Goal: Task Accomplishment & Management: Use online tool/utility

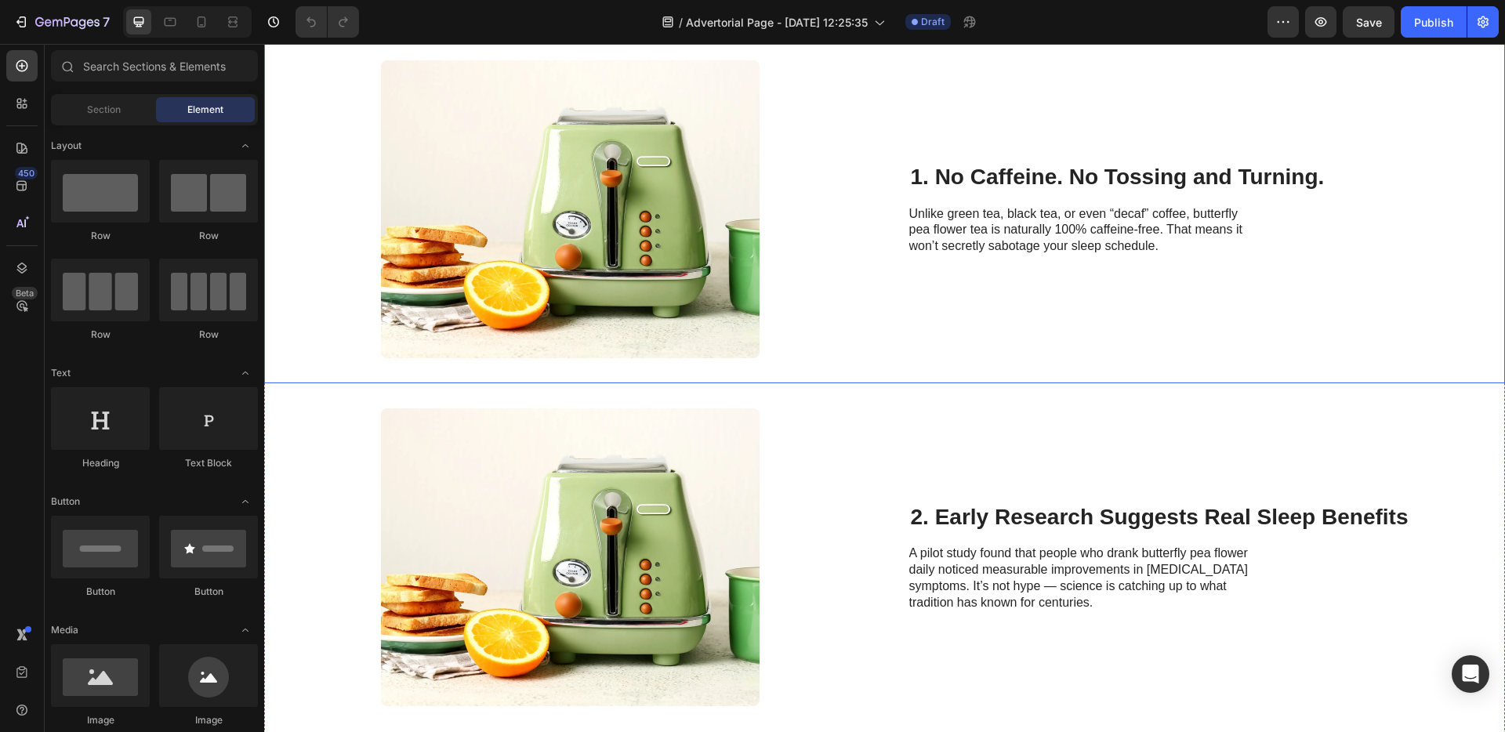
scroll to position [548, 0]
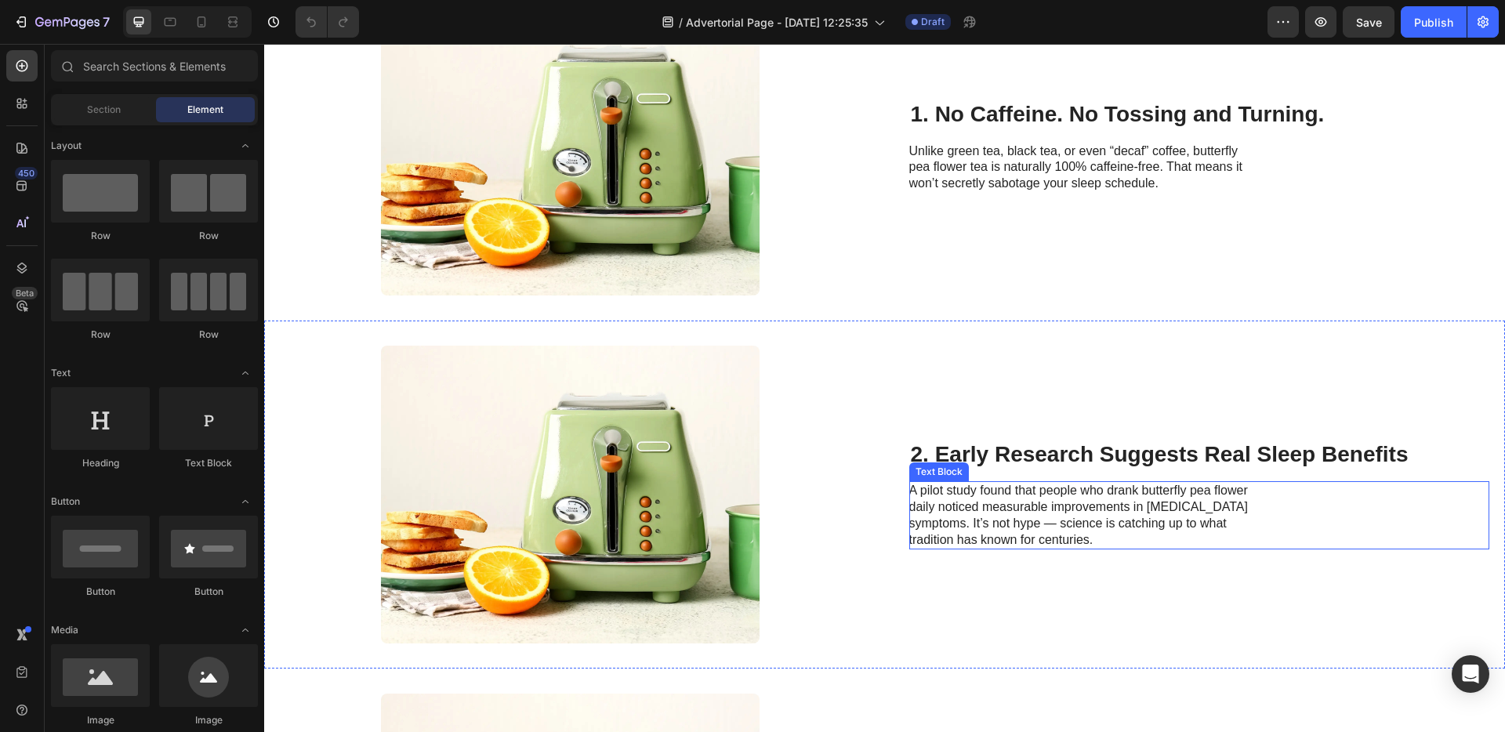
click at [1064, 521] on p "A pilot study found that people who drank butterfly pea flower daily noticed me…" at bounding box center [1085, 515] width 352 height 65
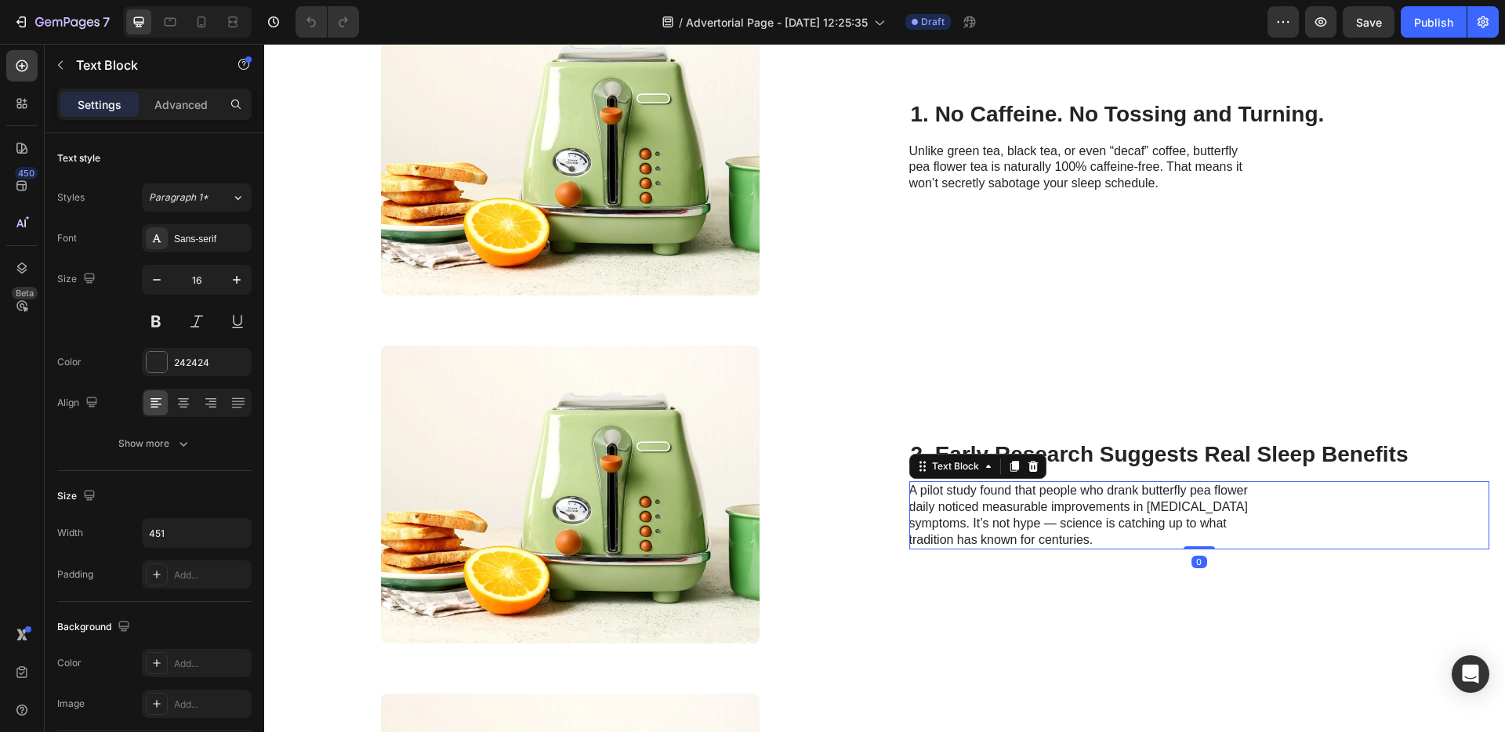
click at [1052, 526] on p "A pilot study found that people who drank butterfly pea flower daily noticed me…" at bounding box center [1085, 515] width 352 height 65
click at [1048, 527] on p "A pilot study found that people who drank butterfly pea flower daily noticed me…" at bounding box center [1085, 515] width 352 height 65
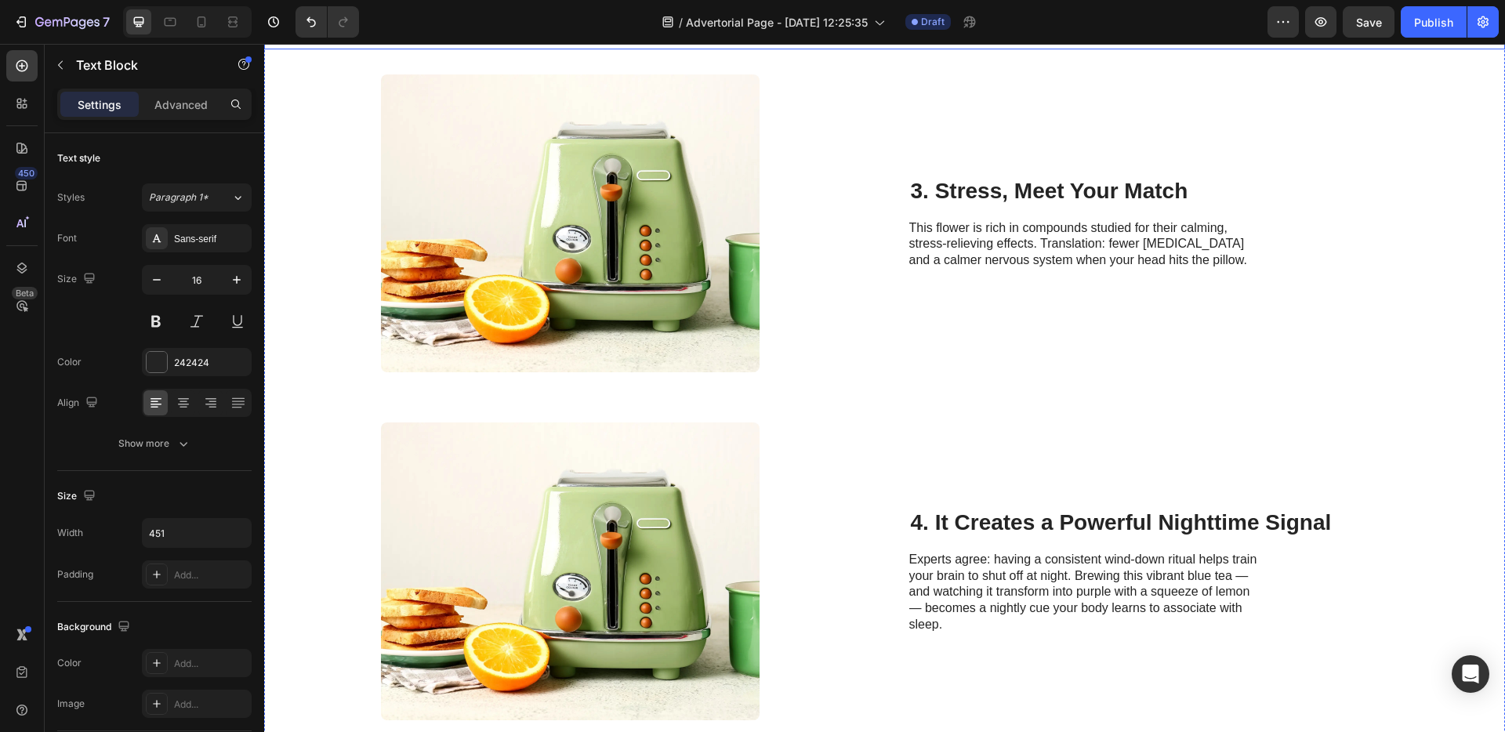
scroll to position [1243, 0]
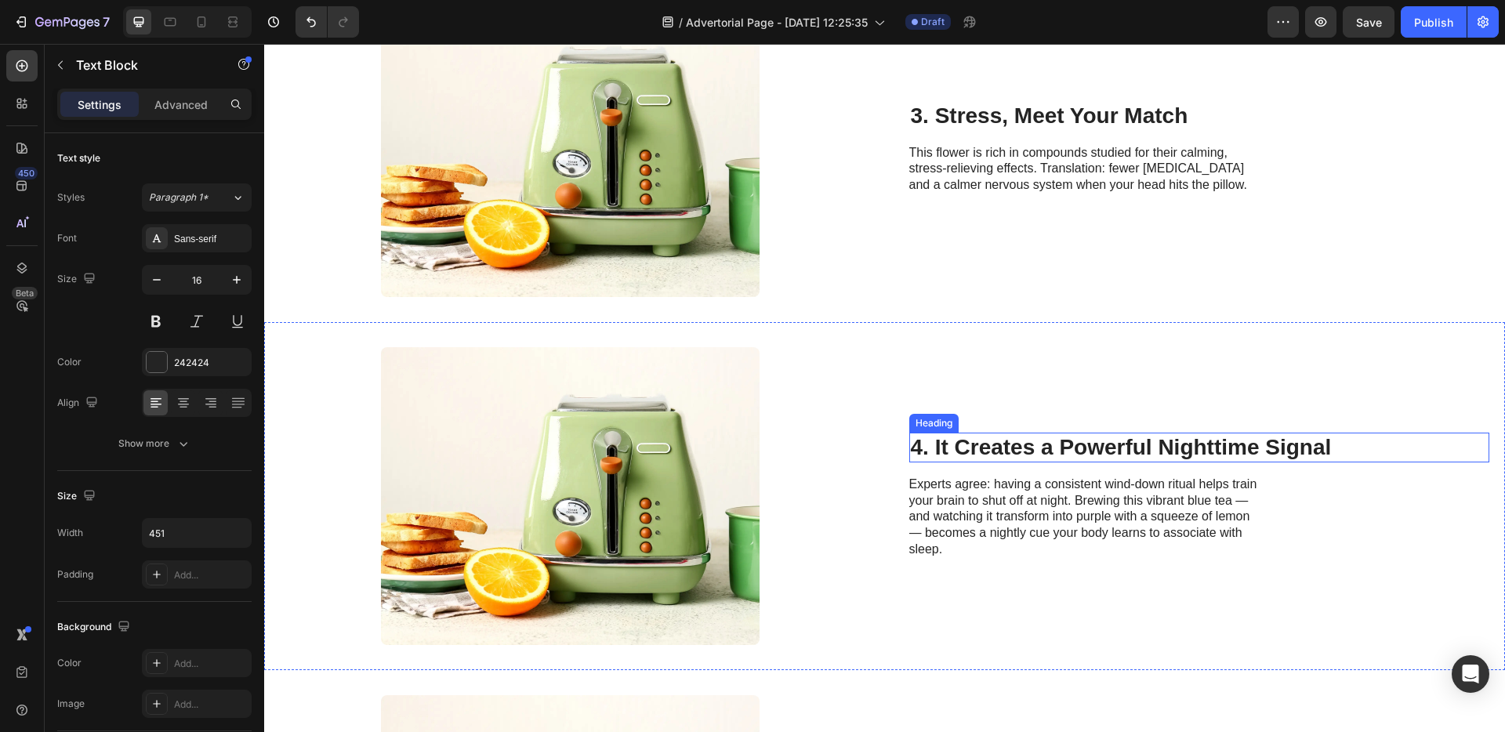
click at [1214, 456] on h2 "4. It Creates a Powerful Nighttime Signal" at bounding box center [1199, 448] width 581 height 30
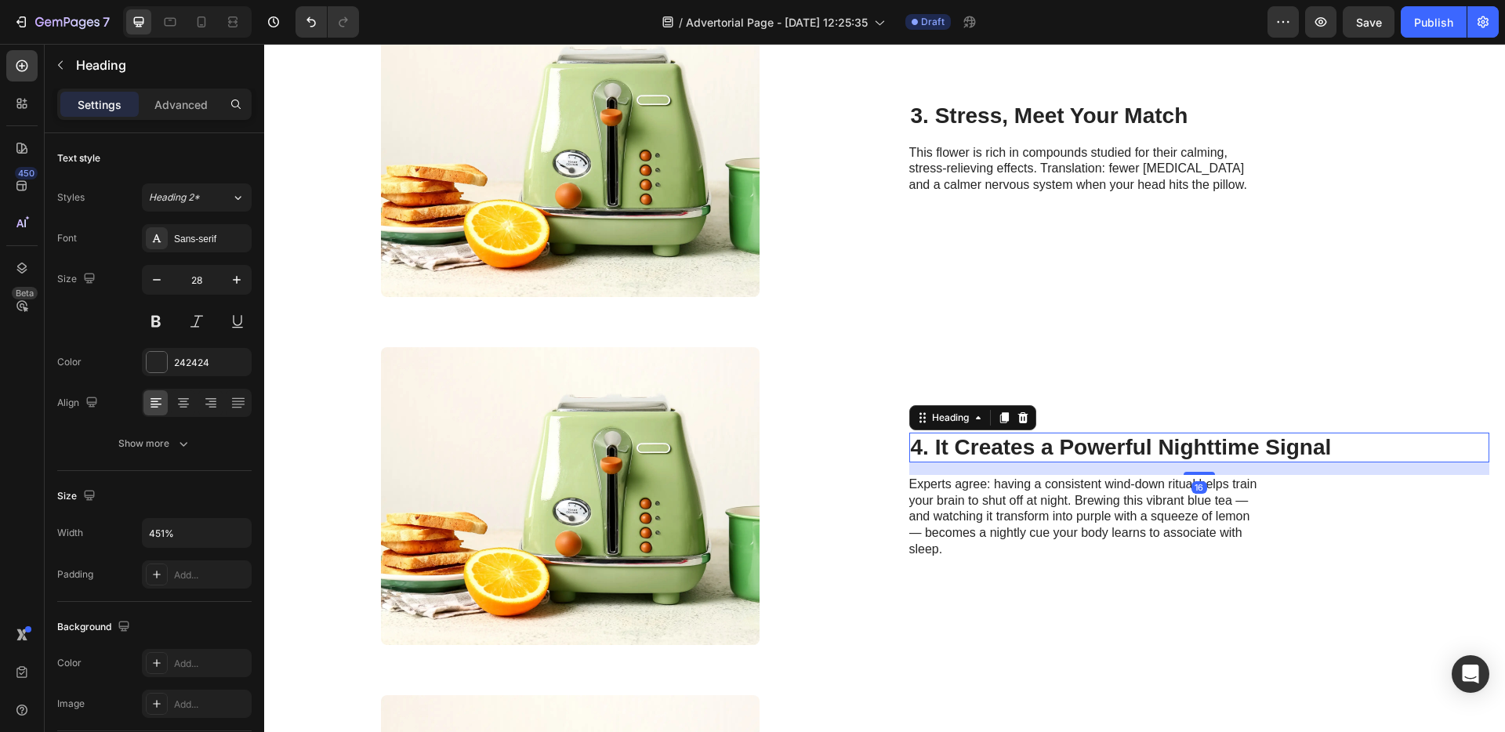
click at [1211, 448] on h2 "4. It Creates a Powerful Nighttime Signal" at bounding box center [1199, 448] width 581 height 30
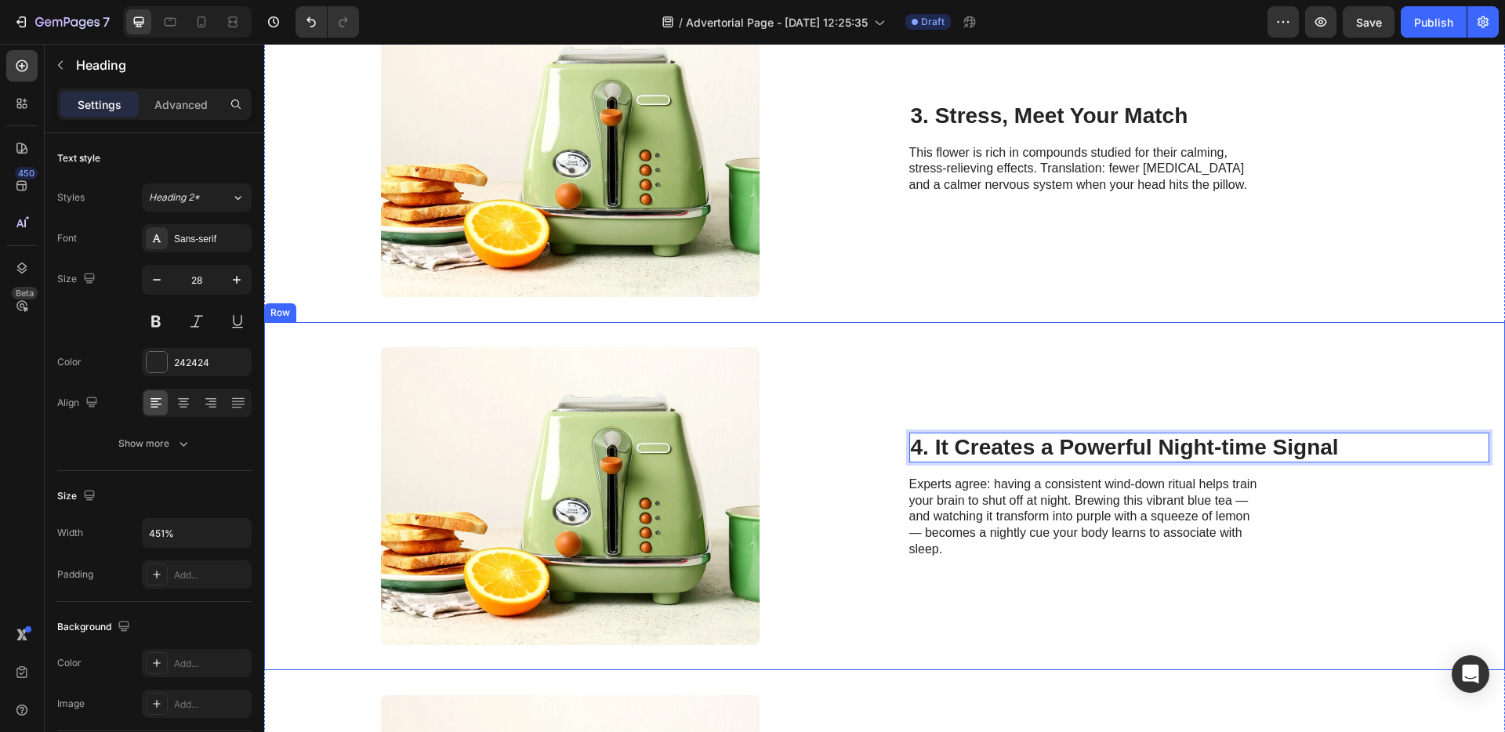
click at [1184, 615] on div "4. It Creates a Powerful Night-time Signal Heading 16 Experts agree: having a c…" at bounding box center [1199, 496] width 581 height 298
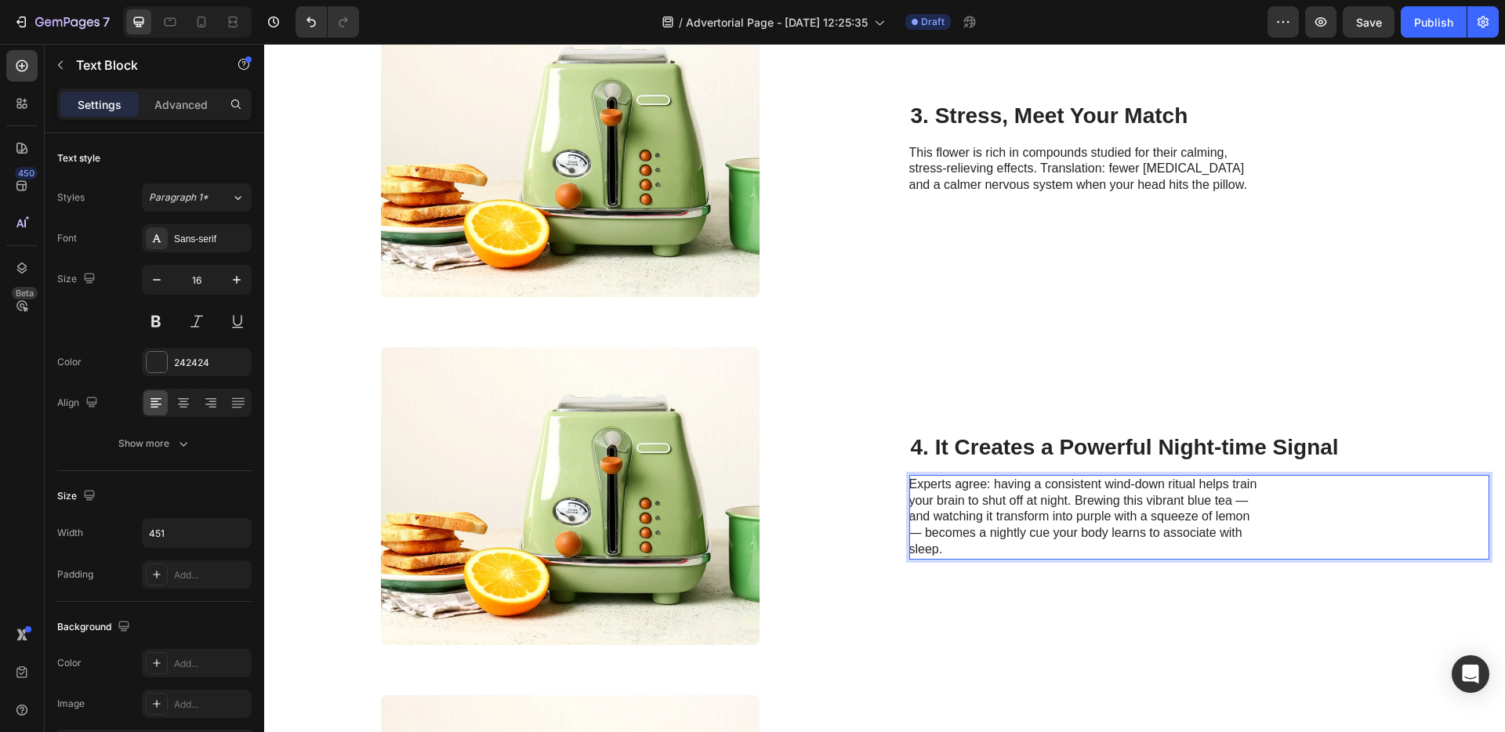
click at [1240, 501] on p "Experts agree: having a consistent wind-down ritual helps train your brain to s…" at bounding box center [1085, 518] width 352 height 82
click at [1233, 517] on p "Experts agree: having a consistent wind-down ritual helps train your brain to s…" at bounding box center [1085, 518] width 352 height 82
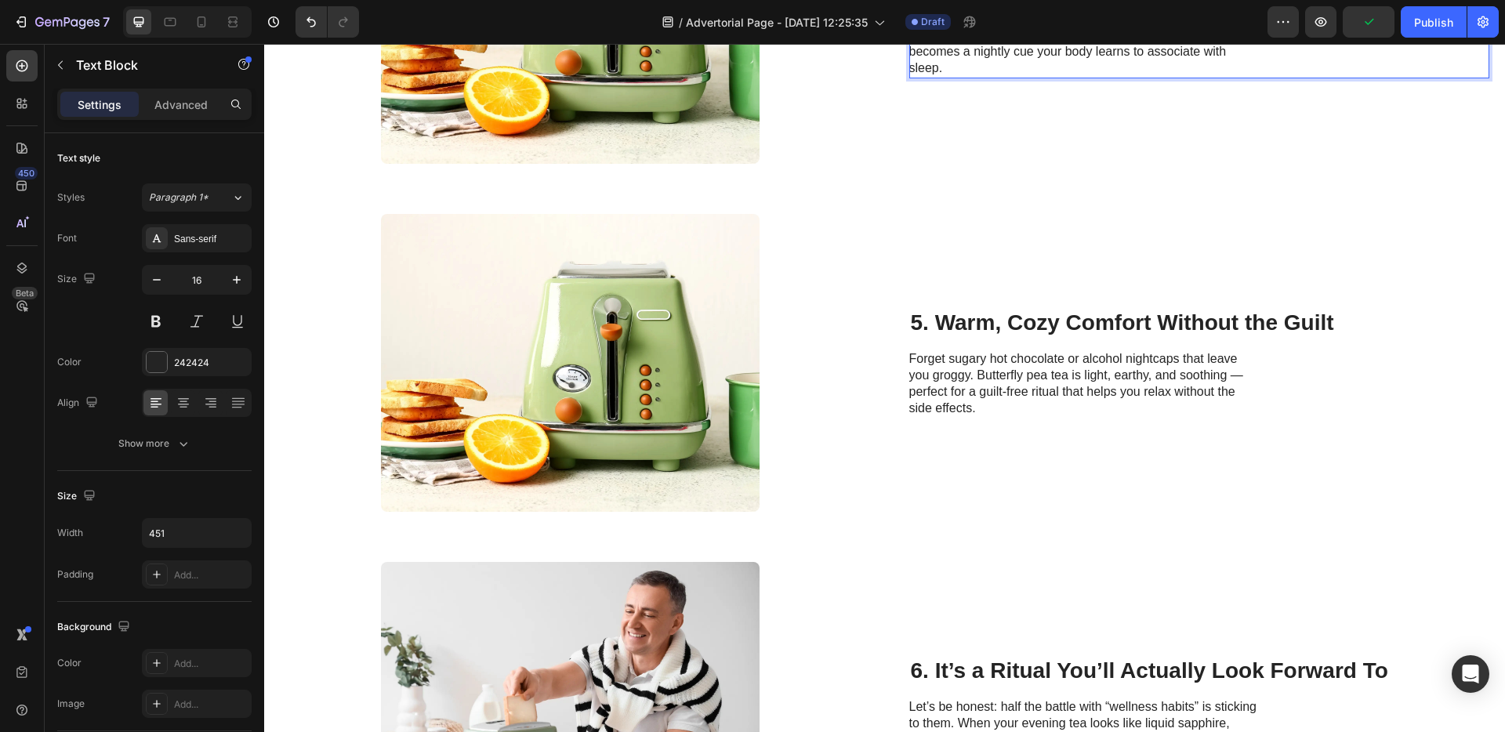
scroll to position [1752, 0]
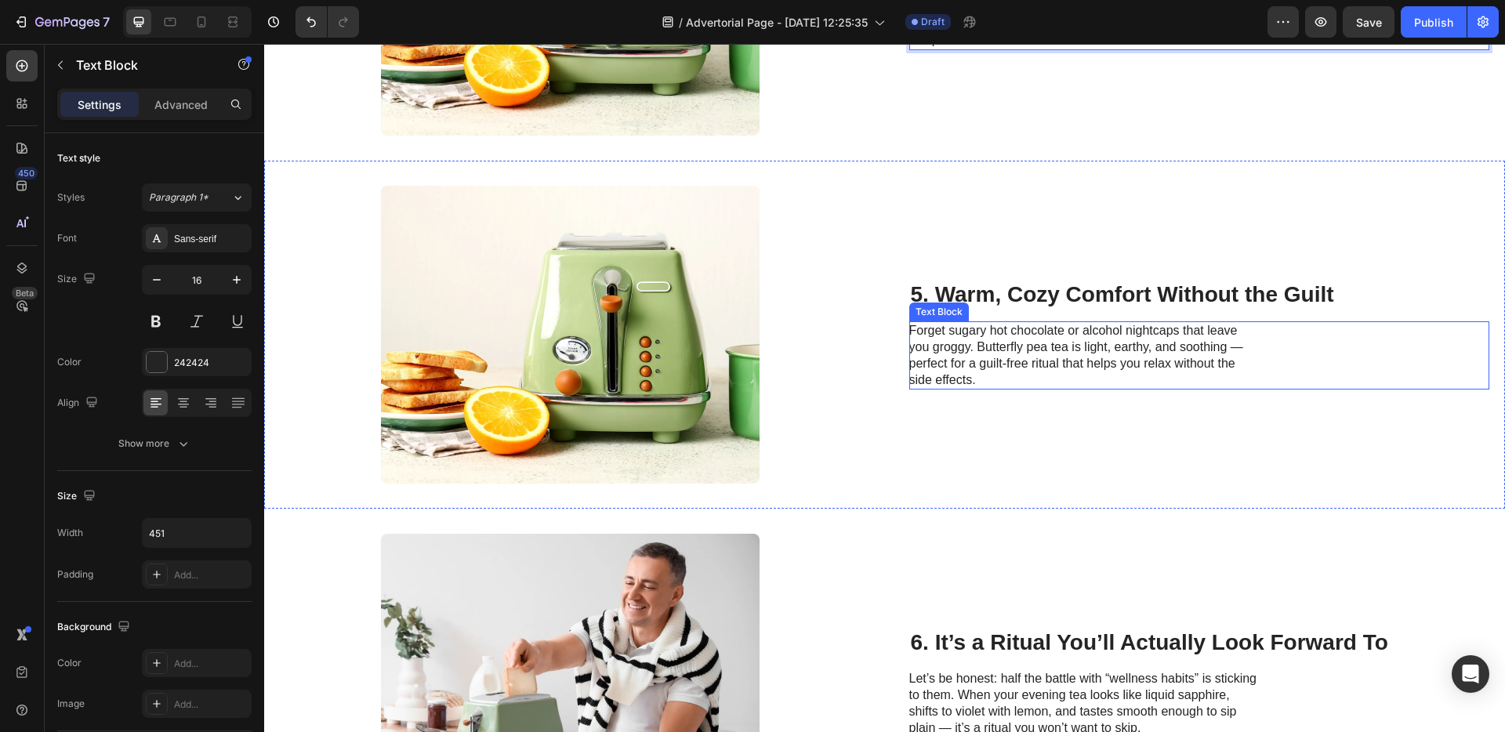
click at [1193, 360] on p "Forget sugary hot chocolate or alcohol nightcaps that leave you groggy. Butterf…" at bounding box center [1085, 355] width 352 height 65
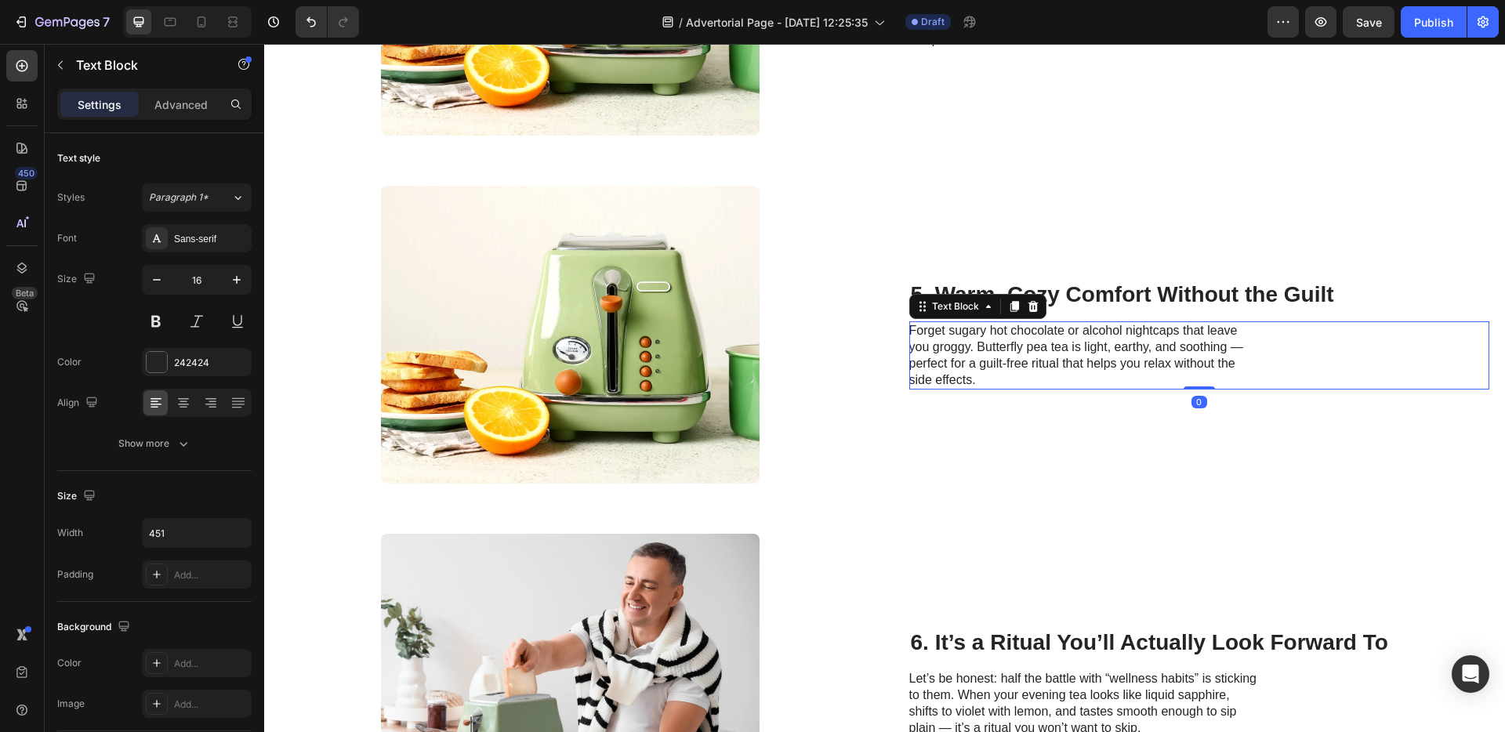
click at [1231, 347] on p "Forget sugary hot chocolate or alcohol nightcaps that leave you groggy. Butterf…" at bounding box center [1085, 355] width 352 height 65
click at [1234, 349] on p "Forget sugary hot chocolate or alcohol nightcaps that leave you groggy. Butterf…" at bounding box center [1085, 355] width 352 height 65
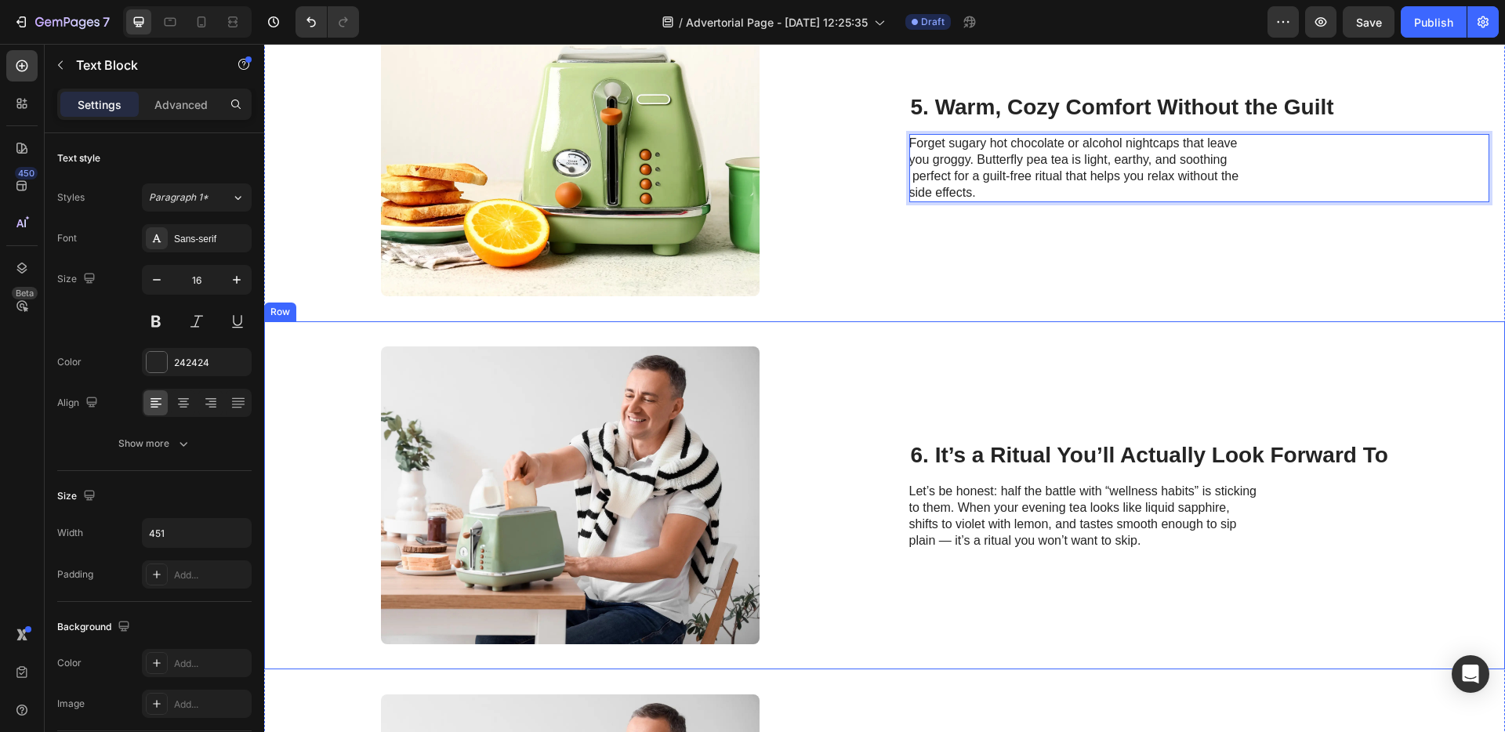
scroll to position [2039, 0]
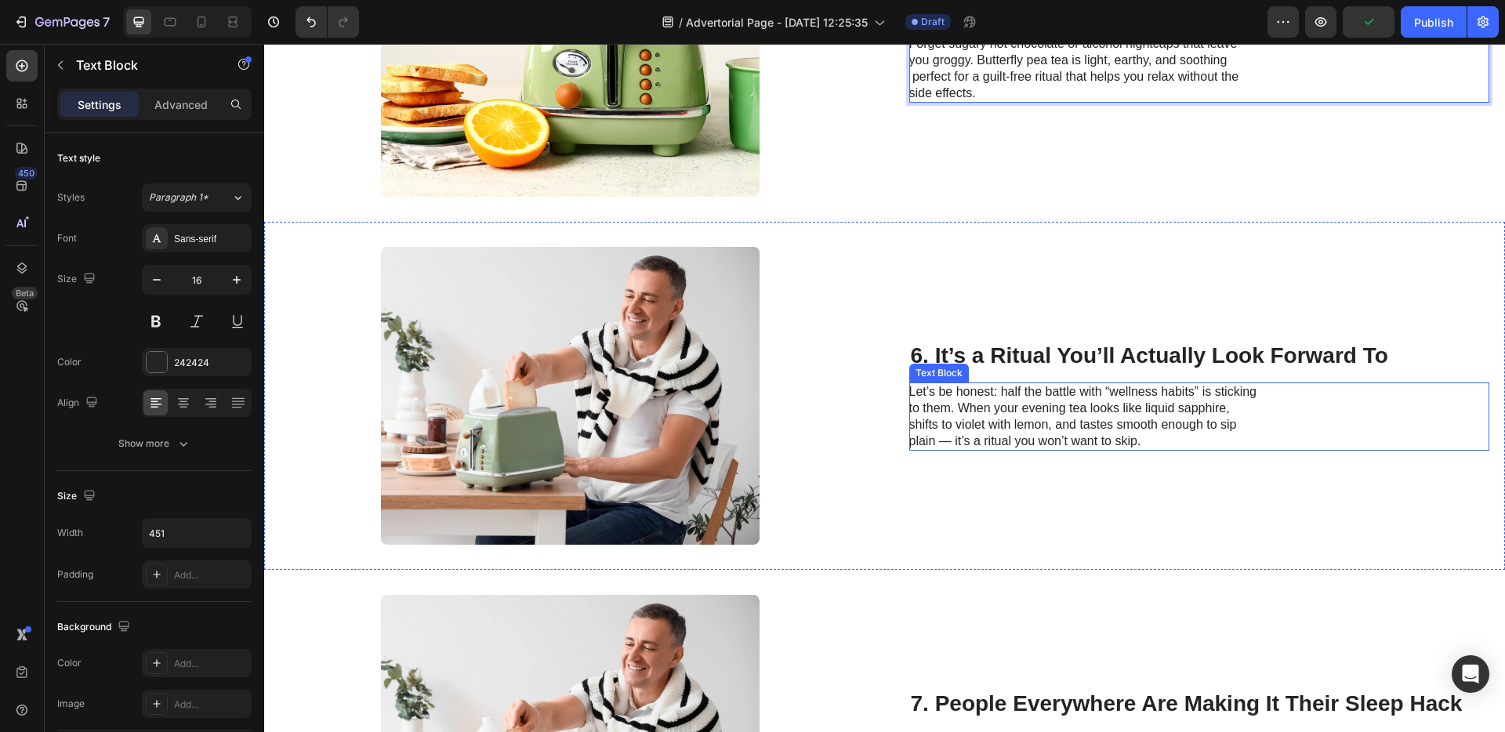
click at [942, 442] on p "Let’s be honest: half the battle with “wellness habits” is sticking to them. Wh…" at bounding box center [1085, 416] width 352 height 65
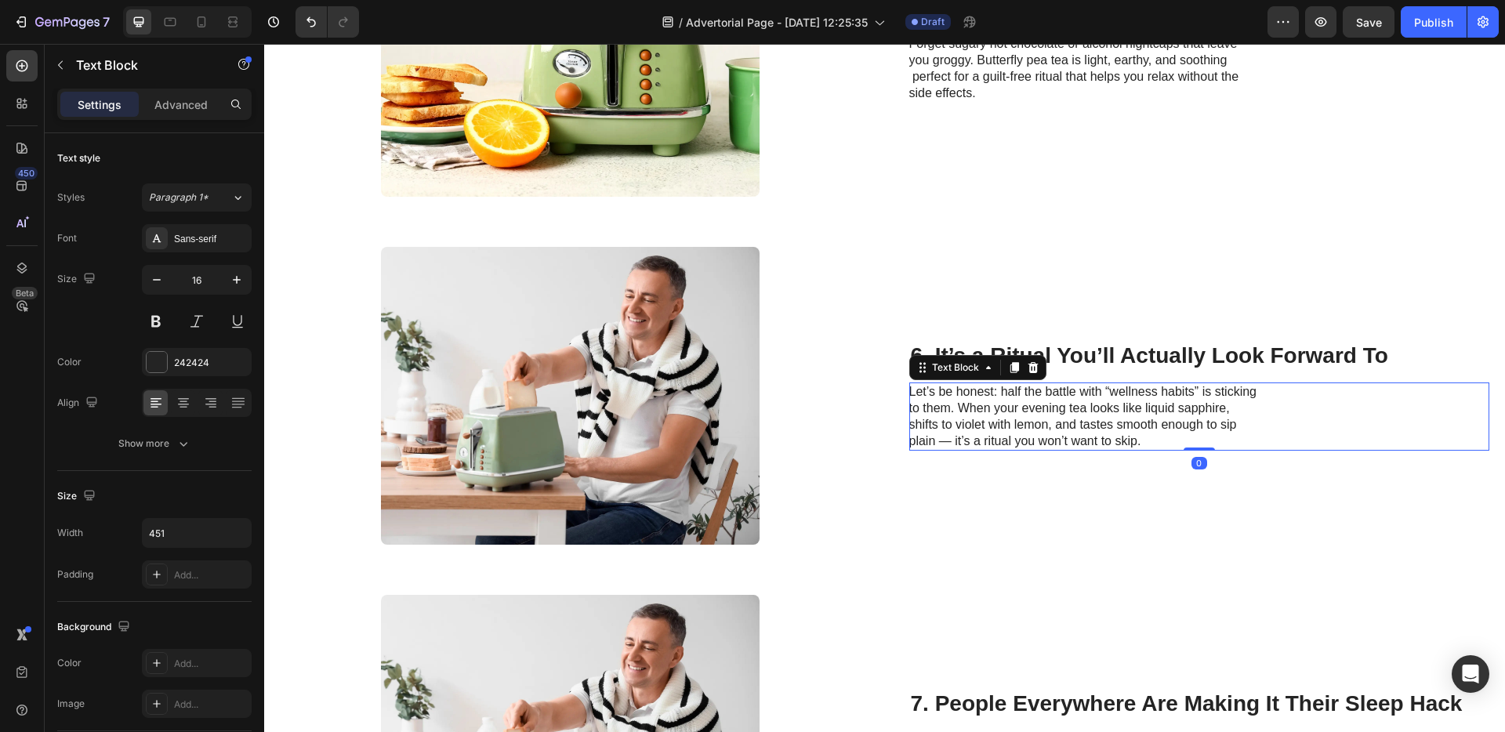
click at [939, 442] on p "Let’s be honest: half the battle with “wellness habits” is sticking to them. Wh…" at bounding box center [1085, 416] width 352 height 65
click at [946, 445] on p "Let’s be honest: half the battle with “wellness habits” is sticking to them. Wh…" at bounding box center [1085, 416] width 352 height 65
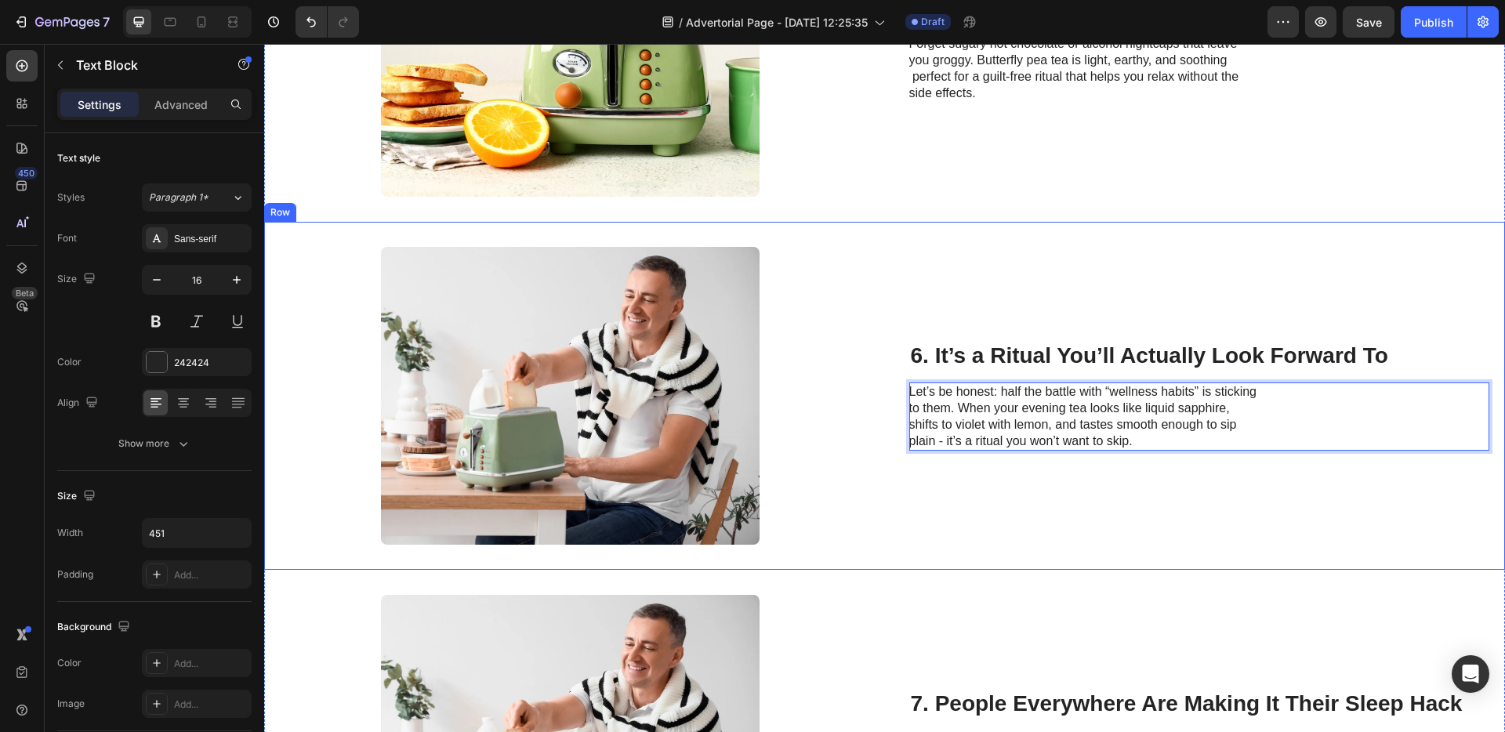
click at [946, 478] on div "6. It’s a Ritual You’ll Actually Look Forward To Heading Let’s be honest: half …" at bounding box center [1199, 396] width 581 height 298
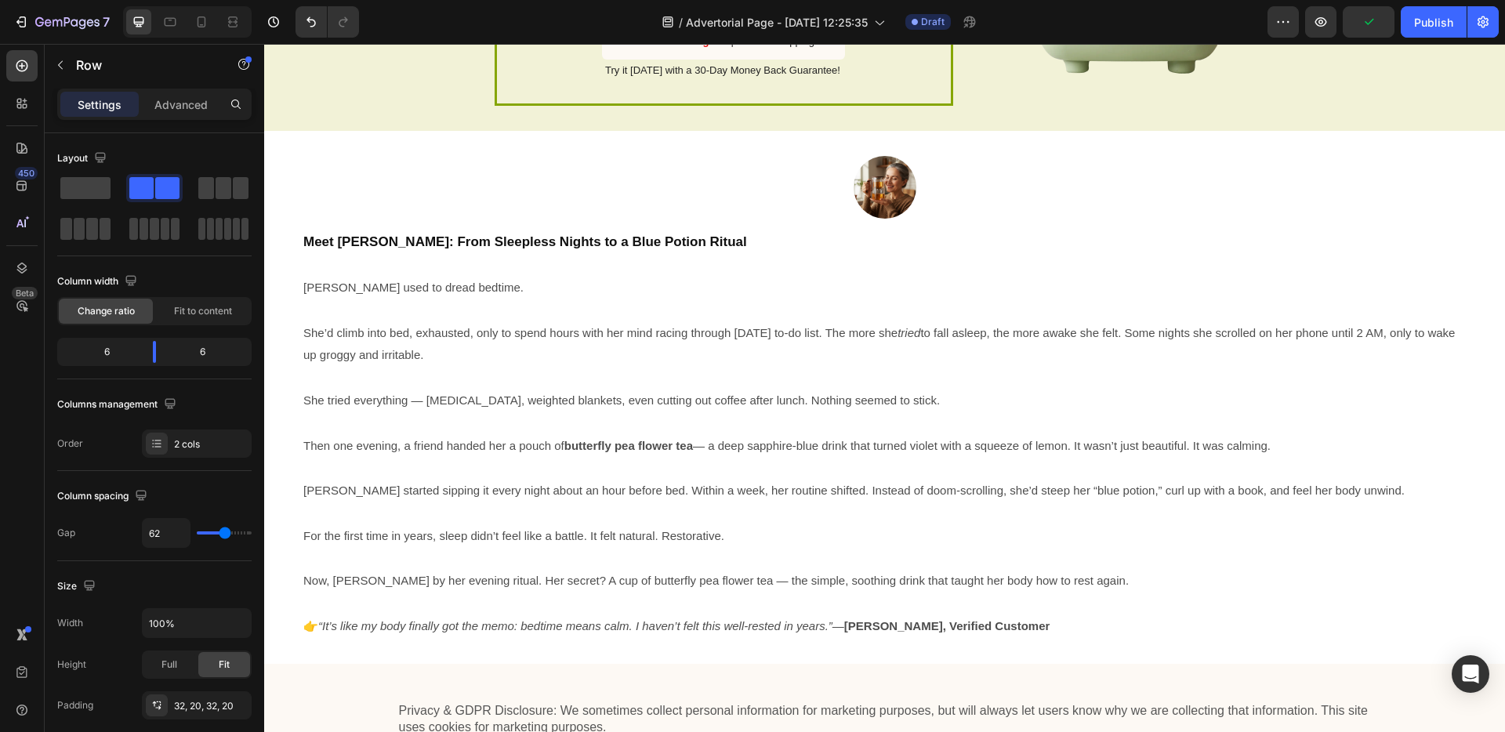
scroll to position [3352, 0]
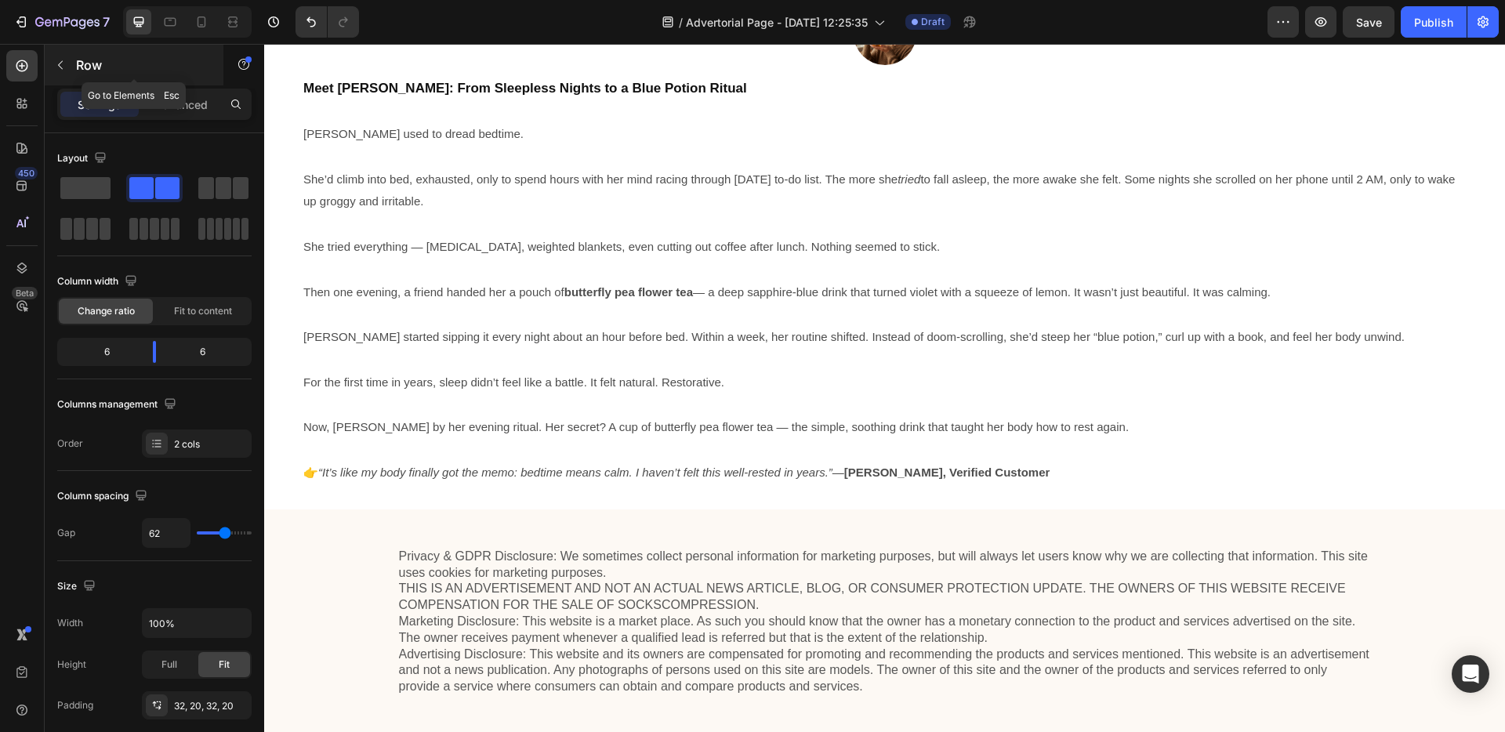
click at [76, 69] on p "Row" at bounding box center [142, 65] width 133 height 19
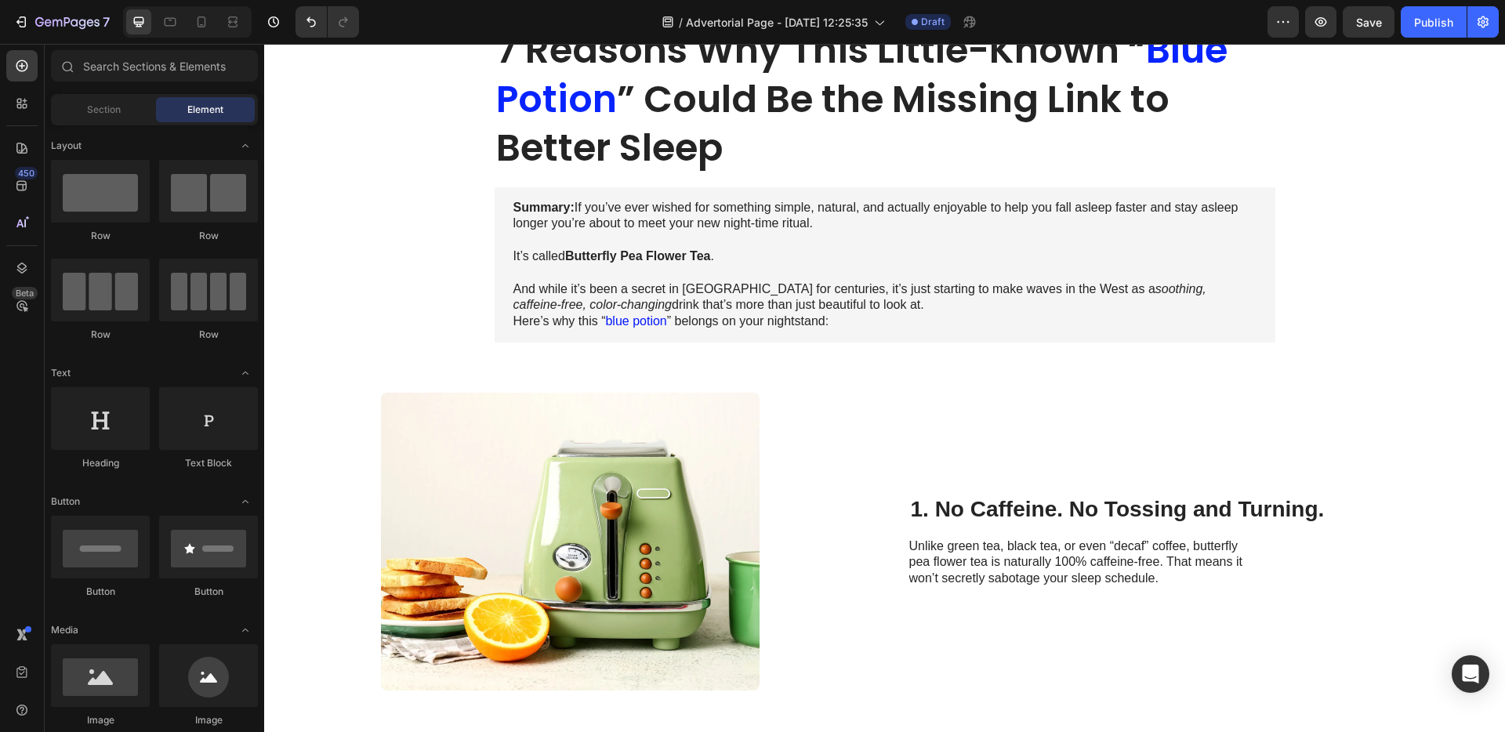
scroll to position [316, 0]
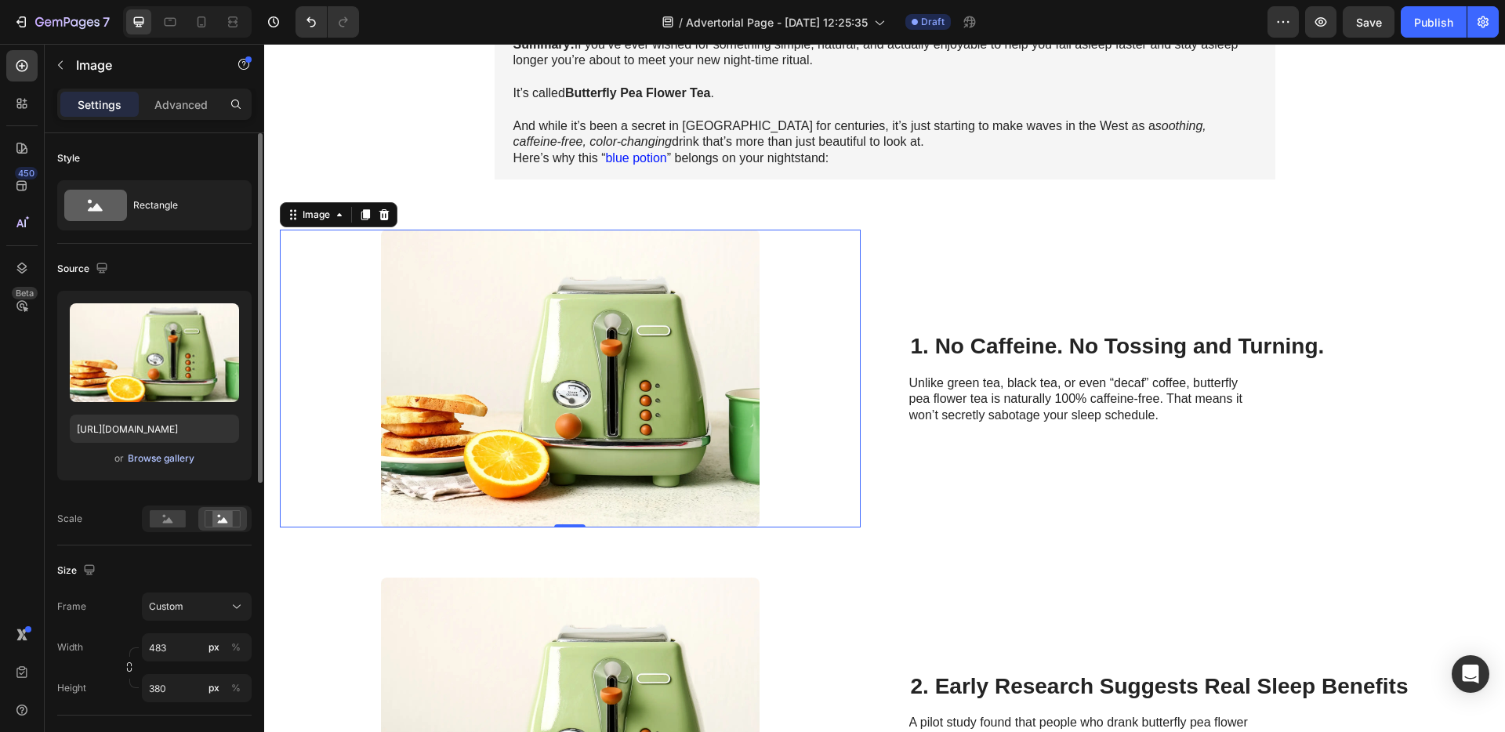
click at [161, 465] on button "Browse gallery" at bounding box center [161, 459] width 68 height 16
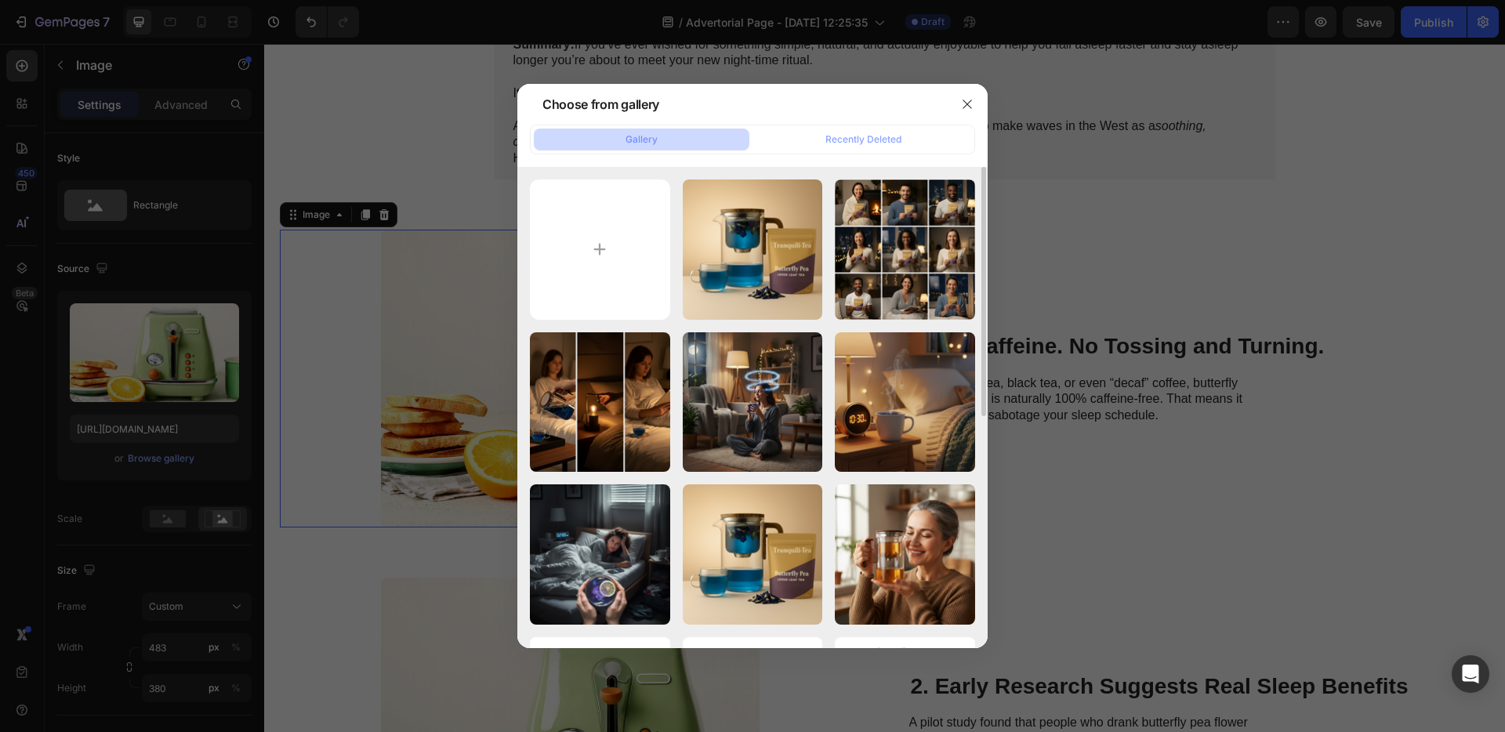
scroll to position [85, 0]
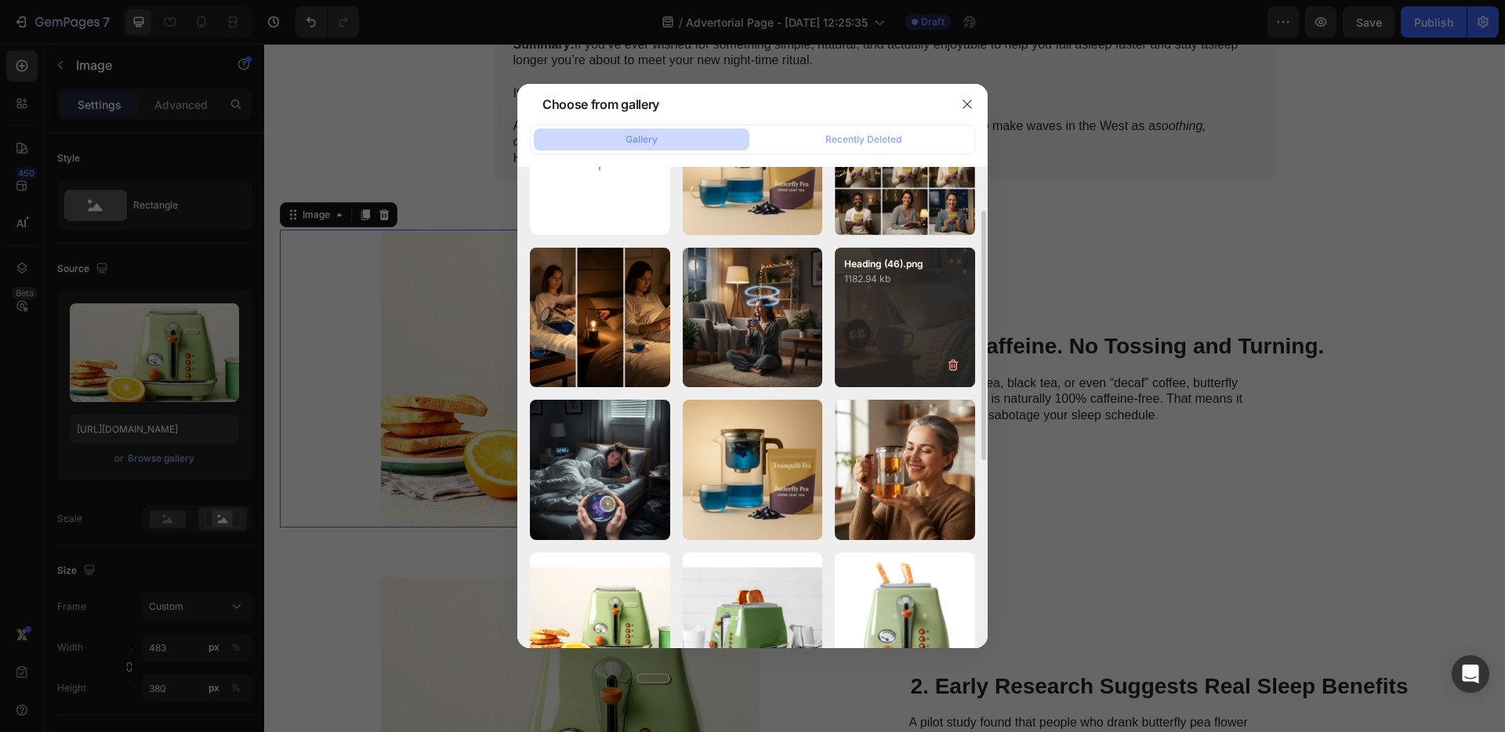
click at [865, 328] on div "Heading (46).png 1182.94 kb" at bounding box center [905, 318] width 140 height 140
type input "[URL][DOMAIN_NAME]"
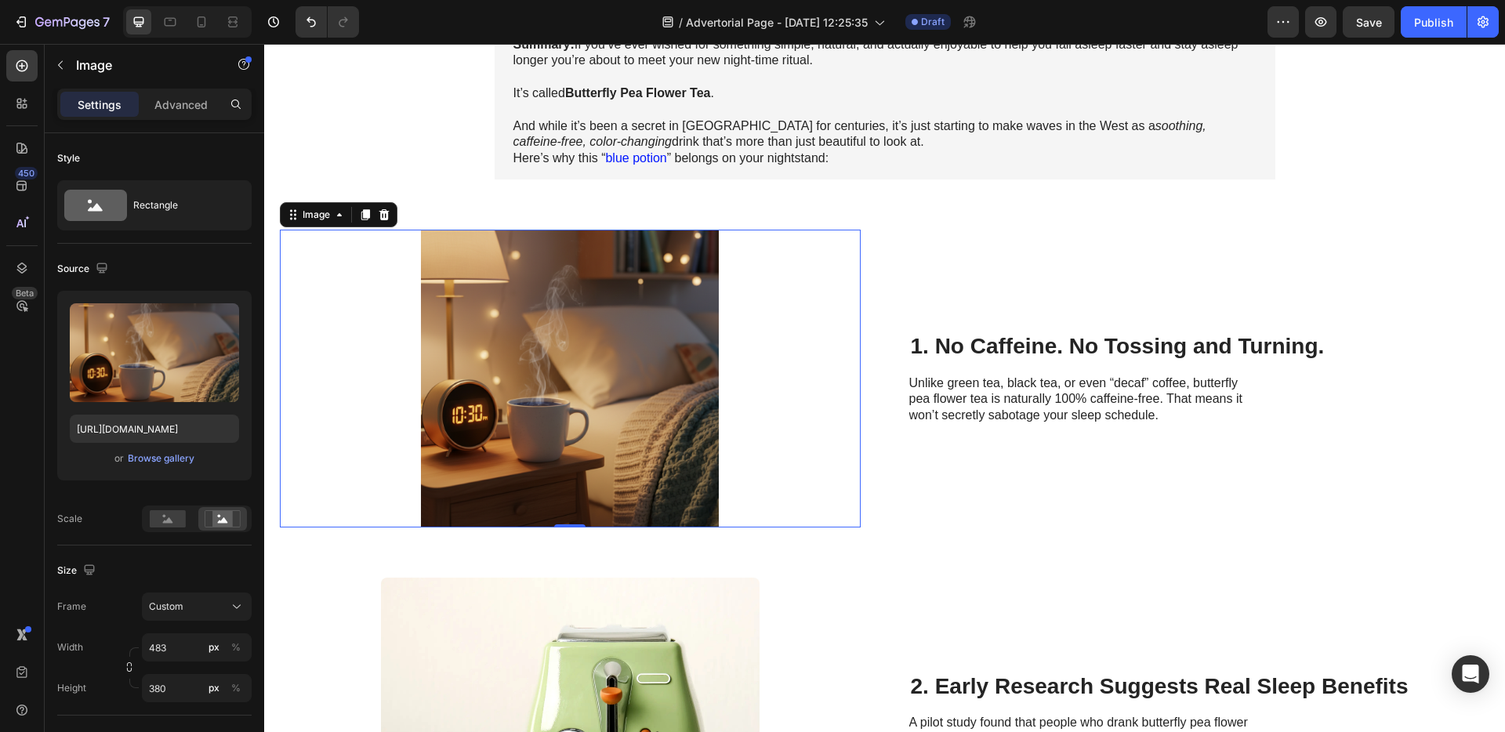
scroll to position [615, 0]
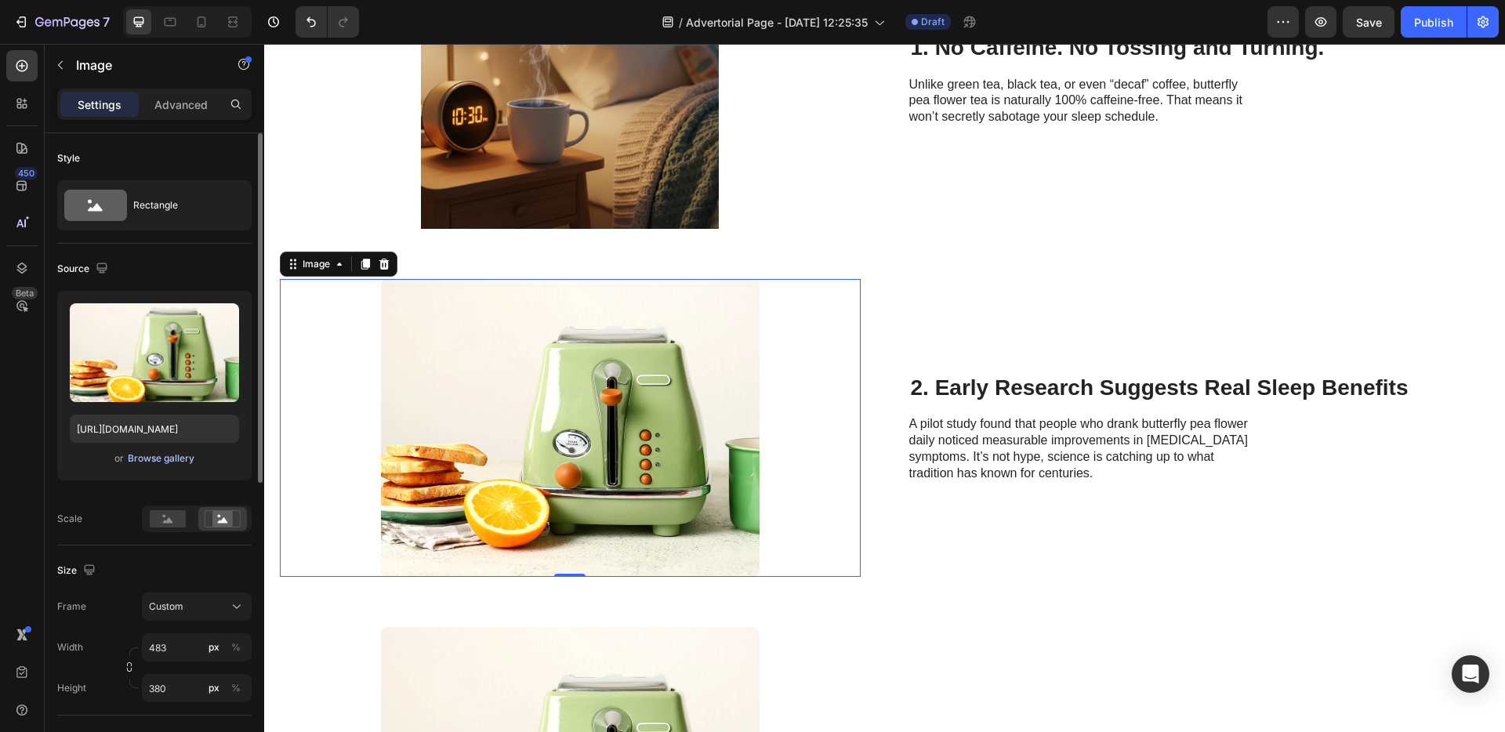
click at [170, 454] on div "Browse gallery" at bounding box center [161, 459] width 67 height 14
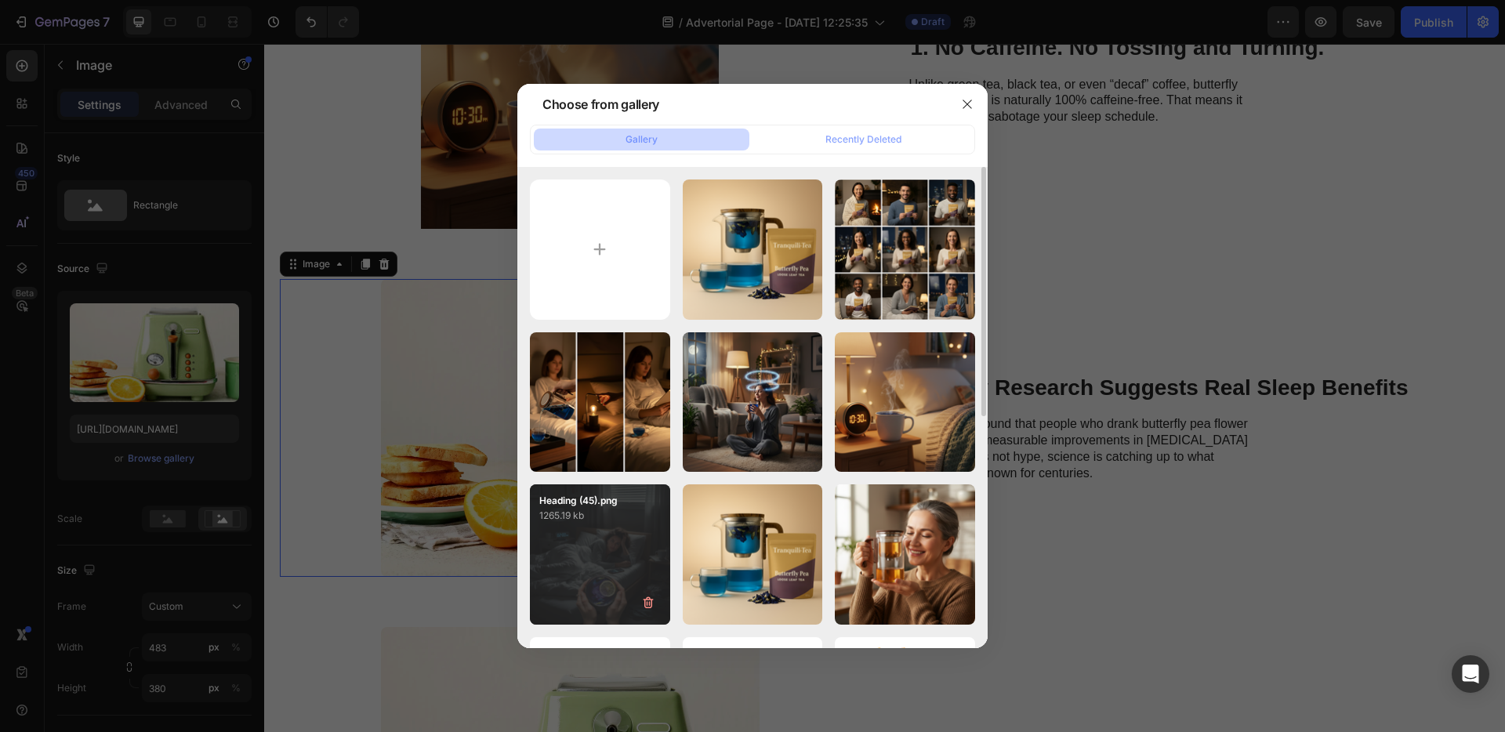
click at [630, 558] on div "Heading (45).png 1265.19 kb" at bounding box center [600, 555] width 140 height 140
type input "[URL][DOMAIN_NAME]"
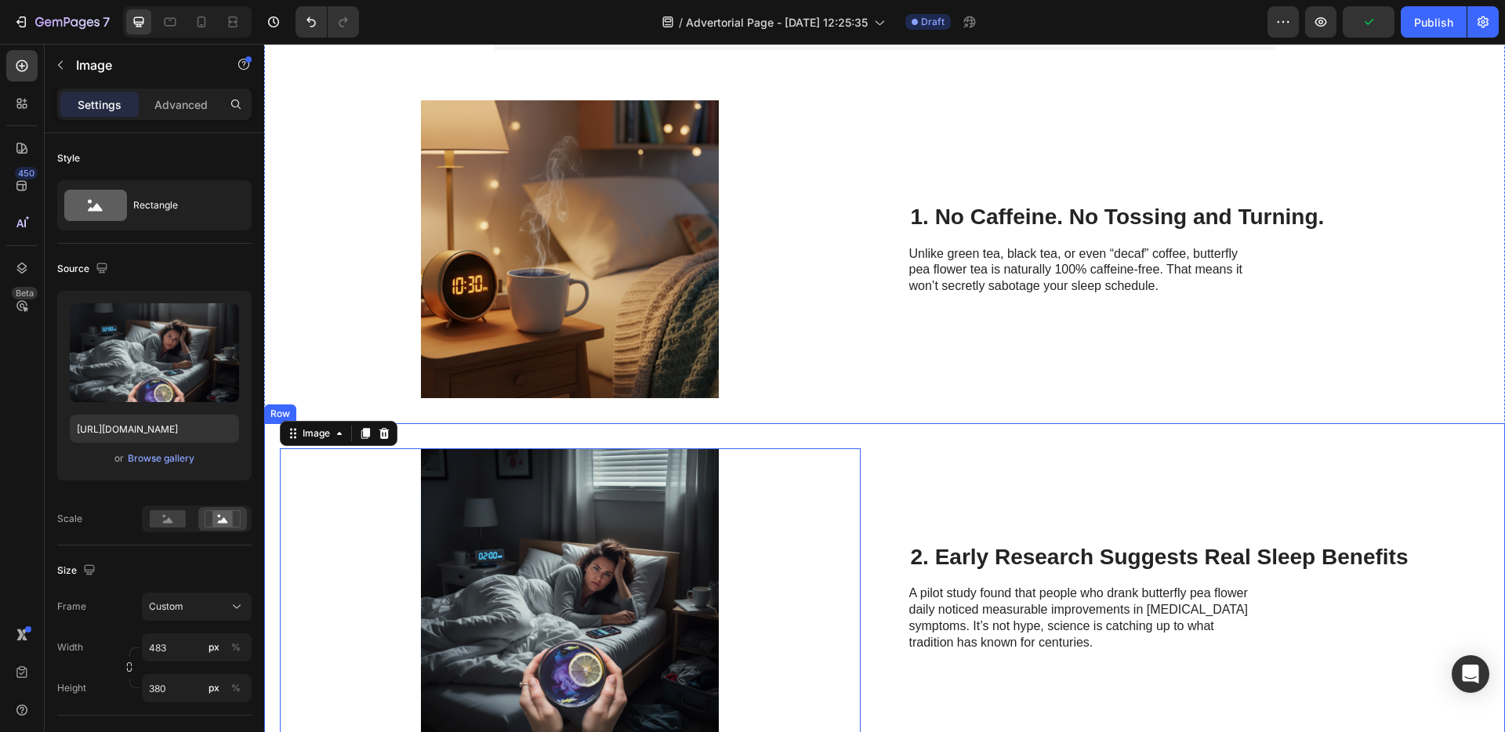
scroll to position [435, 0]
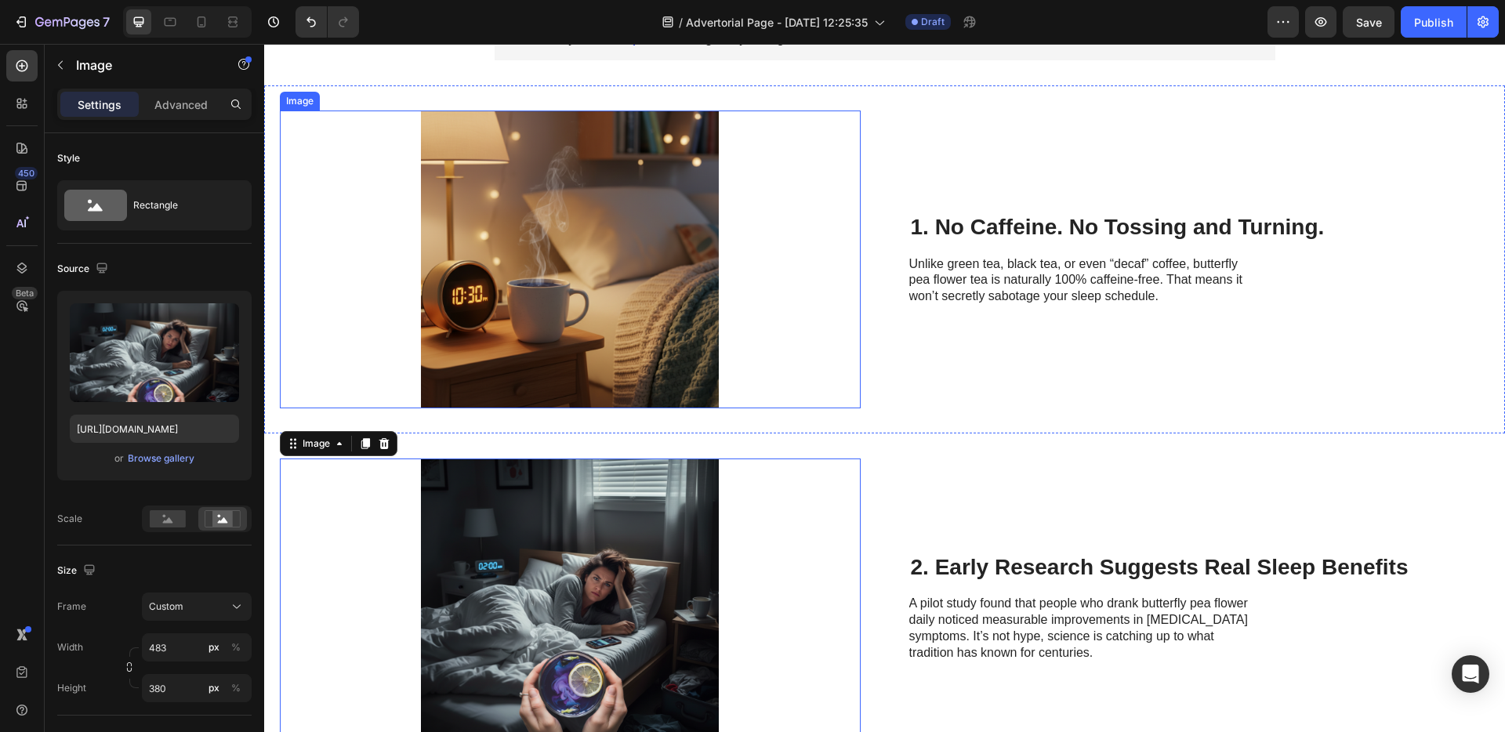
click at [601, 338] on img at bounding box center [570, 260] width 379 height 298
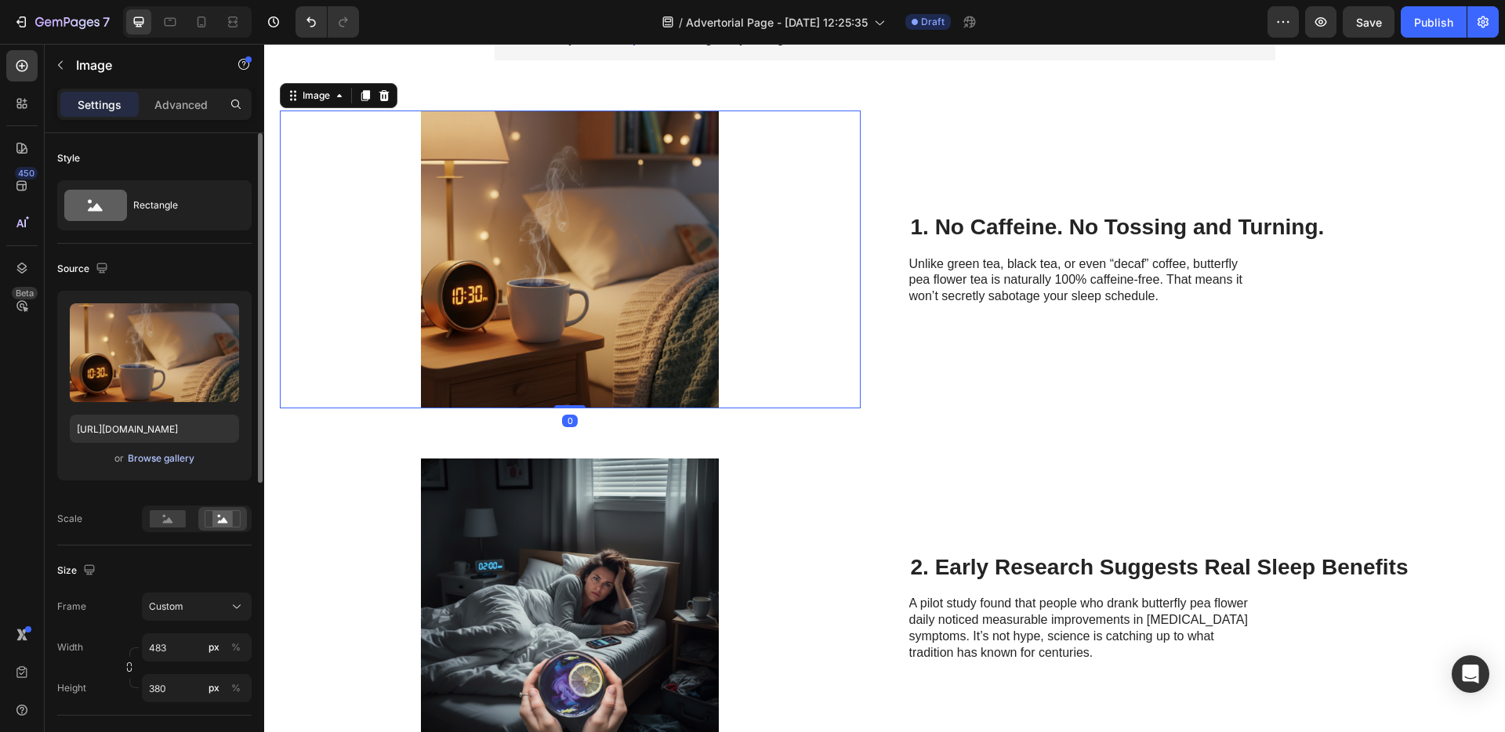
click at [157, 456] on div "Browse gallery" at bounding box center [161, 459] width 67 height 14
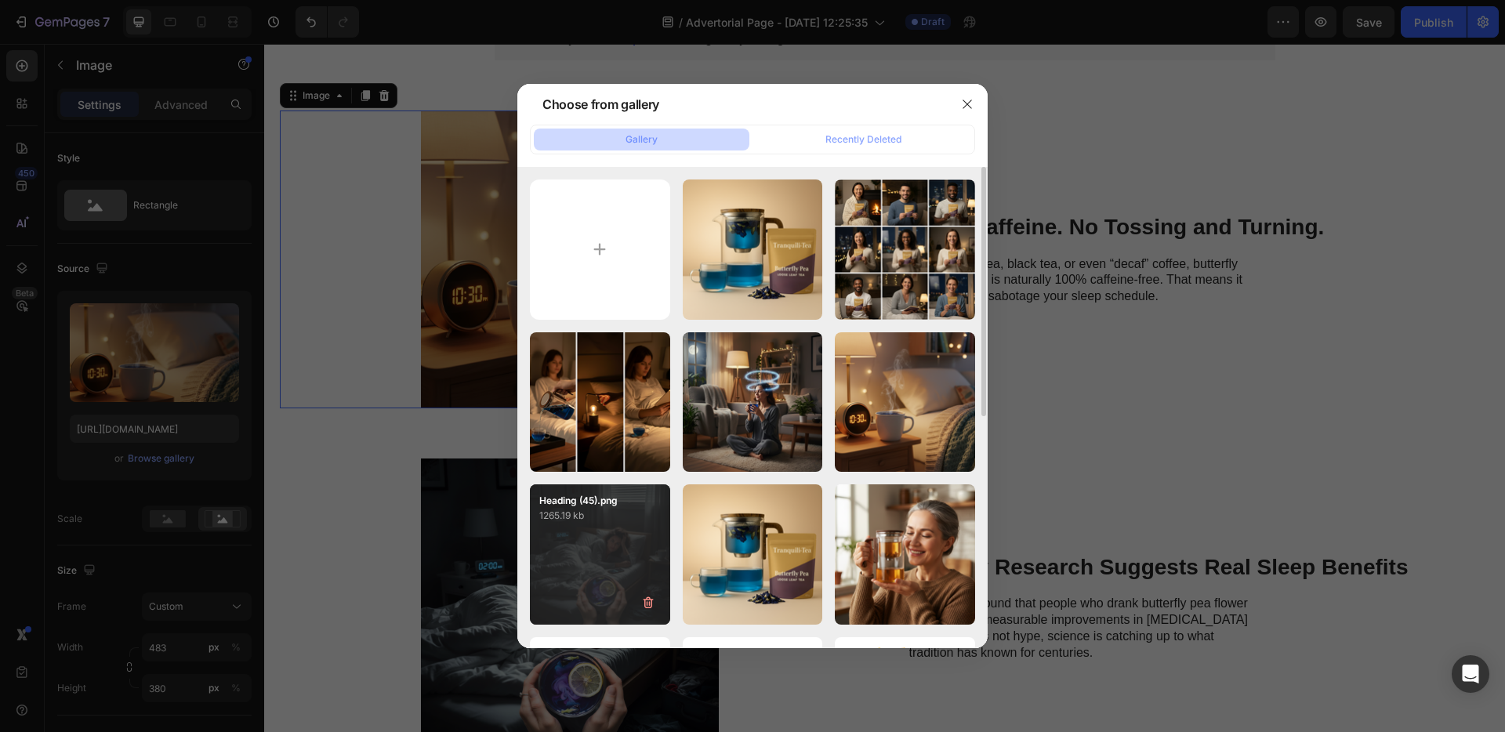
click at [596, 527] on div "Heading (45).png 1265.19 kb" at bounding box center [600, 555] width 140 height 140
type input "[URL][DOMAIN_NAME]"
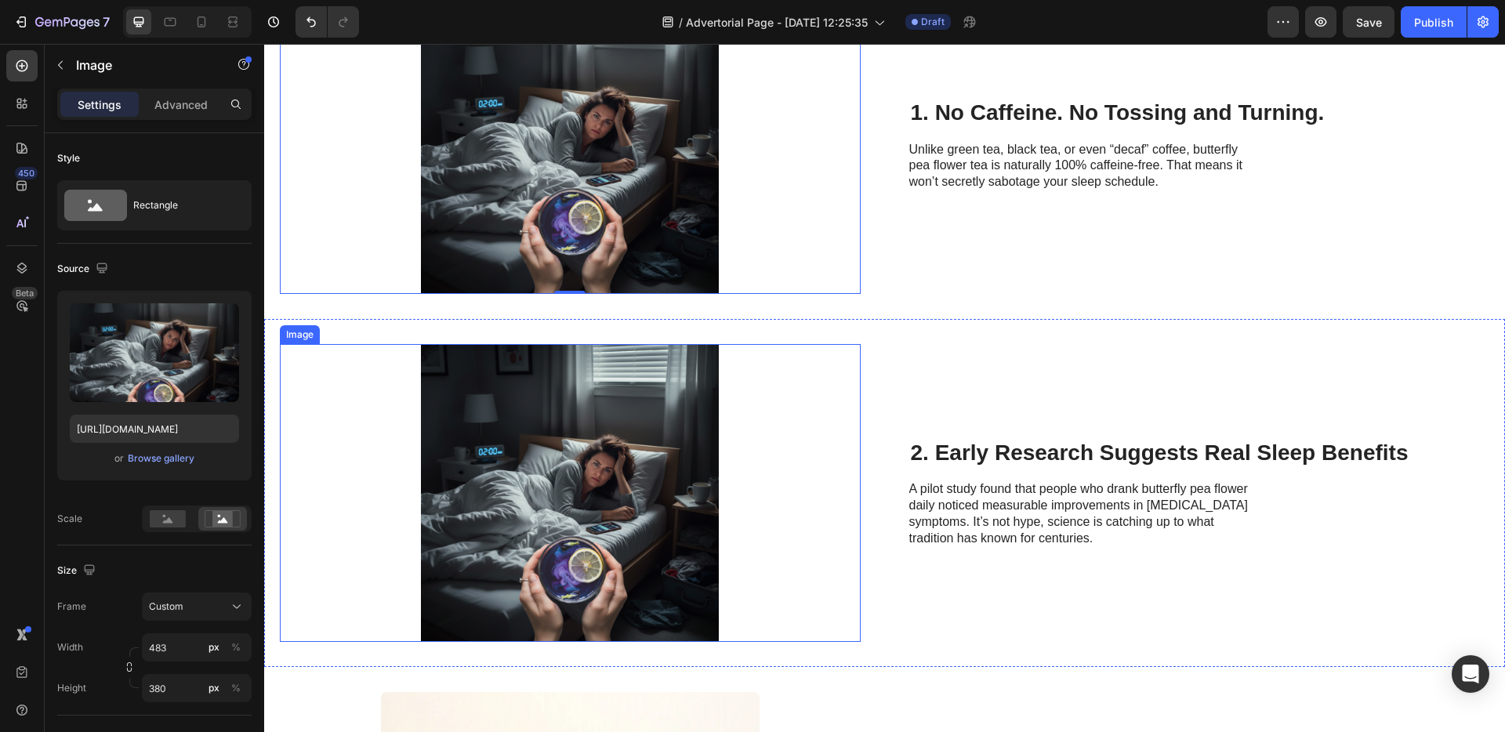
scroll to position [583, 0]
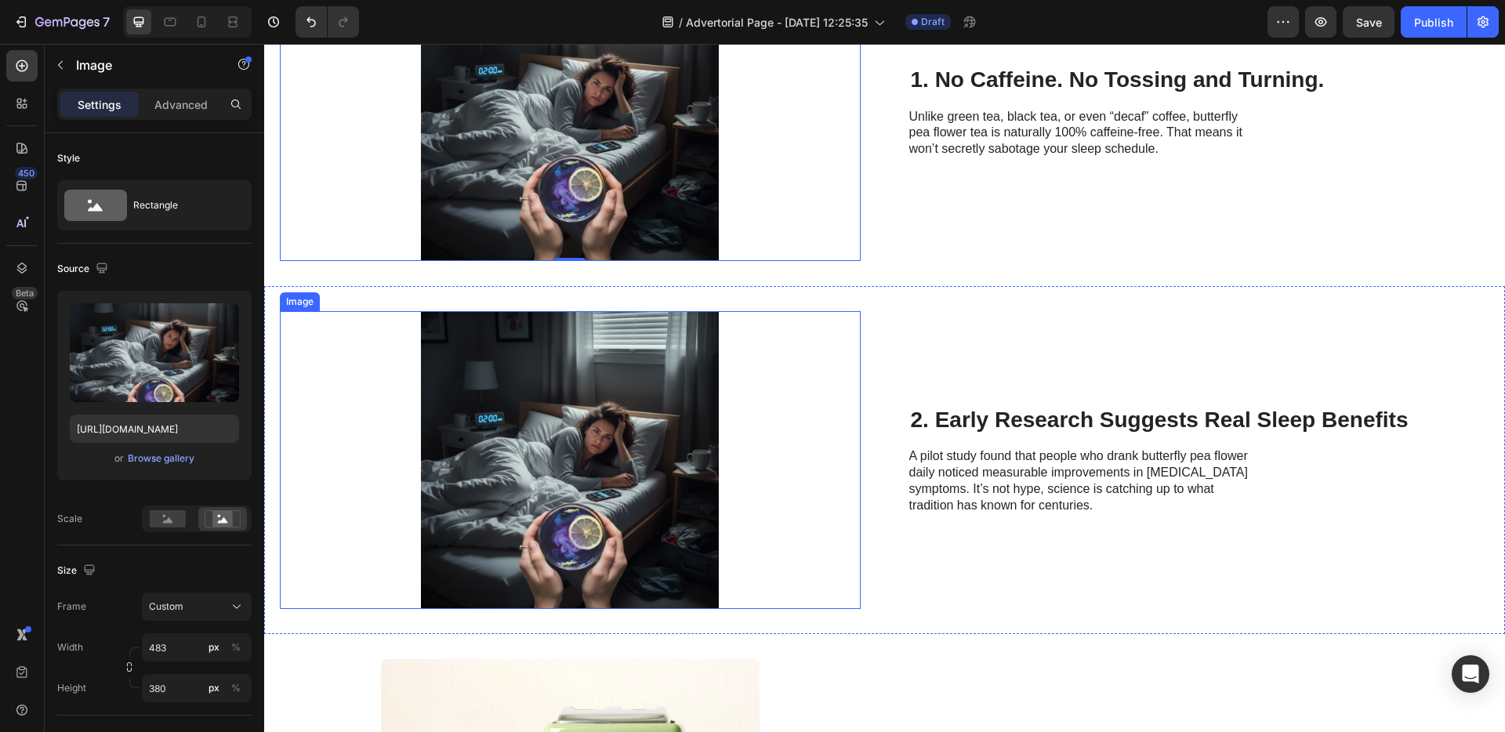
click at [579, 444] on img at bounding box center [570, 460] width 379 height 298
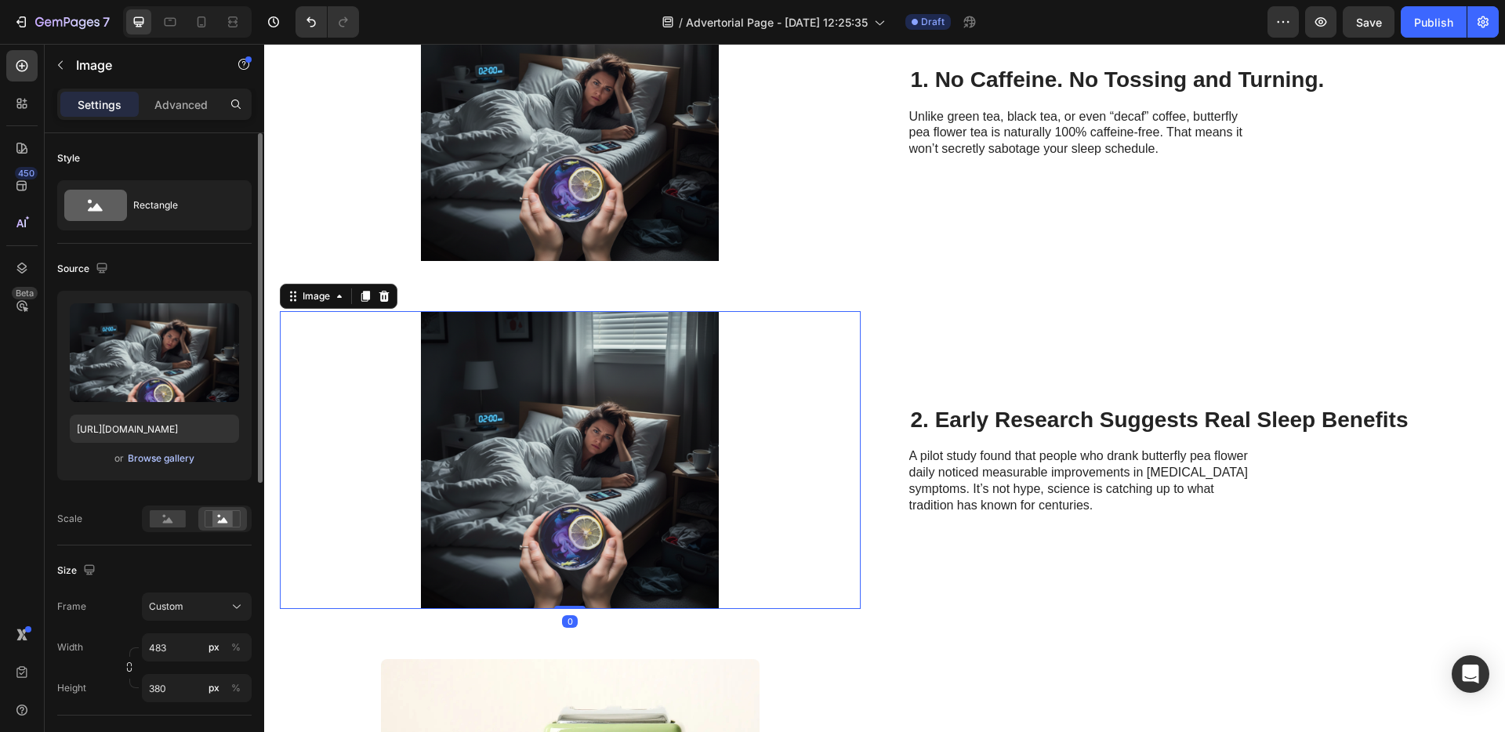
click at [158, 453] on div "Browse gallery" at bounding box center [161, 459] width 67 height 14
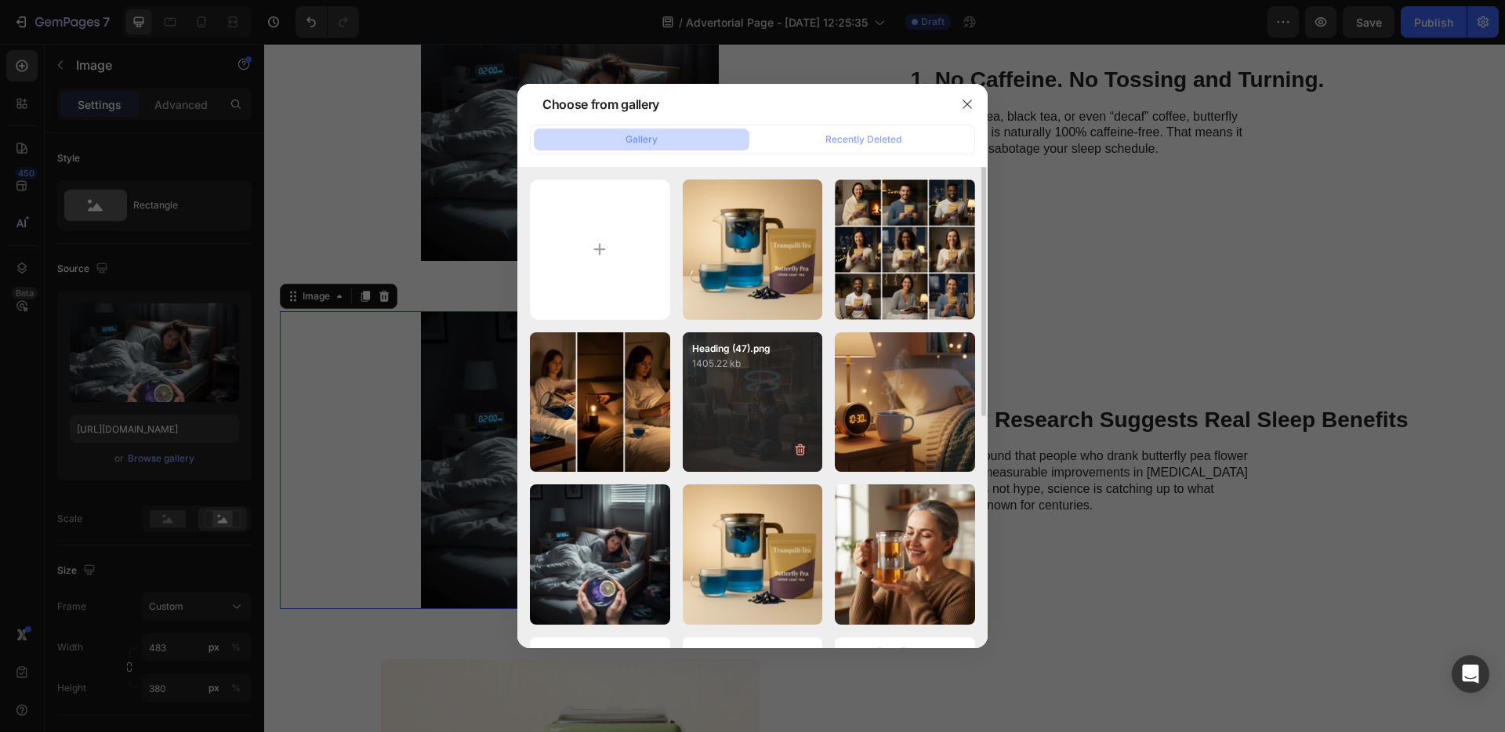
click at [716, 424] on div "Heading (47).png 1405.22 kb" at bounding box center [753, 402] width 140 height 140
type input "https://cdn.shopify.com/s/files/1/0894/8255/9826/files/gempages_535254721074562…"
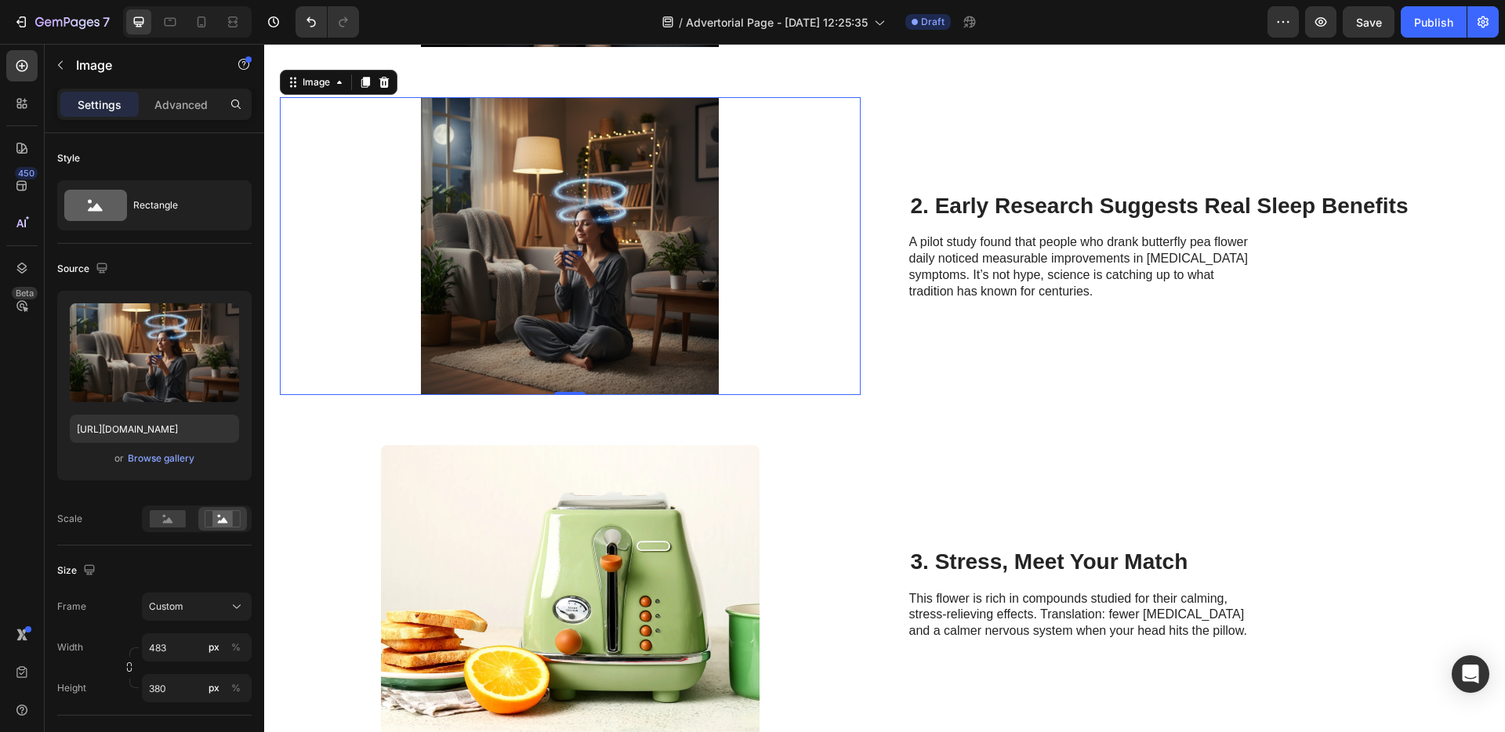
scroll to position [909, 0]
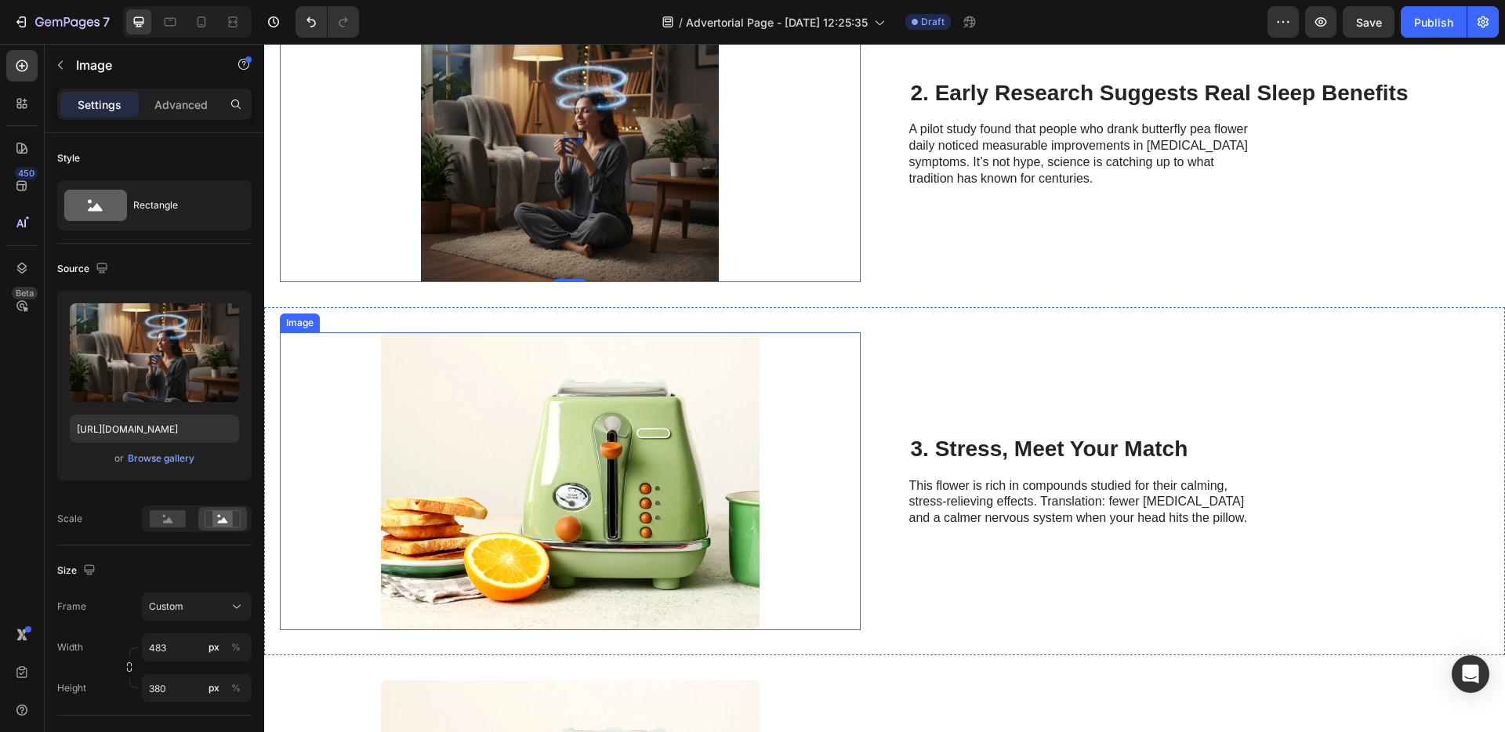
click at [602, 465] on img at bounding box center [570, 481] width 379 height 298
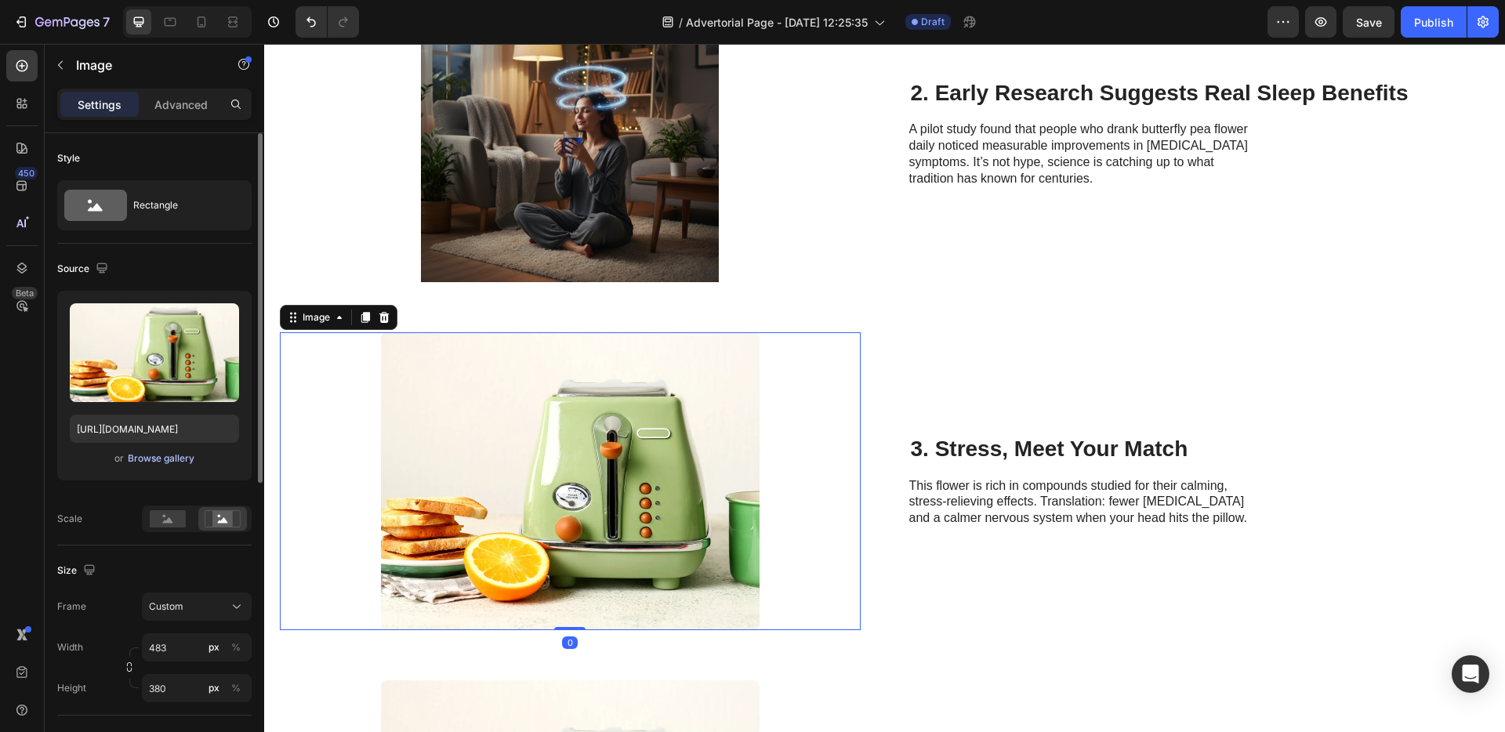
click at [154, 452] on div "Browse gallery" at bounding box center [161, 459] width 67 height 14
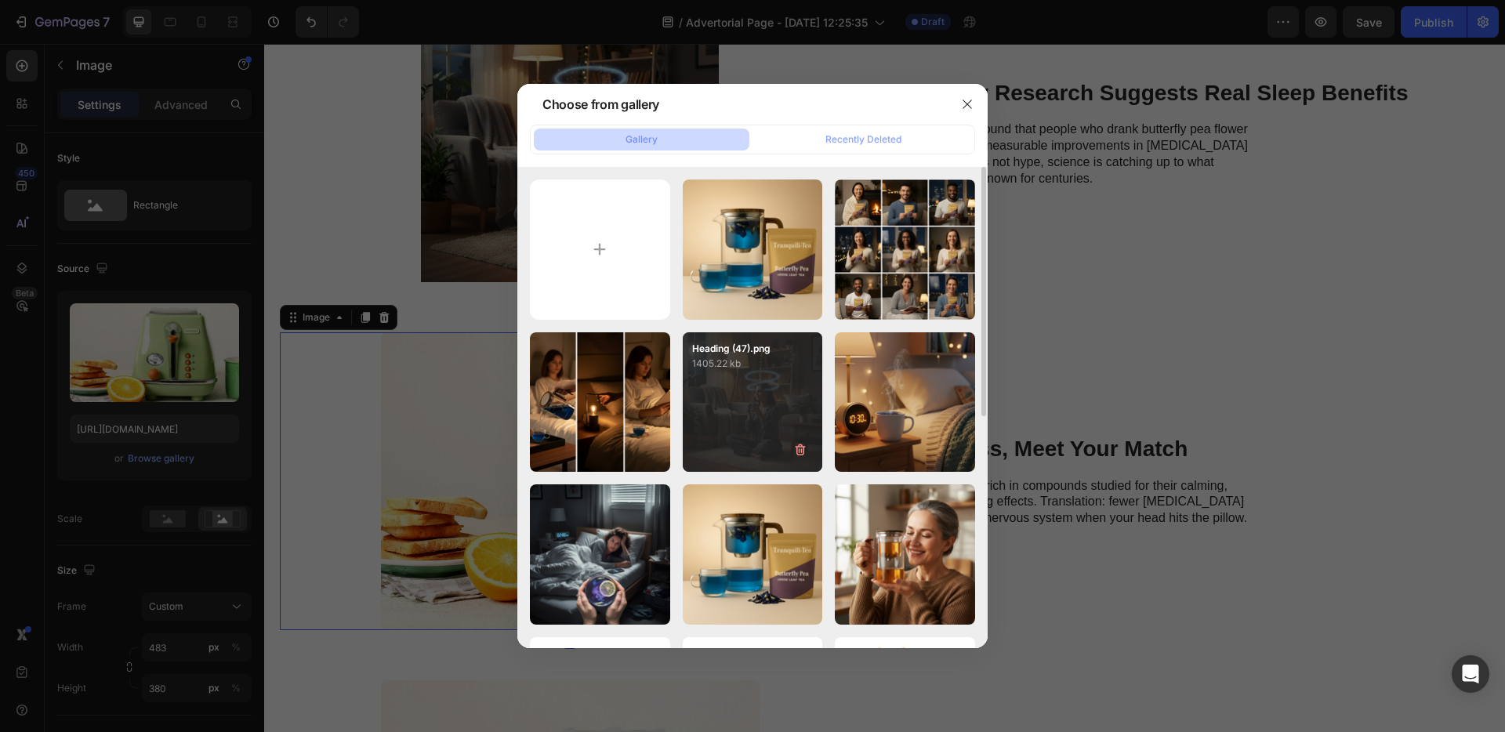
click at [717, 398] on div "Heading (47).png 1405.22 kb" at bounding box center [753, 402] width 140 height 140
type input "https://cdn.shopify.com/s/files/1/0894/8255/9826/files/gempages_535254721074562…"
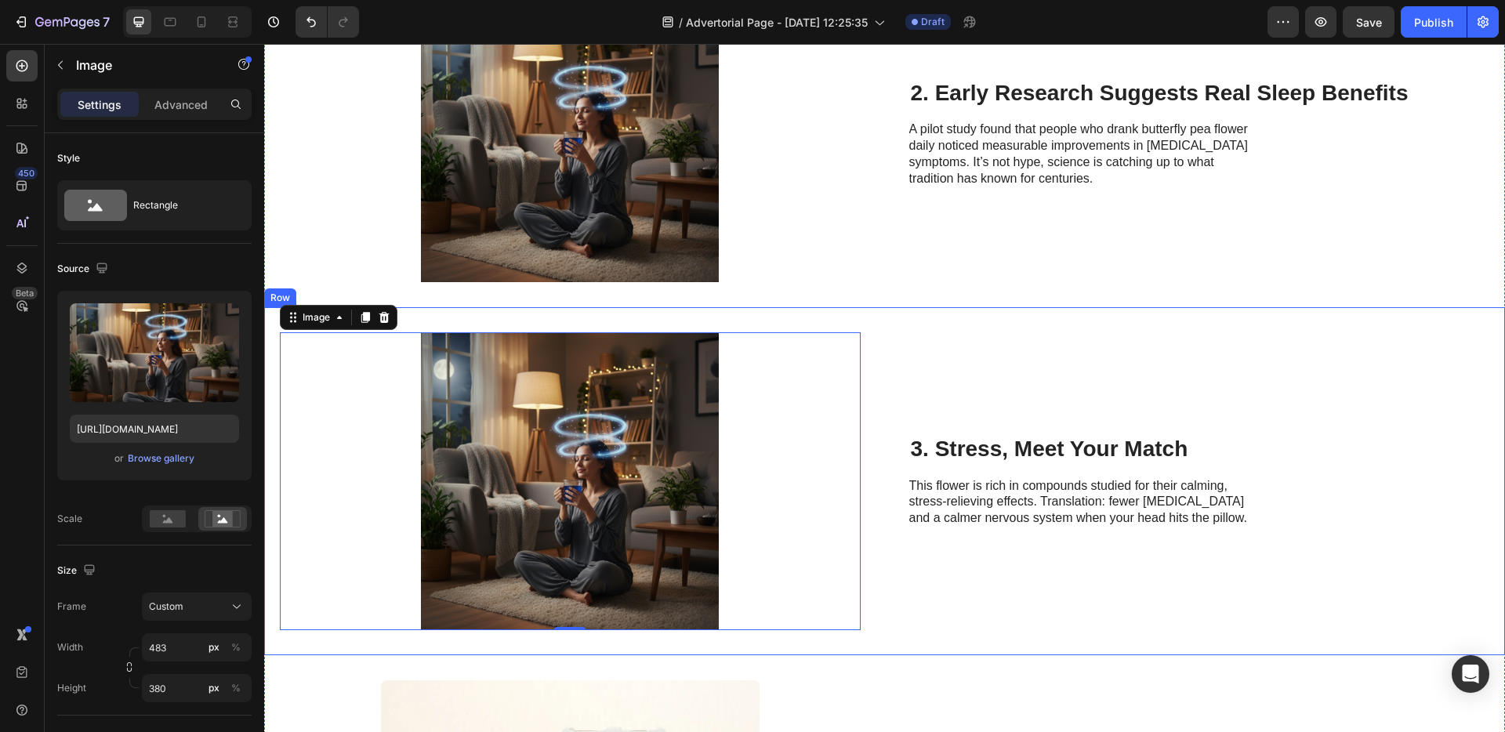
click at [549, 169] on img at bounding box center [570, 133] width 379 height 298
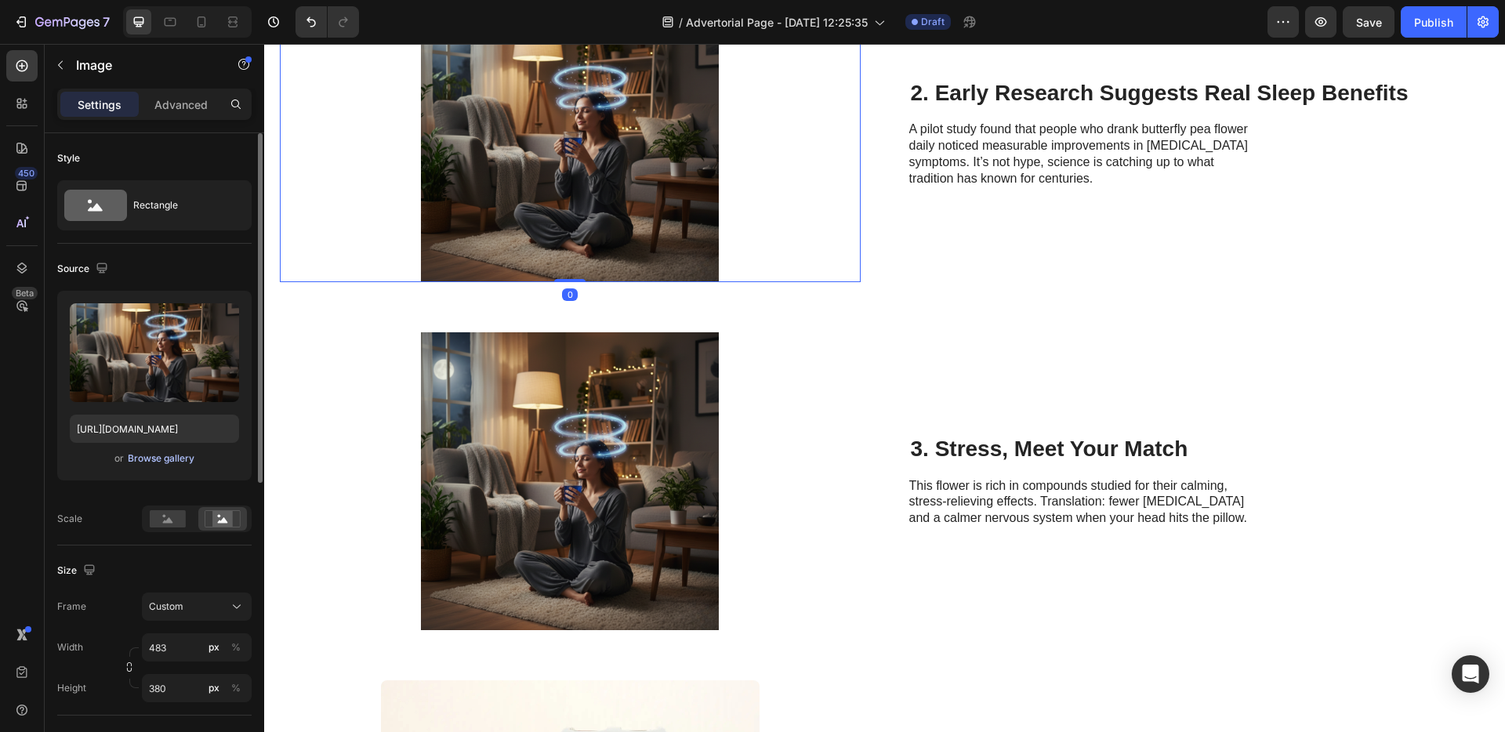
click at [179, 463] on div "Browse gallery" at bounding box center [161, 459] width 67 height 14
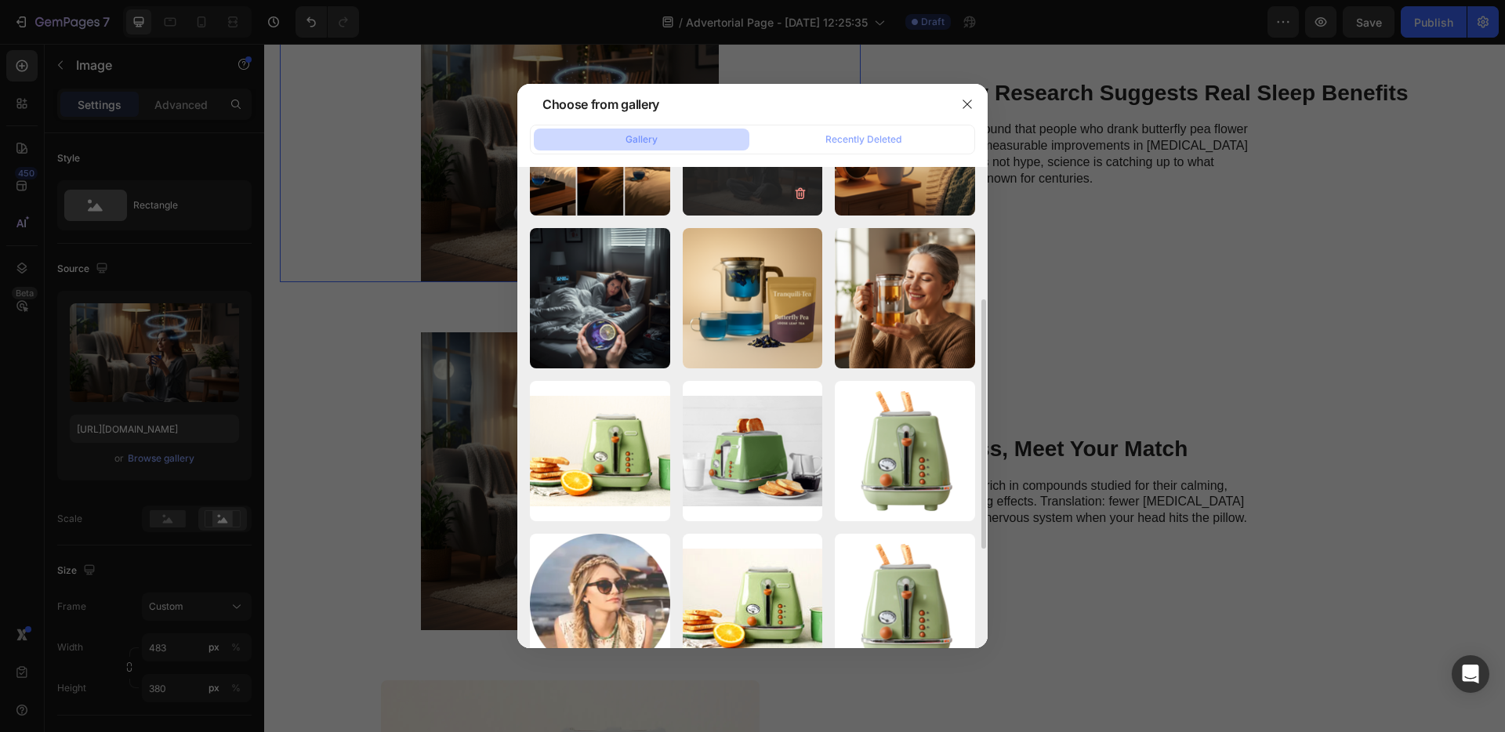
scroll to position [0, 0]
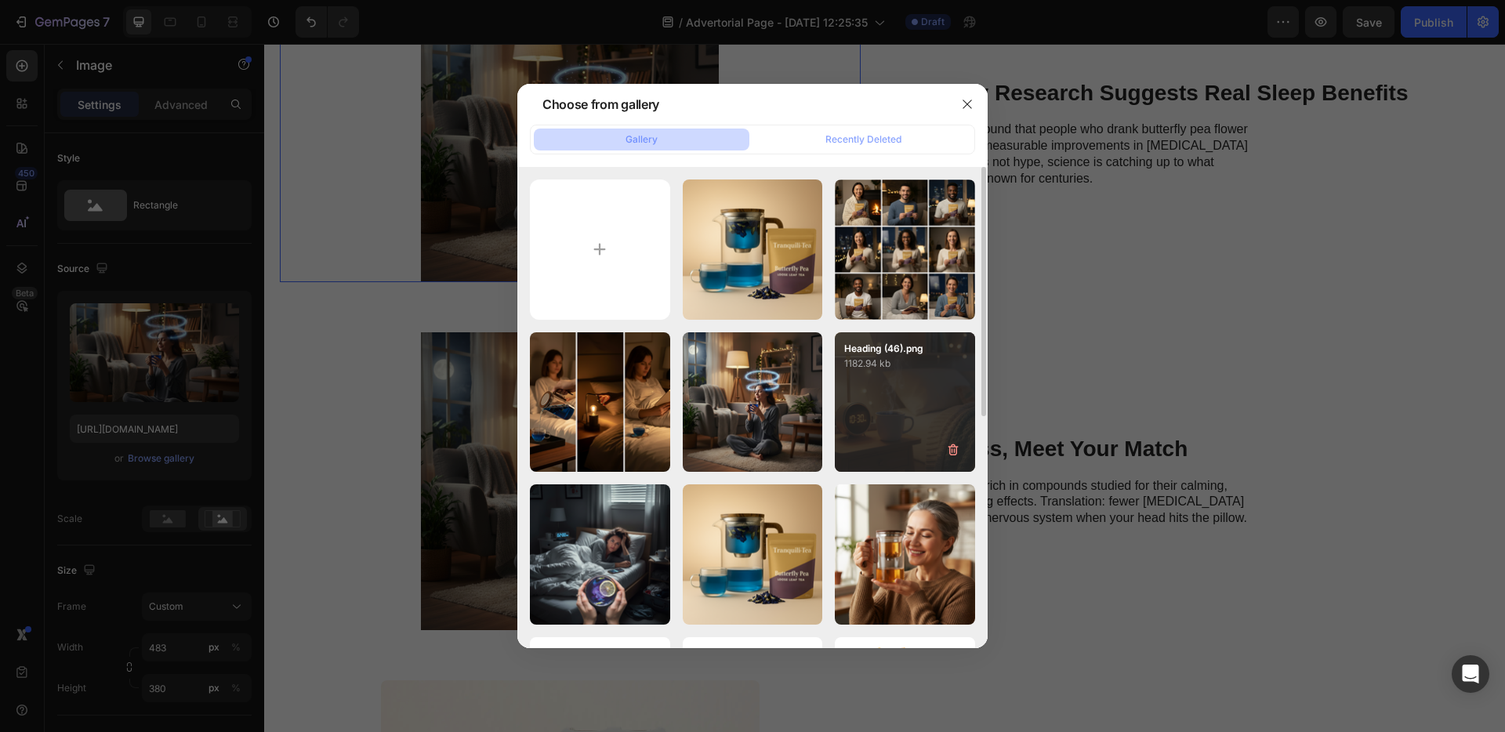
click at [905, 412] on div "Heading (46).png 1182.94 kb" at bounding box center [905, 402] width 140 height 140
type input "[URL][DOMAIN_NAME]"
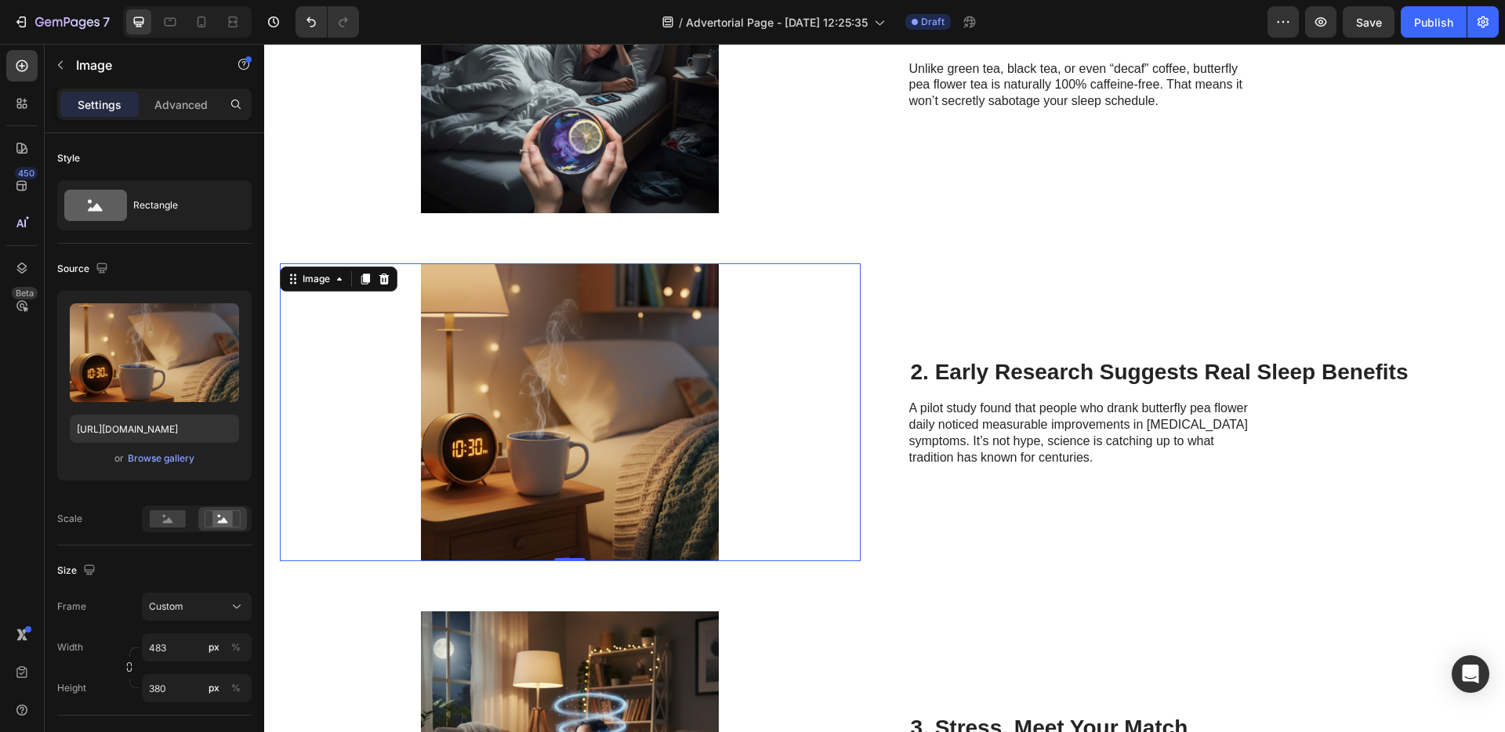
scroll to position [620, 0]
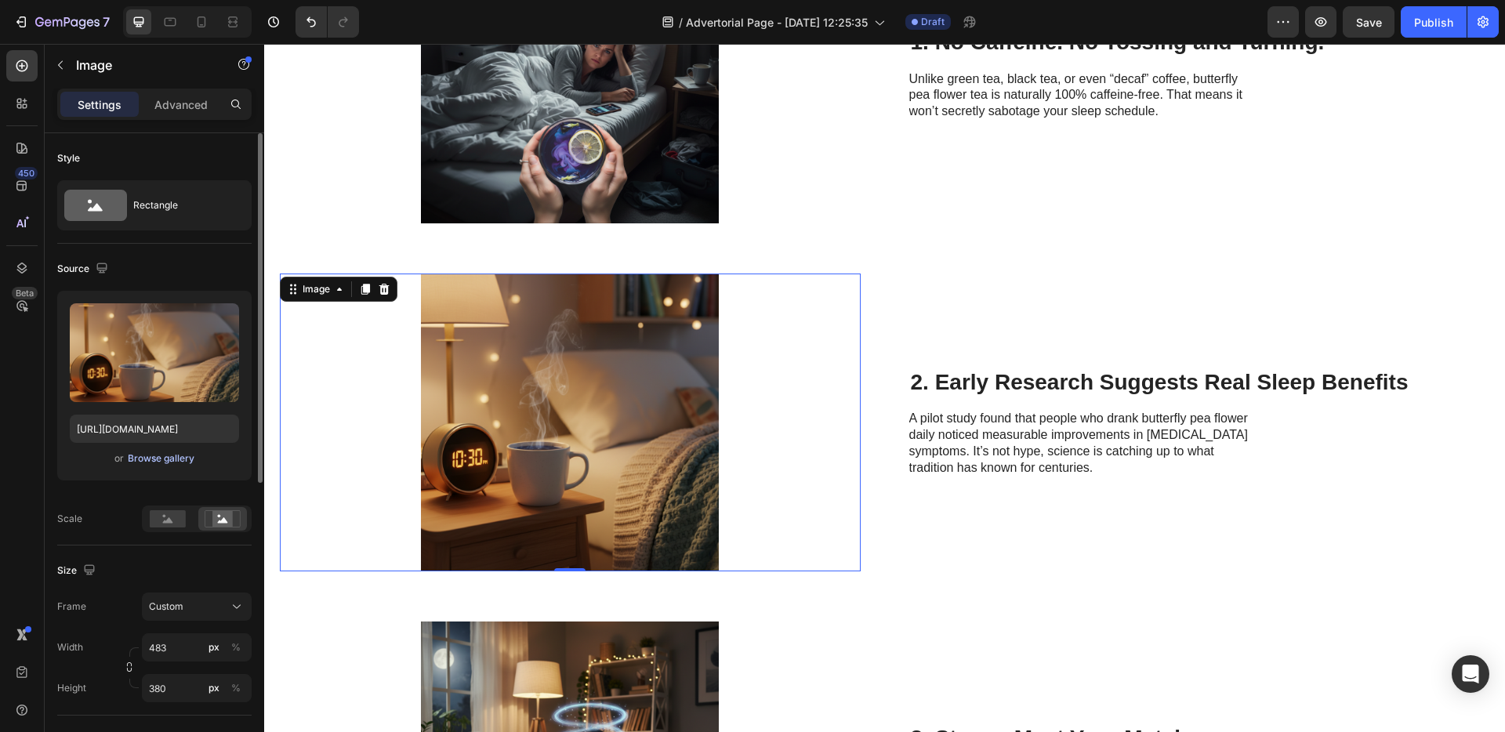
click at [149, 458] on div "Browse gallery" at bounding box center [161, 459] width 67 height 14
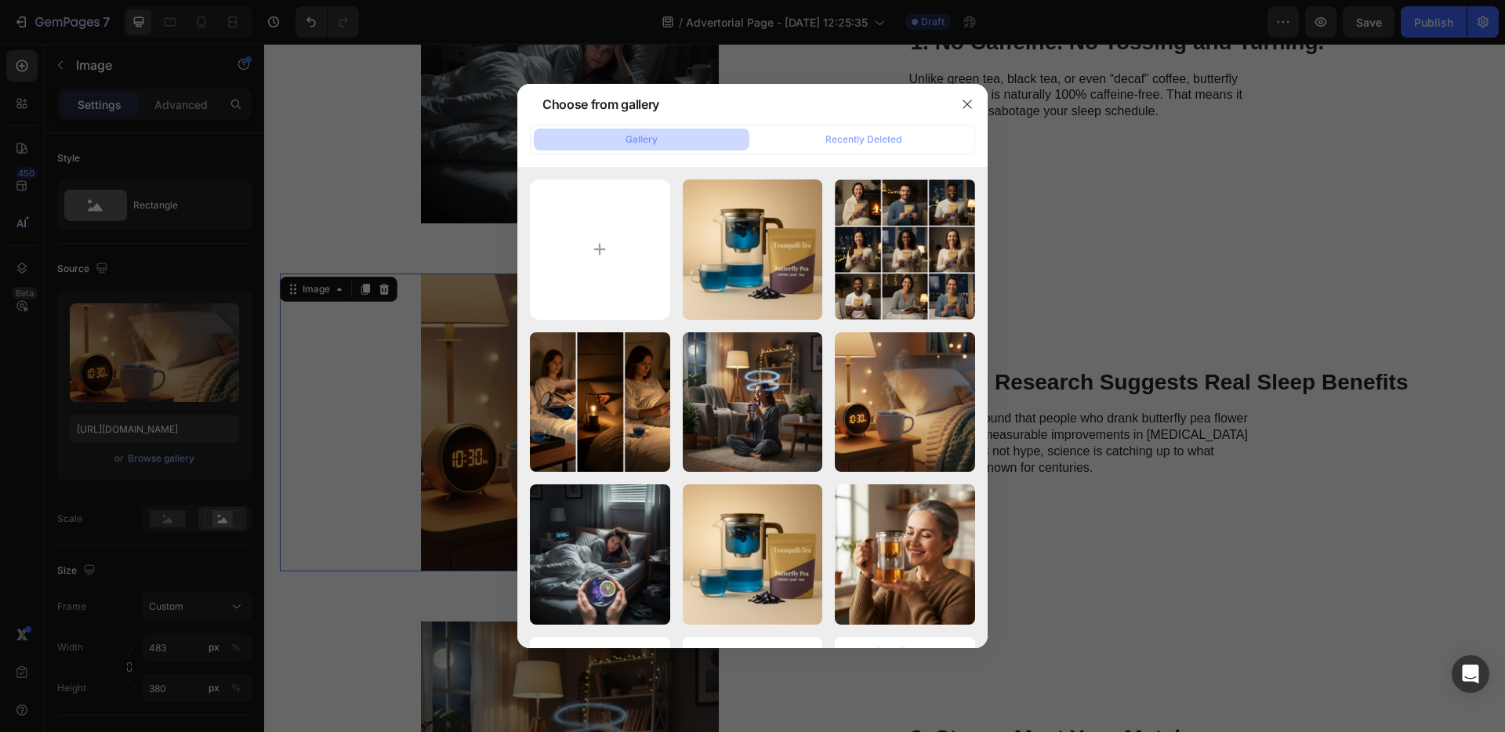
click at [472, 438] on div at bounding box center [752, 366] width 1505 height 732
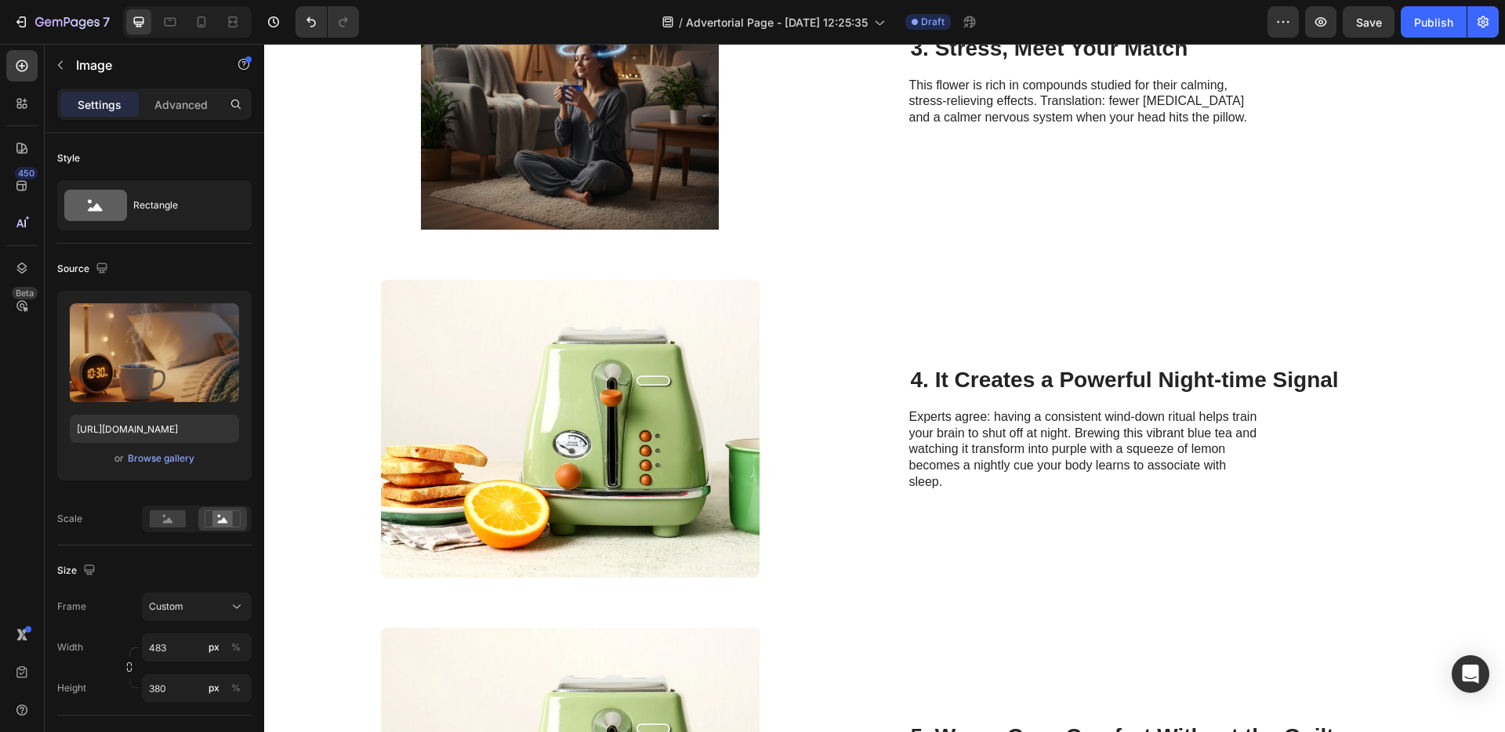
scroll to position [1383, 0]
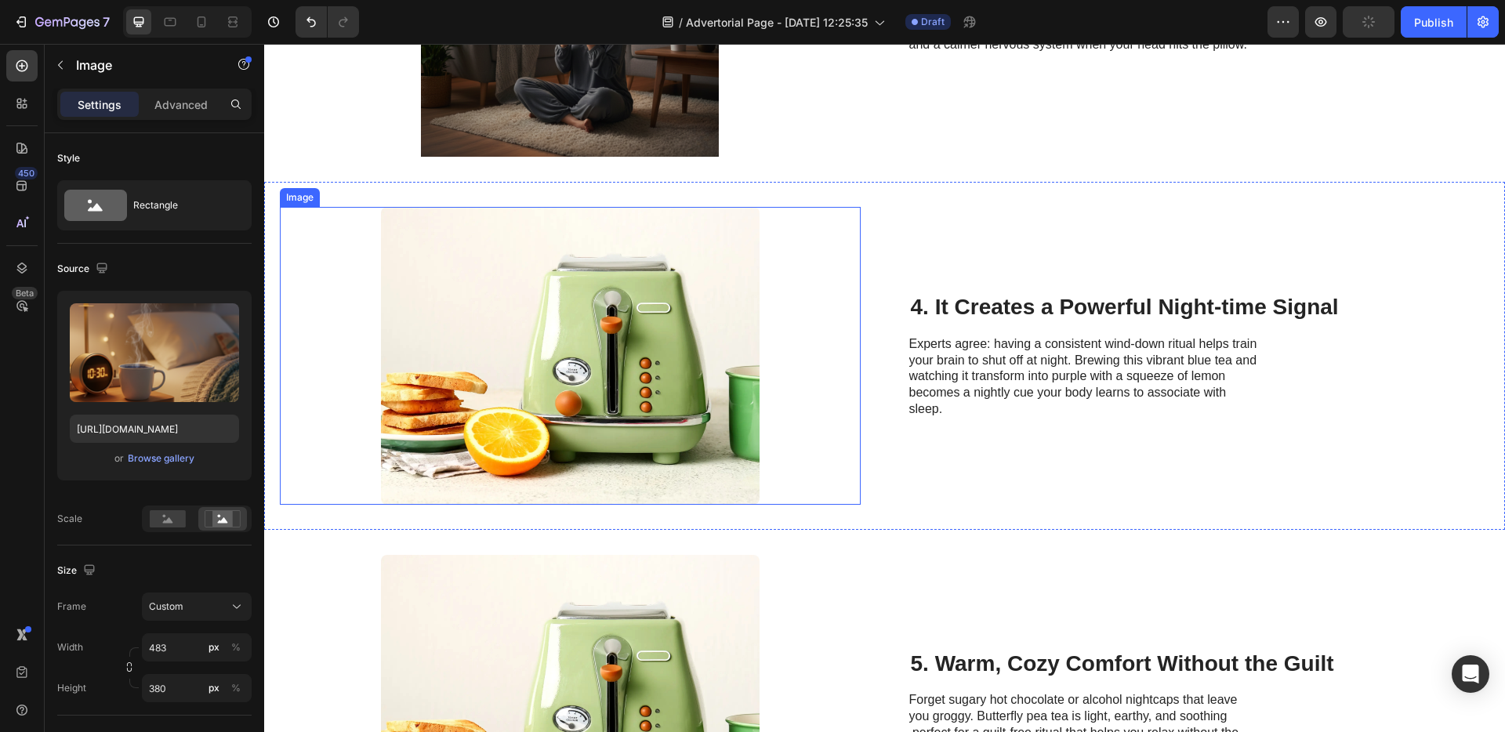
click at [569, 372] on img at bounding box center [570, 356] width 379 height 298
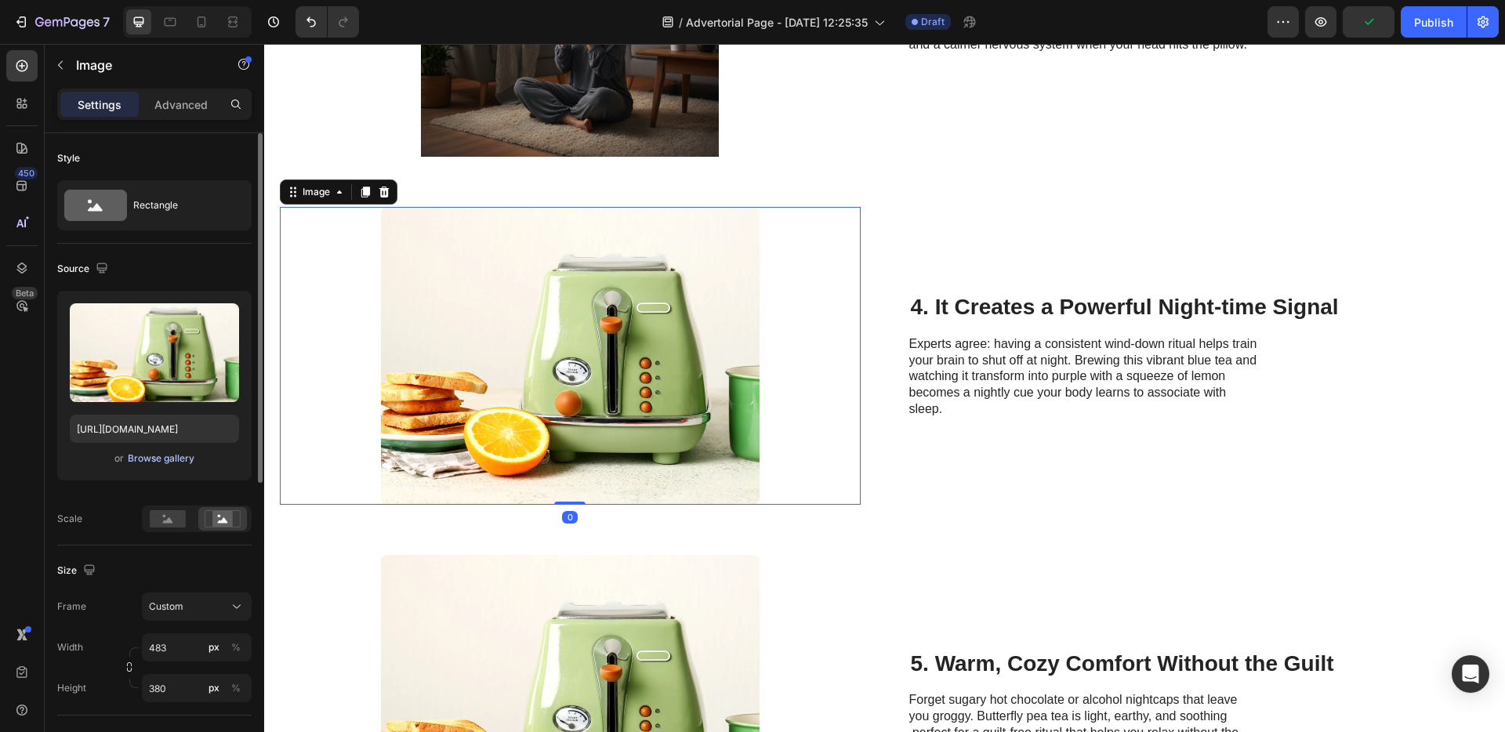
click at [162, 459] on div "Browse gallery" at bounding box center [161, 459] width 67 height 14
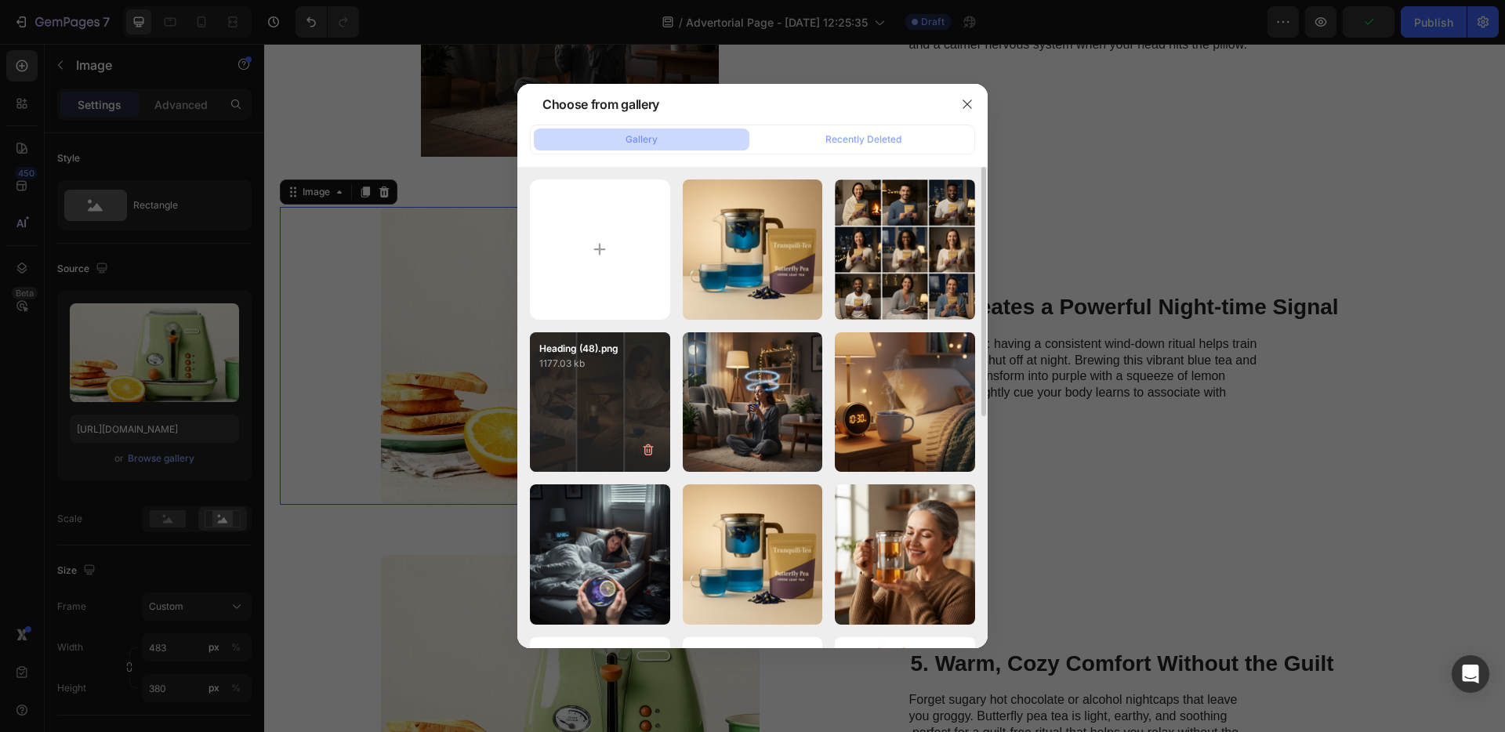
click at [625, 417] on div "Heading (48).png 1177.03 kb" at bounding box center [600, 402] width 140 height 140
type input "https://cdn.shopify.com/s/files/1/0894/8255/9826/files/gempages_535254721074562…"
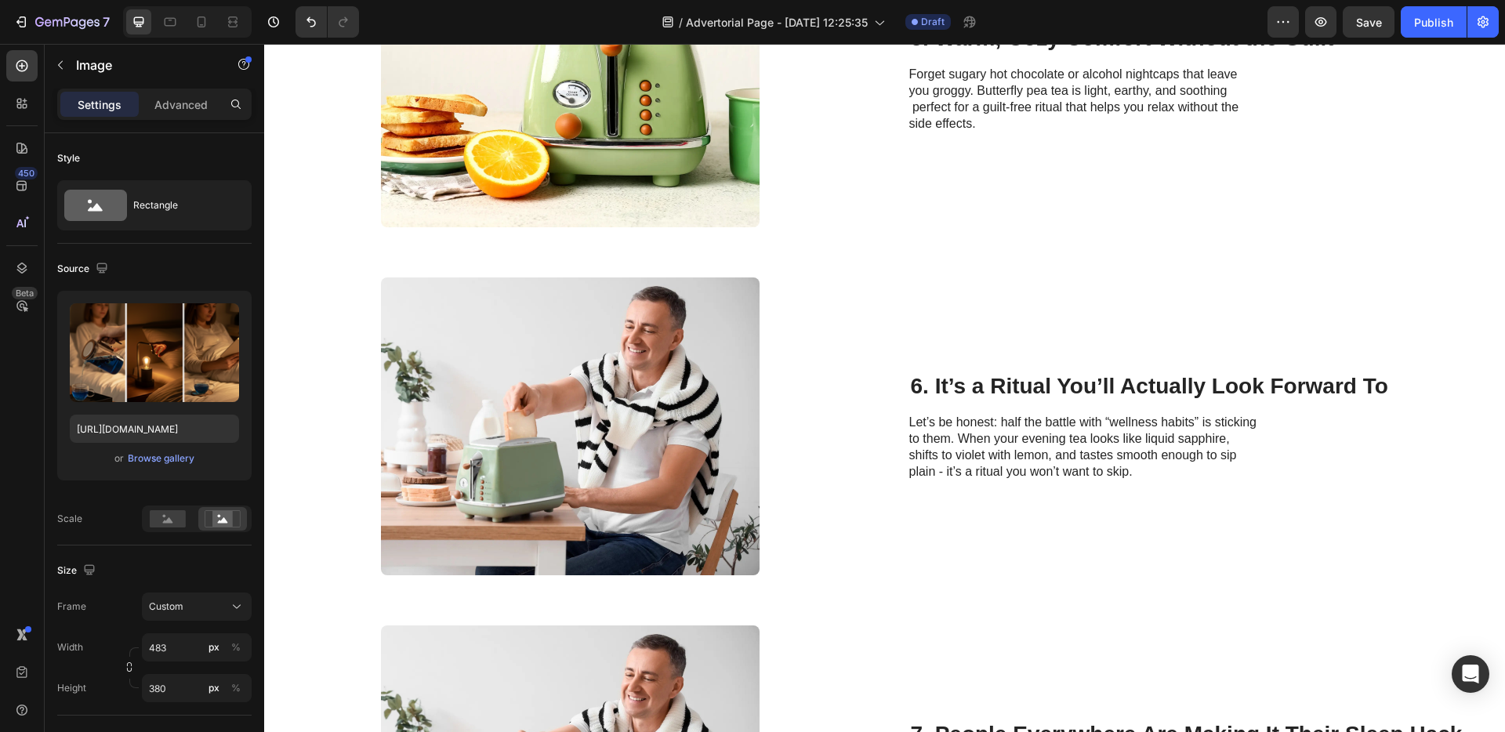
scroll to position [2295, 0]
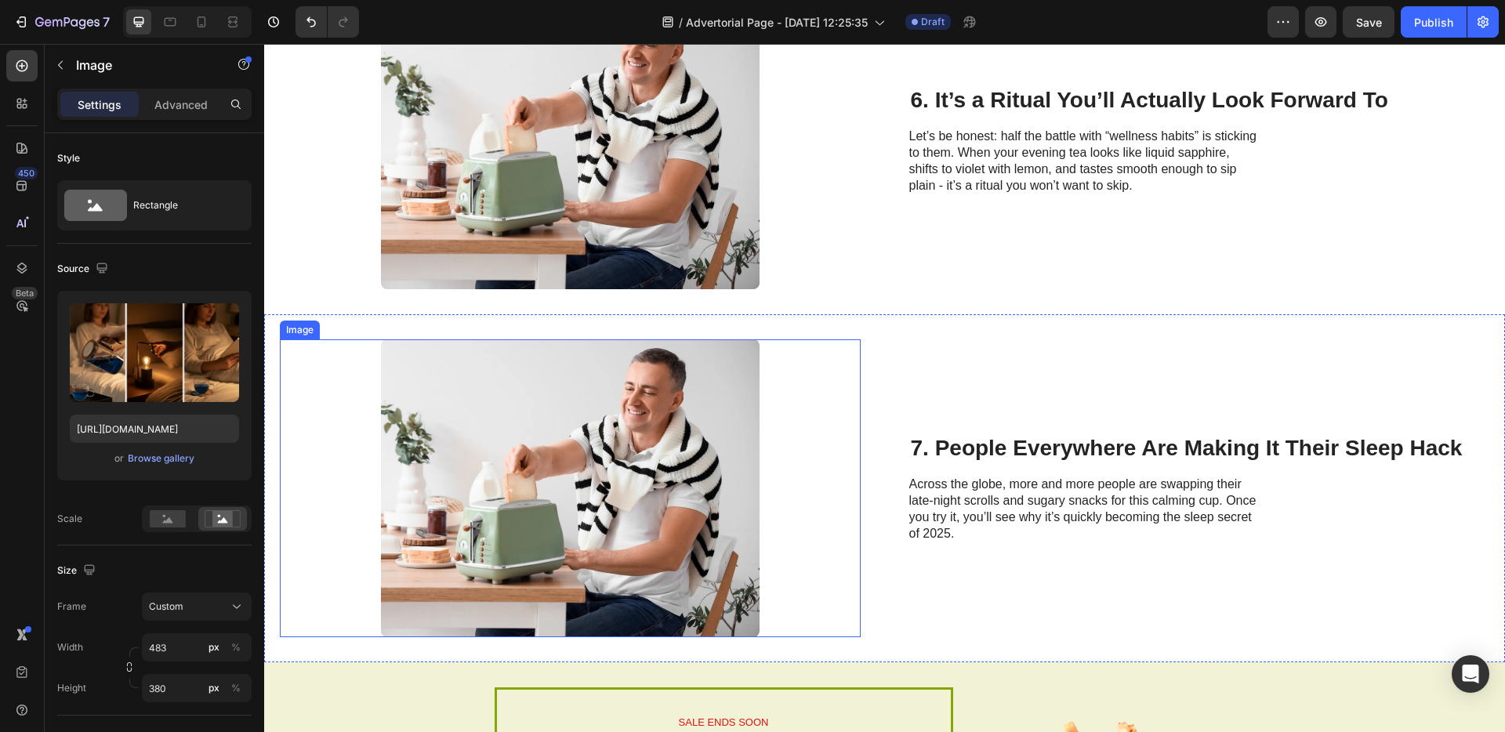
click at [591, 441] on img at bounding box center [570, 488] width 379 height 298
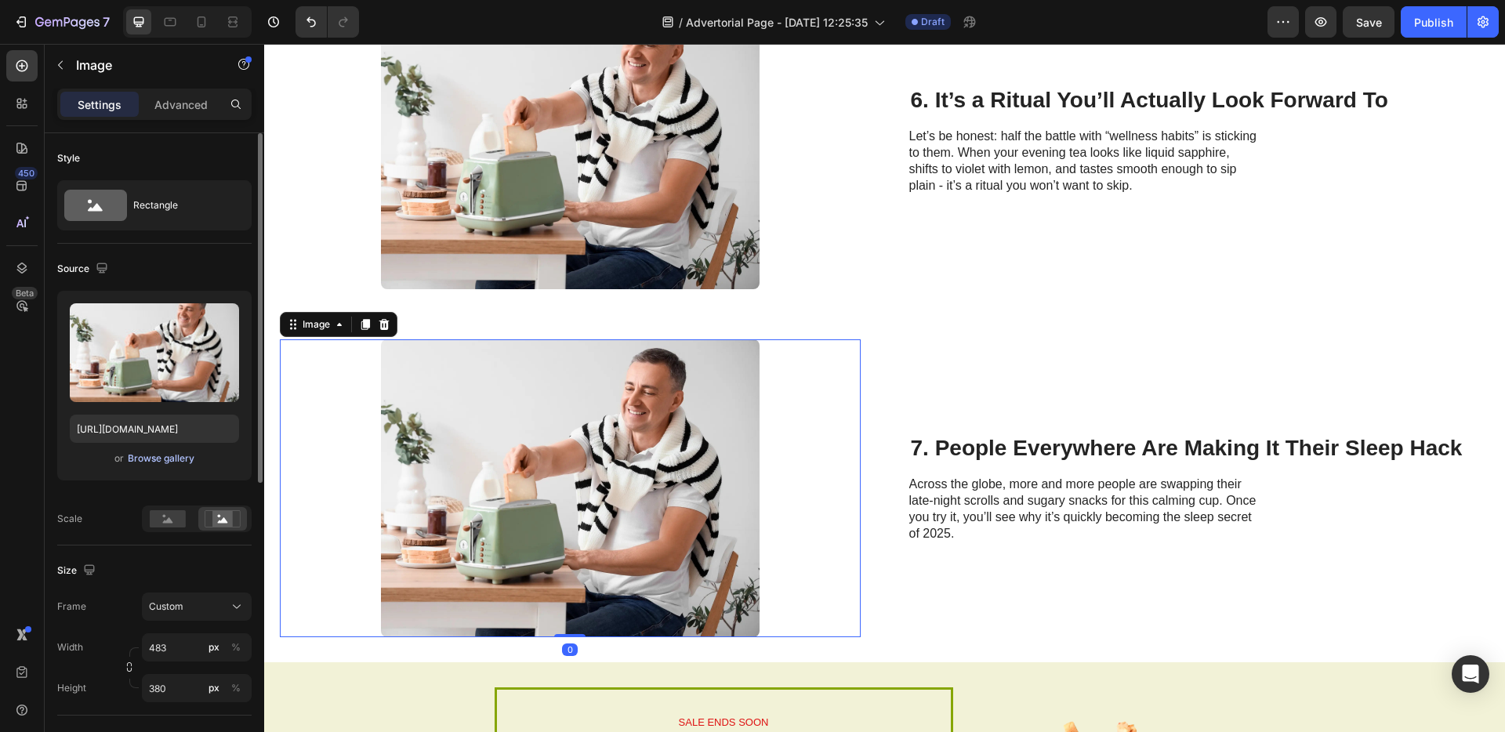
click at [162, 457] on div "Browse gallery" at bounding box center [161, 459] width 67 height 14
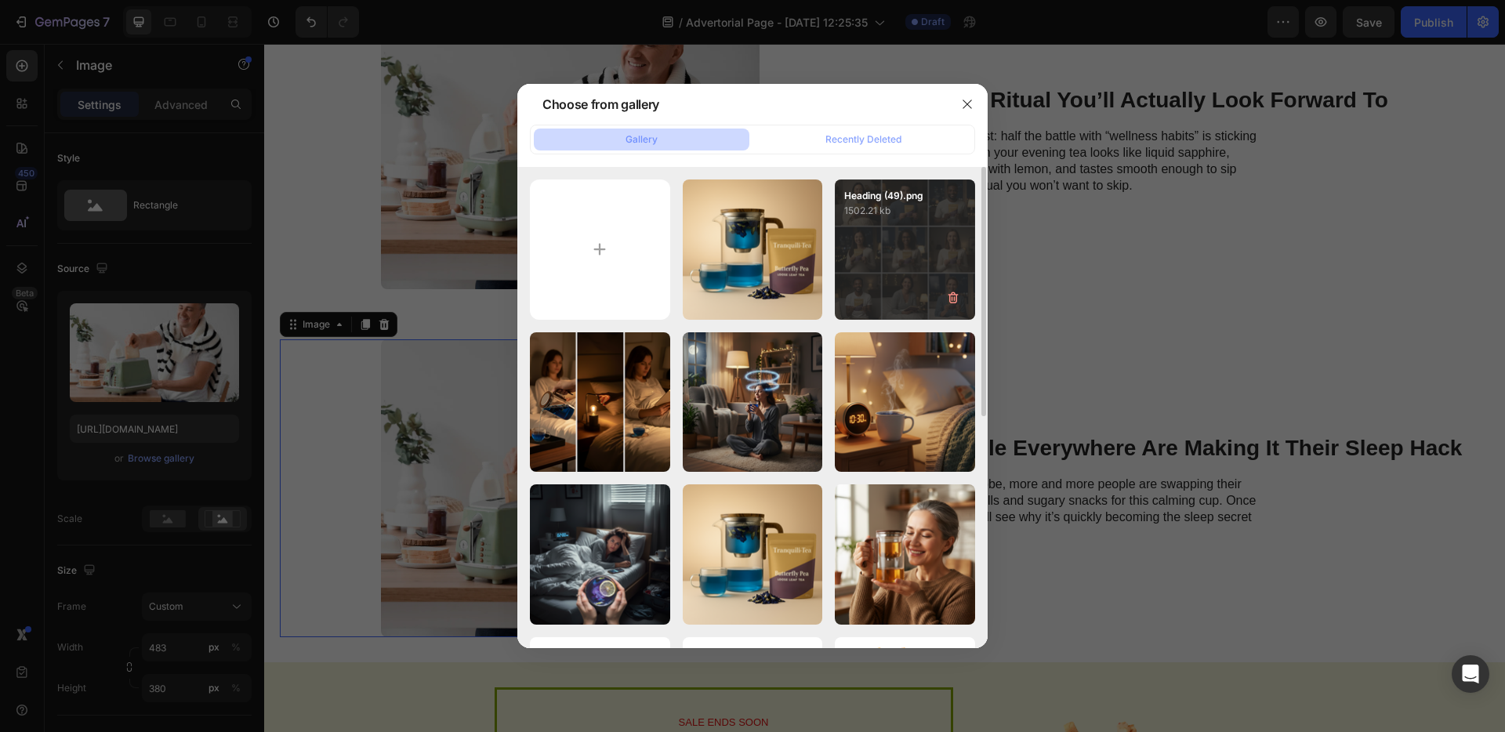
click at [851, 292] on div "Heading (49).png 1502.21 kb" at bounding box center [905, 250] width 140 height 140
type input "https://cdn.shopify.com/s/files/1/0894/8255/9826/files/gempages_535254721074562…"
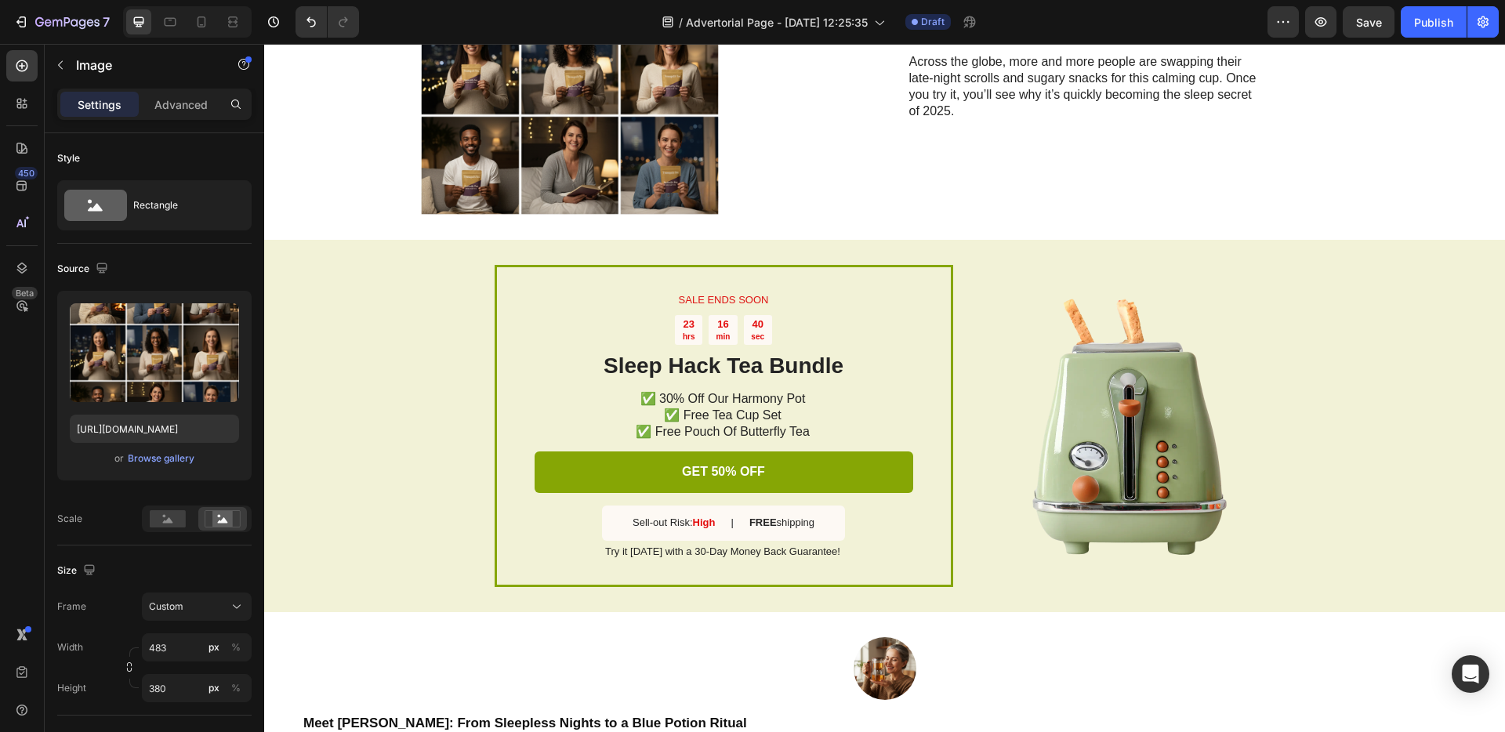
scroll to position [2714, 0]
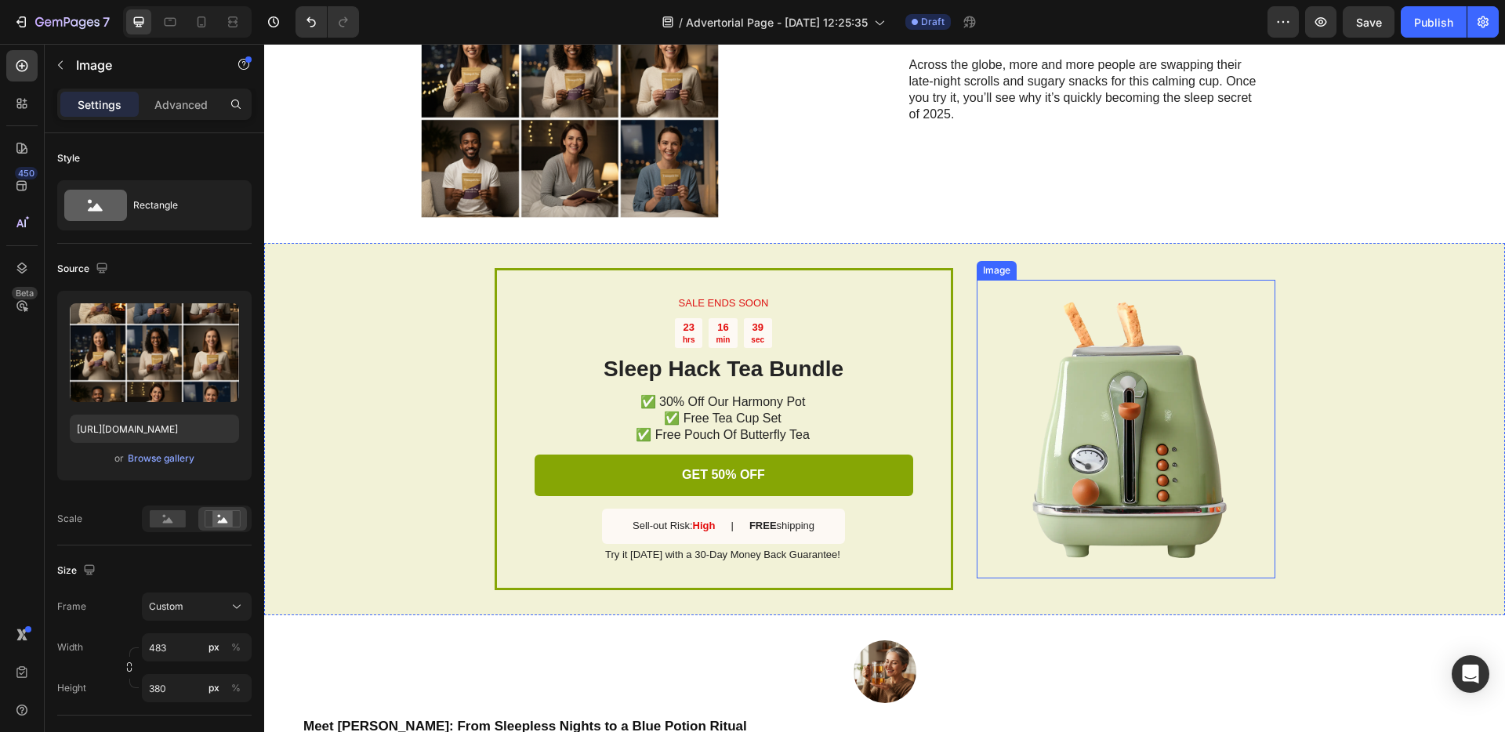
click at [1105, 439] on img at bounding box center [1126, 429] width 299 height 299
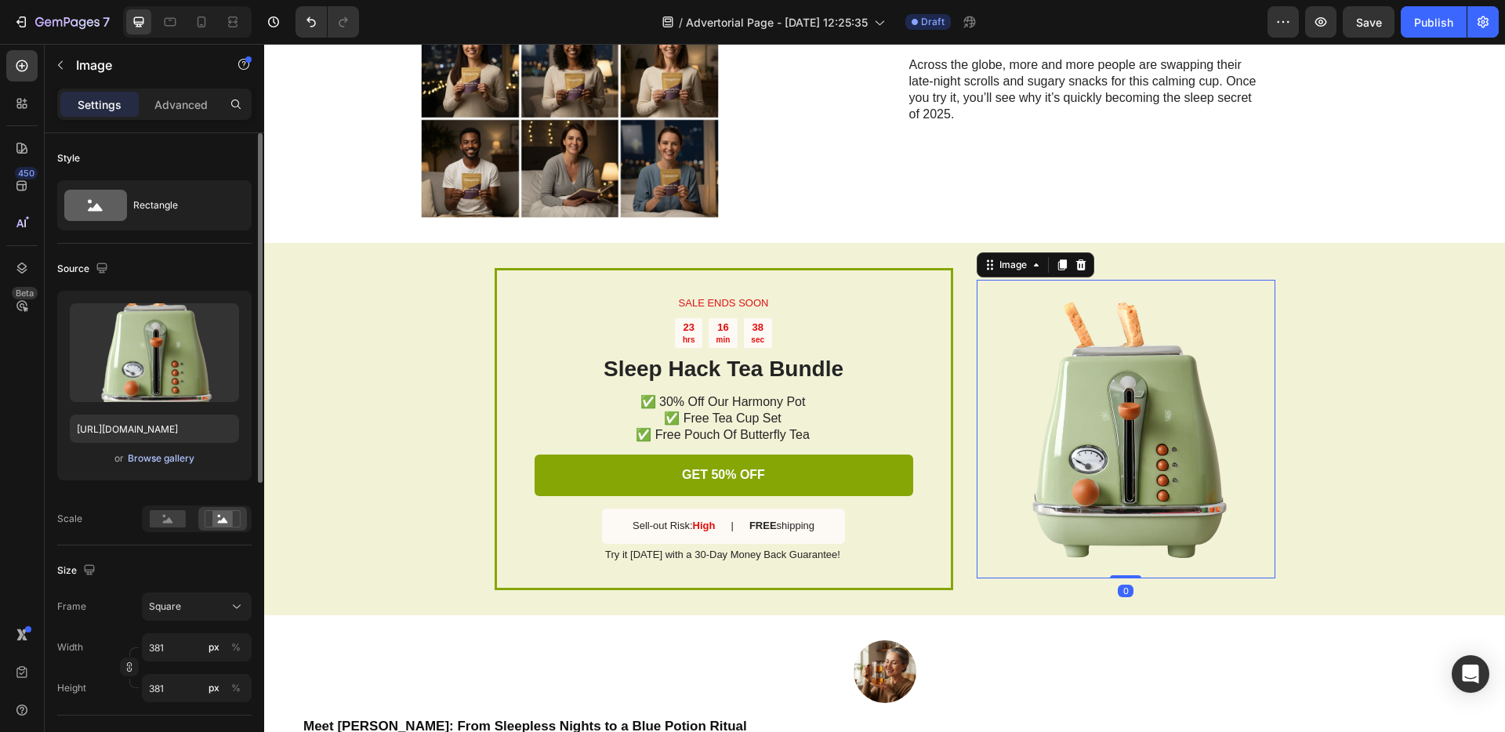
click at [177, 459] on div "Browse gallery" at bounding box center [161, 459] width 67 height 14
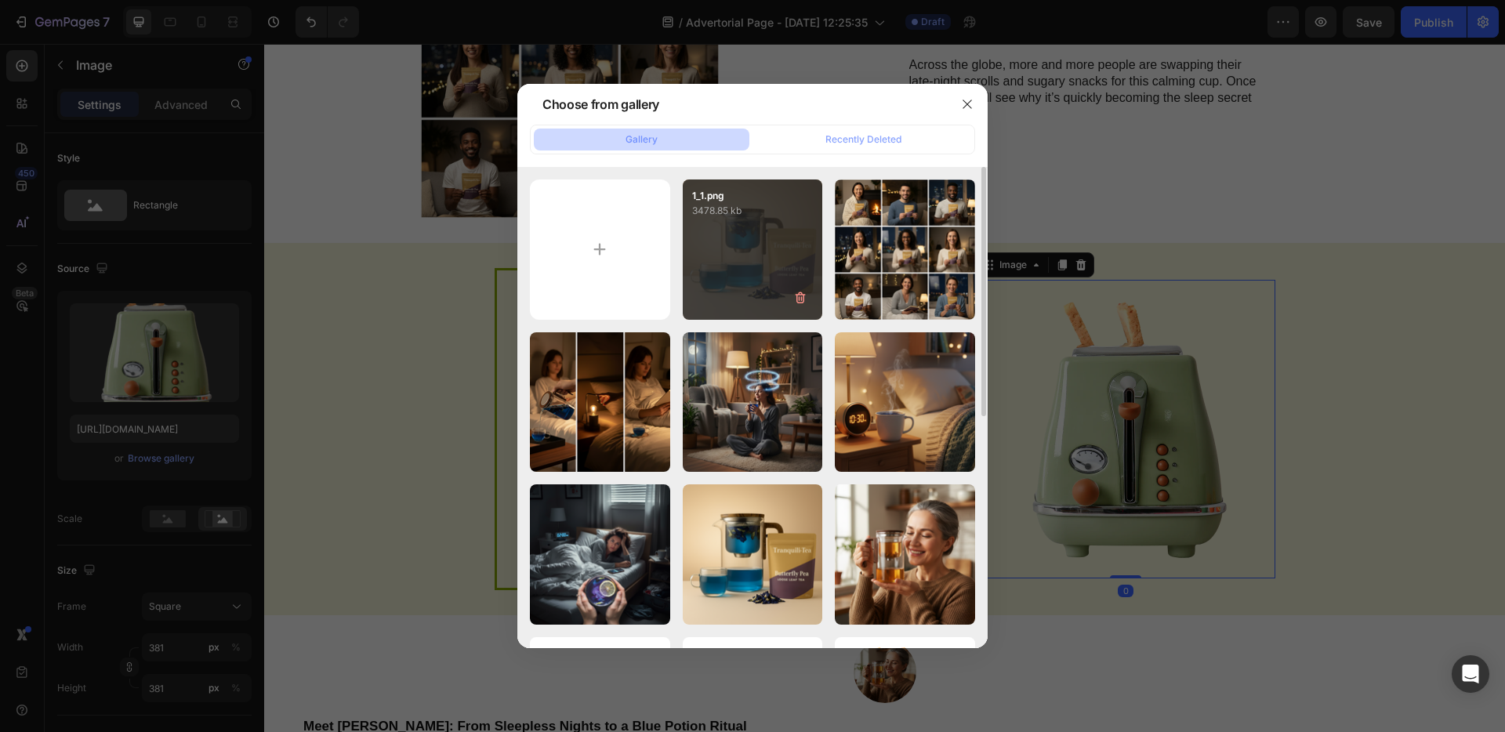
click at [765, 263] on div "1_1.png 3478.85 kb" at bounding box center [753, 250] width 140 height 140
type input "[URL][DOMAIN_NAME]"
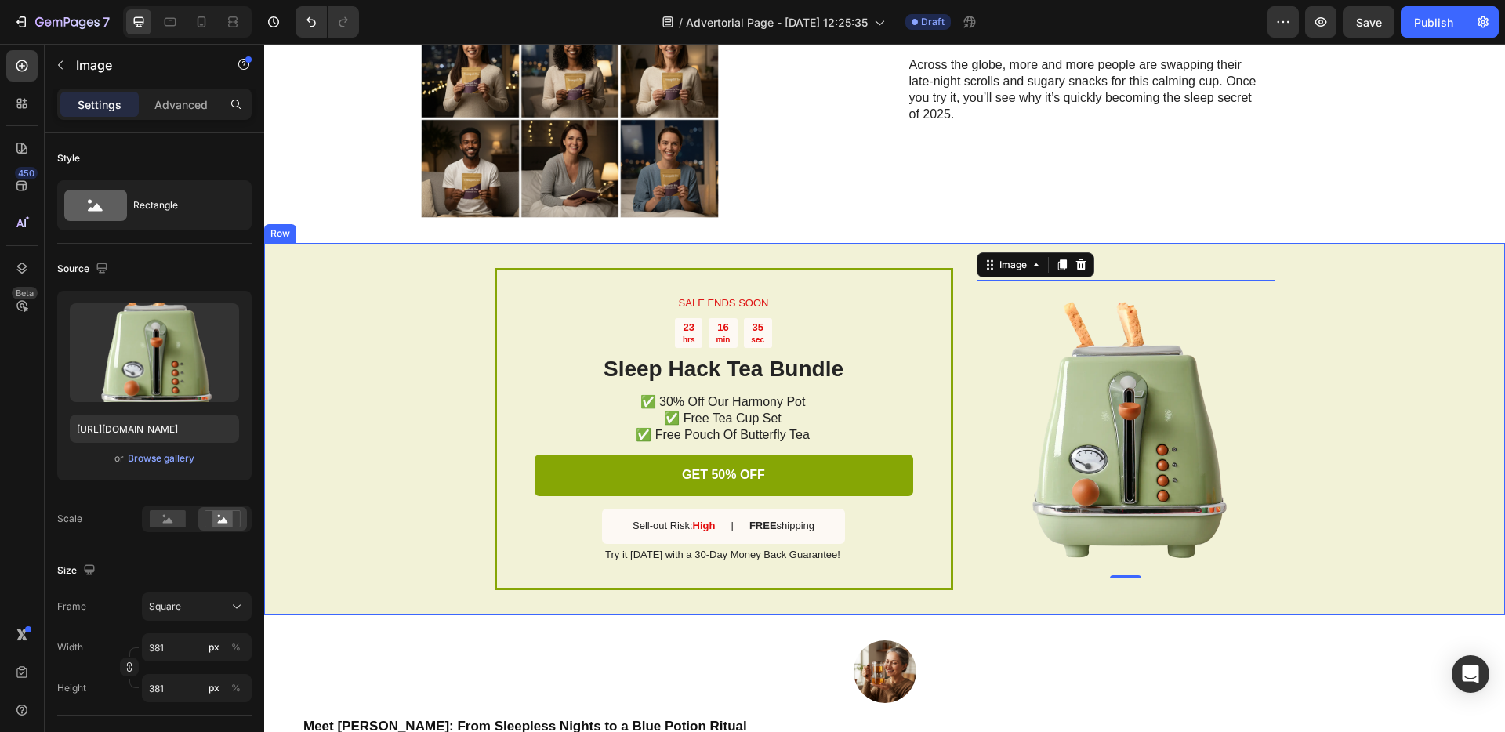
click at [365, 423] on div "SALE ENDS SOON Text Block 23 hrs 16 min 35 sec Countdown Timer Sleep Hack Tea B…" at bounding box center [884, 429] width 1241 height 372
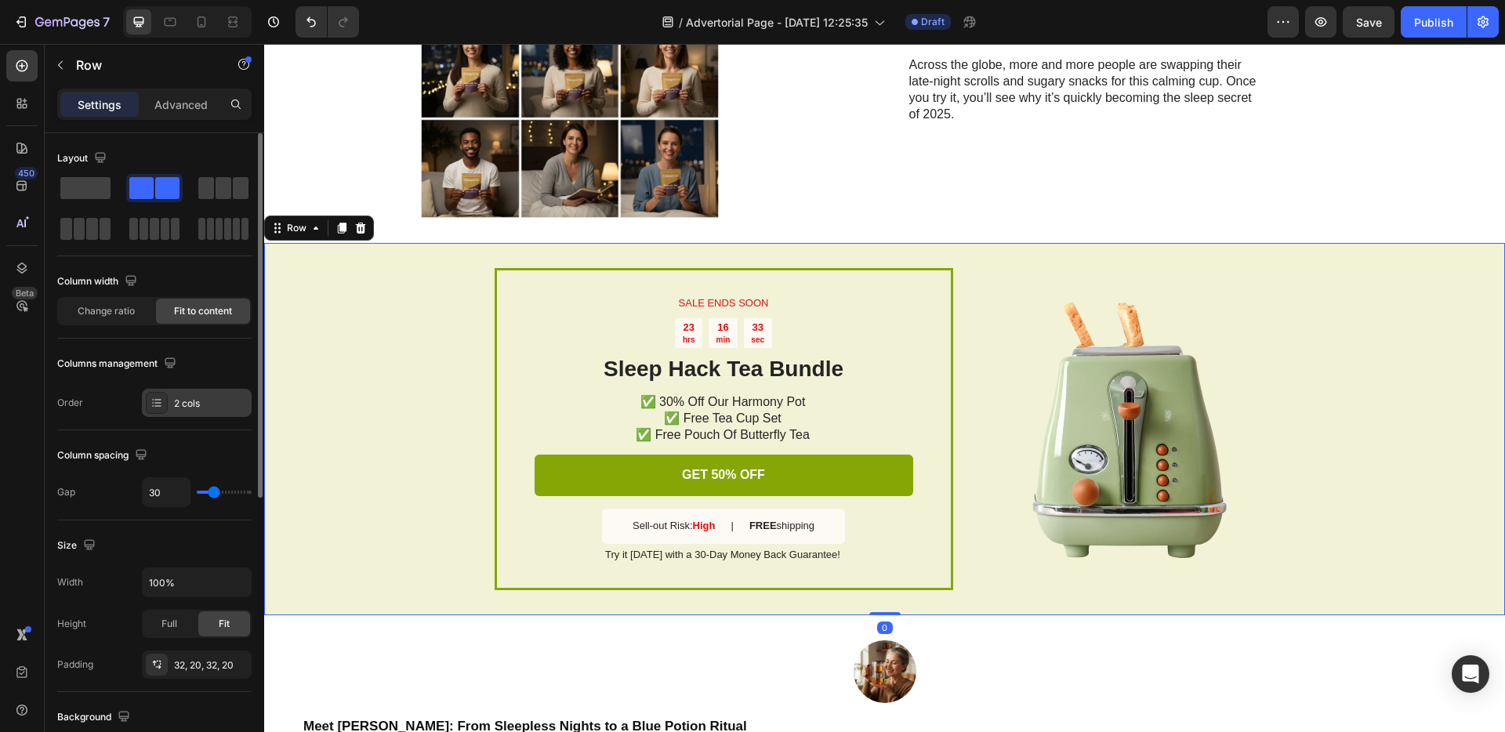
scroll to position [318, 0]
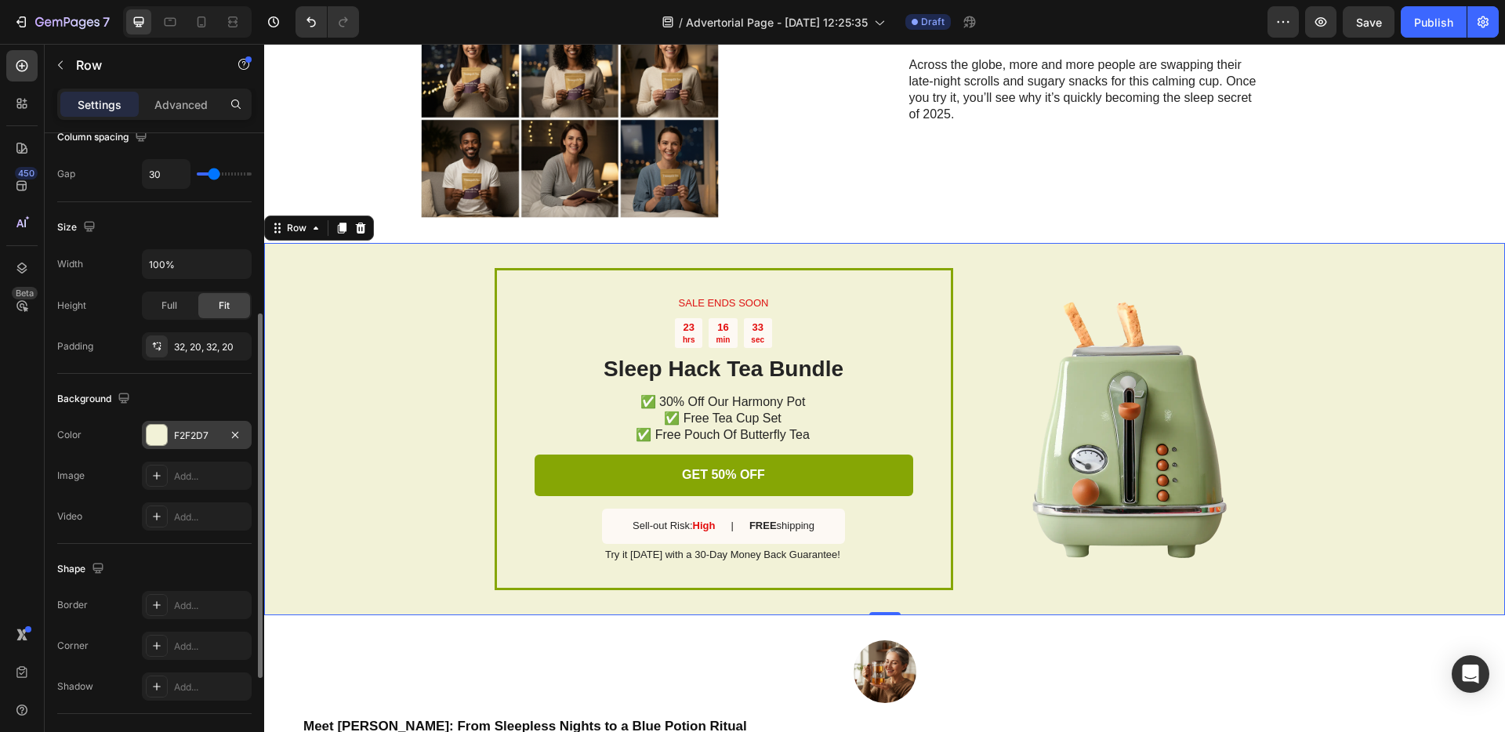
click at [180, 423] on div "F2F2D7" at bounding box center [197, 435] width 110 height 28
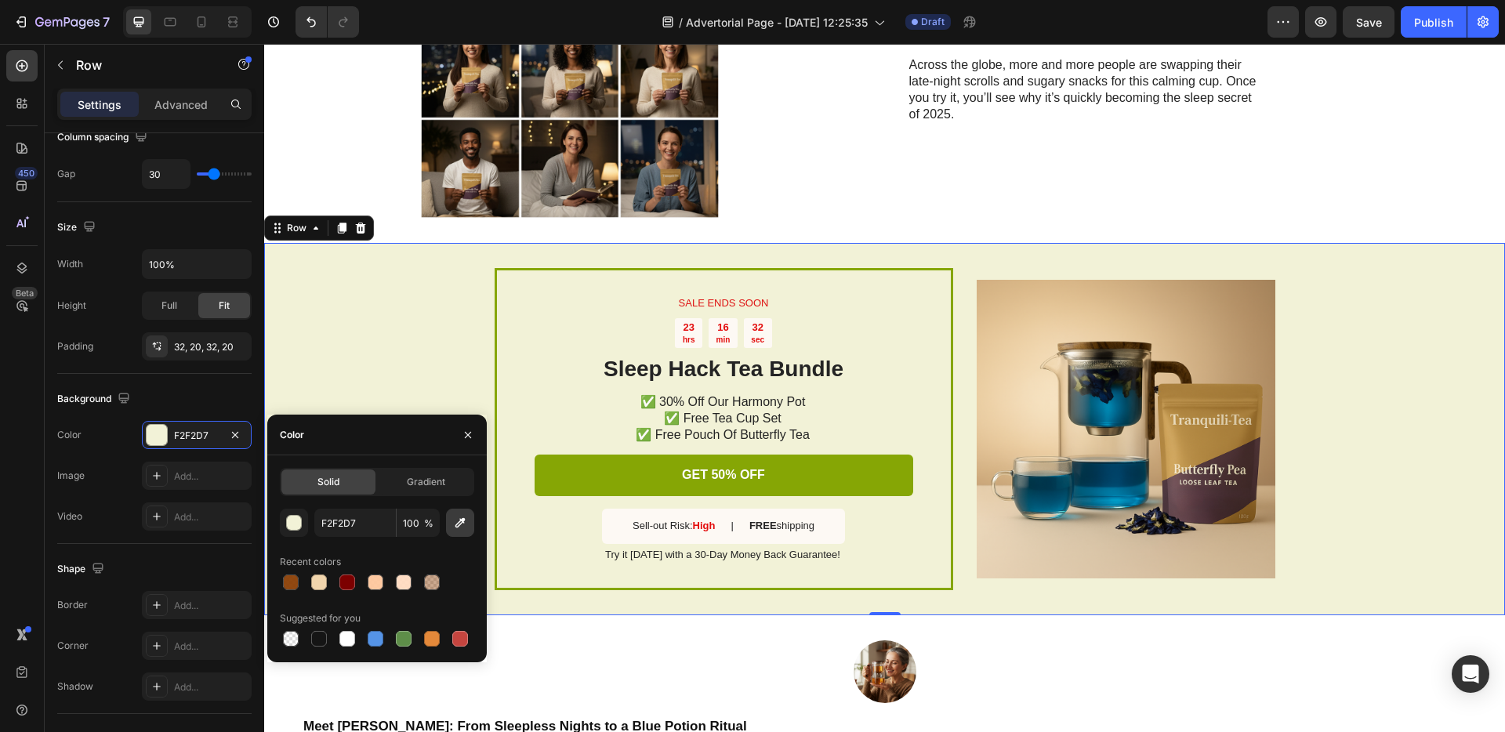
click at [459, 521] on icon "button" at bounding box center [461, 523] width 10 height 10
type input "F4DFB9"
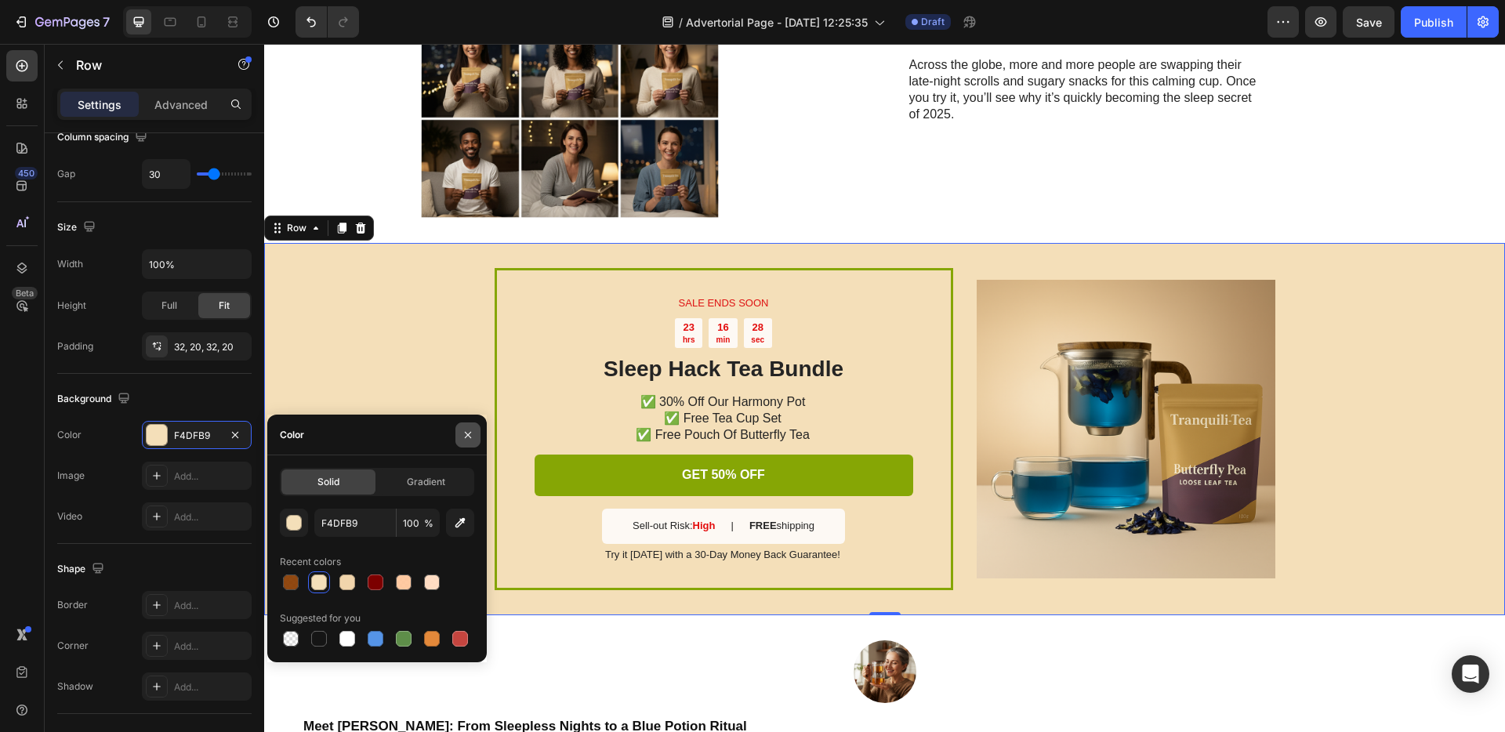
click at [474, 436] on icon "button" at bounding box center [468, 435] width 13 height 13
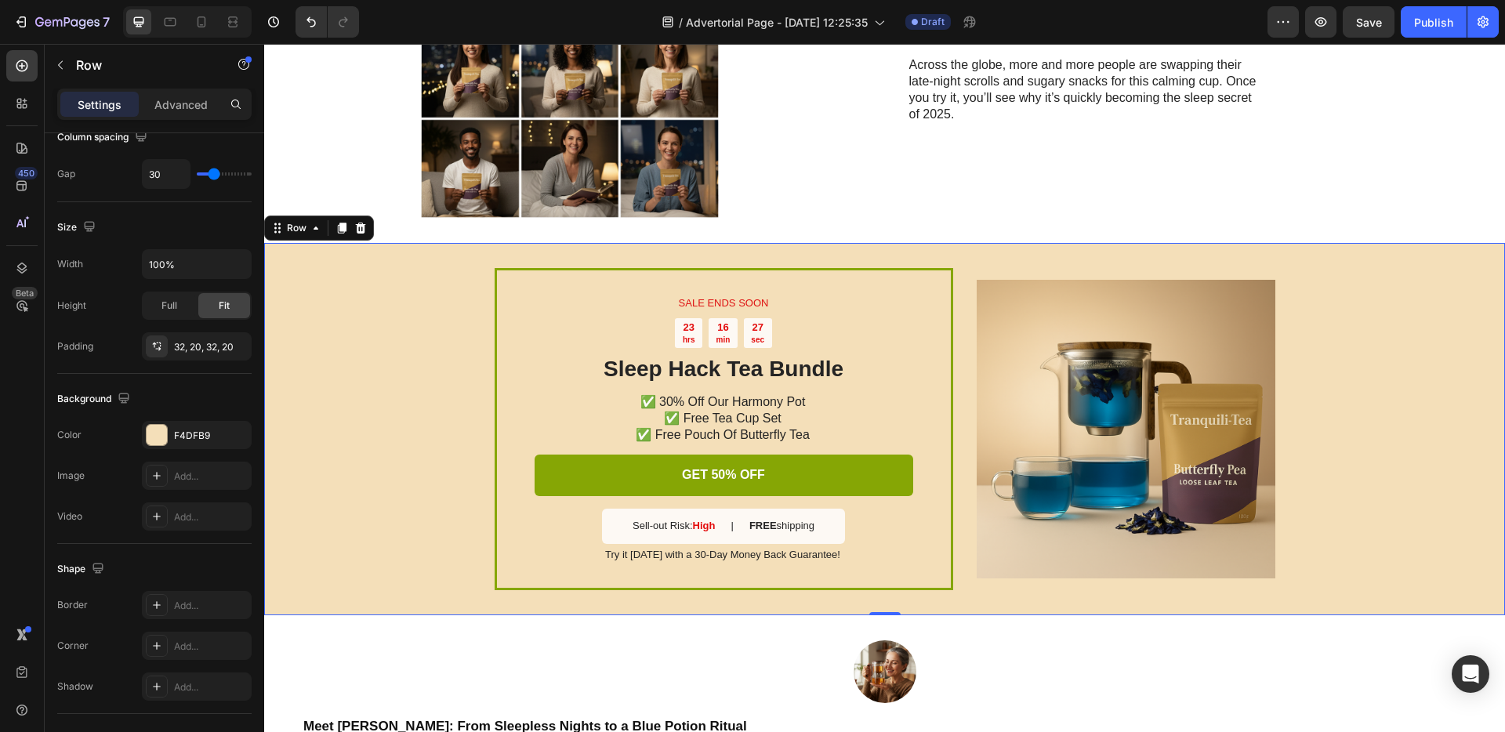
click at [433, 433] on div "SALE ENDS SOON Text Block 23 hrs 16 min 27 sec Countdown Timer Sleep Hack Tea B…" at bounding box center [884, 429] width 1241 height 372
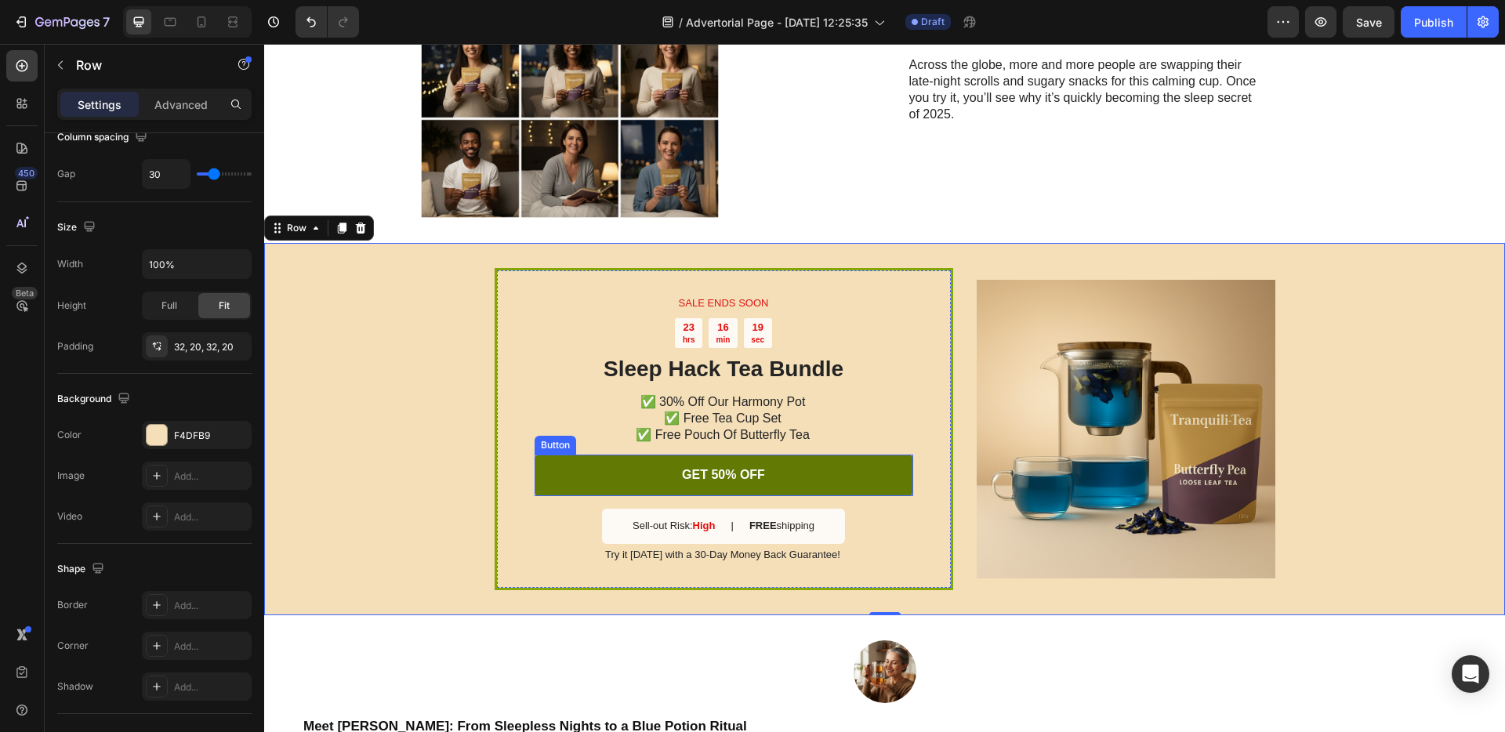
click at [557, 470] on link "GET 50% OFF" at bounding box center [724, 476] width 379 height 42
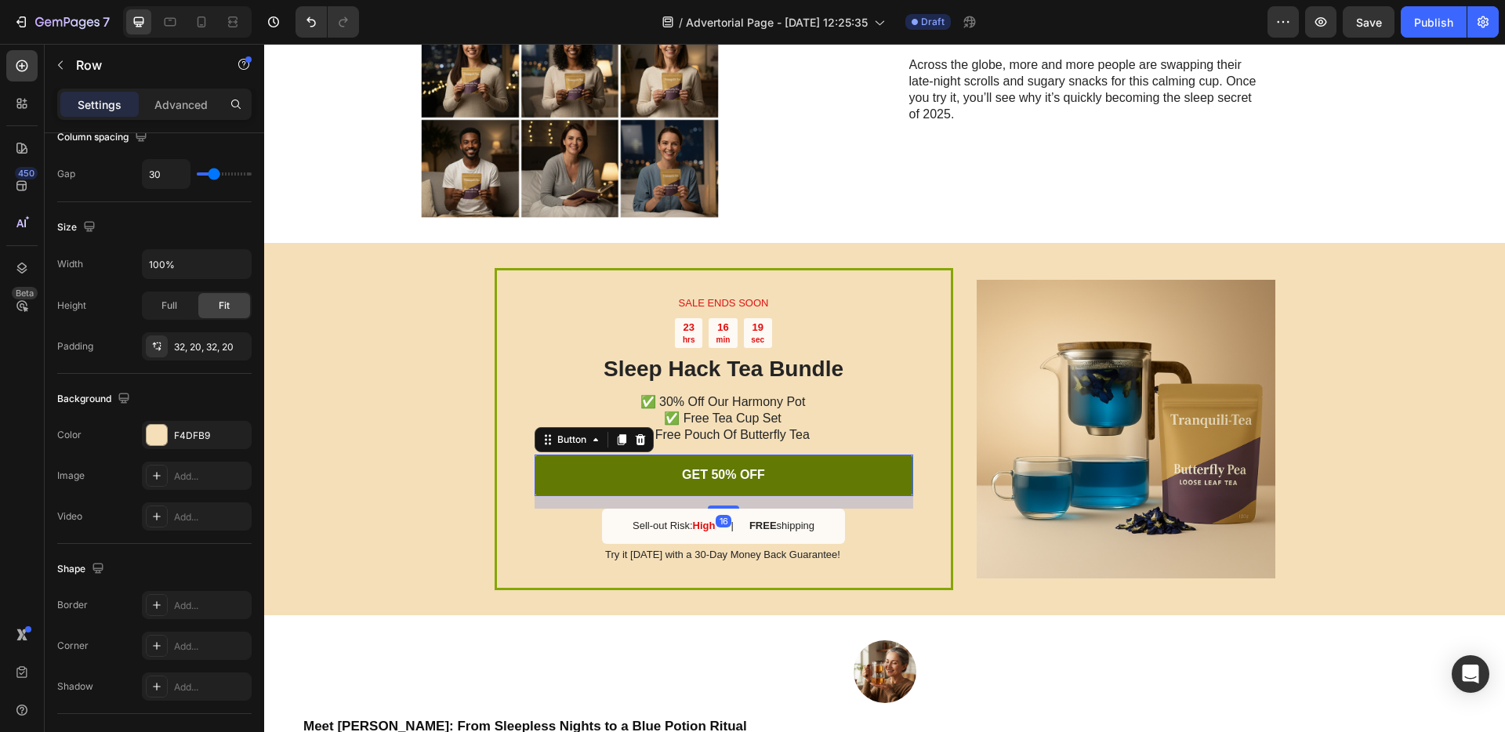
scroll to position [0, 0]
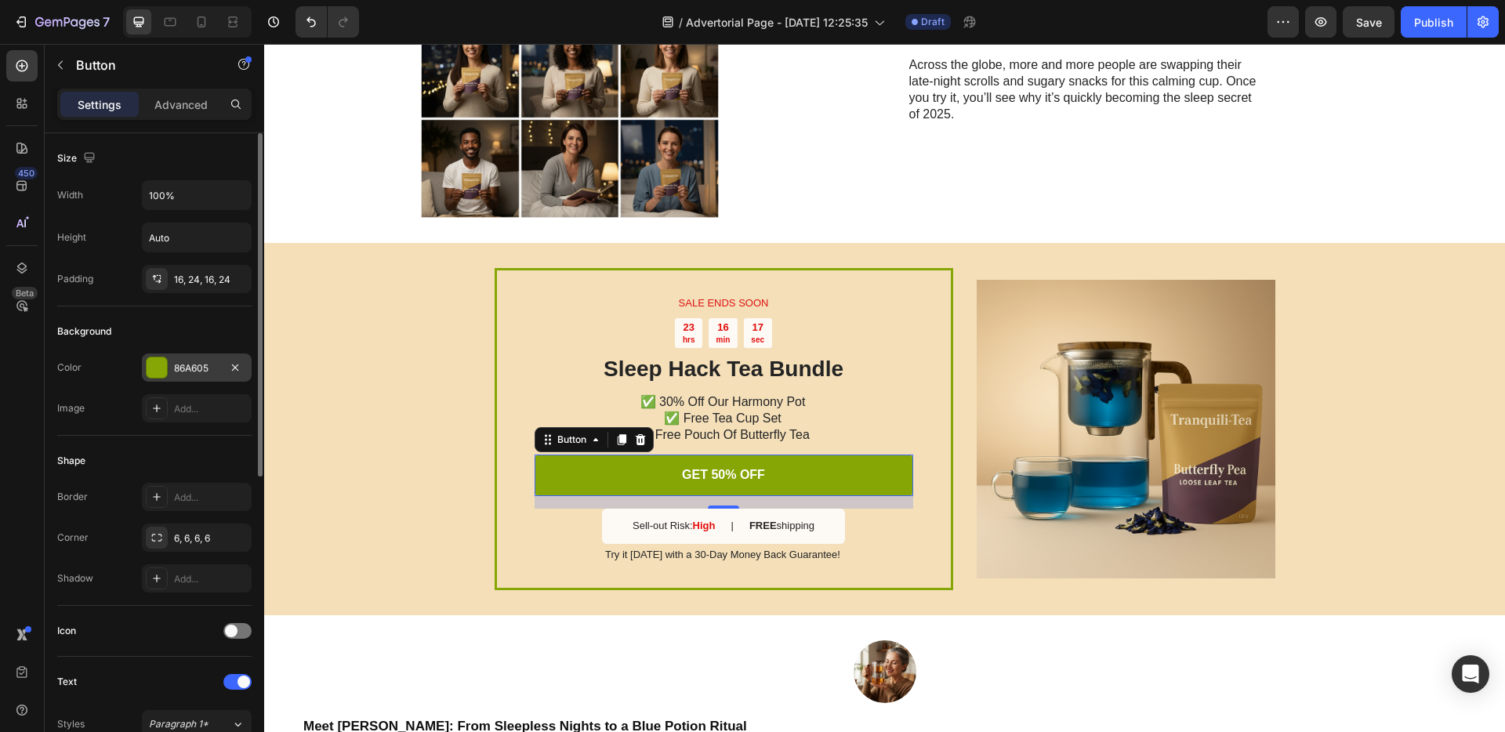
click at [204, 376] on div "86A605" at bounding box center [197, 368] width 110 height 28
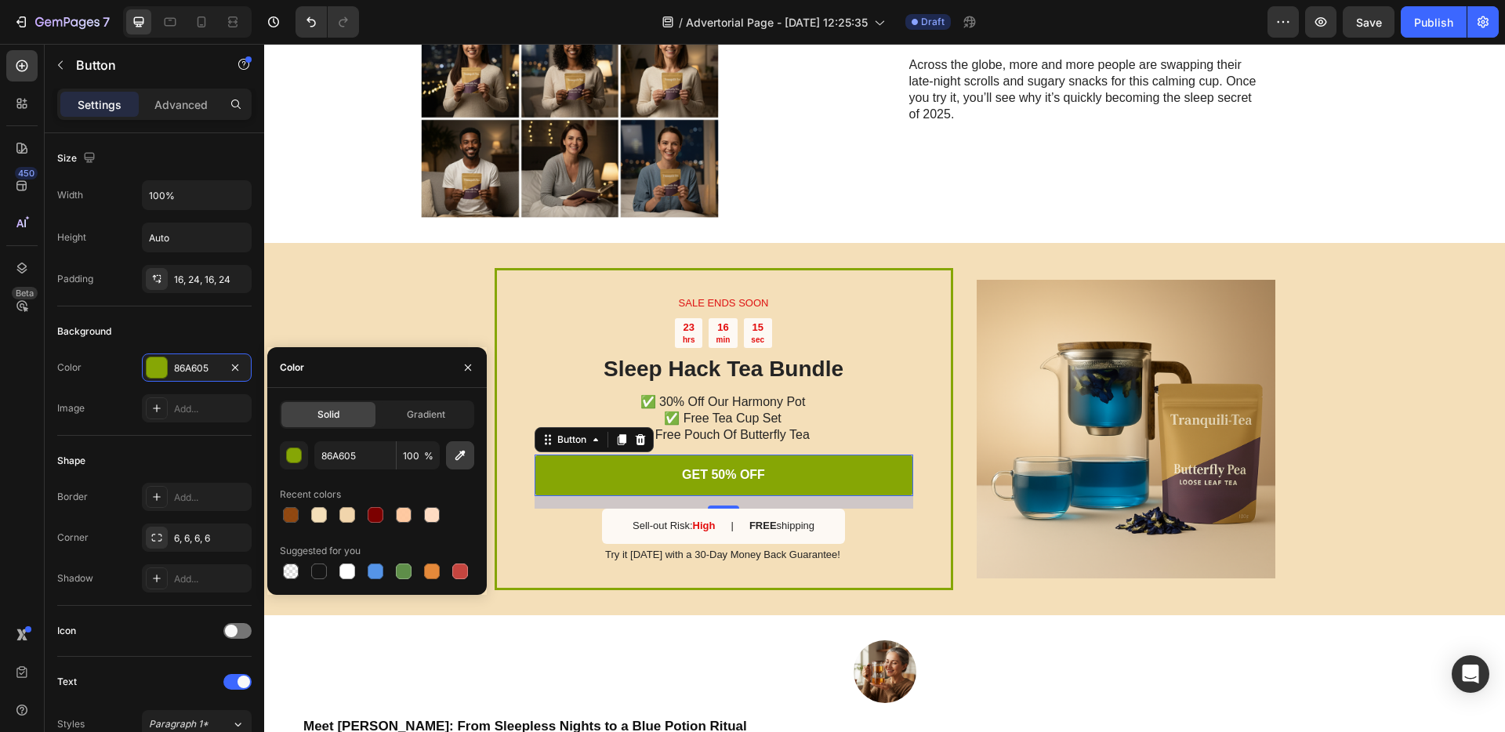
click at [448, 453] on button "button" at bounding box center [460, 455] width 28 height 28
type input "014D69"
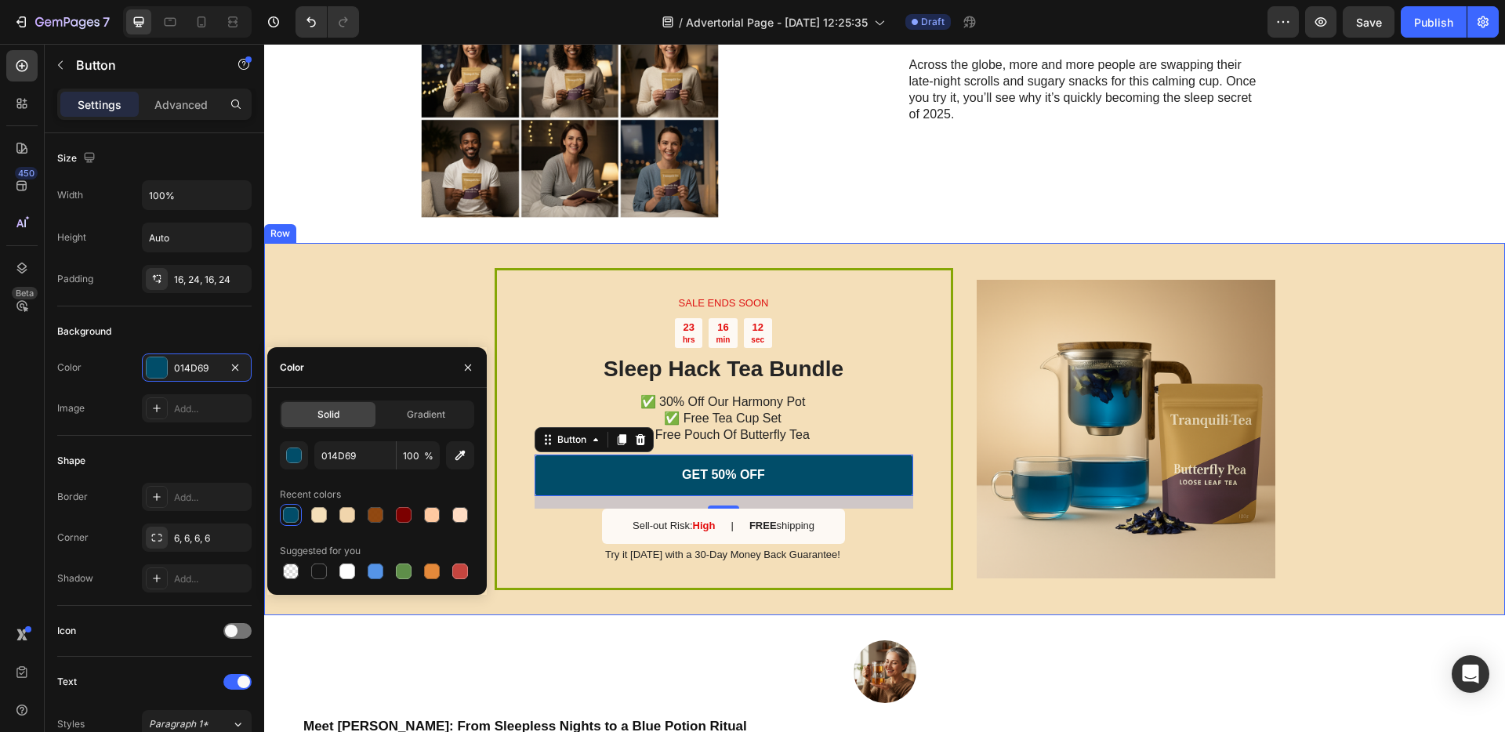
click at [428, 299] on div "SALE ENDS SOON Text Block 23 hrs 16 min 12 sec Countdown Timer Sleep Hack Tea B…" at bounding box center [884, 429] width 1241 height 372
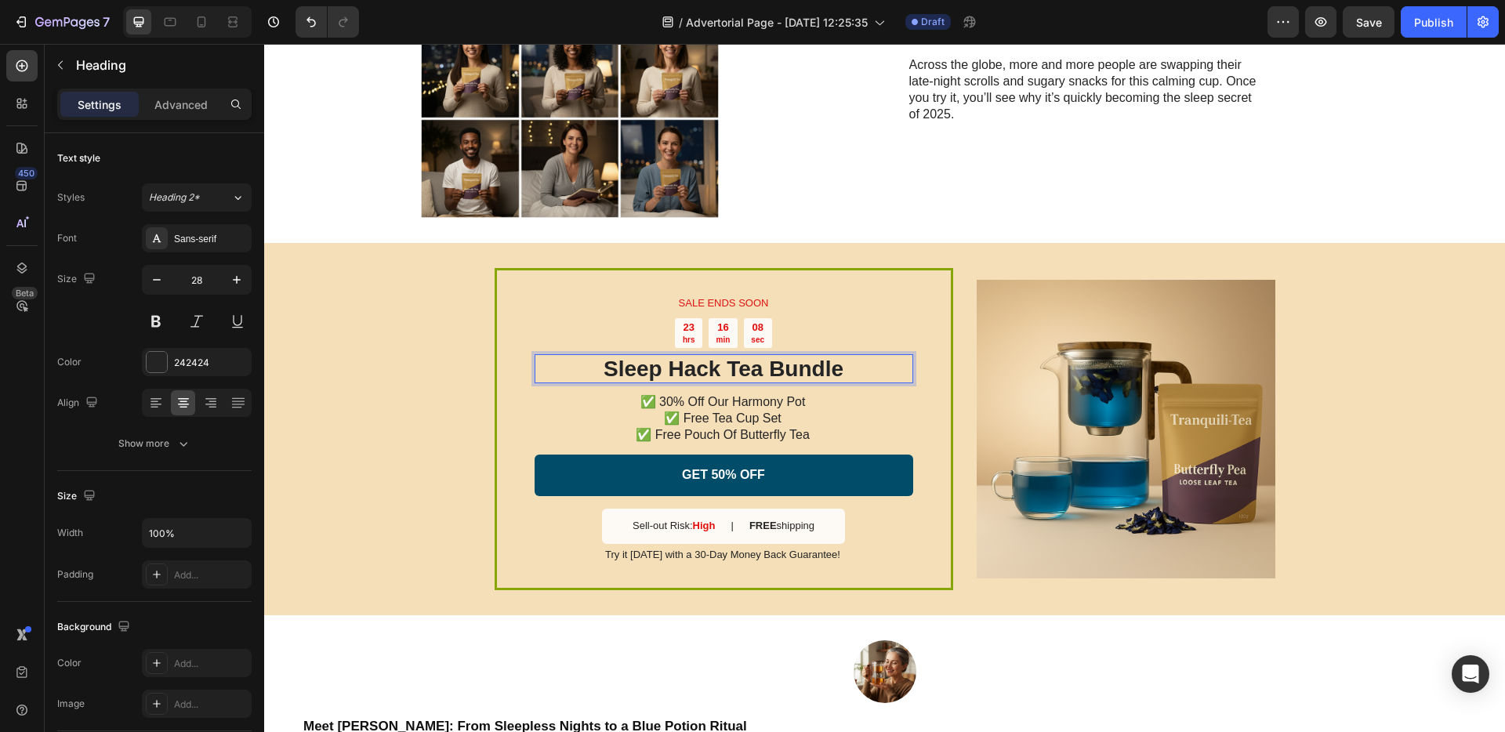
click at [677, 375] on p "Sleep Hack Tea Bundle" at bounding box center [724, 369] width 376 height 27
click at [650, 376] on p "Sleep Hack Tea Bundle" at bounding box center [724, 369] width 376 height 27
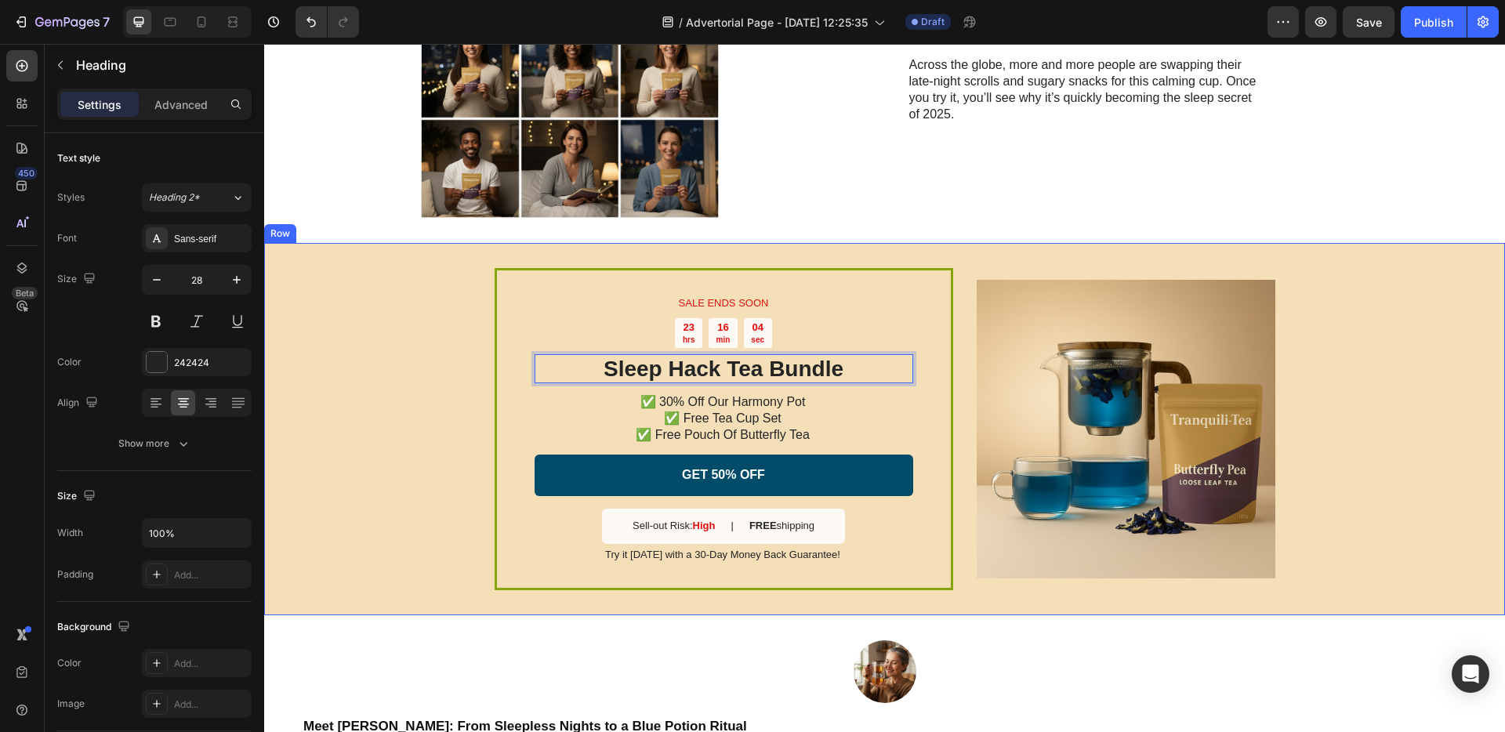
click at [407, 435] on div "SALE ENDS SOON Text Block 23 hrs 16 min 04 sec Countdown Timer Sleep Hack Tea B…" at bounding box center [884, 429] width 1241 height 372
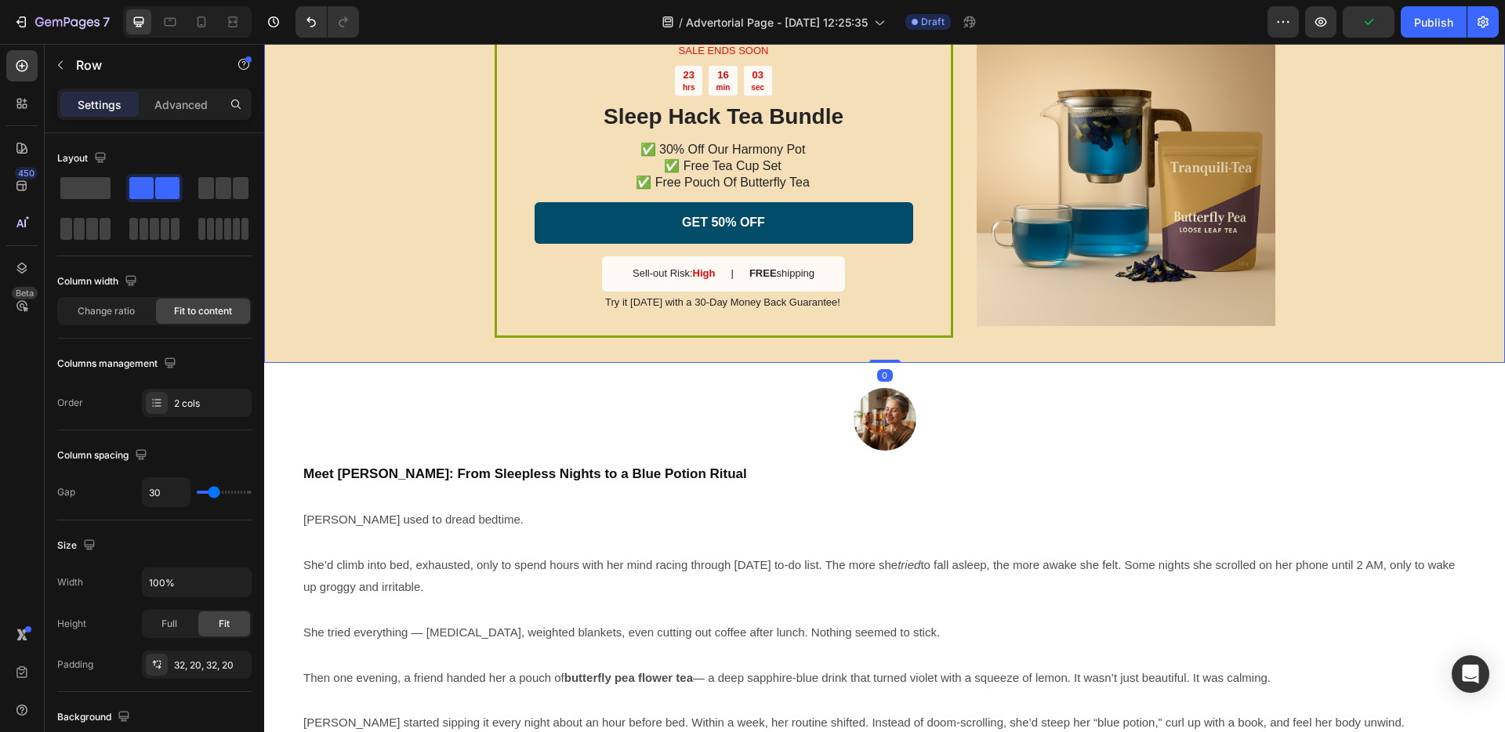
scroll to position [2868, 0]
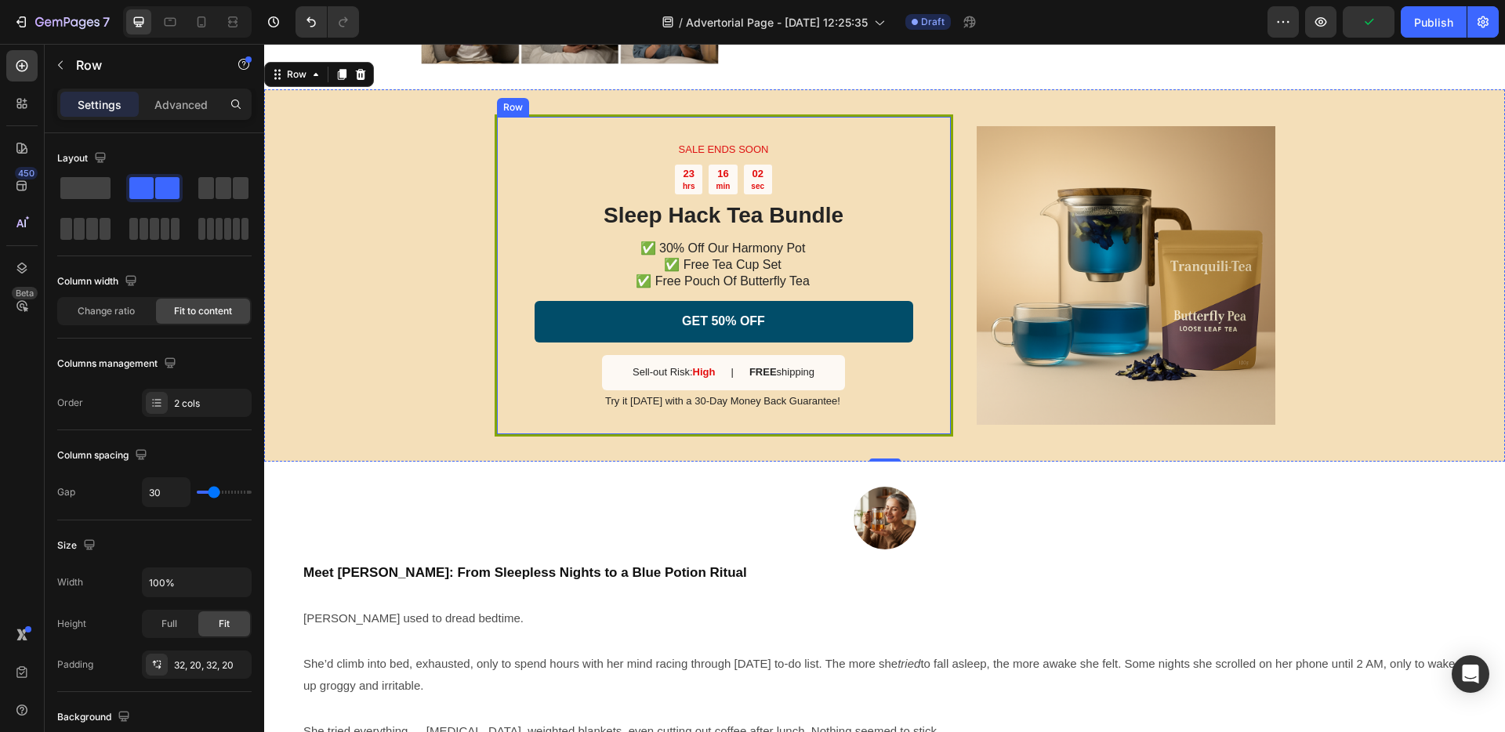
click at [495, 347] on div "SALE ENDS SOON Text Block 23 hrs 16 min 02 sec Countdown Timer Sleep Hack Tea B…" at bounding box center [724, 275] width 459 height 322
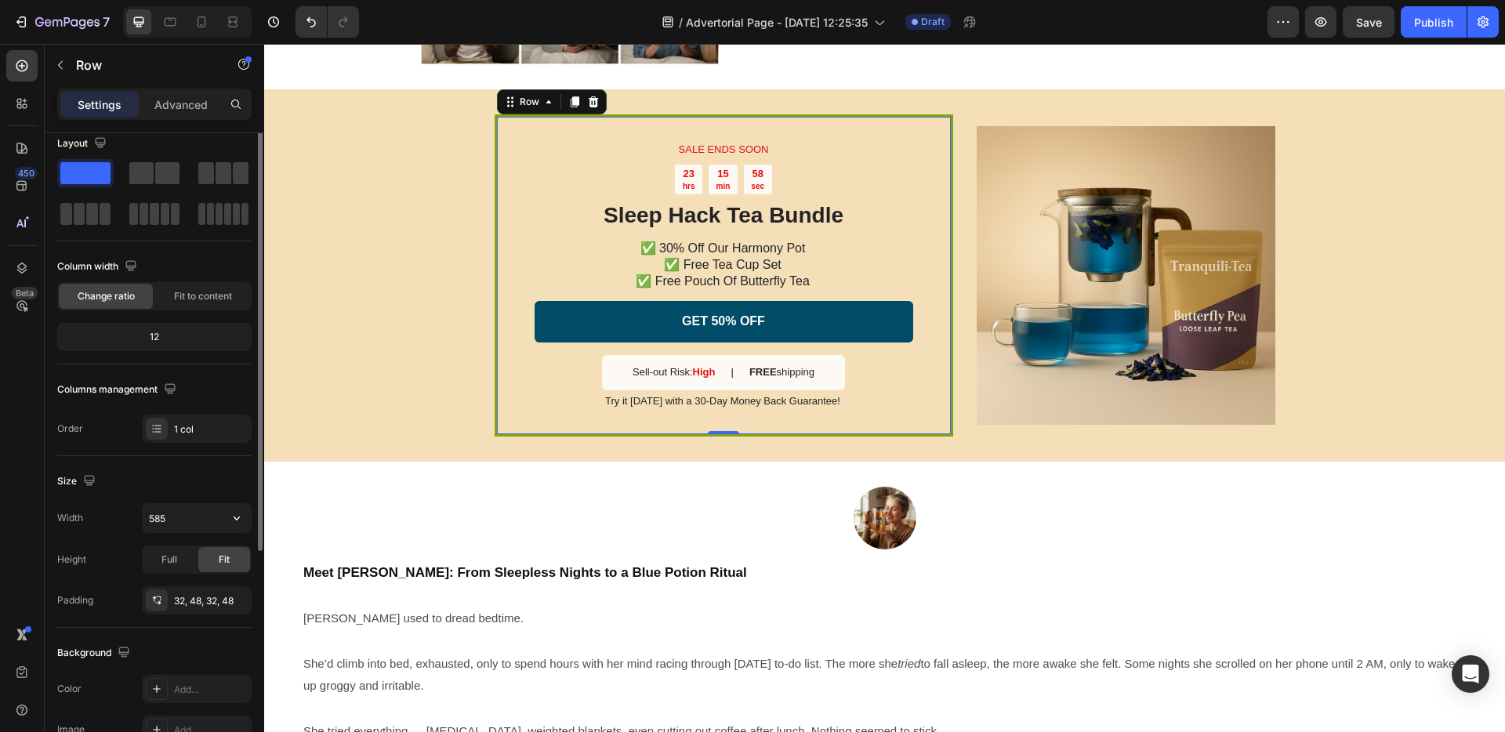
scroll to position [0, 0]
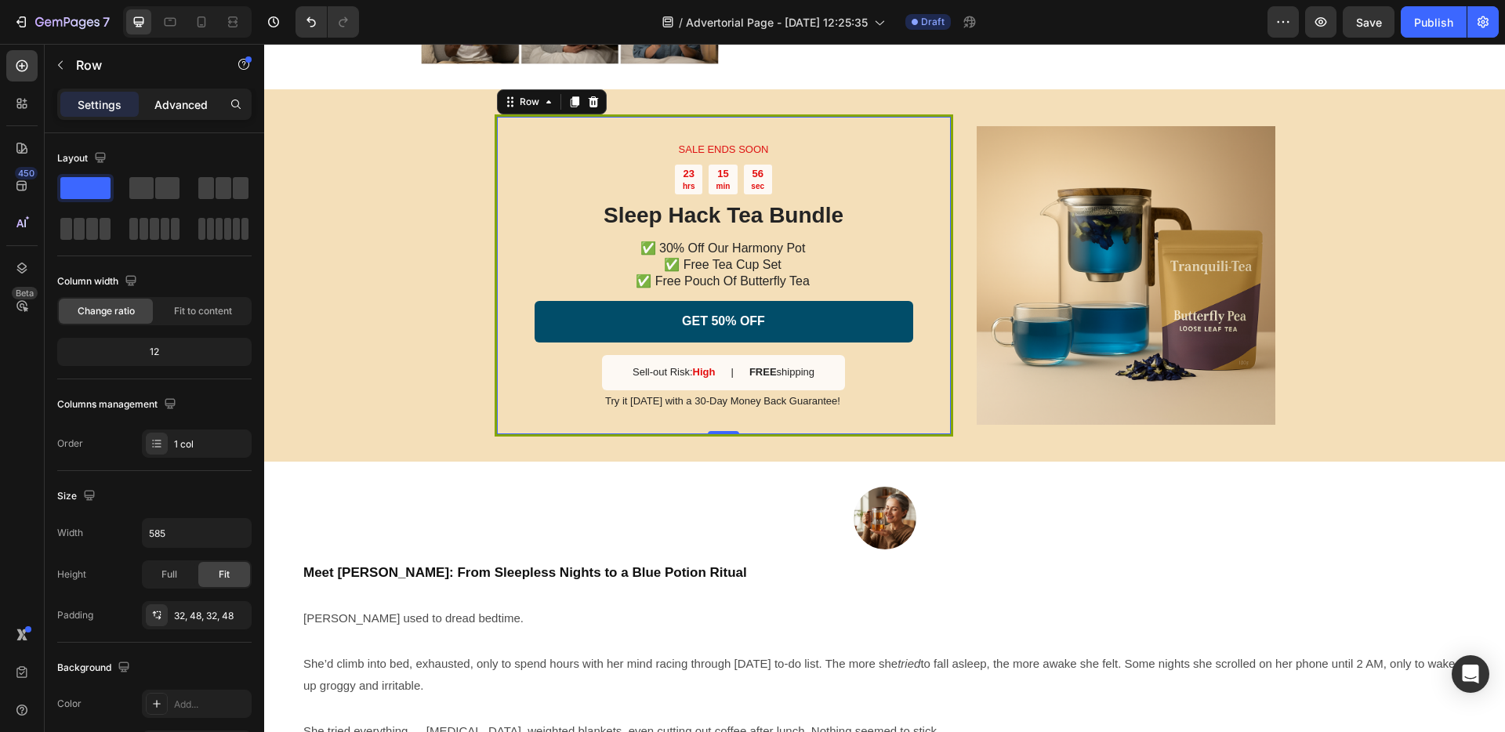
click at [166, 101] on p "Advanced" at bounding box center [180, 104] width 53 height 16
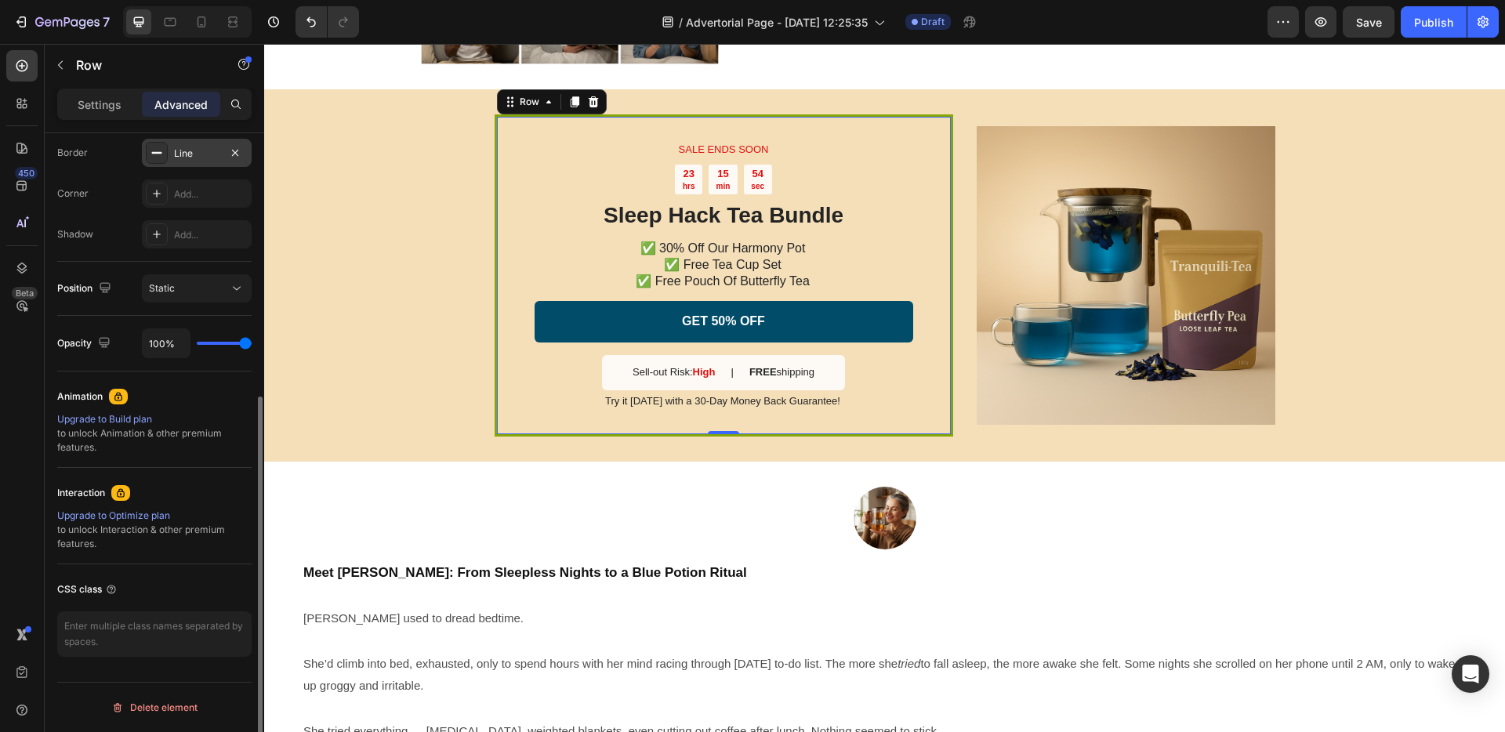
scroll to position [314, 0]
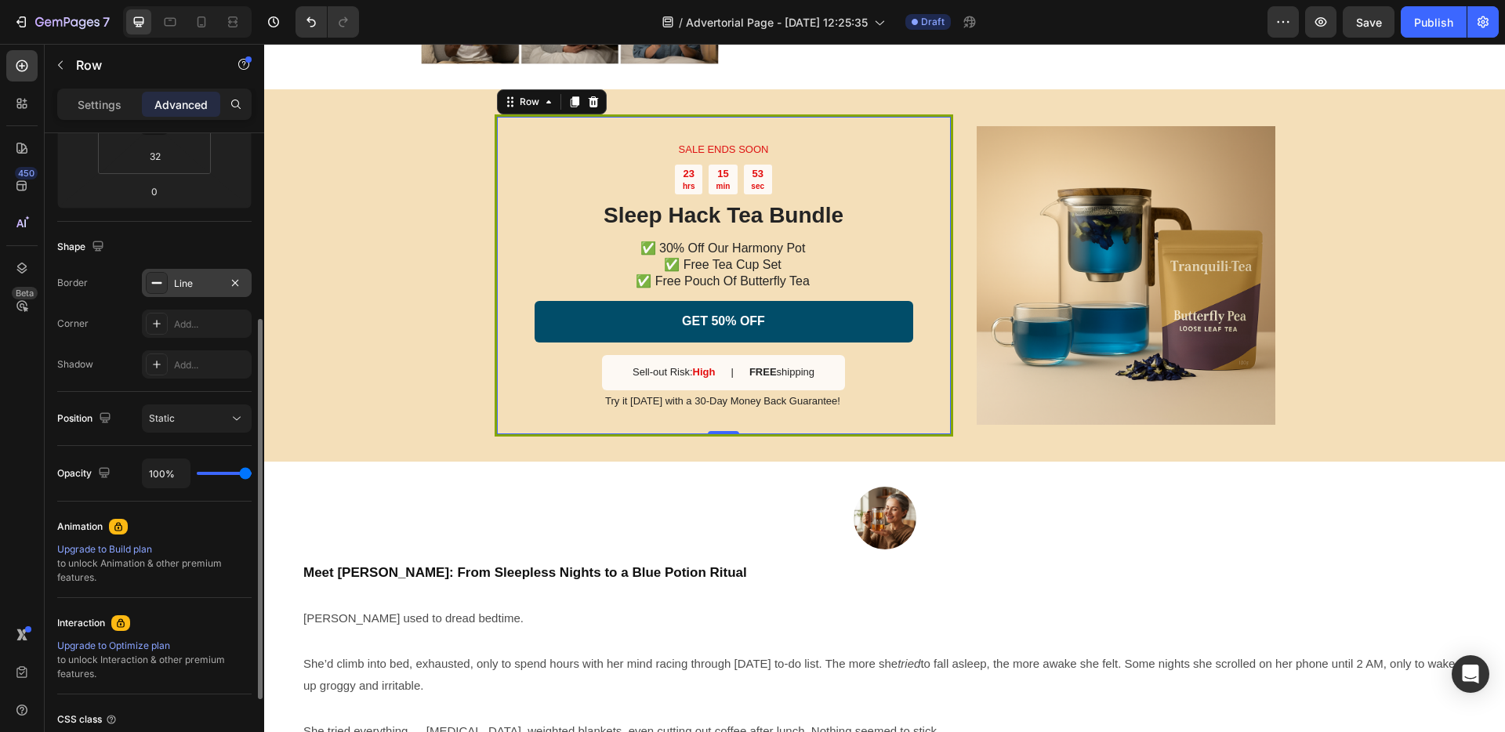
click at [180, 277] on div "Line" at bounding box center [196, 284] width 45 height 14
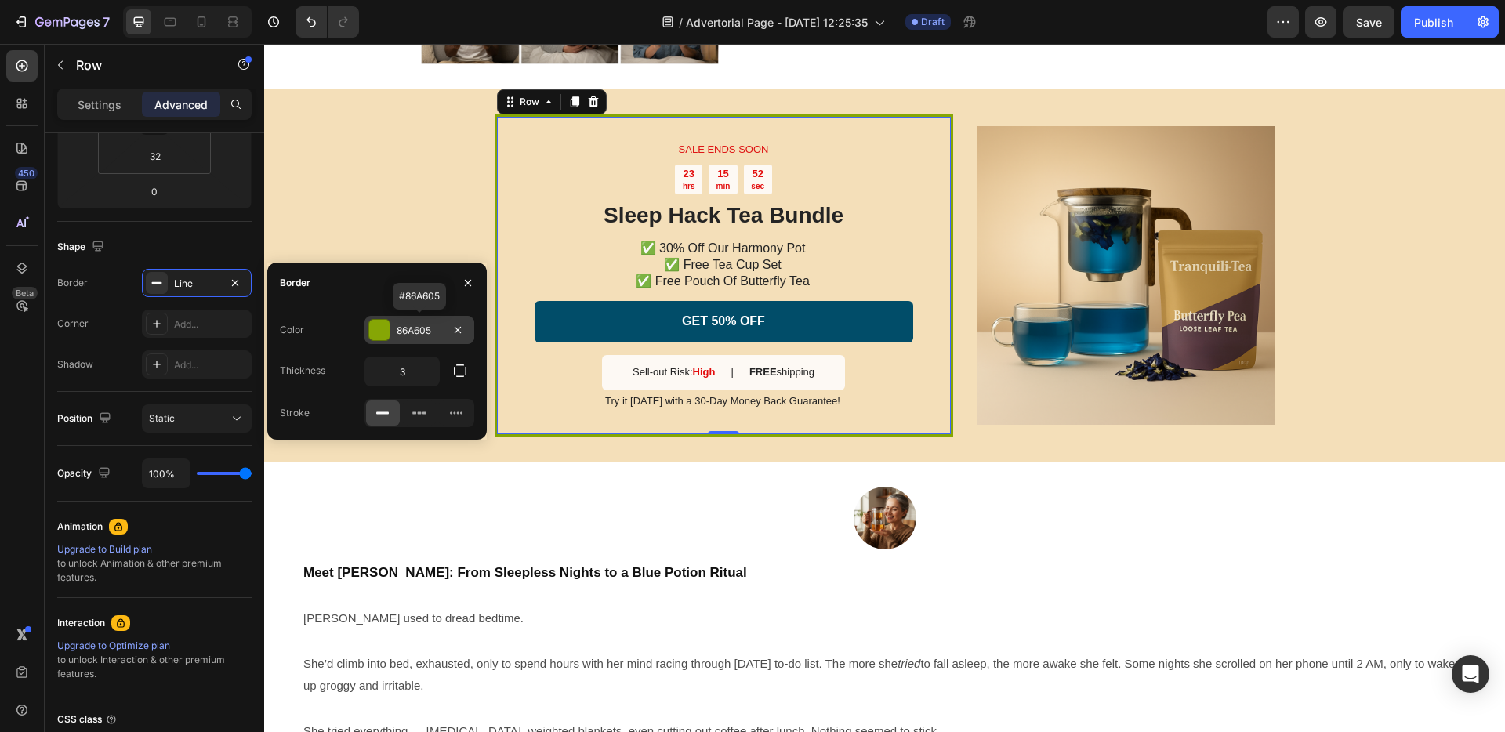
click at [383, 336] on div at bounding box center [379, 330] width 20 height 20
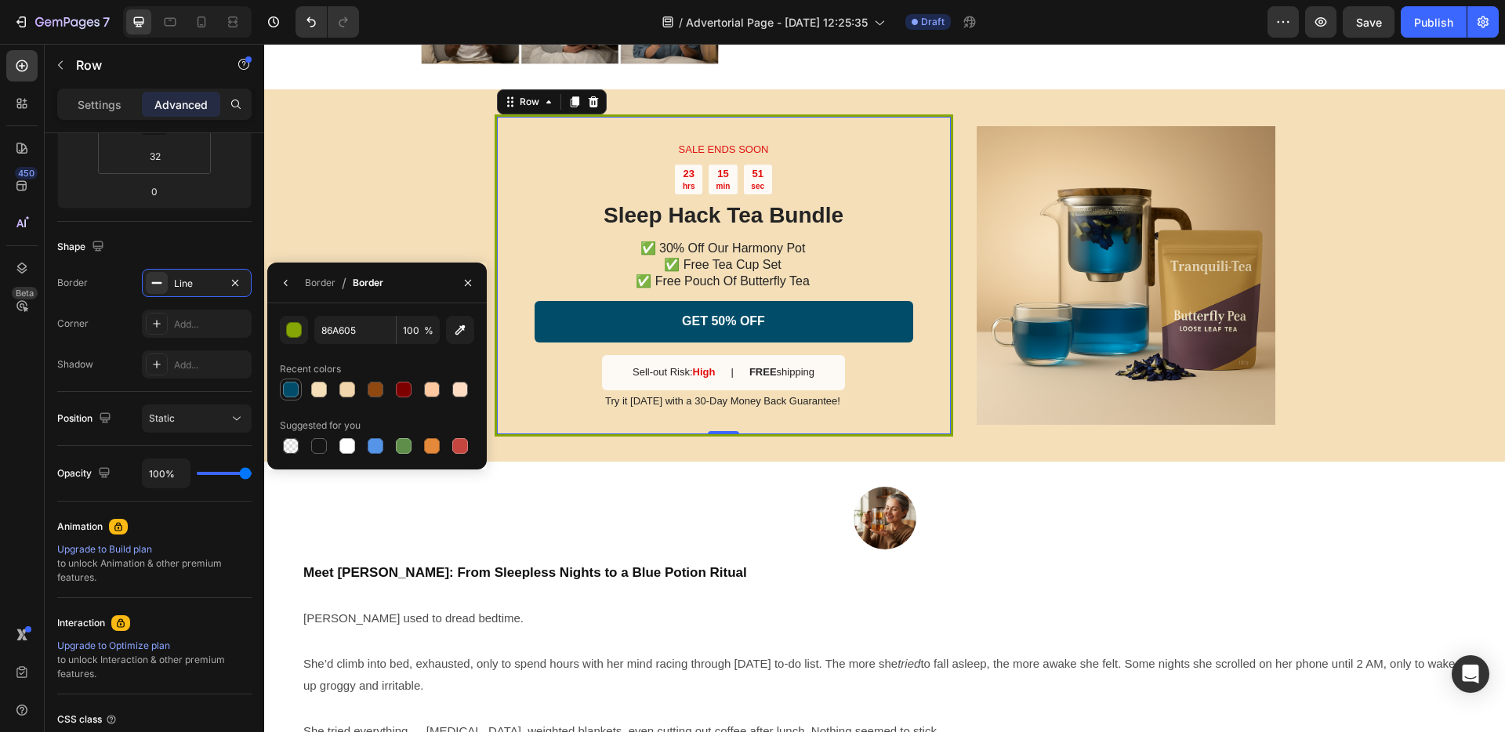
click at [287, 392] on div at bounding box center [291, 390] width 16 height 16
type input "014D69"
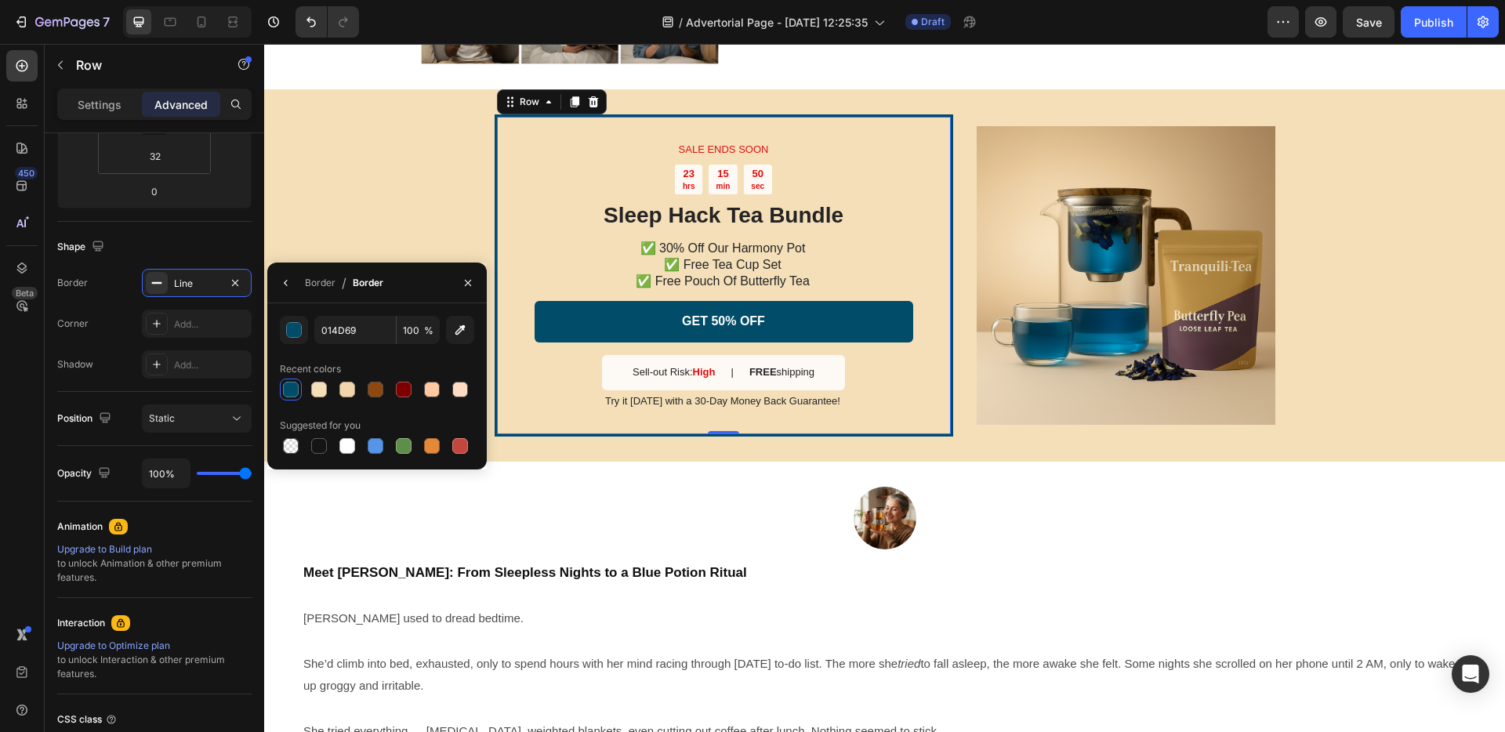
click at [330, 259] on div "SALE ENDS SOON Text Block 23 hrs 15 min 50 sec Countdown Timer Sleep Hack Tea B…" at bounding box center [884, 275] width 1241 height 372
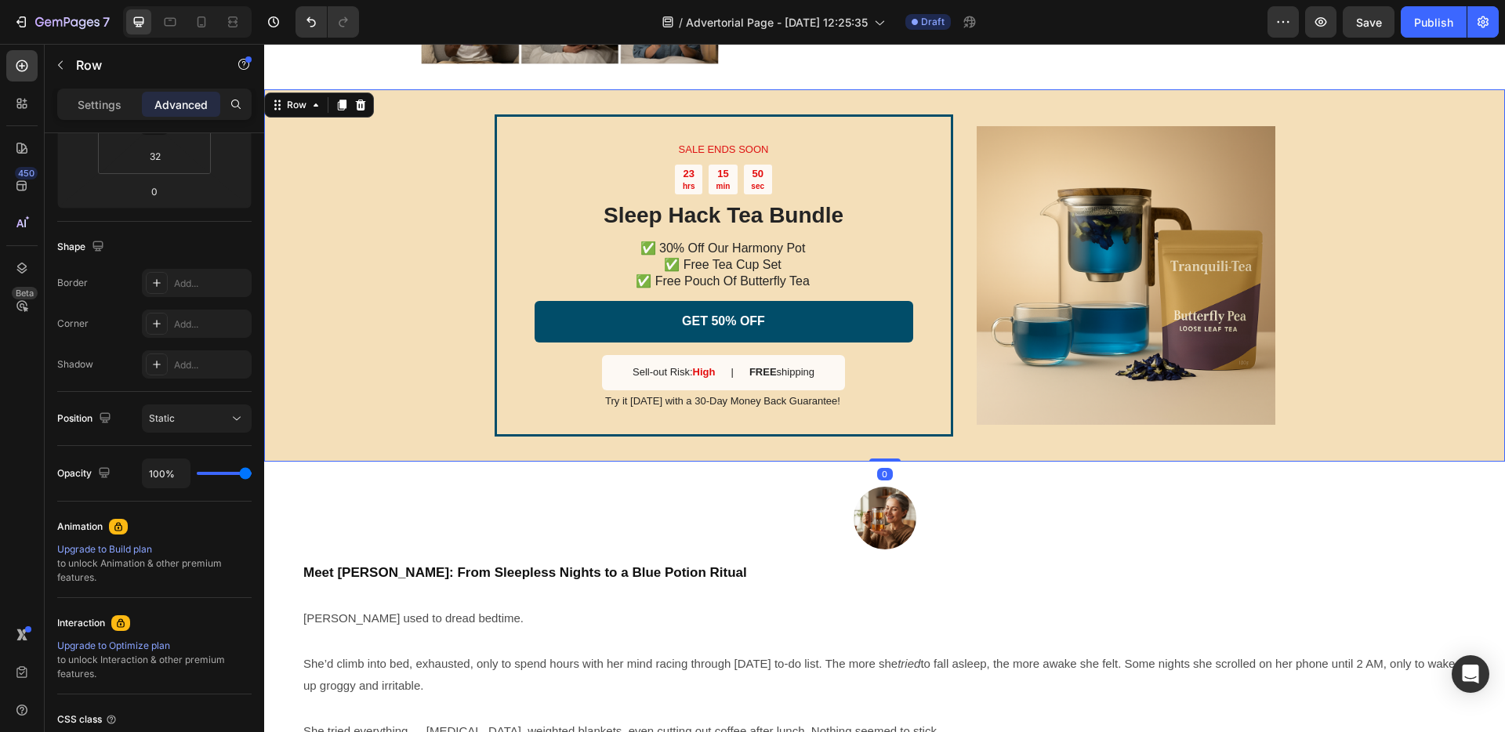
click at [365, 312] on div "SALE ENDS SOON Text Block 23 hrs 15 min 50 sec Countdown Timer Sleep Hack Tea B…" at bounding box center [884, 275] width 1241 height 372
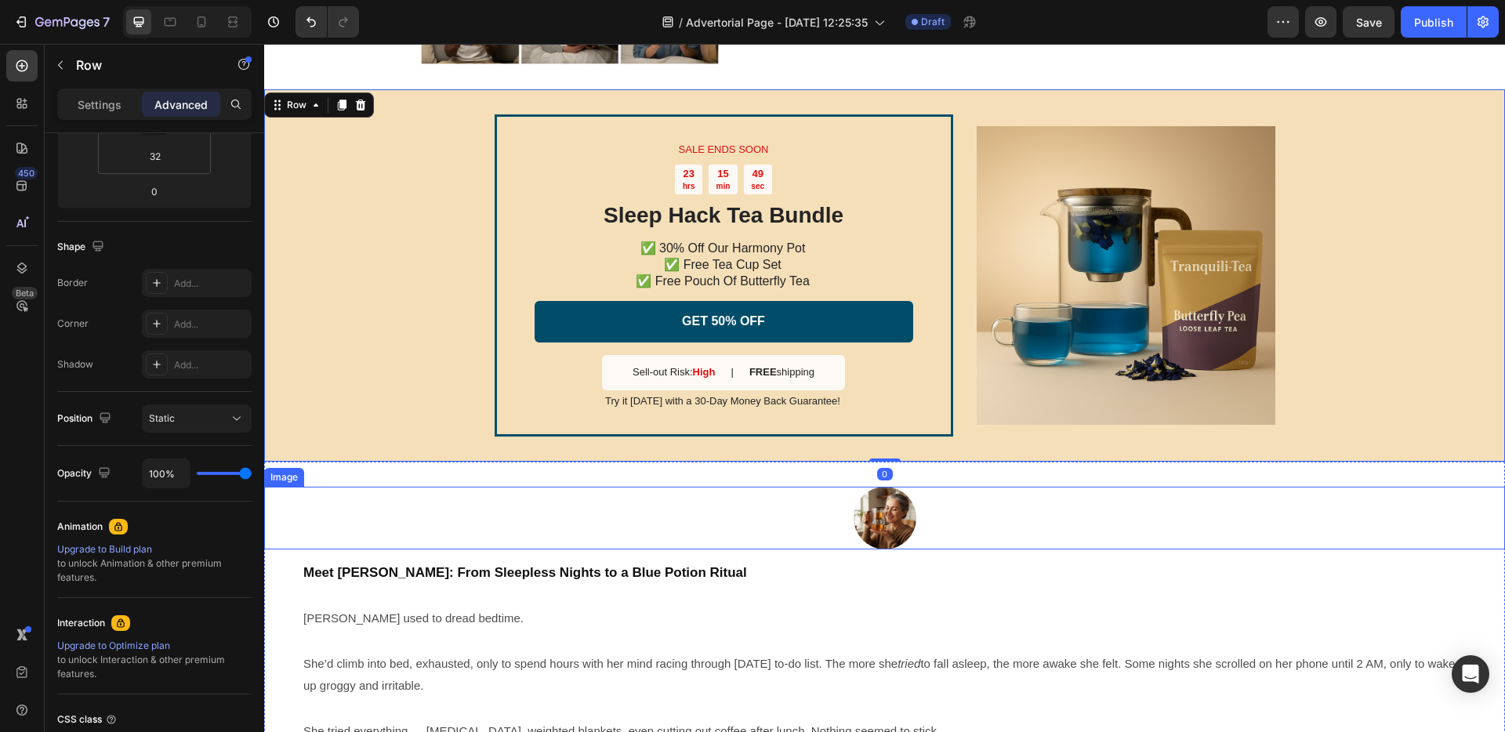
click at [679, 524] on div at bounding box center [884, 518] width 1241 height 63
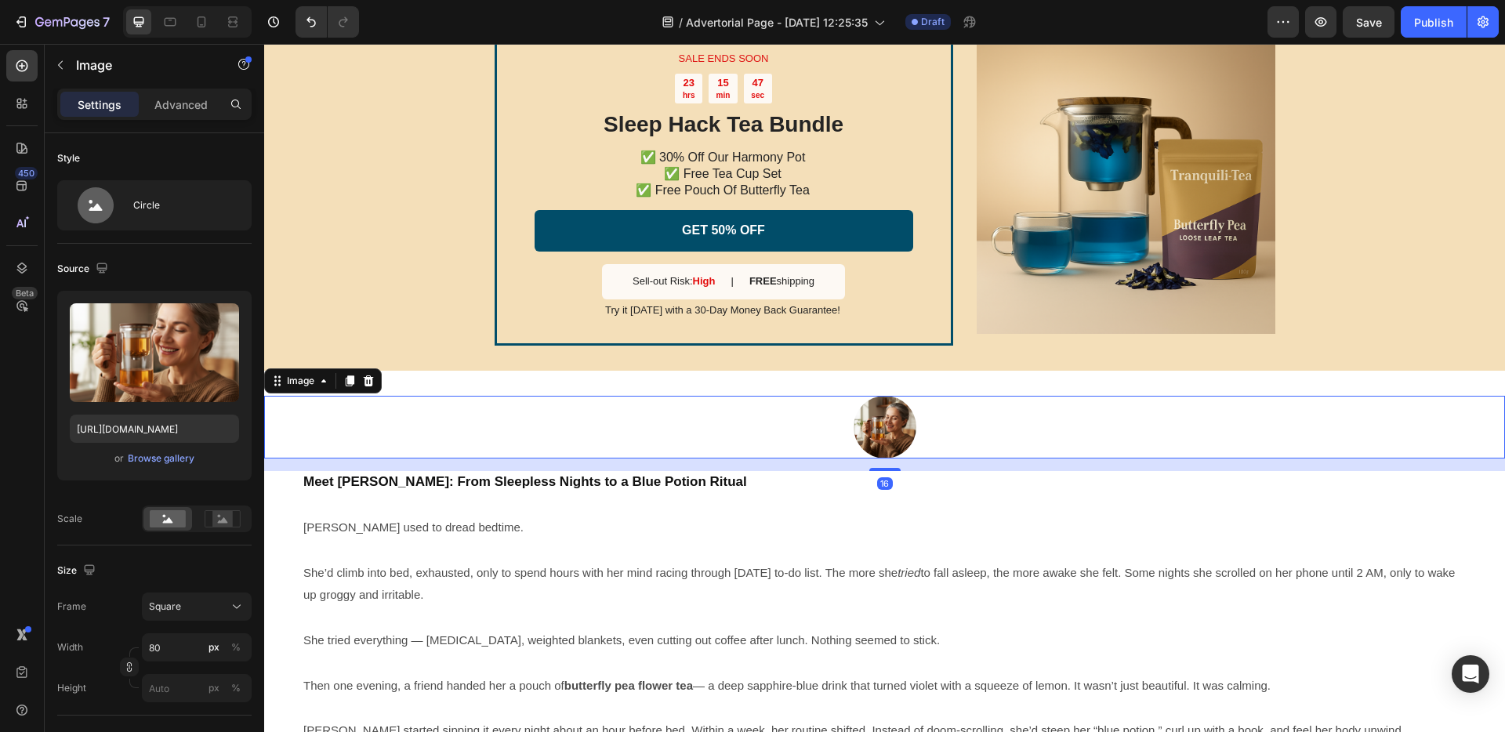
scroll to position [3051, 0]
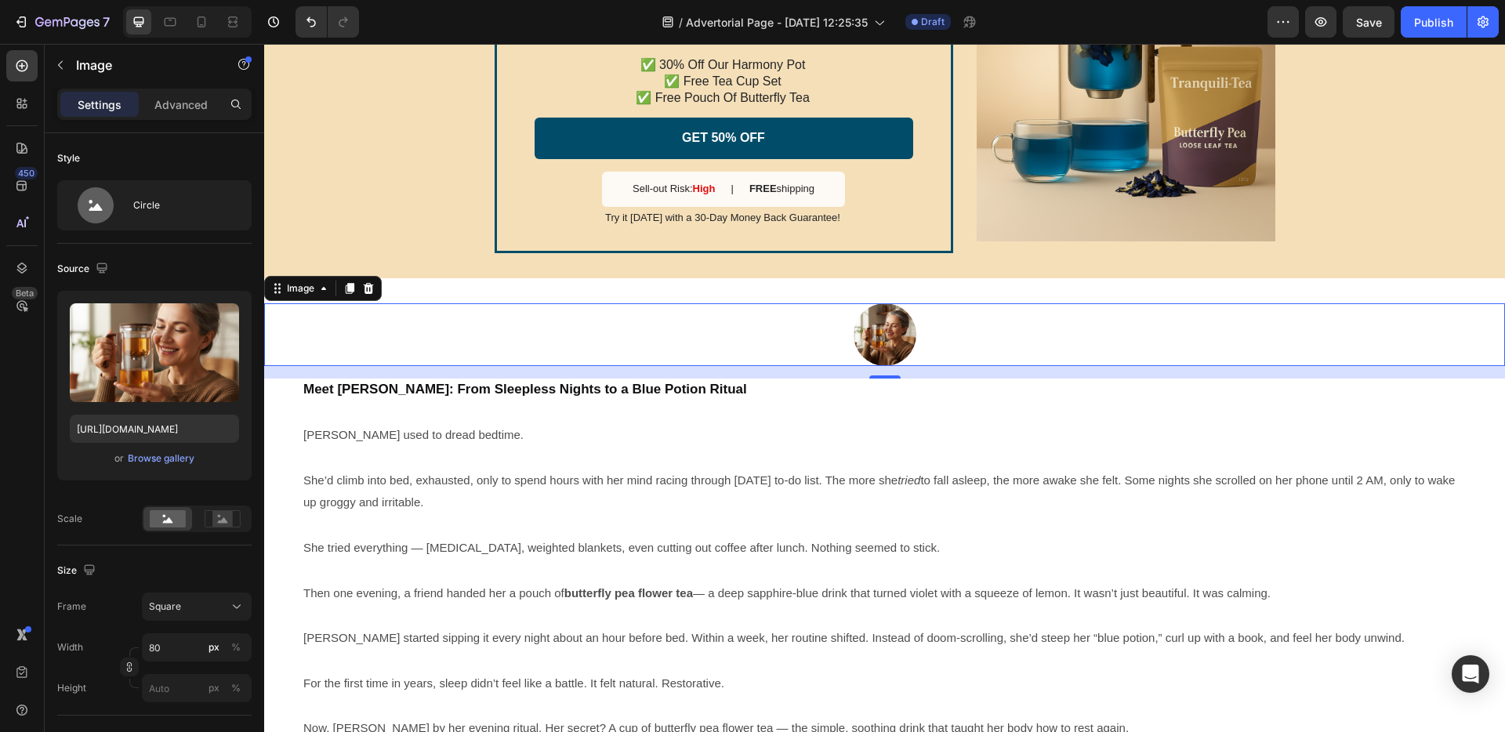
click at [674, 525] on p at bounding box center [884, 525] width 1163 height 23
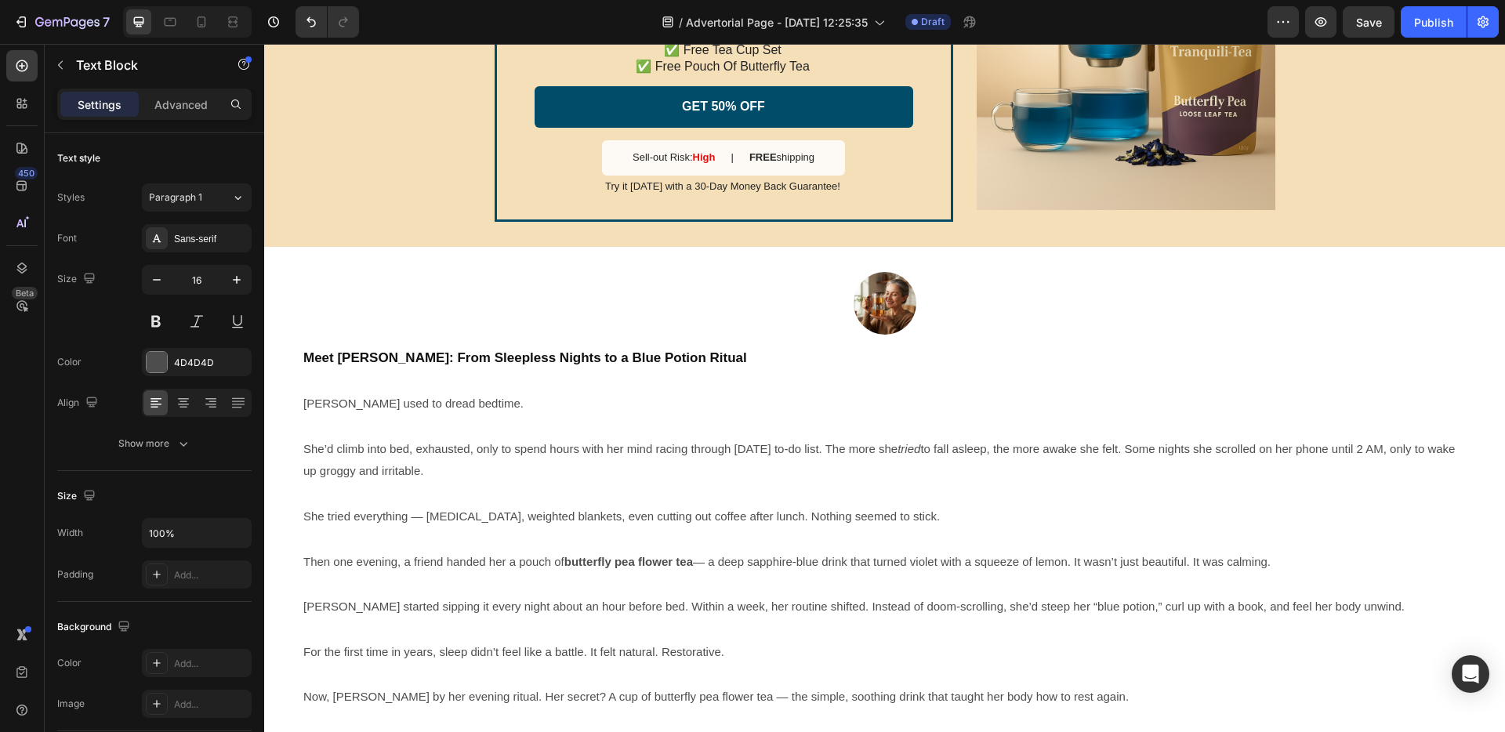
scroll to position [3083, 0]
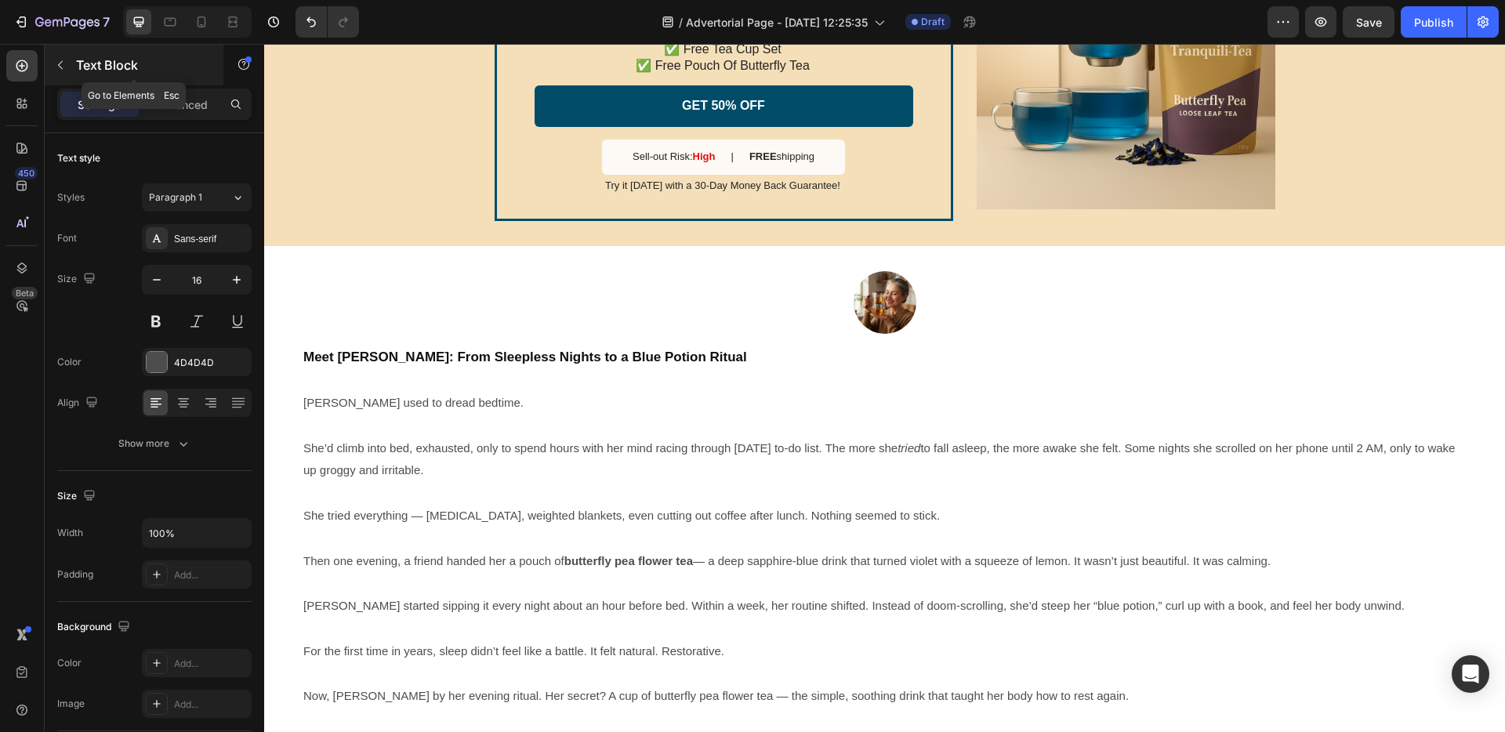
click at [71, 69] on button "button" at bounding box center [60, 65] width 25 height 25
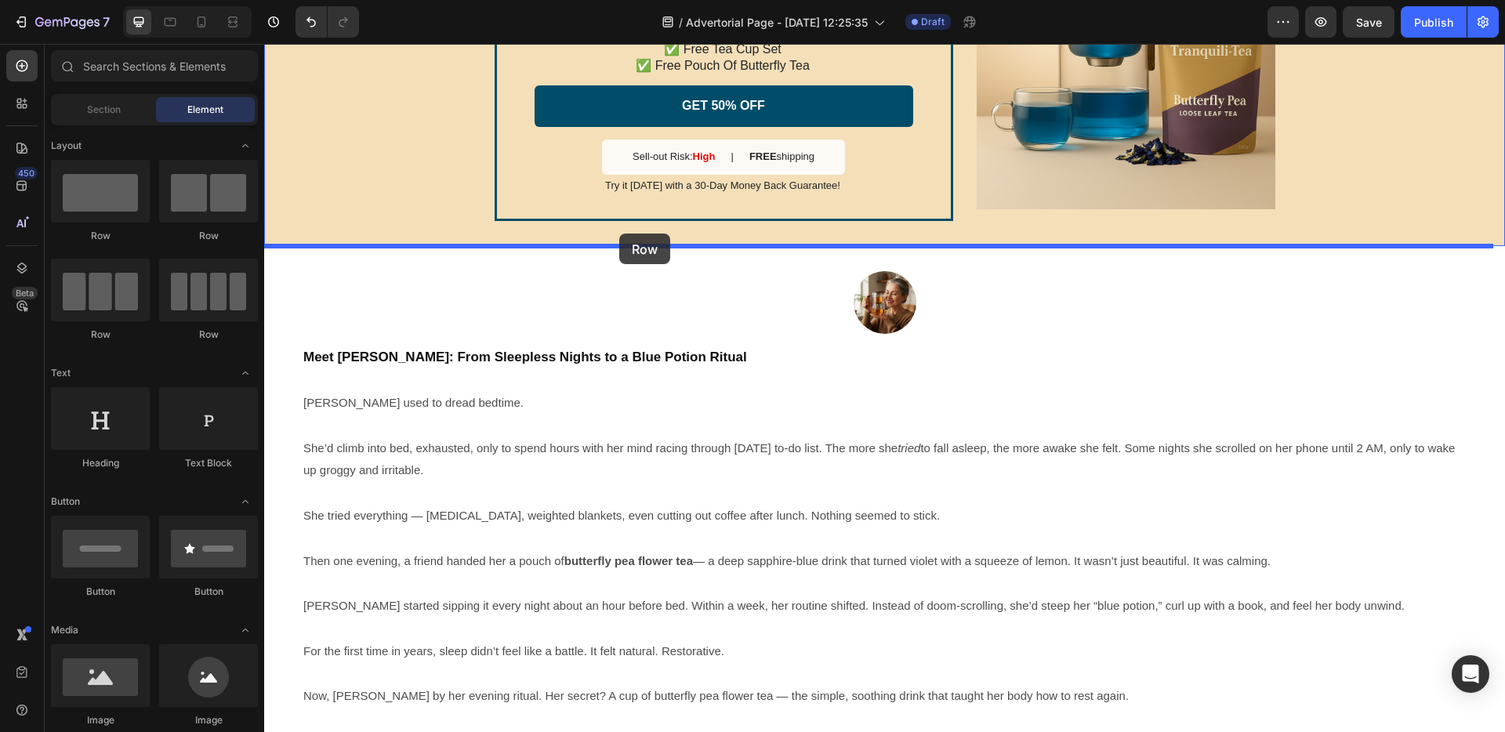
drag, startPoint x: 456, startPoint y: 255, endPoint x: 619, endPoint y: 234, distance: 164.4
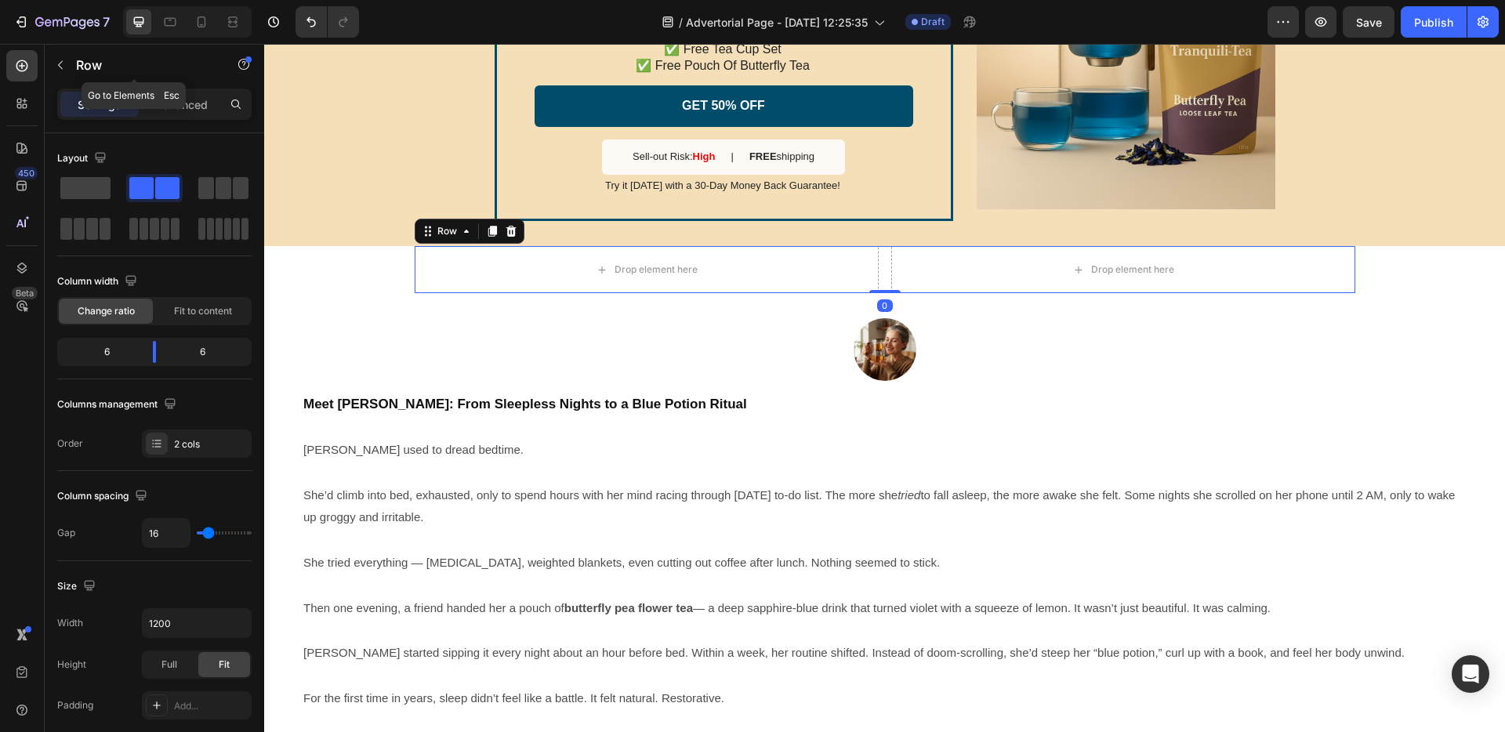
click at [67, 59] on button "button" at bounding box center [60, 65] width 25 height 25
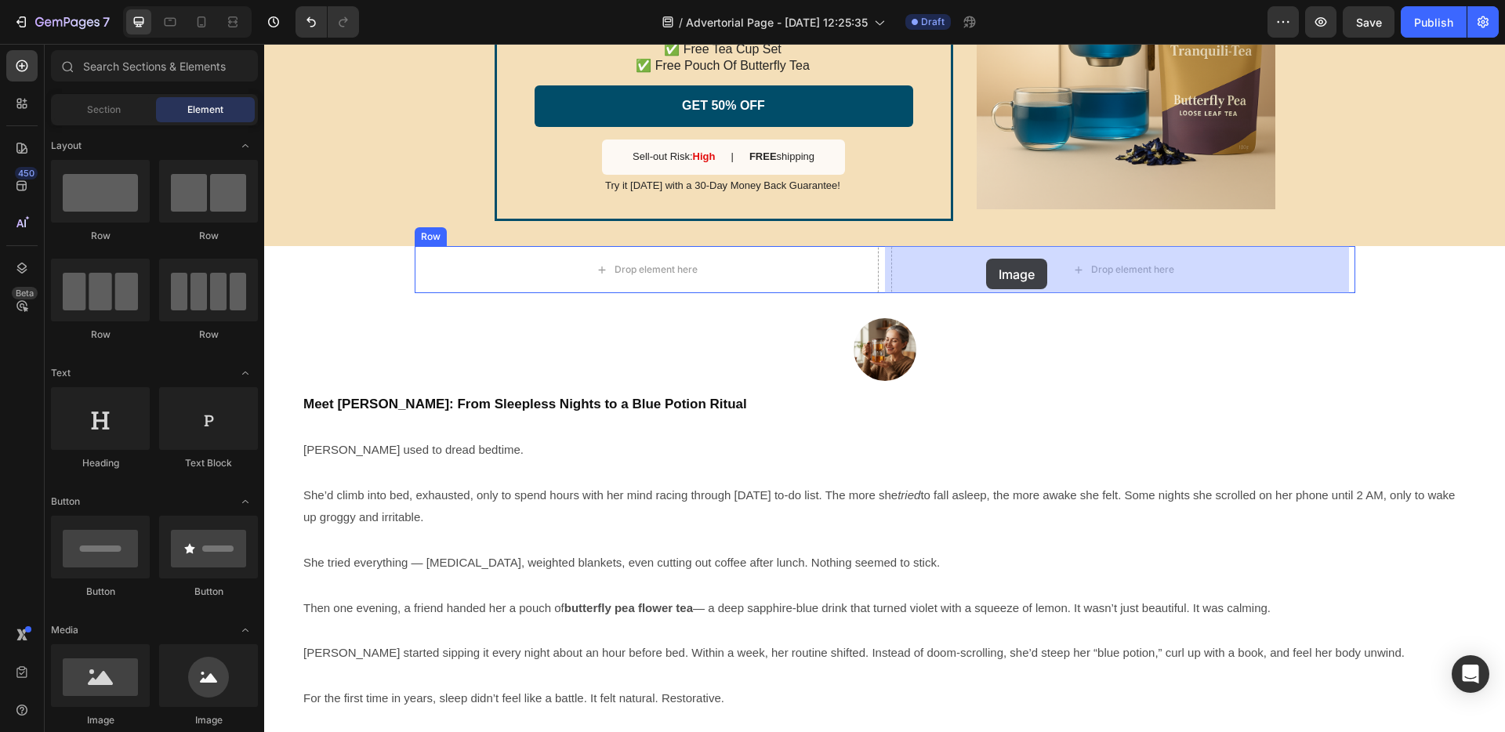
drag, startPoint x: 391, startPoint y: 730, endPoint x: 986, endPoint y: 259, distance: 759.0
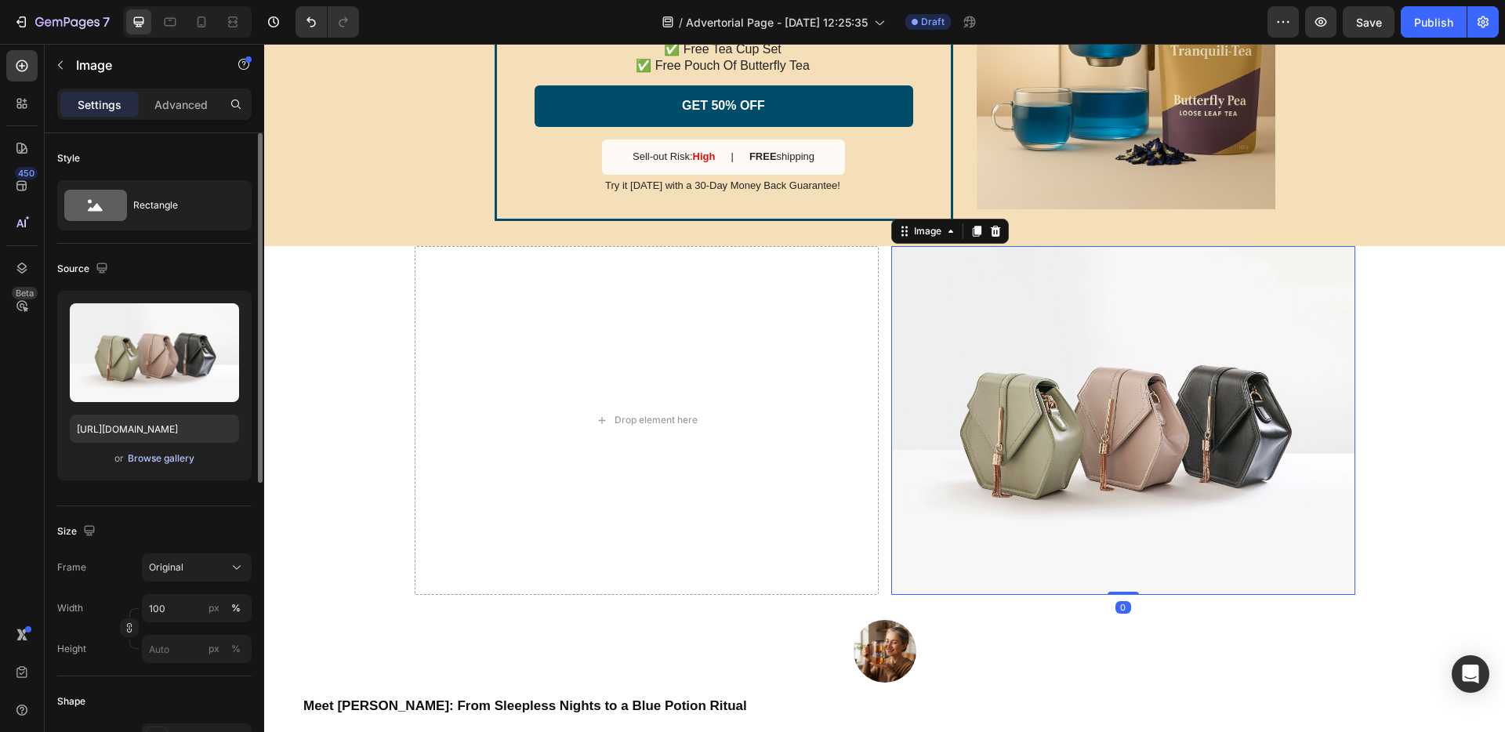
click at [138, 452] on div "Browse gallery" at bounding box center [161, 459] width 67 height 14
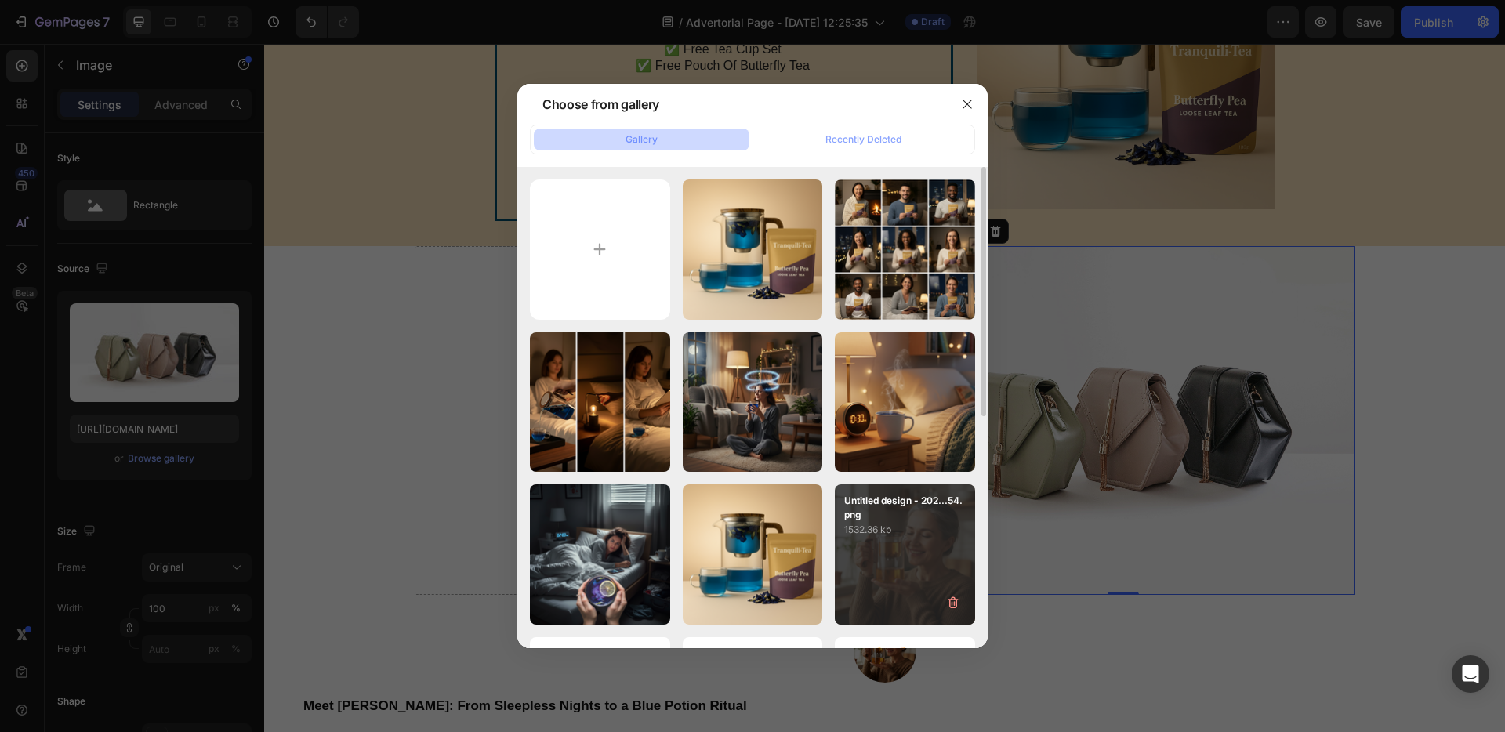
click at [908, 560] on div "Untitled design - 202...54.png 1532.36 kb" at bounding box center [905, 555] width 140 height 140
type input "[URL][DOMAIN_NAME]"
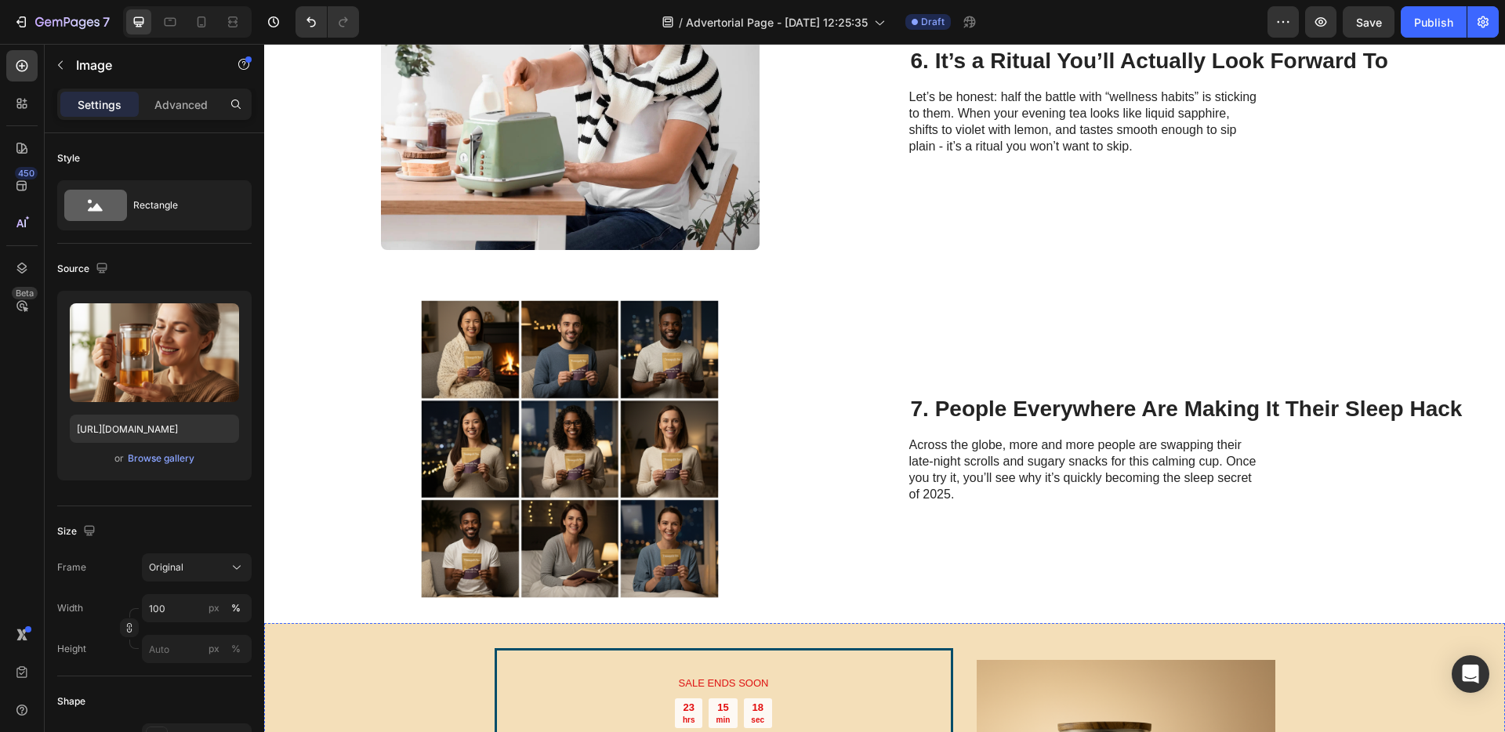
scroll to position [2332, 0]
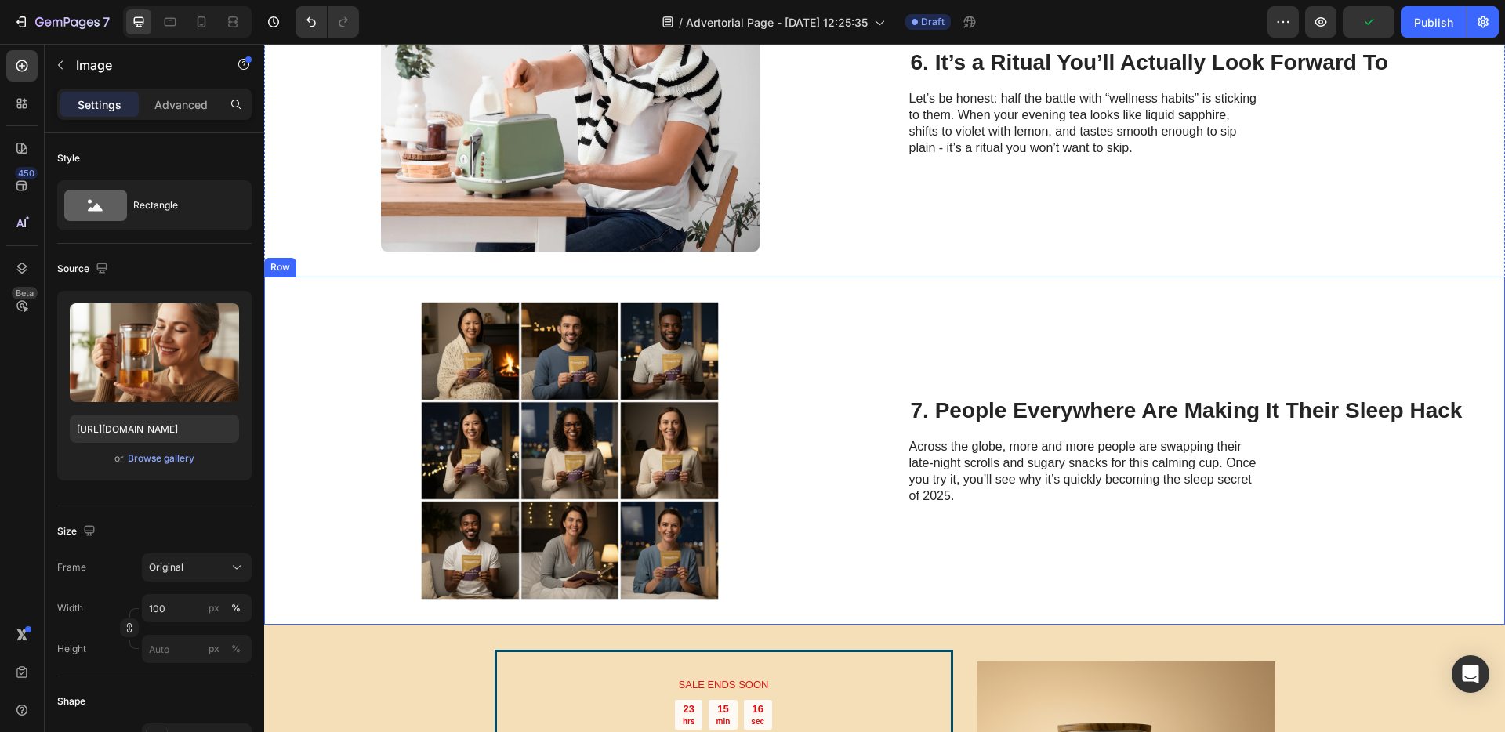
click at [855, 325] on div "Image 7. People Everywhere Are Making It Their Sleep Hack Heading Across the gl…" at bounding box center [884, 451] width 1241 height 348
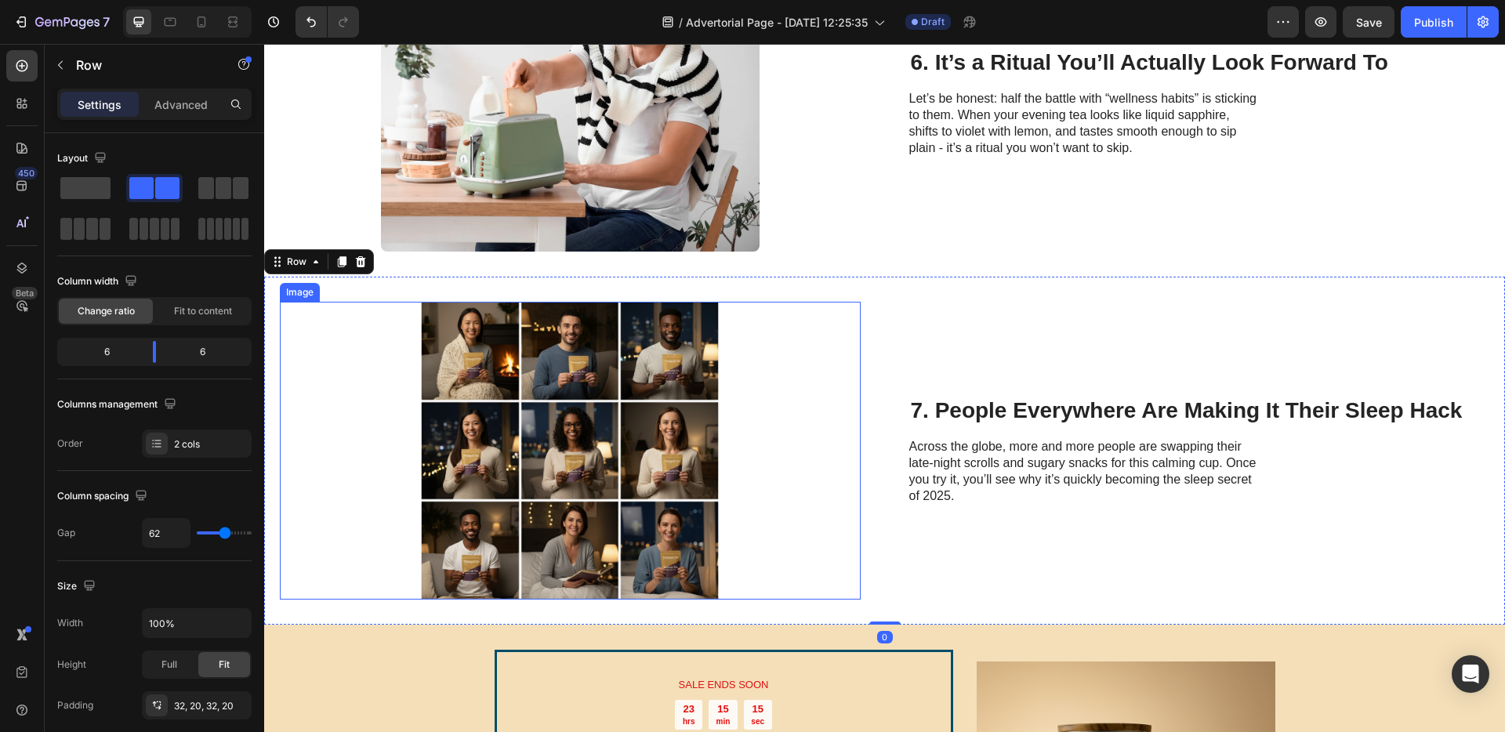
click at [769, 368] on div at bounding box center [570, 451] width 581 height 298
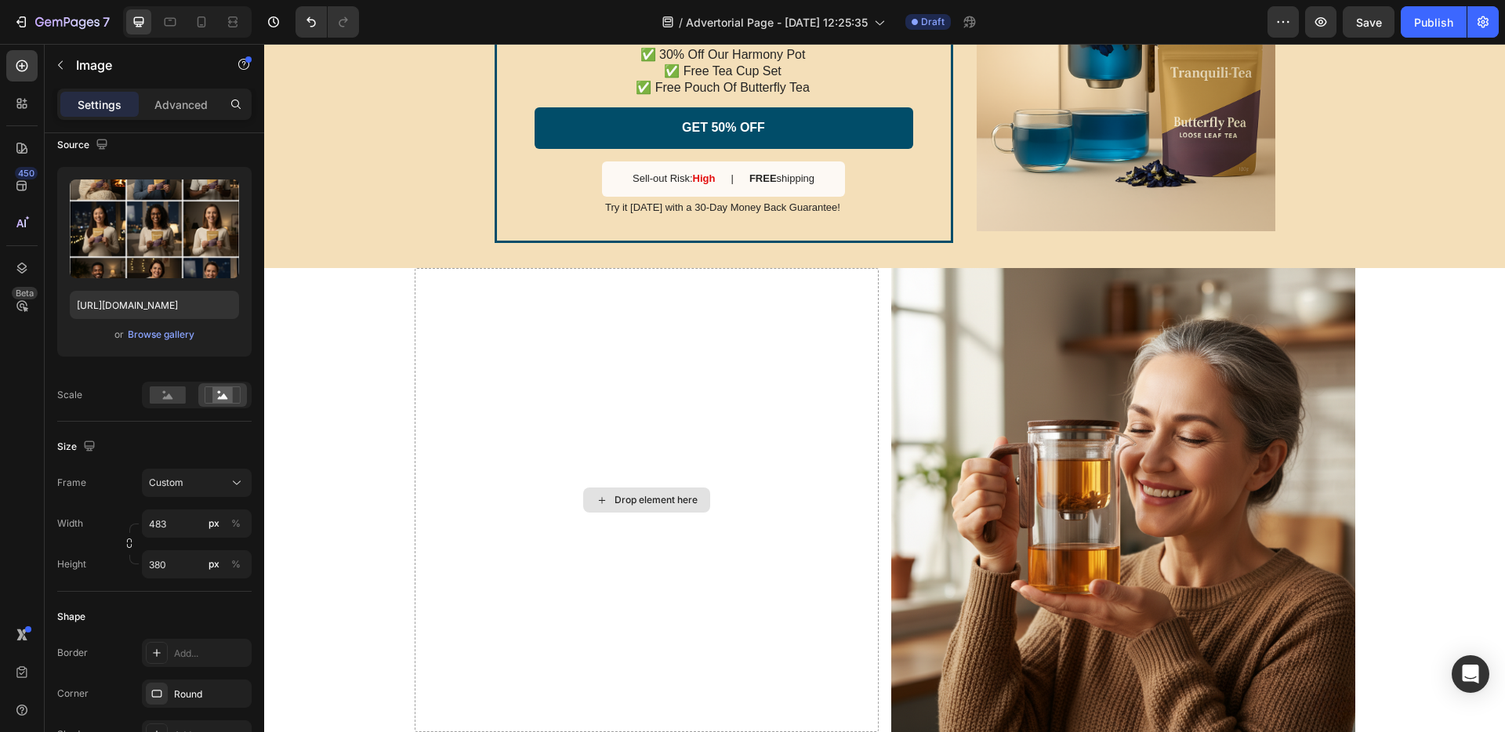
scroll to position [3069, 0]
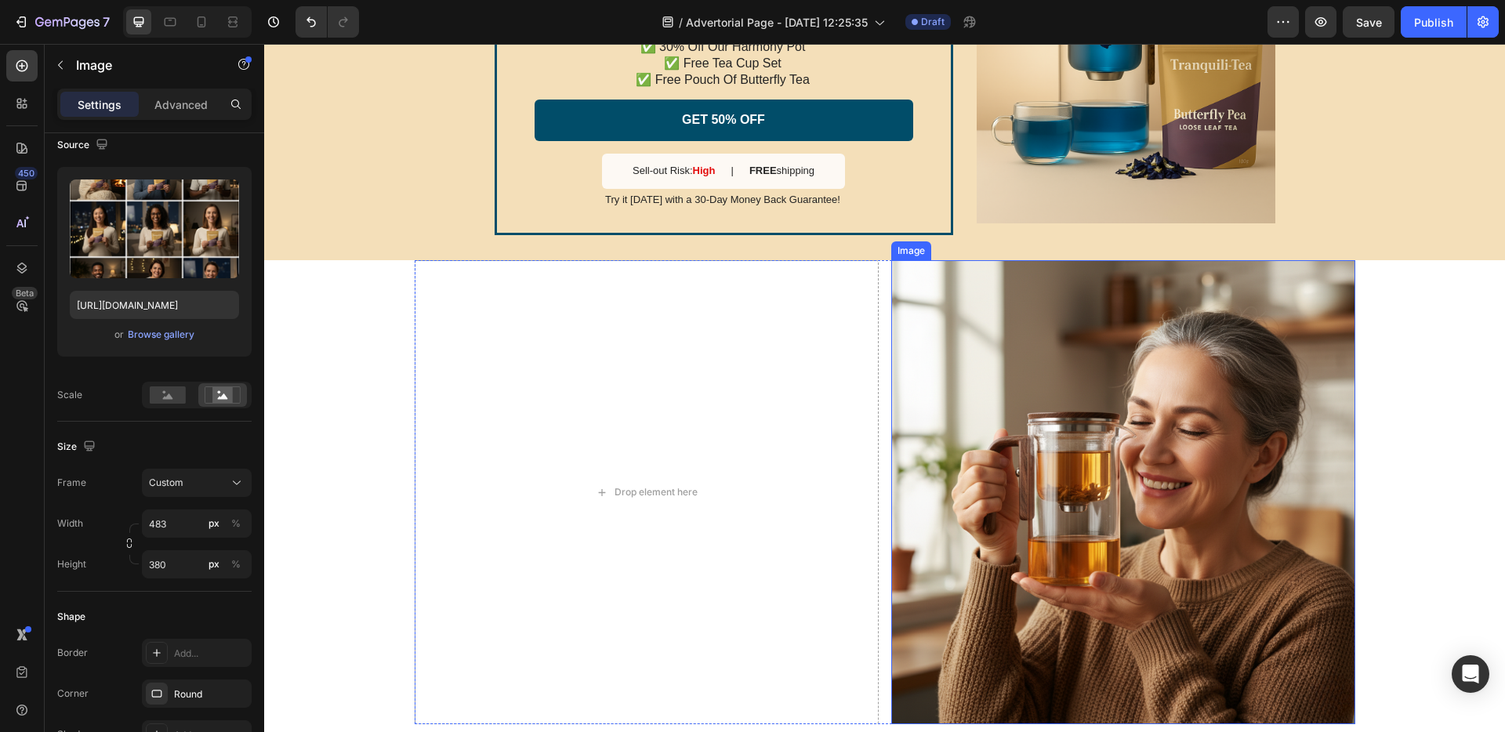
click at [971, 495] on img at bounding box center [1123, 492] width 464 height 464
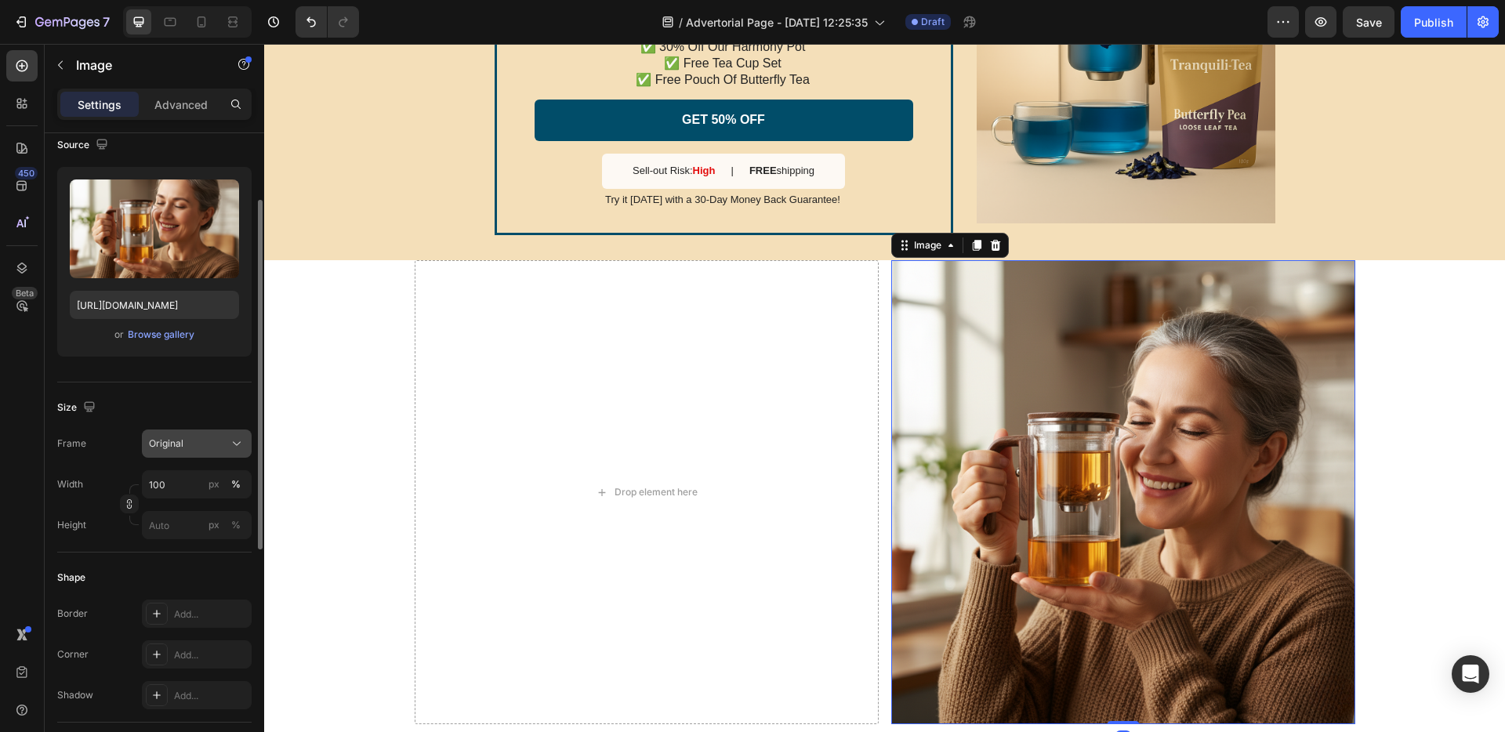
click at [201, 447] on div "Original" at bounding box center [187, 444] width 77 height 14
click at [880, 425] on div "Drop element here Image 0 Row" at bounding box center [885, 492] width 941 height 464
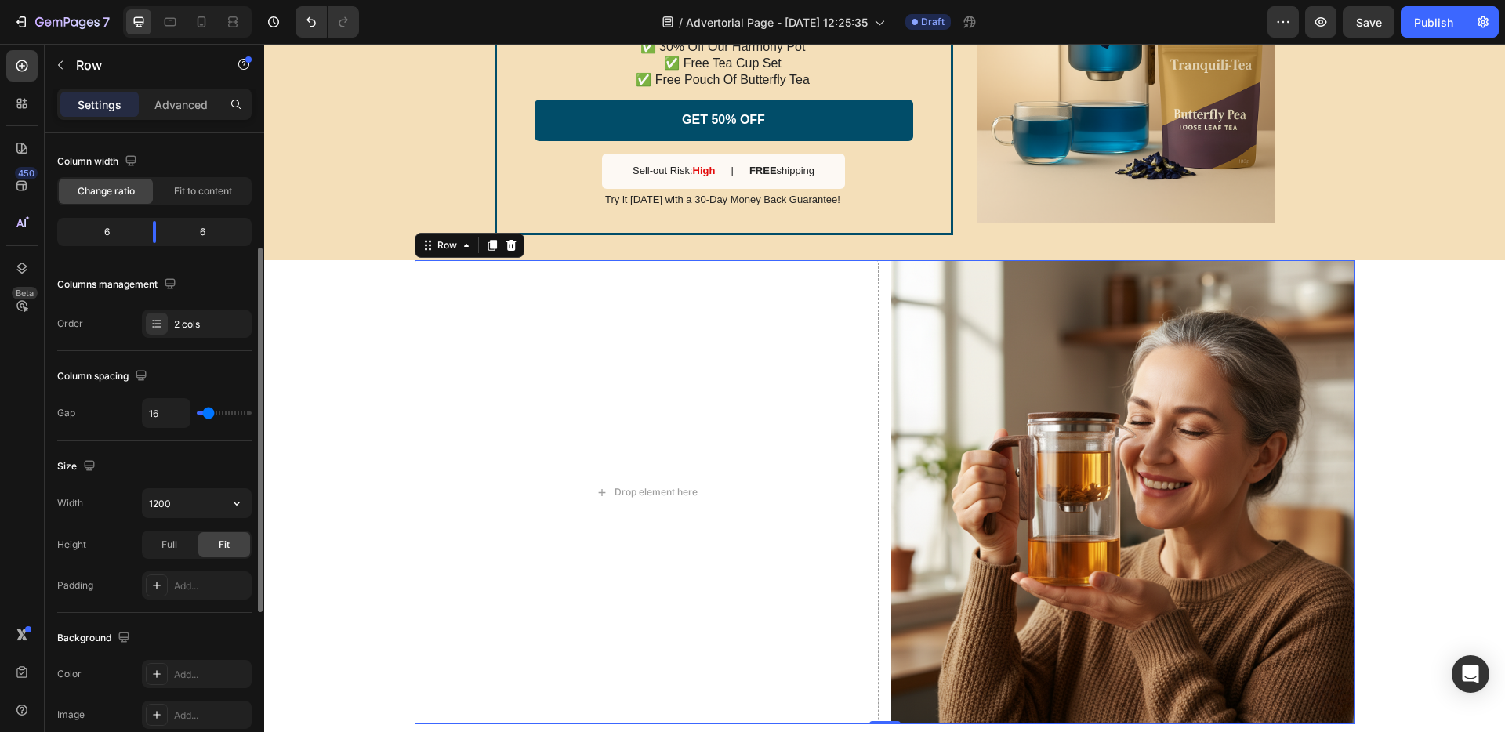
scroll to position [250, 0]
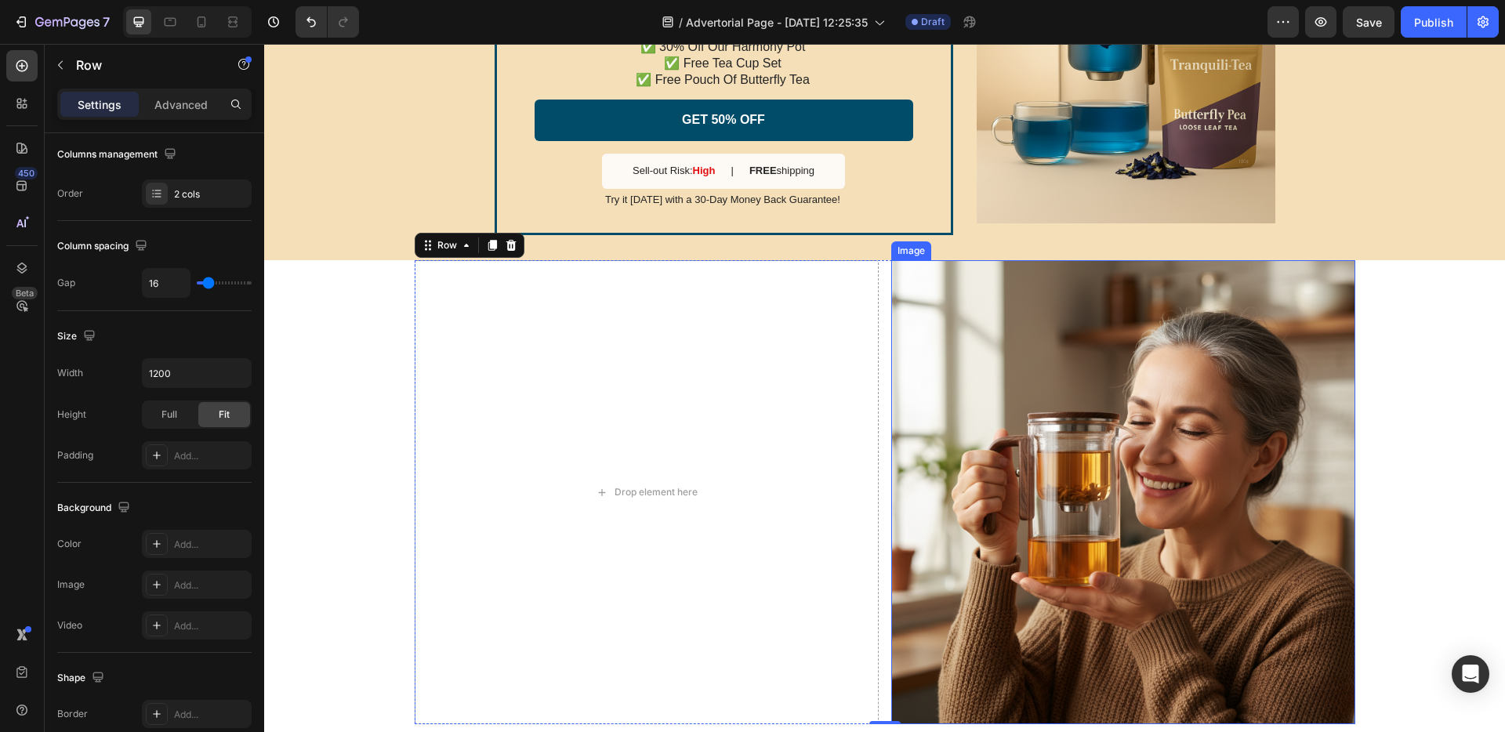
click at [985, 449] on img at bounding box center [1123, 492] width 464 height 464
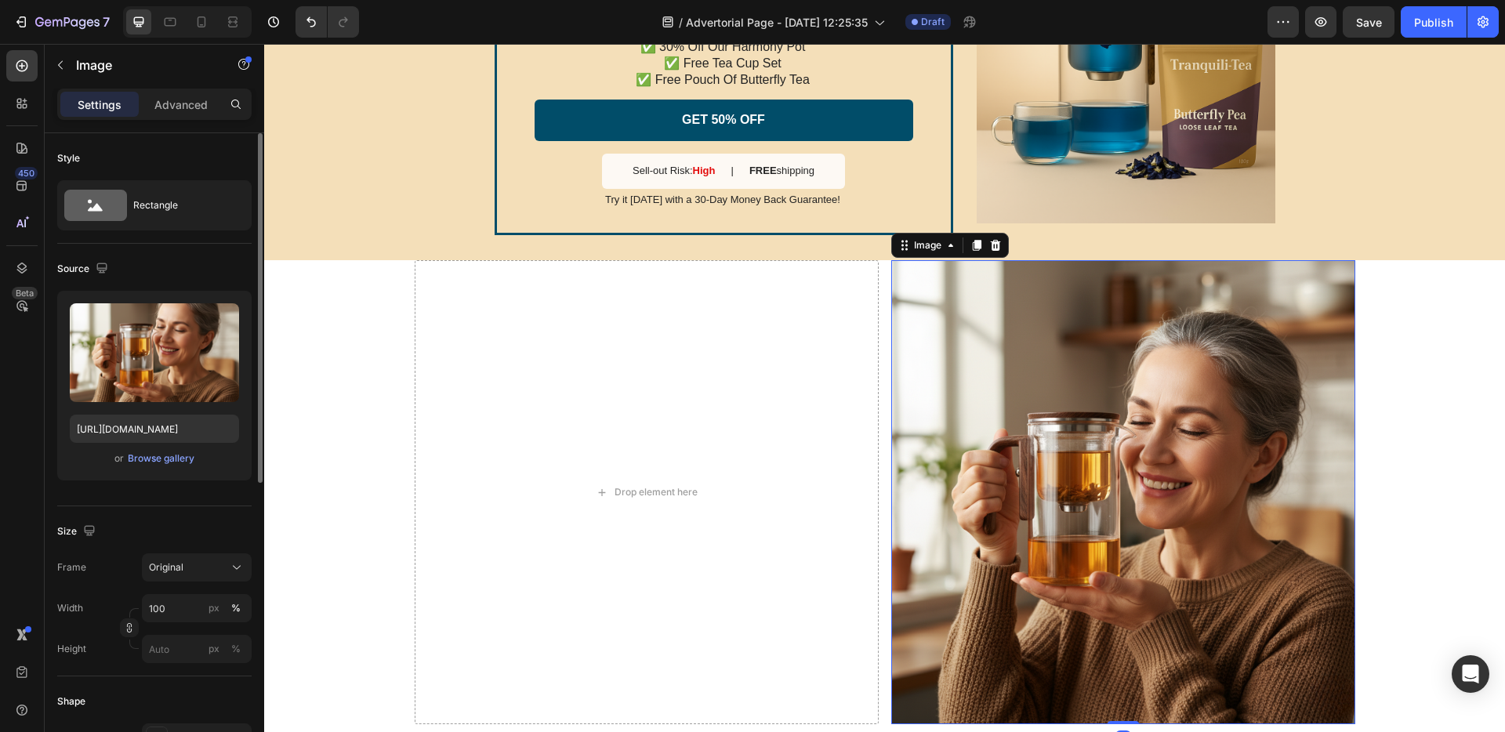
scroll to position [124, 0]
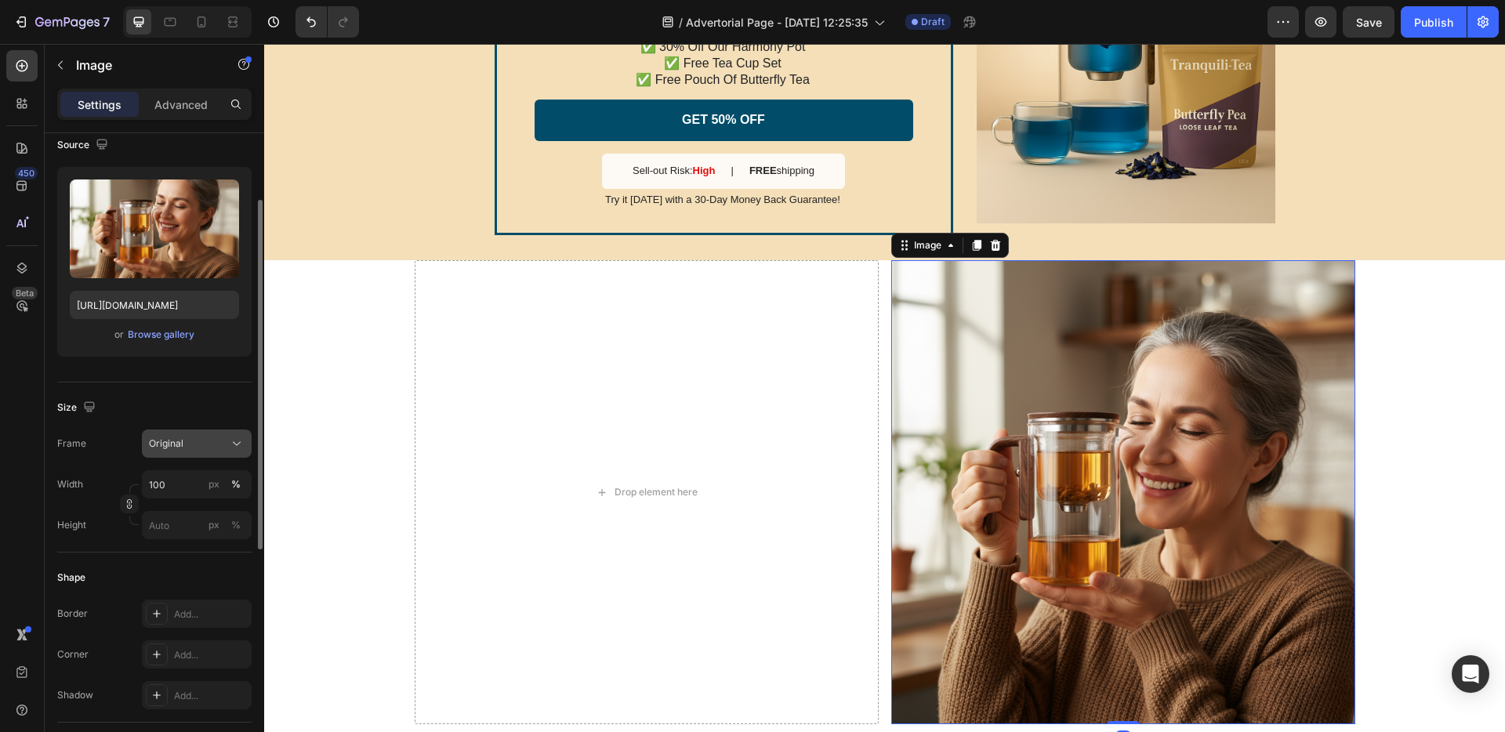
click at [182, 437] on span "Original" at bounding box center [166, 444] width 34 height 14
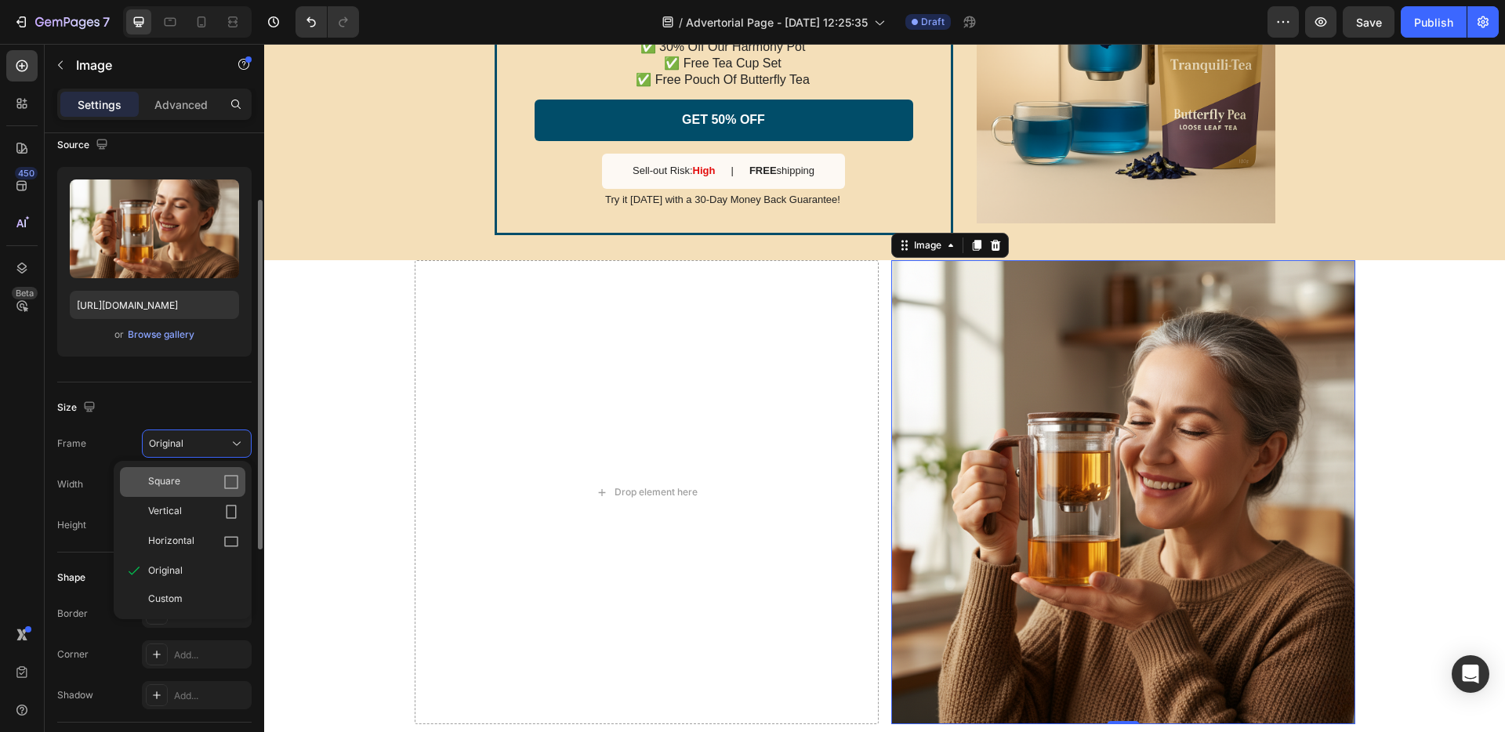
click at [179, 473] on div "Square" at bounding box center [182, 482] width 125 height 30
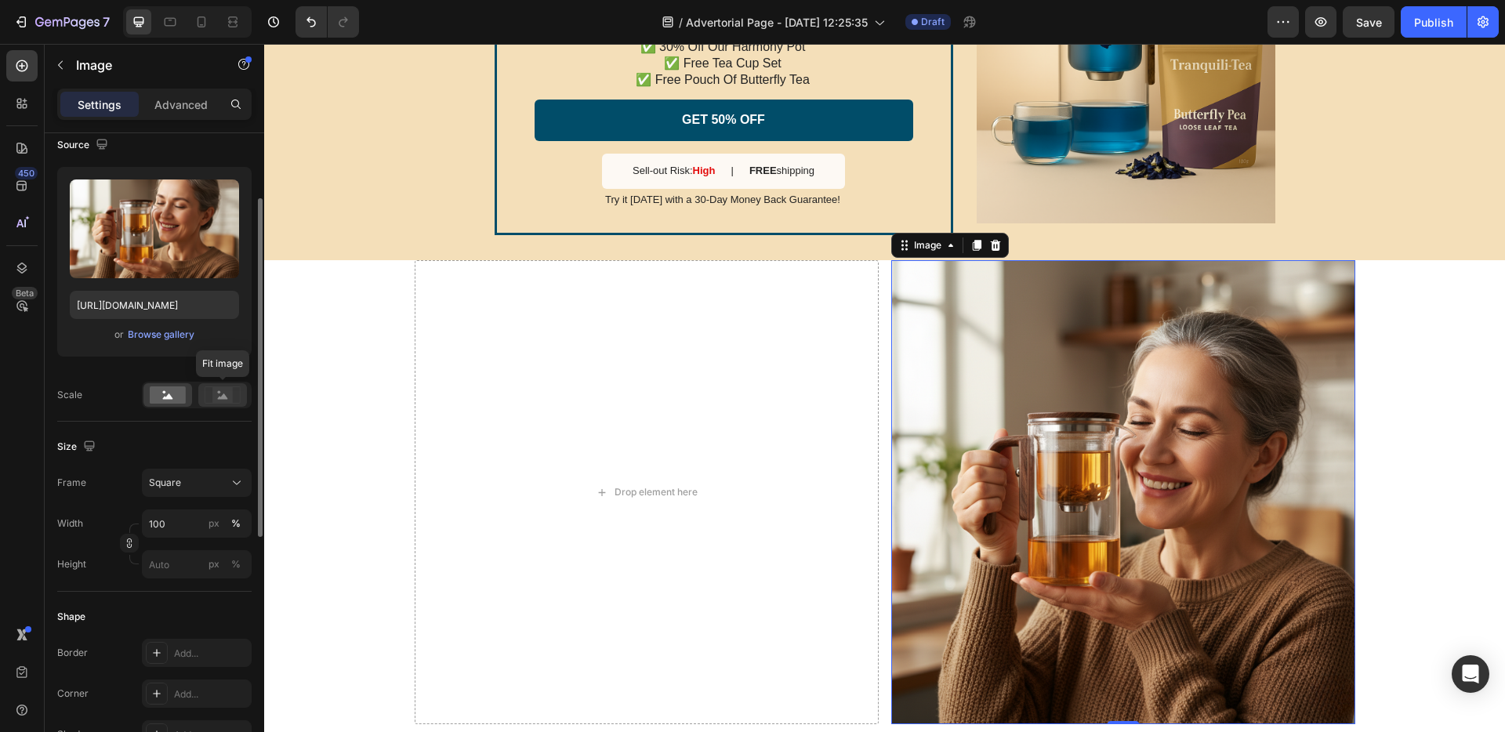
click at [212, 384] on div at bounding box center [222, 395] width 49 height 24
click at [177, 394] on rect at bounding box center [168, 395] width 36 height 17
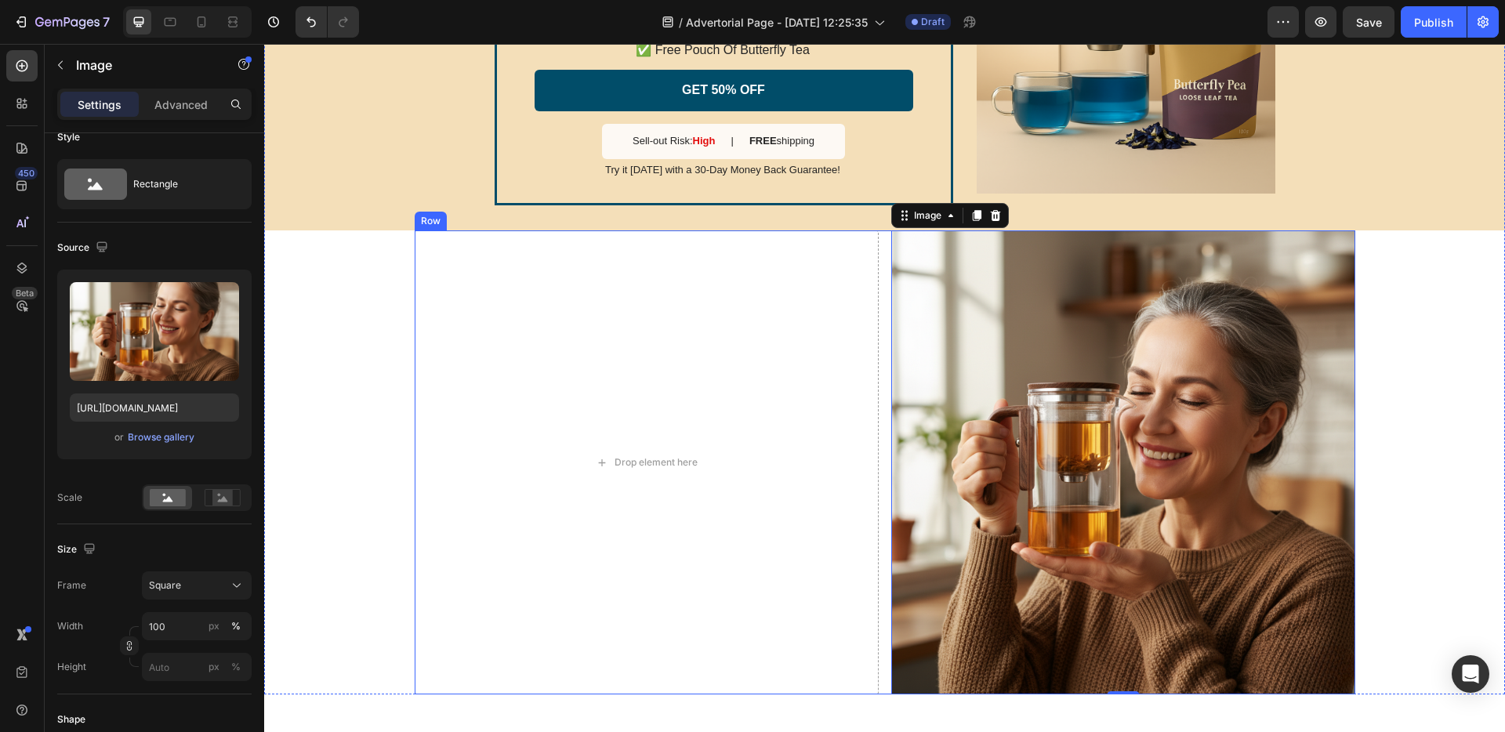
scroll to position [3309, 0]
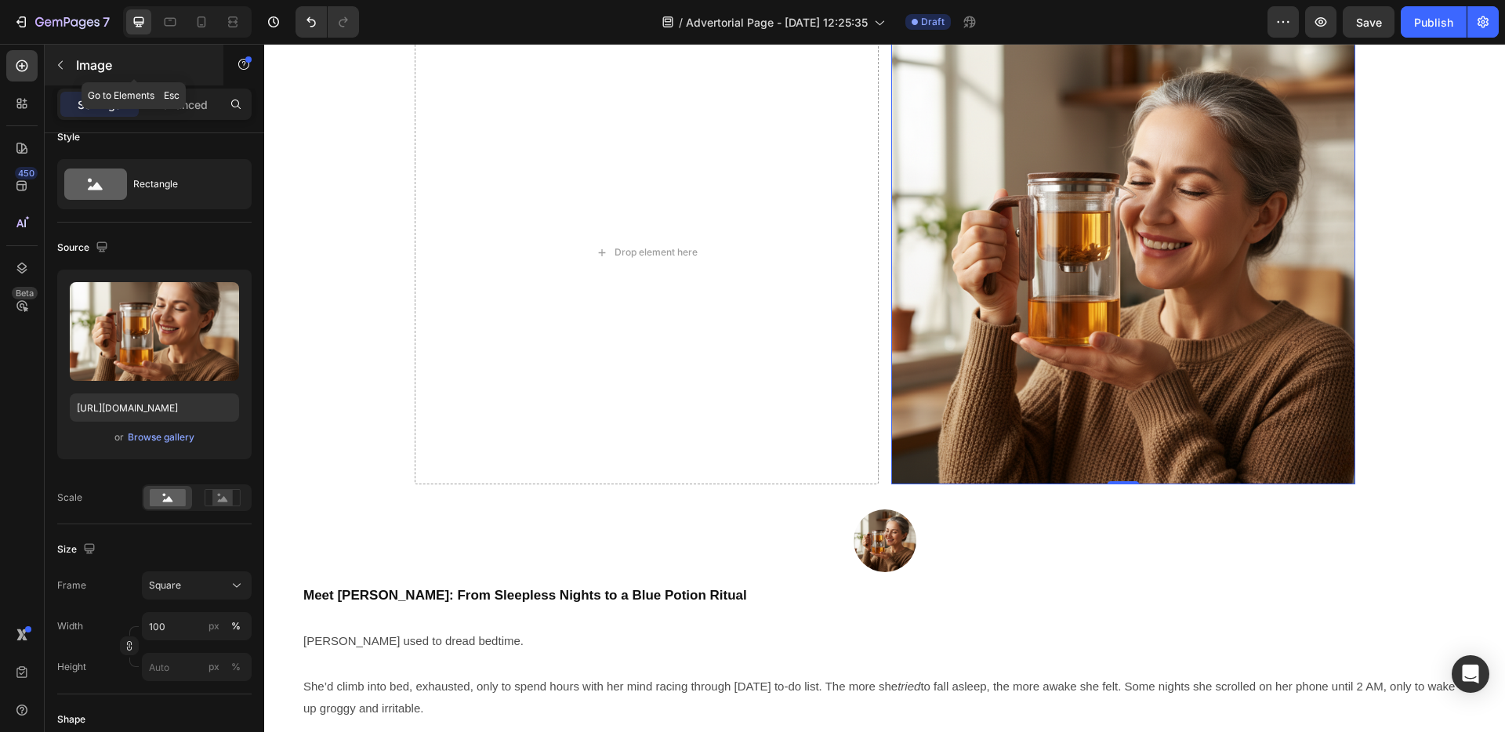
click at [74, 60] on div "Image" at bounding box center [134, 65] width 179 height 41
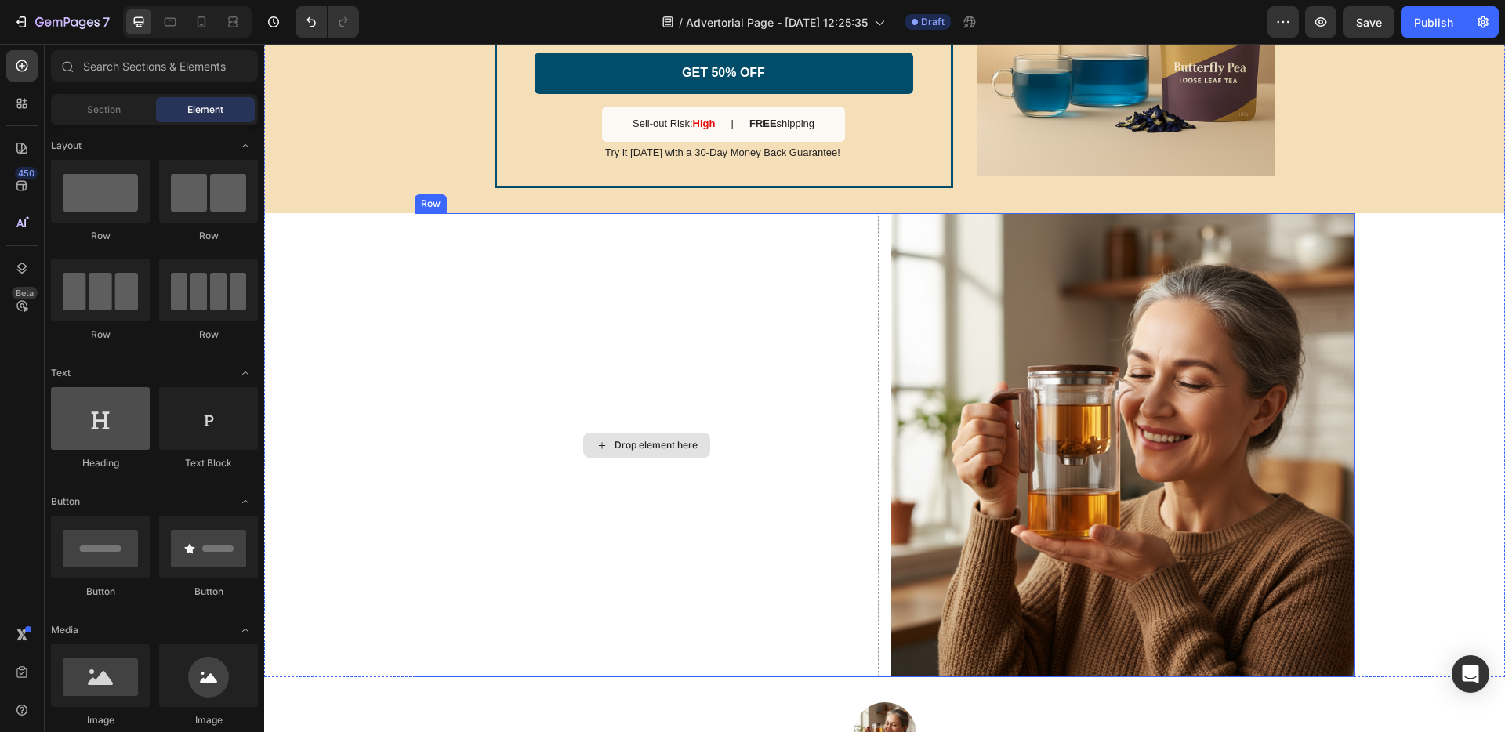
scroll to position [3170, 0]
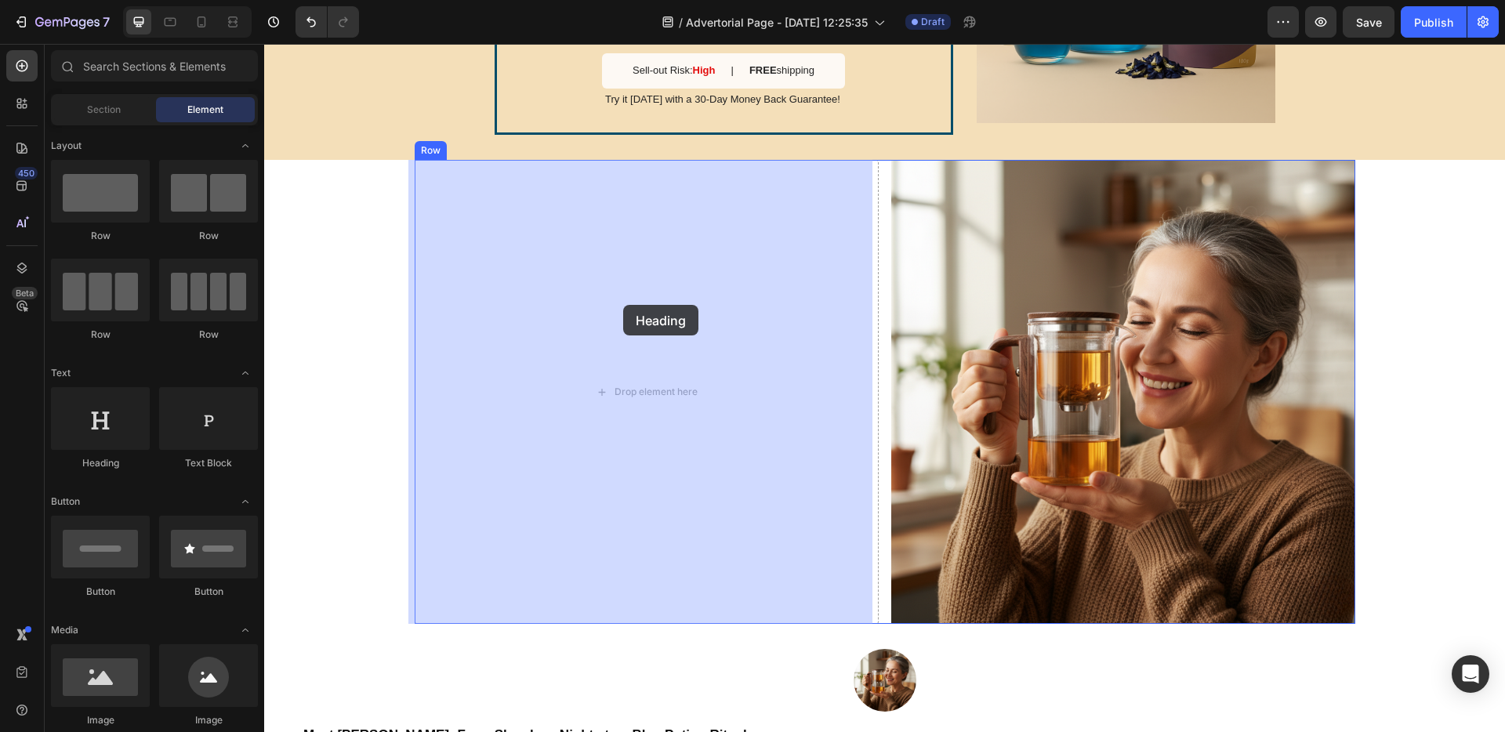
drag, startPoint x: 361, startPoint y: 470, endPoint x: 514, endPoint y: 343, distance: 199.3
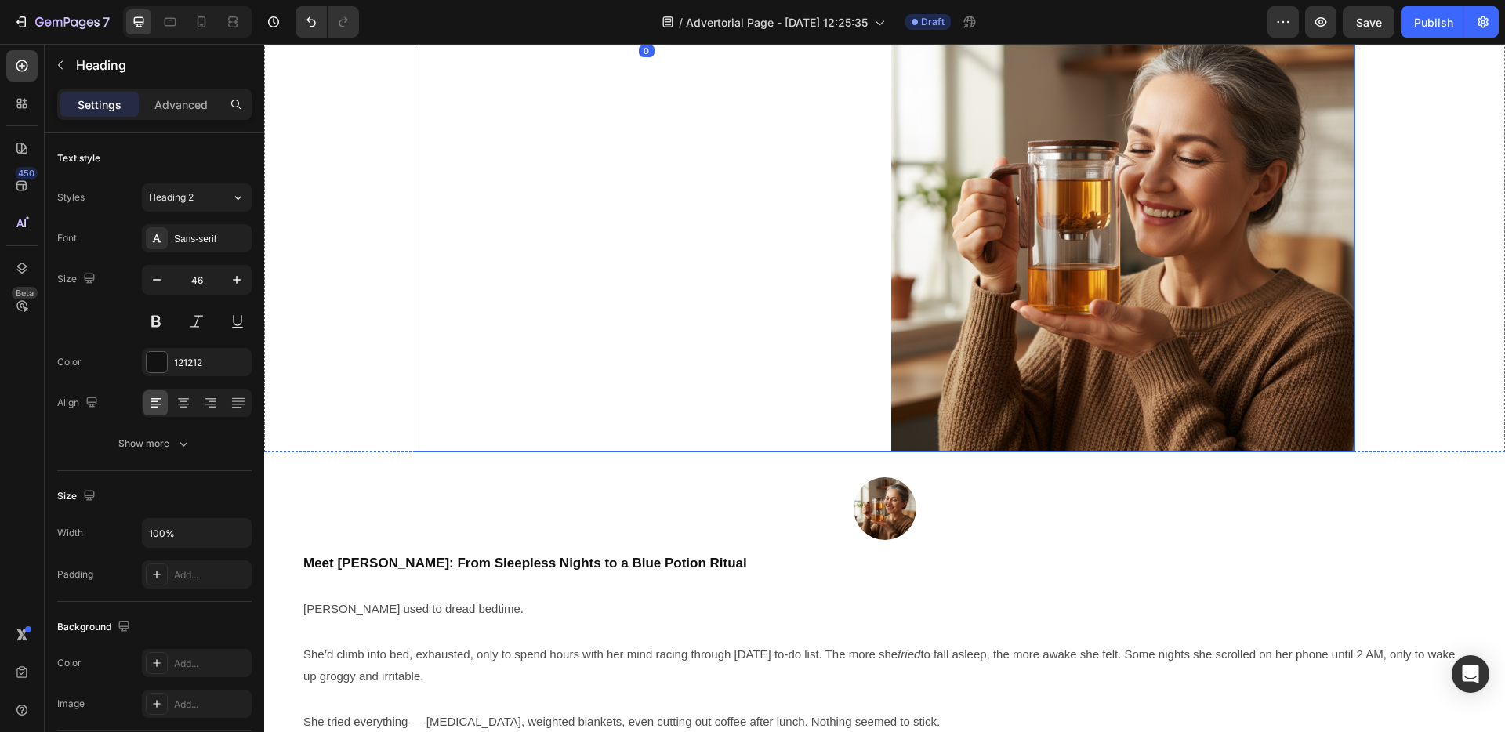
scroll to position [3503, 0]
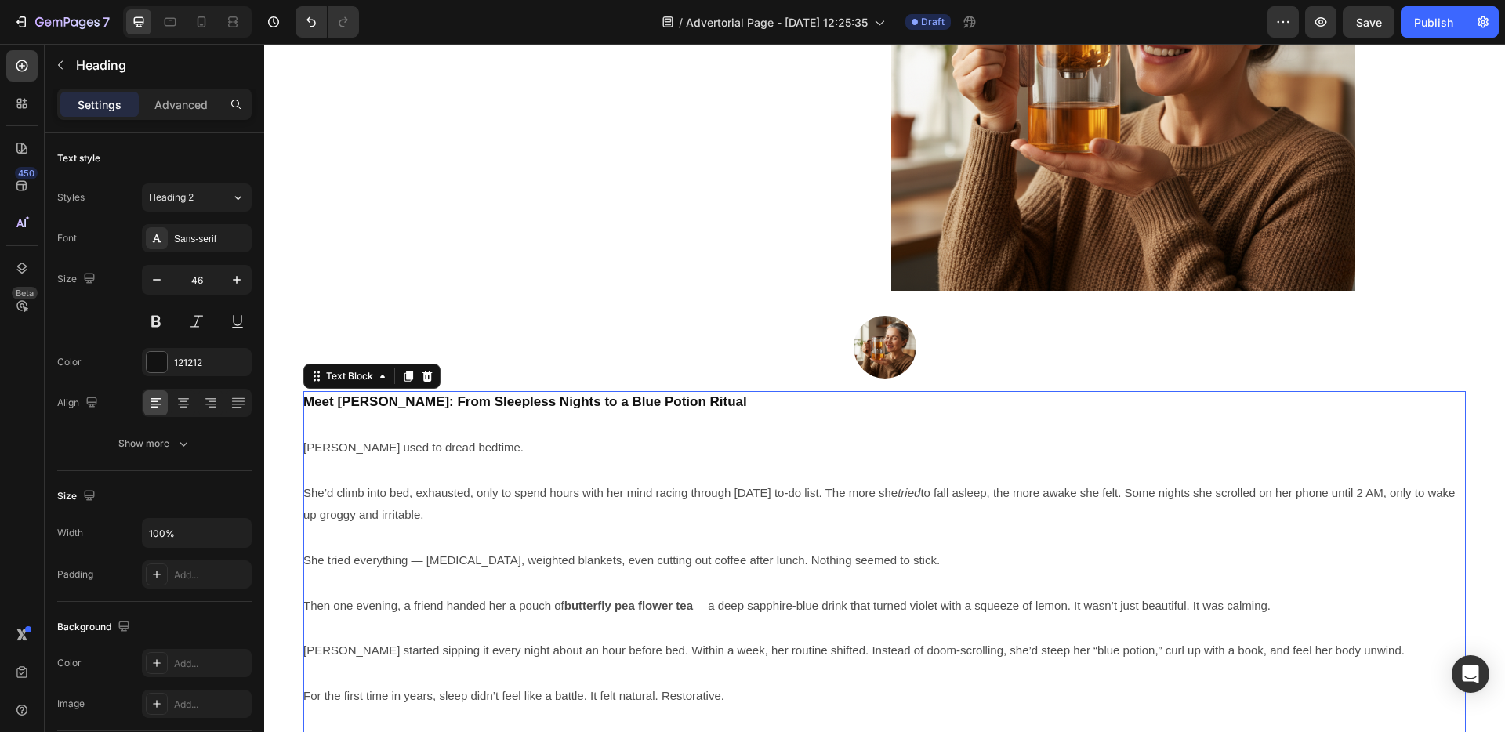
click at [529, 402] on strong "Meet [PERSON_NAME]: From Sleepless Nights to a Blue Potion Ritual" at bounding box center [525, 401] width 444 height 15
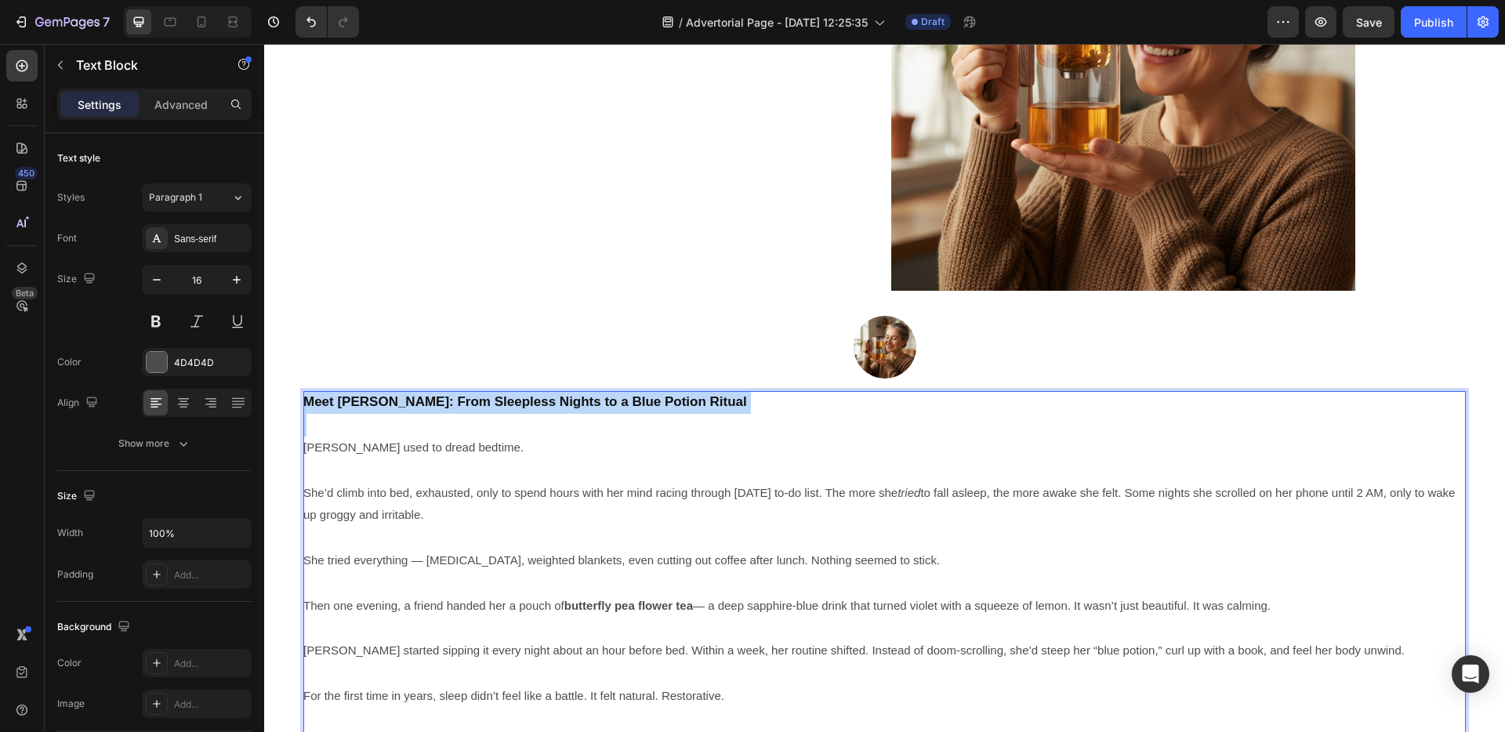
click at [529, 402] on strong "Meet [PERSON_NAME]: From Sleepless Nights to a Blue Potion Ritual" at bounding box center [525, 401] width 444 height 15
copy strong "Meet [PERSON_NAME]: From Sleepless Nights to a Blue Potion Ritual"
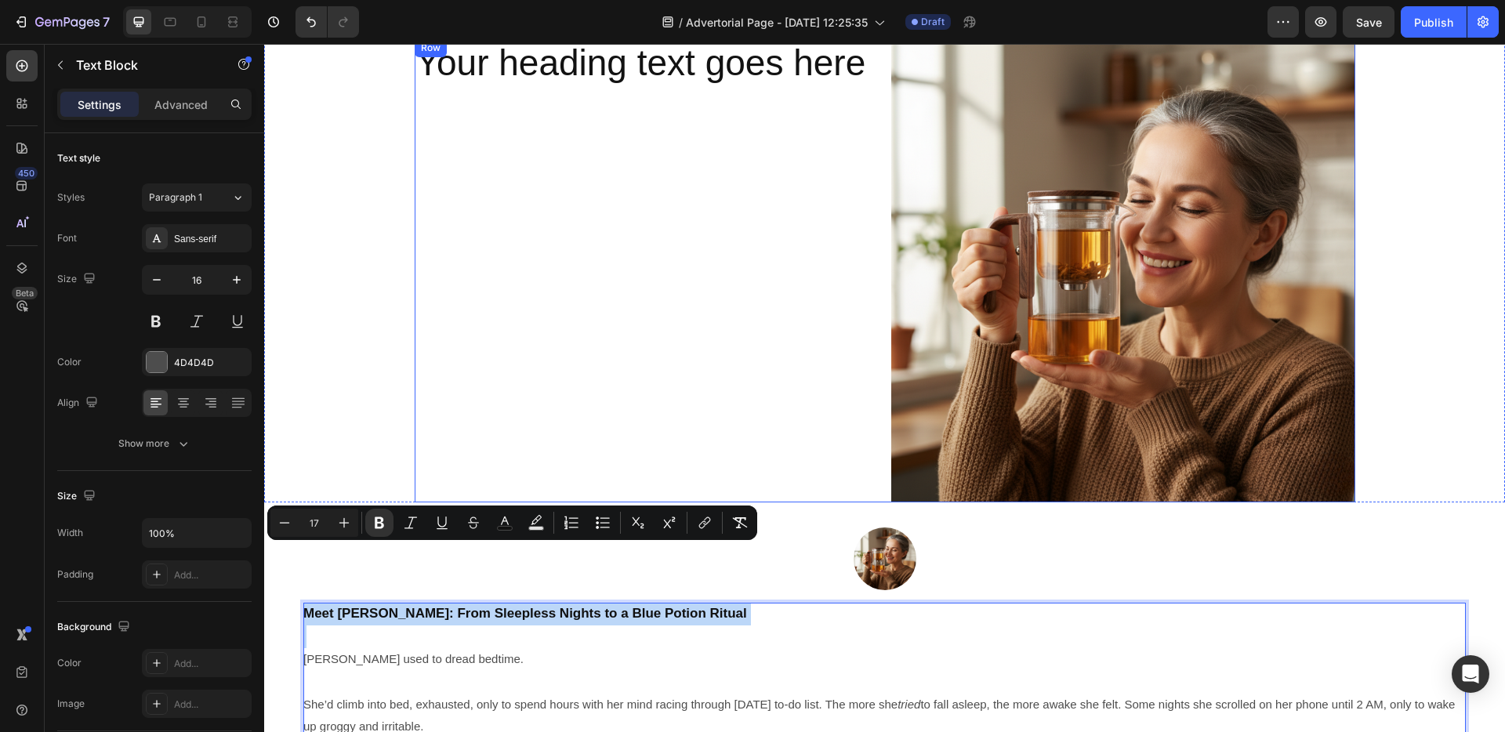
scroll to position [3176, 0]
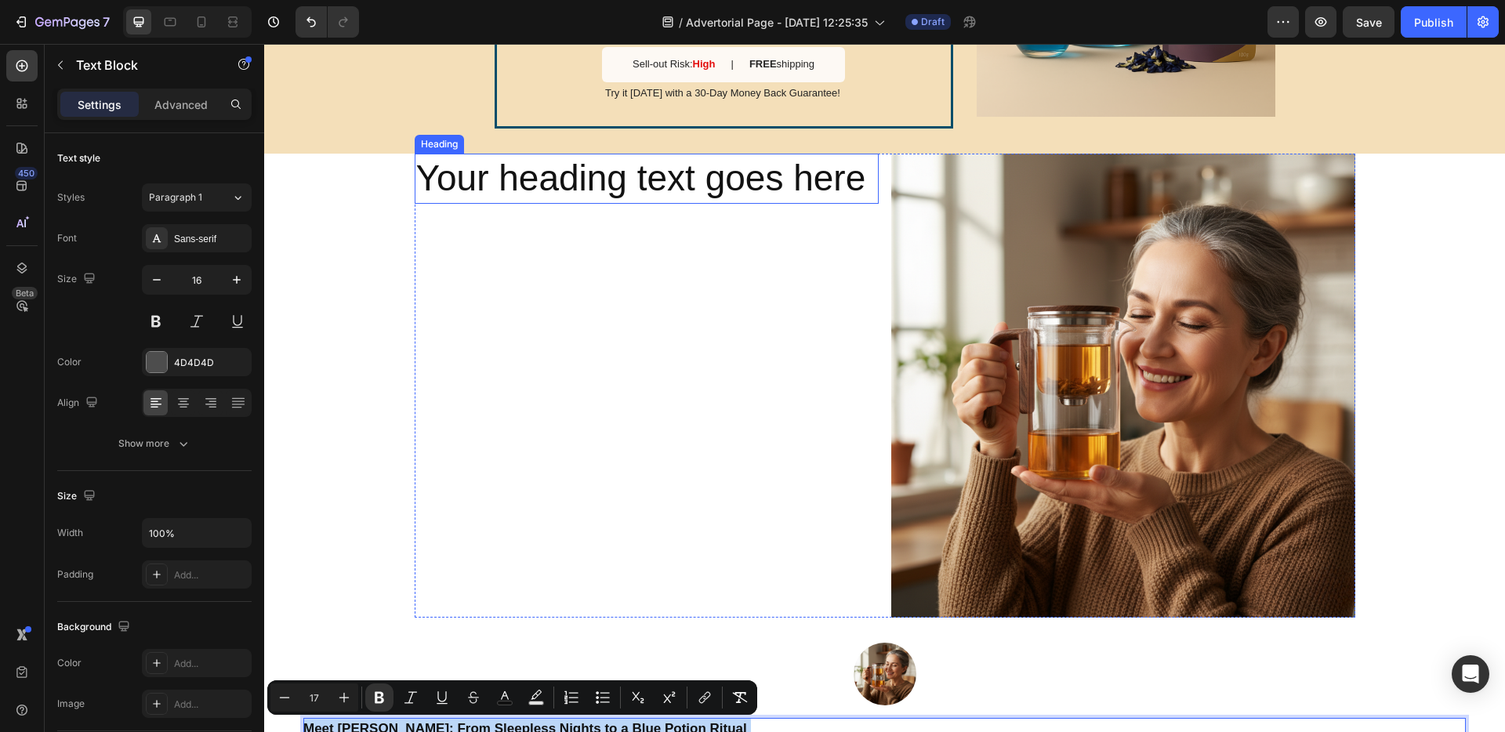
click at [664, 187] on h2 "Your heading text goes here" at bounding box center [647, 179] width 464 height 50
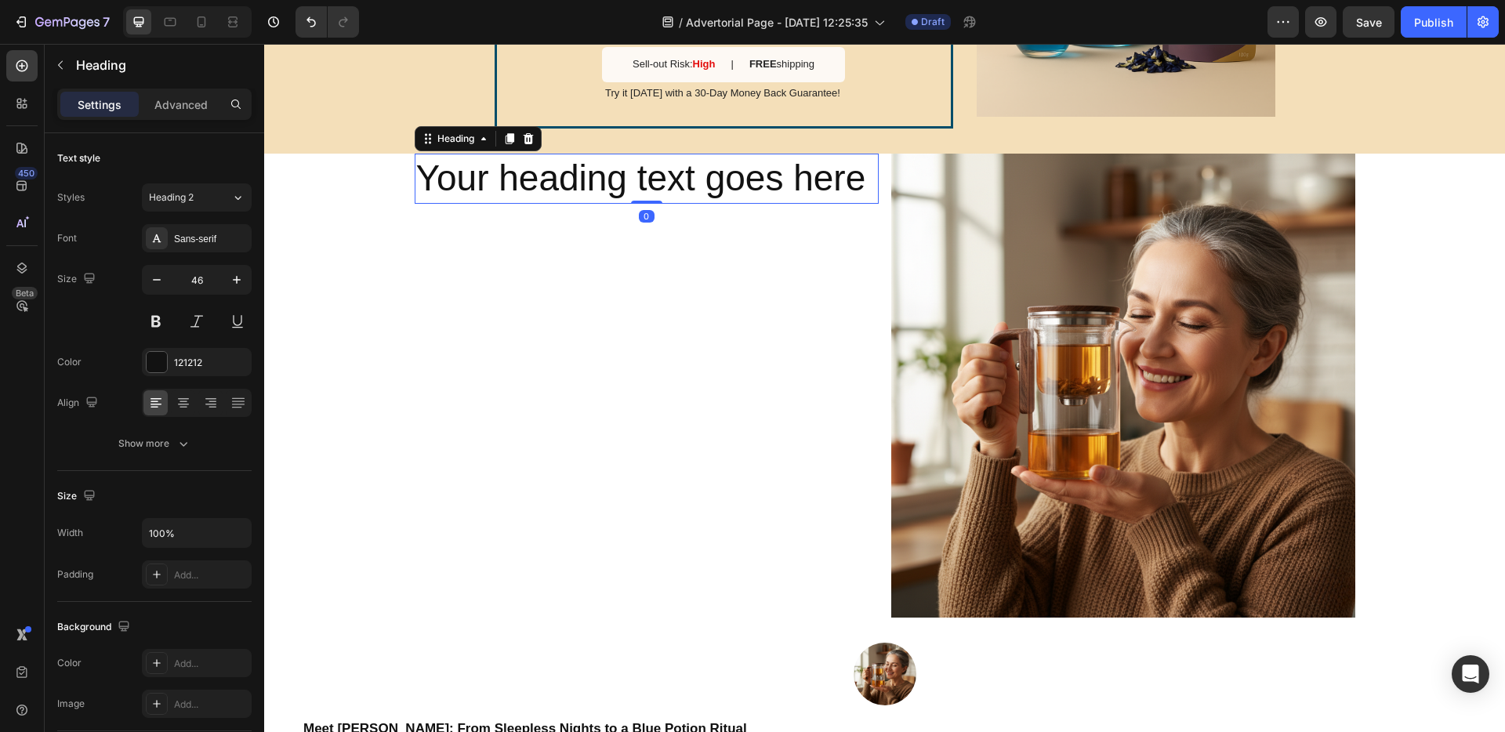
click at [664, 187] on h2 "Your heading text goes here" at bounding box center [647, 179] width 464 height 50
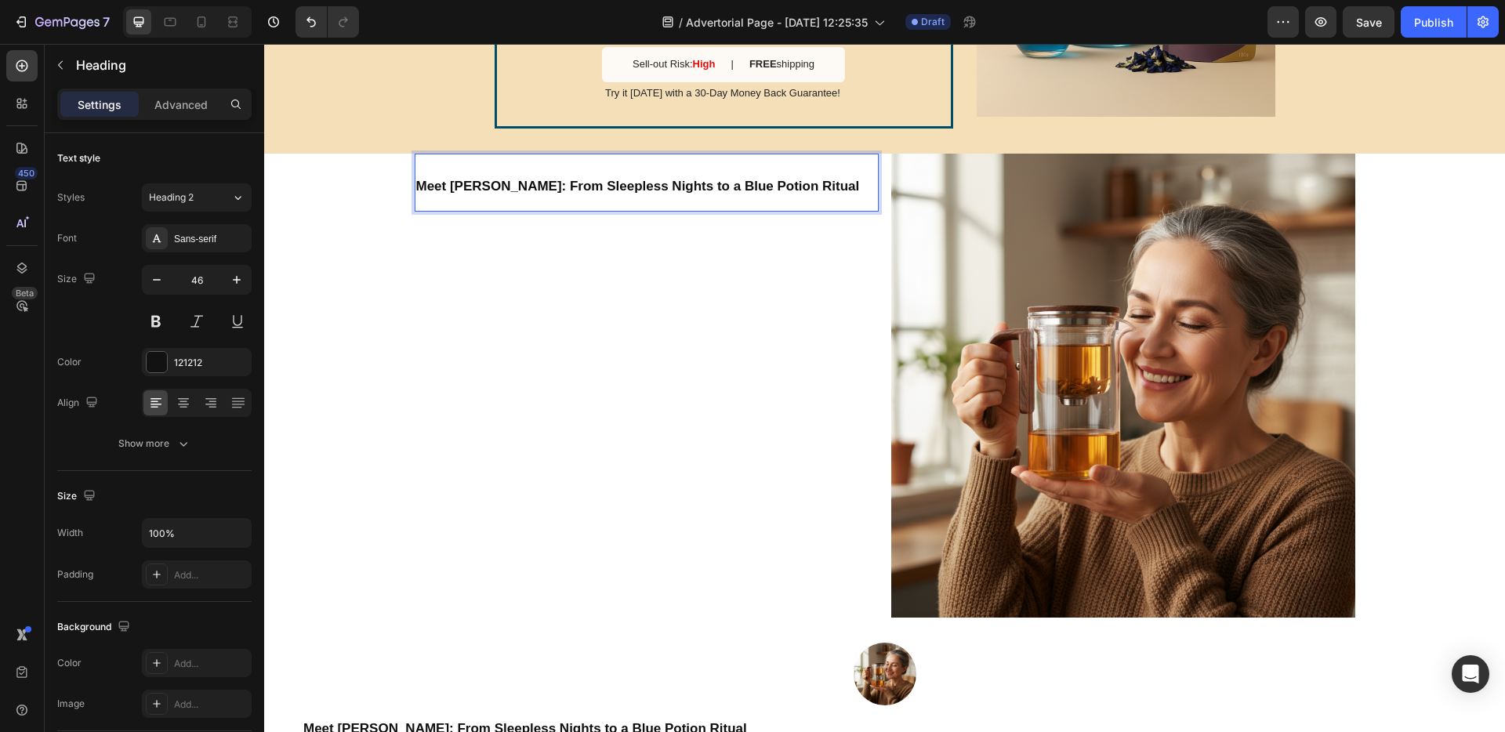
click at [442, 167] on p "Meet [PERSON_NAME]: From Sleepless Nights to a Blue Potion Ritual" at bounding box center [646, 182] width 461 height 55
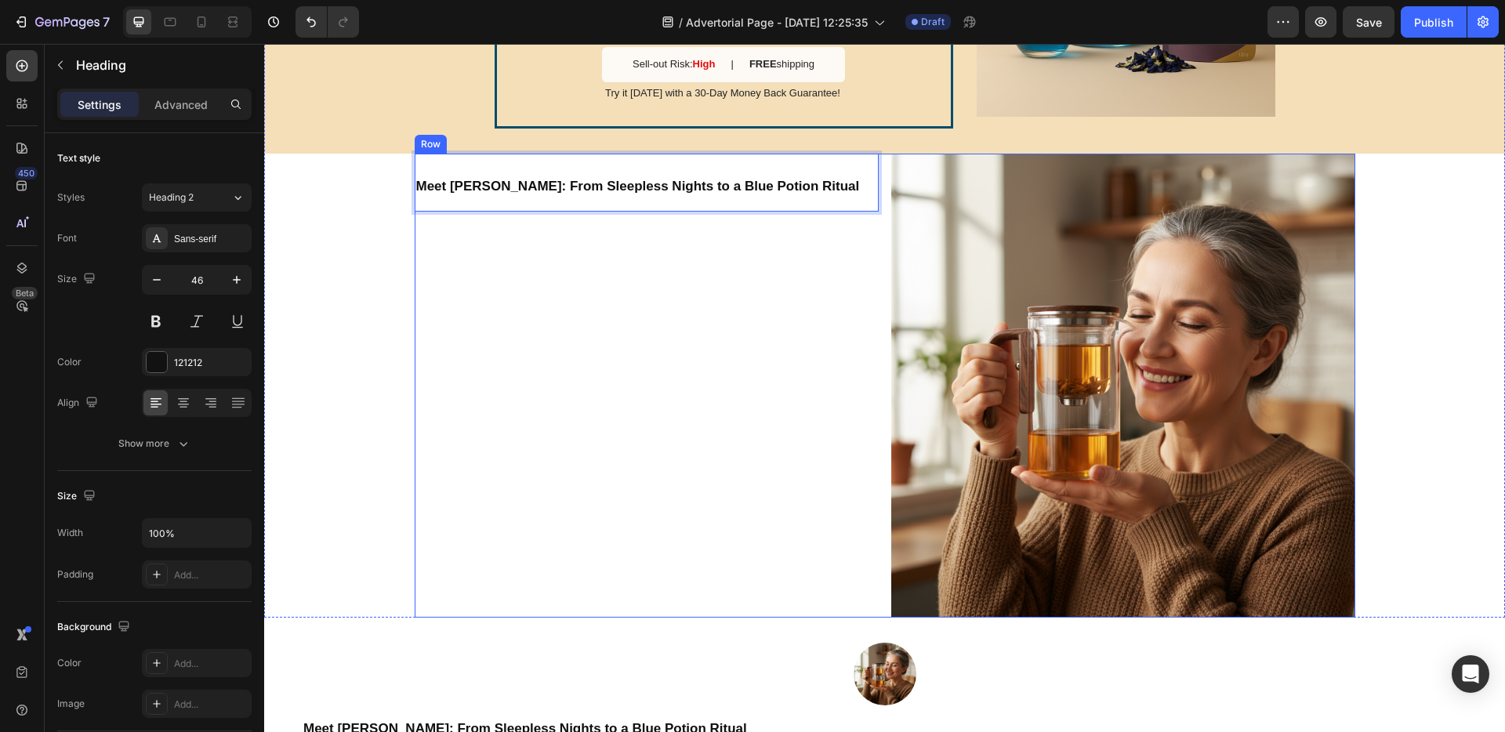
click at [423, 247] on div "Meet Jane: From Sleepless Nights to a Blue Potion Ritual Heading 0" at bounding box center [647, 386] width 464 height 464
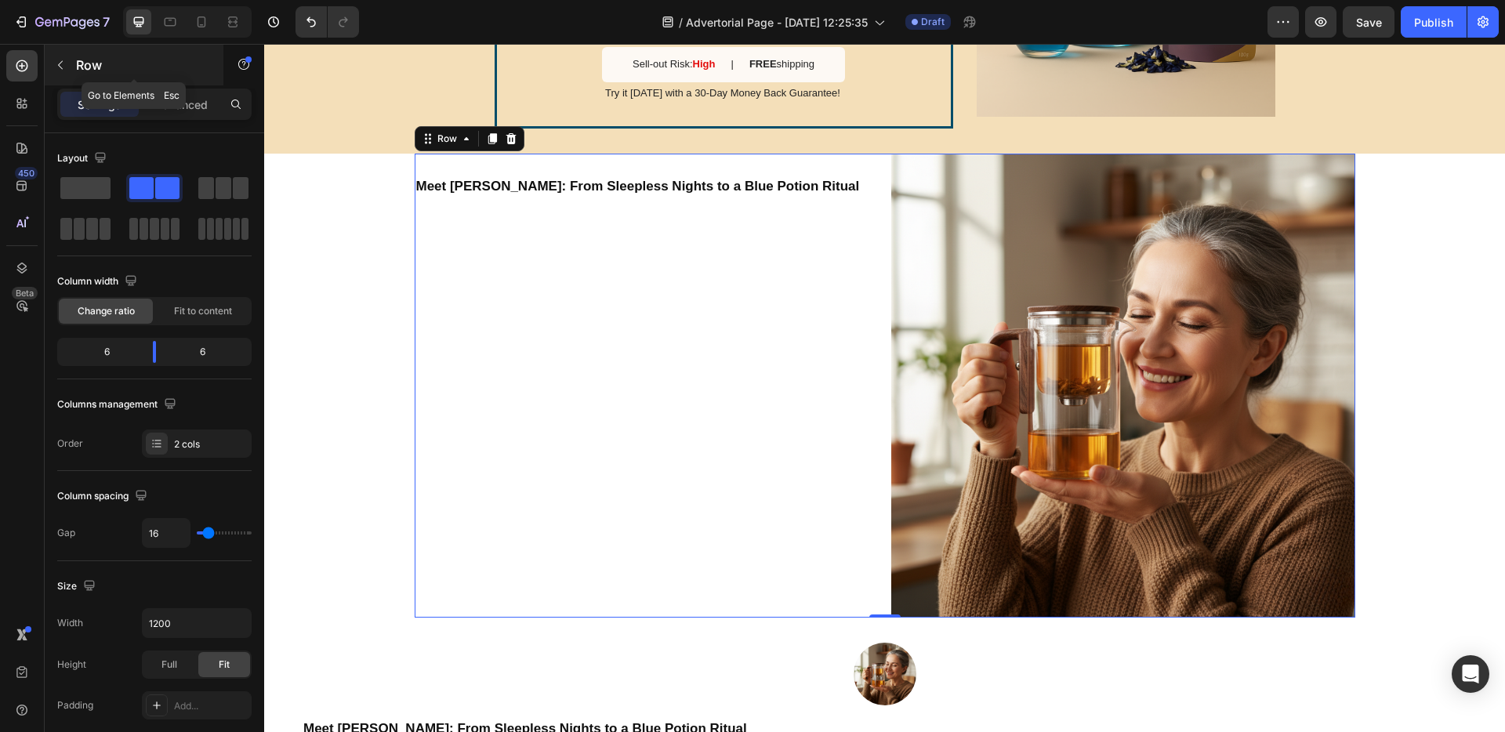
click at [64, 73] on button "button" at bounding box center [60, 65] width 25 height 25
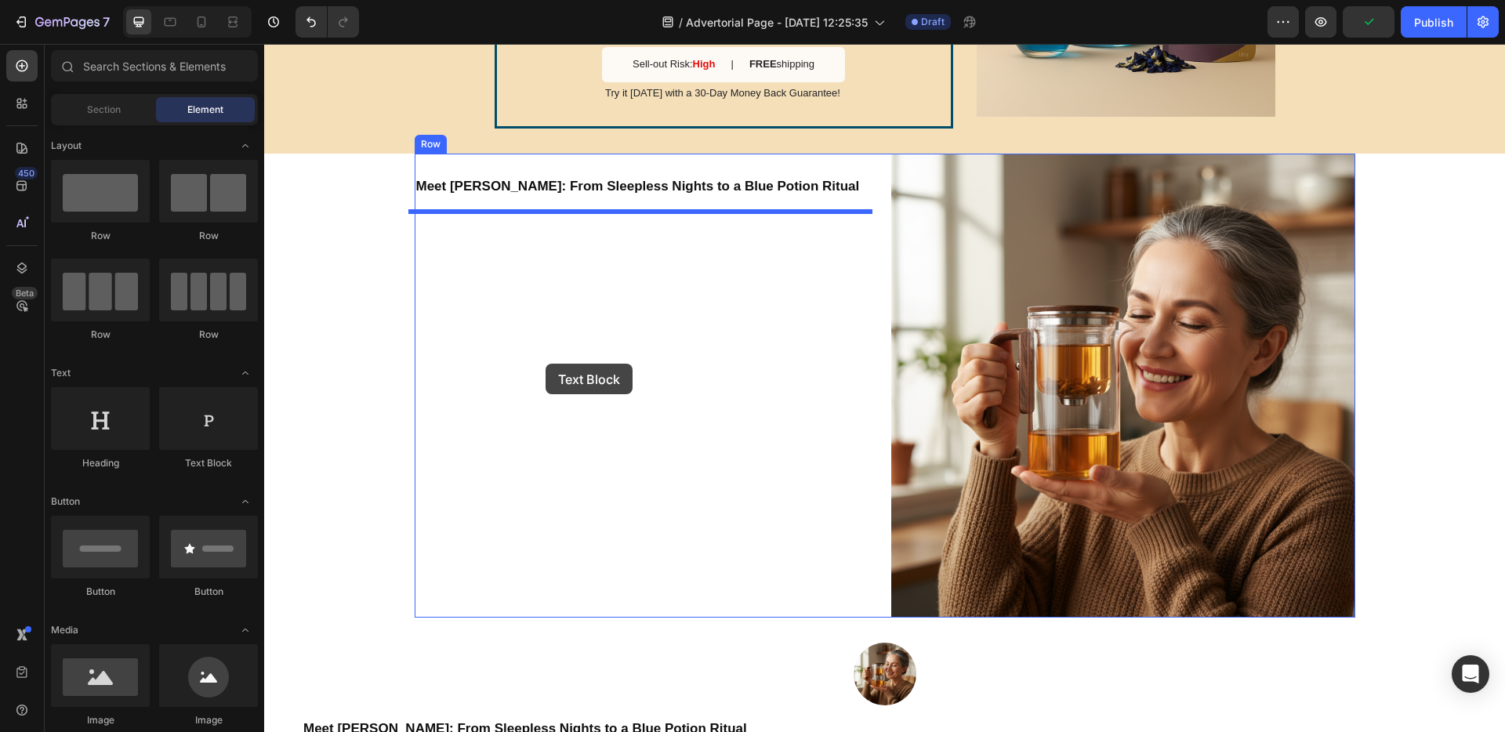
drag, startPoint x: 518, startPoint y: 459, endPoint x: 546, endPoint y: 362, distance: 101.2
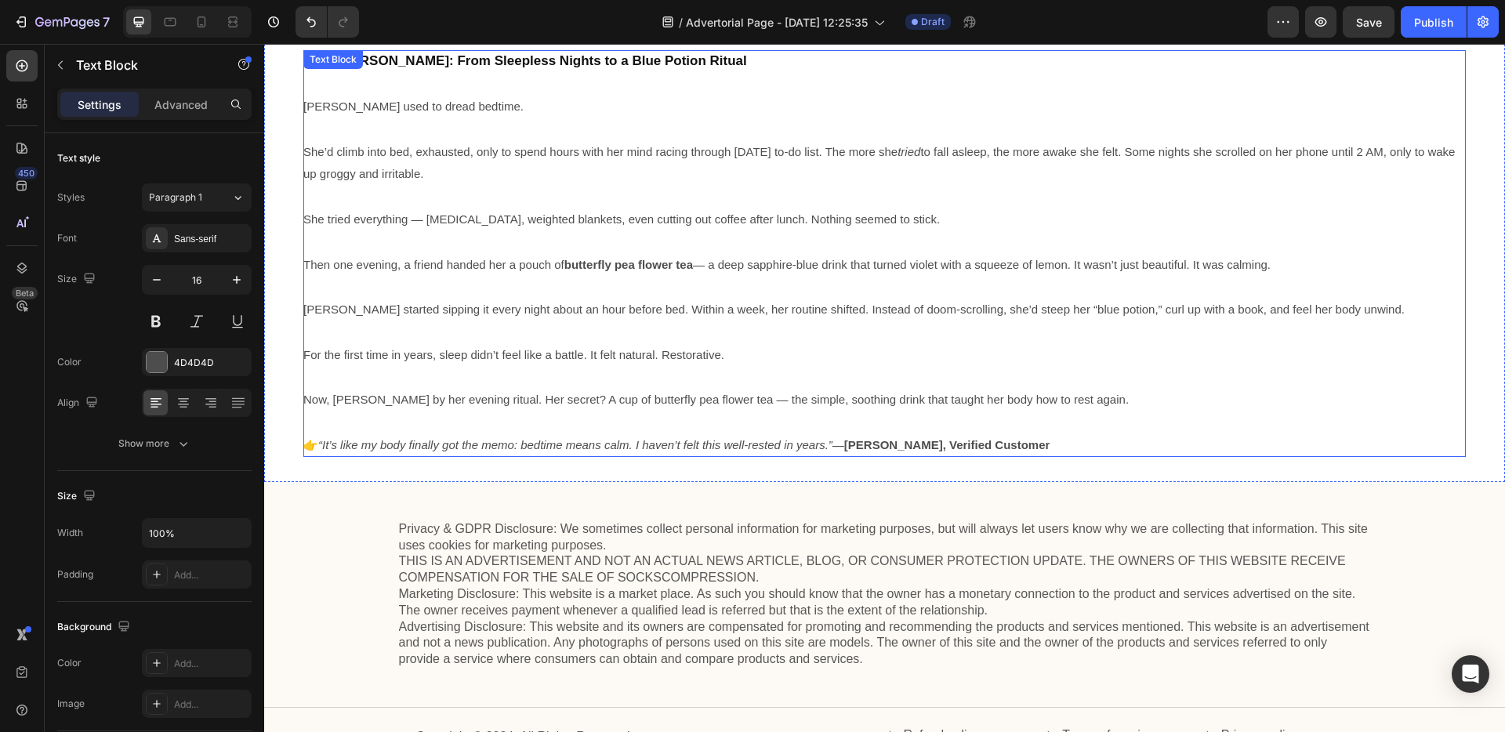
scroll to position [3839, 0]
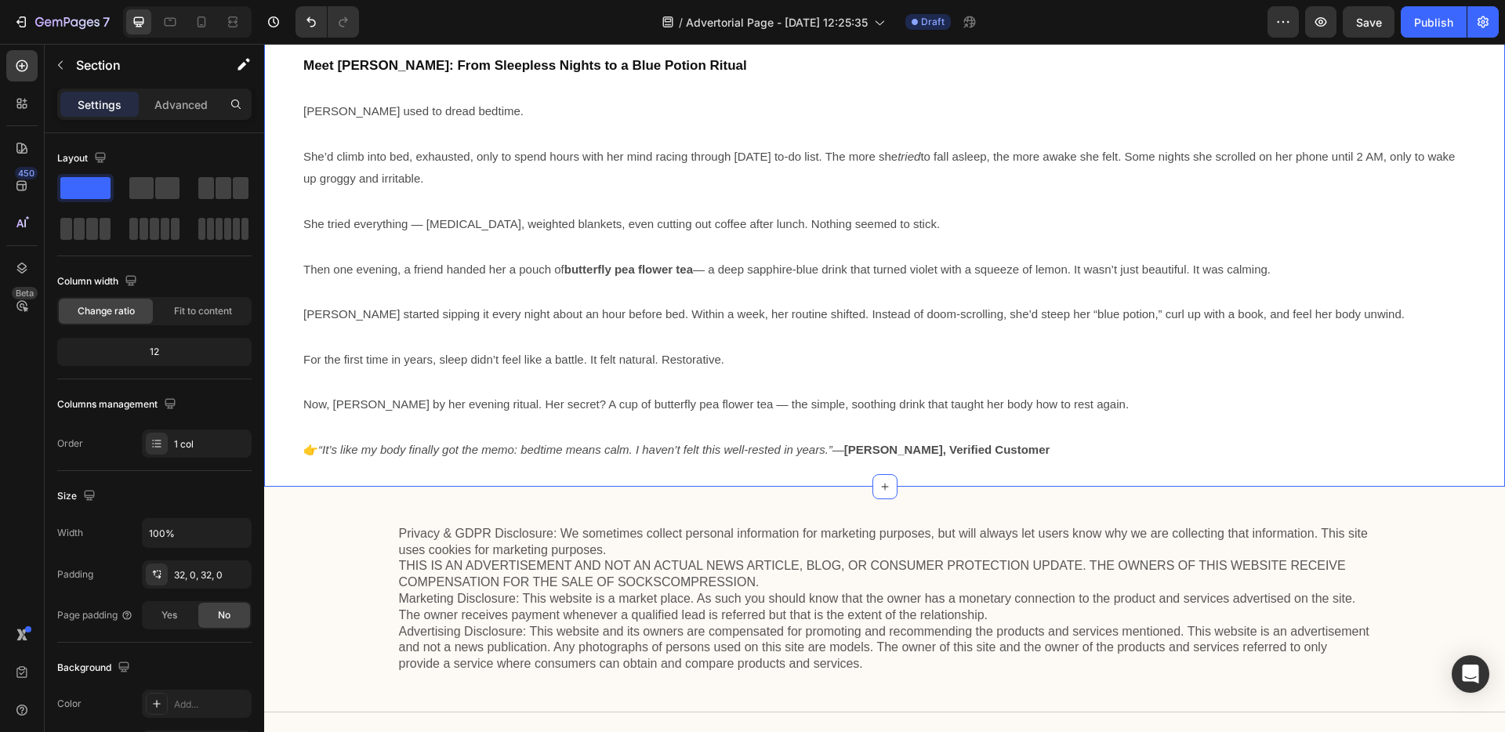
click at [296, 118] on div "Image Meet Jane: From Sleepless Nights to a Blue Potion Ritual Jane used to dre…" at bounding box center [884, 220] width 1241 height 481
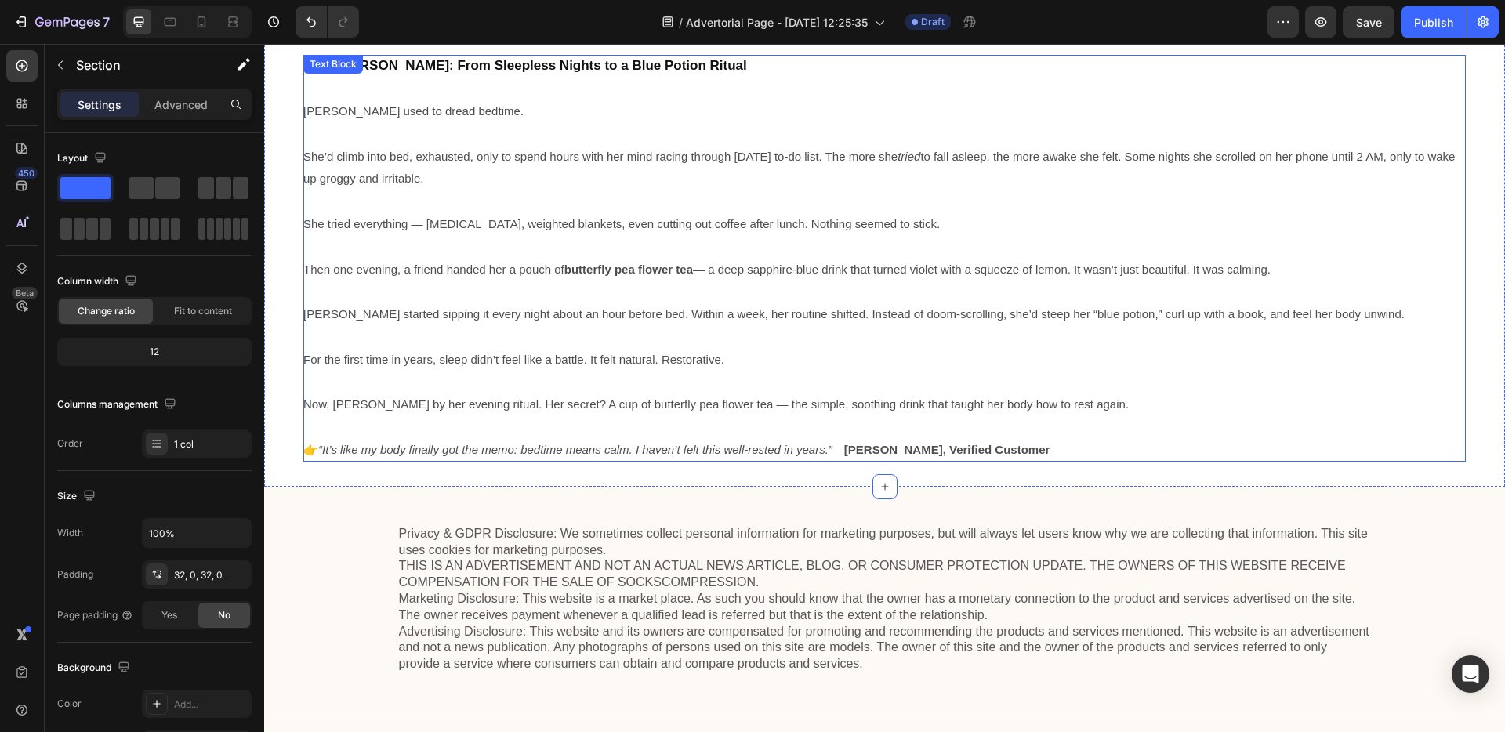
click at [306, 115] on span "[PERSON_NAME] used to dread bedtime." at bounding box center [413, 110] width 220 height 13
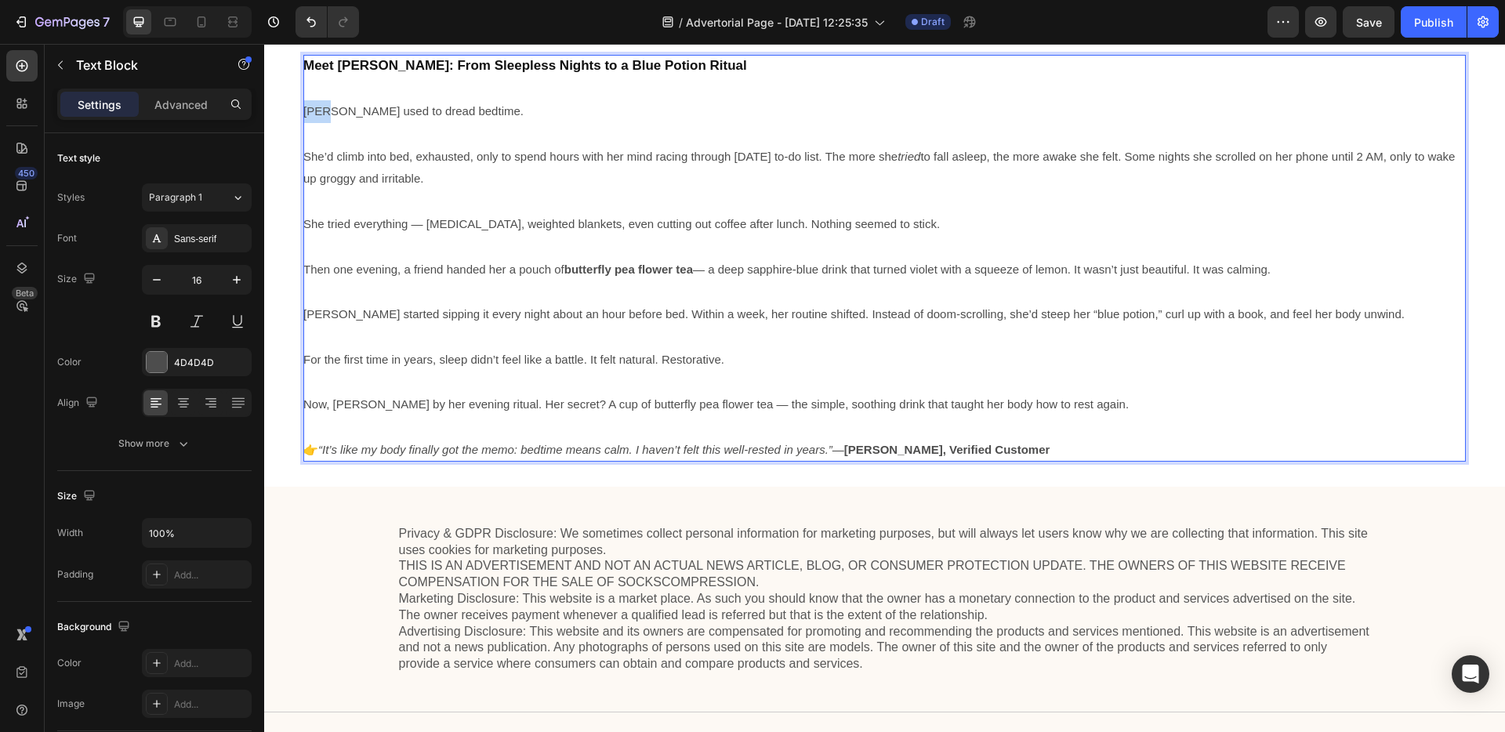
click at [305, 111] on span "[PERSON_NAME] used to dread bedtime." at bounding box center [413, 110] width 220 height 13
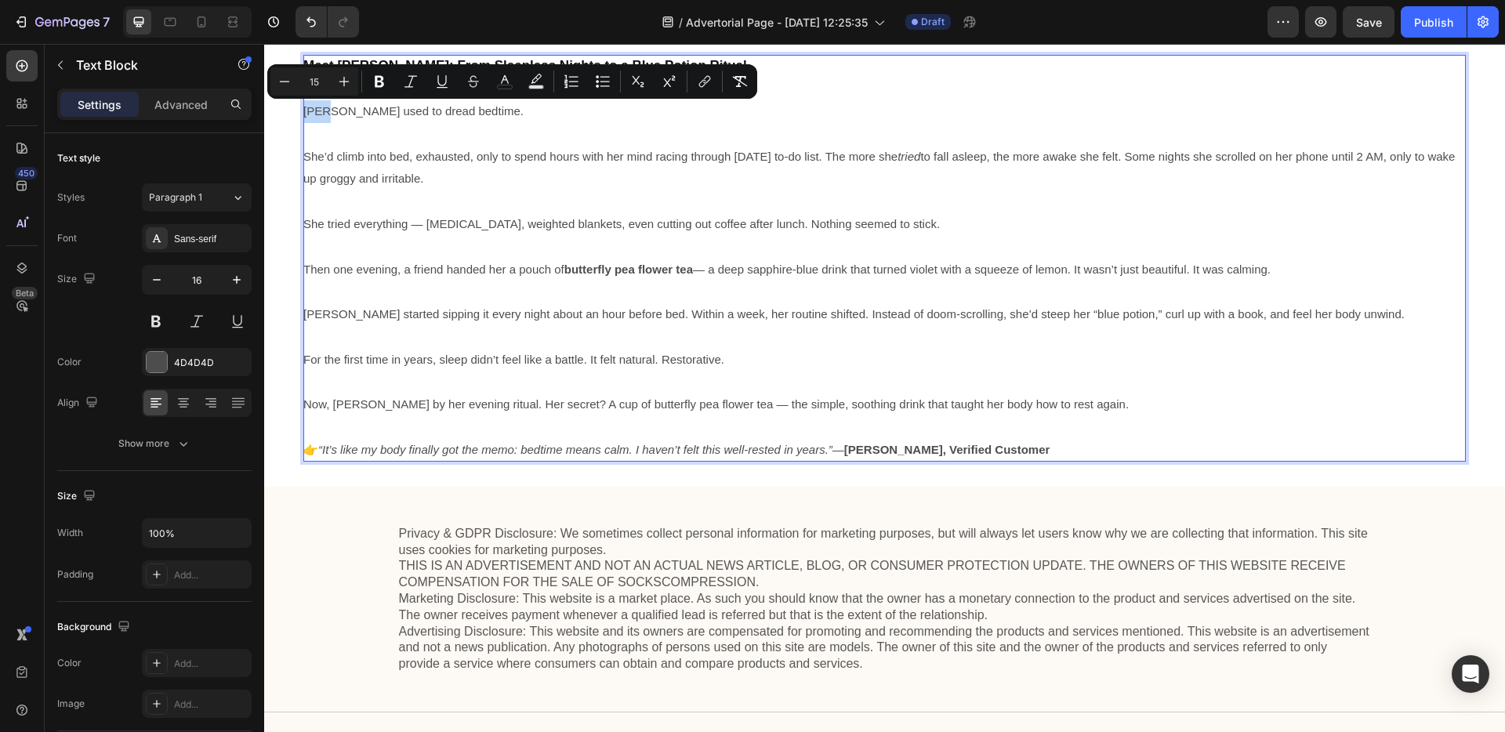
click at [313, 112] on span "[PERSON_NAME] used to dread bedtime." at bounding box center [413, 110] width 220 height 13
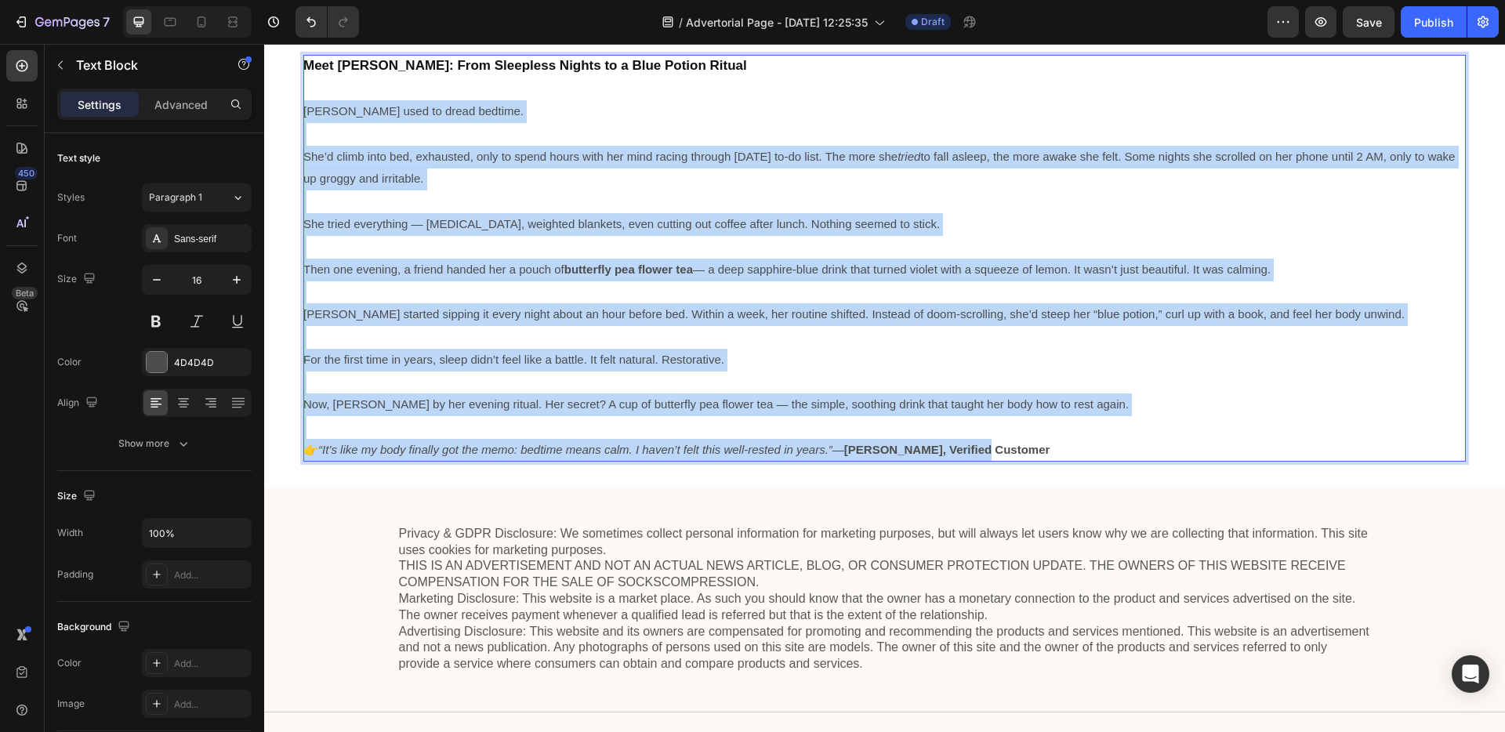
drag, startPoint x: 306, startPoint y: 114, endPoint x: 1005, endPoint y: 448, distance: 775.0
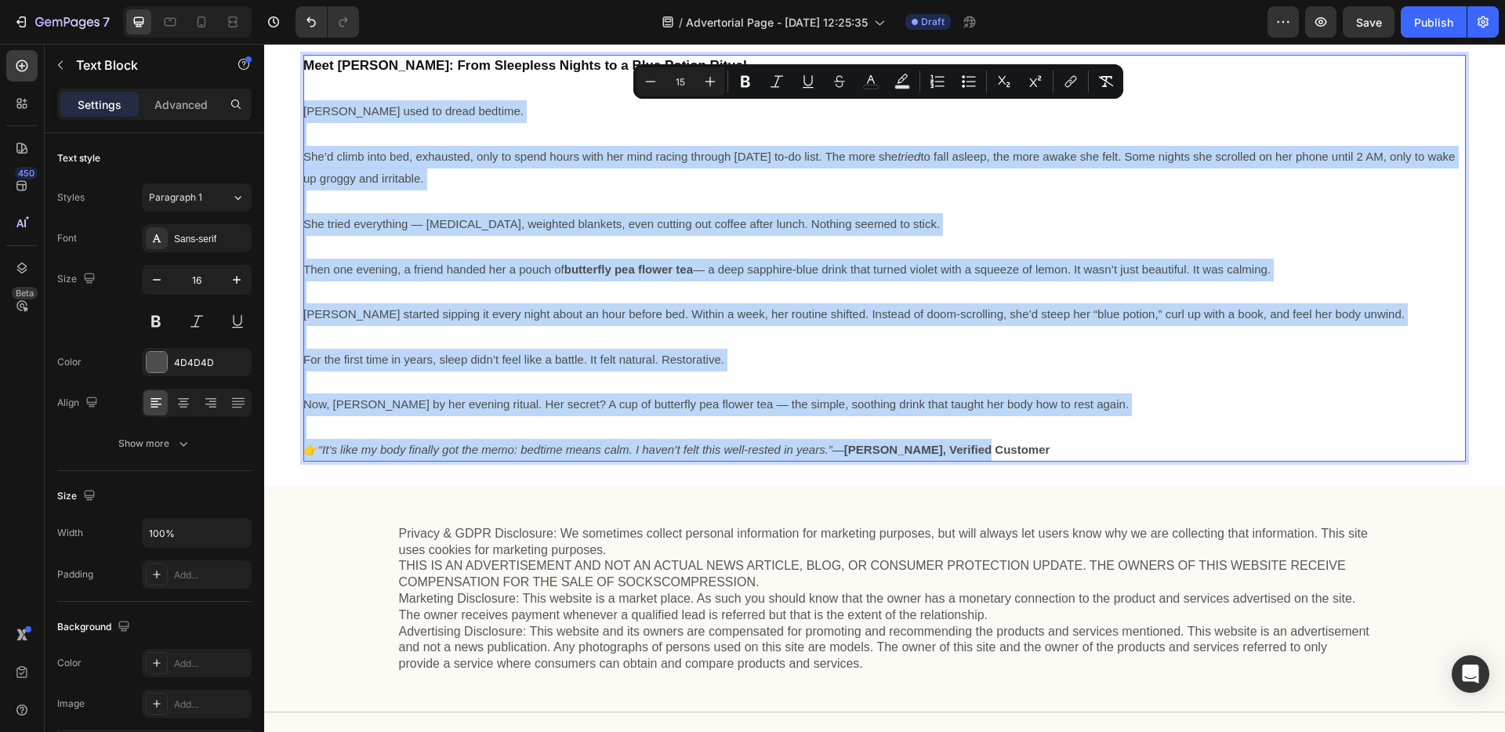
click at [1004, 446] on p "👉 “It’s like my body finally got the memo: bedtime means calm. I haven’t felt t…" at bounding box center [884, 450] width 1163 height 23
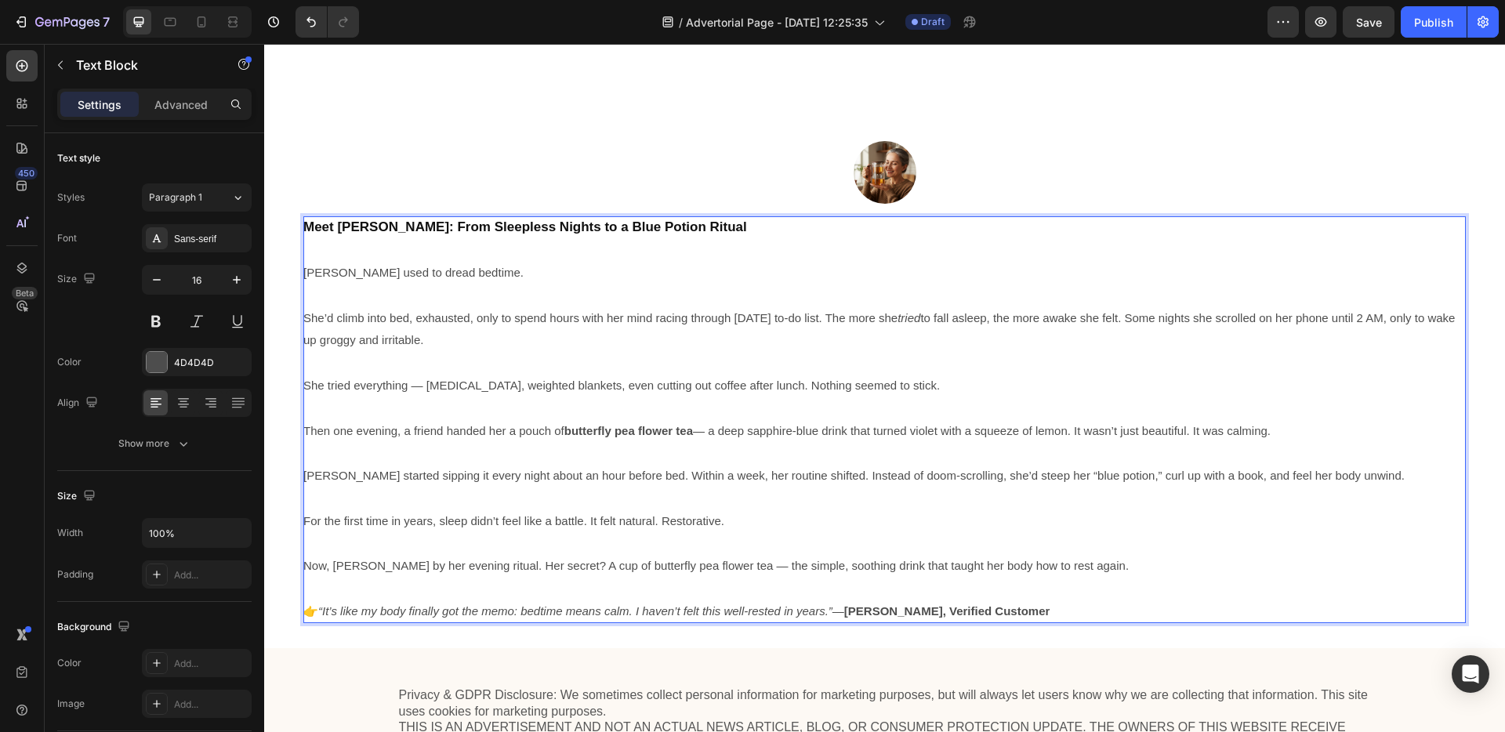
scroll to position [3080, 0]
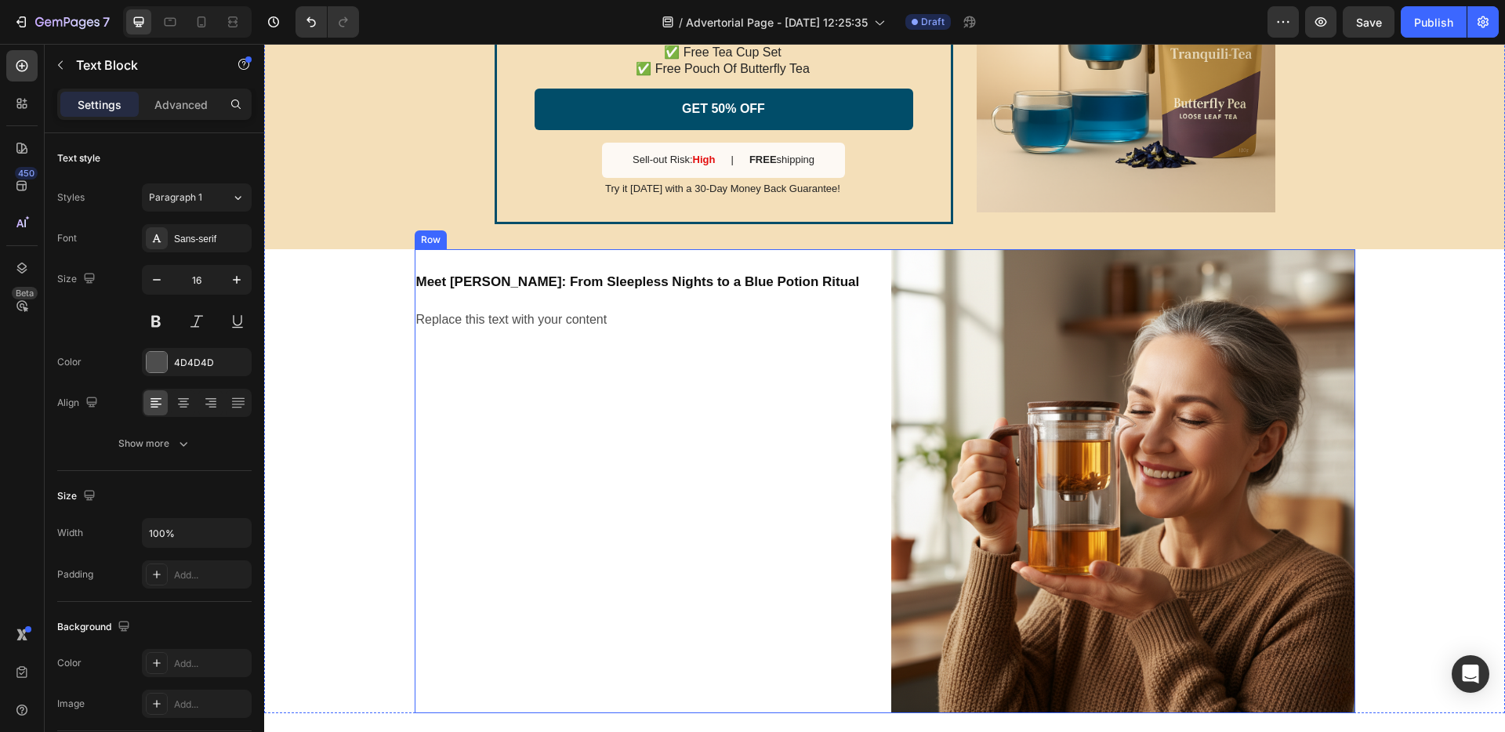
click at [648, 356] on div "Meet Jane: From Sleepless Nights to a Blue Potion Ritual Heading Replace this t…" at bounding box center [647, 481] width 464 height 464
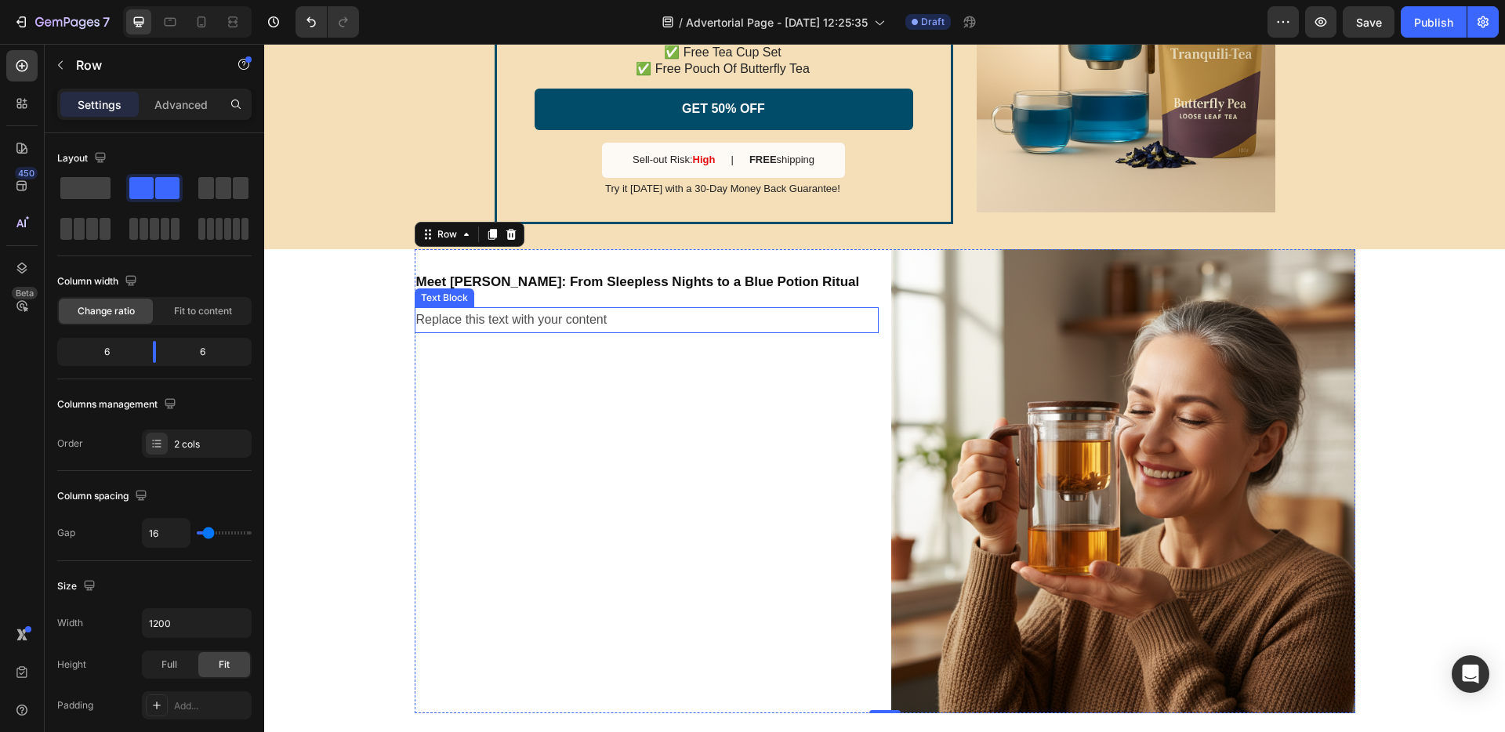
click at [538, 324] on div "Replace this text with your content" at bounding box center [647, 320] width 464 height 26
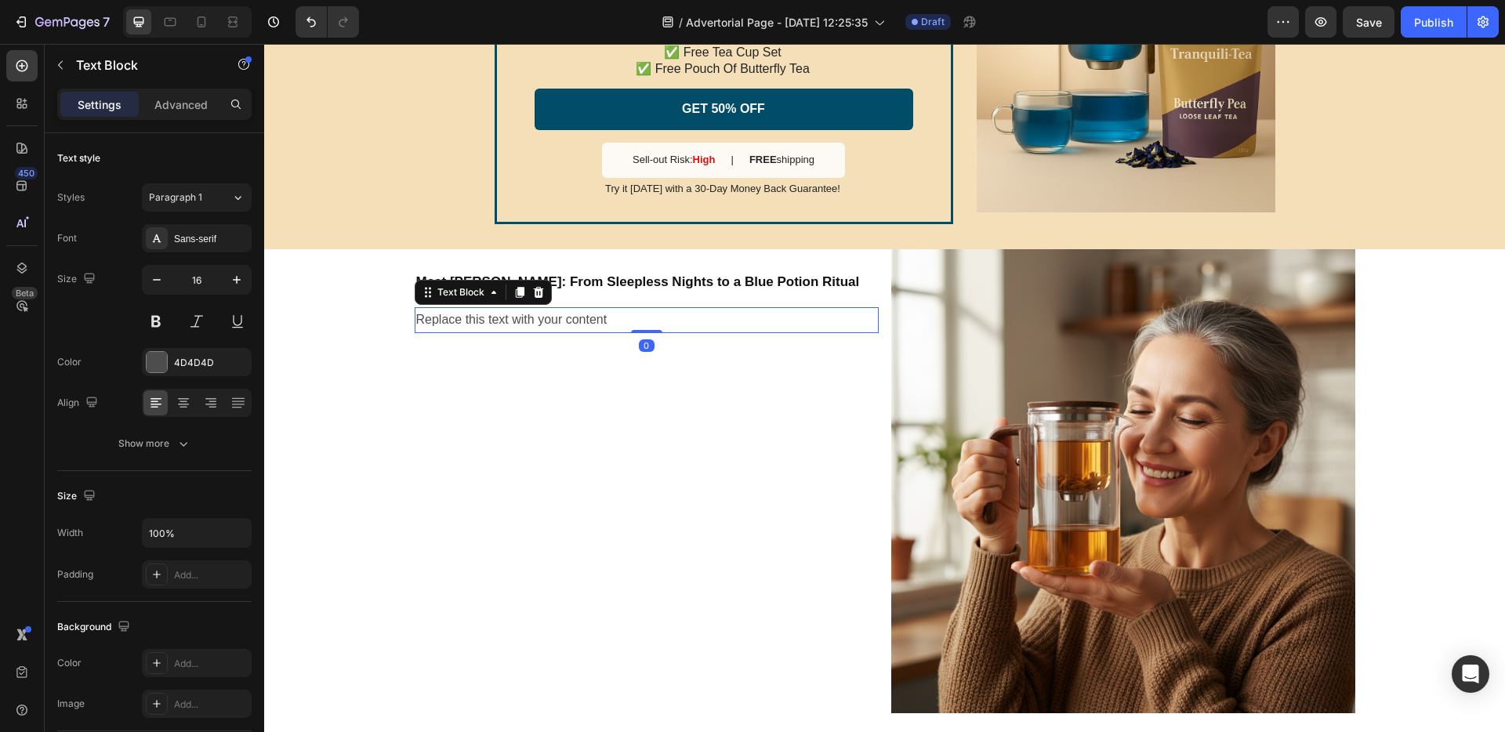
click at [538, 324] on div "Replace this text with your content" at bounding box center [647, 320] width 464 height 26
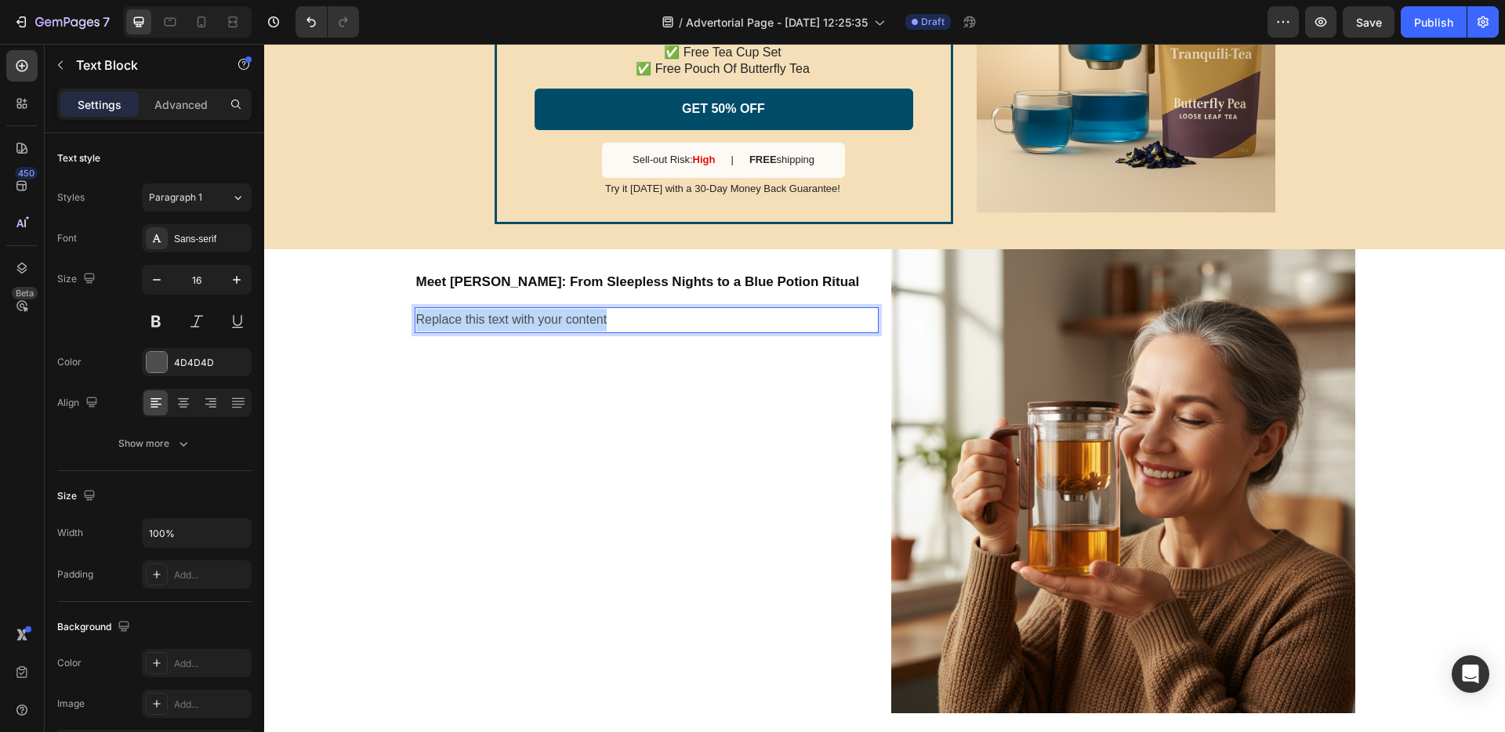
click at [538, 324] on p "Replace this text with your content" at bounding box center [646, 320] width 461 height 23
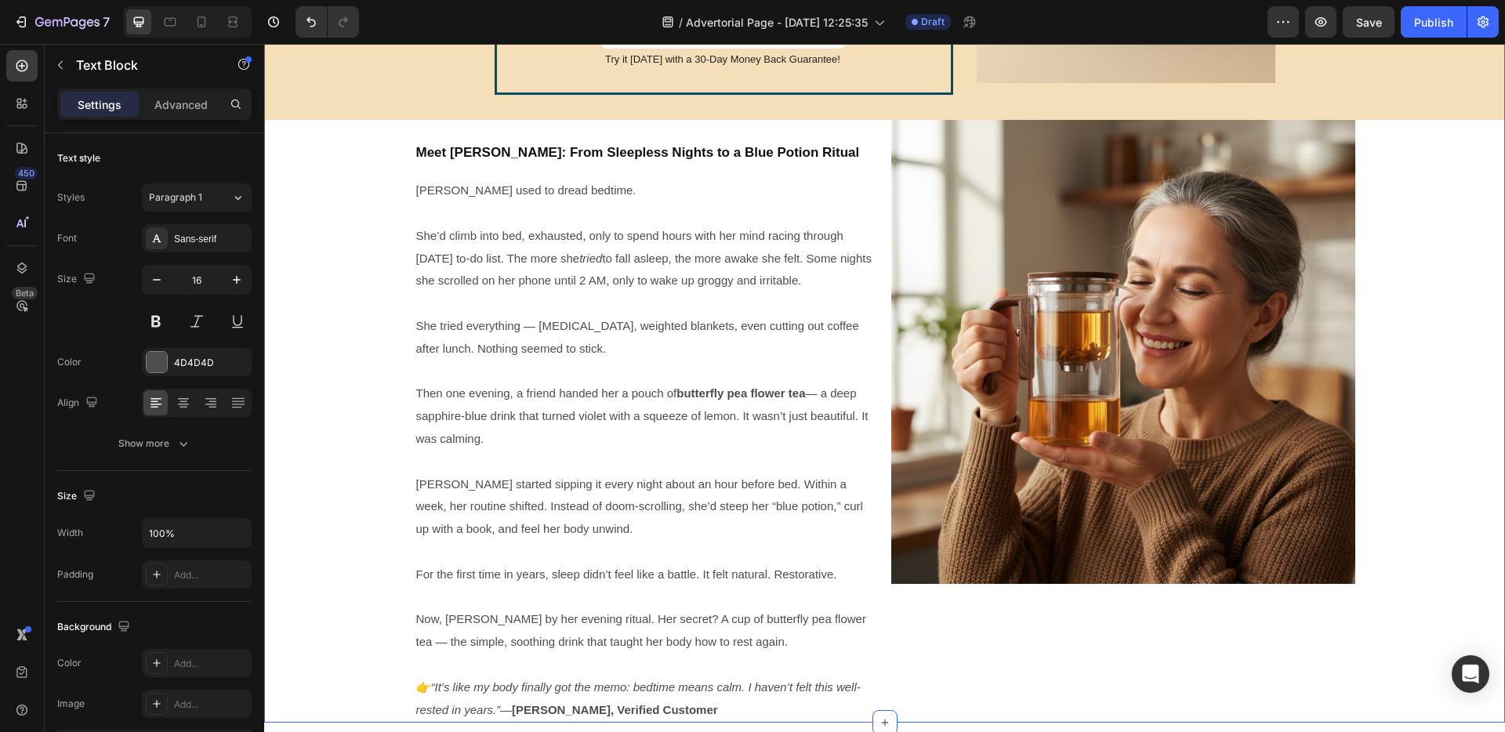
click at [312, 329] on div "SALE ENDS SOON Text Block 23 hrs 14 min 20 sec Countdown Timer Sleep Hack Tea B…" at bounding box center [884, 235] width 1241 height 975
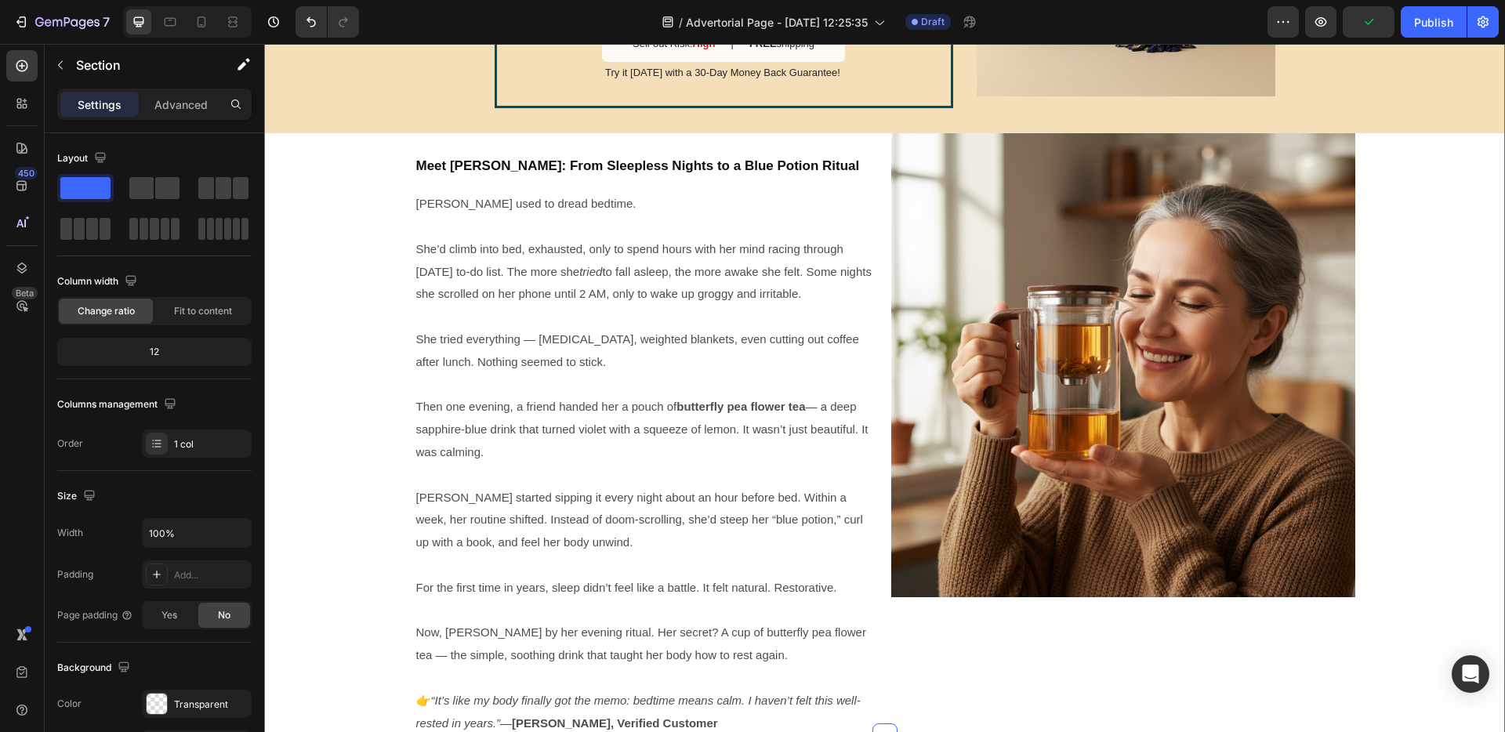
scroll to position [3195, 0]
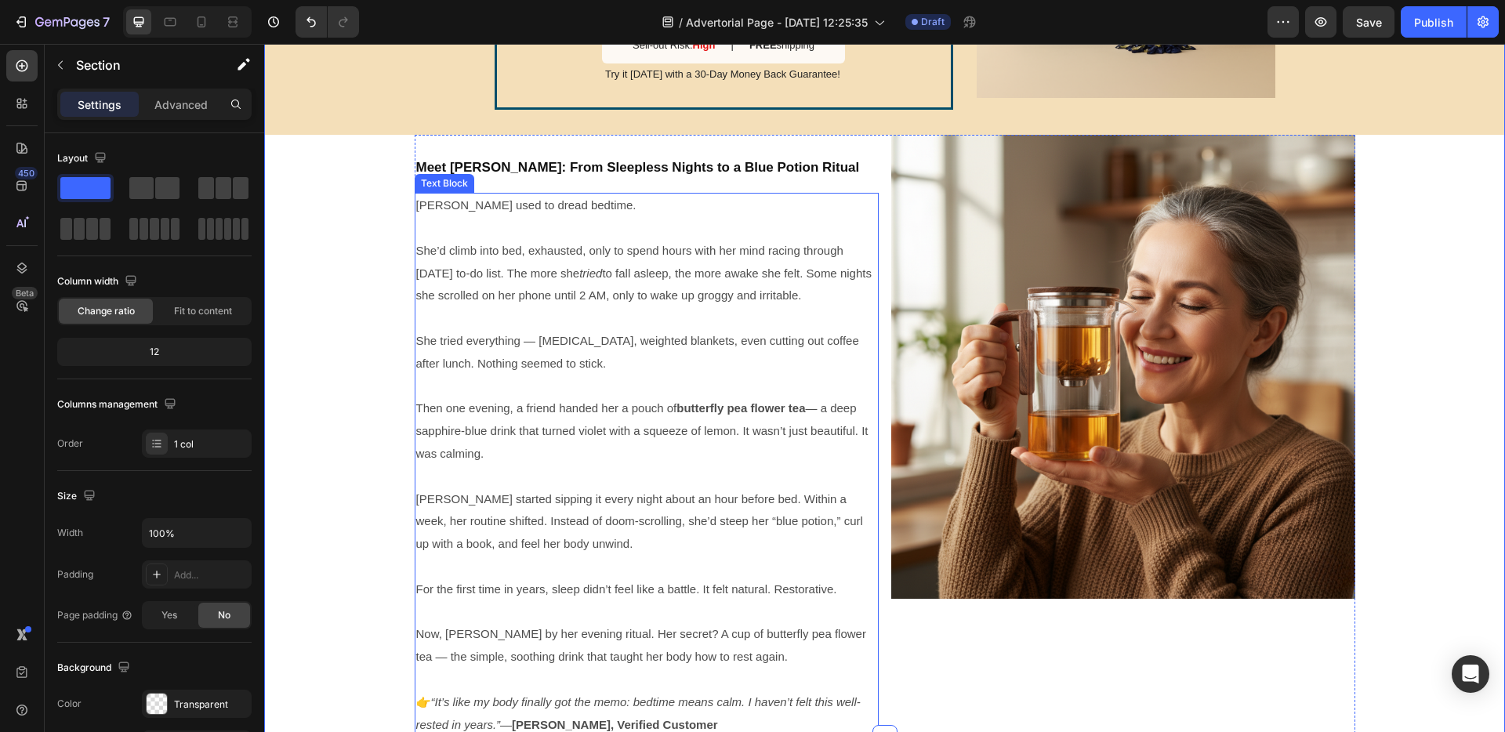
click at [477, 338] on span "She tried everything — melatonin, weighted blankets, even cutting out coffee af…" at bounding box center [637, 352] width 443 height 36
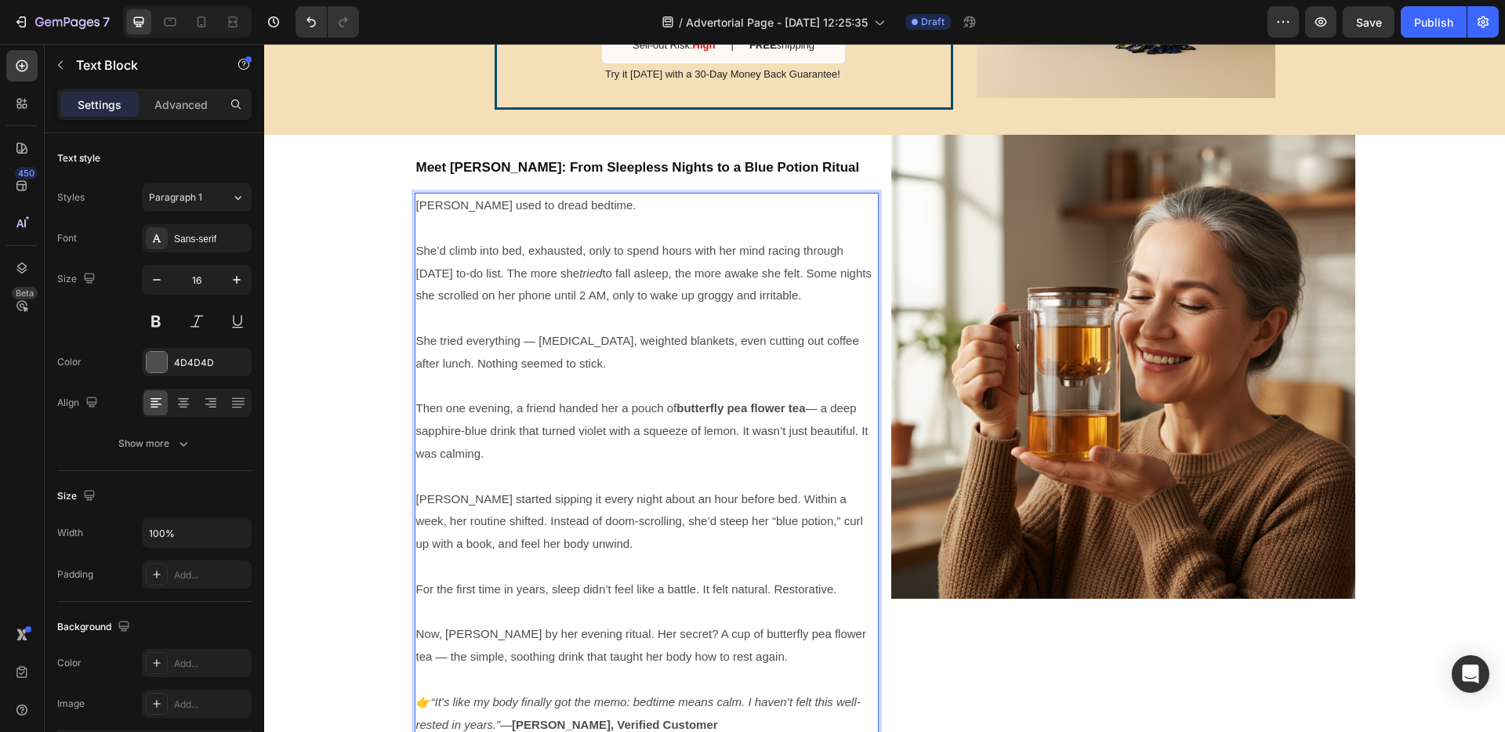
click at [475, 324] on p "Rich Text Editor. Editing area: main" at bounding box center [646, 318] width 461 height 23
click at [275, 453] on div "SALE ENDS SOON Text Block 23 hrs 14 min 08 sec Countdown Timer Sleep Hack Tea B…" at bounding box center [884, 249] width 1241 height 975
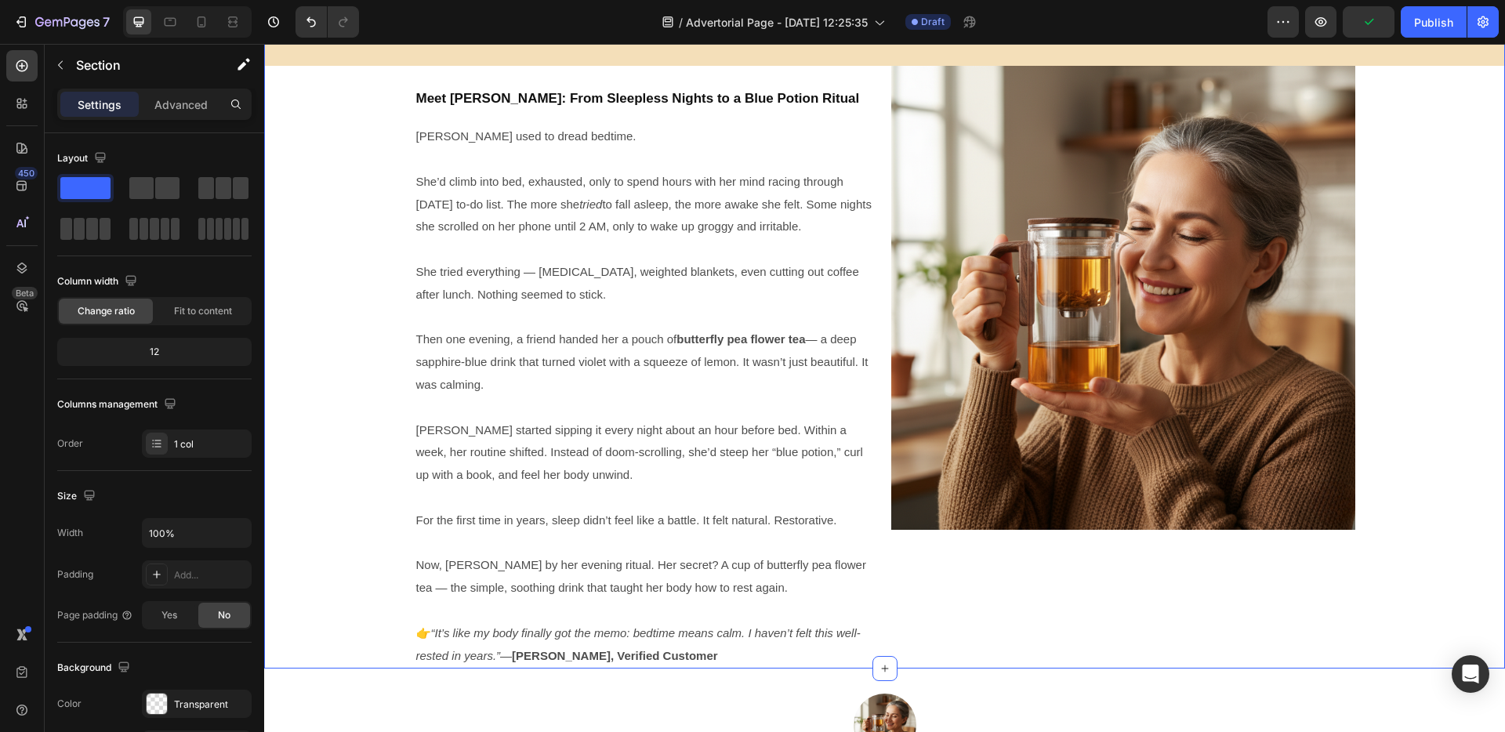
scroll to position [3262, 0]
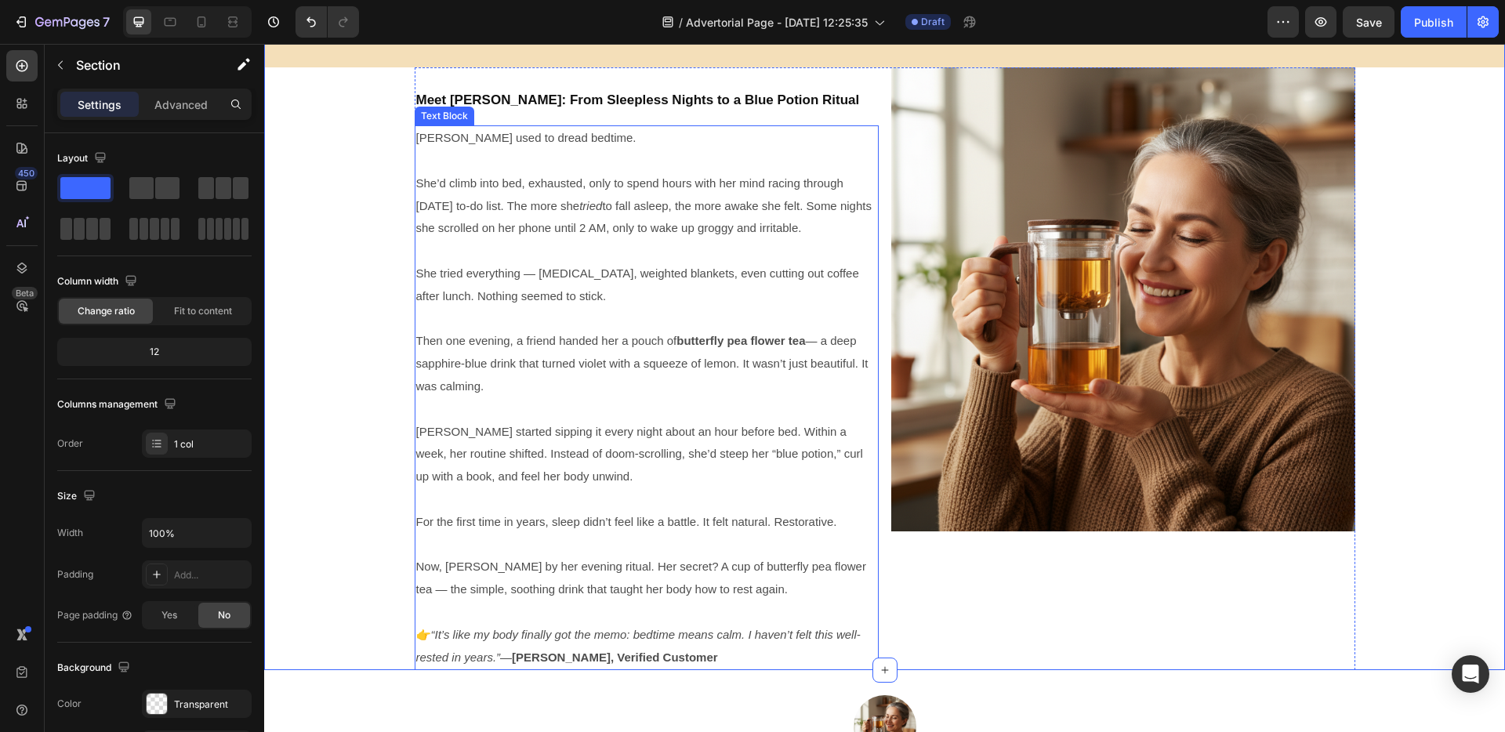
click at [529, 263] on p "She tried everything — melatonin, weighted blankets, even cutting out coffee af…" at bounding box center [646, 285] width 461 height 45
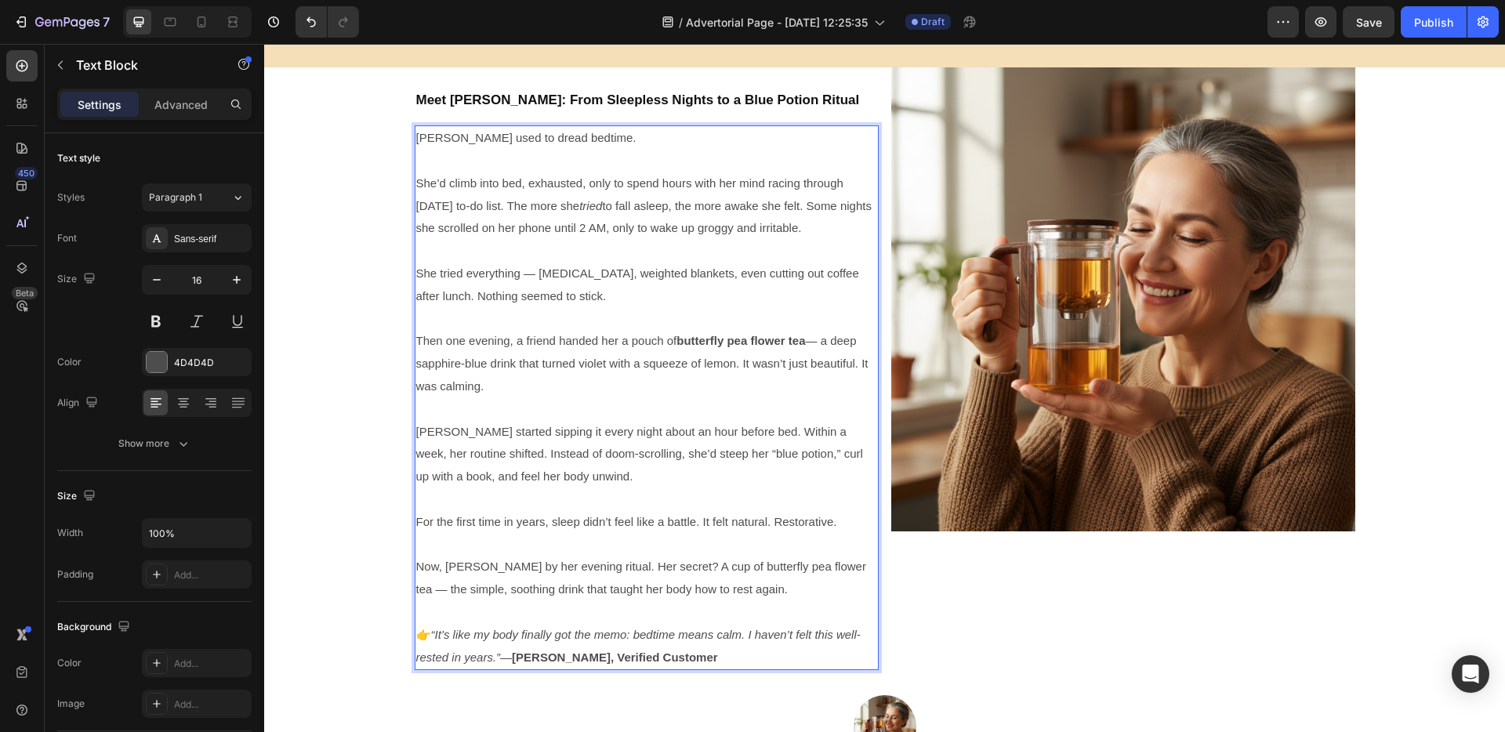
click at [505, 325] on p "Rich Text Editor. Editing area: main" at bounding box center [646, 319] width 461 height 23
click at [229, 205] on button "Paragraph 1" at bounding box center [197, 197] width 110 height 28
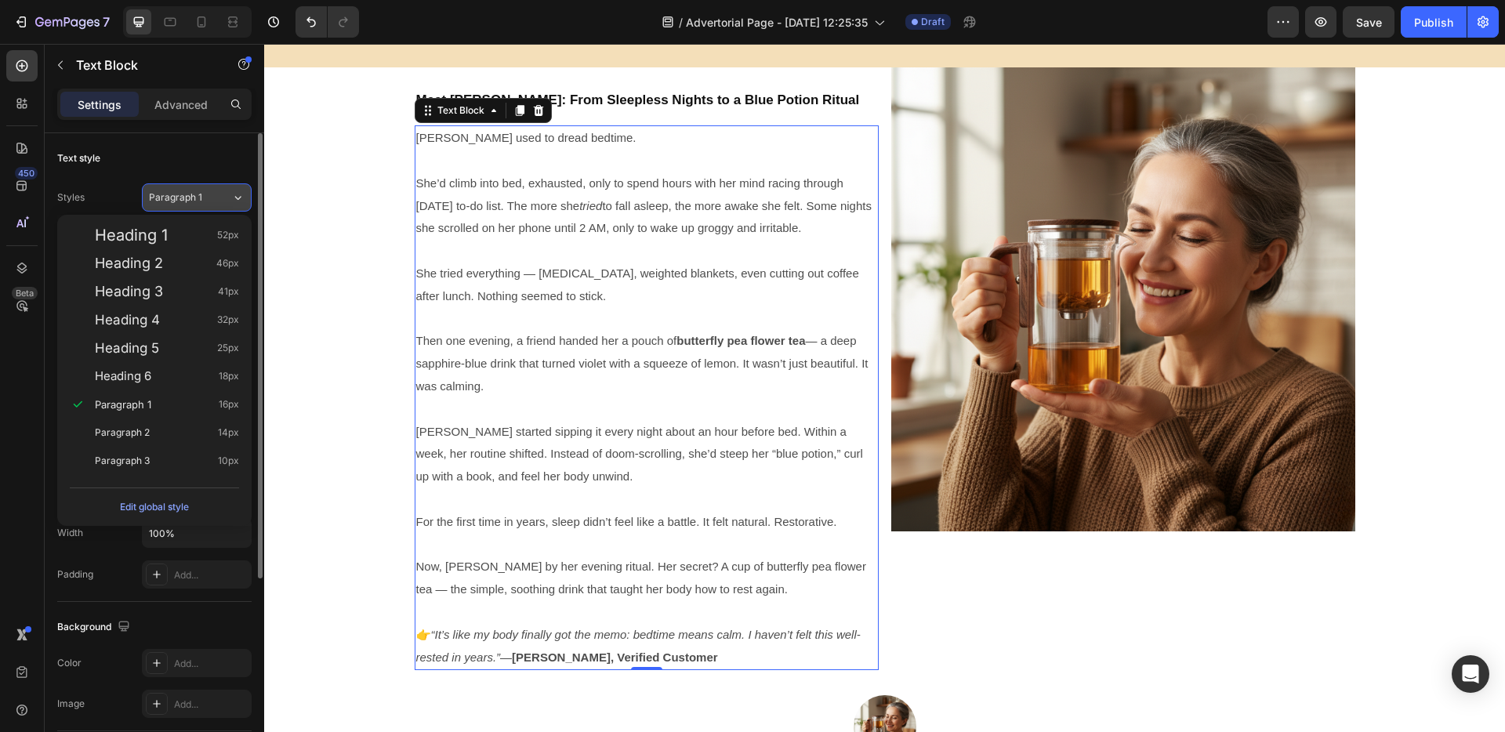
click at [229, 205] on button "Paragraph 1" at bounding box center [197, 197] width 110 height 28
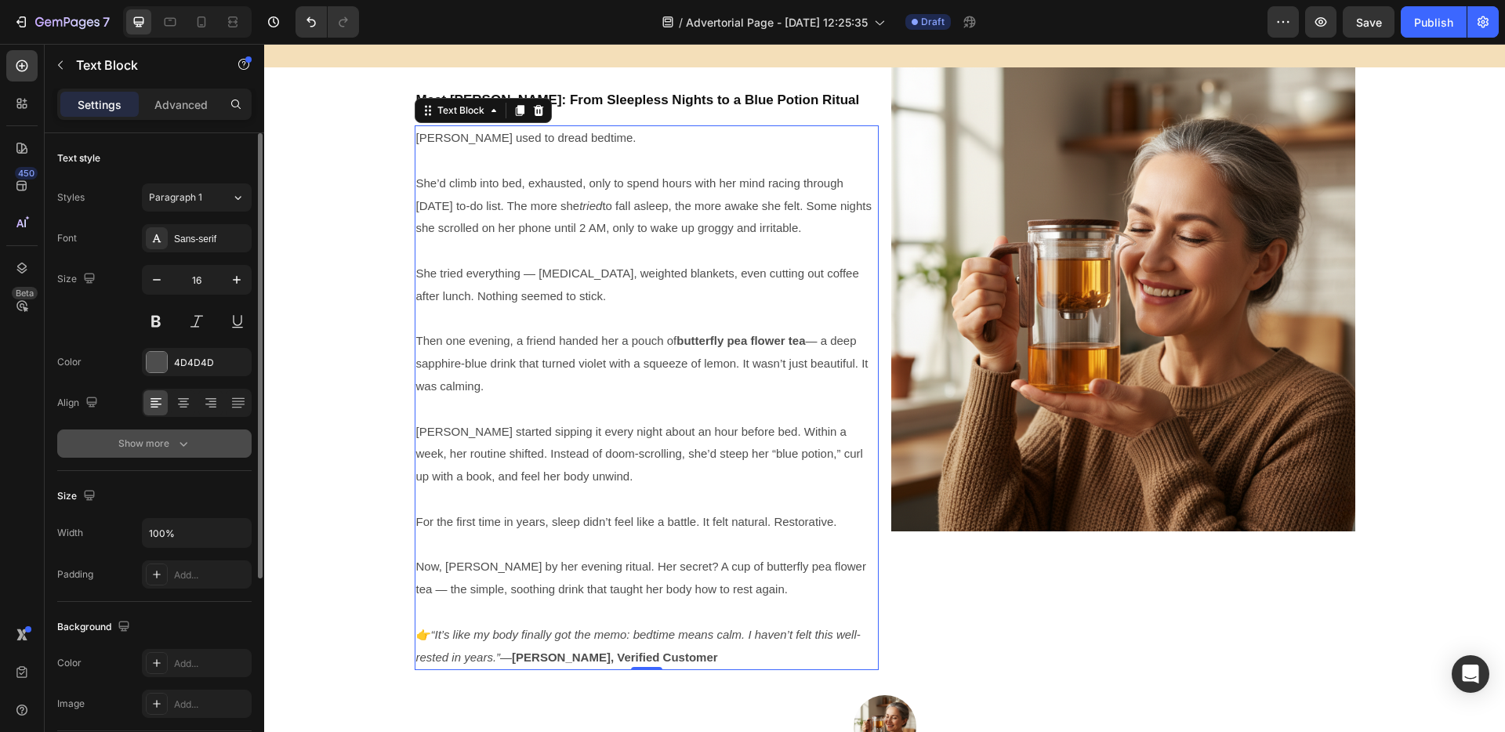
click at [179, 448] on icon "button" at bounding box center [184, 444] width 16 height 16
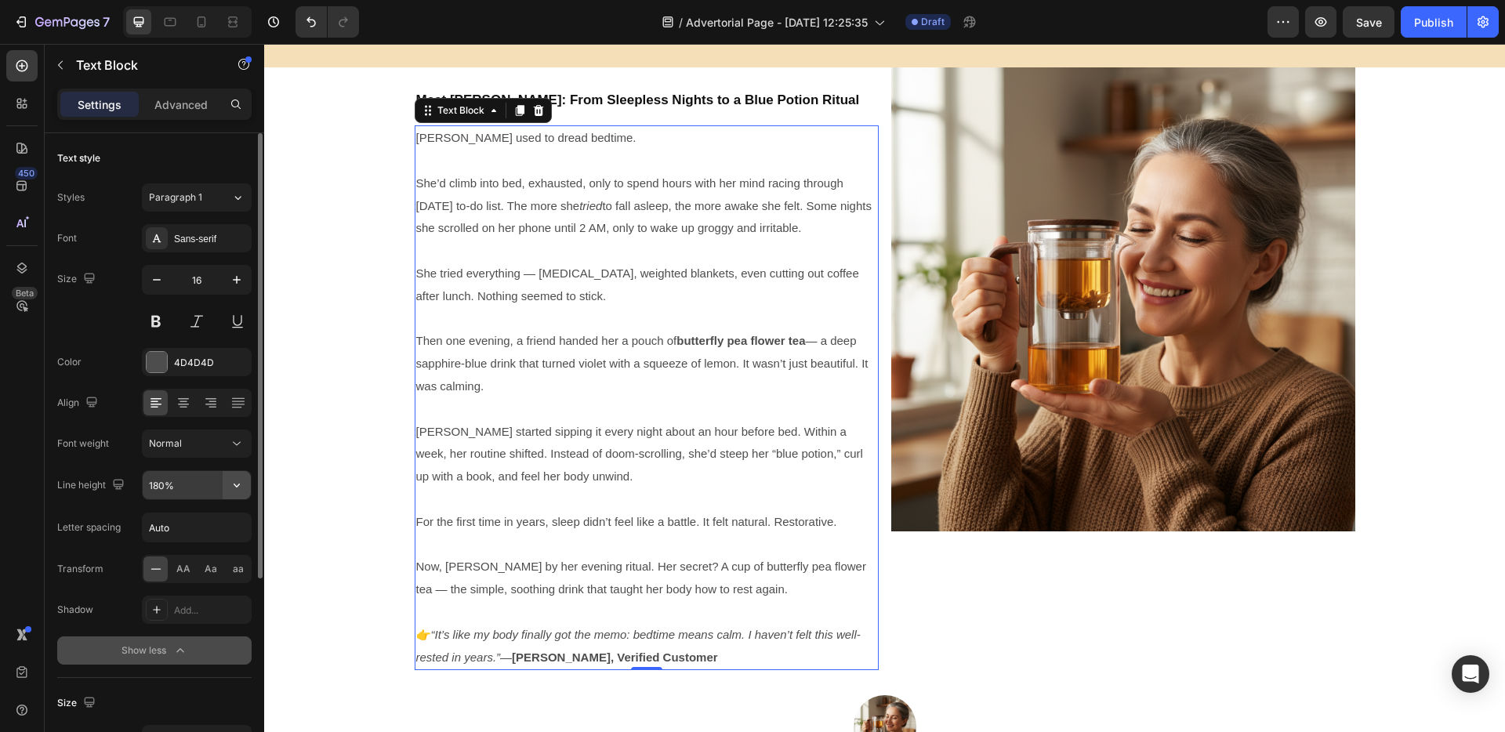
click at [236, 485] on icon "button" at bounding box center [237, 486] width 6 height 4
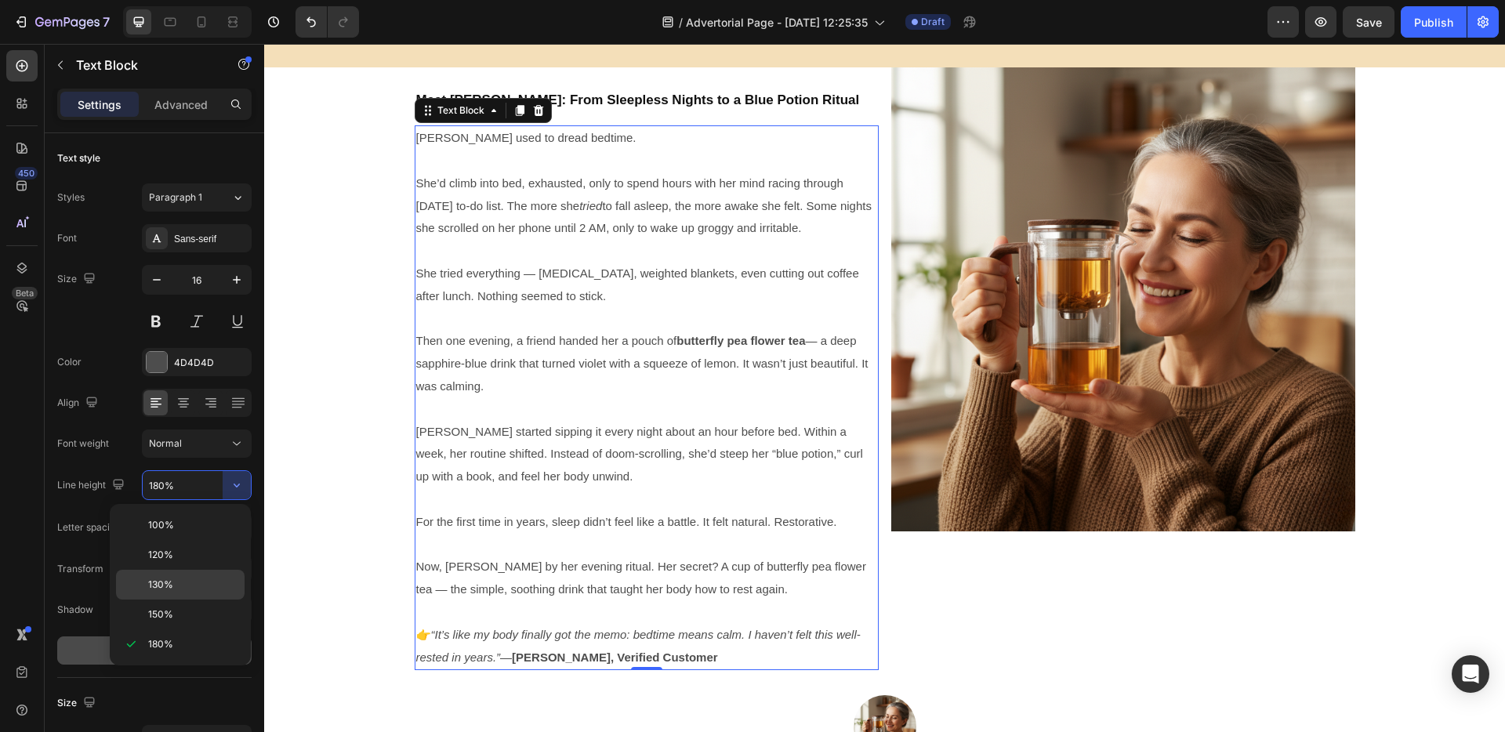
click at [190, 595] on div "130%" at bounding box center [180, 585] width 129 height 30
type input "130%"
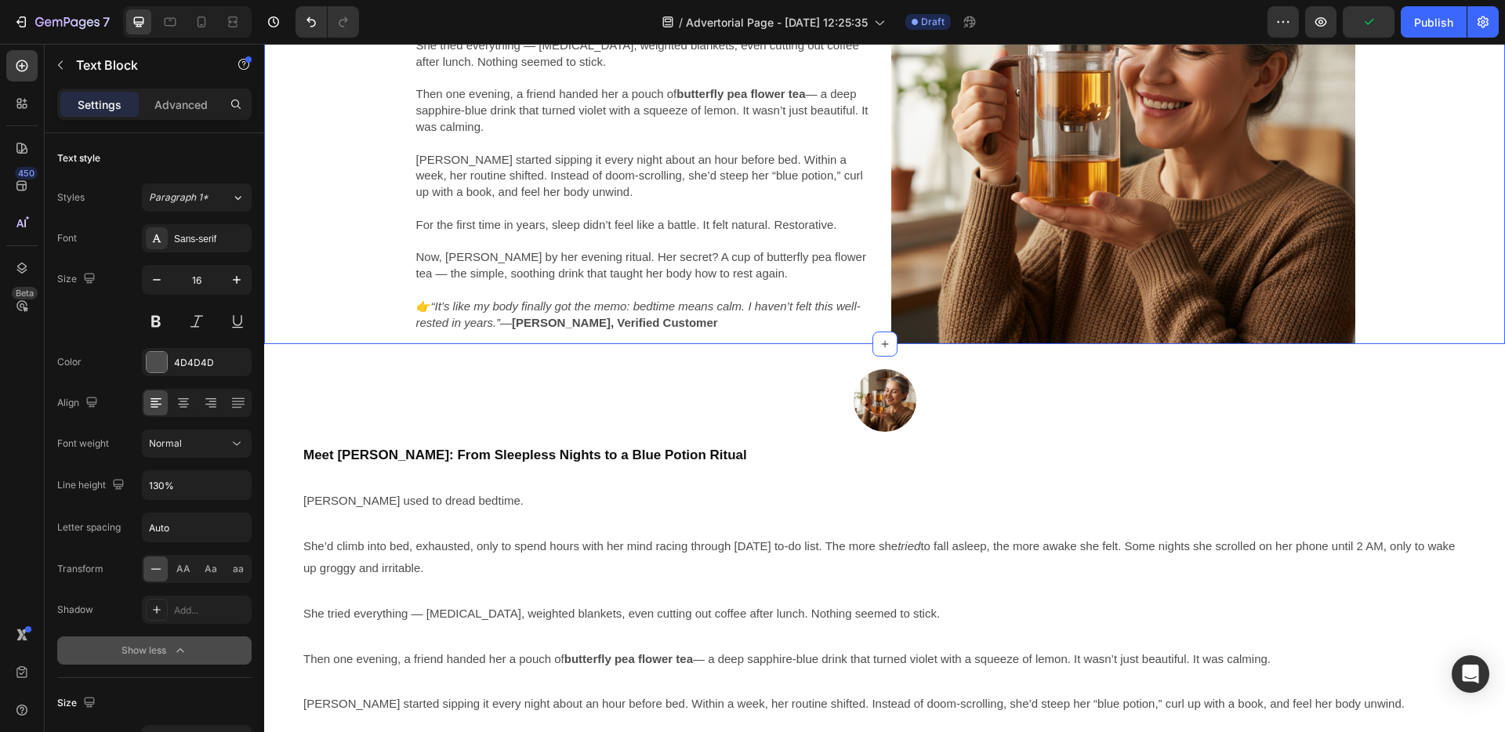
scroll to position [3461, 0]
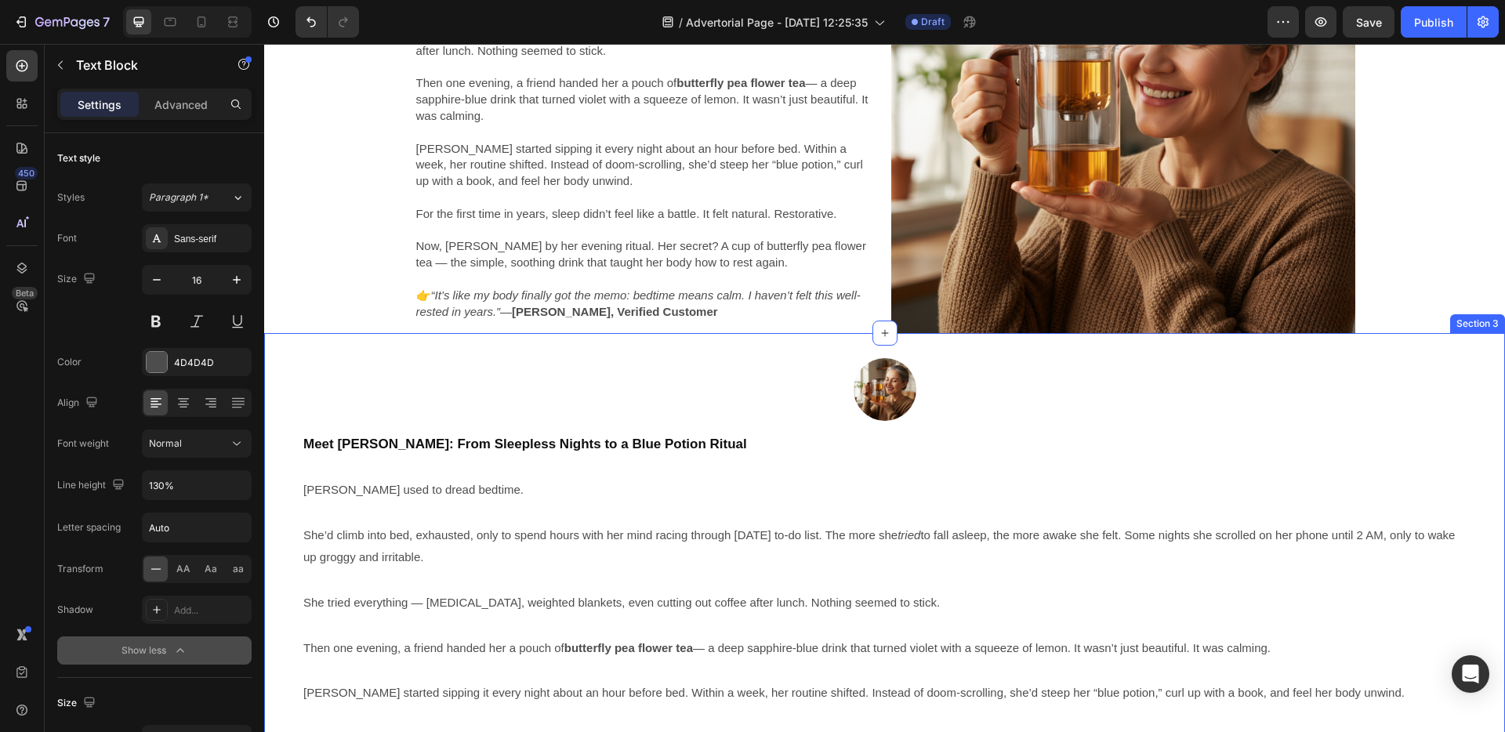
click at [481, 347] on div "Image Meet Jane: From Sleepless Nights to a Blue Potion Ritual Jane used to dre…" at bounding box center [884, 599] width 1241 height 532
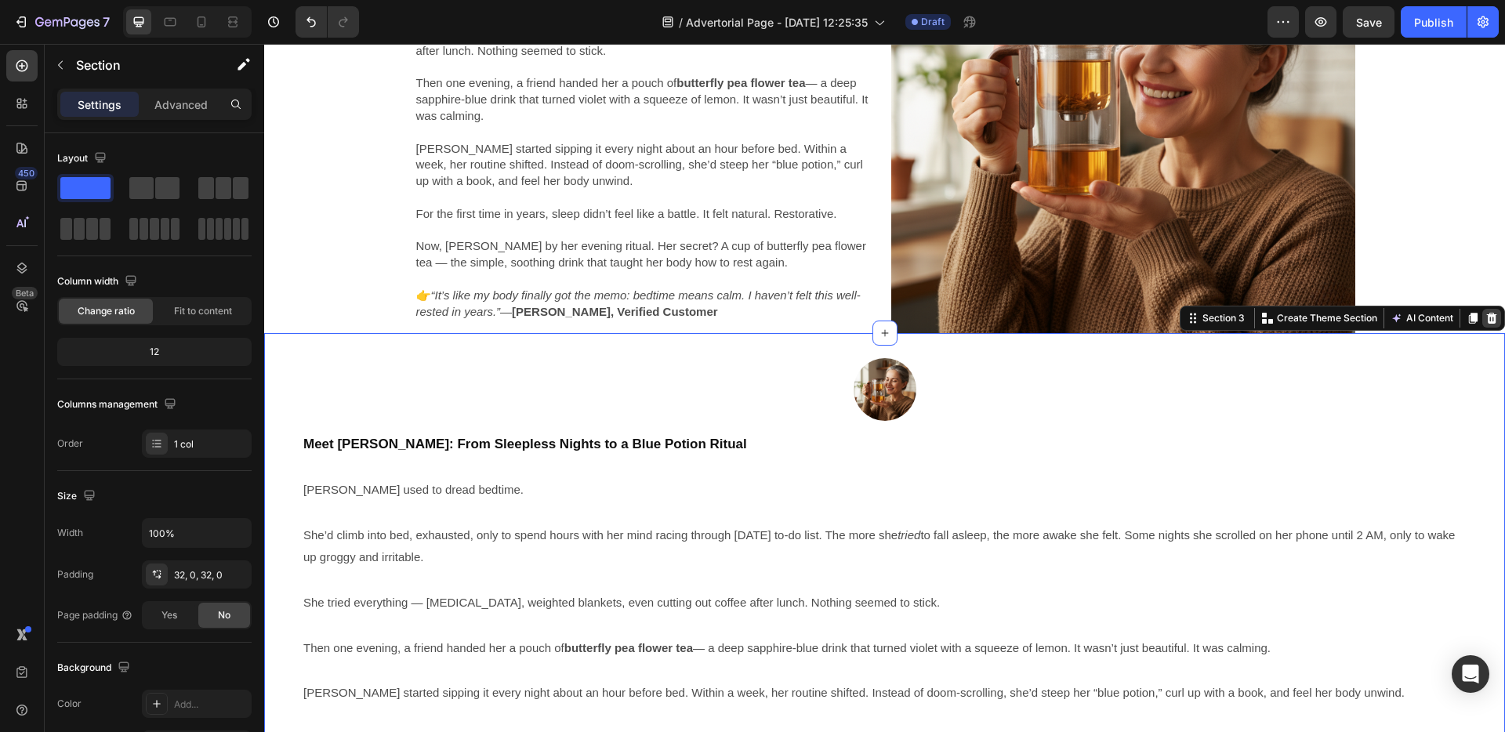
click at [1486, 318] on icon at bounding box center [1492, 318] width 13 height 13
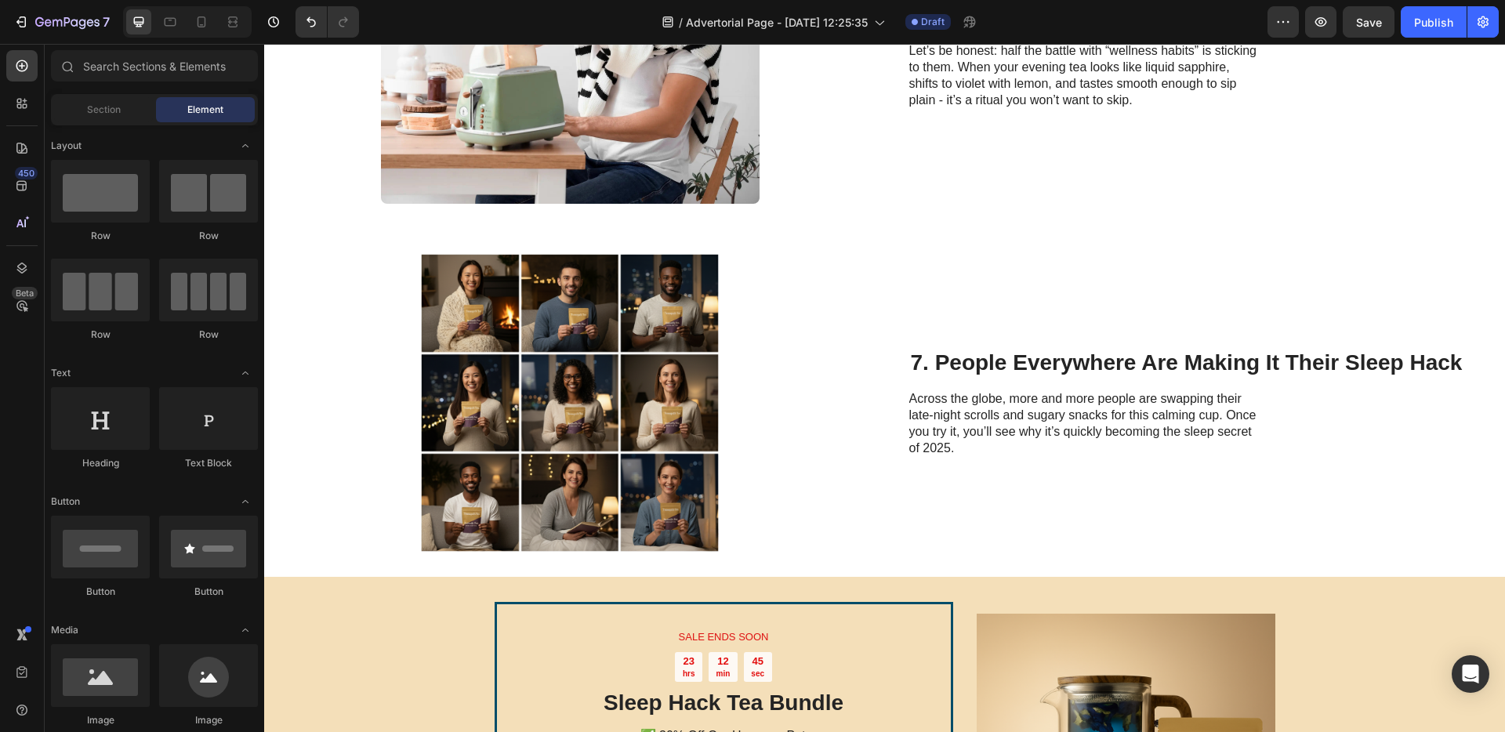
scroll to position [2275, 0]
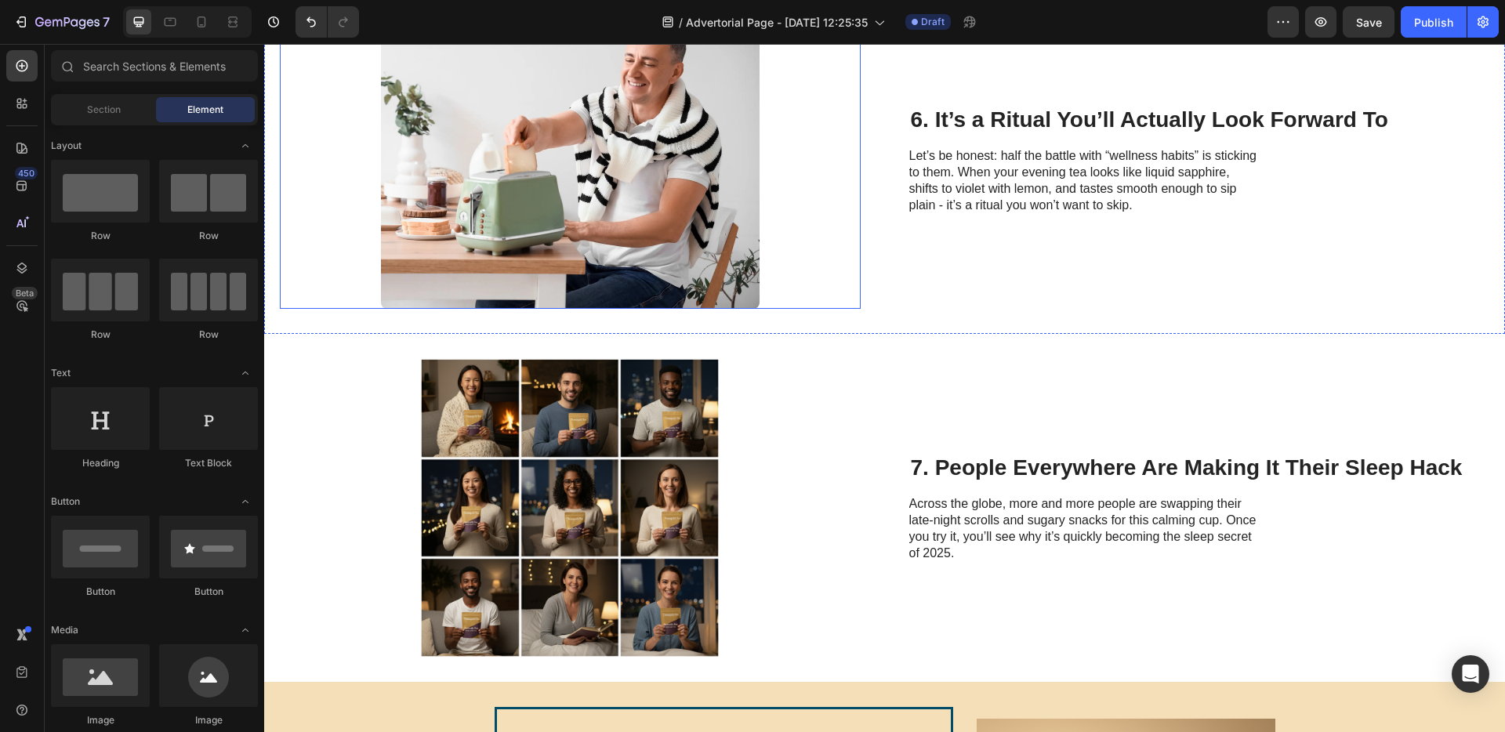
click at [773, 256] on div at bounding box center [570, 160] width 581 height 298
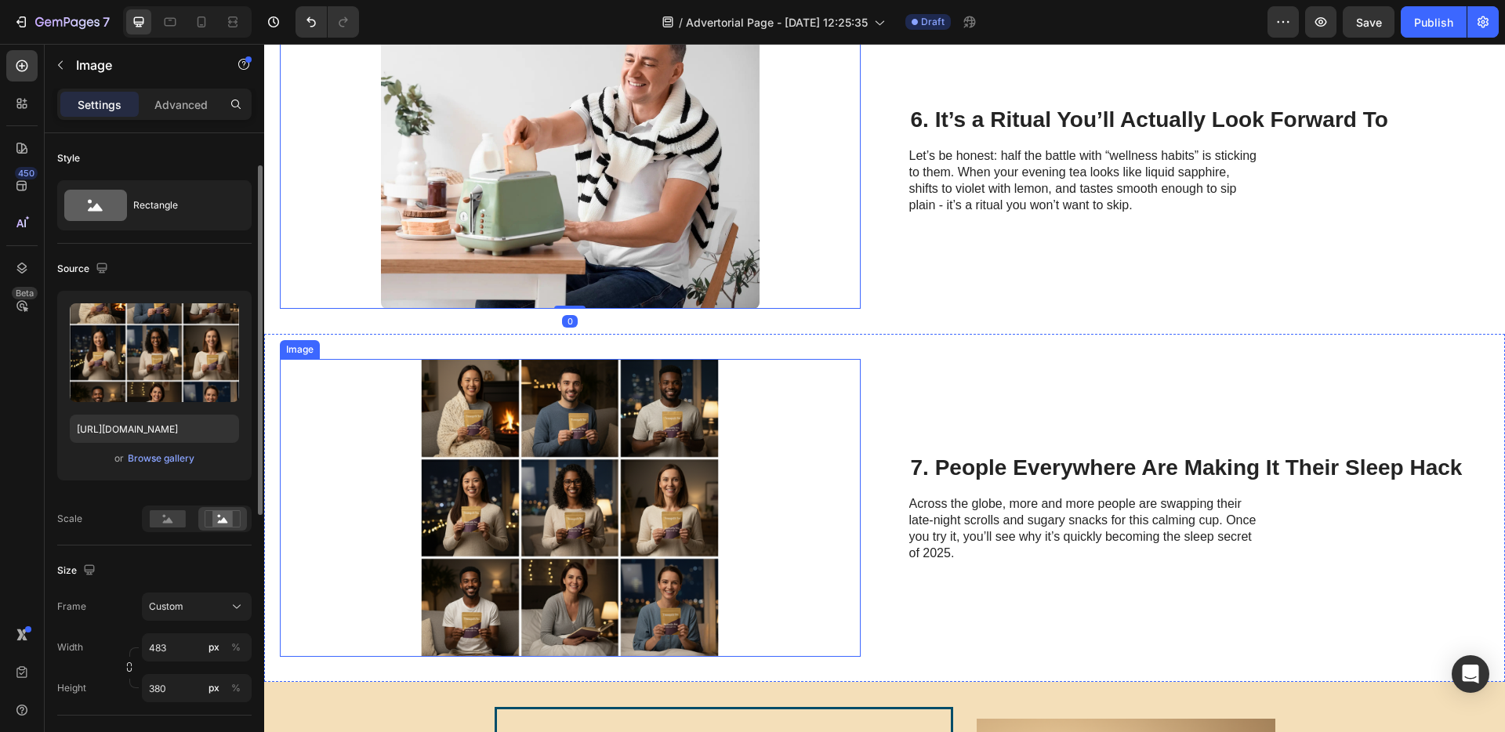
click at [781, 456] on div at bounding box center [570, 508] width 581 height 298
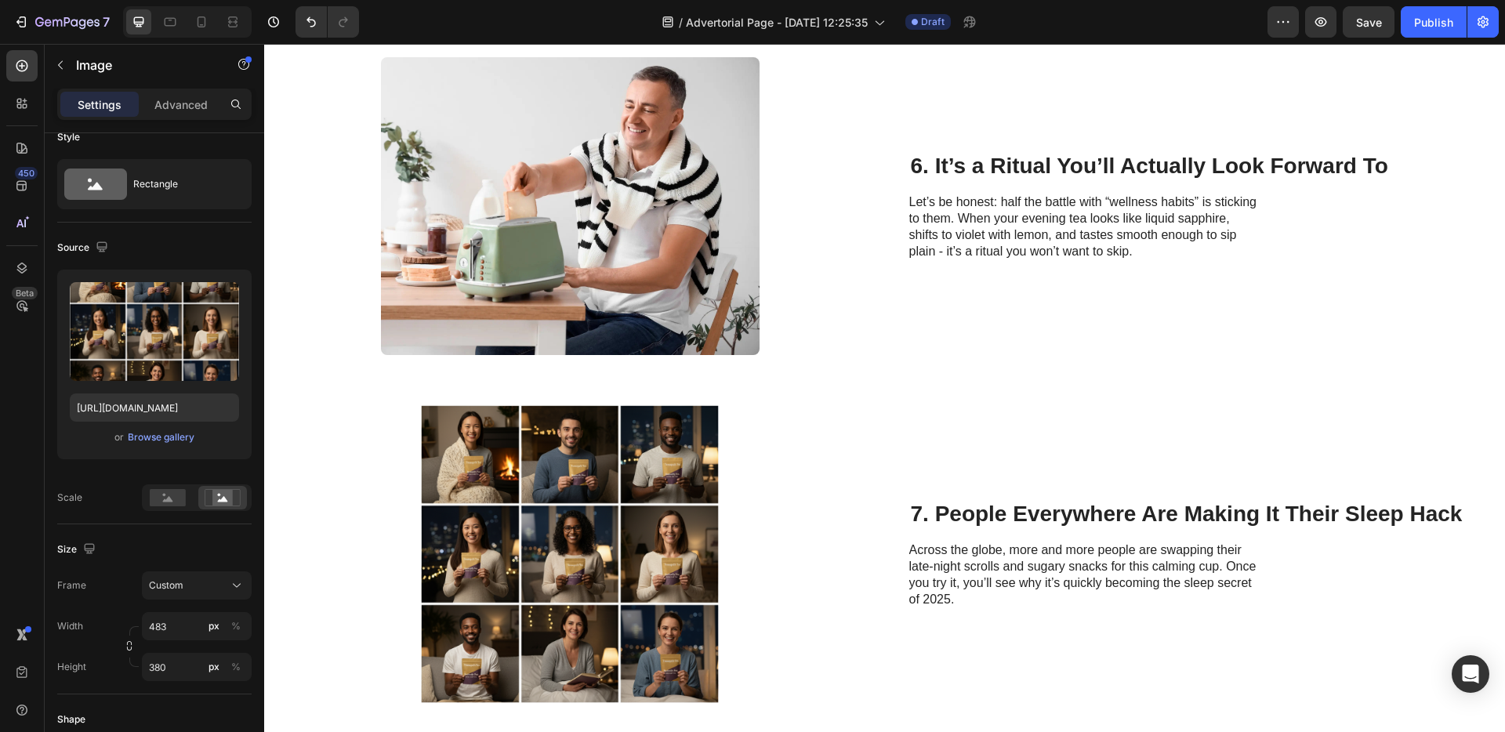
scroll to position [2222, 0]
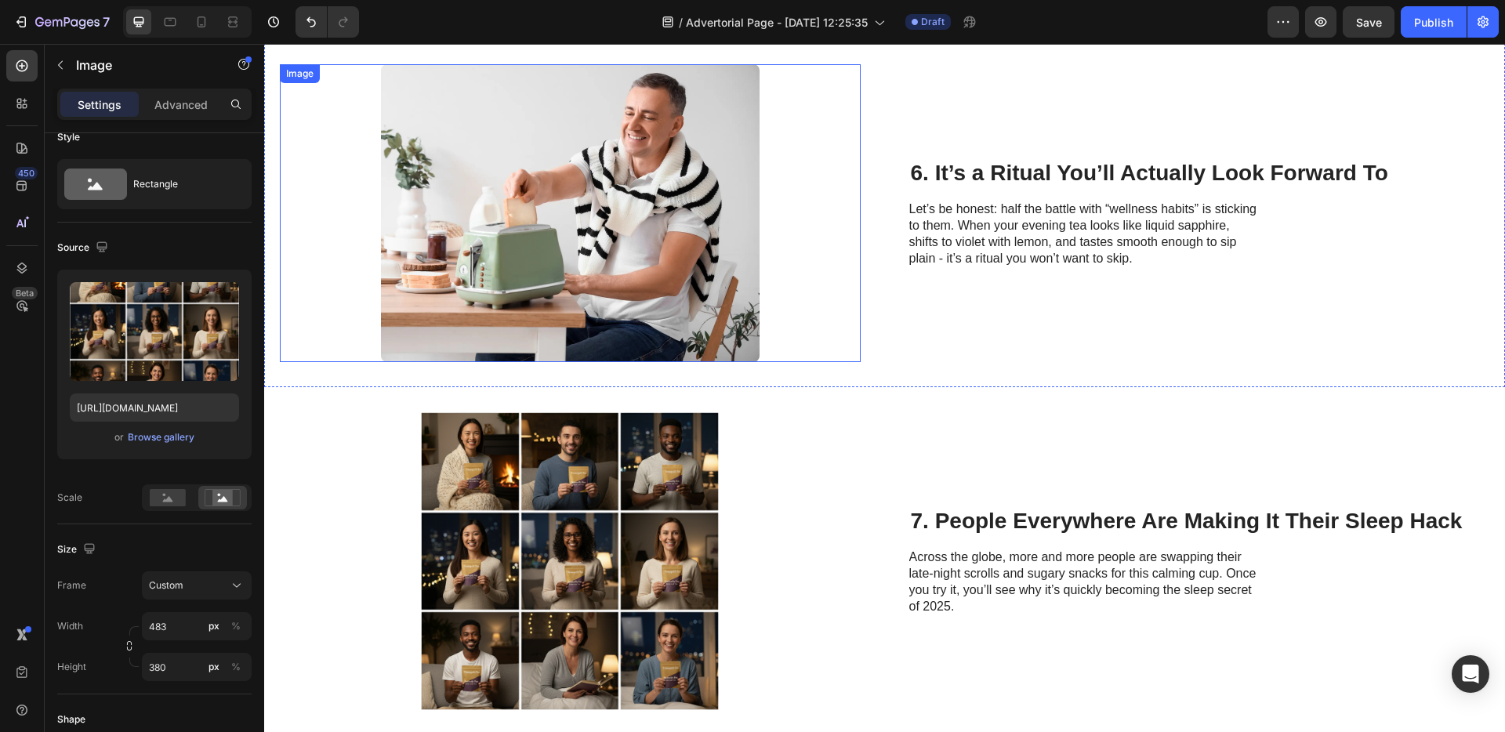
click at [836, 258] on div at bounding box center [570, 213] width 581 height 298
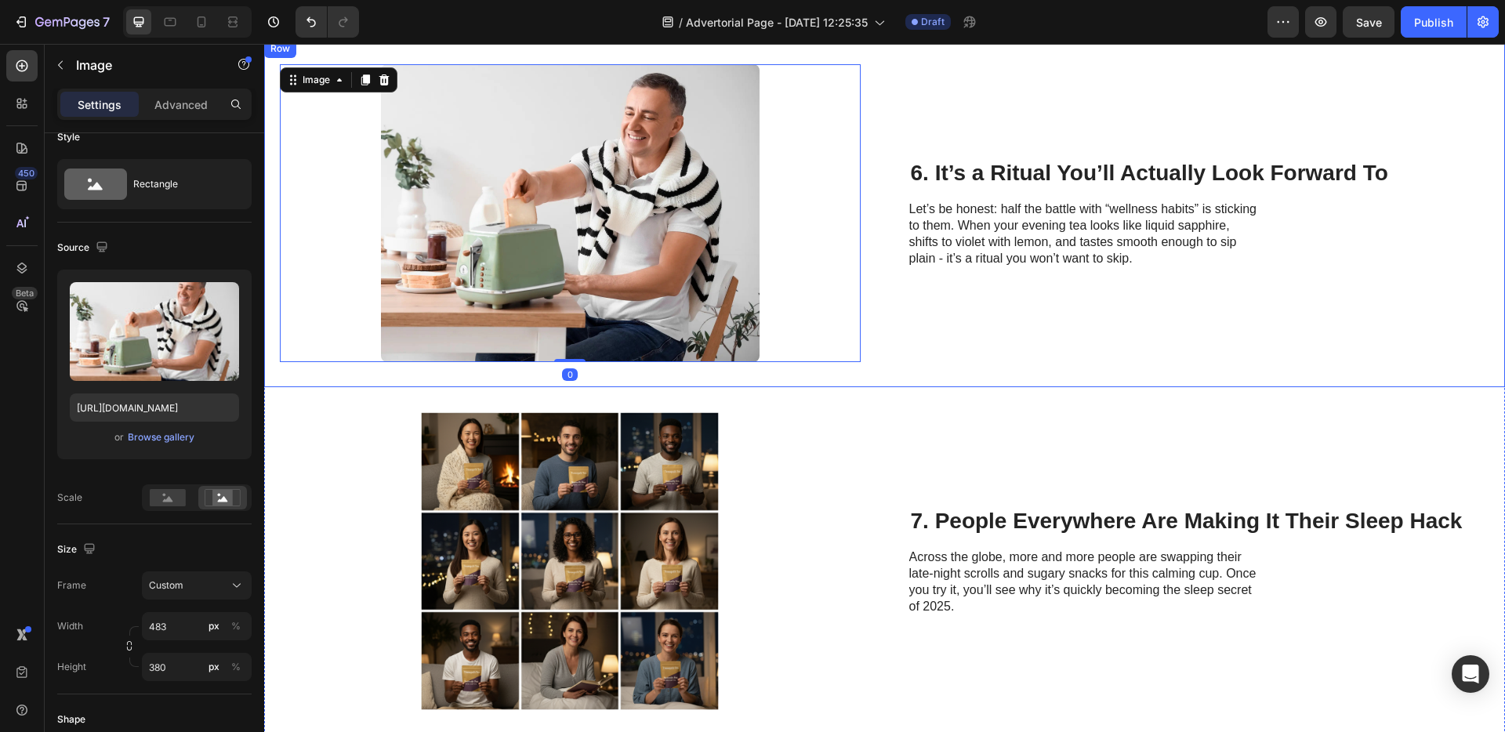
click at [889, 272] on div "Image 0 6. It’s a Ritual You’ll Actually Look Forward To Heading Let’s be hones…" at bounding box center [884, 213] width 1241 height 348
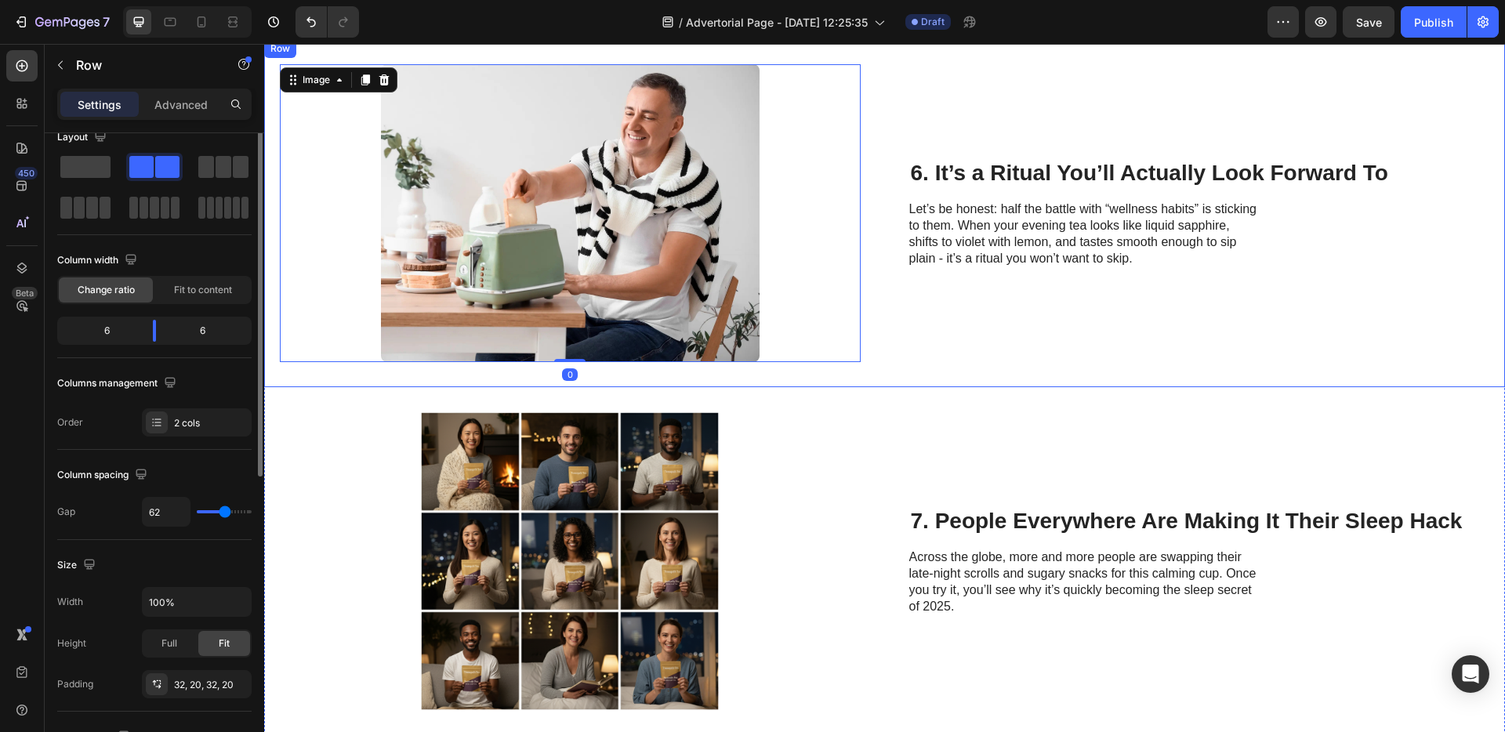
scroll to position [0, 0]
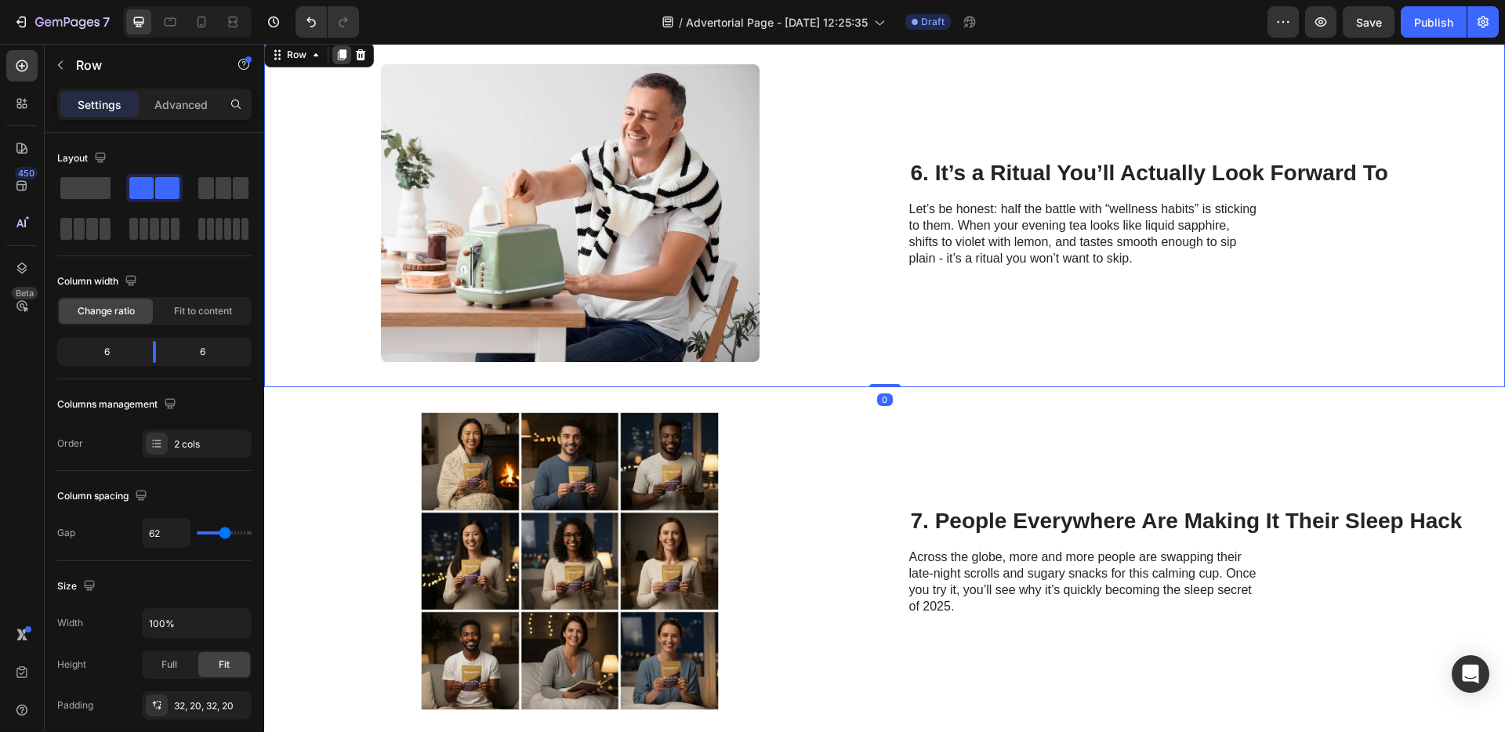
click at [339, 53] on icon at bounding box center [342, 54] width 9 height 11
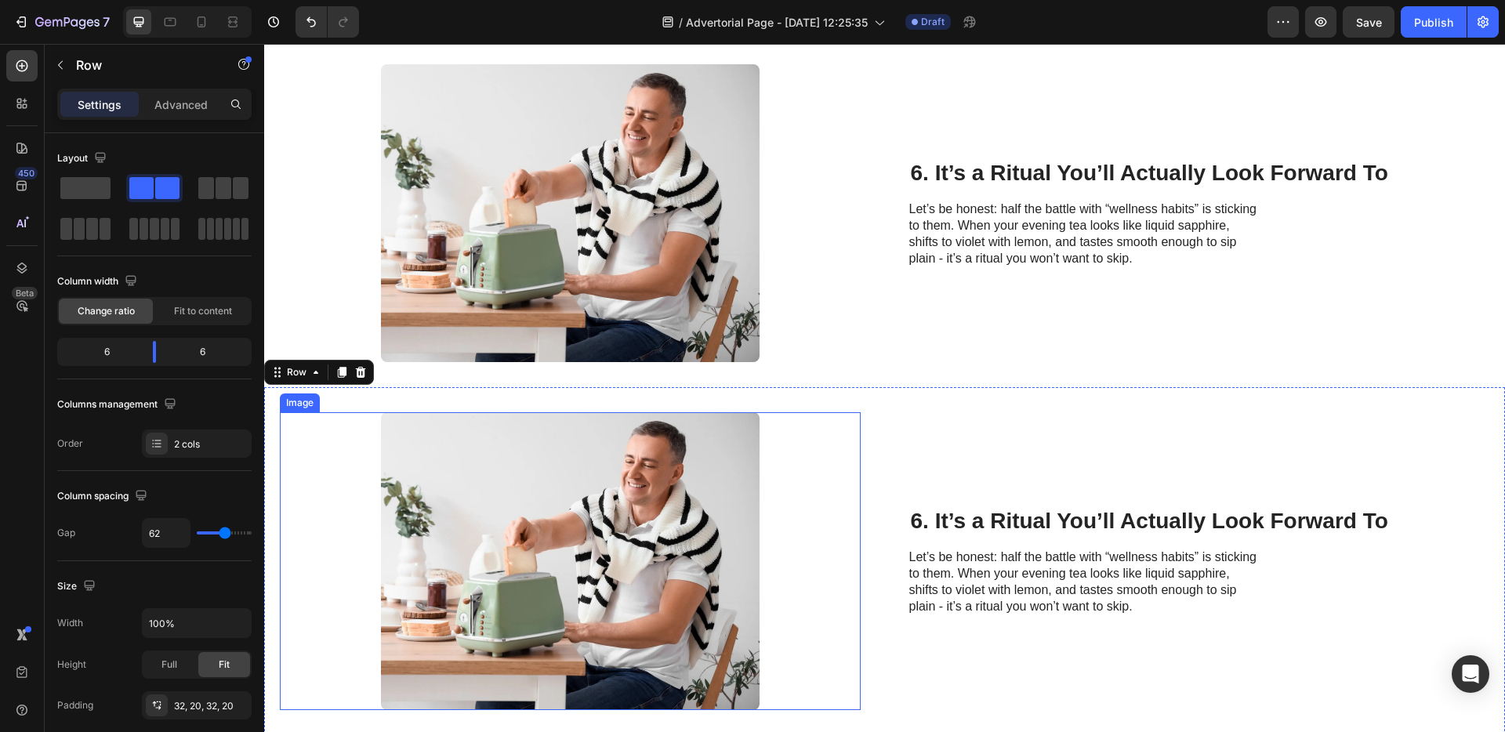
click at [597, 494] on img at bounding box center [570, 561] width 379 height 298
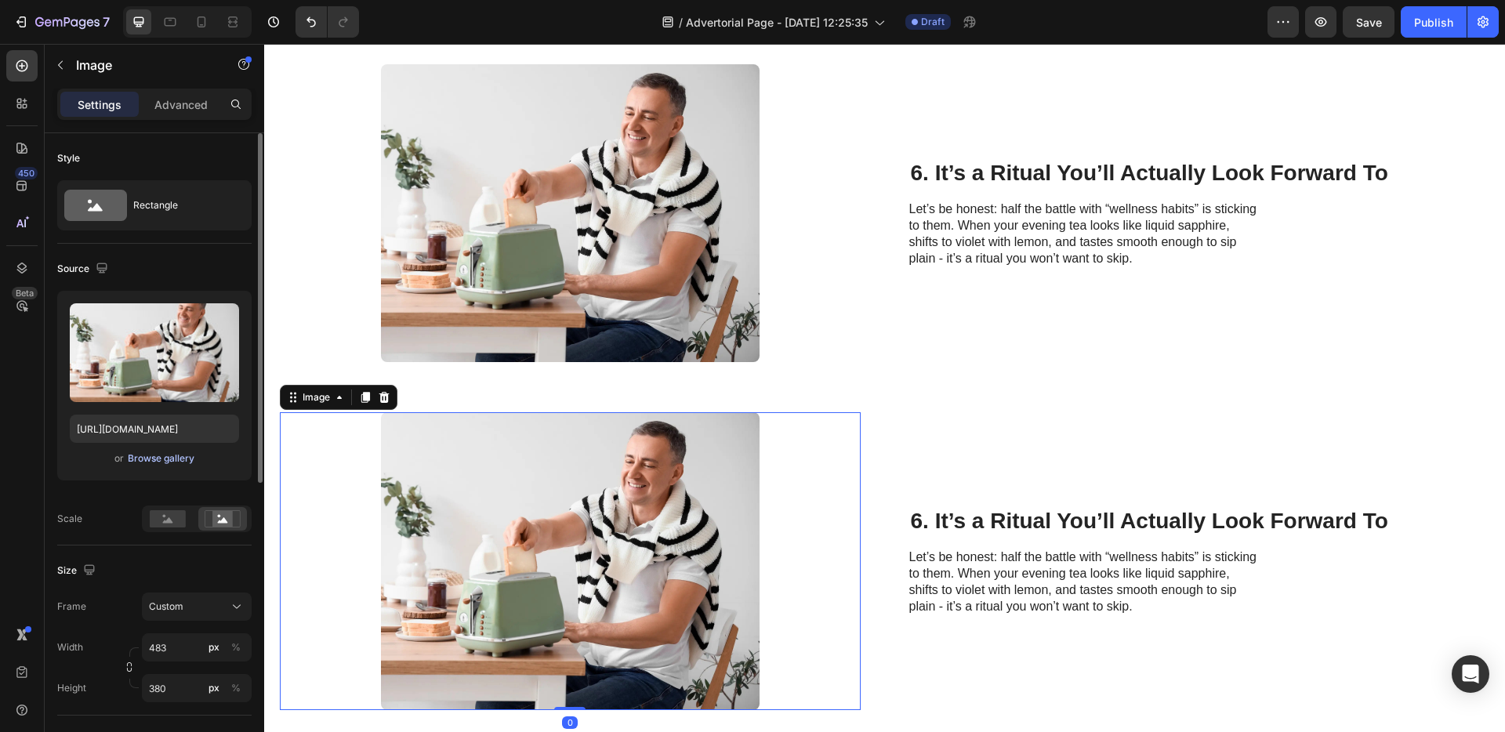
click at [173, 461] on div "Browse gallery" at bounding box center [161, 459] width 67 height 14
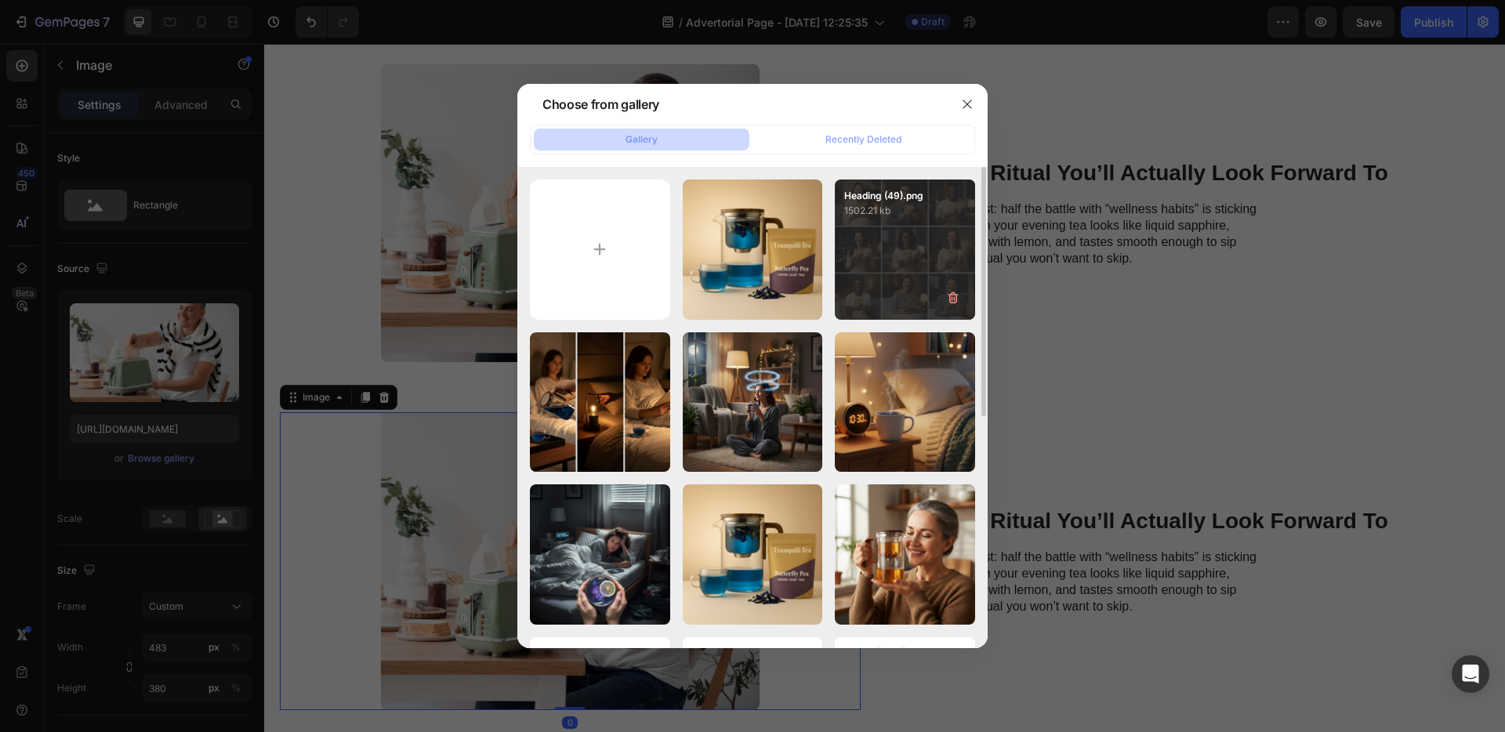
click at [855, 260] on div "Heading (49).png 1502.21 kb" at bounding box center [905, 250] width 140 height 140
type input "https://cdn.shopify.com/s/files/1/0894/8255/9826/files/gempages_535254721074562…"
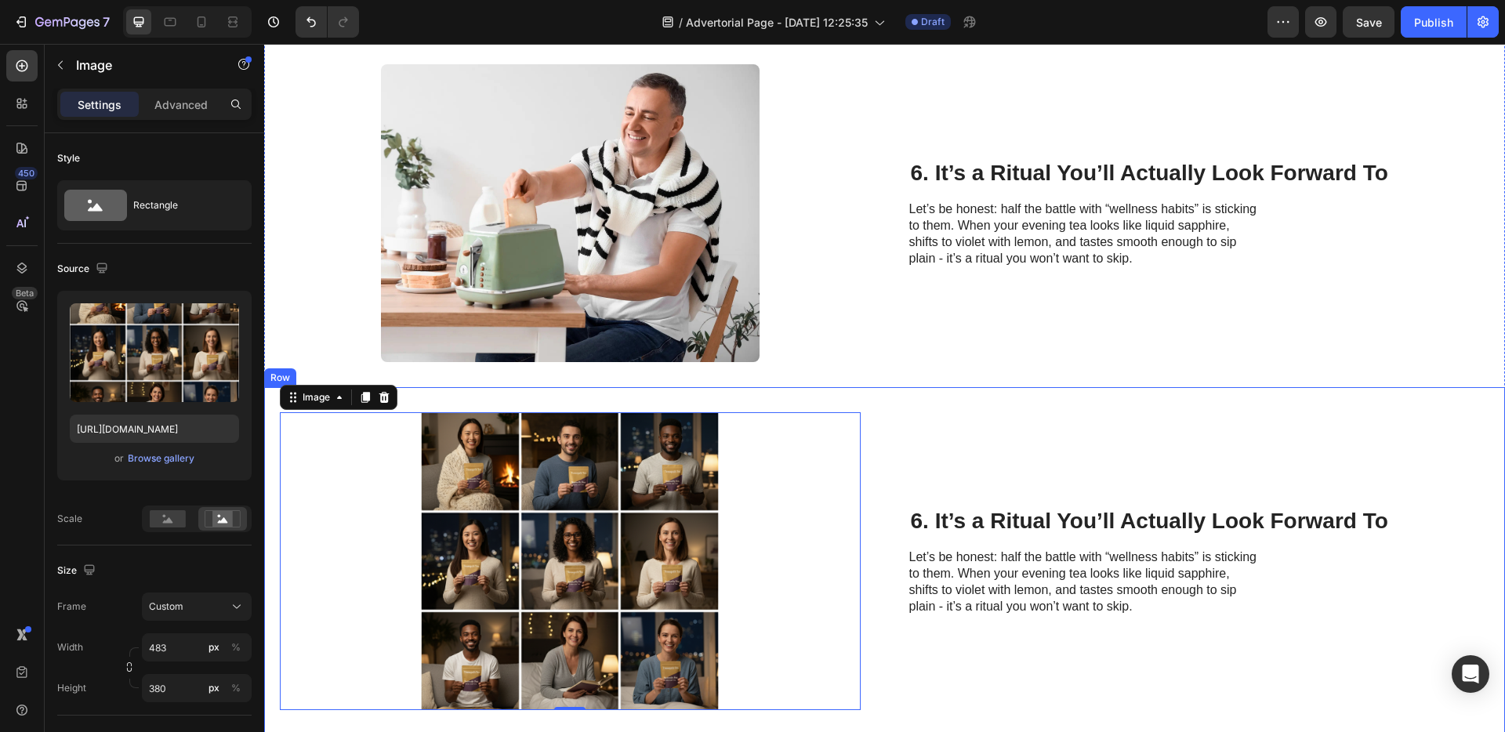
click at [829, 401] on div "Image 0 6. It’s a Ritual You’ll Actually Look Forward To Heading Let’s be hones…" at bounding box center [884, 561] width 1241 height 348
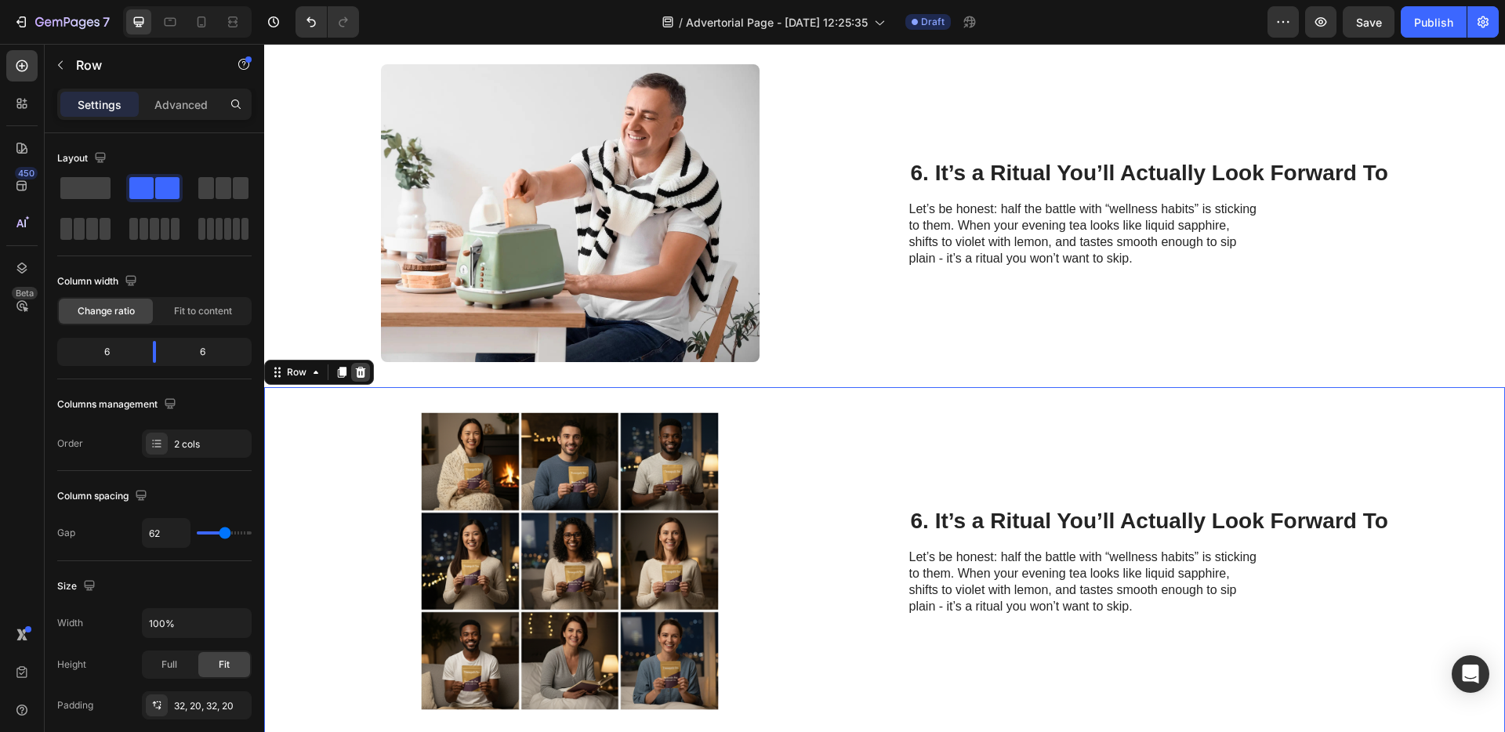
click at [364, 376] on icon at bounding box center [361, 372] width 10 height 11
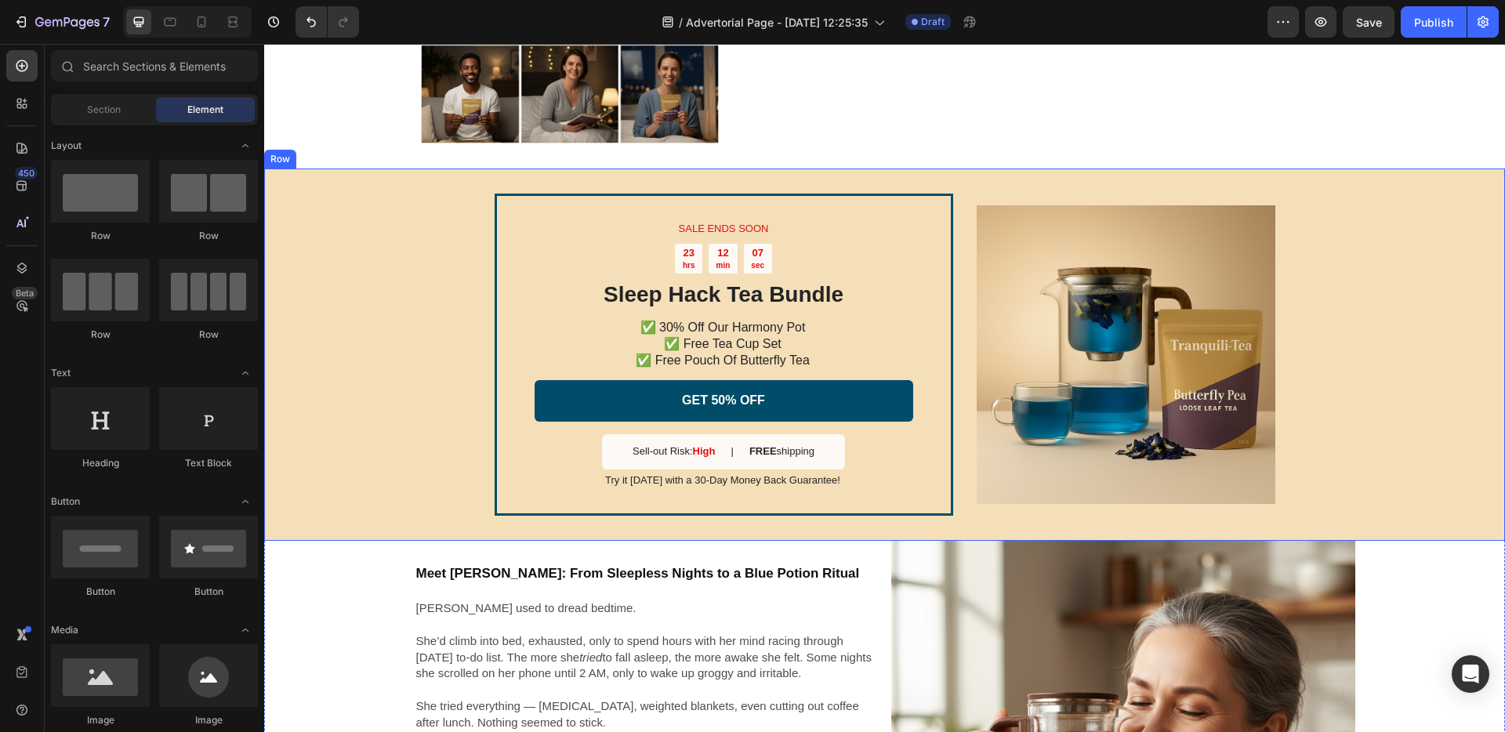
scroll to position [3129, 0]
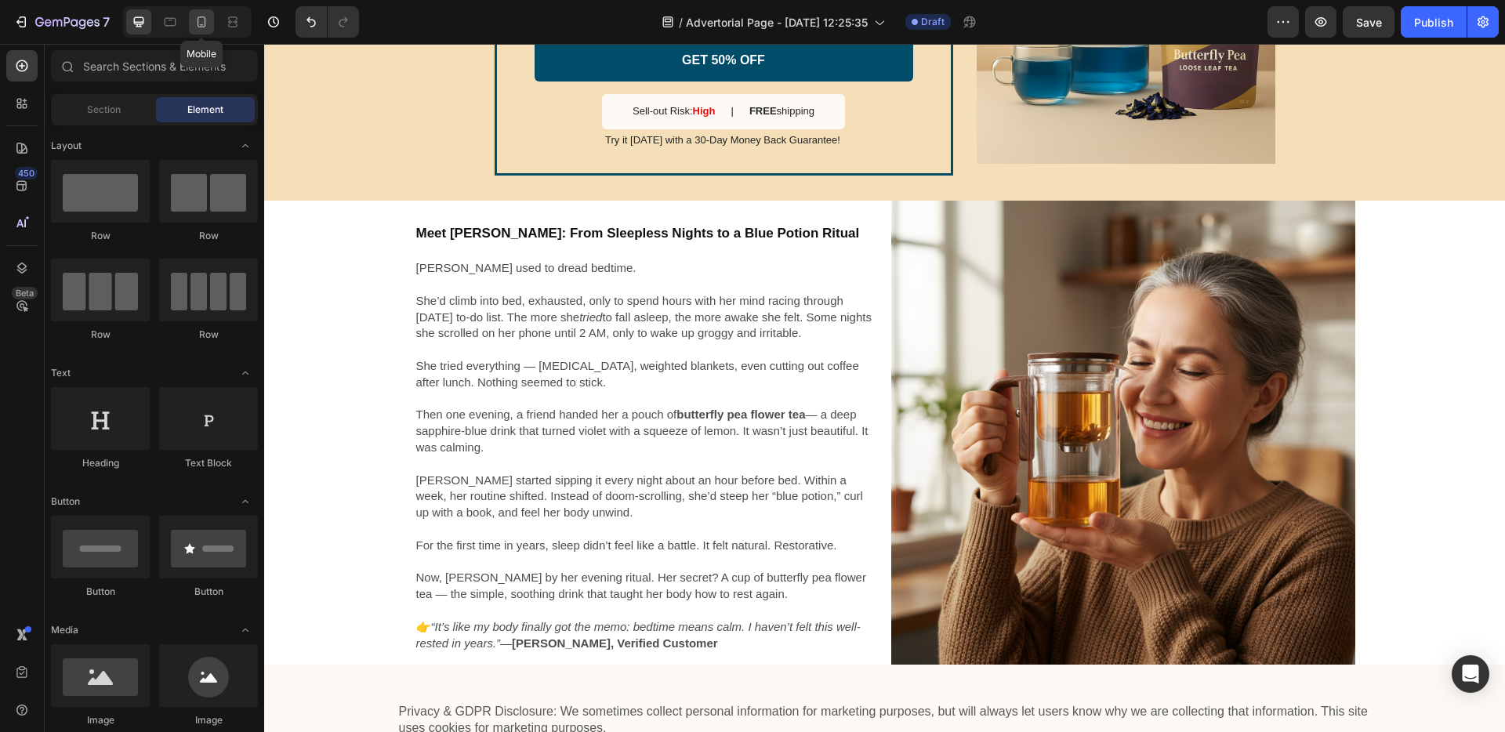
click at [200, 21] on icon at bounding box center [202, 22] width 16 height 16
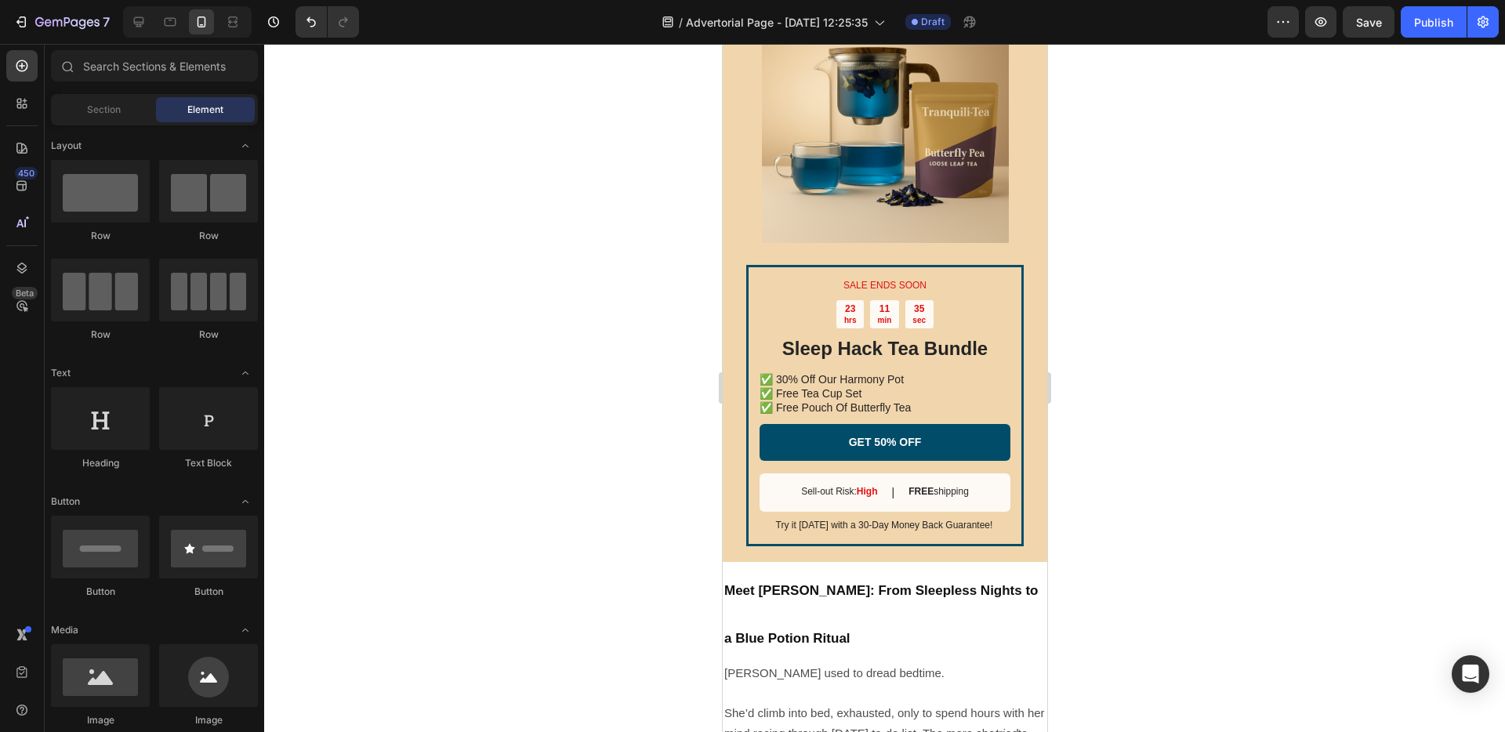
scroll to position [3486, 0]
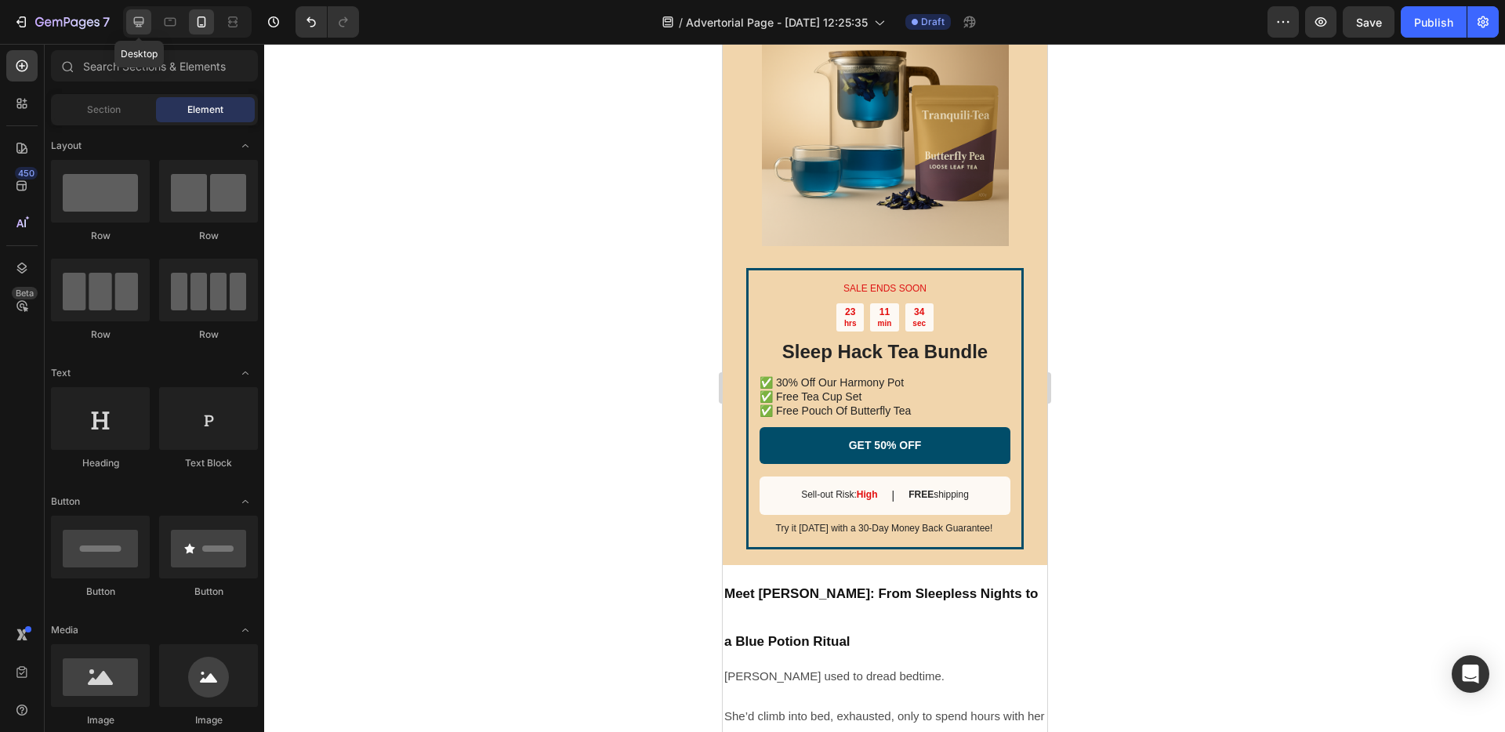
click at [144, 27] on icon at bounding box center [139, 22] width 16 height 16
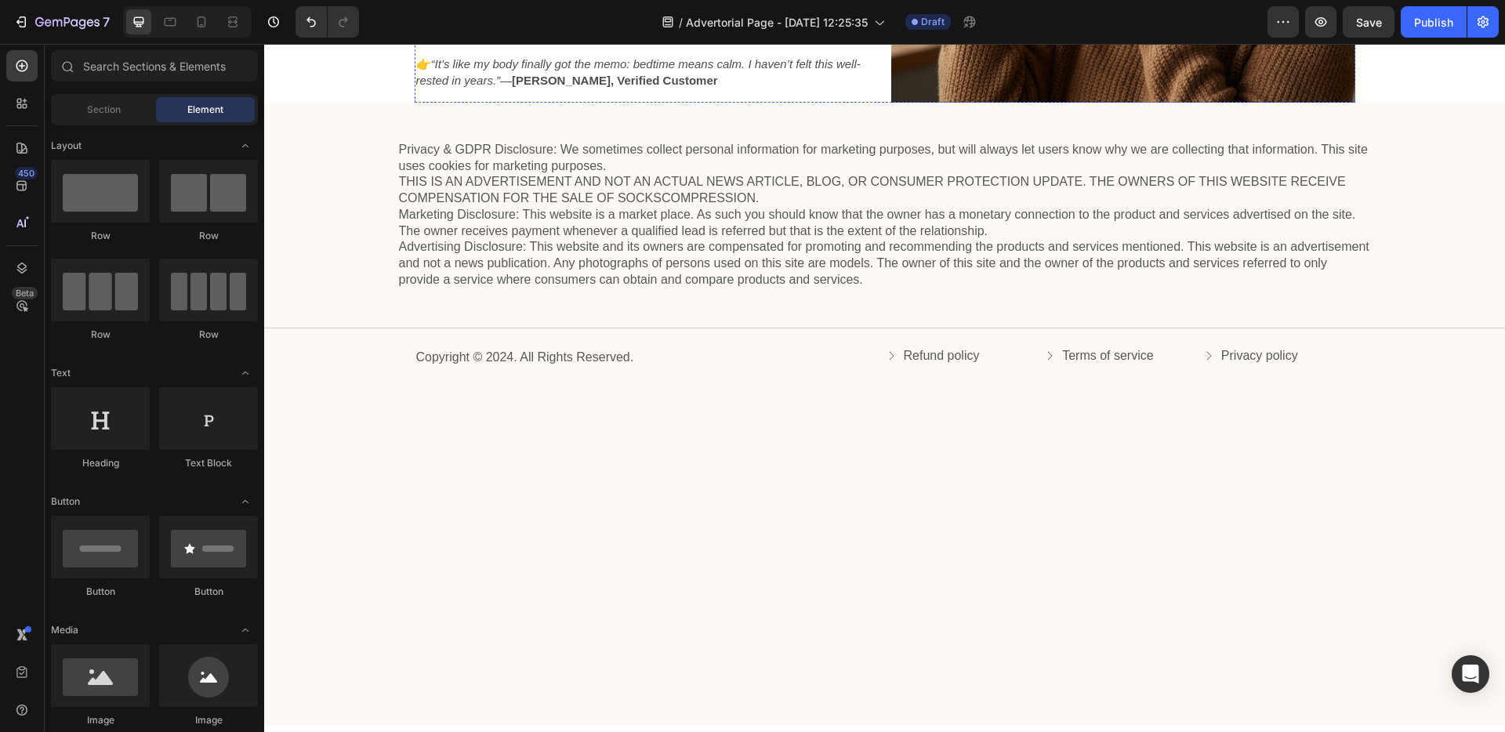
scroll to position [3683, 0]
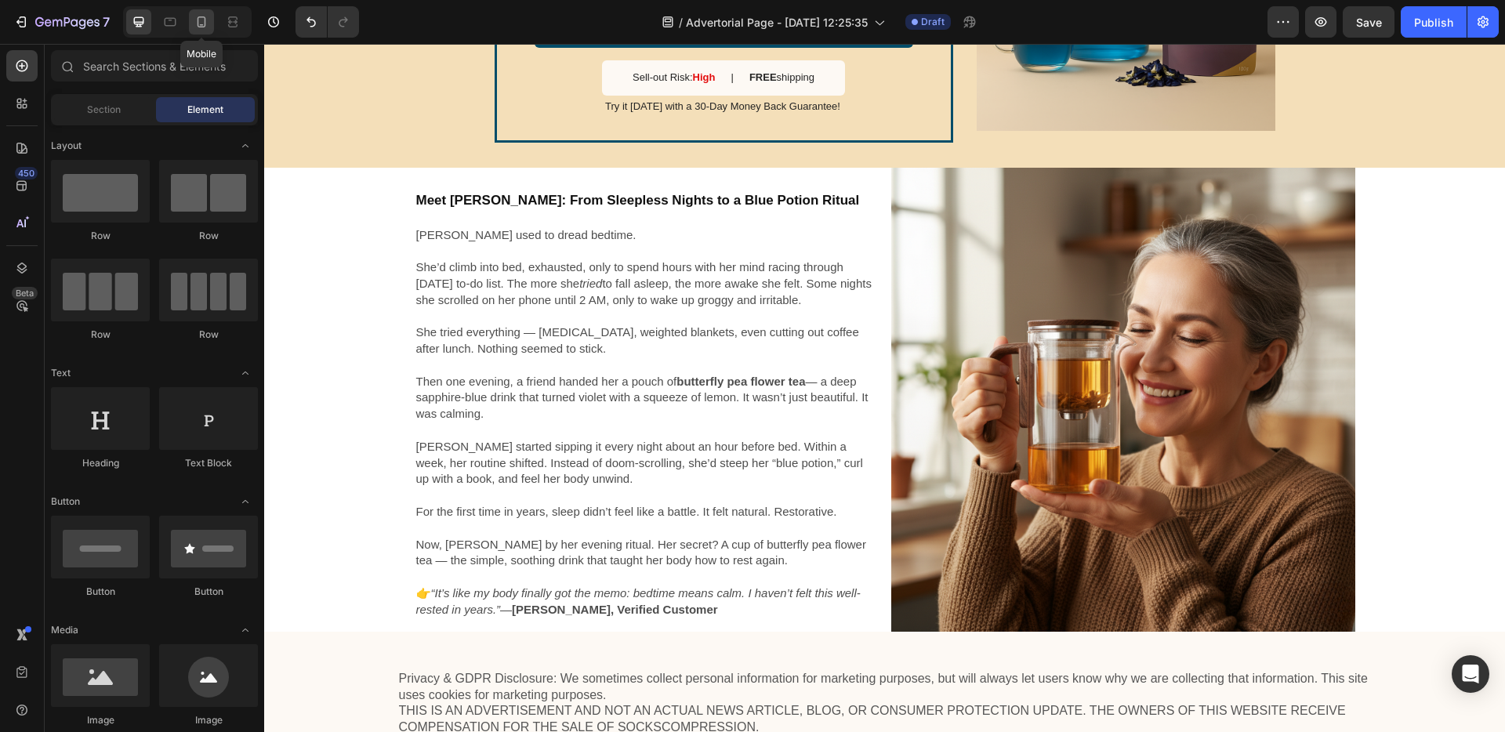
click at [201, 22] on icon at bounding box center [202, 22] width 16 height 16
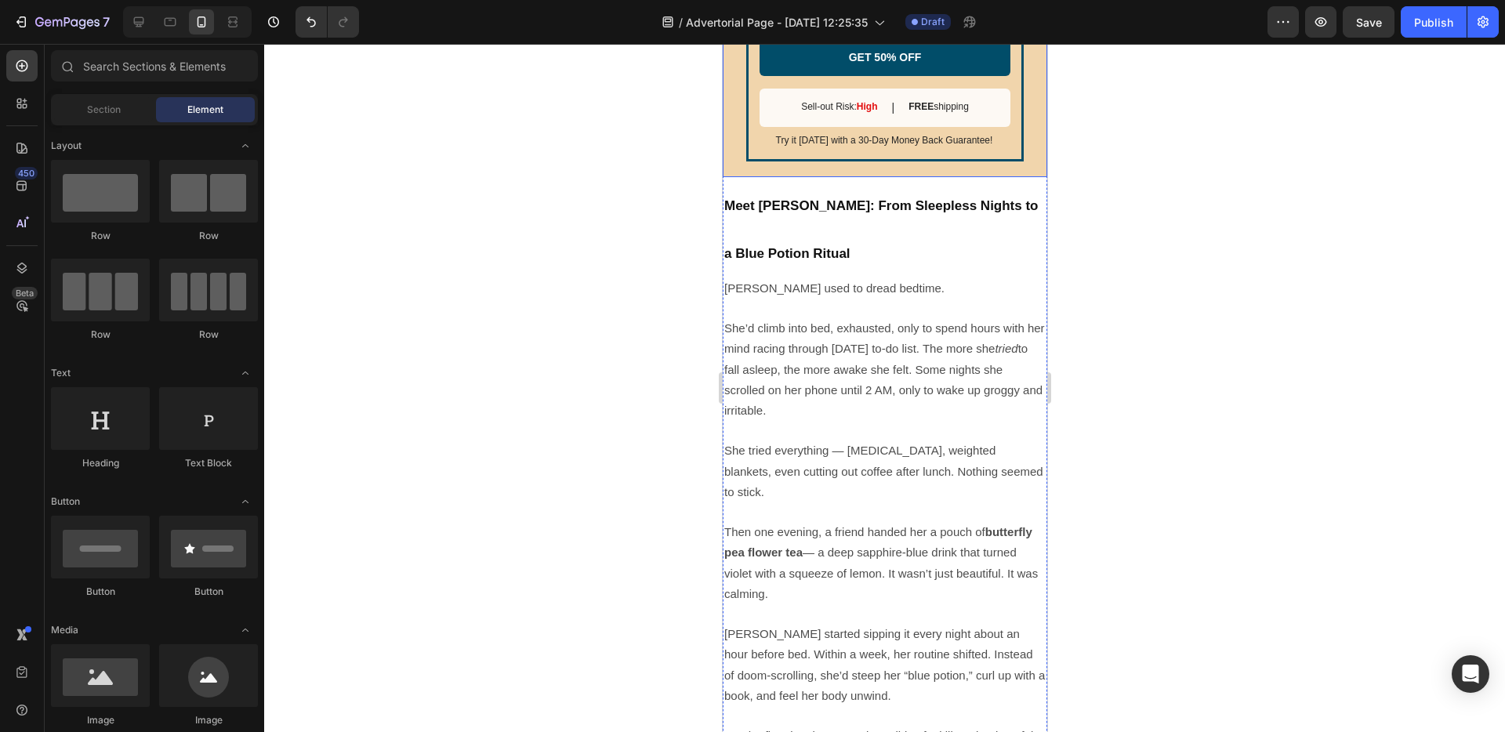
scroll to position [3865, 0]
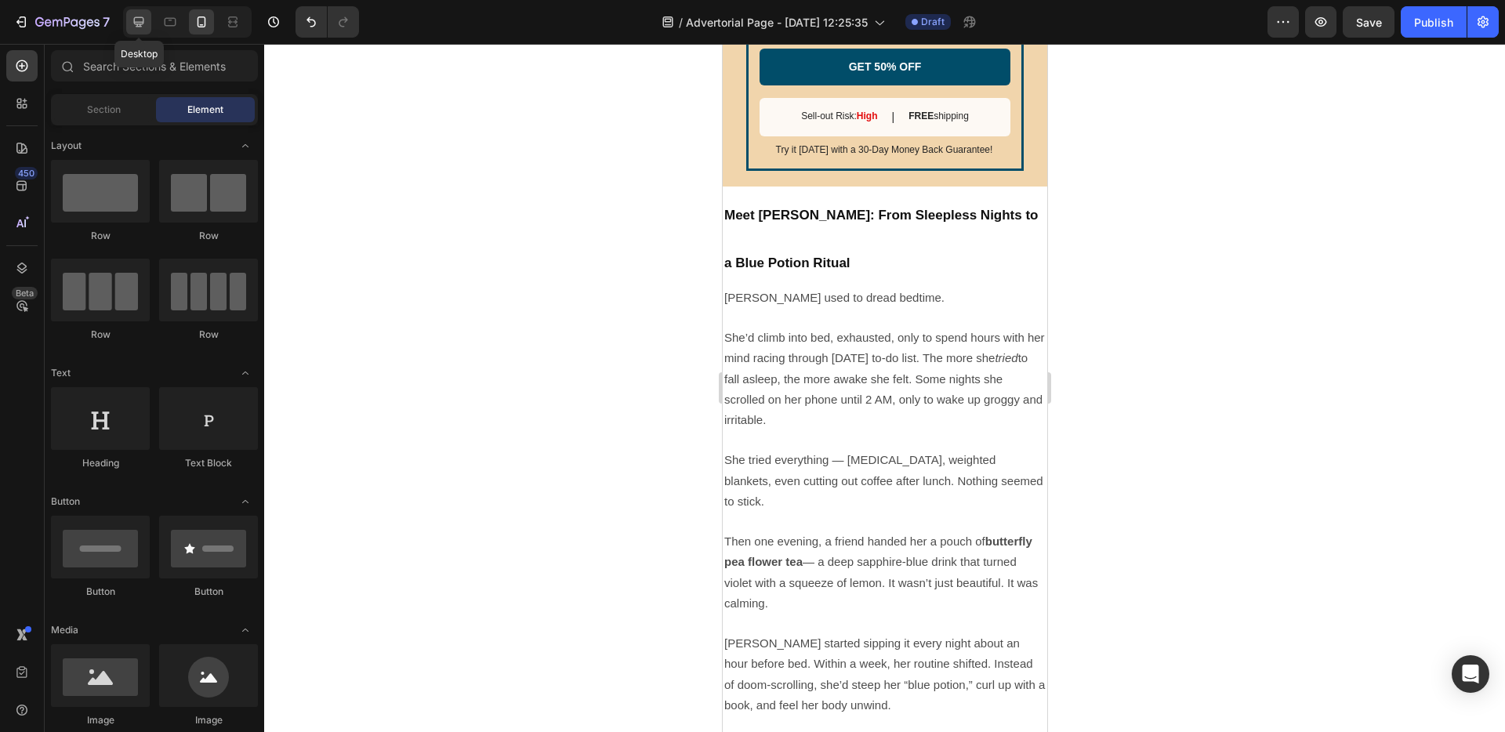
click at [150, 27] on div at bounding box center [138, 21] width 25 height 25
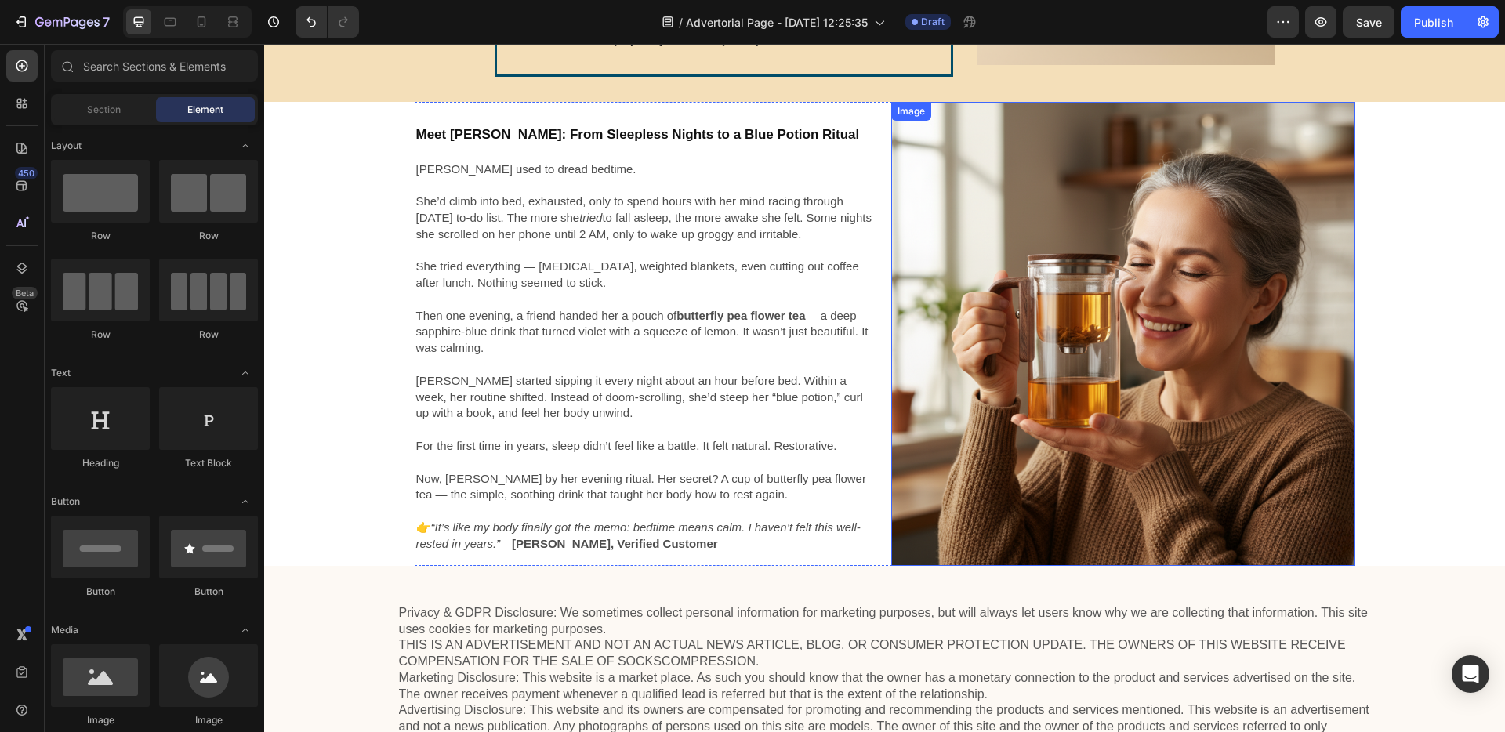
scroll to position [3526, 0]
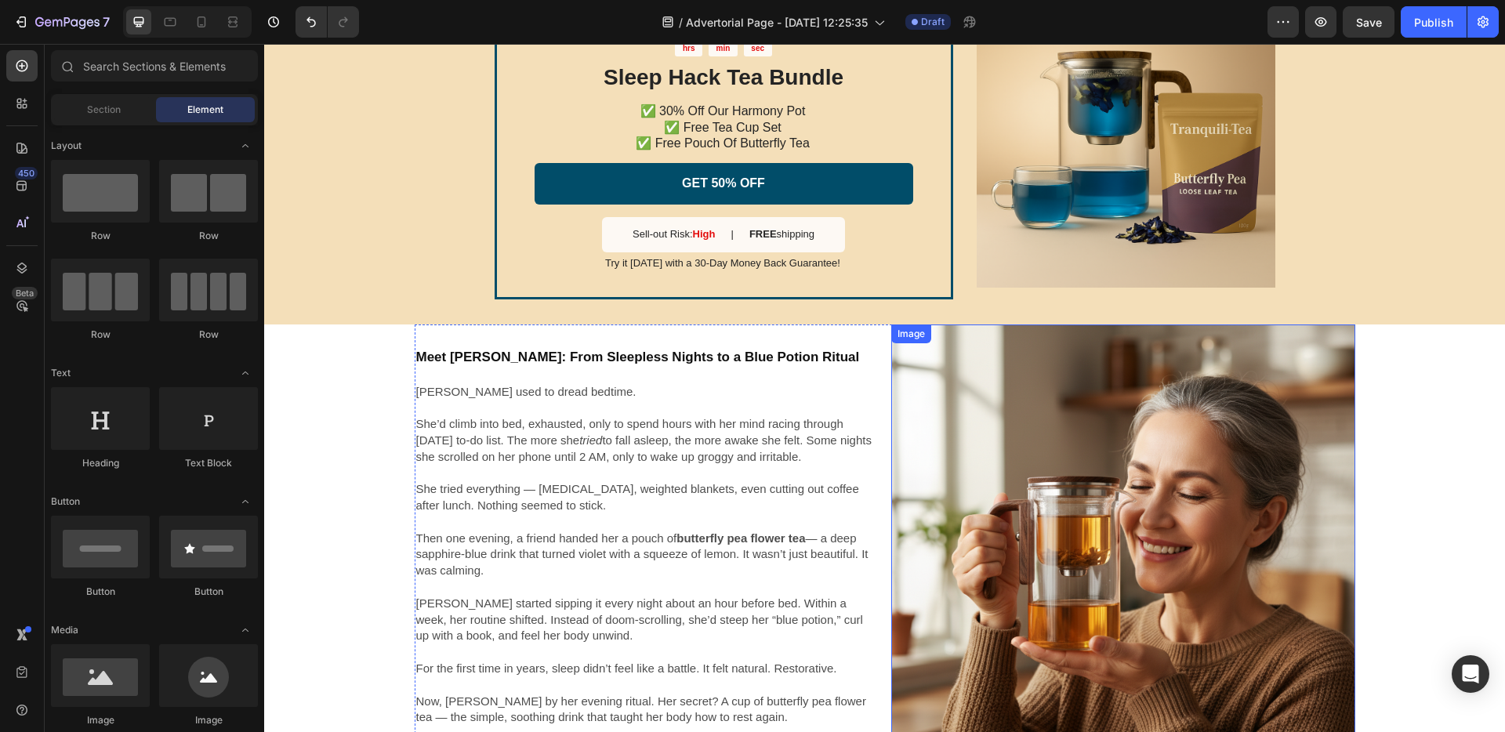
click at [918, 388] on img at bounding box center [1123, 557] width 464 height 464
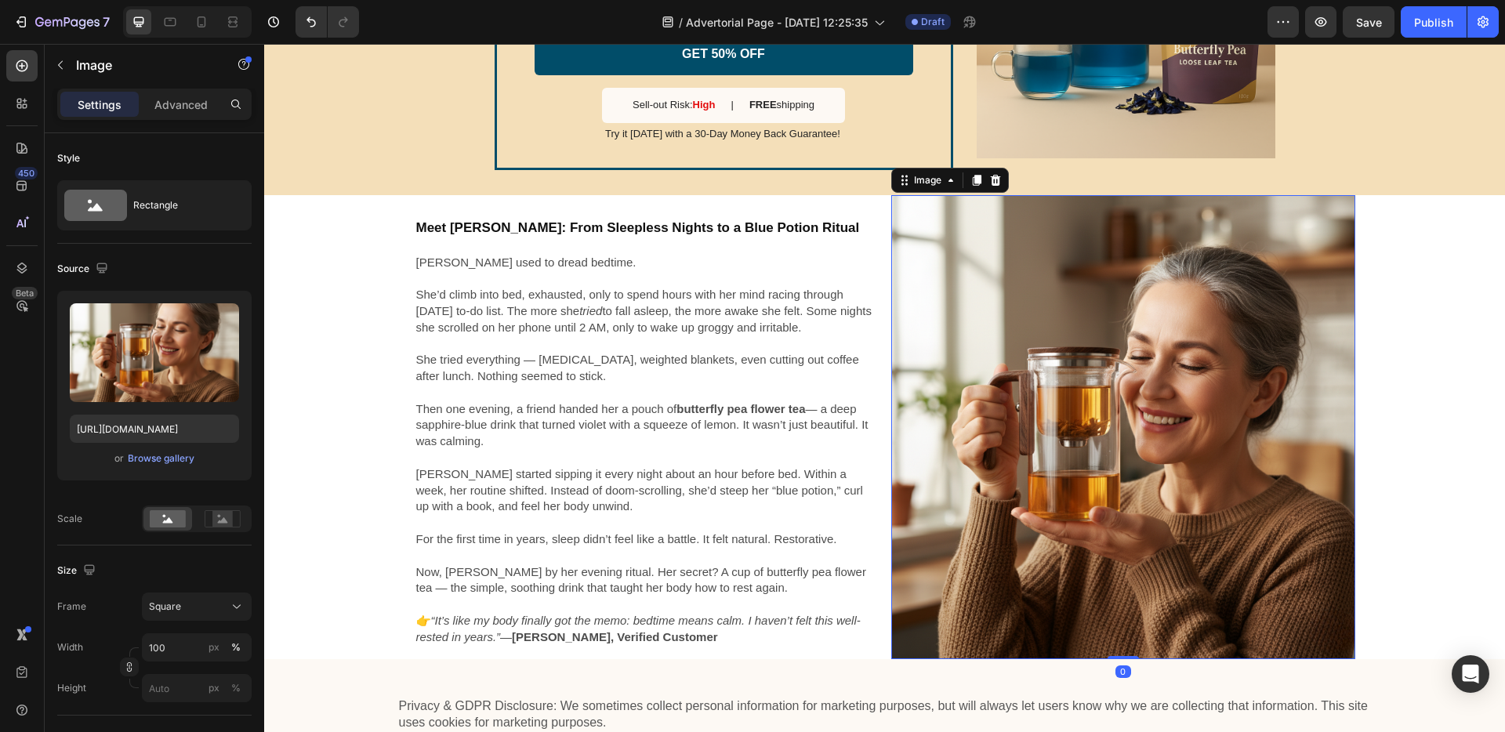
scroll to position [3664, 0]
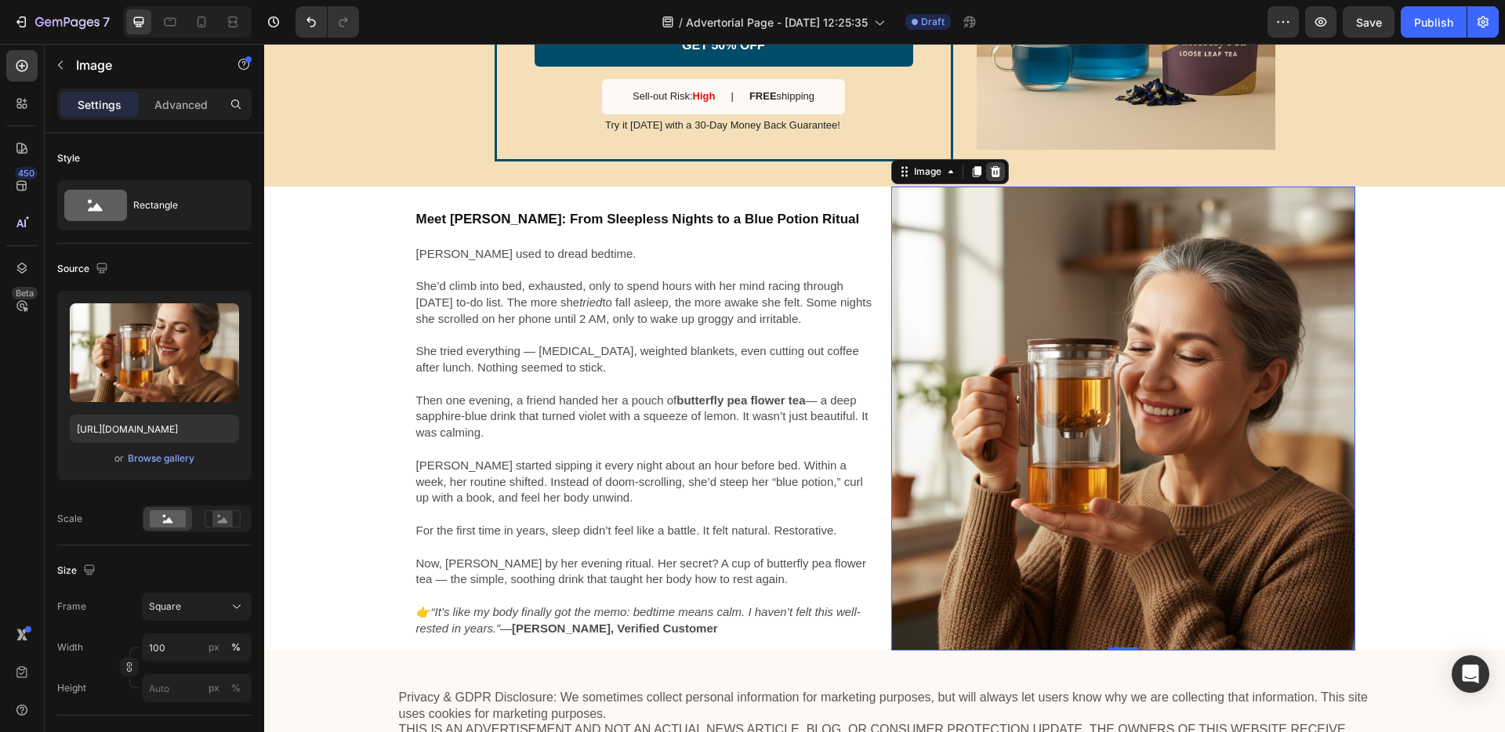
click at [990, 177] on icon at bounding box center [995, 171] width 13 height 13
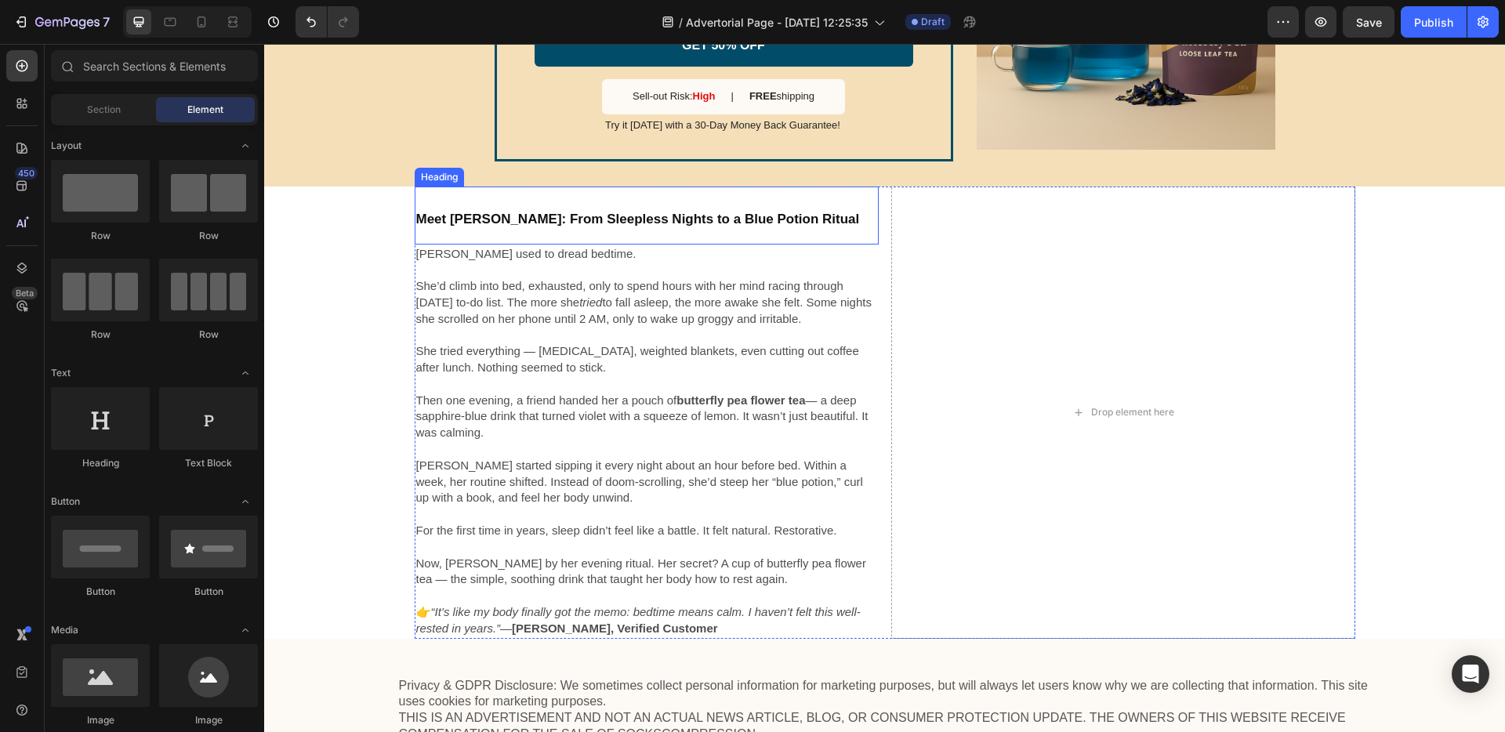
click at [706, 237] on h2 "Meet [PERSON_NAME]: From Sleepless Nights to a Blue Potion Ritual" at bounding box center [647, 216] width 464 height 58
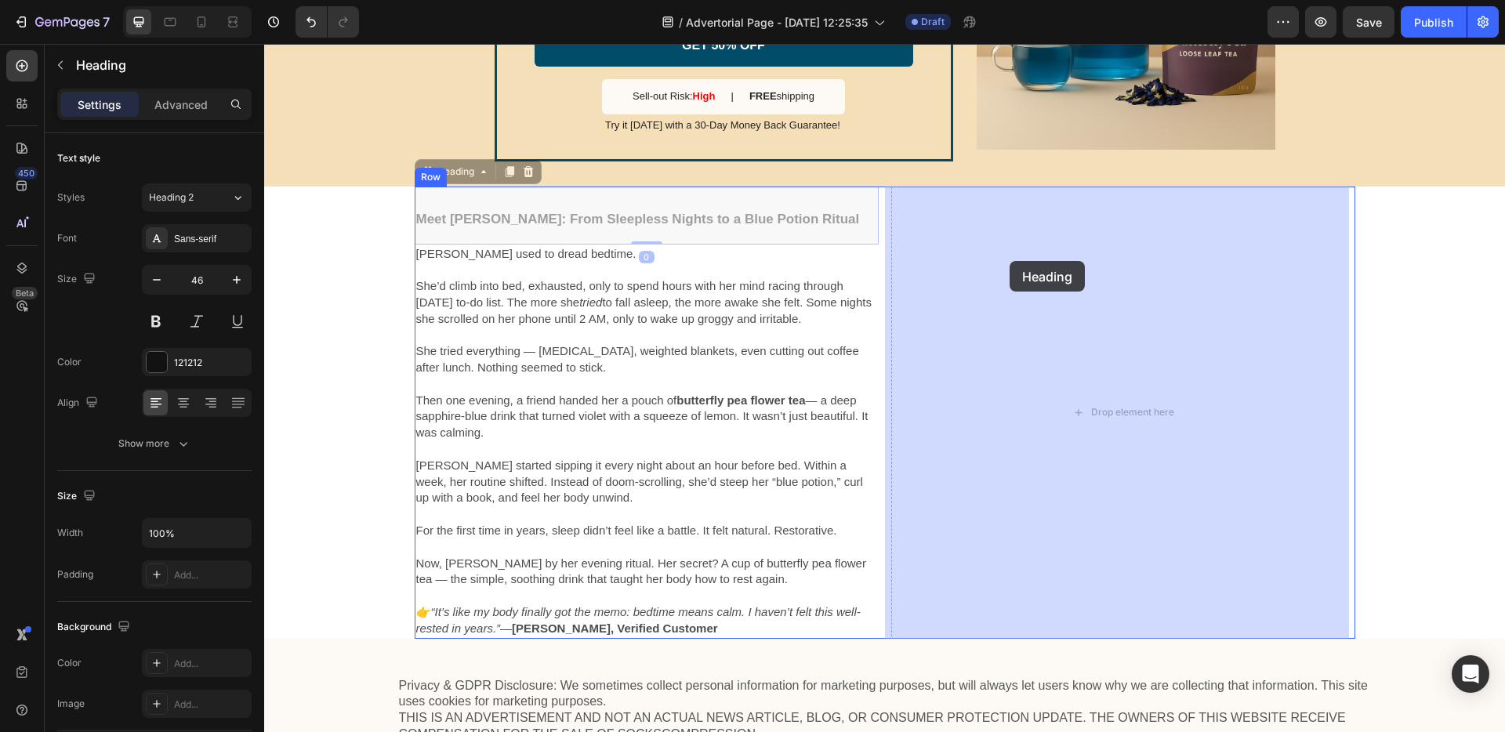
drag, startPoint x: 435, startPoint y: 172, endPoint x: 1011, endPoint y: 260, distance: 582.9
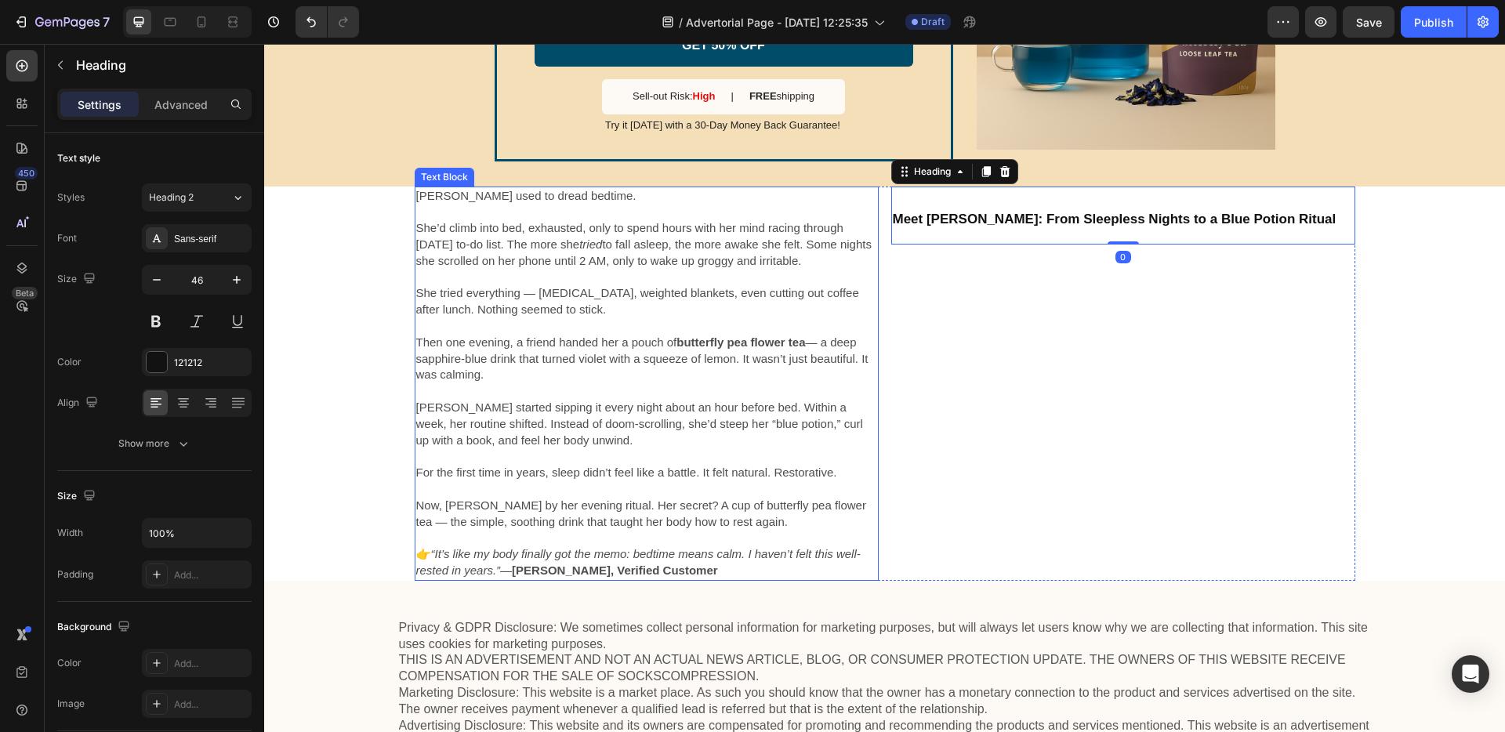
click at [652, 267] on span "She’d climb into bed, exhausted, only to spend hours with her mind racing throu…" at bounding box center [644, 244] width 456 height 46
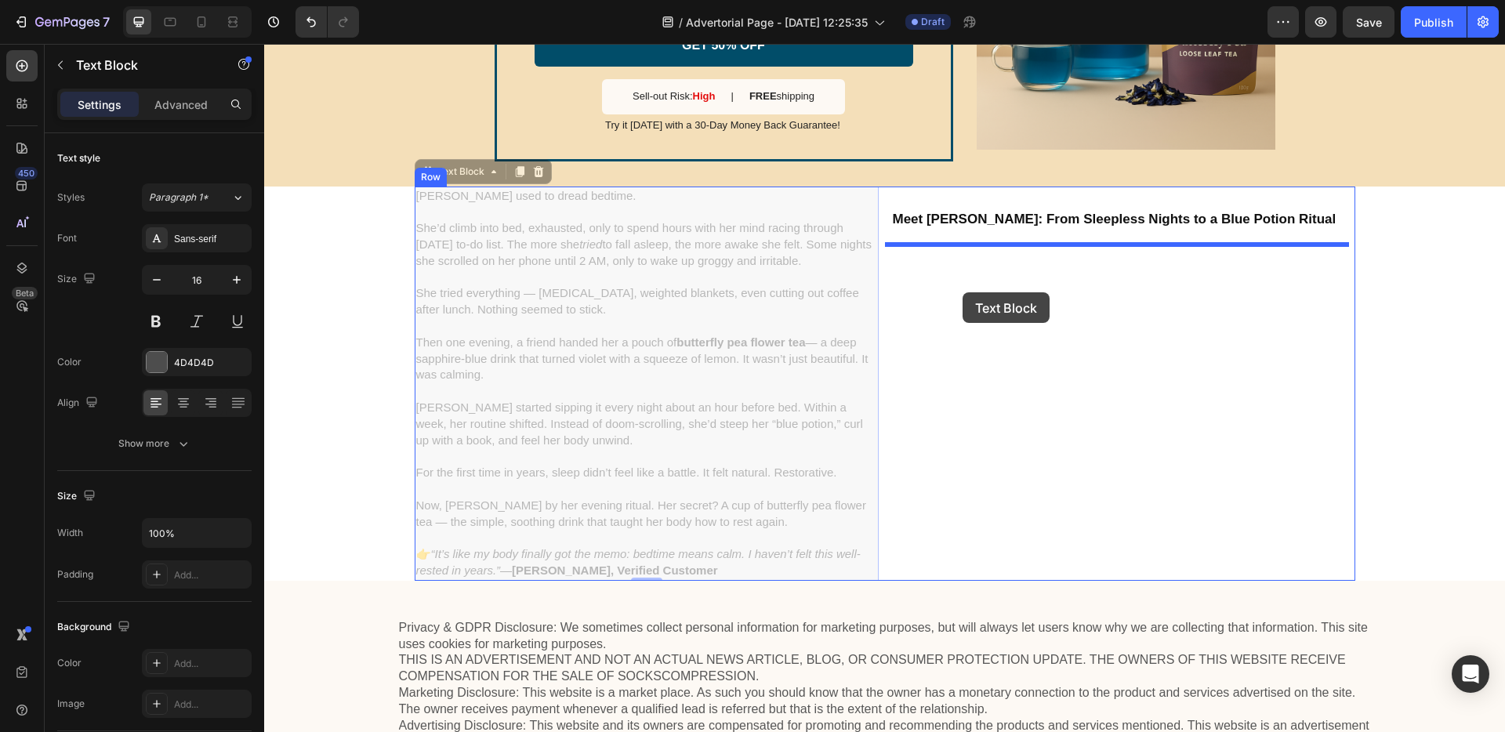
drag, startPoint x: 466, startPoint y: 171, endPoint x: 964, endPoint y: 293, distance: 511.9
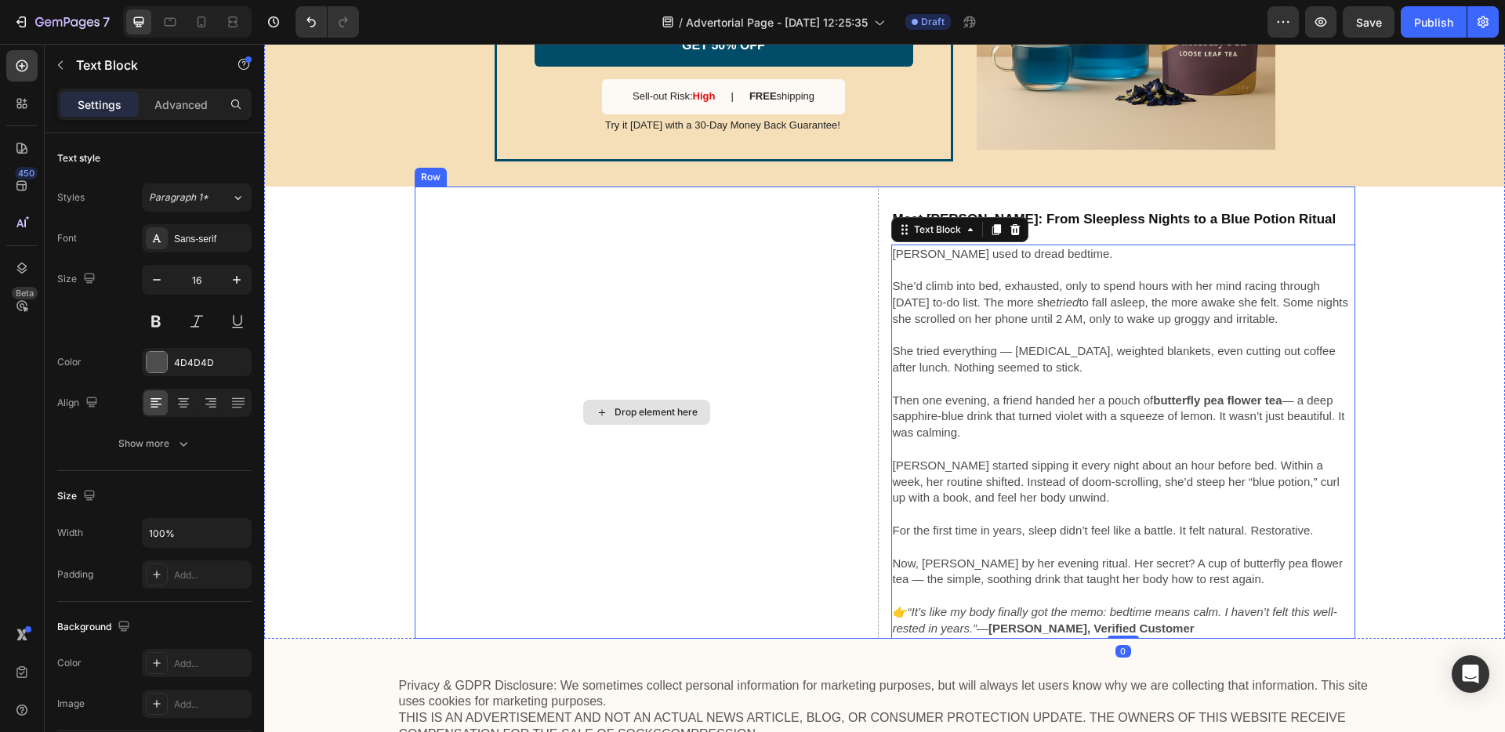
click at [701, 318] on div "Drop element here" at bounding box center [647, 413] width 464 height 452
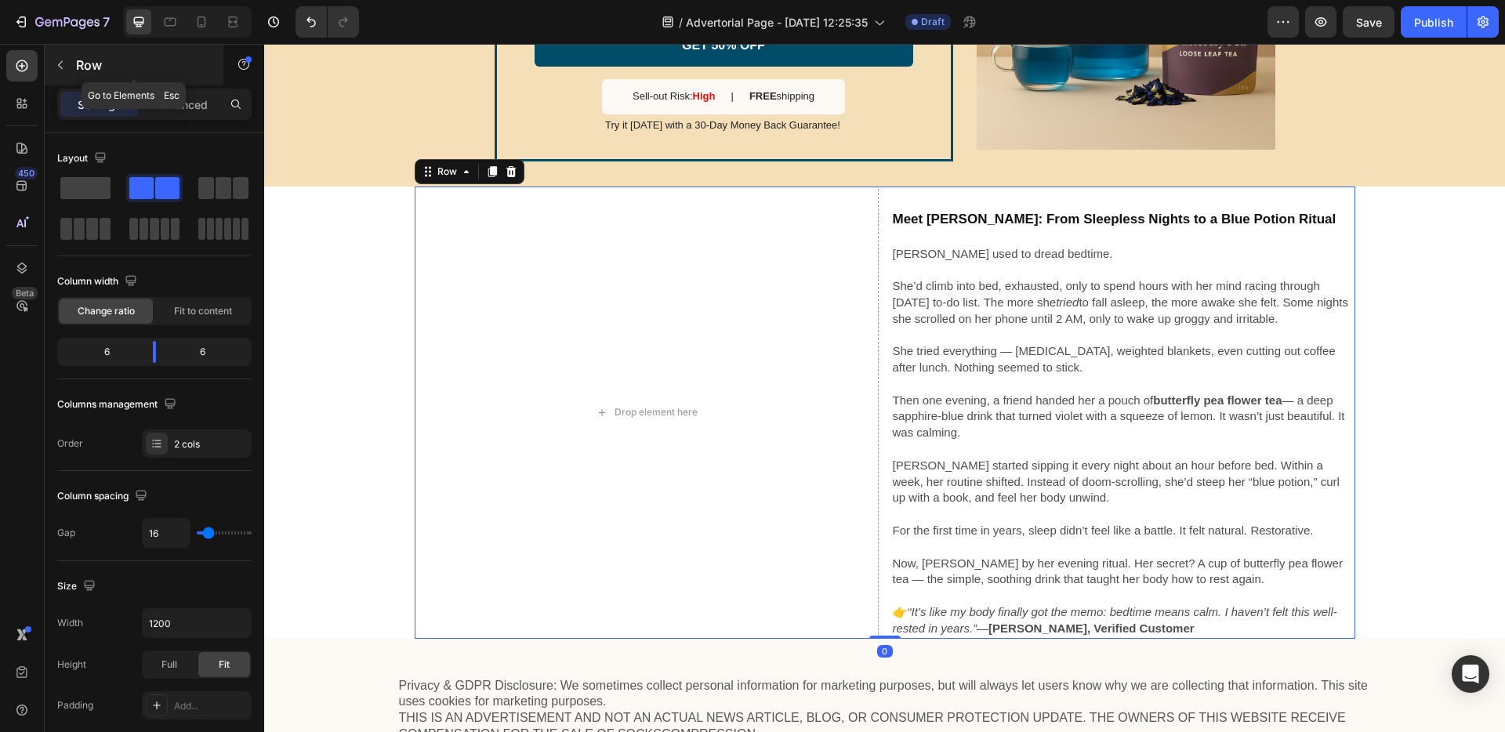
click at [67, 69] on button "button" at bounding box center [60, 65] width 25 height 25
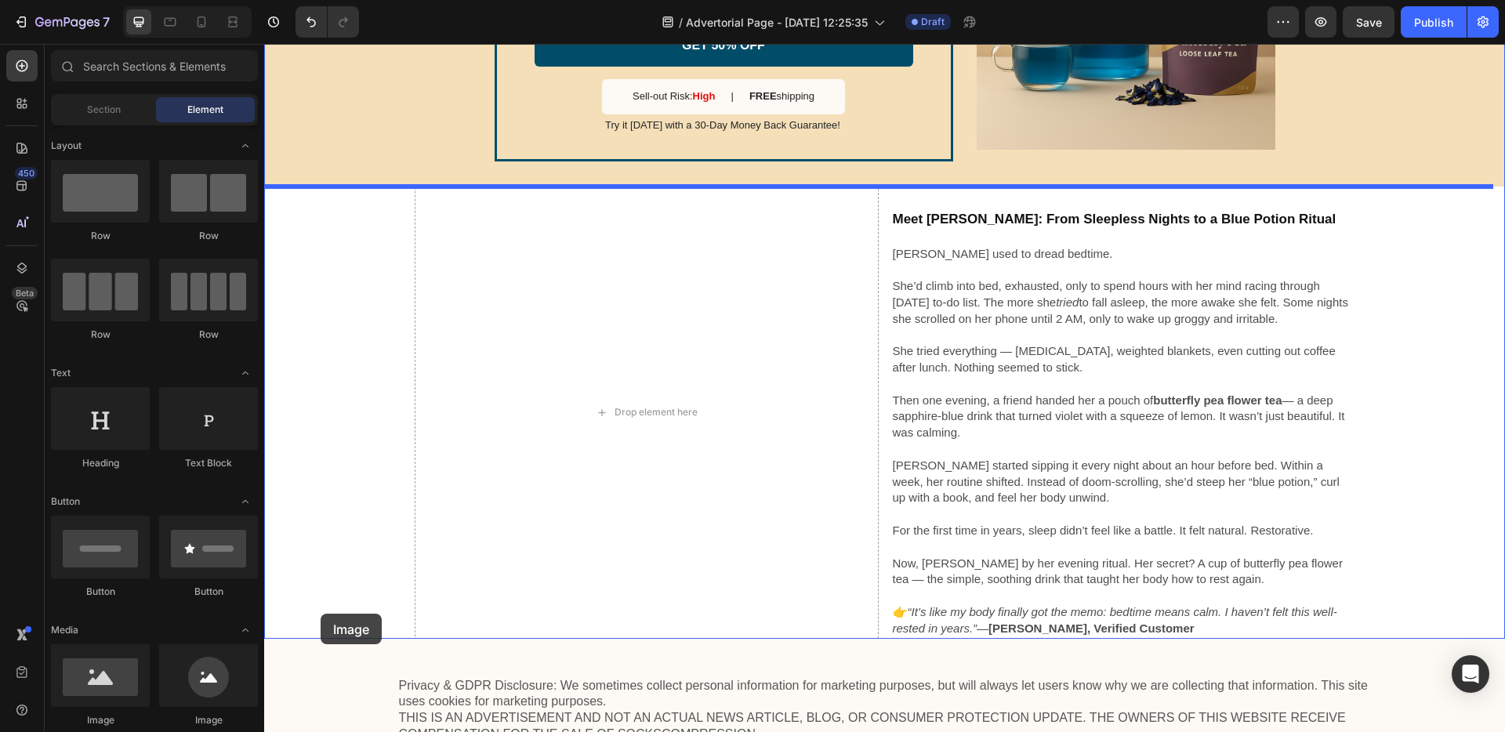
drag, startPoint x: 473, startPoint y: 694, endPoint x: 593, endPoint y: 503, distance: 225.5
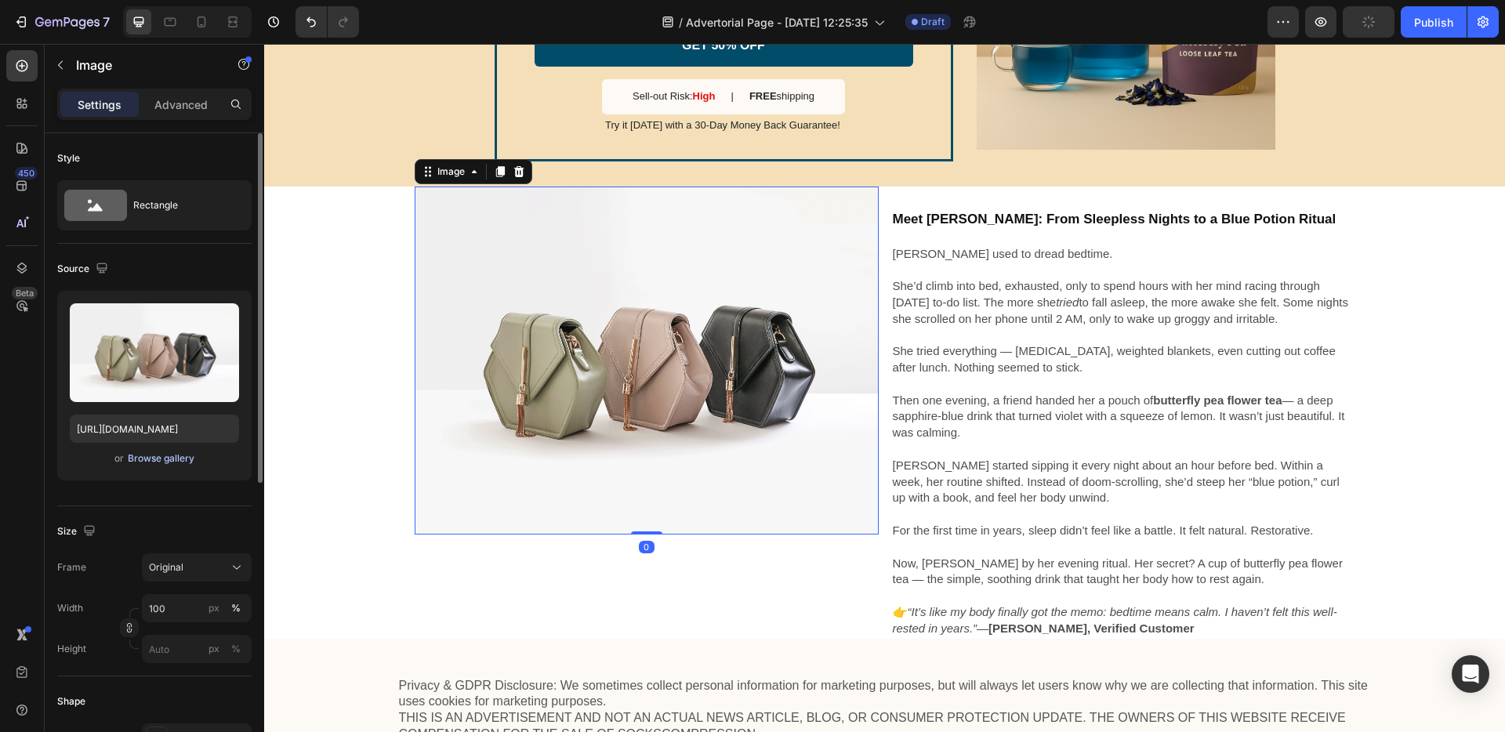
click at [170, 452] on div "Browse gallery" at bounding box center [161, 459] width 67 height 14
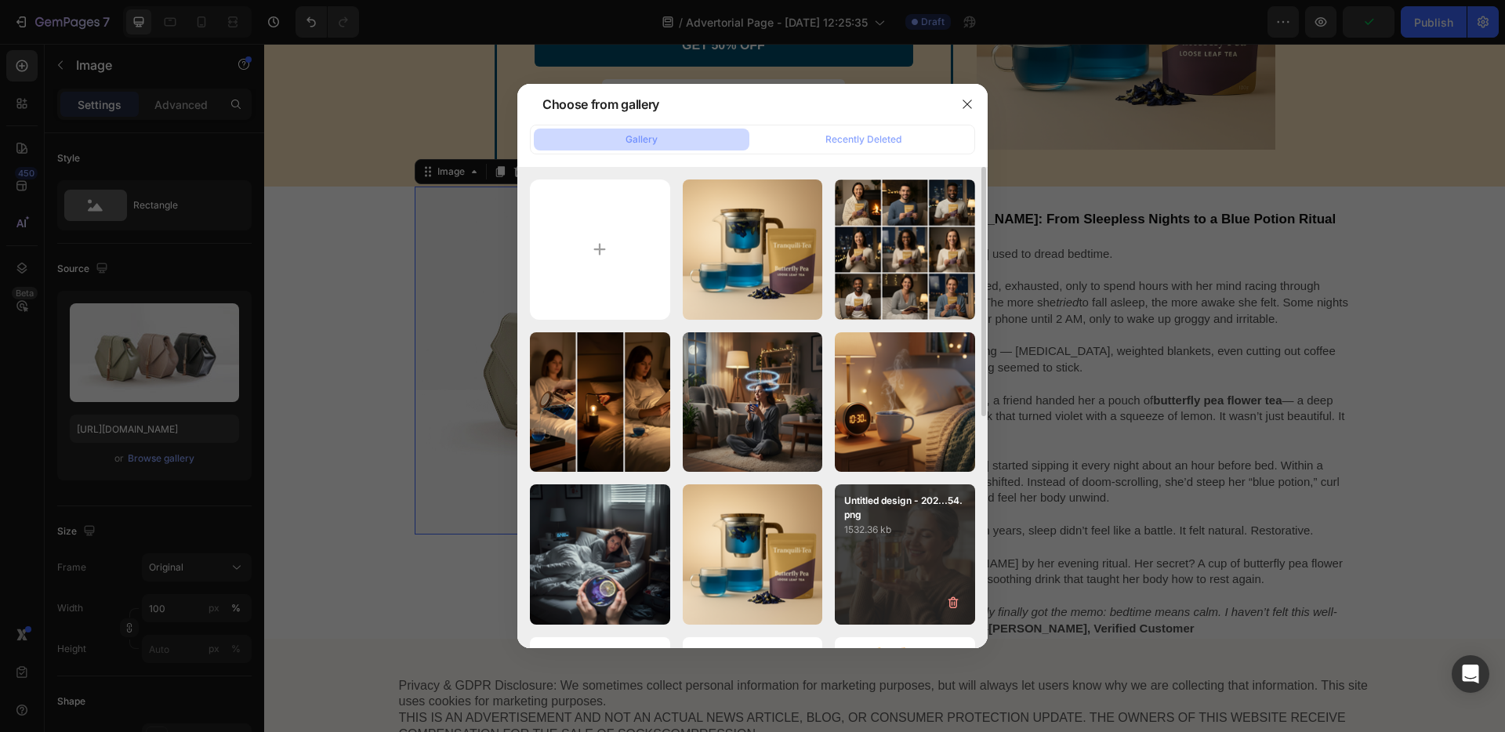
click at [918, 575] on div "Untitled design - 202...54.png 1532.36 kb" at bounding box center [905, 555] width 140 height 140
type input "[URL][DOMAIN_NAME]"
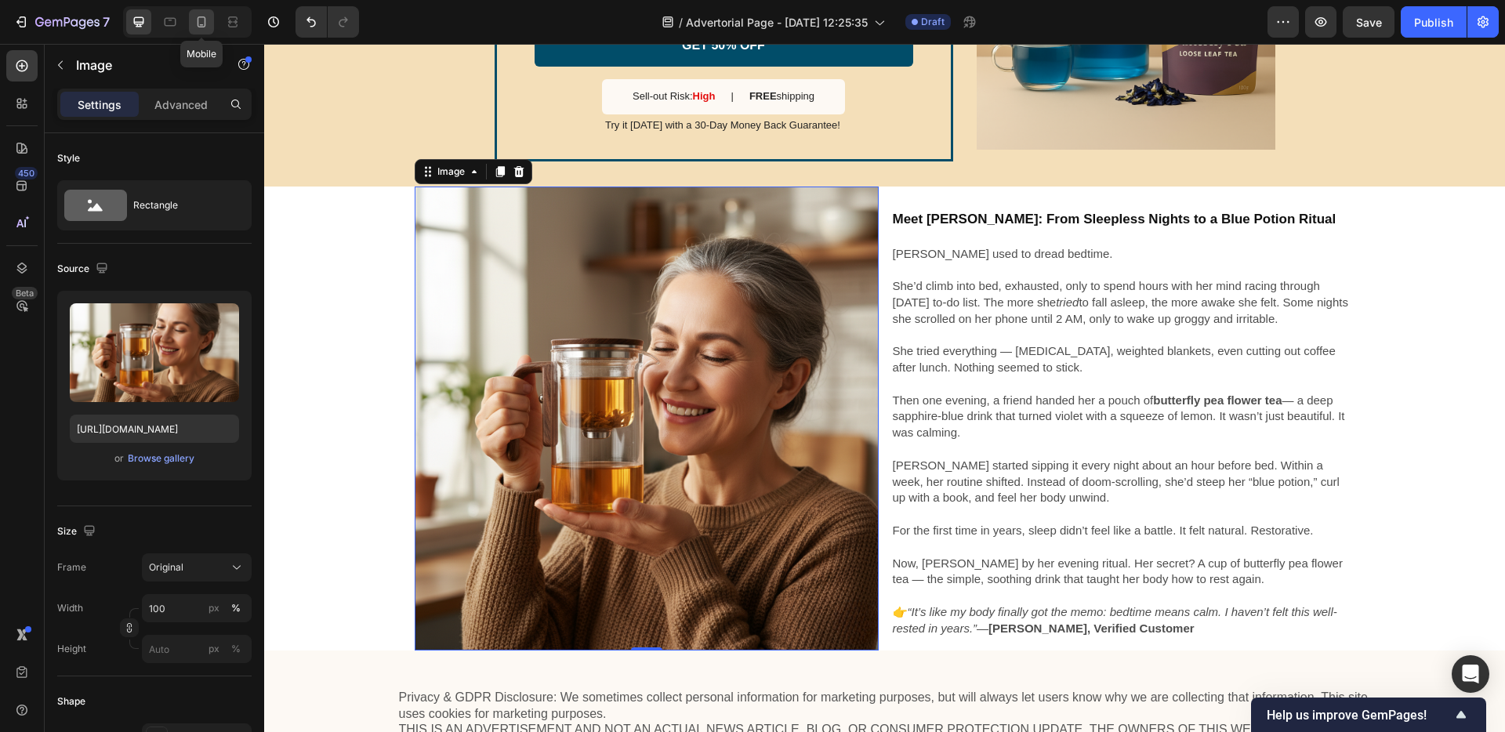
click at [206, 27] on icon at bounding box center [202, 22] width 16 height 16
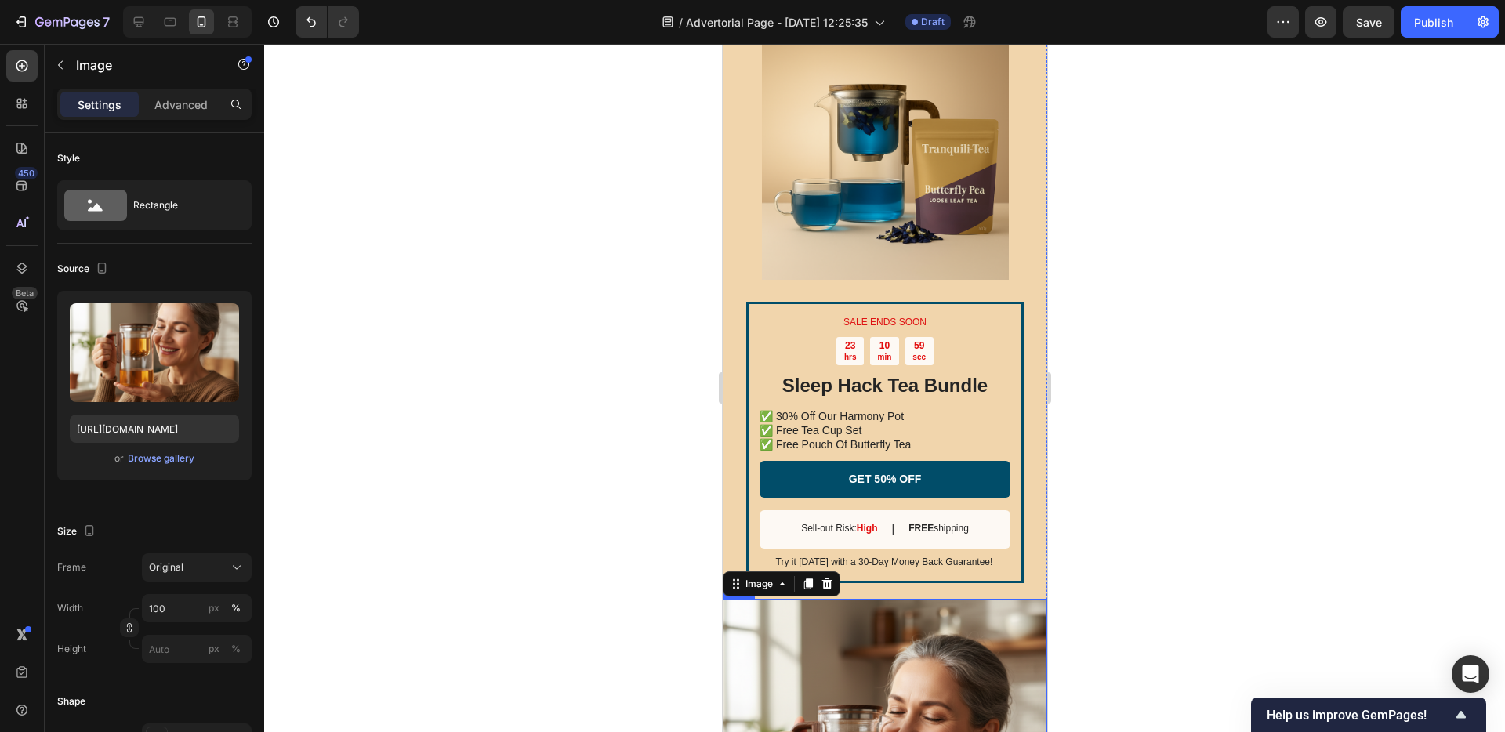
scroll to position [3613, 0]
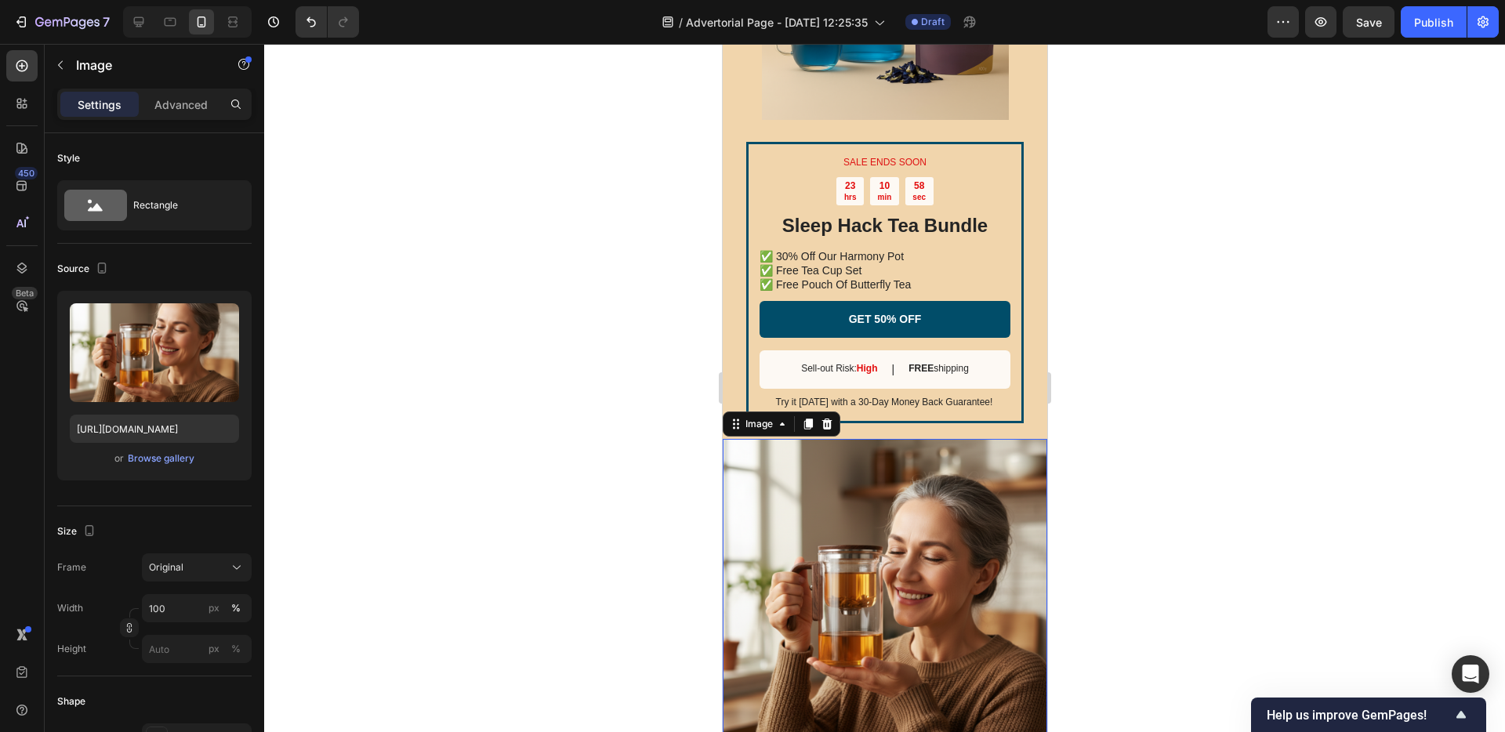
click at [875, 448] on img at bounding box center [884, 601] width 325 height 325
click at [874, 439] on img at bounding box center [884, 601] width 325 height 325
click at [874, 433] on div "SALE ENDS SOON Text Block 23 hrs 10 min 58 sec Countdown Timer Sleep Hack Tea B…" at bounding box center [884, 152] width 325 height 574
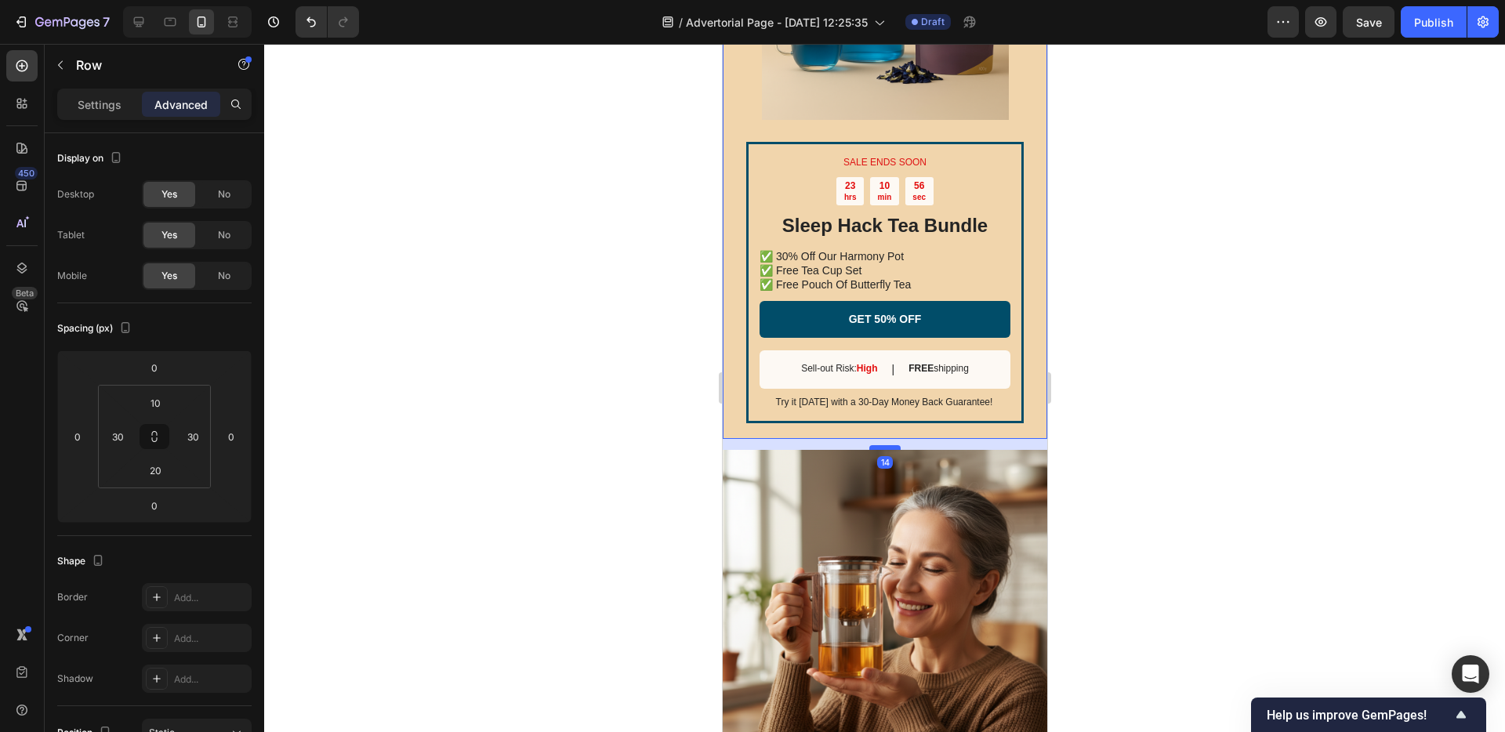
drag, startPoint x: 874, startPoint y: 437, endPoint x: 874, endPoint y: 448, distance: 11.0
click at [874, 448] on div at bounding box center [884, 447] width 31 height 5
type input "14"
click at [821, 459] on img at bounding box center [884, 612] width 325 height 325
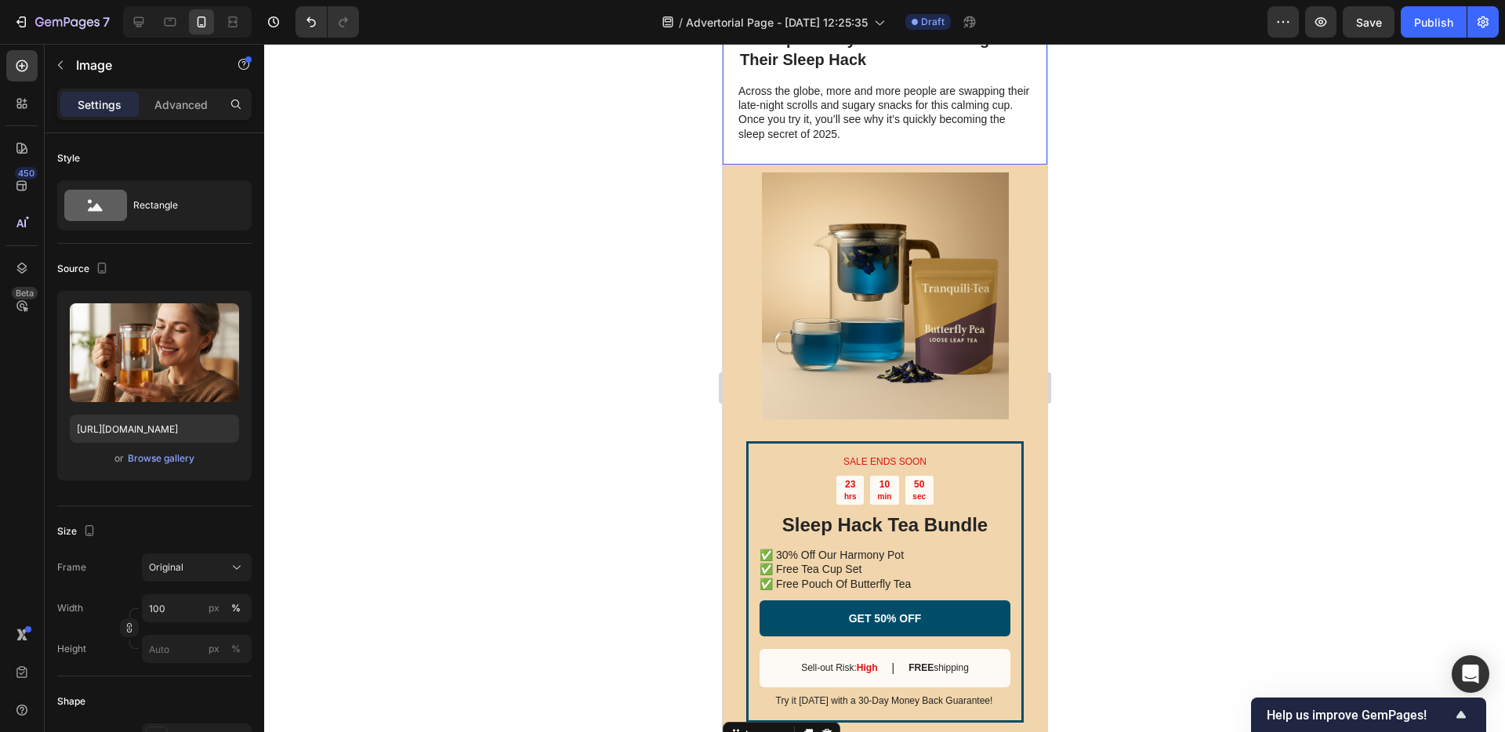
scroll to position [3587, 0]
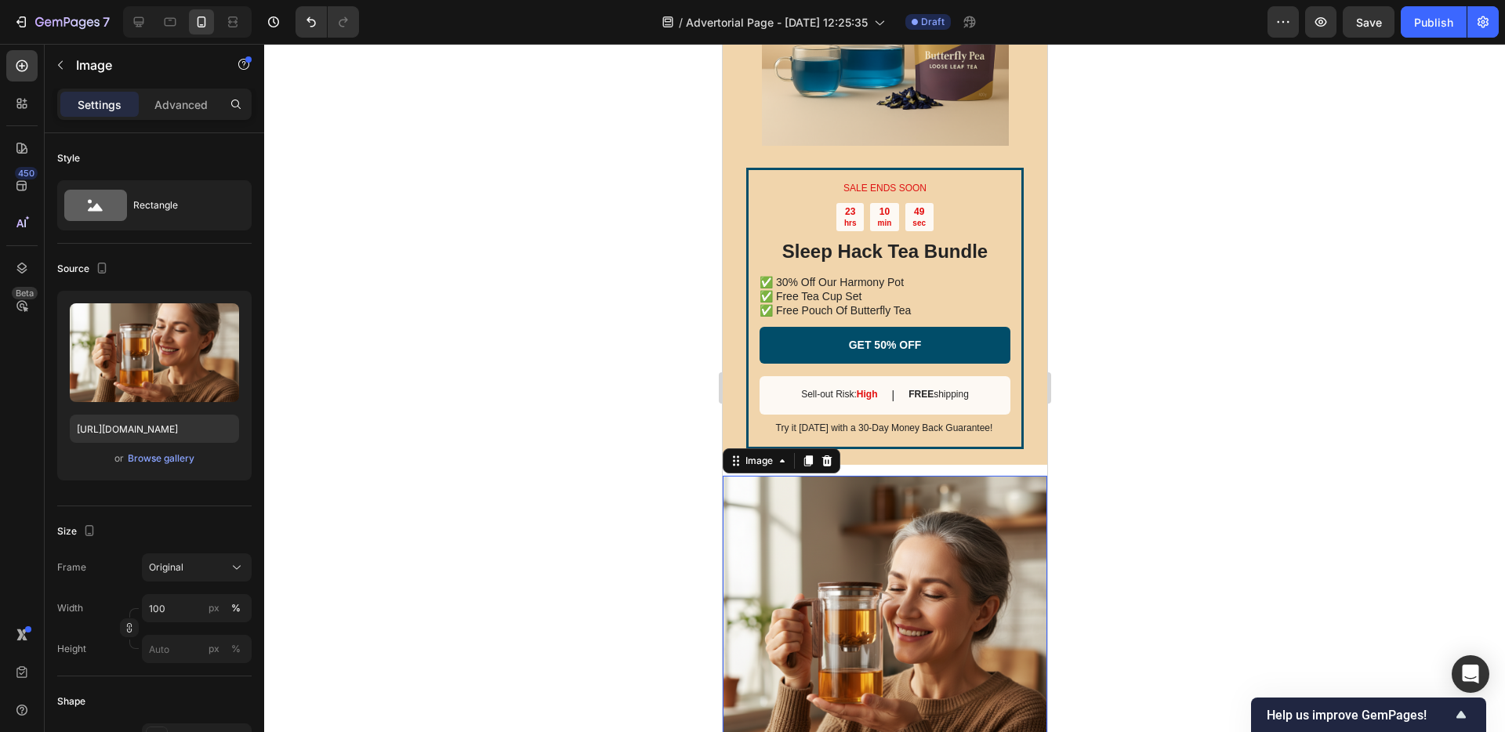
click at [869, 492] on img at bounding box center [884, 638] width 325 height 325
click at [870, 463] on div "SALE ENDS SOON Text Block 23 hrs 10 min 48 sec Countdown Timer Sleep Hack Tea B…" at bounding box center [884, 178] width 325 height 574
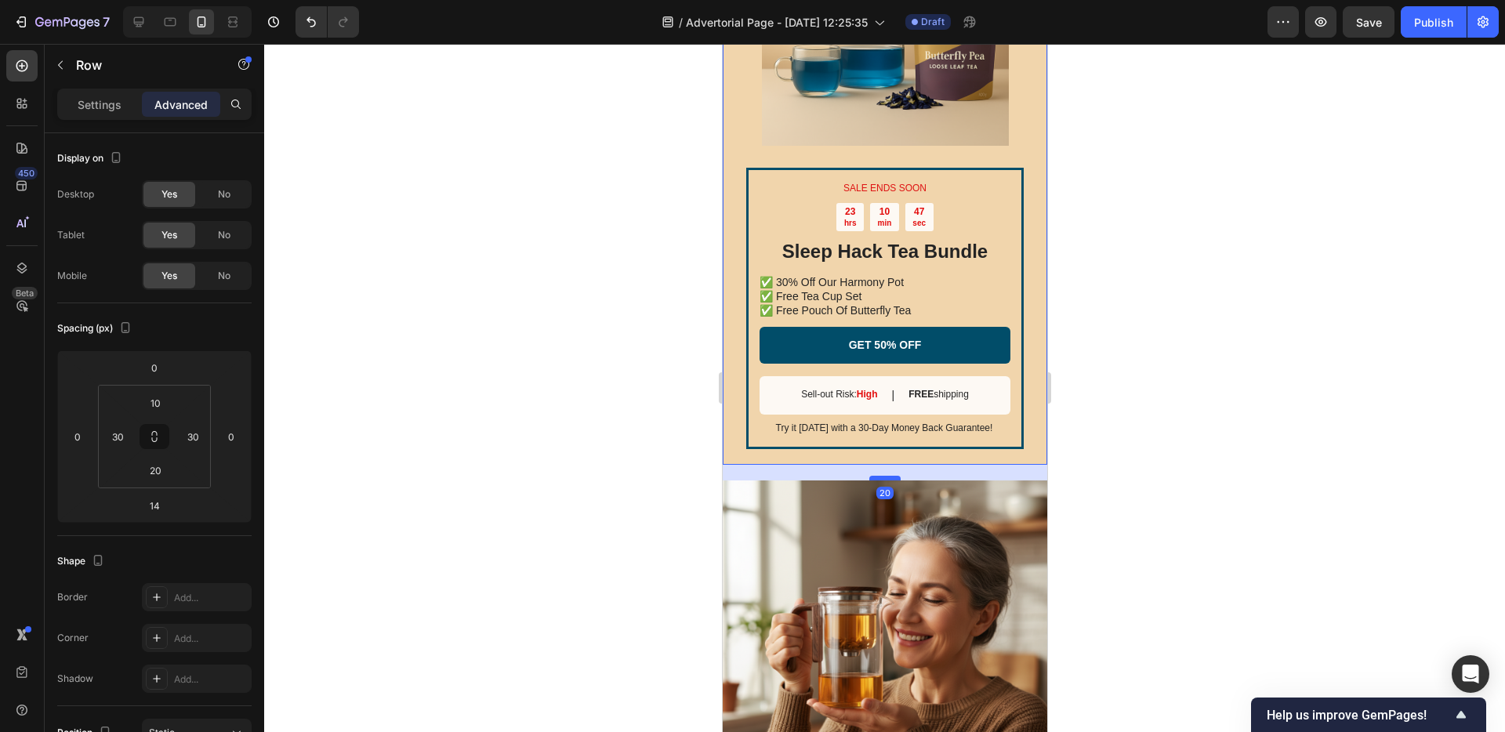
click at [873, 479] on div at bounding box center [884, 478] width 31 height 5
type input "20"
click at [817, 507] on img at bounding box center [884, 643] width 325 height 325
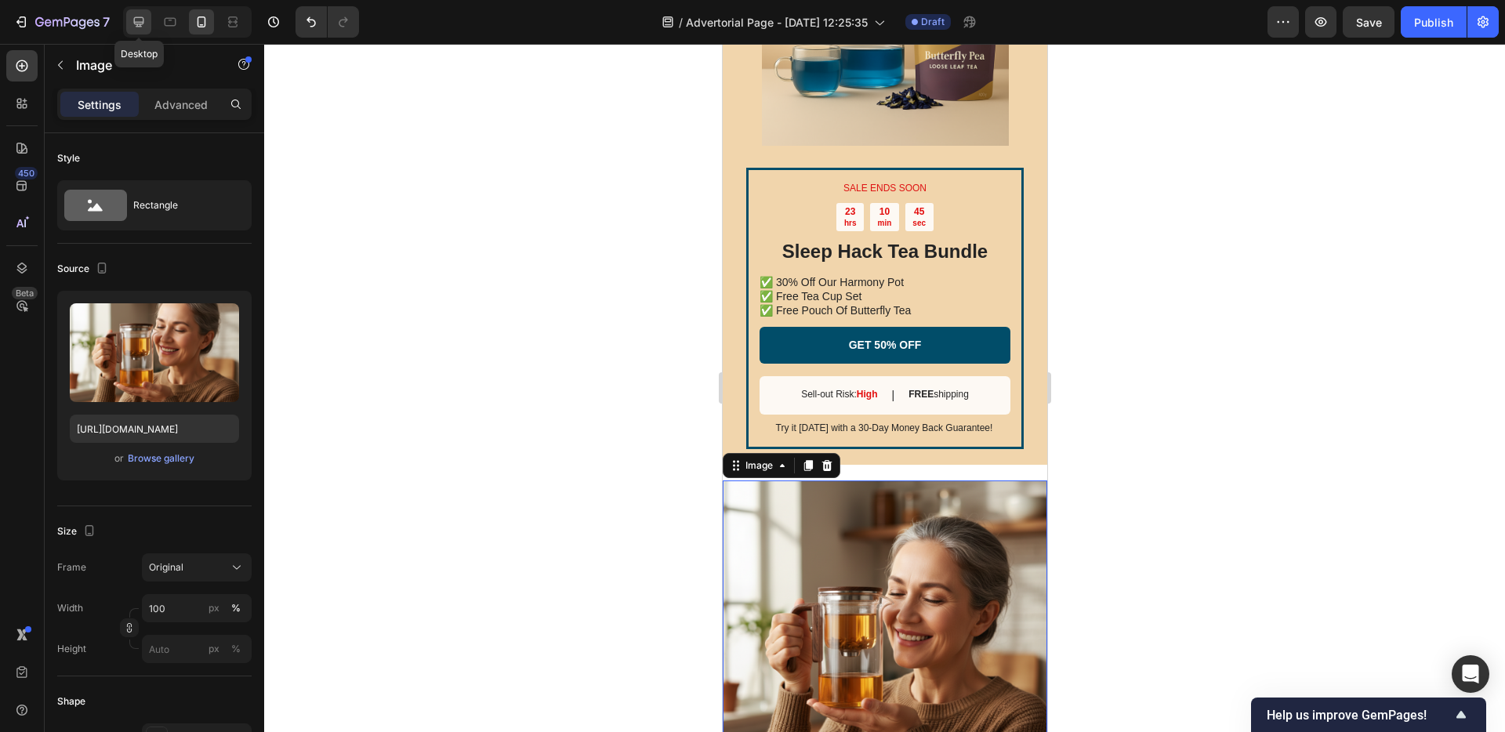
click at [137, 23] on icon at bounding box center [139, 22] width 16 height 16
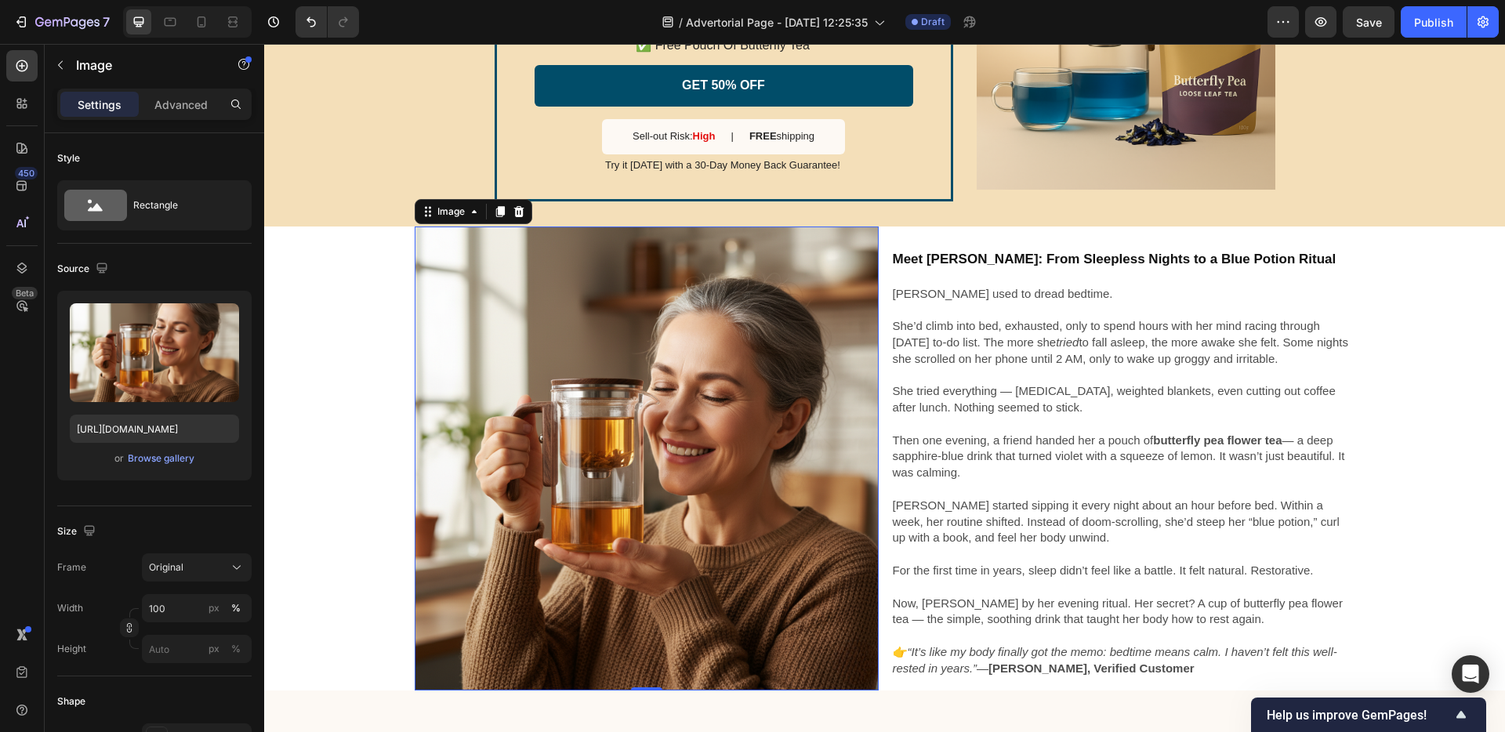
scroll to position [3621, 0]
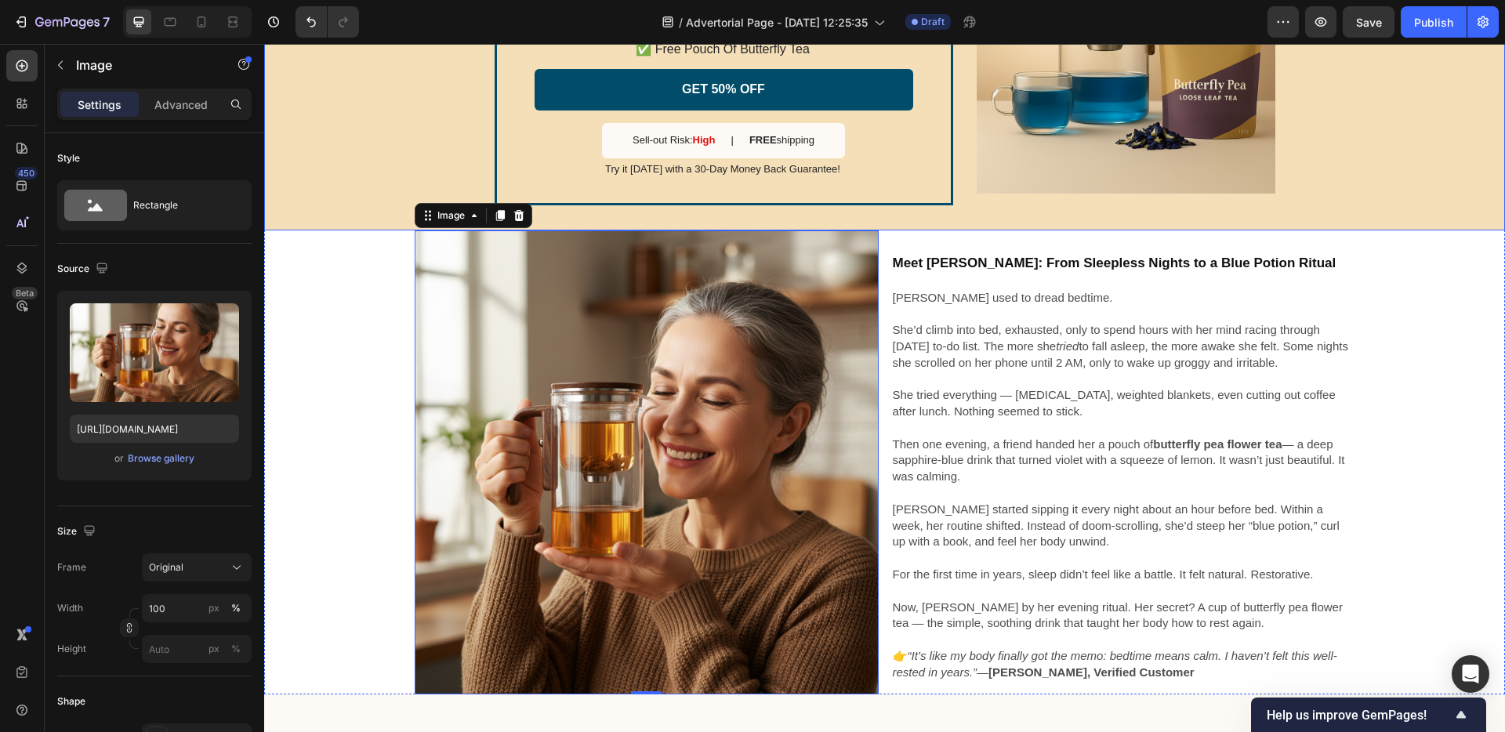
click at [860, 212] on div "SALE ENDS SOON Text Block 23 hrs 10 min 43 sec Countdown Timer Sleep Hack Tea B…" at bounding box center [884, 43] width 1241 height 372
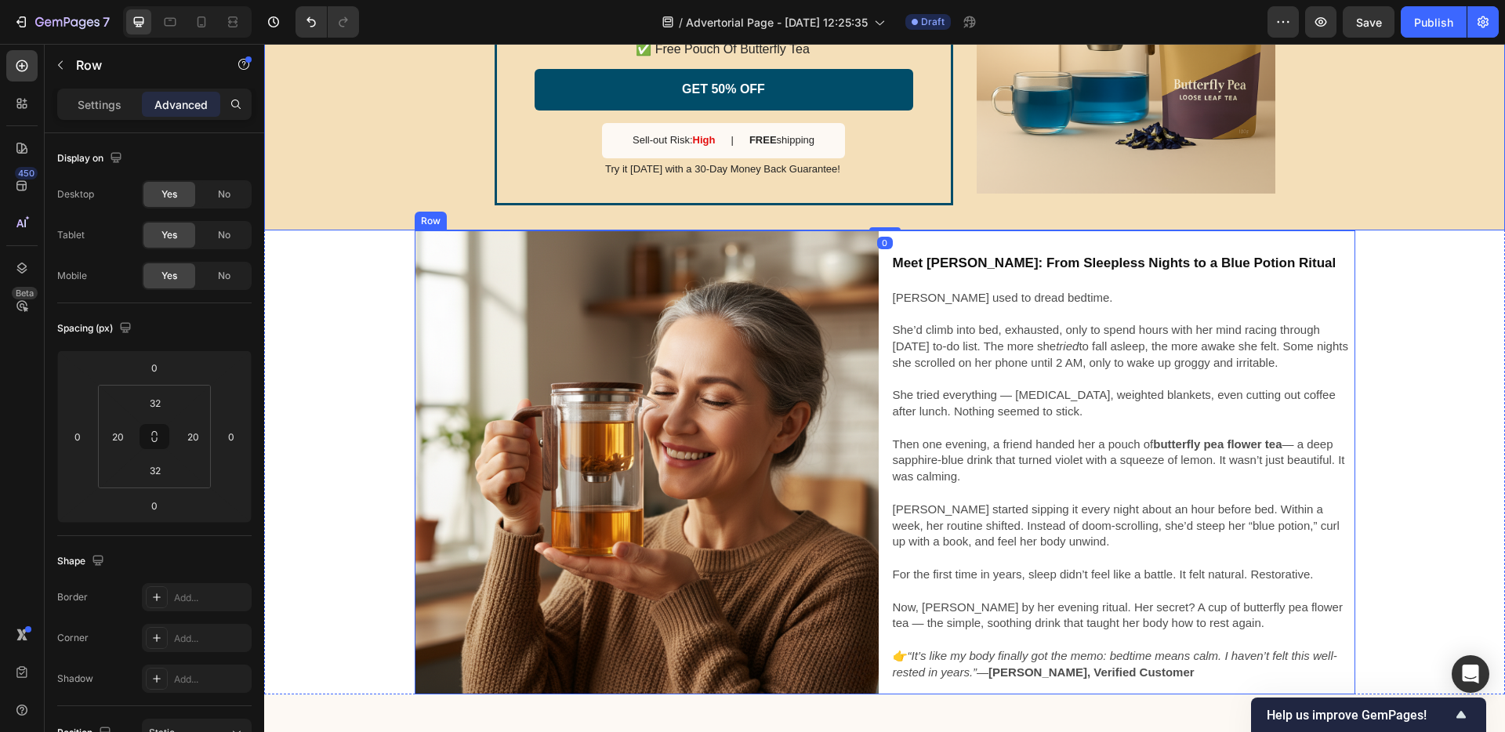
click at [880, 230] on div "Image Meet Jane: From Sleepless Nights to a Blue Potion Ritual Heading Jane use…" at bounding box center [885, 462] width 941 height 464
click at [877, 225] on div "SALE ENDS SOON Text Block 23 hrs 10 min 42 sec Countdown Timer Sleep Hack Tea B…" at bounding box center [884, 43] width 1241 height 372
click at [877, 230] on div "Image Meet Jane: From Sleepless Nights to a Blue Potion Ritual Heading Jane use…" at bounding box center [885, 462] width 941 height 464
click at [876, 227] on div "SALE ENDS SOON Text Block 23 hrs 10 min 41 sec Countdown Timer Sleep Hack Tea B…" at bounding box center [884, 43] width 1241 height 372
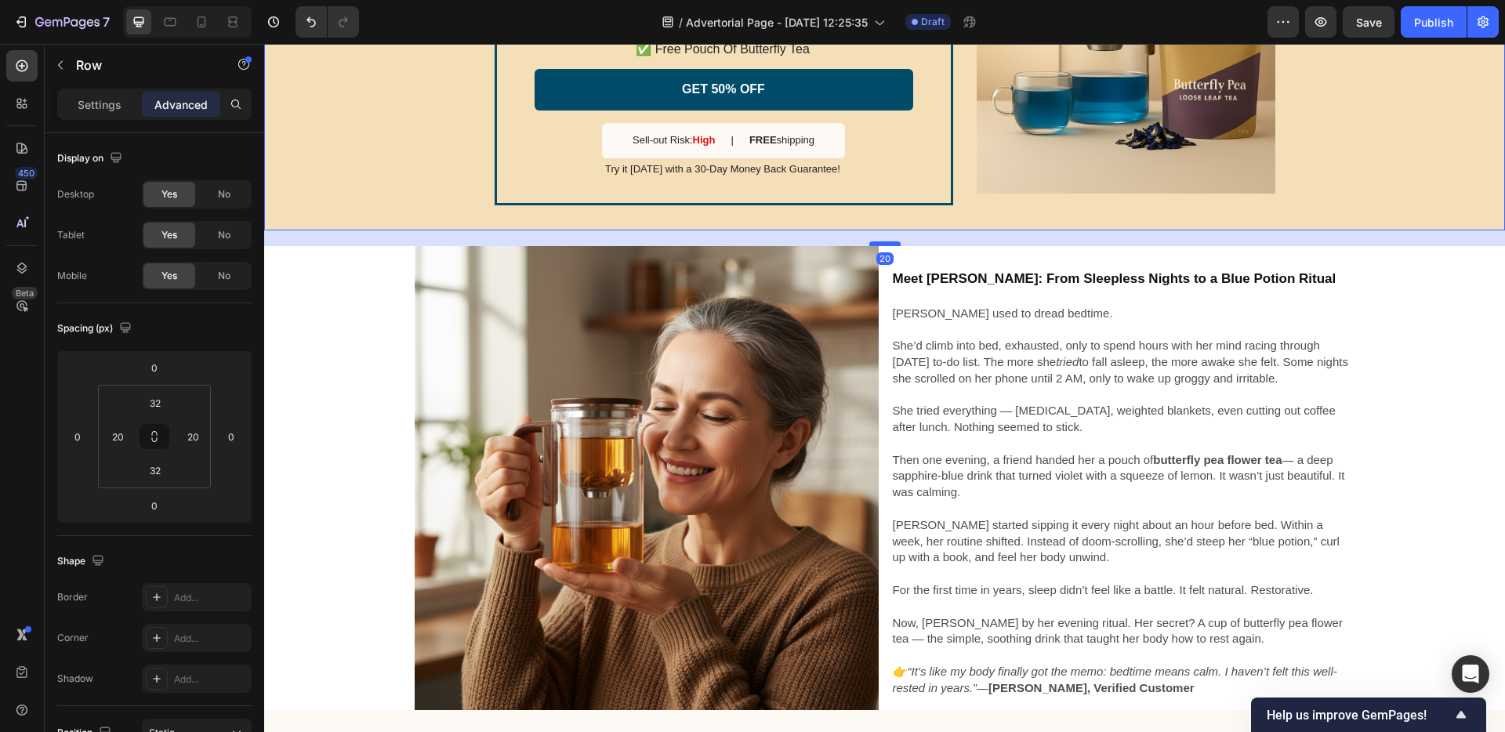
drag, startPoint x: 876, startPoint y: 227, endPoint x: 877, endPoint y: 244, distance: 16.5
click at [877, 244] on div at bounding box center [884, 243] width 31 height 5
type input "20"
click at [1077, 360] on icon "tried" at bounding box center [1067, 361] width 23 height 13
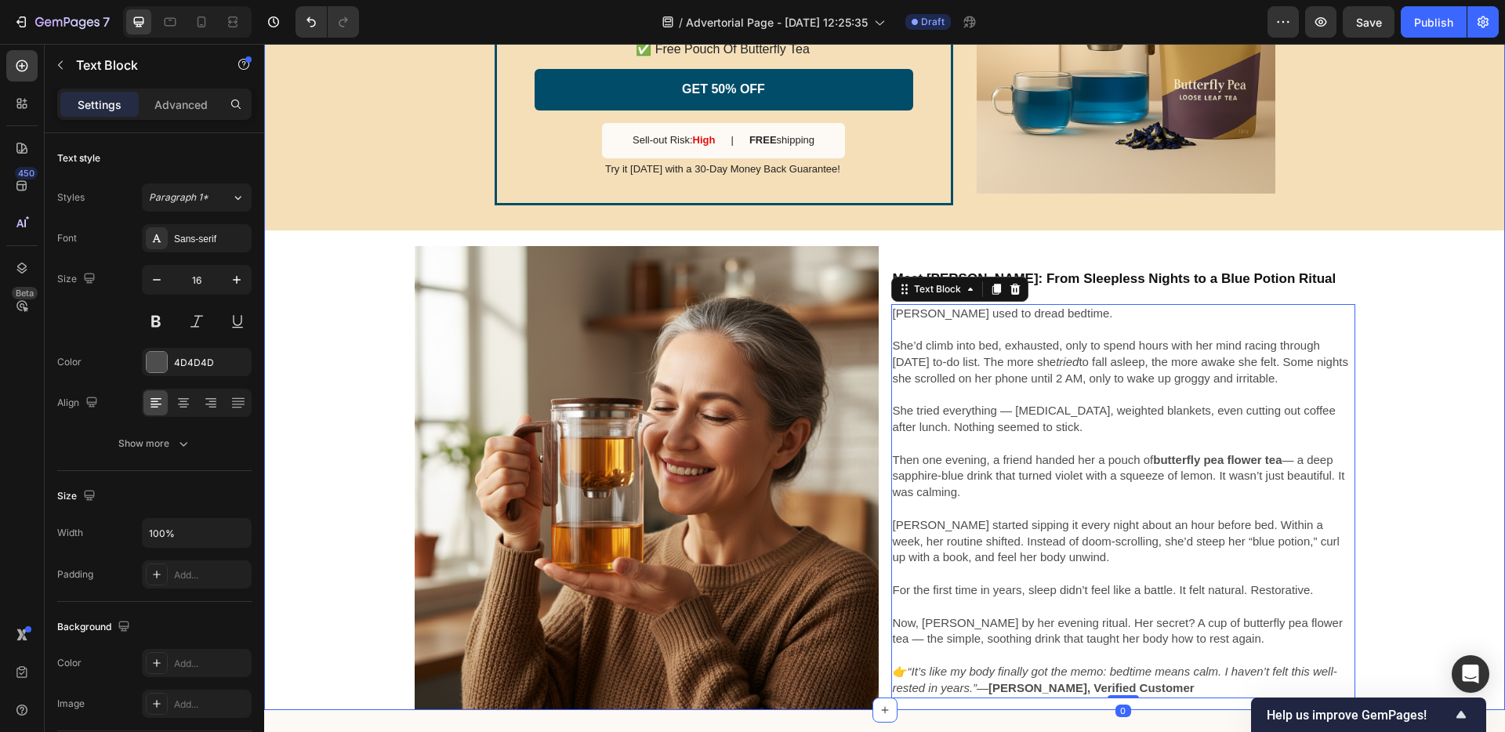
click at [1470, 513] on div "SALE ENDS SOON Text Block 23 hrs 10 min 37 sec Countdown Timer Sleep Hack Tea B…" at bounding box center [884, 283] width 1241 height 852
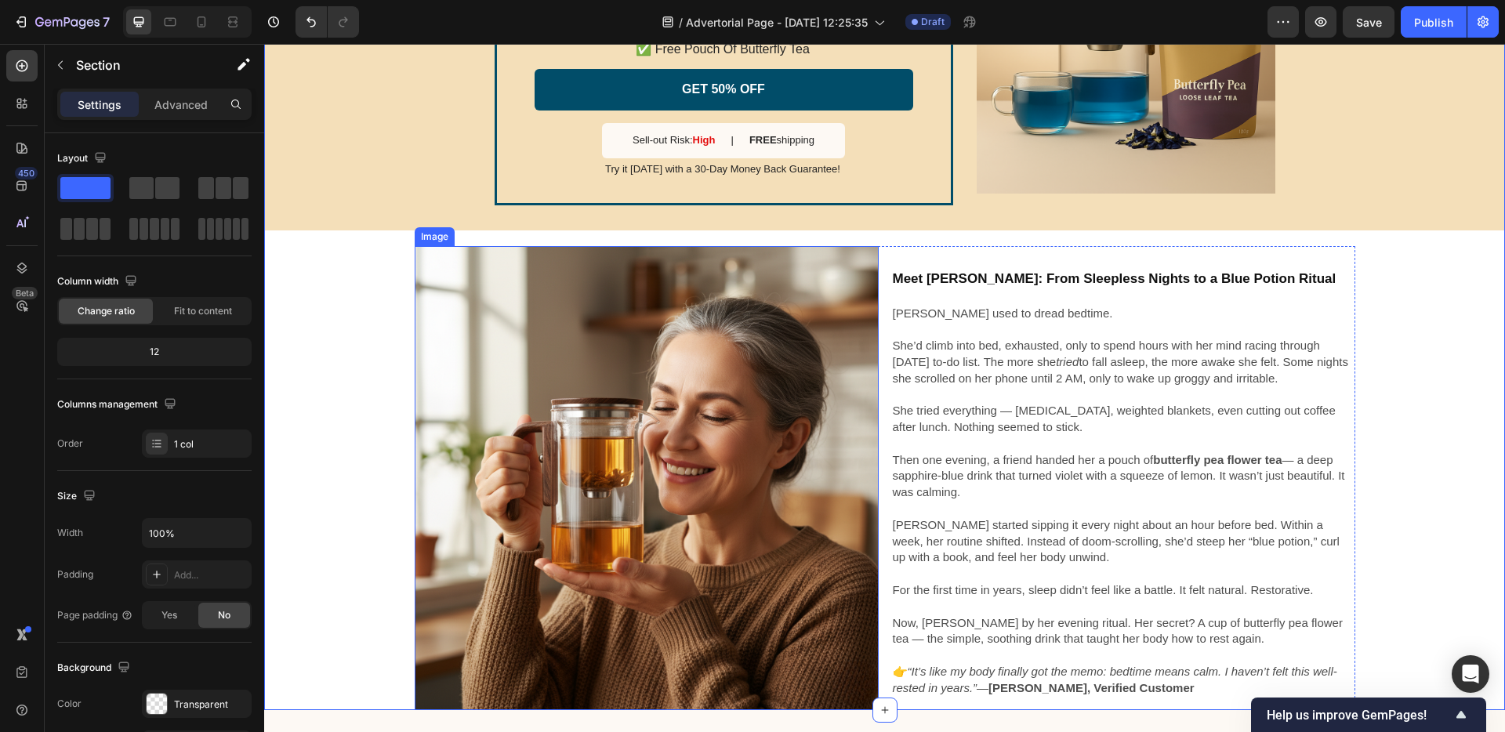
click at [630, 416] on img at bounding box center [647, 478] width 464 height 464
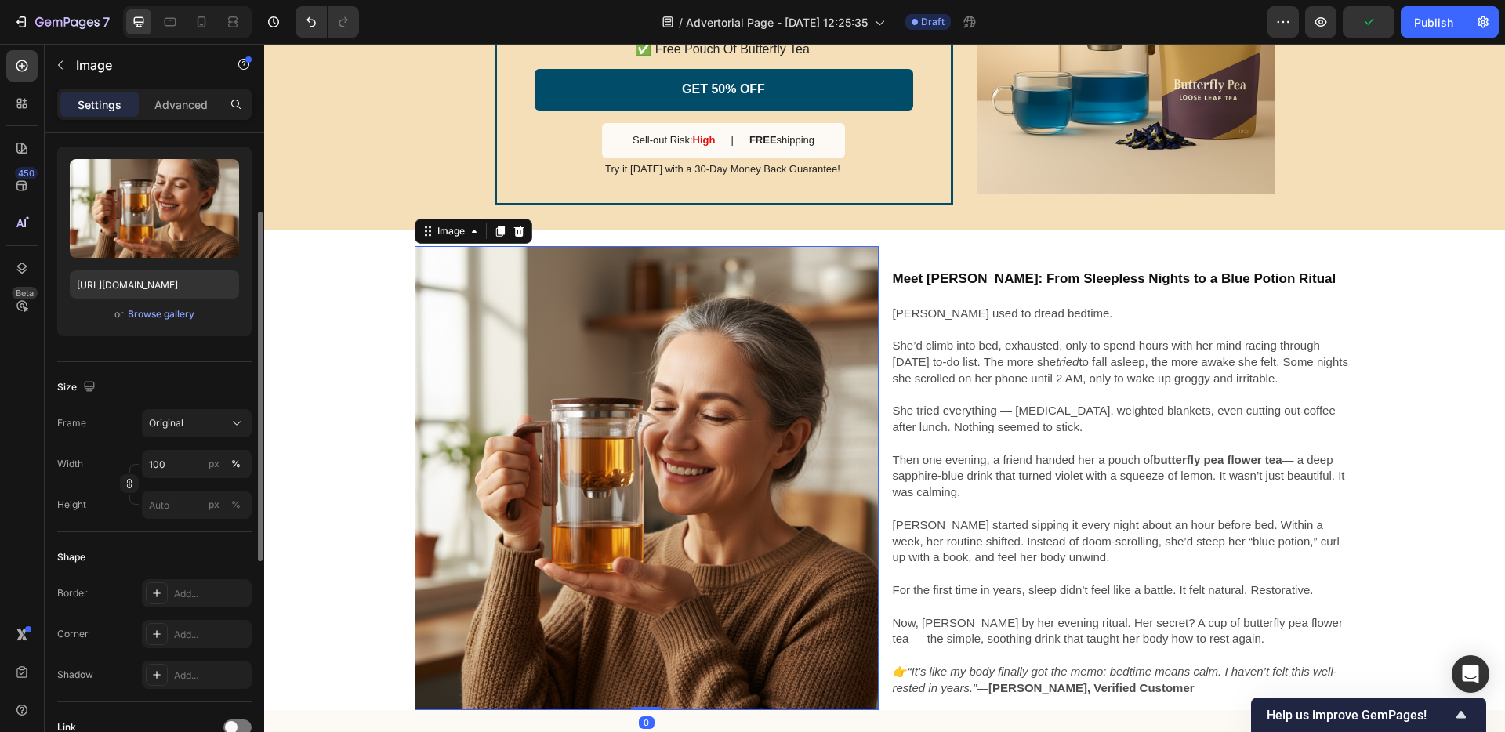
scroll to position [289, 0]
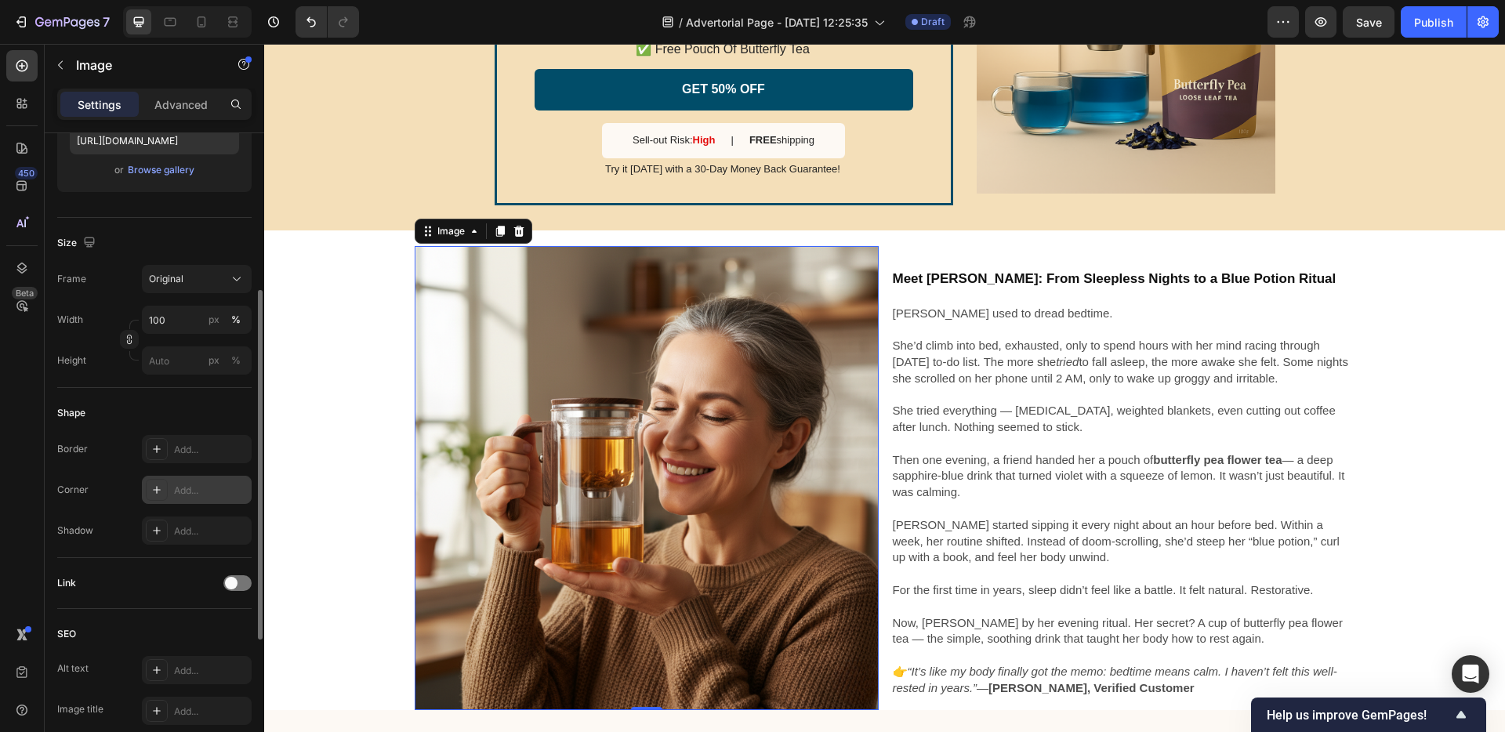
click at [176, 494] on div "Add..." at bounding box center [211, 491] width 74 height 14
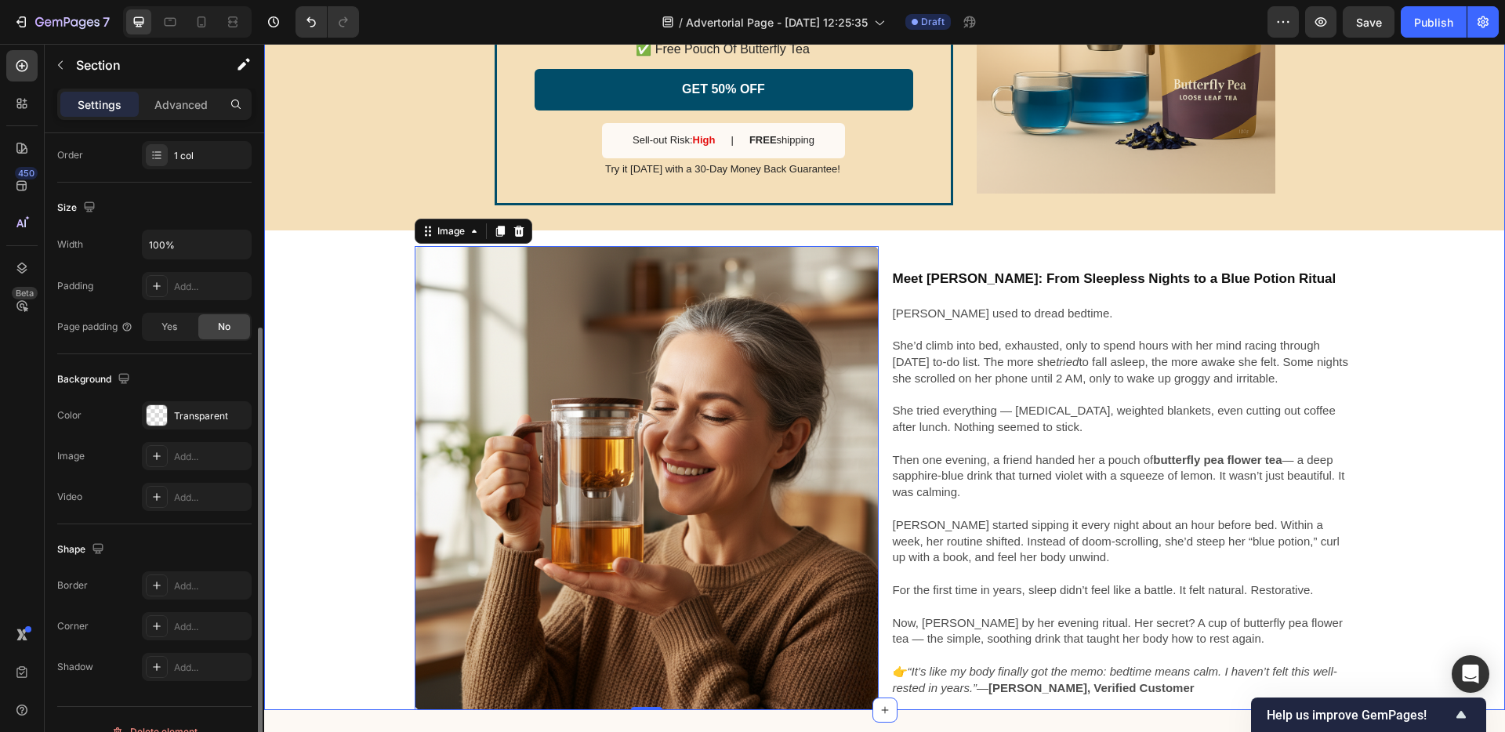
click at [339, 430] on div "SALE ENDS SOON Text Block 23 hrs 10 min 32 sec Countdown Timer Sleep Hack Tea B…" at bounding box center [884, 283] width 1241 height 852
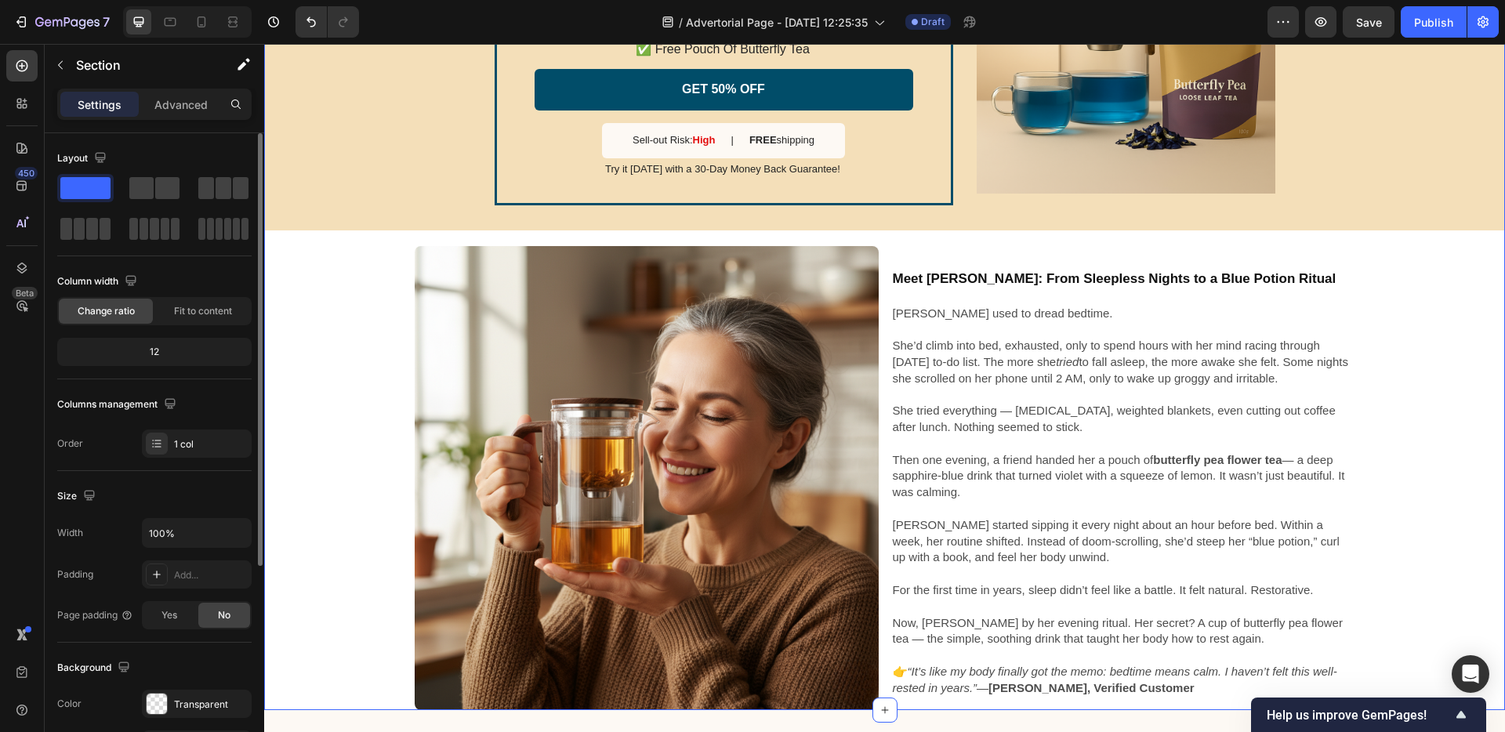
scroll to position [3918, 0]
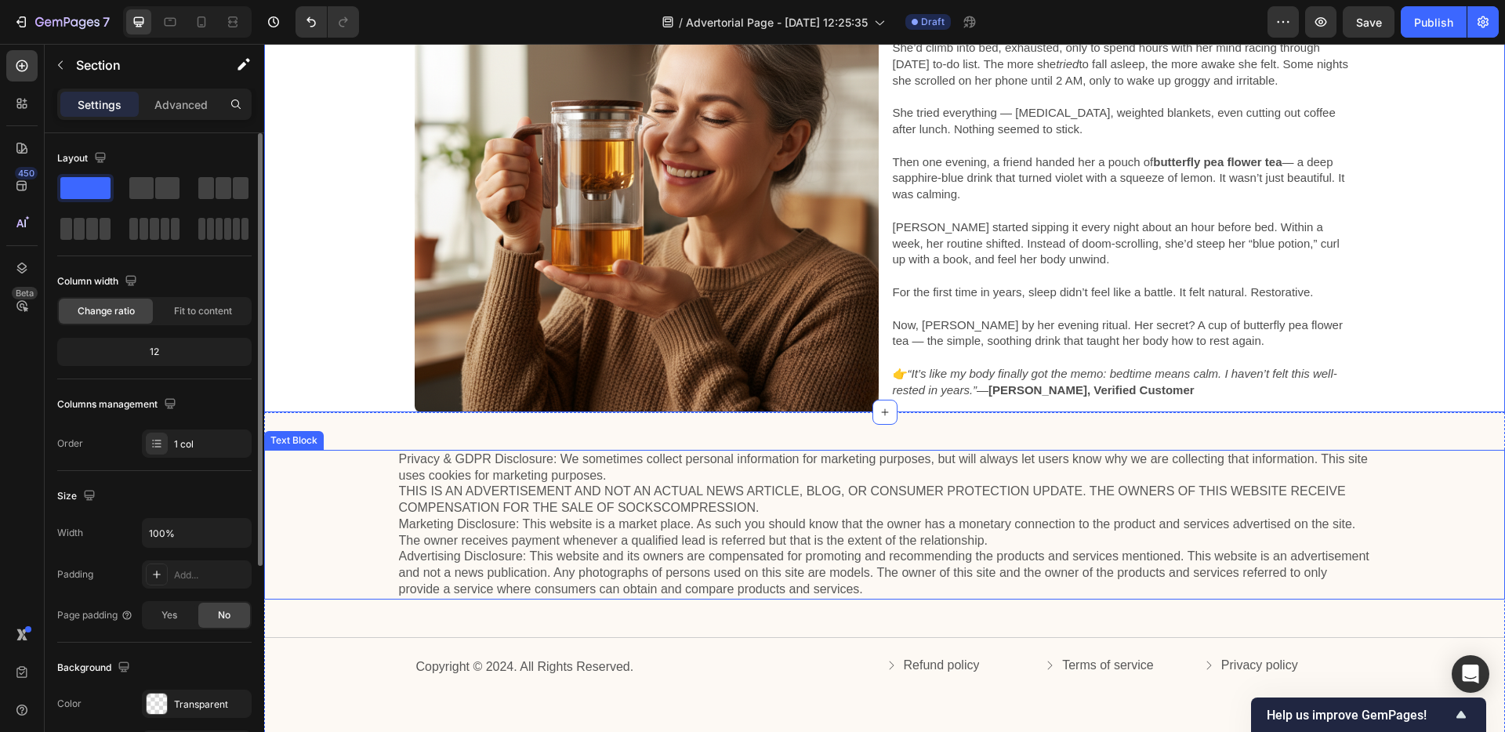
click at [343, 453] on div "Privacy & GDPR Disclosure: We sometimes collect personal information for market…" at bounding box center [885, 525] width 1210 height 150
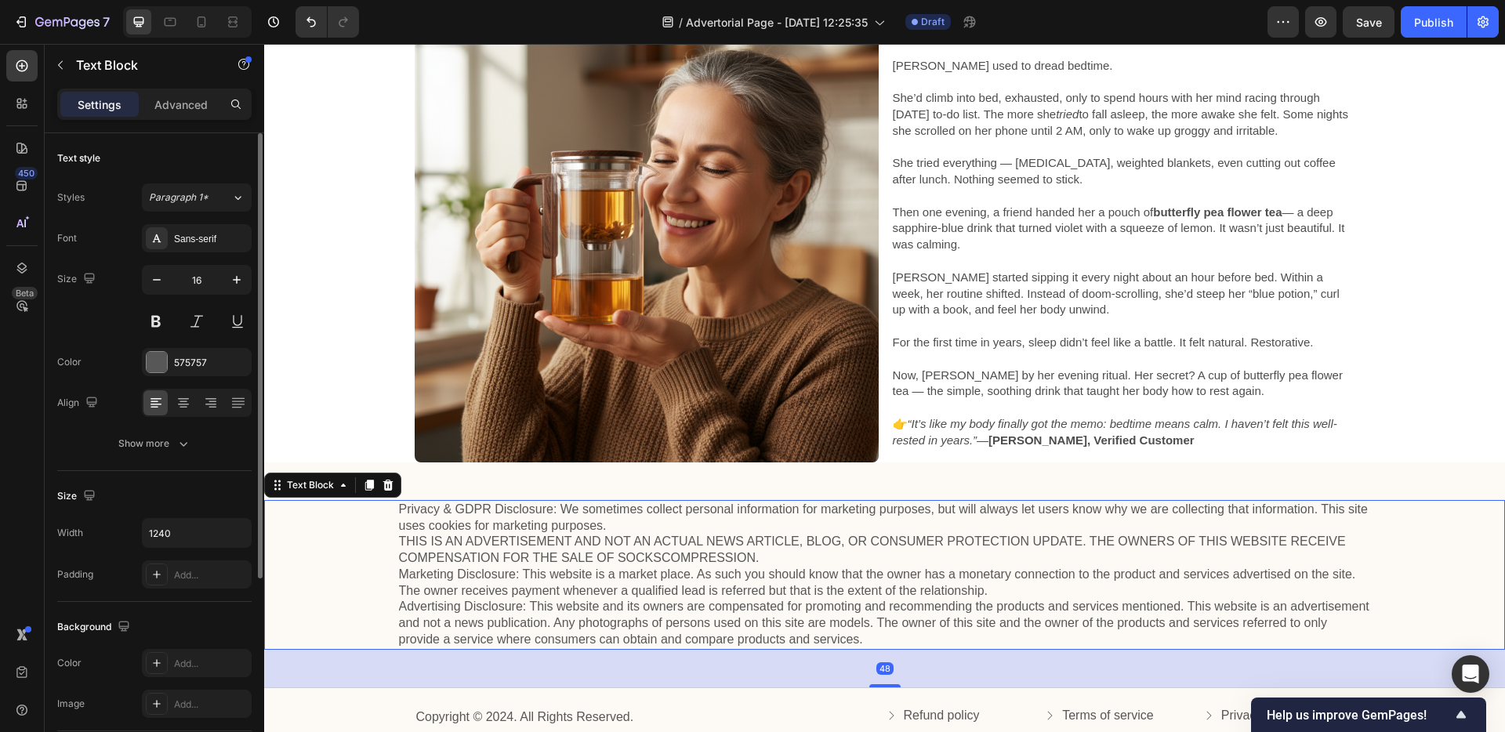
scroll to position [3774, 0]
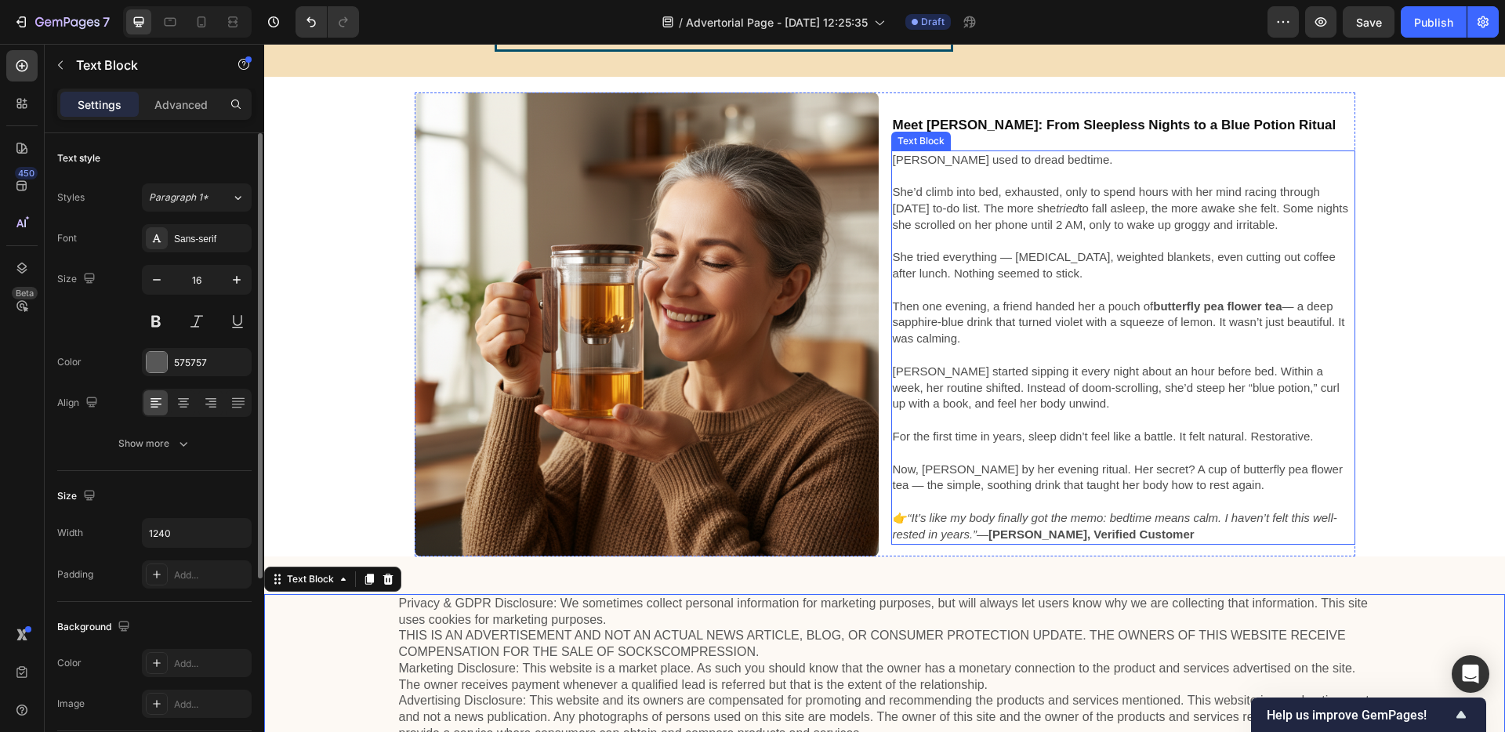
click at [1007, 265] on p "She tried everything — melatonin, weighted blankets, even cutting out coffee af…" at bounding box center [1123, 265] width 461 height 33
click at [1005, 260] on span "She tried everything — melatonin, weighted blankets, even cutting out coffee af…" at bounding box center [1114, 265] width 443 height 30
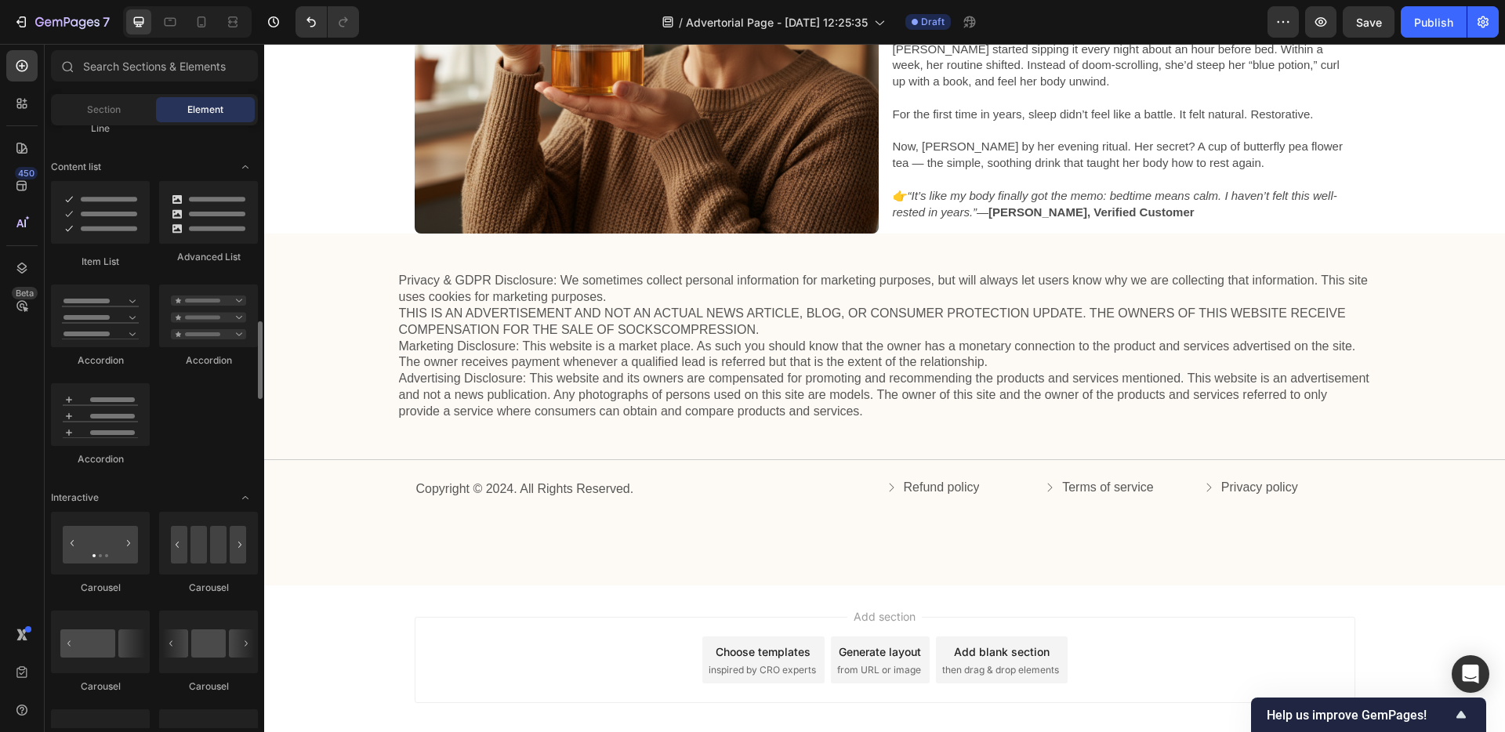
scroll to position [1361, 0]
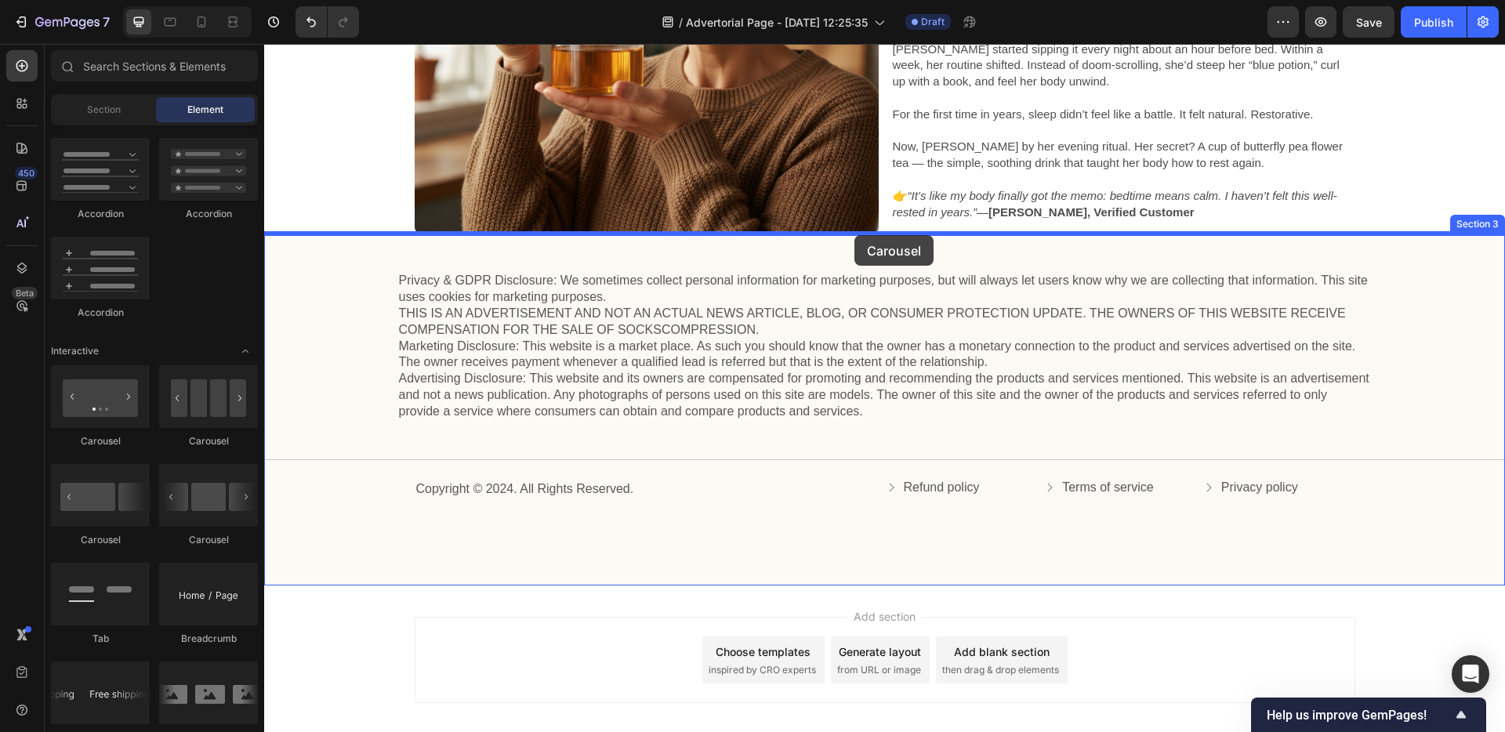
drag, startPoint x: 365, startPoint y: 454, endPoint x: 855, endPoint y: 235, distance: 535.9
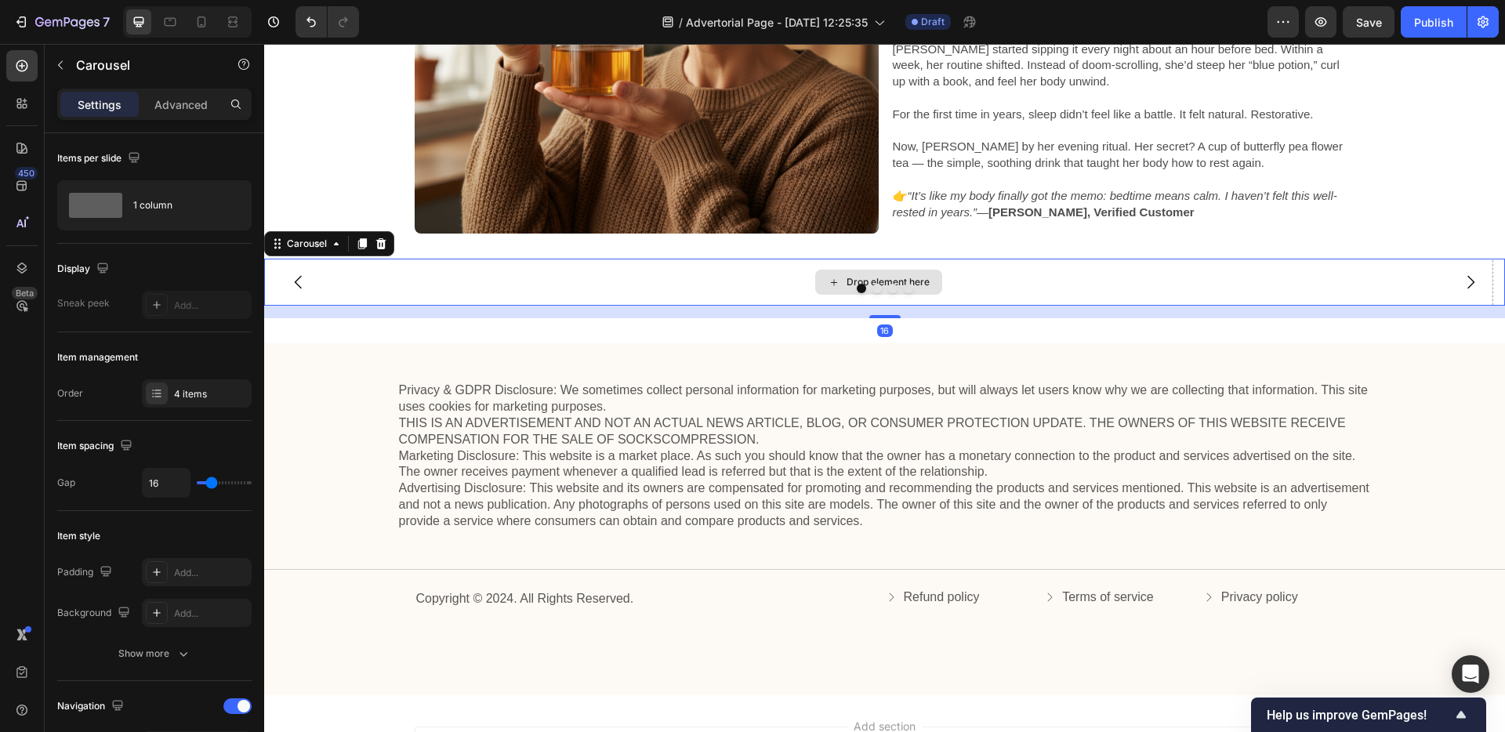
click at [829, 277] on icon at bounding box center [834, 282] width 13 height 13
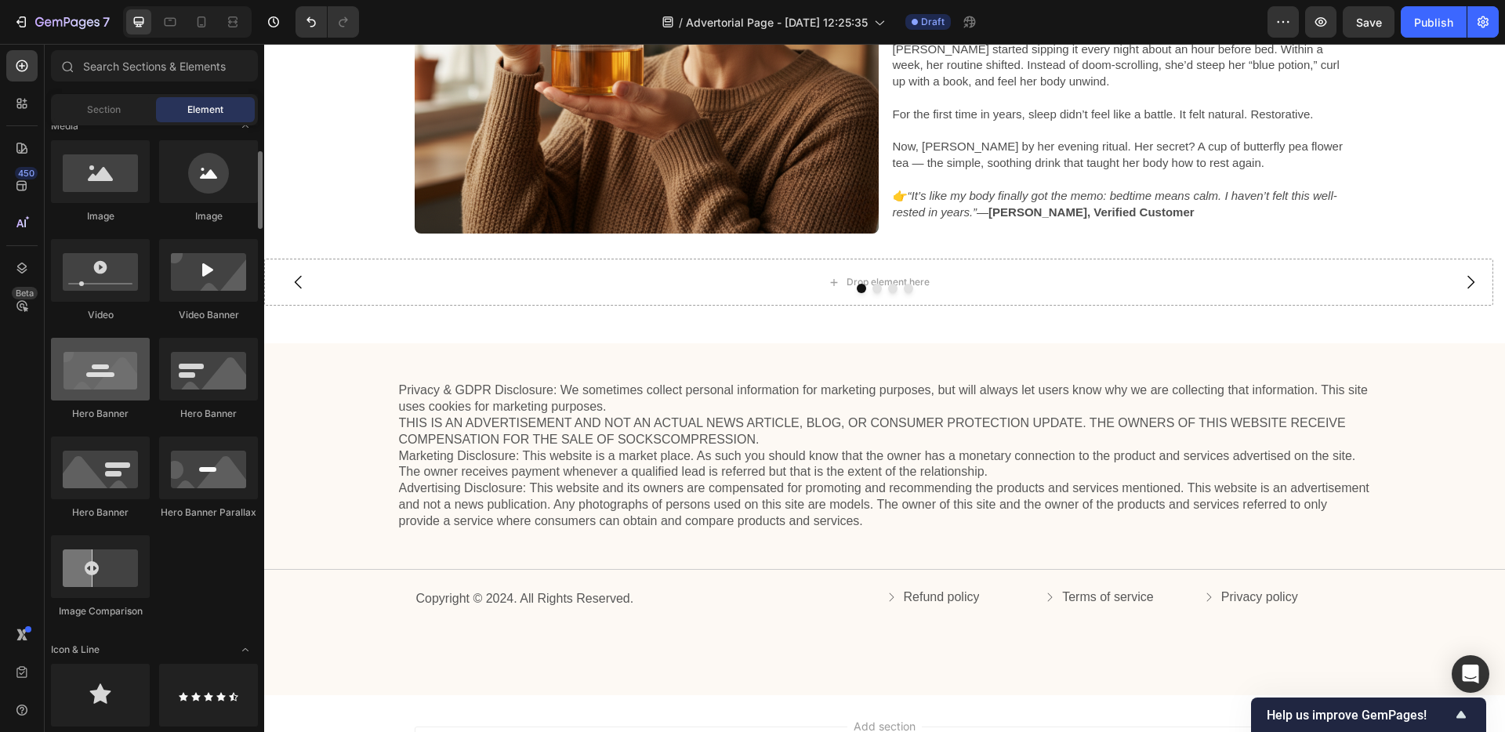
scroll to position [364, 0]
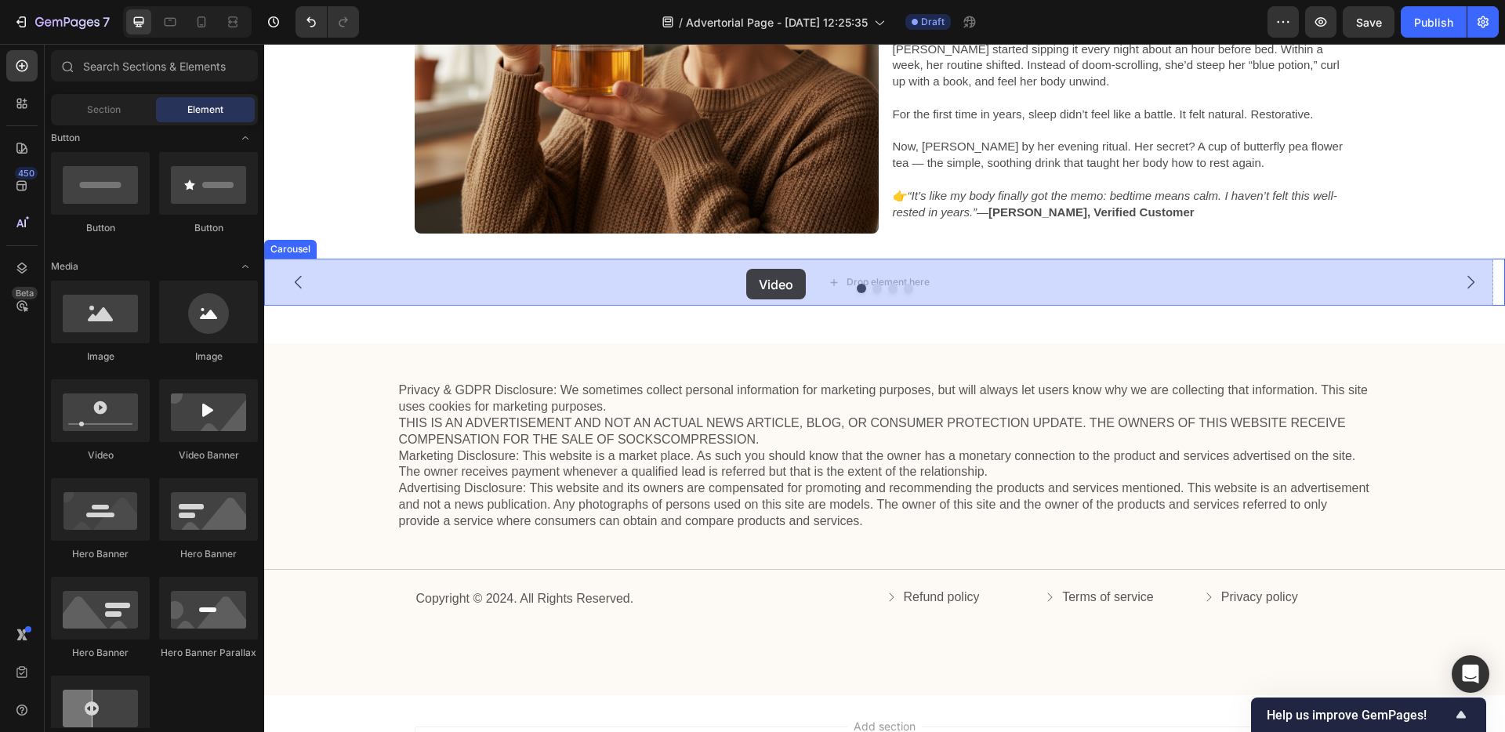
drag, startPoint x: 384, startPoint y: 463, endPoint x: 625, endPoint y: 303, distance: 288.5
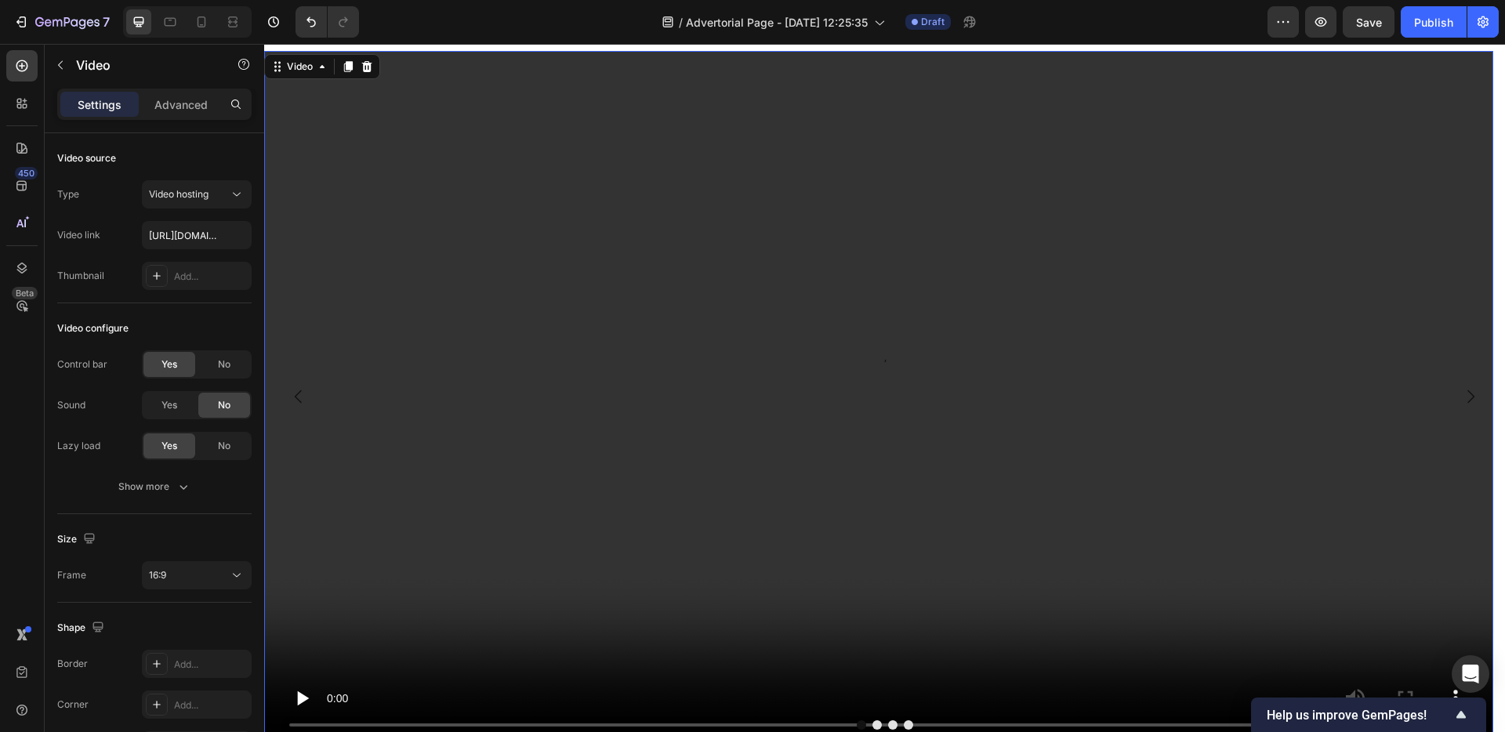
scroll to position [3784, 0]
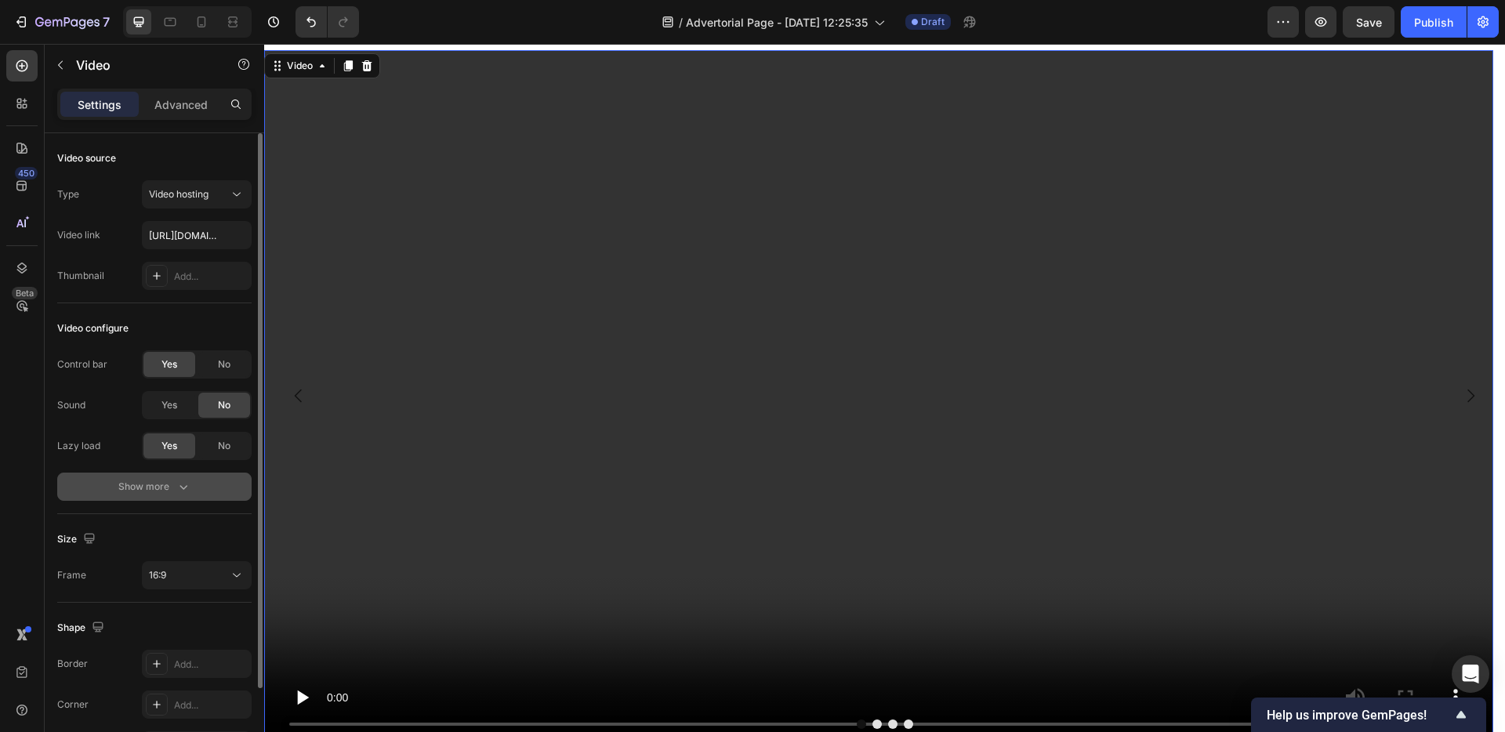
click at [140, 484] on div "Show more" at bounding box center [154, 487] width 73 height 16
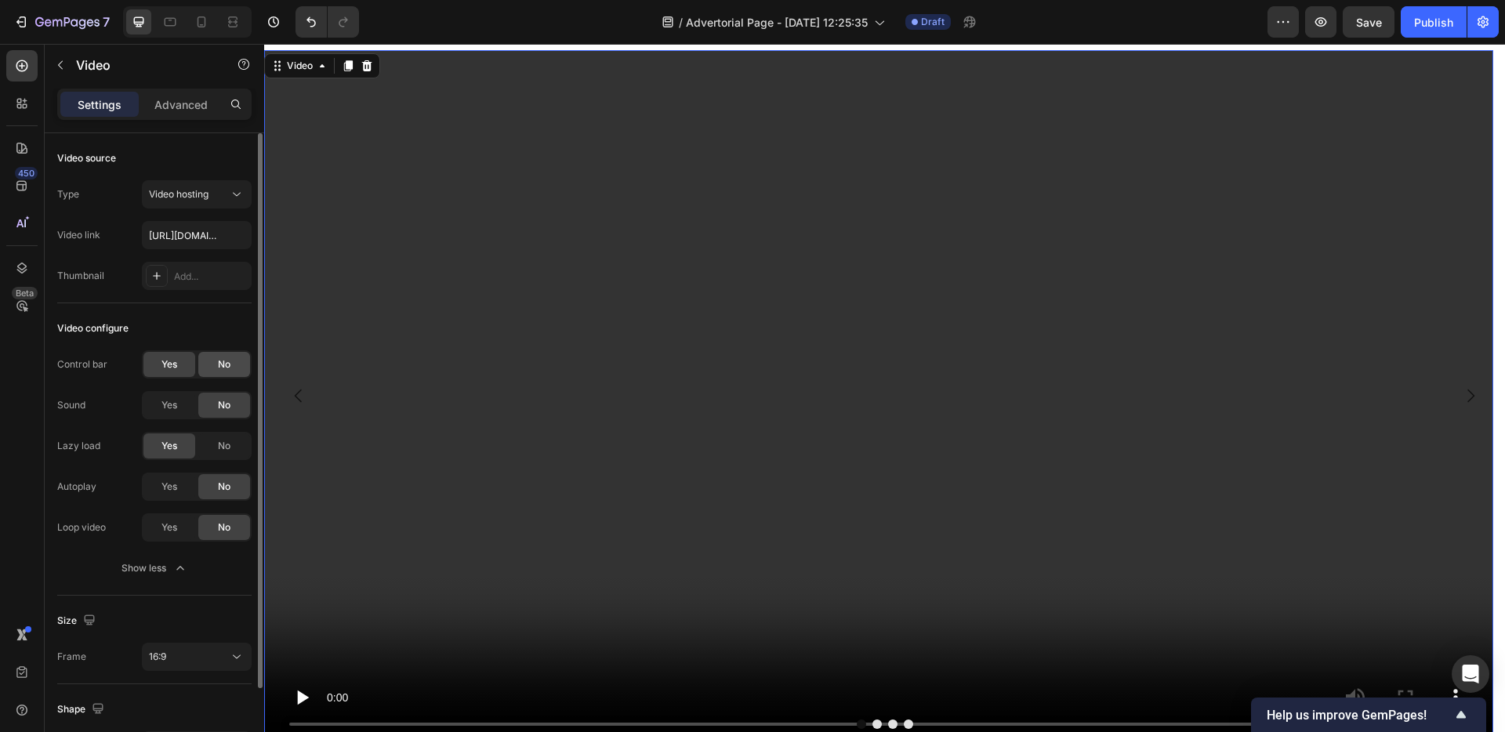
click at [215, 355] on div "No" at bounding box center [224, 364] width 52 height 25
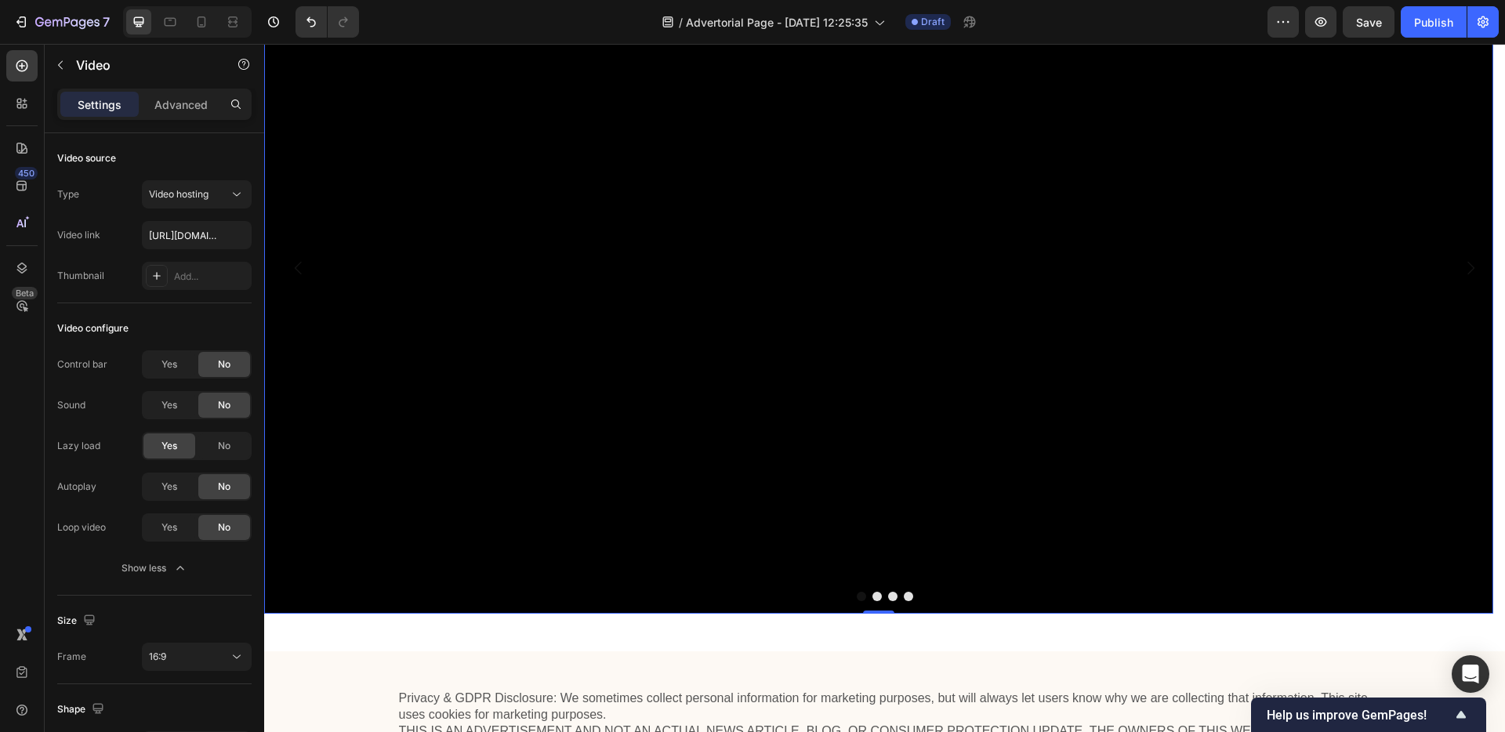
scroll to position [3916, 0]
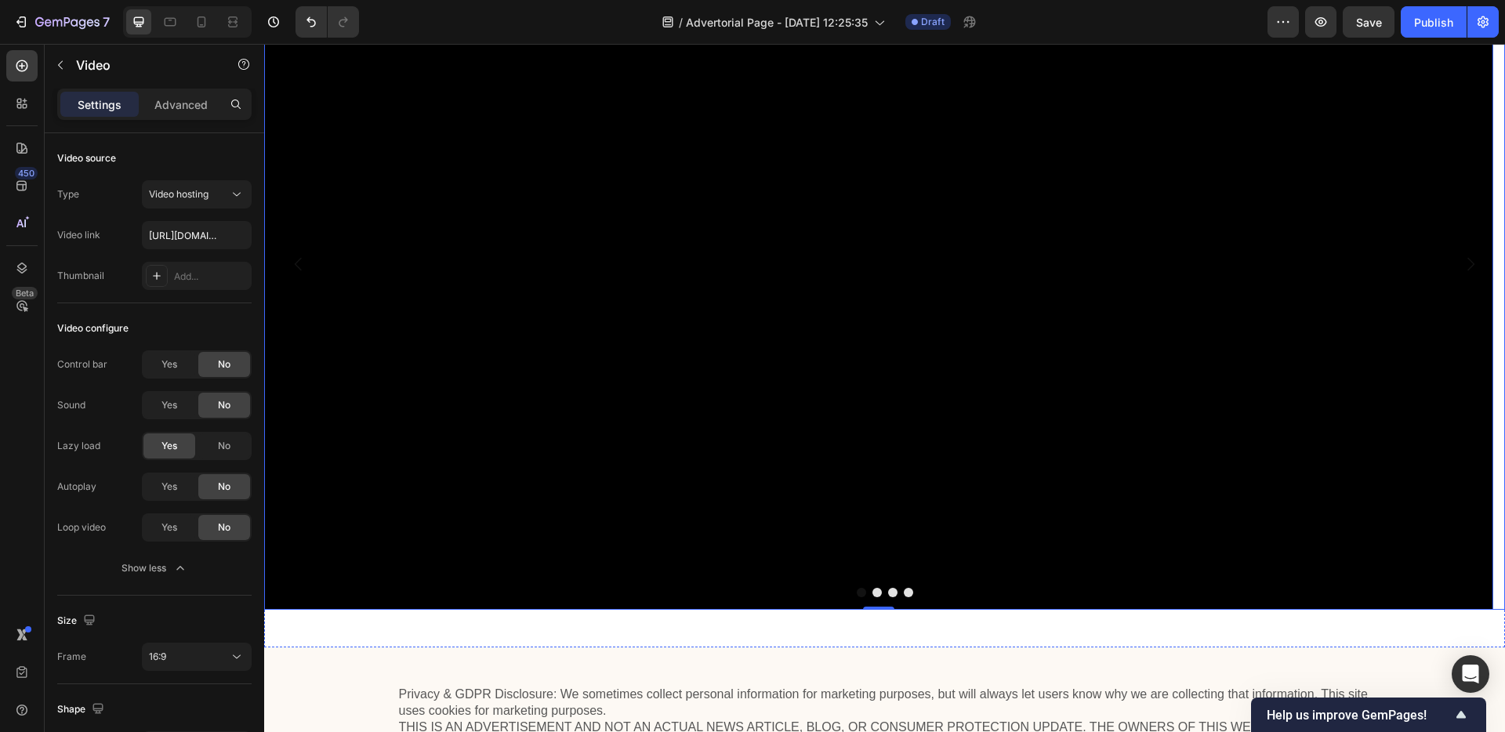
click at [873, 590] on button "Dot" at bounding box center [877, 592] width 9 height 9
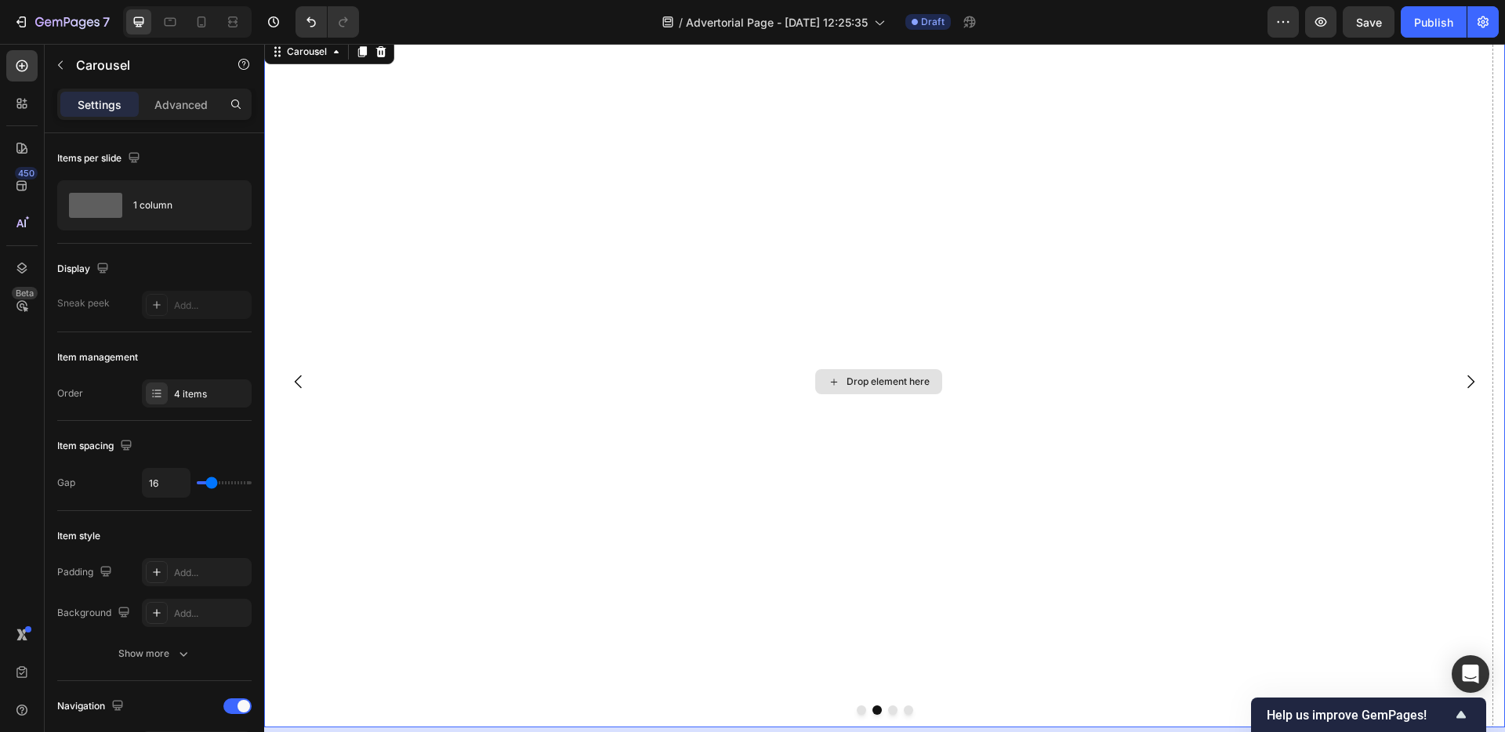
scroll to position [3833, 0]
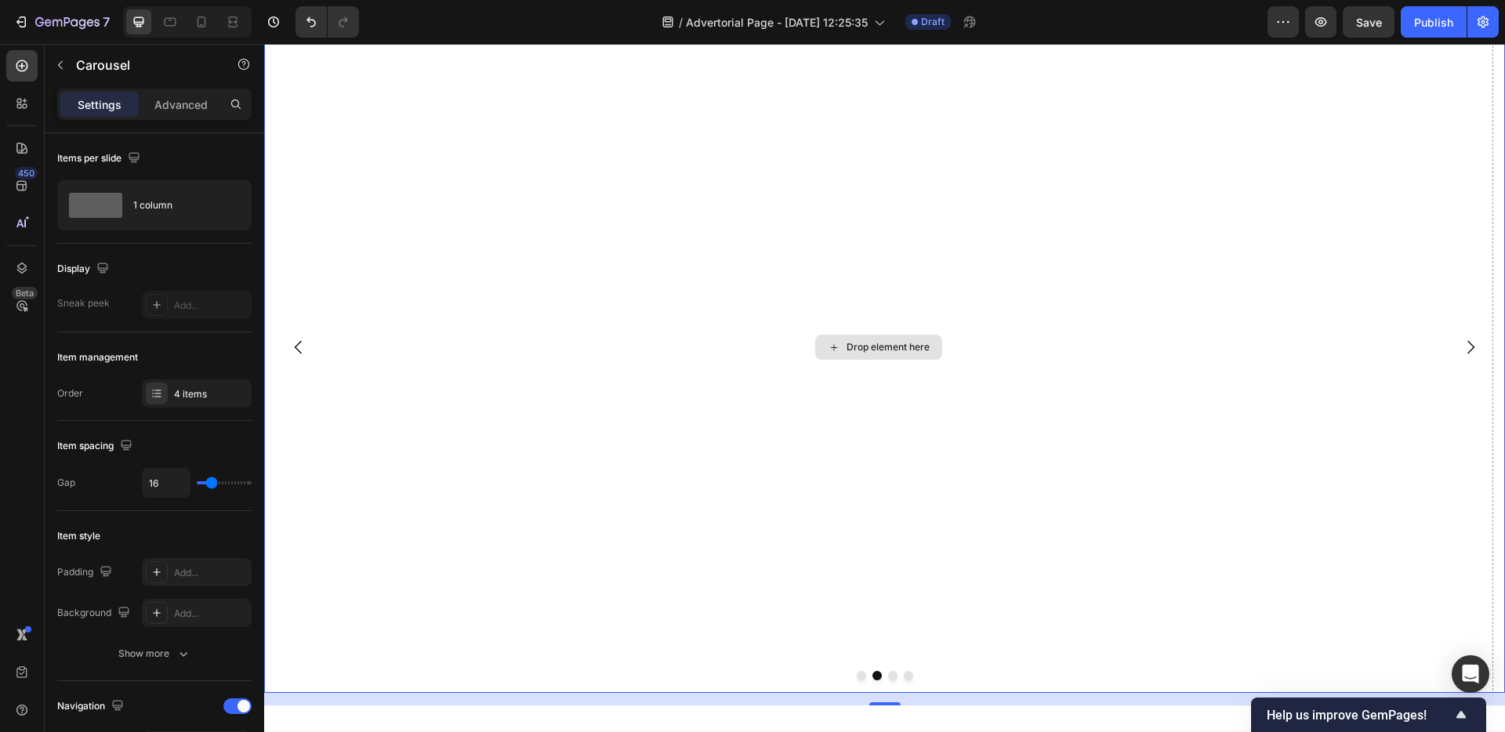
click at [855, 681] on div "Drop element here" at bounding box center [878, 347] width 1229 height 691
click at [857, 677] on button "Dot" at bounding box center [861, 675] width 9 height 9
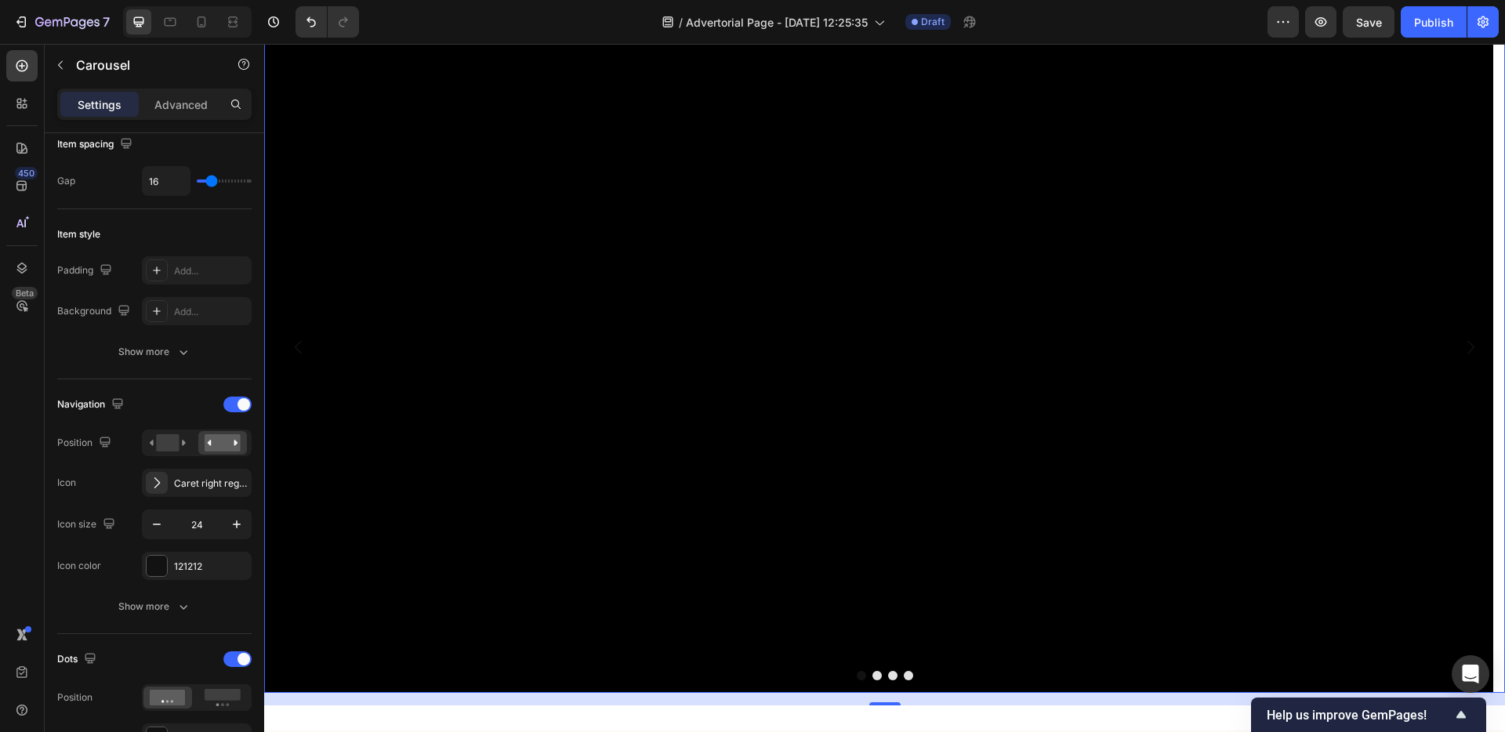
scroll to position [0, 0]
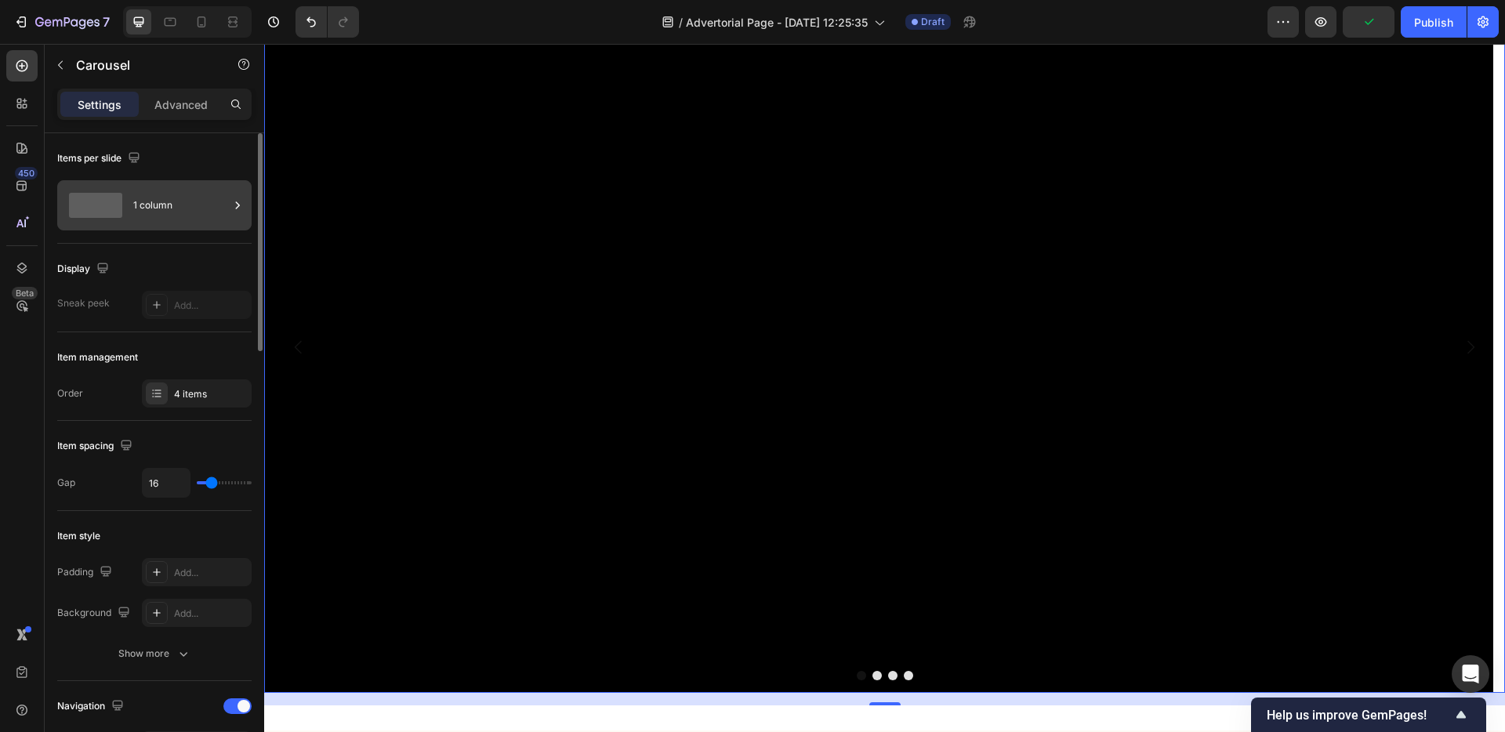
click at [158, 209] on div "1 column" at bounding box center [181, 205] width 96 height 36
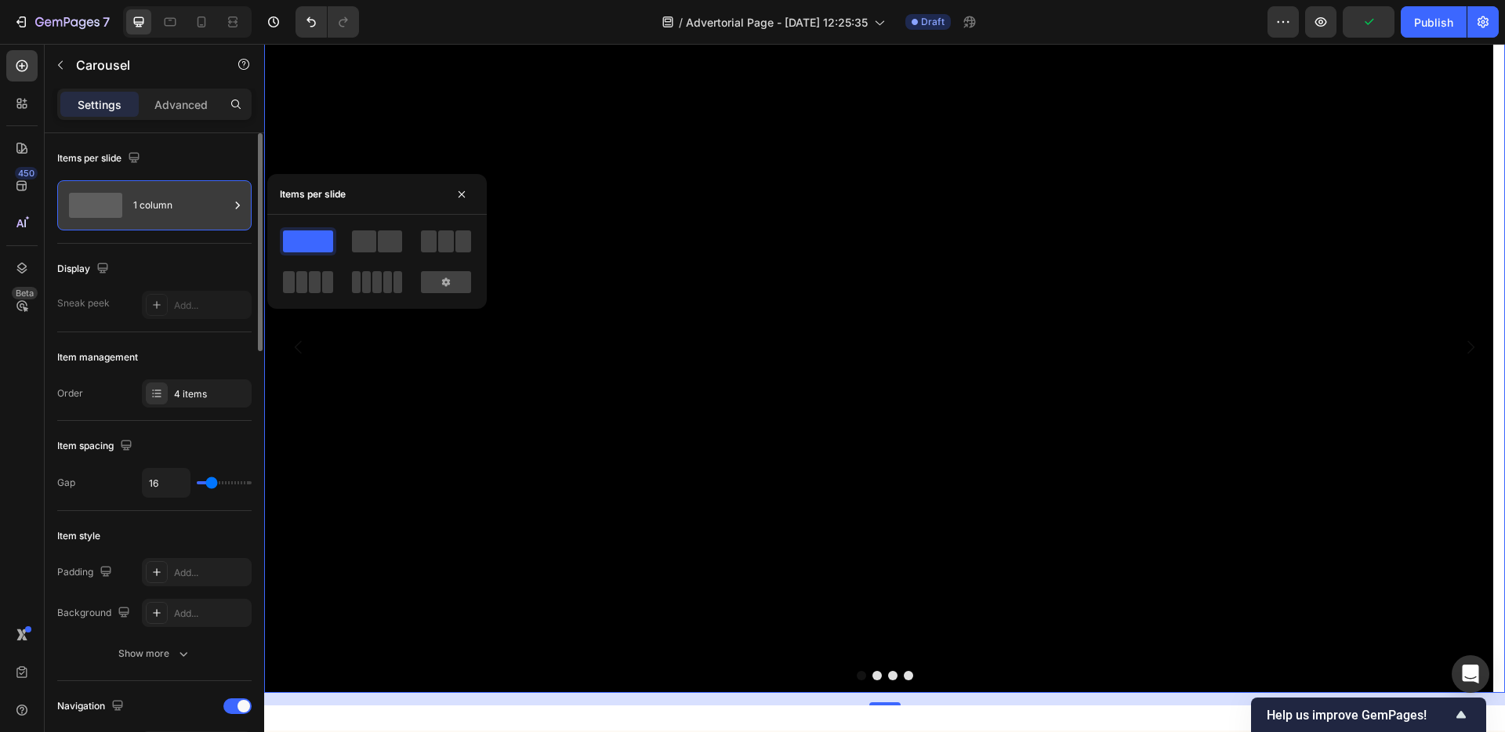
click at [157, 209] on div "1 column" at bounding box center [181, 205] width 96 height 36
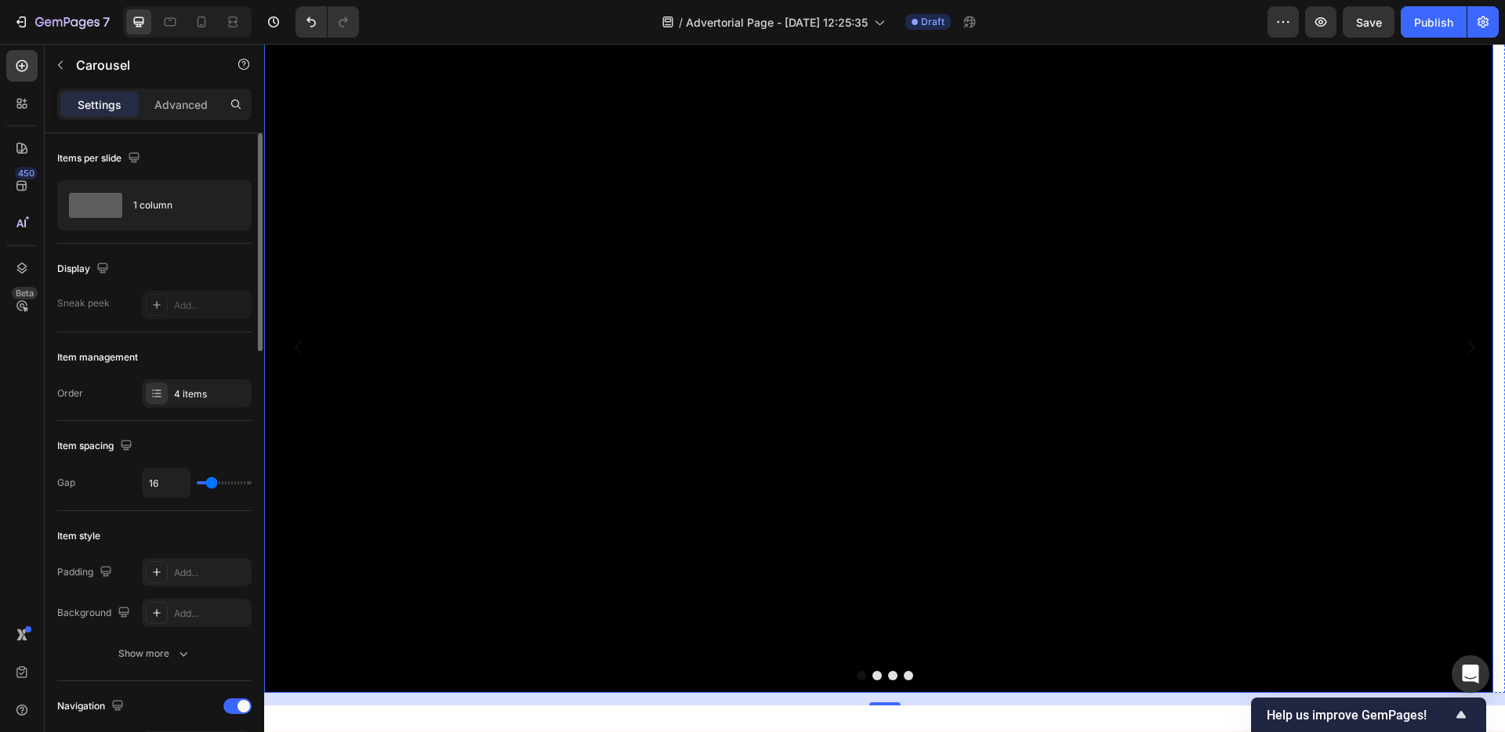
click at [978, 418] on video at bounding box center [878, 347] width 1229 height 691
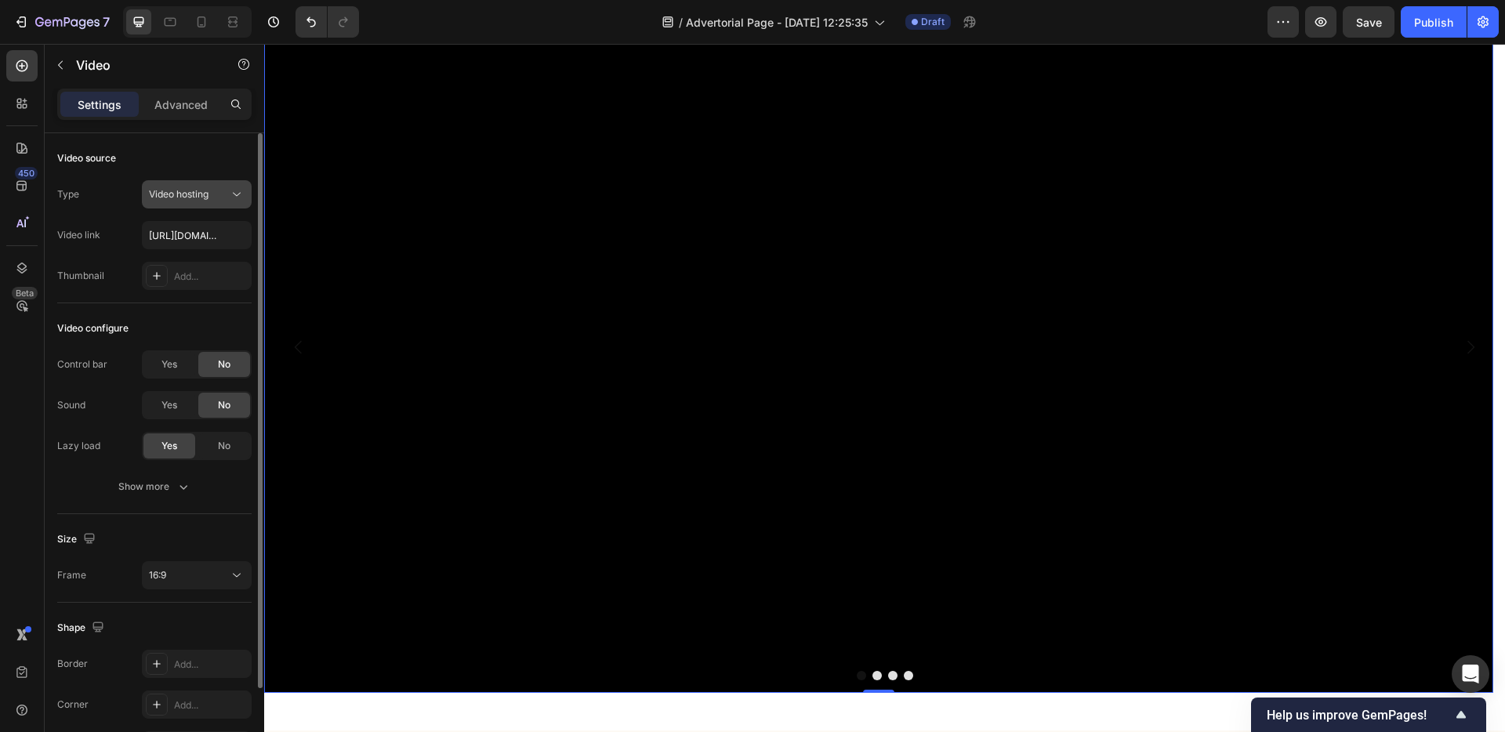
click at [216, 191] on div "Video hosting" at bounding box center [189, 194] width 80 height 14
click at [189, 239] on input "text" at bounding box center [197, 235] width 110 height 28
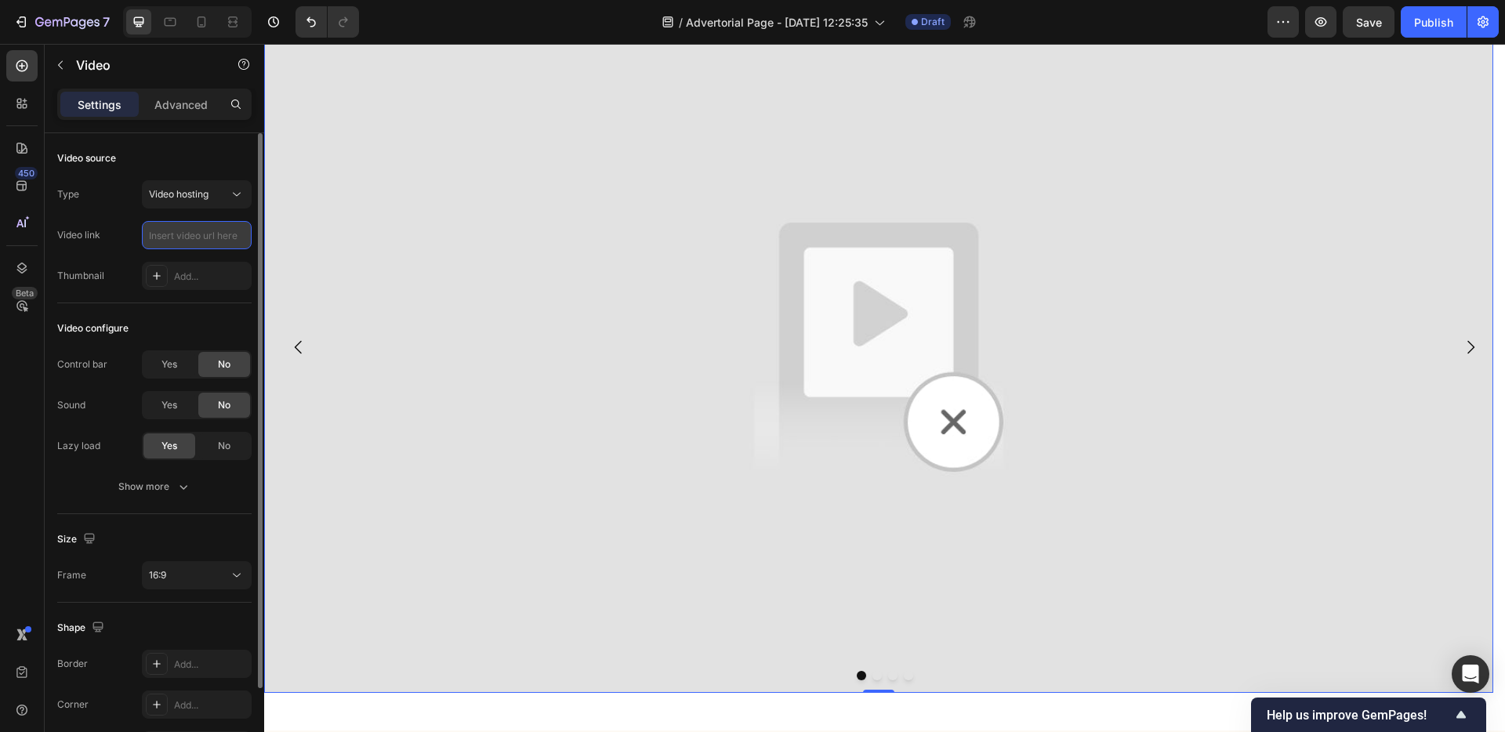
paste input "https://cdn.shopify.com/videos/c/o/v/f89401448d2c428c949f62aadcc16138.mp4"
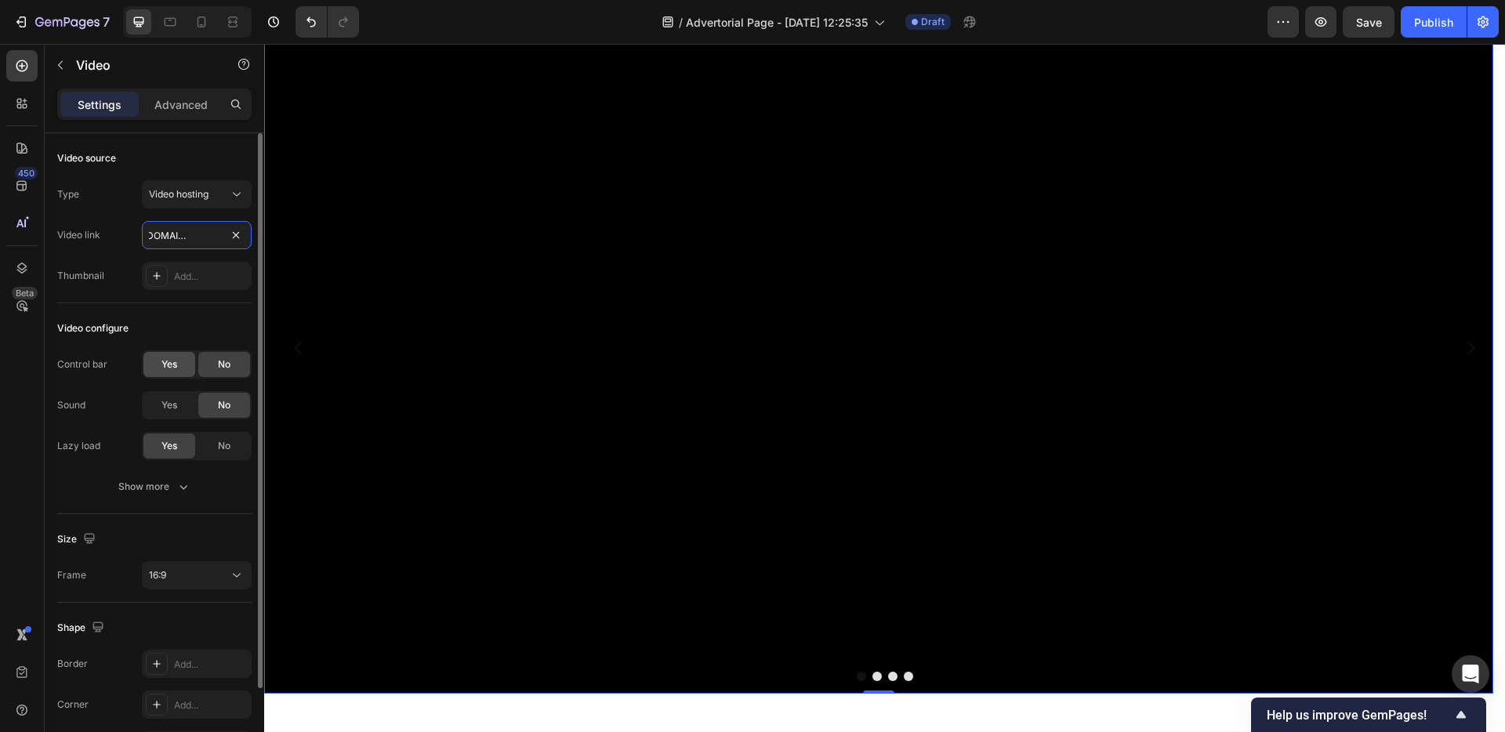
scroll to position [103, 0]
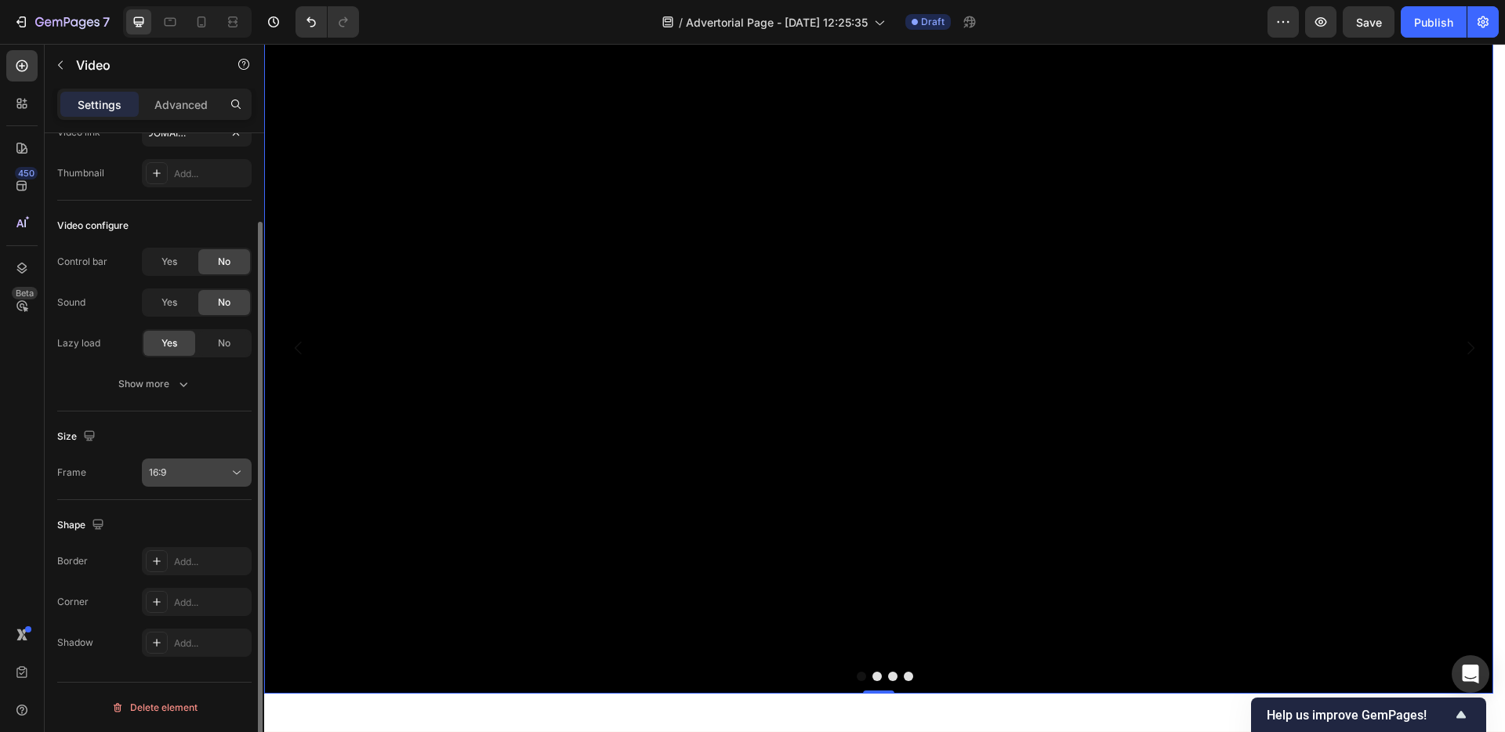
click at [187, 466] on div "16:9" at bounding box center [189, 473] width 80 height 14
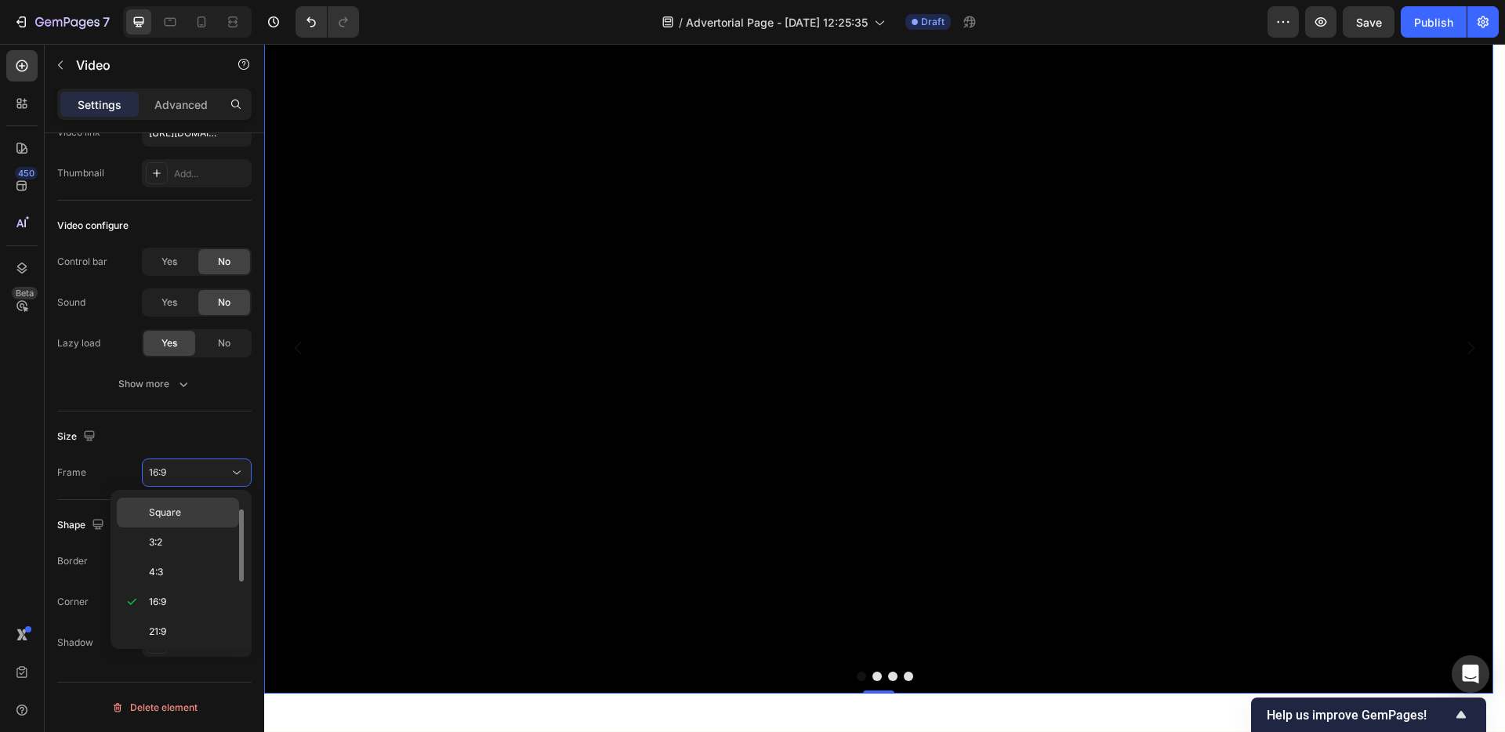
click at [199, 517] on p "Square" at bounding box center [190, 513] width 83 height 14
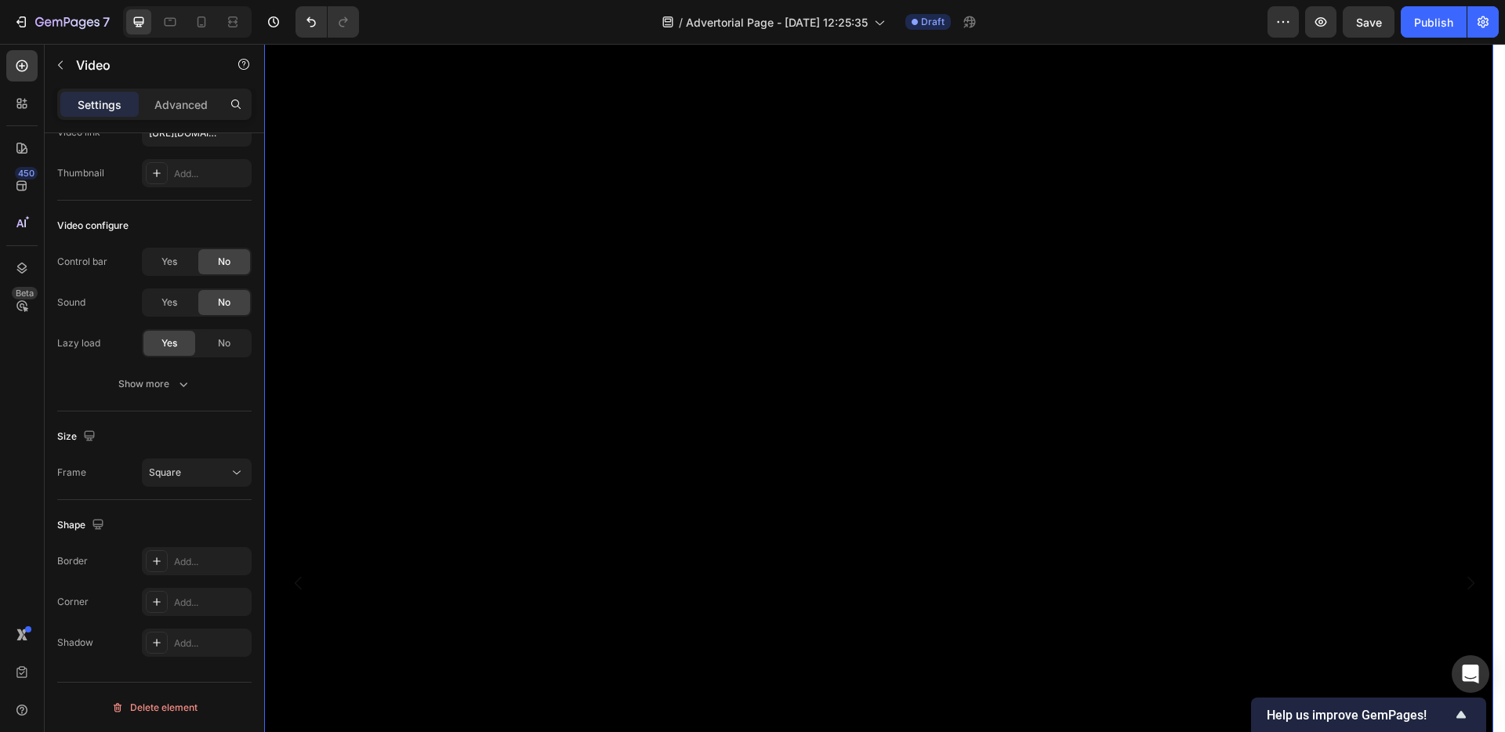
scroll to position [3948, 0]
click at [235, 470] on icon at bounding box center [237, 473] width 16 height 16
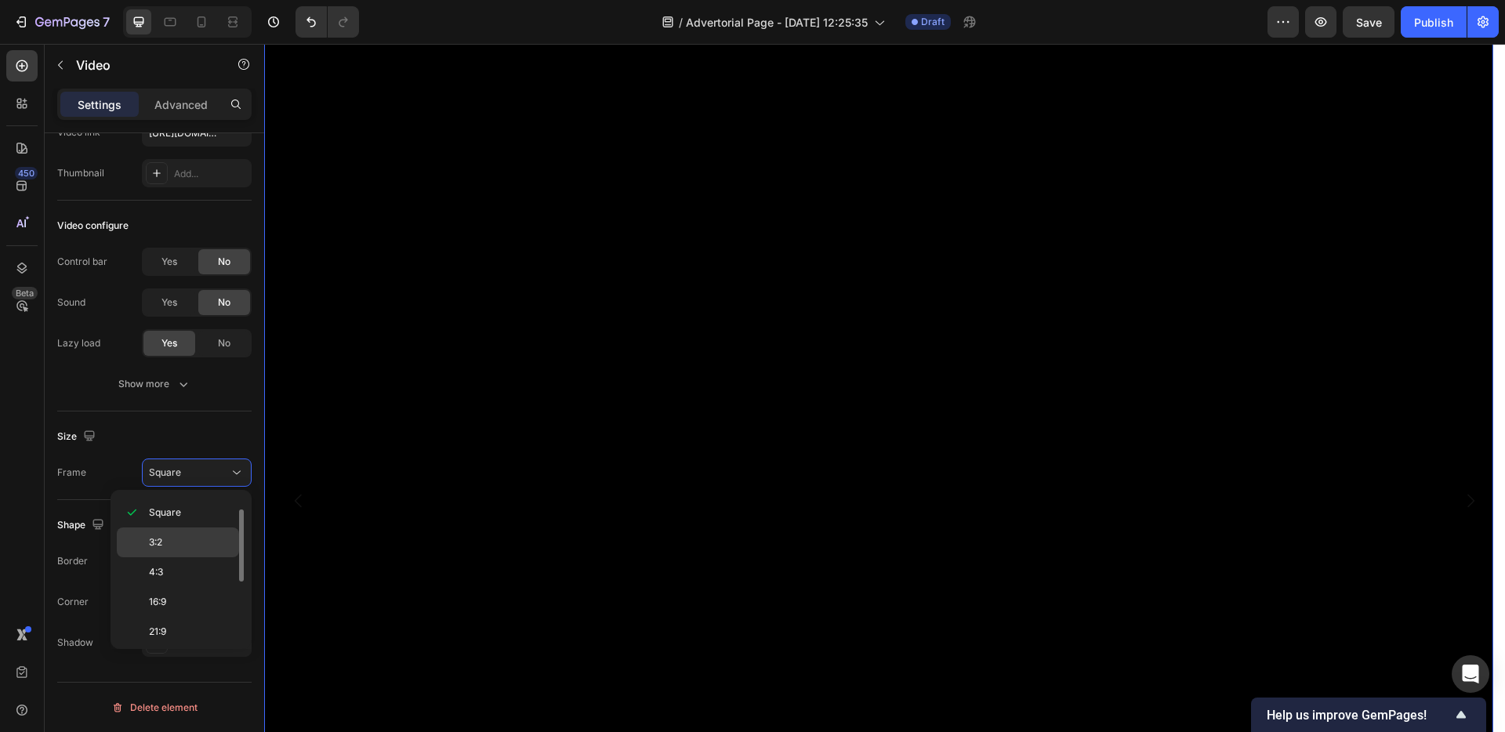
click at [203, 529] on div "3:2" at bounding box center [178, 543] width 122 height 30
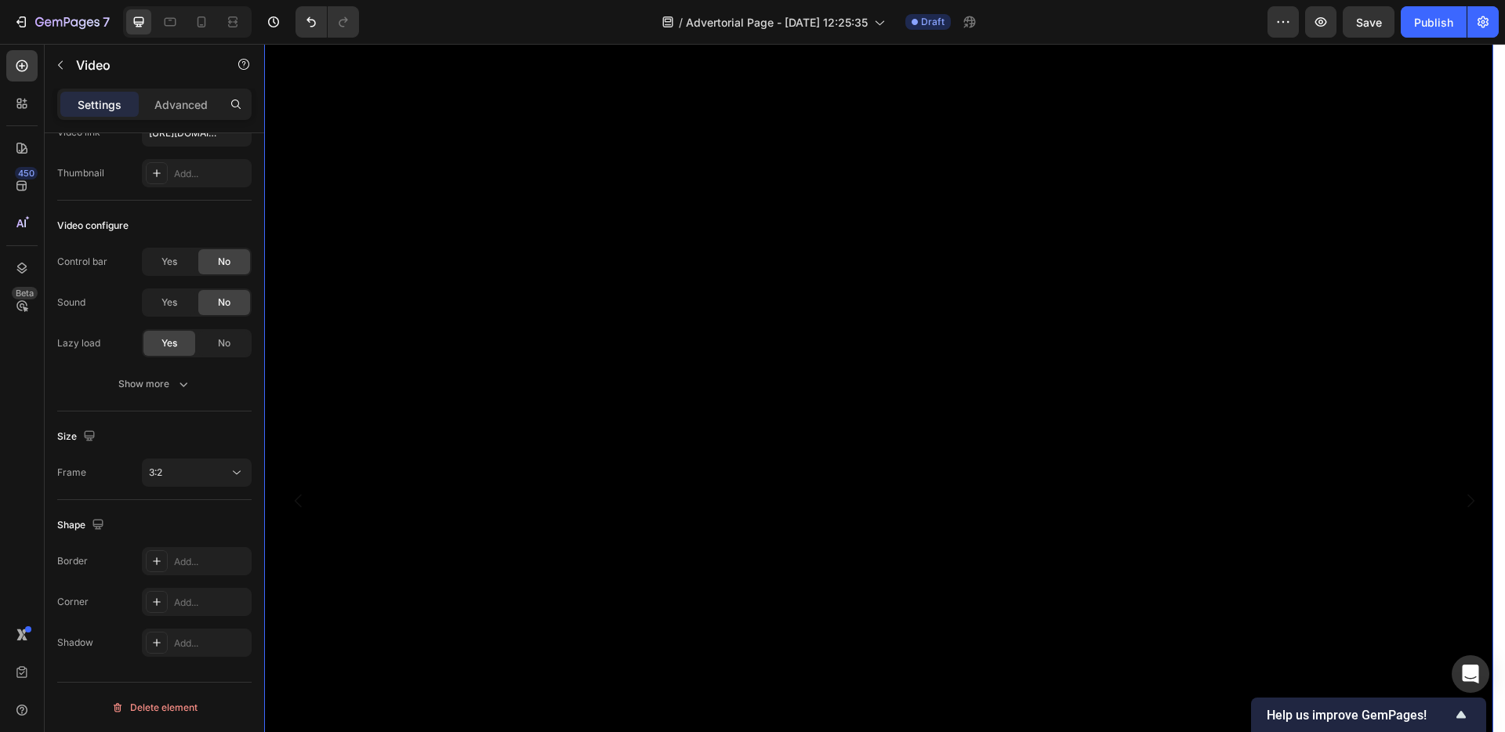
scroll to position [3744, 0]
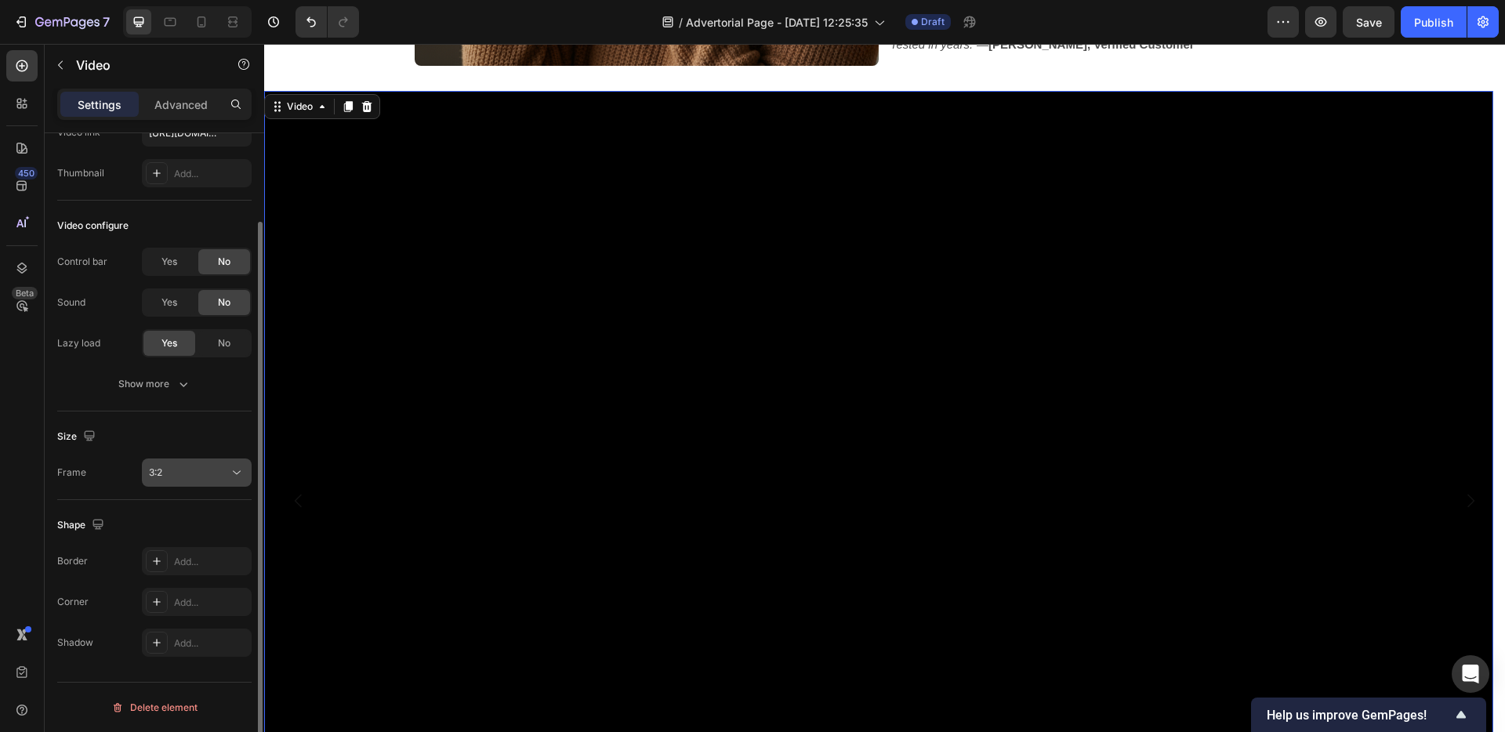
click at [198, 472] on div "3:2" at bounding box center [189, 473] width 80 height 14
click at [197, 7] on div at bounding box center [187, 21] width 129 height 31
click at [198, 15] on icon at bounding box center [202, 22] width 16 height 16
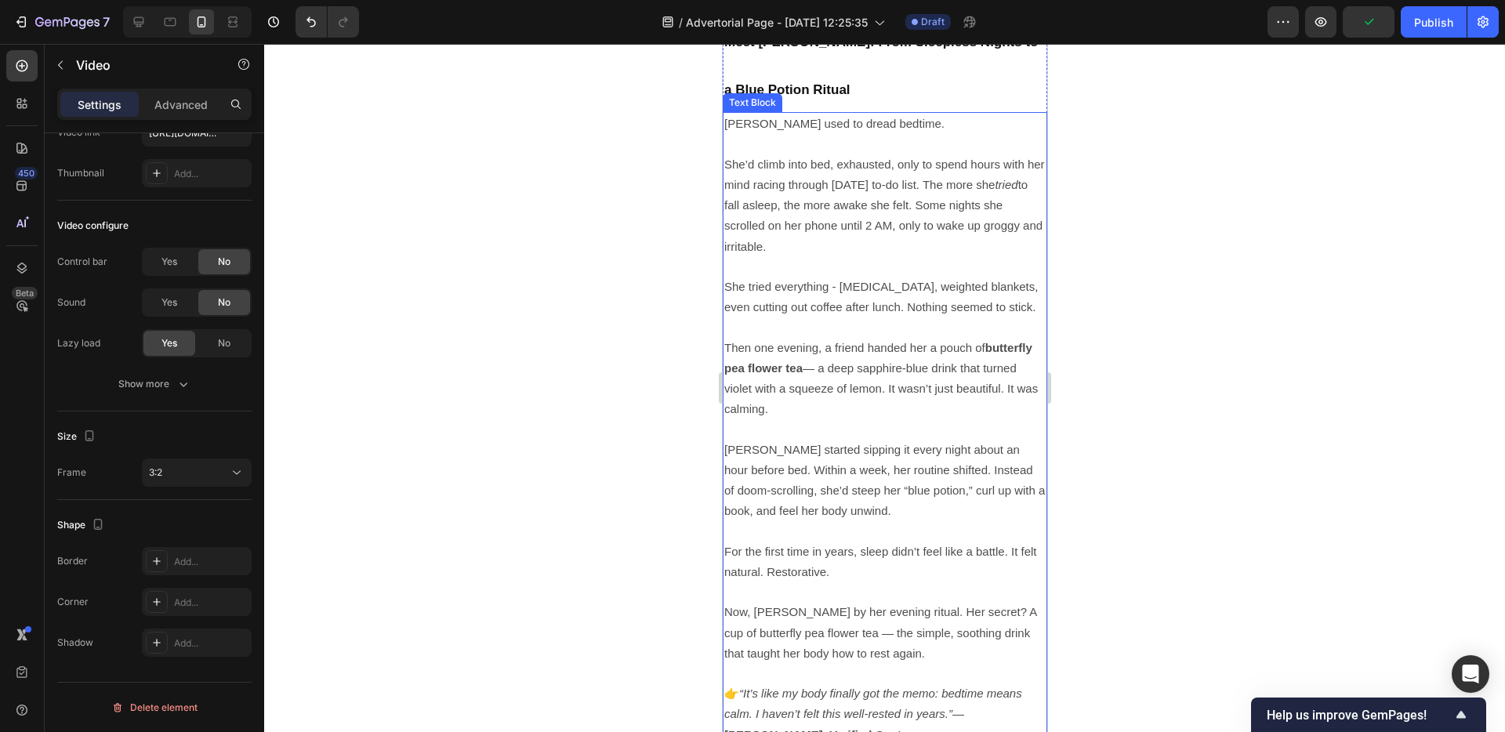
scroll to position [4383, 0]
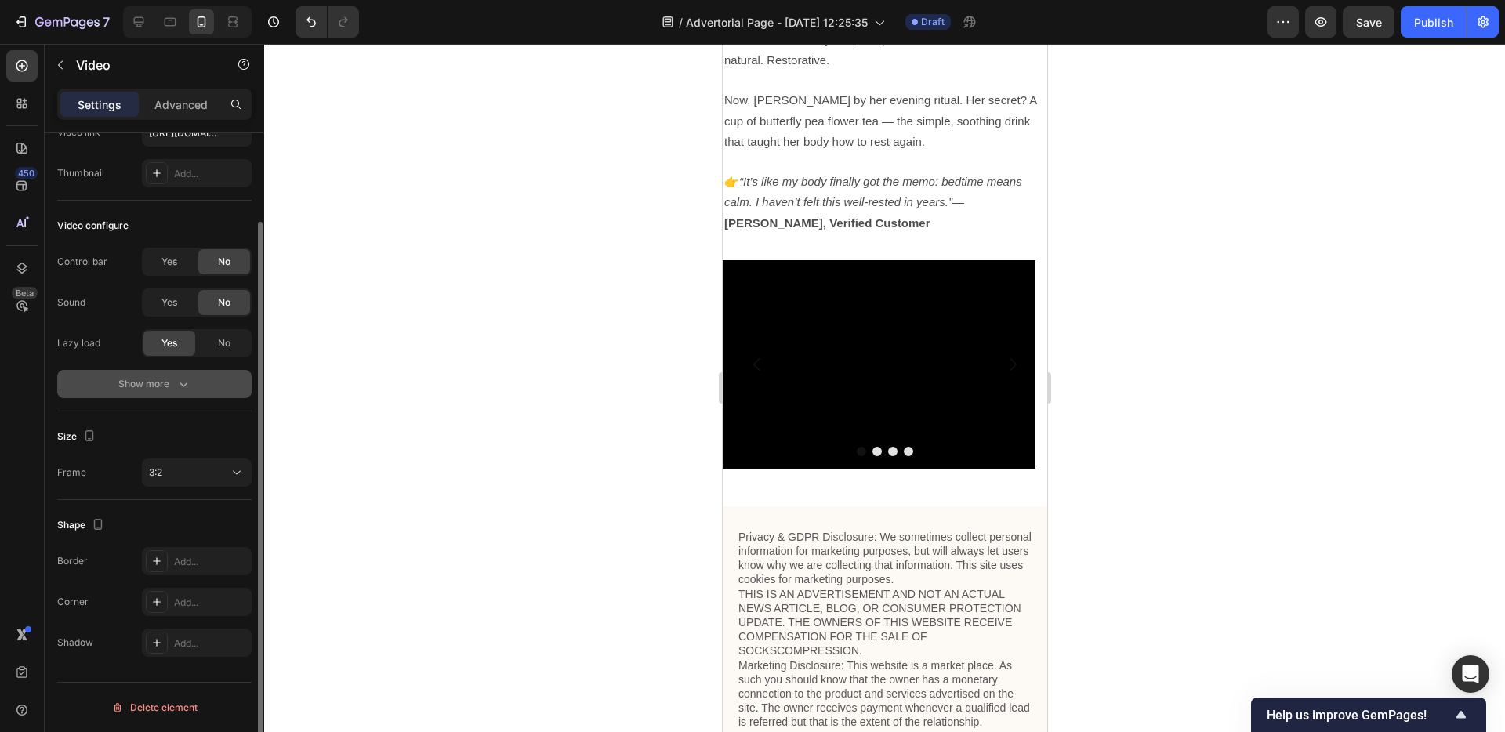
click at [187, 374] on button "Show more" at bounding box center [154, 384] width 194 height 28
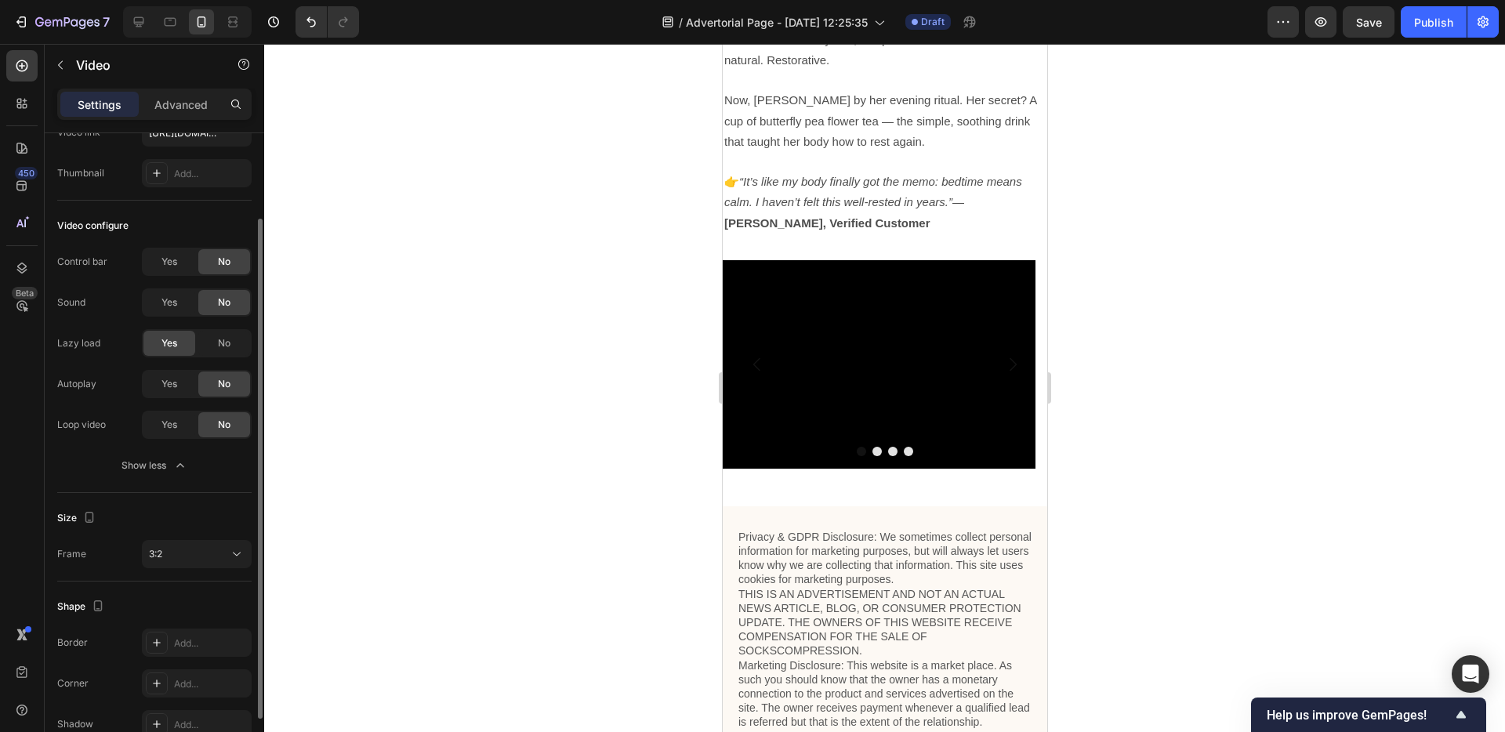
scroll to position [184, 0]
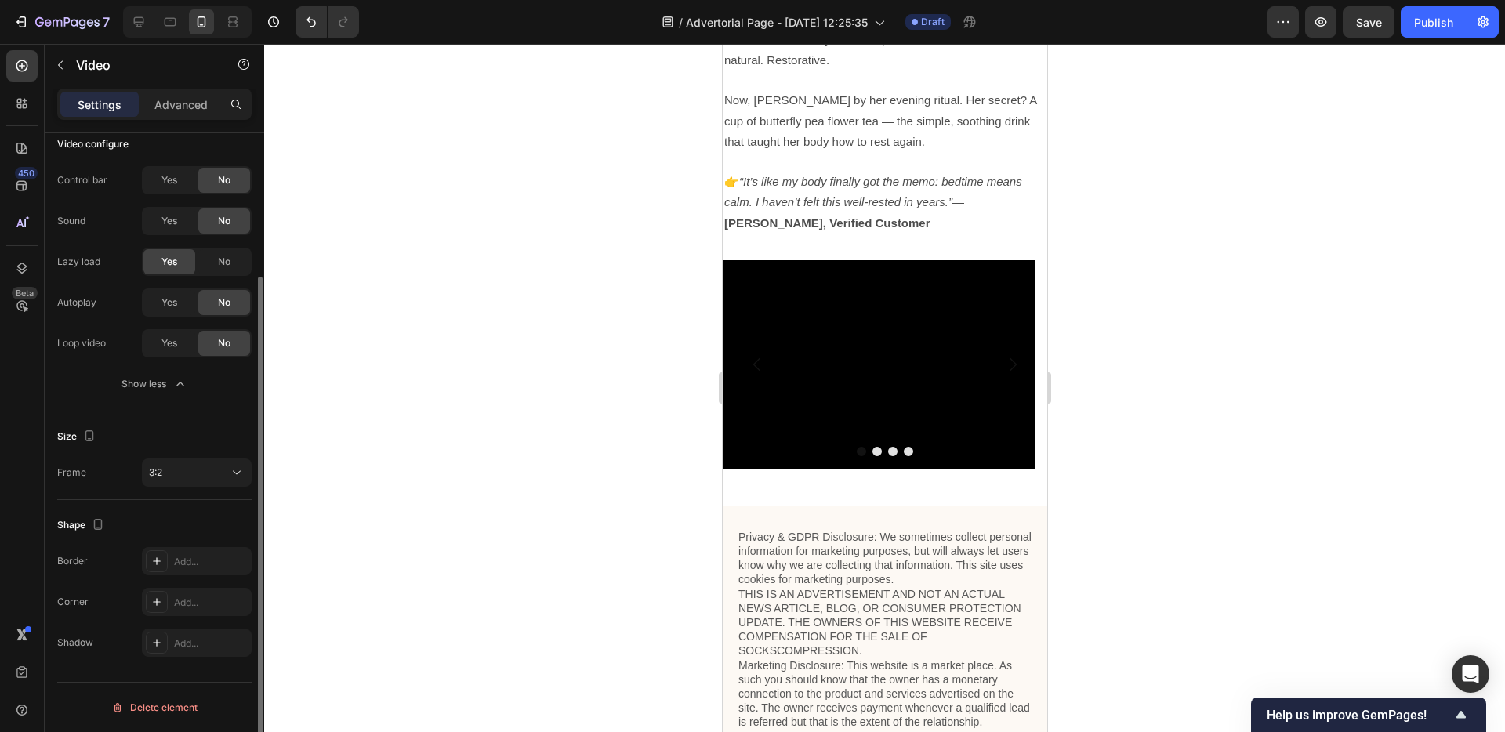
click at [211, 490] on div "Size Frame 3:2" at bounding box center [154, 456] width 194 height 89
click at [209, 482] on button "3:2" at bounding box center [197, 473] width 110 height 28
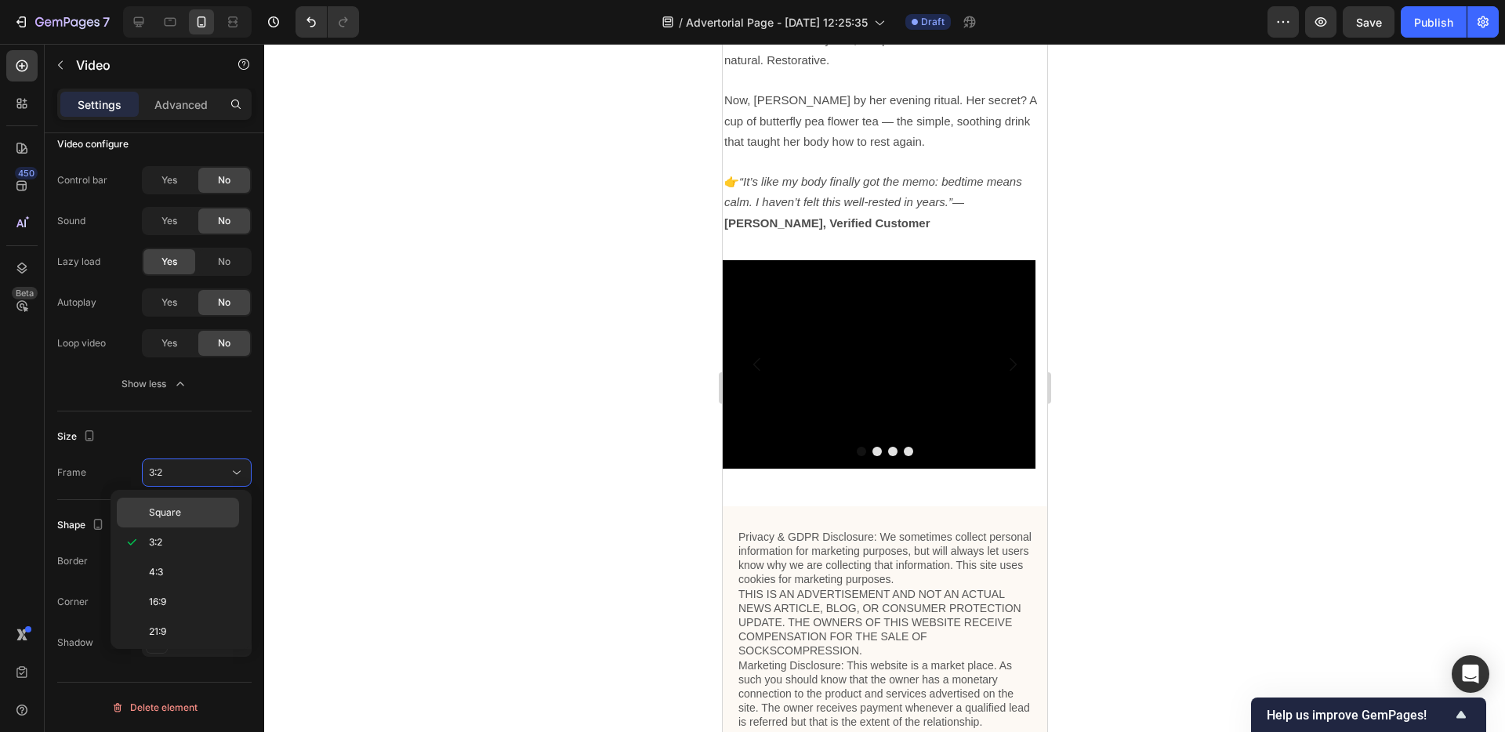
click at [188, 504] on div "Square" at bounding box center [178, 513] width 122 height 30
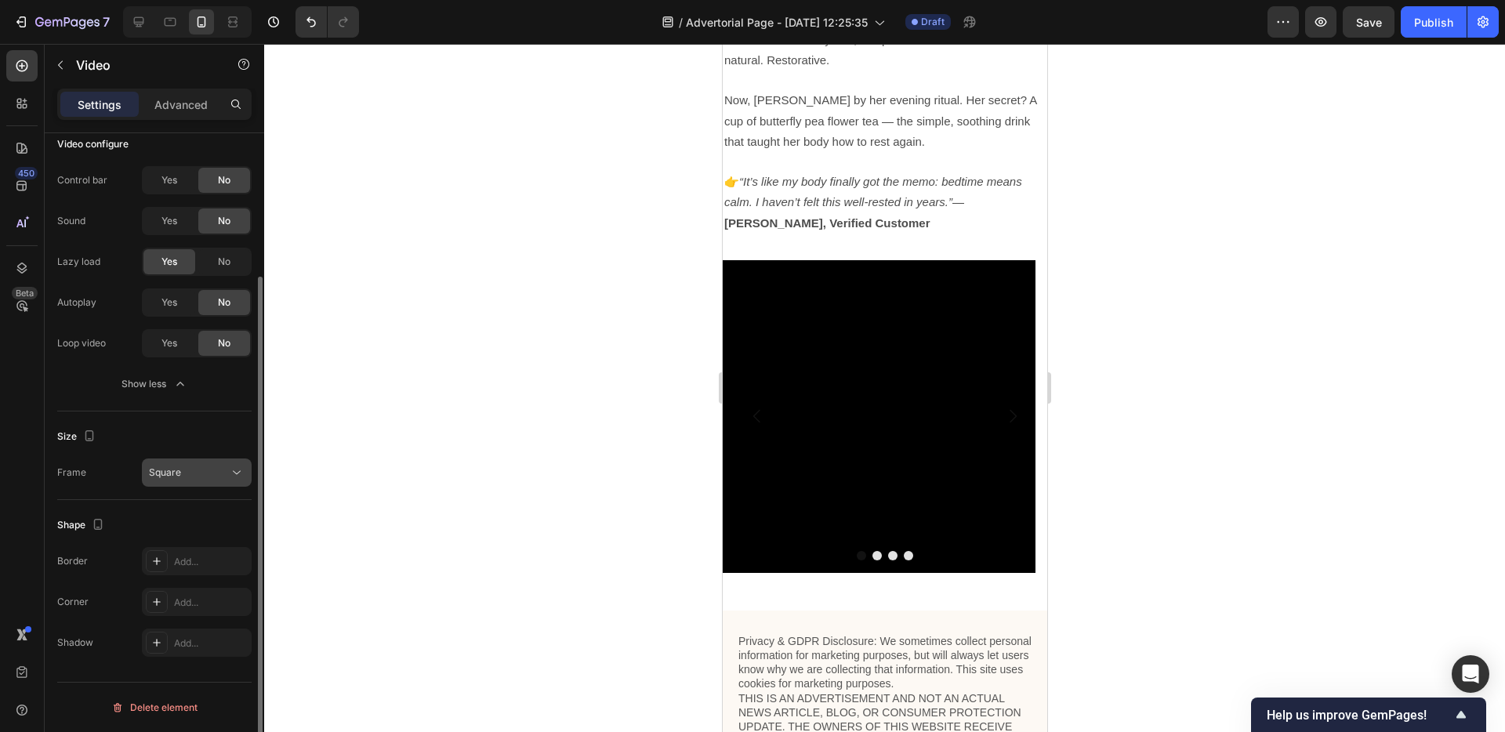
click at [198, 474] on div "Square" at bounding box center [189, 473] width 80 height 14
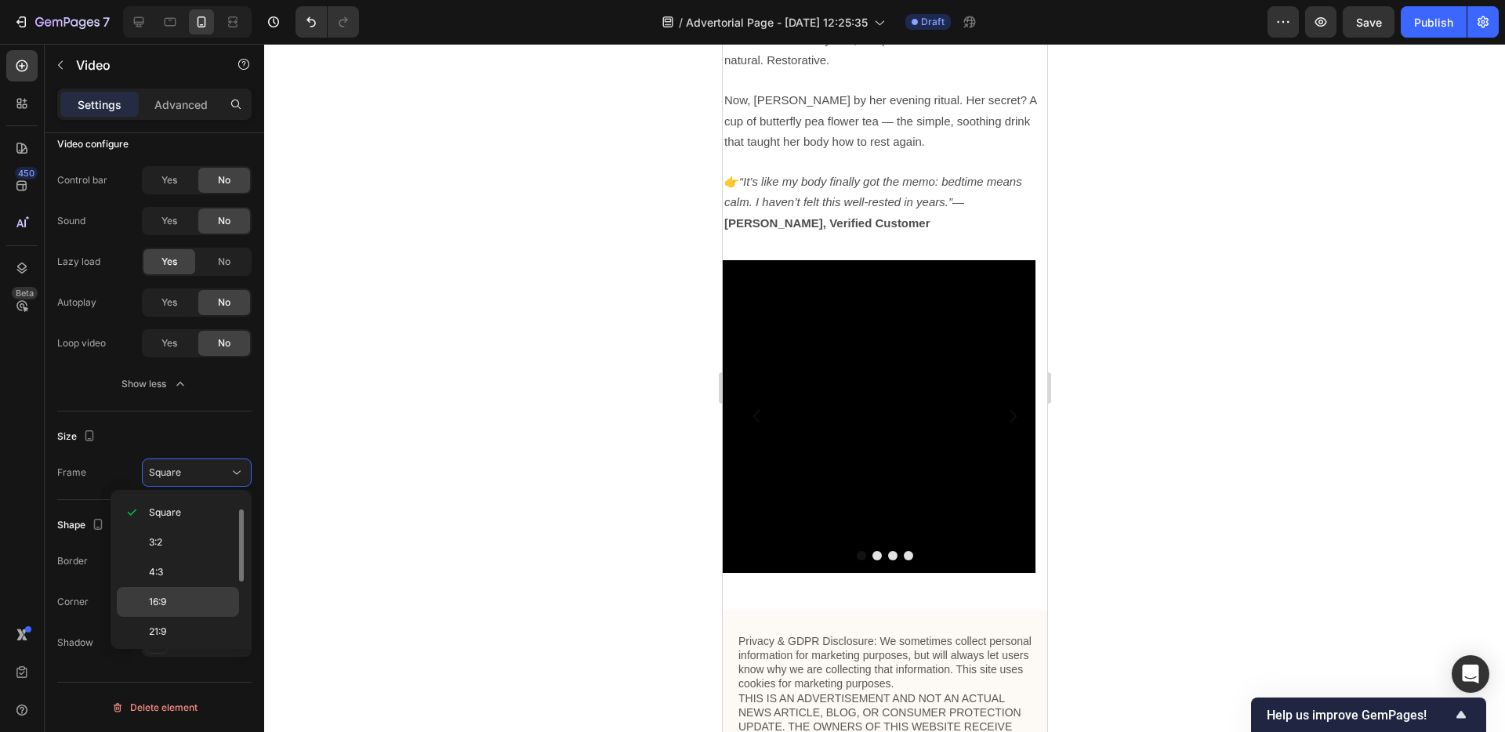
click at [191, 595] on p "16:9" at bounding box center [190, 602] width 83 height 14
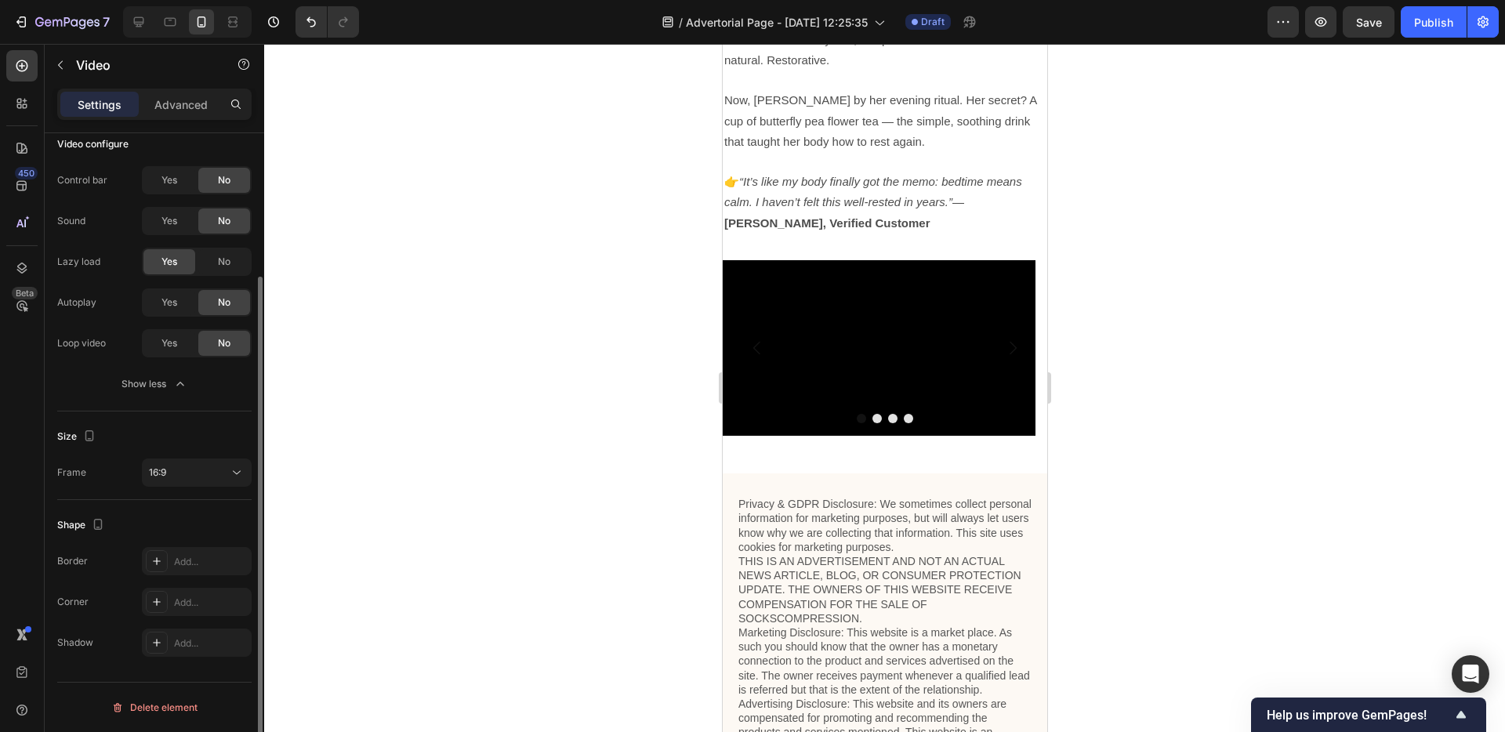
click at [205, 454] on div "Size Frame 16:9" at bounding box center [154, 456] width 194 height 89
click at [187, 465] on div "16:9" at bounding box center [197, 473] width 96 height 16
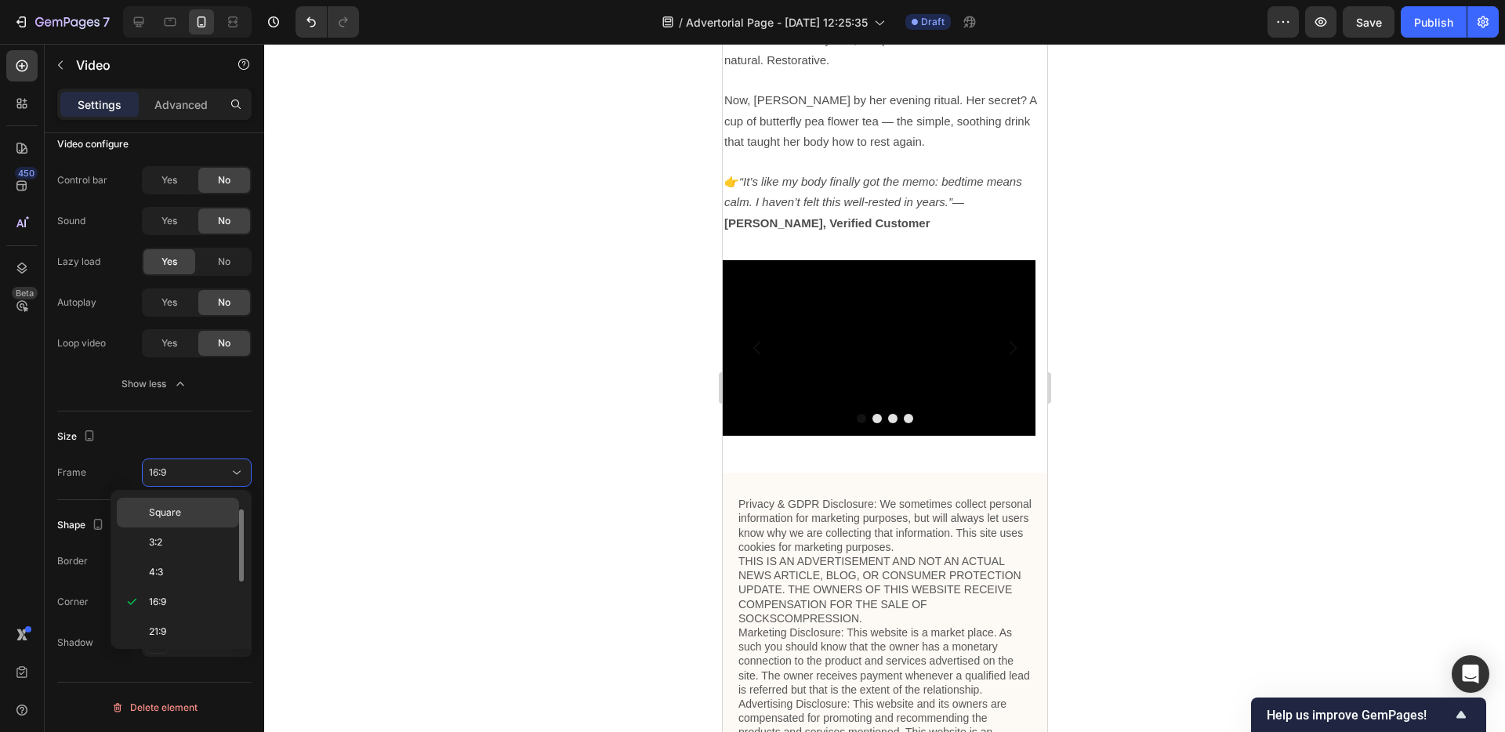
click at [187, 511] on p "Square" at bounding box center [190, 513] width 83 height 14
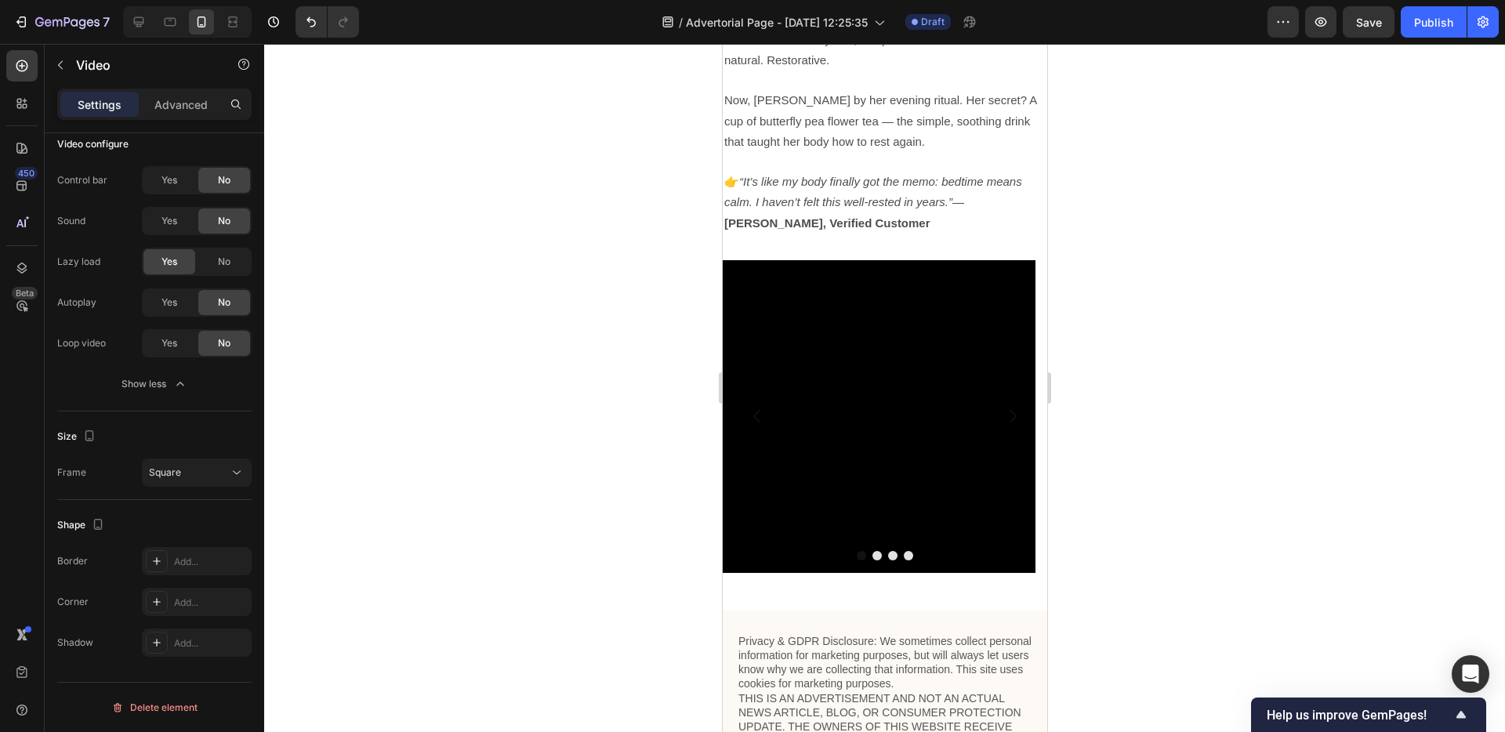
click at [824, 403] on video at bounding box center [878, 416] width 313 height 313
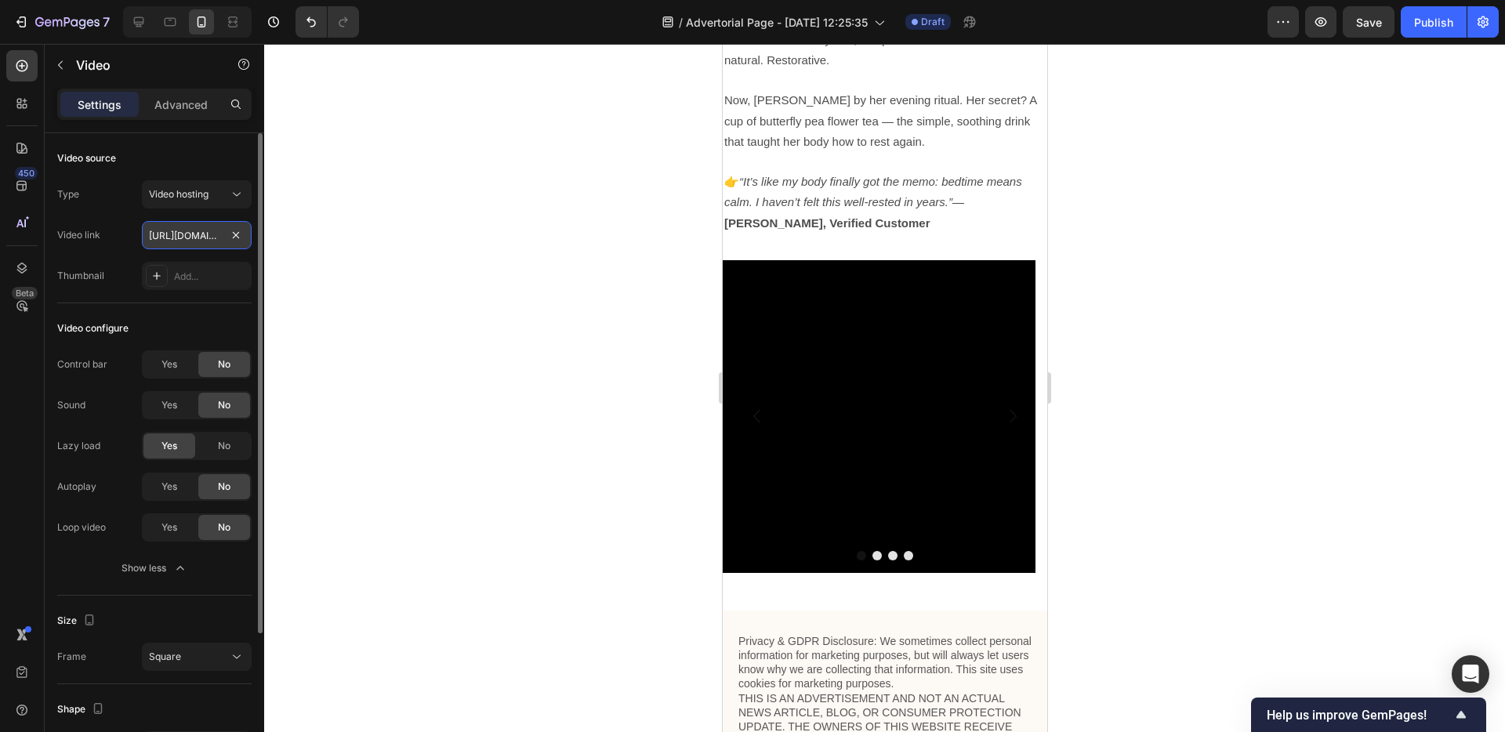
click at [194, 233] on input "https://cdn.shopify.com/videos/c/o/v/f89401448d2c428c949f62aadcc16138.mp4" at bounding box center [197, 235] width 110 height 28
paste input "04e526aabee5414486f05d562e8ff0d1"
type input "[URL][DOMAIN_NAME]"
click at [416, 347] on div at bounding box center [884, 388] width 1241 height 688
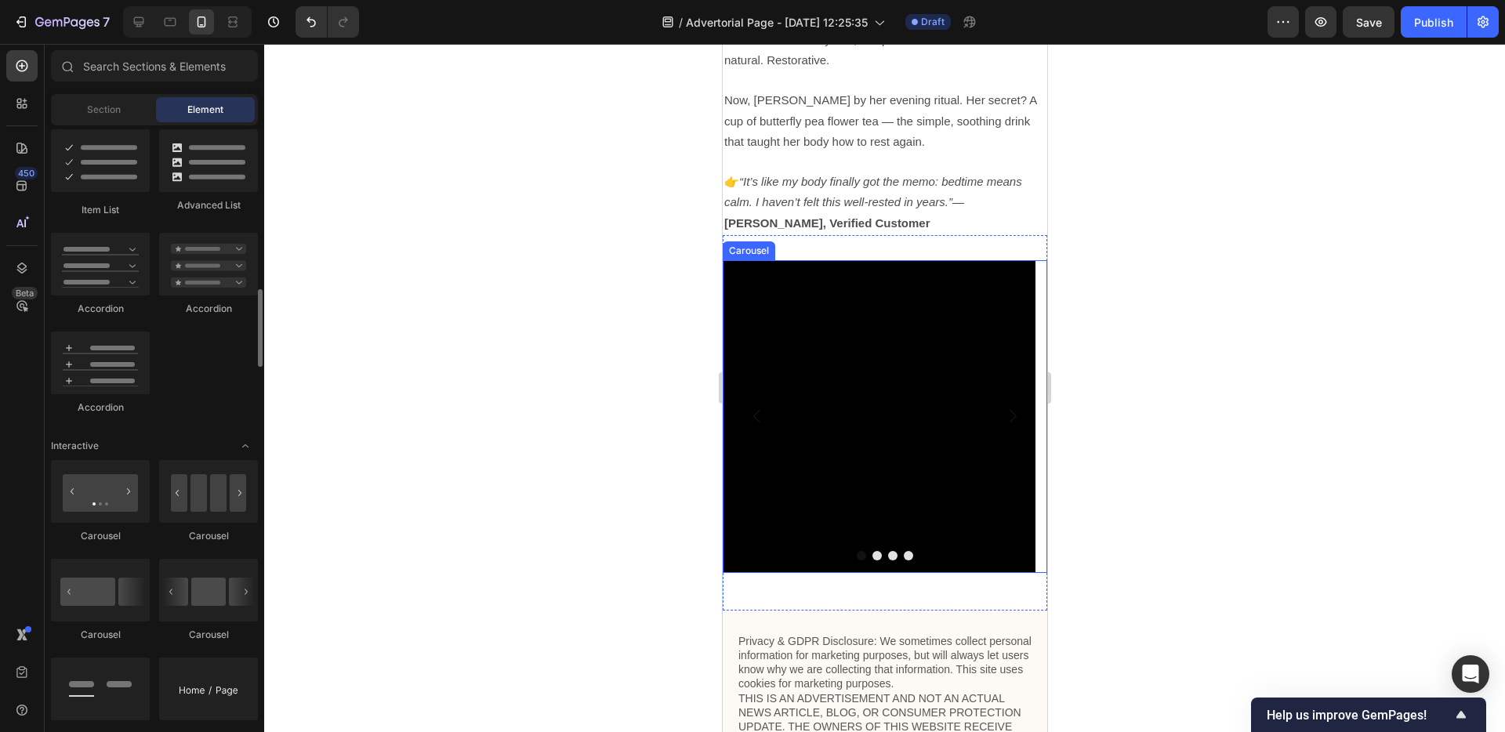
scroll to position [1428, 0]
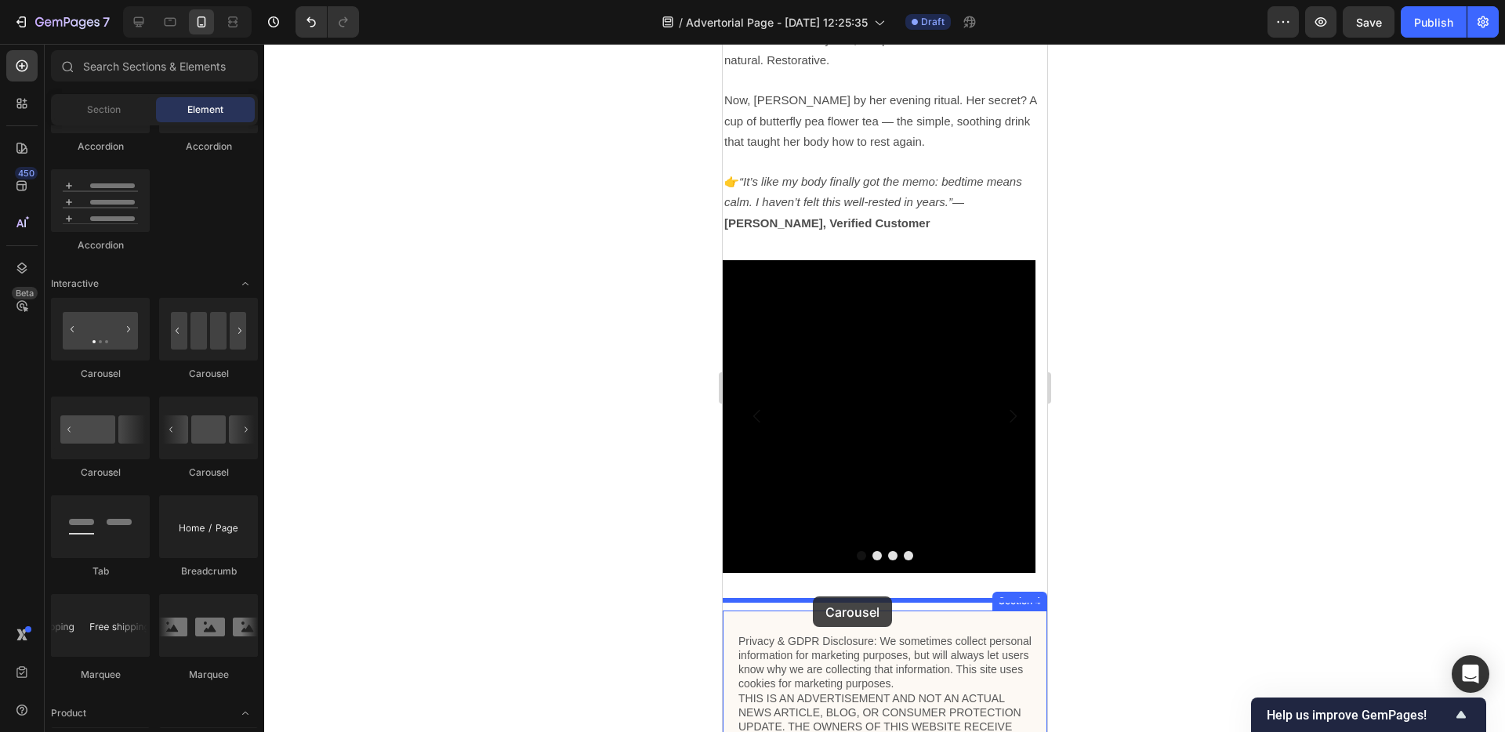
drag, startPoint x: 924, startPoint y: 393, endPoint x: 812, endPoint y: 597, distance: 232.6
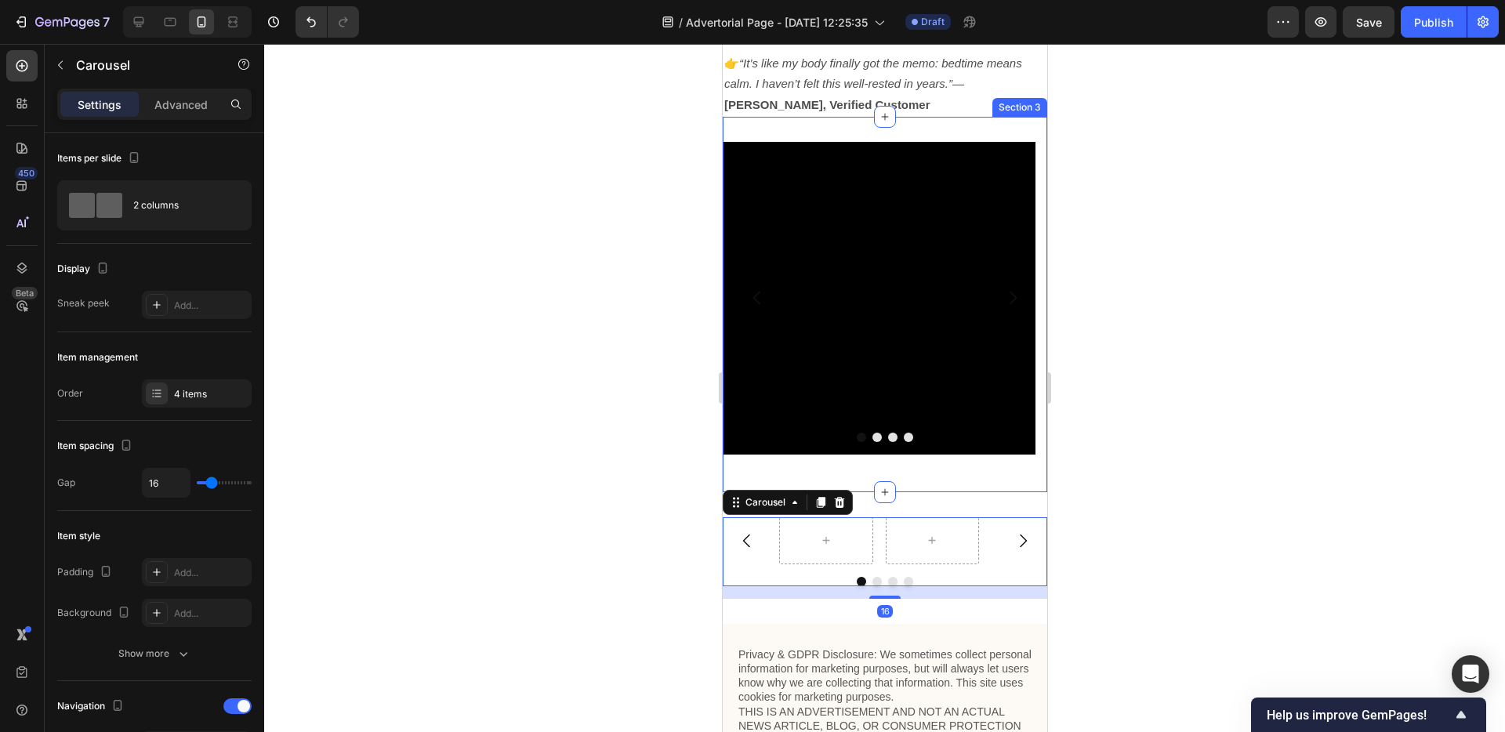
scroll to position [4521, 0]
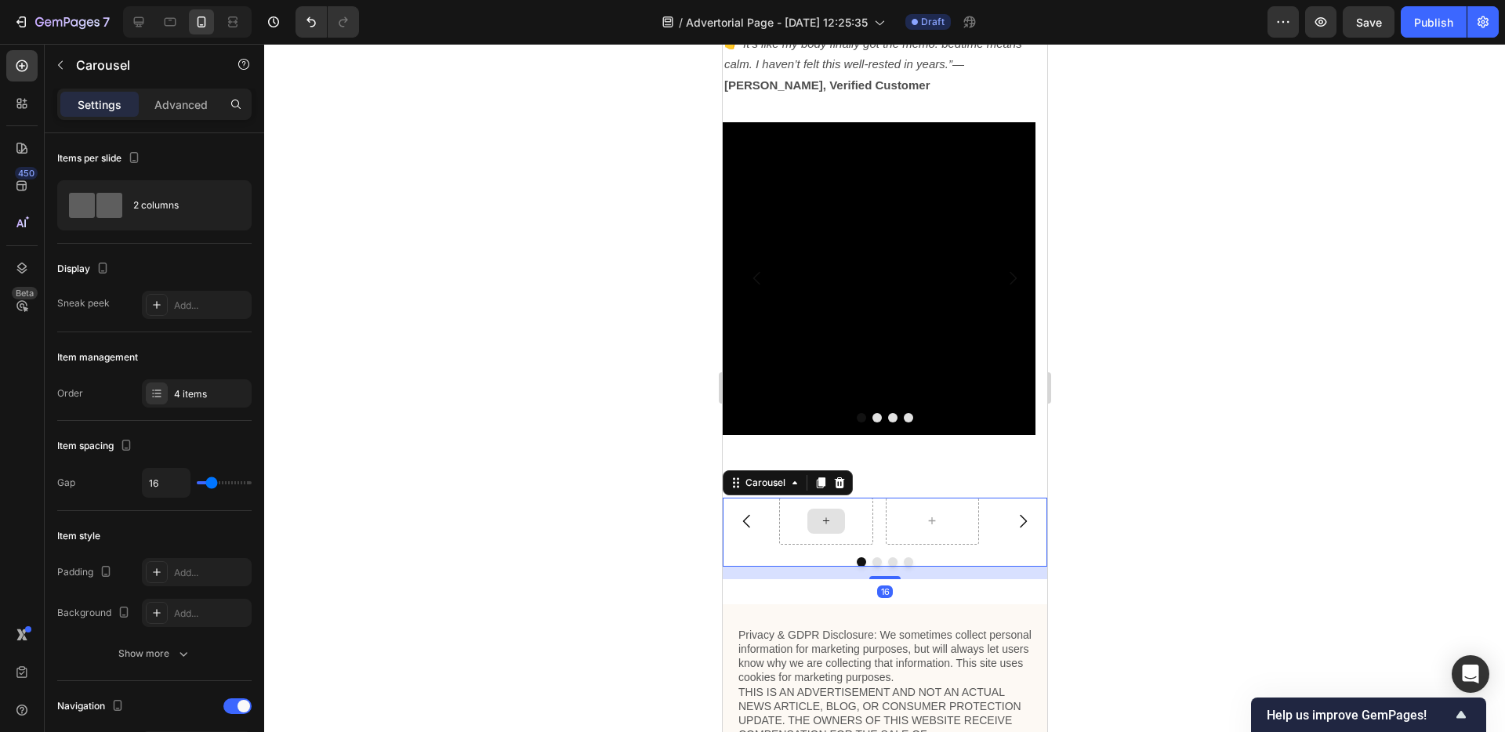
click at [823, 517] on icon at bounding box center [825, 520] width 13 height 13
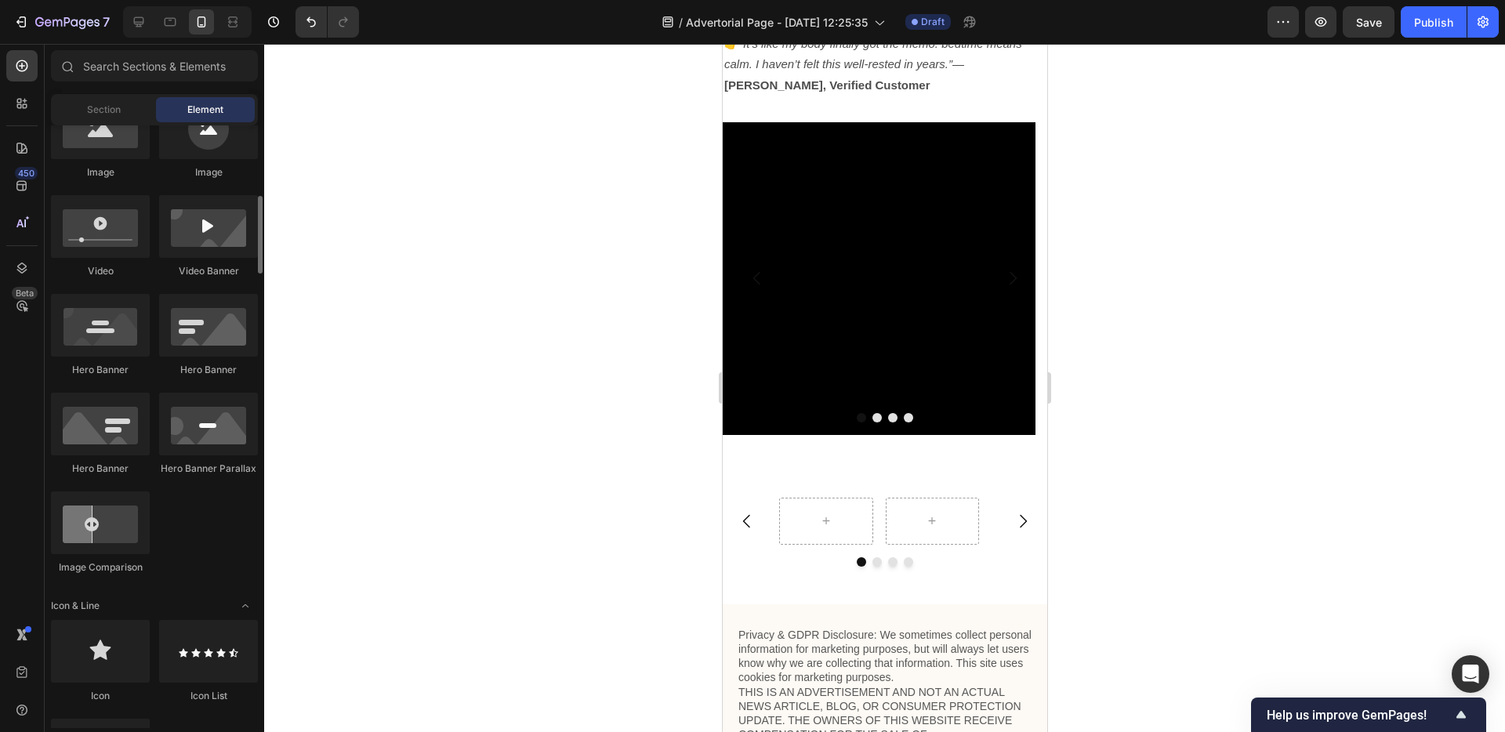
scroll to position [408, 0]
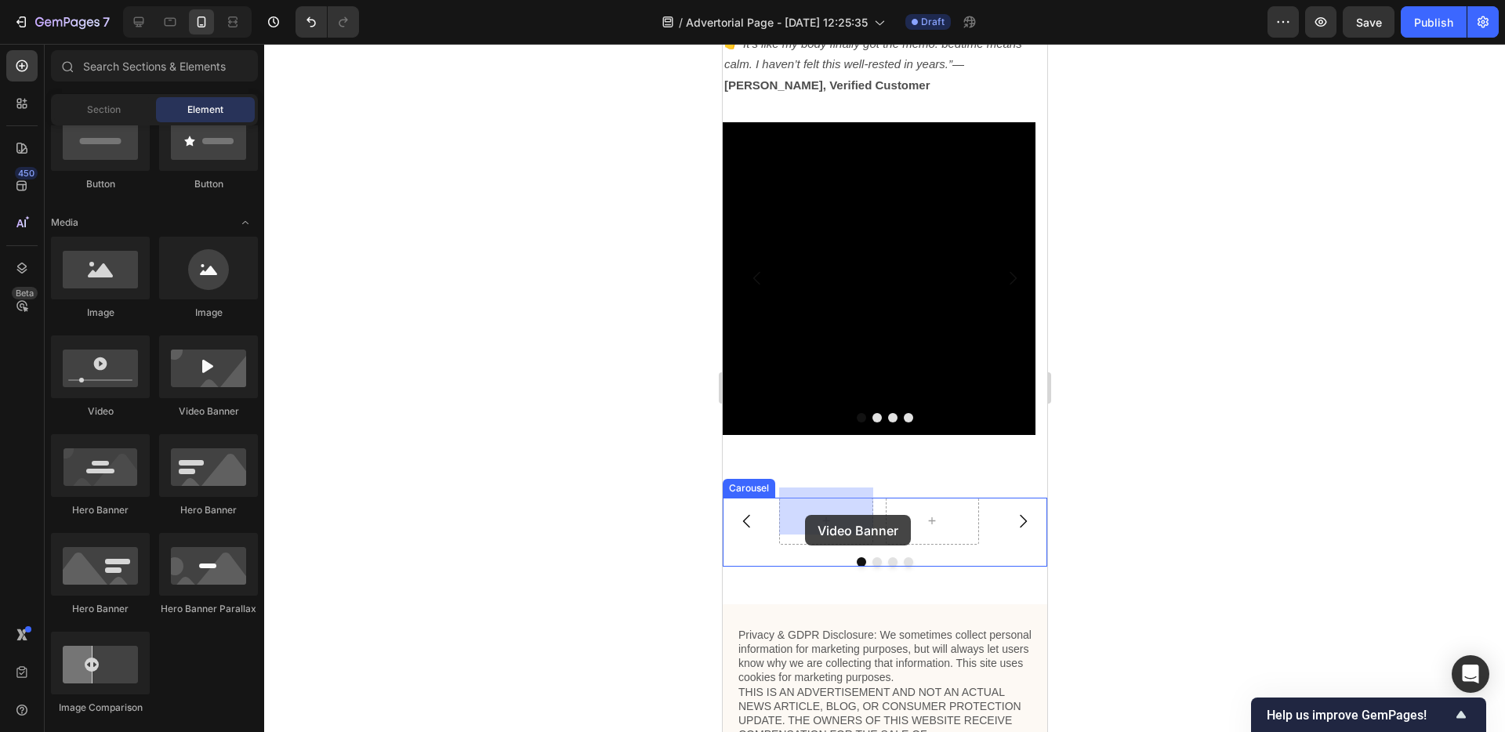
drag, startPoint x: 946, startPoint y: 430, endPoint x: 804, endPoint y: 515, distance: 165.6
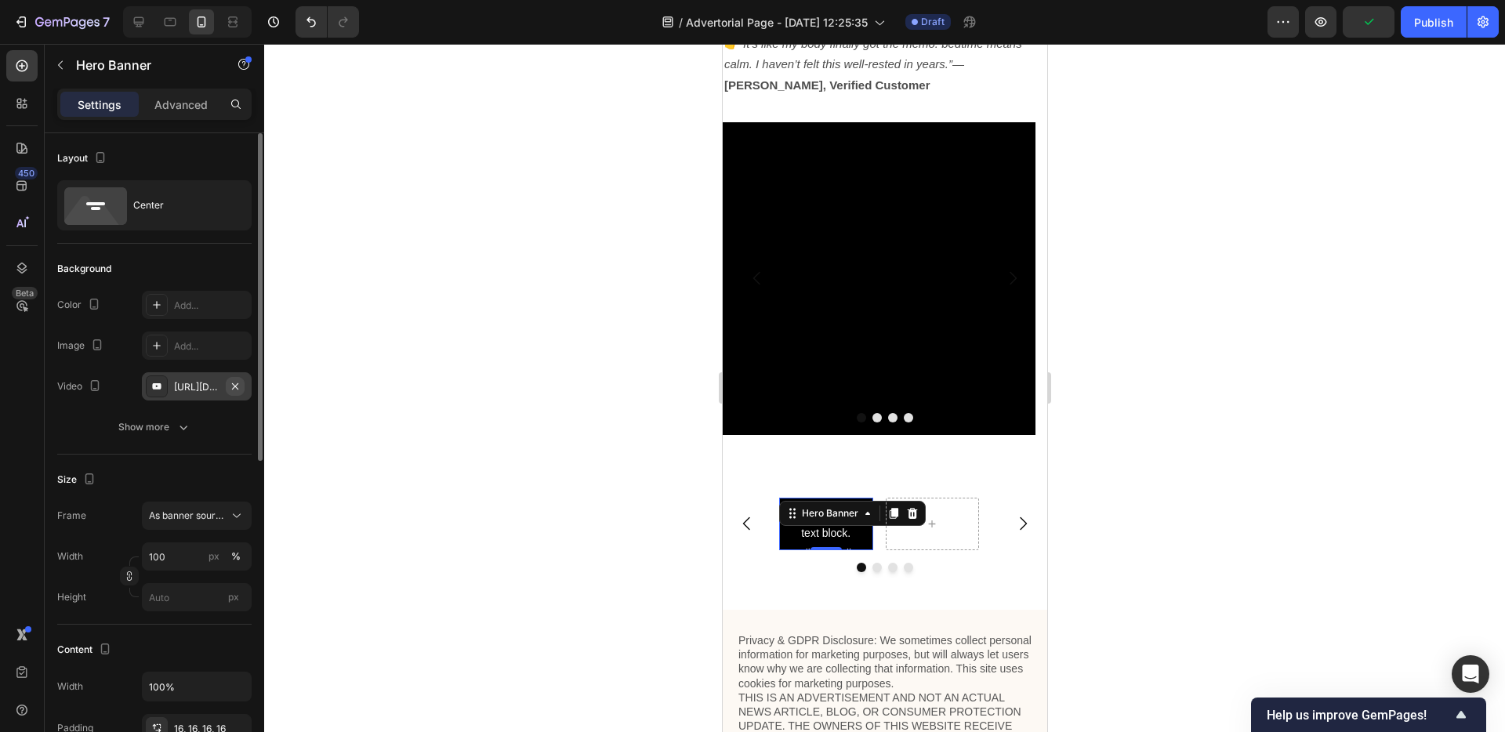
click at [239, 390] on icon "button" at bounding box center [235, 386] width 13 height 13
type input "Auto"
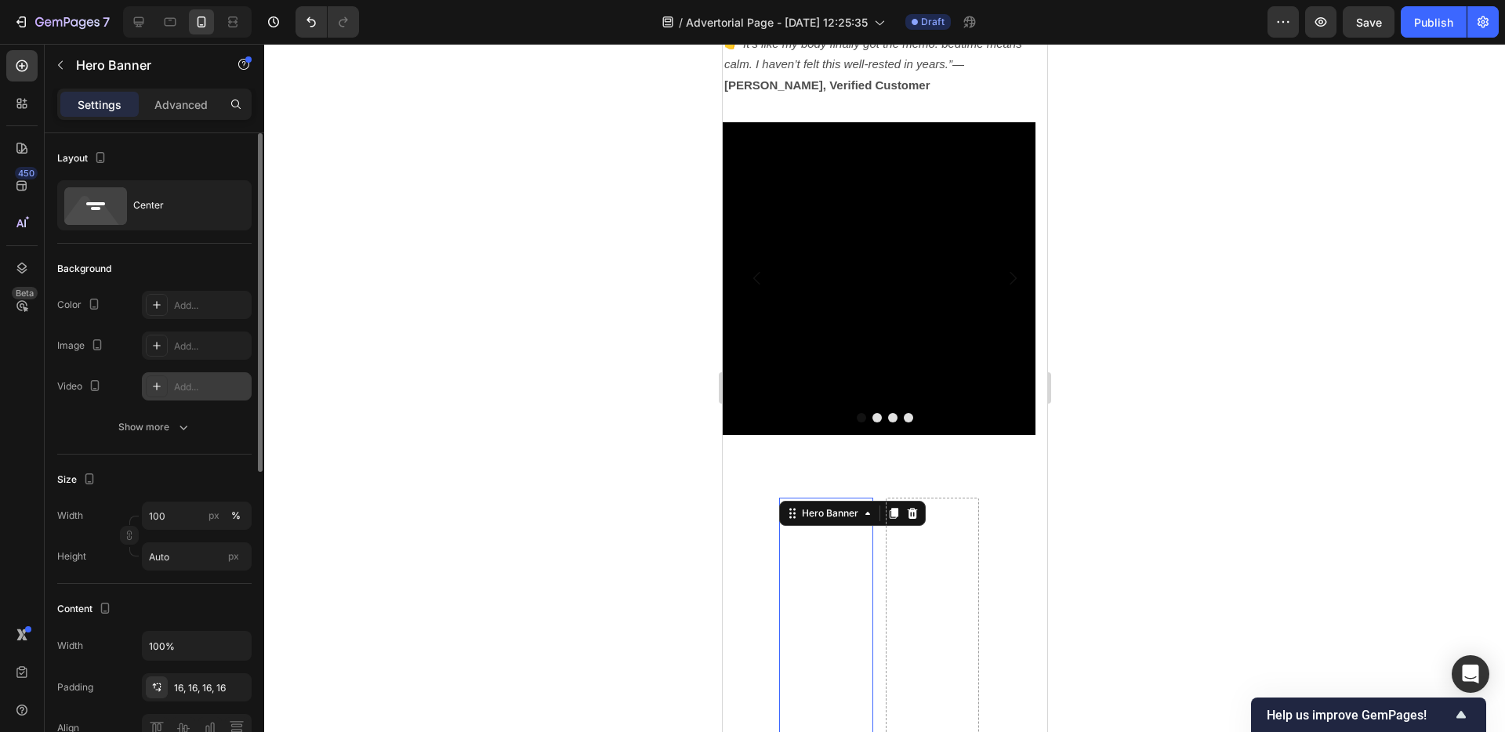
click at [201, 387] on div "Add..." at bounding box center [211, 387] width 74 height 14
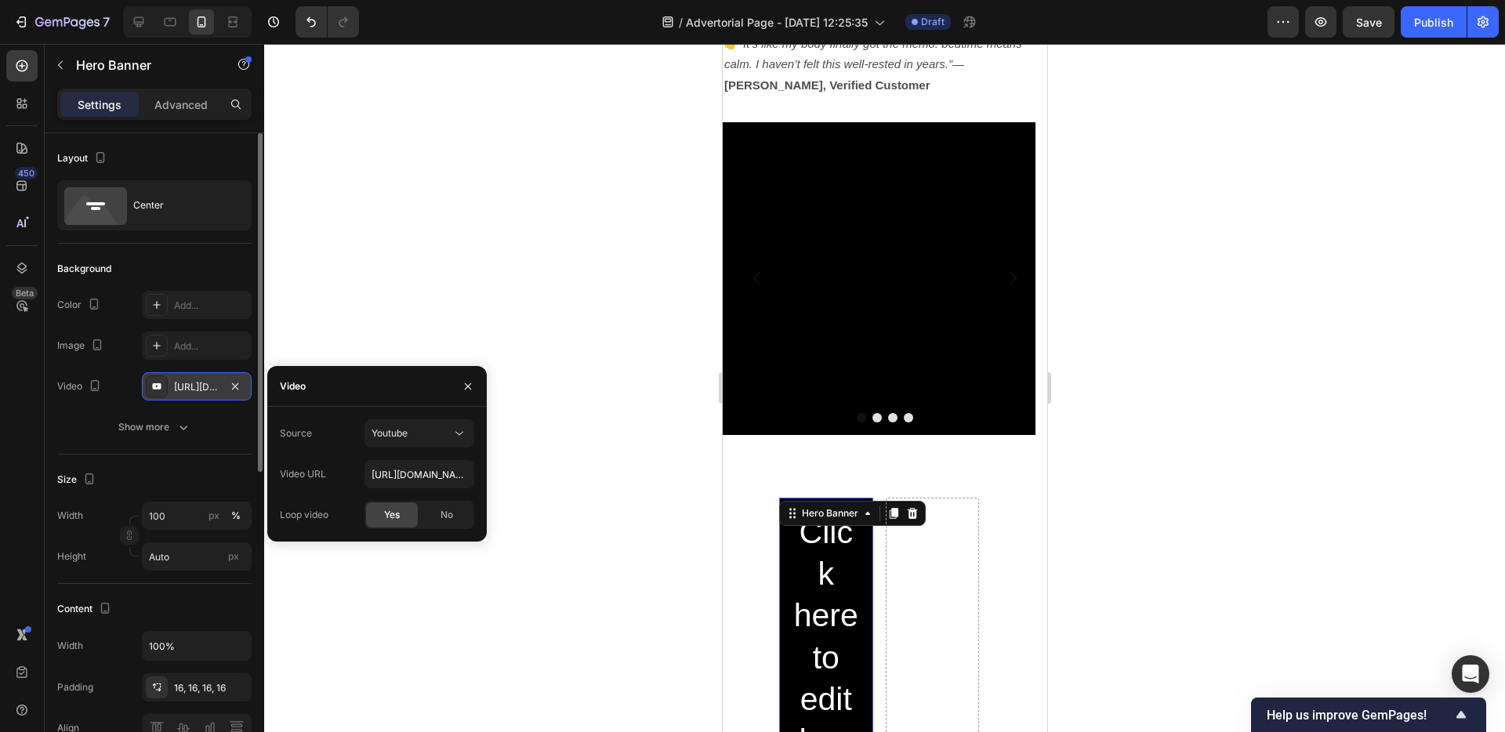
click at [201, 387] on div "https://youtu.be/KOxfzBp72uk" at bounding box center [196, 387] width 45 height 14
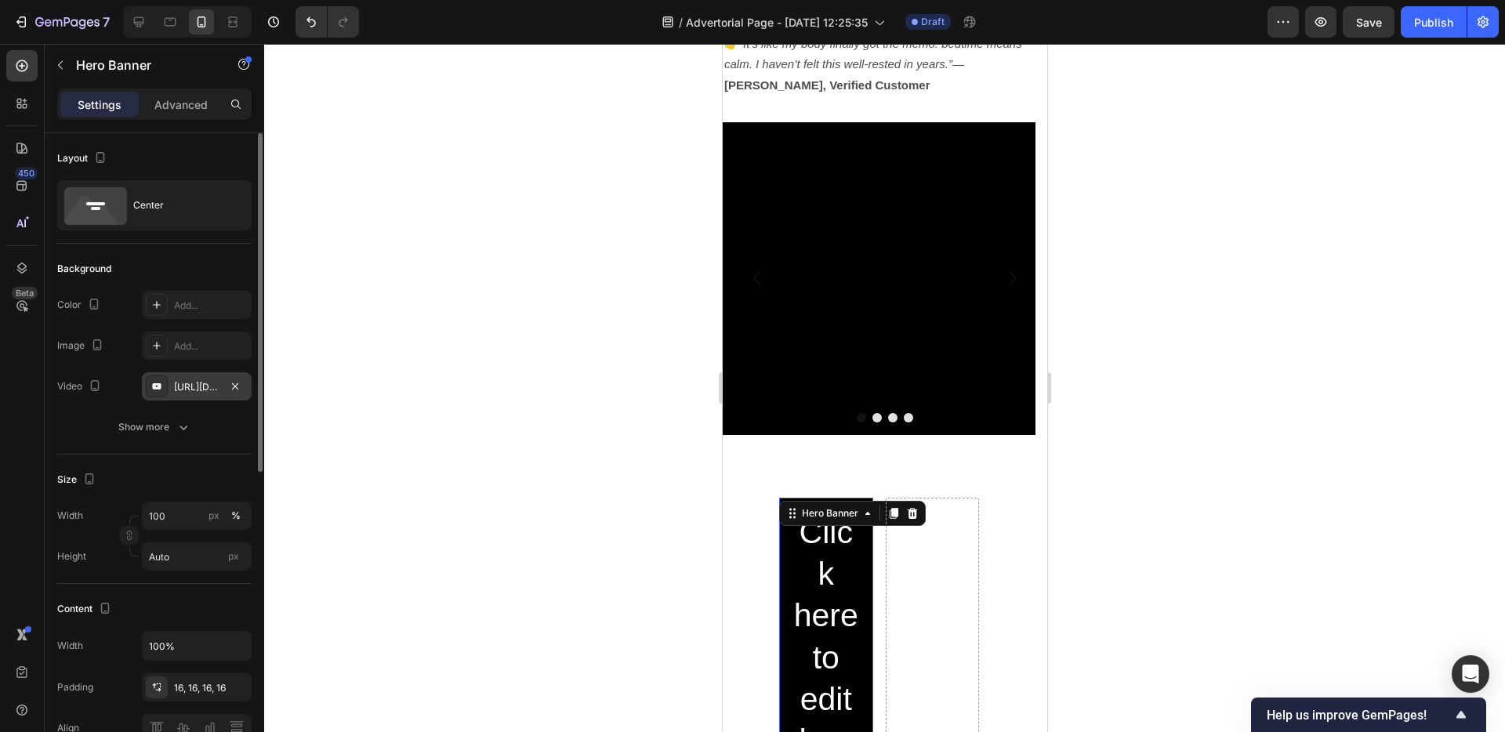
click at [201, 387] on div "https://youtu.be/KOxfzBp72uk" at bounding box center [196, 387] width 45 height 14
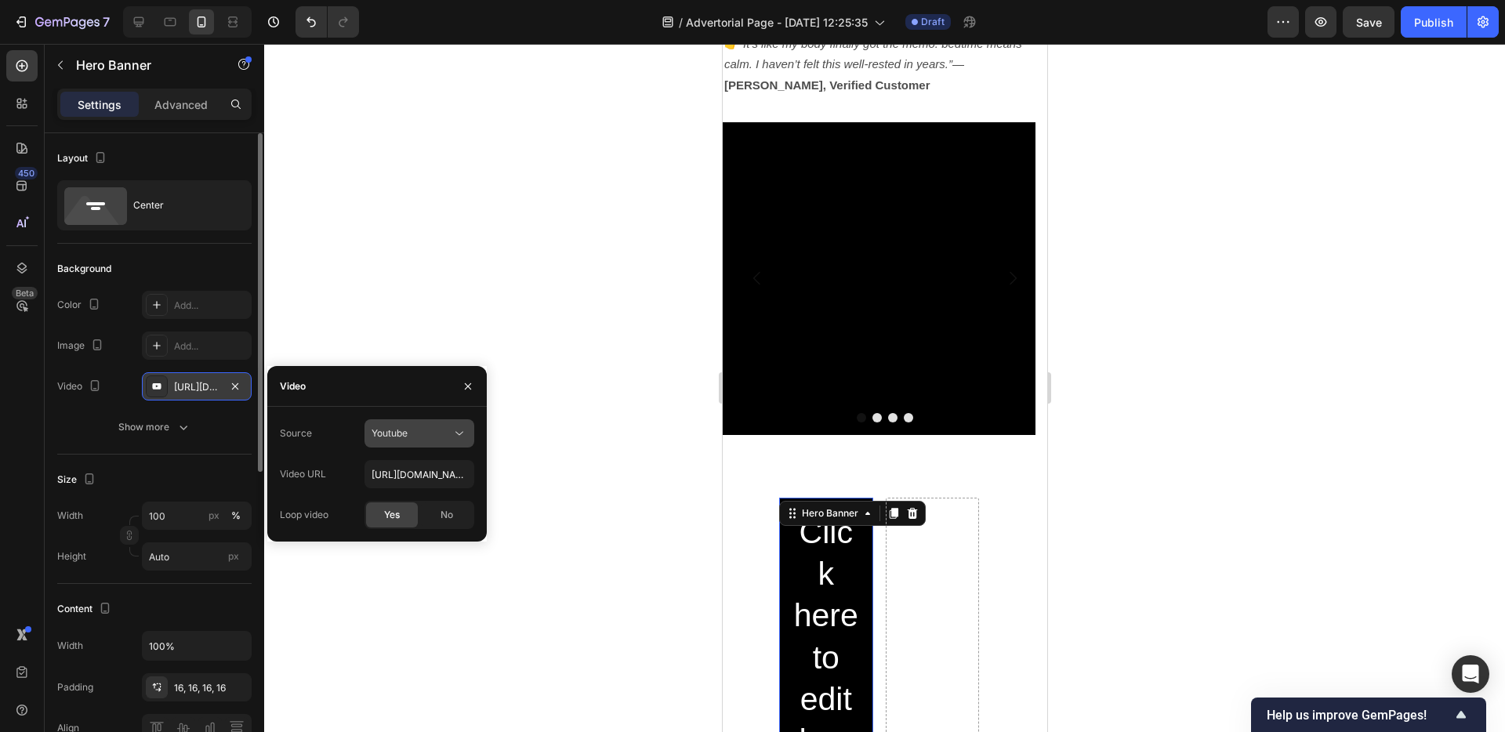
click at [406, 427] on span "Youtube" at bounding box center [390, 433] width 36 height 12
click at [468, 394] on button "button" at bounding box center [468, 386] width 25 height 25
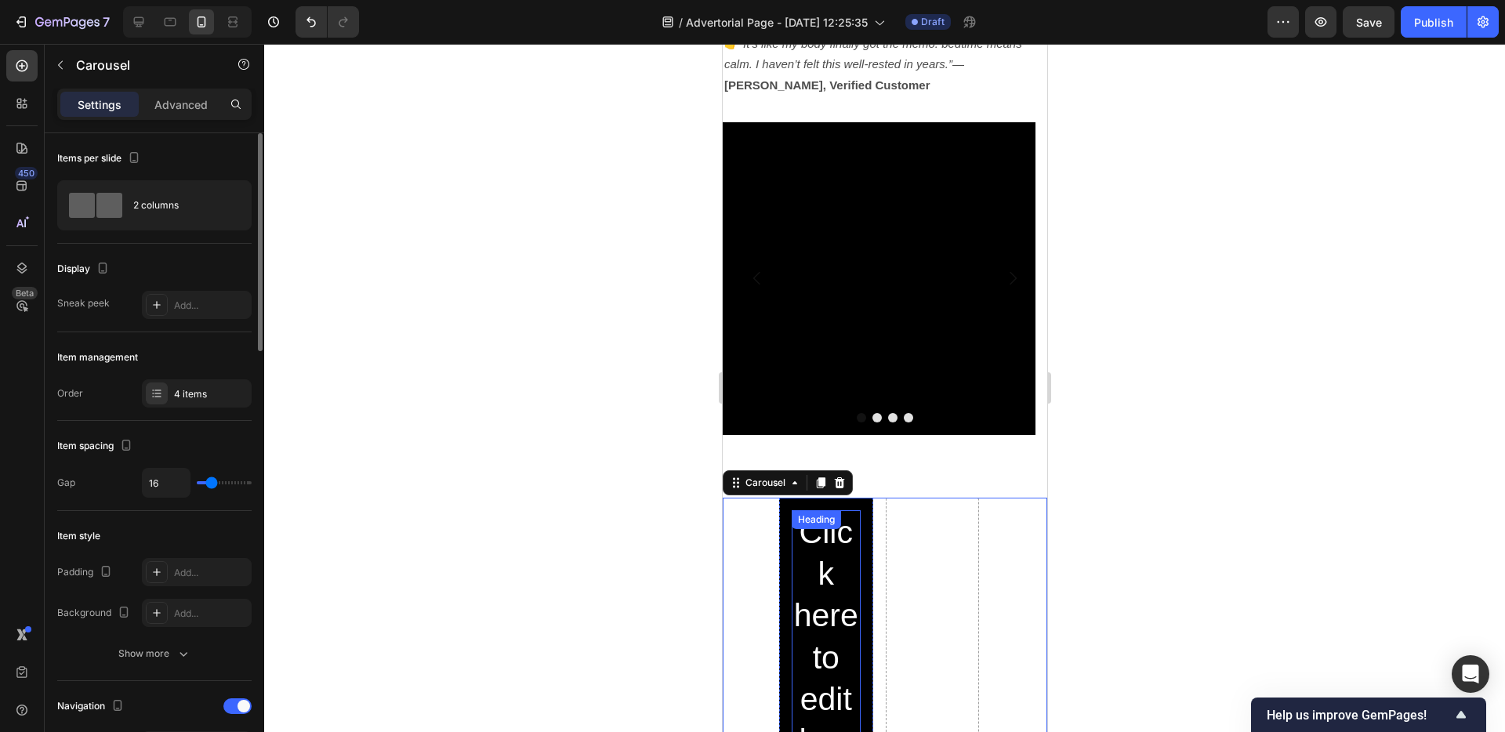
click at [833, 513] on div "Heading" at bounding box center [815, 520] width 43 height 14
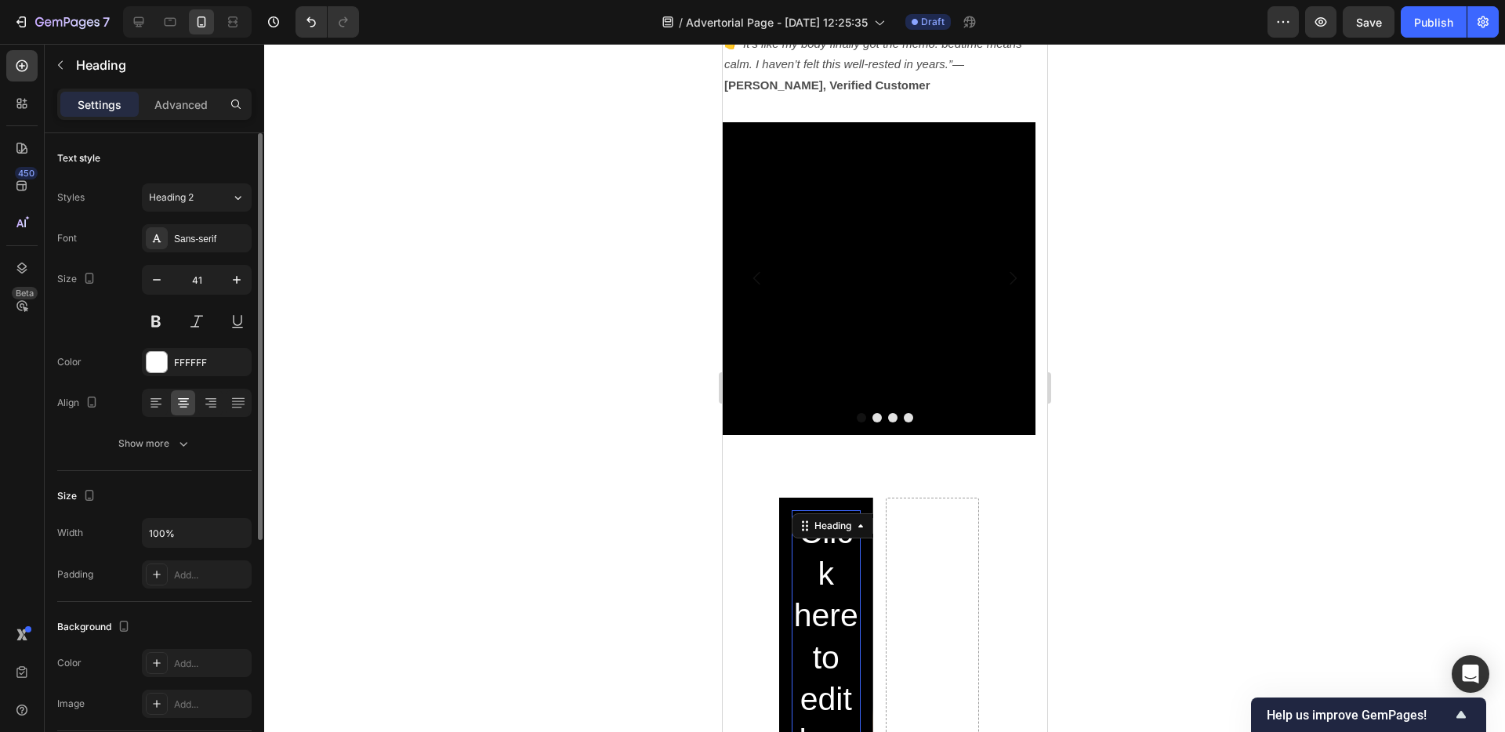
click at [843, 542] on h2 "Click here to edit heading" at bounding box center [825, 658] width 69 height 296
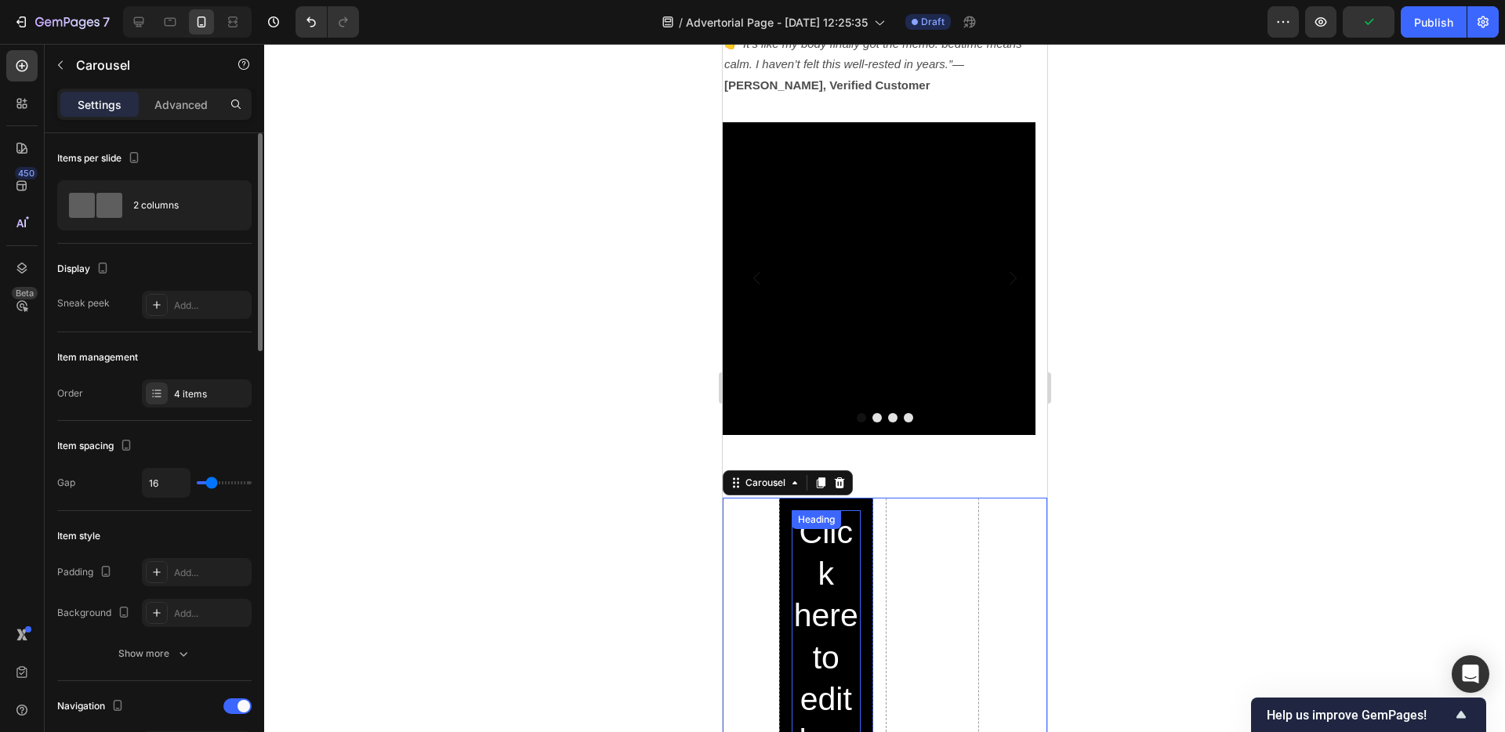
click at [817, 546] on p "Click here to edit heading" at bounding box center [826, 658] width 66 height 292
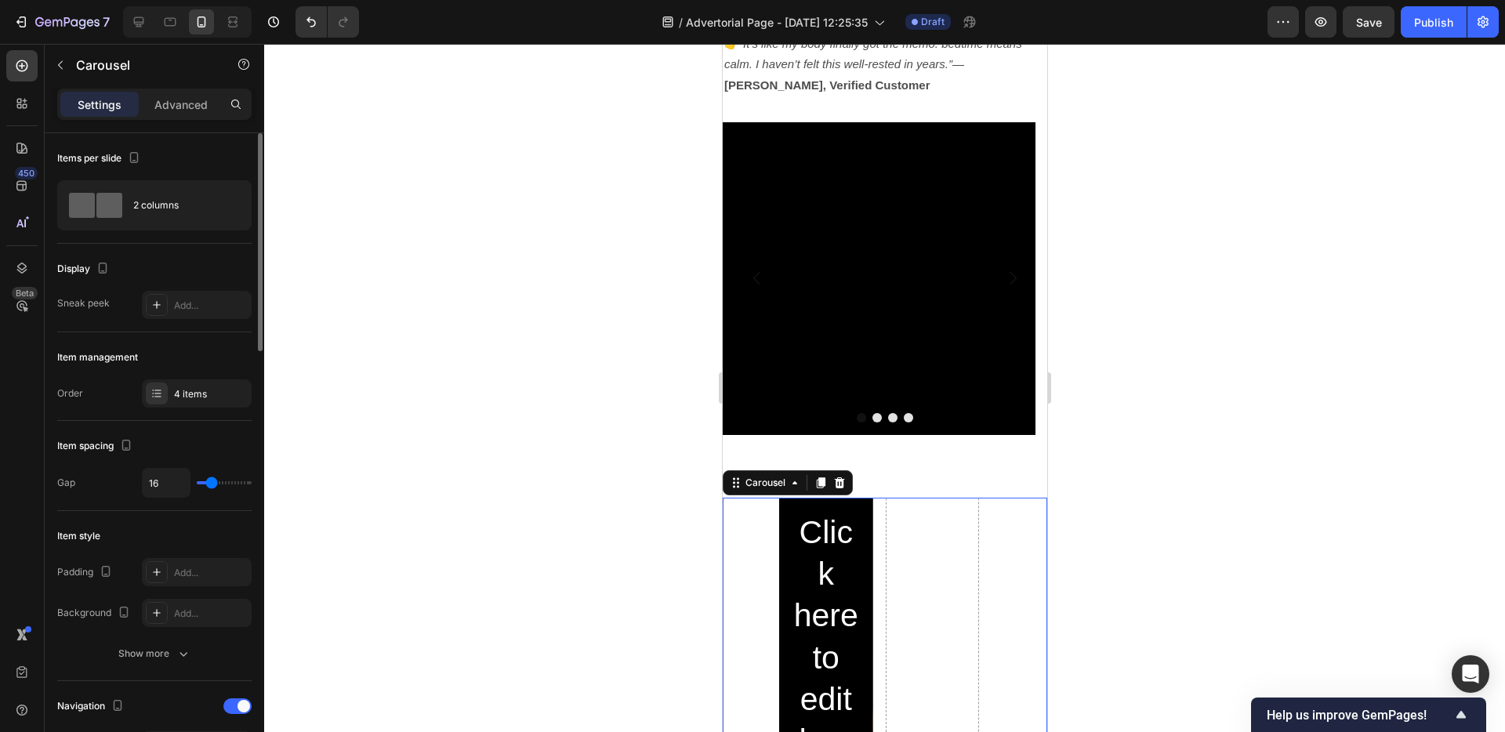
click at [837, 477] on icon at bounding box center [839, 483] width 13 height 13
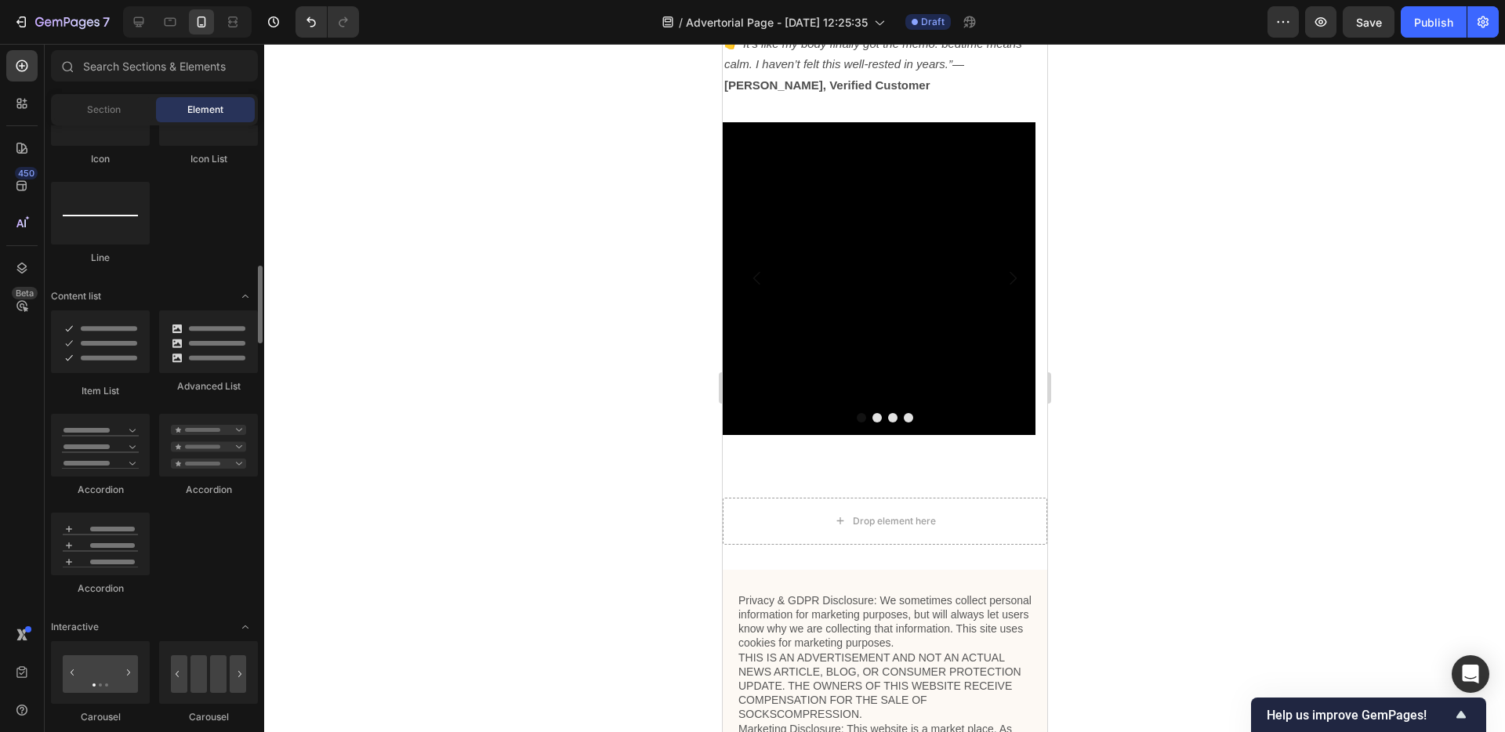
scroll to position [1404, 0]
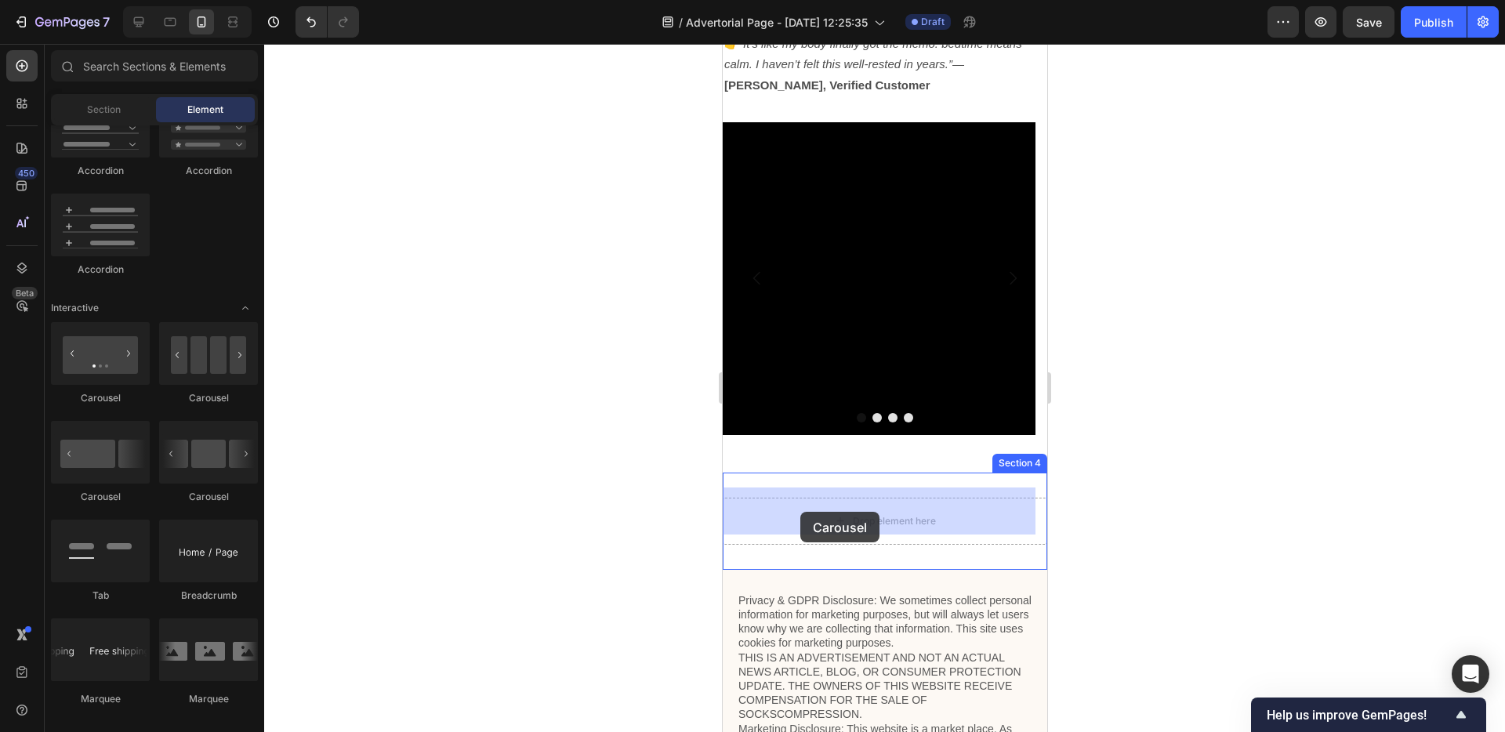
drag, startPoint x: 969, startPoint y: 499, endPoint x: 800, endPoint y: 512, distance: 169.8
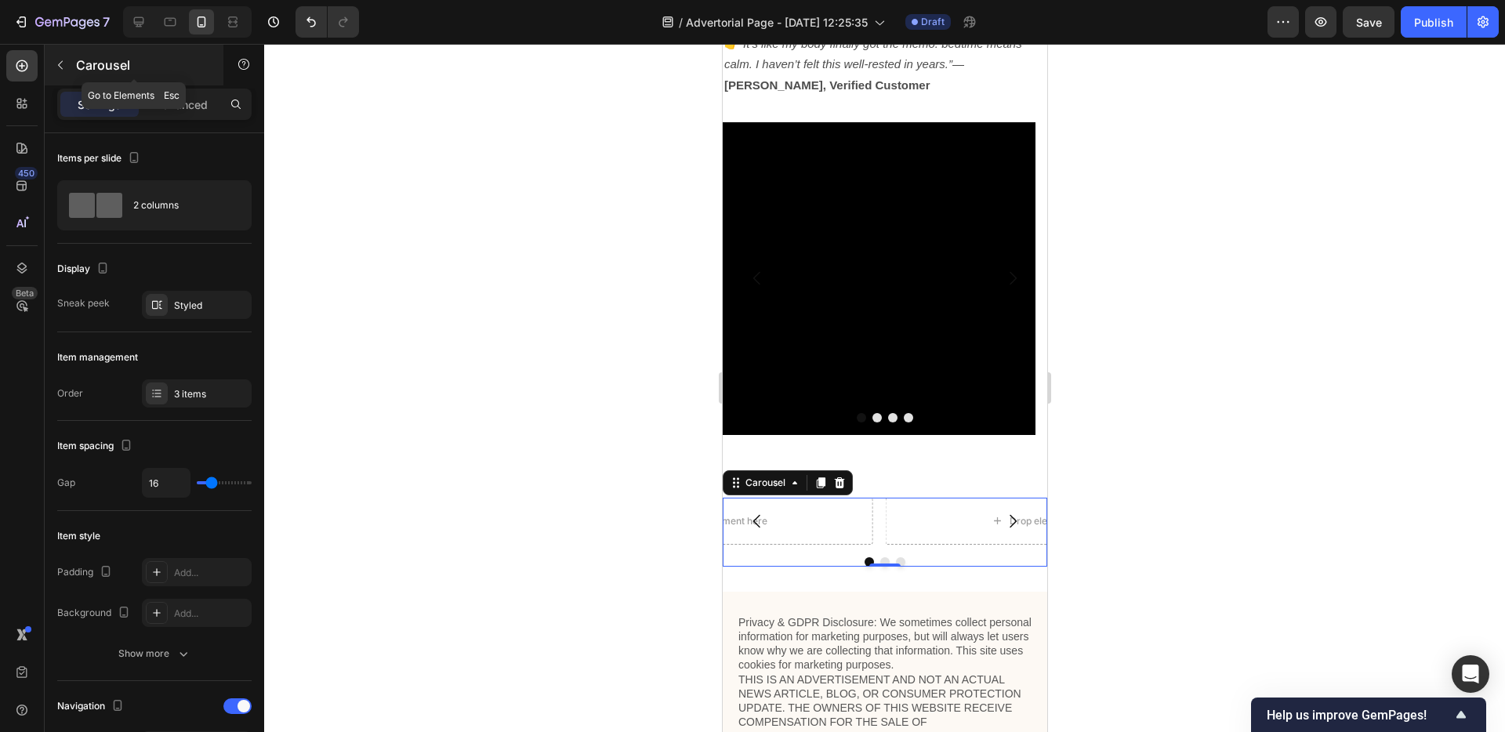
click at [55, 61] on icon "button" at bounding box center [60, 65] width 13 height 13
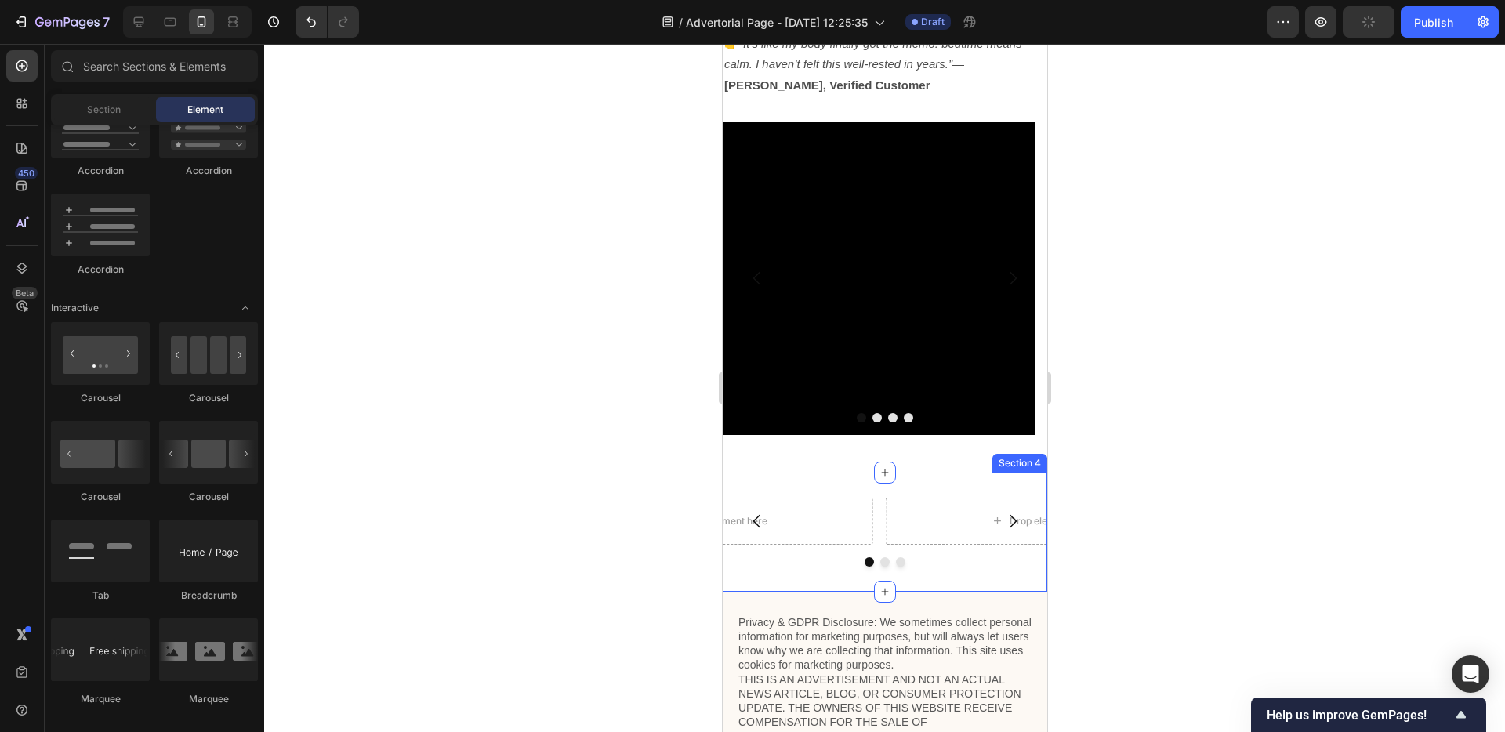
click at [878, 481] on div "Drop element here Drop element here Drop element here Carousel Section 4" at bounding box center [884, 532] width 325 height 119
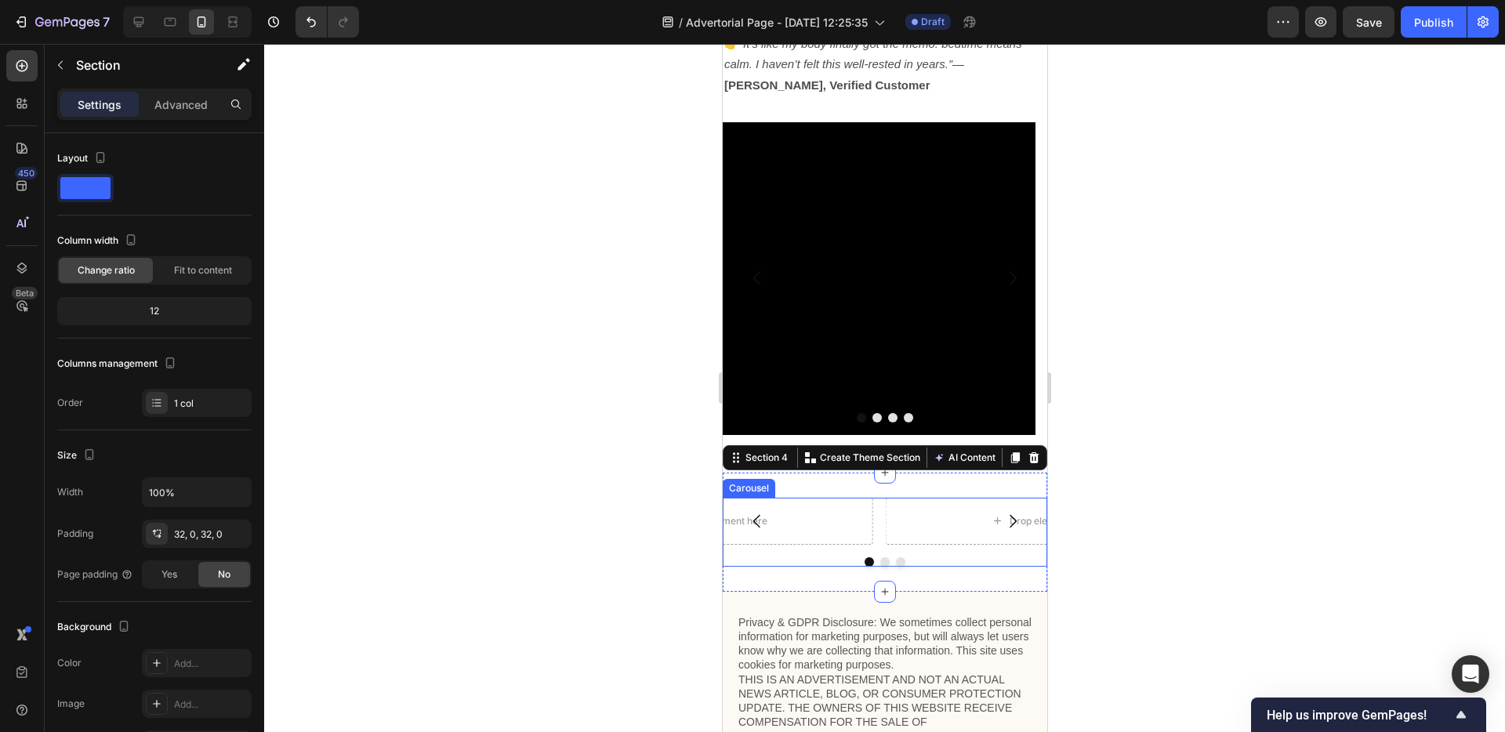
click at [875, 501] on div "Drop element here Drop element here Drop element here" at bounding box center [884, 521] width 325 height 47
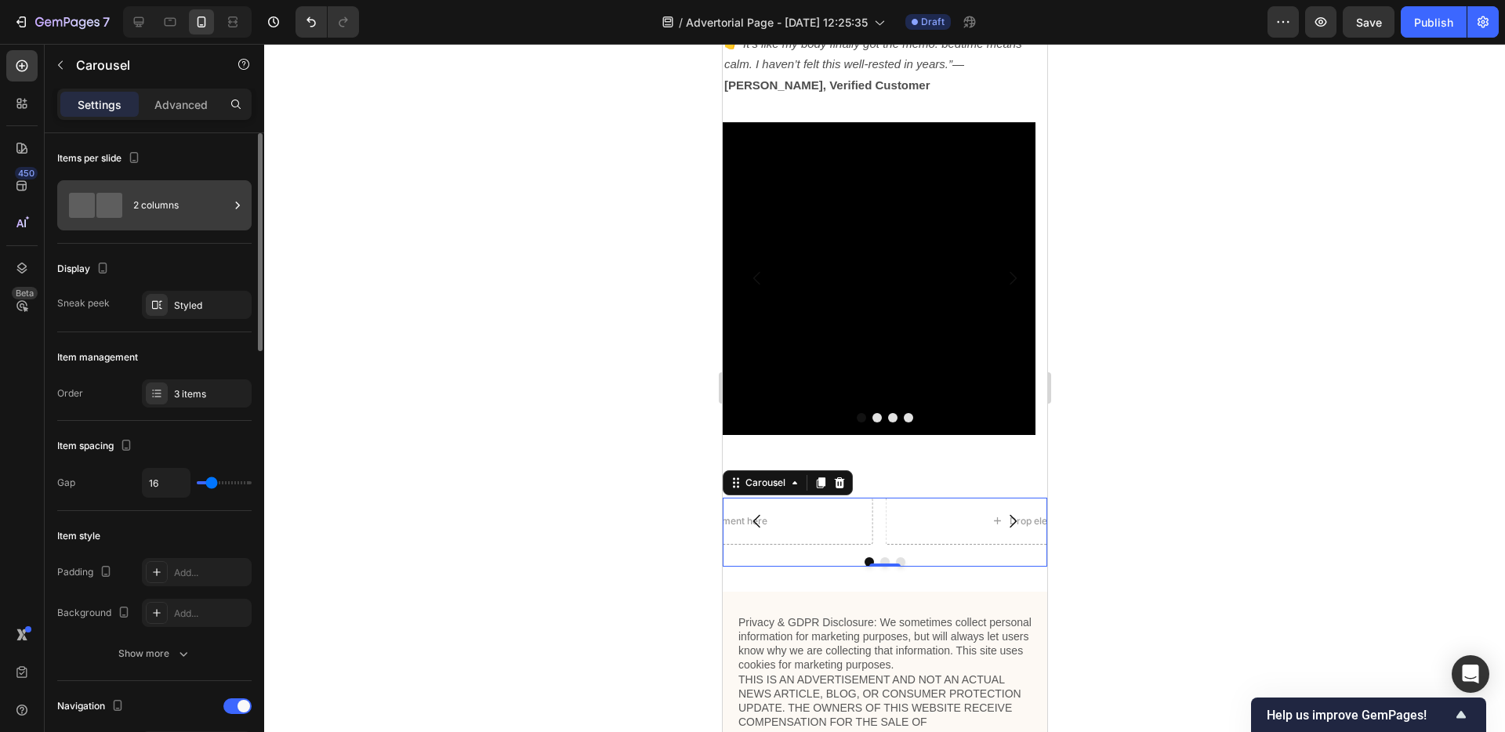
click at [160, 205] on div "2 columns" at bounding box center [181, 205] width 96 height 36
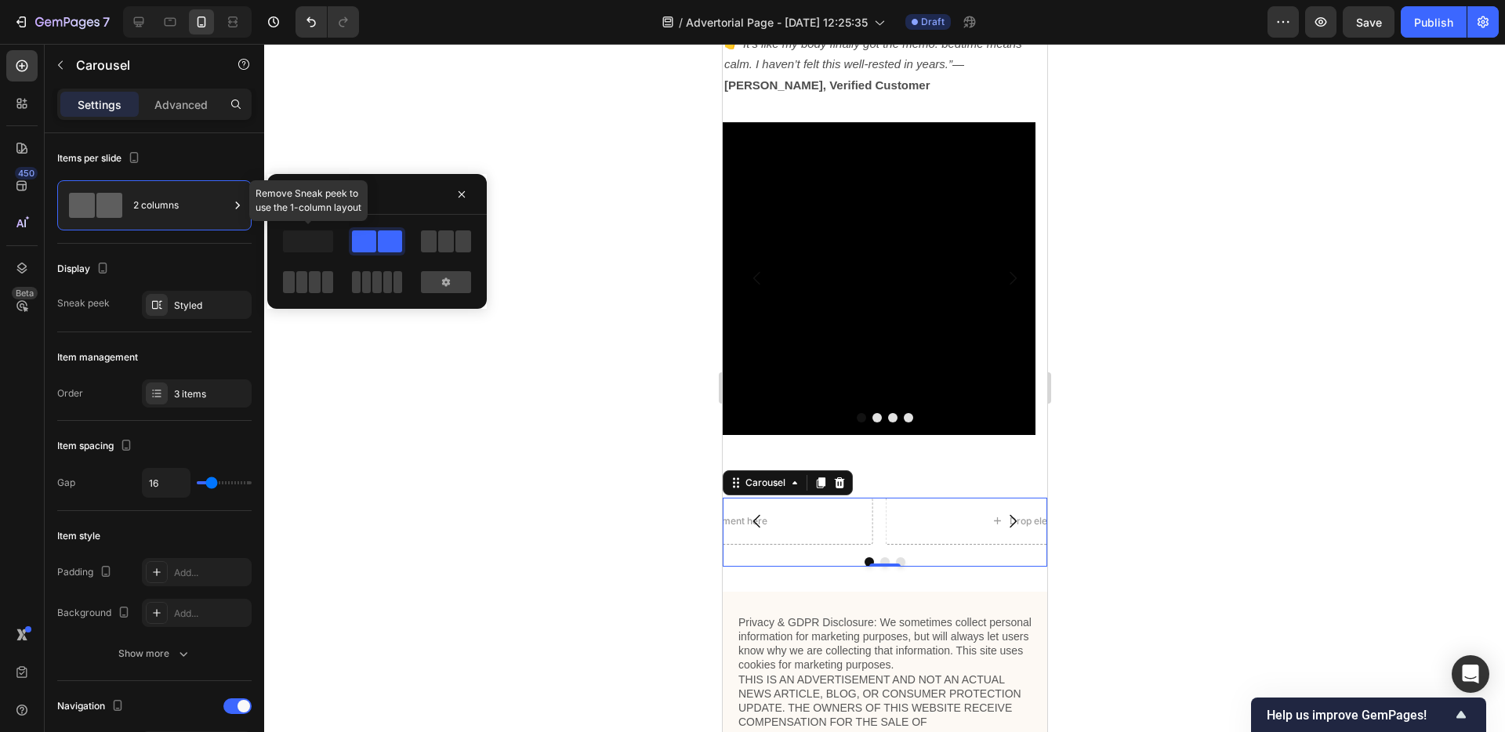
click at [330, 236] on span at bounding box center [308, 241] width 50 height 22
click at [318, 238] on span at bounding box center [308, 241] width 50 height 22
click at [227, 251] on div "Display Sneak peek Styled" at bounding box center [154, 288] width 194 height 89
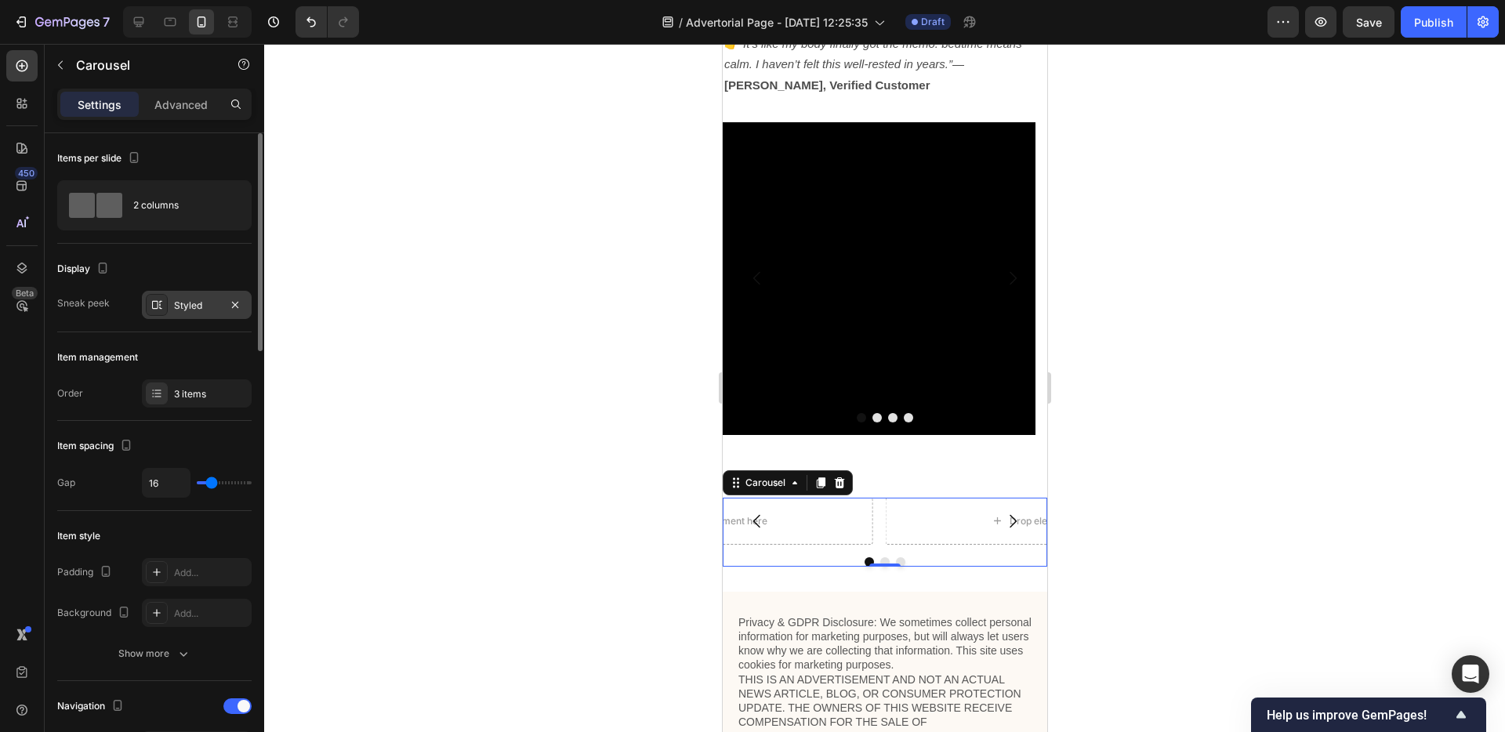
click at [201, 303] on div "Styled" at bounding box center [196, 306] width 45 height 14
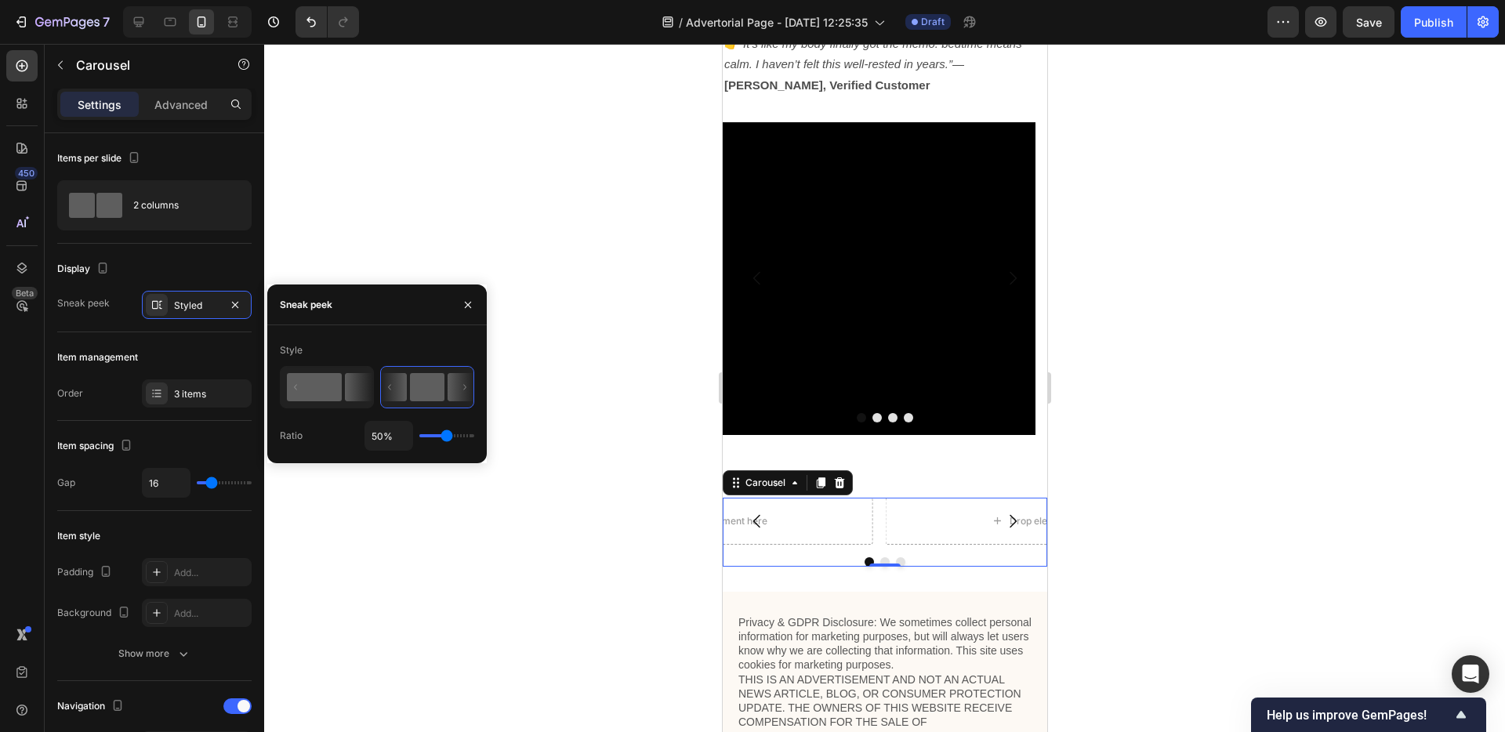
click at [350, 387] on icon at bounding box center [358, 387] width 27 height 28
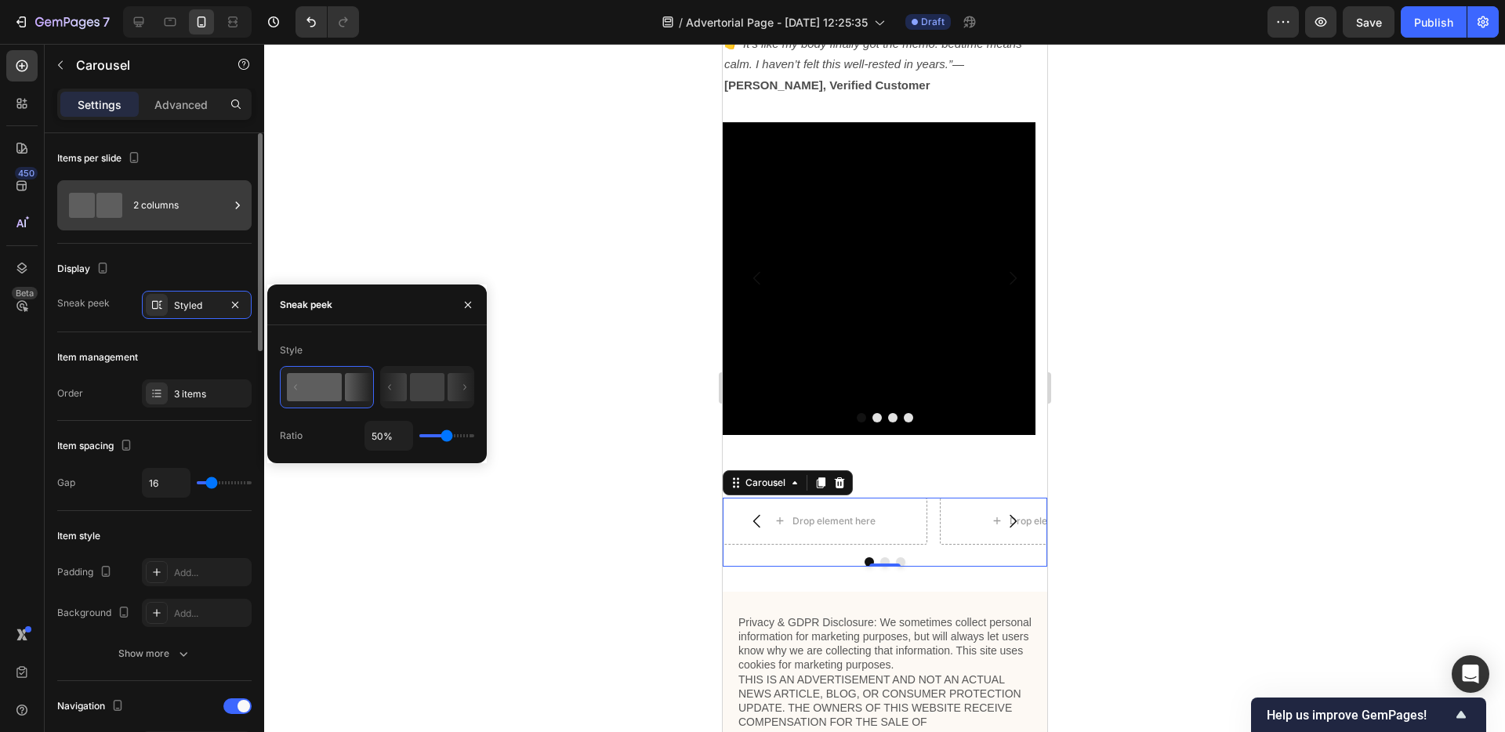
click at [205, 212] on div "2 columns" at bounding box center [181, 205] width 96 height 36
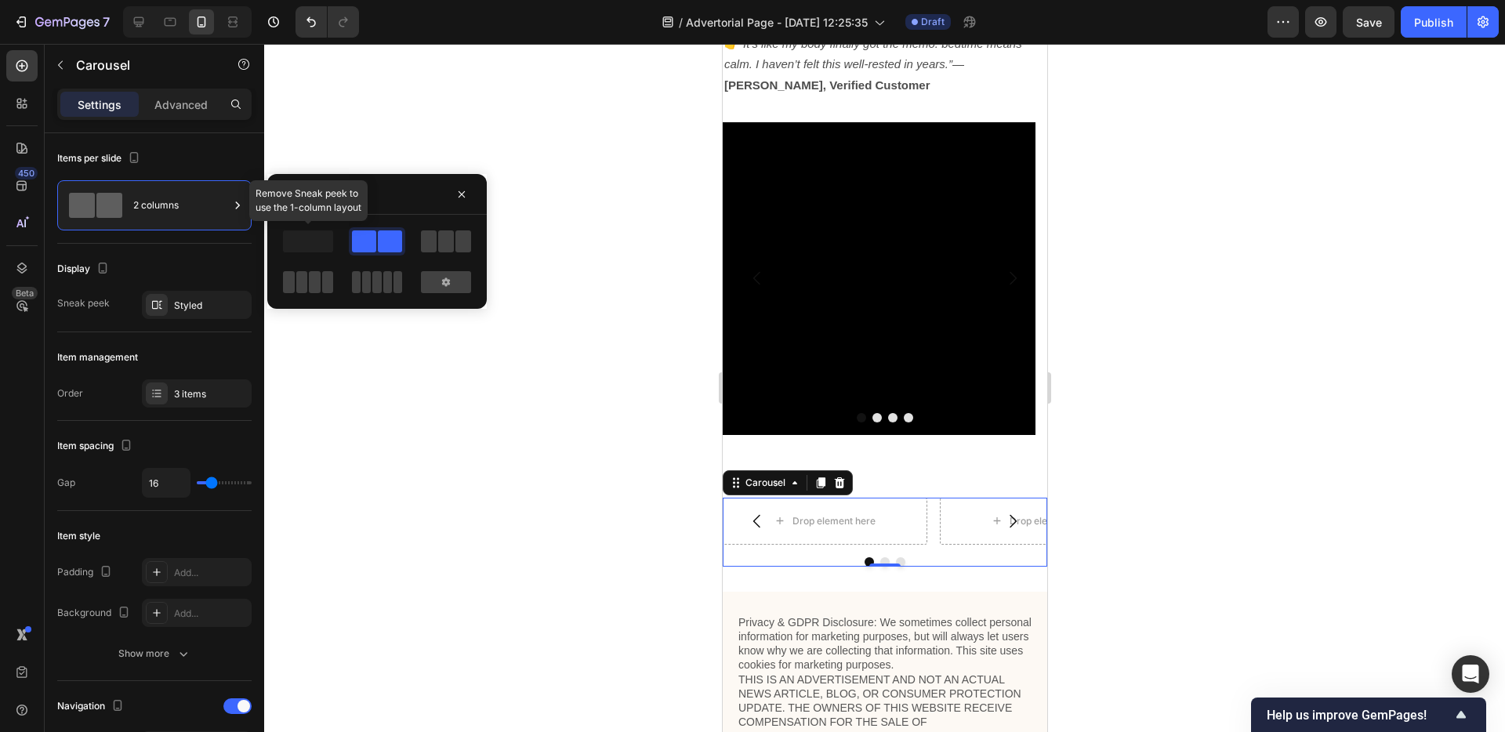
click at [287, 245] on span at bounding box center [308, 241] width 50 height 22
click at [240, 261] on div "Display" at bounding box center [154, 268] width 194 height 25
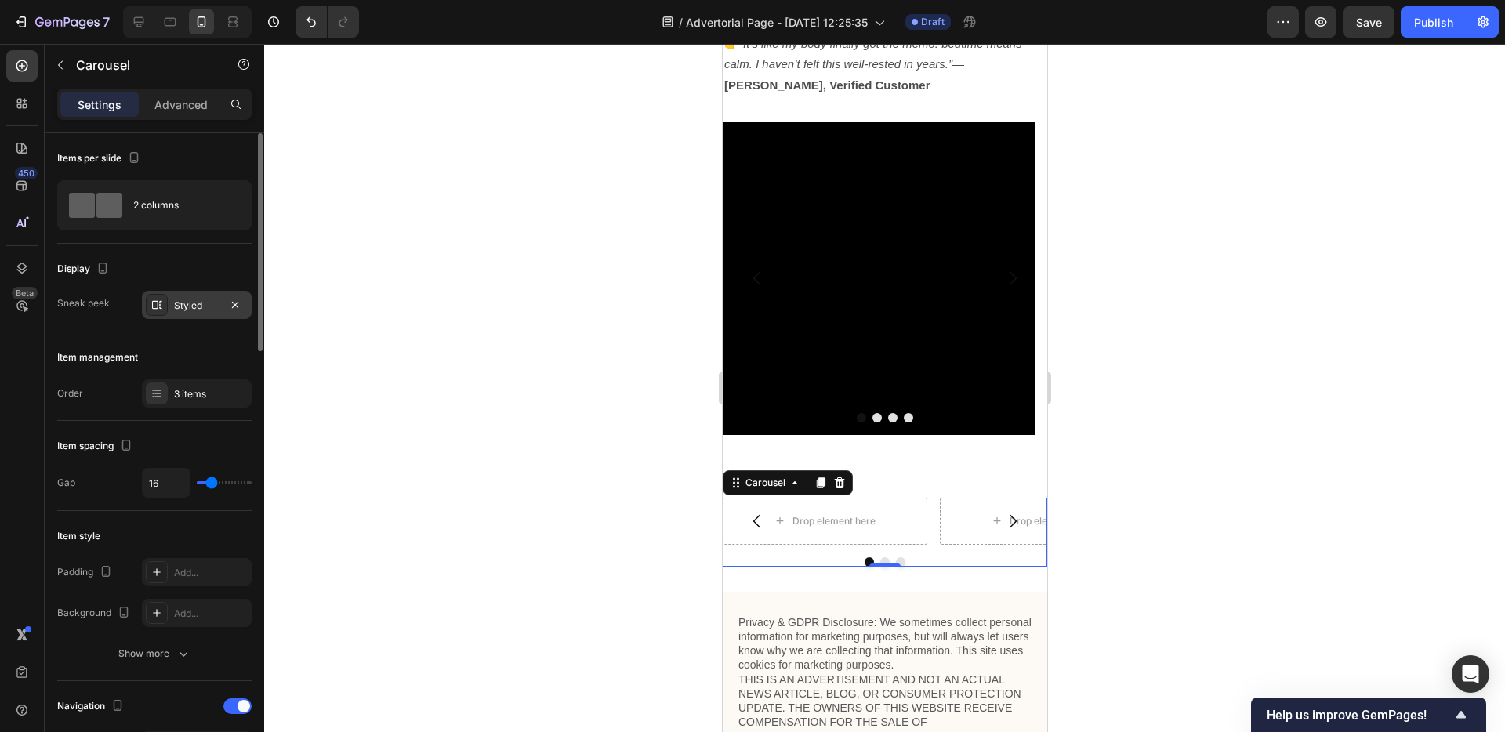
click at [223, 299] on div "Styled" at bounding box center [197, 305] width 110 height 28
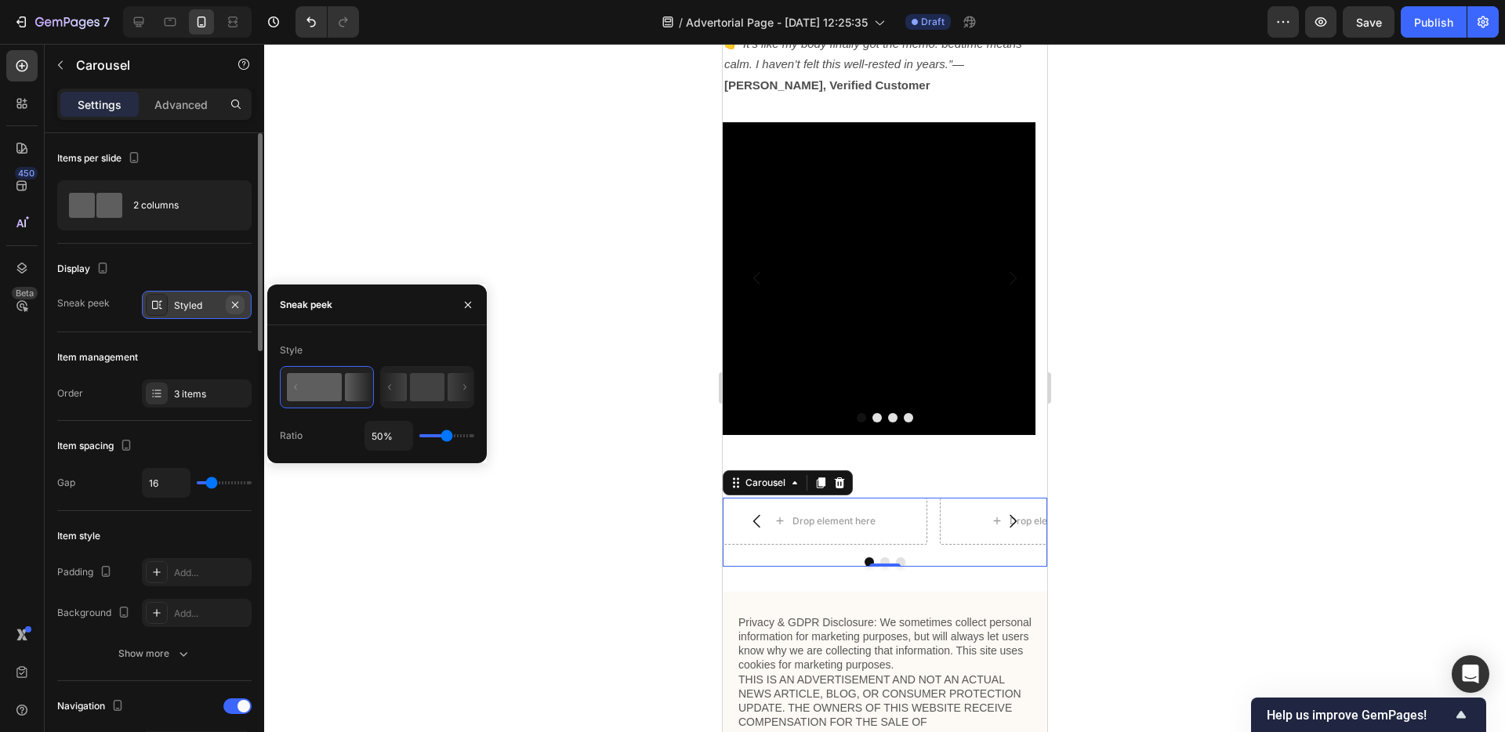
click at [230, 306] on icon "button" at bounding box center [235, 305] width 13 height 13
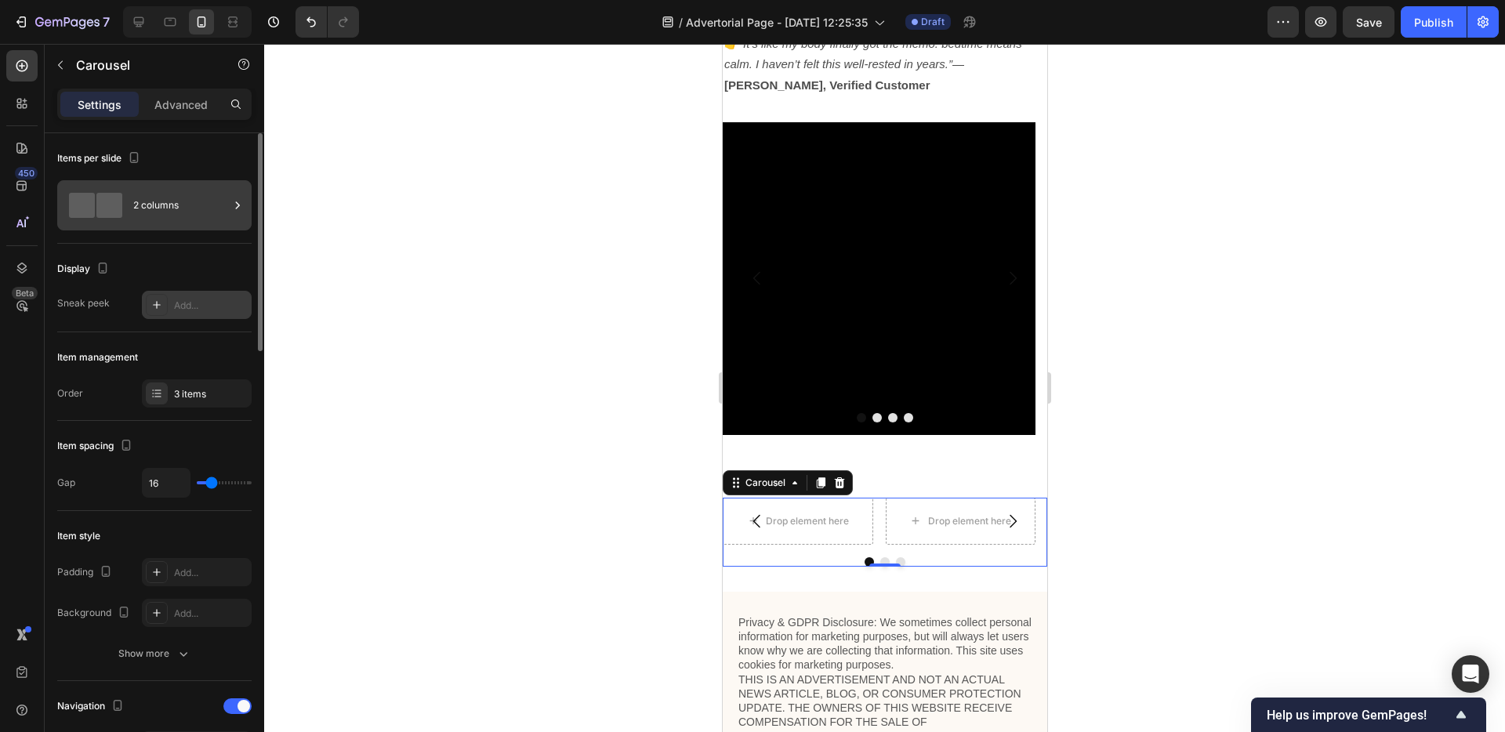
click at [201, 204] on div "2 columns" at bounding box center [181, 205] width 96 height 36
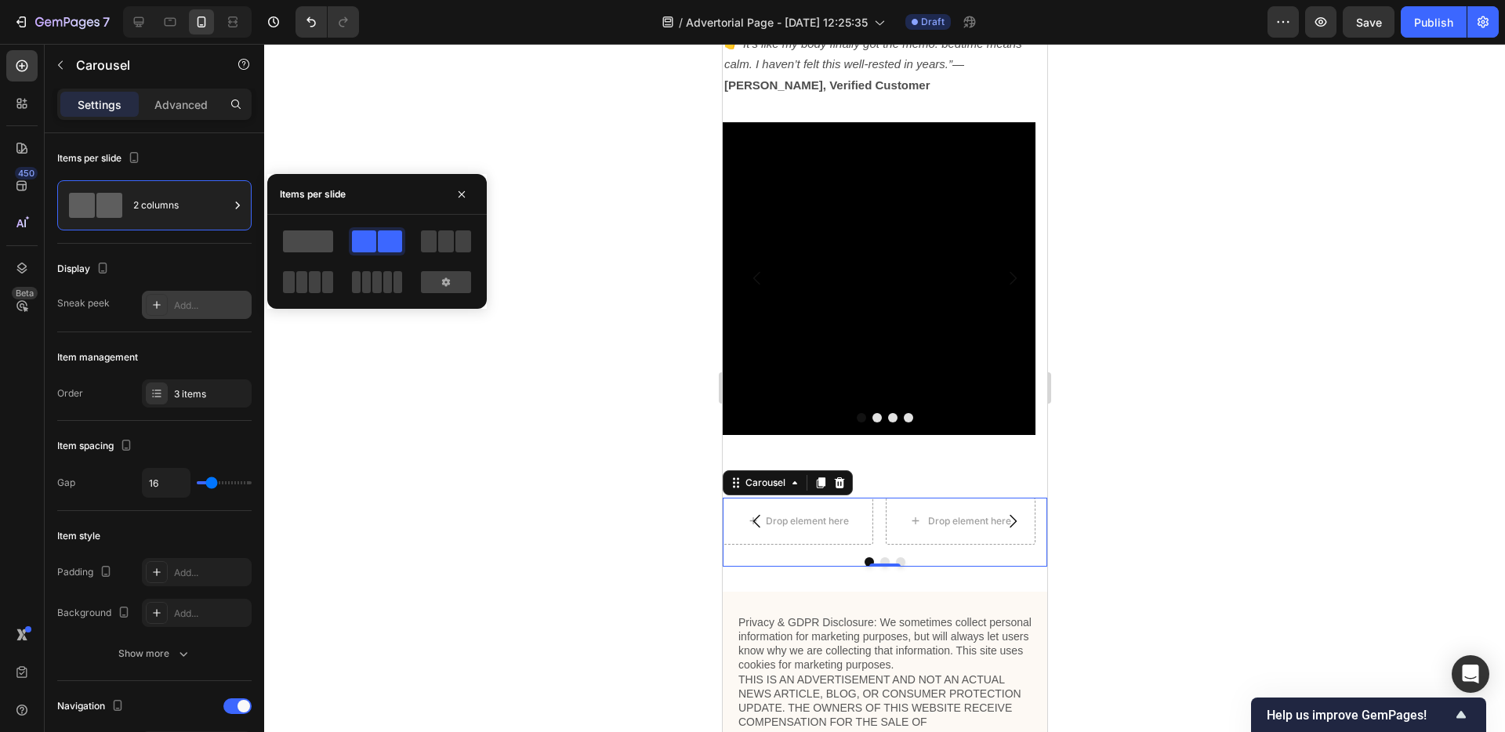
click at [314, 252] on span at bounding box center [308, 241] width 50 height 22
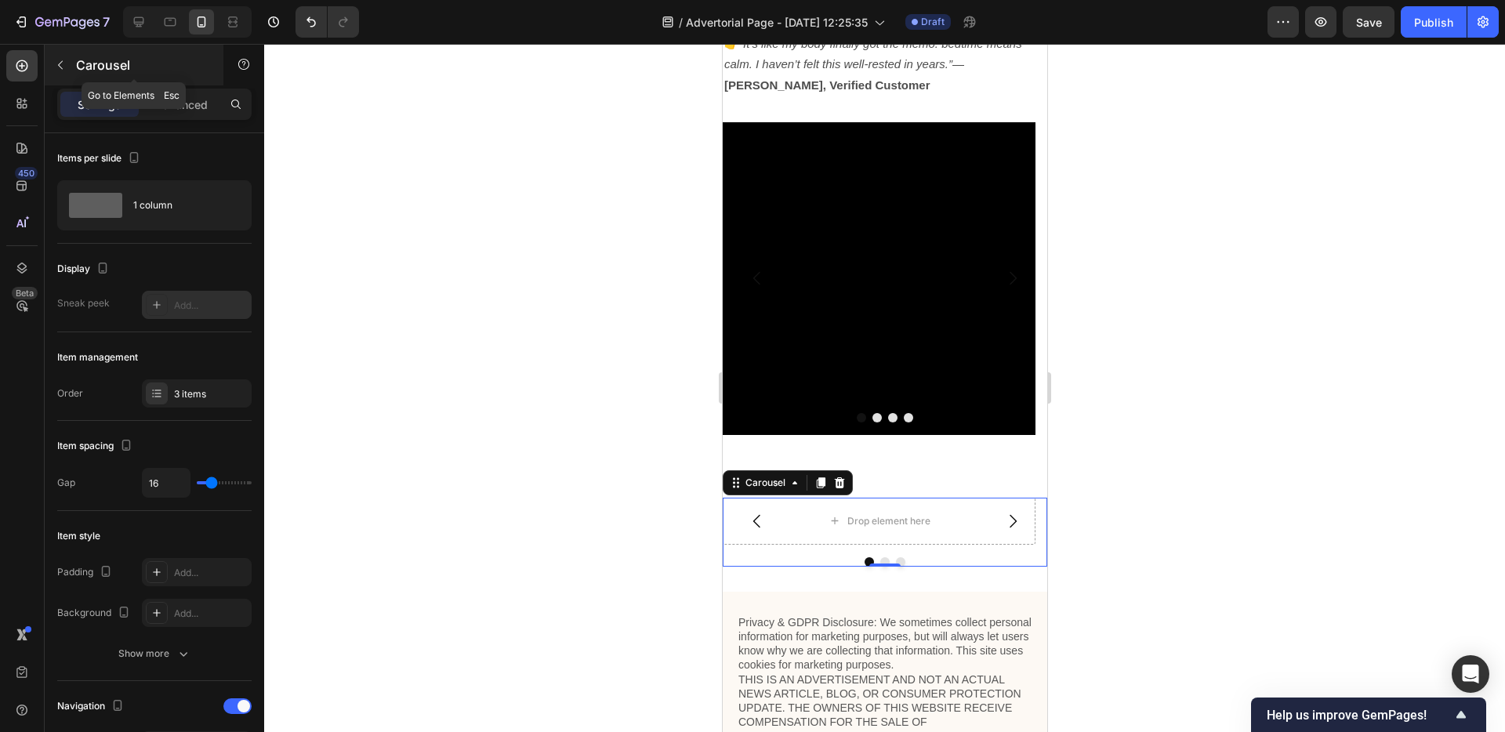
click at [62, 55] on button "button" at bounding box center [60, 65] width 25 height 25
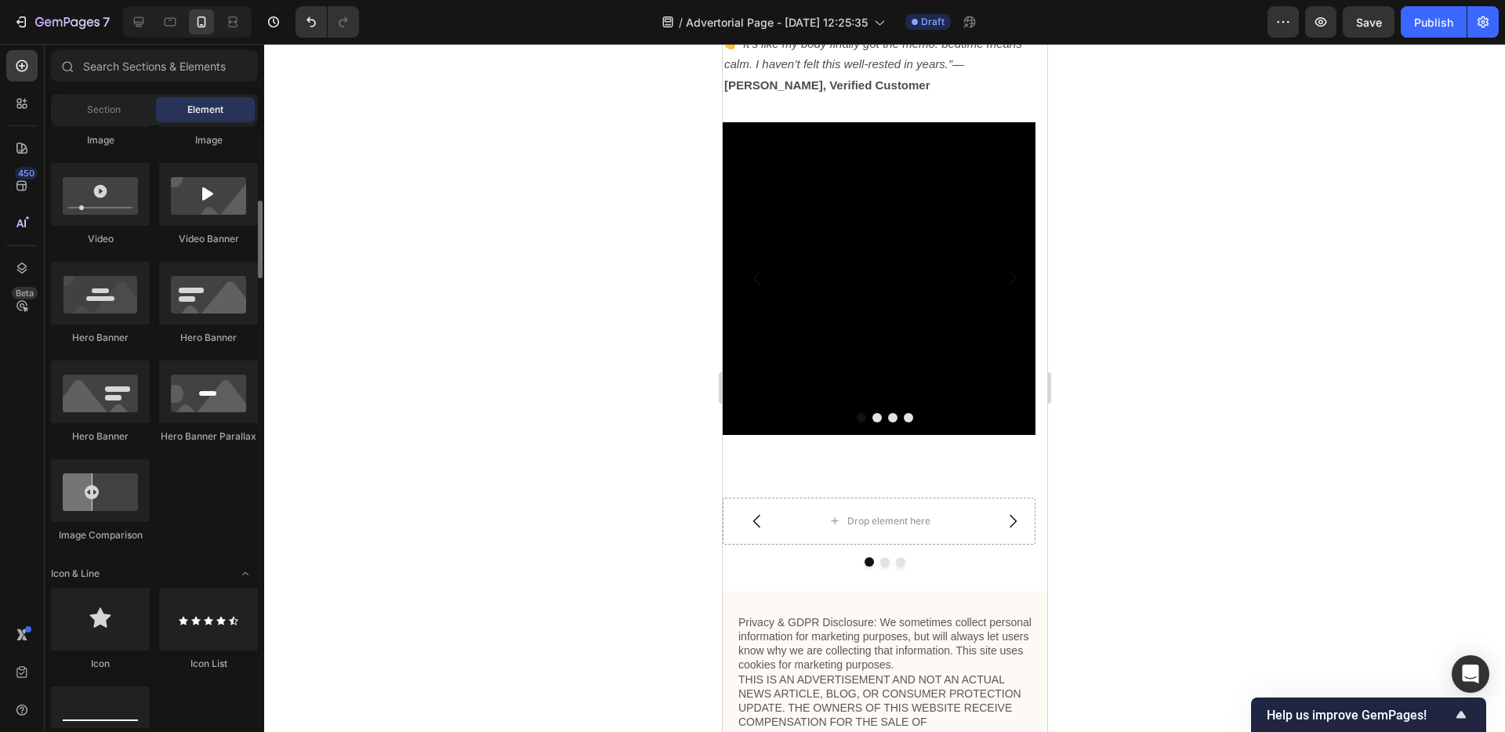
scroll to position [426, 0]
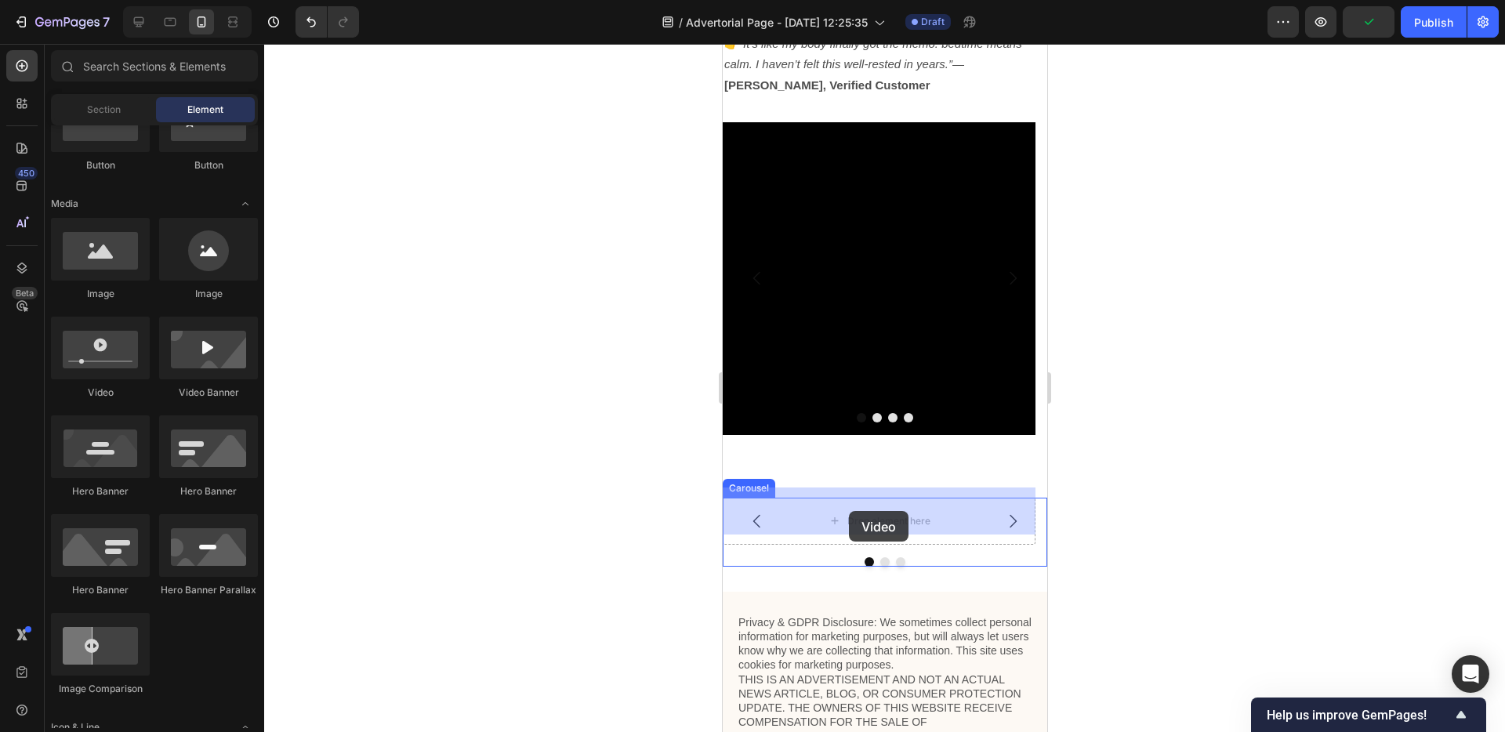
drag, startPoint x: 838, startPoint y: 382, endPoint x: 848, endPoint y: 511, distance: 129.8
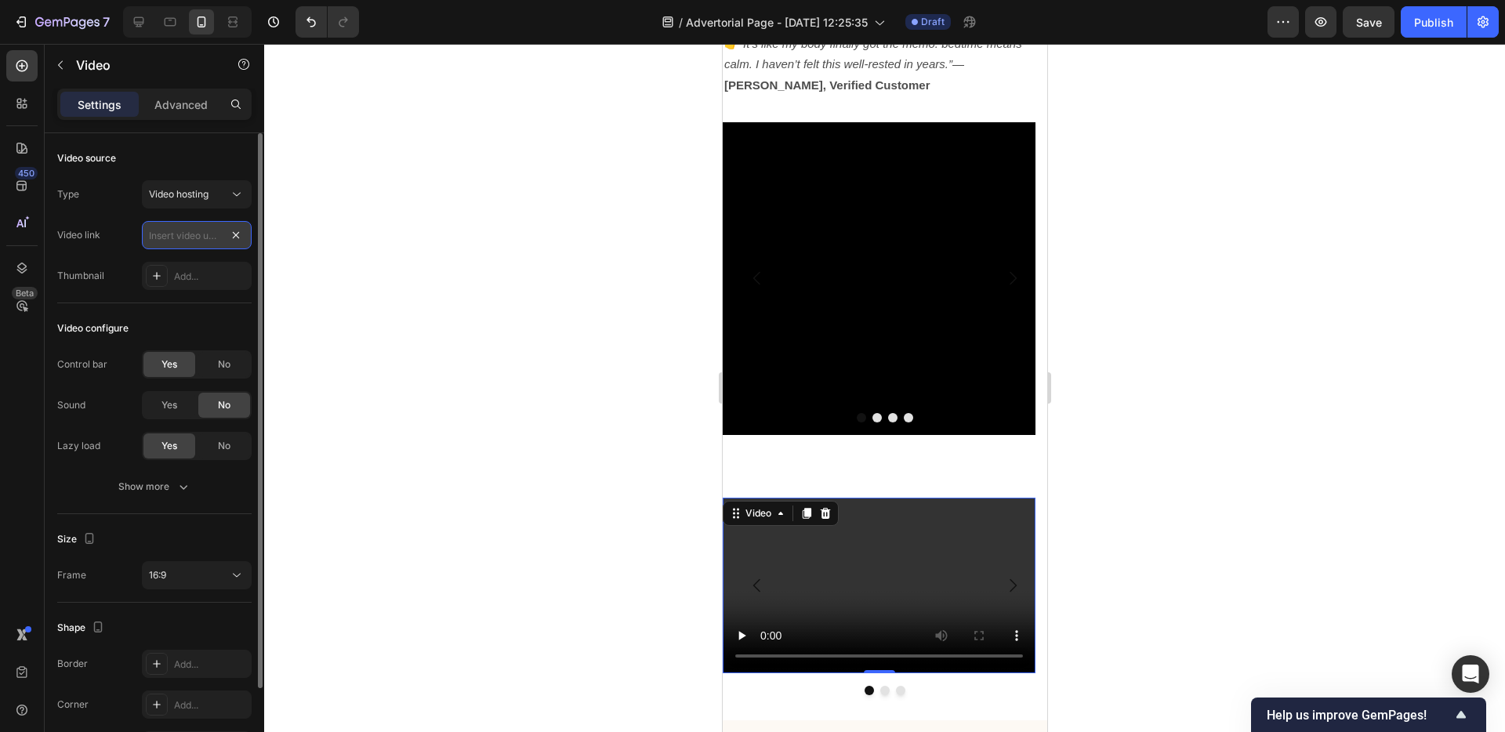
scroll to position [0, 0]
paste input "[URL][DOMAIN_NAME]"
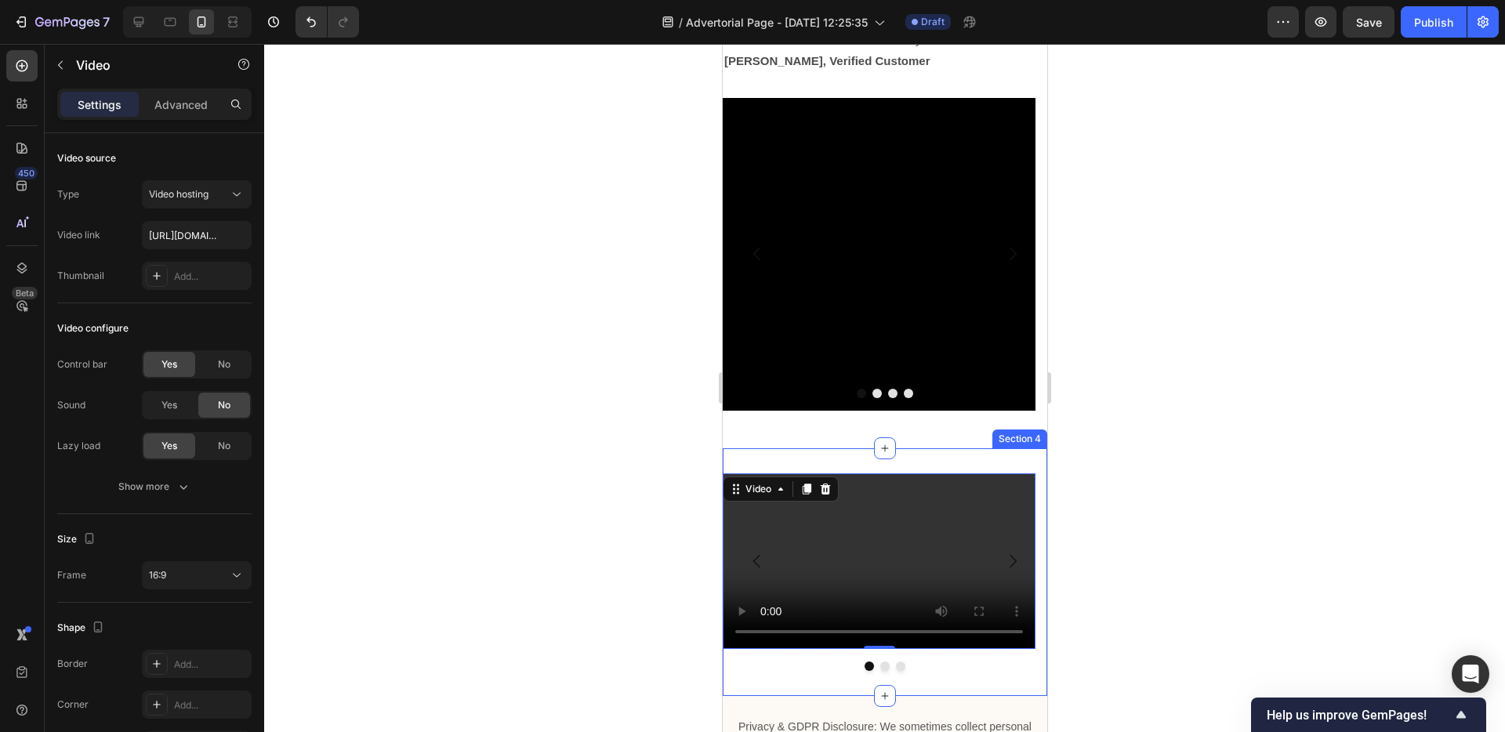
scroll to position [4644, 0]
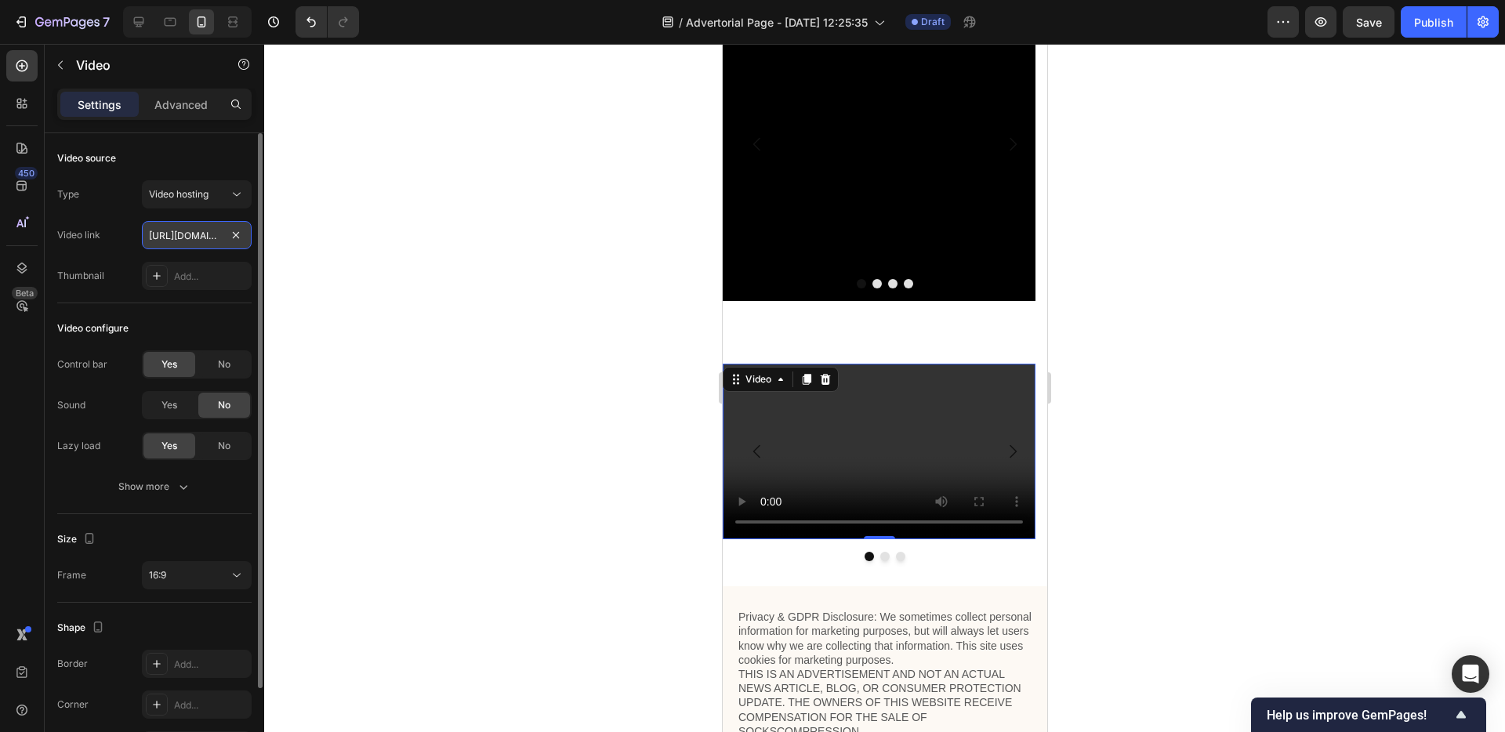
click at [198, 231] on input "[URL][DOMAIN_NAME]" at bounding box center [197, 235] width 110 height 28
paste input "f89401448d2c428c949f62aadcc16138"
type input "https://cdn.shopify.com/videos/c/o/v/f89401448d2c428c949f62aadcc16138.mp4"
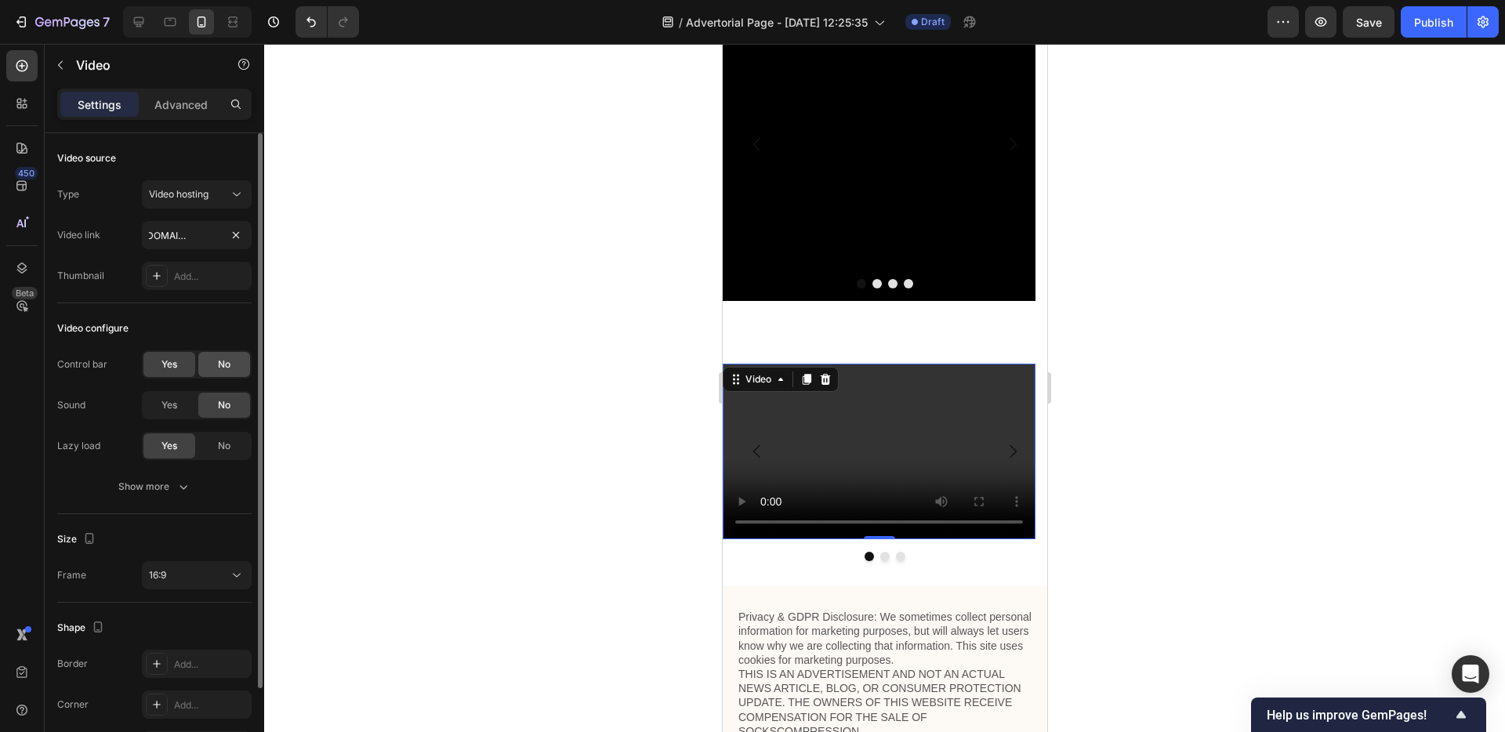
click at [234, 374] on div "No" at bounding box center [224, 364] width 52 height 25
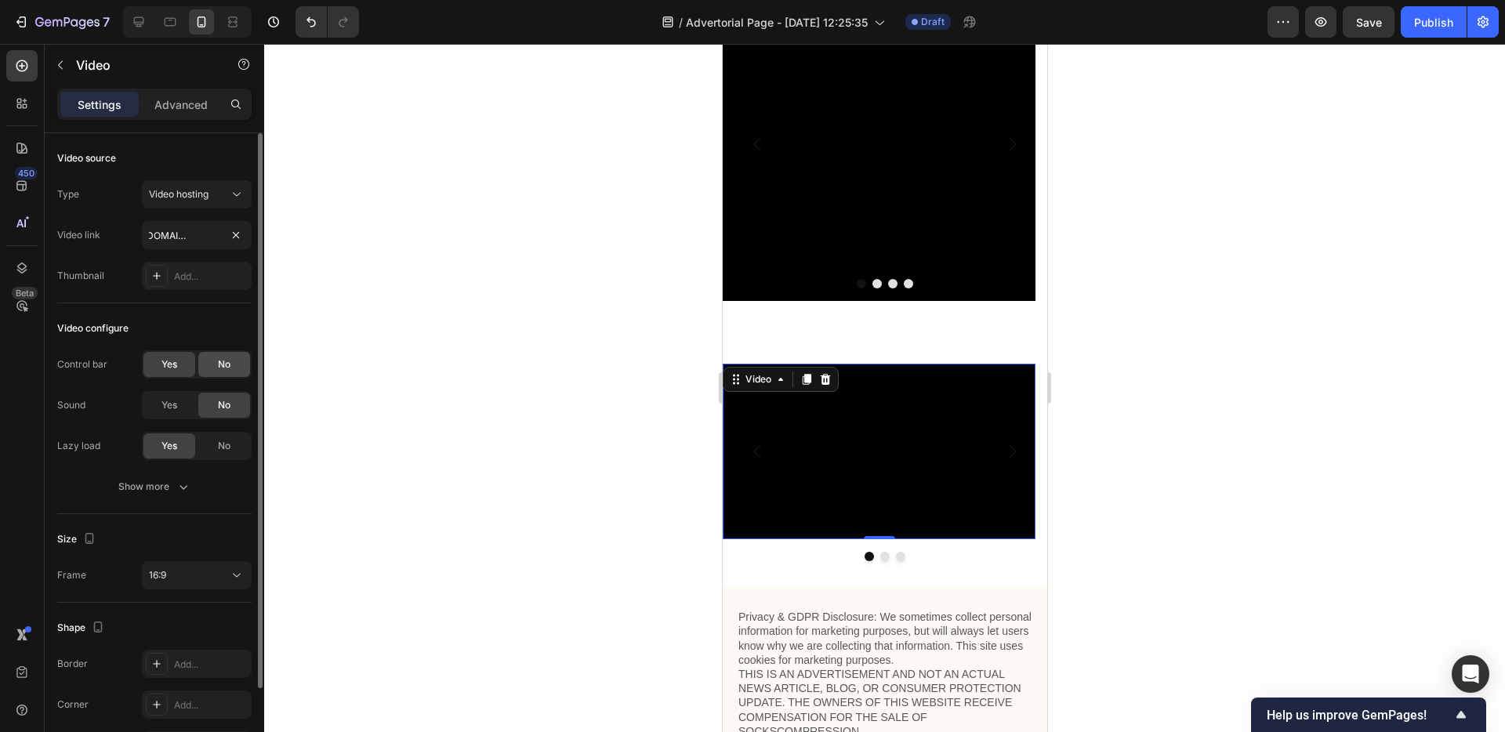
scroll to position [0, 0]
click at [183, 580] on div "16:9" at bounding box center [189, 575] width 80 height 14
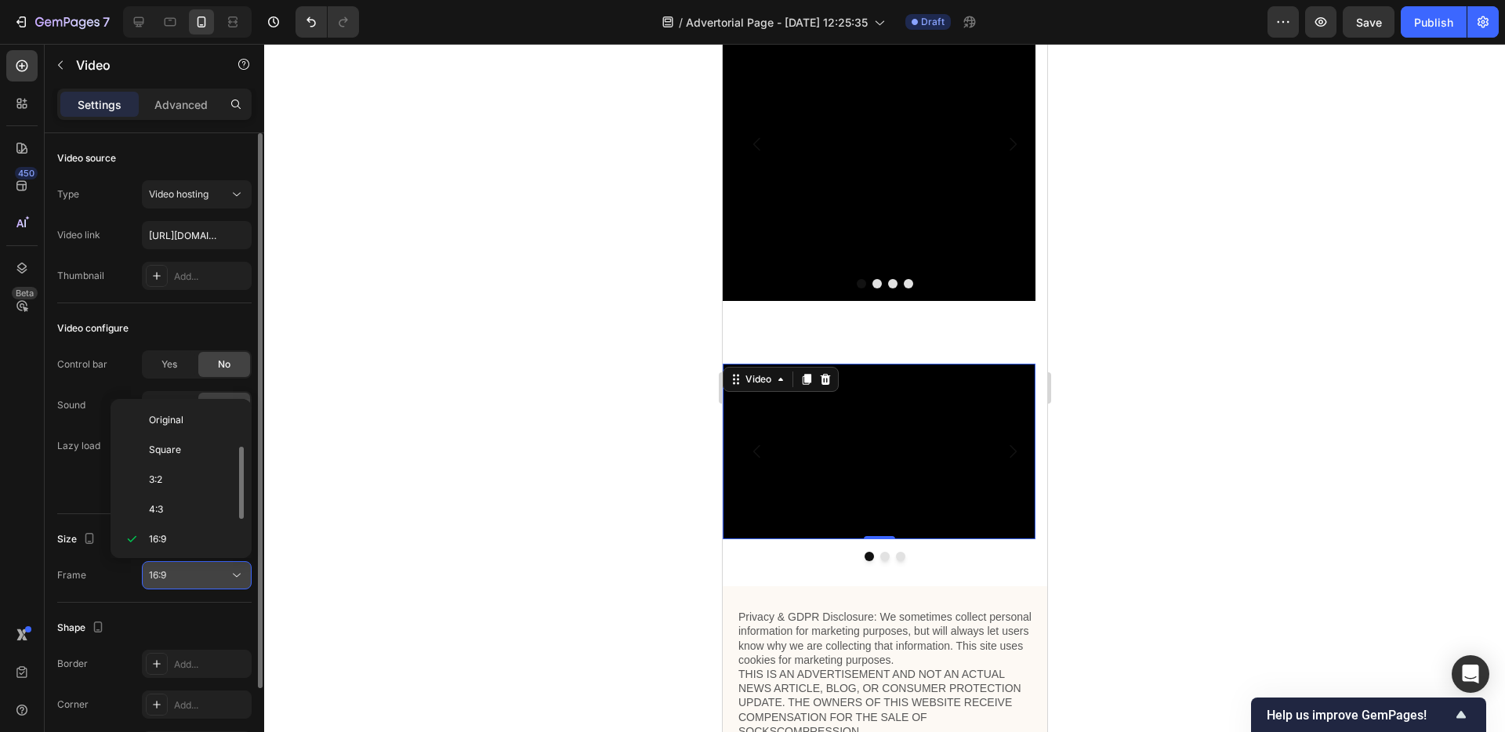
scroll to position [28, 0]
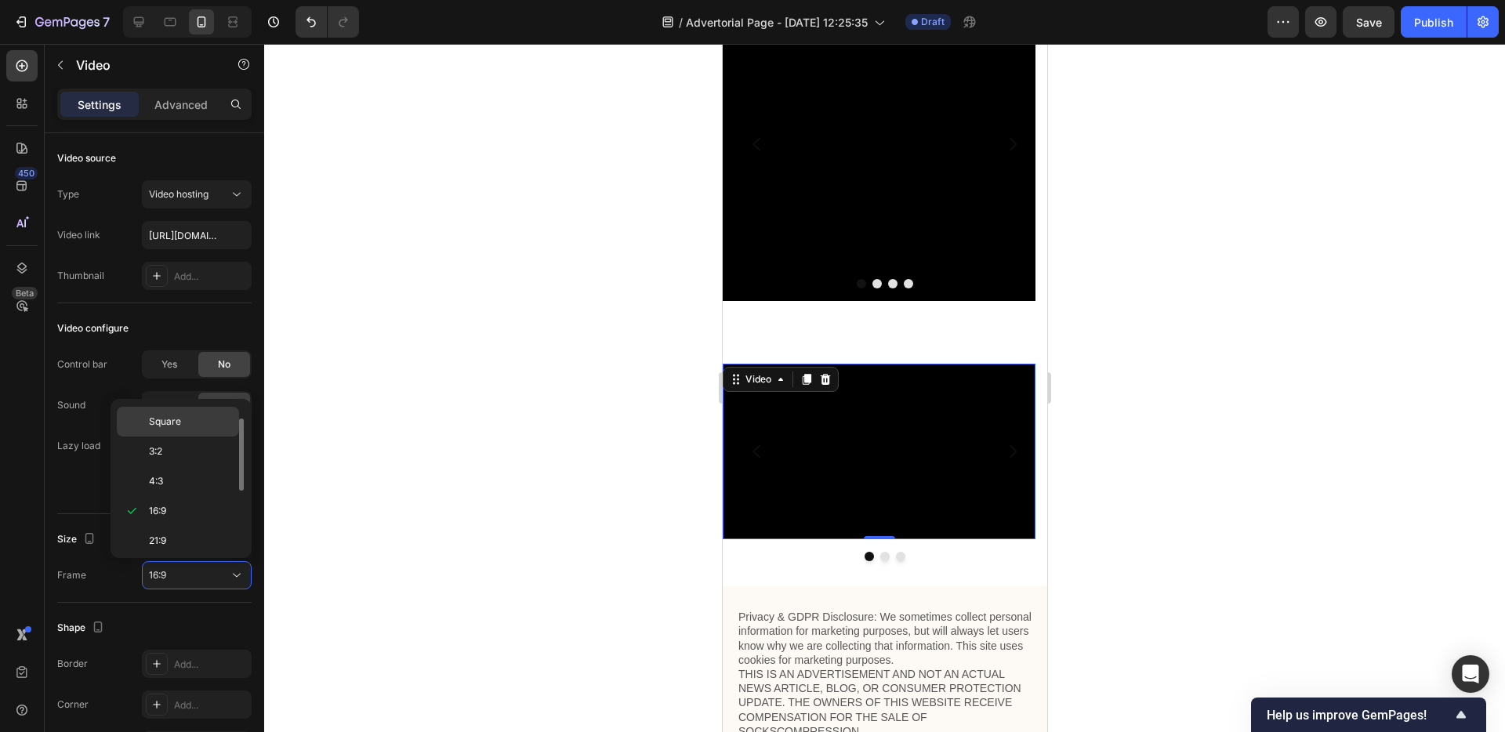
click at [191, 421] on p "Square" at bounding box center [190, 422] width 83 height 14
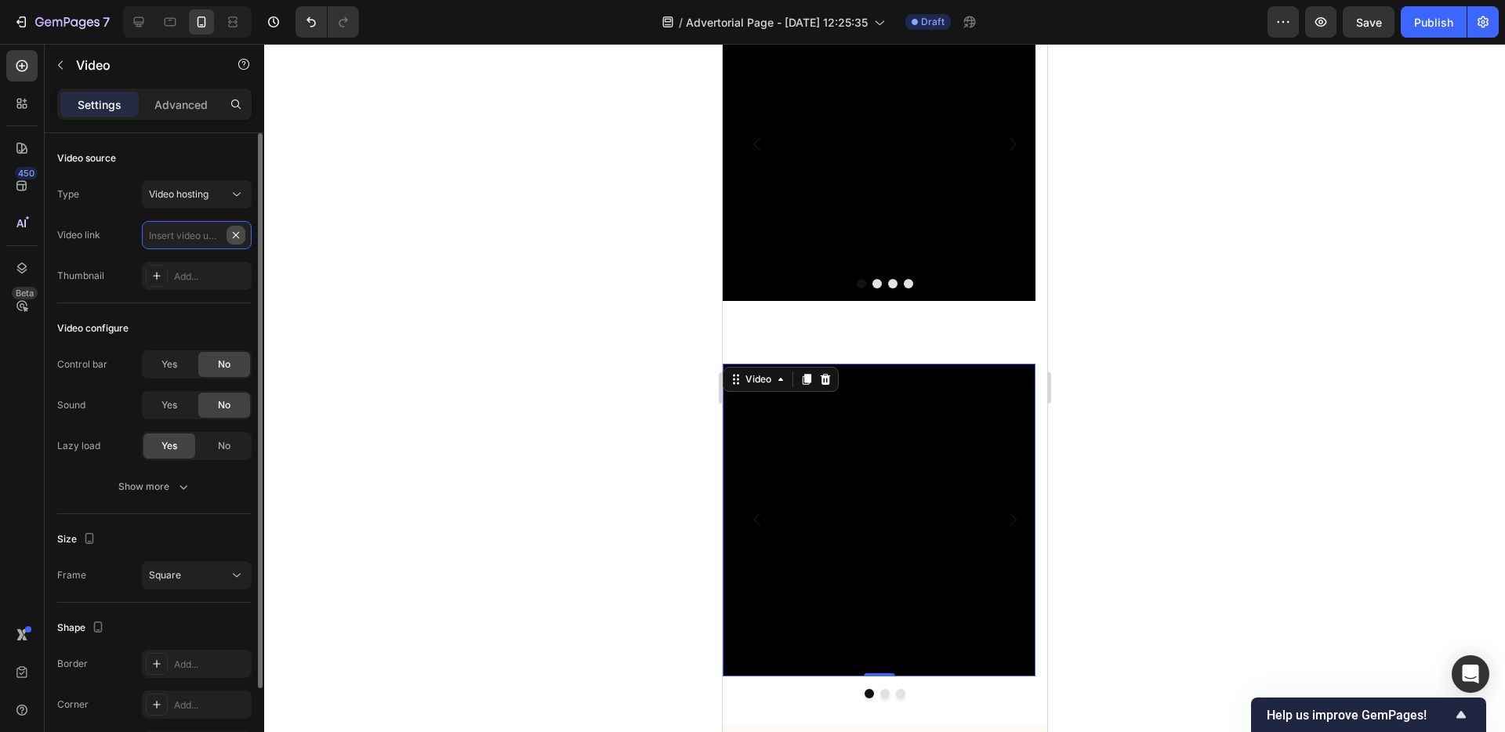
scroll to position [0, 0]
click at [214, 234] on input "text" at bounding box center [197, 235] width 110 height 28
paste input "[URL][DOMAIN_NAME]"
type input "[URL][DOMAIN_NAME]"
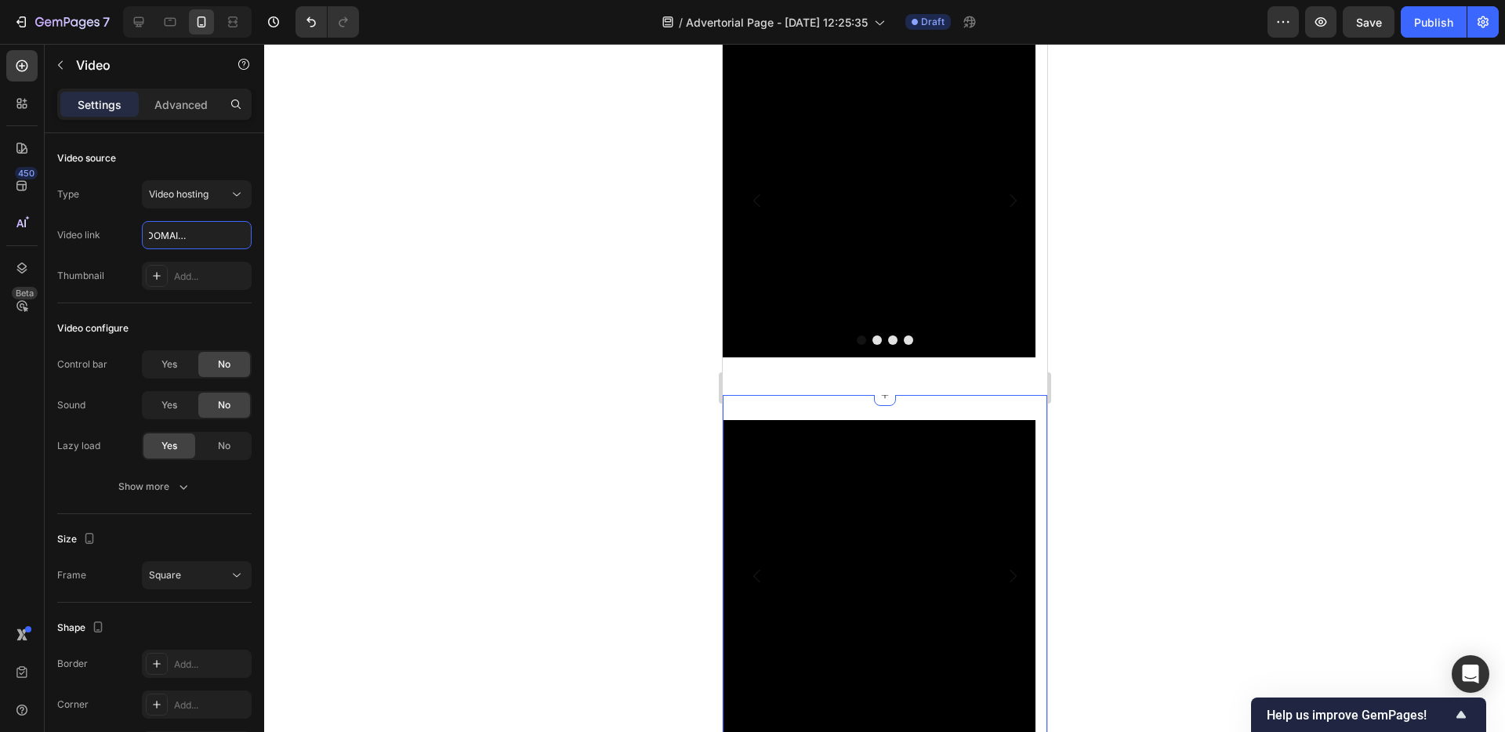
scroll to position [4591, 0]
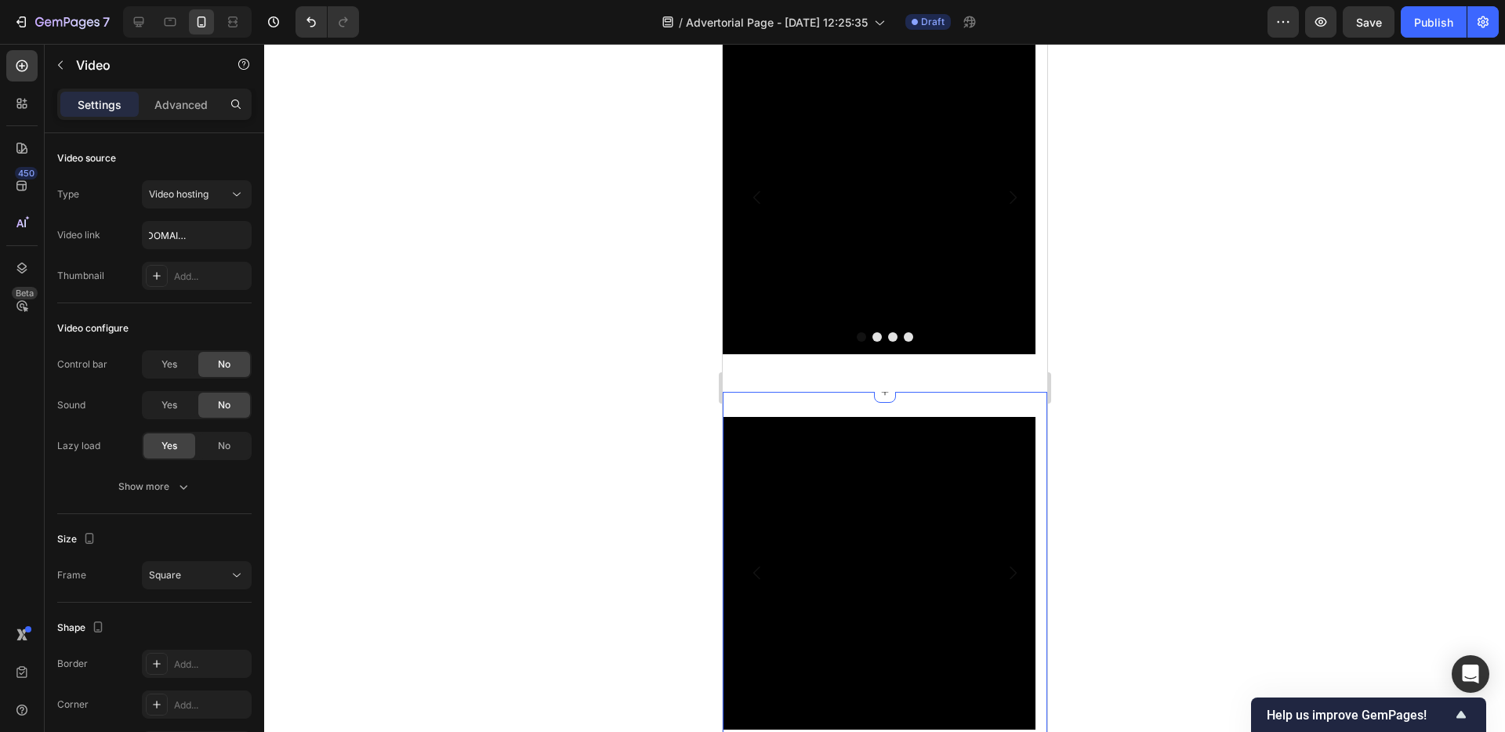
click at [924, 396] on div "Video Drop element here Drop element here Carousel Section 4" at bounding box center [884, 584] width 325 height 385
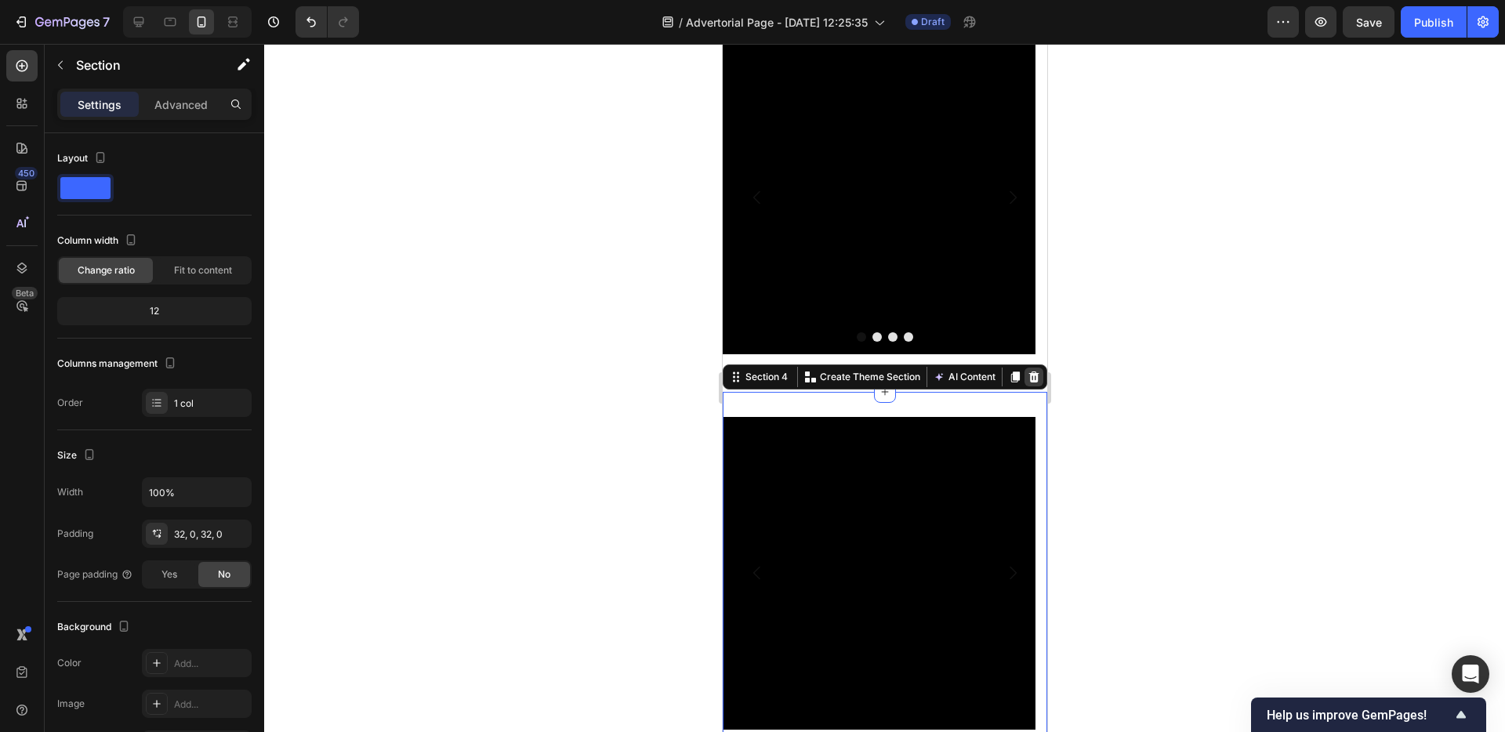
click at [1027, 379] on icon at bounding box center [1033, 377] width 13 height 13
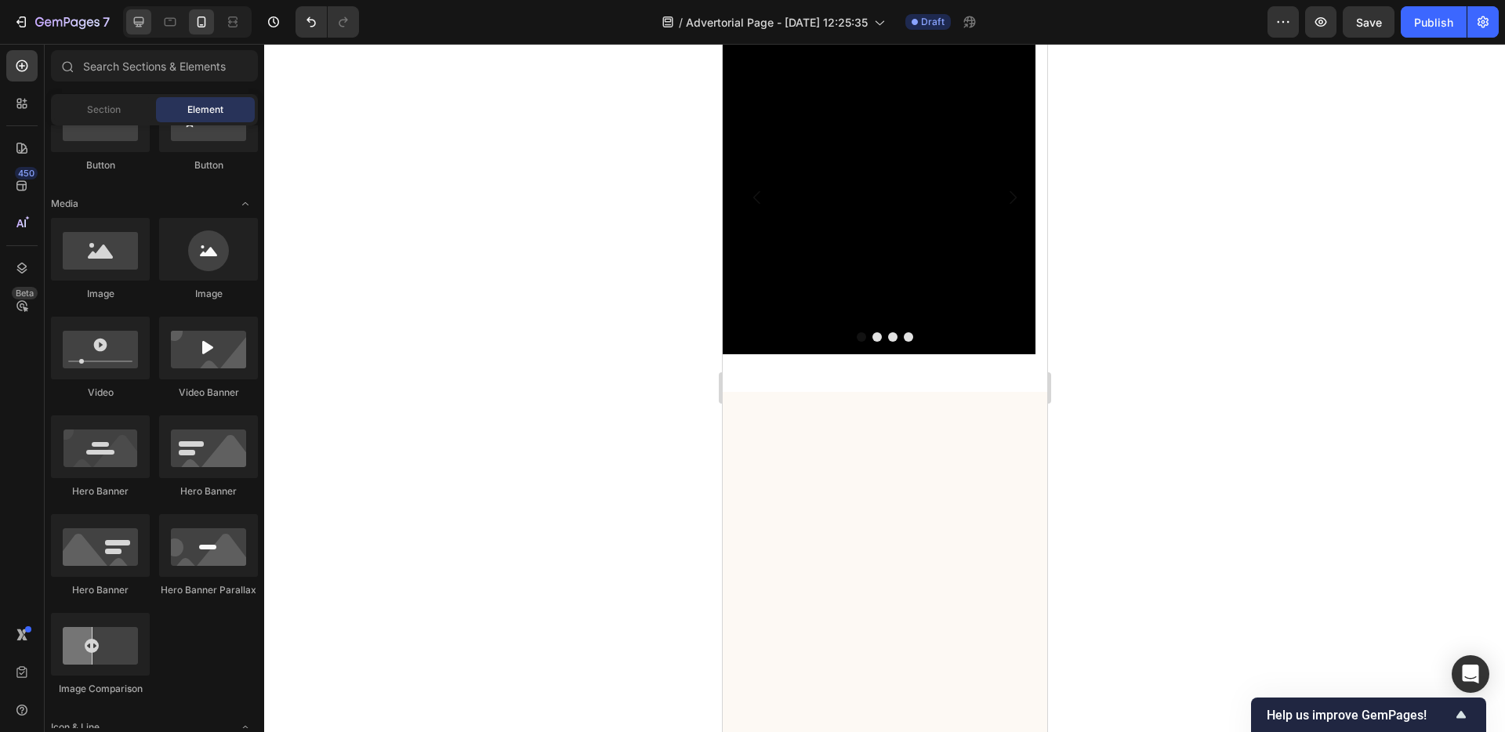
click at [143, 31] on div at bounding box center [138, 21] width 25 height 25
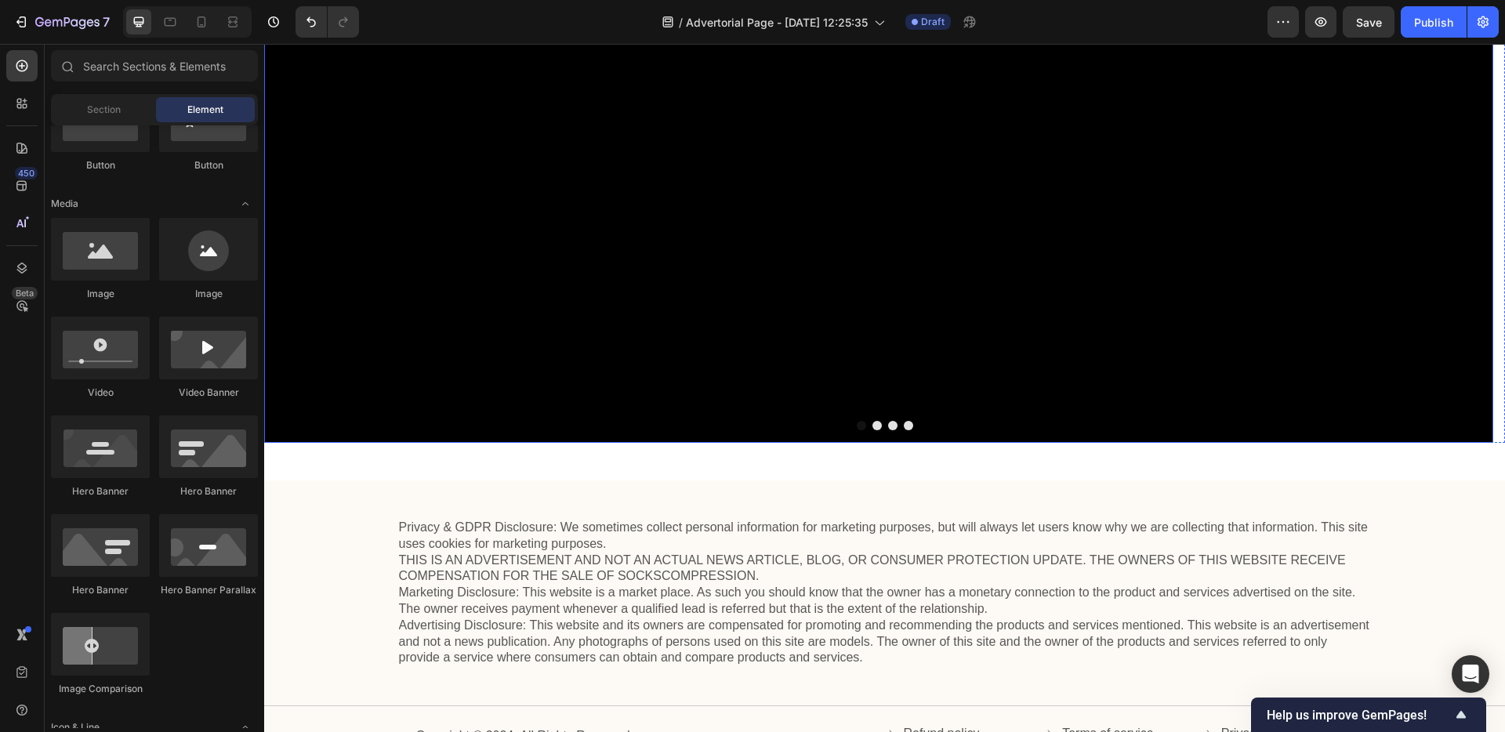
scroll to position [5200, 0]
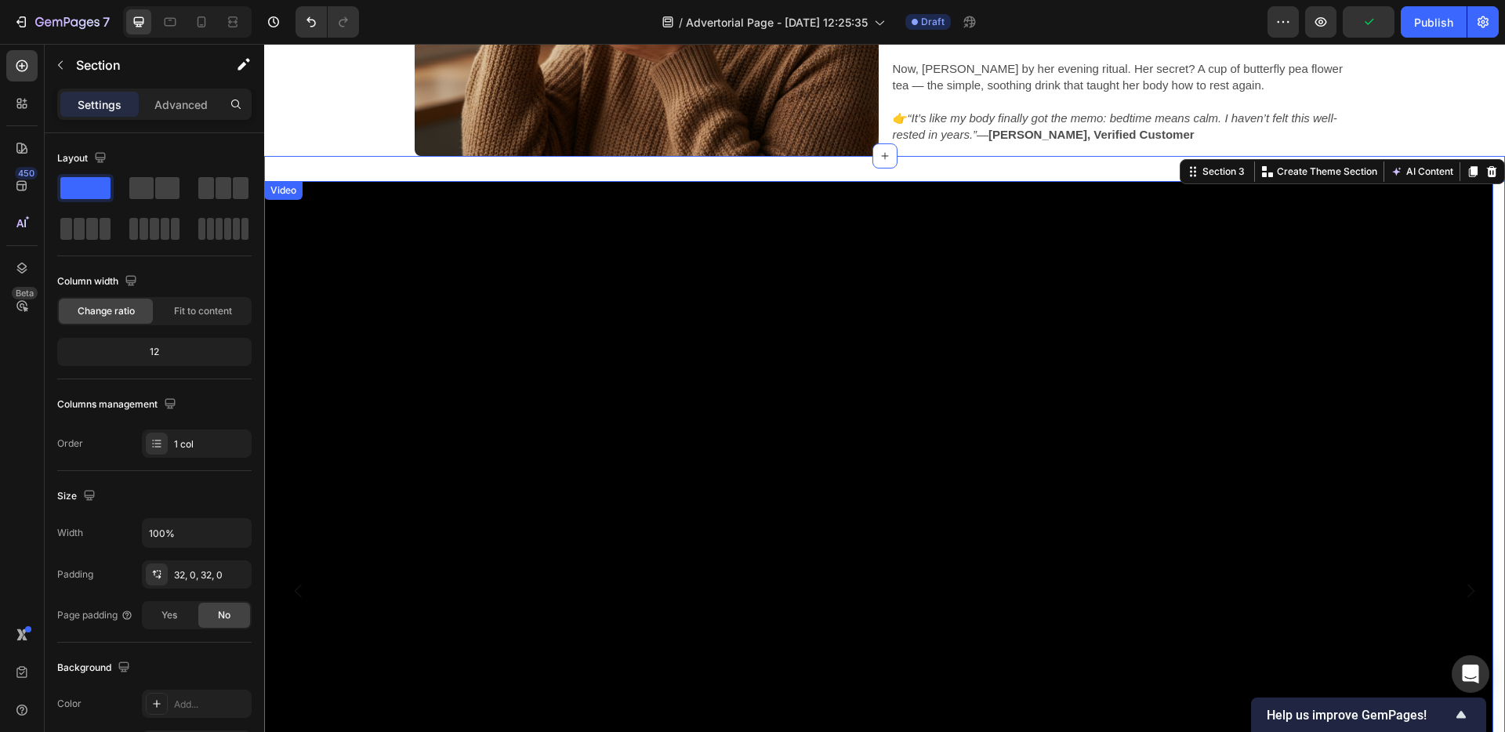
scroll to position [3639, 0]
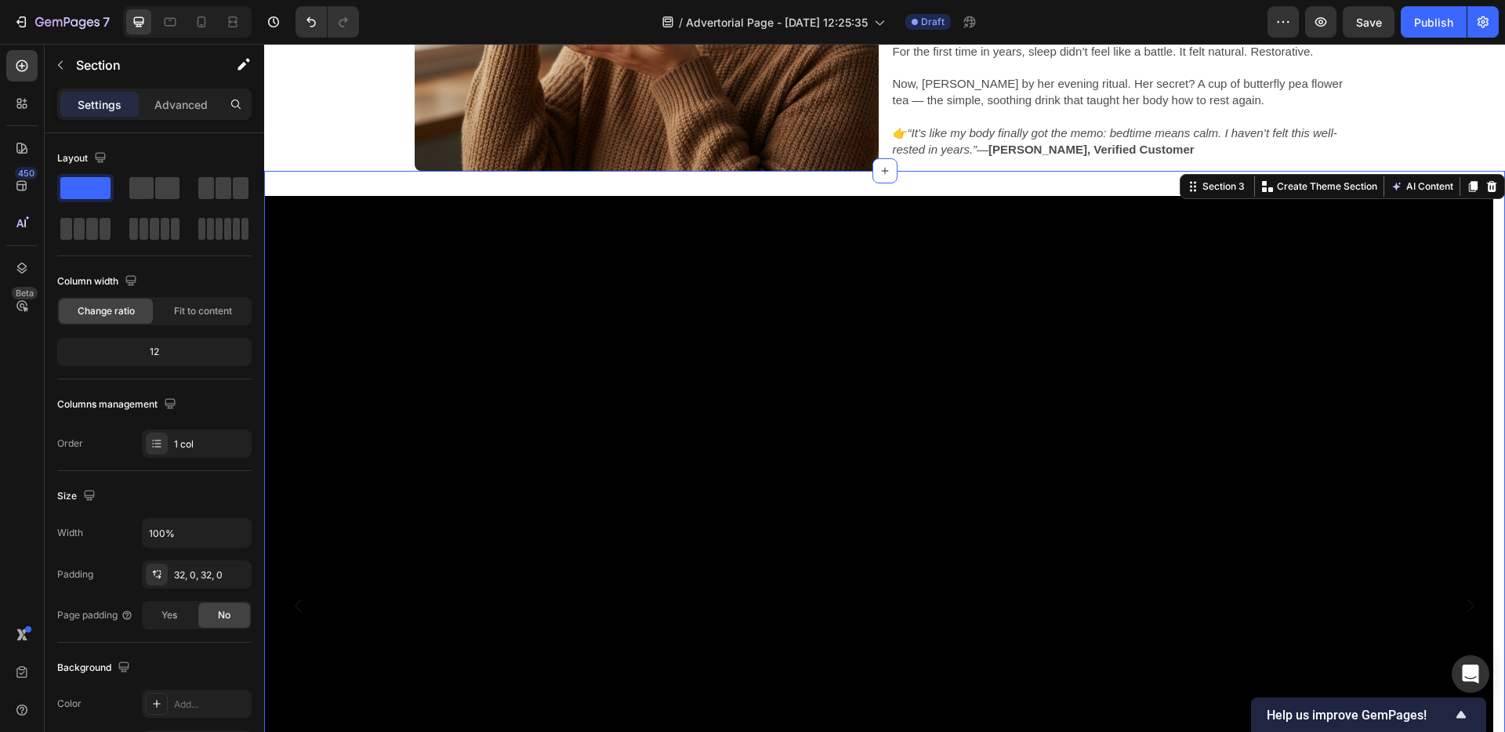
click at [510, 189] on div "Video Drop element here Drop element here Drop element here Carousel Section 3 …" at bounding box center [884, 612] width 1241 height 882
click at [204, 308] on span "Fit to content" at bounding box center [203, 311] width 58 height 14
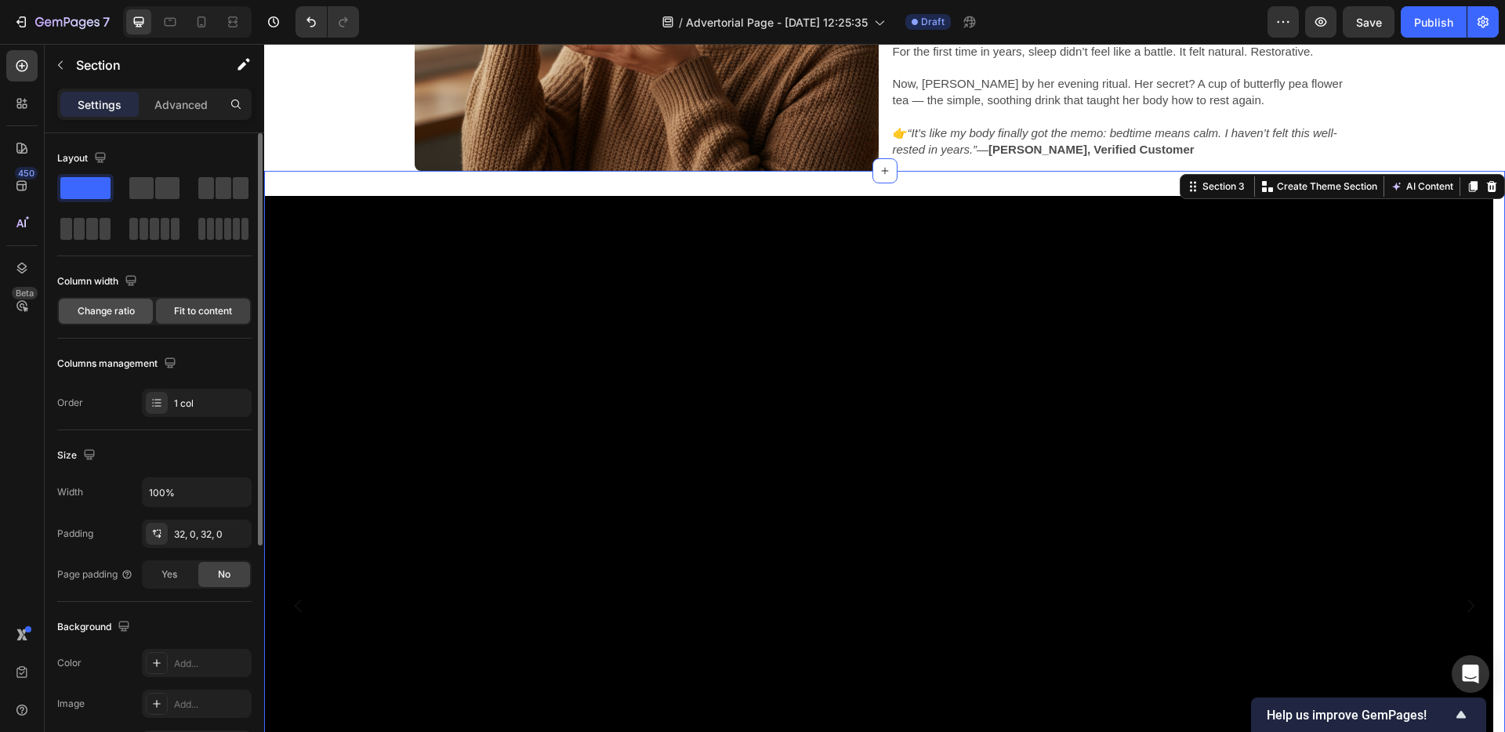
click at [135, 311] on div "Change ratio" at bounding box center [106, 311] width 94 height 25
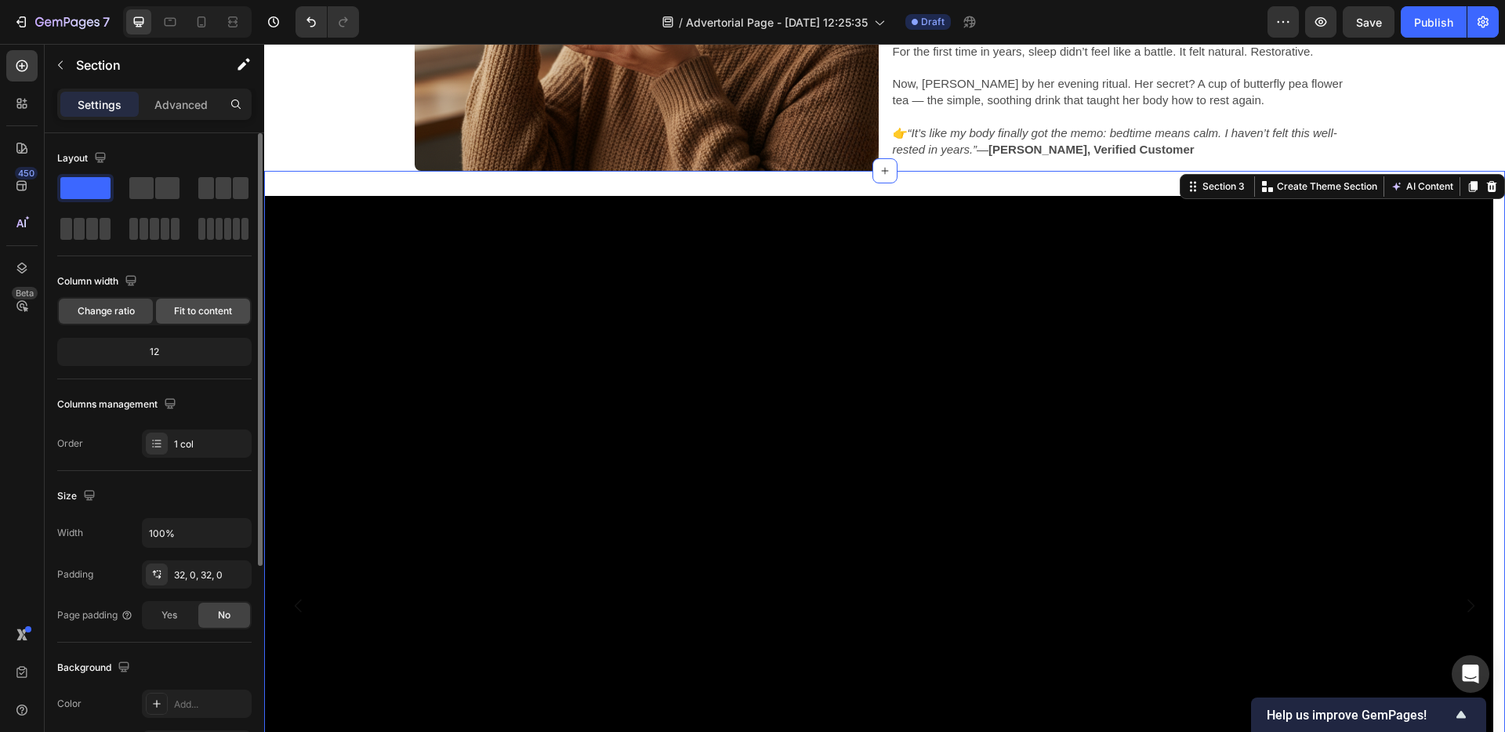
click at [181, 313] on span "Fit to content" at bounding box center [203, 311] width 58 height 14
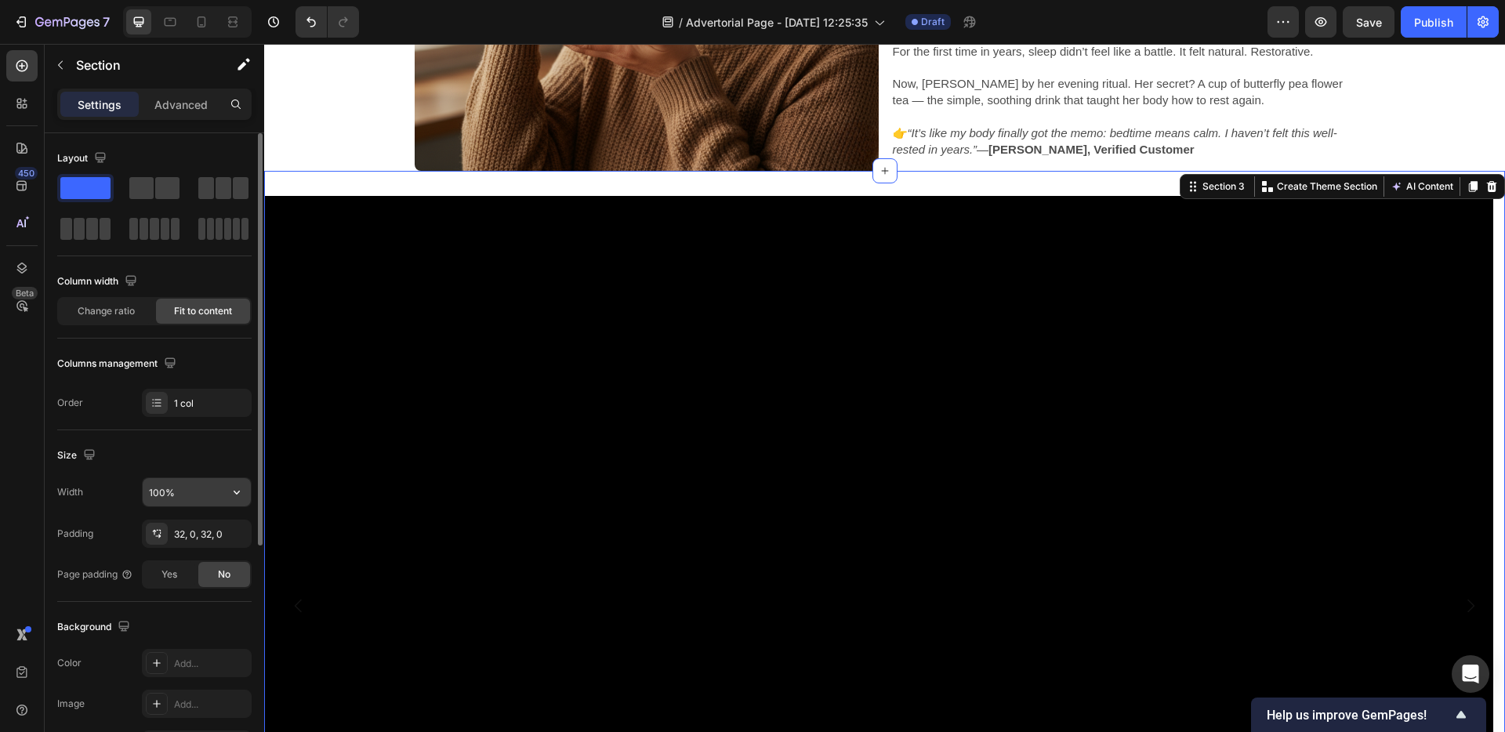
click at [211, 489] on input "100%" at bounding box center [197, 492] width 108 height 28
click at [236, 493] on icon "button" at bounding box center [237, 493] width 6 height 4
click at [215, 551] on div "Default 1200px" at bounding box center [180, 562] width 129 height 30
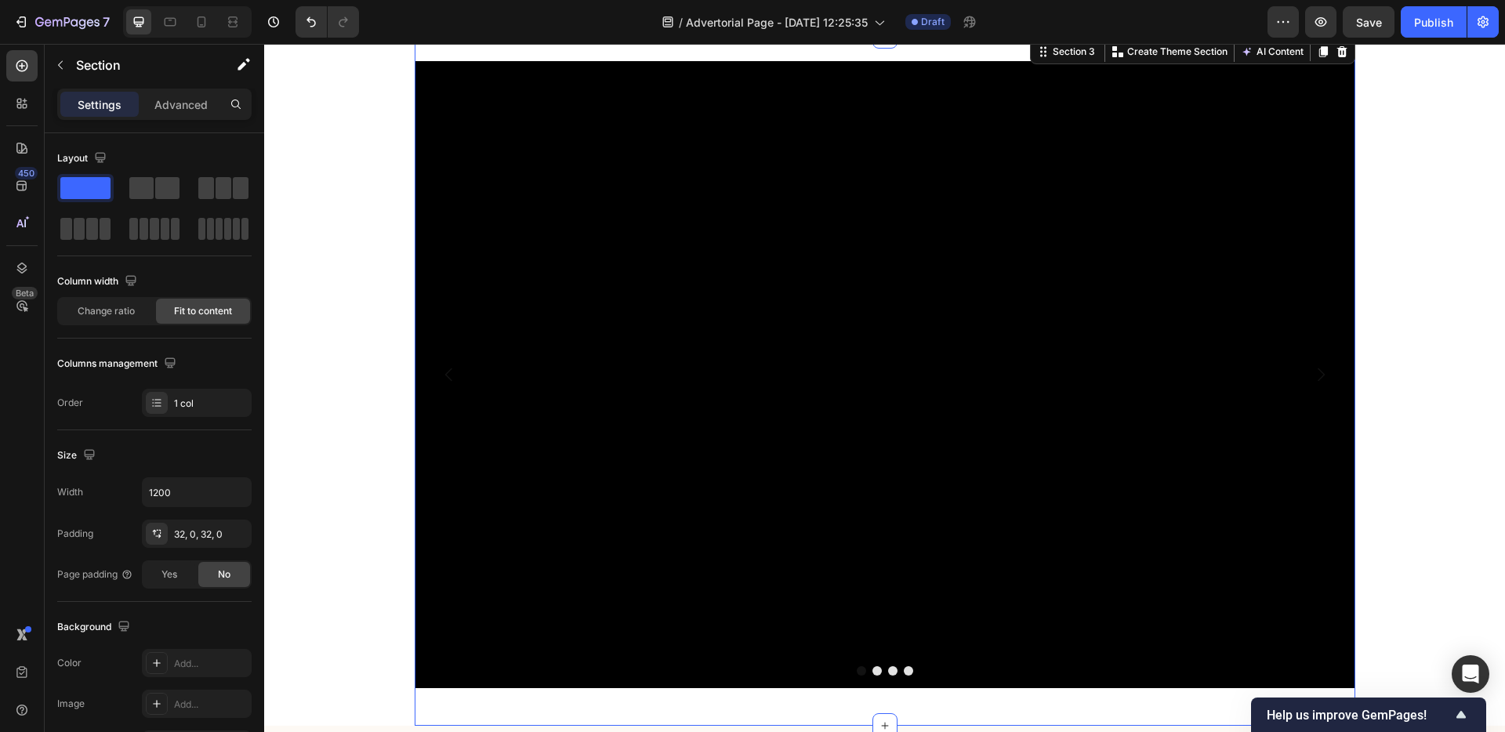
scroll to position [3784, 0]
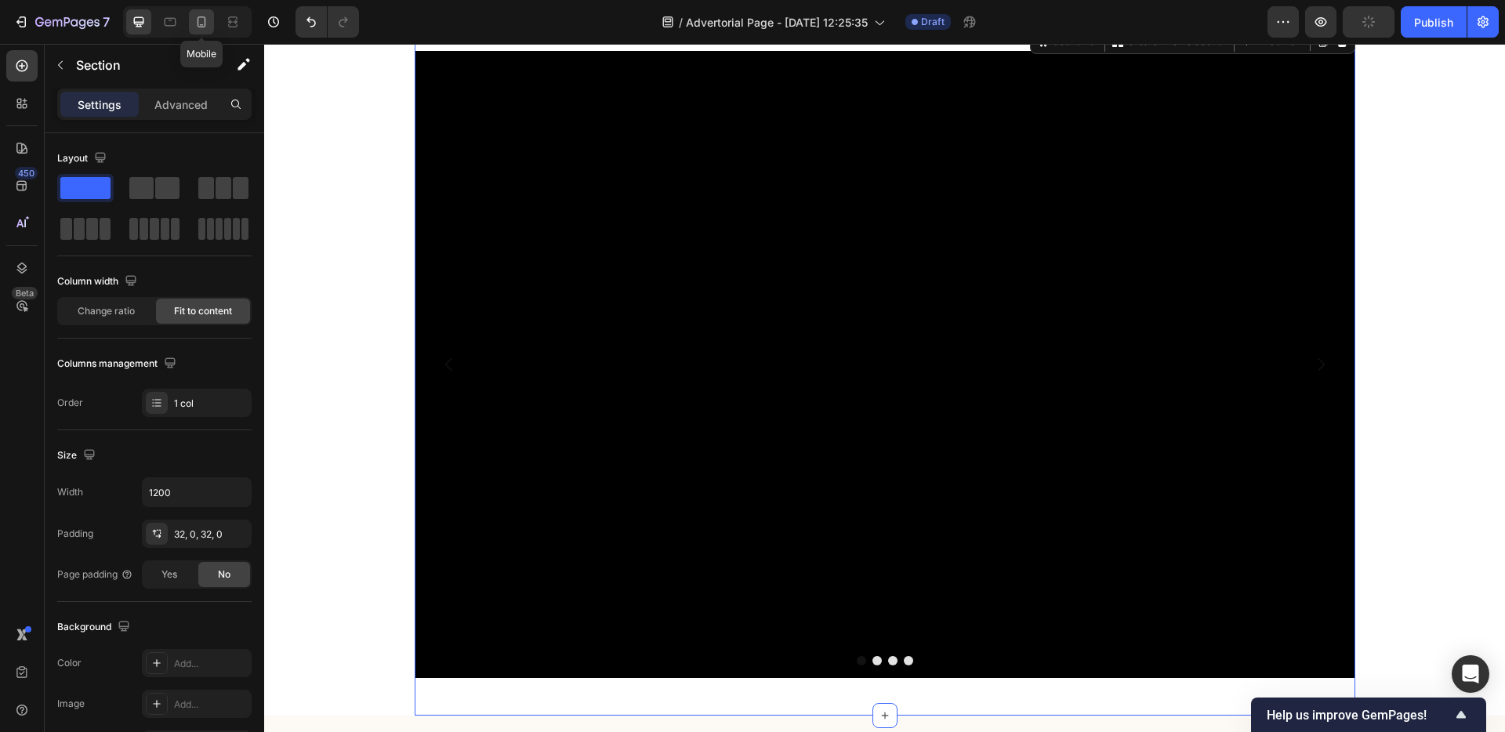
click at [209, 30] on div at bounding box center [201, 21] width 25 height 25
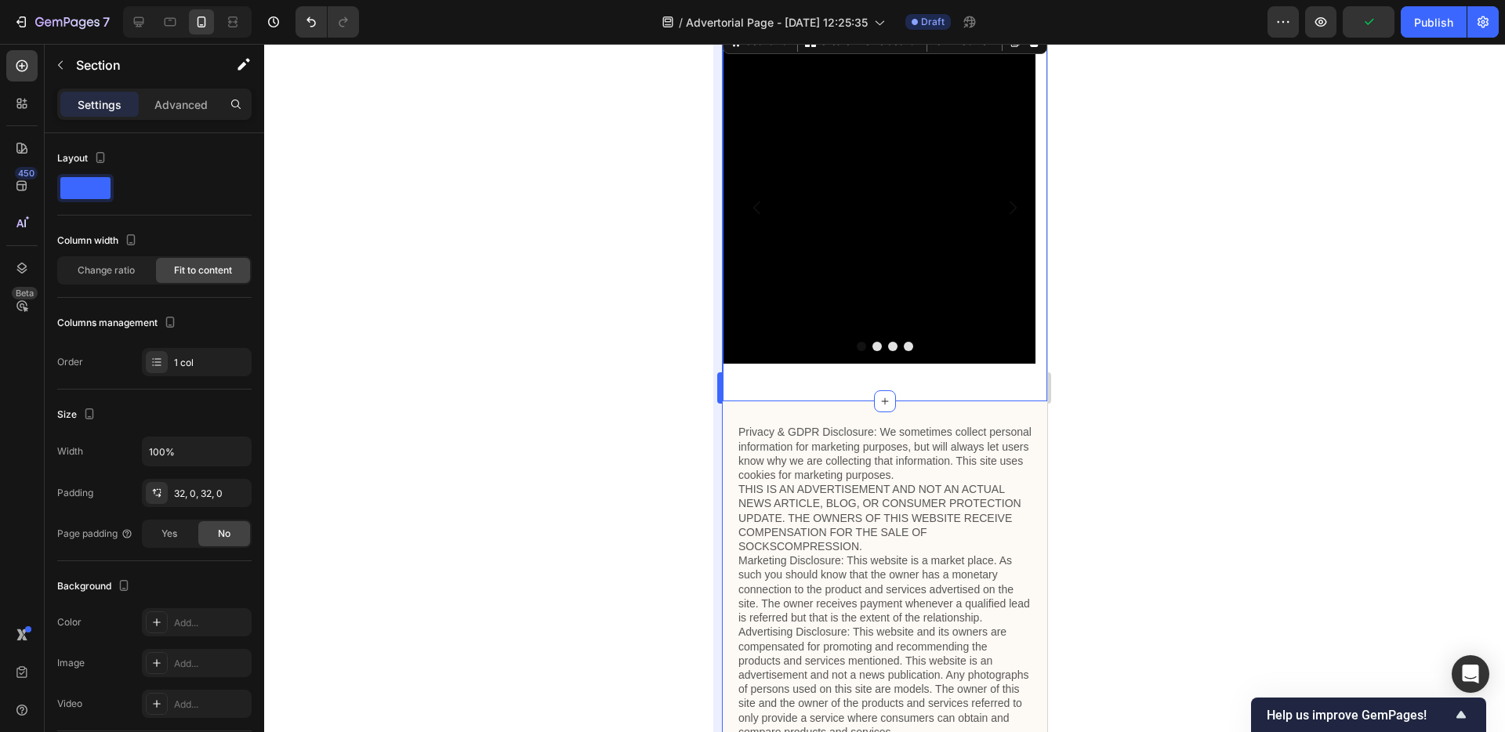
scroll to position [3711, 0]
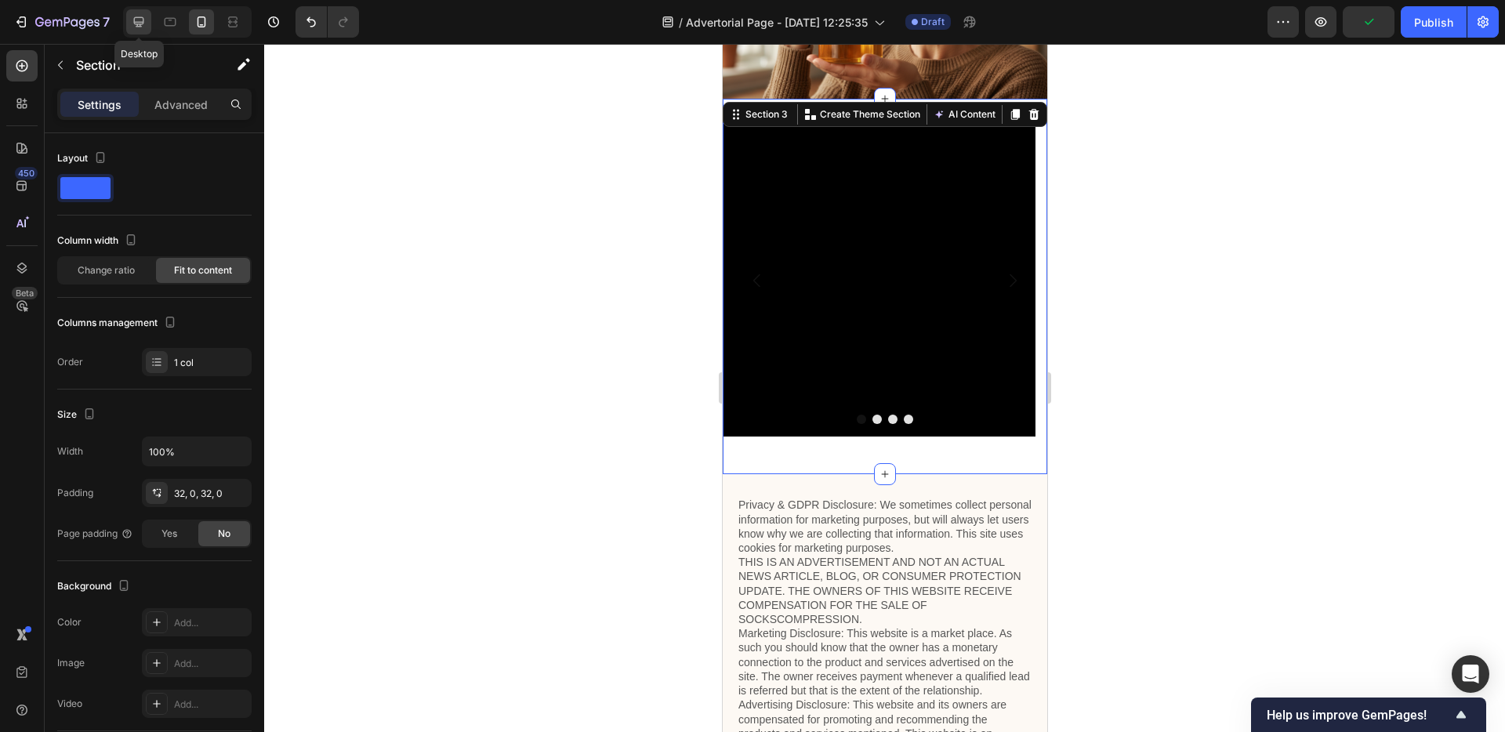
click at [148, 20] on div at bounding box center [138, 21] width 25 height 25
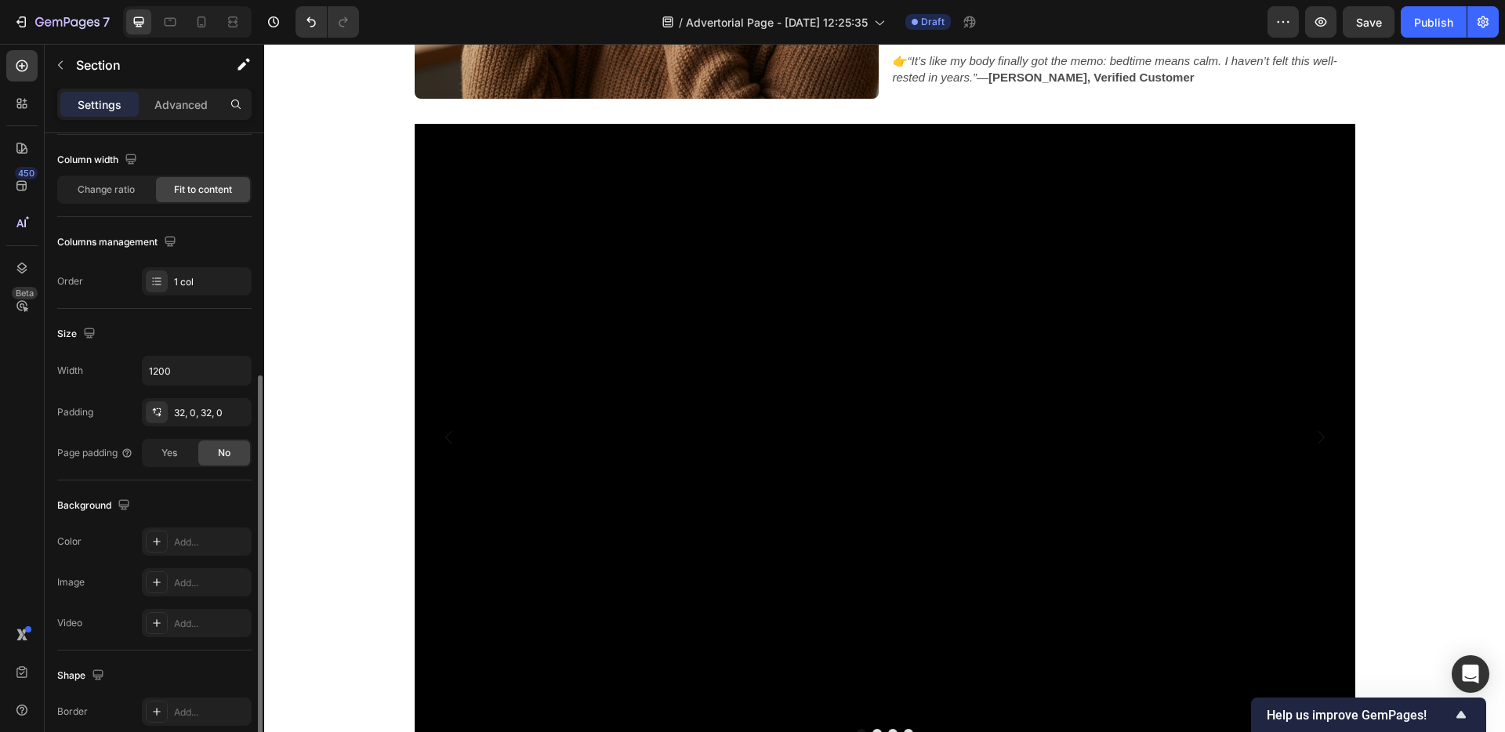
scroll to position [222, 0]
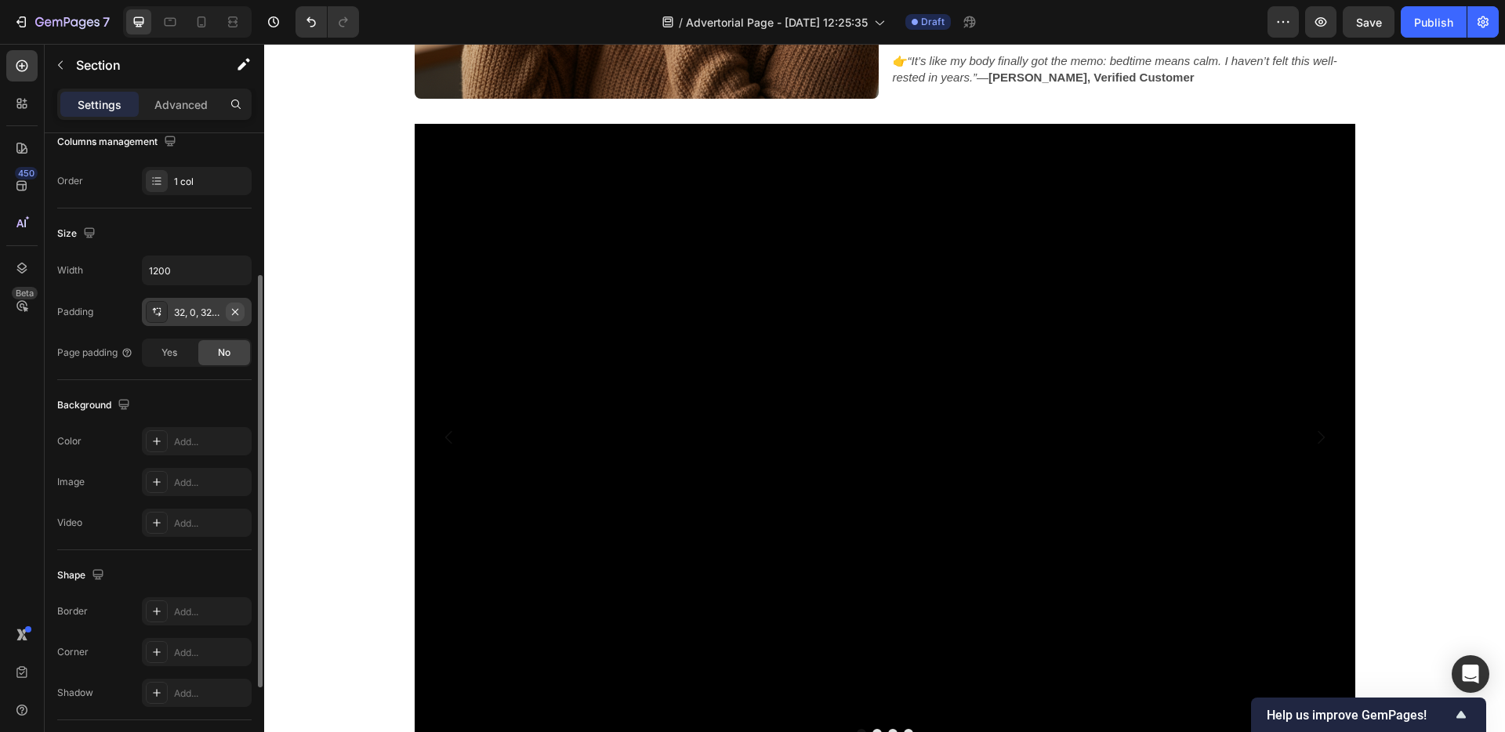
click at [234, 311] on icon "button" at bounding box center [235, 311] width 6 height 6
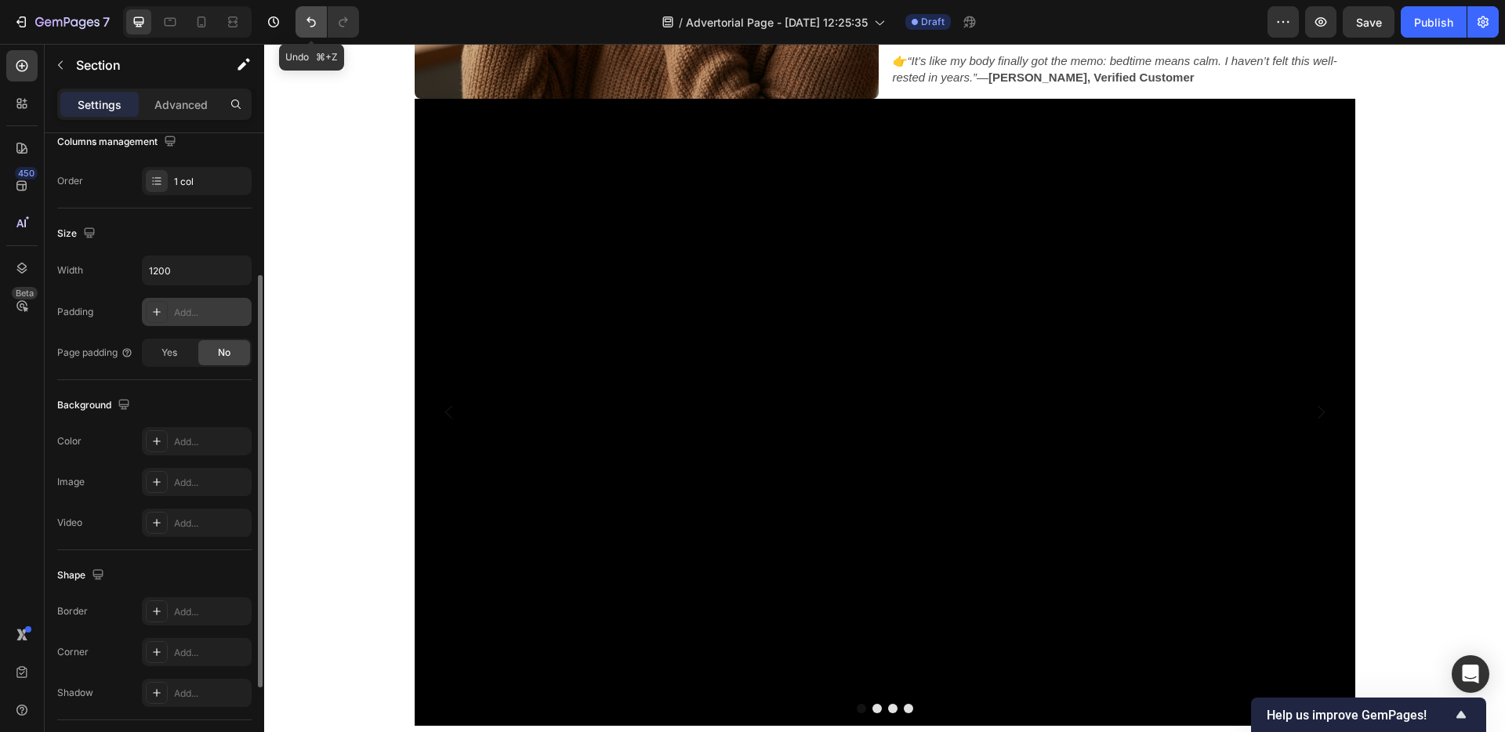
click at [315, 24] on icon "Undo/Redo" at bounding box center [311, 22] width 9 height 10
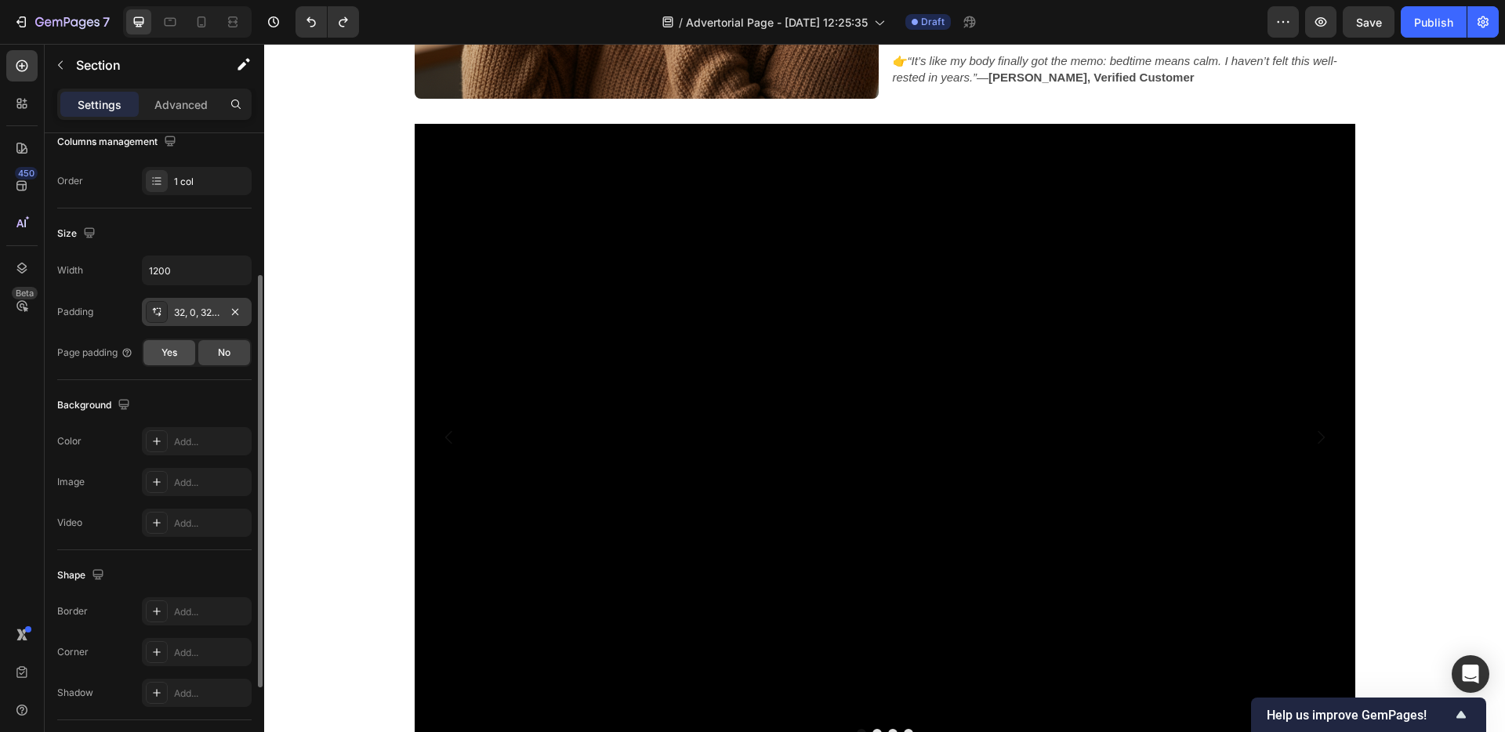
click at [174, 349] on span "Yes" at bounding box center [170, 353] width 16 height 14
click at [218, 350] on span "No" at bounding box center [224, 353] width 13 height 14
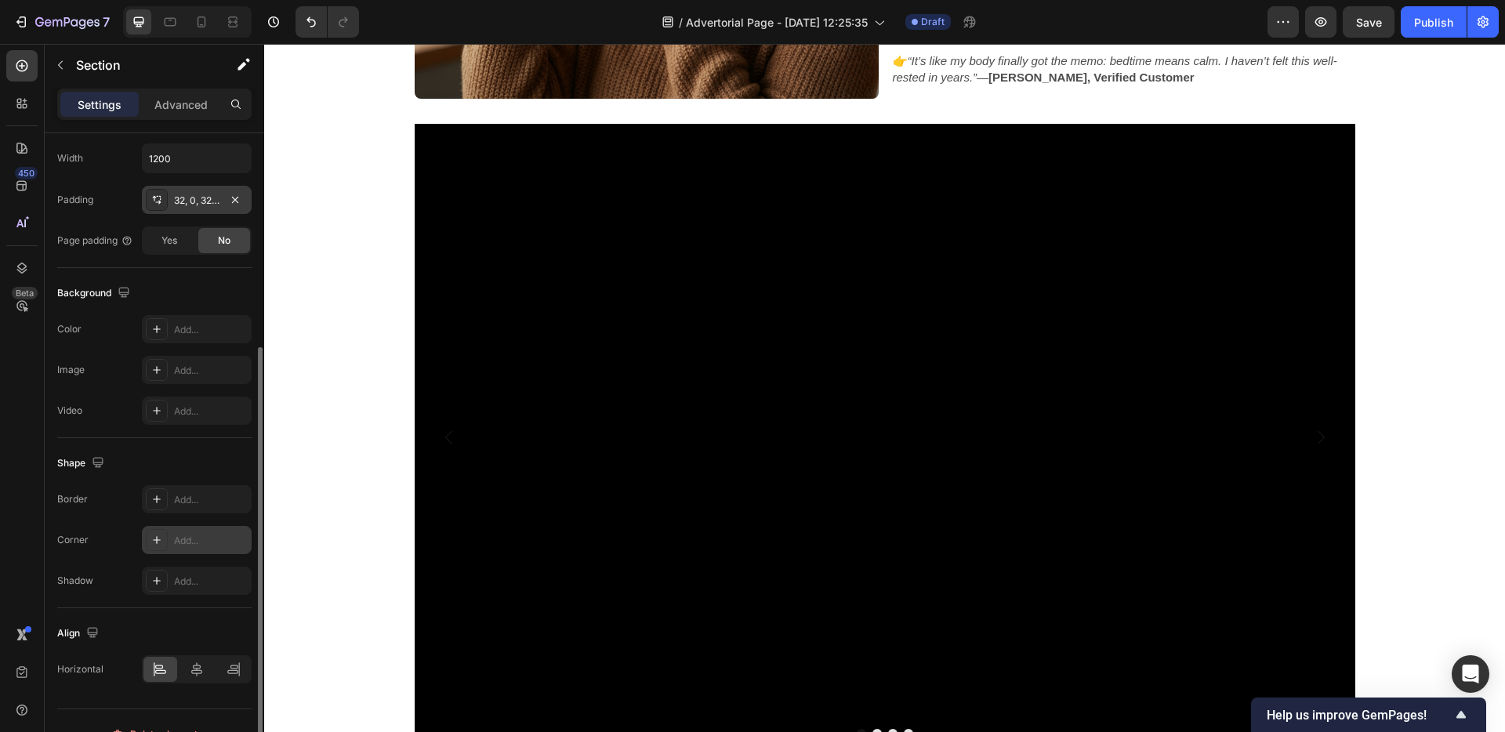
click at [194, 538] on div "Add..." at bounding box center [211, 541] width 74 height 14
click at [229, 466] on div "Shape" at bounding box center [154, 463] width 194 height 25
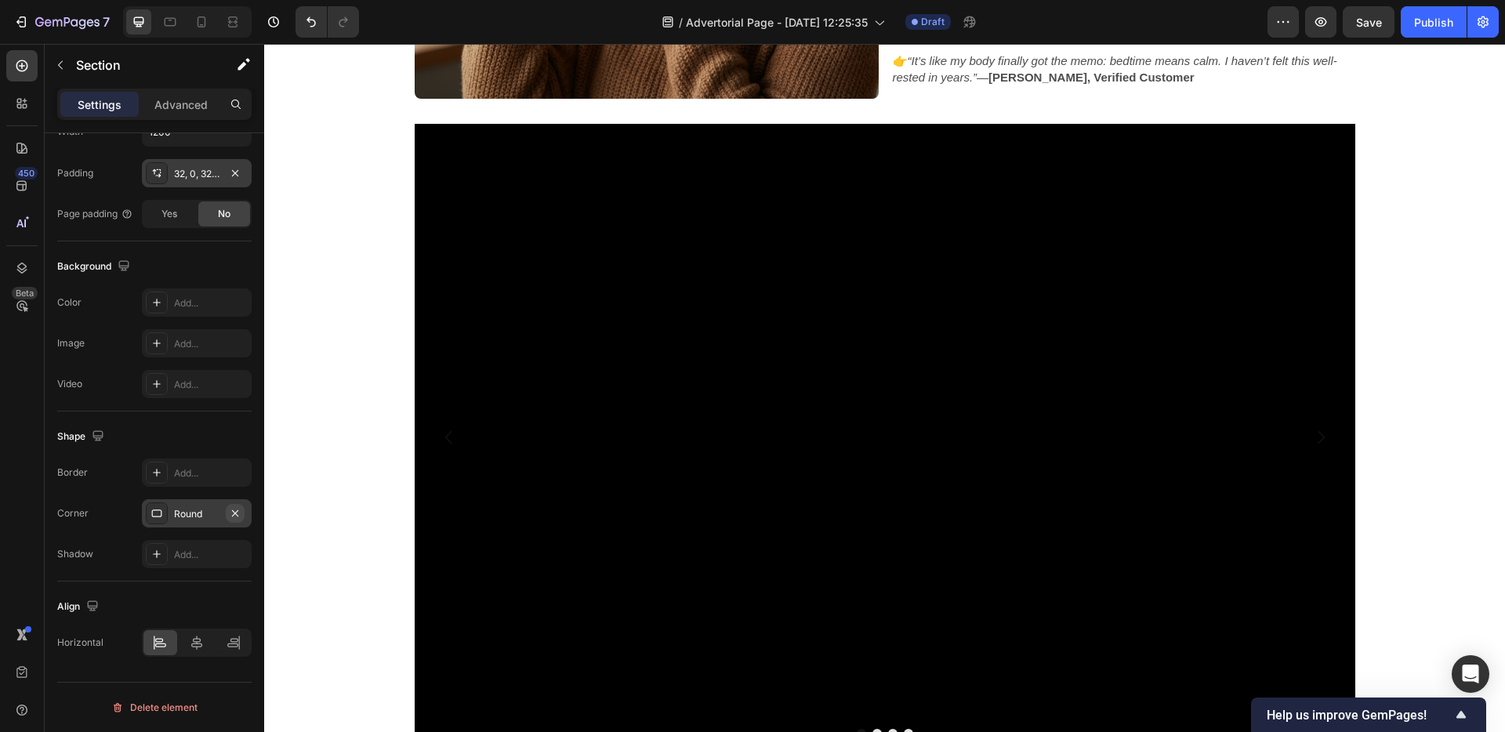
click at [238, 512] on icon "button" at bounding box center [235, 513] width 13 height 13
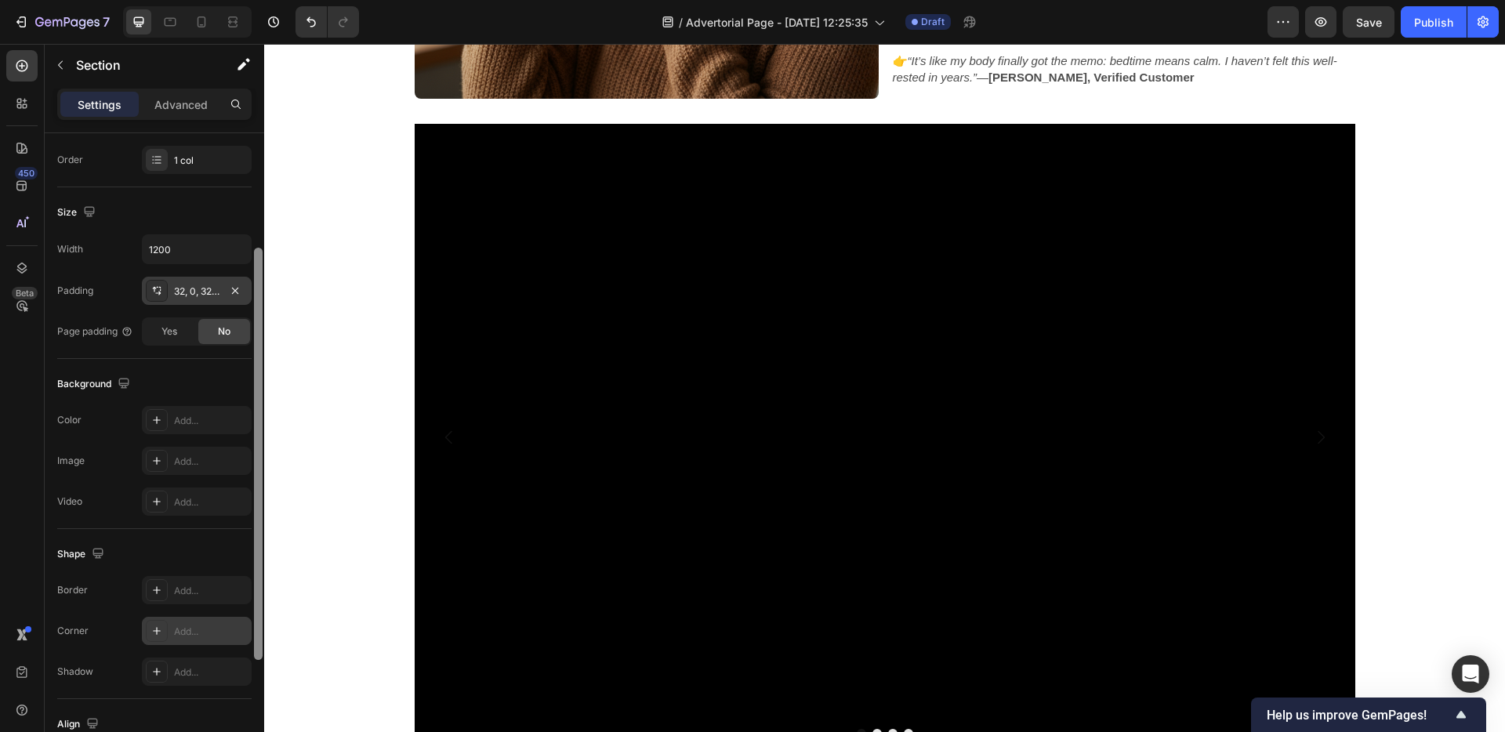
scroll to position [218, 0]
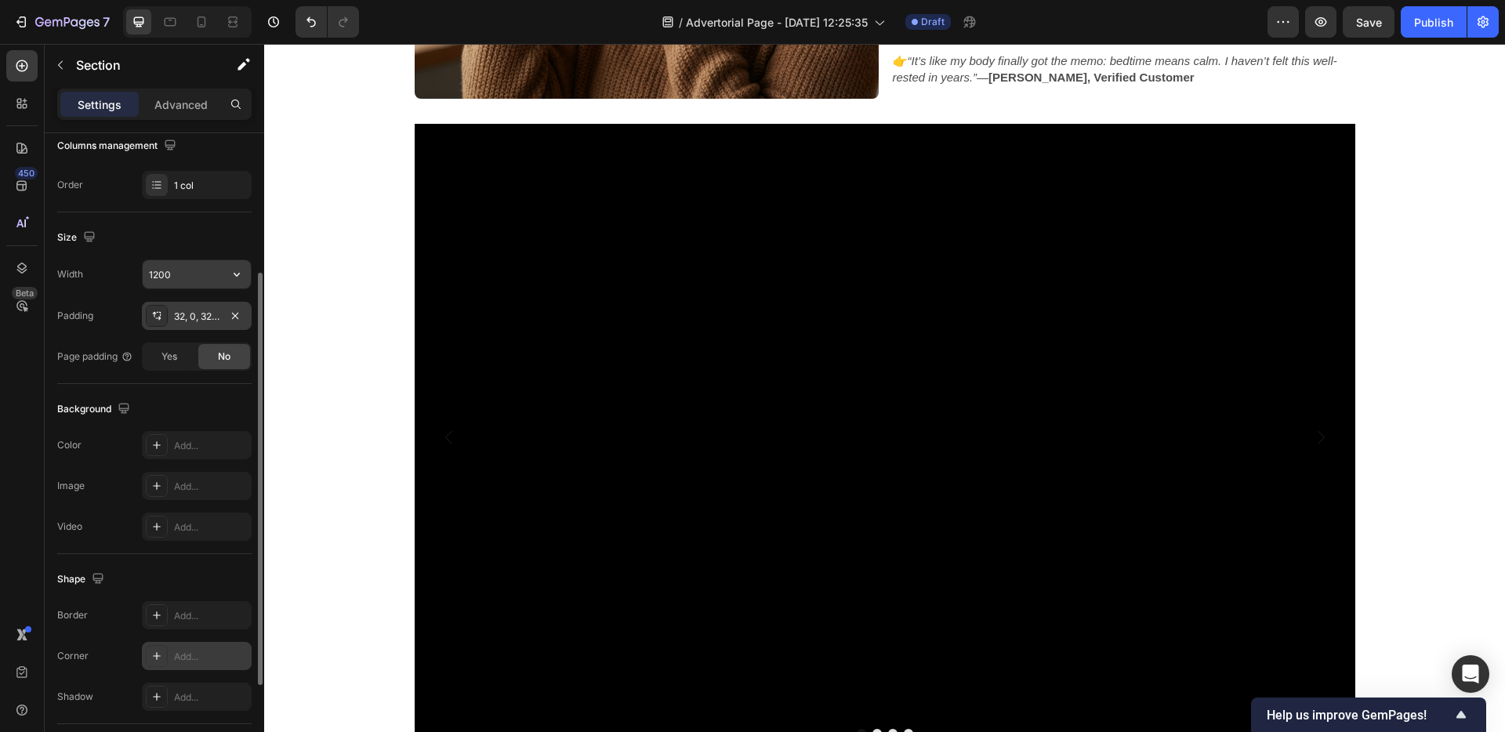
click at [195, 277] on input "1200" at bounding box center [197, 274] width 108 height 28
click at [227, 274] on button "button" at bounding box center [237, 274] width 28 height 28
click at [195, 274] on input "1200" at bounding box center [197, 274] width 108 height 28
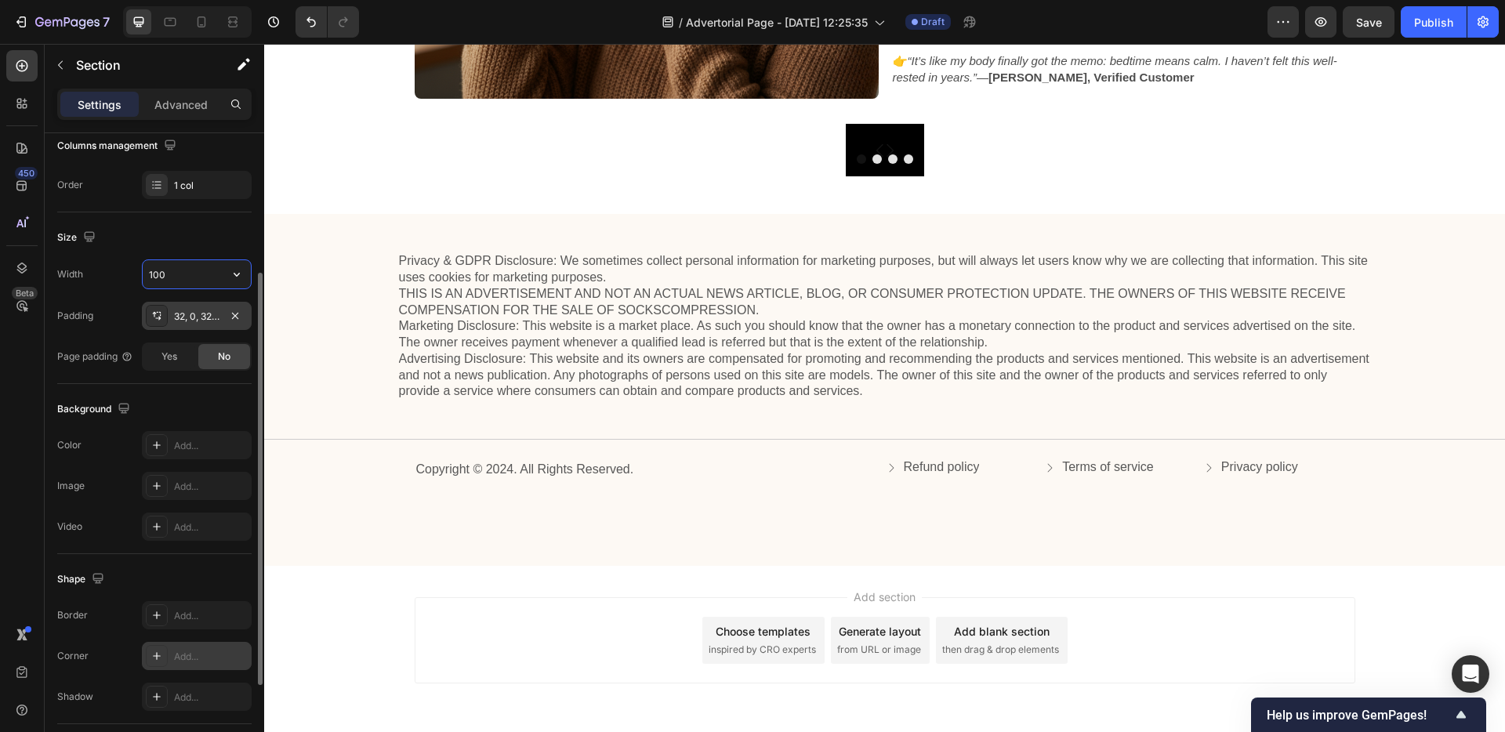
type input "1000"
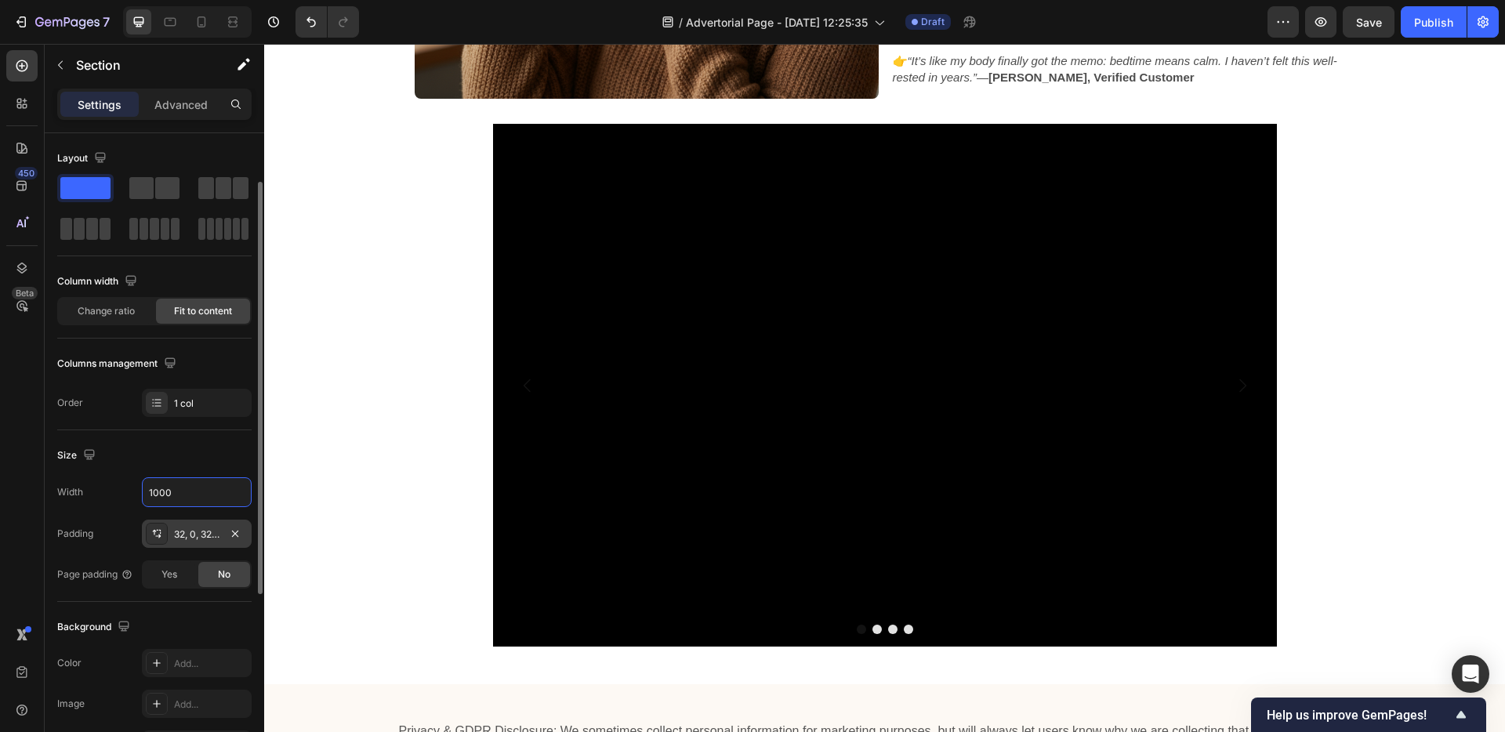
scroll to position [130, 0]
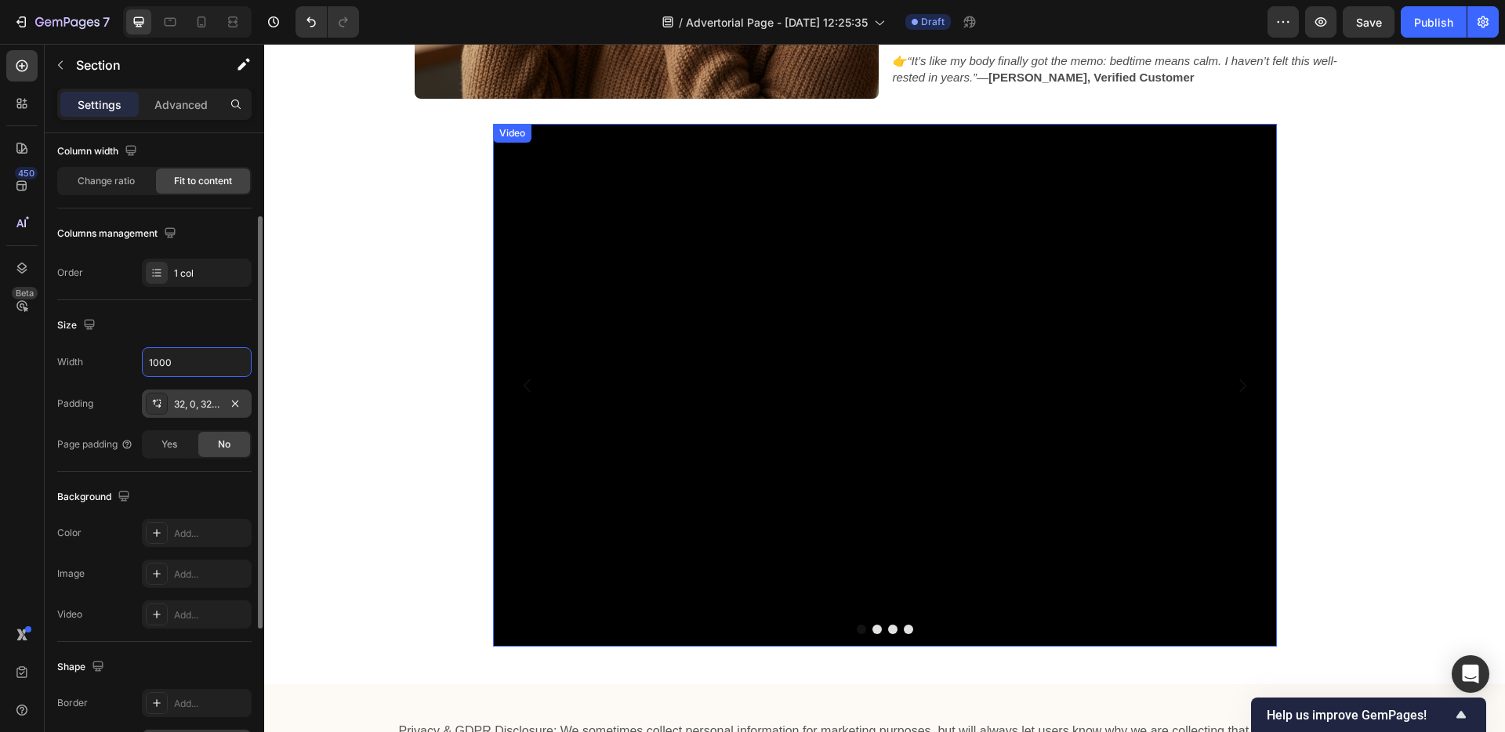
click at [682, 329] on video at bounding box center [885, 385] width 784 height 523
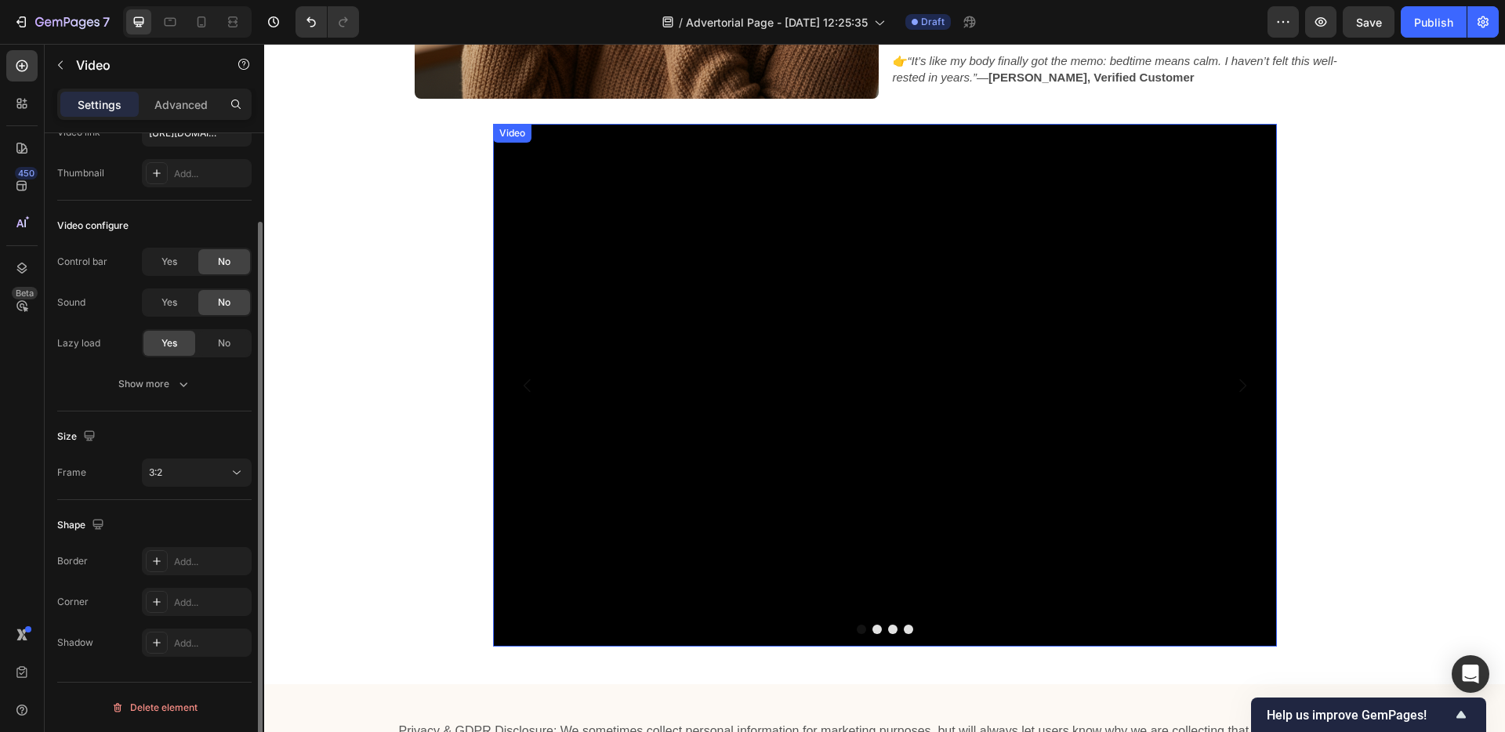
scroll to position [0, 0]
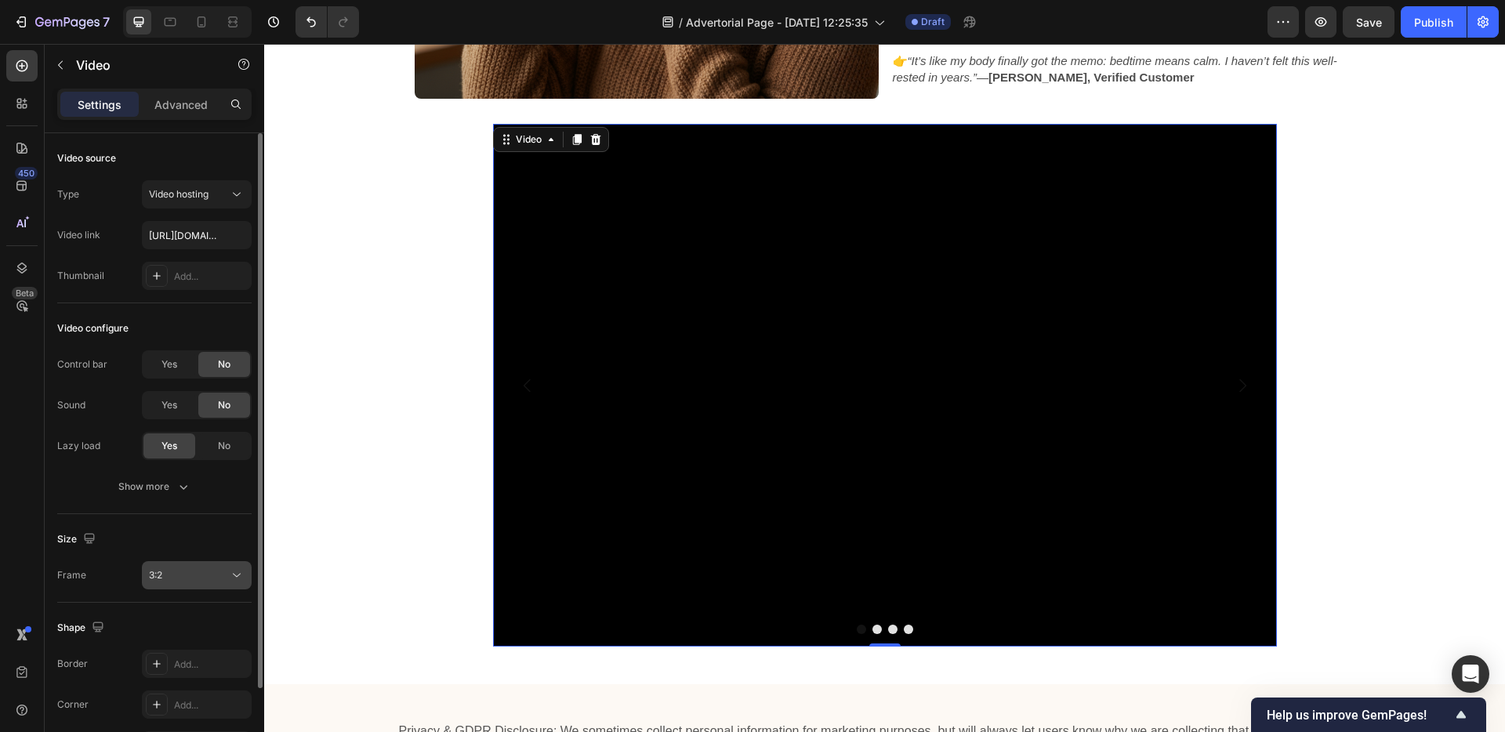
click at [215, 579] on div "3:2" at bounding box center [189, 575] width 80 height 14
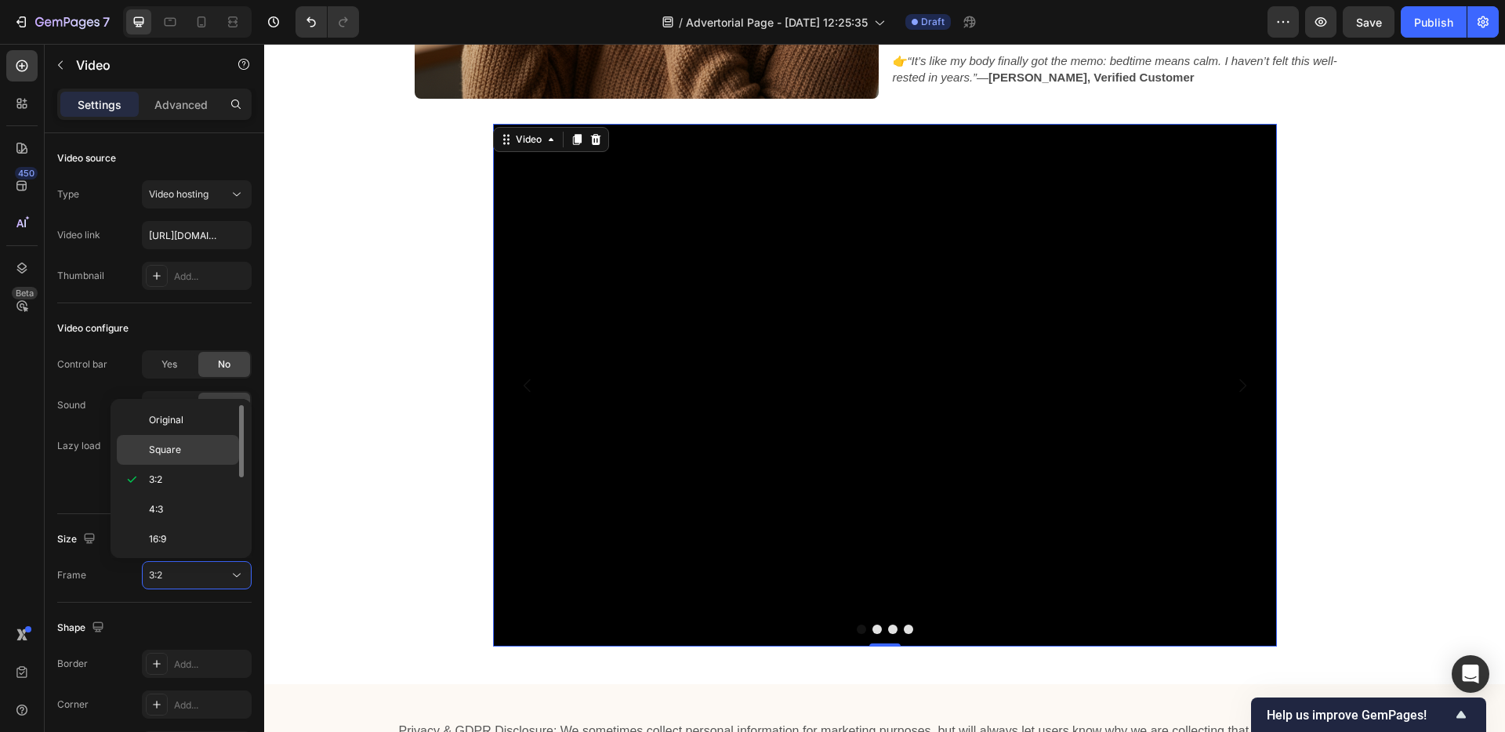
click at [199, 454] on p "Square" at bounding box center [190, 450] width 83 height 14
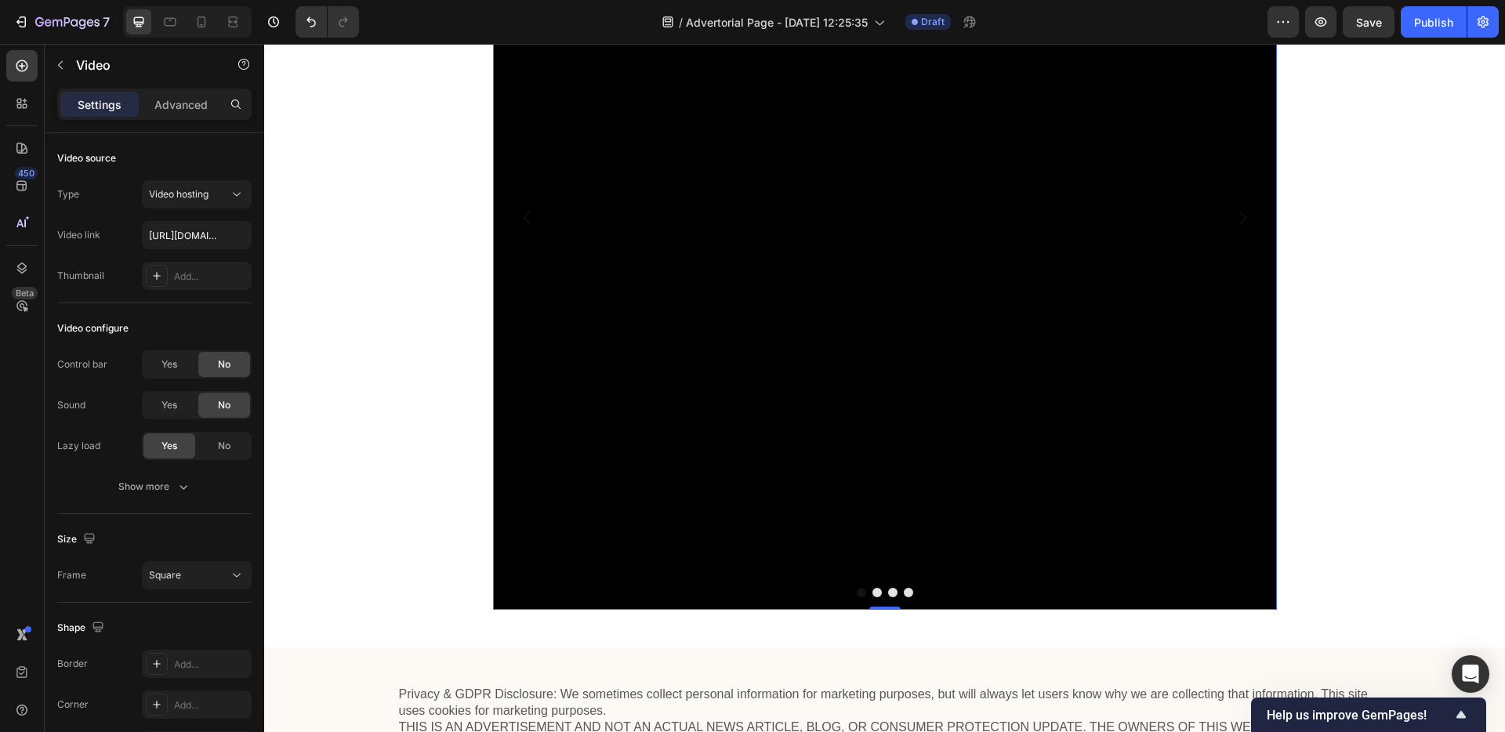
scroll to position [4008, 0]
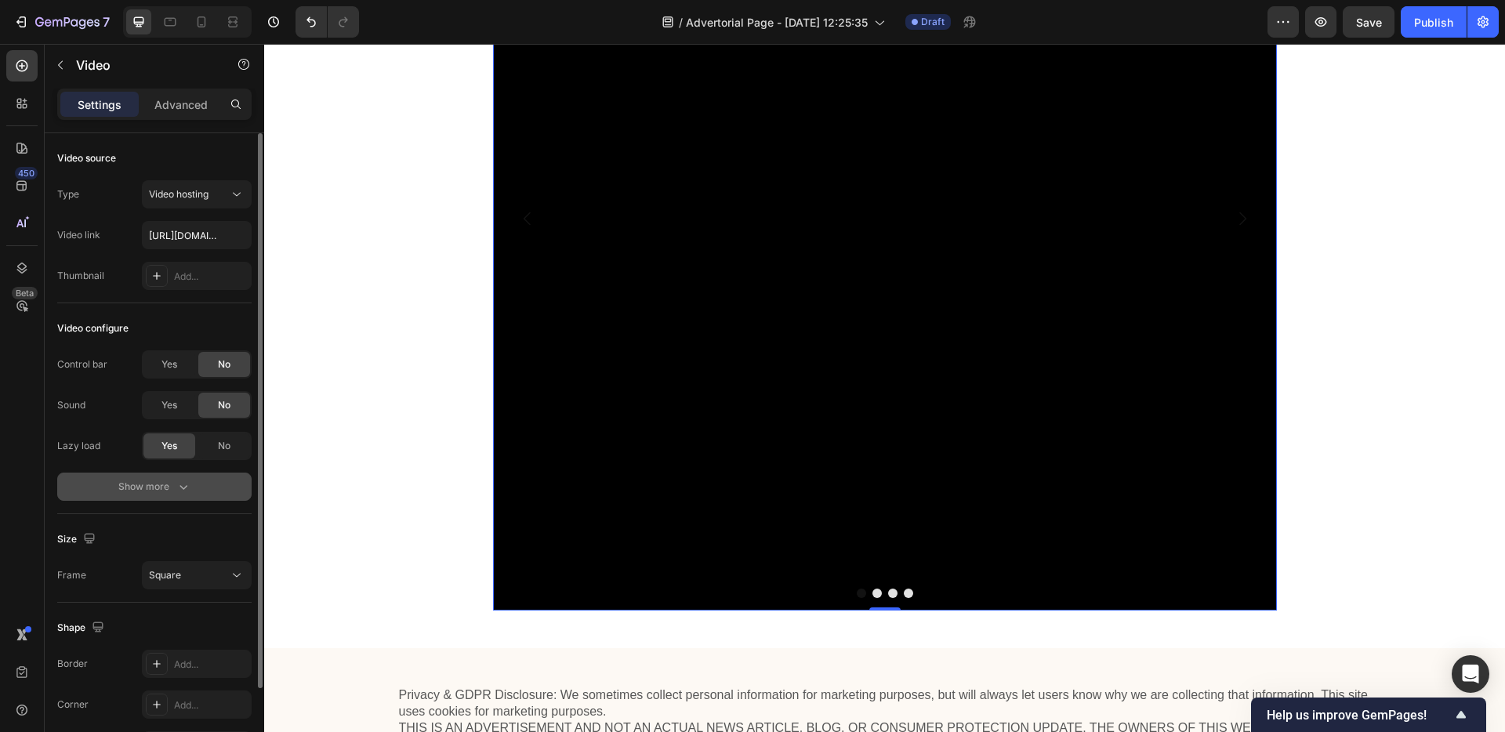
click at [179, 492] on icon "button" at bounding box center [184, 487] width 16 height 16
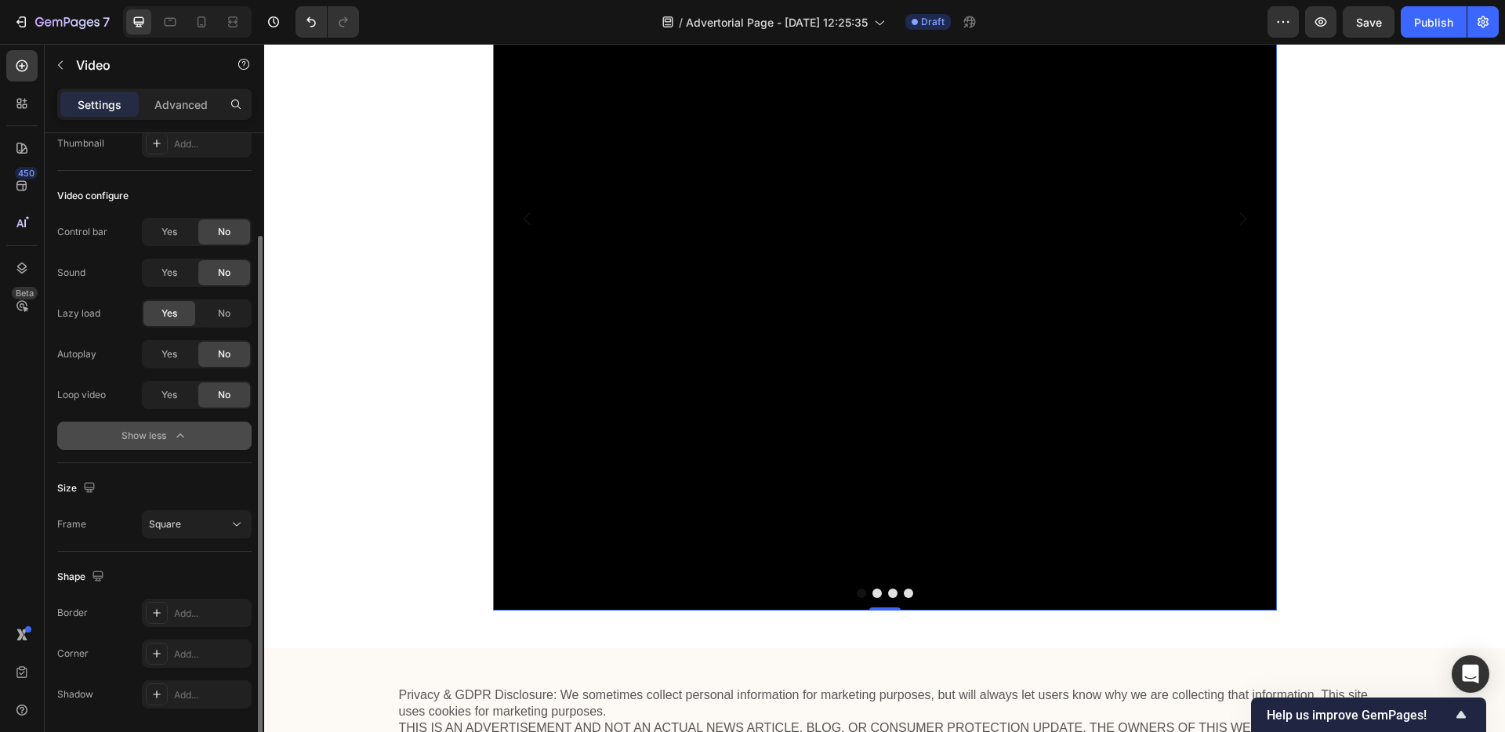
scroll to position [184, 0]
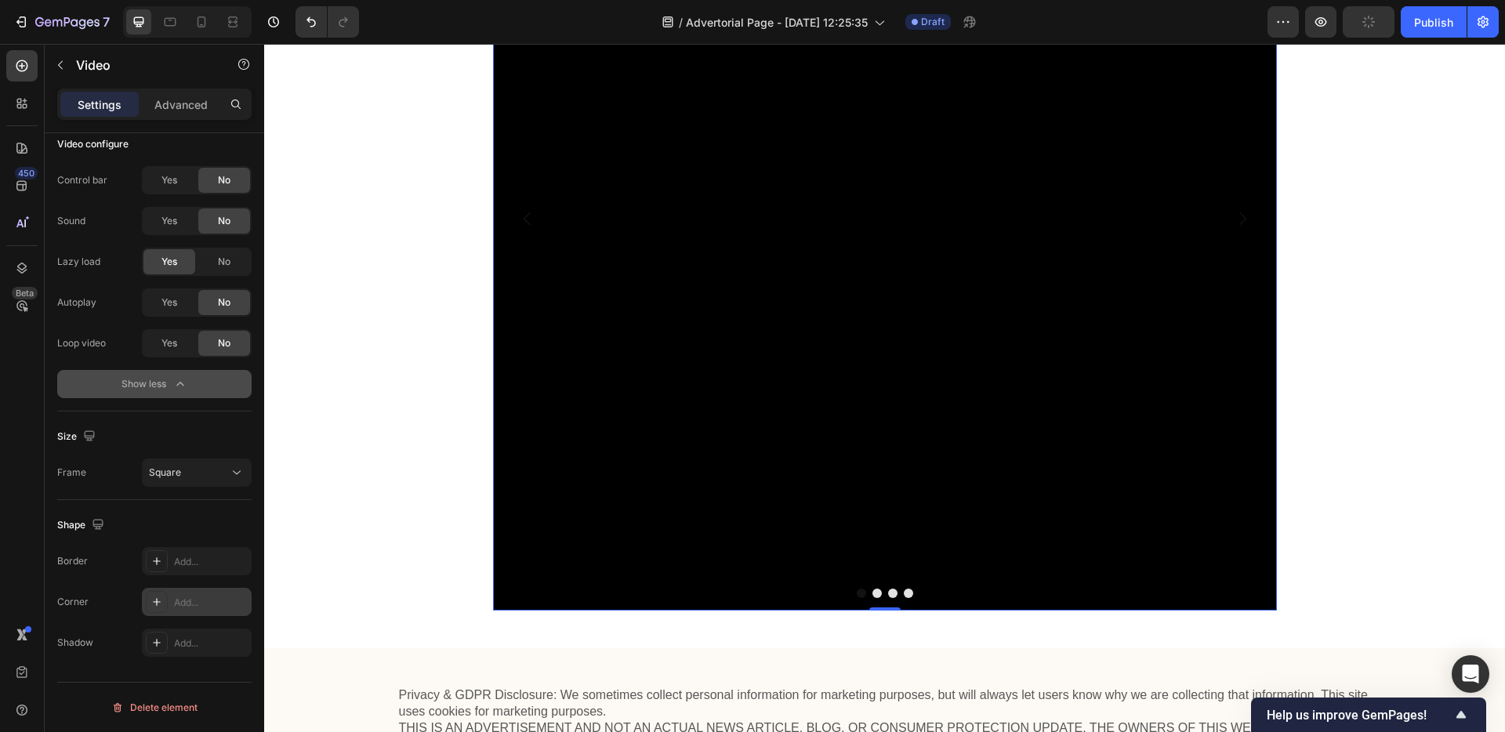
click at [190, 596] on div "Add..." at bounding box center [211, 603] width 74 height 14
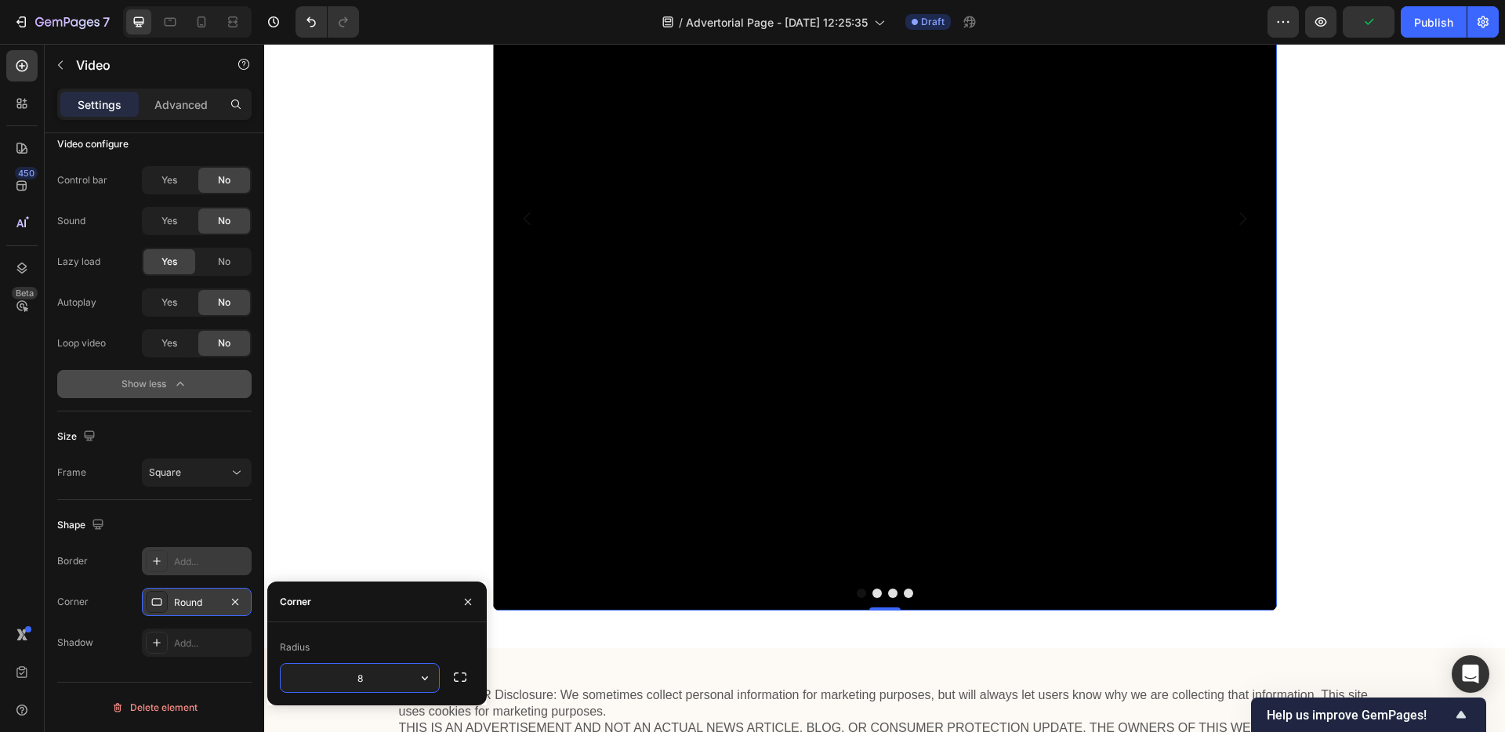
click at [191, 566] on div "Add..." at bounding box center [211, 562] width 74 height 14
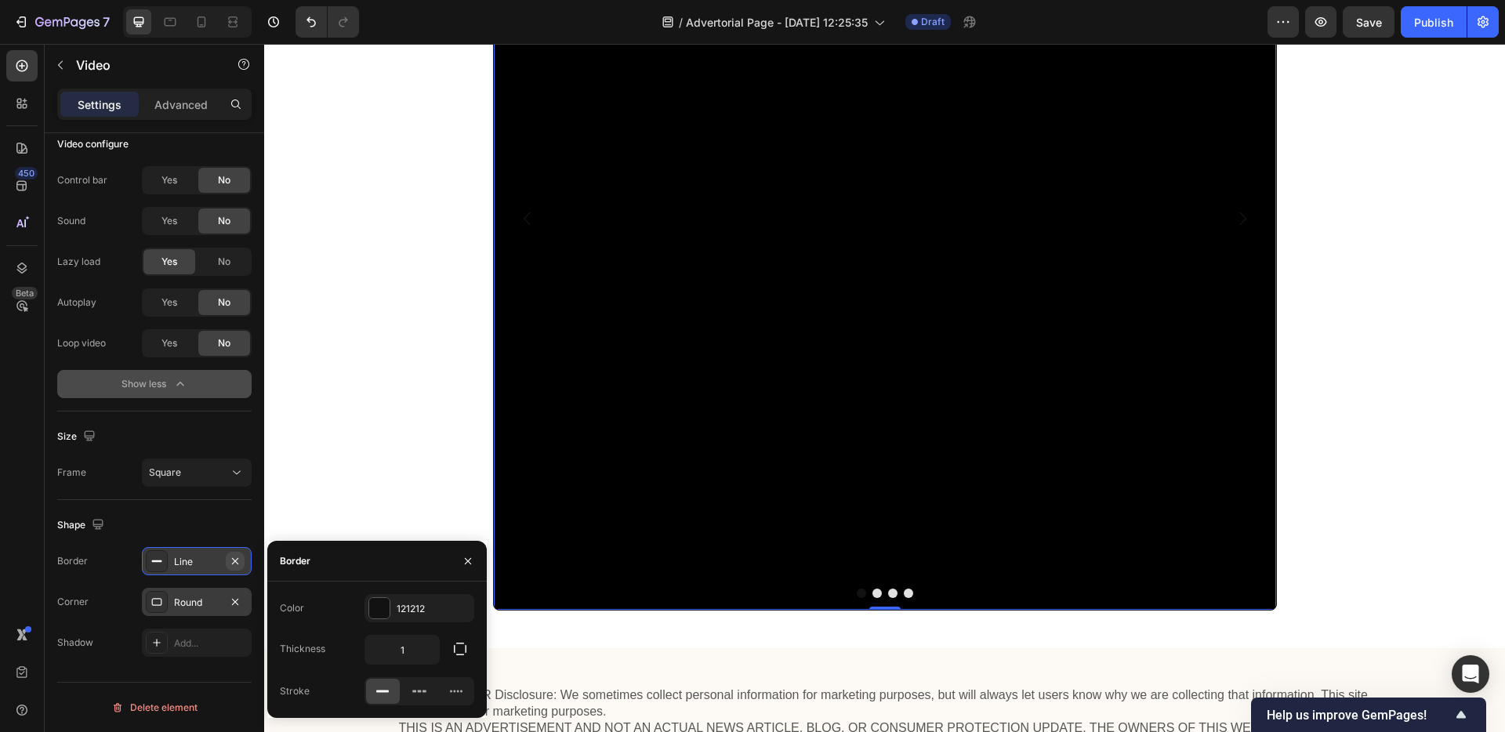
click at [226, 561] on button "button" at bounding box center [235, 561] width 19 height 19
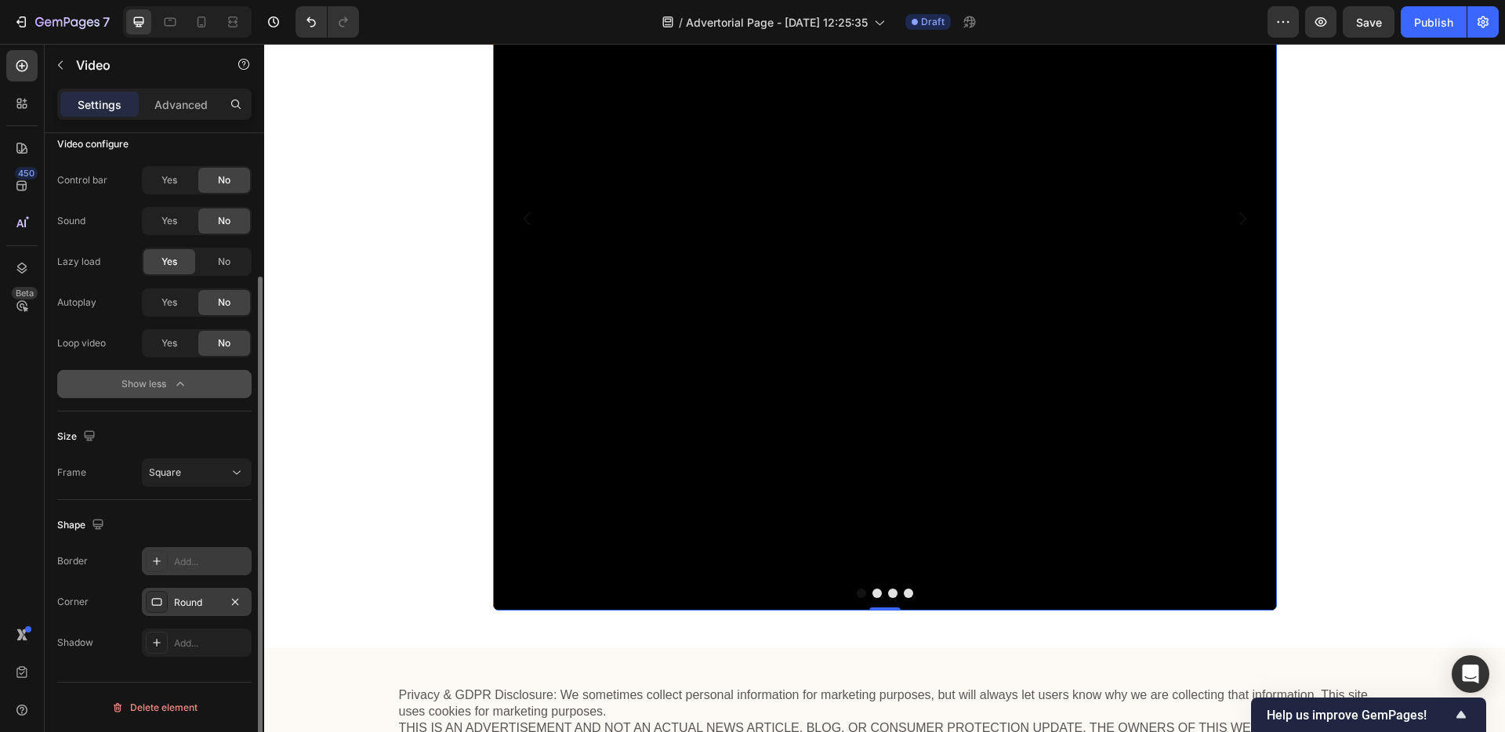
click at [214, 545] on div "Shape Border Add... Corner Round Shadow Add..." at bounding box center [154, 584] width 194 height 169
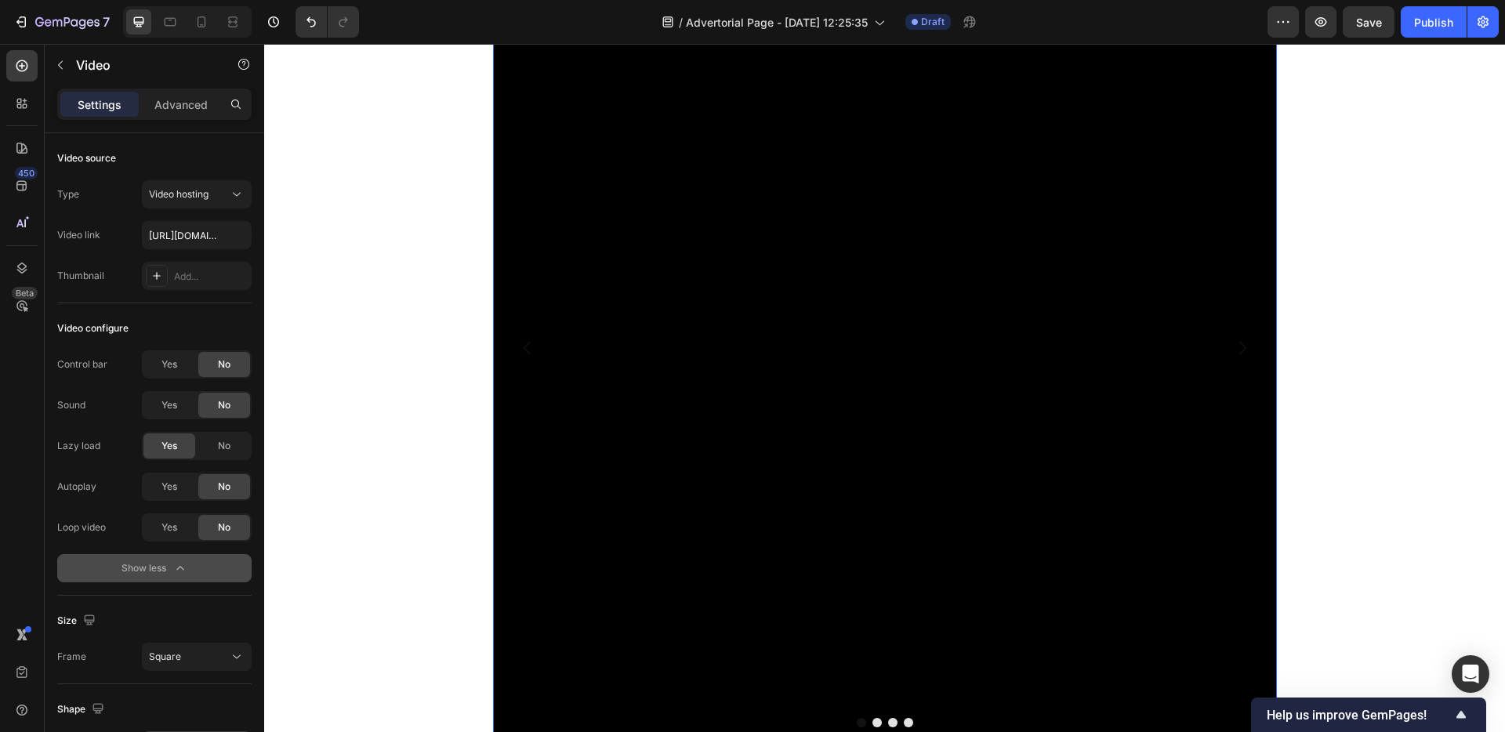
scroll to position [3537, 0]
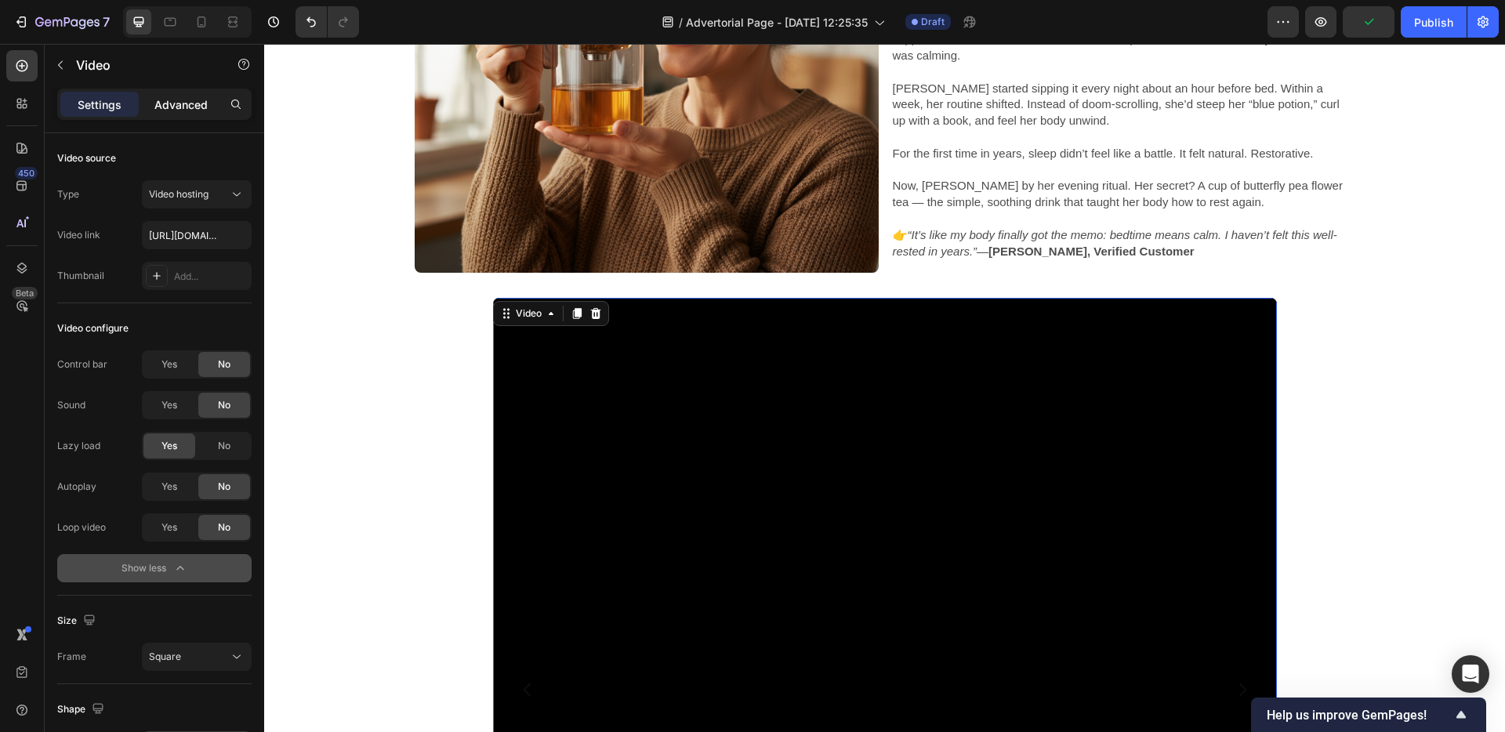
click at [189, 99] on p "Advanced" at bounding box center [180, 104] width 53 height 16
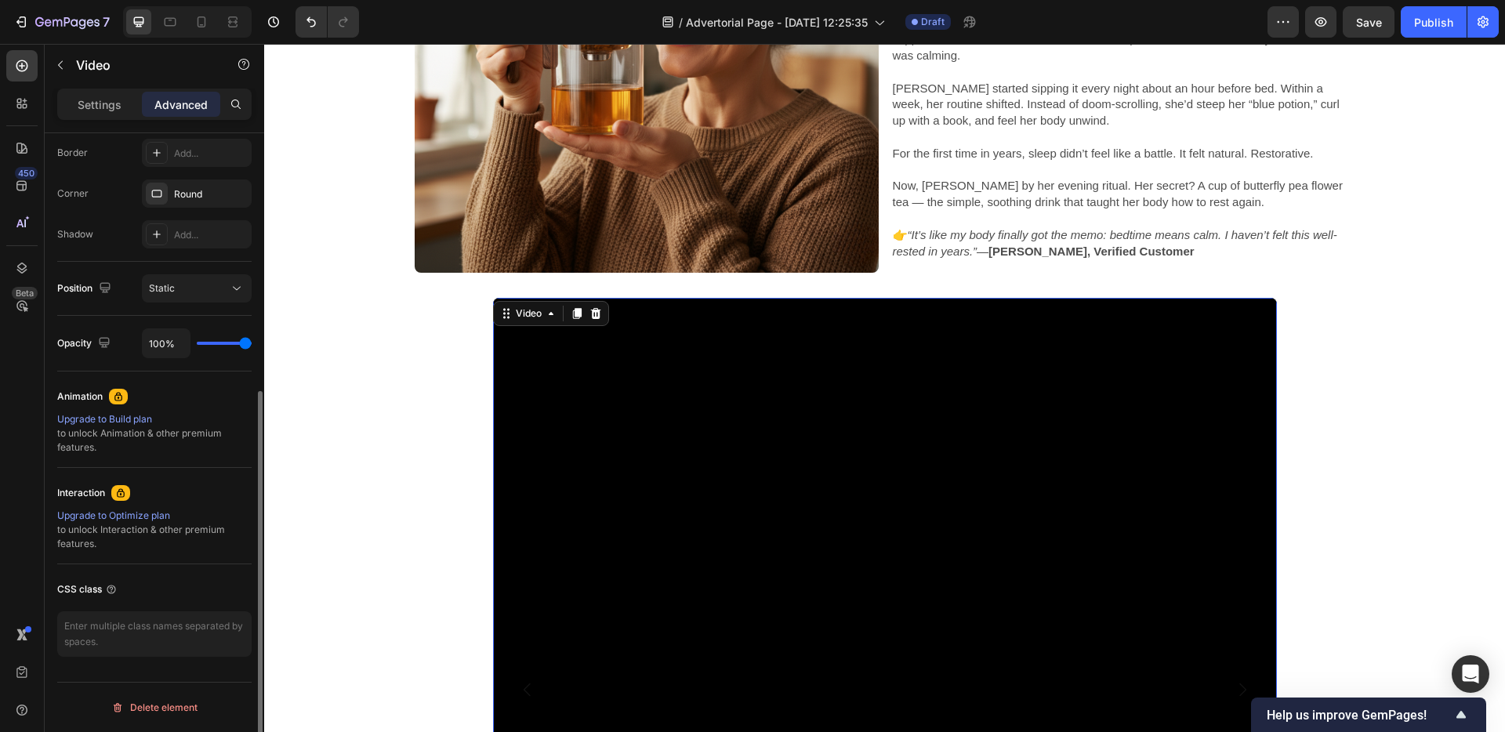
scroll to position [0, 0]
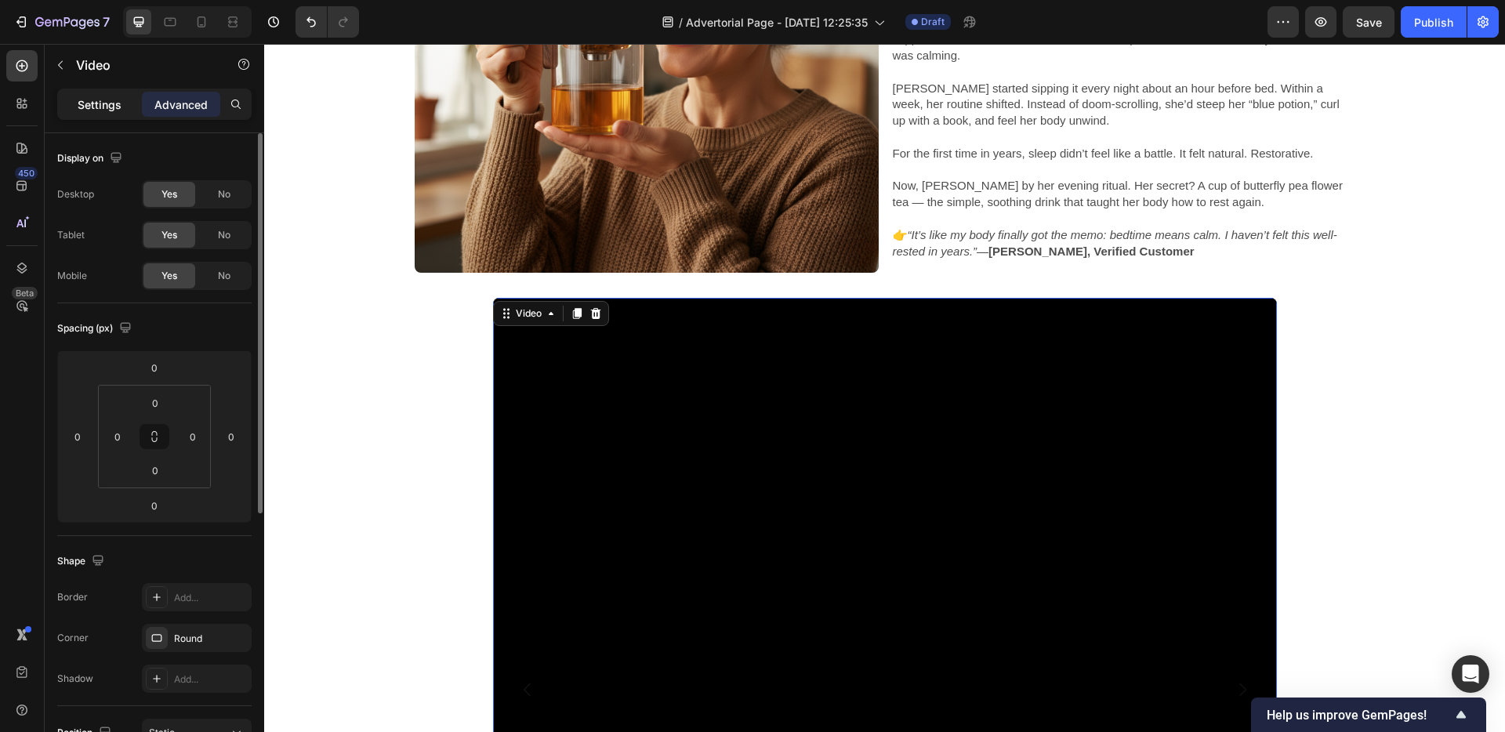
click at [118, 102] on p "Settings" at bounding box center [100, 104] width 44 height 16
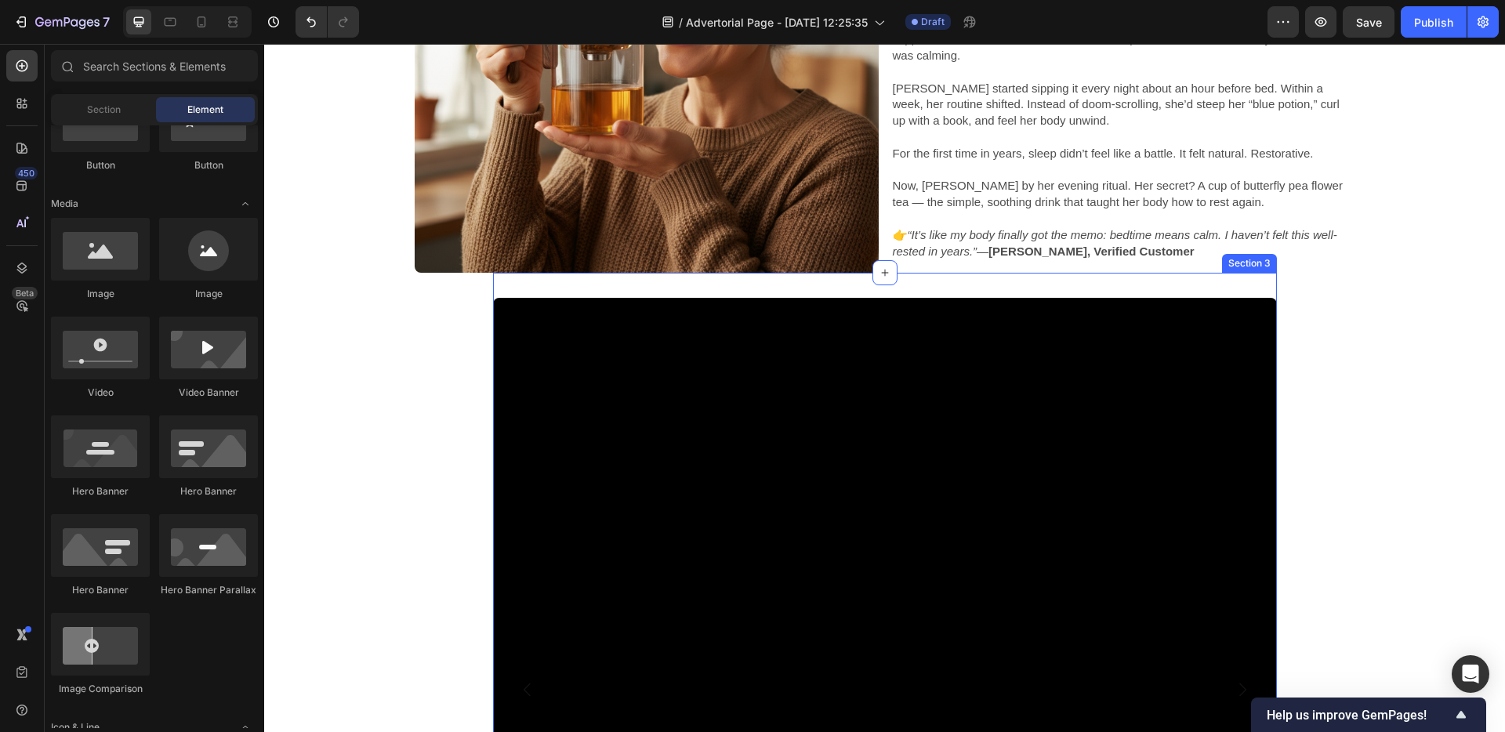
click at [494, 289] on div "Video Drop element here Drop element here Drop element here Carousel Section 3" at bounding box center [885, 696] width 784 height 847
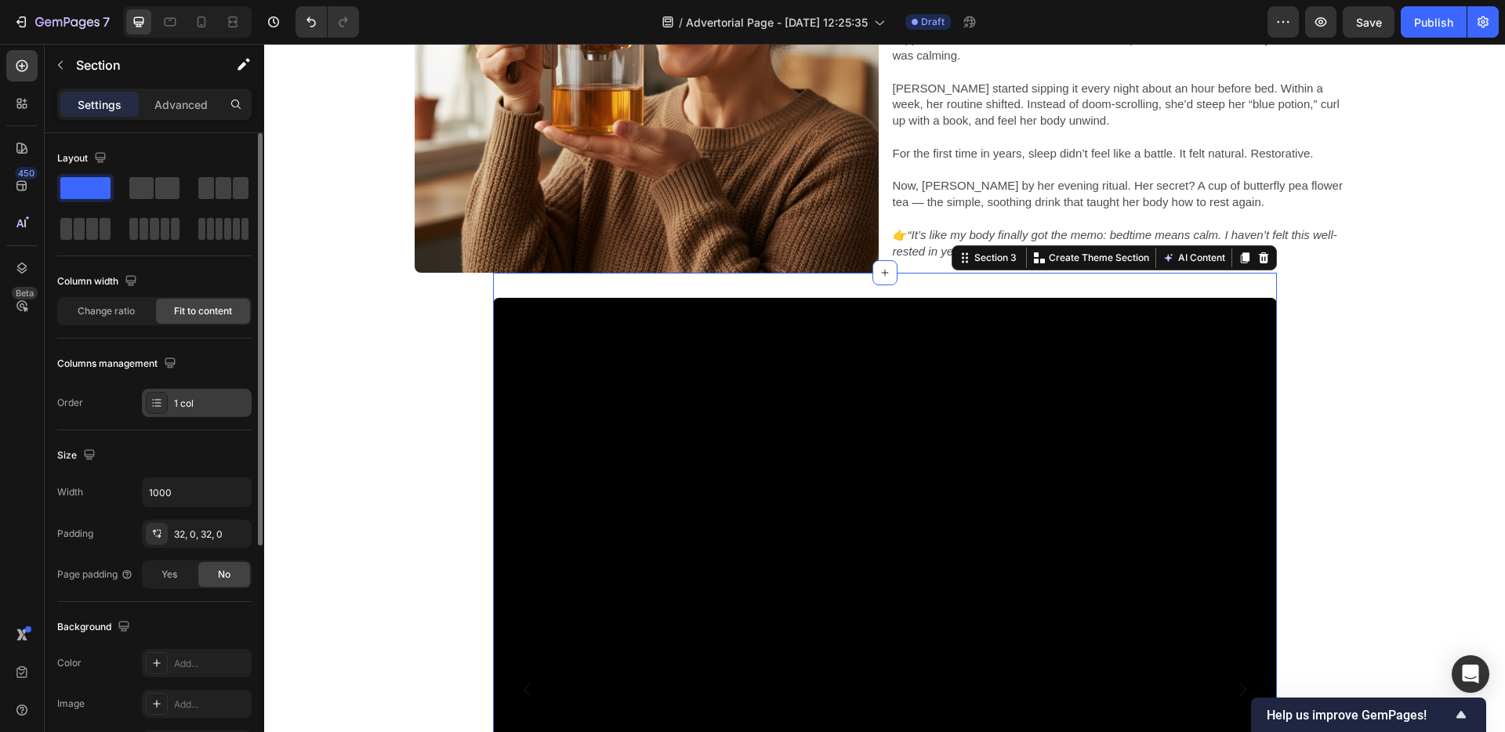
click at [182, 400] on div "1 col" at bounding box center [211, 404] width 74 height 14
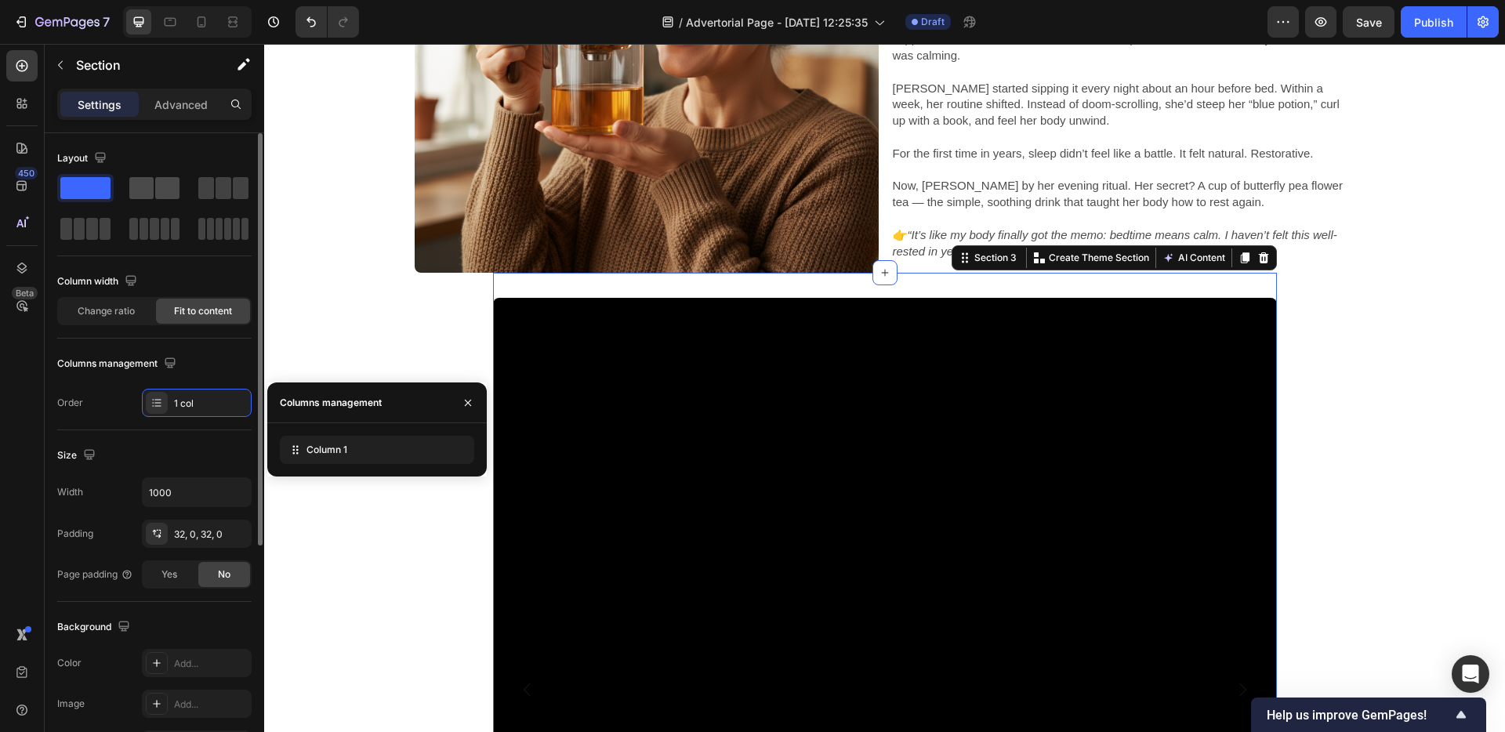
click at [164, 179] on span at bounding box center [167, 188] width 24 height 22
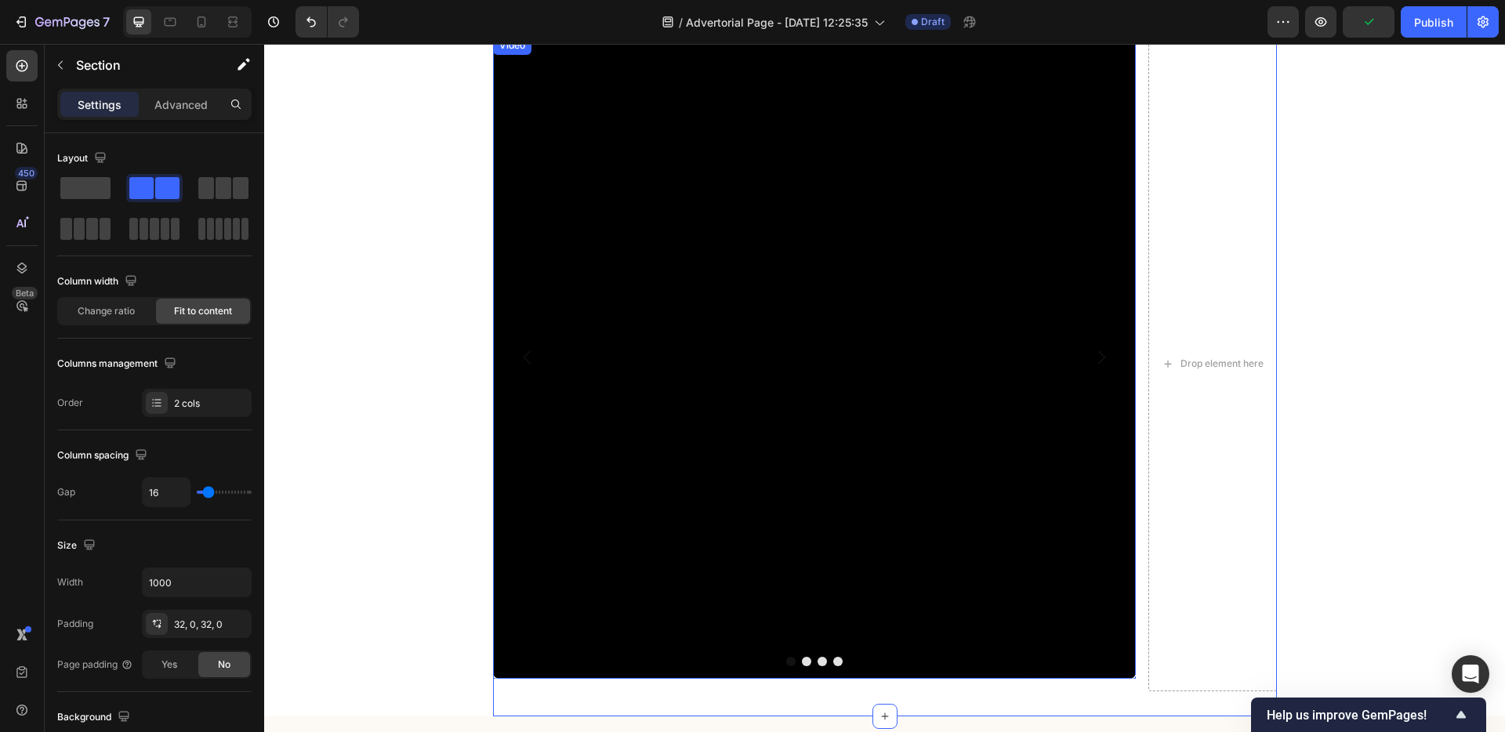
scroll to position [3766, 0]
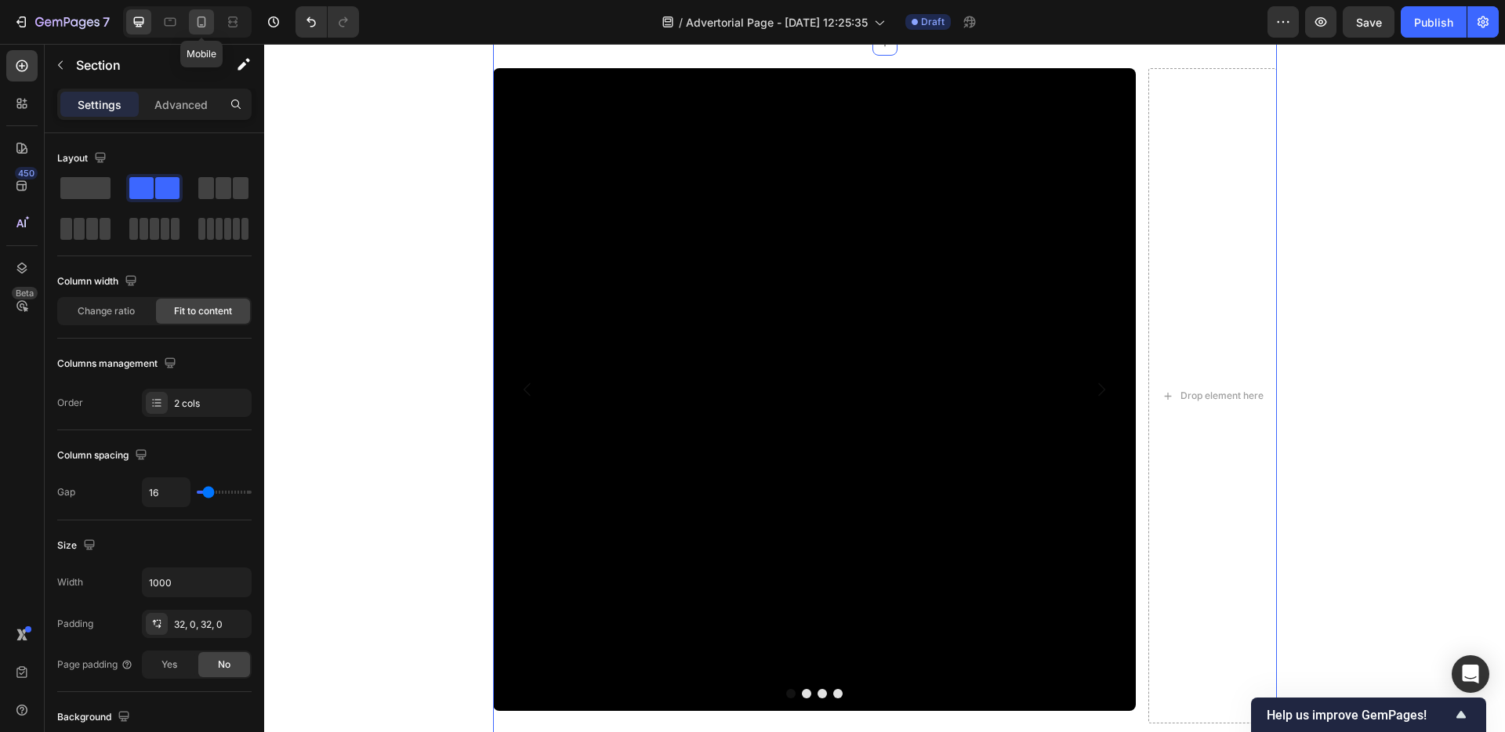
click at [198, 27] on icon at bounding box center [202, 21] width 9 height 11
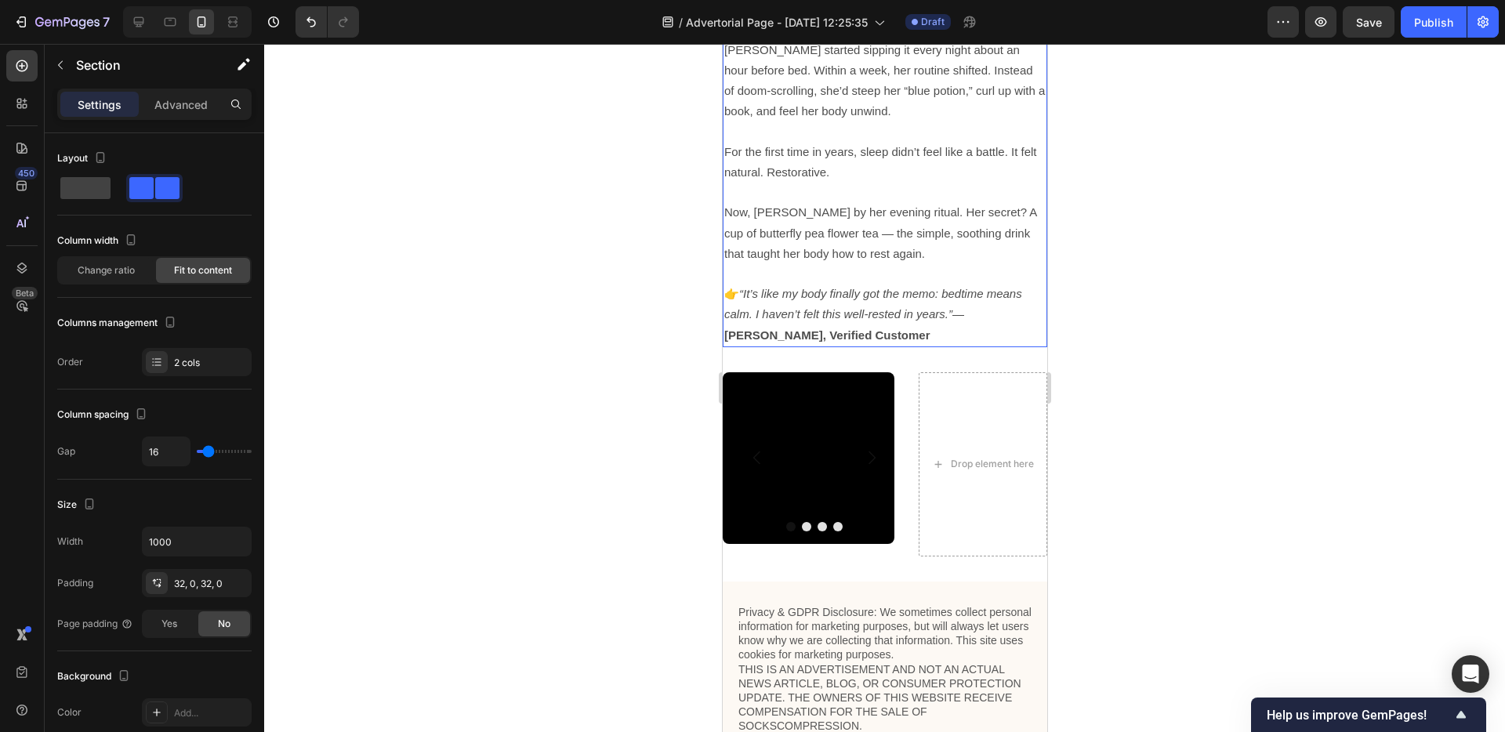
scroll to position [4284, 0]
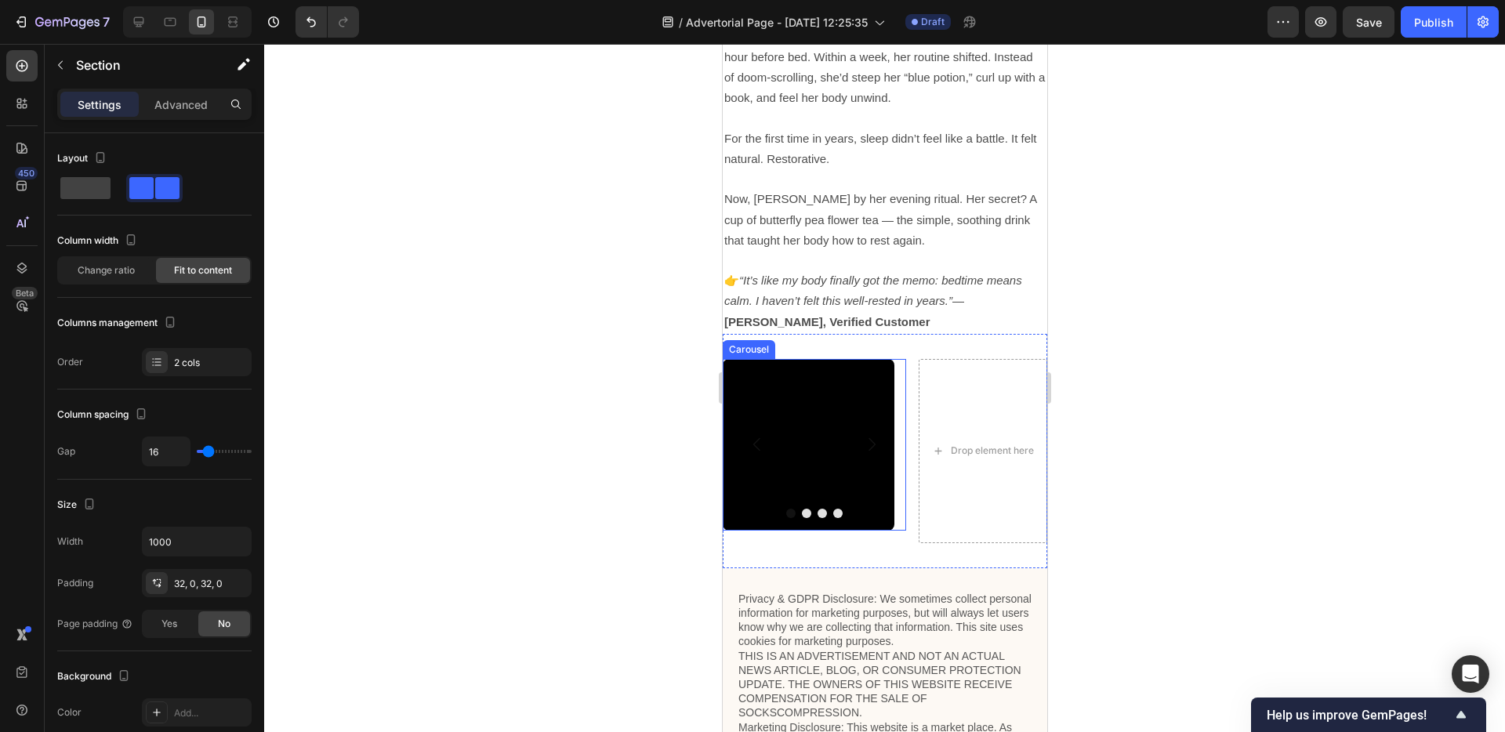
click at [866, 440] on icon "Carousel Next Arrow" at bounding box center [871, 444] width 19 height 19
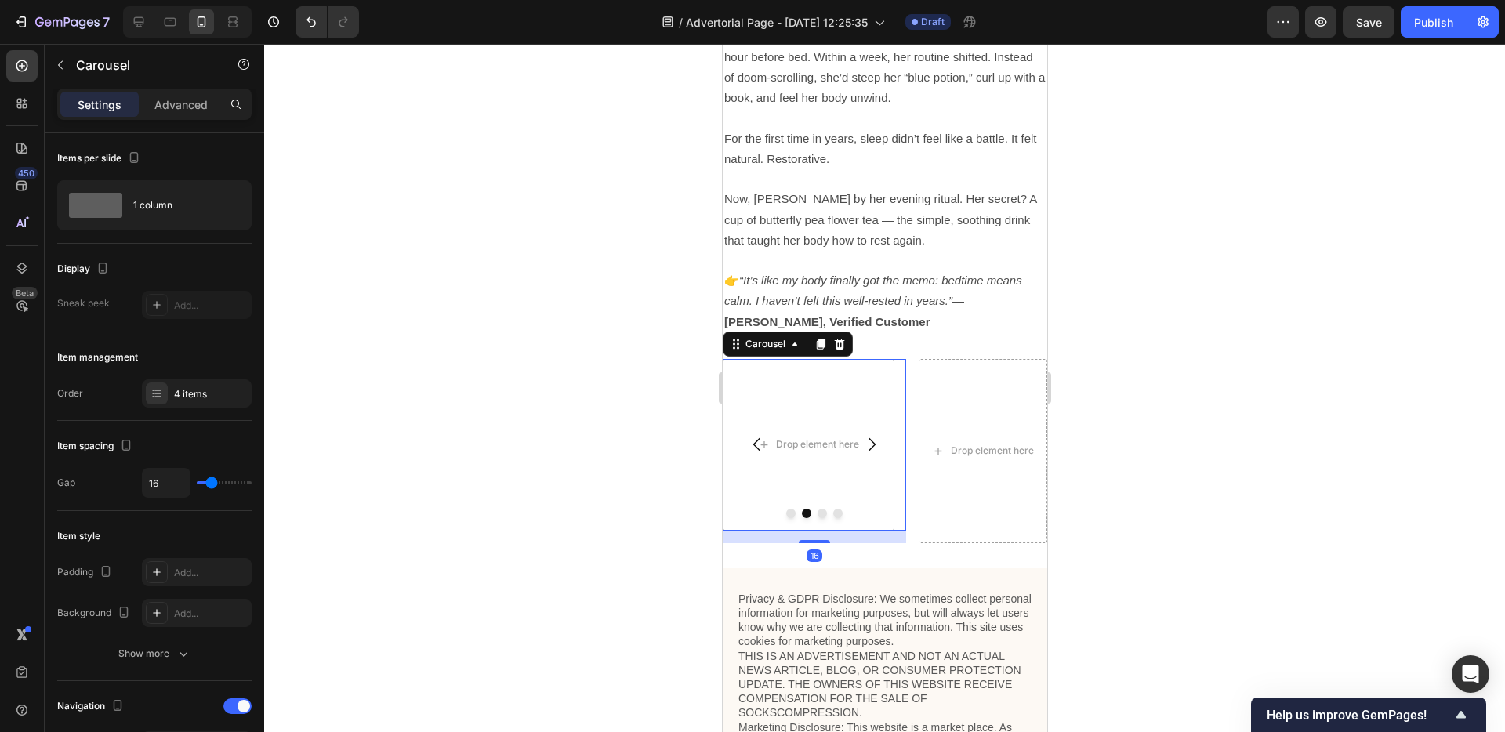
click at [866, 440] on icon "Carousel Next Arrow" at bounding box center [871, 444] width 19 height 19
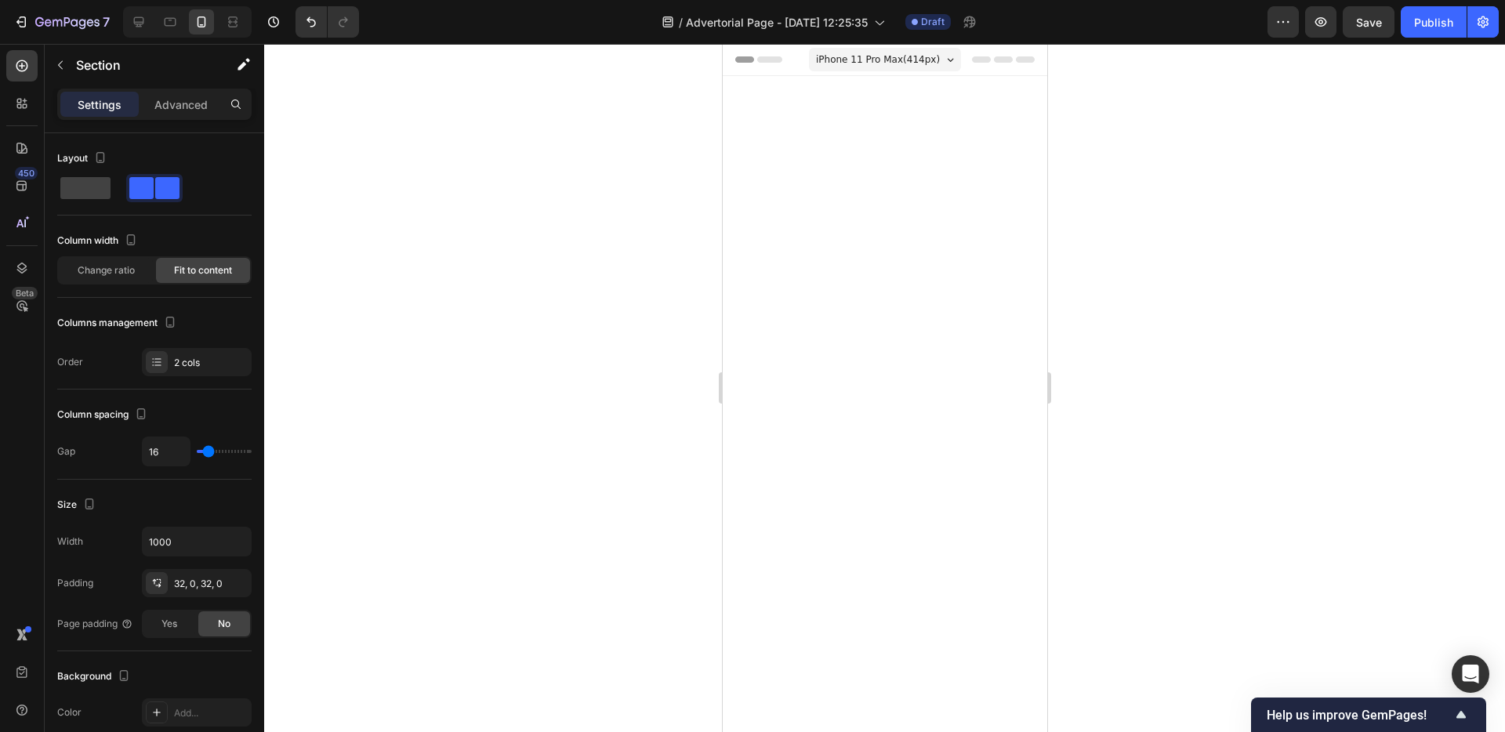
scroll to position [4284, 0]
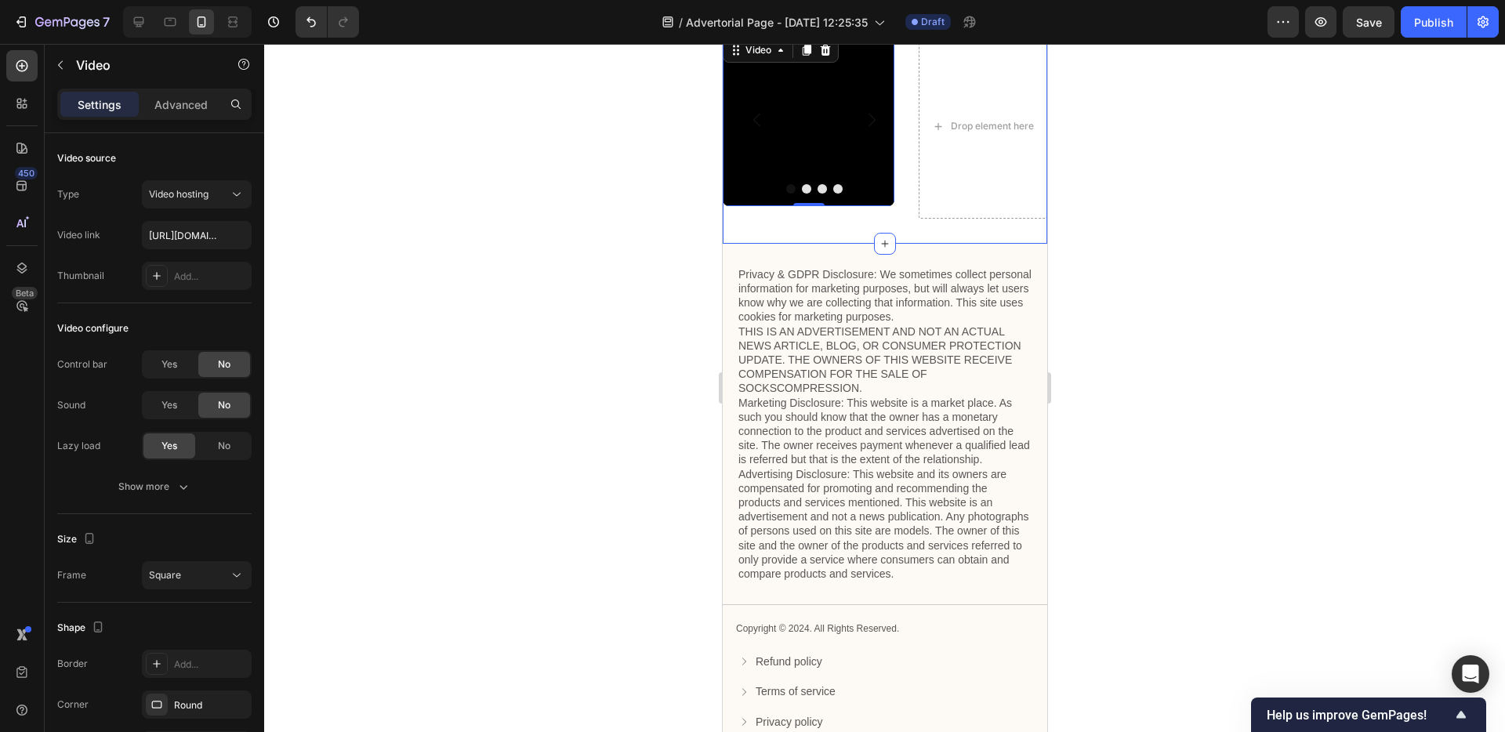
click at [1020, 244] on div "Video 0 Drop element here Drop element here Drop element here [GEOGRAPHIC_DATA]…" at bounding box center [884, 126] width 325 height 234
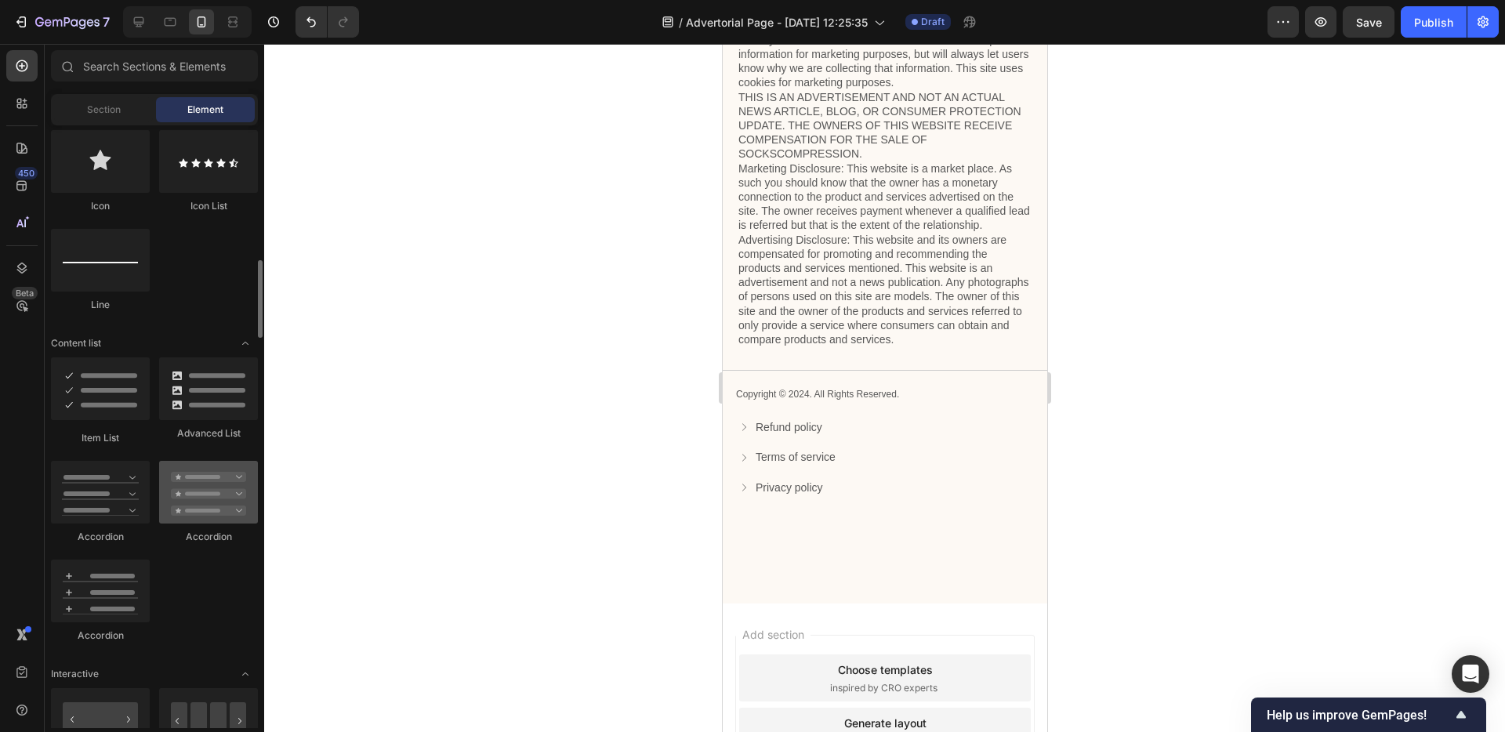
scroll to position [1343, 0]
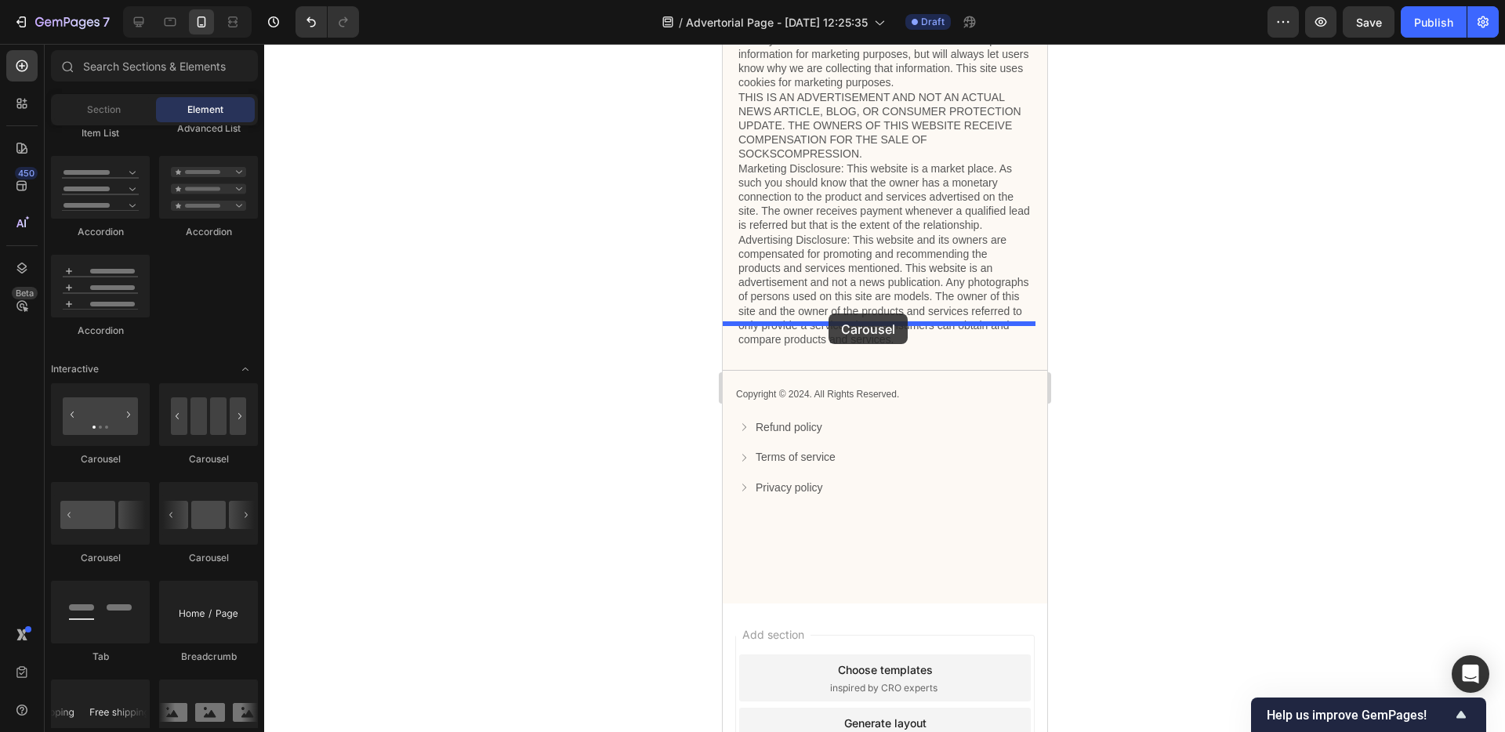
drag, startPoint x: 933, startPoint y: 553, endPoint x: 828, endPoint y: 314, distance: 261.2
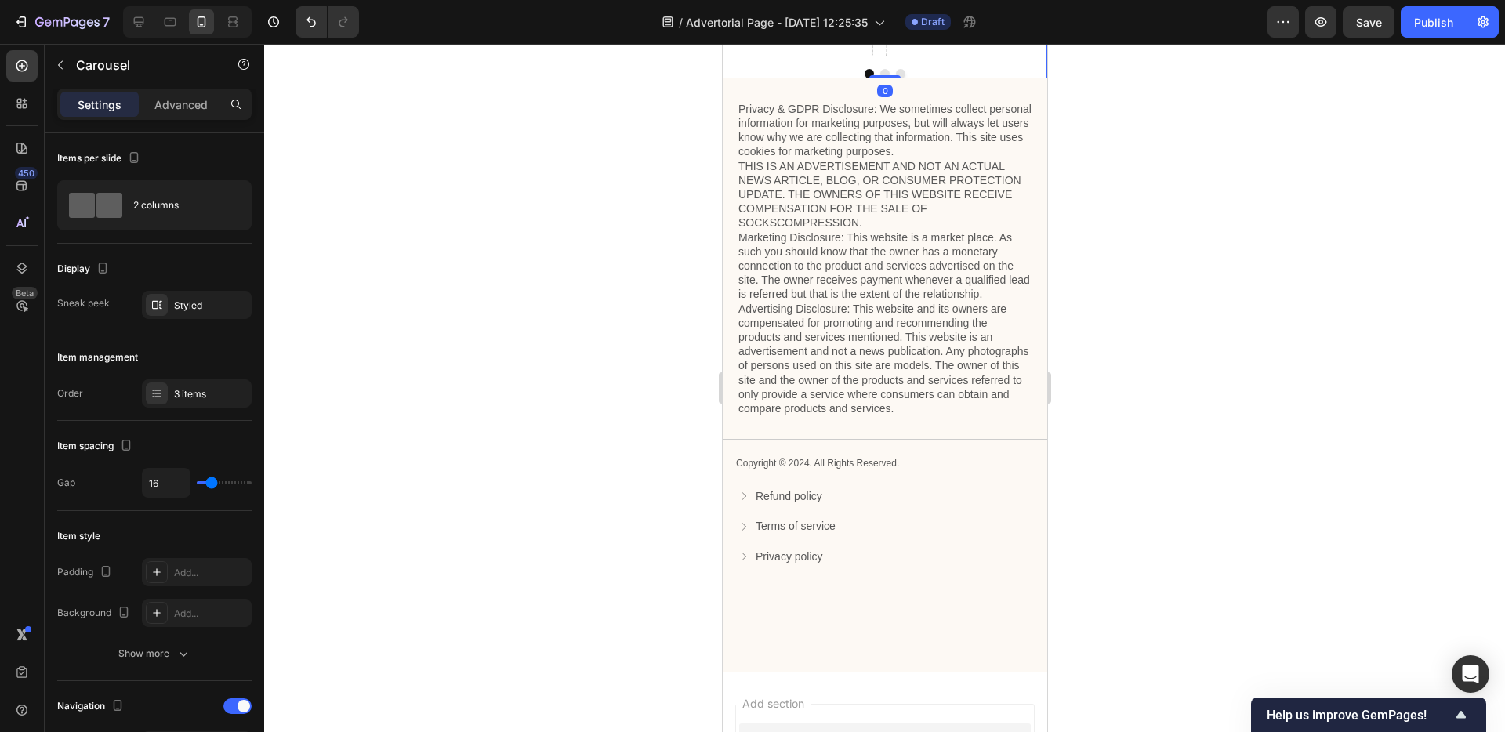
click at [802, 56] on div "Drop element here" at bounding box center [716, 32] width 313 height 47
click at [64, 63] on icon "button" at bounding box center [60, 65] width 13 height 13
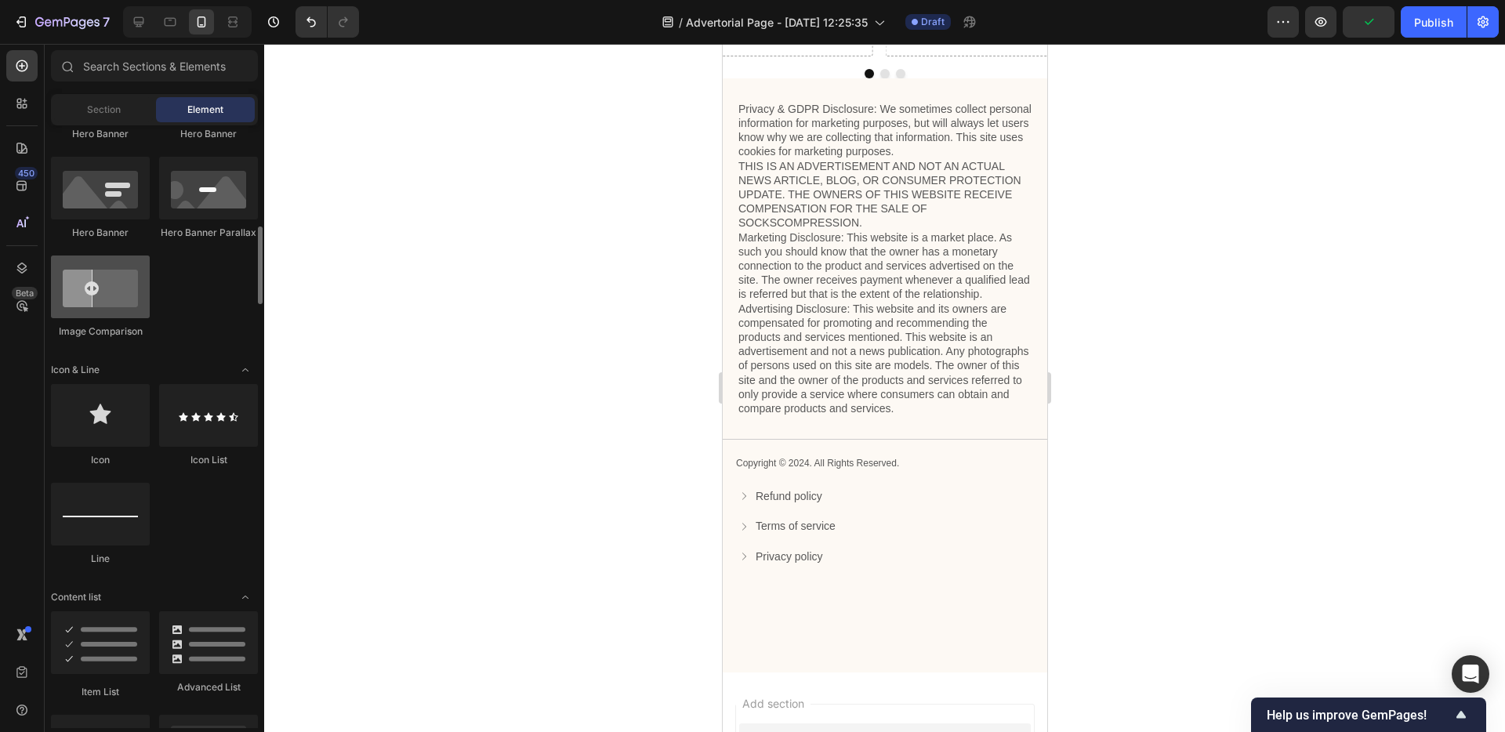
scroll to position [445, 0]
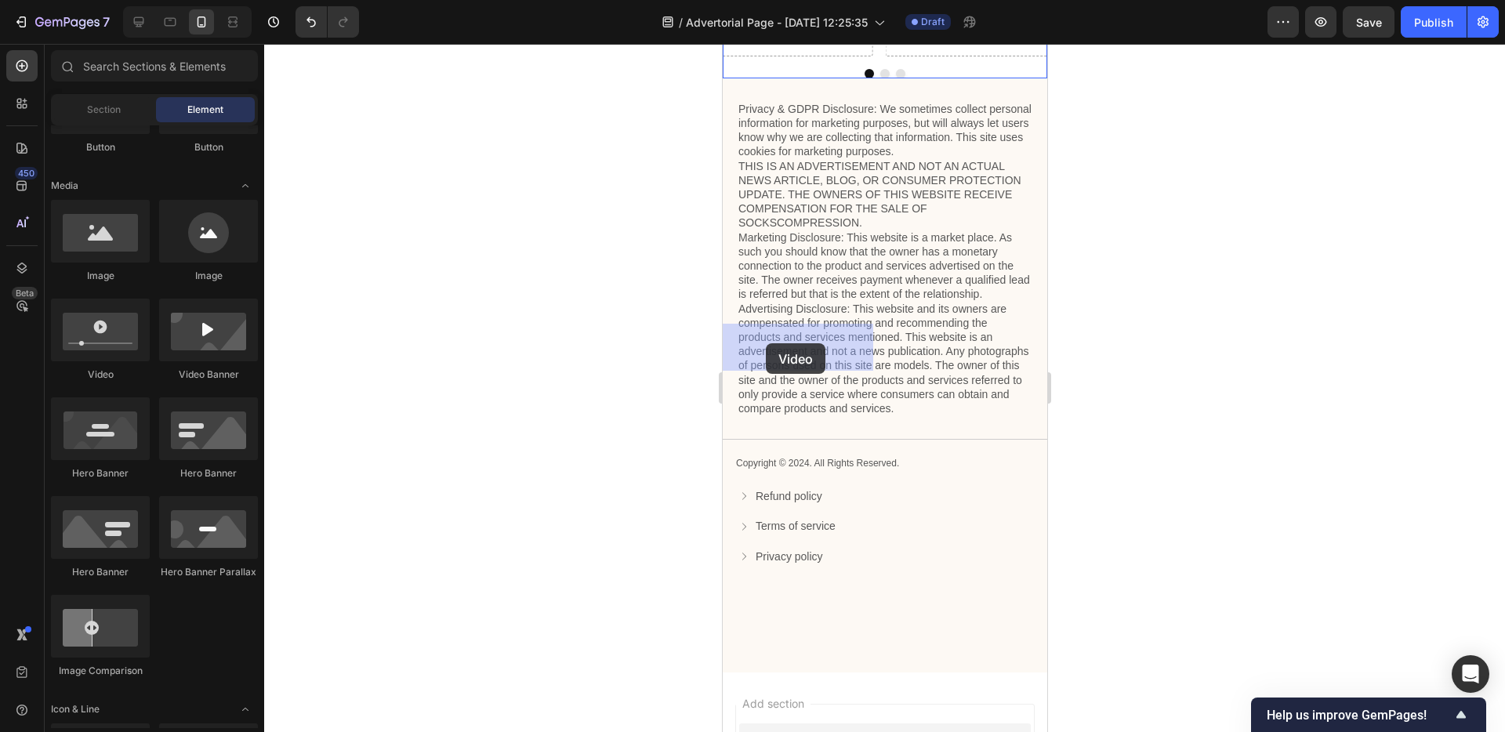
drag, startPoint x: 850, startPoint y: 372, endPoint x: 783, endPoint y: 338, distance: 74.7
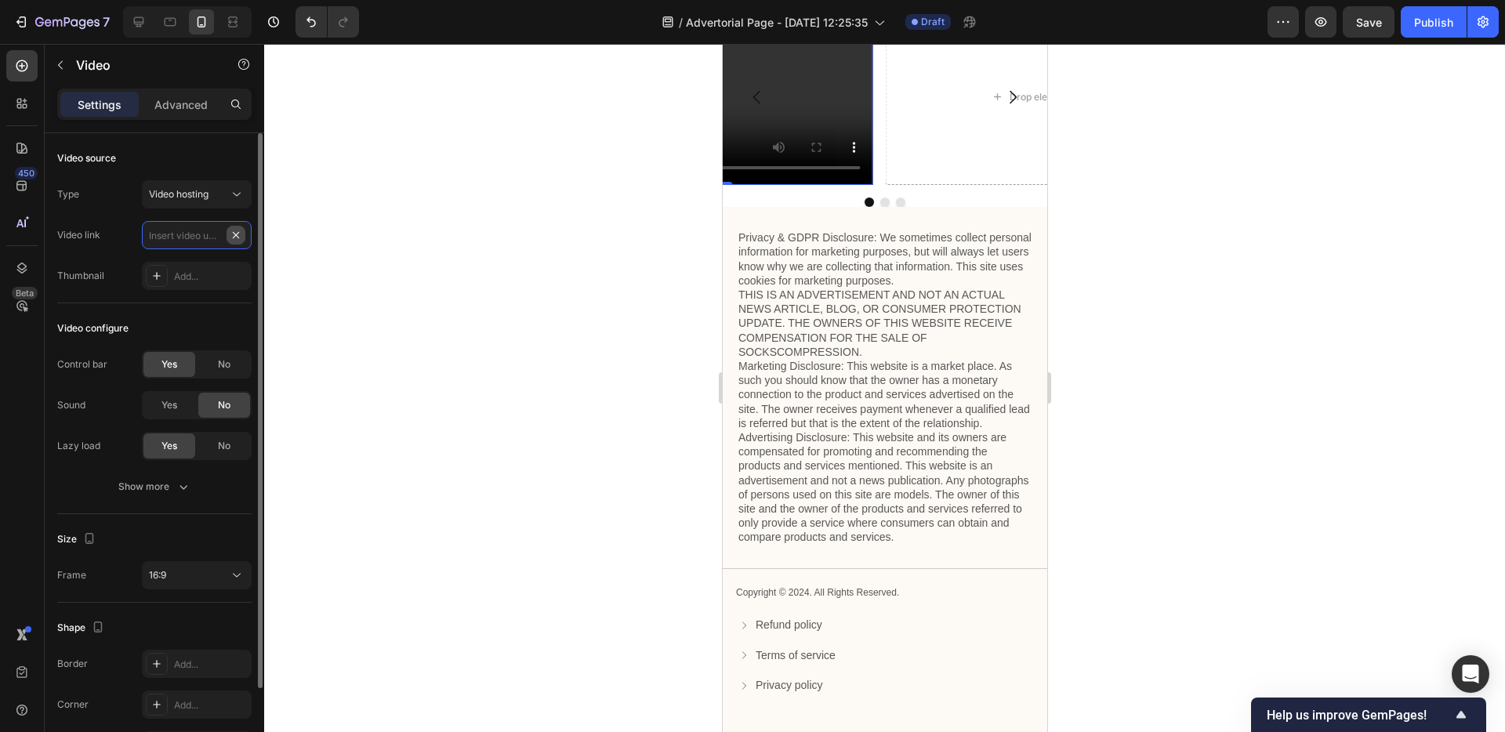
scroll to position [0, 0]
paste input "[URL][DOMAIN_NAME]"
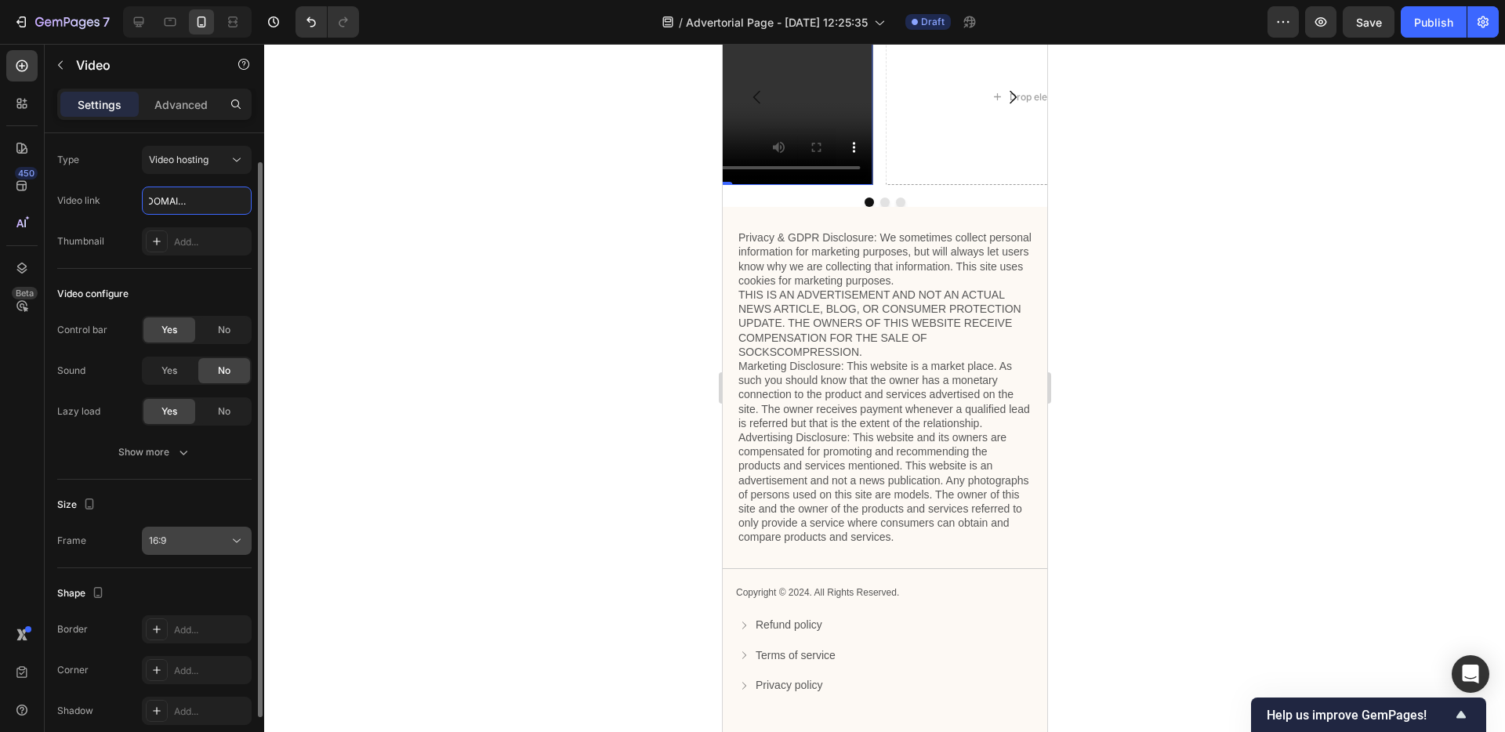
type input "[URL][DOMAIN_NAME]"
click at [224, 554] on button "16:9" at bounding box center [197, 541] width 110 height 28
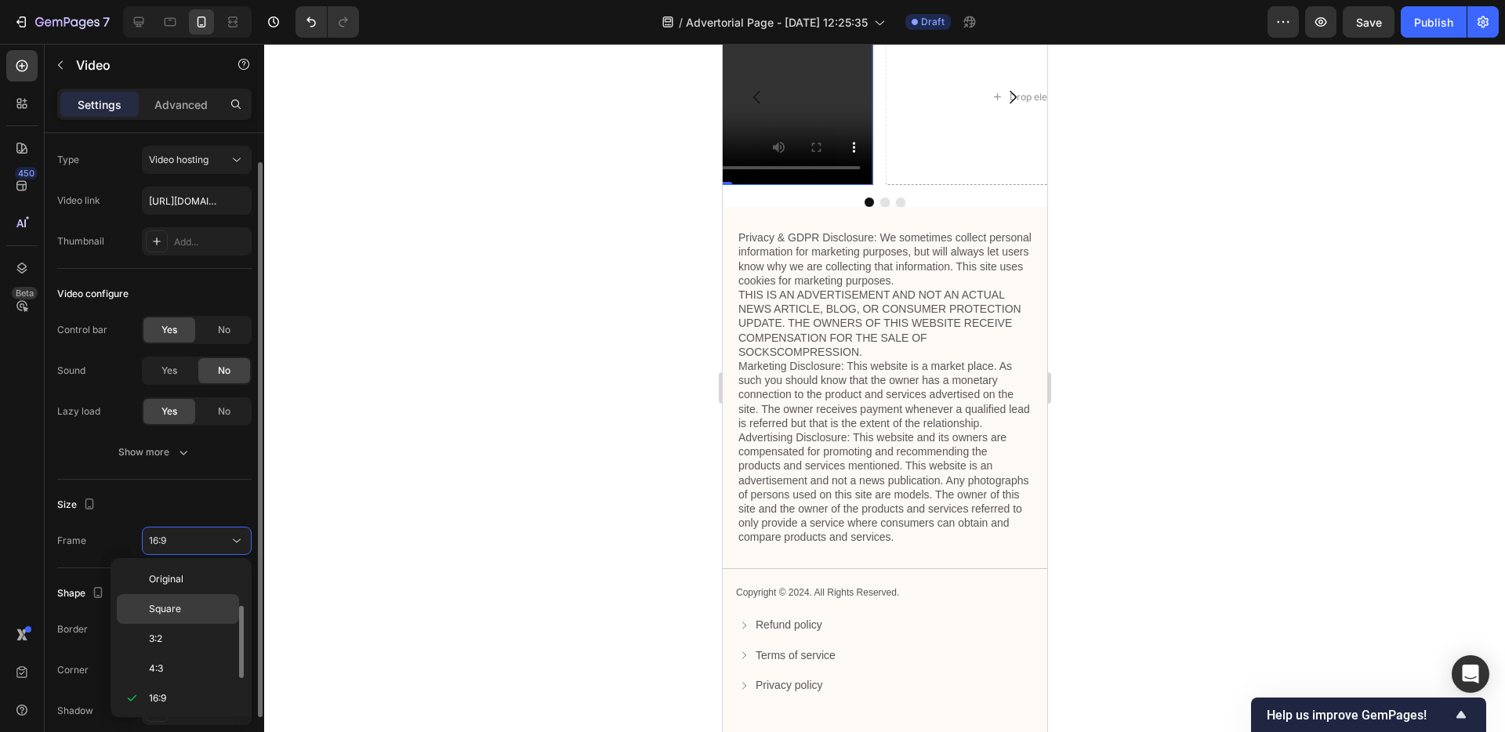
scroll to position [28, 0]
click at [191, 581] on p "Square" at bounding box center [190, 581] width 83 height 14
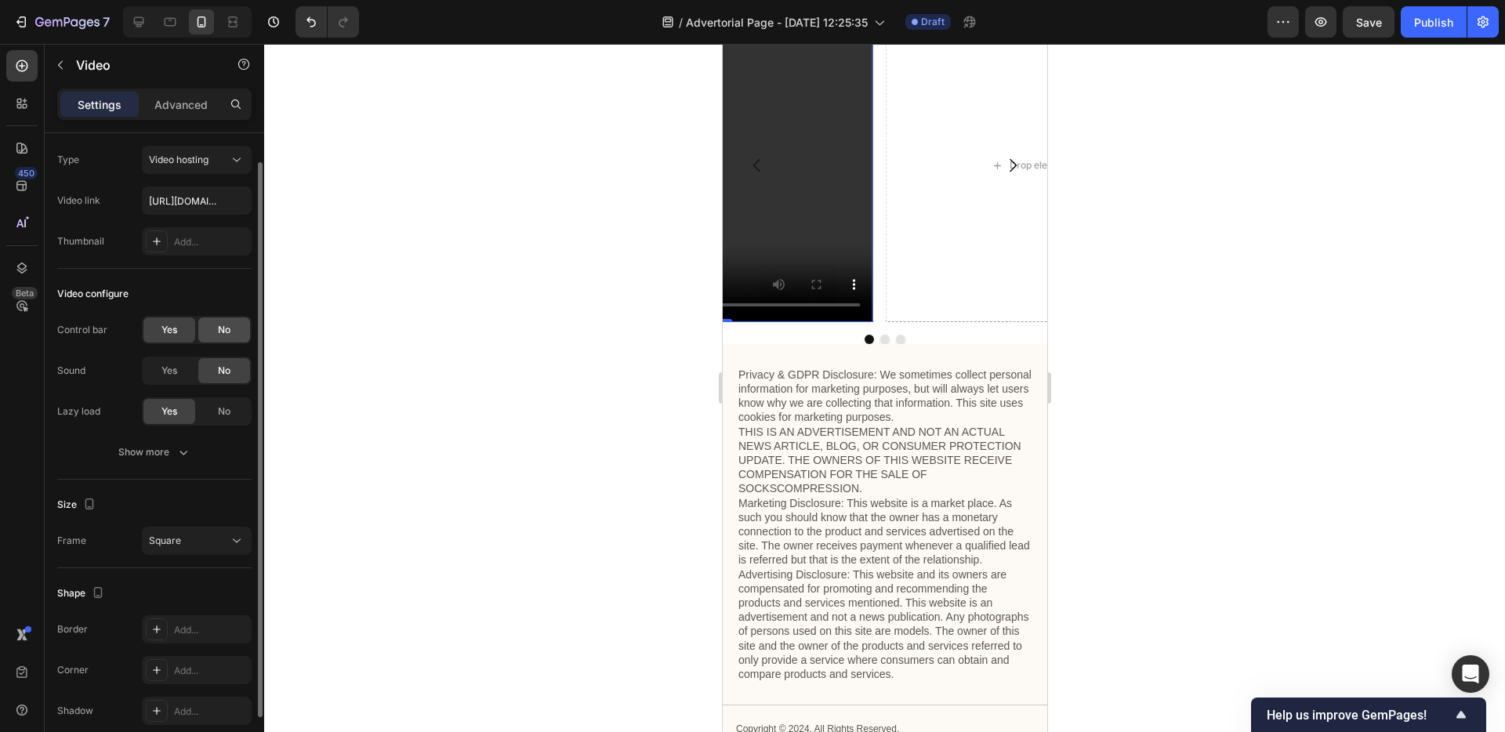
click at [235, 329] on div "No" at bounding box center [224, 330] width 52 height 25
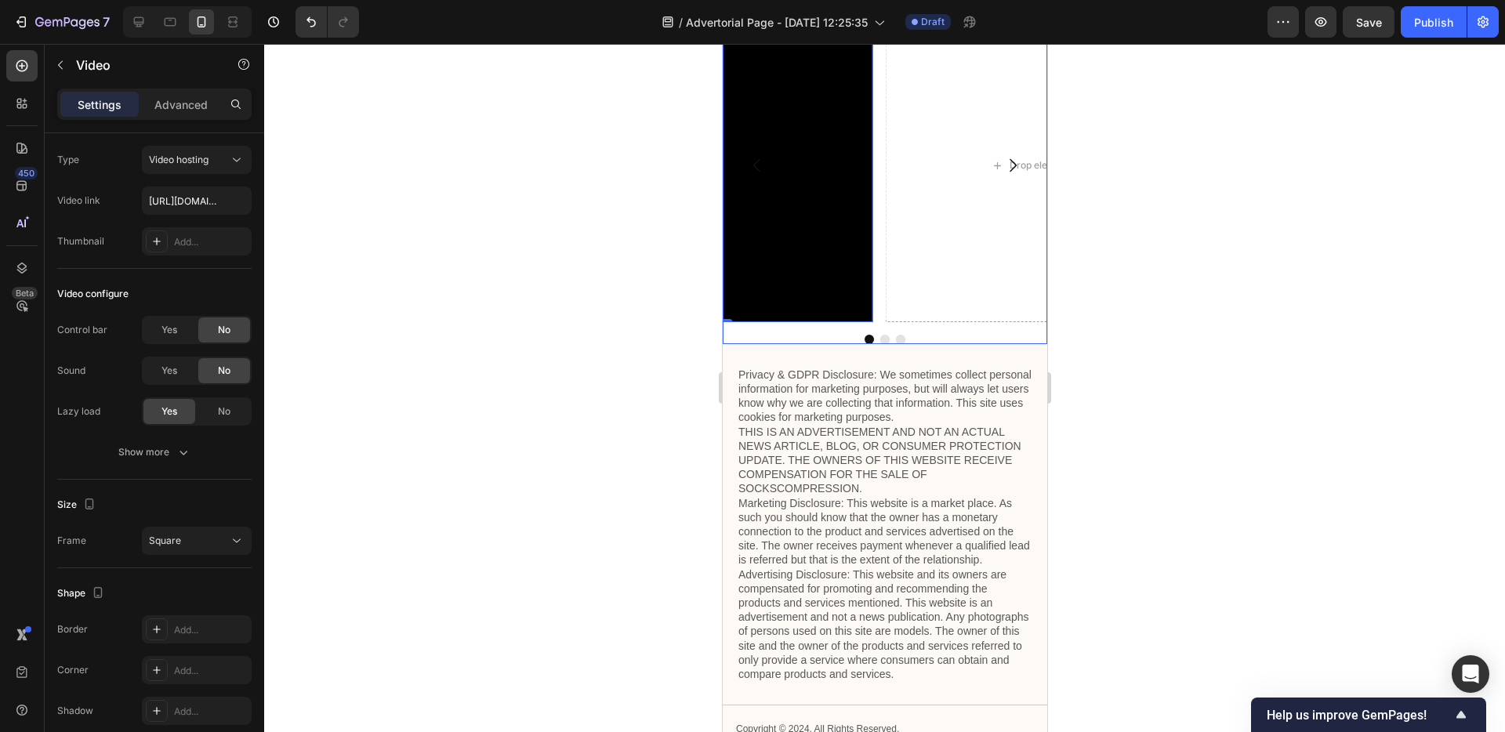
click at [753, 175] on icon "Carousel Back Arrow" at bounding box center [756, 165] width 19 height 19
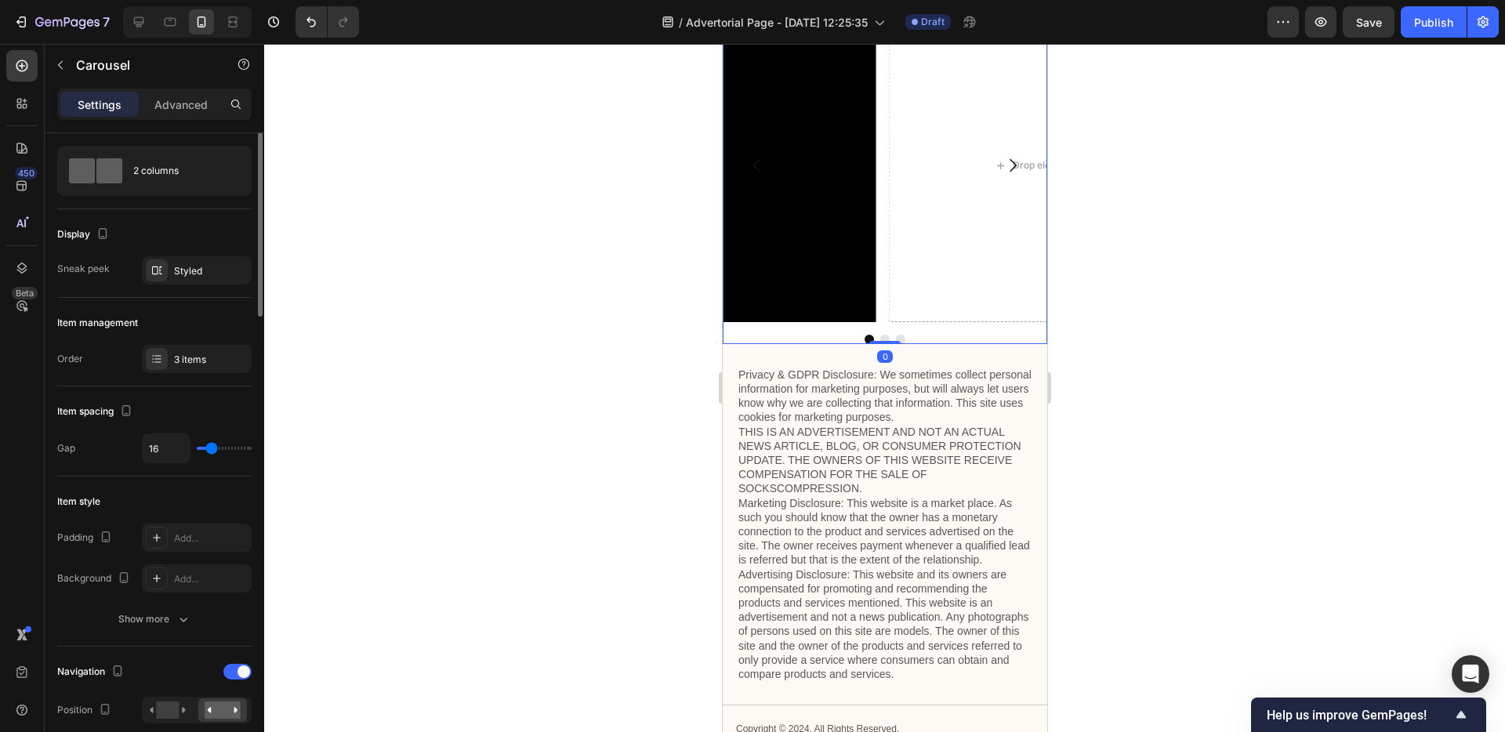
scroll to position [0, 0]
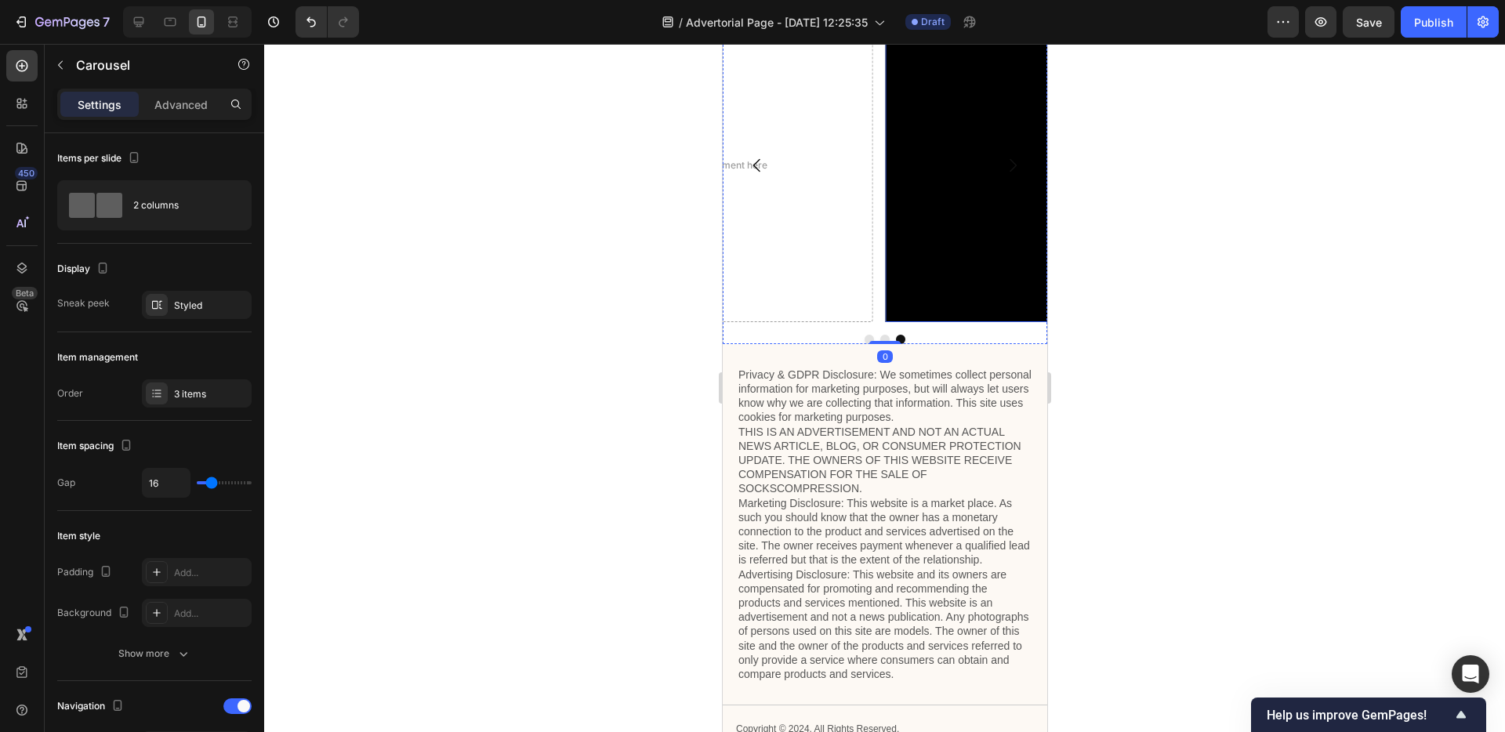
click at [953, 322] on video at bounding box center [1041, 165] width 313 height 313
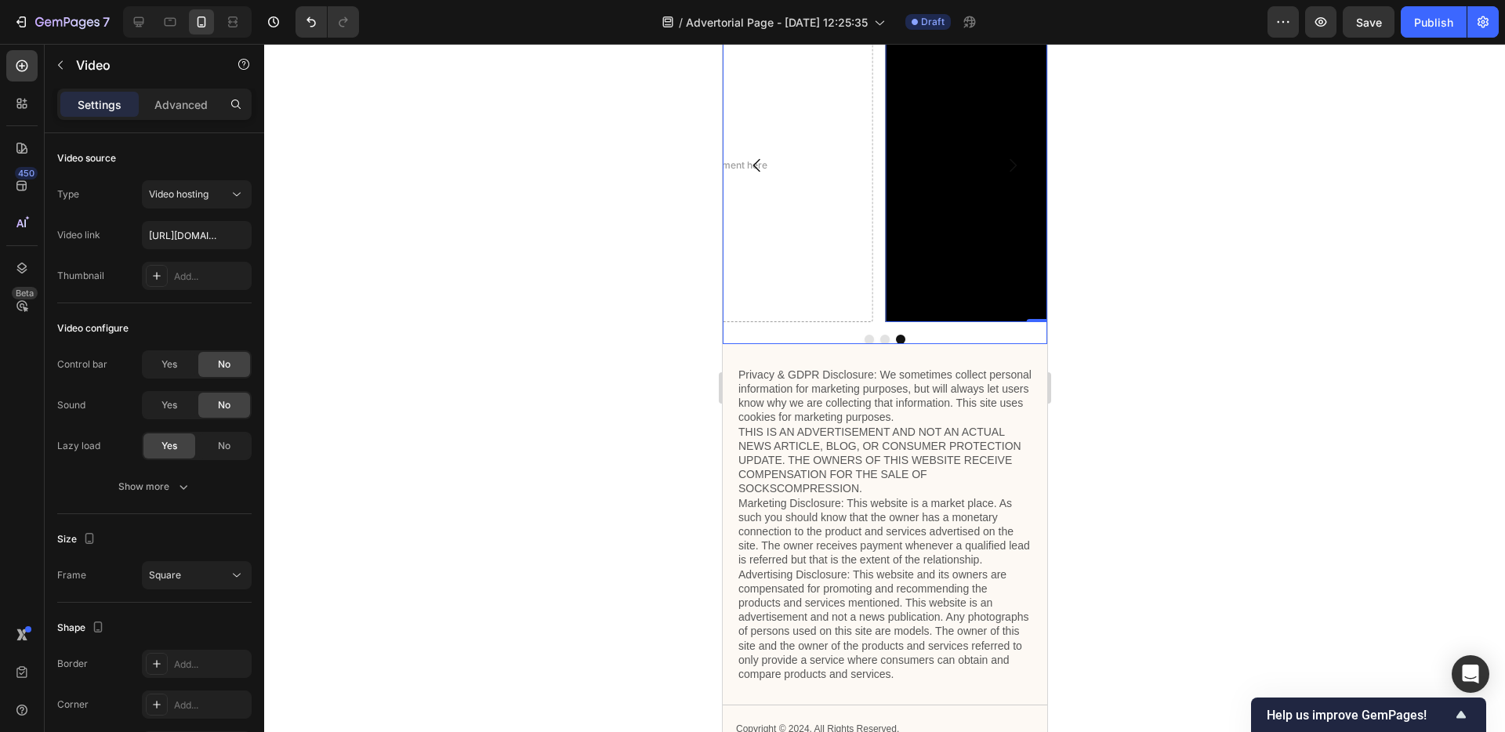
click at [761, 175] on icon "Carousel Back Arrow" at bounding box center [756, 165] width 19 height 19
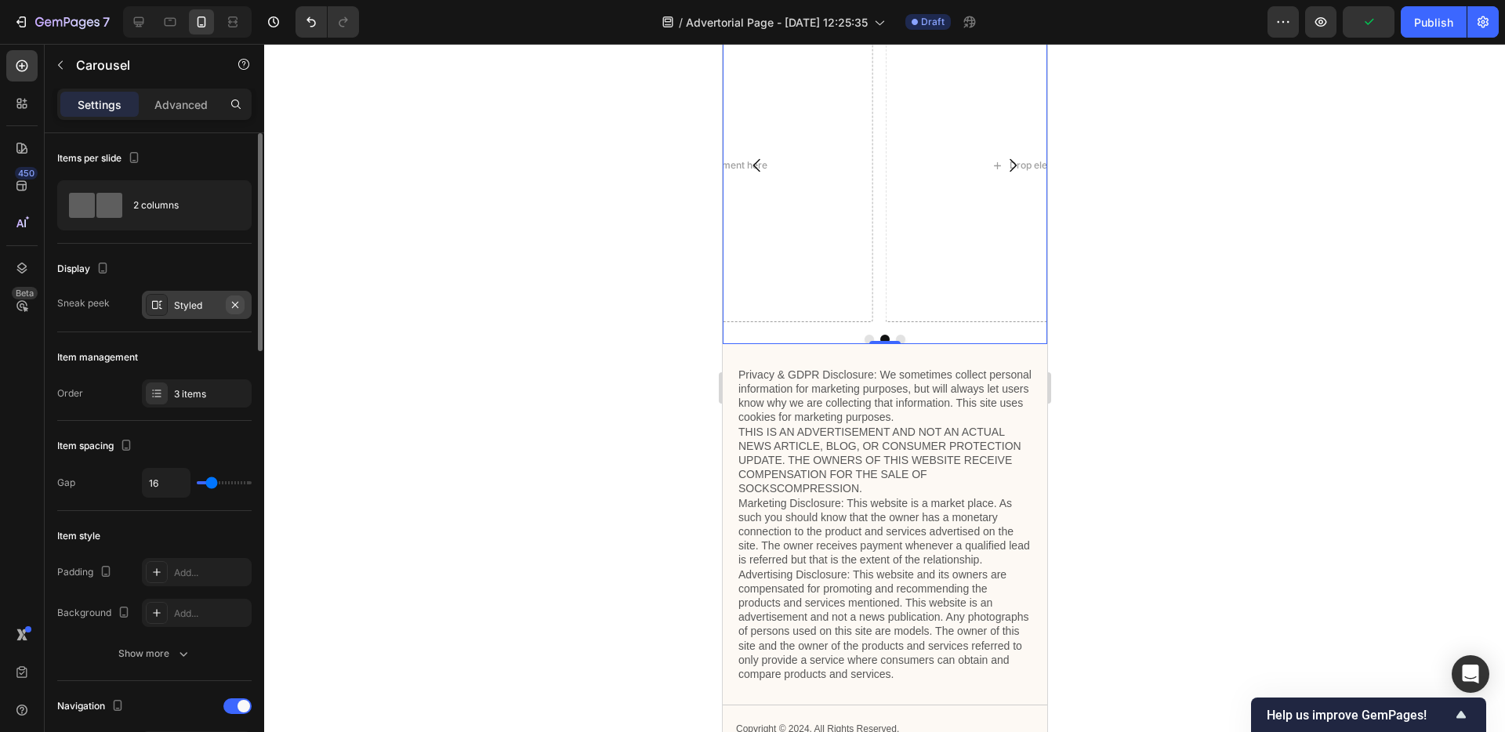
click at [233, 308] on icon "button" at bounding box center [235, 305] width 13 height 13
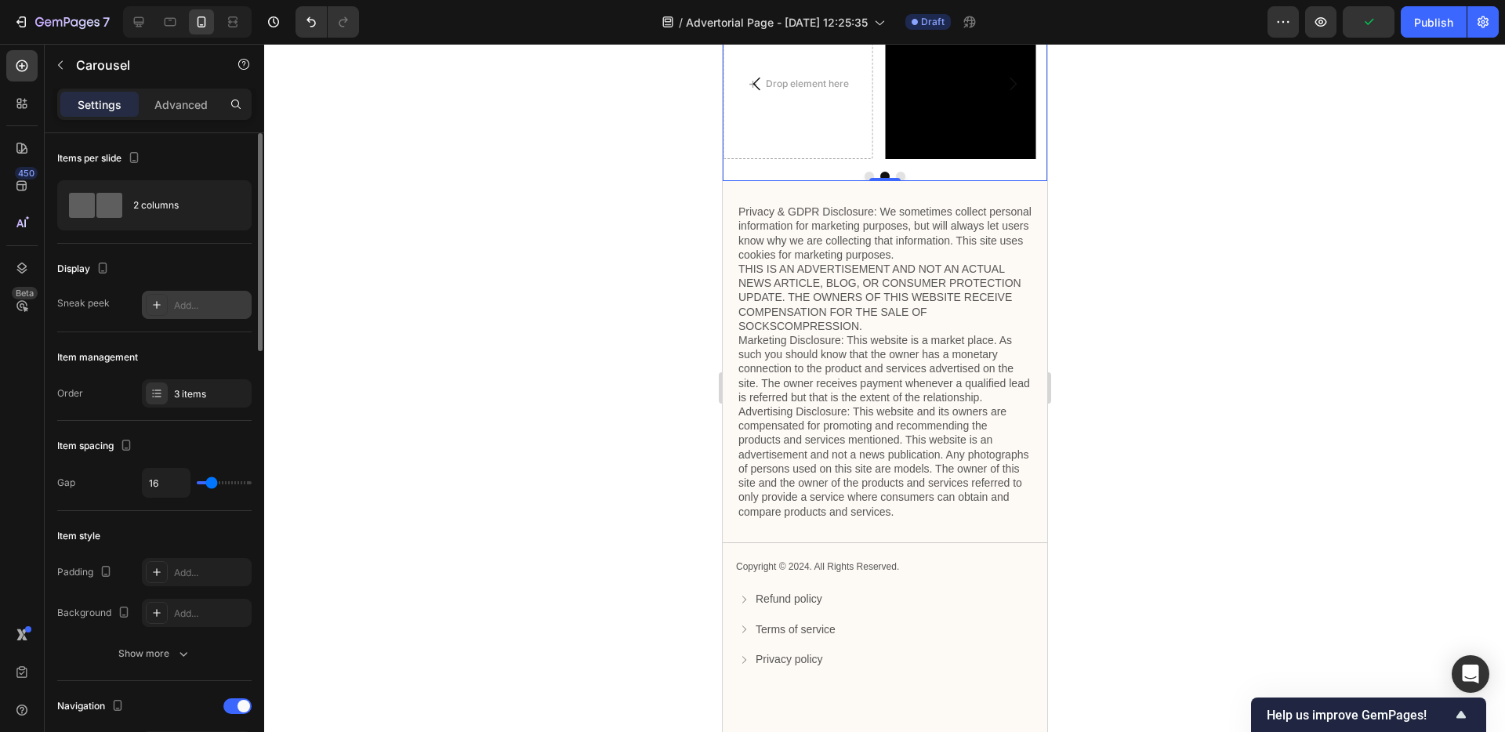
click at [212, 308] on div "Add..." at bounding box center [211, 306] width 74 height 14
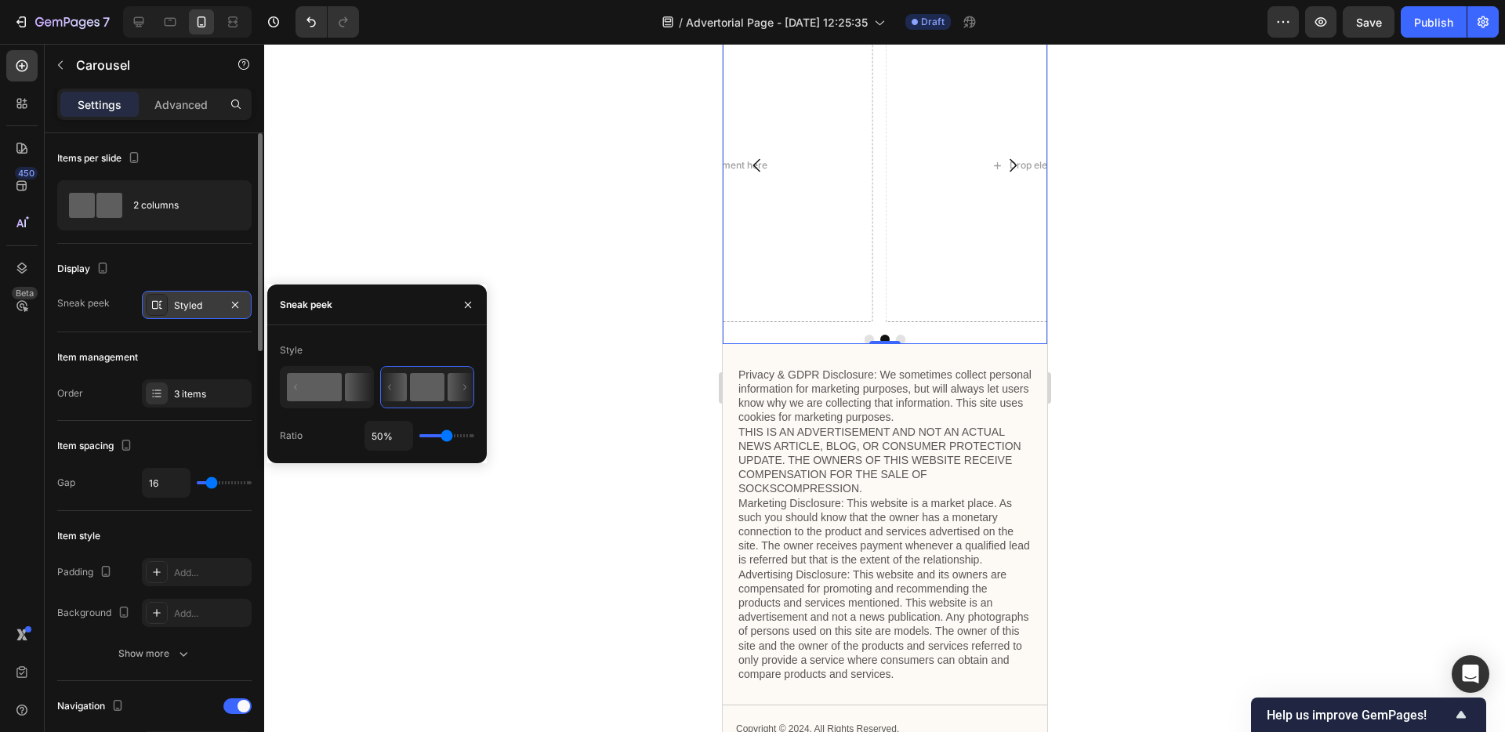
click at [321, 387] on rect at bounding box center [314, 387] width 55 height 28
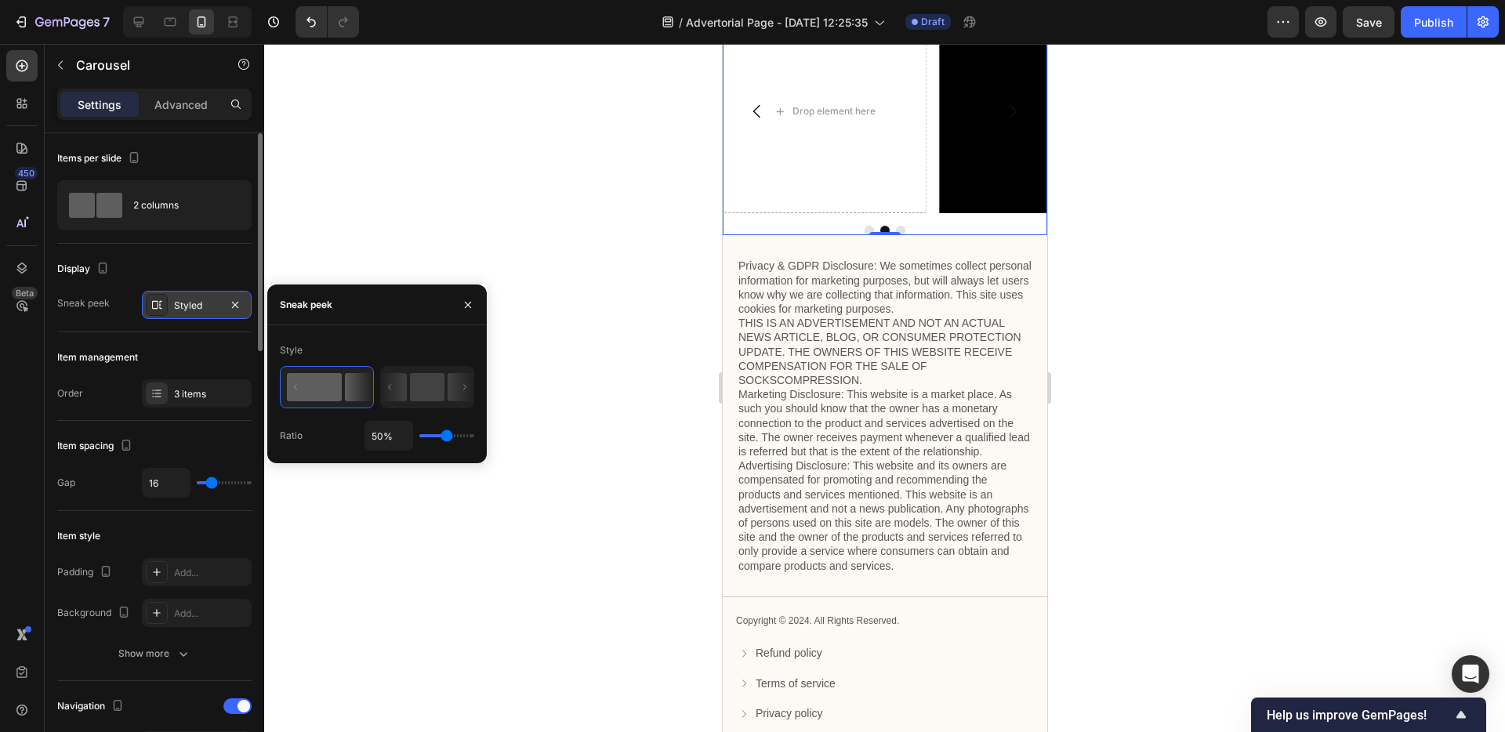
type input "41%"
type input "41"
type input "32%"
type input "32"
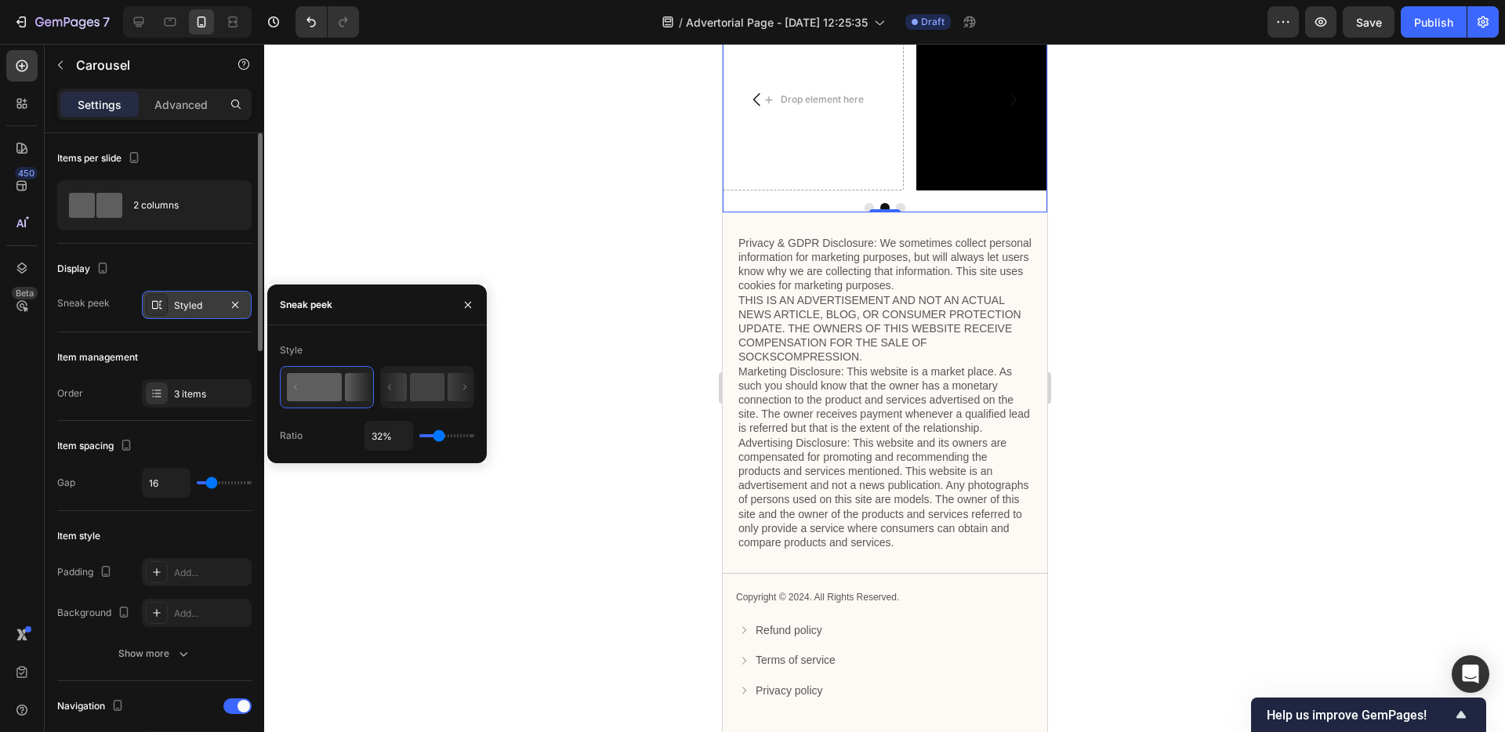
type input "31%"
type input "31"
type input "30%"
type input "30"
type input "29%"
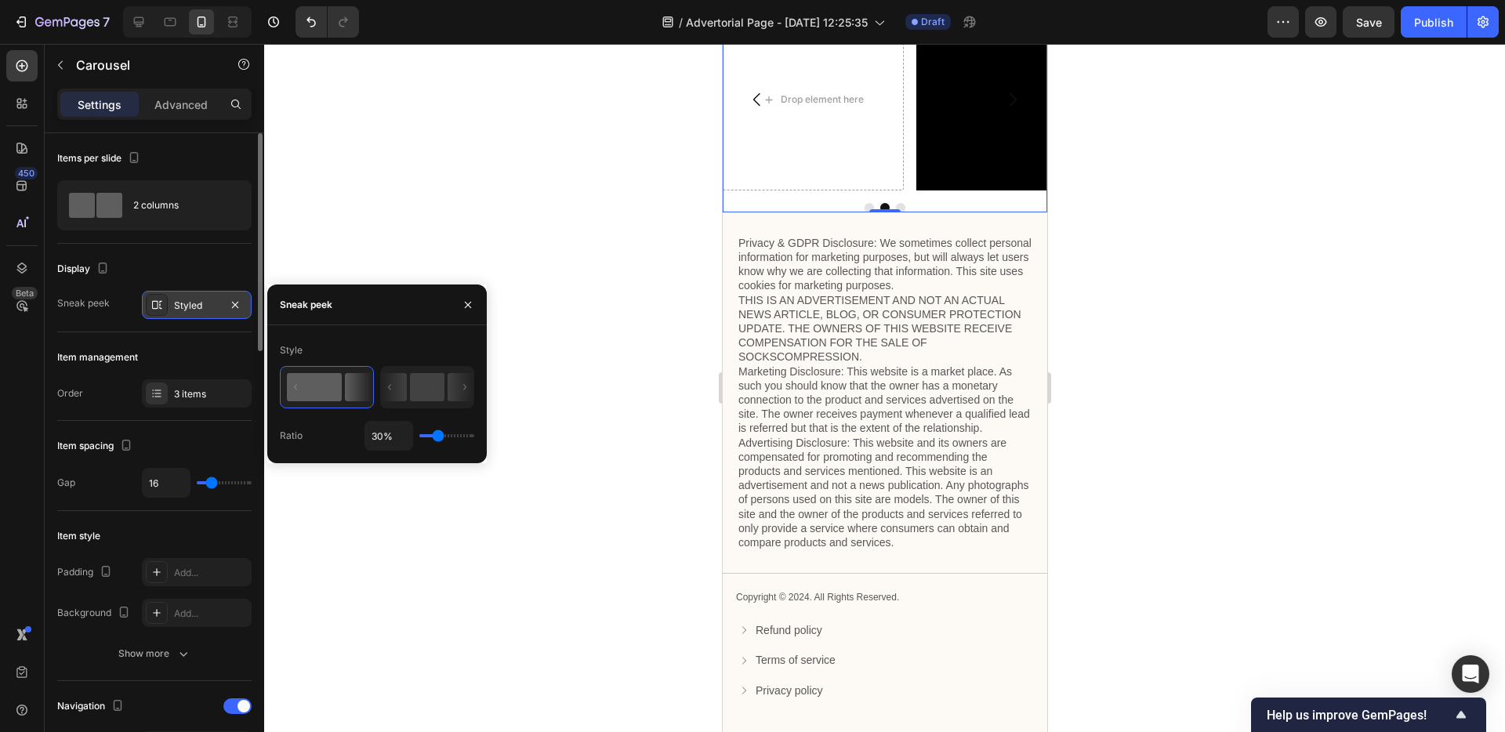
type input "29"
type input "23%"
type input "23"
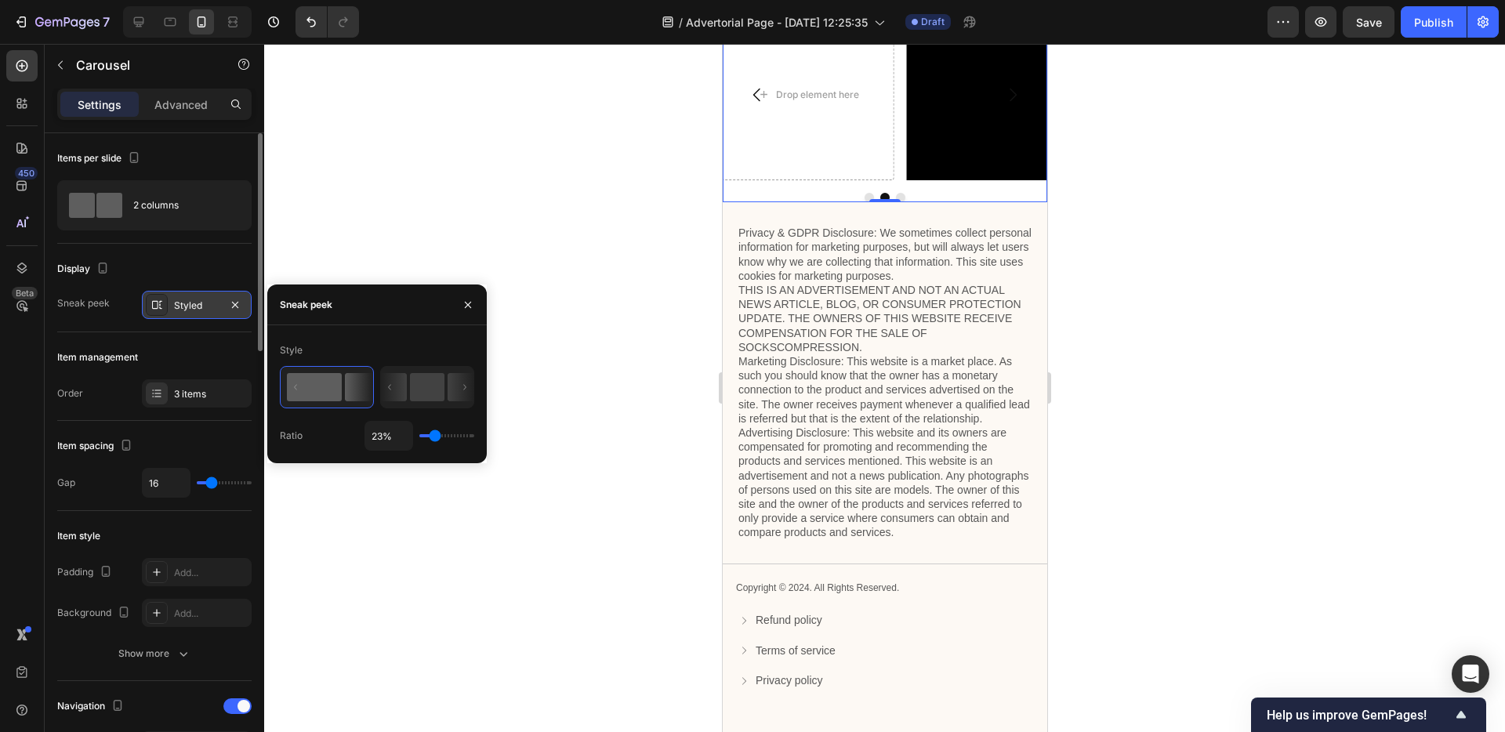
type input "22%"
type input "22"
type input "20%"
type input "20"
type input "17%"
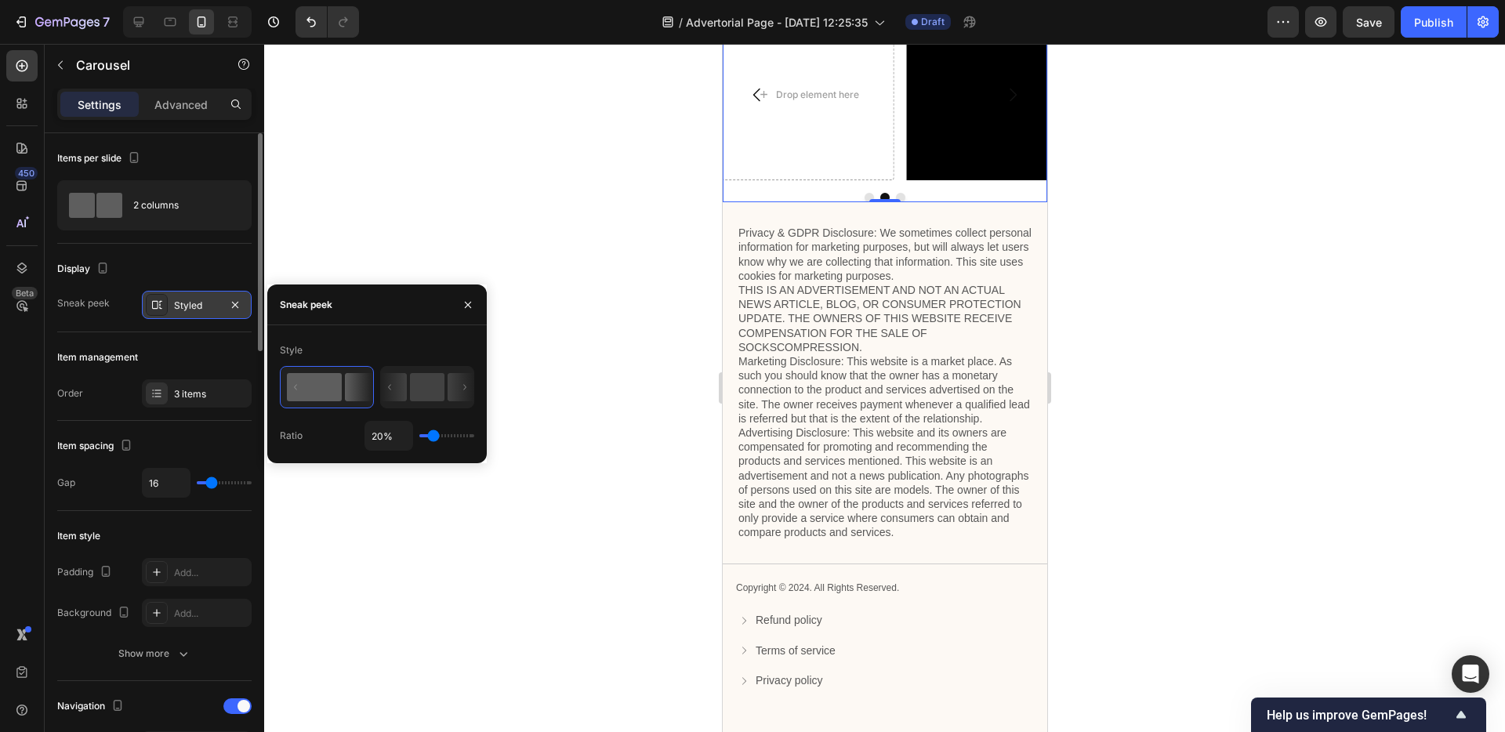
type input "17"
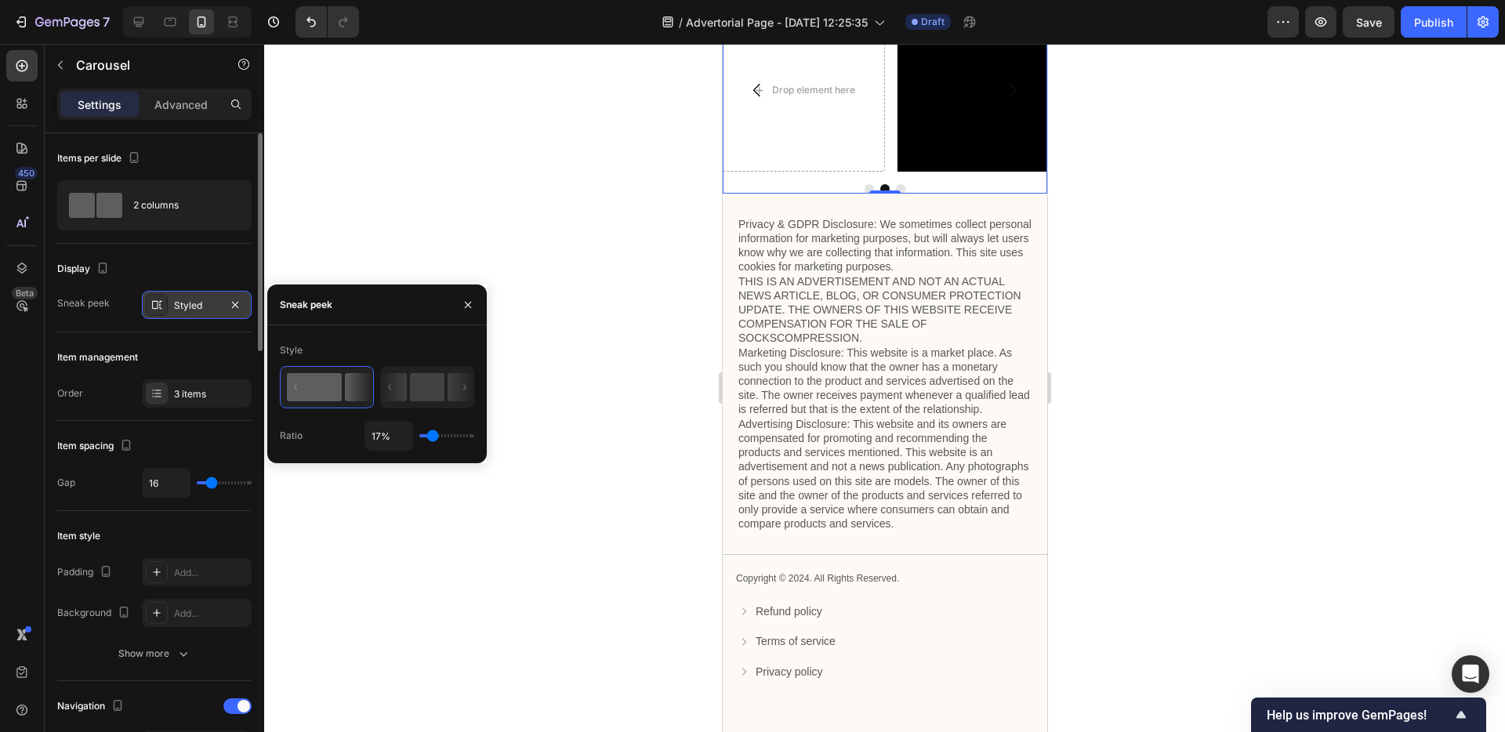
type input "14%"
type input "14"
type input "13%"
type input "13"
type input "11%"
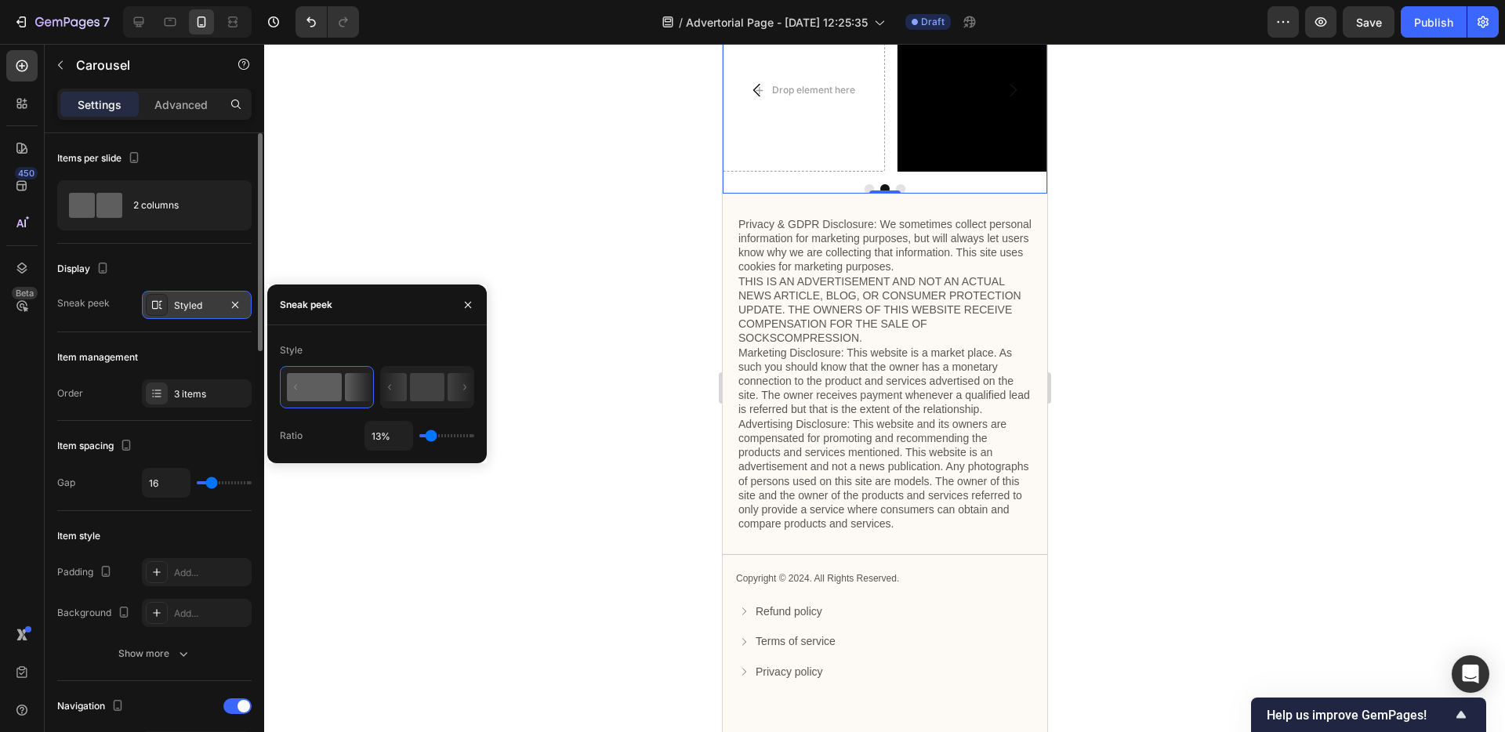
type input "11"
type input "10%"
type input "10"
type input "8%"
type input "8"
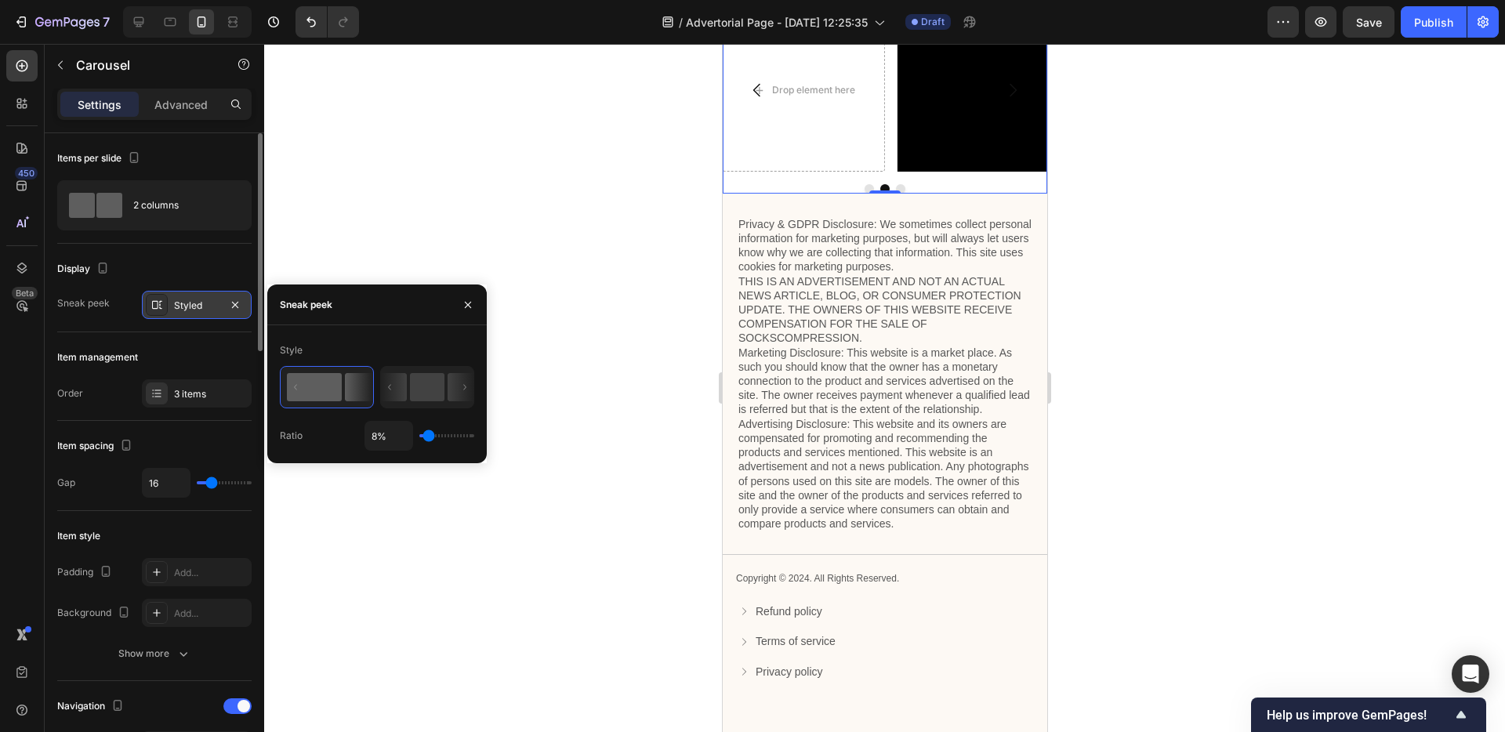
type input "7%"
type input "7"
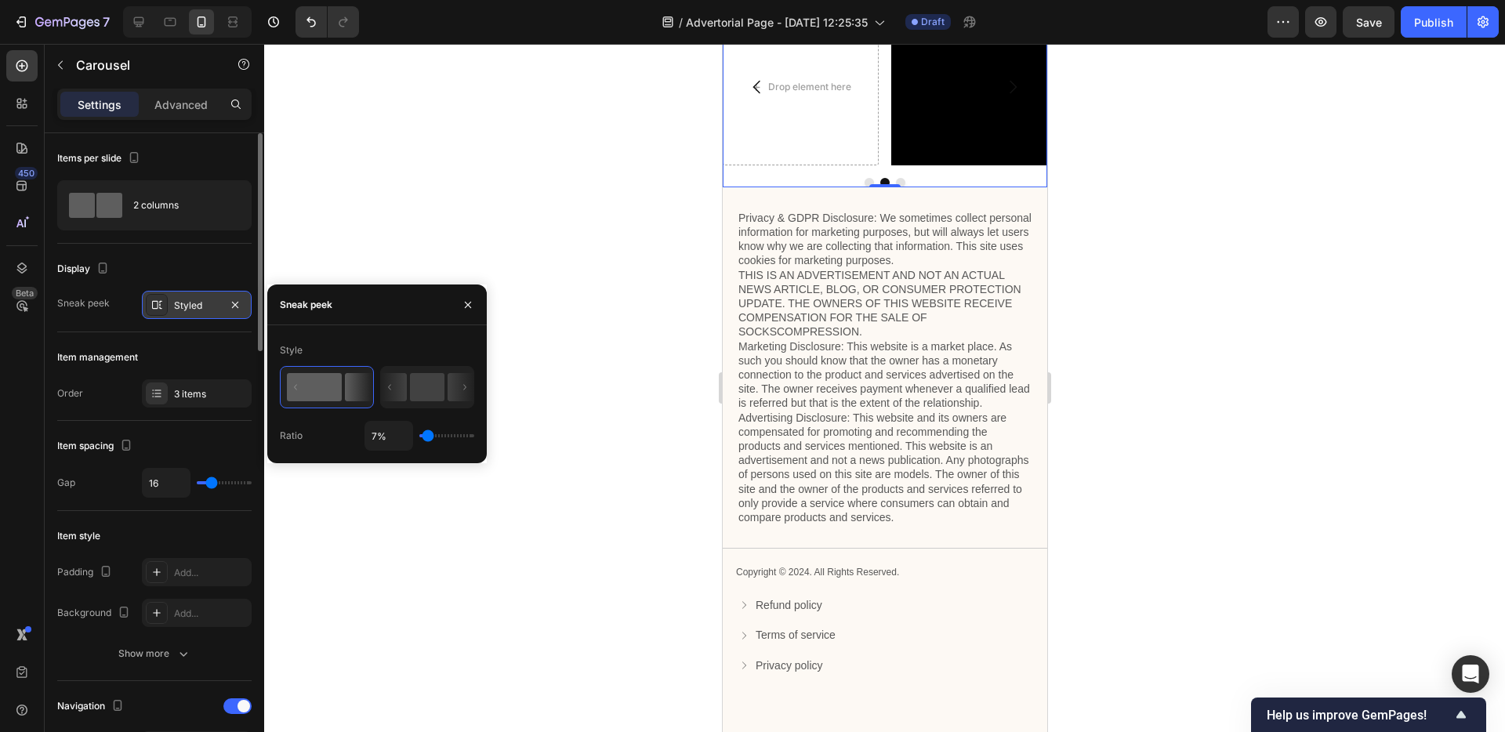
type input "6%"
type input "6"
type input "5%"
type input "5"
type input "2%"
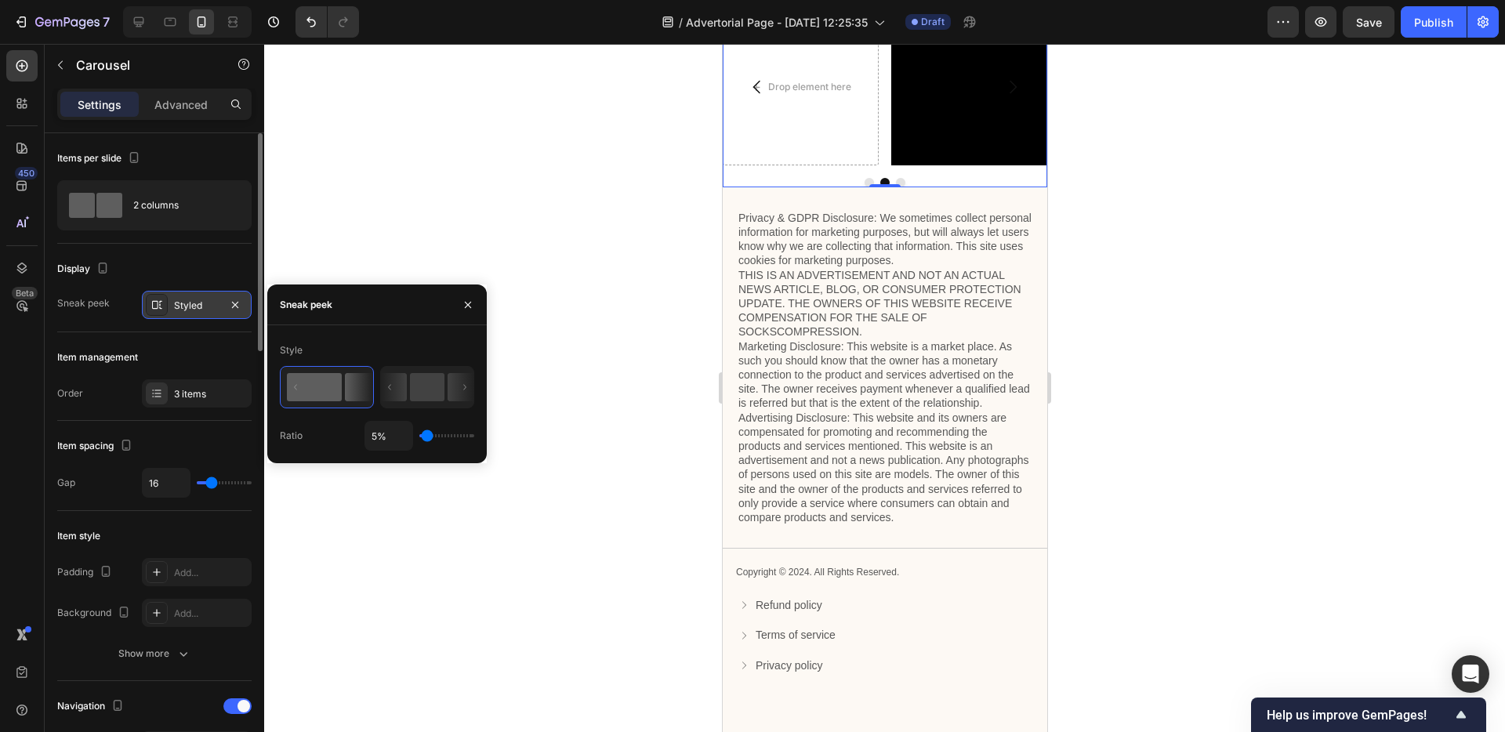
type input "2"
type input "1%"
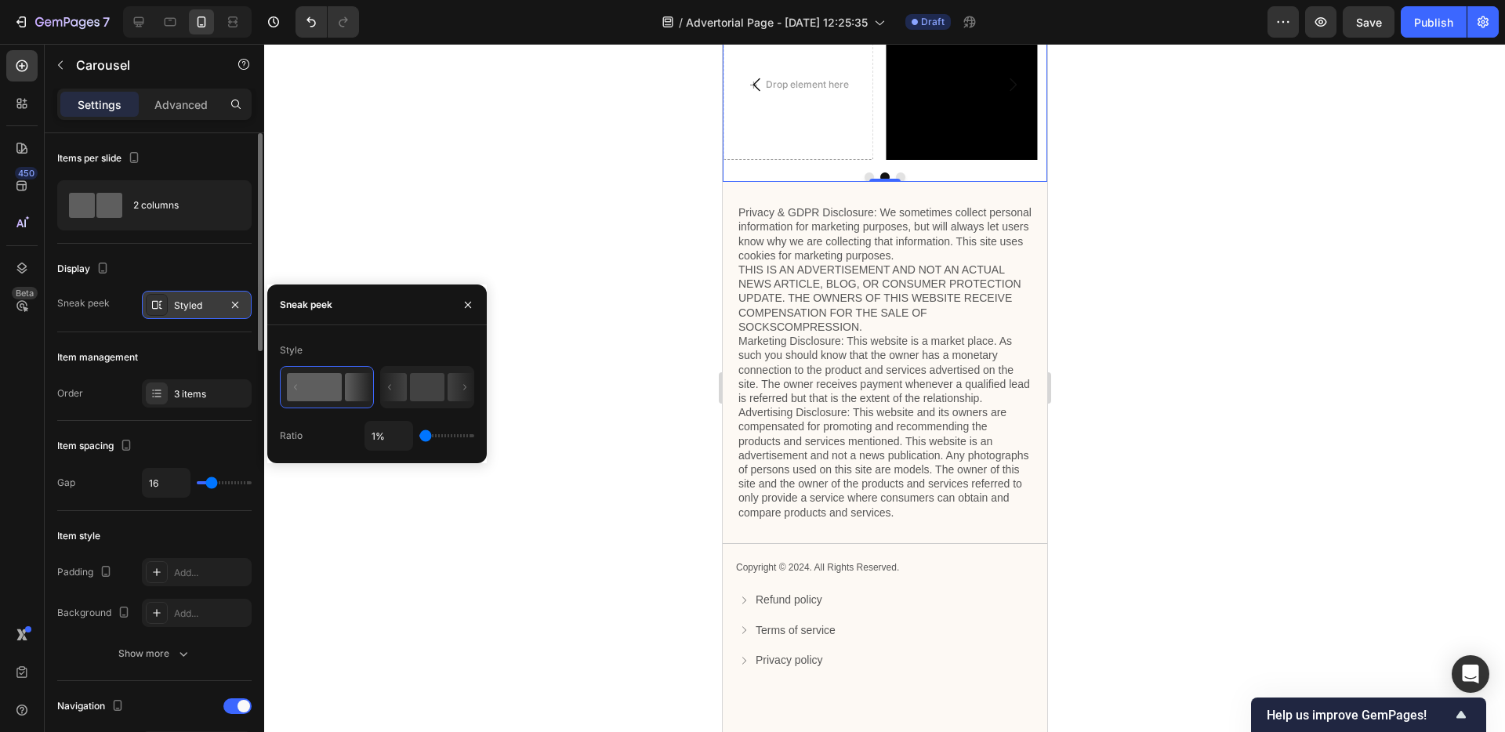
drag, startPoint x: 443, startPoint y: 437, endPoint x: 418, endPoint y: 442, distance: 25.5
type input "1"
click at [419, 437] on input "range" at bounding box center [446, 435] width 55 height 3
click at [541, 504] on div at bounding box center [884, 388] width 1241 height 688
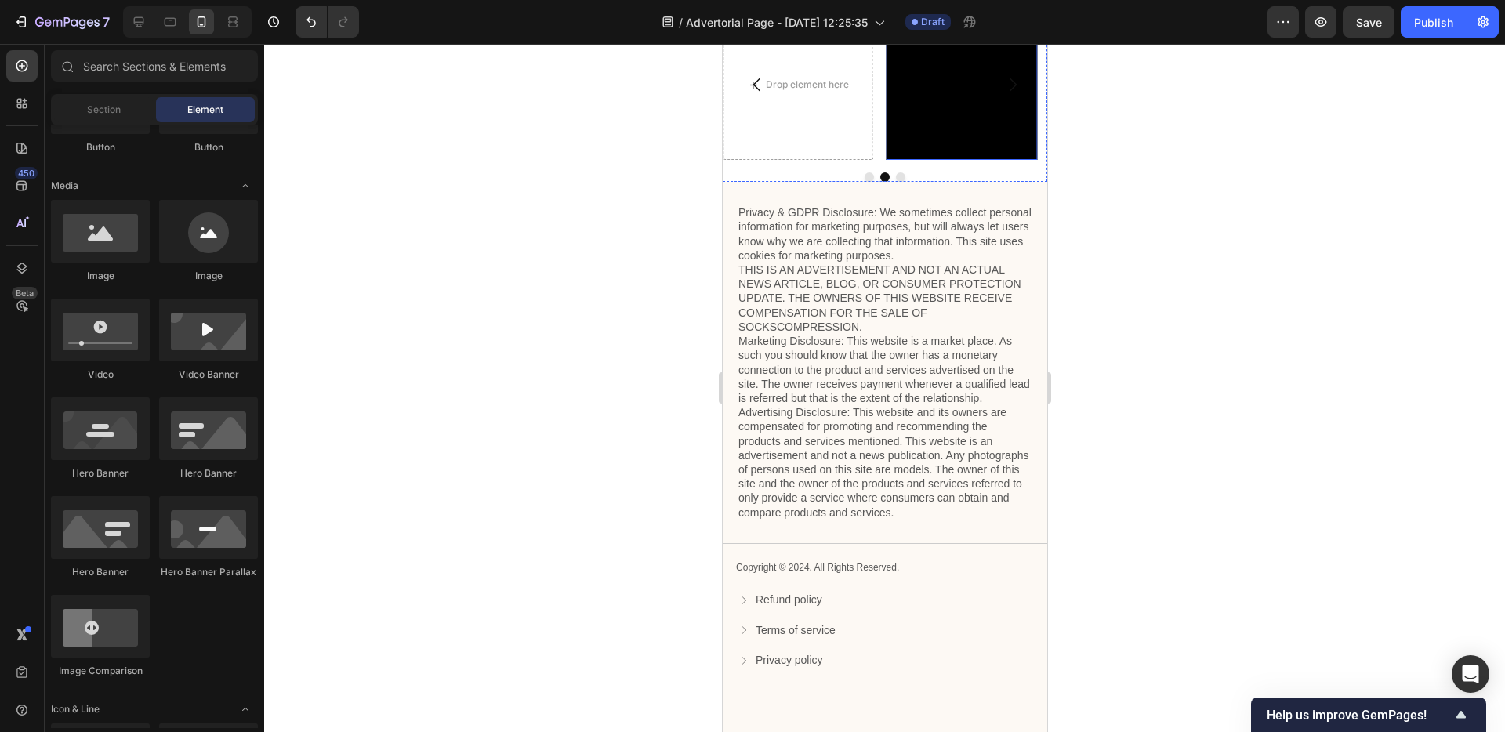
click at [964, 161] on video at bounding box center [961, 84] width 151 height 151
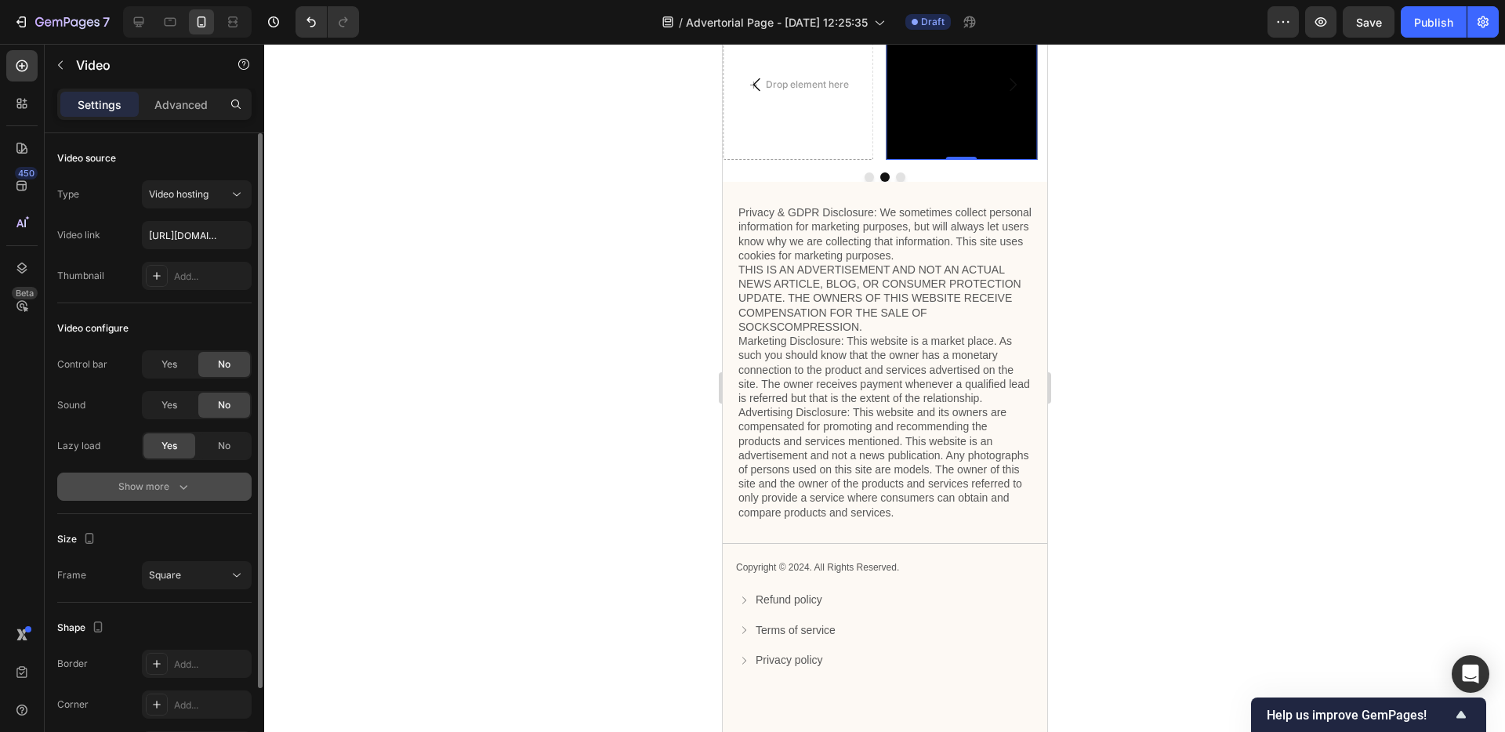
click at [167, 484] on div "Show more" at bounding box center [154, 487] width 73 height 16
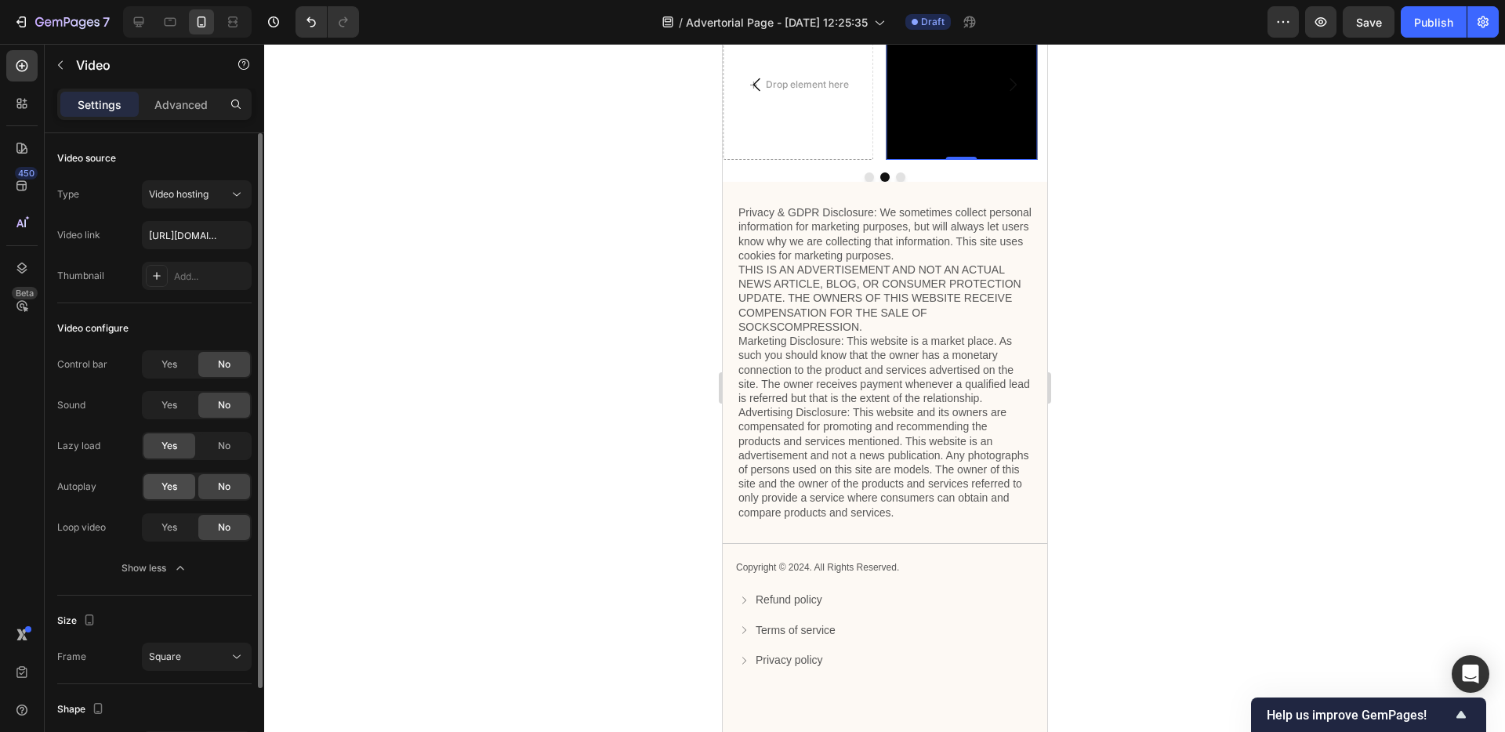
click at [166, 497] on div "Yes" at bounding box center [169, 486] width 52 height 25
click at [184, 534] on div "Yes" at bounding box center [169, 527] width 52 height 25
click at [209, 565] on button "Show less" at bounding box center [154, 568] width 194 height 28
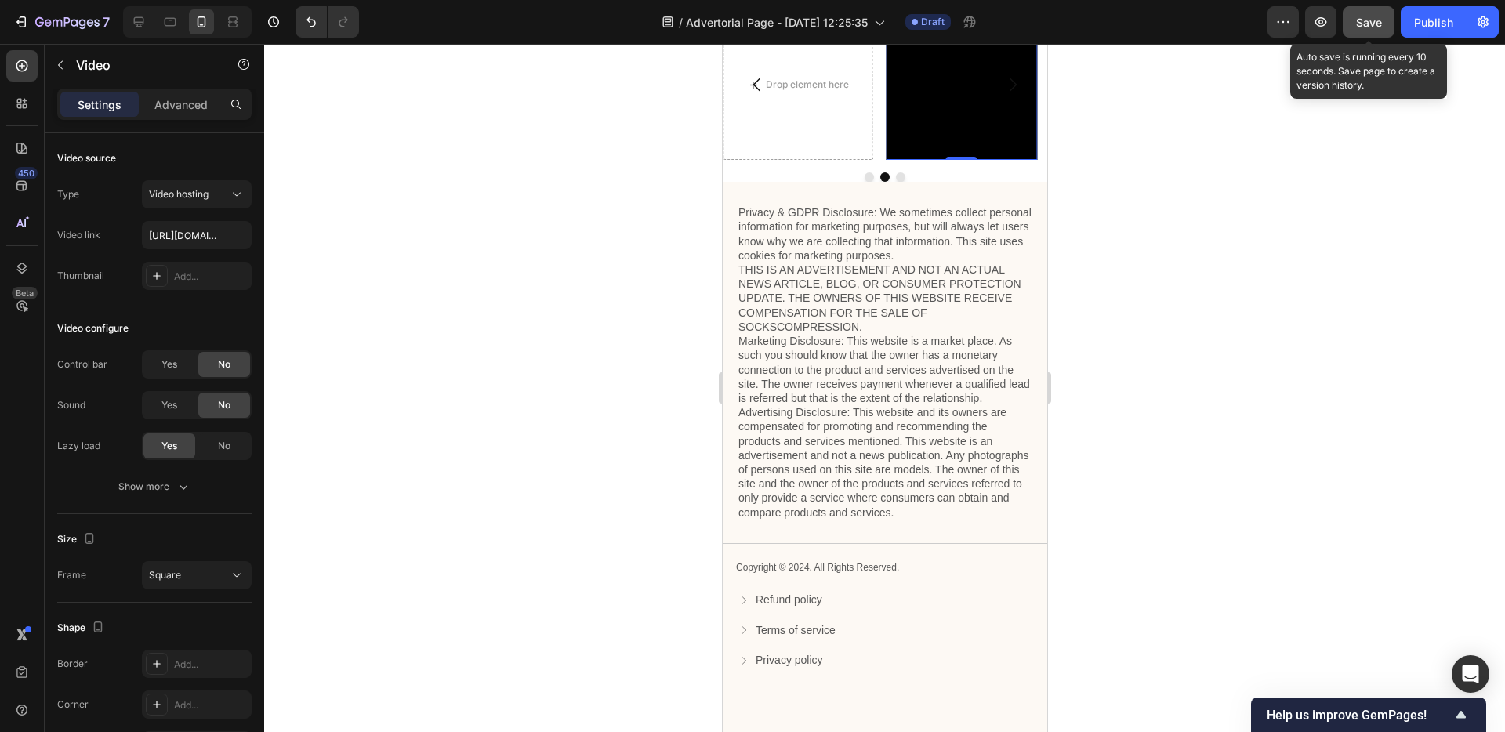
click at [1392, 22] on button "Save" at bounding box center [1369, 21] width 52 height 31
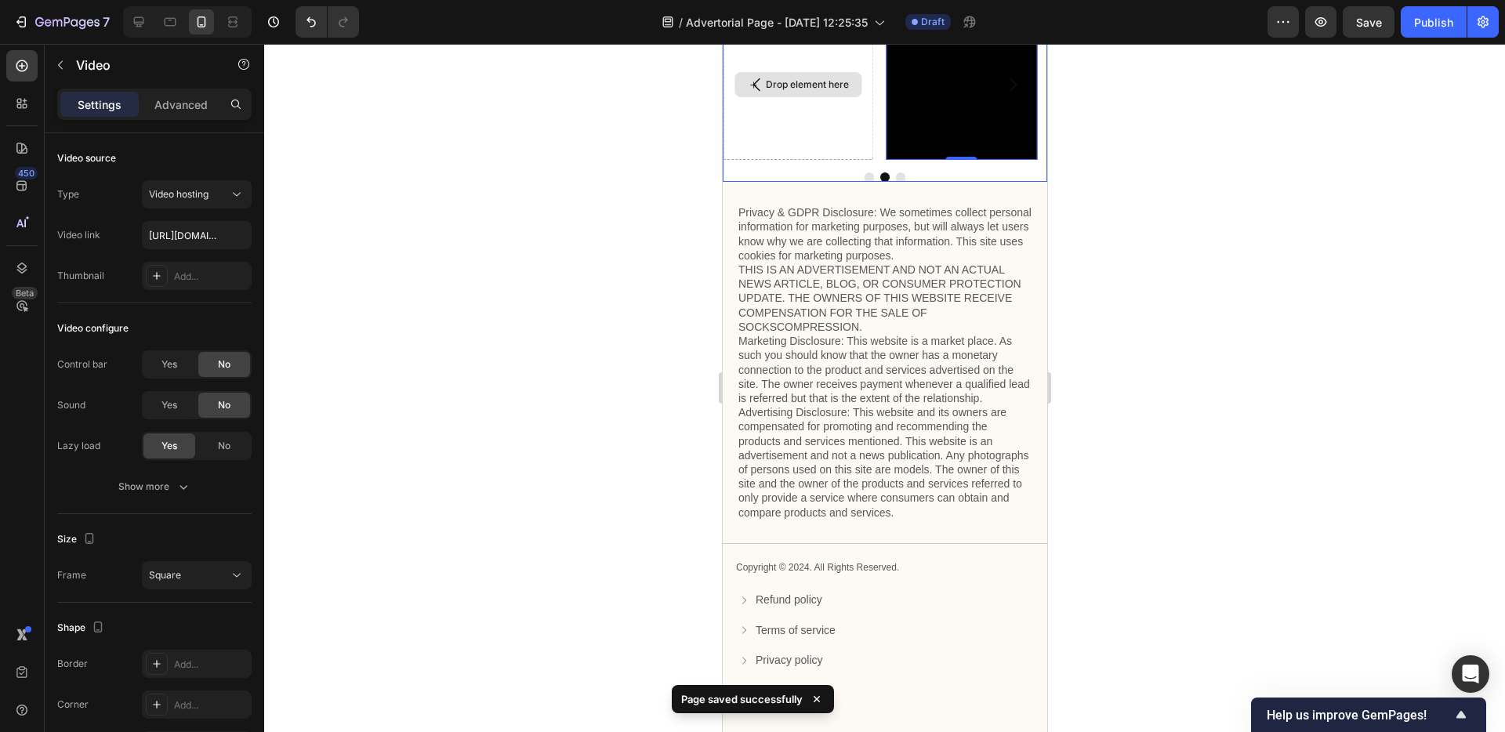
click at [792, 91] on div "Drop element here" at bounding box center [806, 84] width 83 height 13
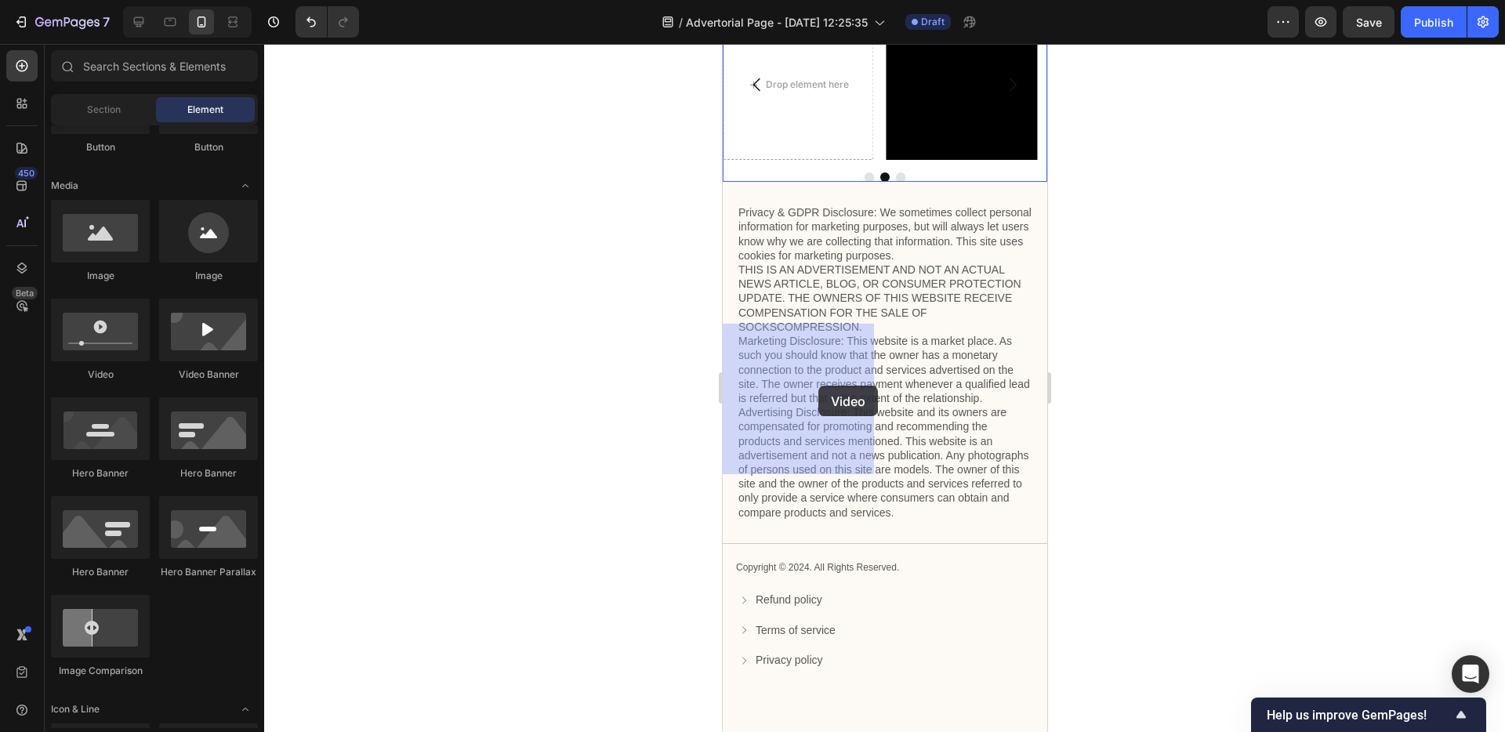
drag, startPoint x: 1037, startPoint y: 389, endPoint x: 818, endPoint y: 386, distance: 219.5
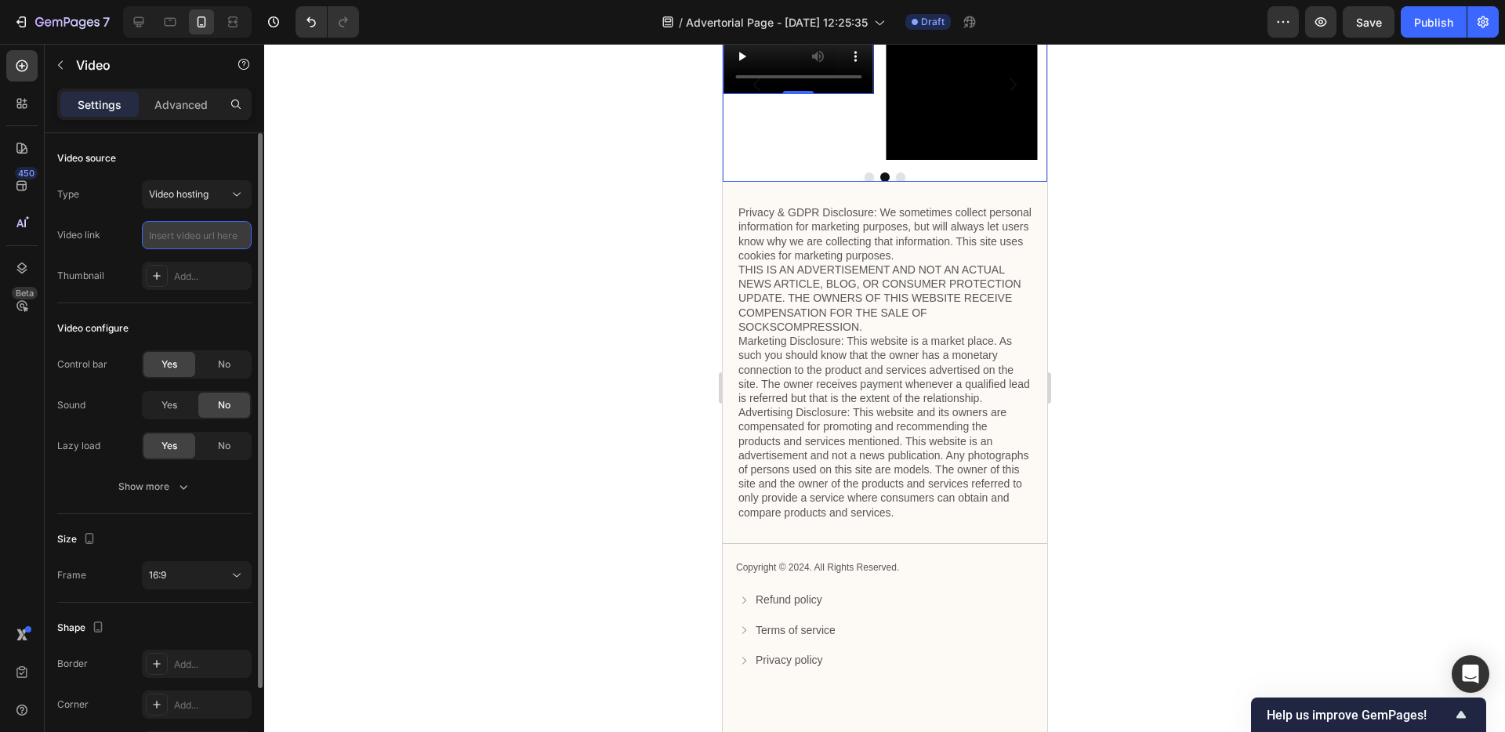
paste input "[URL][DOMAIN_NAME]"
type input "[URL][DOMAIN_NAME]"
click at [224, 479] on button "Show more" at bounding box center [154, 487] width 194 height 28
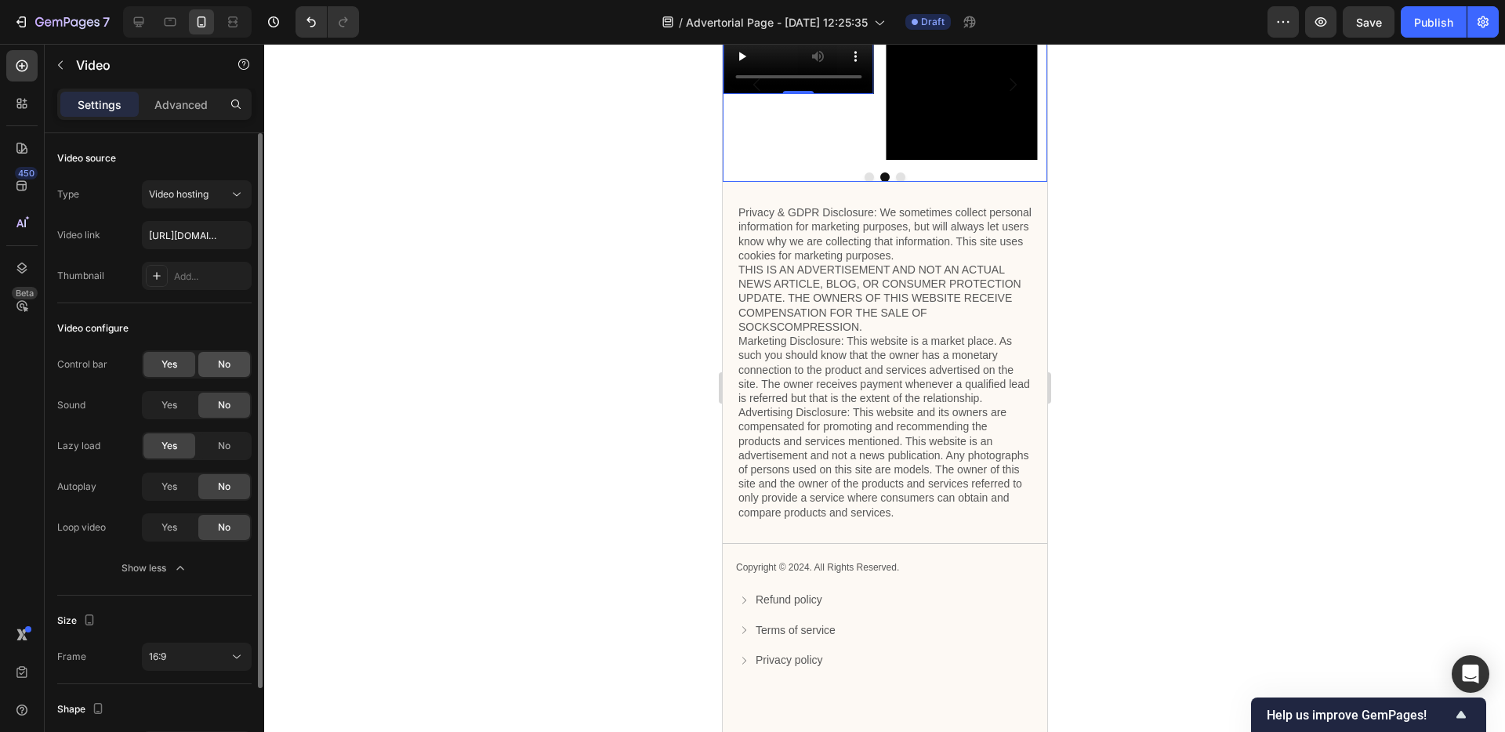
click at [222, 372] on div "No" at bounding box center [224, 364] width 52 height 25
click at [182, 486] on div "Yes" at bounding box center [169, 486] width 52 height 25
click at [180, 531] on div "Yes" at bounding box center [169, 527] width 52 height 25
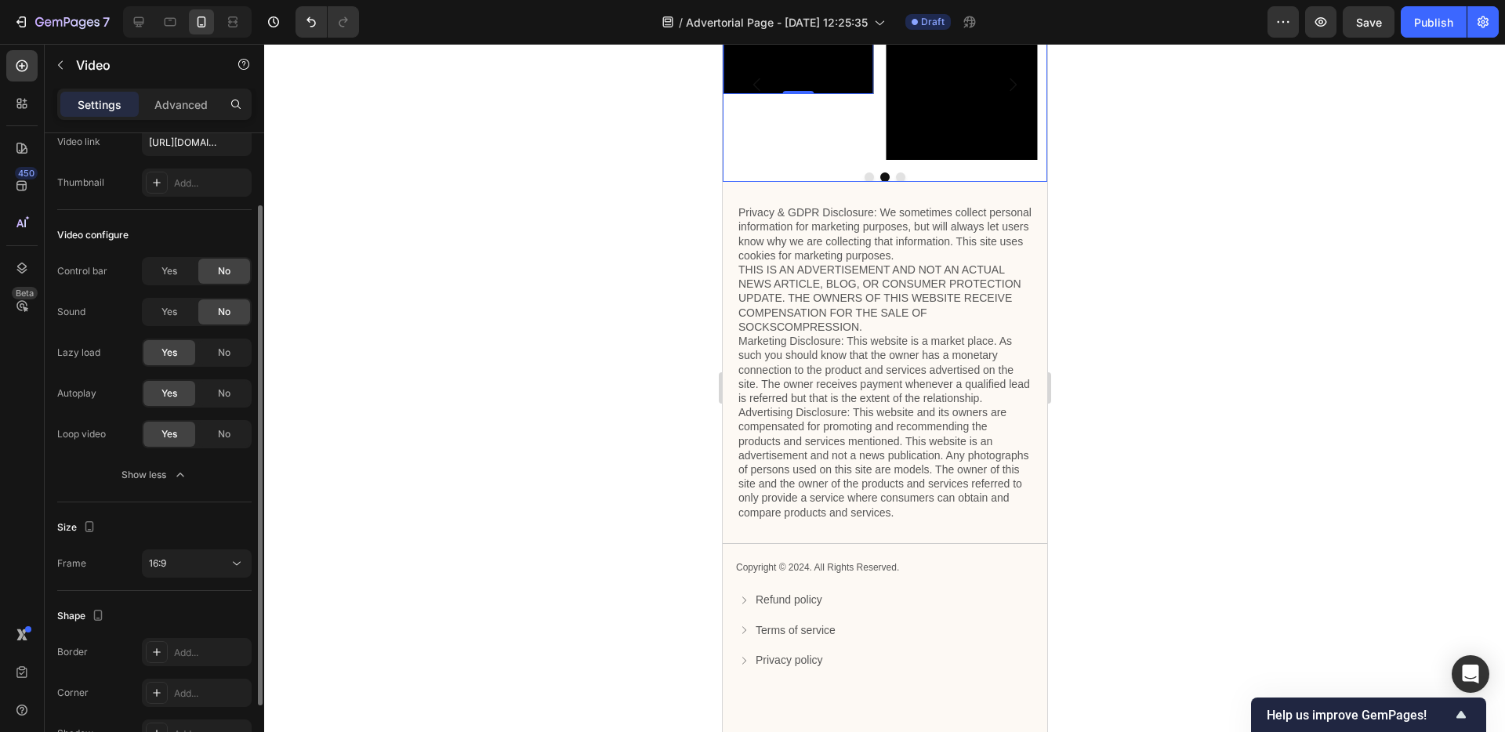
scroll to position [165, 0]
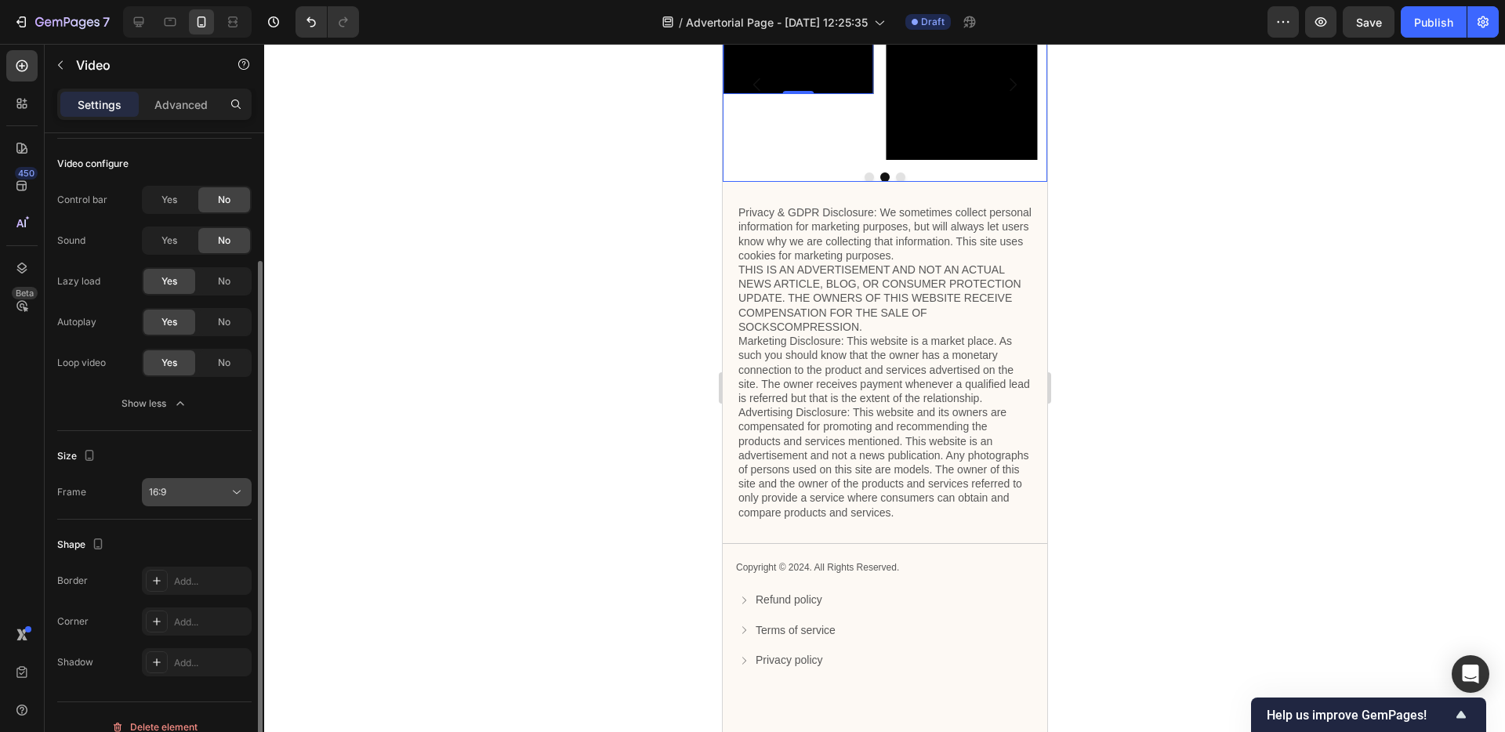
click at [233, 495] on icon at bounding box center [237, 493] width 16 height 16
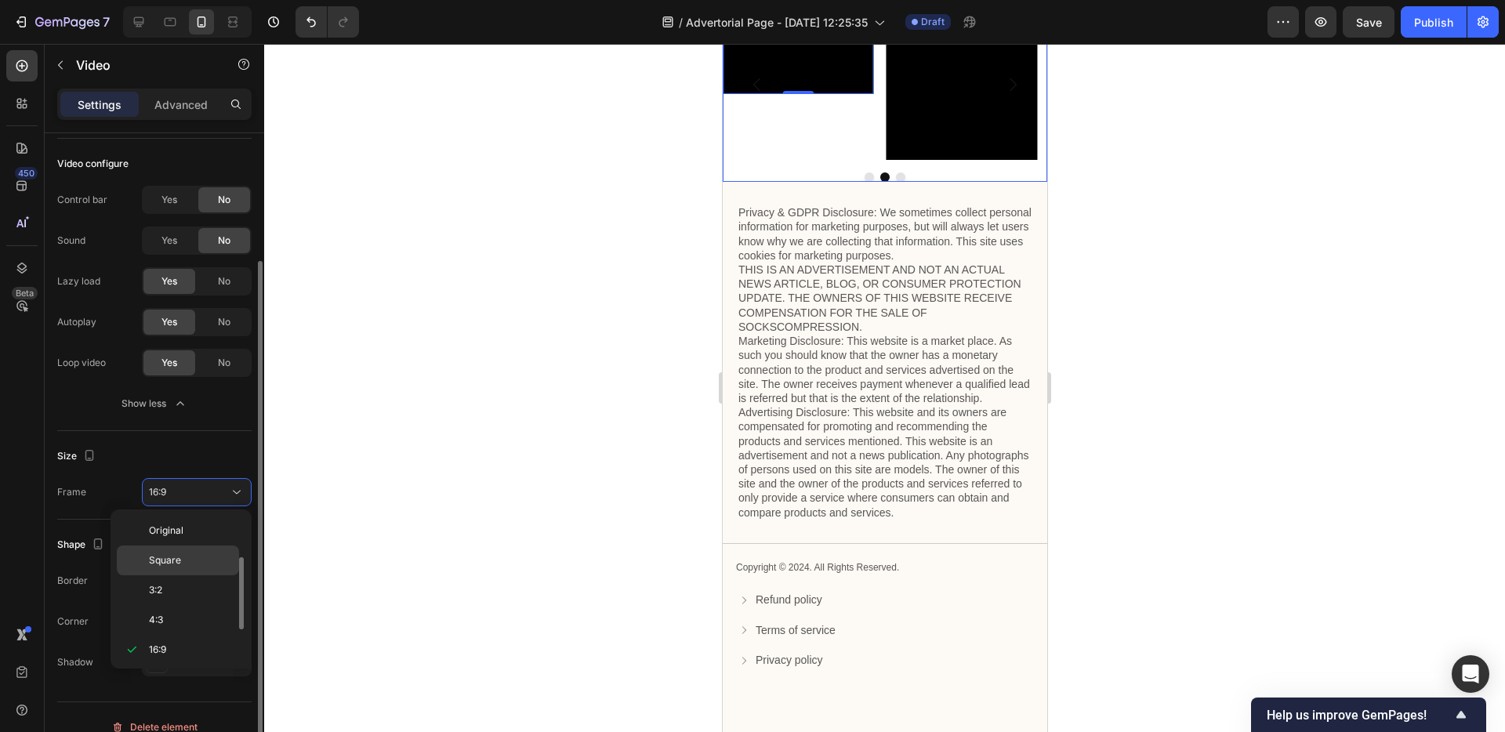
scroll to position [28, 0]
click at [217, 517] on div "Square" at bounding box center [178, 532] width 122 height 30
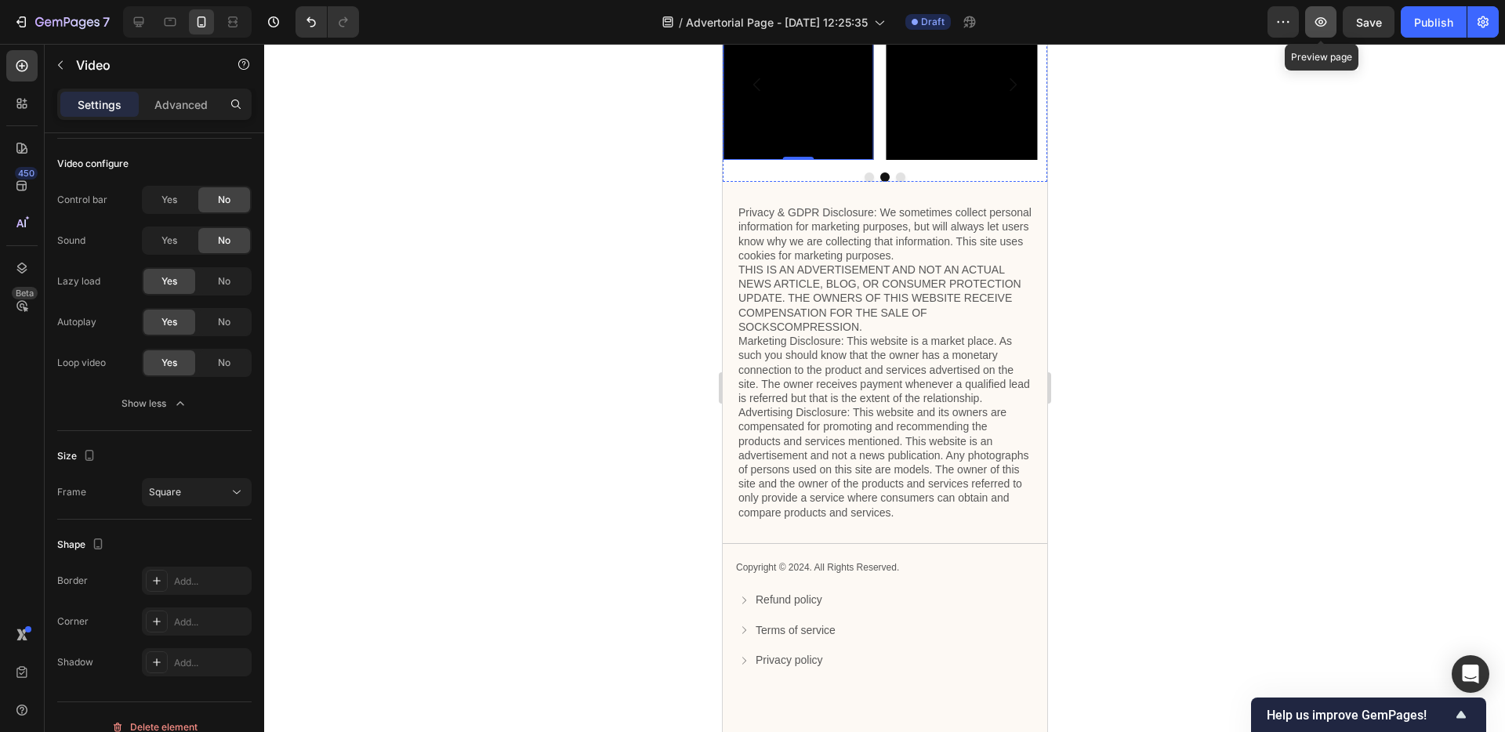
click at [1313, 22] on icon "button" at bounding box center [1321, 22] width 16 height 16
click at [142, 21] on icon at bounding box center [139, 22] width 16 height 16
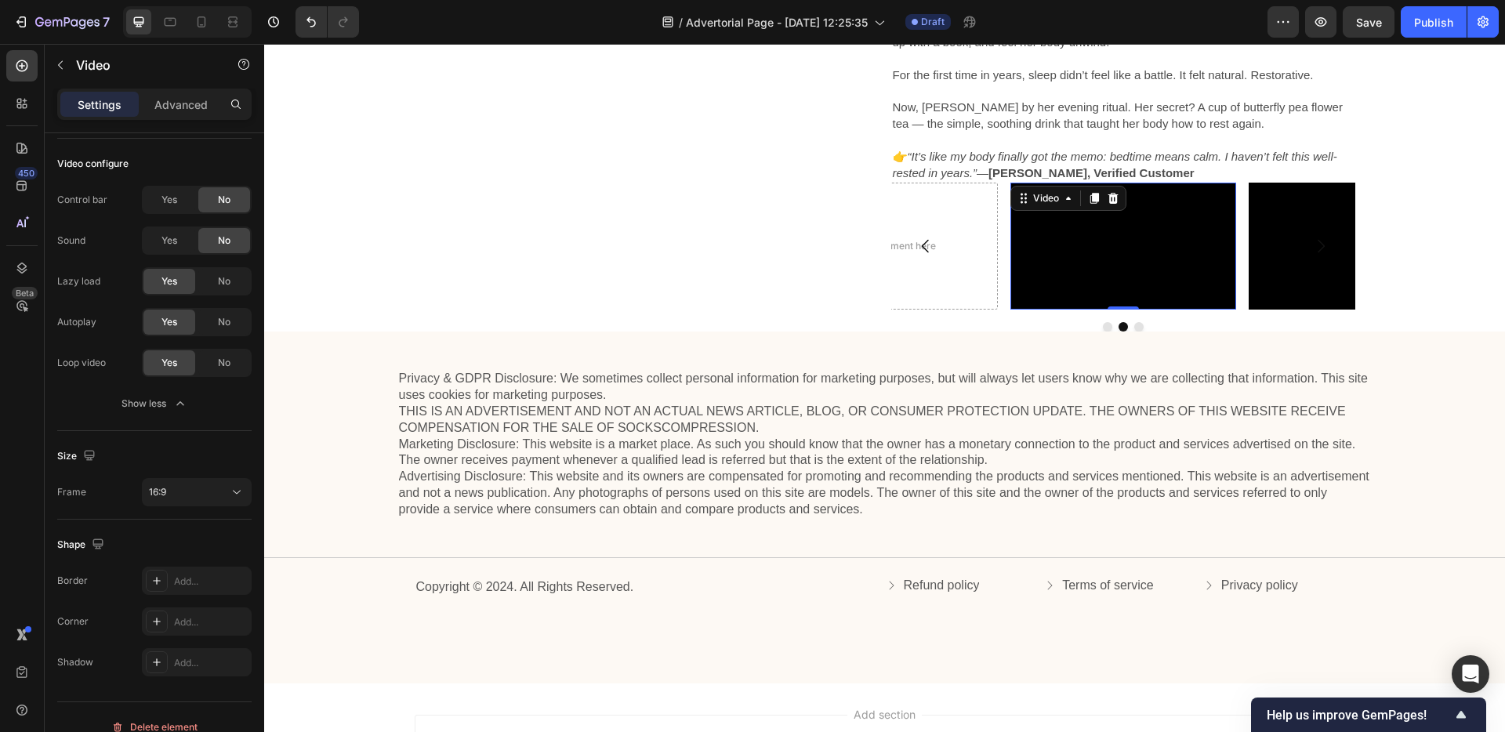
scroll to position [3413, 0]
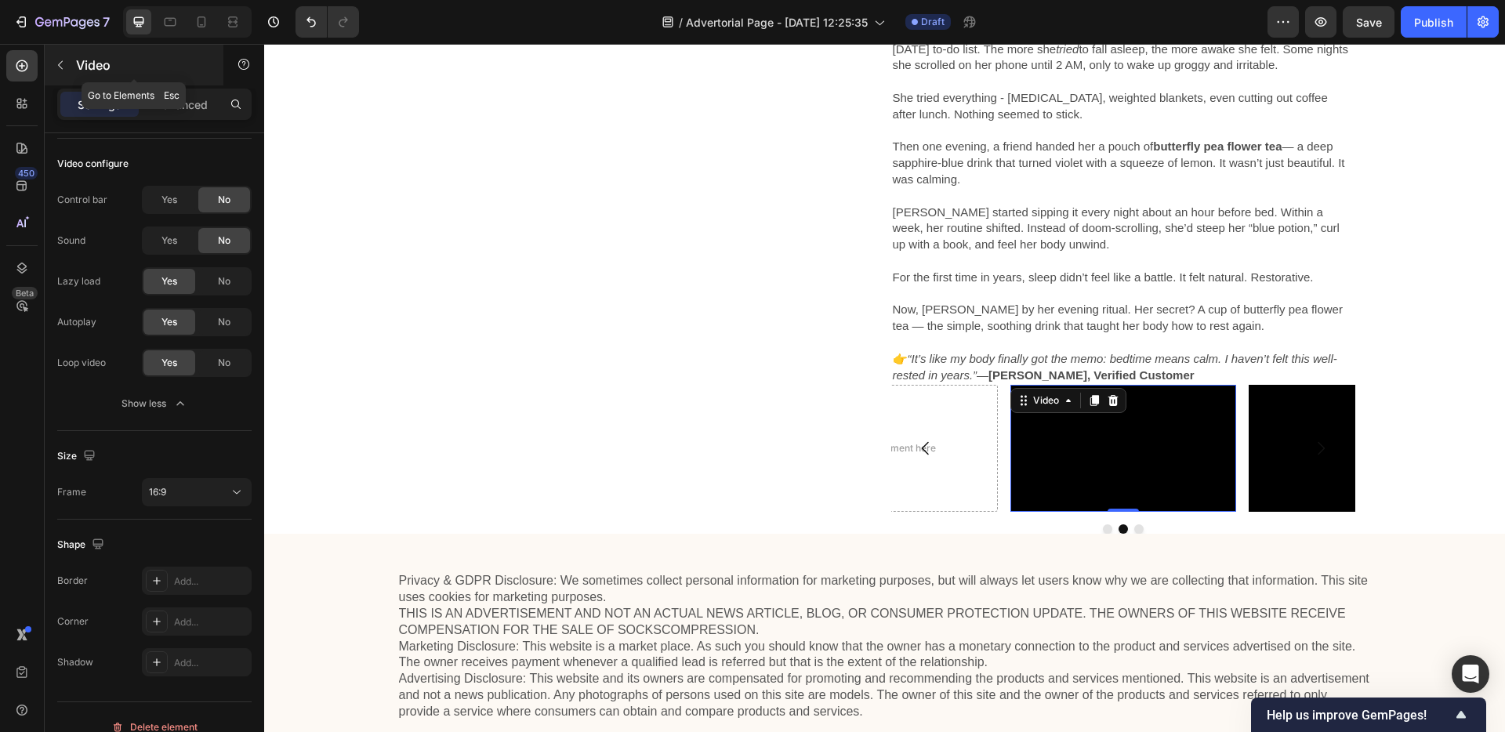
click at [53, 61] on button "button" at bounding box center [60, 65] width 25 height 25
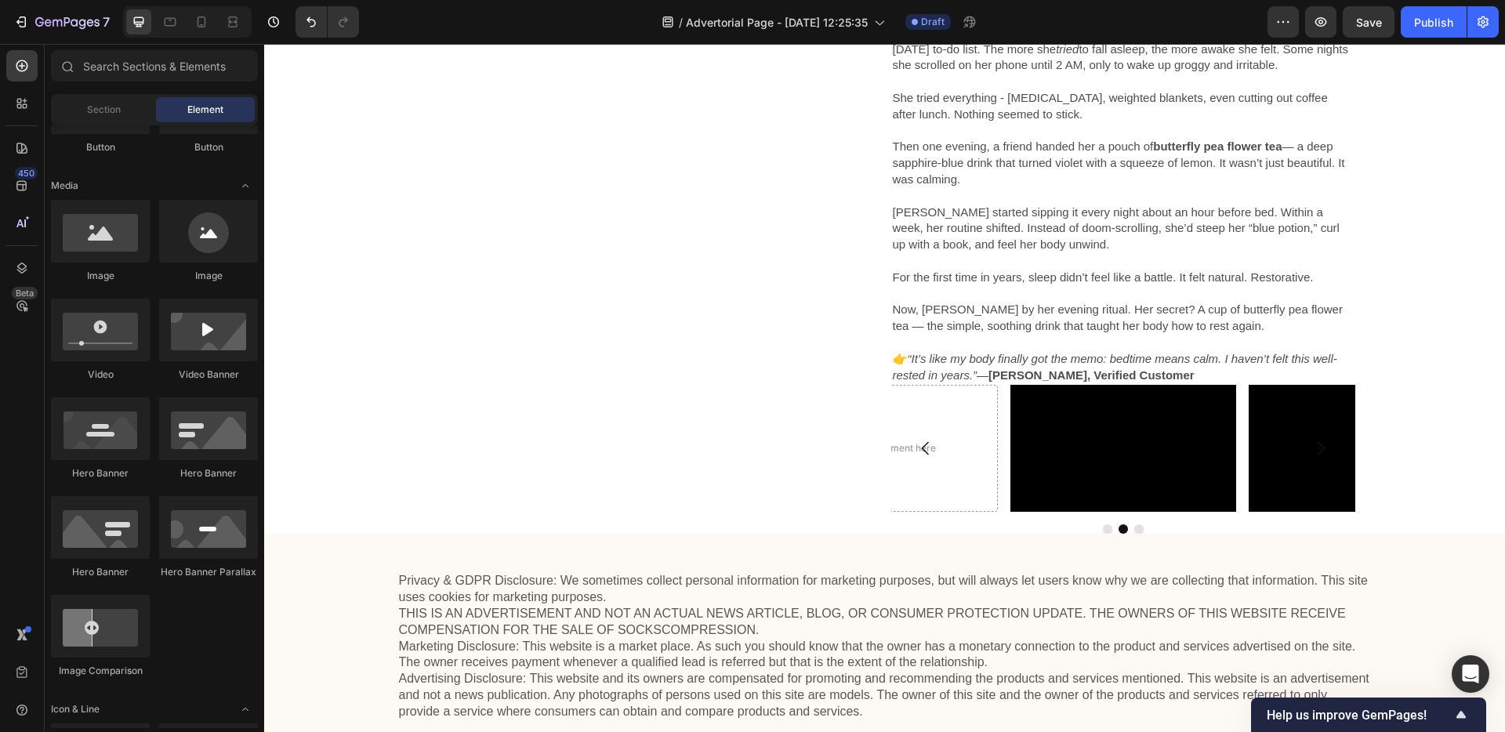
scroll to position [0, 0]
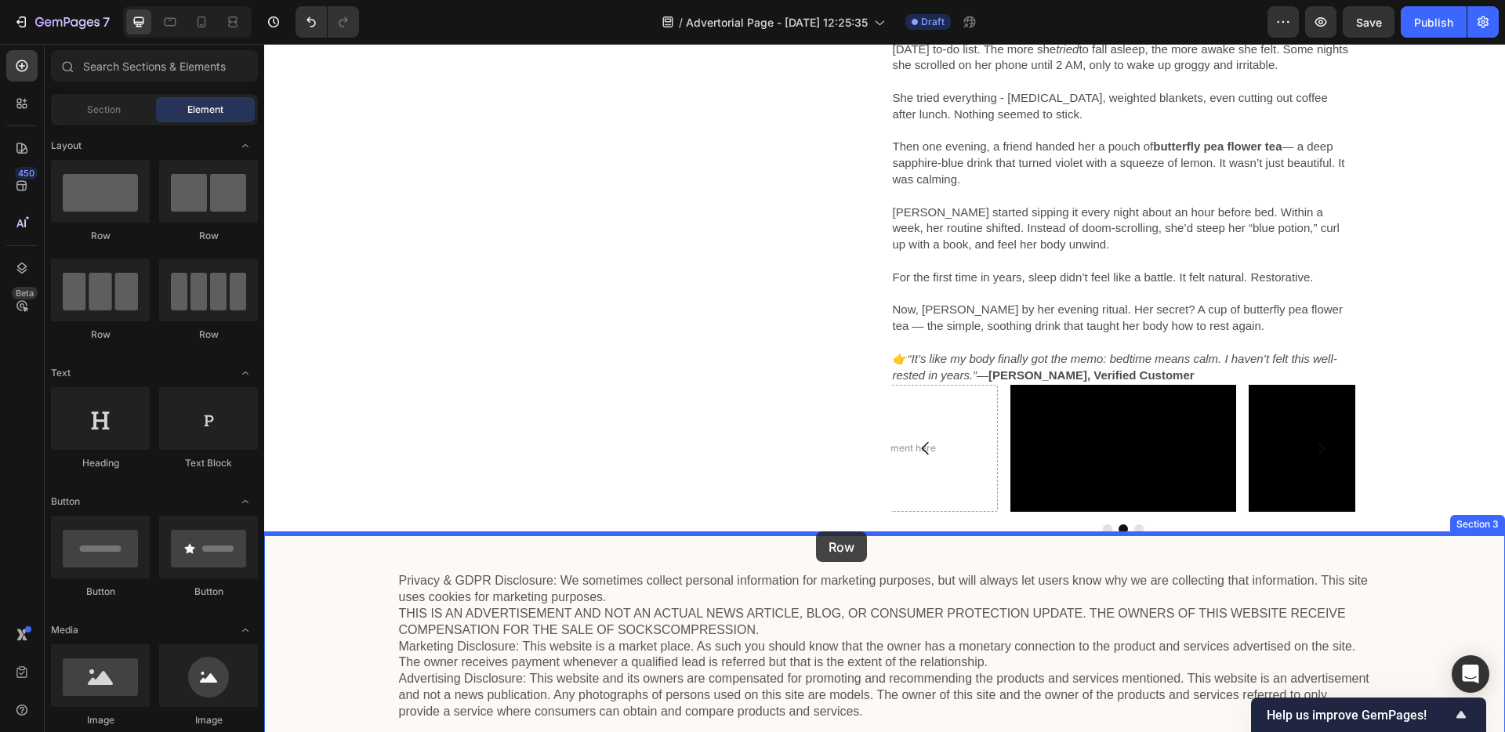
drag, startPoint x: 386, startPoint y: 246, endPoint x: 813, endPoint y: 536, distance: 516.4
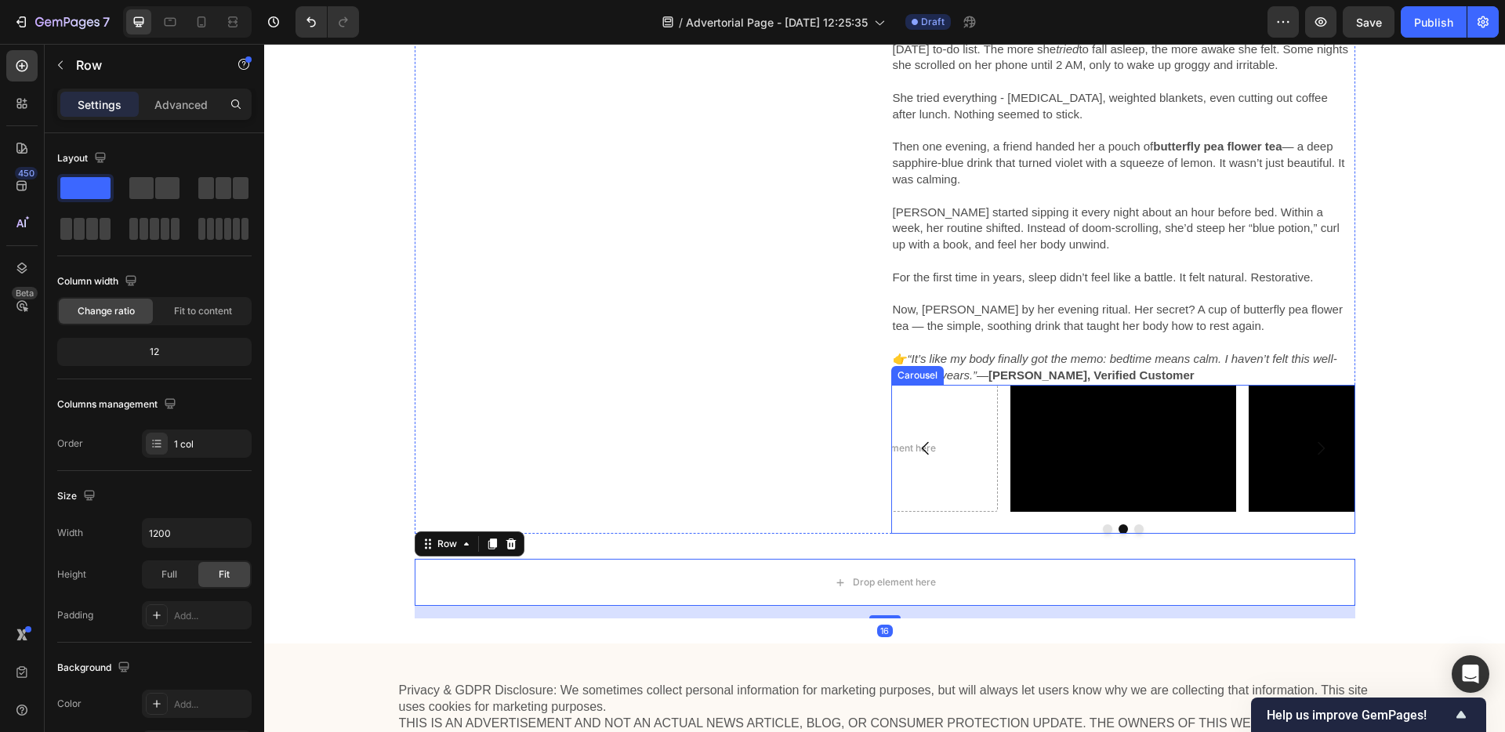
click at [1001, 455] on div "Drop element here Video Video" at bounding box center [1123, 448] width 464 height 127
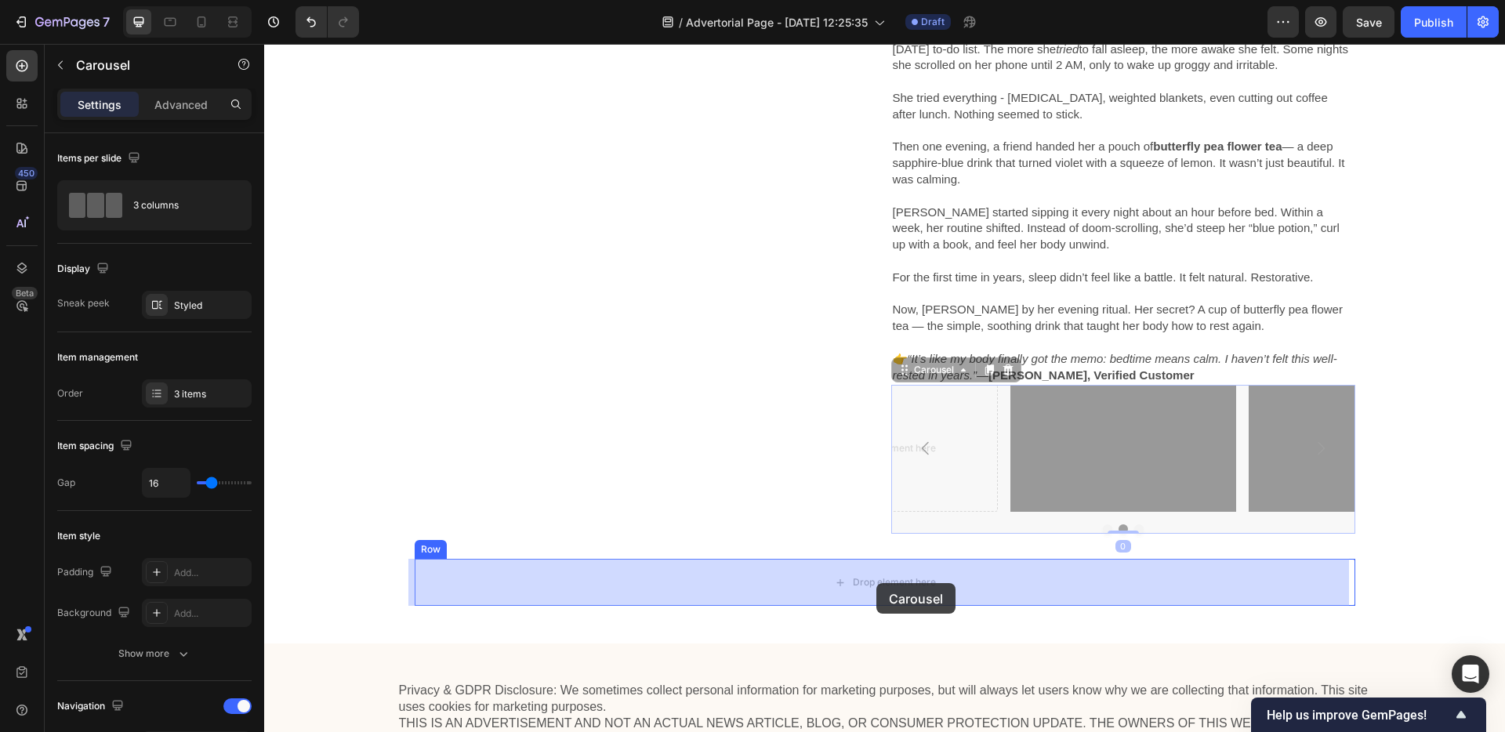
drag, startPoint x: 943, startPoint y: 372, endPoint x: 876, endPoint y: 583, distance: 222.2
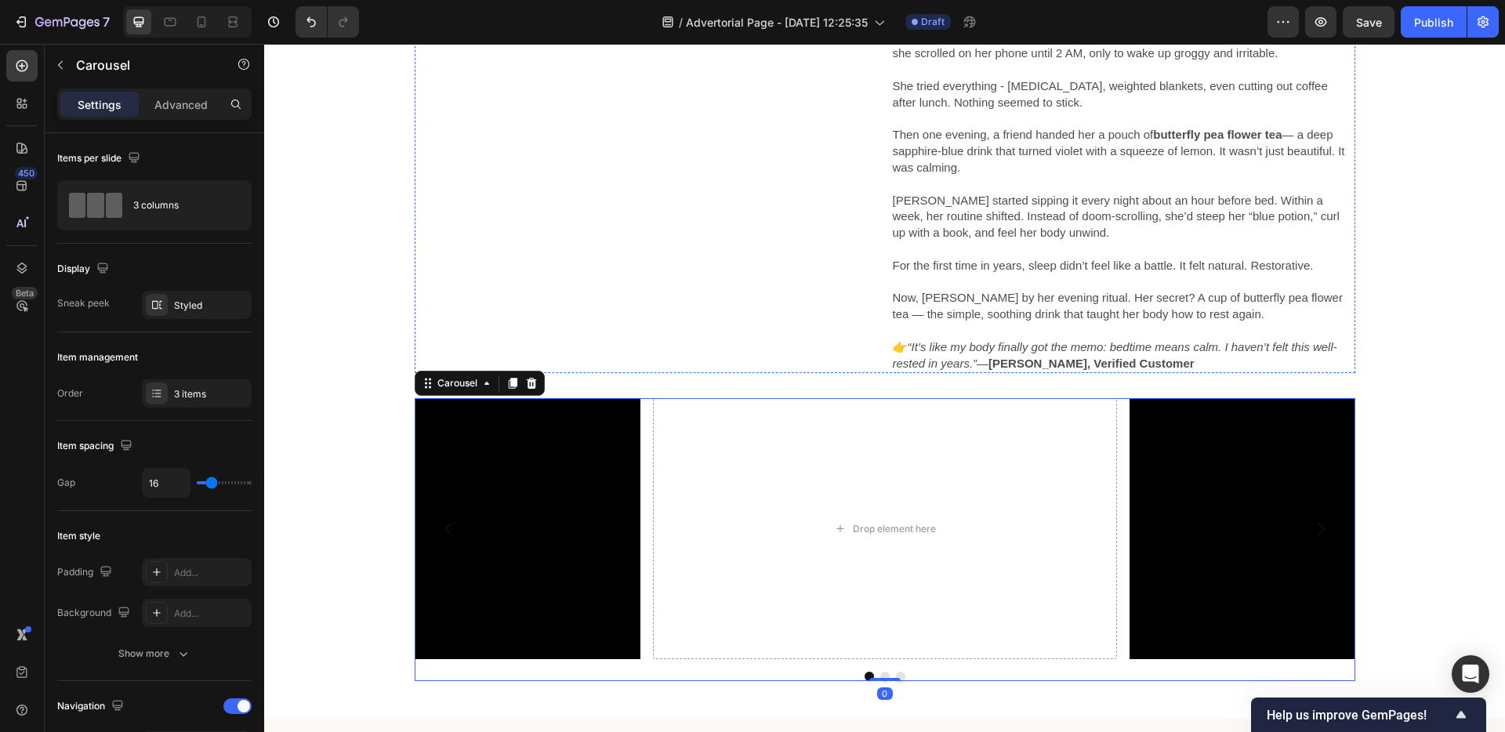
scroll to position [3437, 0]
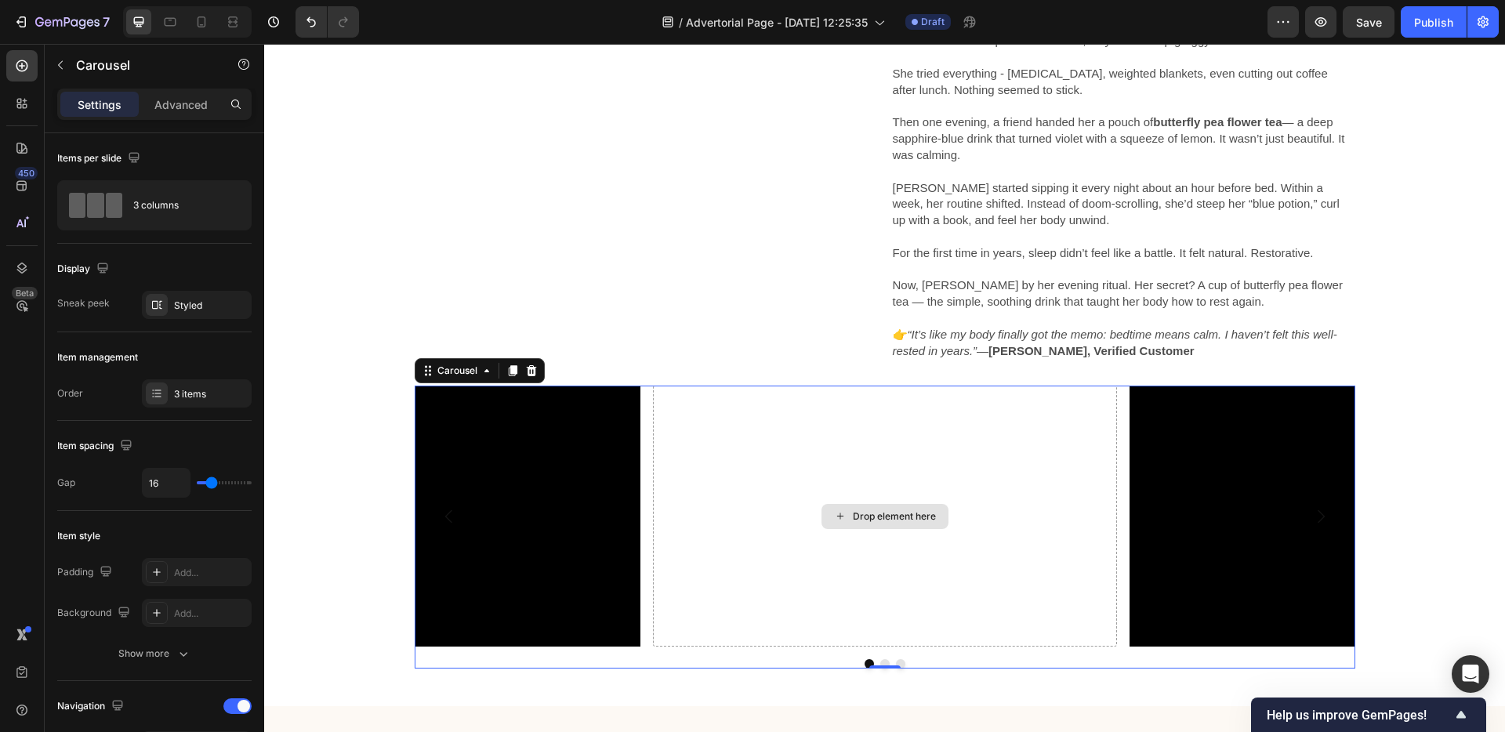
click at [834, 523] on icon at bounding box center [840, 516] width 13 height 13
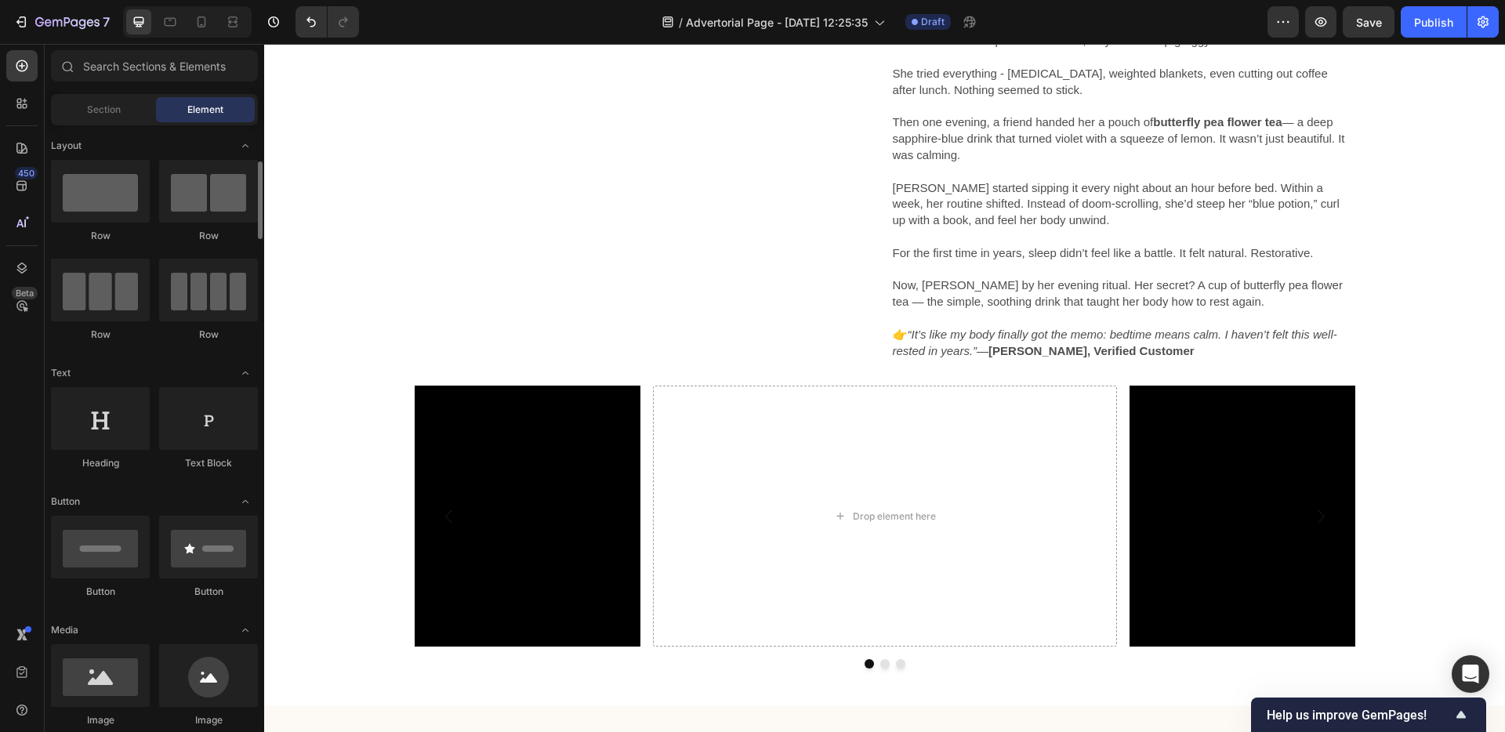
scroll to position [144, 0]
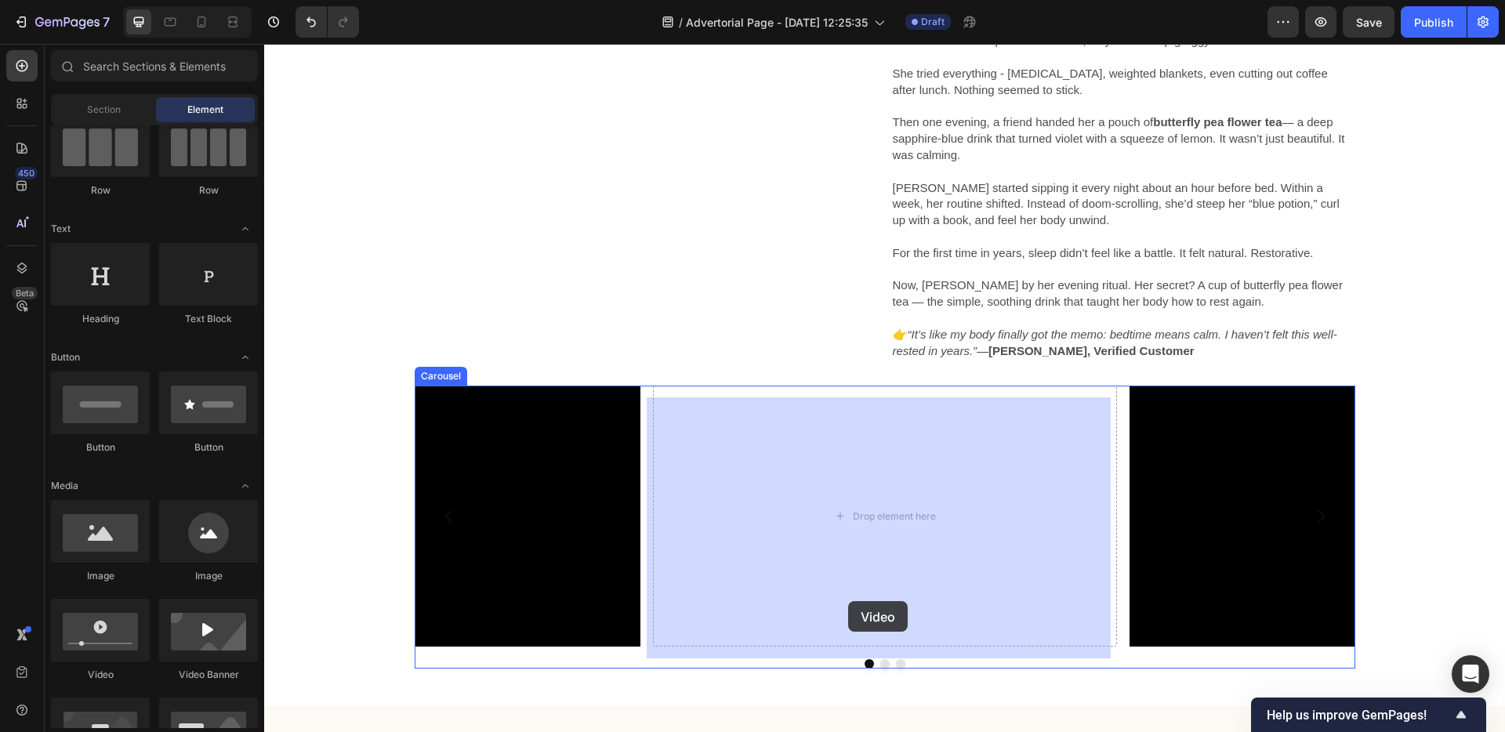
drag, startPoint x: 393, startPoint y: 685, endPoint x: 848, endPoint y: 601, distance: 463.2
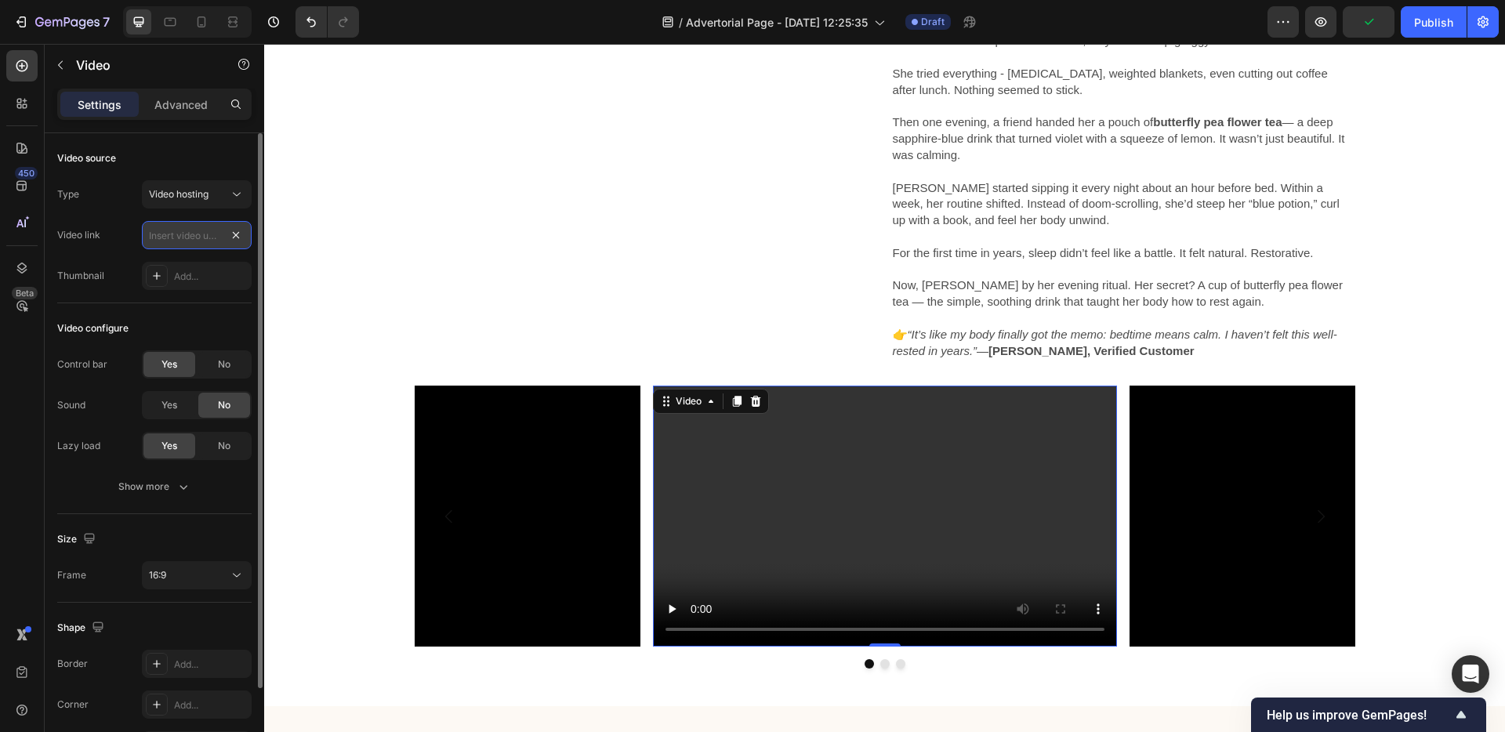
scroll to position [0, 0]
click at [207, 234] on input "text" at bounding box center [197, 235] width 110 height 28
paste input "[URL][DOMAIN_NAME]"
type input "[URL][DOMAIN_NAME]"
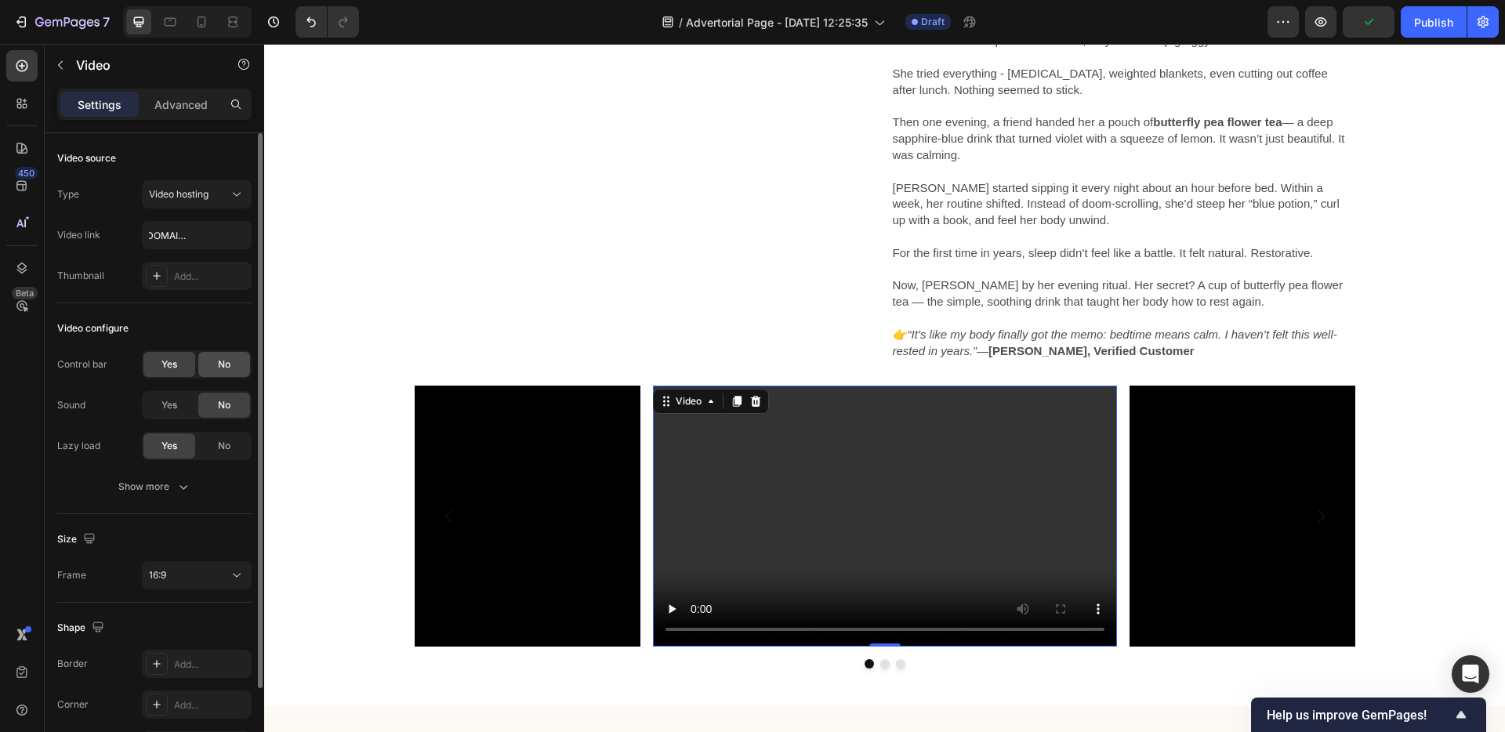
click at [209, 368] on div "No" at bounding box center [224, 364] width 52 height 25
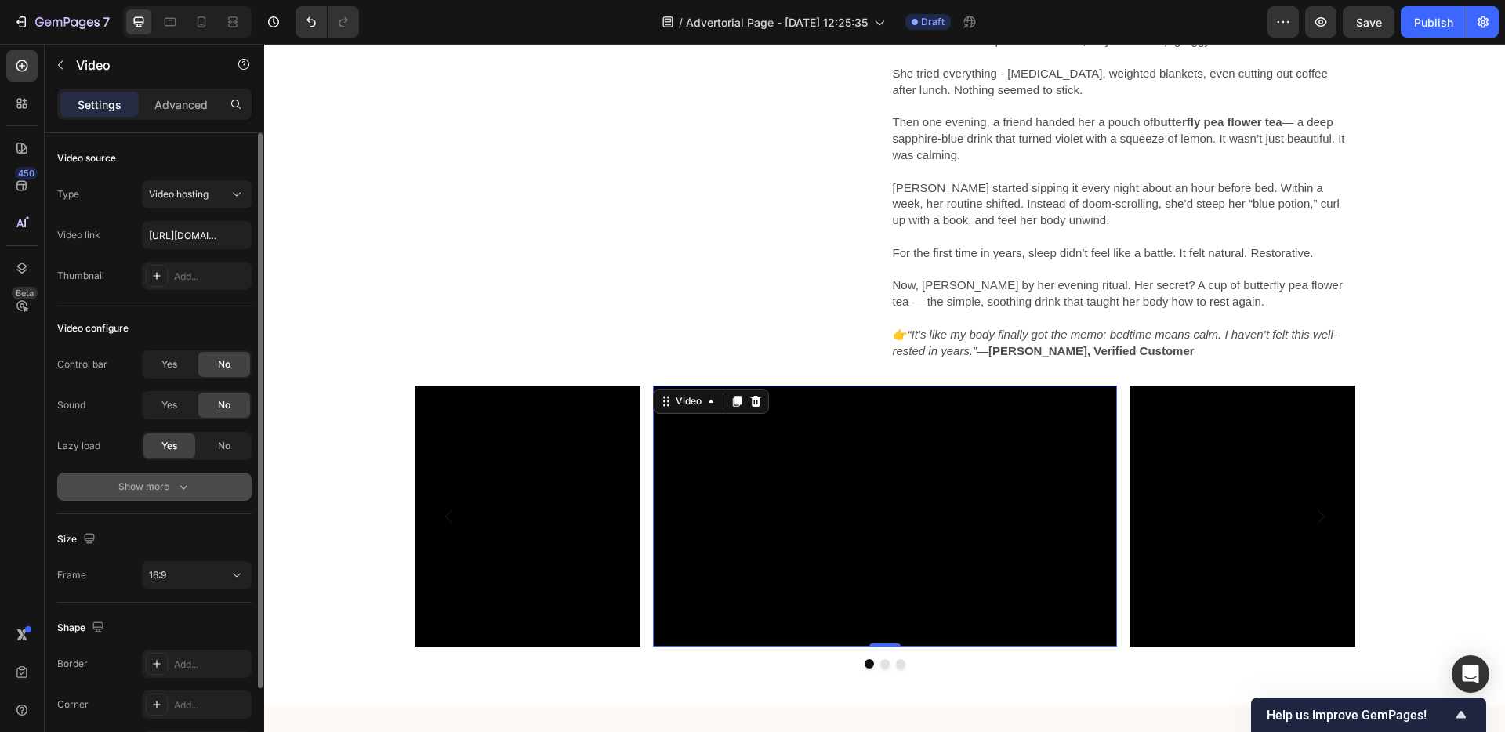
click at [179, 485] on icon "button" at bounding box center [184, 487] width 16 height 16
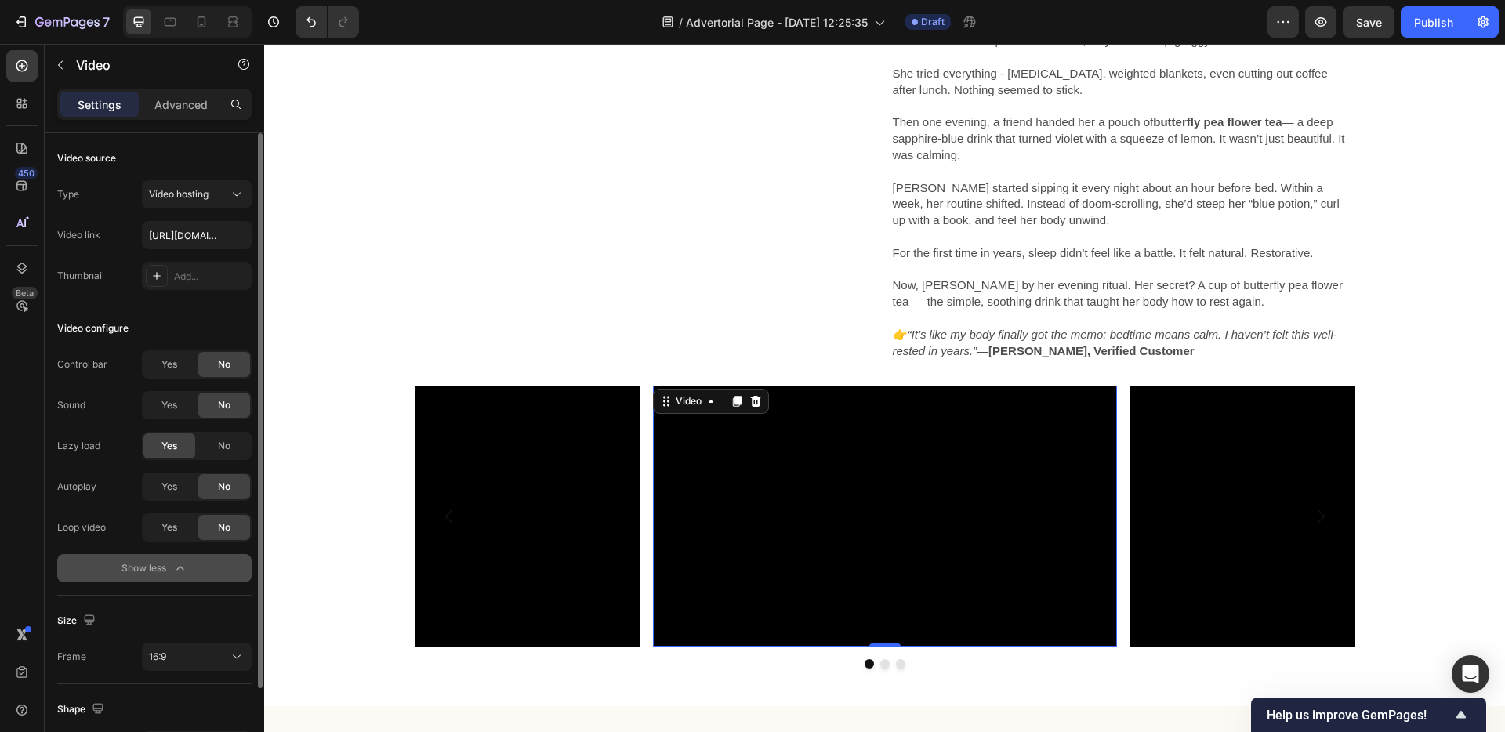
drag, startPoint x: 172, startPoint y: 496, endPoint x: 173, endPoint y: 510, distance: 13.4
click at [172, 496] on div "Yes" at bounding box center [169, 486] width 52 height 25
click at [174, 514] on div "Yes No" at bounding box center [197, 528] width 110 height 28
click at [170, 528] on span "Yes" at bounding box center [170, 528] width 16 height 14
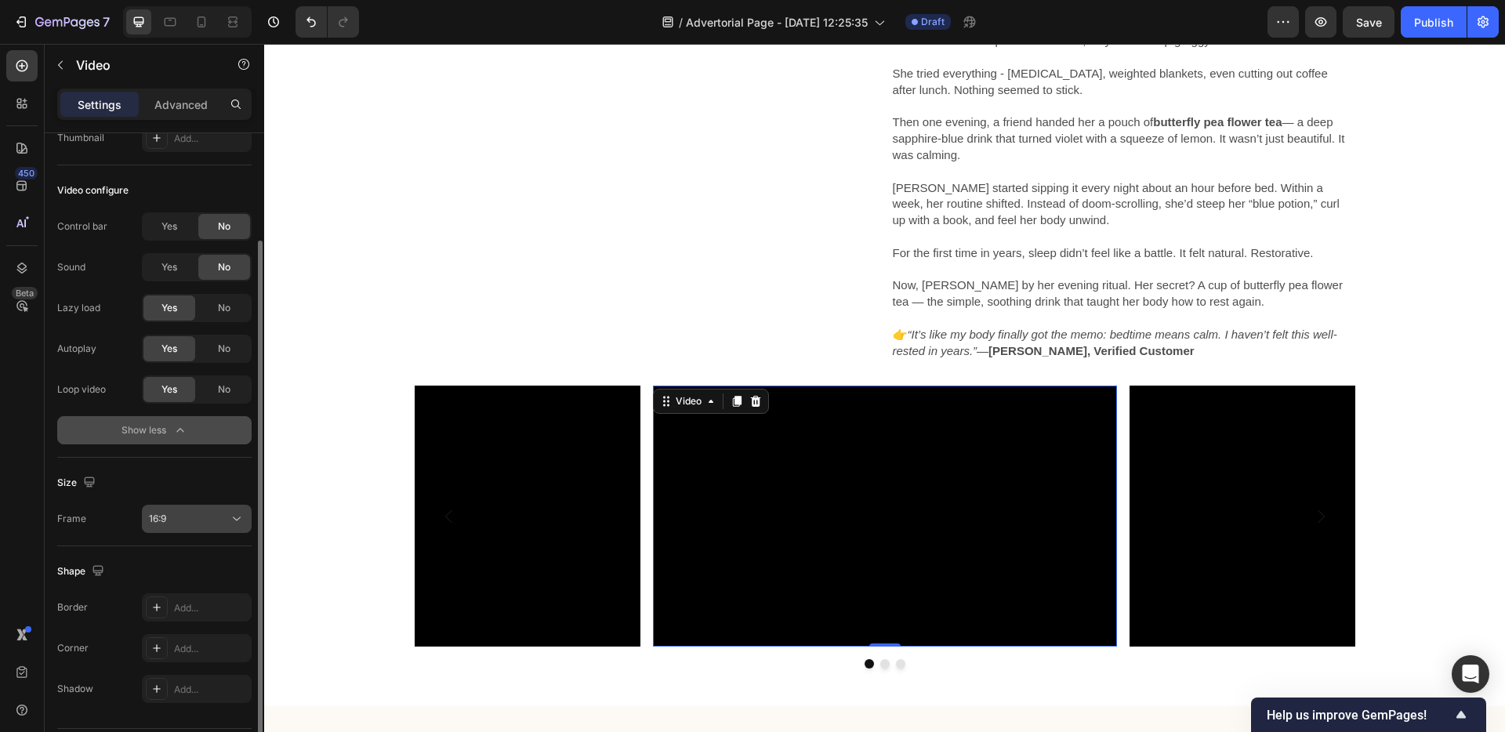
click at [183, 514] on div "16:9" at bounding box center [189, 519] width 80 height 14
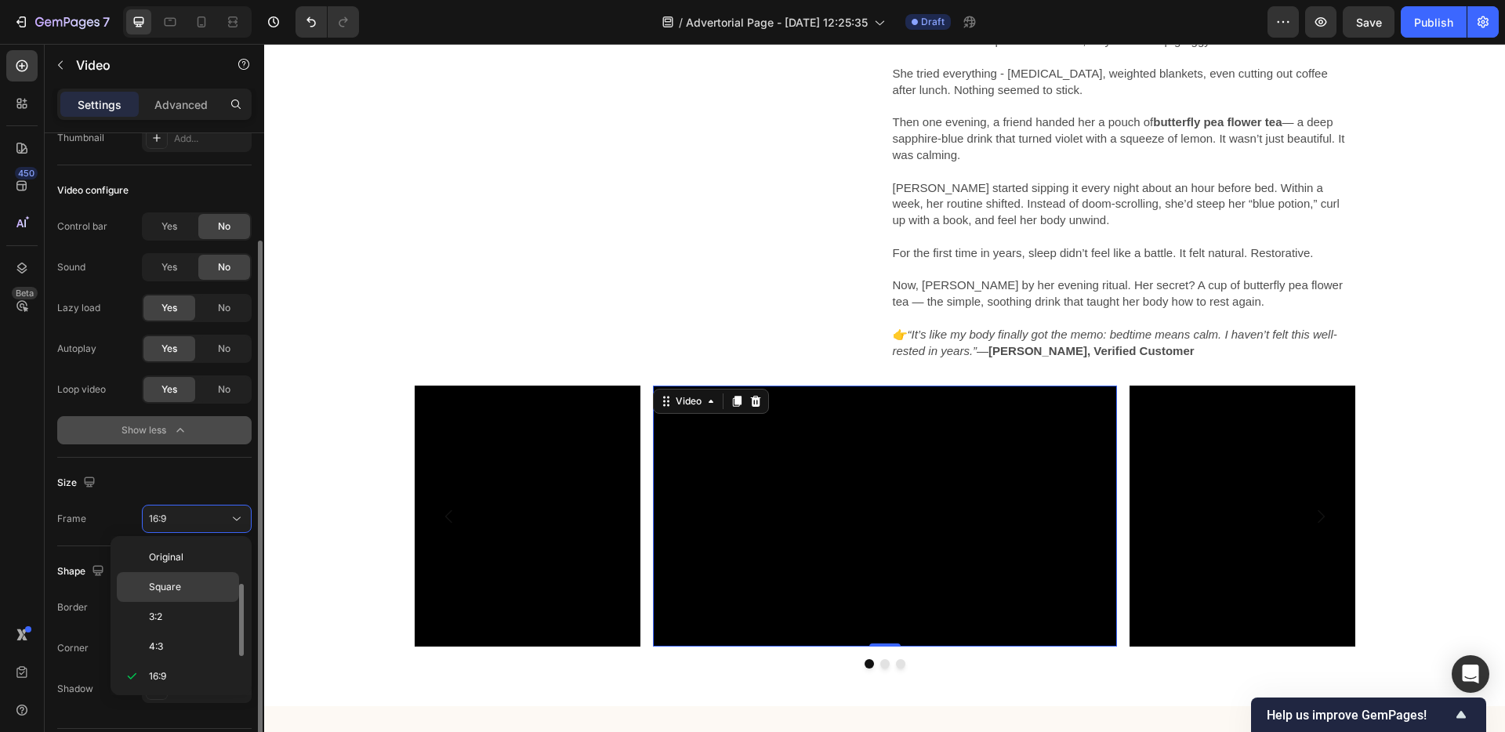
scroll to position [28, 0]
click at [177, 550] on div "Square" at bounding box center [178, 559] width 122 height 30
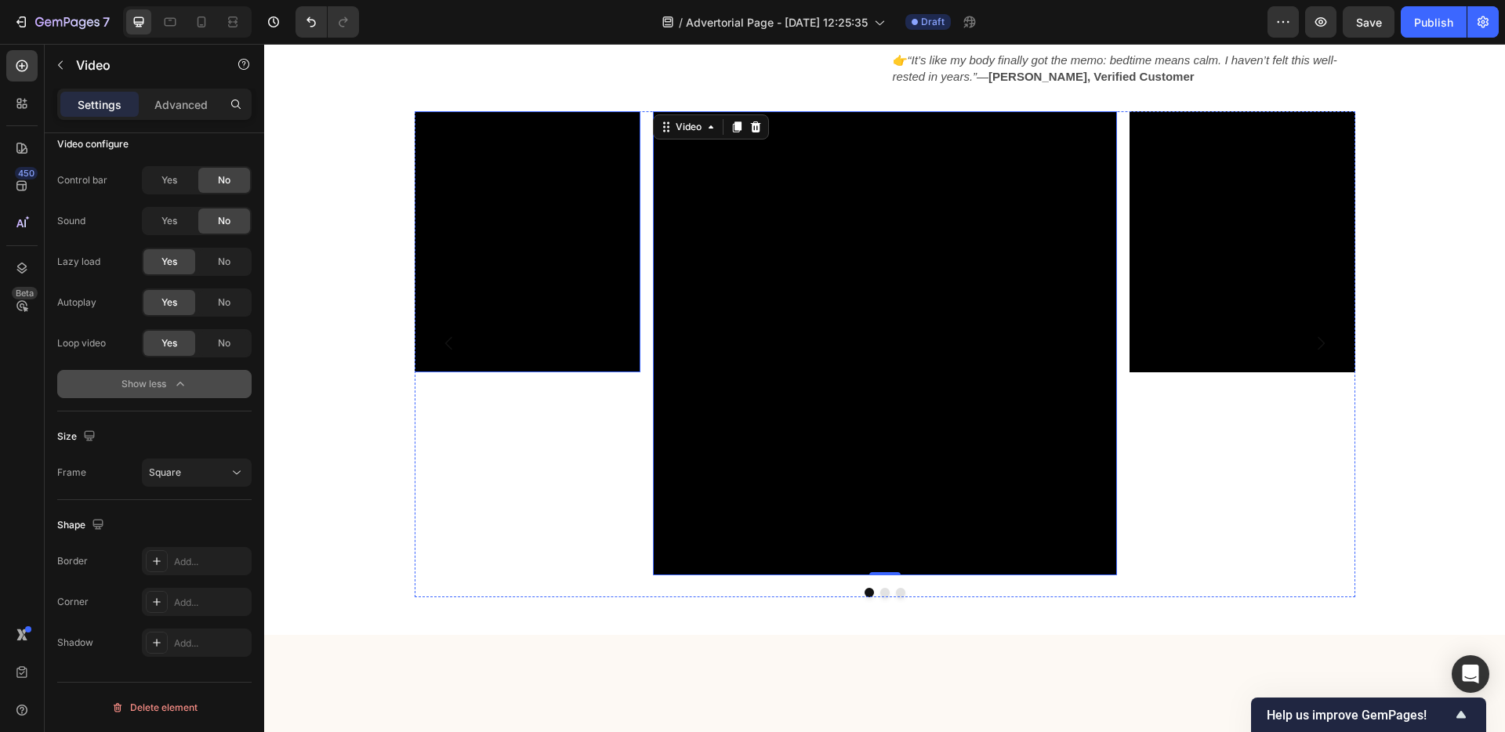
scroll to position [3714, 0]
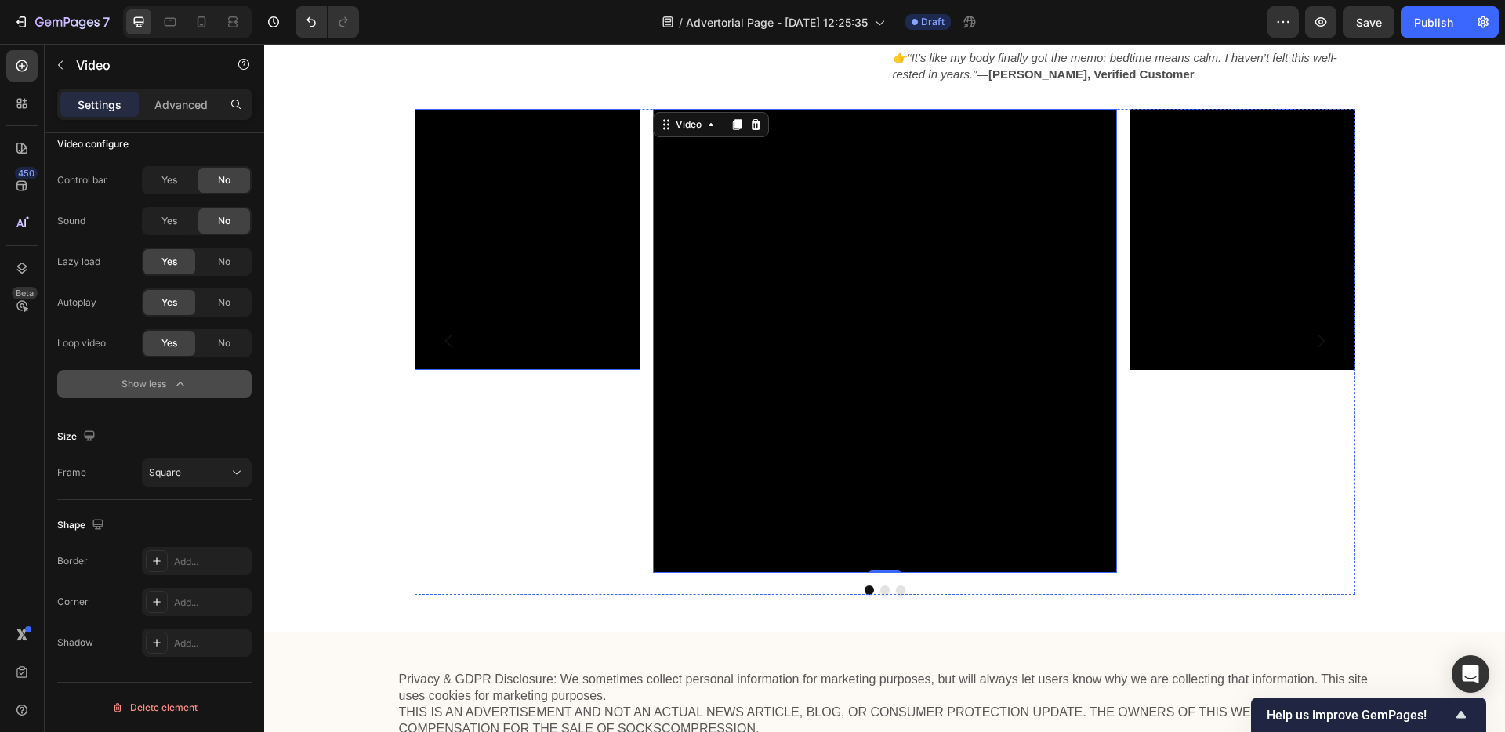
click at [557, 299] on video at bounding box center [408, 239] width 464 height 261
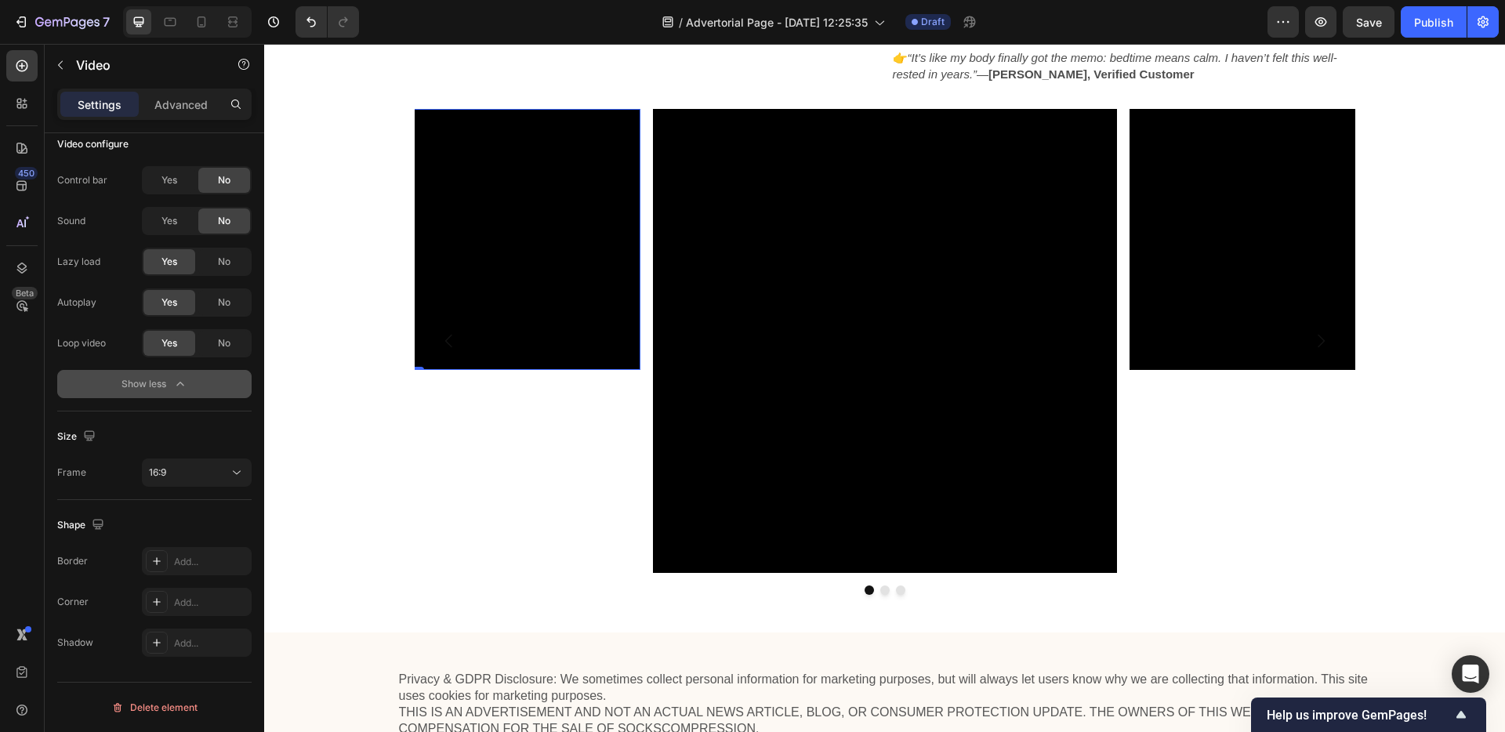
click at [532, 299] on video at bounding box center [408, 239] width 464 height 261
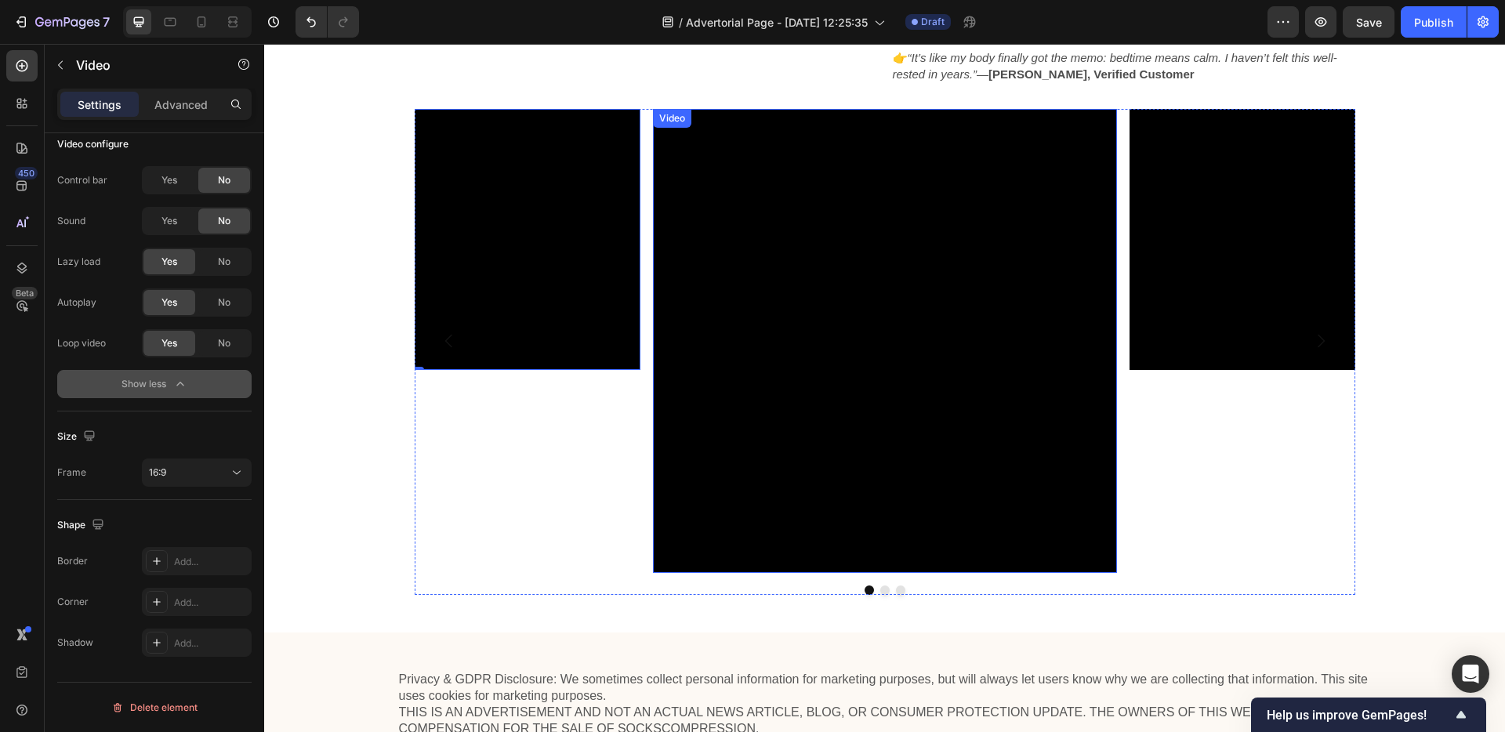
click at [755, 350] on video at bounding box center [885, 341] width 464 height 464
click at [743, 350] on video at bounding box center [885, 341] width 464 height 464
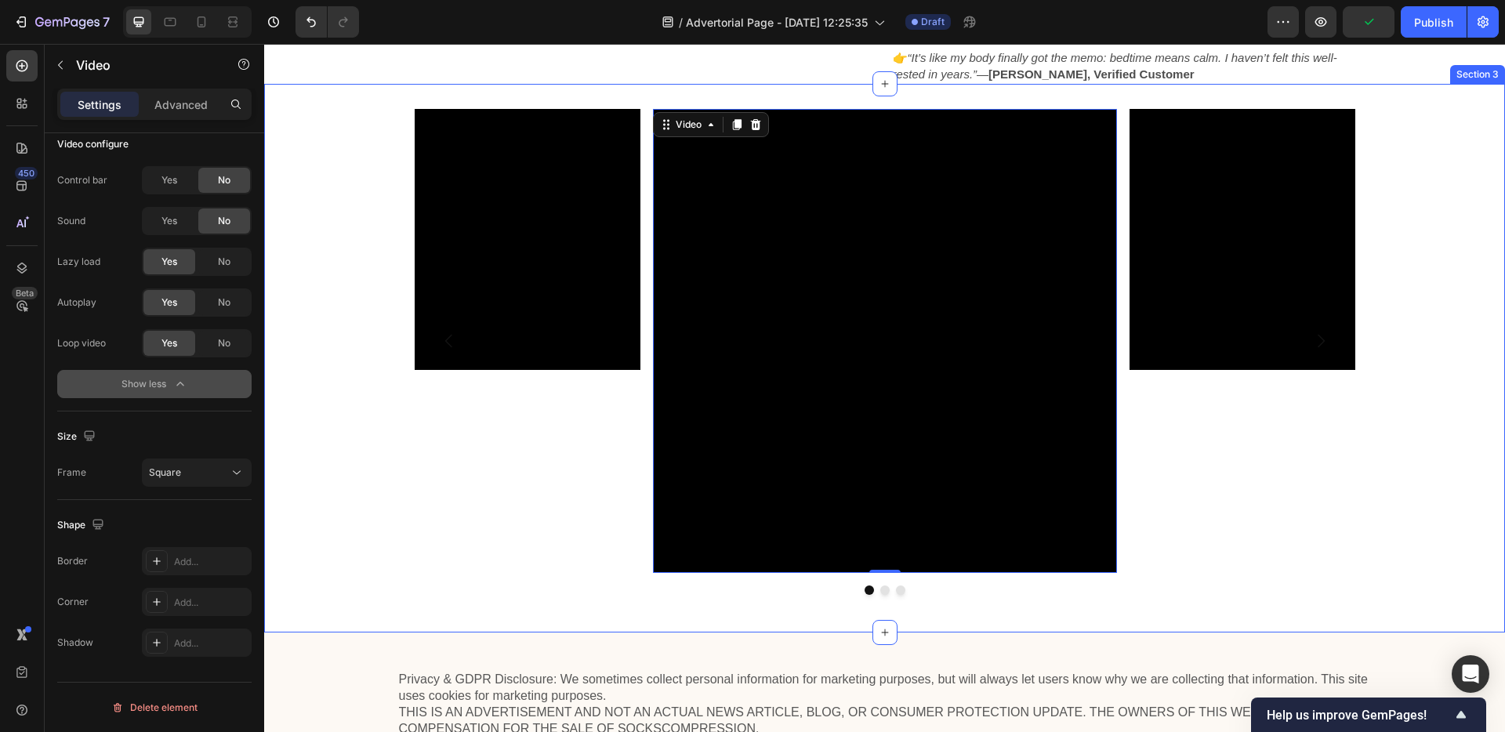
click at [397, 304] on div "Video 0 Video Video [GEOGRAPHIC_DATA]" at bounding box center [884, 358] width 1241 height 499
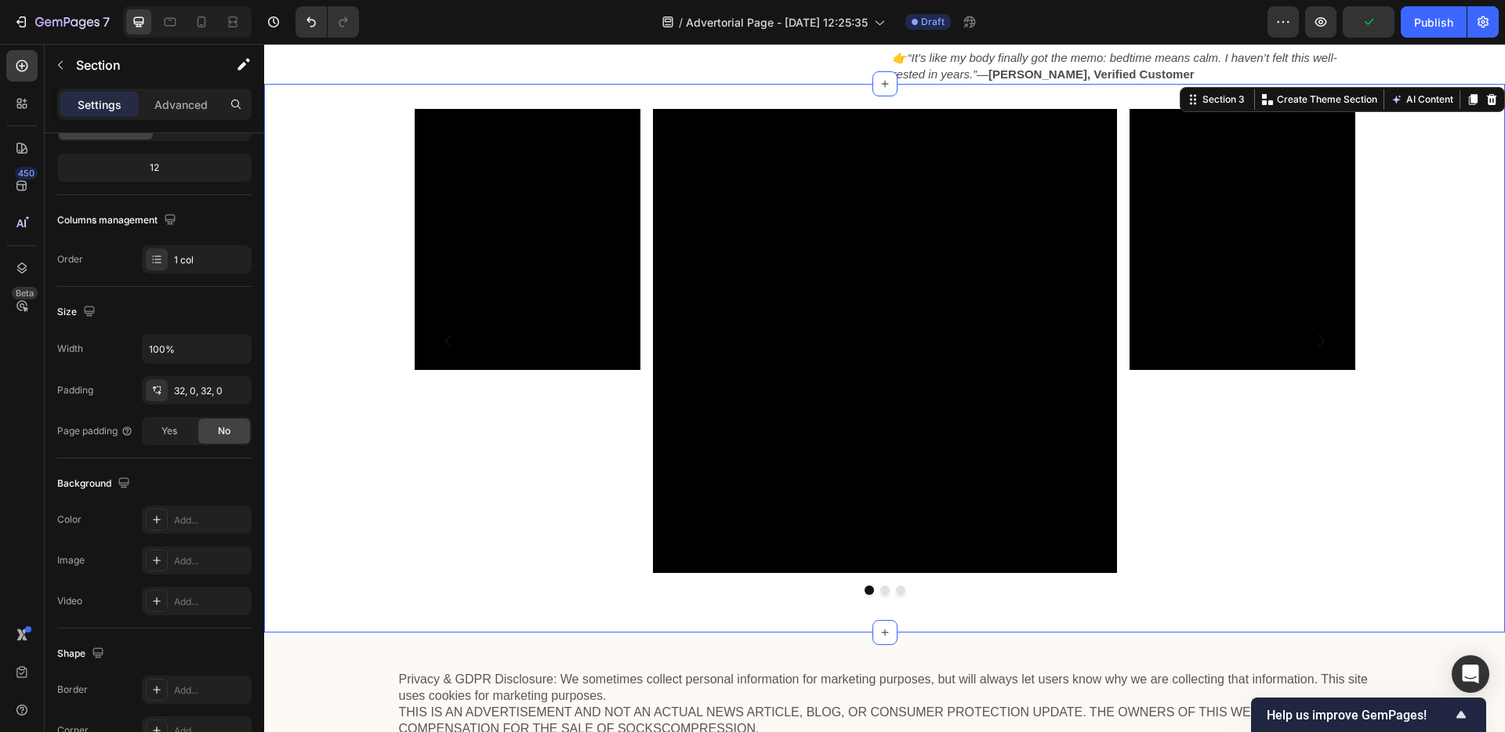
scroll to position [0, 0]
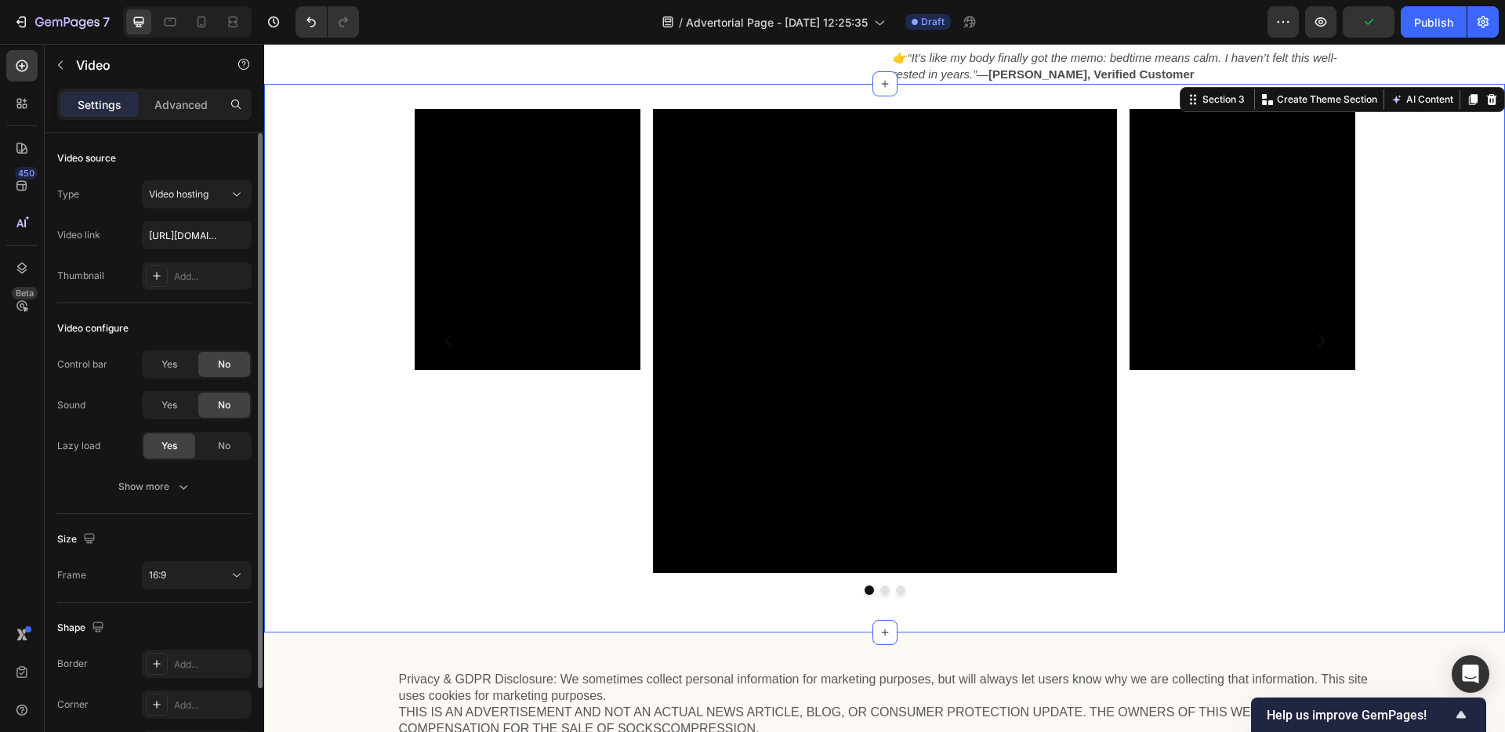
click at [491, 299] on video at bounding box center [408, 239] width 464 height 261
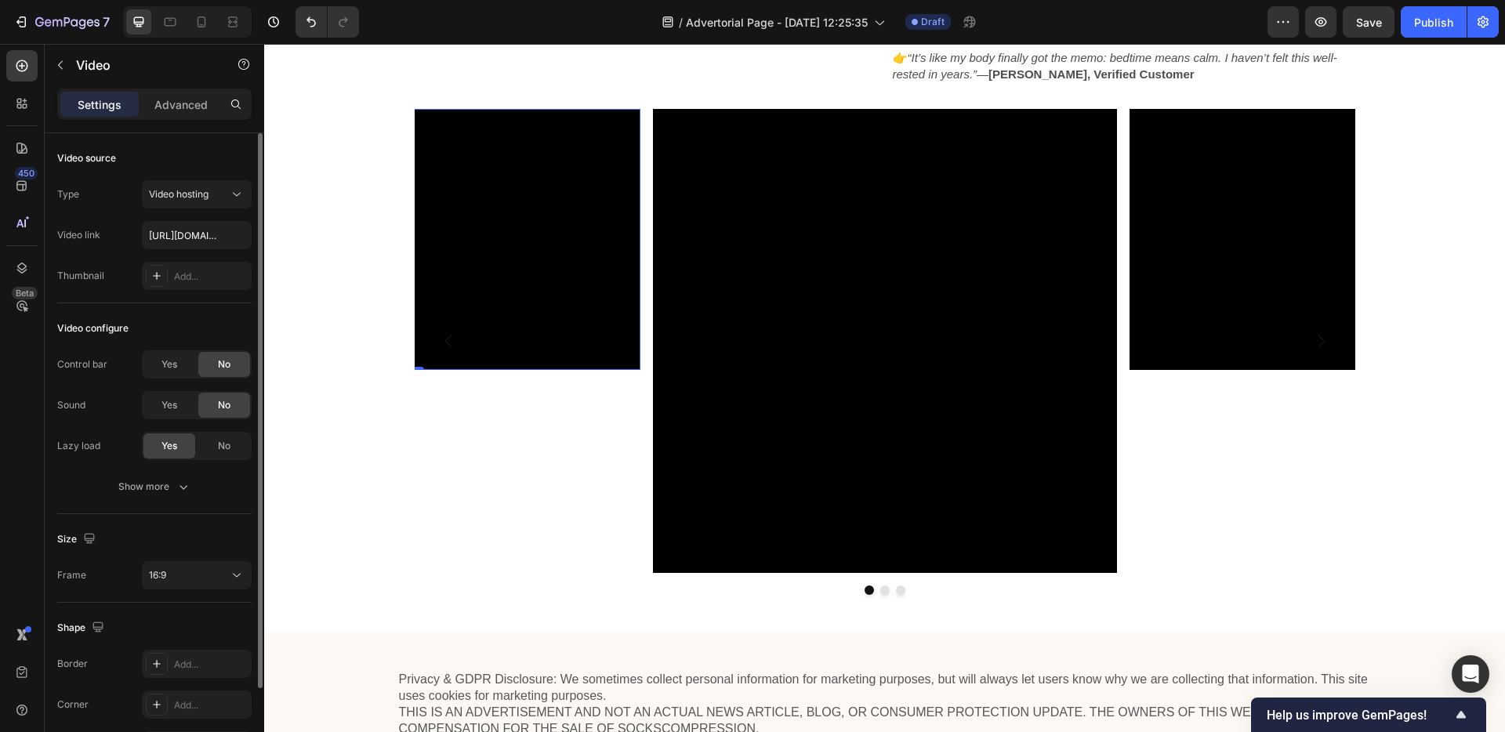
click at [187, 597] on div "Size Frame 16:9" at bounding box center [154, 558] width 194 height 89
click at [200, 582] on div "16:9" at bounding box center [189, 575] width 80 height 14
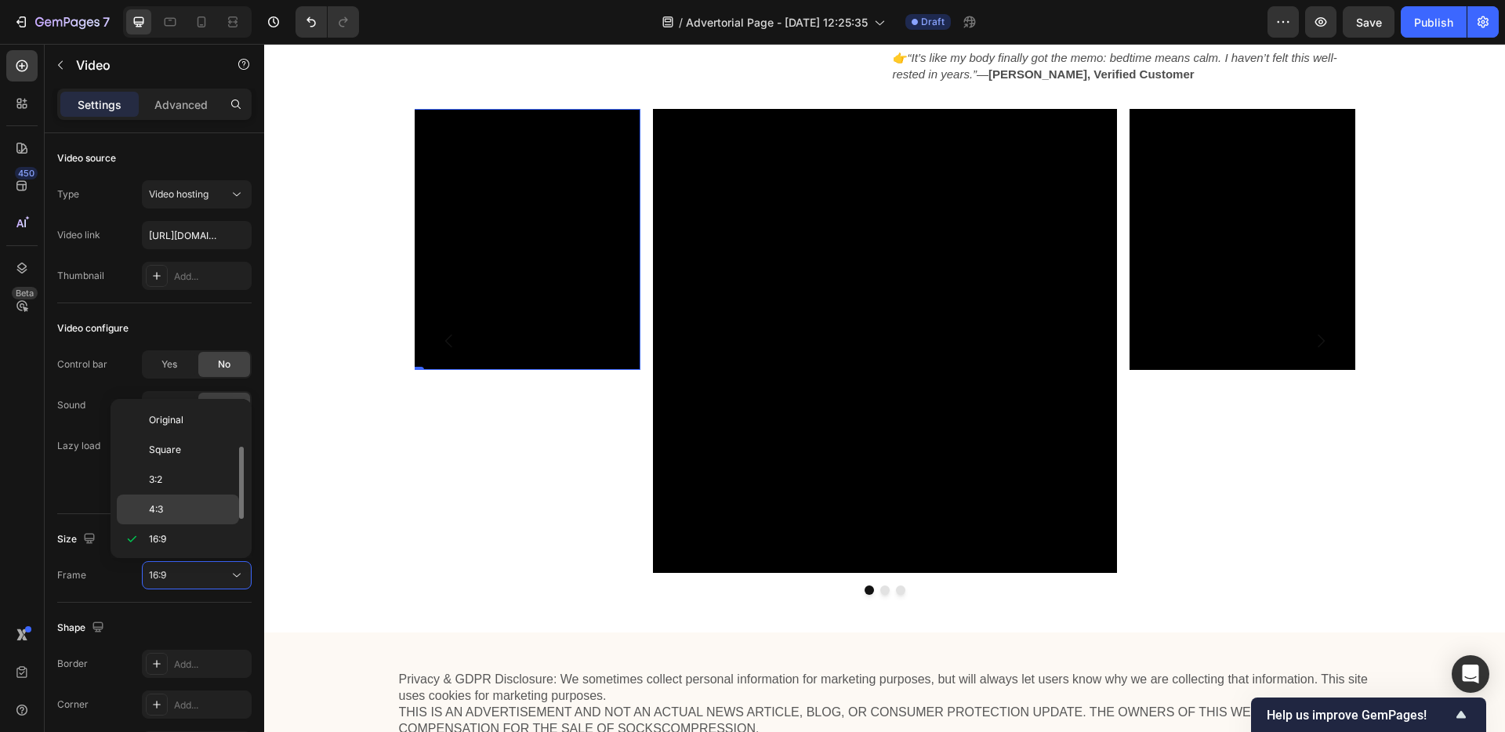
scroll to position [28, 0]
click at [193, 419] on p "Square" at bounding box center [190, 422] width 83 height 14
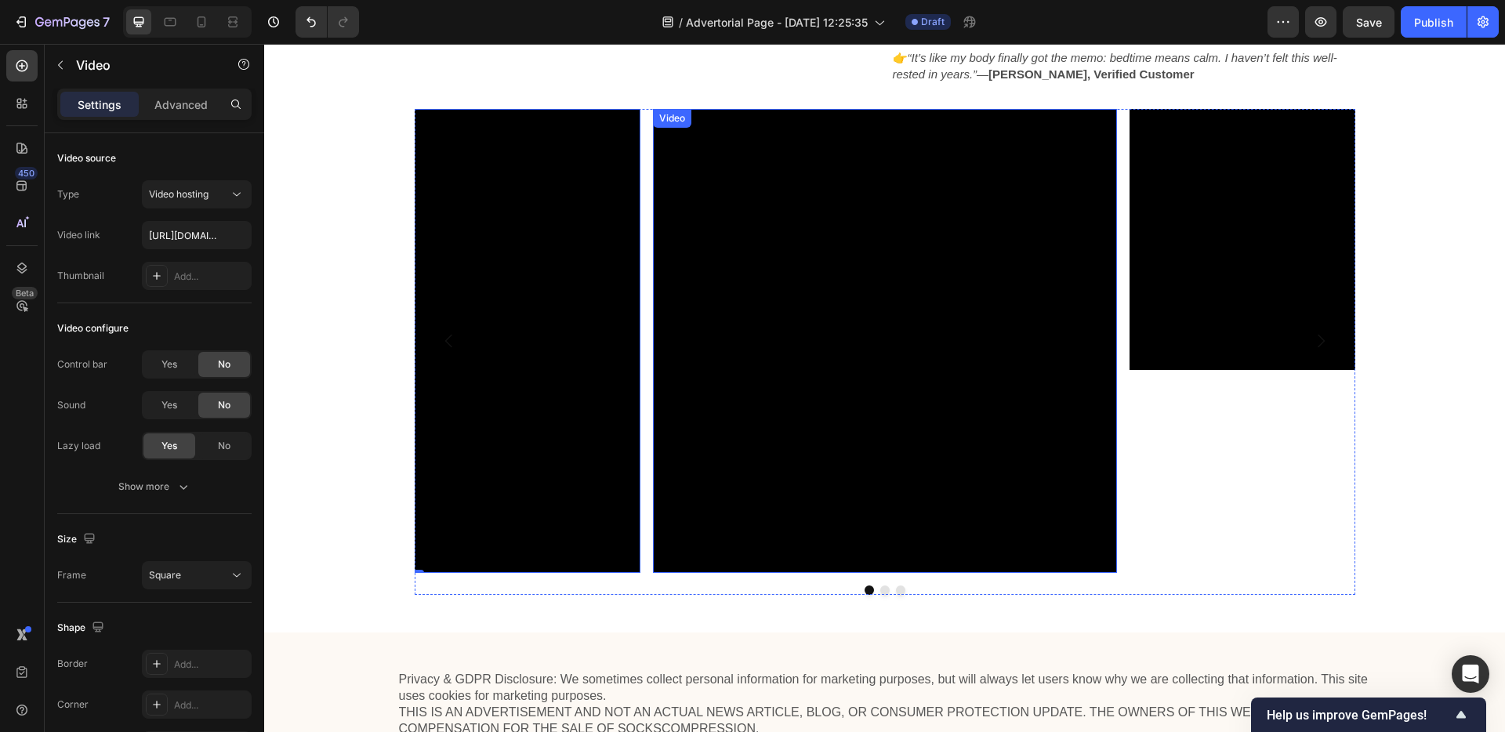
click at [1278, 336] on video at bounding box center [1362, 239] width 464 height 261
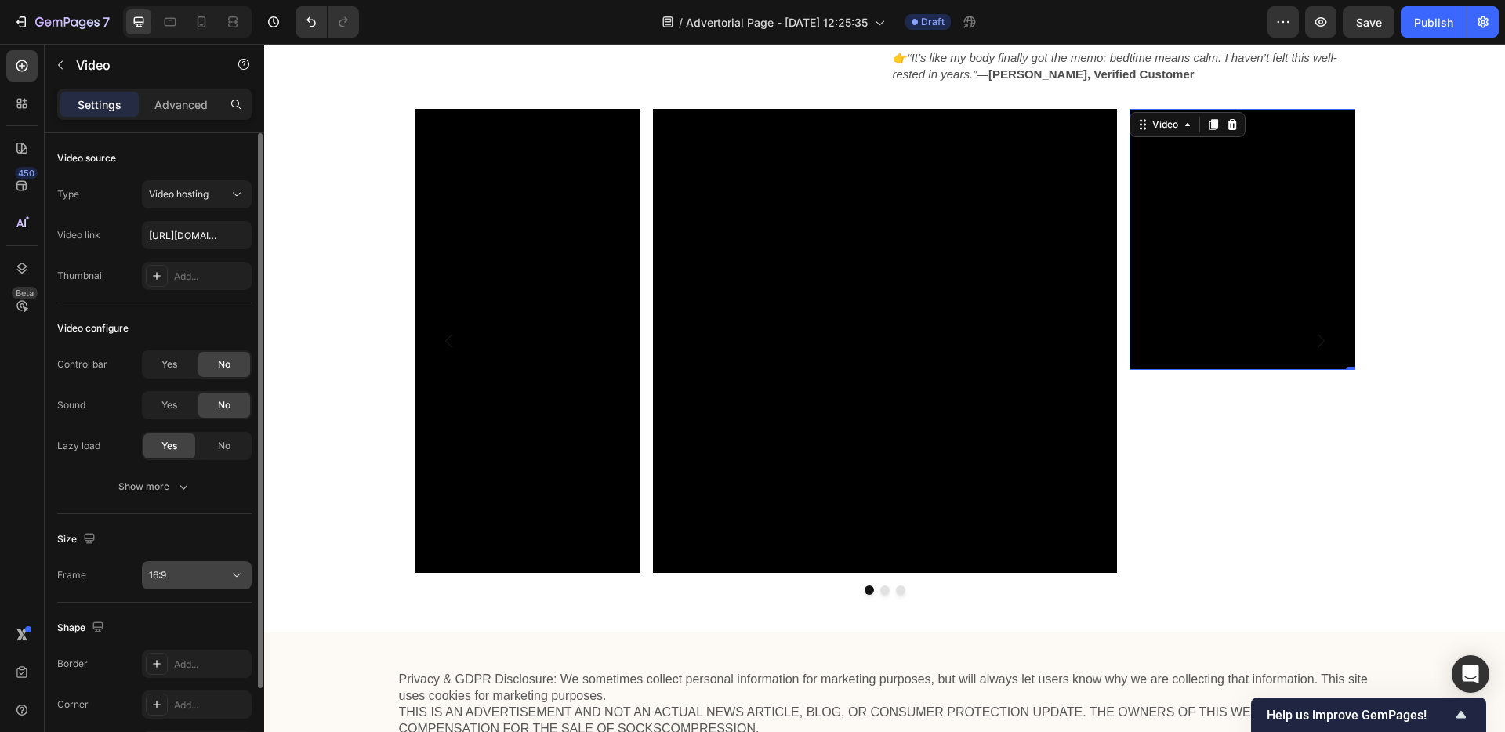
click at [193, 573] on div "16:9" at bounding box center [189, 575] width 80 height 14
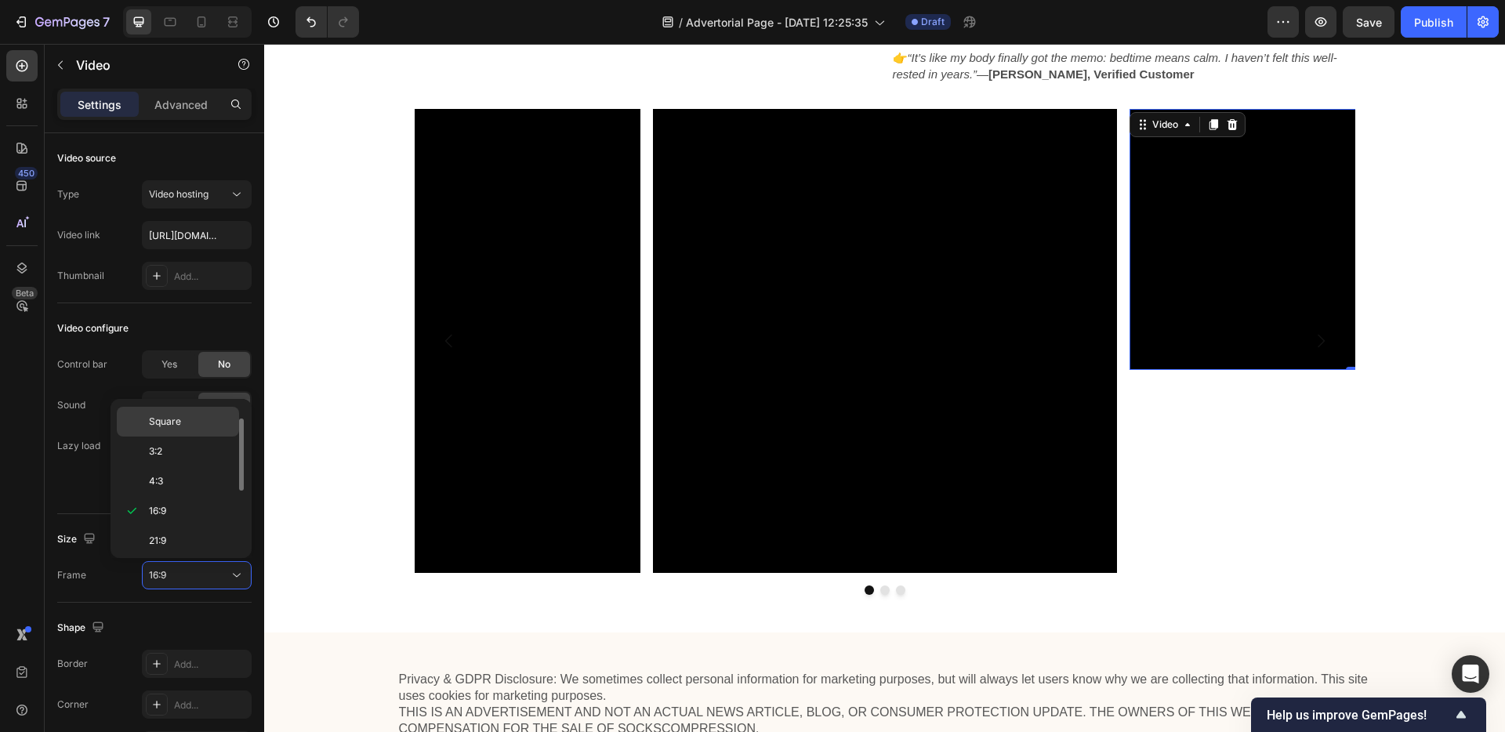
click at [187, 428] on p "Square" at bounding box center [190, 422] width 83 height 14
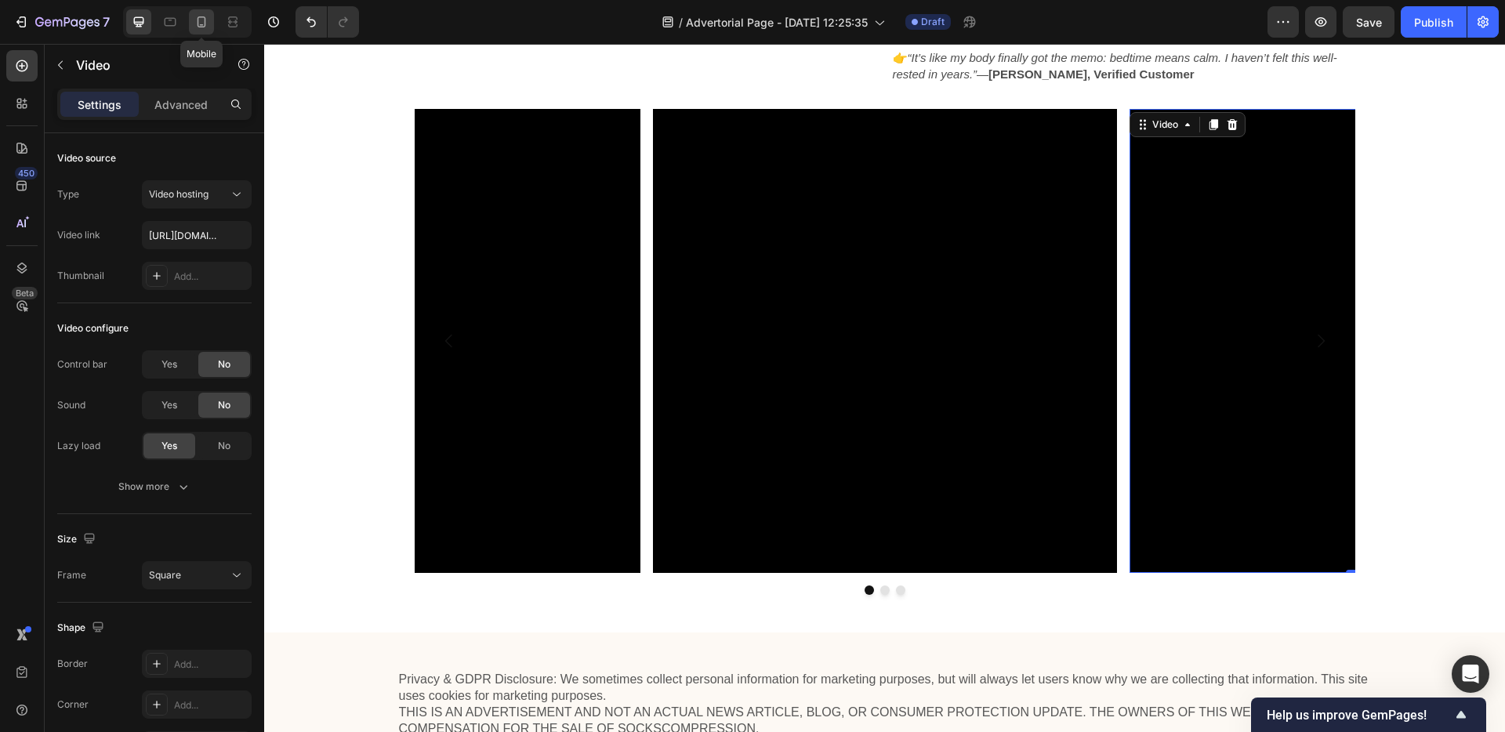
click at [199, 26] on icon at bounding box center [202, 21] width 9 height 11
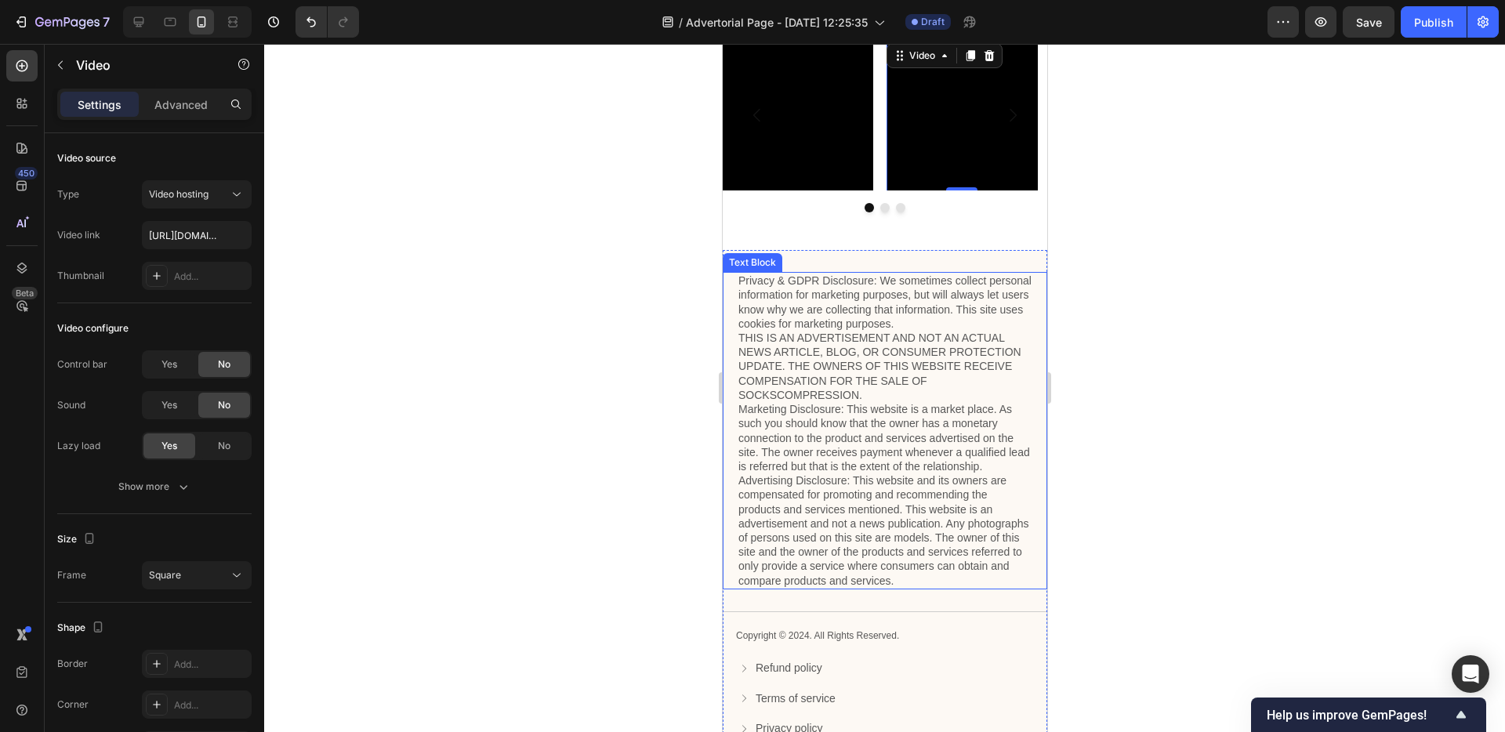
scroll to position [4267, 0]
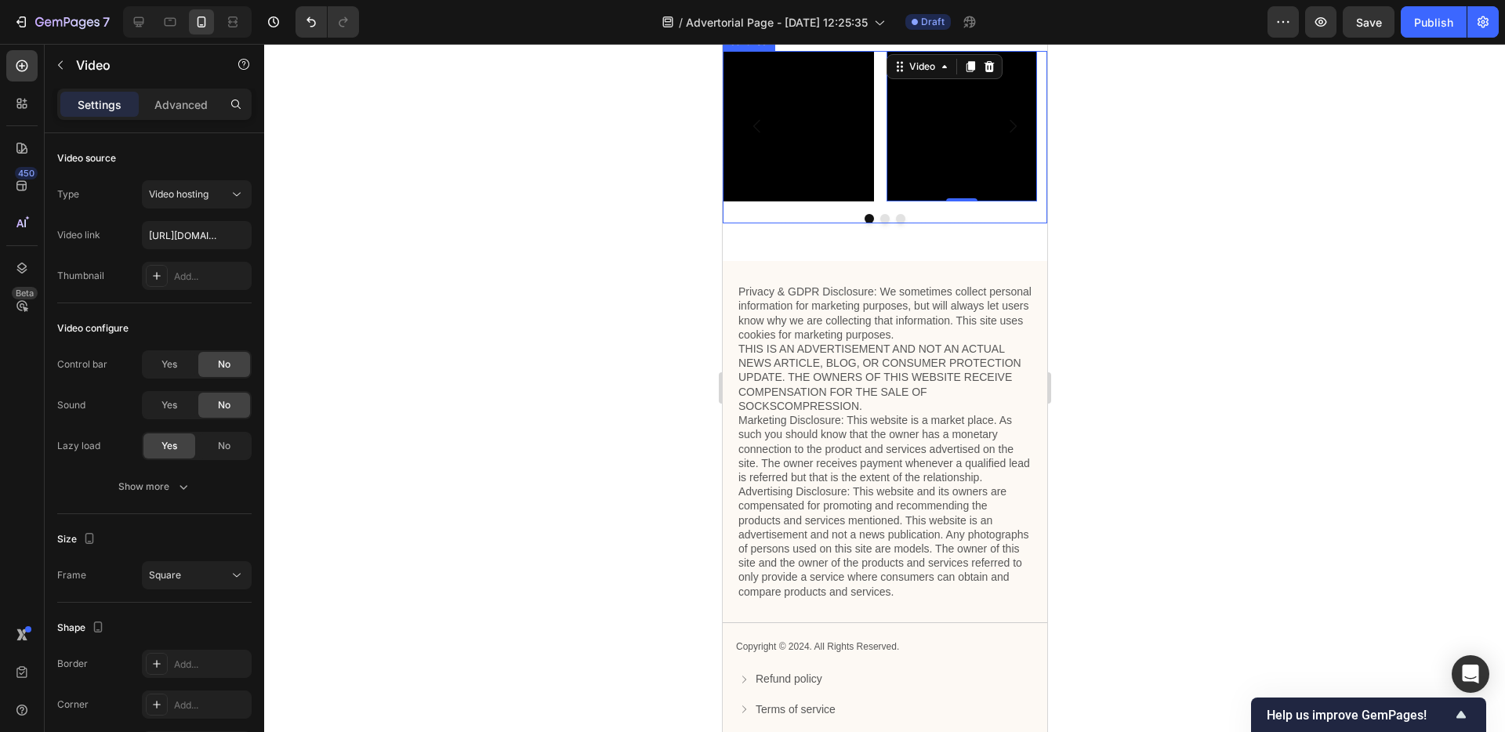
click at [1003, 136] on icon "Carousel Next Arrow" at bounding box center [1012, 126] width 19 height 19
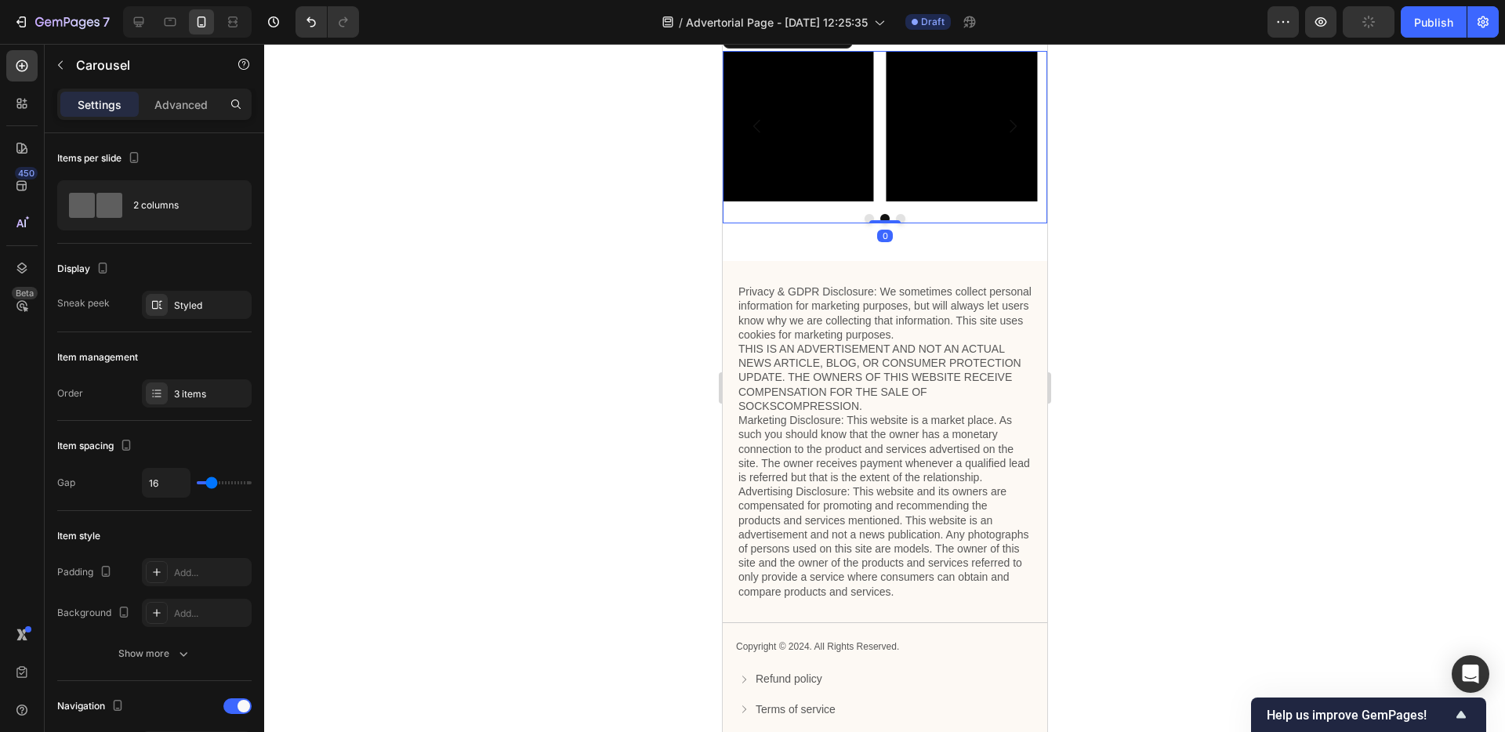
click at [1003, 136] on icon "Carousel Next Arrow" at bounding box center [1012, 126] width 19 height 19
click at [754, 136] on icon "Carousel Back Arrow" at bounding box center [756, 126] width 19 height 19
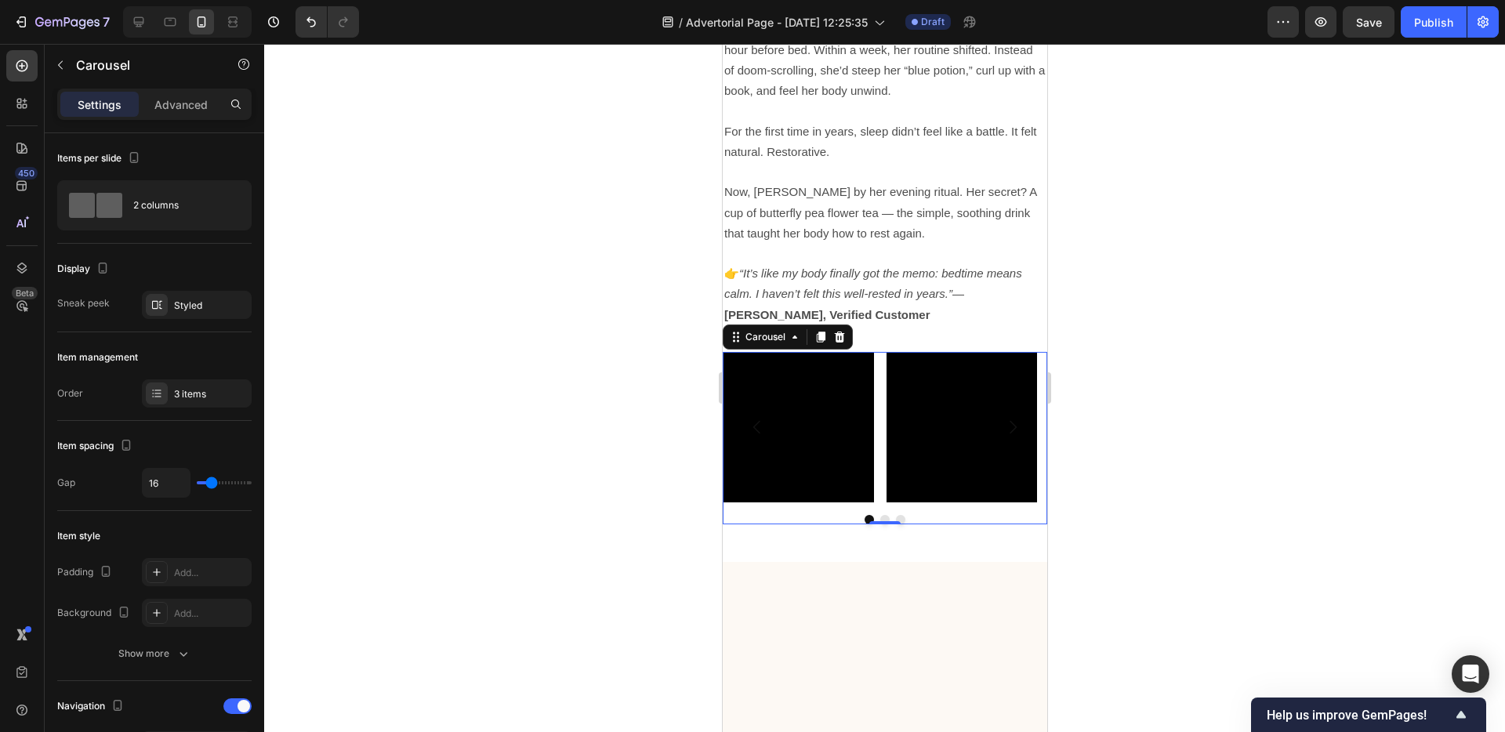
scroll to position [3957, 0]
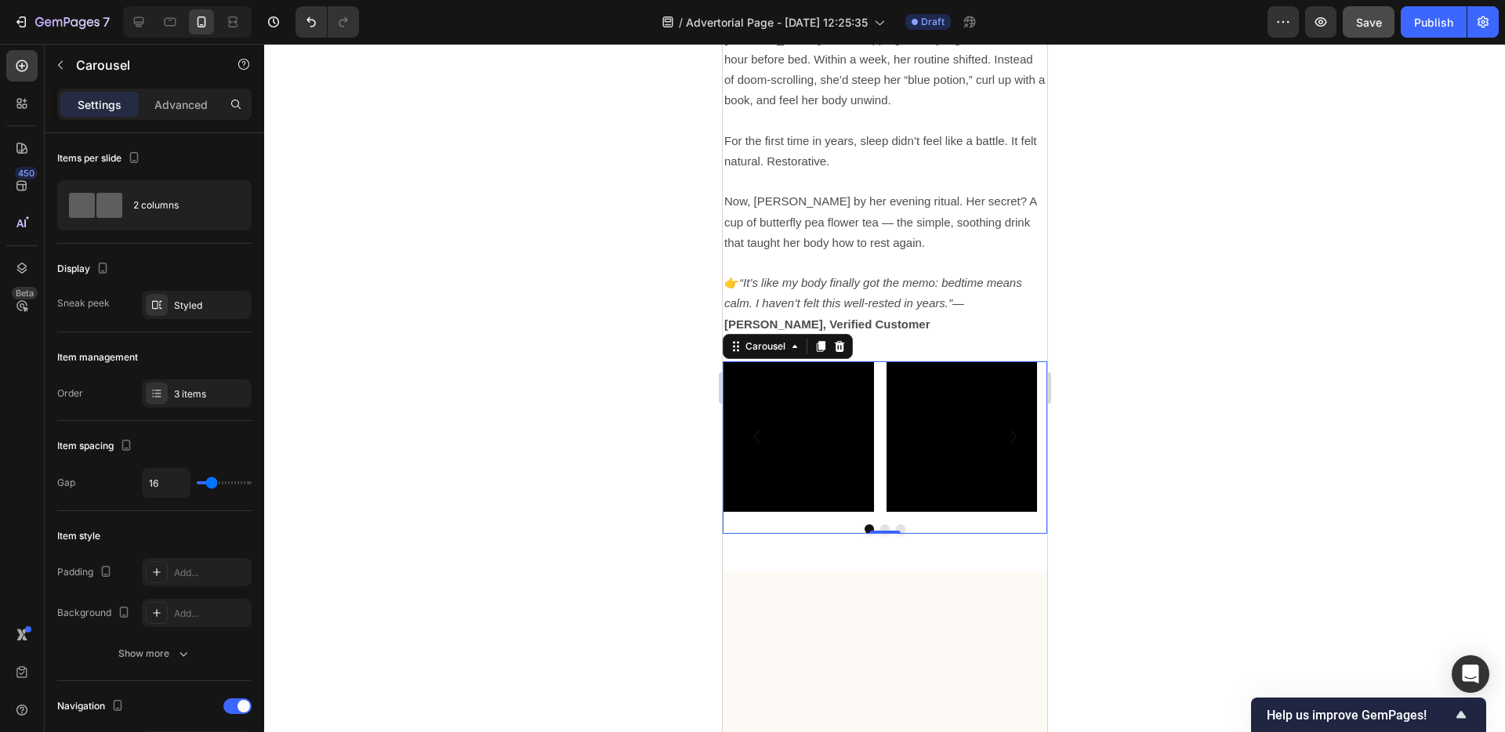
click at [1373, 17] on span "Save" at bounding box center [1369, 22] width 26 height 13
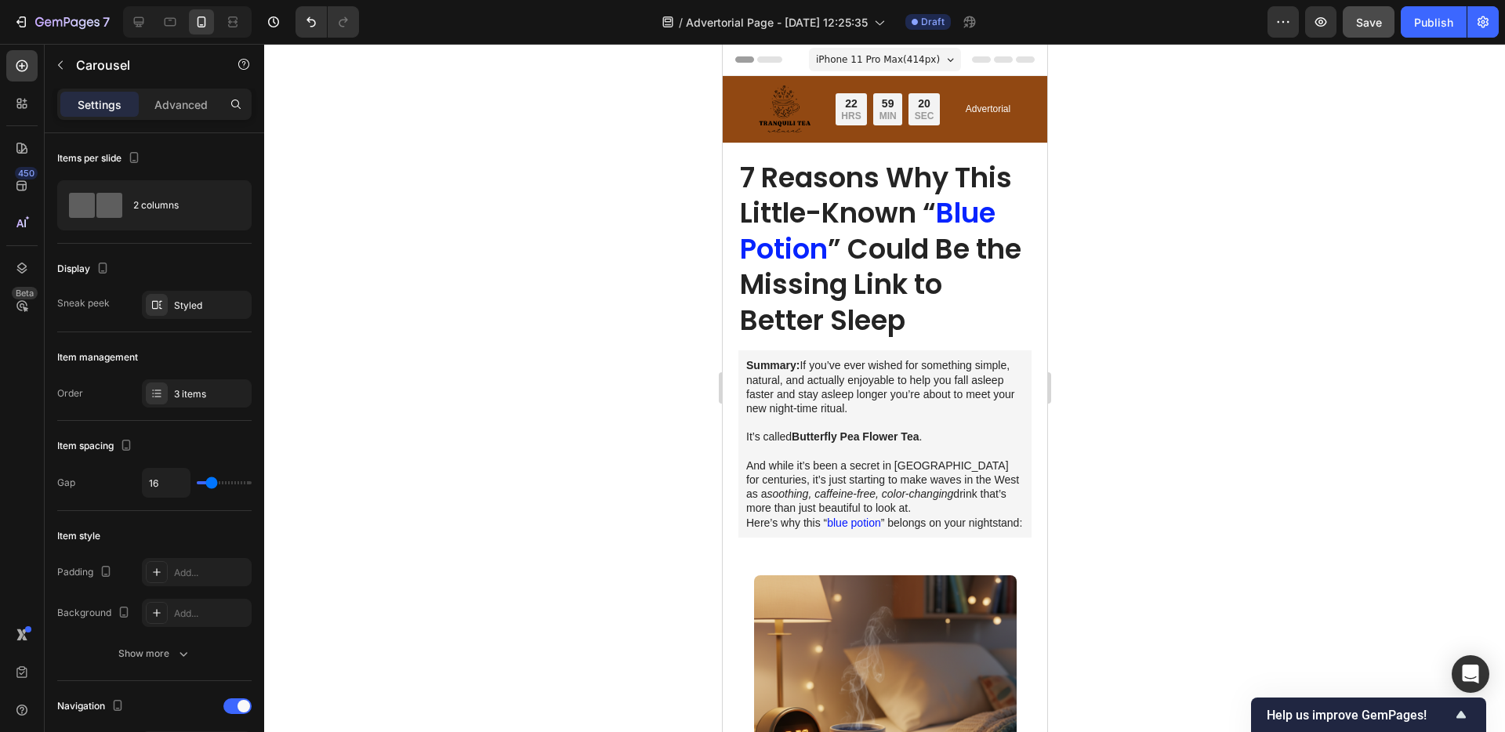
scroll to position [331, 0]
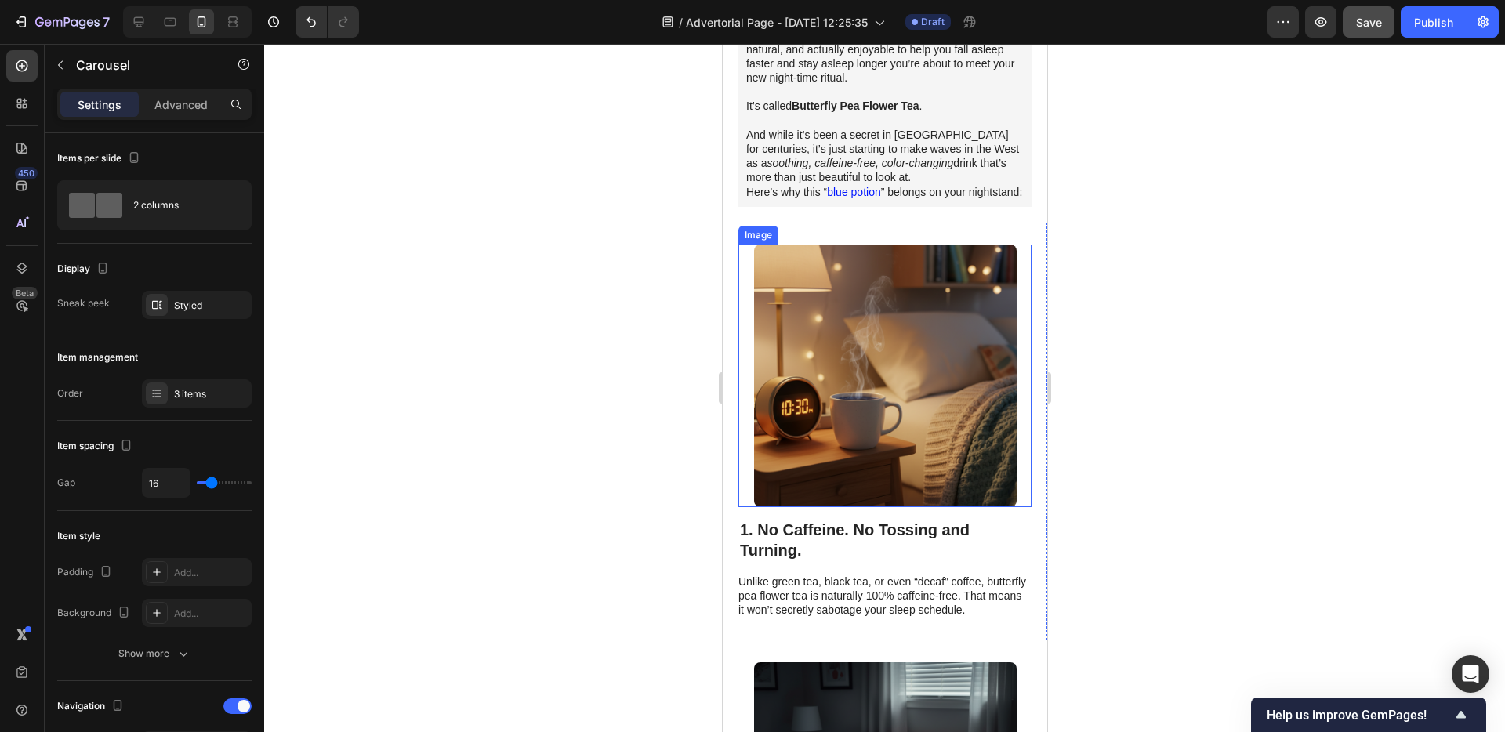
click at [852, 432] on img at bounding box center [884, 376] width 263 height 263
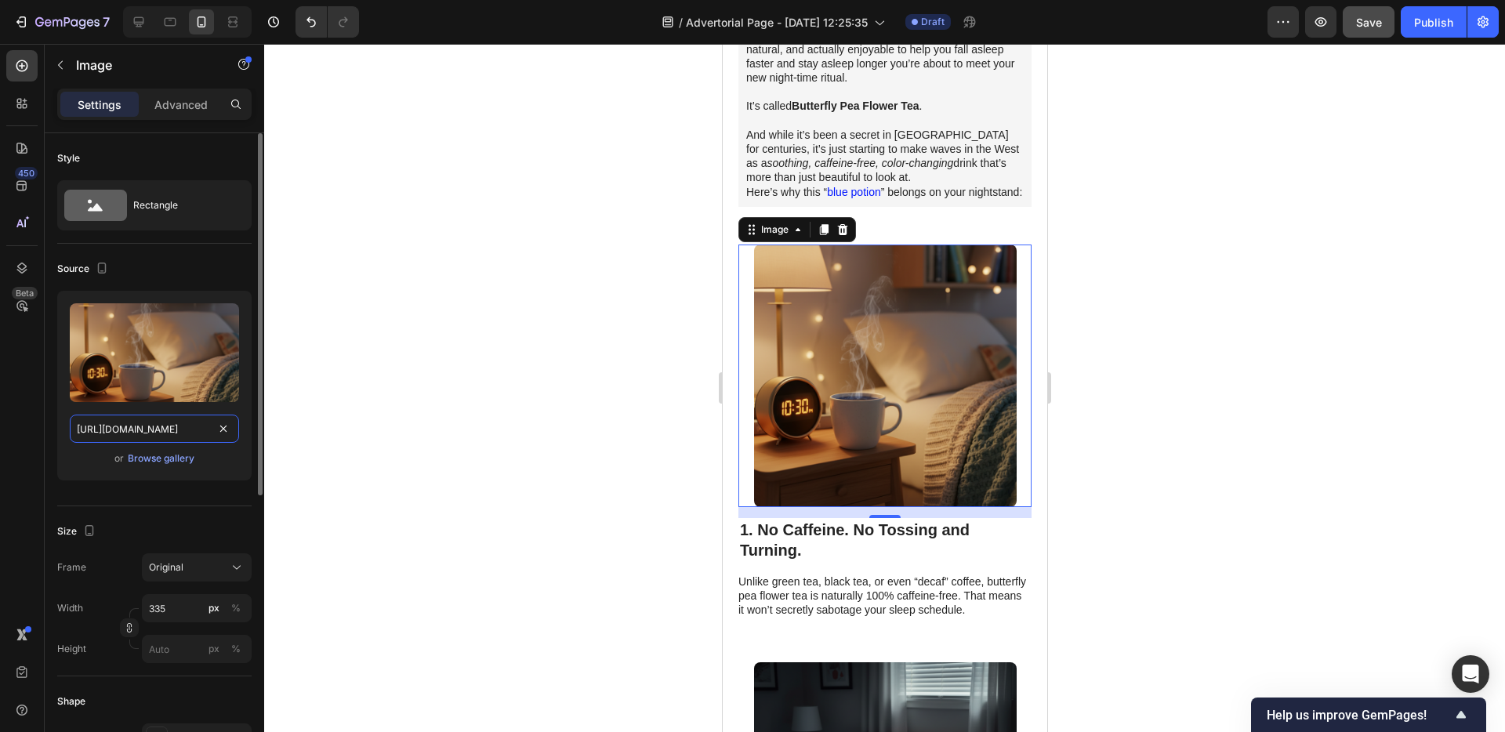
click at [162, 435] on input "[URL][DOMAIN_NAME]" at bounding box center [154, 429] width 169 height 28
paste input "ChatGPT_Image_May_1_2025_04_00_54_PM.png?v=1758278237"
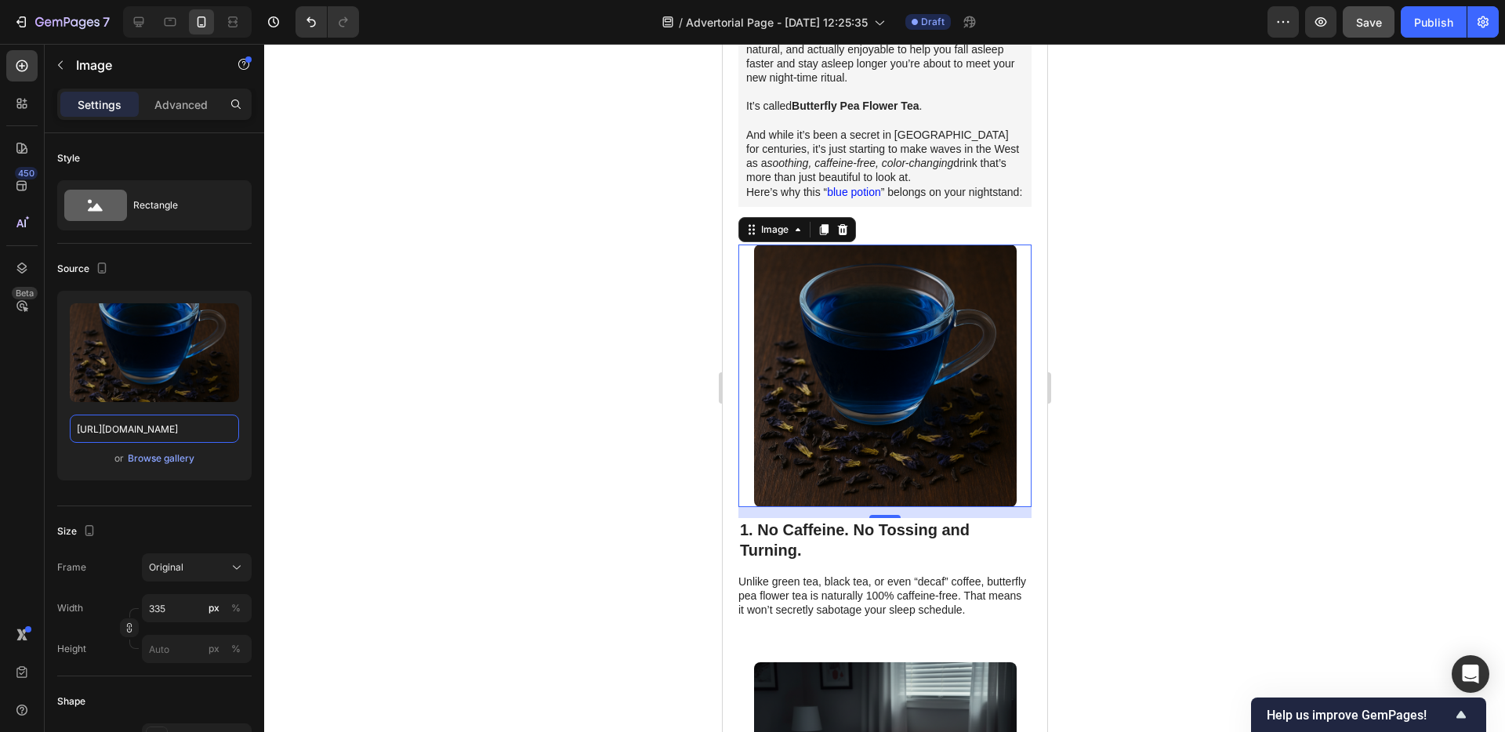
scroll to position [0, 0]
paste input "3_53_40"
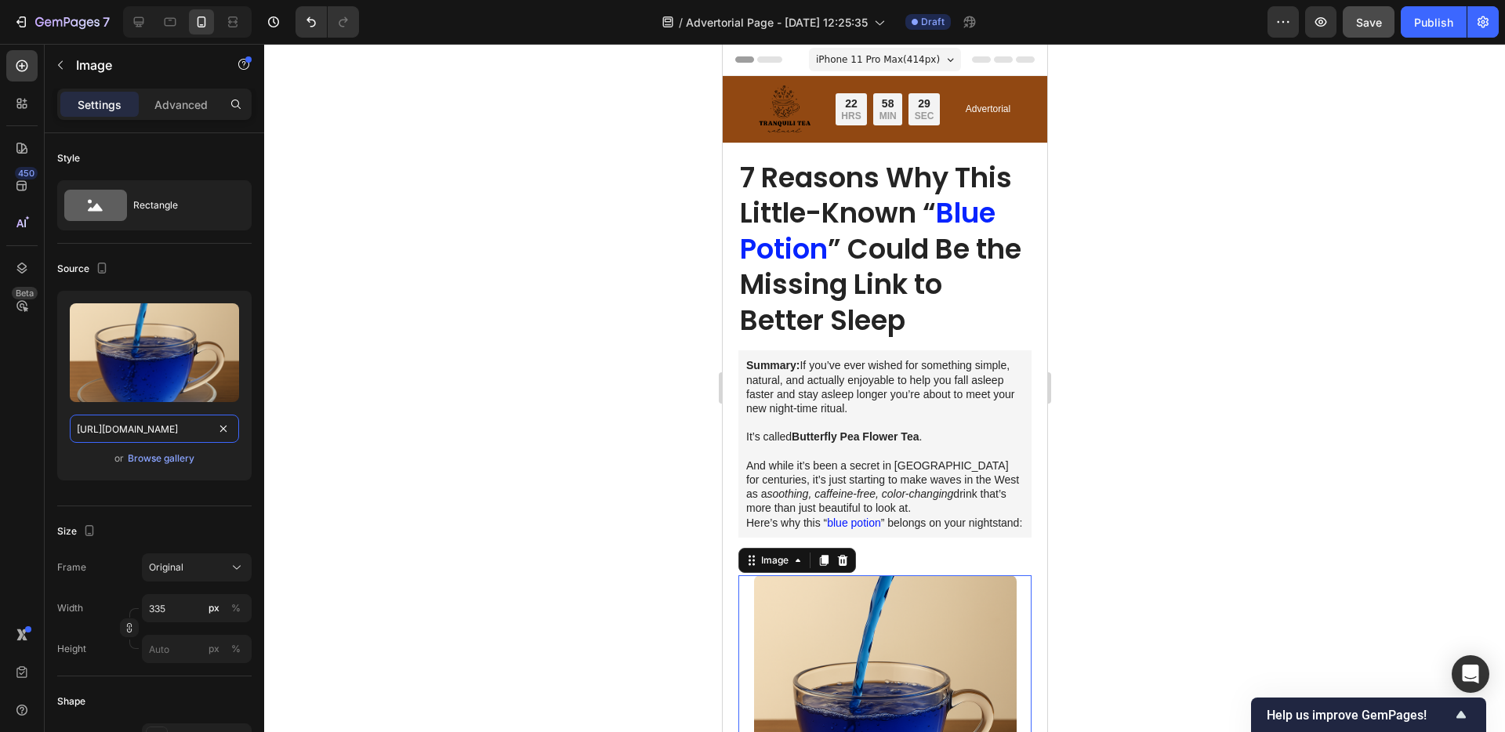
type input "[URL][DOMAIN_NAME]"
click at [817, 366] on p "Summary: If you’ve ever wished for something simple, natural, and actually enjo…" at bounding box center [885, 386] width 278 height 57
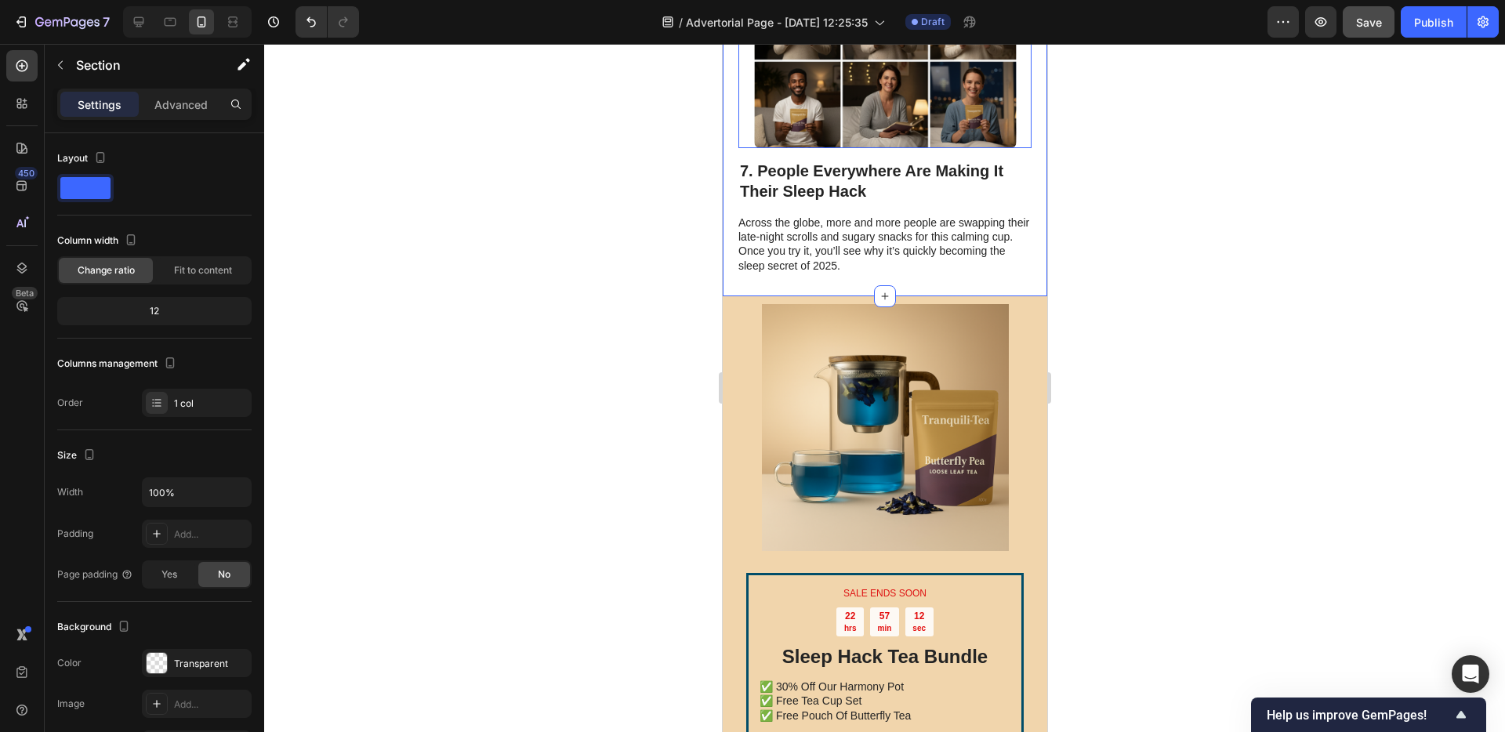
scroll to position [3368, 0]
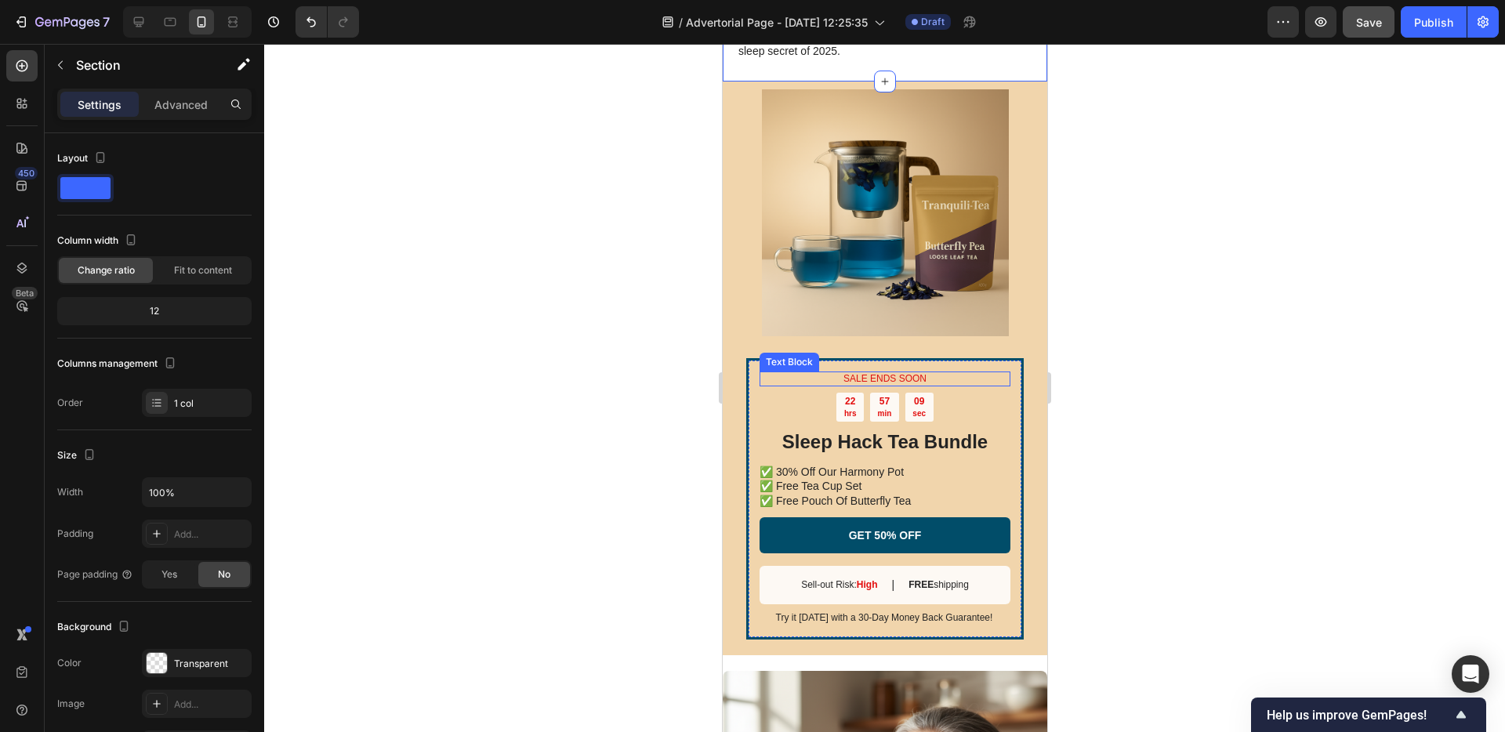
click at [906, 386] on p "SALE ENDS SOON" at bounding box center [884, 379] width 248 height 13
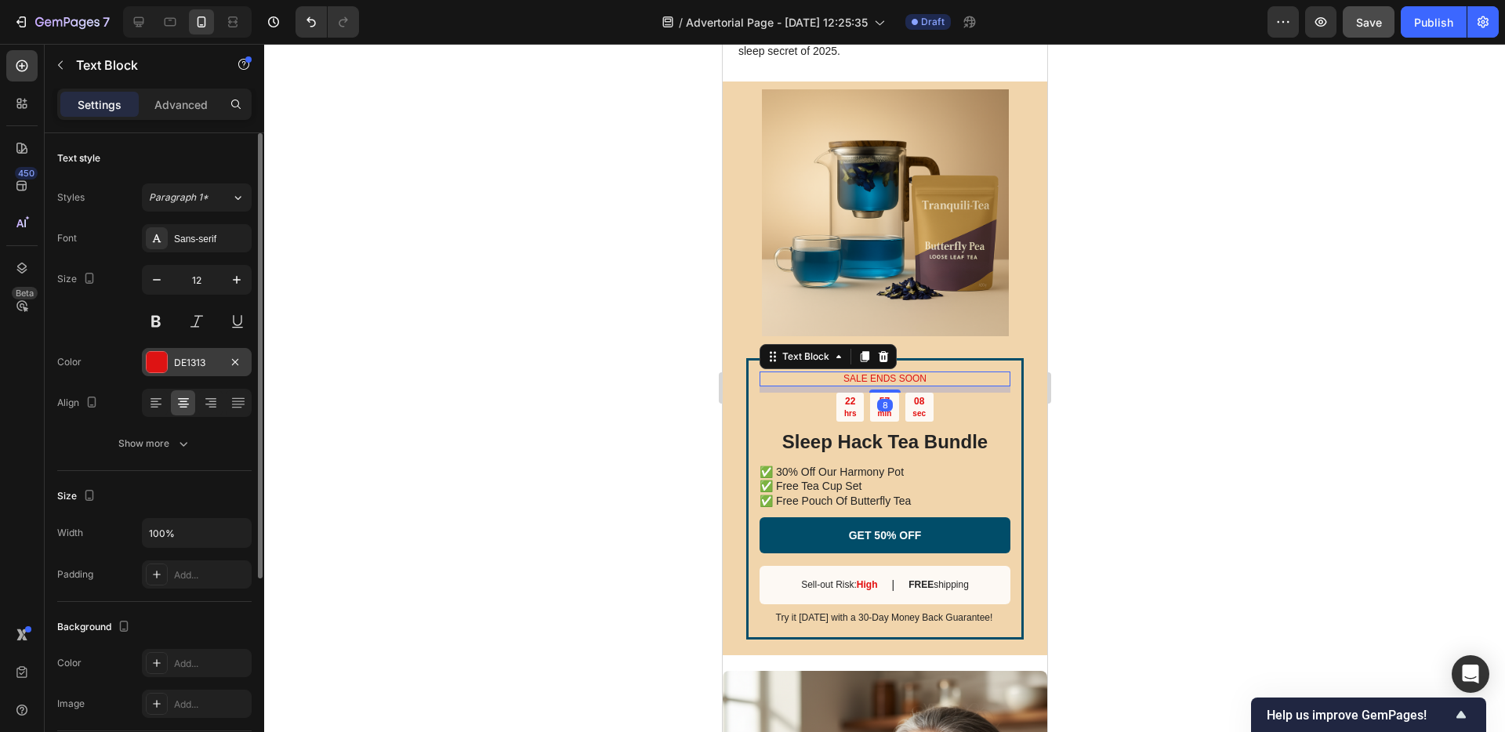
click at [206, 348] on div "DE1313" at bounding box center [197, 362] width 110 height 28
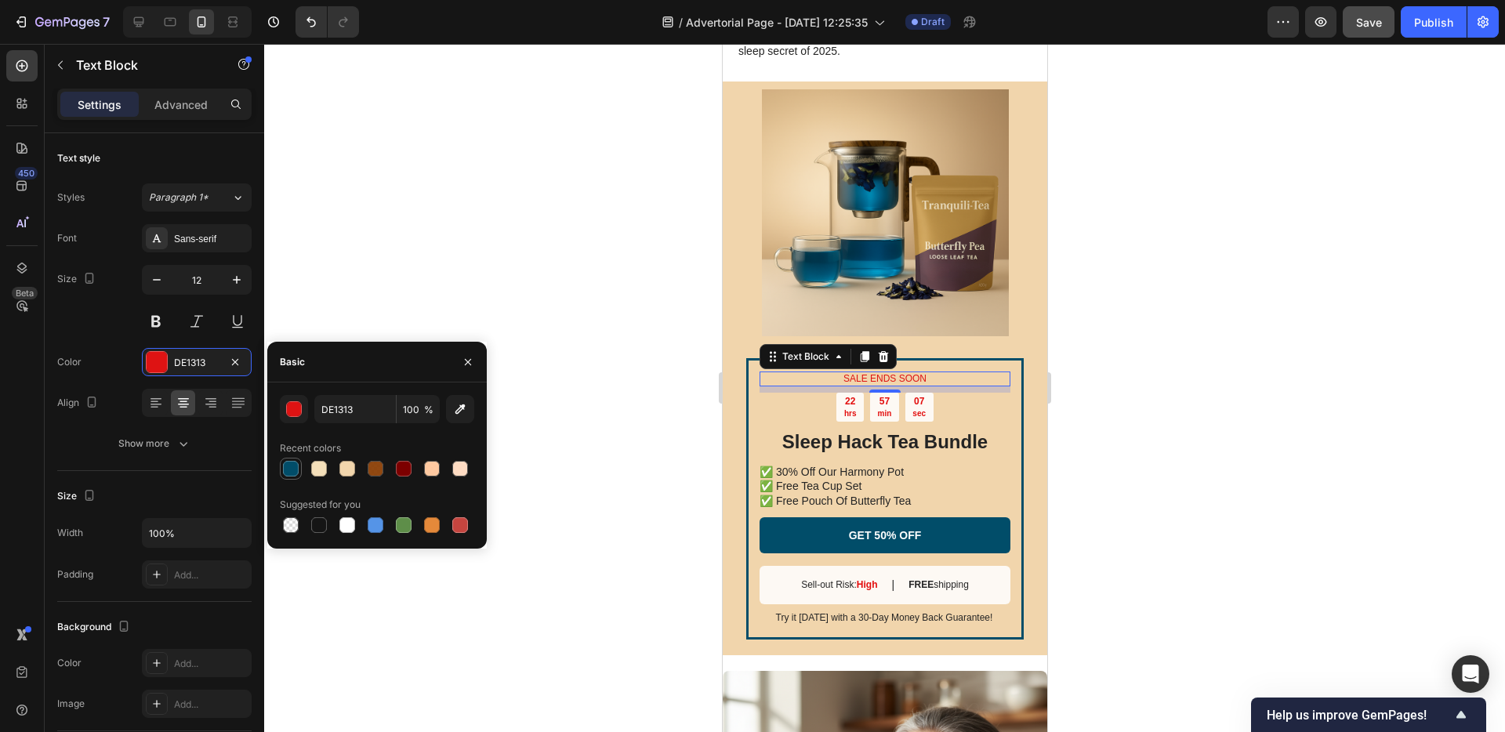
click at [294, 477] on div at bounding box center [290, 468] width 19 height 19
type input "014D69"
click at [857, 422] on div "22 hrs" at bounding box center [849, 407] width 27 height 29
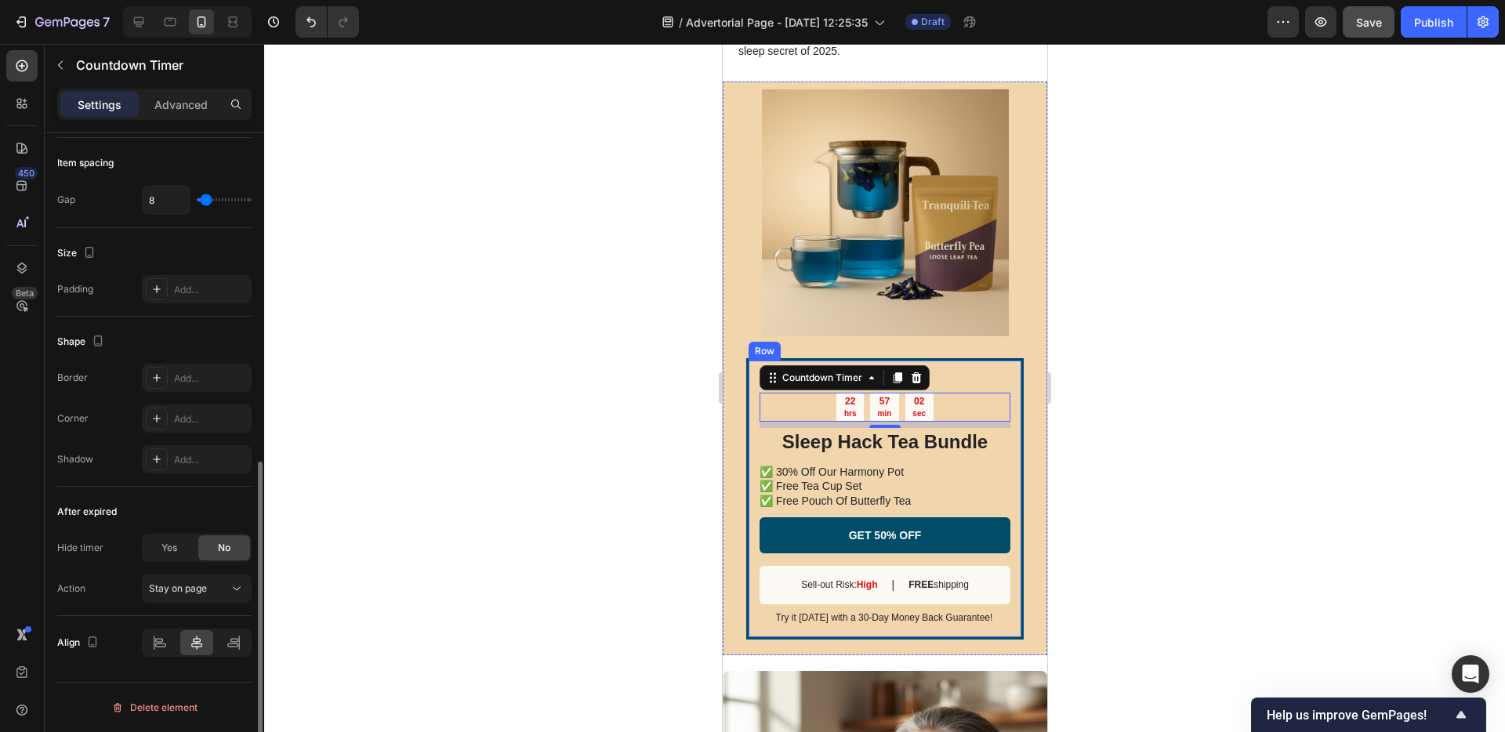
scroll to position [0, 0]
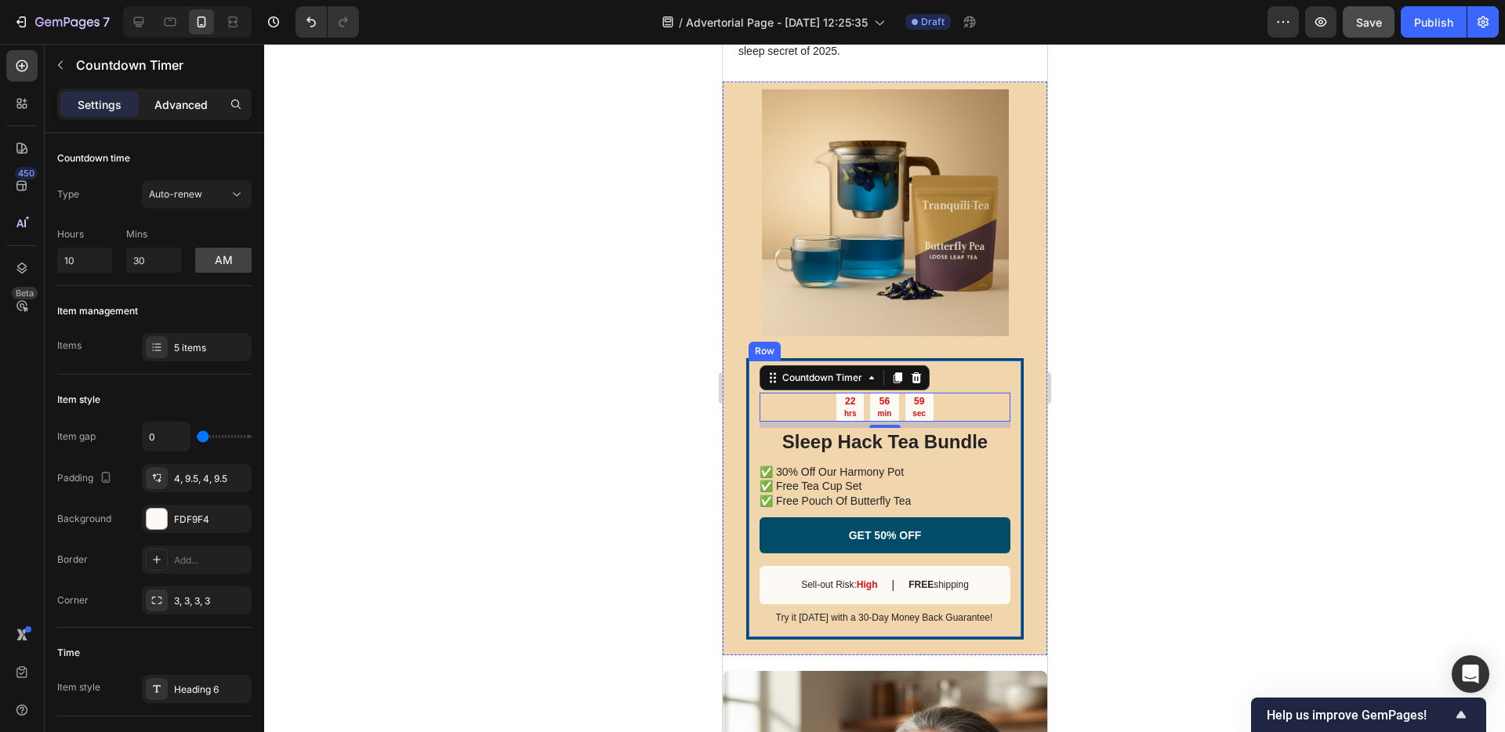
click at [176, 114] on div "Advanced" at bounding box center [181, 104] width 78 height 25
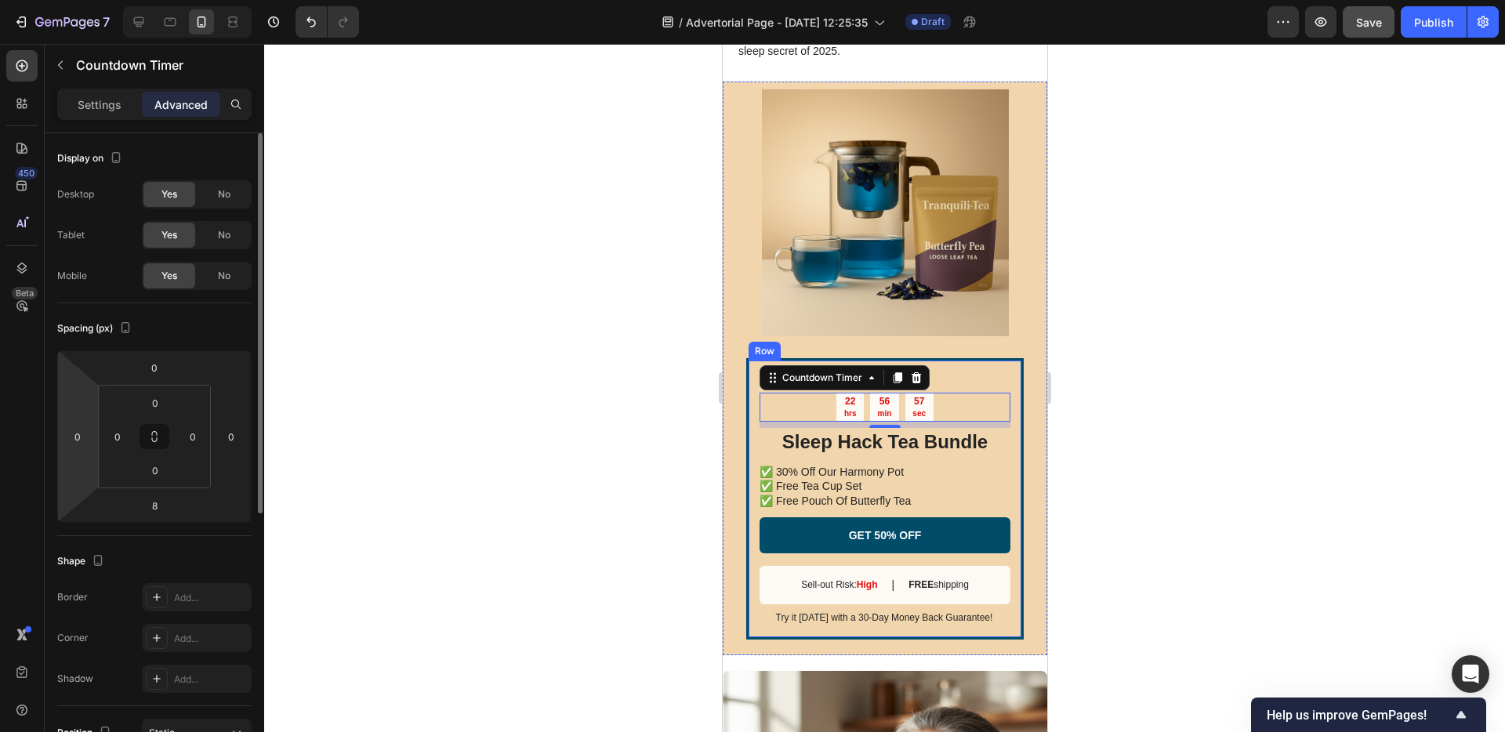
click at [121, 89] on div "Settings Advanced" at bounding box center [154, 104] width 194 height 31
click at [122, 103] on div "Settings" at bounding box center [99, 104] width 78 height 25
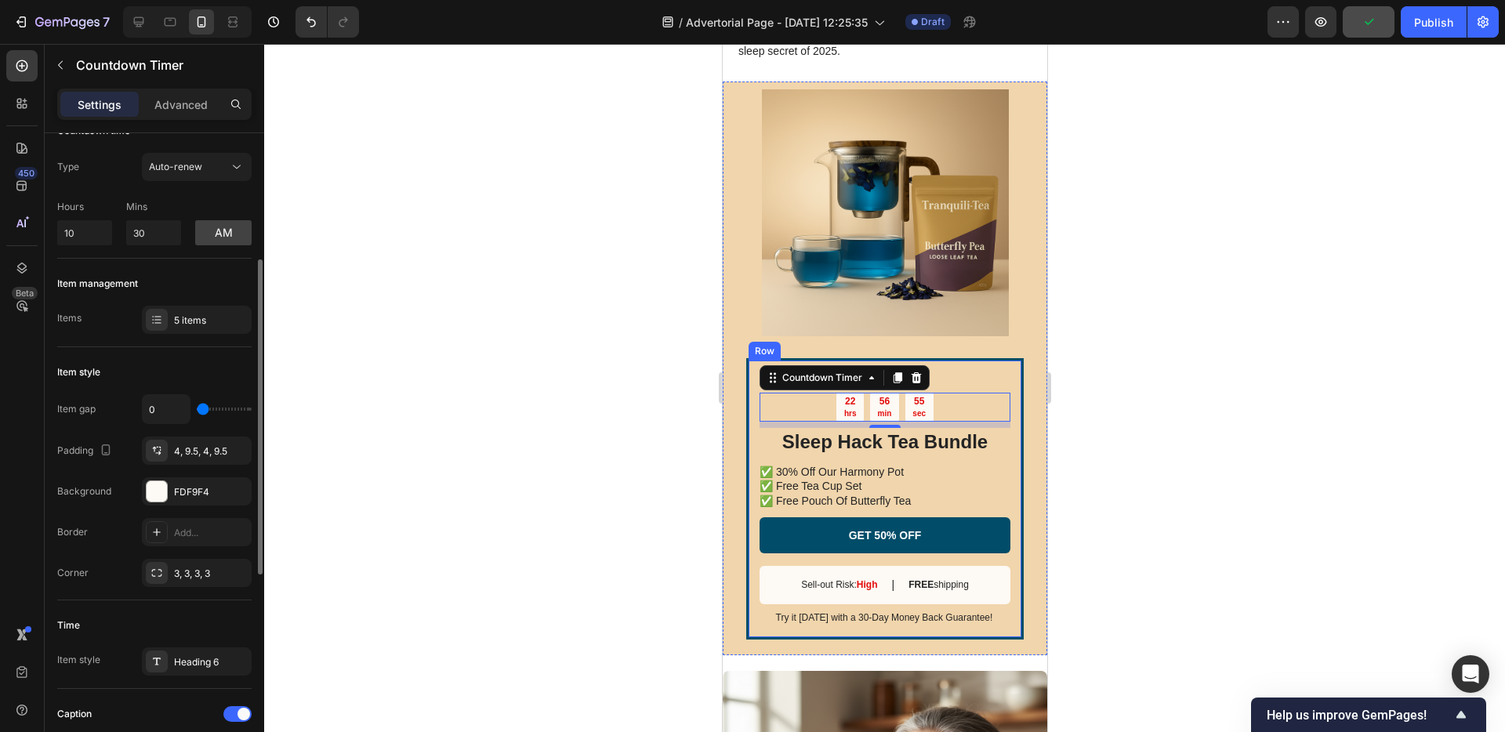
scroll to position [103, 0]
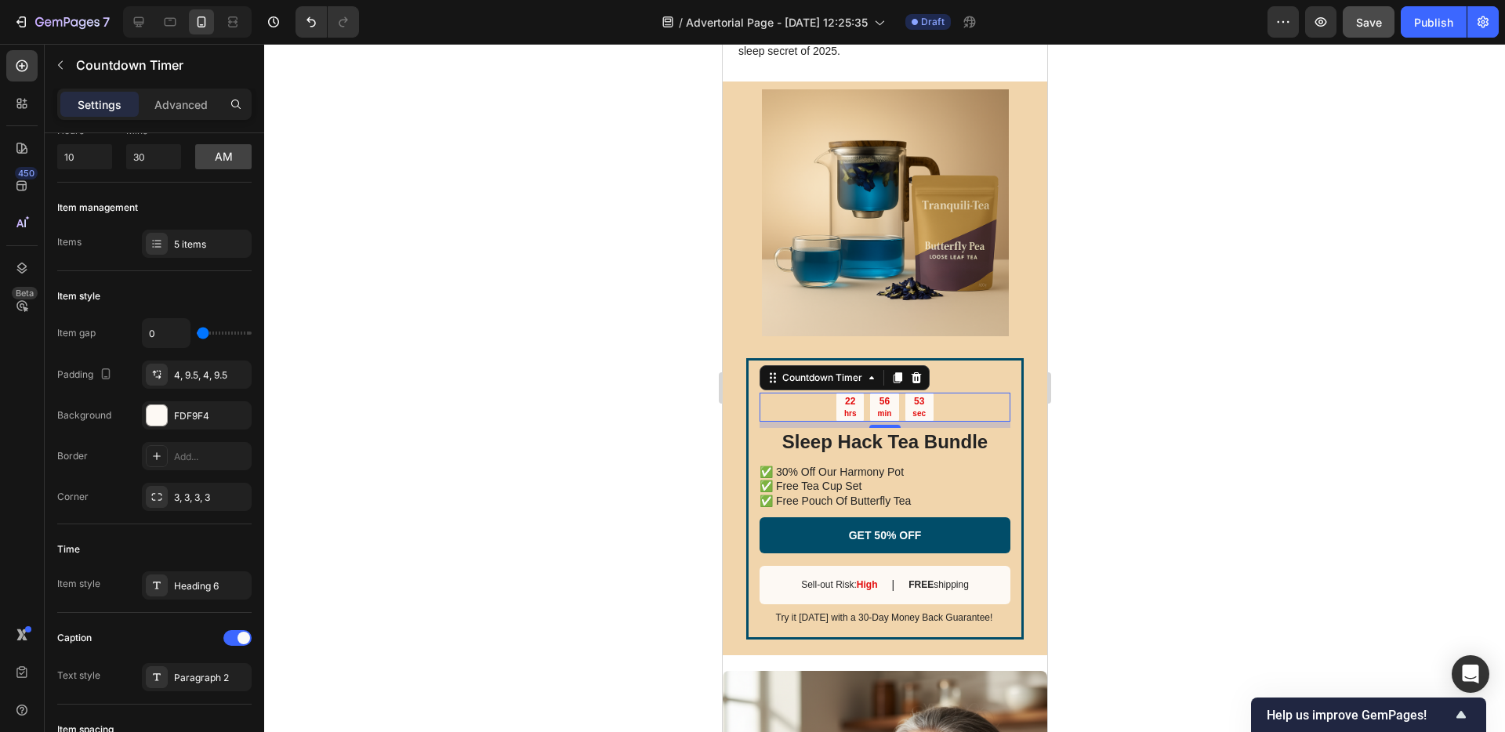
click at [854, 422] on div "22 hrs" at bounding box center [849, 407] width 27 height 29
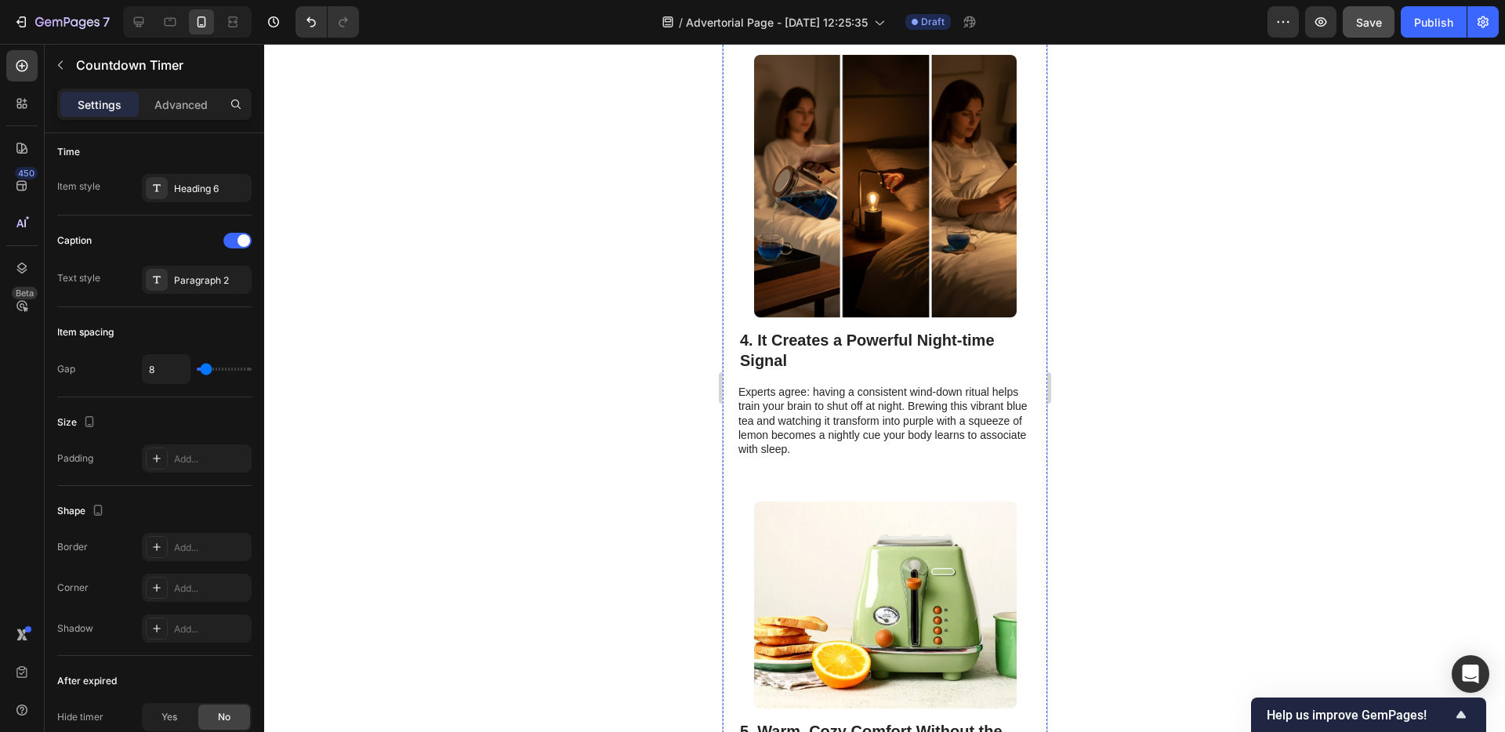
scroll to position [1988, 0]
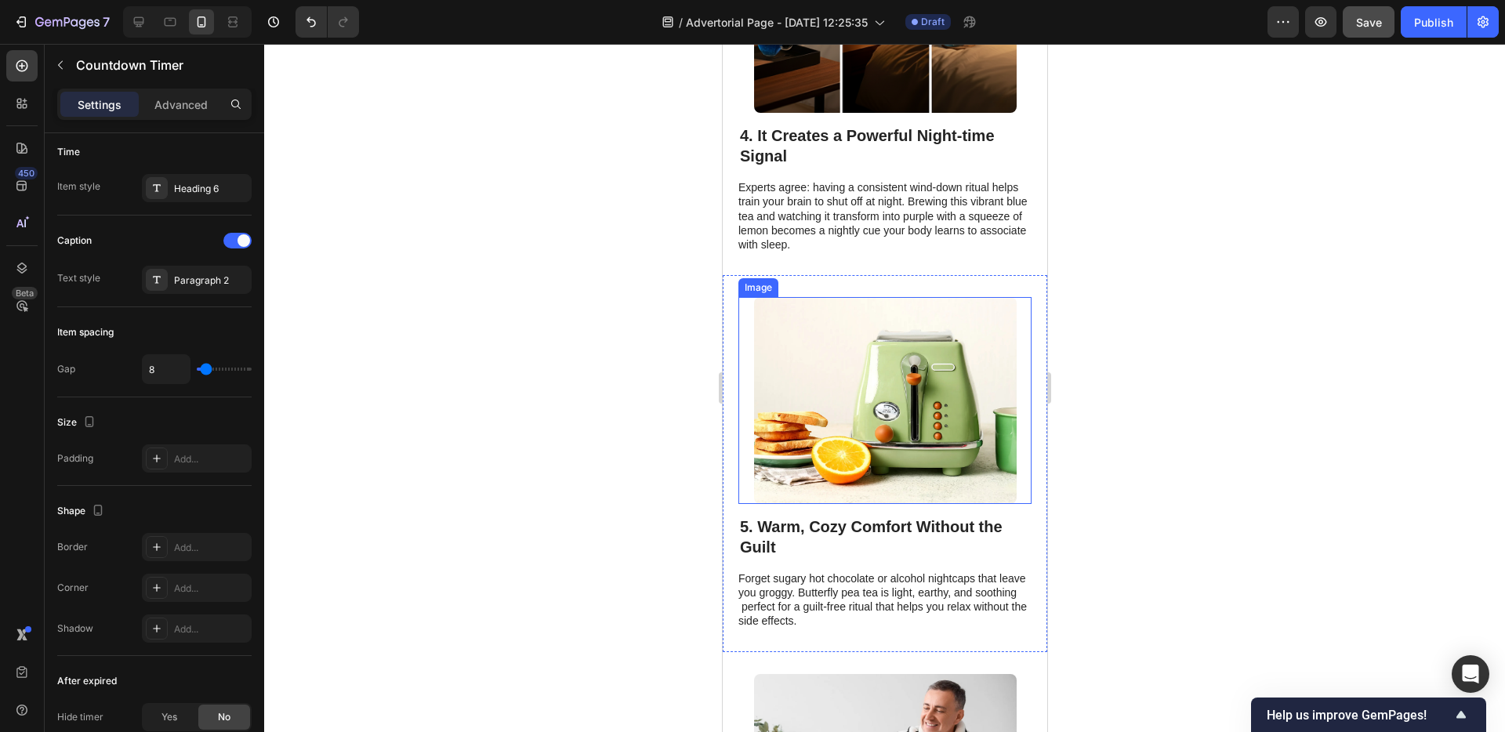
click at [885, 430] on img at bounding box center [884, 400] width 263 height 207
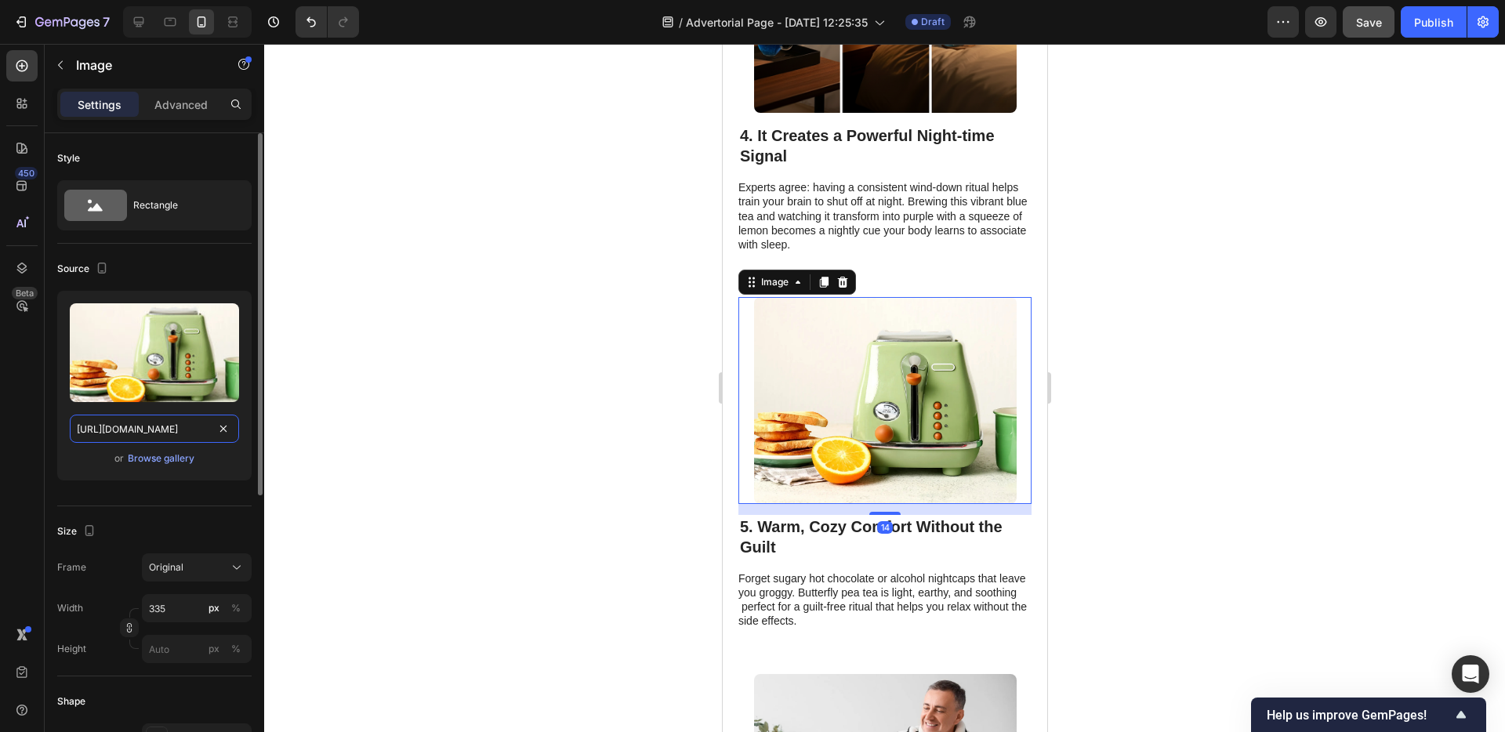
click at [172, 422] on input "[URL][DOMAIN_NAME]" at bounding box center [154, 429] width 169 height 28
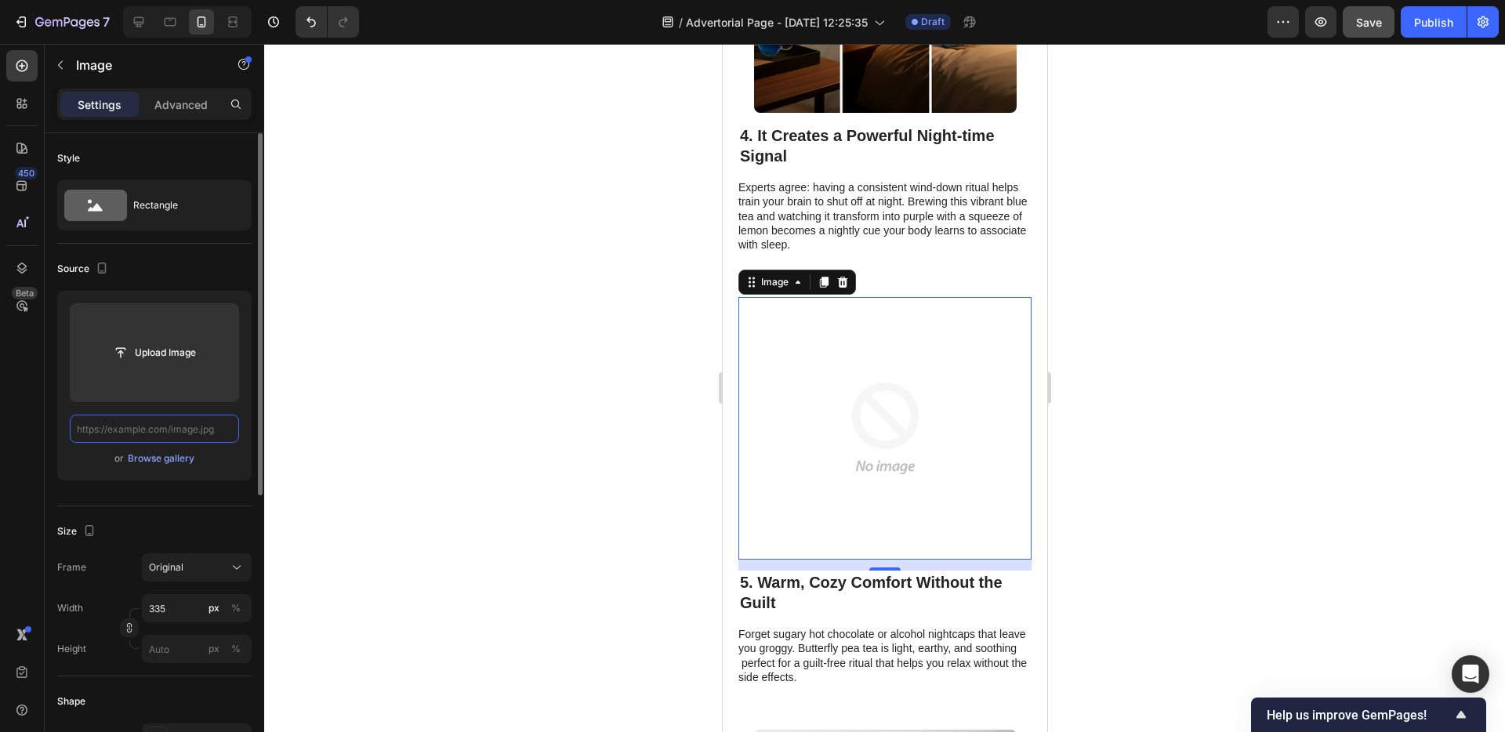
paste input "[URL][DOMAIN_NAME]"
type input "[URL][DOMAIN_NAME]"
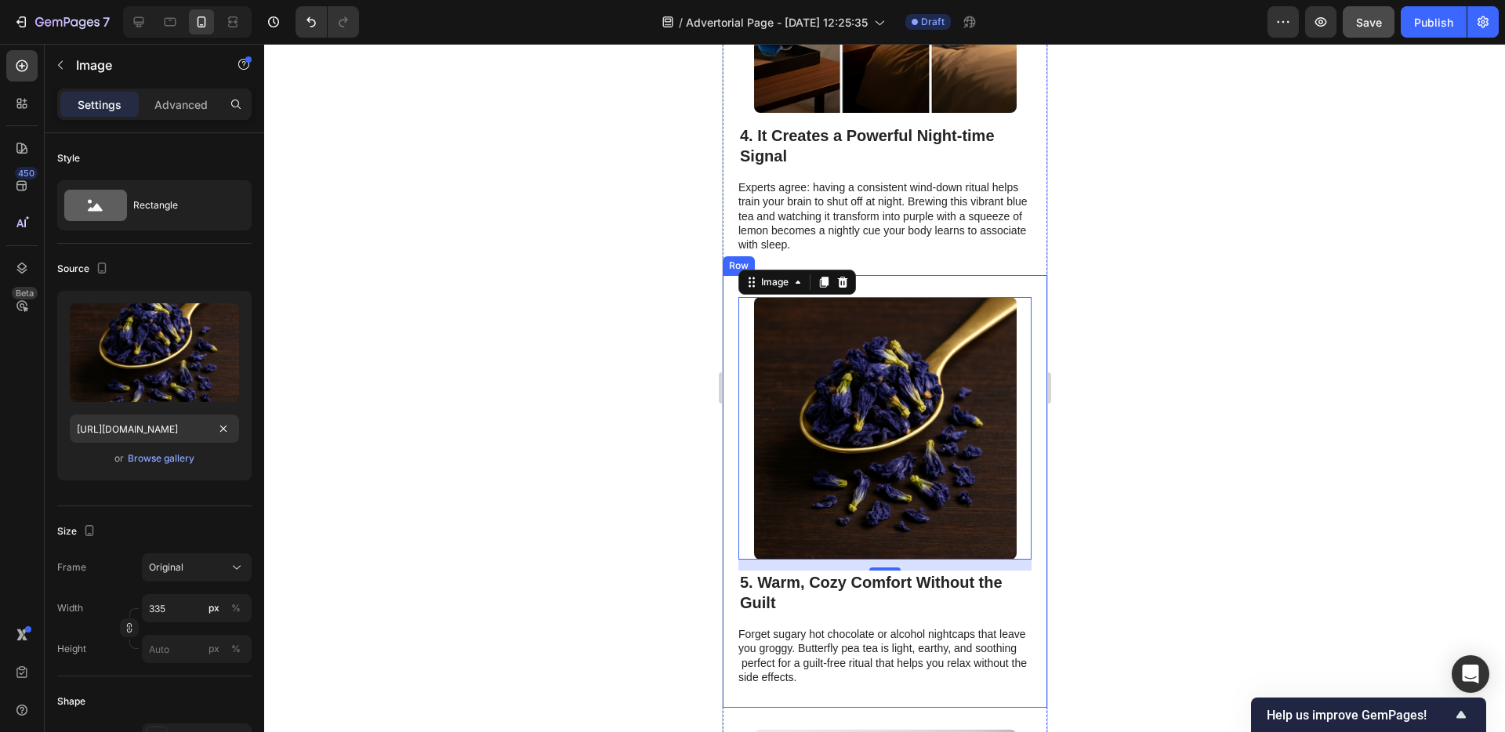
click at [882, 652] on div "5. Warm, Cozy Comfort Without the Guilt Heading Forget sugary hot chocolate or …" at bounding box center [884, 628] width 293 height 115
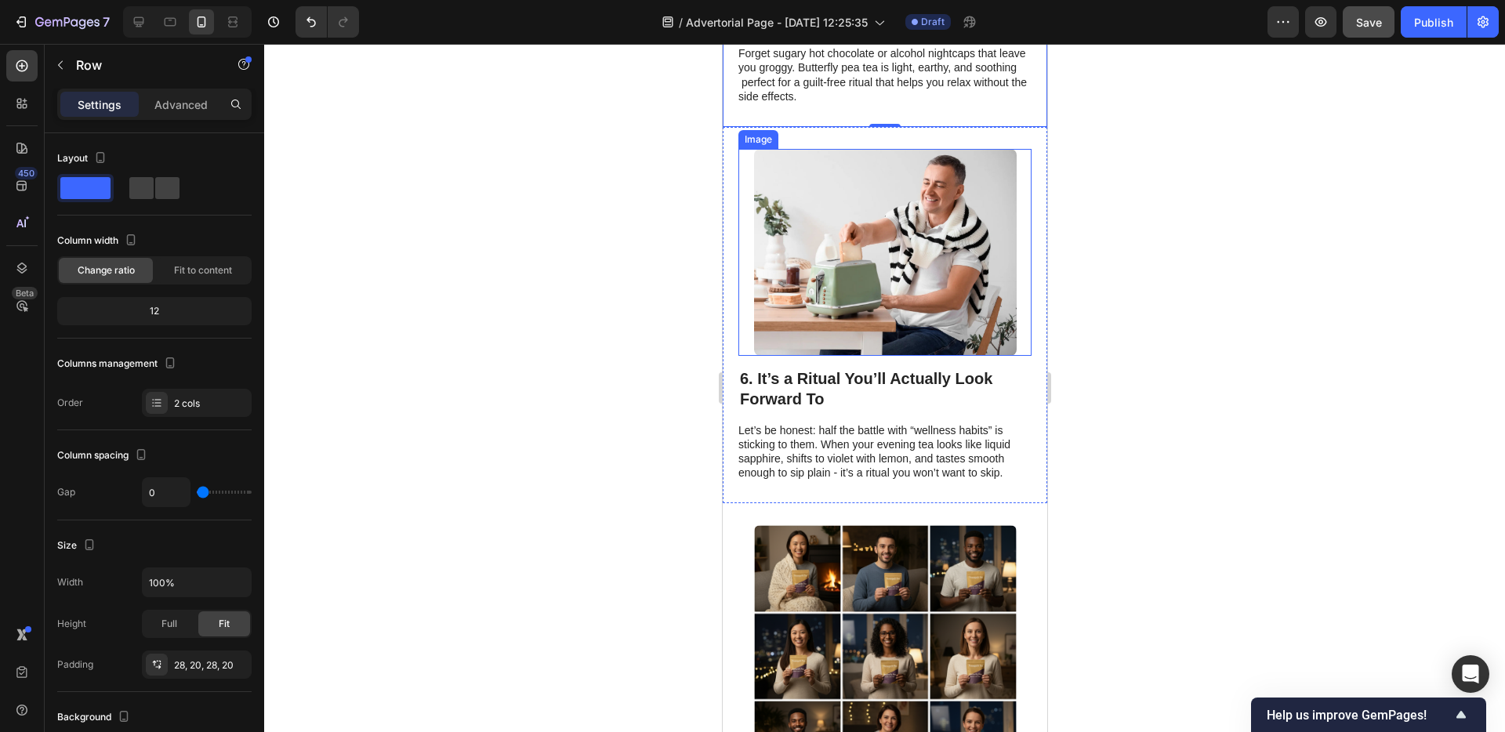
scroll to position [2580, 0]
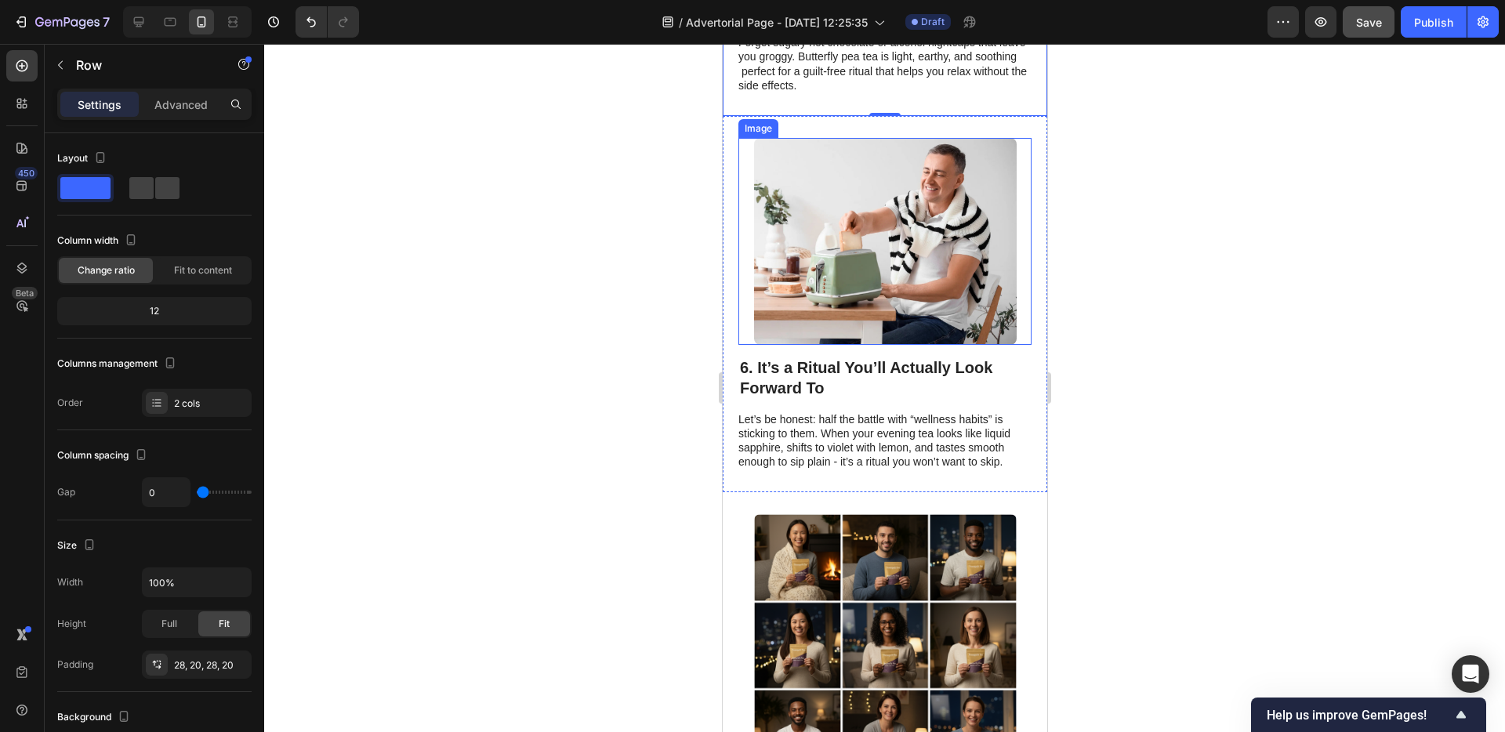
click at [809, 240] on img at bounding box center [884, 241] width 263 height 207
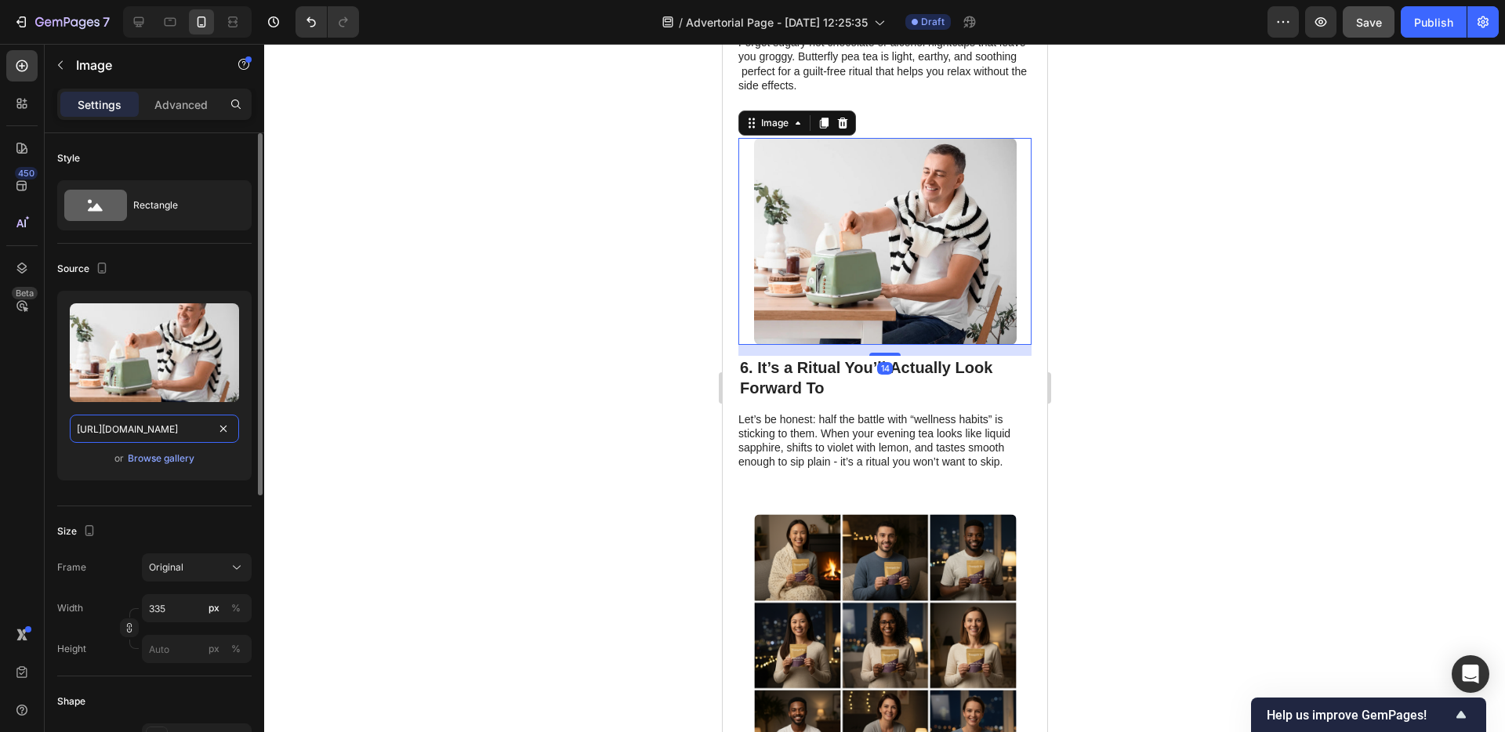
click at [167, 425] on input "[URL][DOMAIN_NAME]" at bounding box center [154, 429] width 169 height 28
paste input "0894/8255/9826/files/ChatGPT_Image_Jun_7_2025_10_56_07_AM.png?v=1749290186"
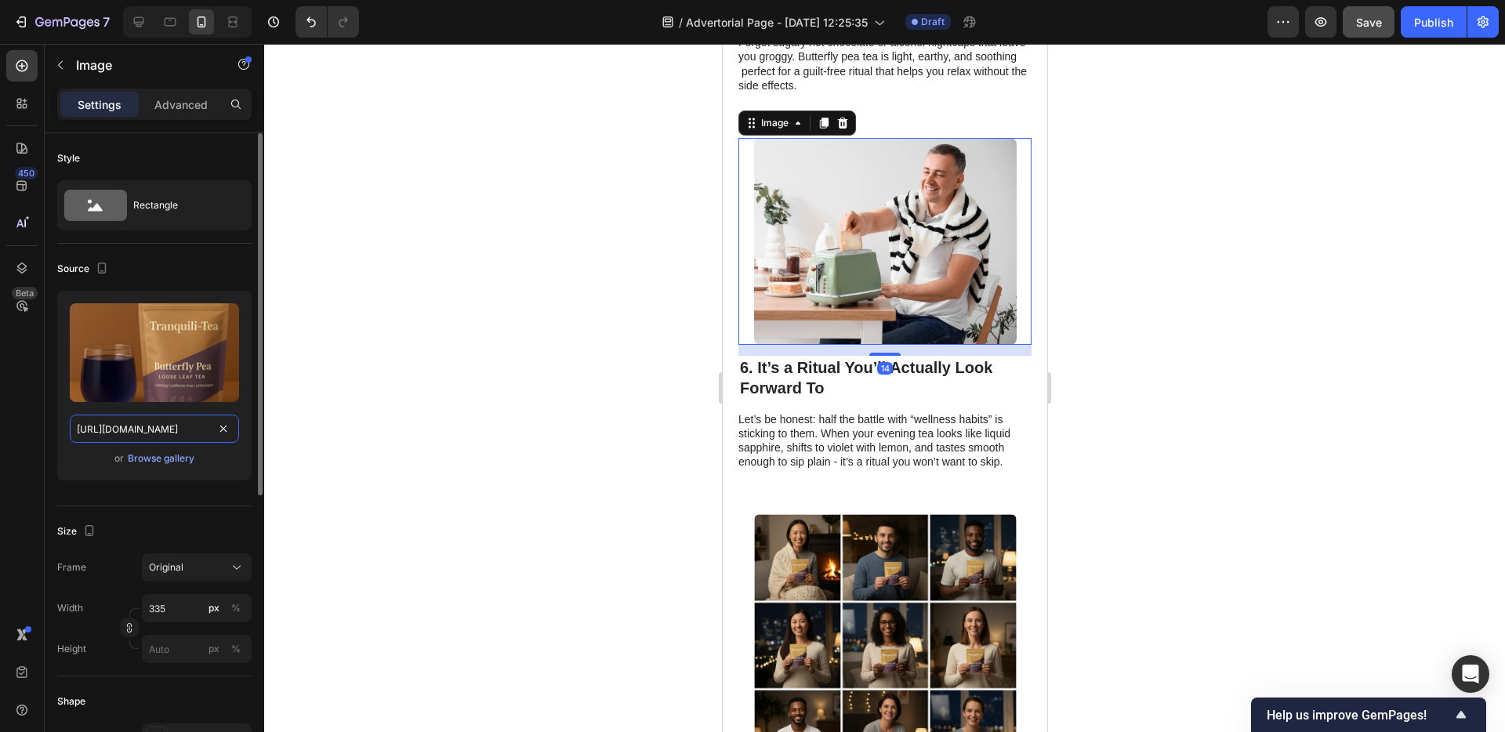
scroll to position [0, 395]
type input "[URL][DOMAIN_NAME]"
click at [200, 490] on div "Upload Image [URL][DOMAIN_NAME] or Browse gallery" at bounding box center [154, 392] width 194 height 202
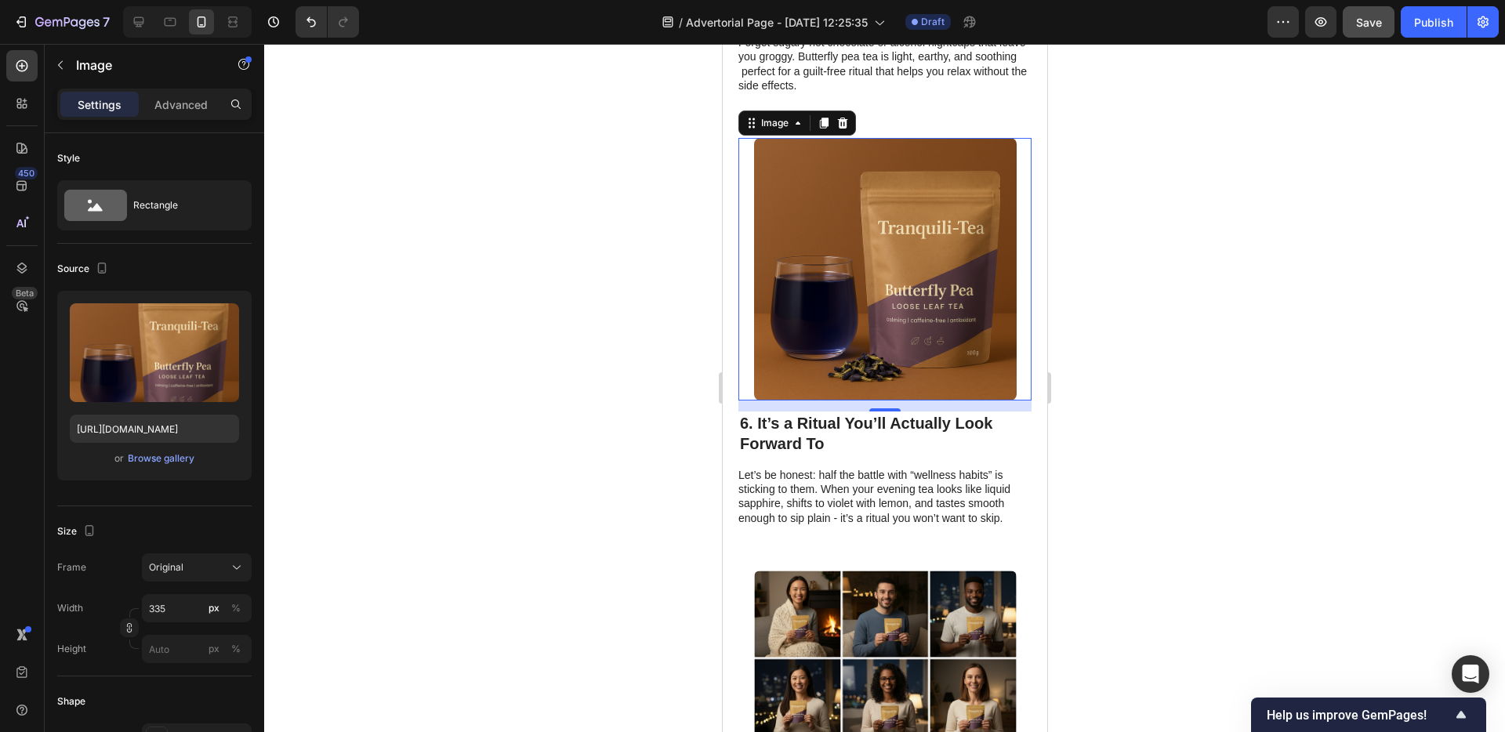
click at [1073, 608] on div at bounding box center [884, 388] width 1241 height 688
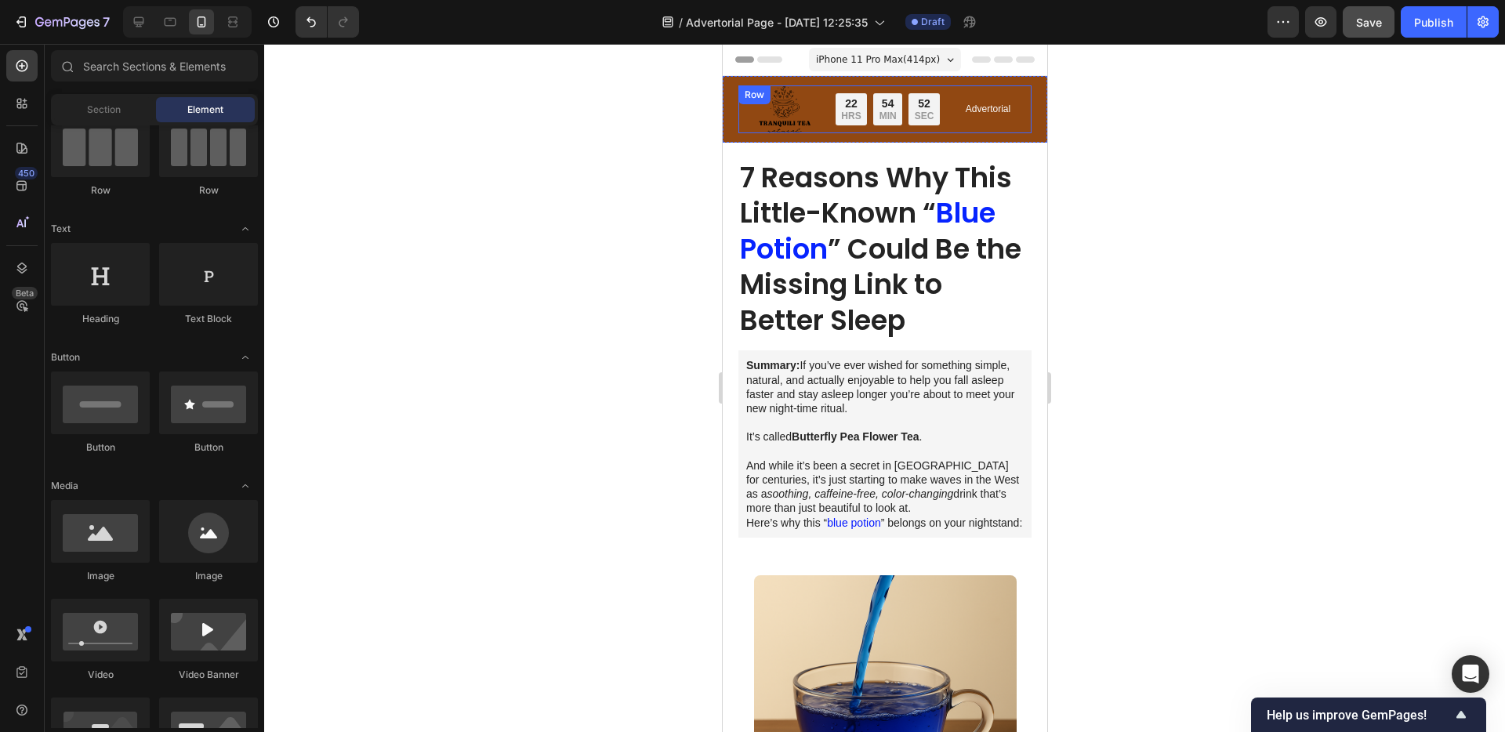
click at [978, 112] on p "Advertorial" at bounding box center [987, 109] width 45 height 13
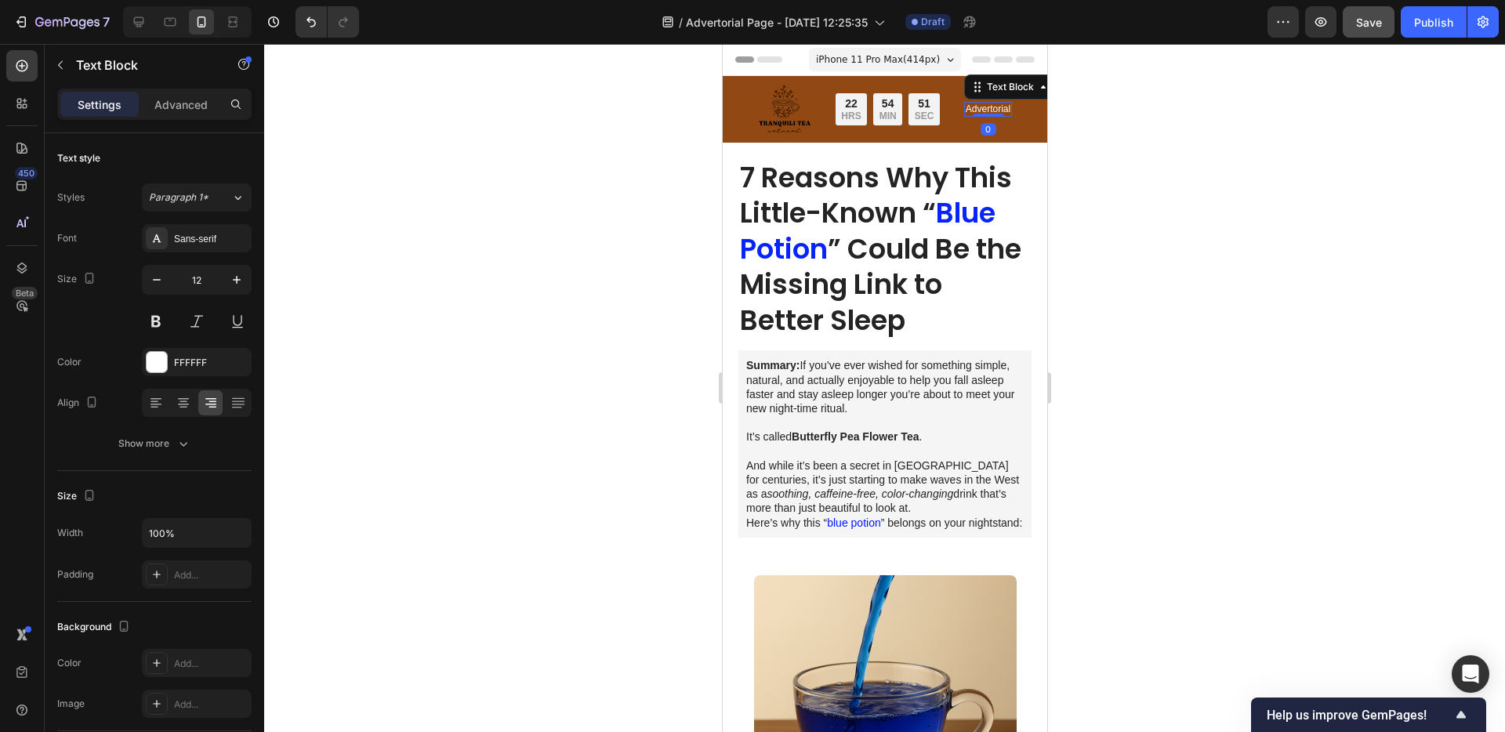
click at [975, 110] on p "Advertorial" at bounding box center [987, 109] width 45 height 13
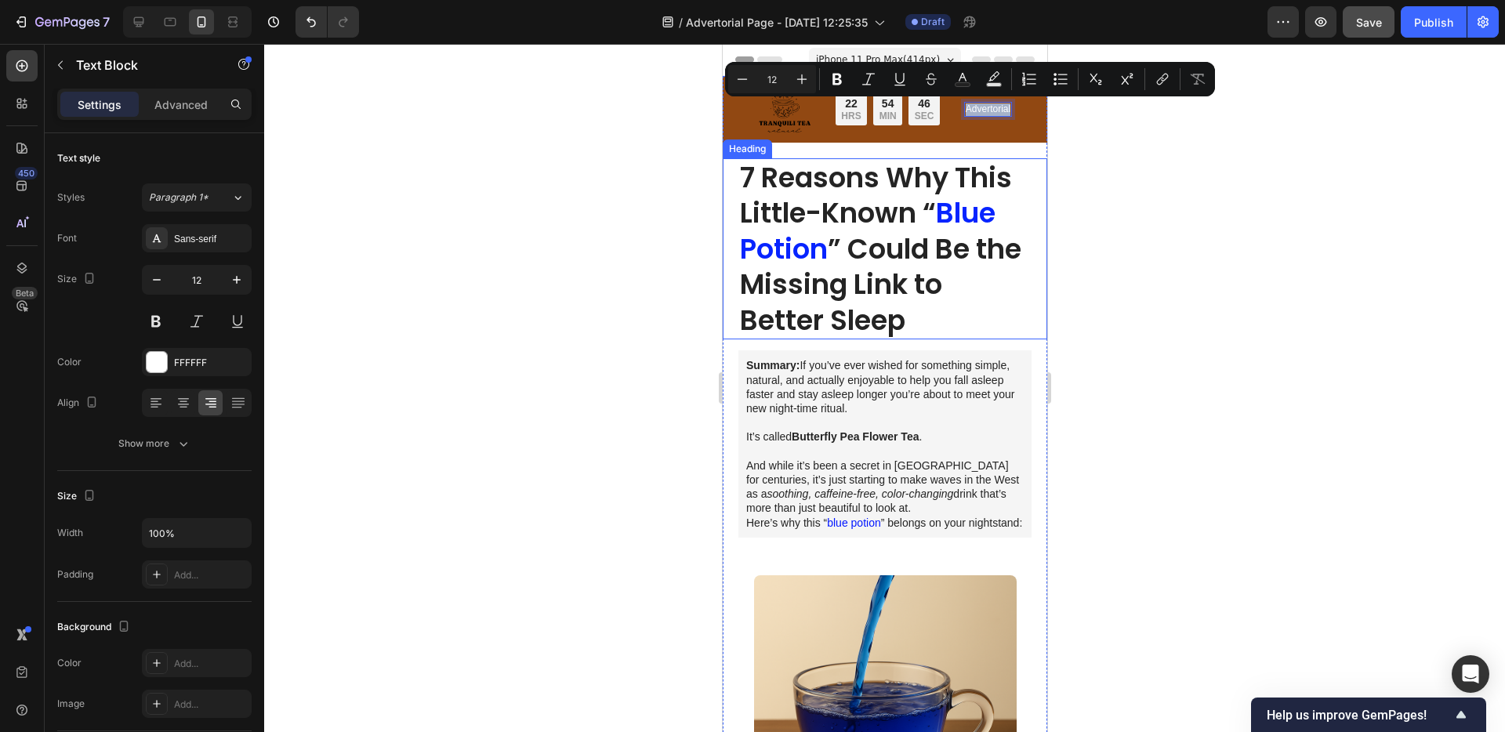
click at [937, 286] on h1 "7 Reasons Why This Little-Known “ Blue Potion ” Could Be the Missing Link to Be…" at bounding box center [884, 249] width 293 height 182
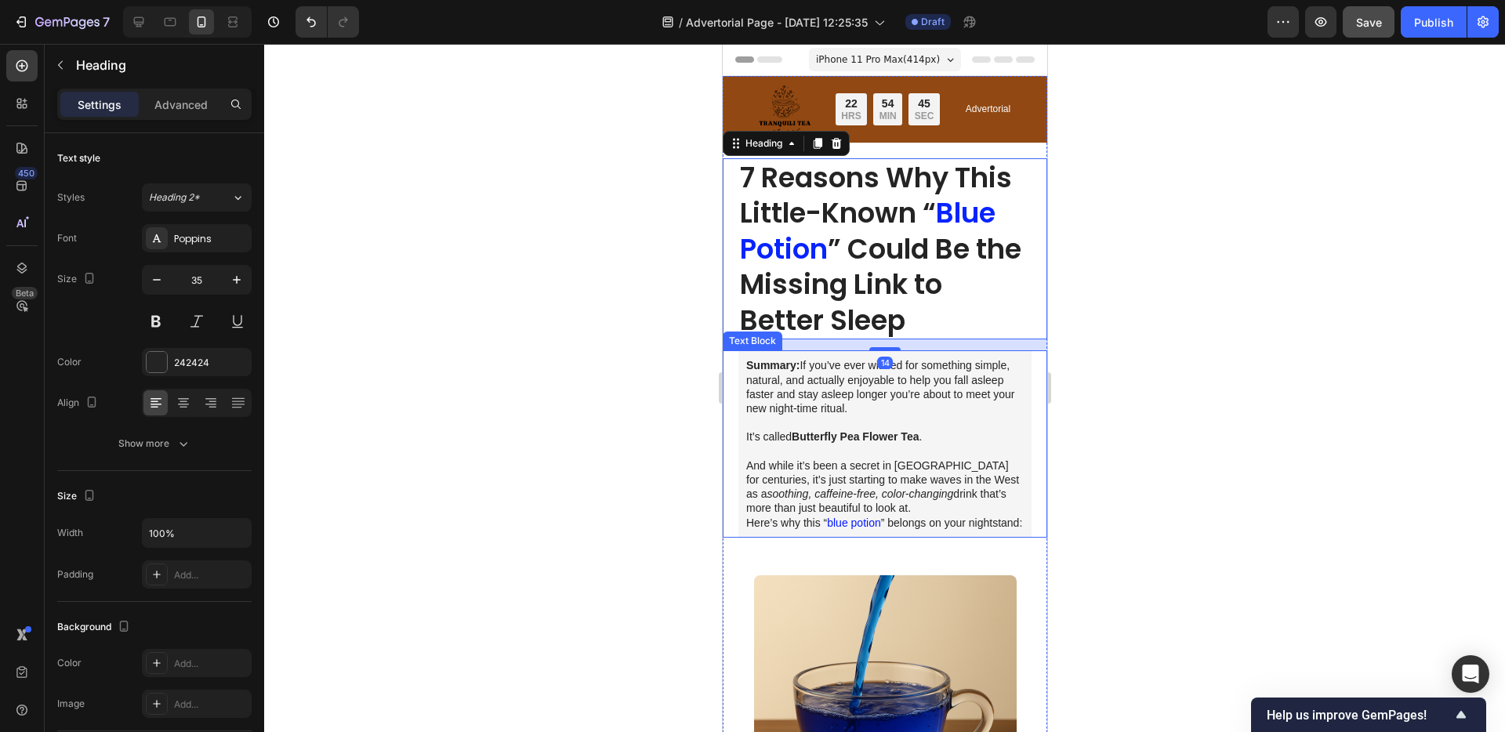
click at [942, 401] on p "Summary: If you’ve ever wished for something simple, natural, and actually enjo…" at bounding box center [885, 386] width 278 height 57
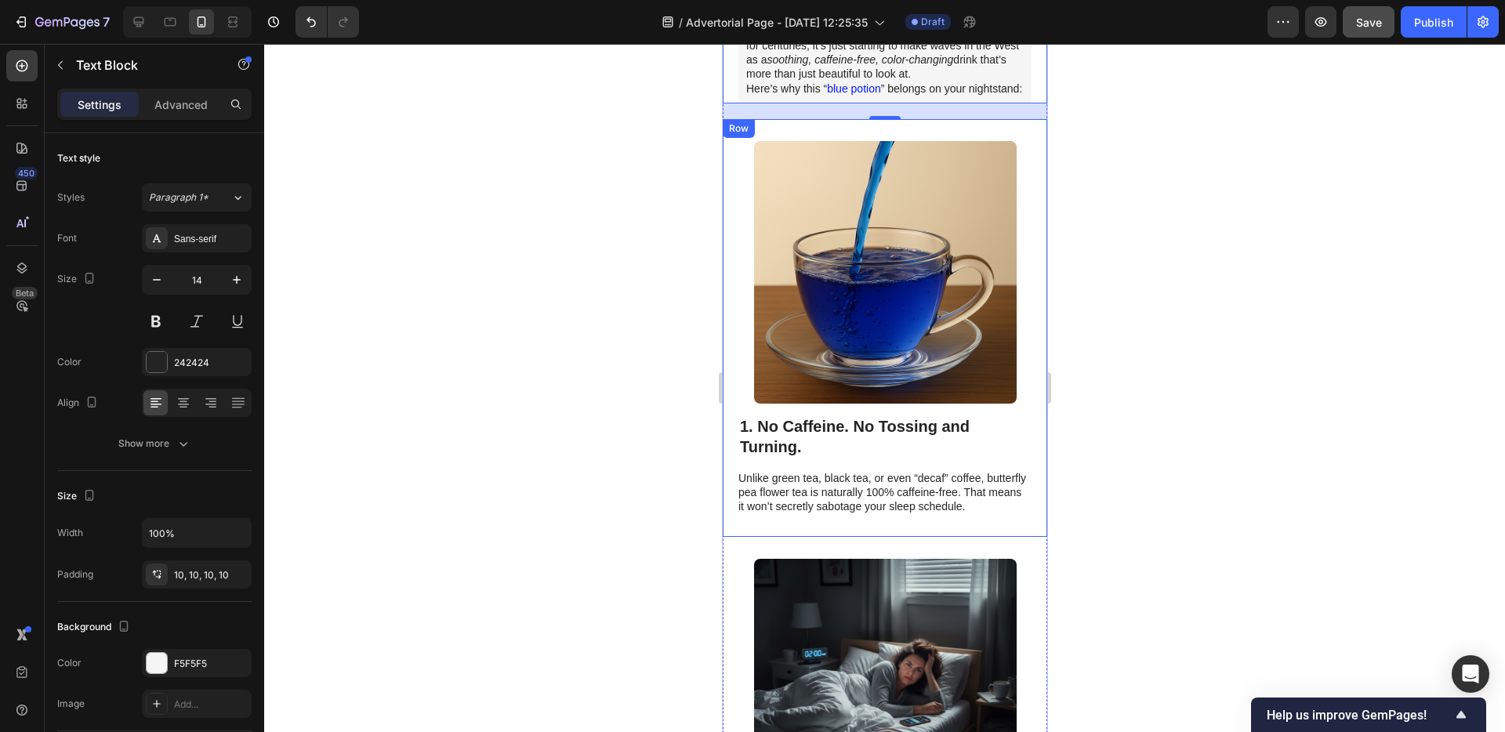
scroll to position [417, 0]
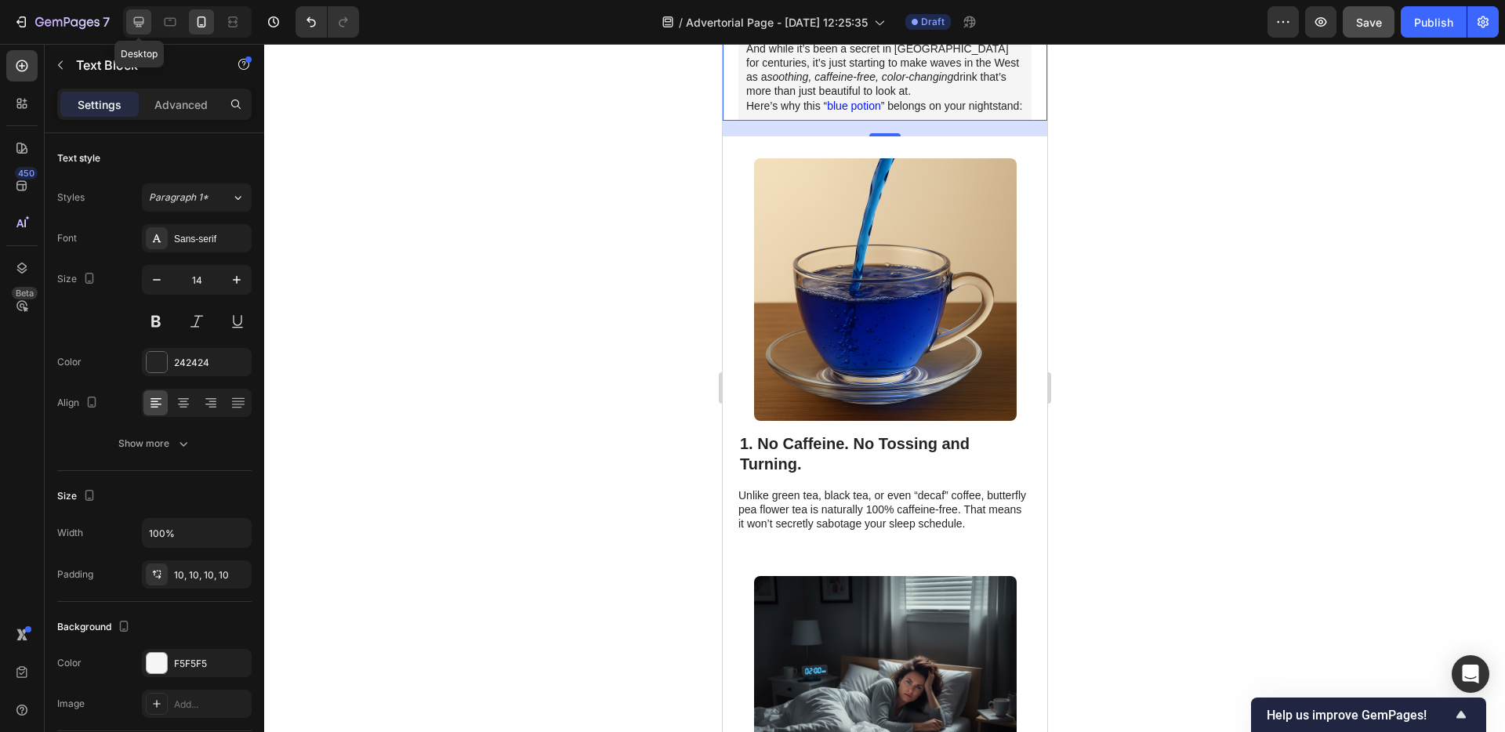
click at [142, 34] on div at bounding box center [138, 21] width 25 height 25
type input "16"
type input "996"
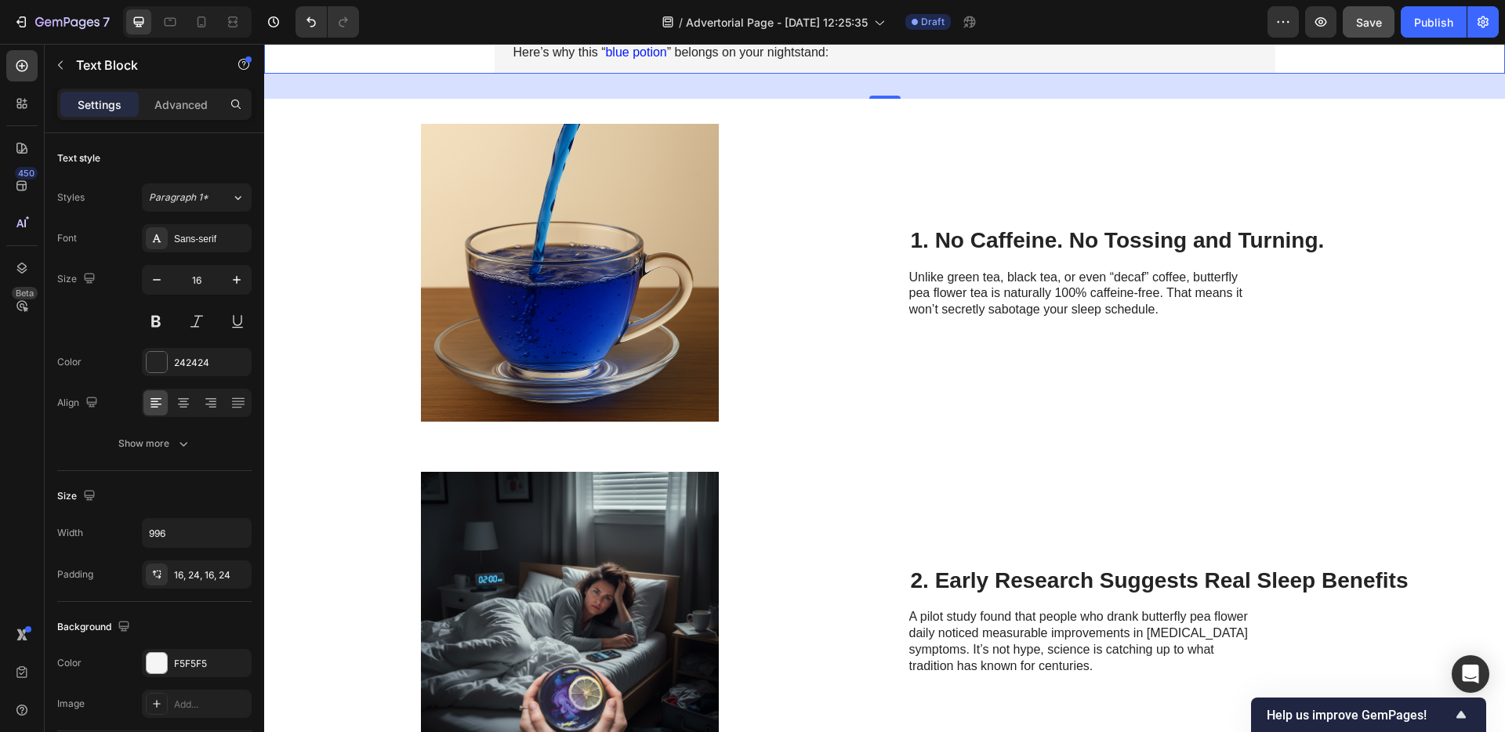
scroll to position [420, 0]
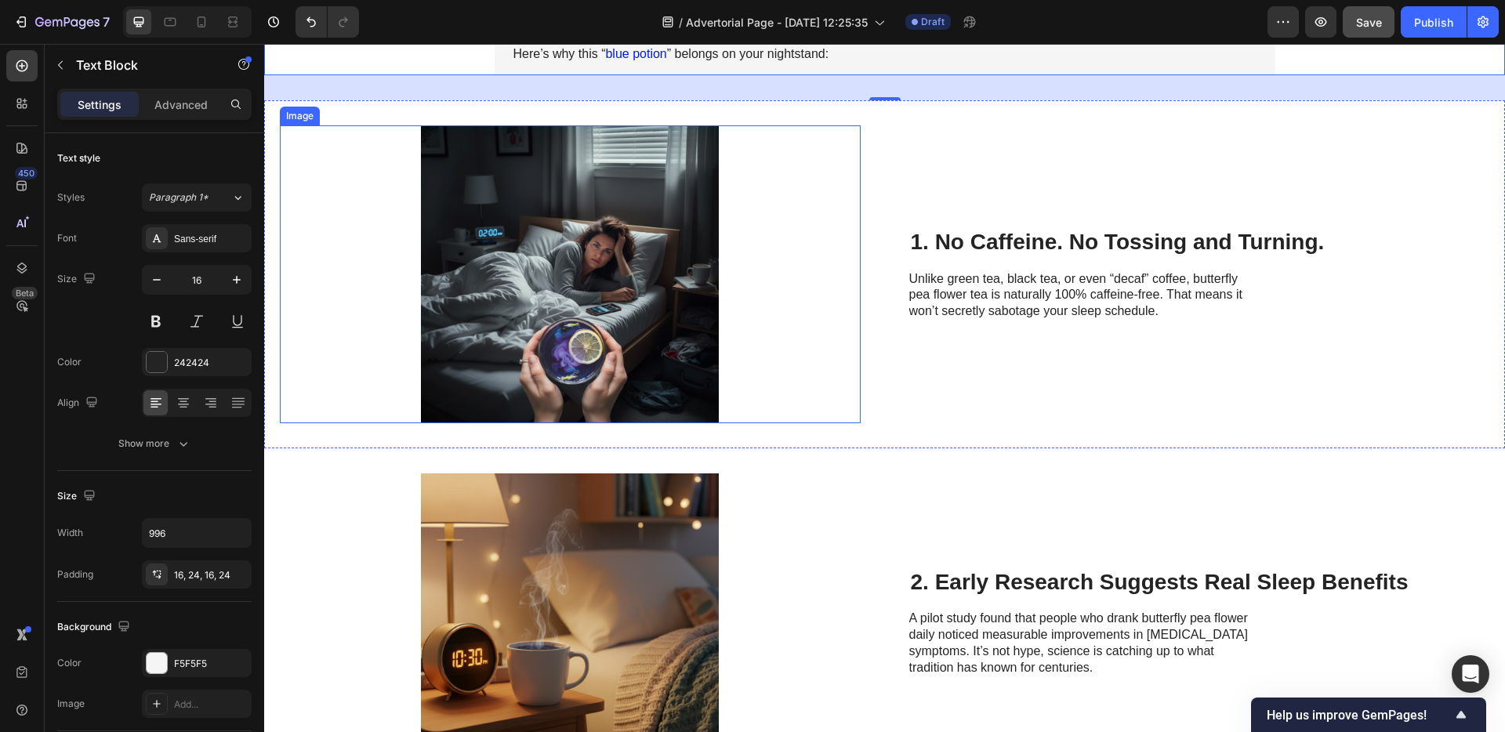
click at [339, 158] on div at bounding box center [570, 274] width 581 height 298
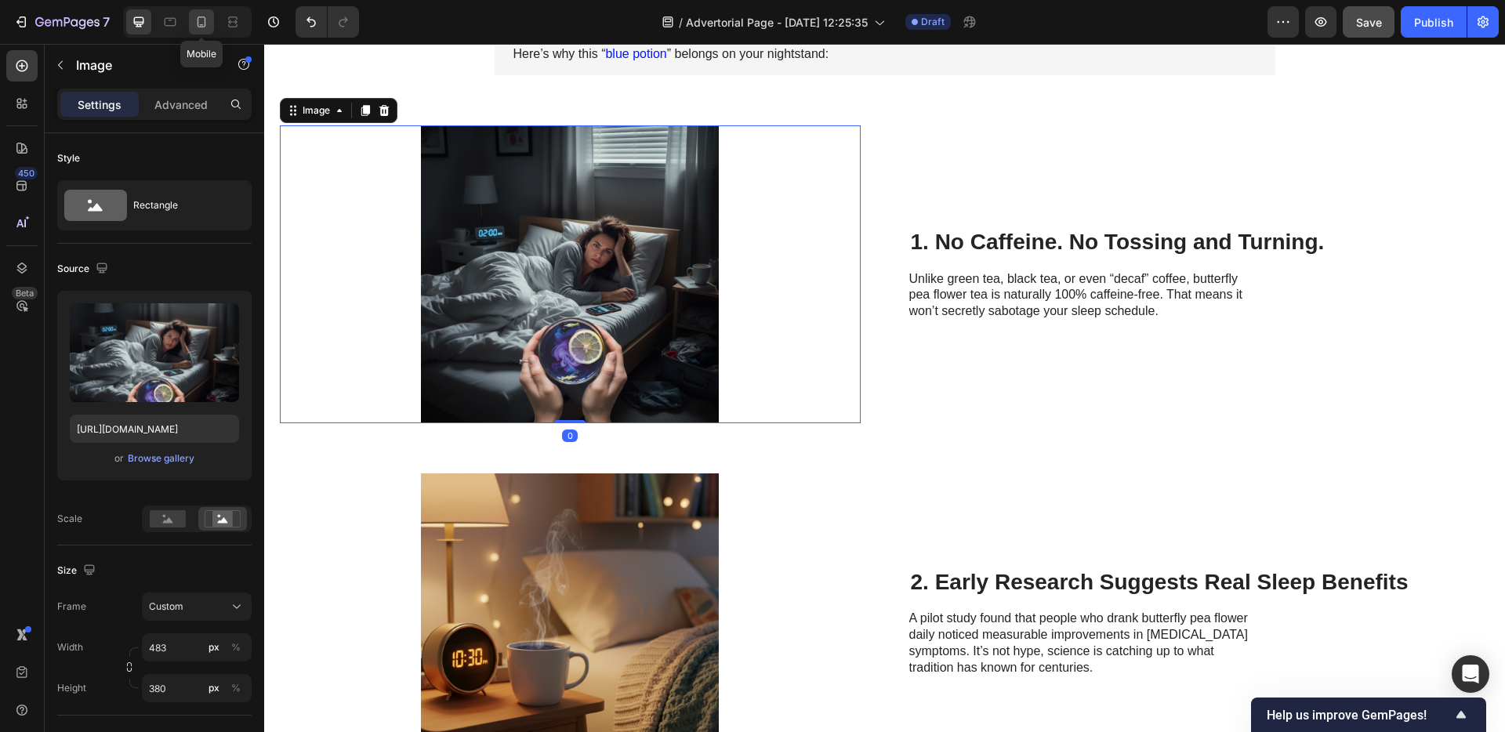
click at [203, 28] on icon at bounding box center [202, 22] width 16 height 16
type input "[URL][DOMAIN_NAME]"
type input "335"
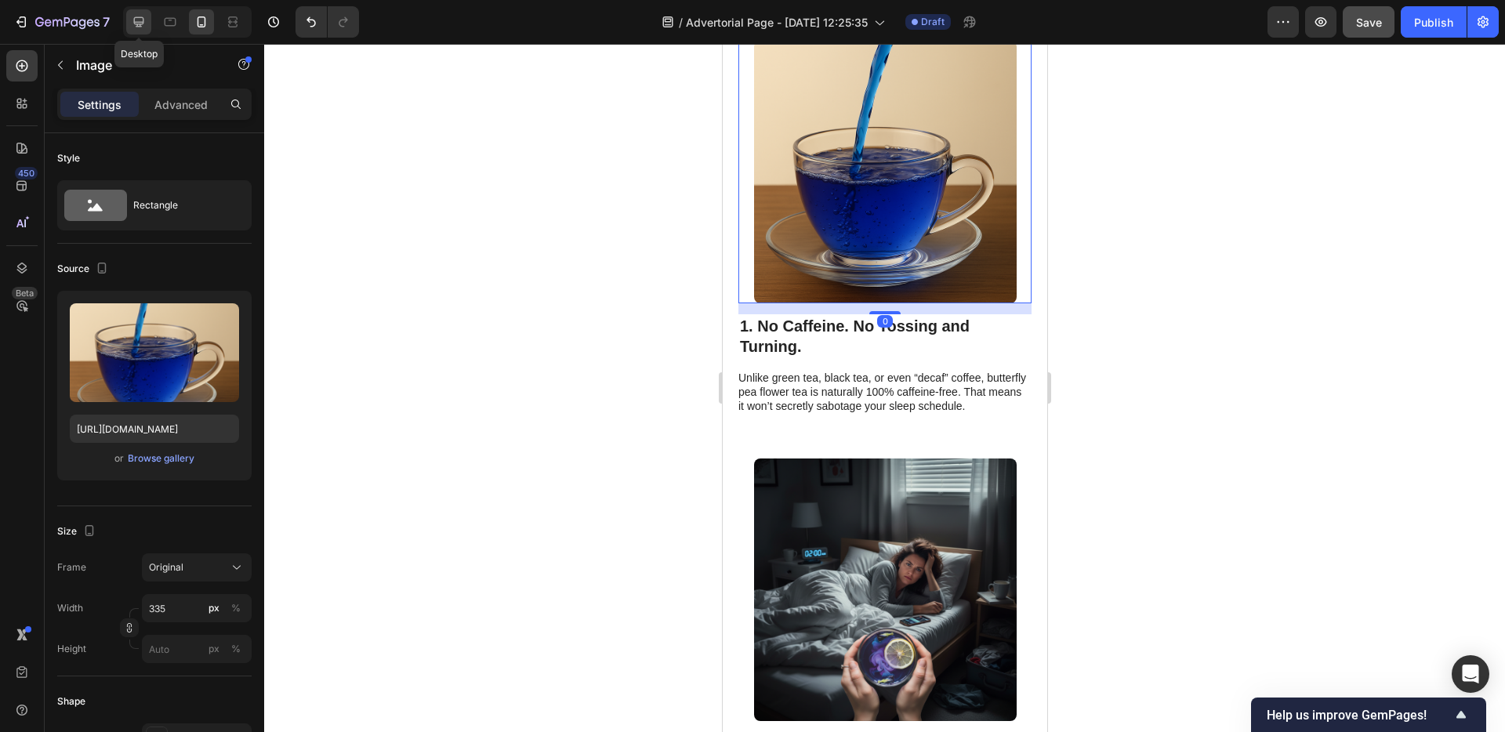
scroll to position [491, 0]
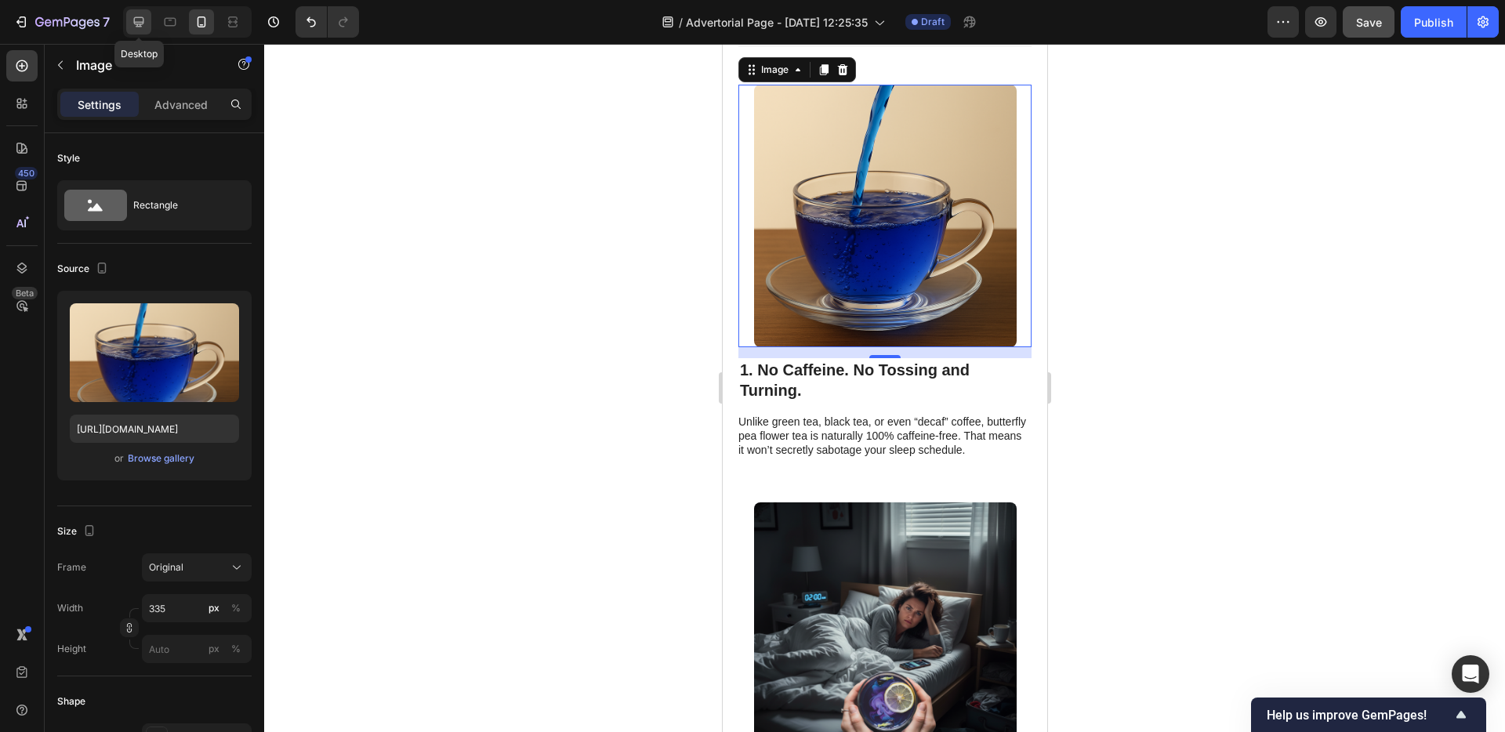
click at [131, 18] on icon at bounding box center [139, 22] width 16 height 16
type input "[URL][DOMAIN_NAME]"
type input "483"
type input "380"
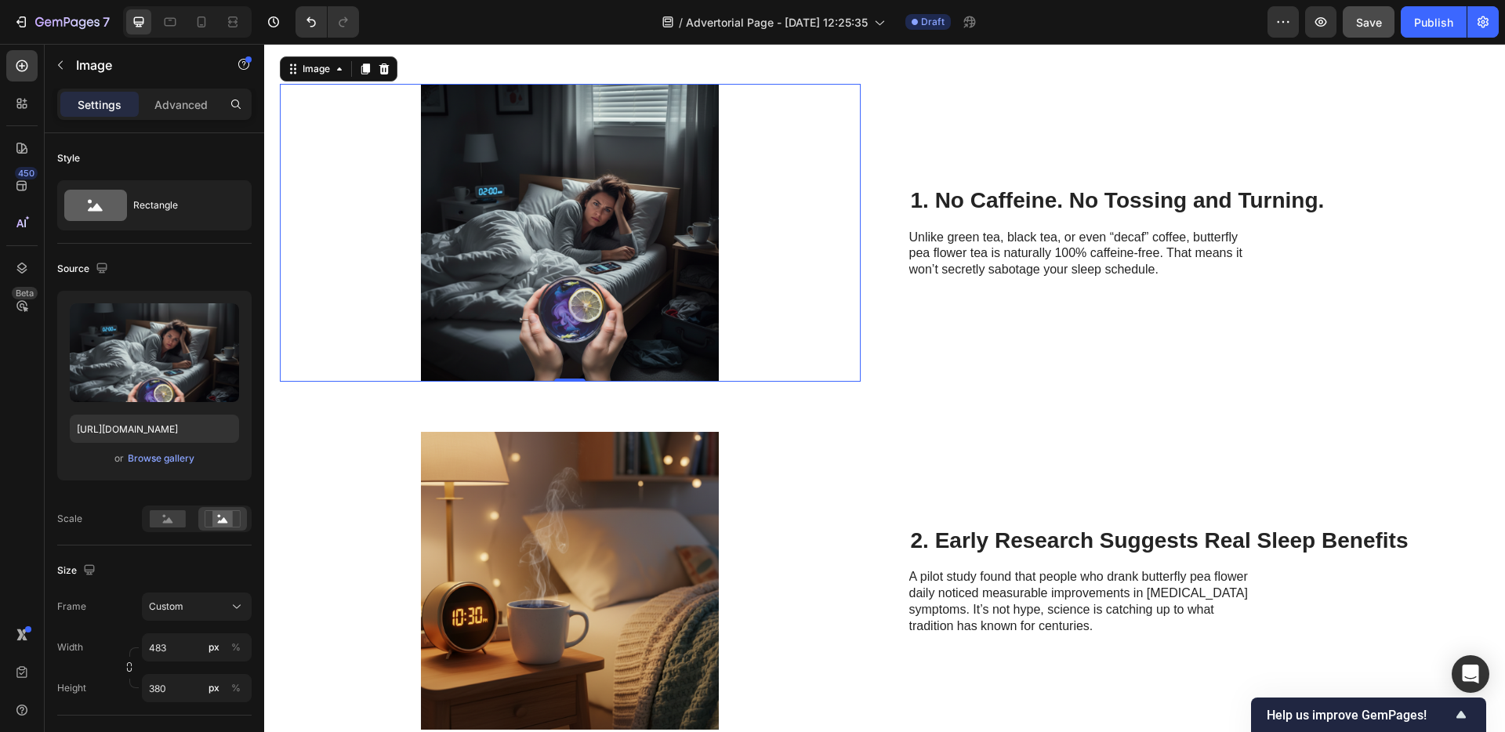
scroll to position [447, 0]
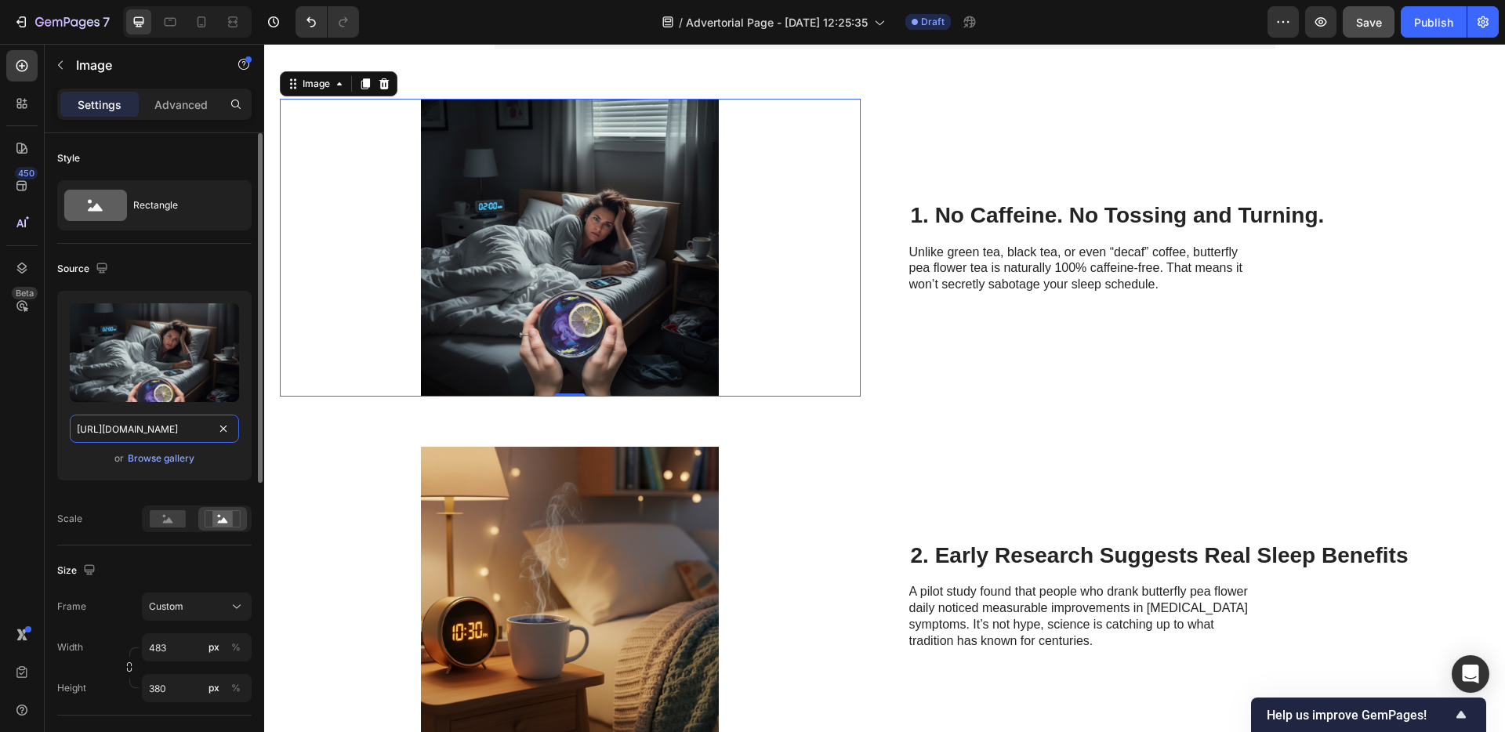
click at [182, 436] on input "[URL][DOMAIN_NAME]" at bounding box center [154, 429] width 169 height 28
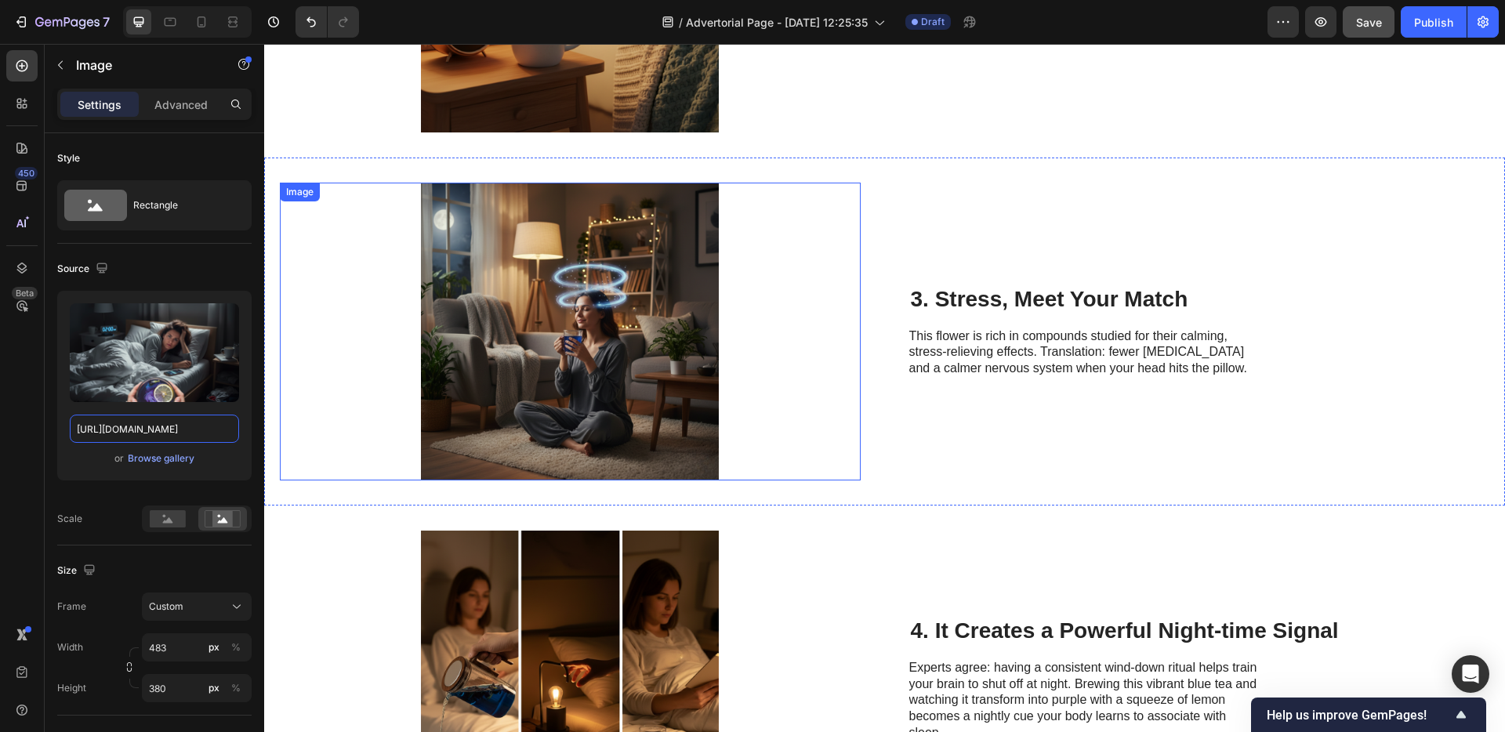
scroll to position [750, 0]
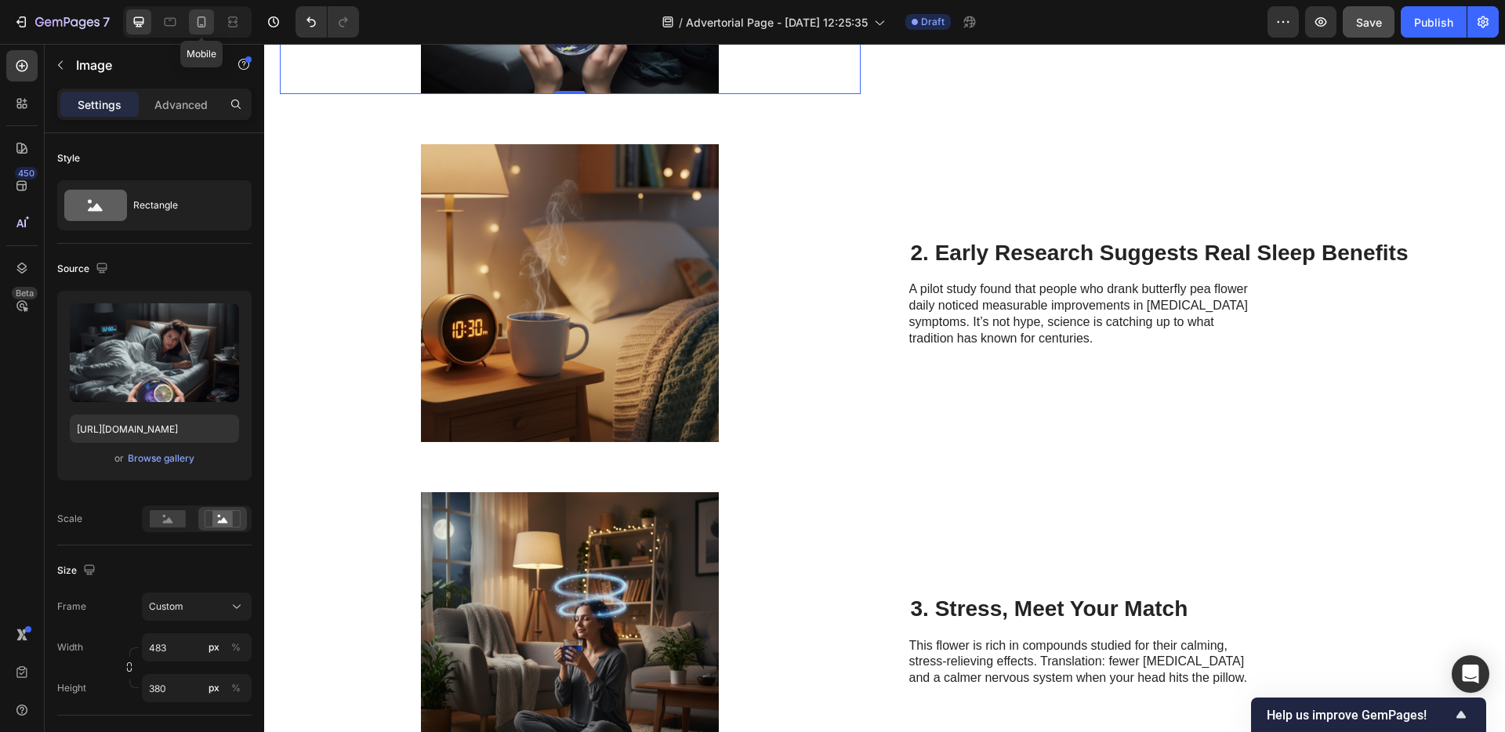
click at [199, 16] on icon at bounding box center [202, 22] width 16 height 16
type input "[URL][DOMAIN_NAME]"
type input "335"
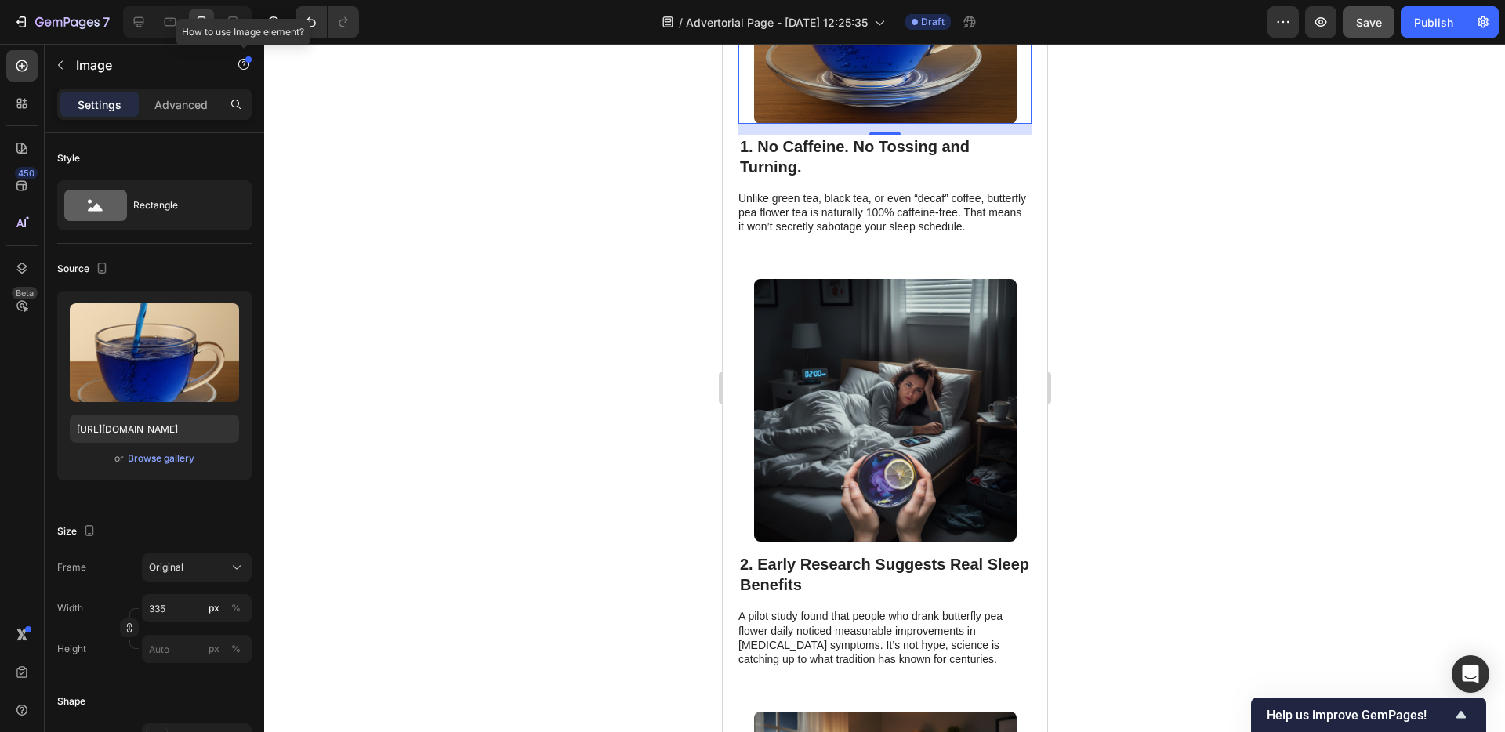
scroll to position [491, 0]
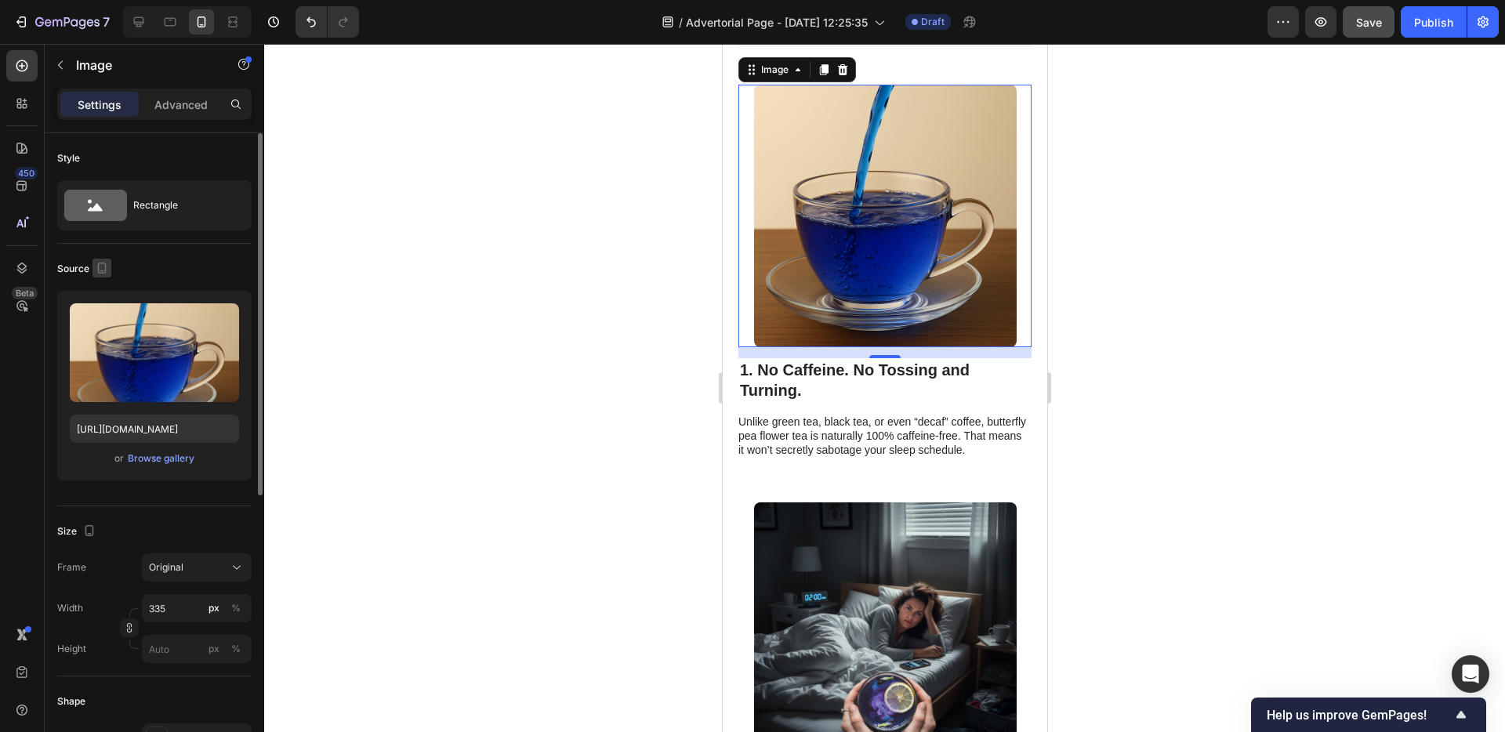
click at [103, 269] on icon "button" at bounding box center [102, 268] width 16 height 16
click at [103, 294] on icon "button" at bounding box center [105, 293] width 16 height 16
type input "[URL][DOMAIN_NAME]"
type input "483"
type input "380"
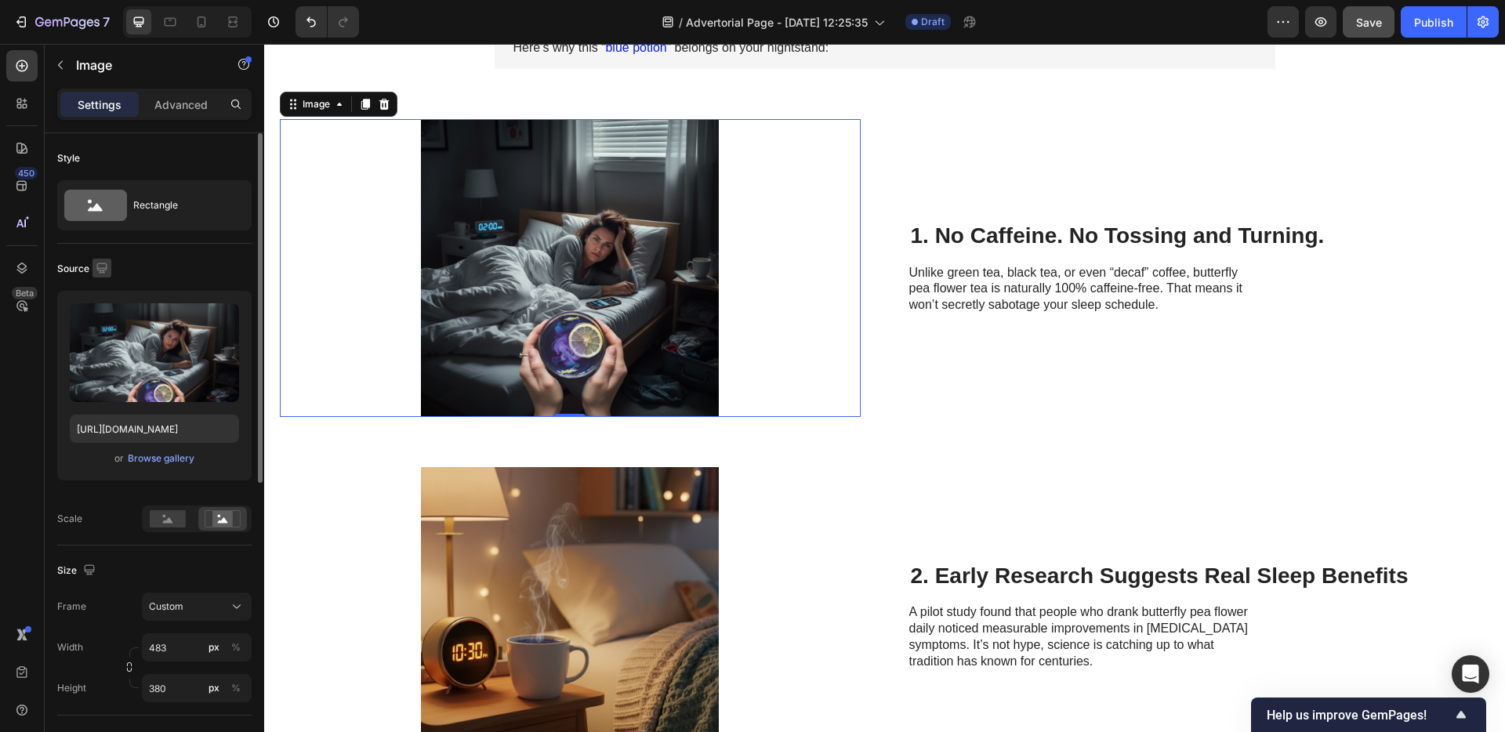
scroll to position [447, 0]
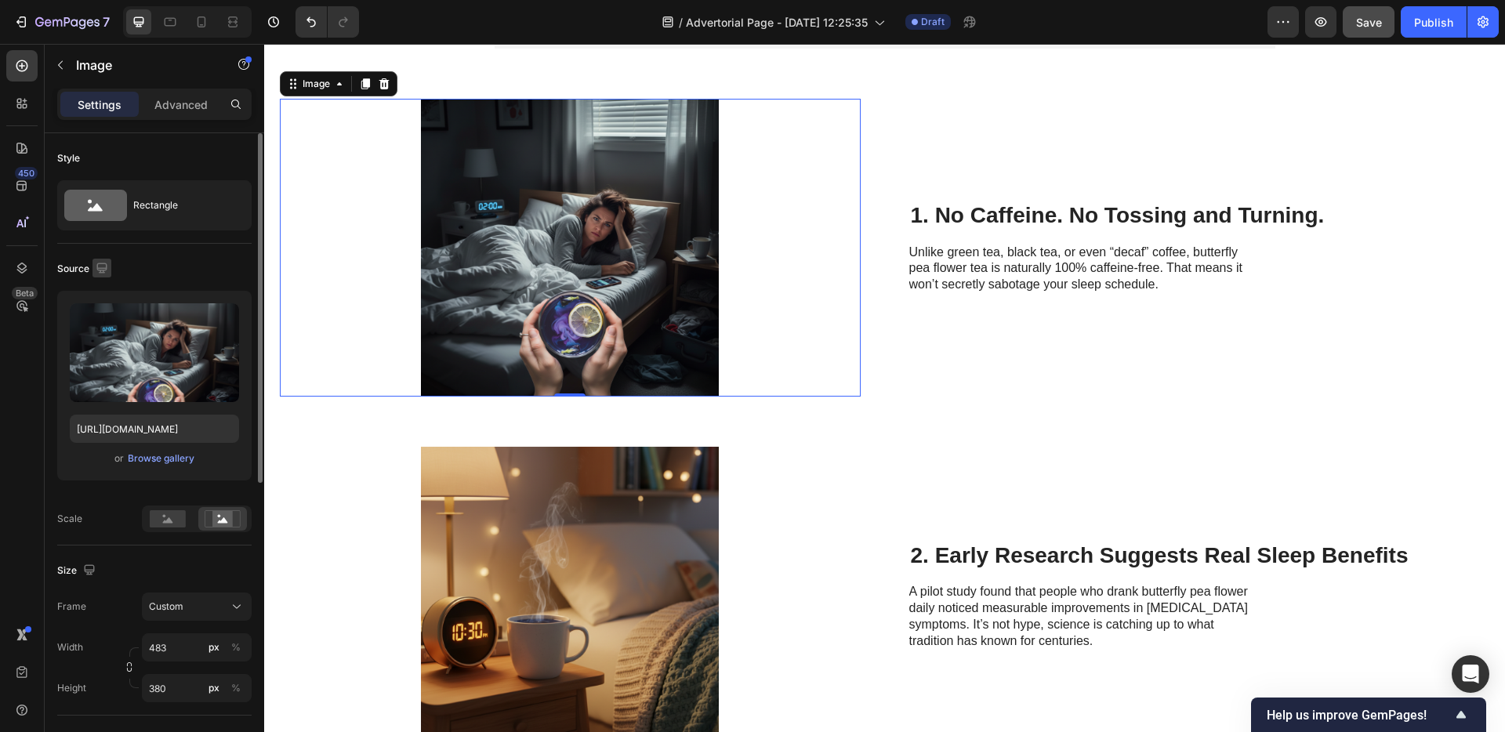
click at [103, 271] on icon "button" at bounding box center [101, 268] width 10 height 10
click at [108, 343] on icon "button" at bounding box center [105, 350] width 16 height 16
type input "[URL][DOMAIN_NAME]"
type input "335"
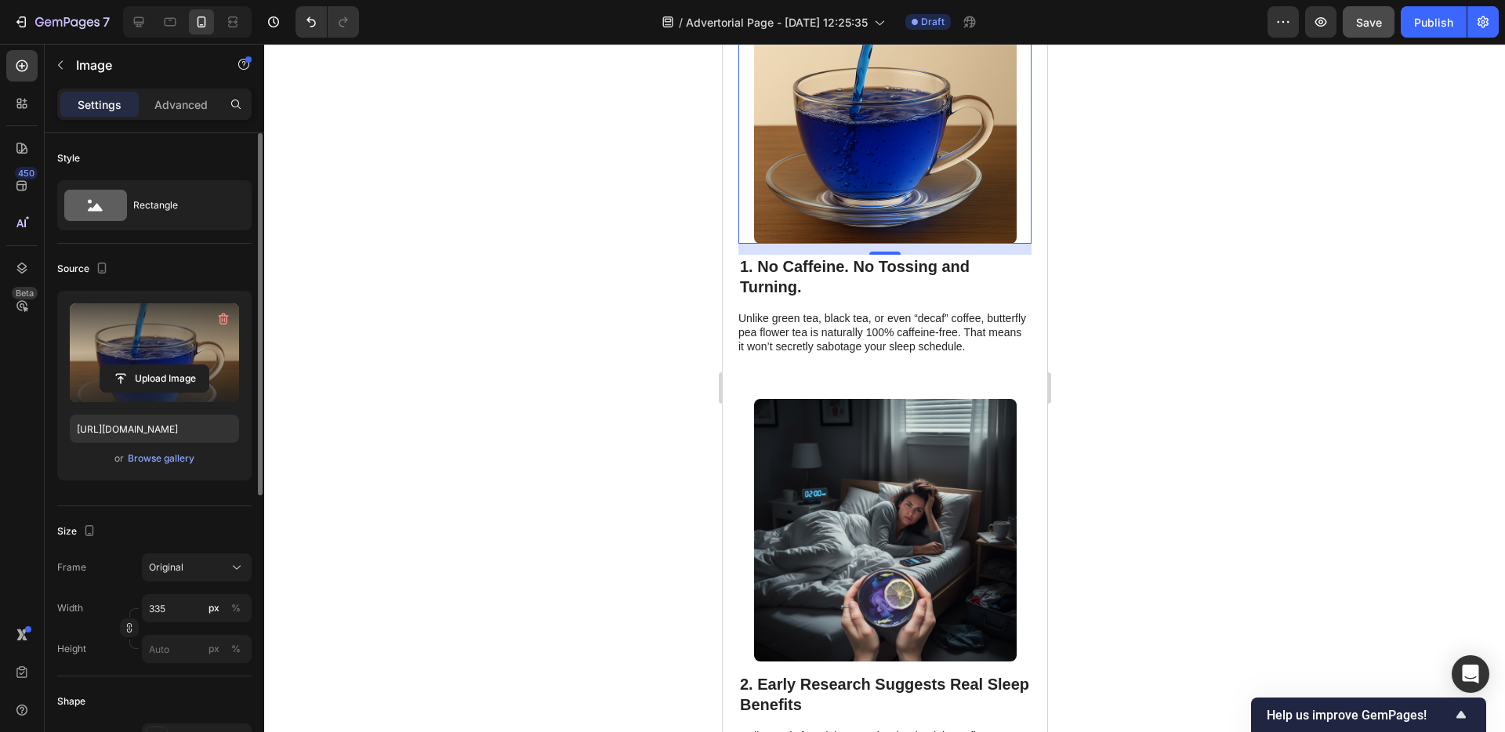
scroll to position [491, 0]
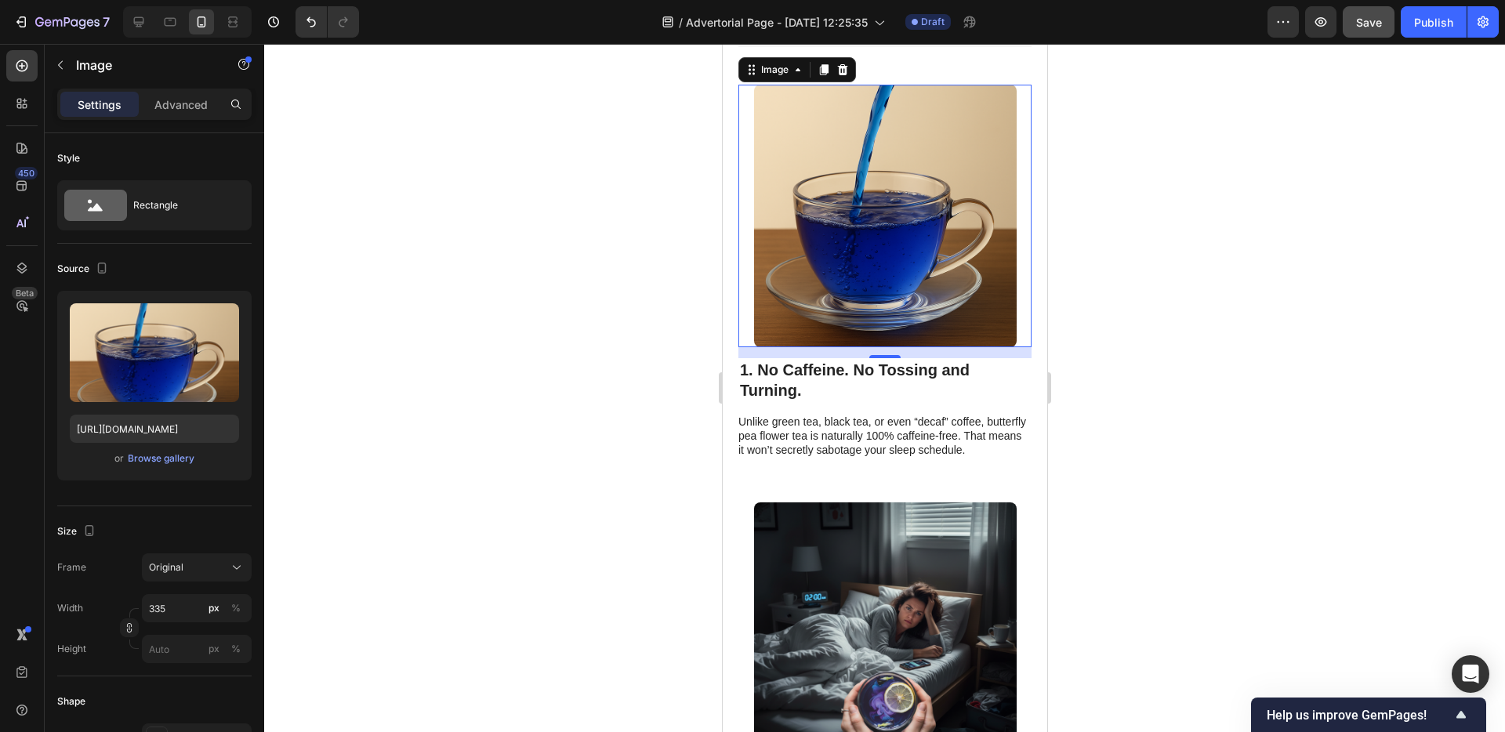
click at [119, 10] on div at bounding box center [184, 21] width 135 height 31
click at [135, 21] on icon at bounding box center [139, 22] width 10 height 10
type input "[URL][DOMAIN_NAME]"
type input "483"
type input "380"
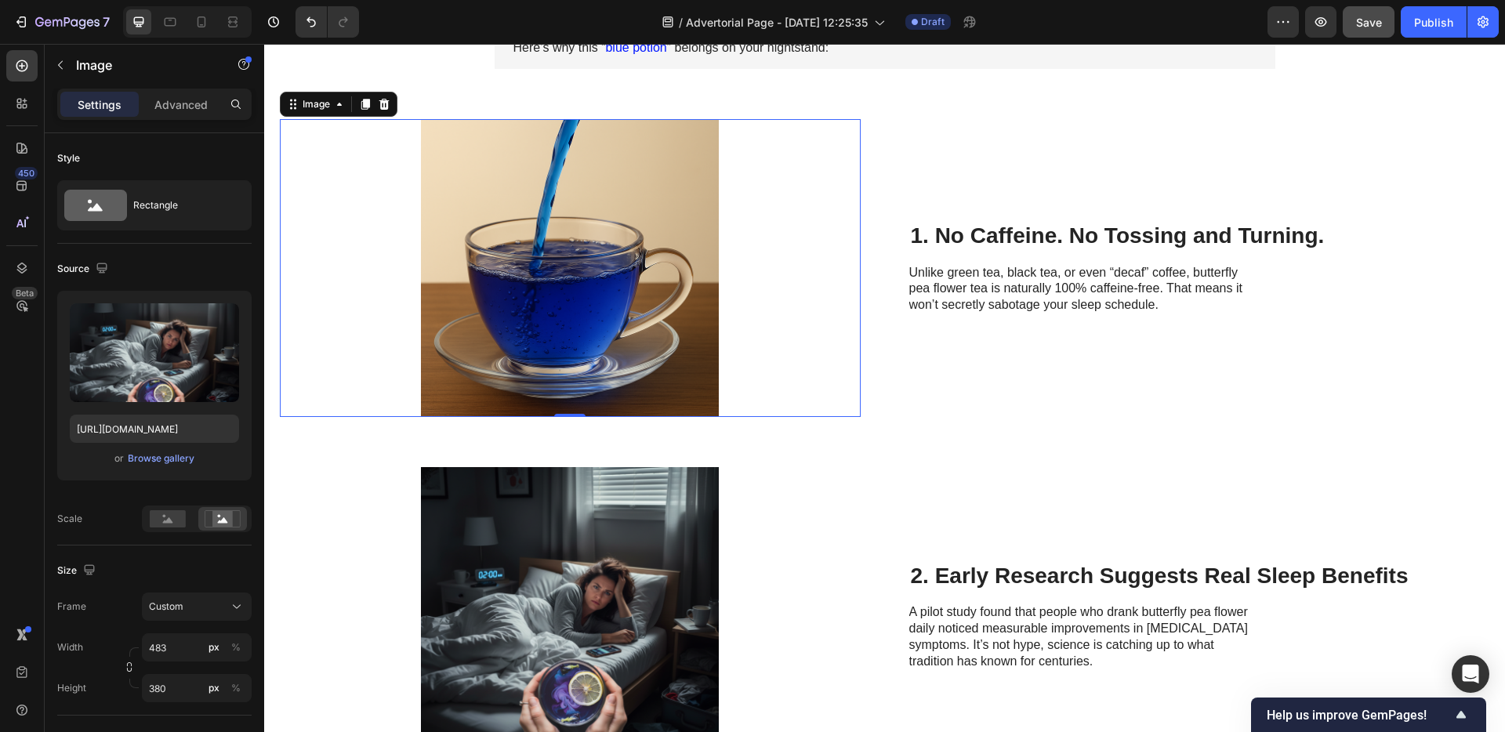
scroll to position [447, 0]
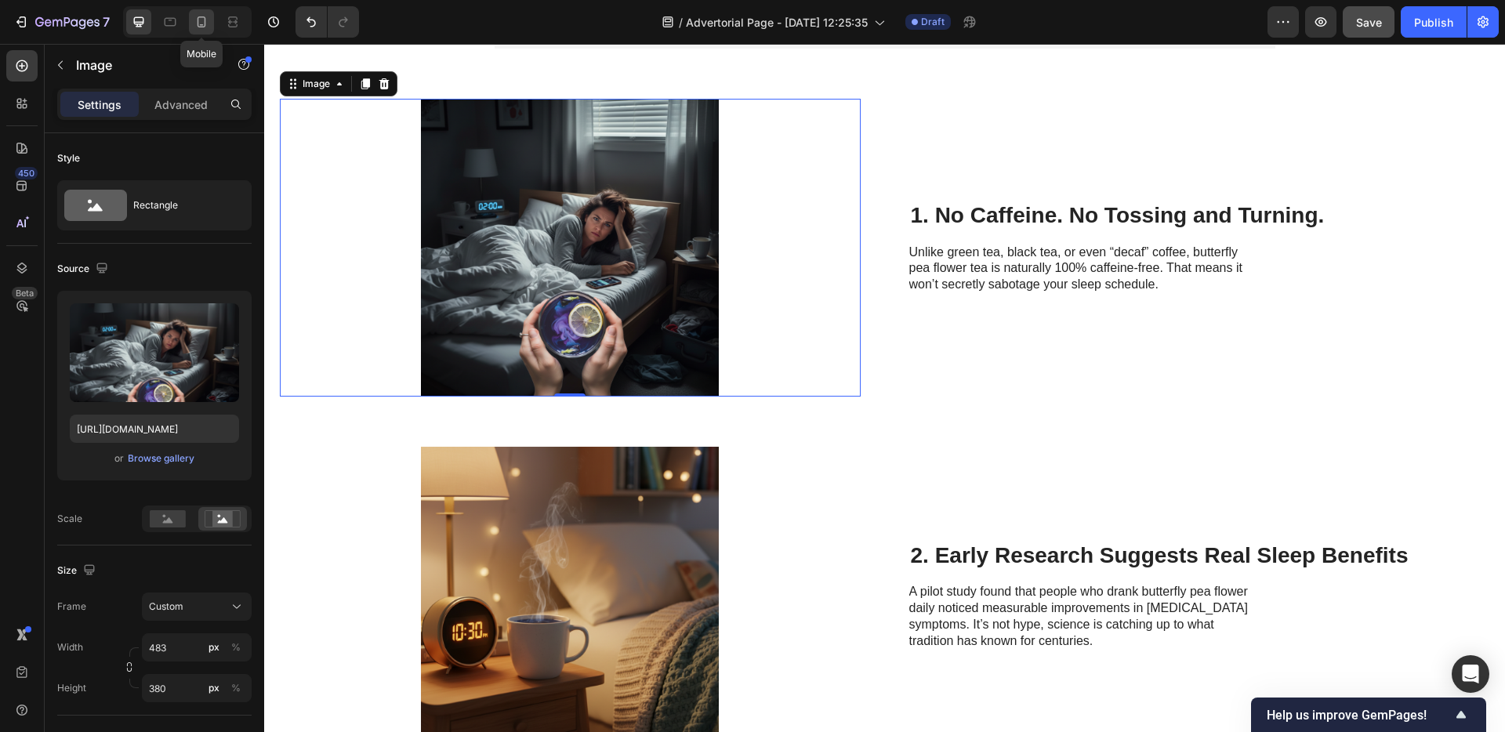
click at [198, 26] on icon at bounding box center [202, 21] width 9 height 11
type input "[URL][DOMAIN_NAME]"
type input "335"
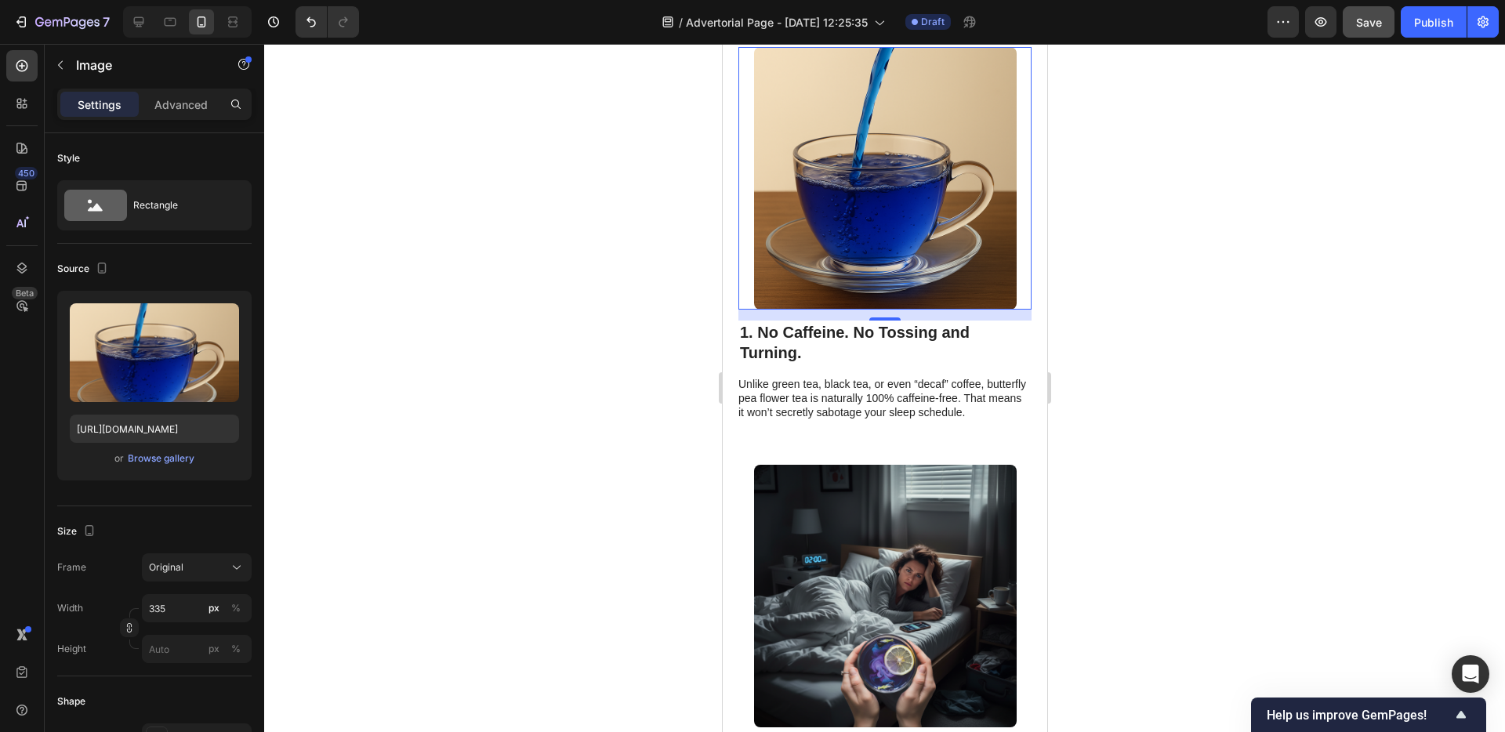
scroll to position [491, 0]
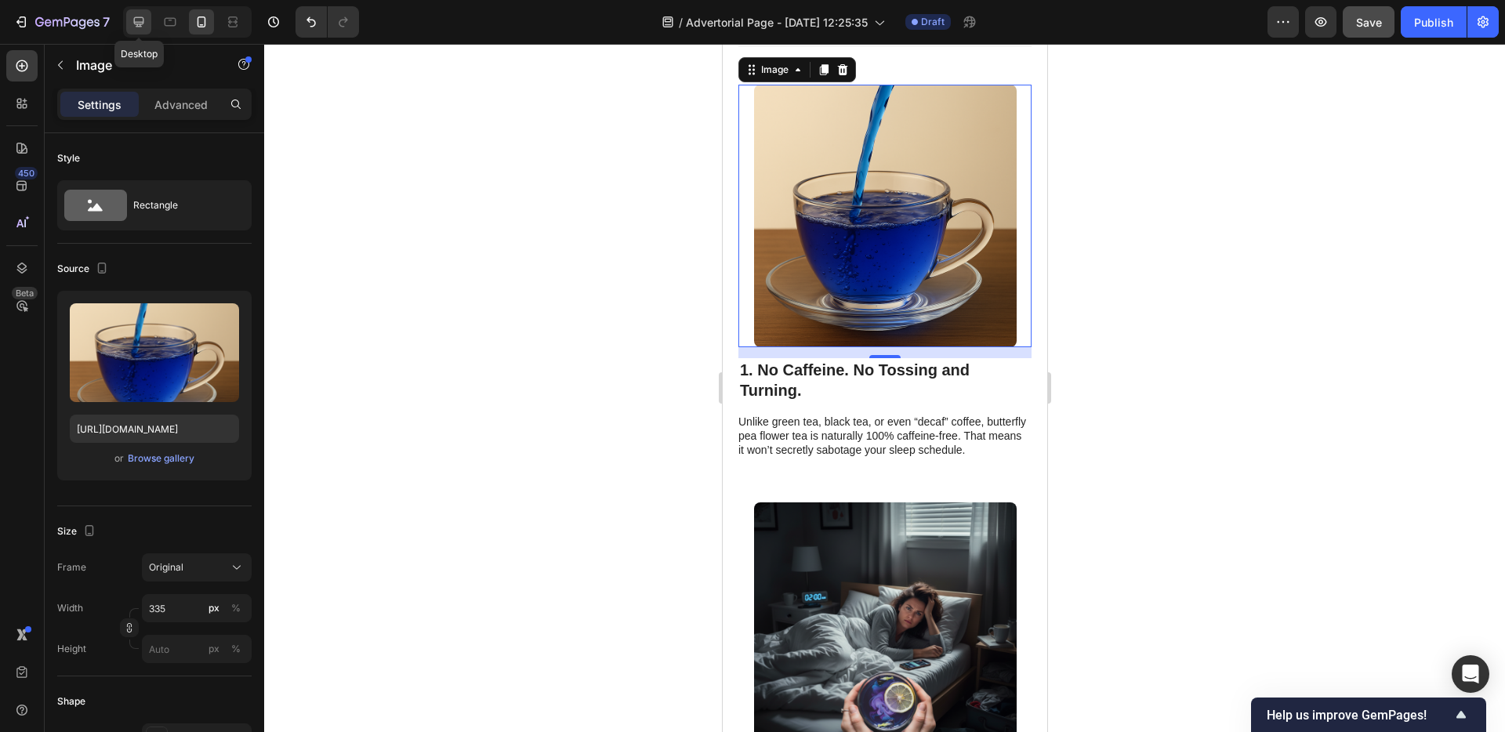
click at [135, 21] on icon at bounding box center [139, 22] width 10 height 10
type input "[URL][DOMAIN_NAME]"
type input "483"
type input "380"
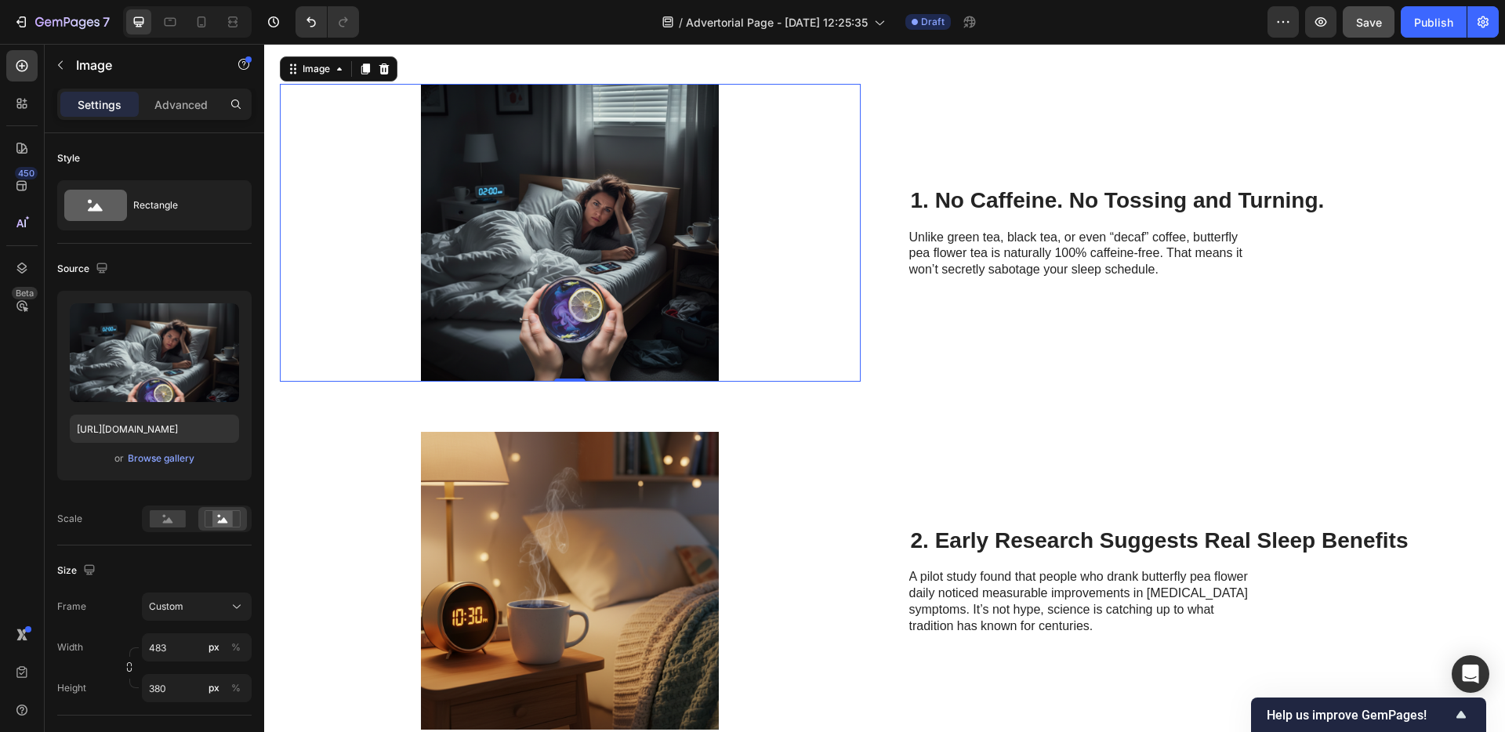
scroll to position [447, 0]
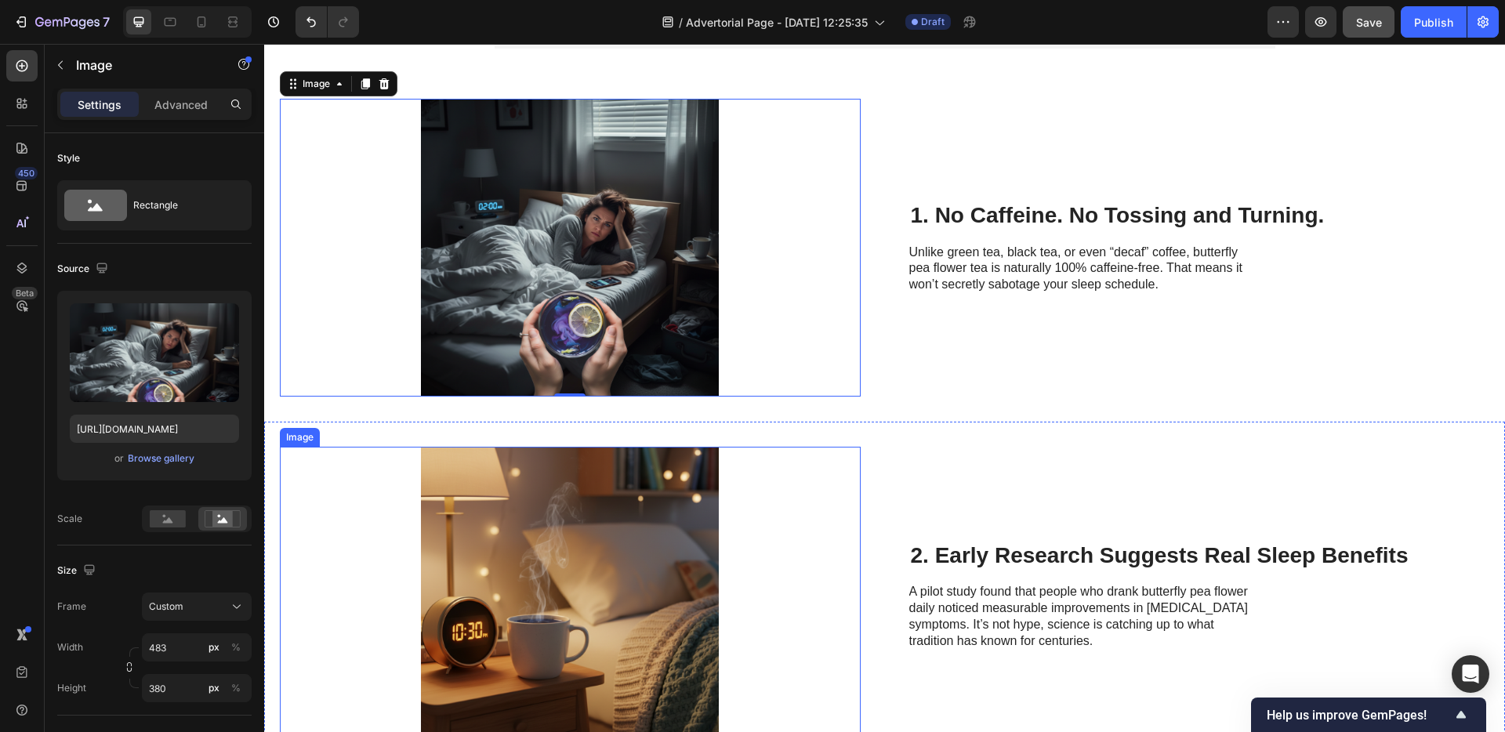
click at [594, 572] on img at bounding box center [570, 596] width 379 height 298
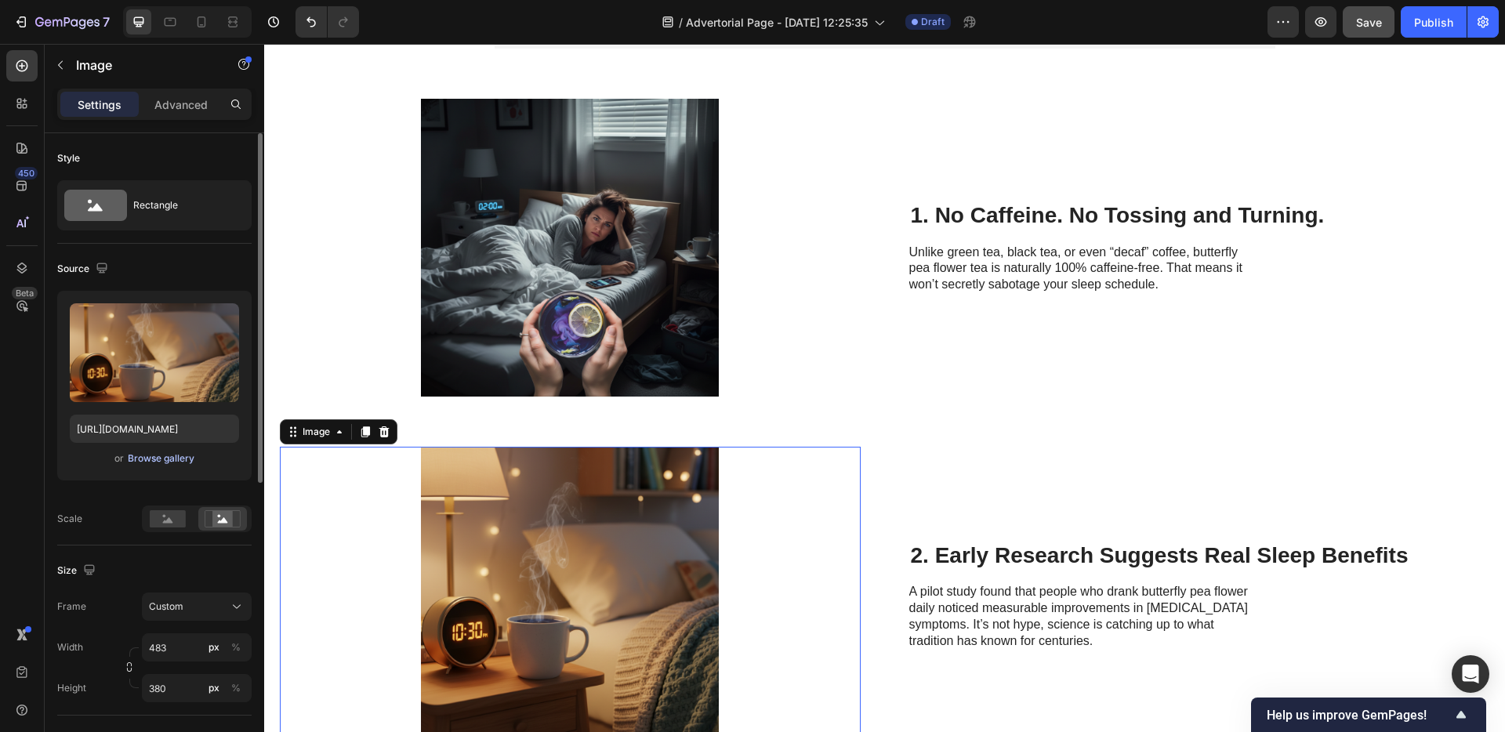
click at [170, 459] on div "Browse gallery" at bounding box center [161, 459] width 67 height 14
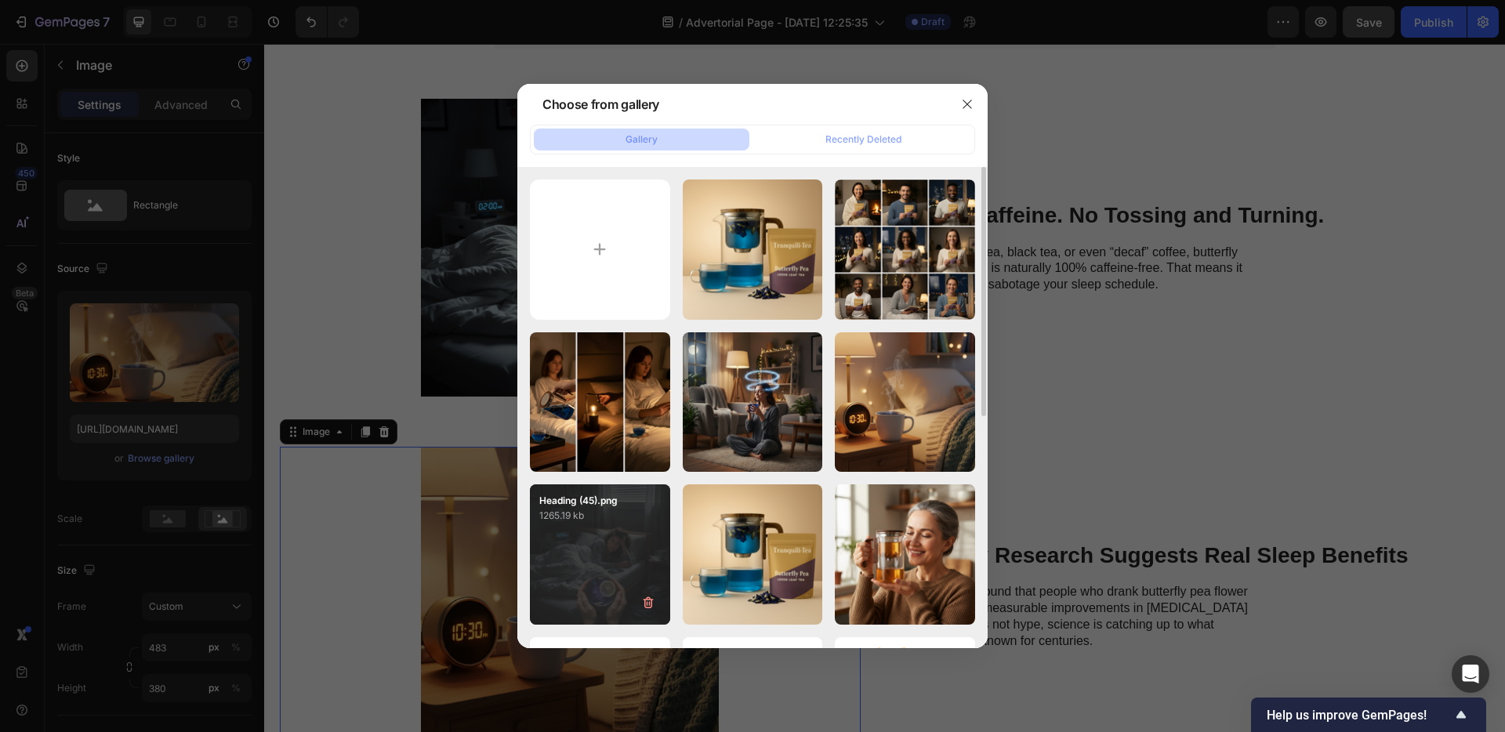
click at [630, 504] on p "Heading (45).png" at bounding box center [600, 501] width 122 height 14
type input "[URL][DOMAIN_NAME]"
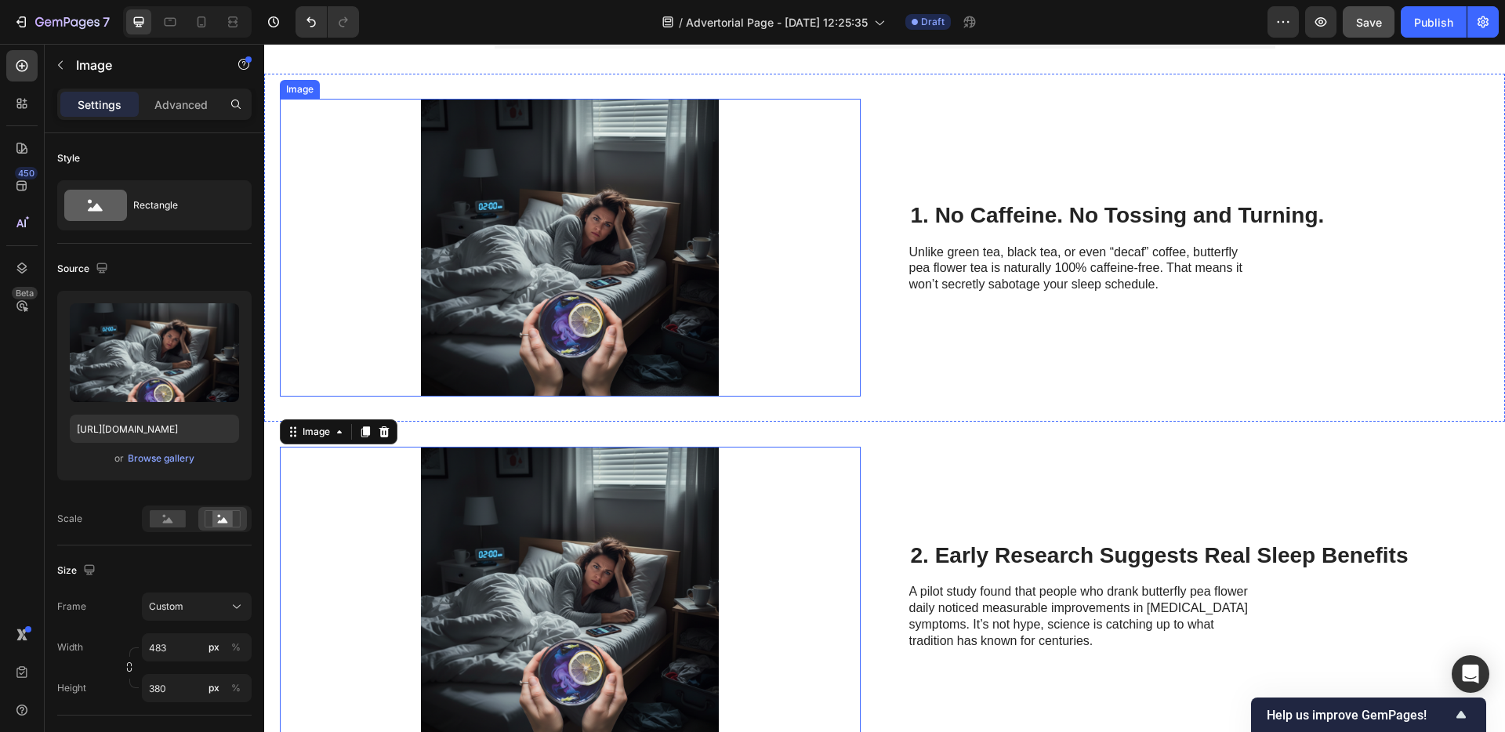
click at [583, 302] on img at bounding box center [570, 248] width 379 height 298
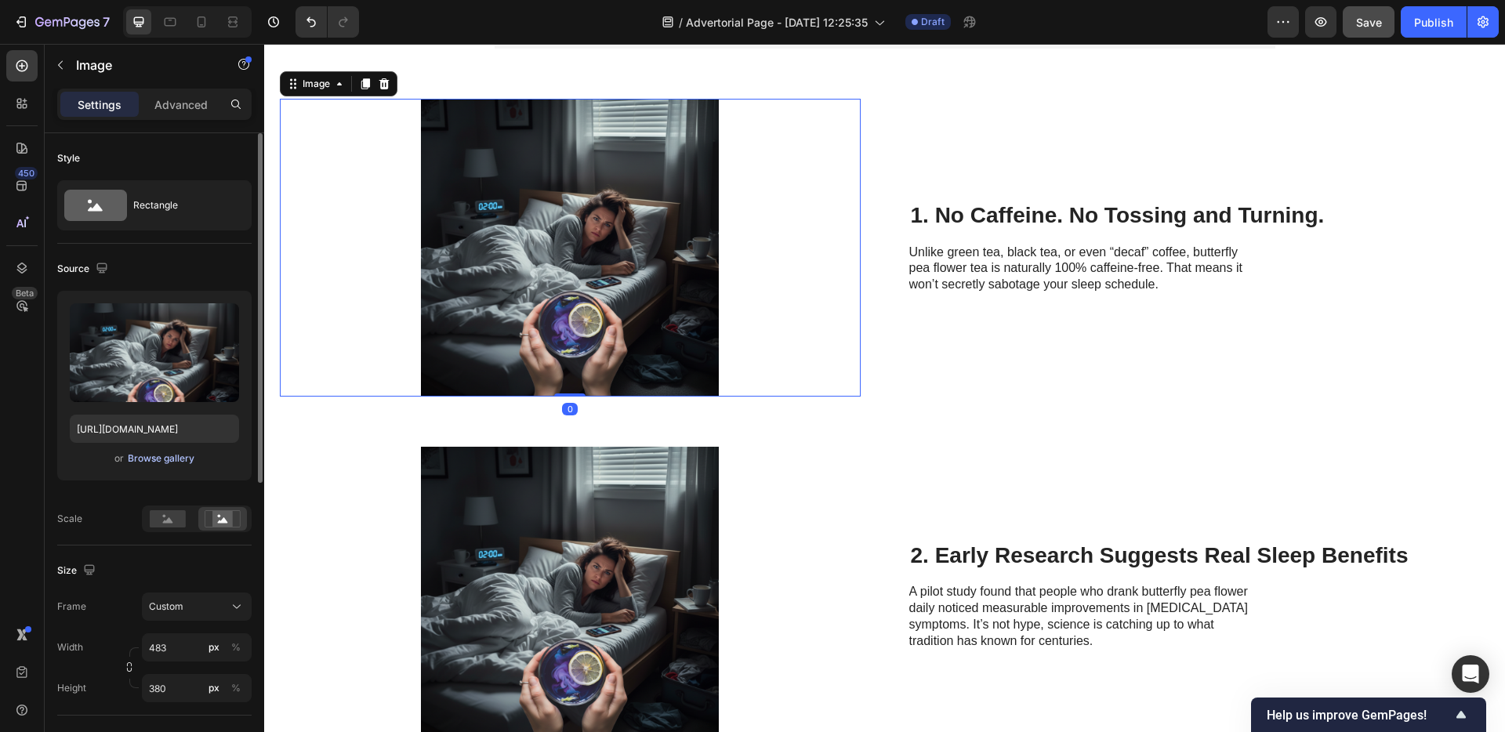
click at [168, 456] on div "Browse gallery" at bounding box center [161, 459] width 67 height 14
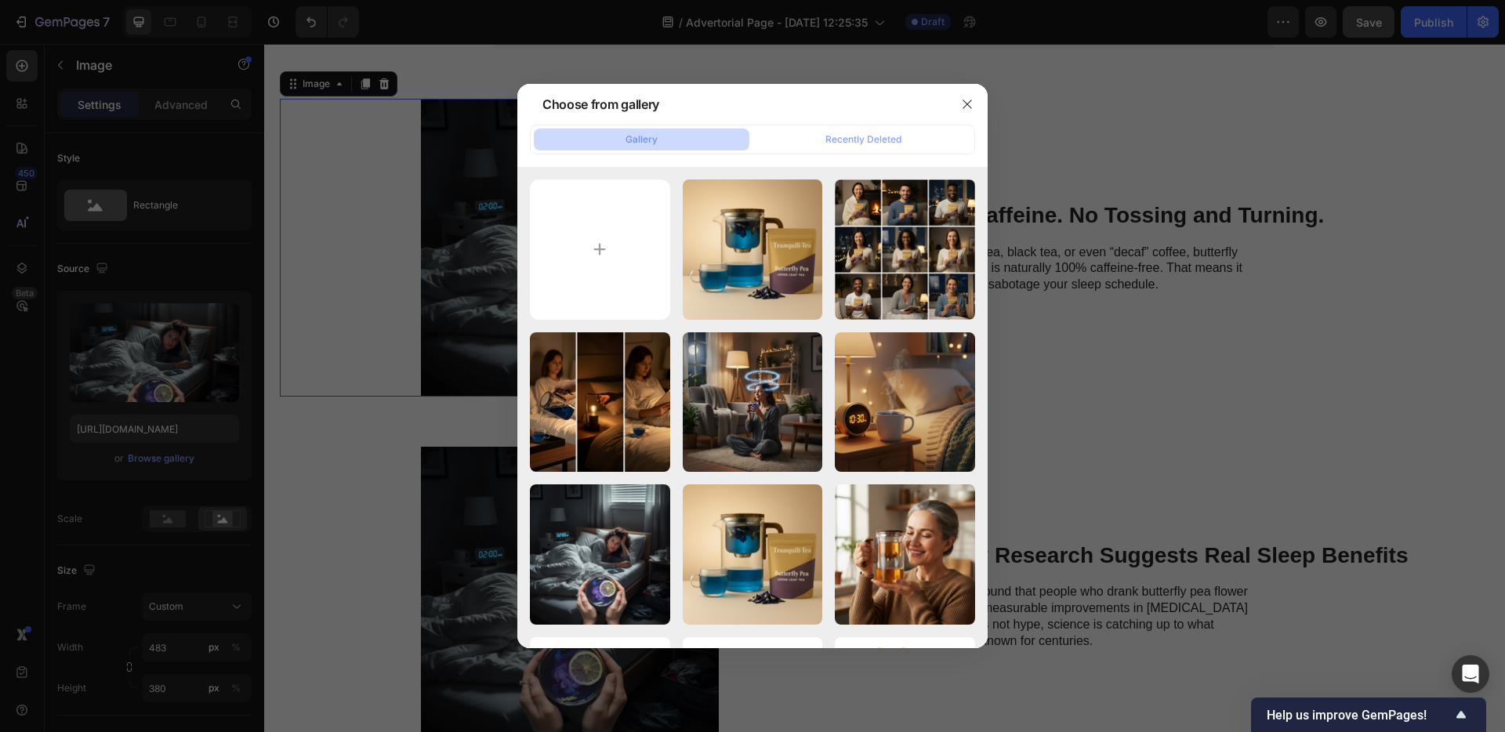
click at [154, 352] on div at bounding box center [752, 366] width 1505 height 732
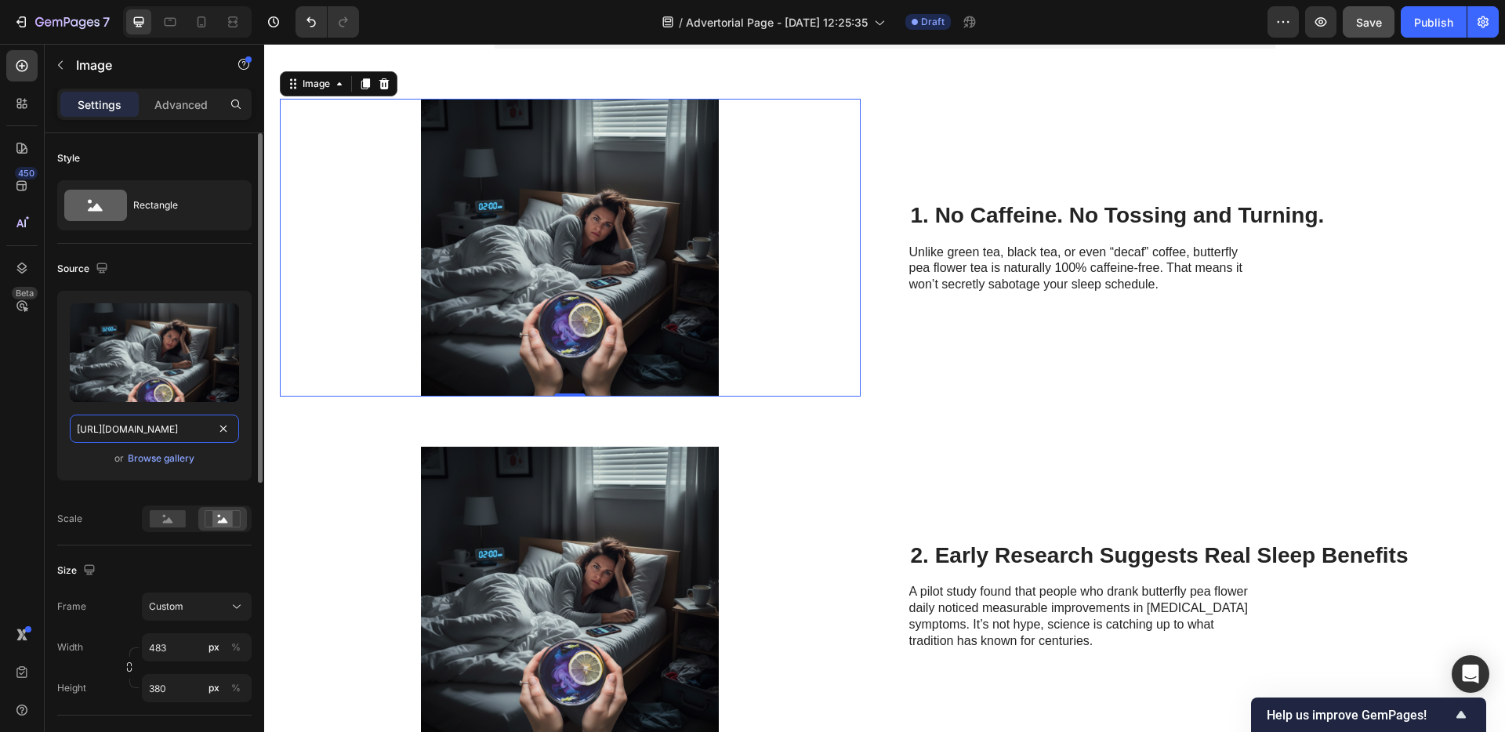
click at [164, 430] on input "[URL][DOMAIN_NAME]" at bounding box center [154, 429] width 169 height 28
paste input "ChatGPT_Image_May_1_2025_03_53_40_PM.png?v=1758278237"
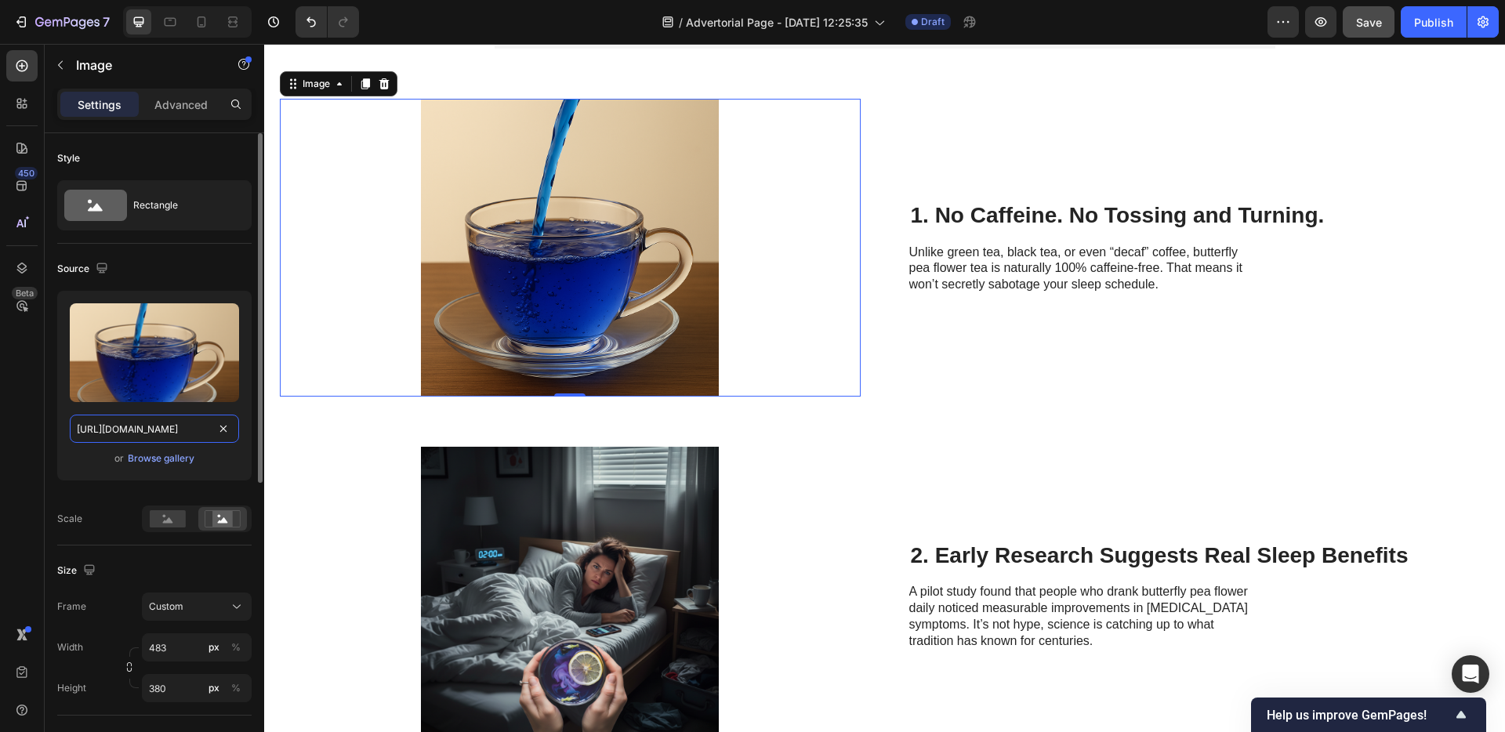
scroll to position [0, 401]
type input "[URL][DOMAIN_NAME]"
click at [195, 28] on icon at bounding box center [202, 22] width 16 height 16
type input "335"
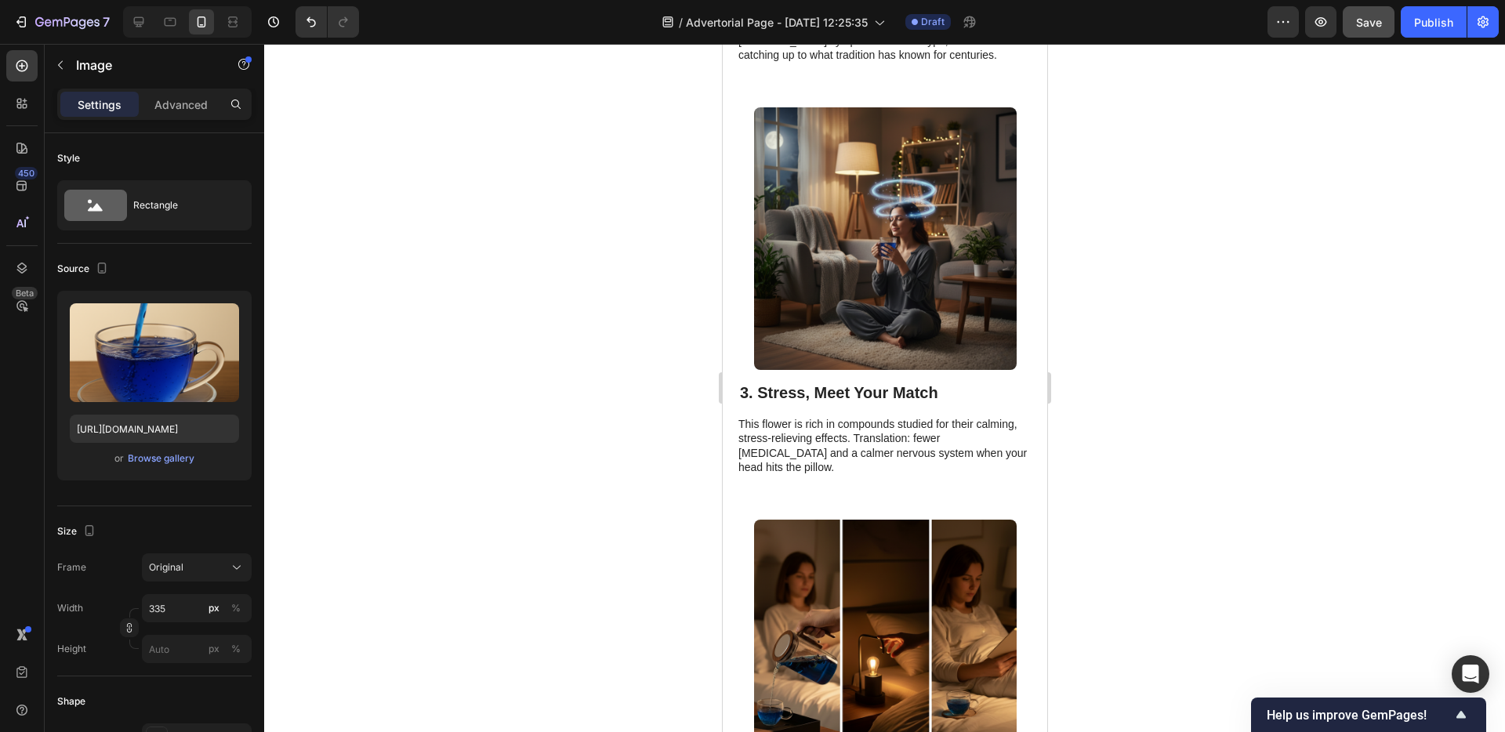
scroll to position [1653, 0]
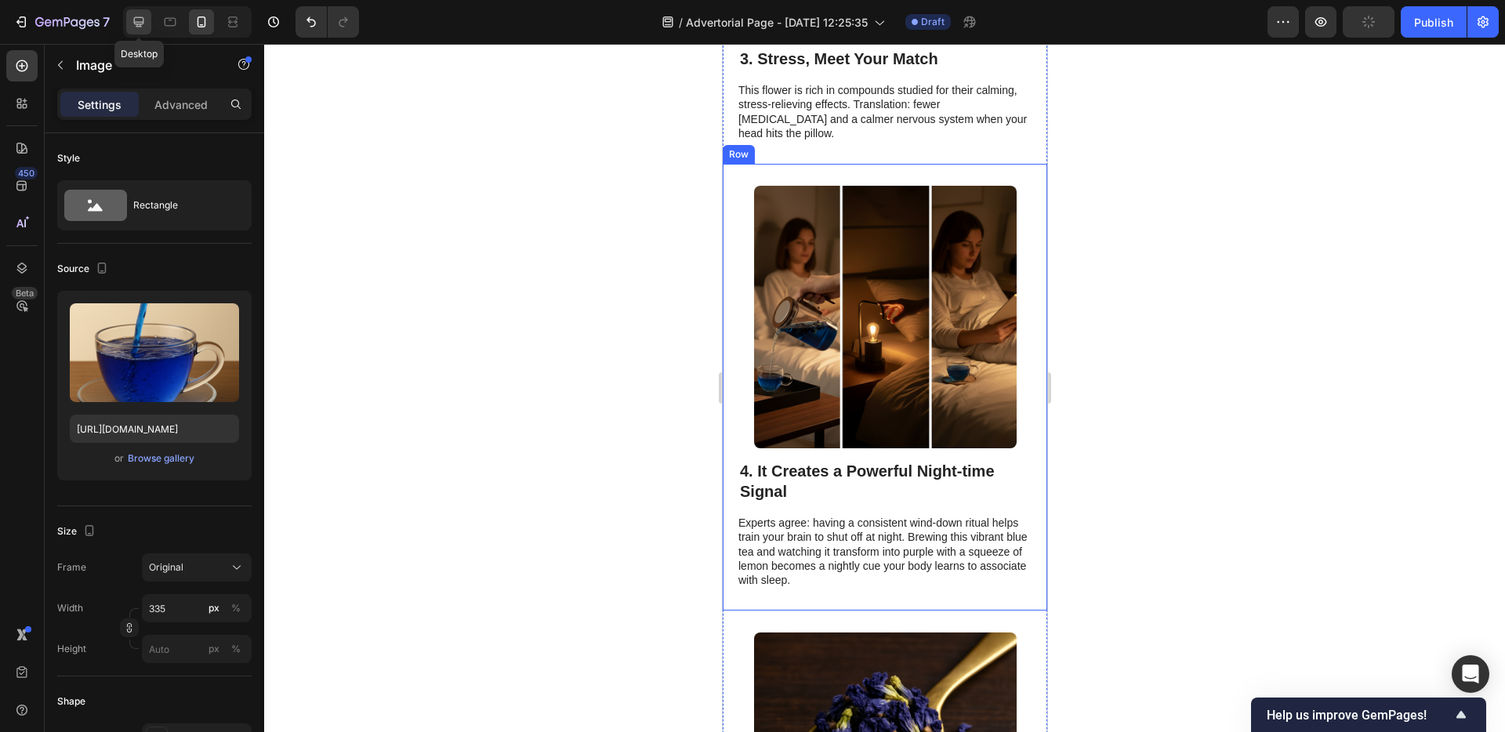
click at [143, 24] on icon at bounding box center [139, 22] width 16 height 16
type input "483"
type input "380"
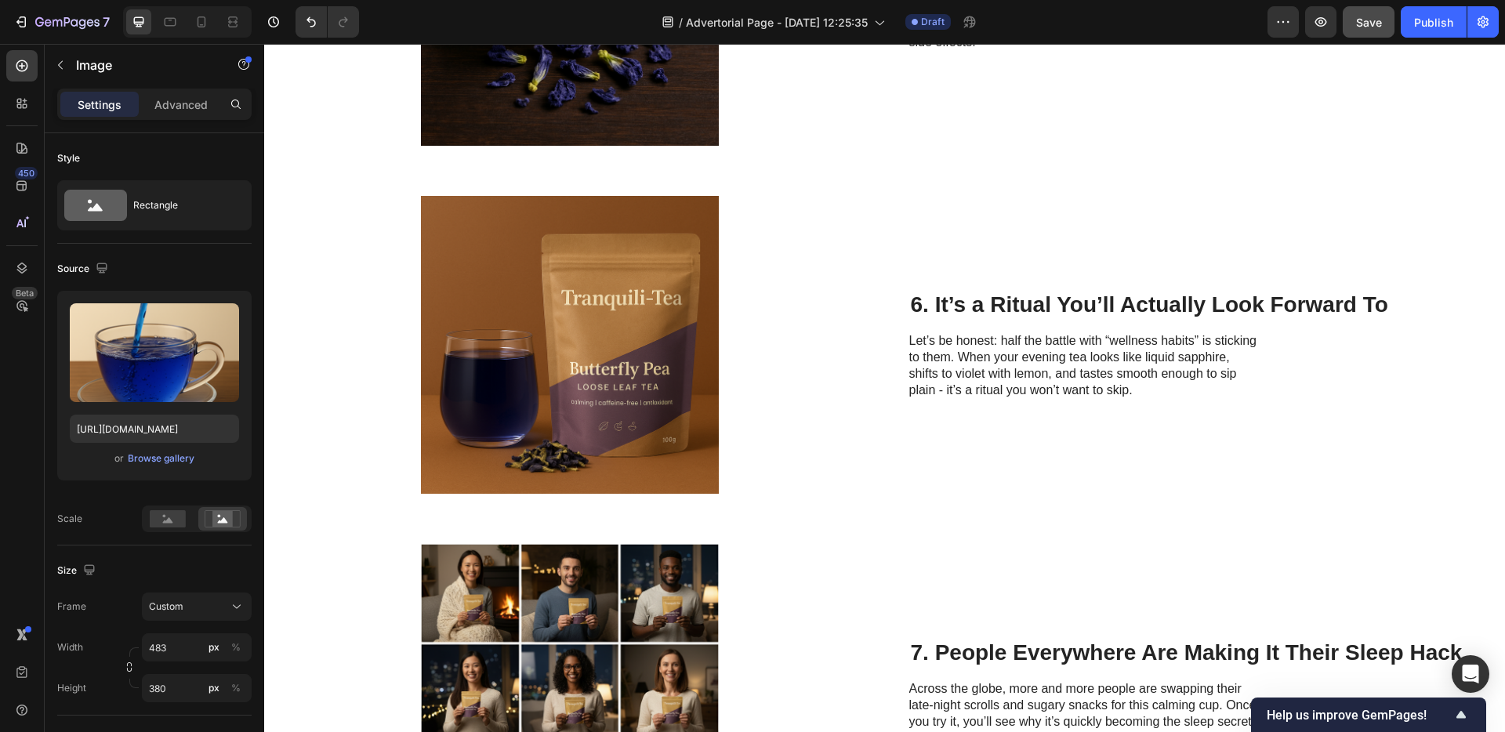
scroll to position [1890, 0]
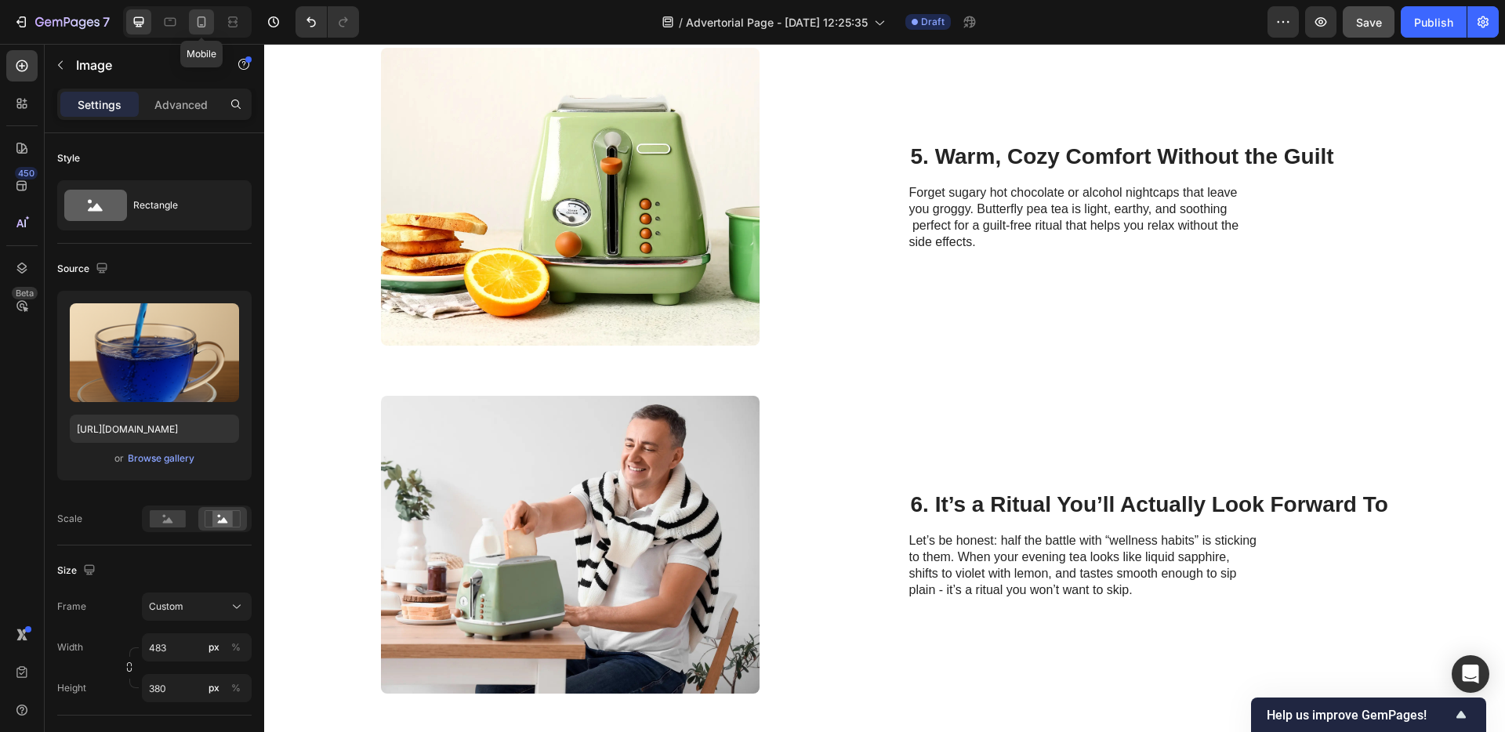
click at [205, 29] on icon at bounding box center [202, 22] width 16 height 16
type input "335"
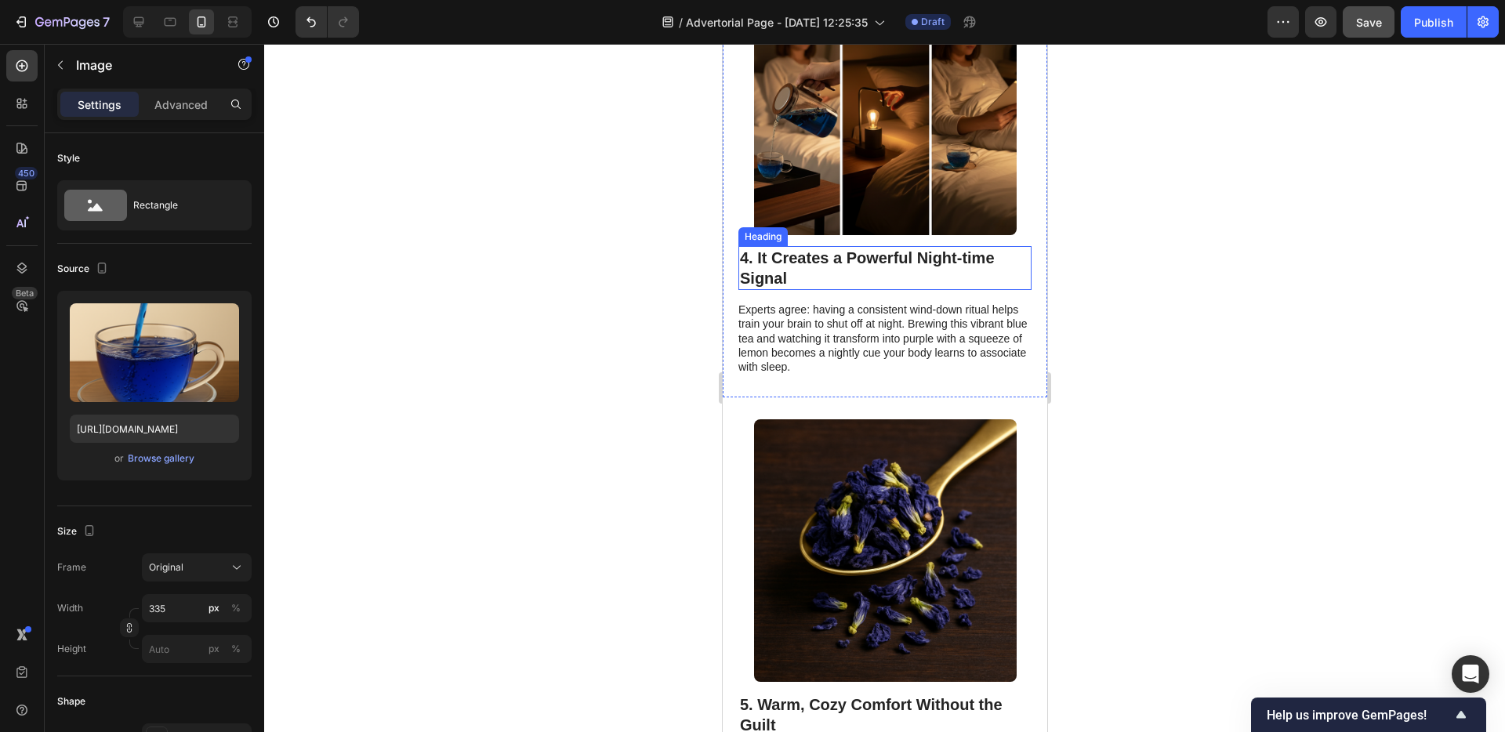
scroll to position [2165, 0]
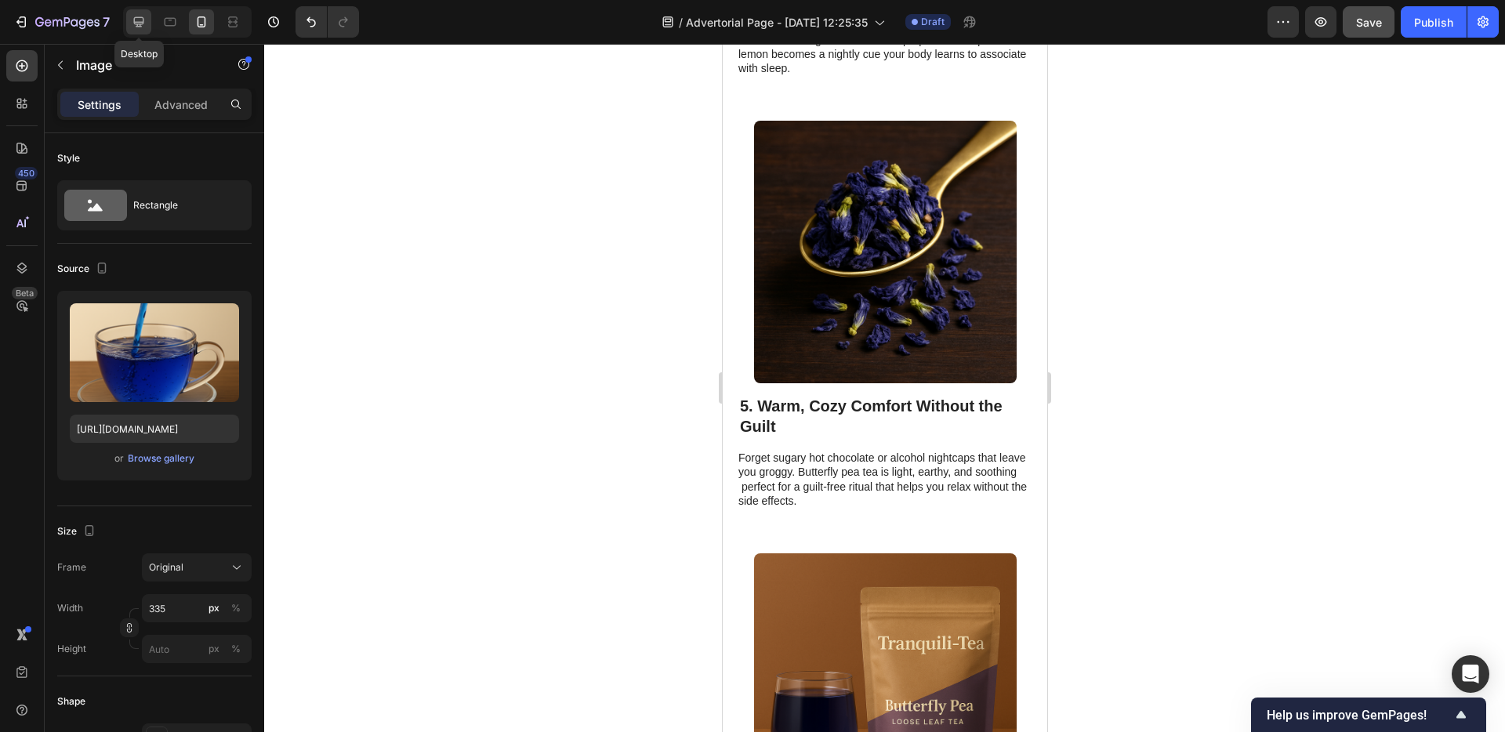
click at [132, 18] on icon at bounding box center [139, 22] width 16 height 16
type input "483"
type input "380"
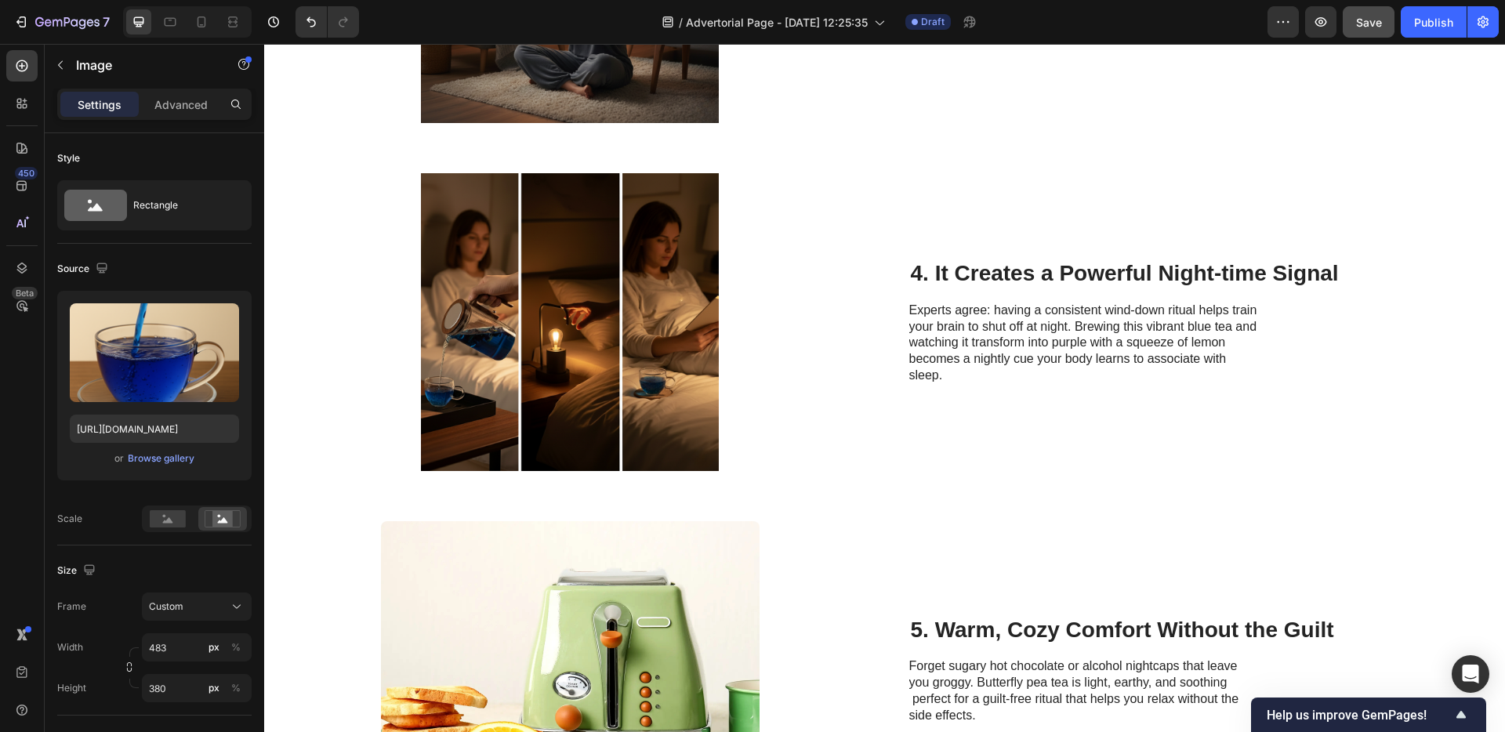
scroll to position [1646, 0]
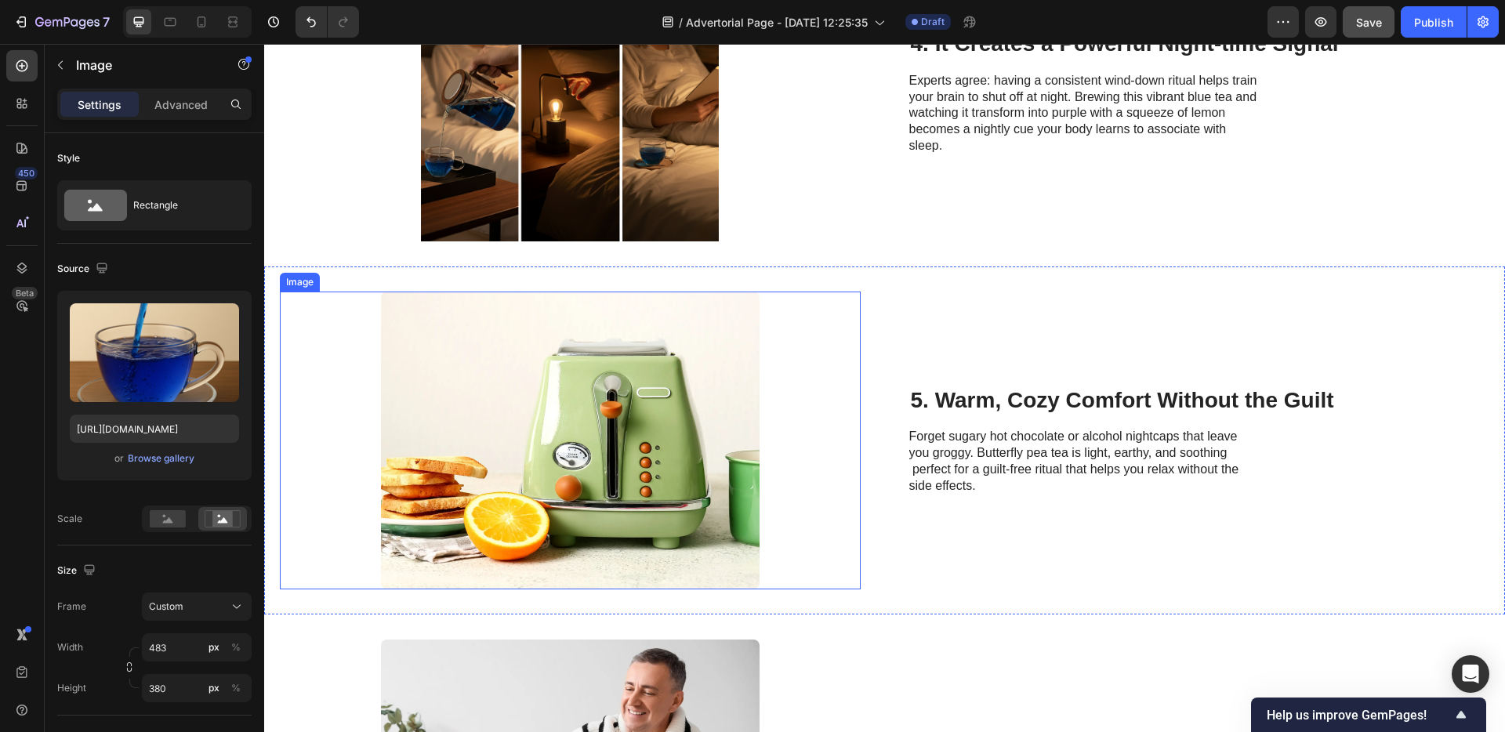
click at [583, 432] on img at bounding box center [570, 441] width 379 height 298
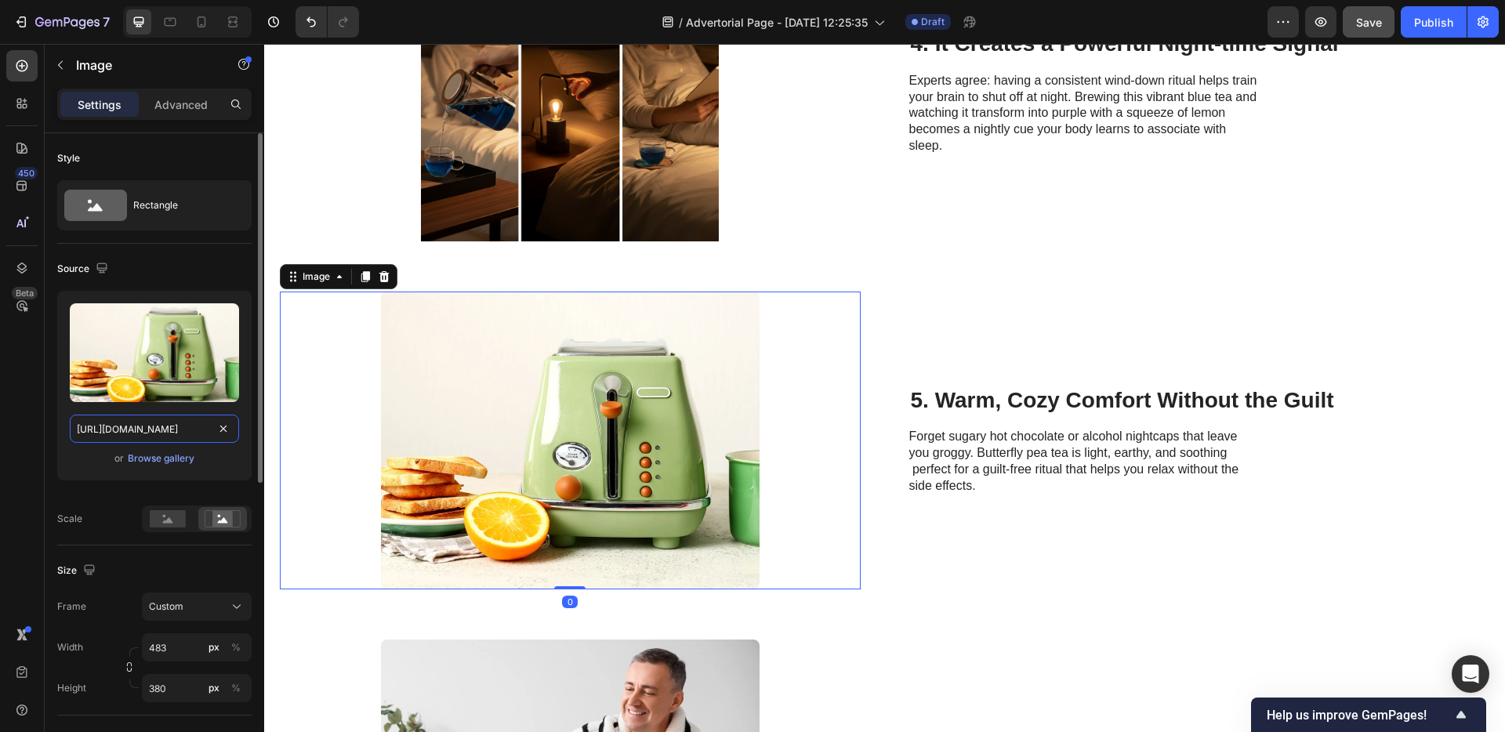
click at [154, 430] on input "[URL][DOMAIN_NAME]" at bounding box center [154, 429] width 169 height 28
paste input "May_1_2025_03_36_17_PM.png?v=1758278237"
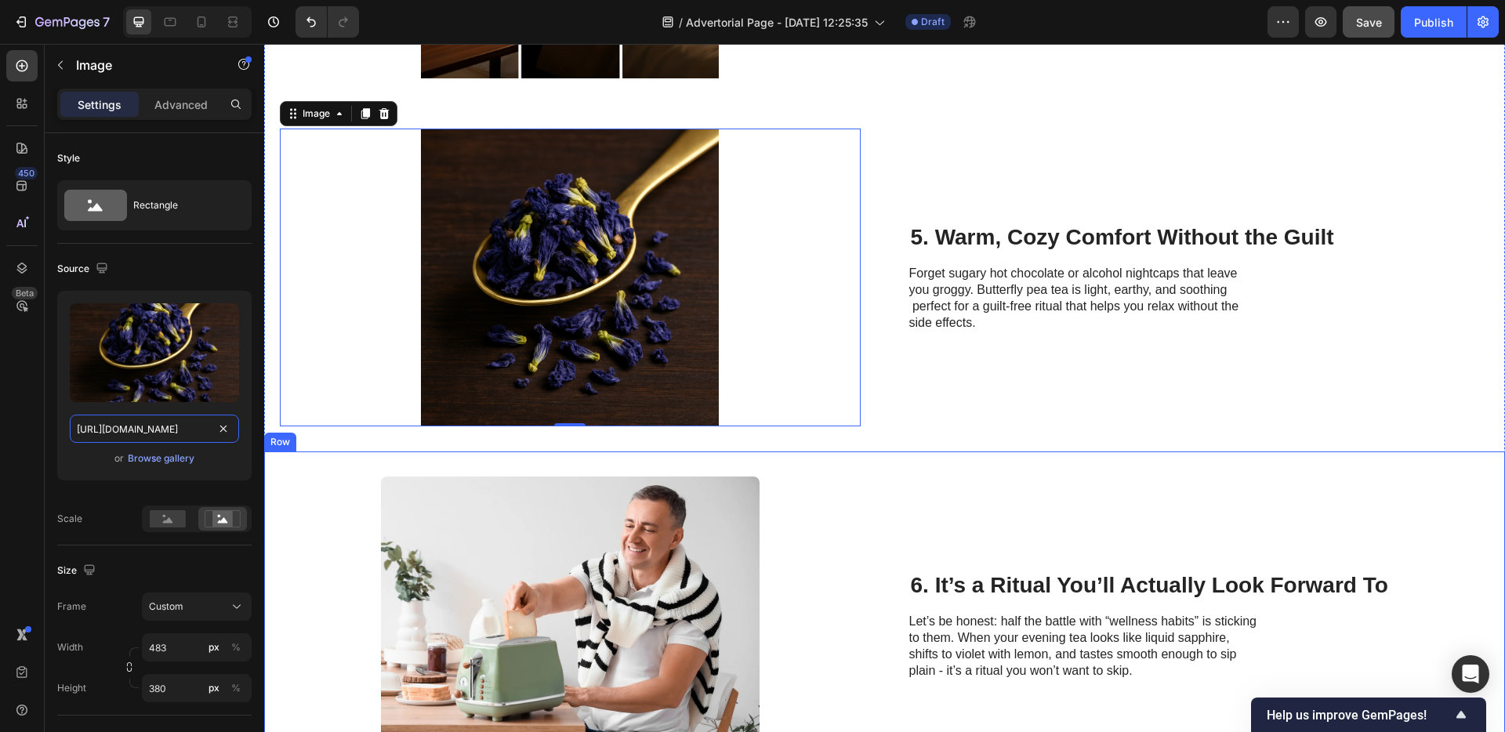
scroll to position [1810, 0]
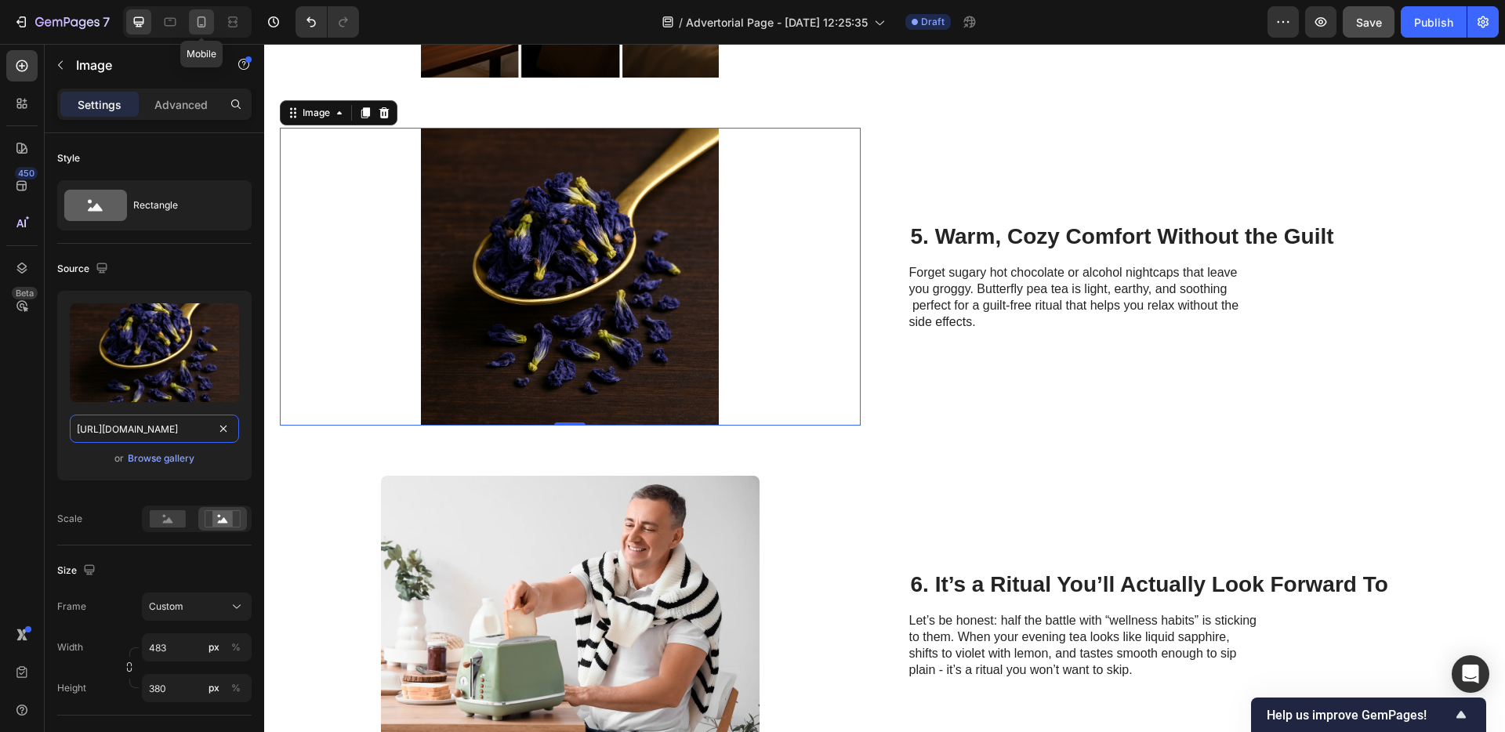
type input "[URL][DOMAIN_NAME]"
click at [205, 22] on icon at bounding box center [202, 21] width 9 height 11
type input "335"
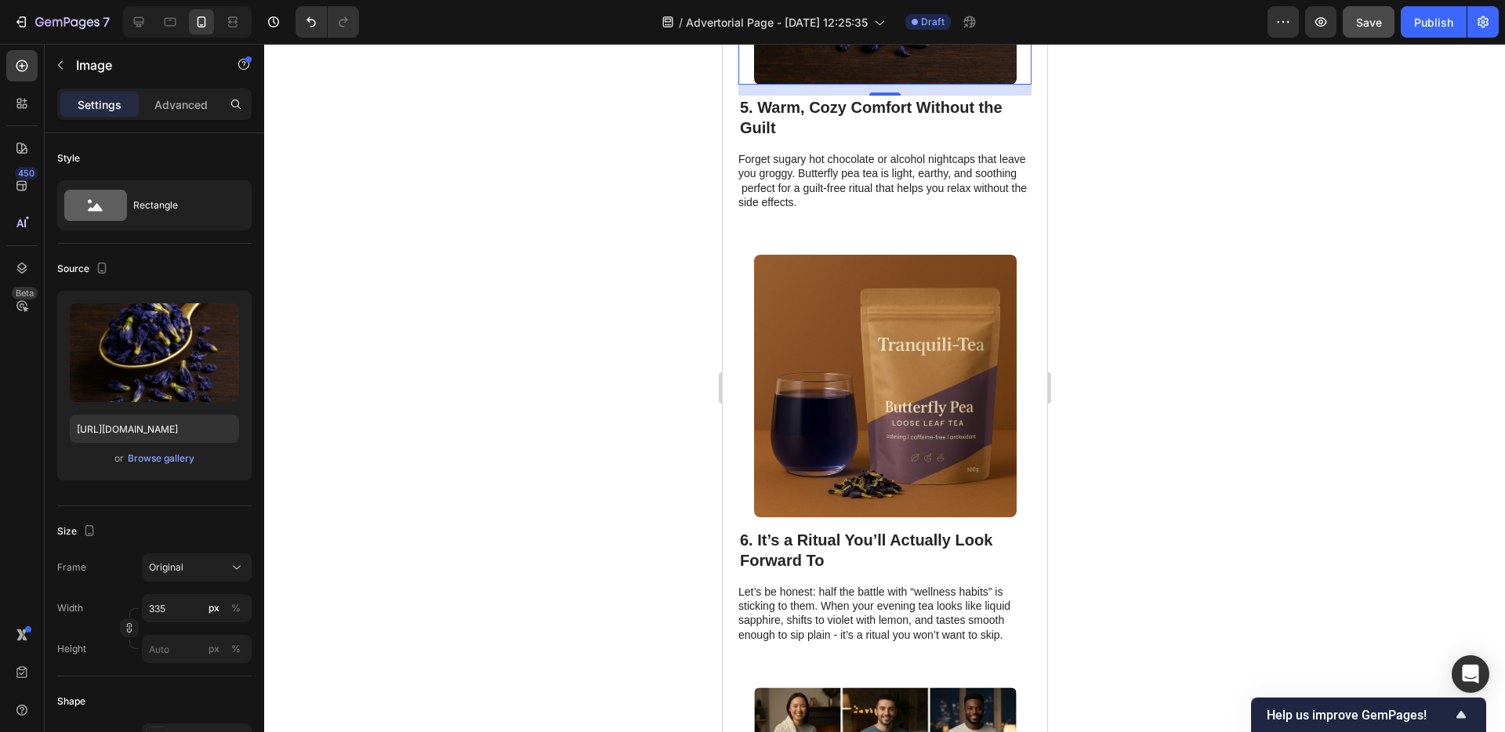
scroll to position [2482, 0]
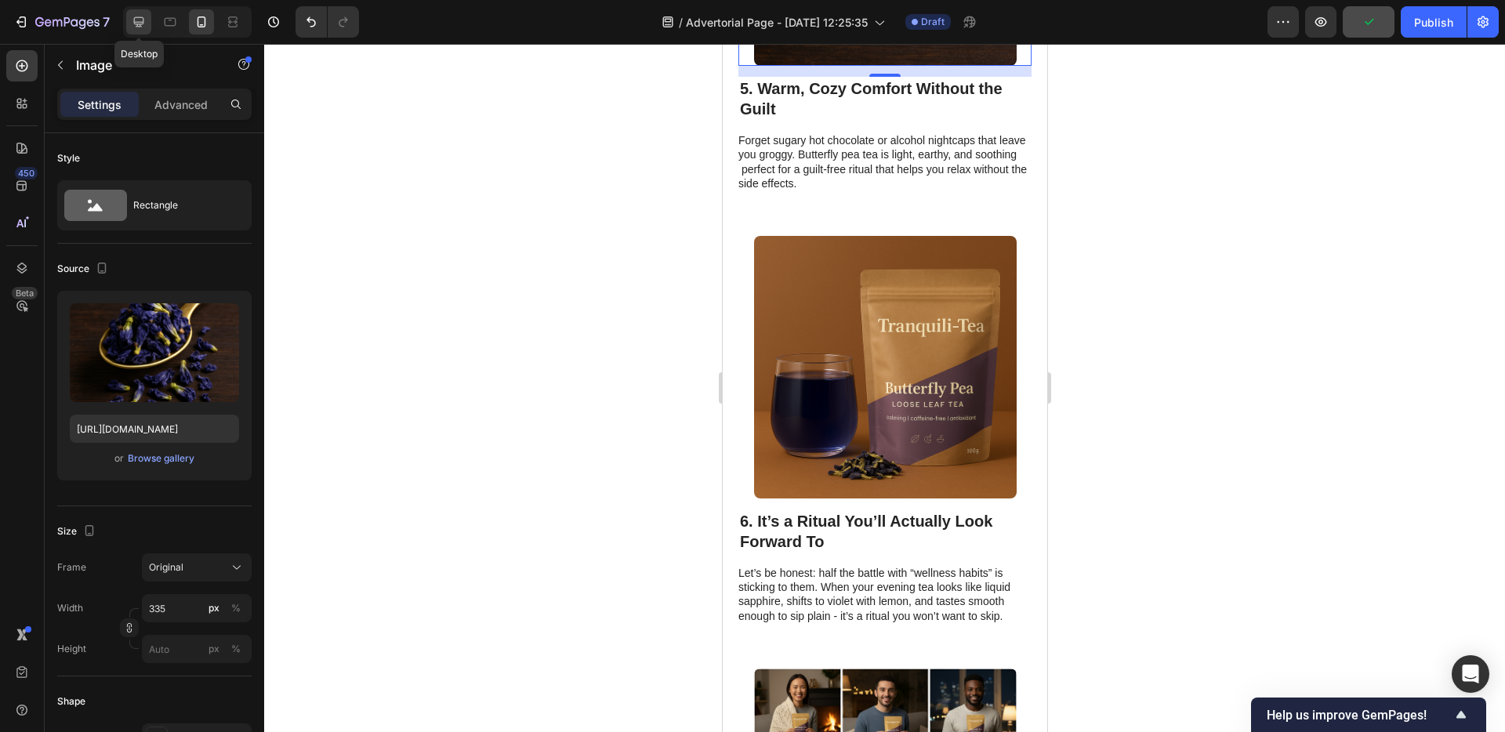
click at [140, 21] on icon at bounding box center [139, 22] width 10 height 10
type input "483"
type input "380"
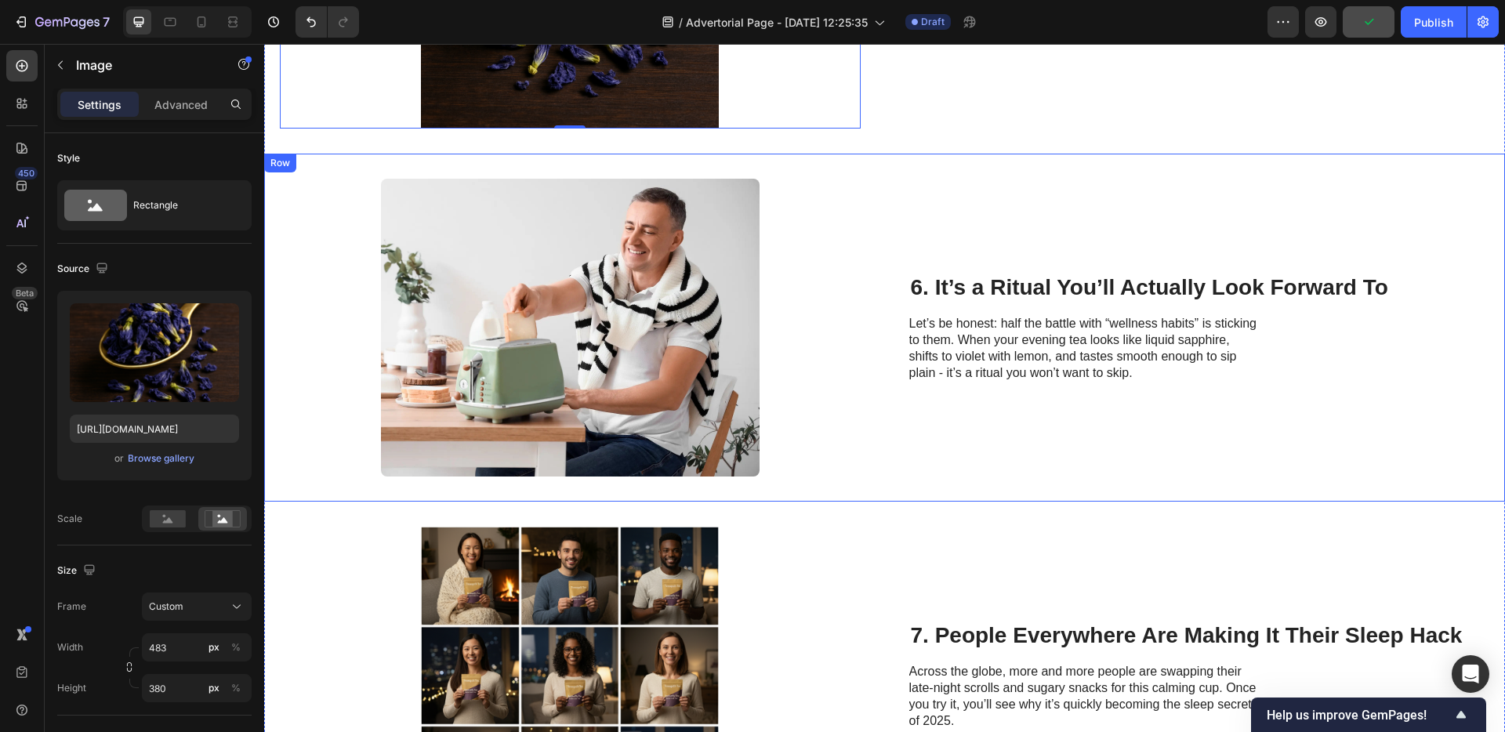
scroll to position [2111, 0]
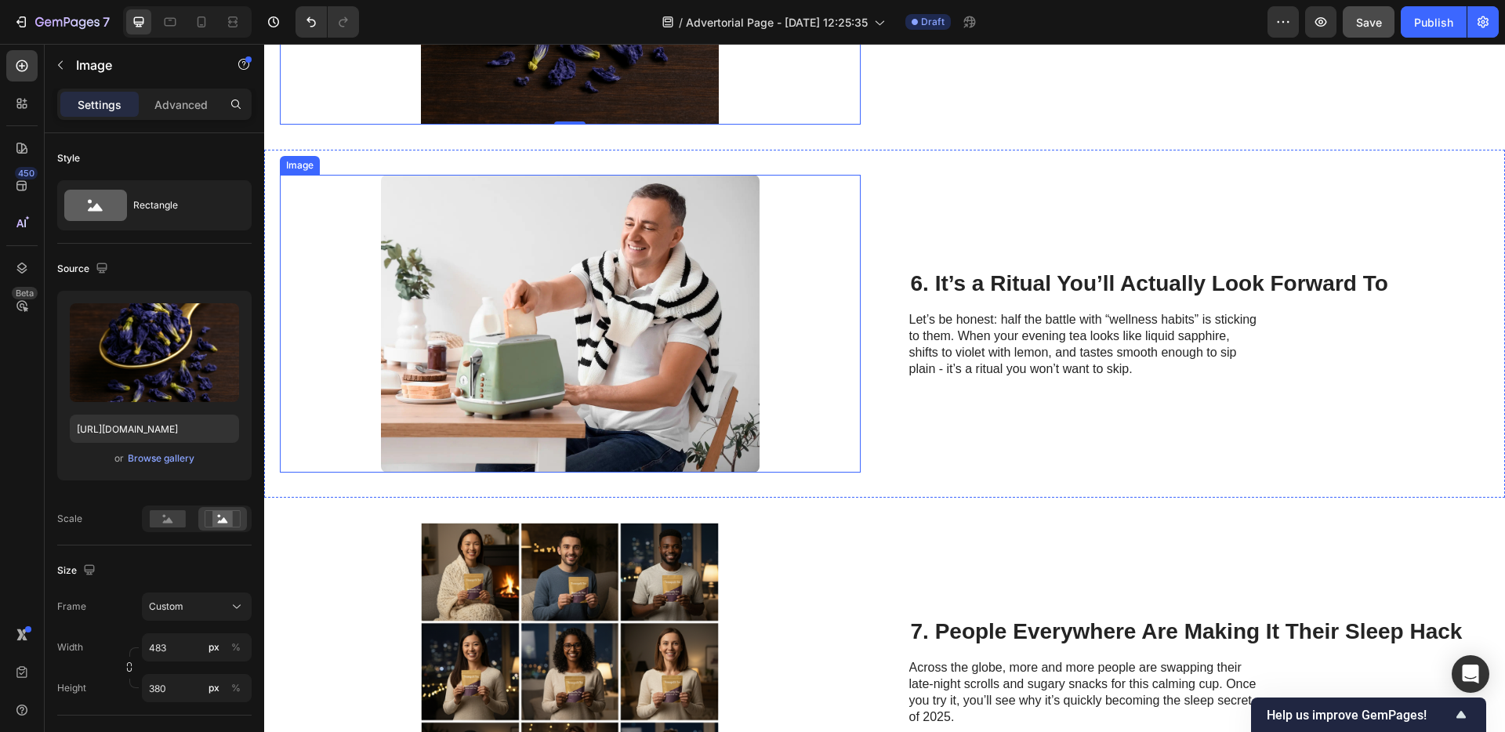
click at [526, 316] on img at bounding box center [570, 324] width 379 height 298
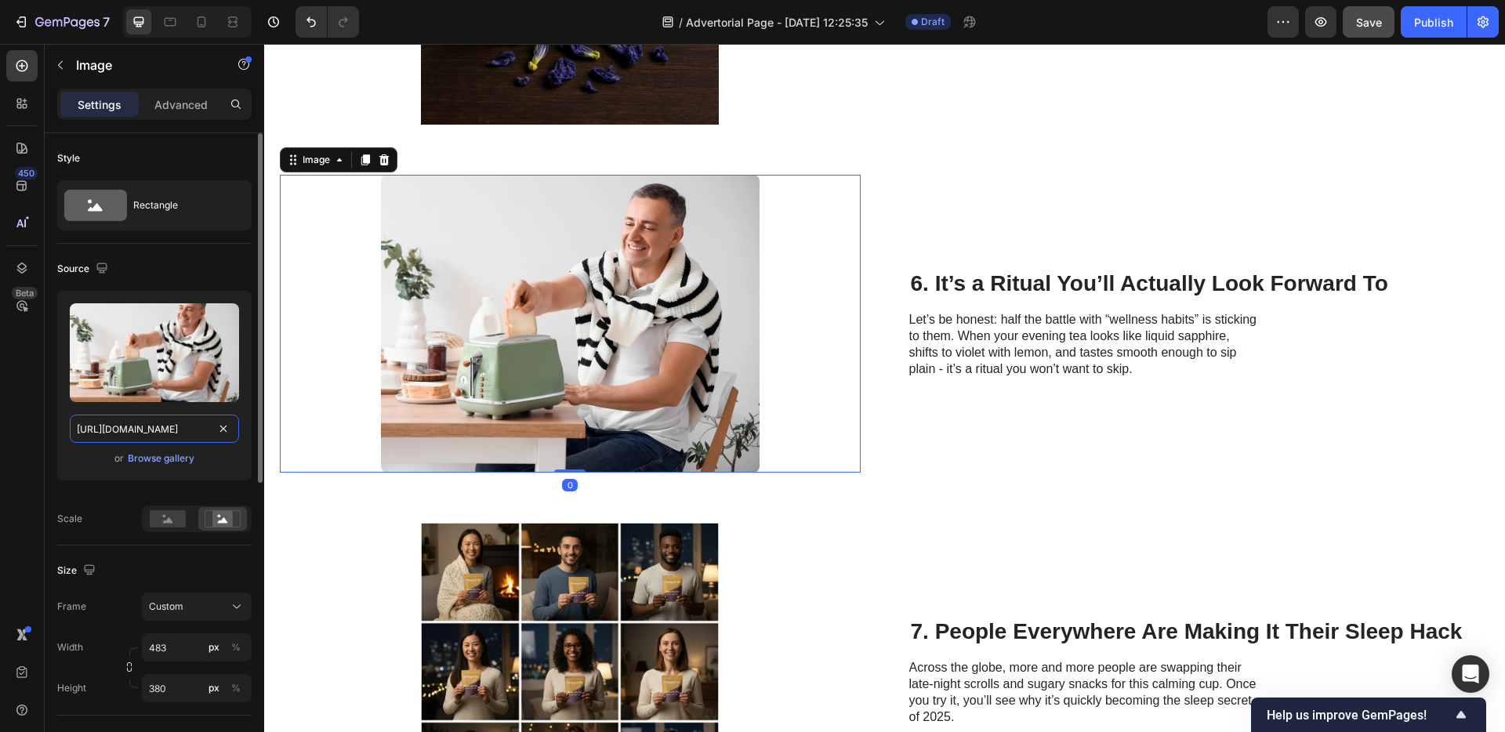
click at [165, 434] on input "[URL][DOMAIN_NAME]" at bounding box center [154, 429] width 169 height 28
paste input "0894/8255/9826/files/ChatGPT_Image_Jun_7_2025_10_56_07_AM.png?v=1749290186"
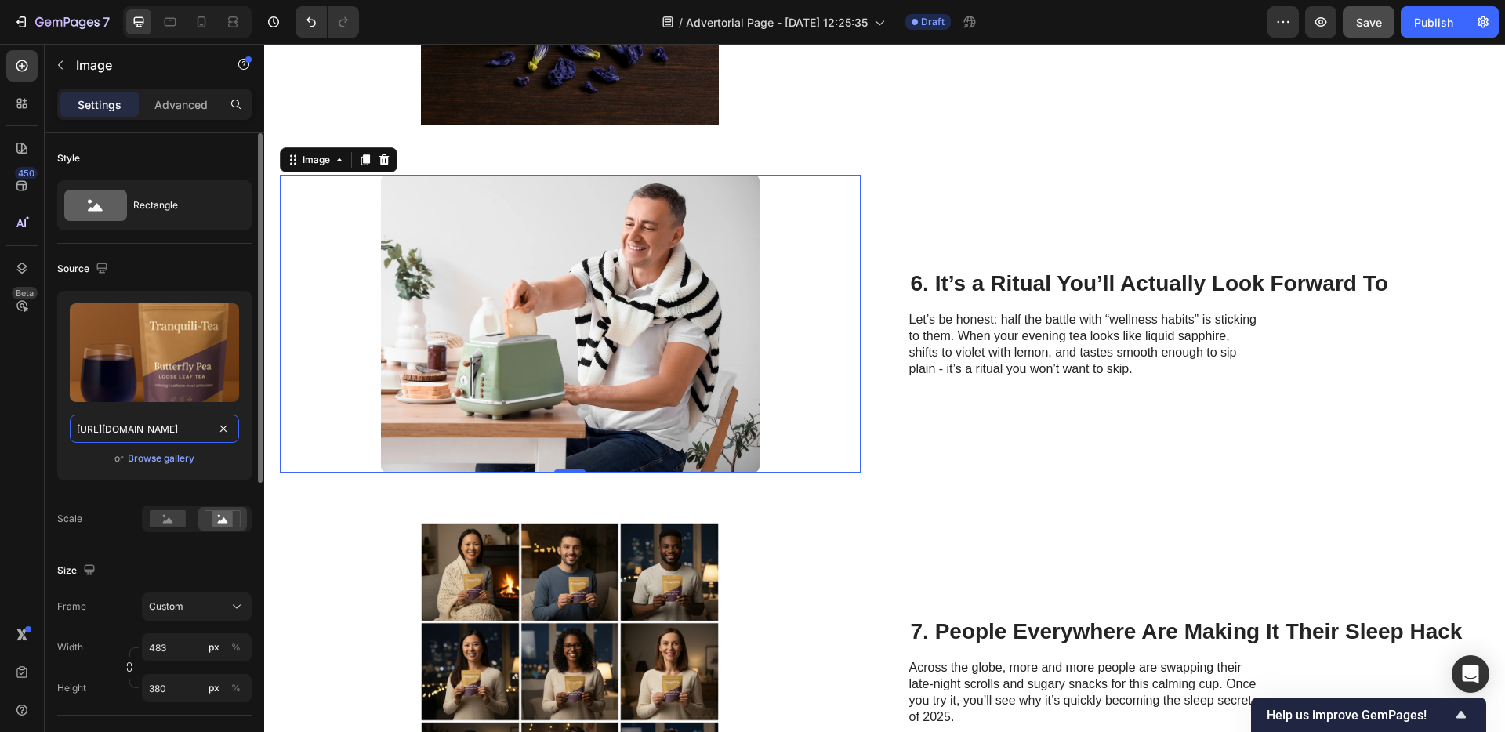
scroll to position [0, 395]
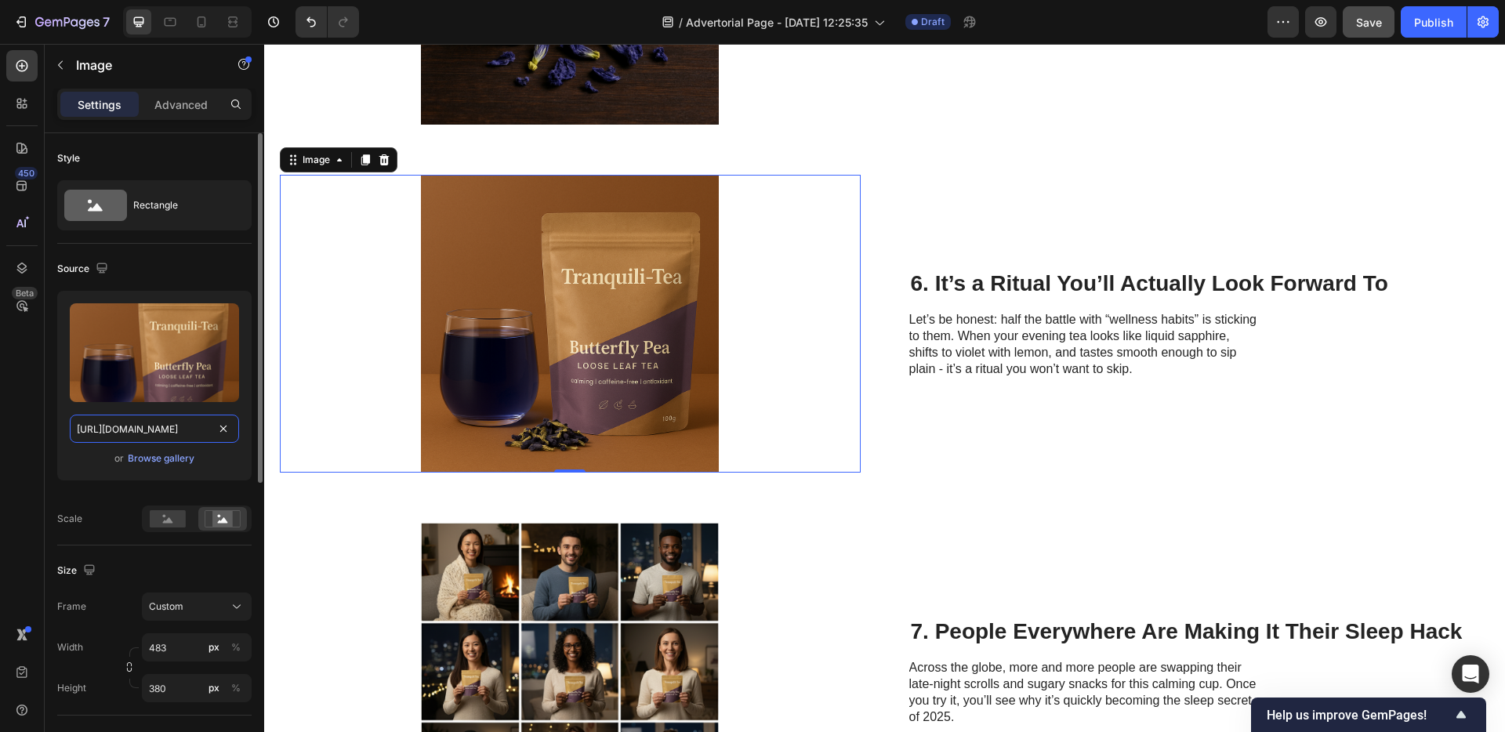
type input "[URL][DOMAIN_NAME]"
click at [238, 481] on div "Upload Image [URL][DOMAIN_NAME] or Browse gallery" at bounding box center [154, 392] width 194 height 202
click at [870, 486] on div "Image 0 6. It’s a Ritual You’ll Actually Look Forward To Heading Let’s be hones…" at bounding box center [884, 324] width 1241 height 348
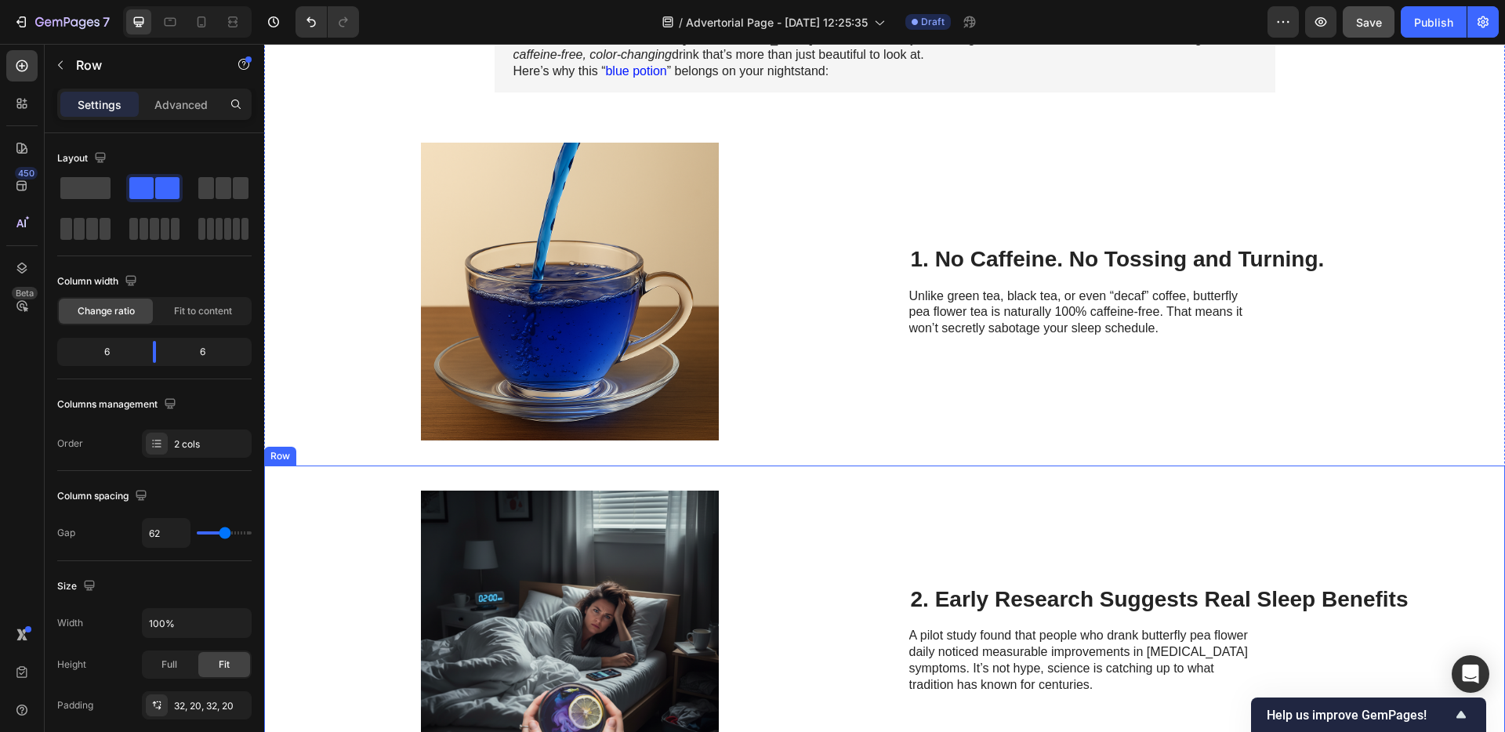
scroll to position [286, 0]
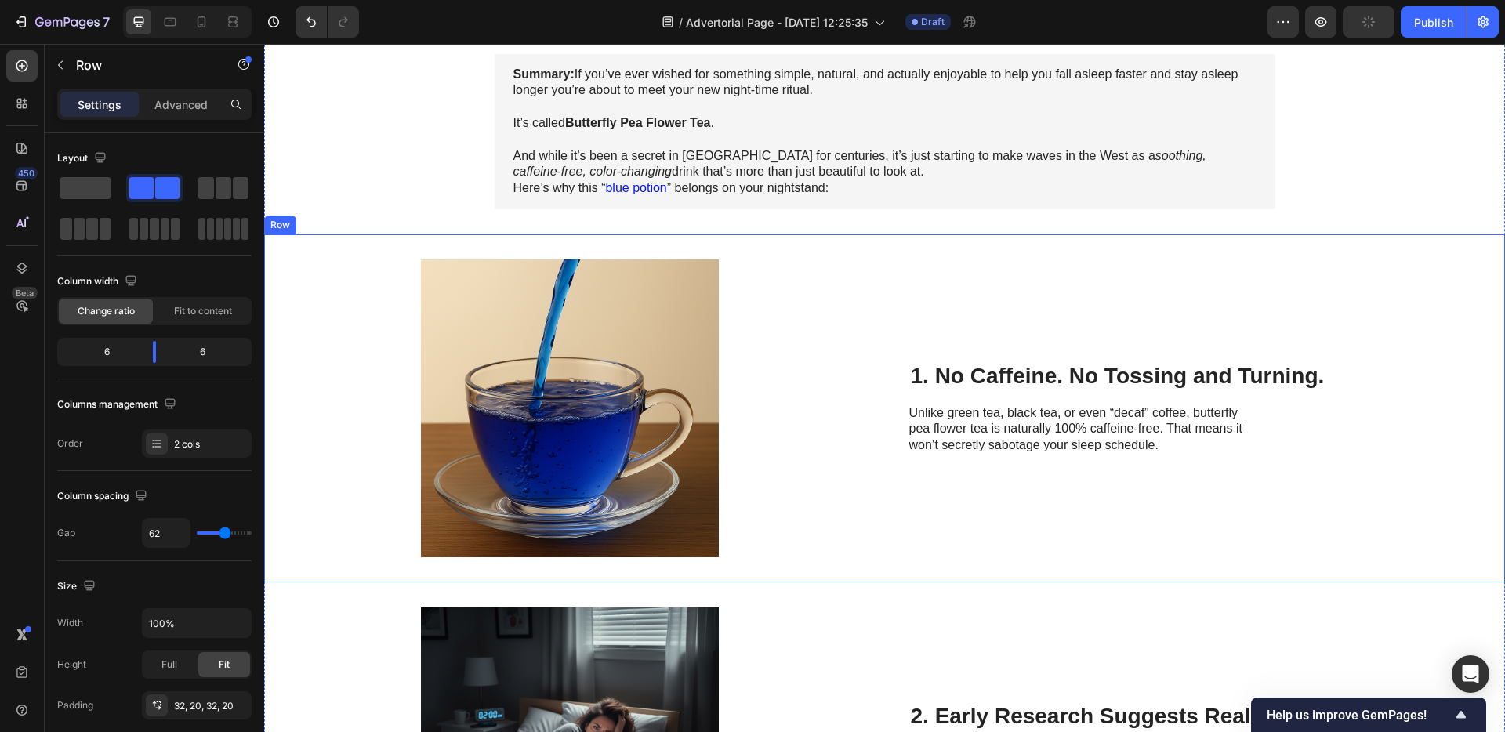
click at [824, 270] on div at bounding box center [570, 409] width 581 height 298
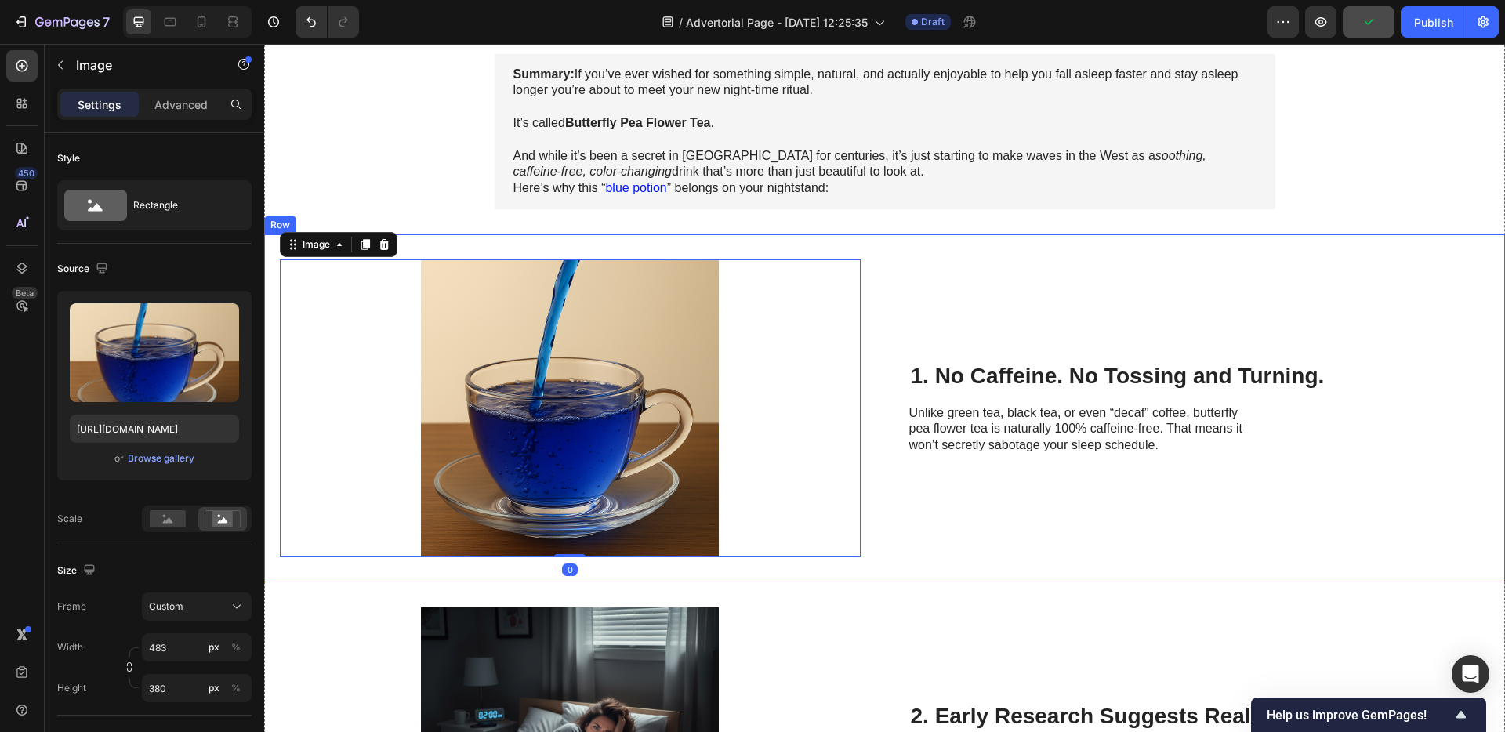
click at [834, 251] on div "Image 0 1. No Caffeine. No Tossing and Turning. Heading Unlike green tea, black…" at bounding box center [884, 408] width 1241 height 348
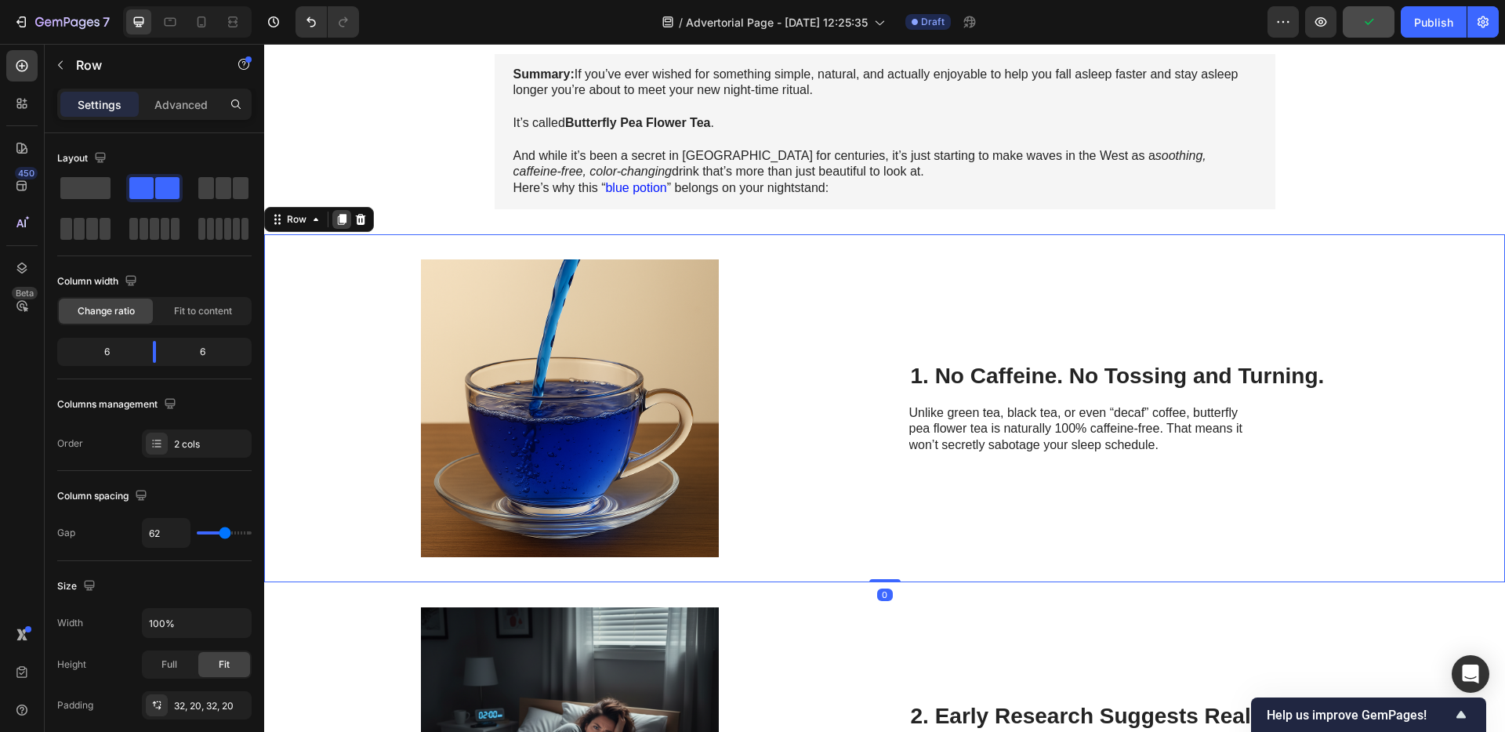
click at [336, 220] on icon at bounding box center [342, 219] width 13 height 13
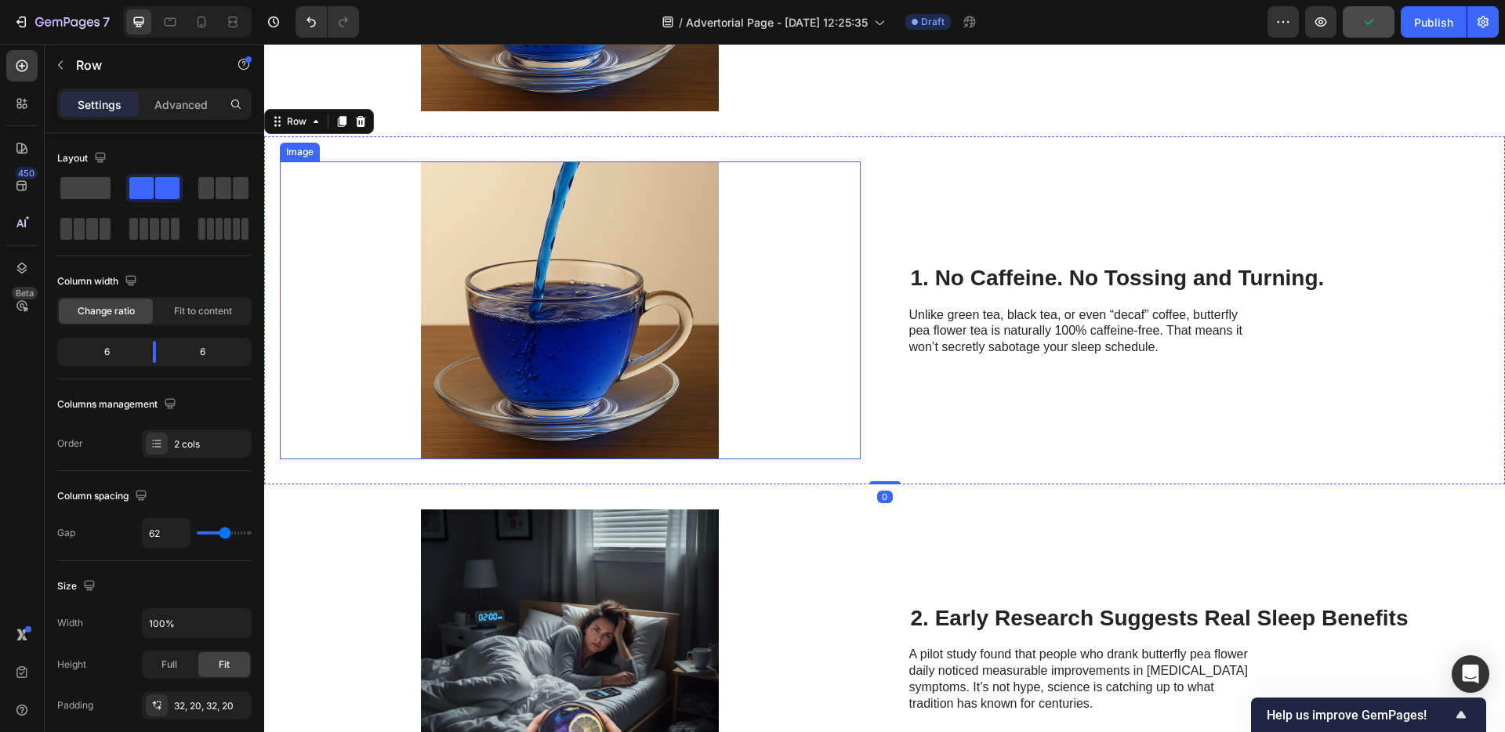
scroll to position [770, 0]
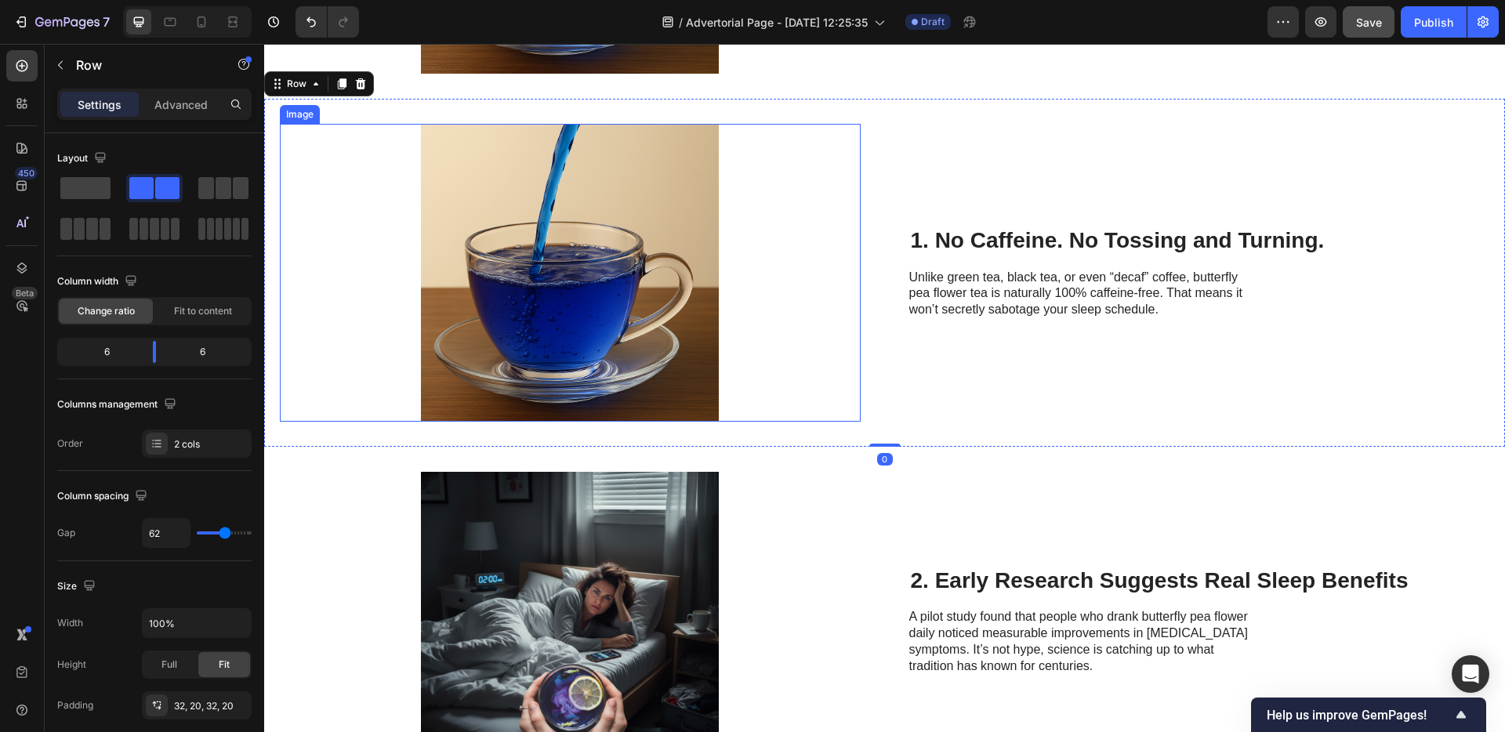
click at [594, 336] on img at bounding box center [570, 273] width 379 height 298
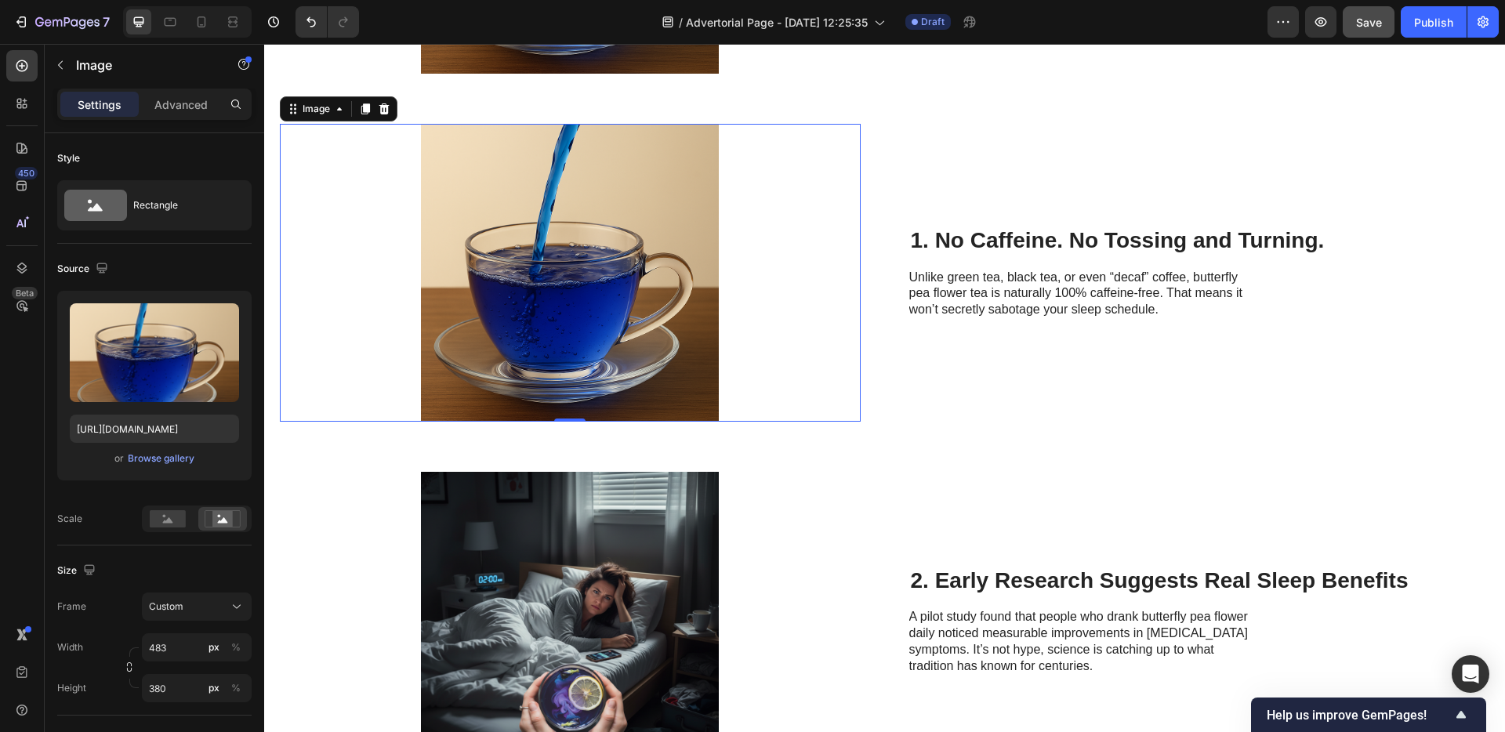
click at [387, 118] on div "Image" at bounding box center [339, 108] width 118 height 25
click at [387, 113] on icon at bounding box center [384, 108] width 10 height 11
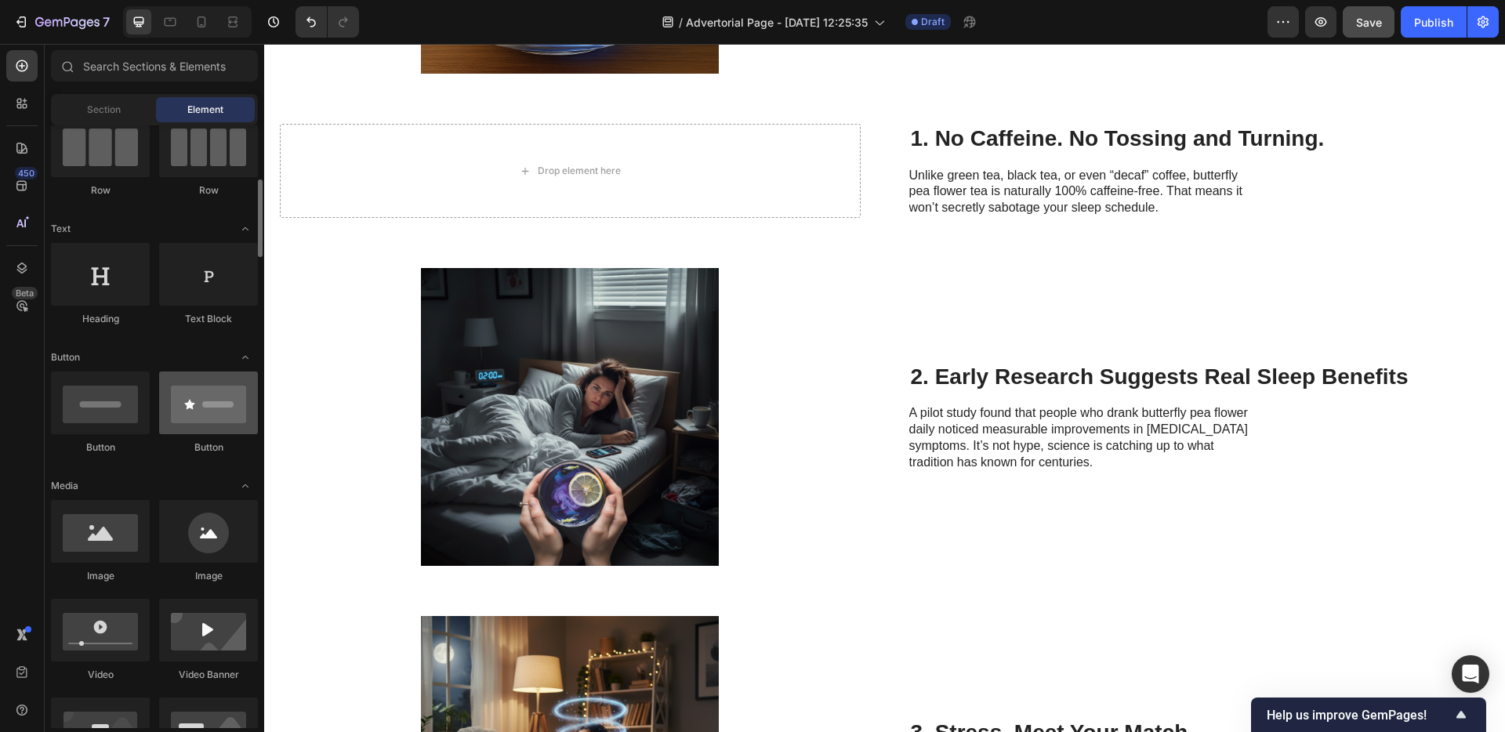
scroll to position [281, 0]
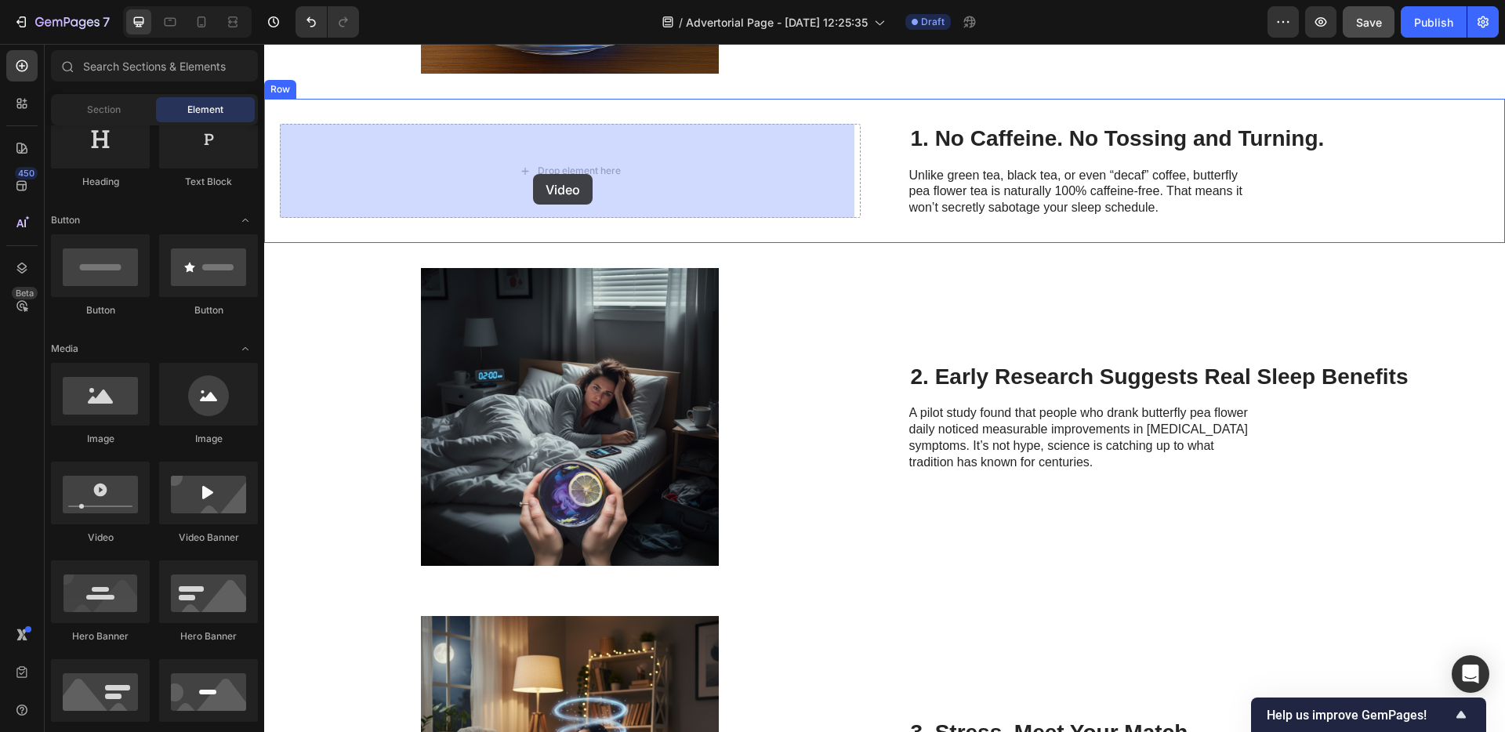
drag, startPoint x: 384, startPoint y: 537, endPoint x: 533, endPoint y: 174, distance: 392.4
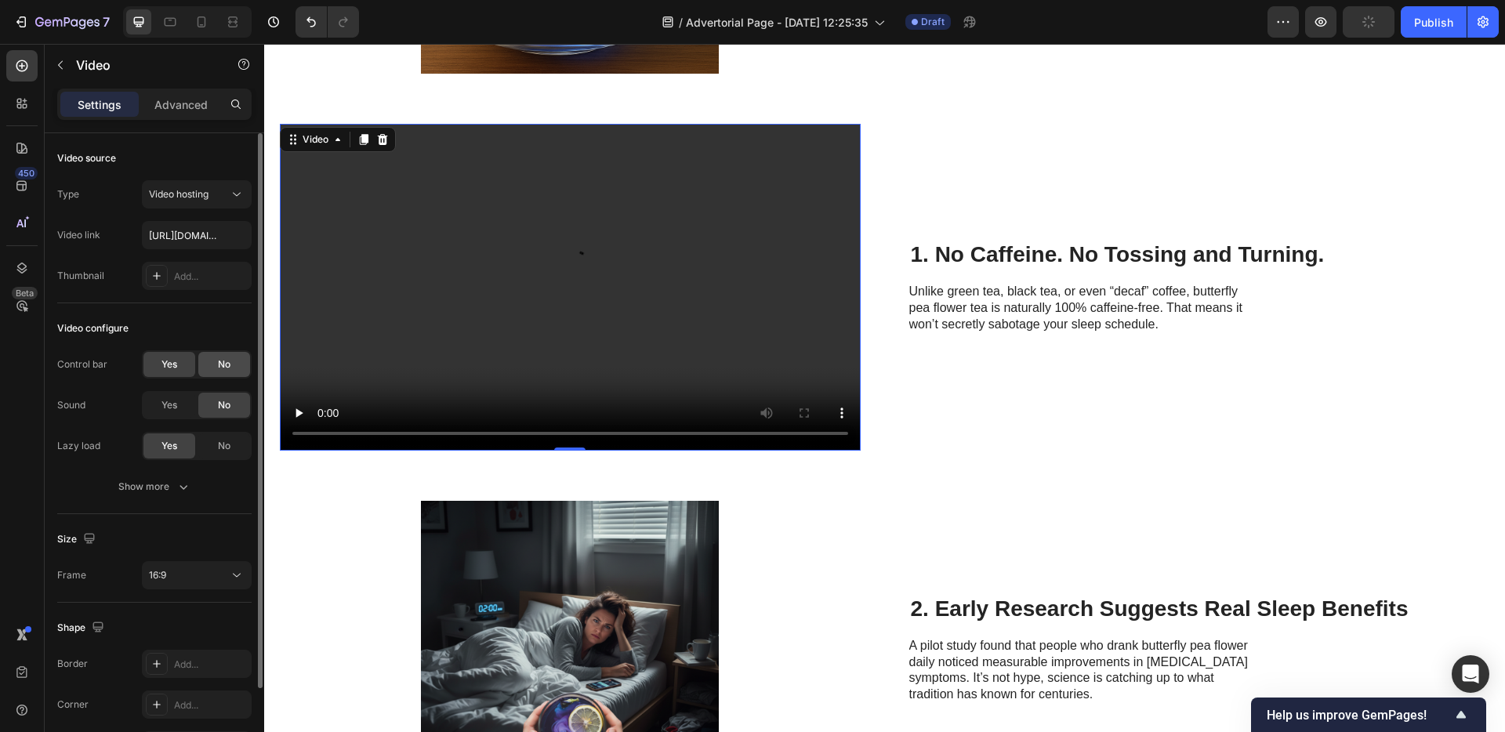
click at [209, 368] on div "No" at bounding box center [224, 364] width 52 height 25
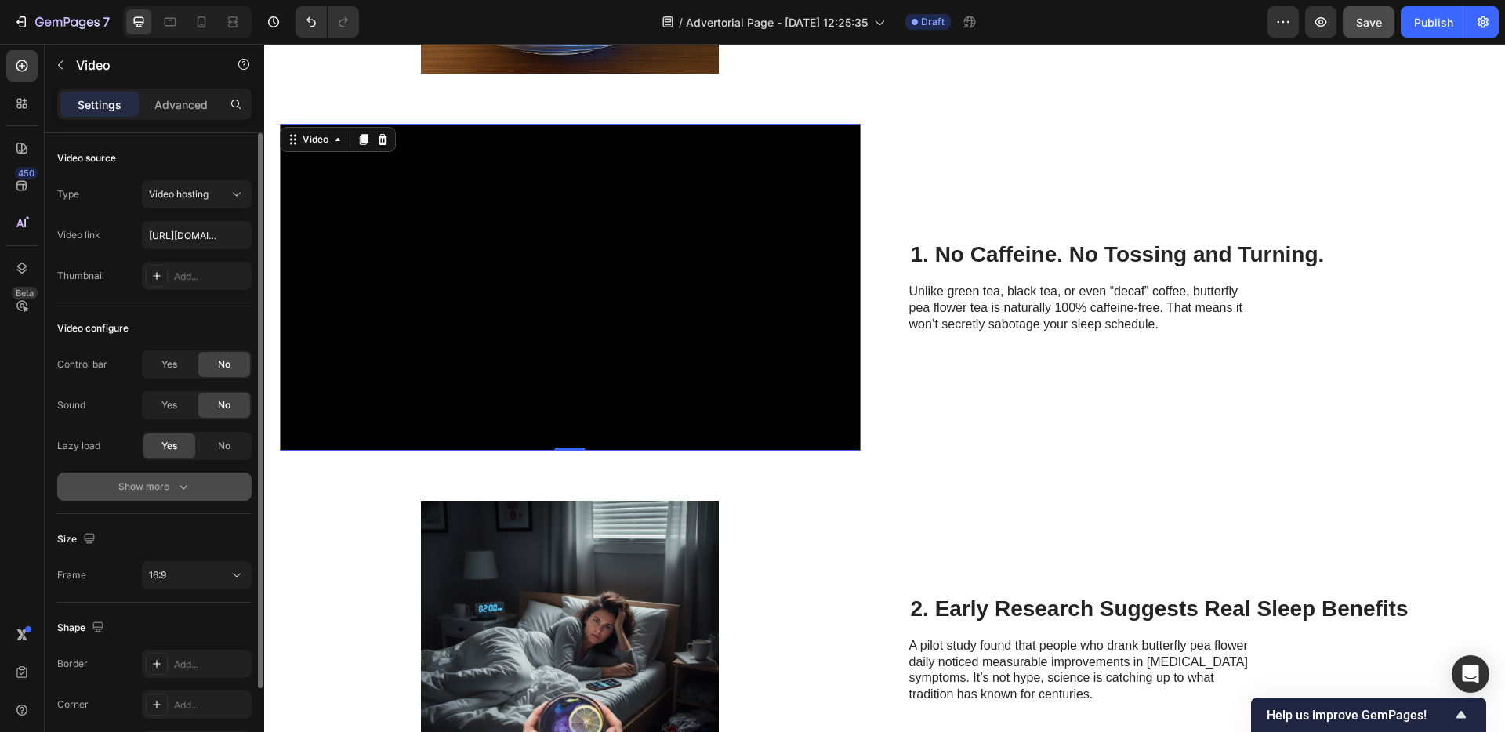
click at [151, 482] on div "Show more" at bounding box center [154, 487] width 73 height 16
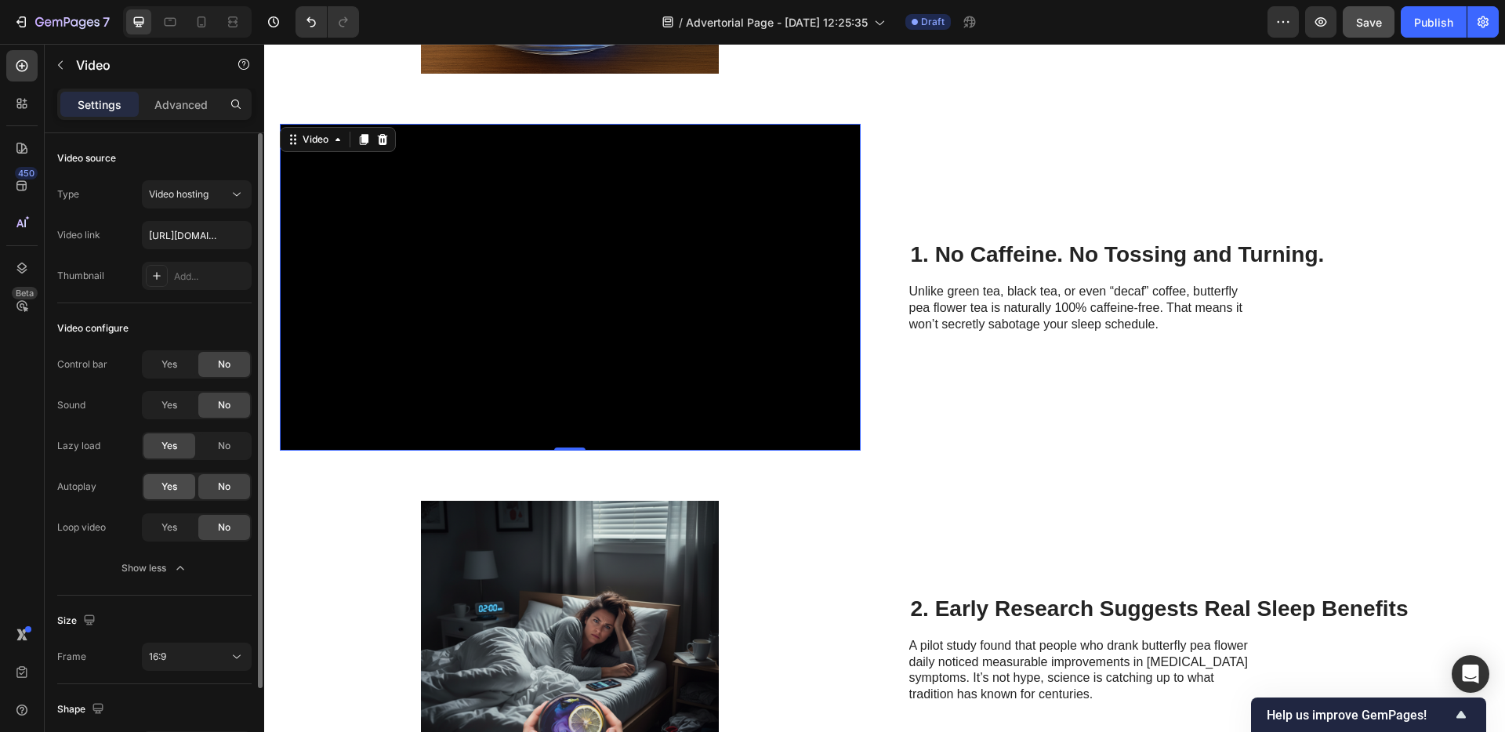
click at [158, 487] on div "Yes" at bounding box center [169, 486] width 52 height 25
click at [157, 519] on div "Yes" at bounding box center [169, 527] width 52 height 25
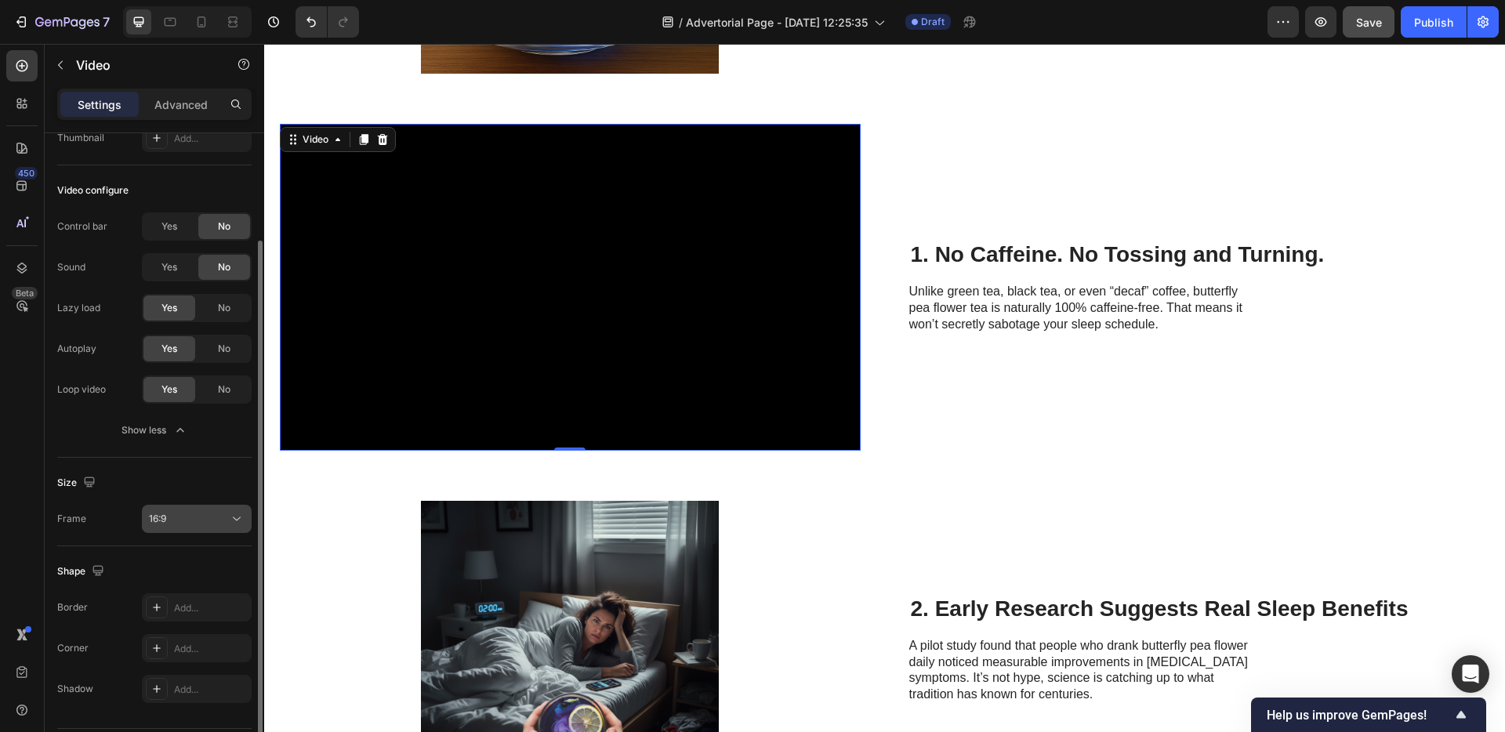
click at [175, 516] on div "16:9" at bounding box center [189, 519] width 80 height 14
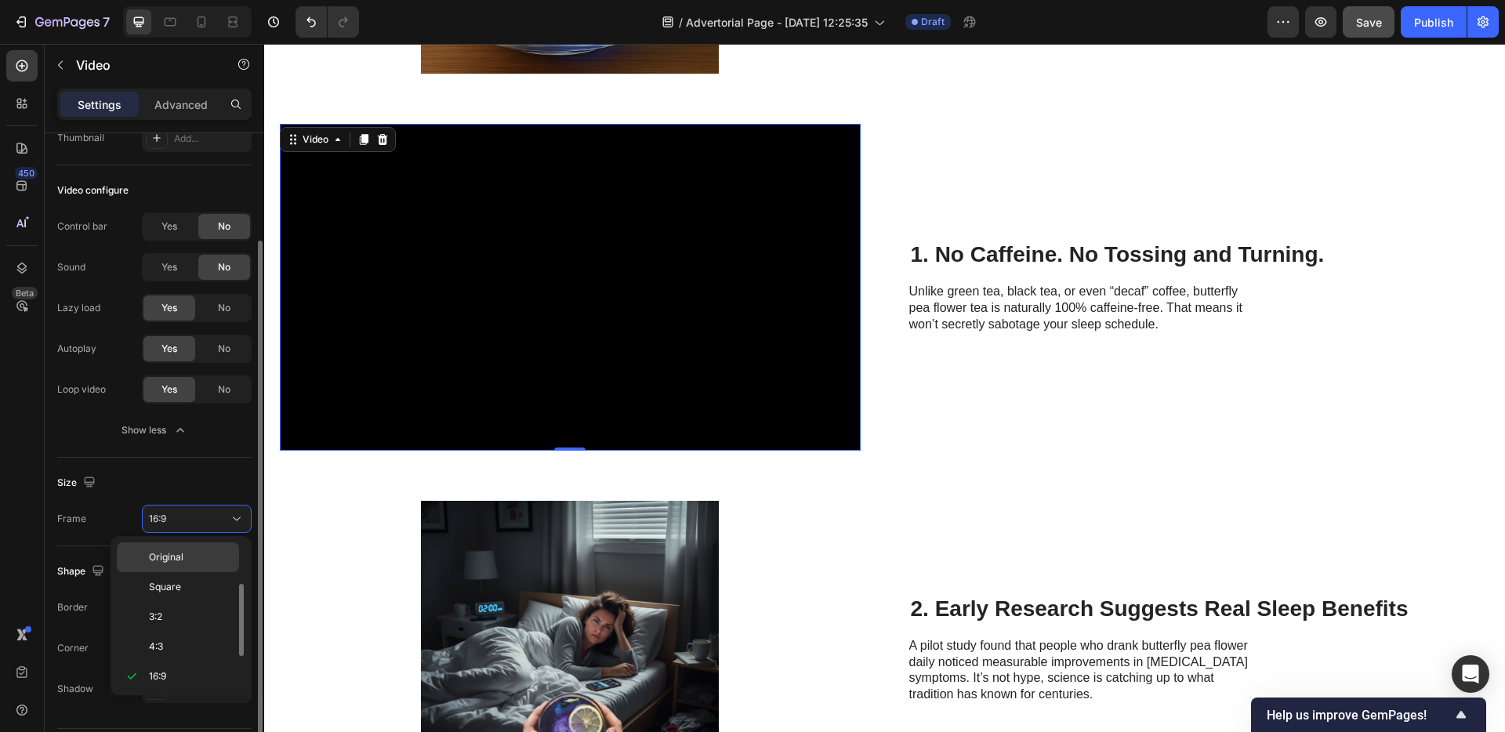
scroll to position [28, 0]
click at [174, 543] on div "Original" at bounding box center [178, 529] width 122 height 30
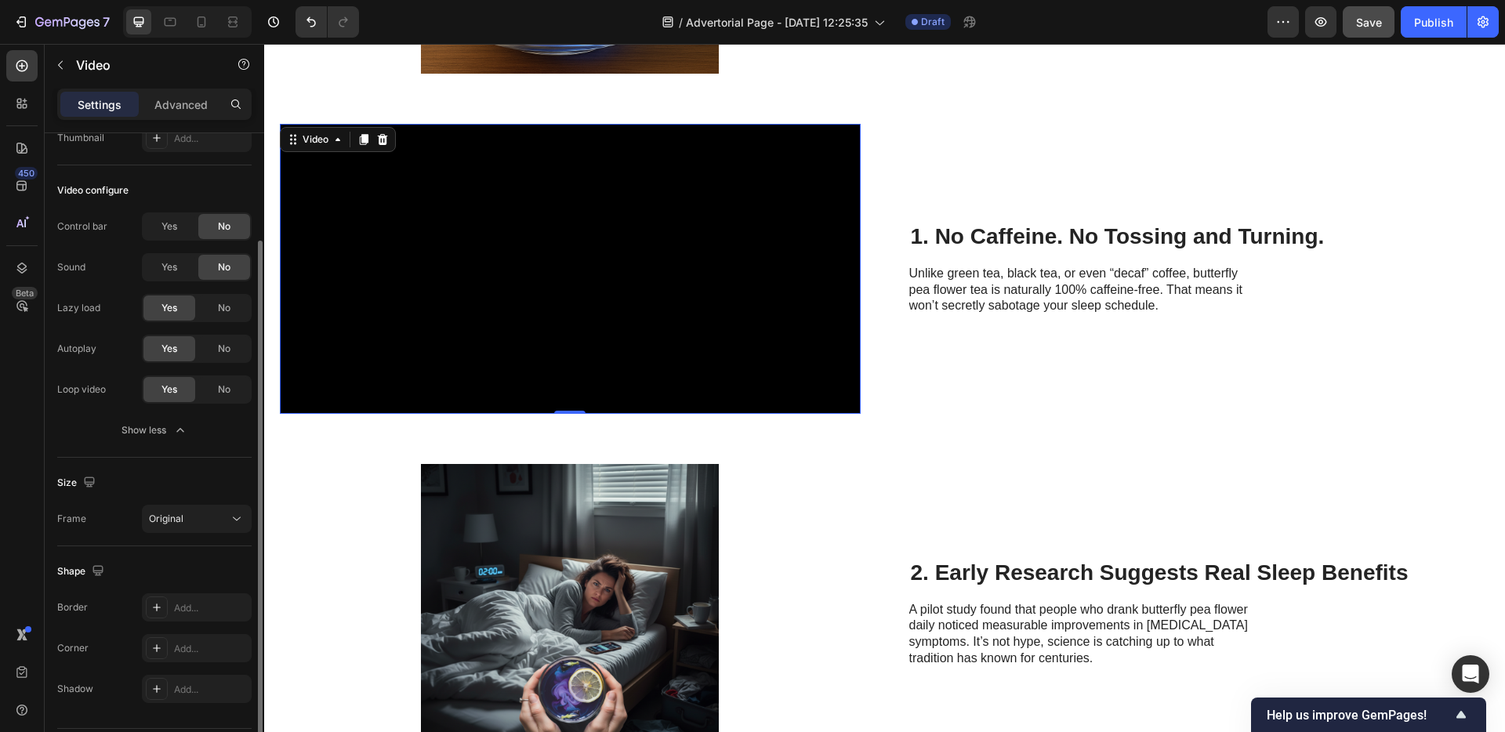
click at [172, 549] on div "Shape Border Add... Corner Add... Shadow Add..." at bounding box center [154, 630] width 194 height 169
click at [177, 532] on button "Original" at bounding box center [197, 519] width 110 height 28
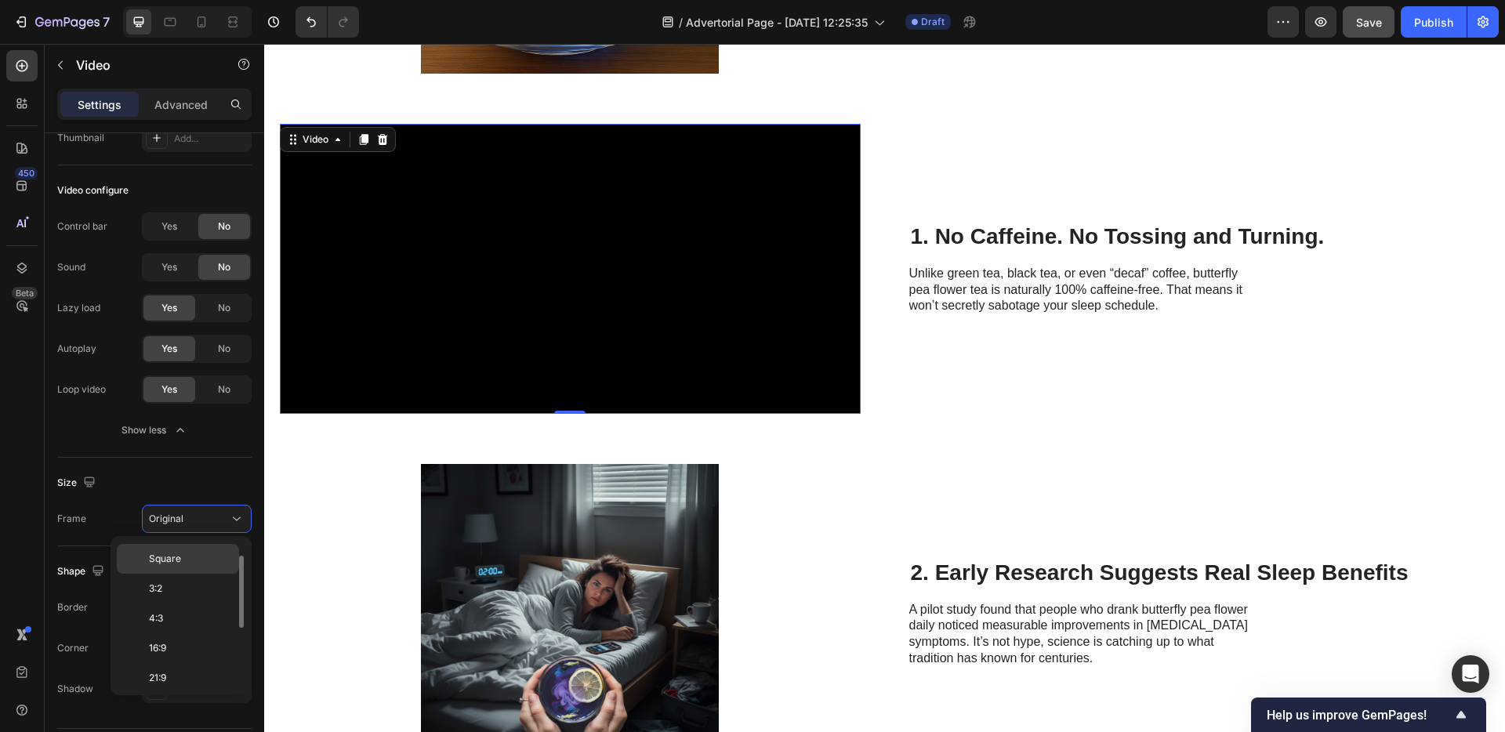
click at [179, 550] on div "Square" at bounding box center [178, 559] width 122 height 30
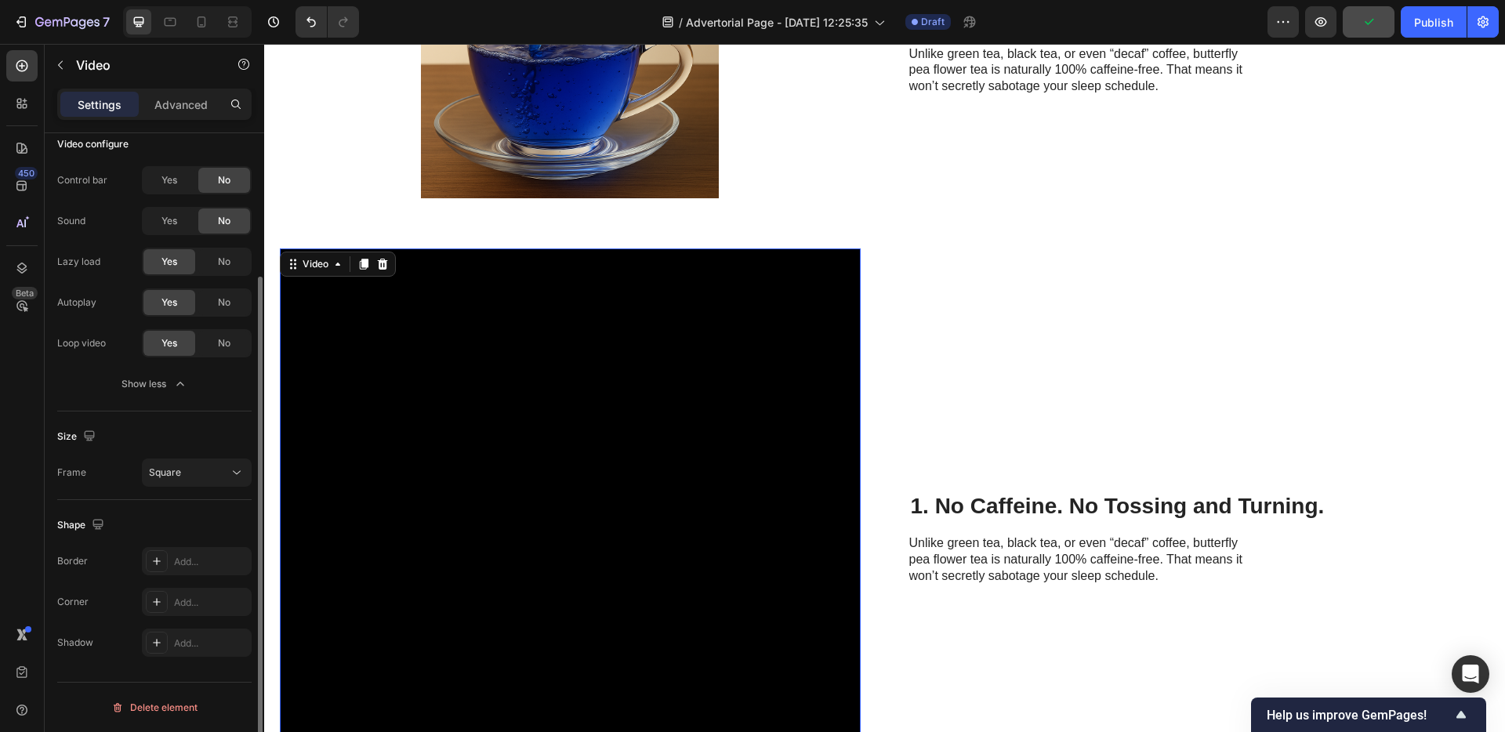
scroll to position [0, 0]
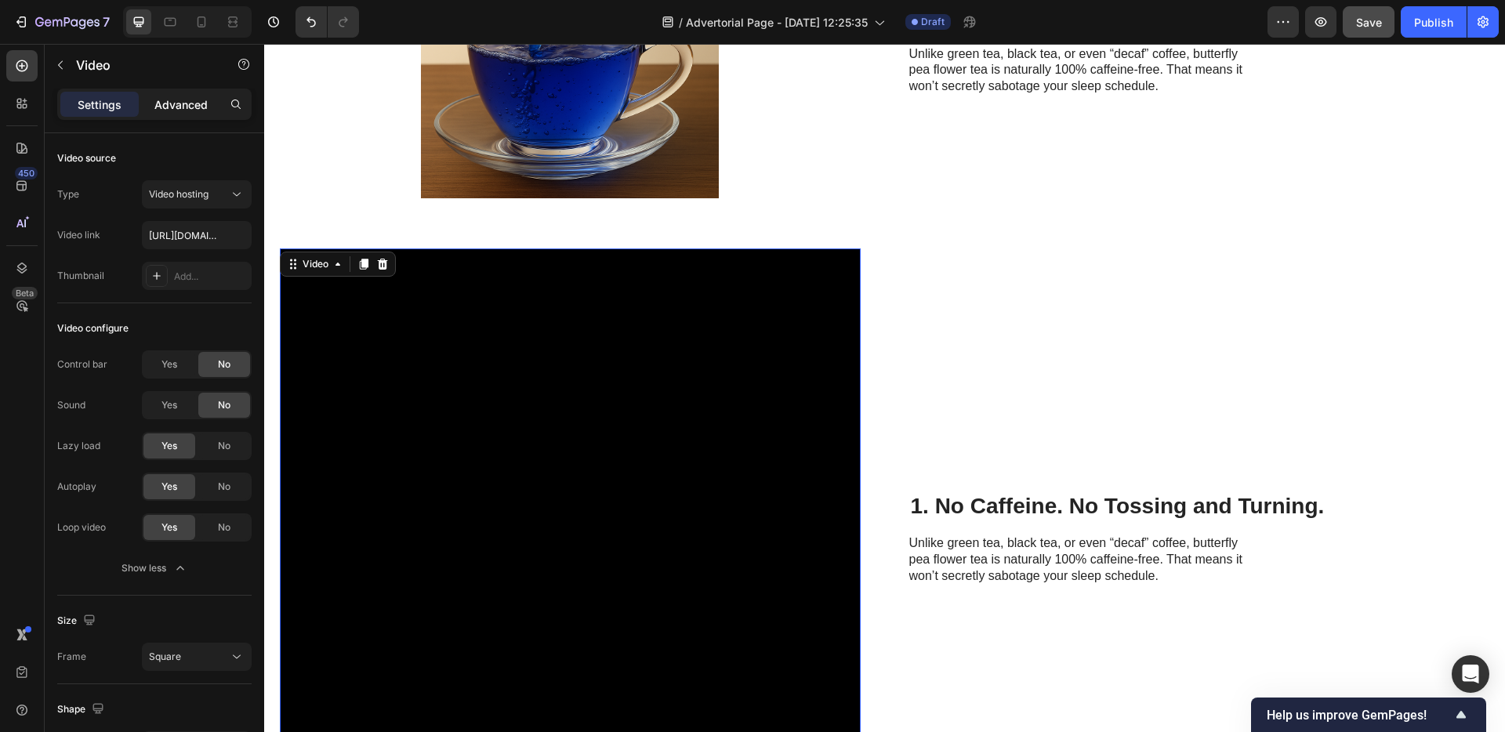
click at [193, 109] on p "Advanced" at bounding box center [180, 104] width 53 height 16
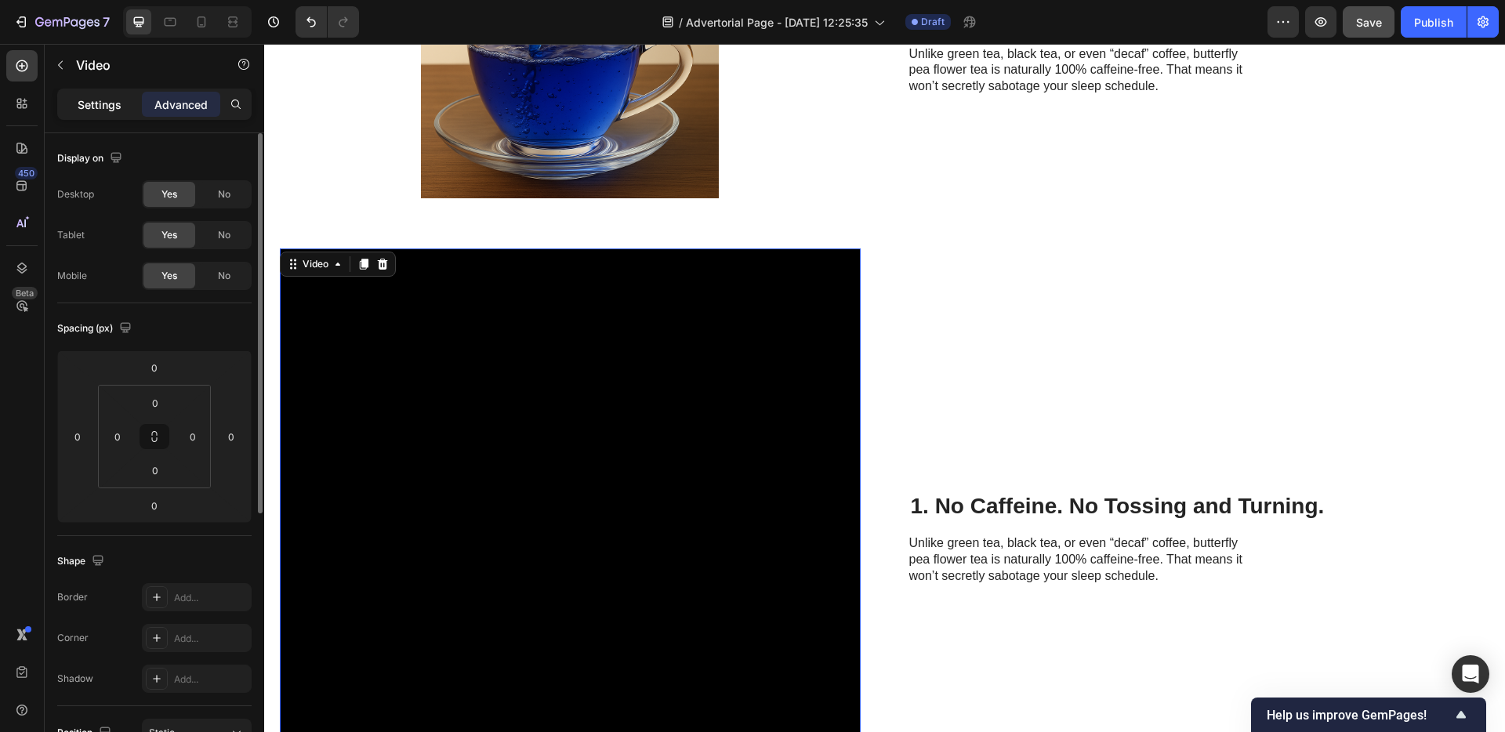
click at [104, 111] on p "Settings" at bounding box center [100, 104] width 44 height 16
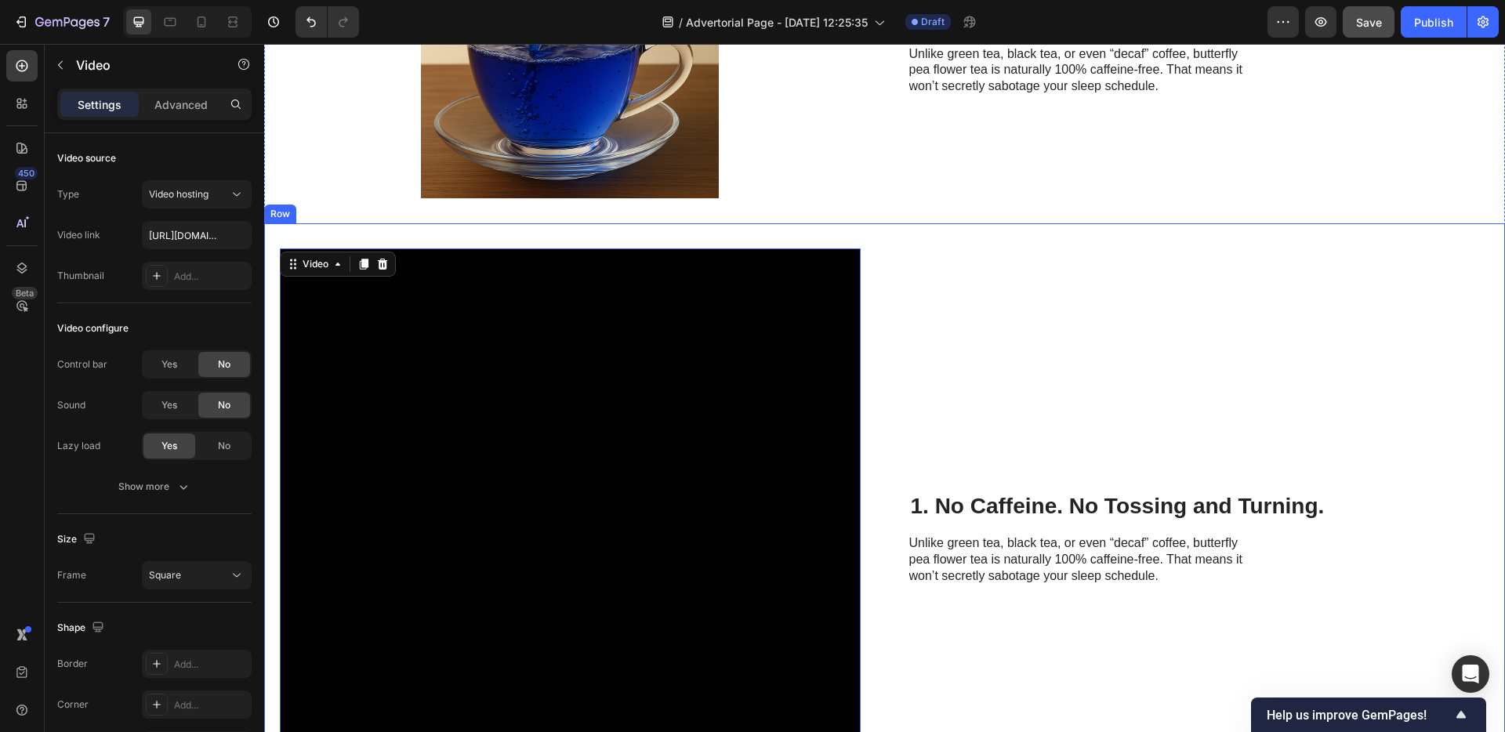
click at [811, 241] on div "Video 0 1. No Caffeine. No Tossing and Turning. Heading Unlike green tea, black…" at bounding box center [884, 538] width 1241 height 631
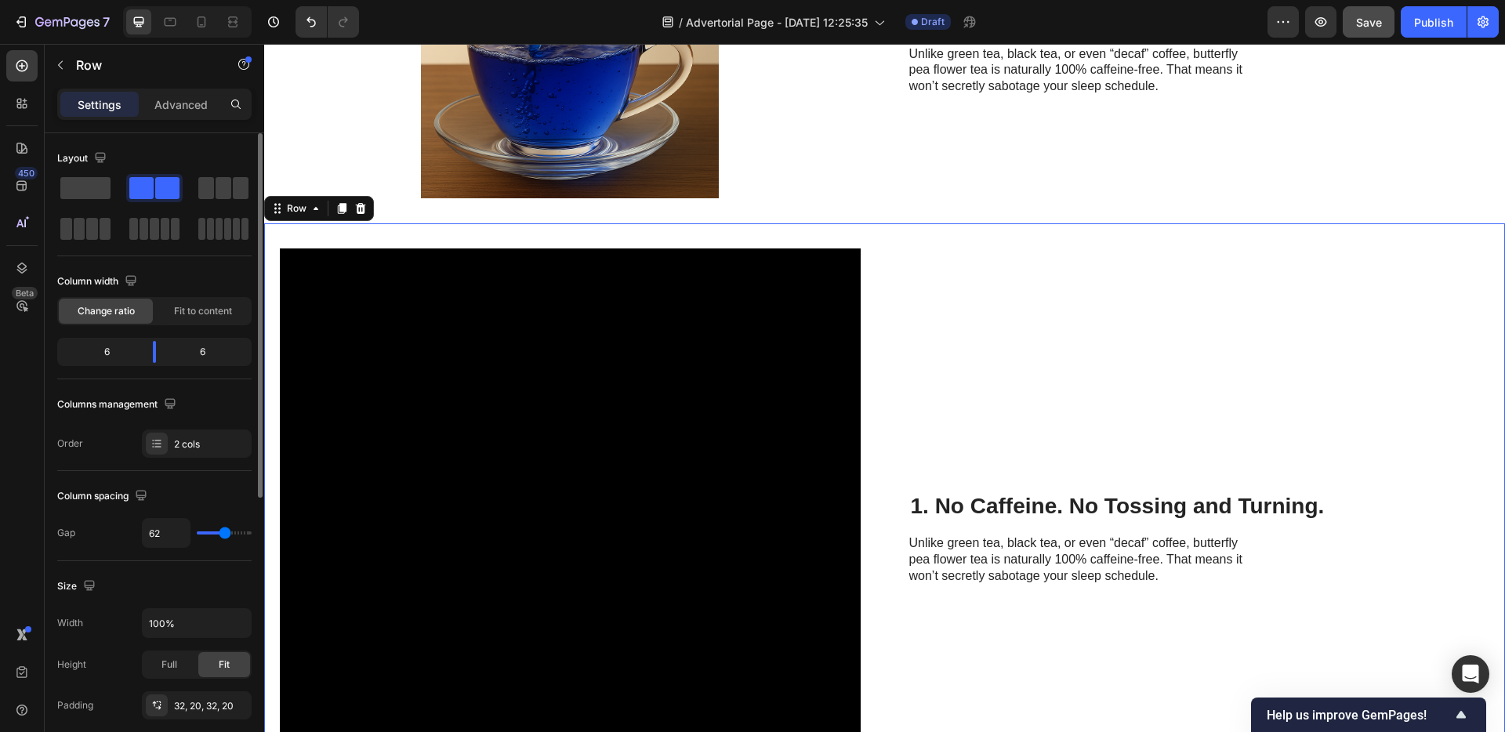
click at [216, 327] on div "Column width Change ratio Fit to content 6 6" at bounding box center [154, 324] width 194 height 111
click at [216, 322] on div "Fit to content" at bounding box center [203, 311] width 94 height 25
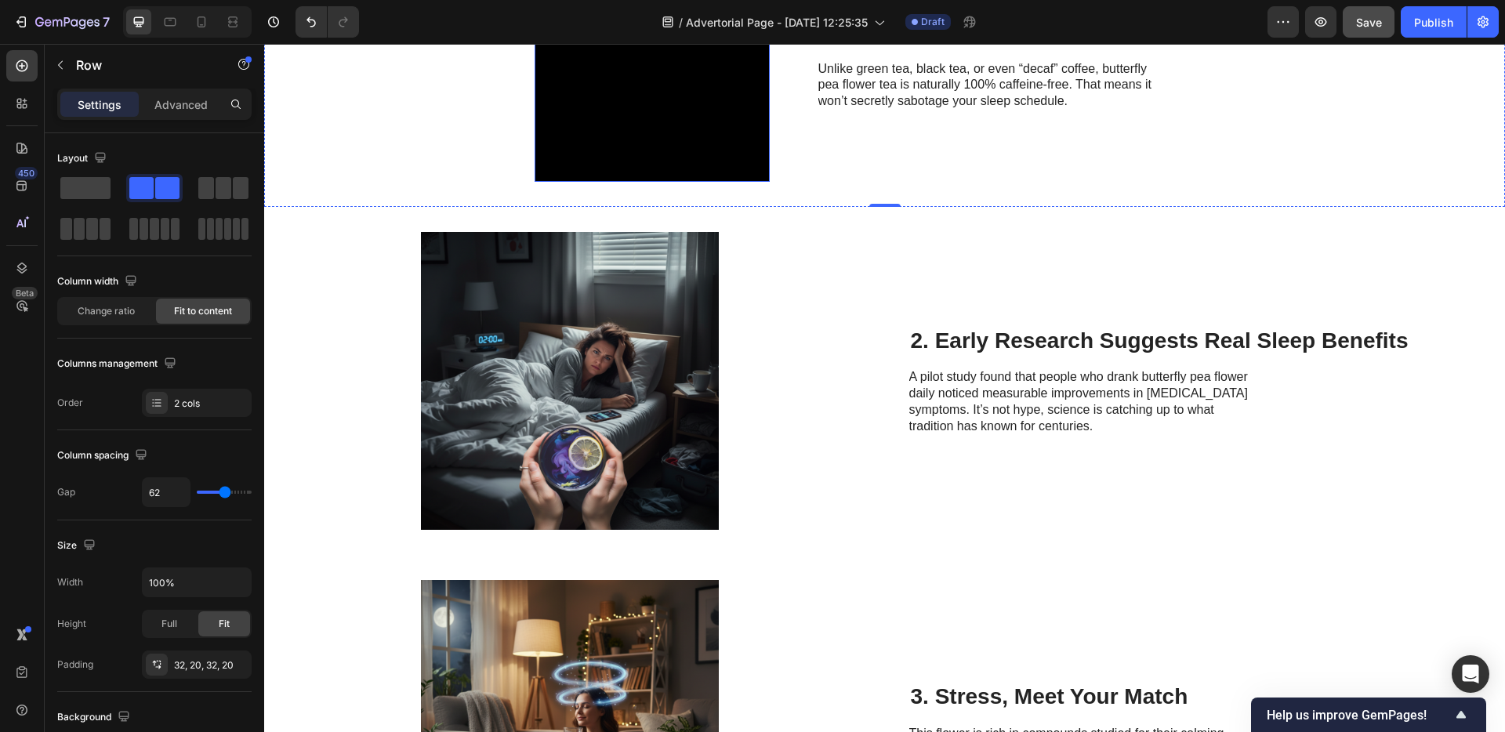
scroll to position [946, 0]
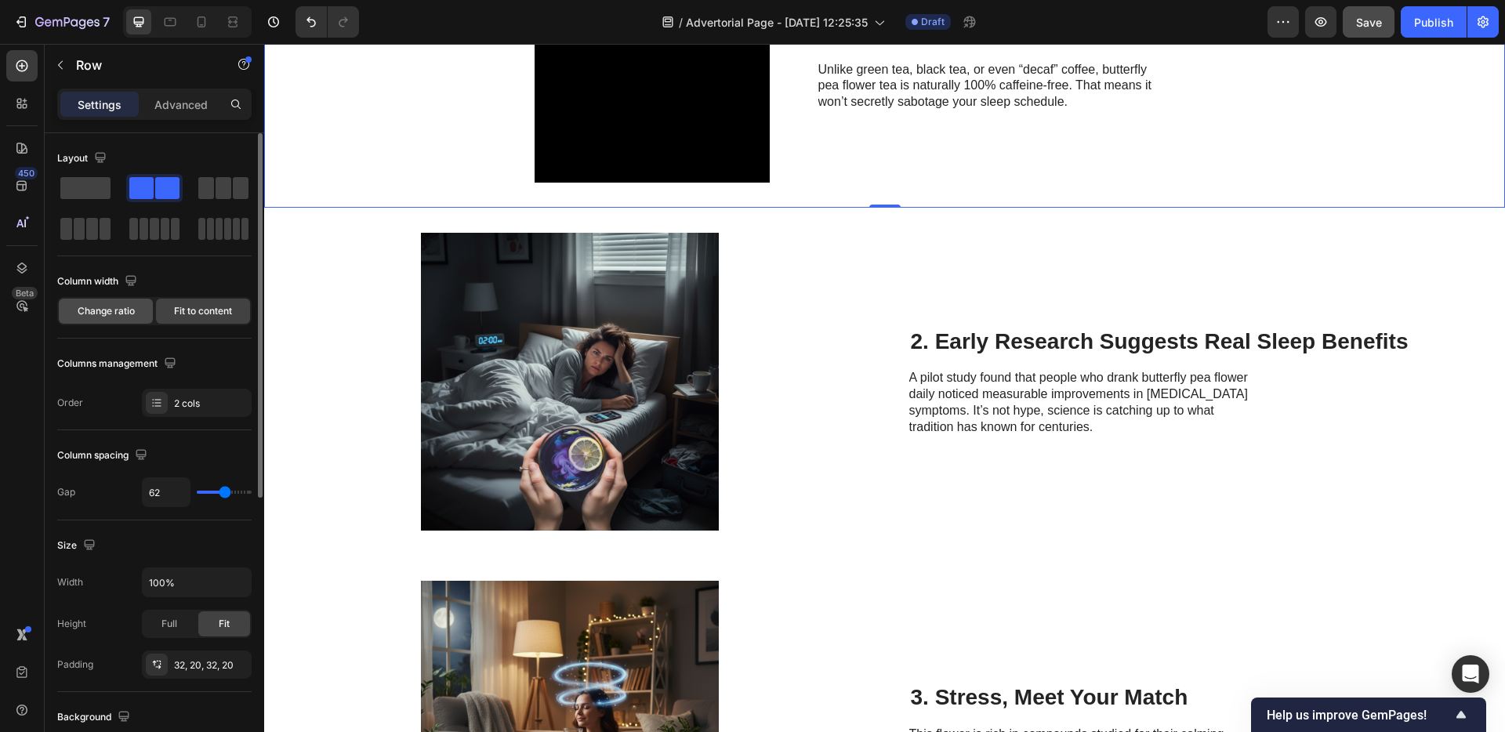
click at [105, 299] on div "Change ratio" at bounding box center [106, 311] width 94 height 25
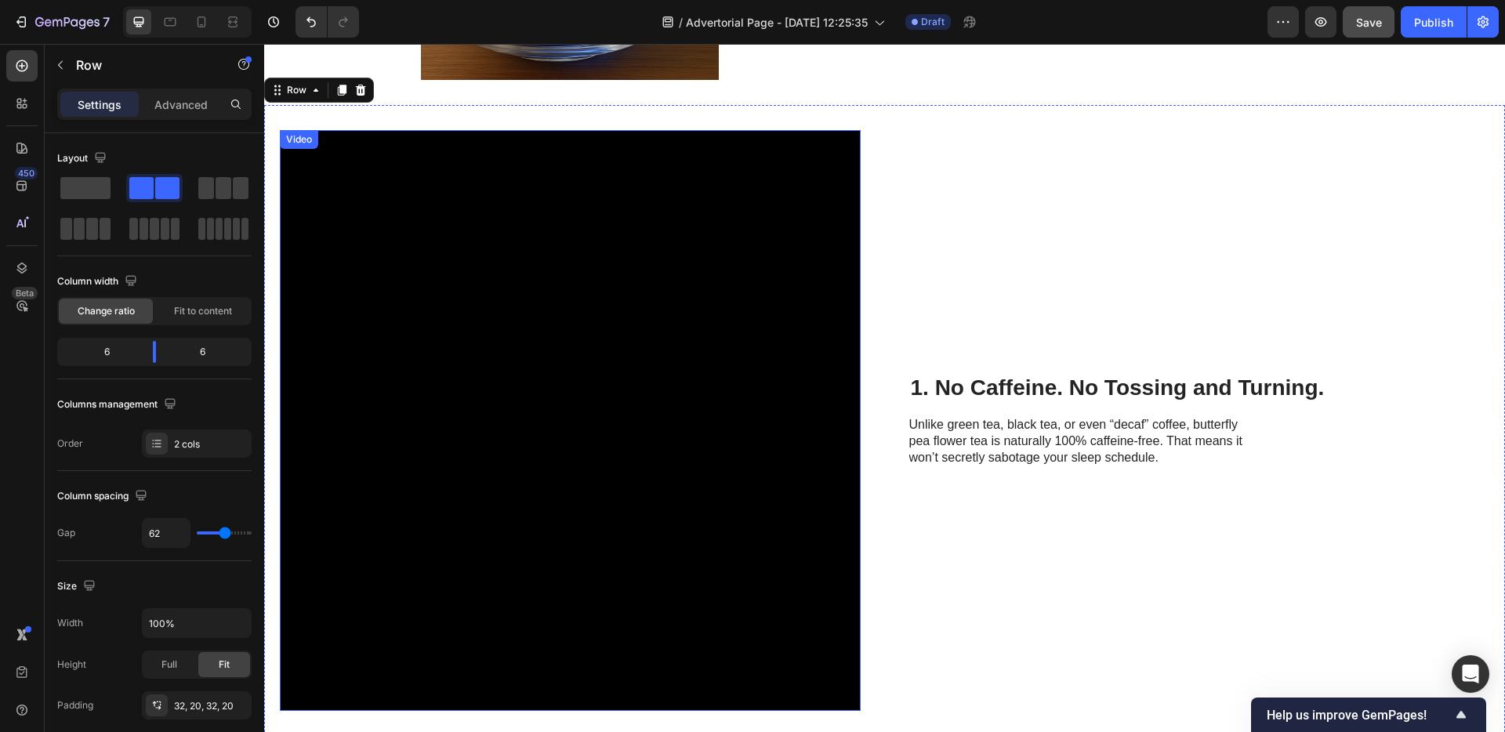
scroll to position [768, 0]
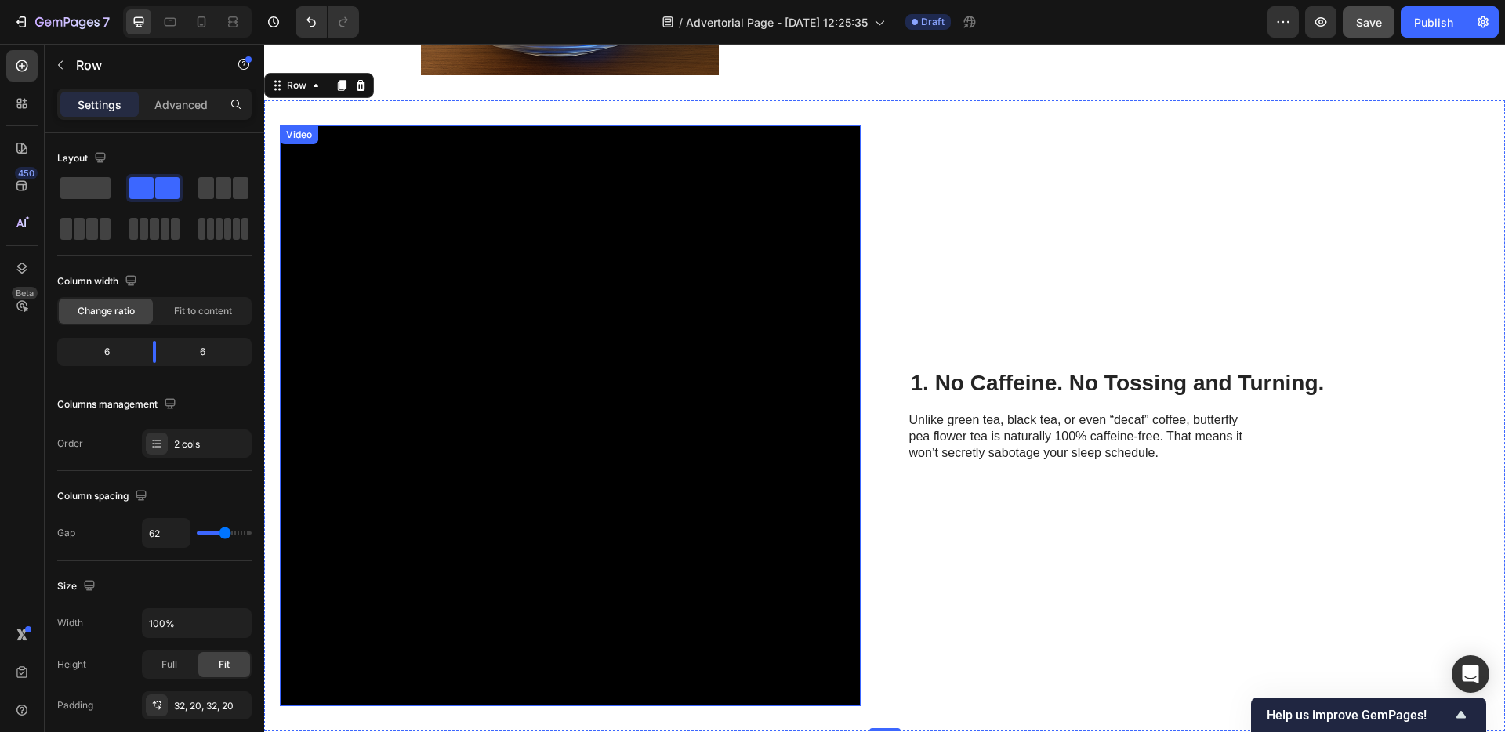
click at [387, 411] on video at bounding box center [570, 415] width 581 height 581
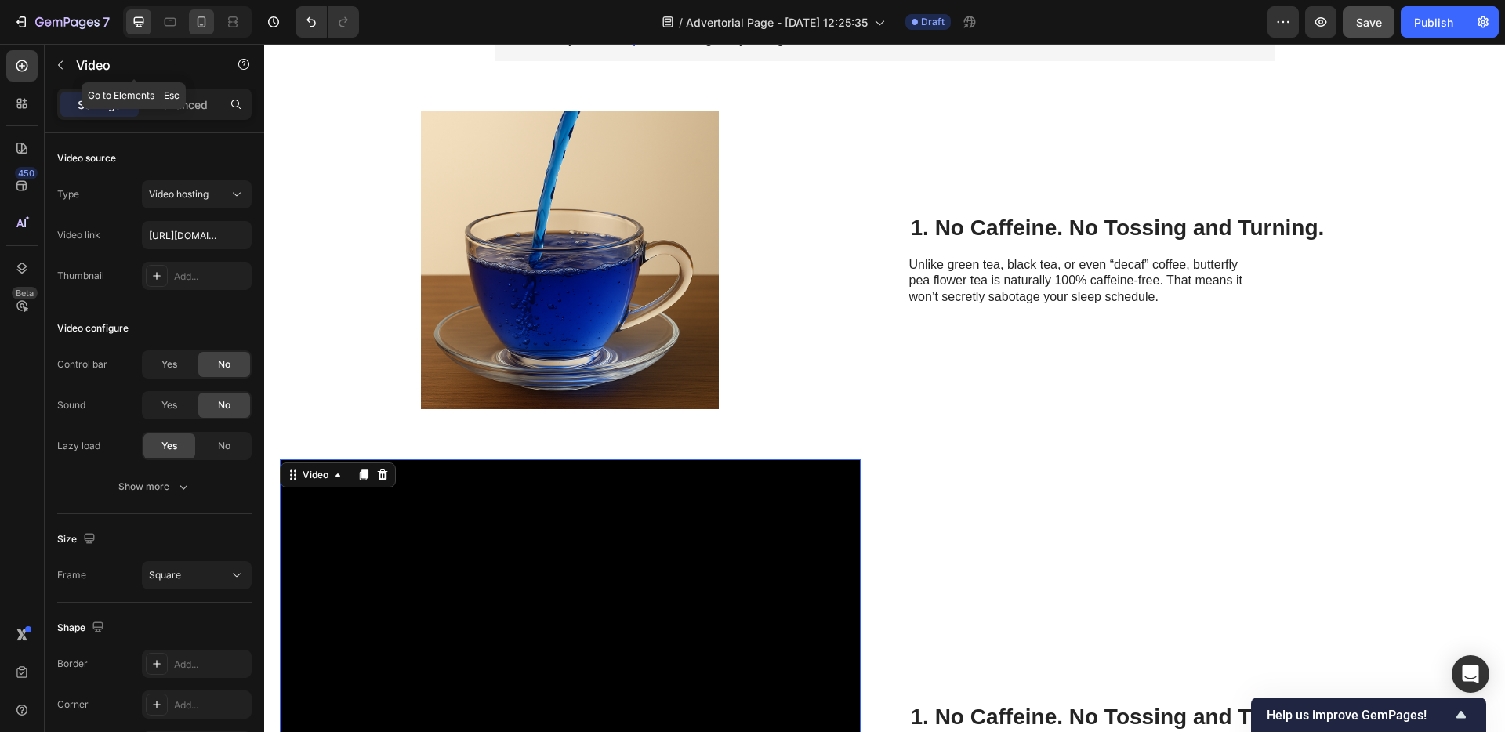
click at [200, 31] on div at bounding box center [201, 21] width 25 height 25
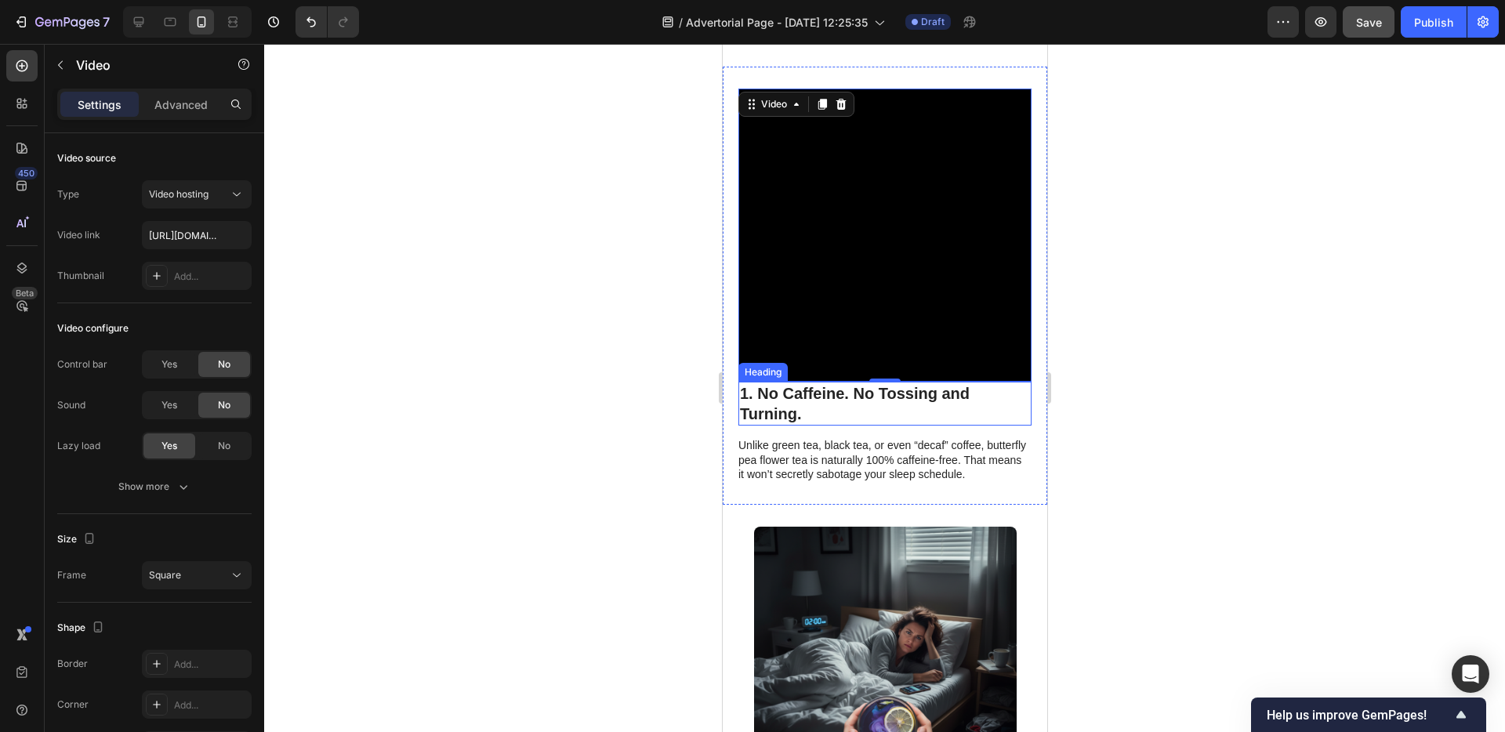
scroll to position [924, 0]
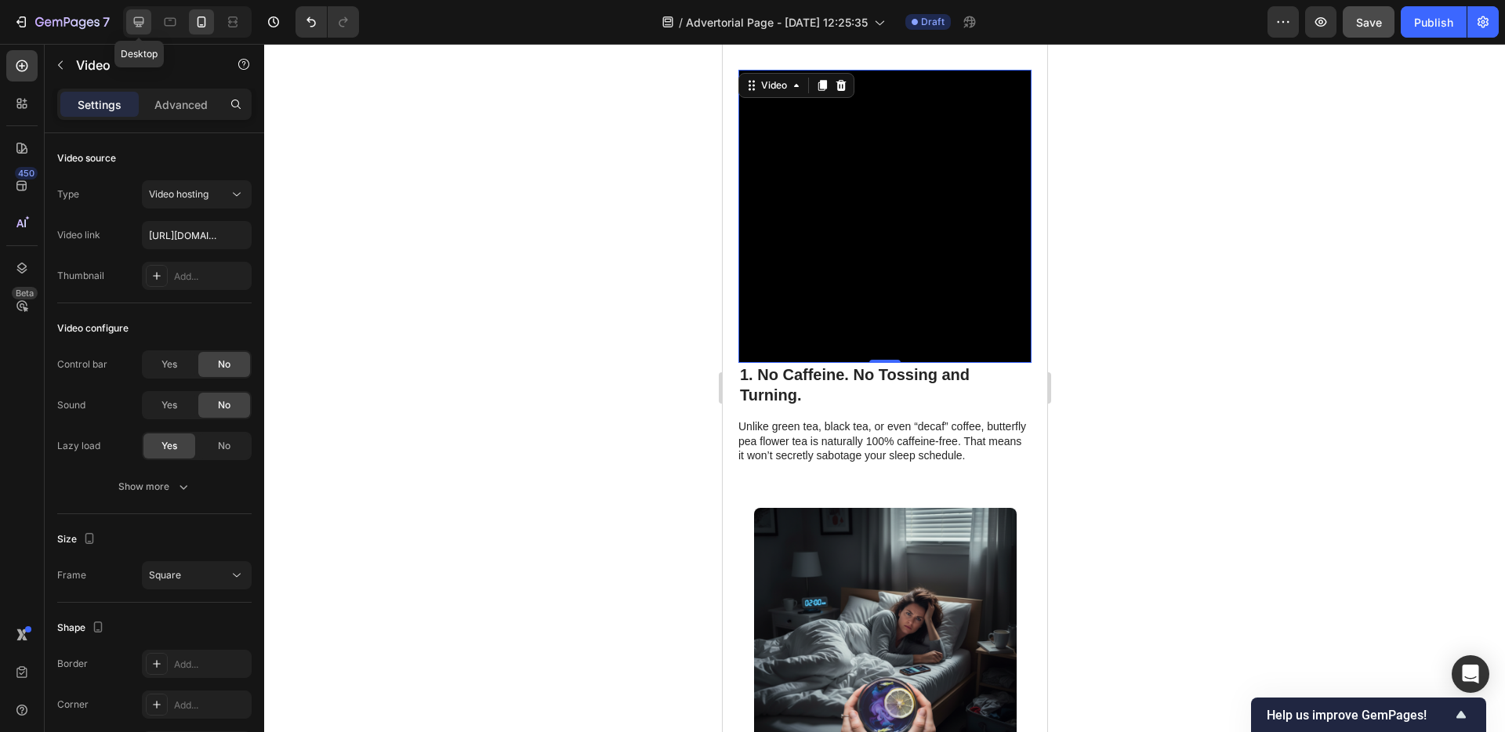
click at [148, 18] on div at bounding box center [138, 21] width 25 height 25
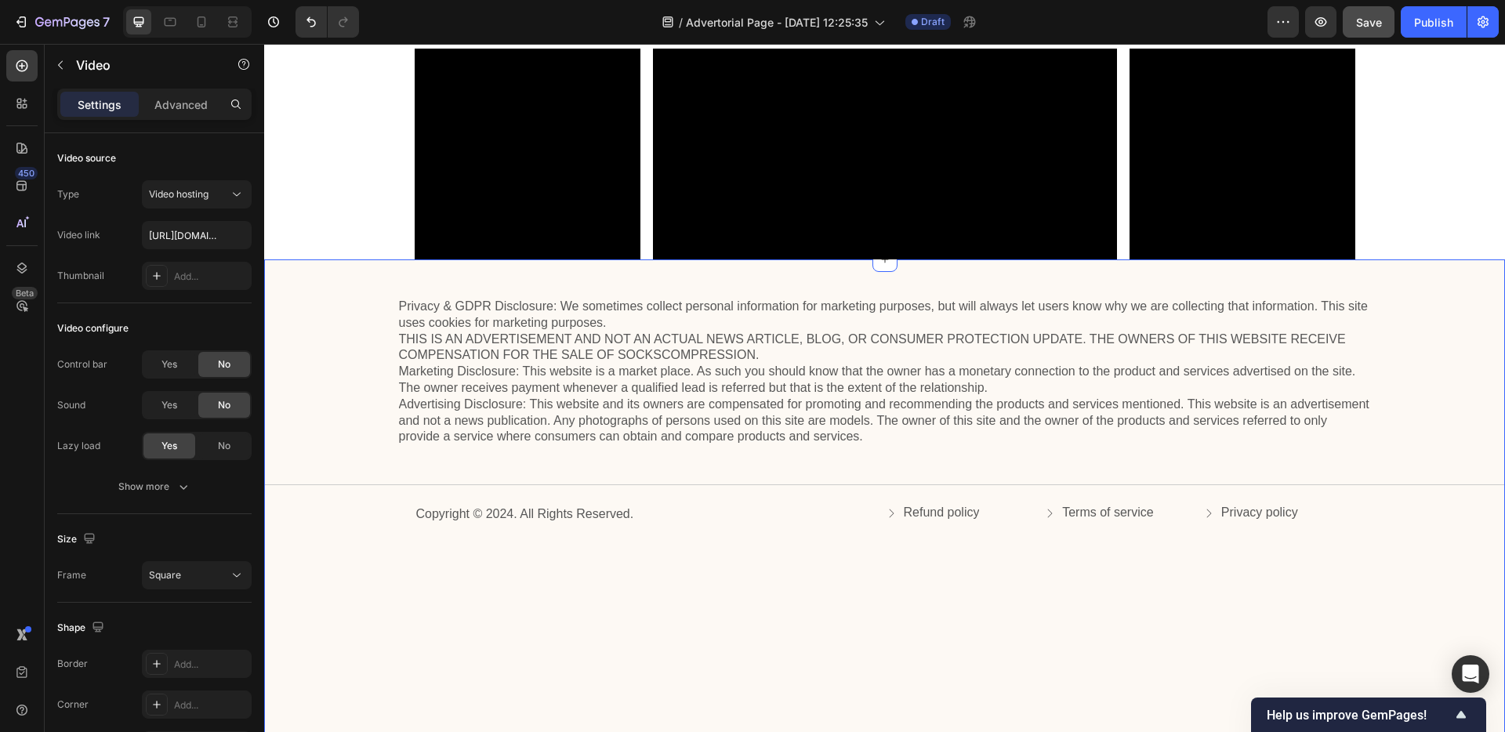
scroll to position [4267, 0]
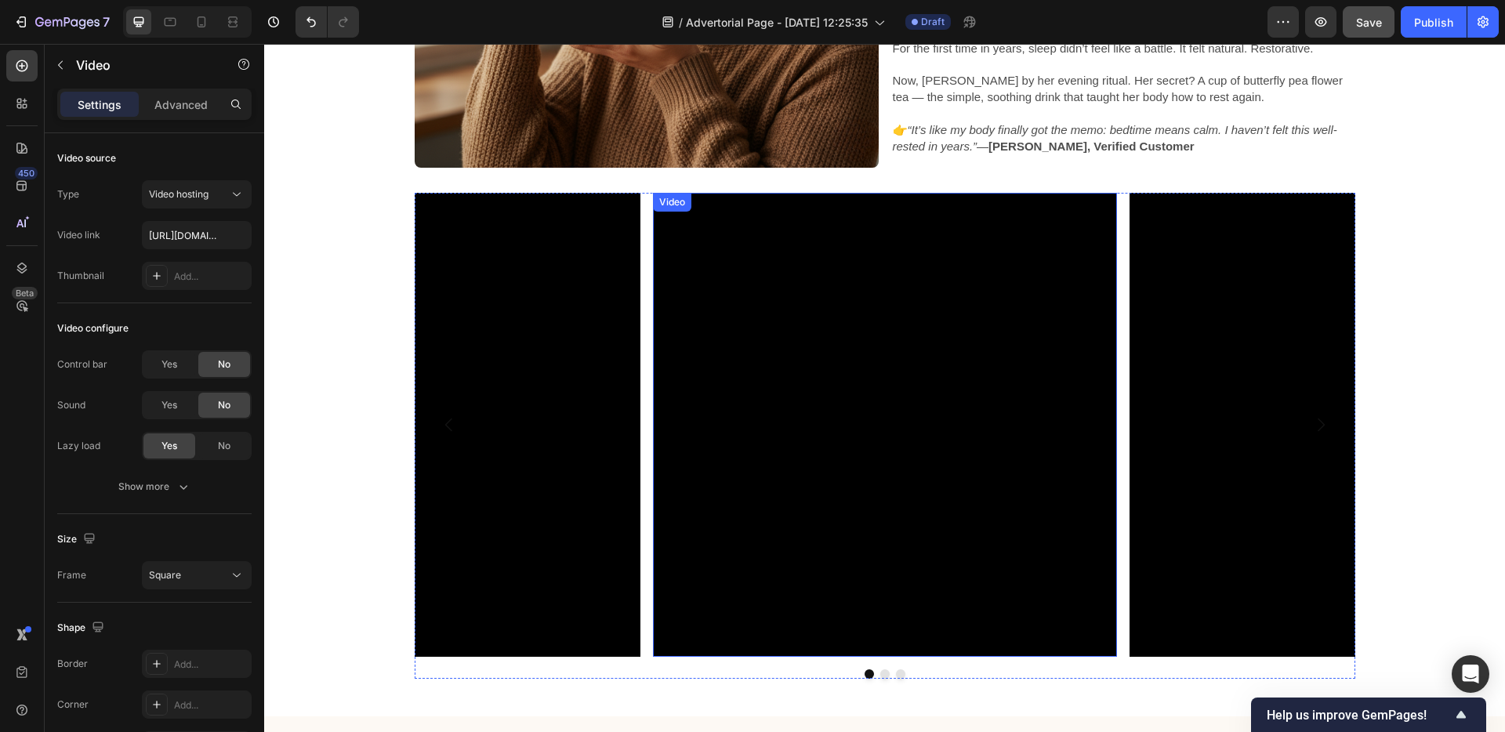
click at [717, 270] on video at bounding box center [885, 425] width 464 height 464
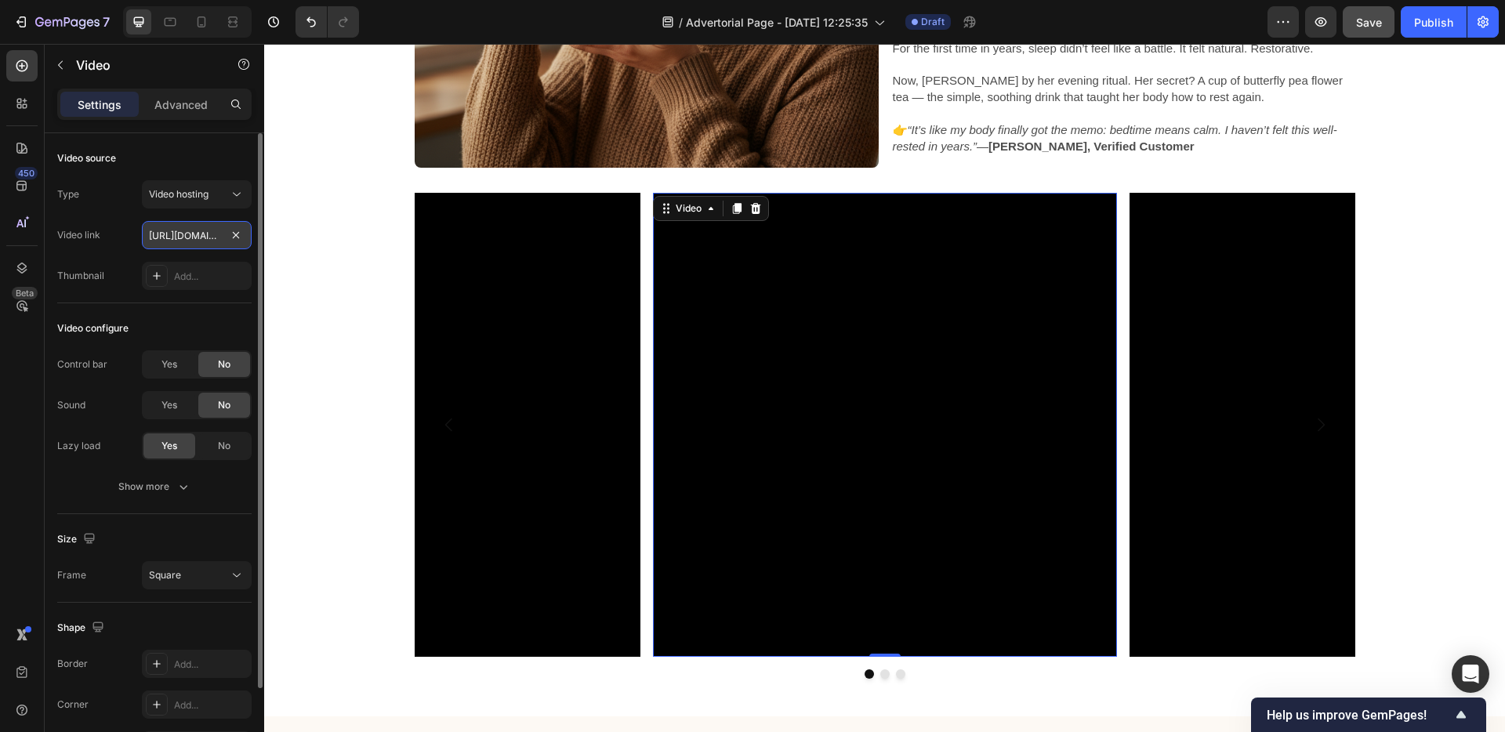
click at [199, 238] on input "[URL][DOMAIN_NAME]" at bounding box center [197, 235] width 110 height 28
click at [774, 397] on video at bounding box center [885, 425] width 464 height 464
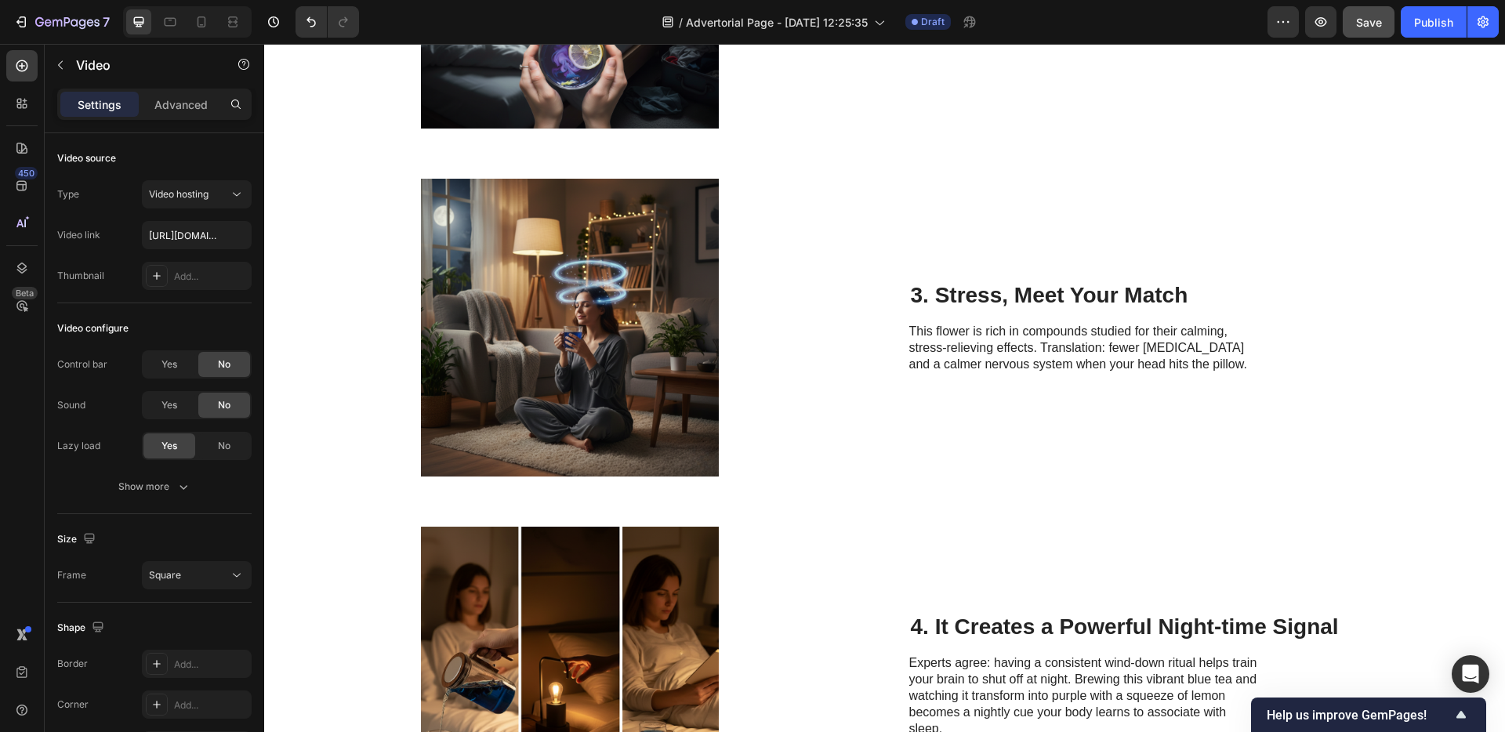
scroll to position [915, 0]
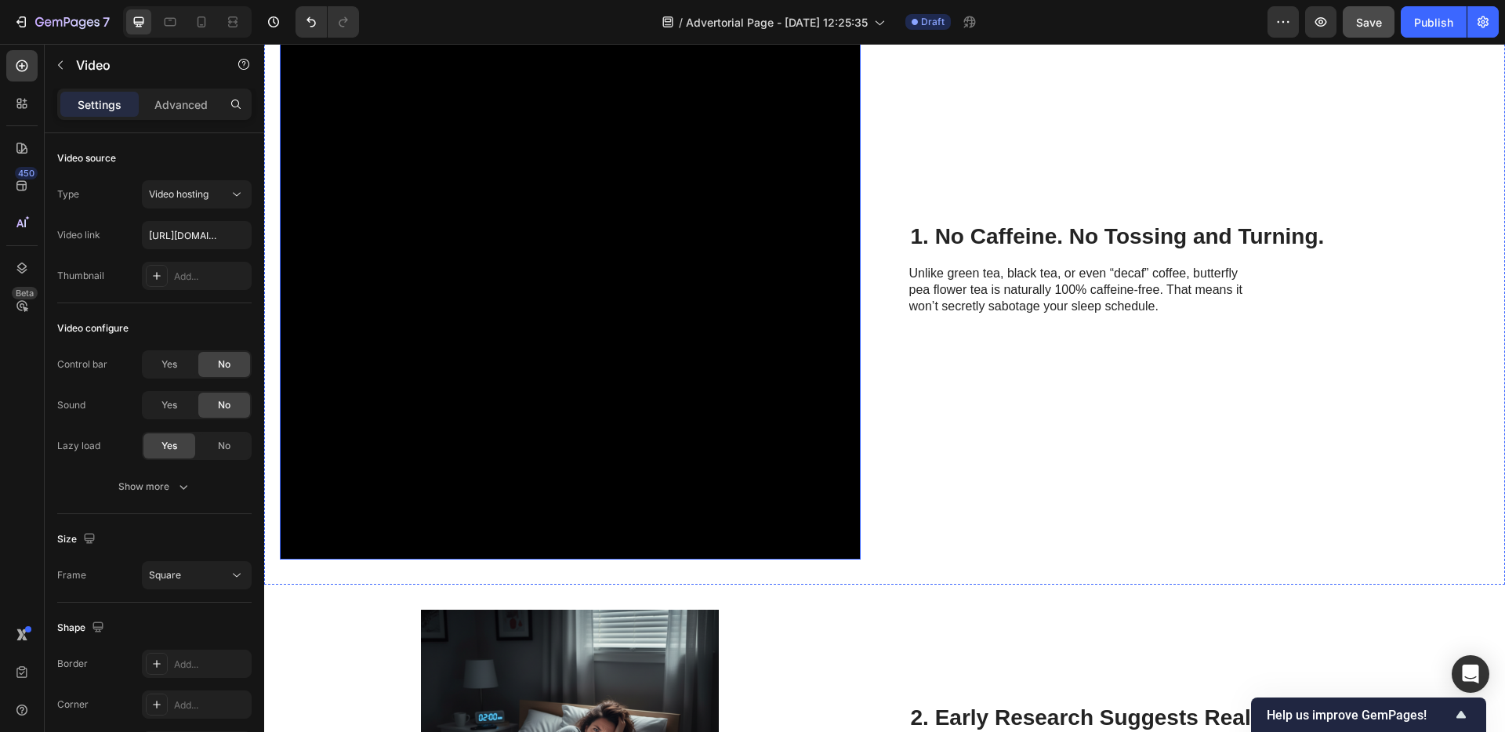
click at [528, 352] on video at bounding box center [570, 269] width 581 height 581
click at [198, 234] on input "[URL][DOMAIN_NAME]" at bounding box center [197, 235] width 110 height 28
paste input "04e526aabee5414486f05d562e8ff0d1"
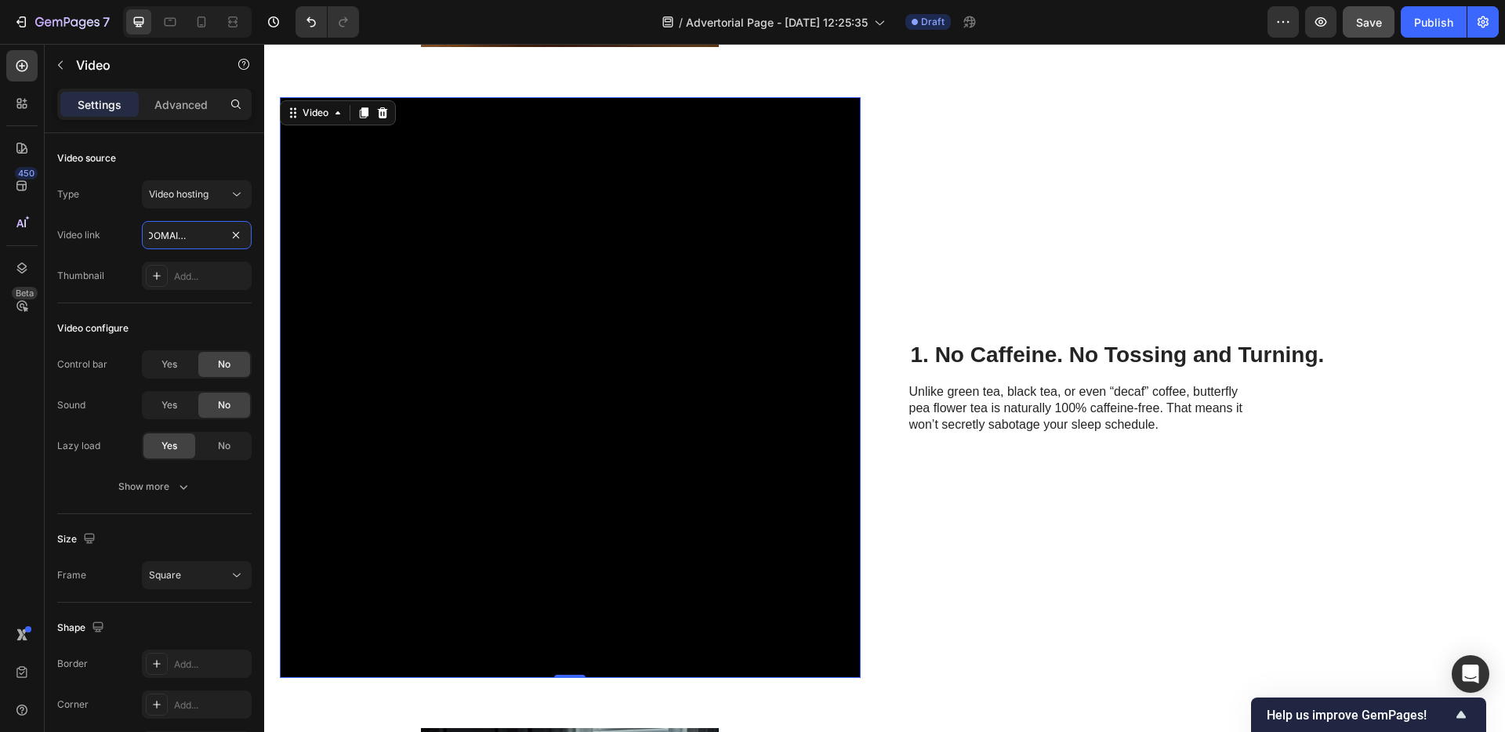
scroll to position [791, 0]
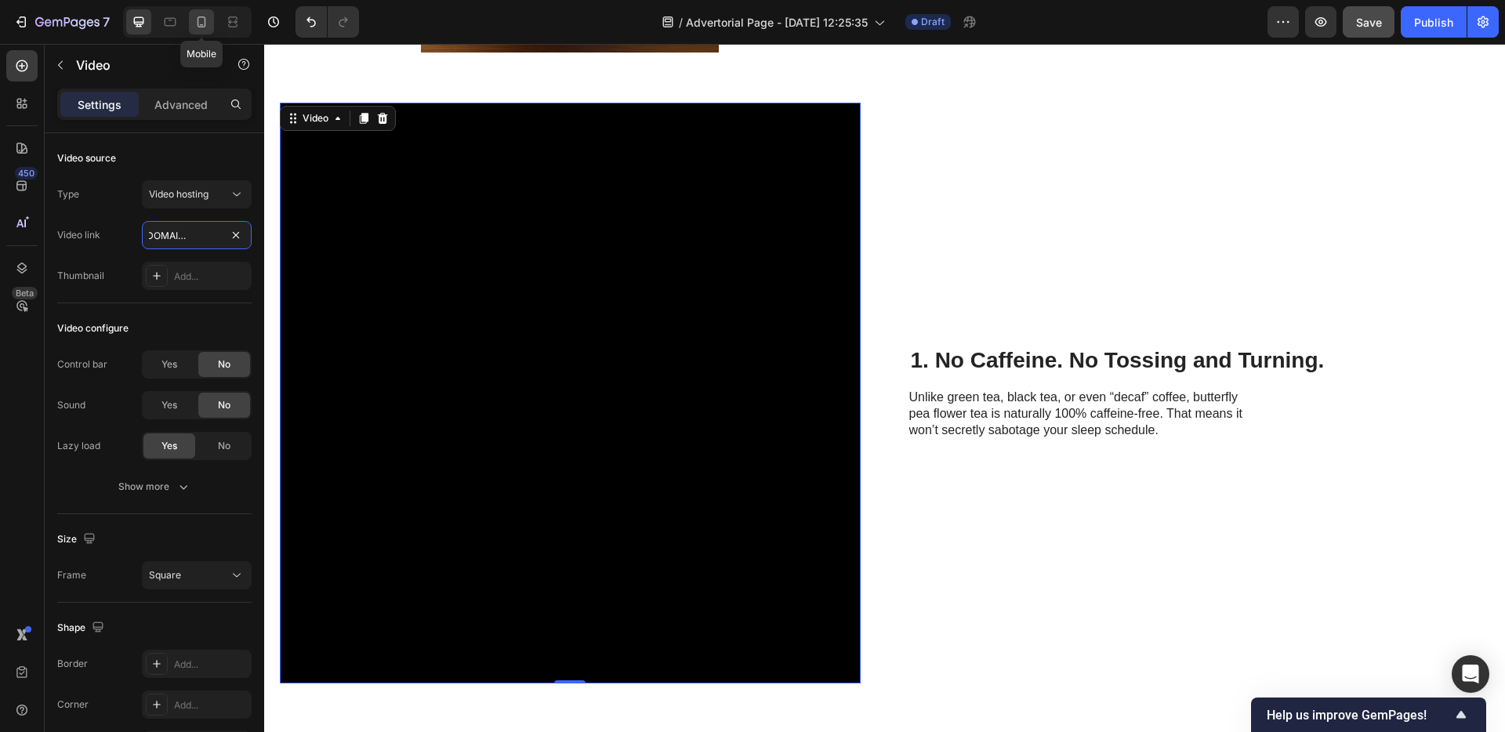
type input "[URL][DOMAIN_NAME]"
click at [194, 27] on icon at bounding box center [202, 22] width 16 height 16
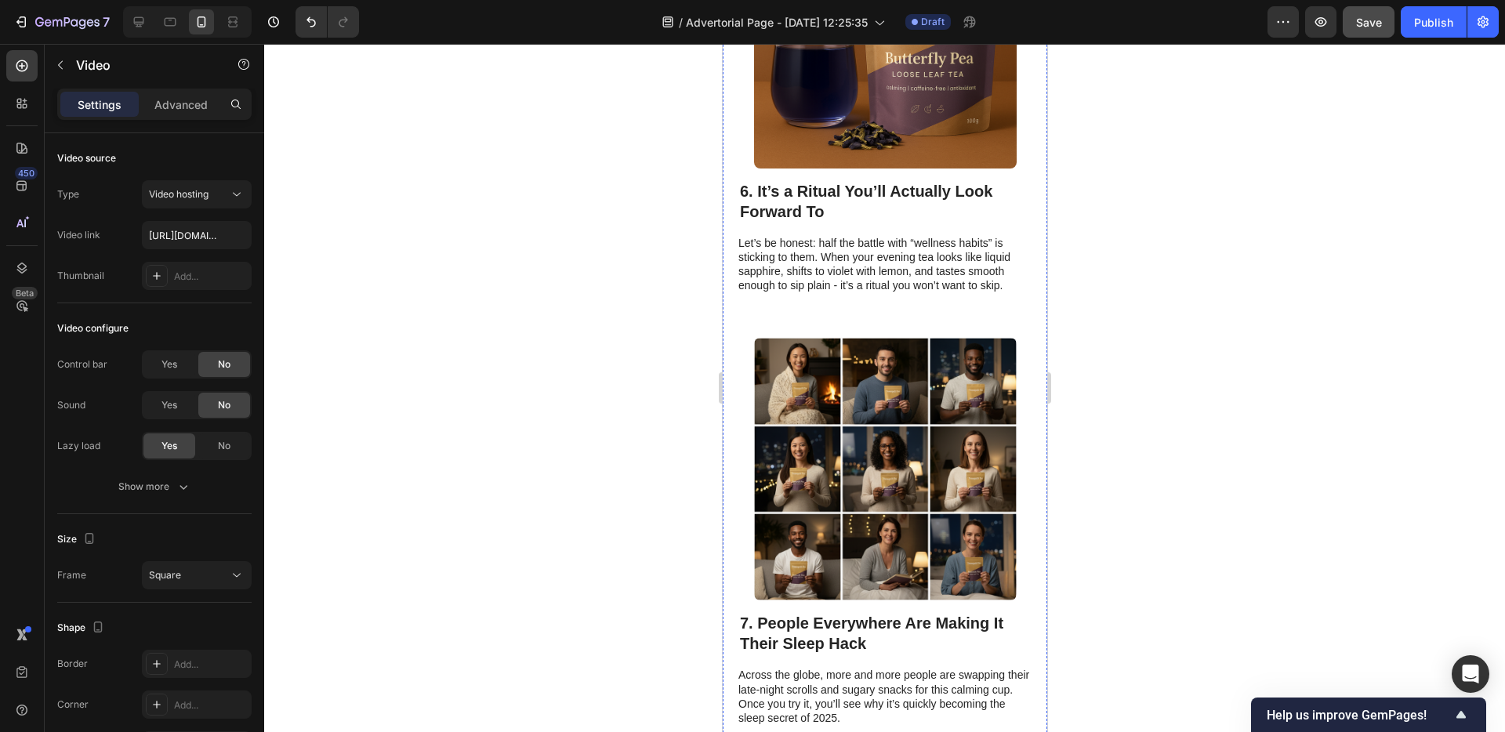
scroll to position [3508, 0]
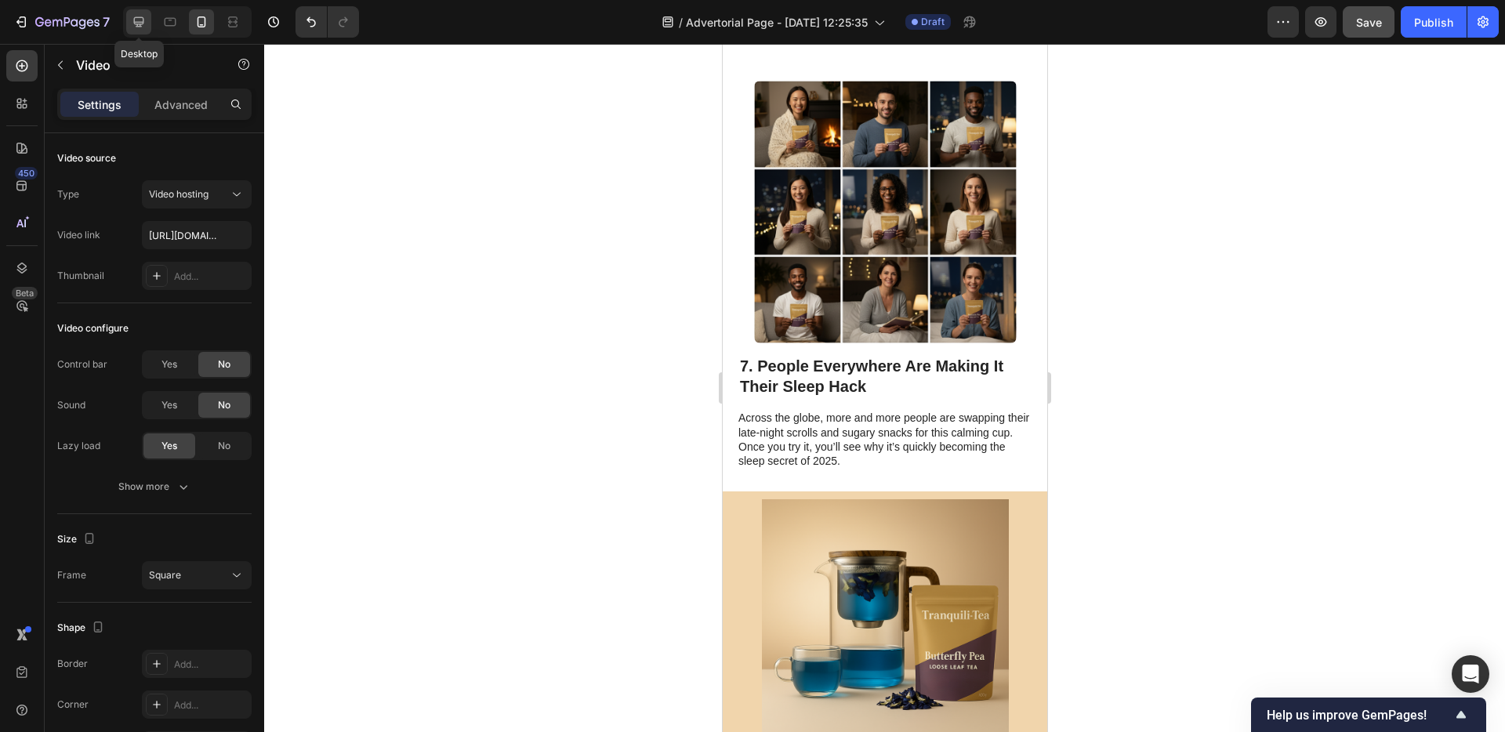
click at [149, 27] on div at bounding box center [138, 21] width 25 height 25
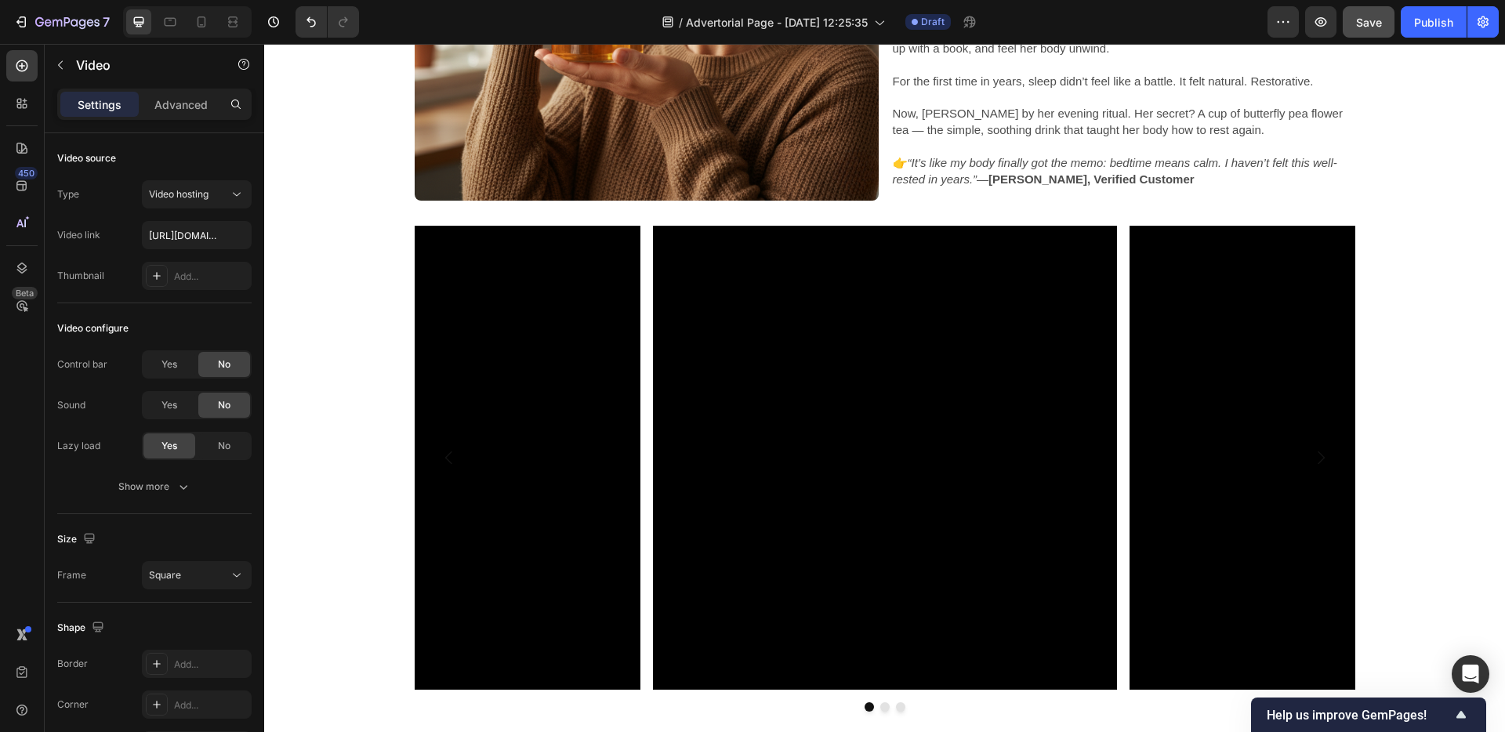
scroll to position [4641, 0]
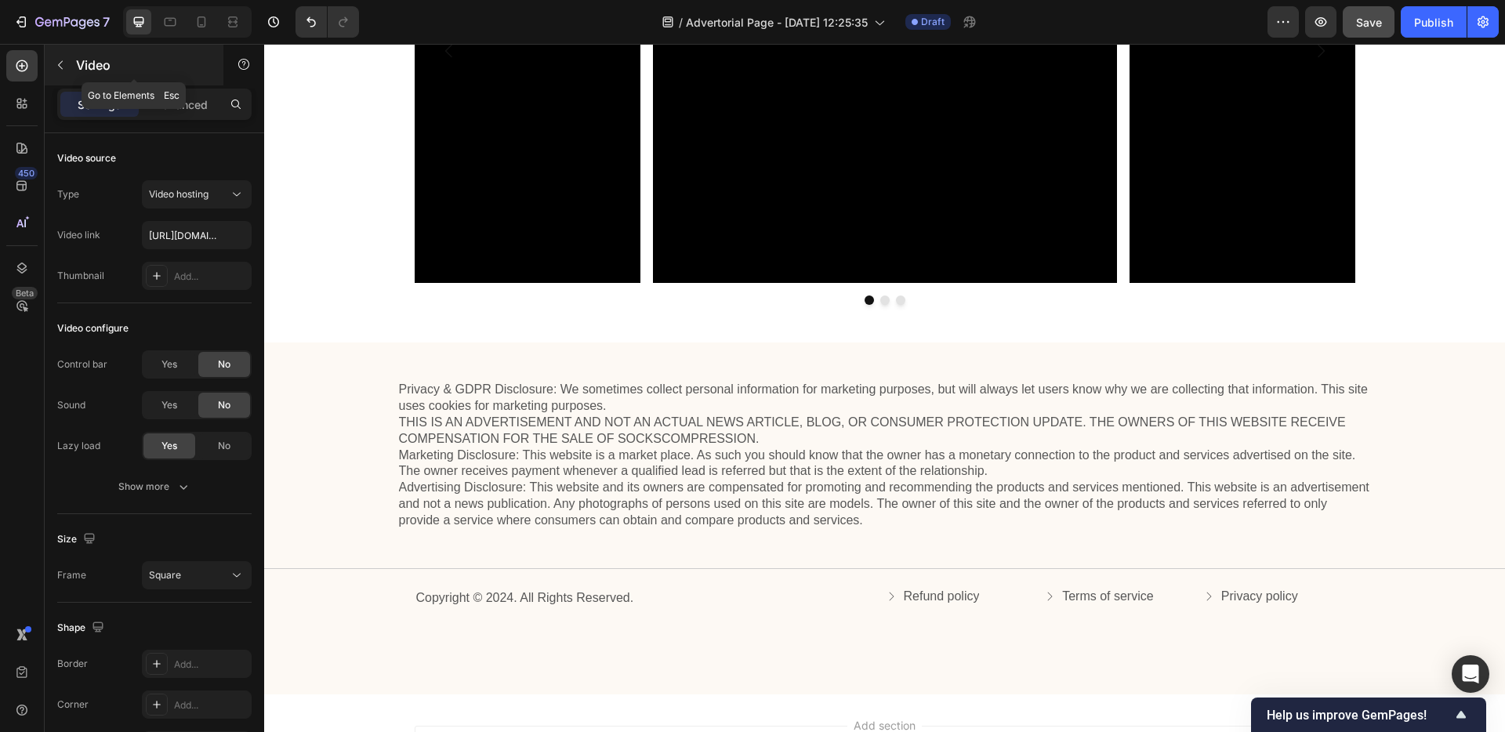
click at [62, 64] on icon "button" at bounding box center [60, 65] width 13 height 13
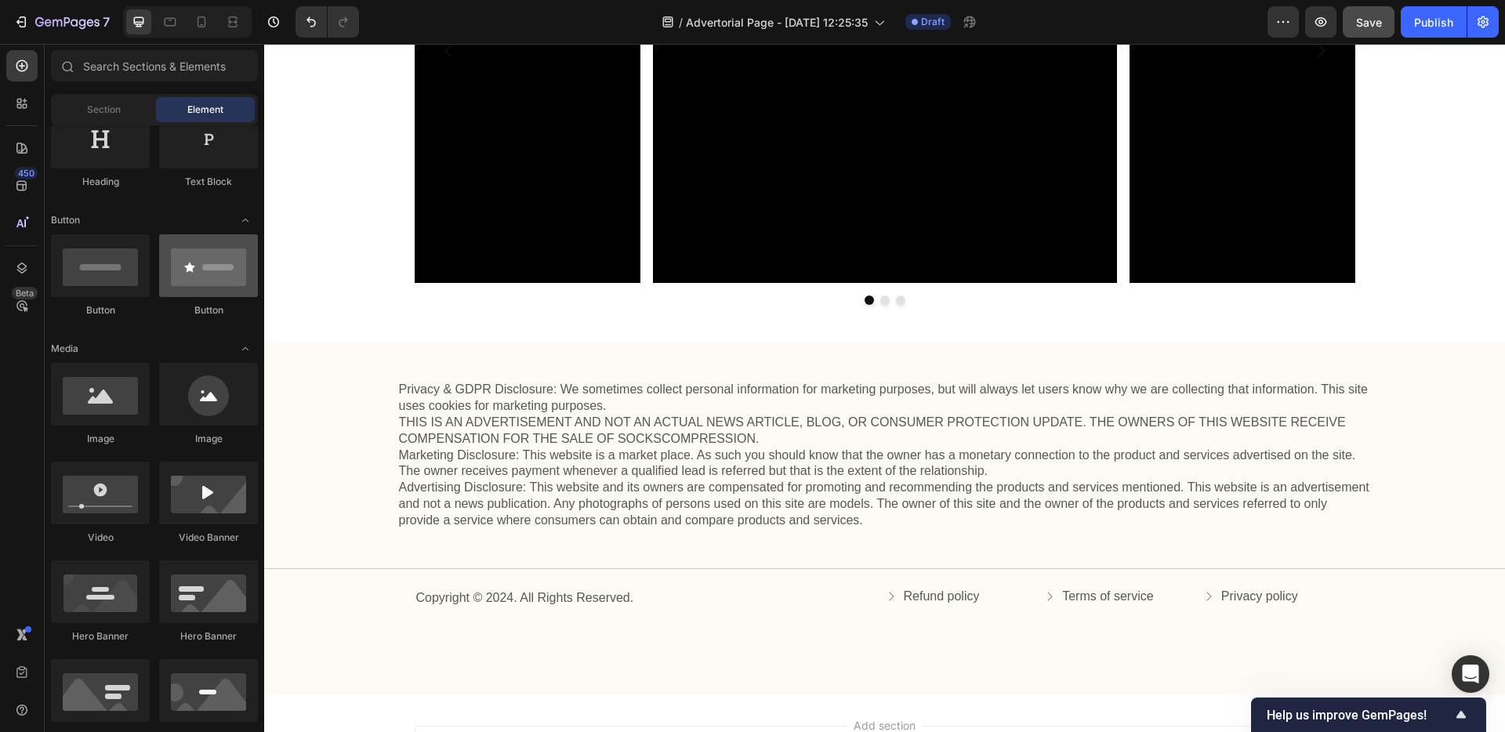
scroll to position [0, 0]
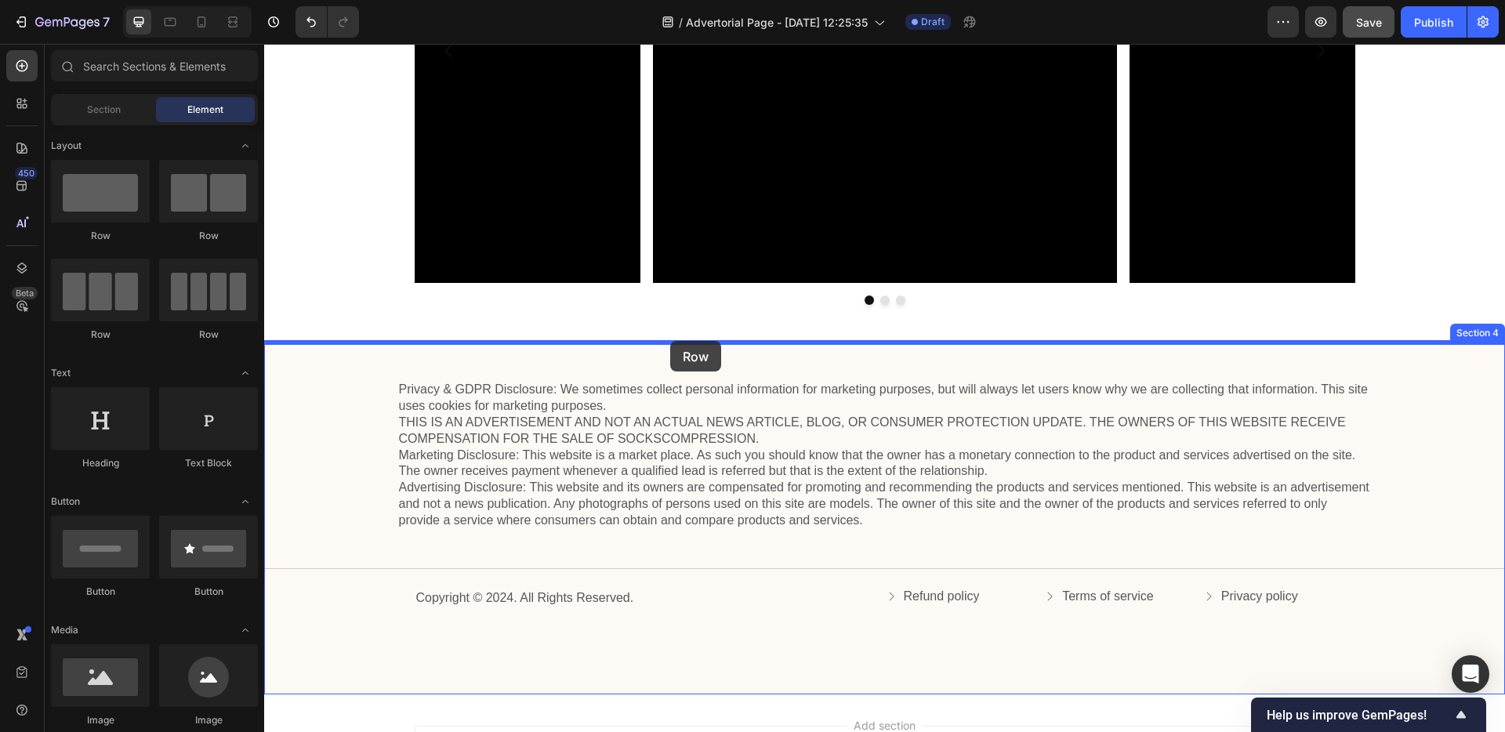
drag, startPoint x: 370, startPoint y: 340, endPoint x: 670, endPoint y: 341, distance: 300.3
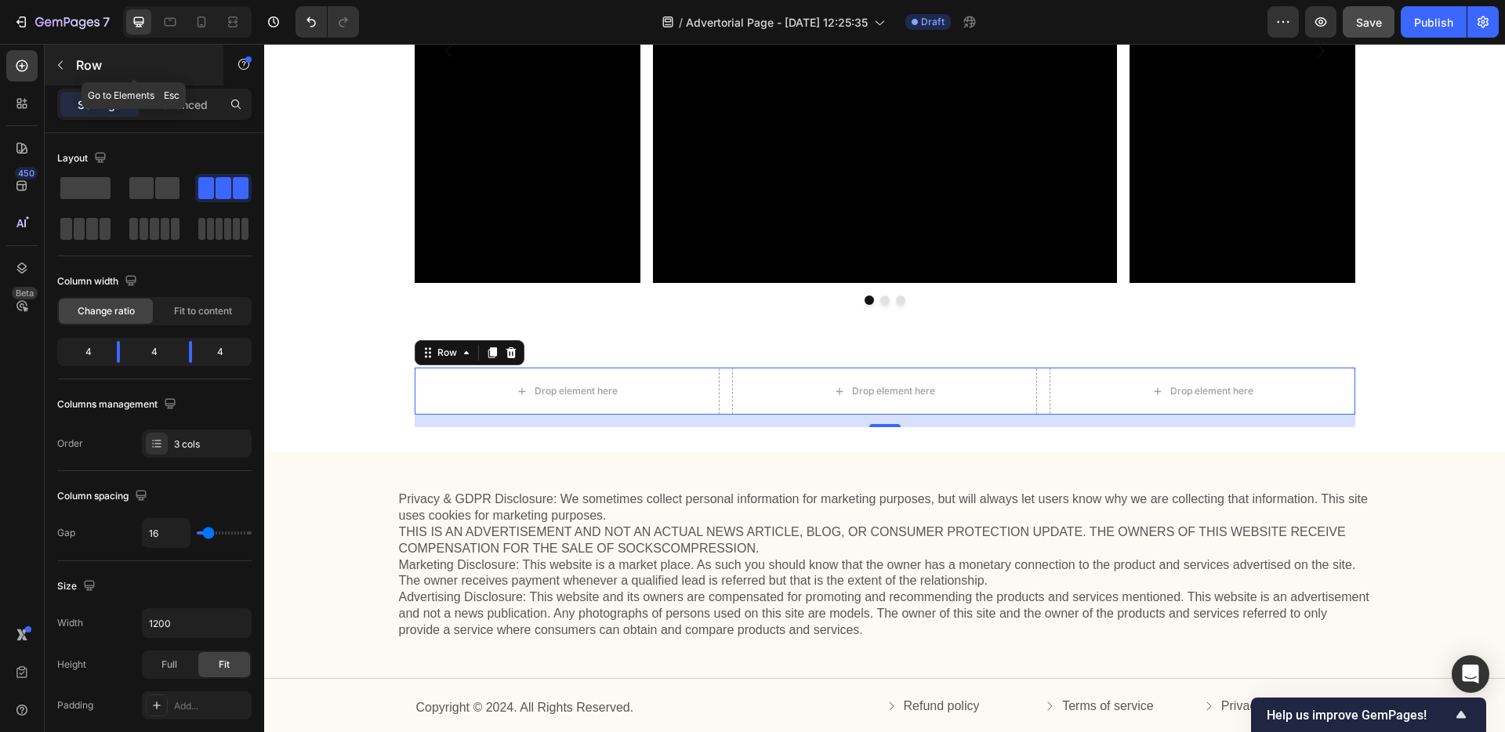
click at [72, 64] on button "button" at bounding box center [60, 65] width 25 height 25
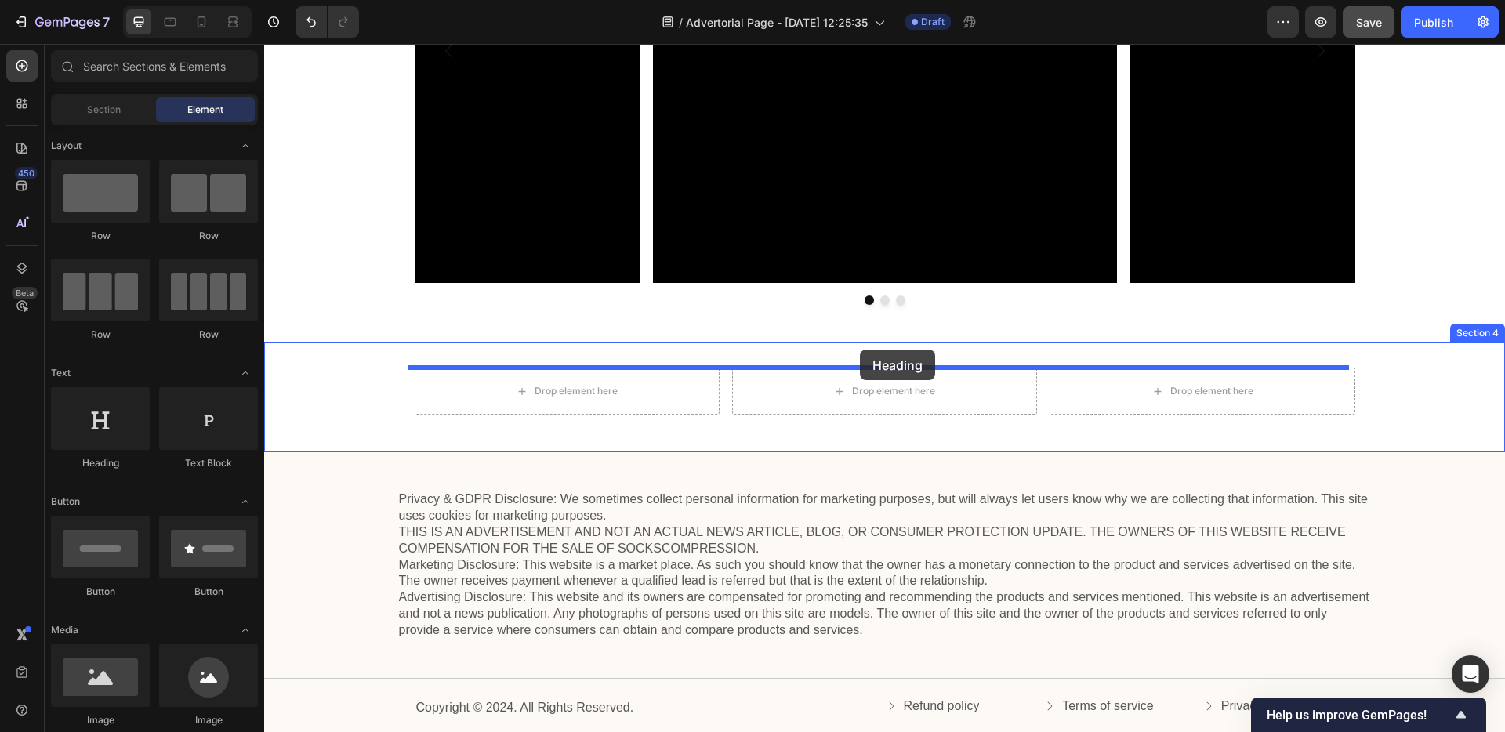
drag, startPoint x: 379, startPoint y: 459, endPoint x: 860, endPoint y: 350, distance: 493.0
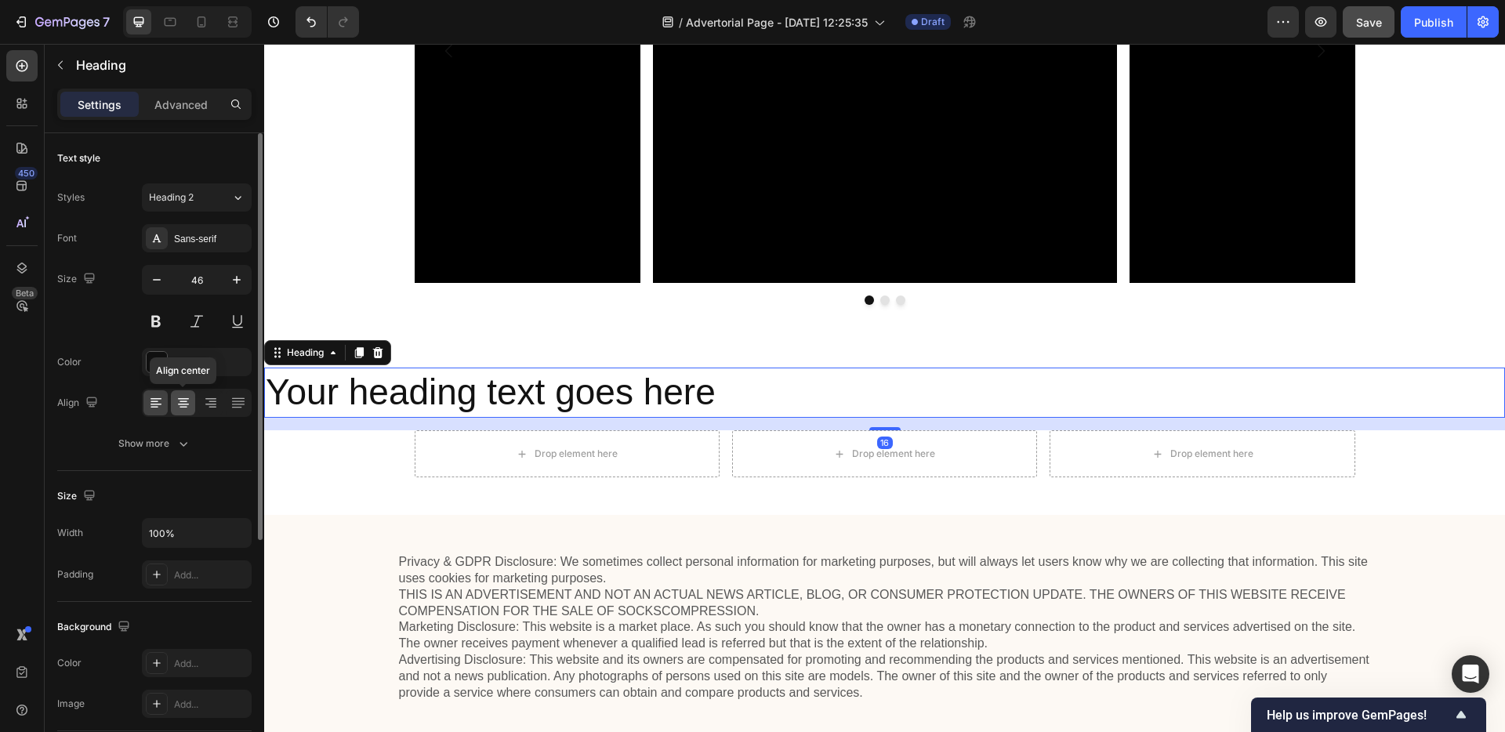
click at [177, 405] on icon at bounding box center [184, 403] width 16 height 16
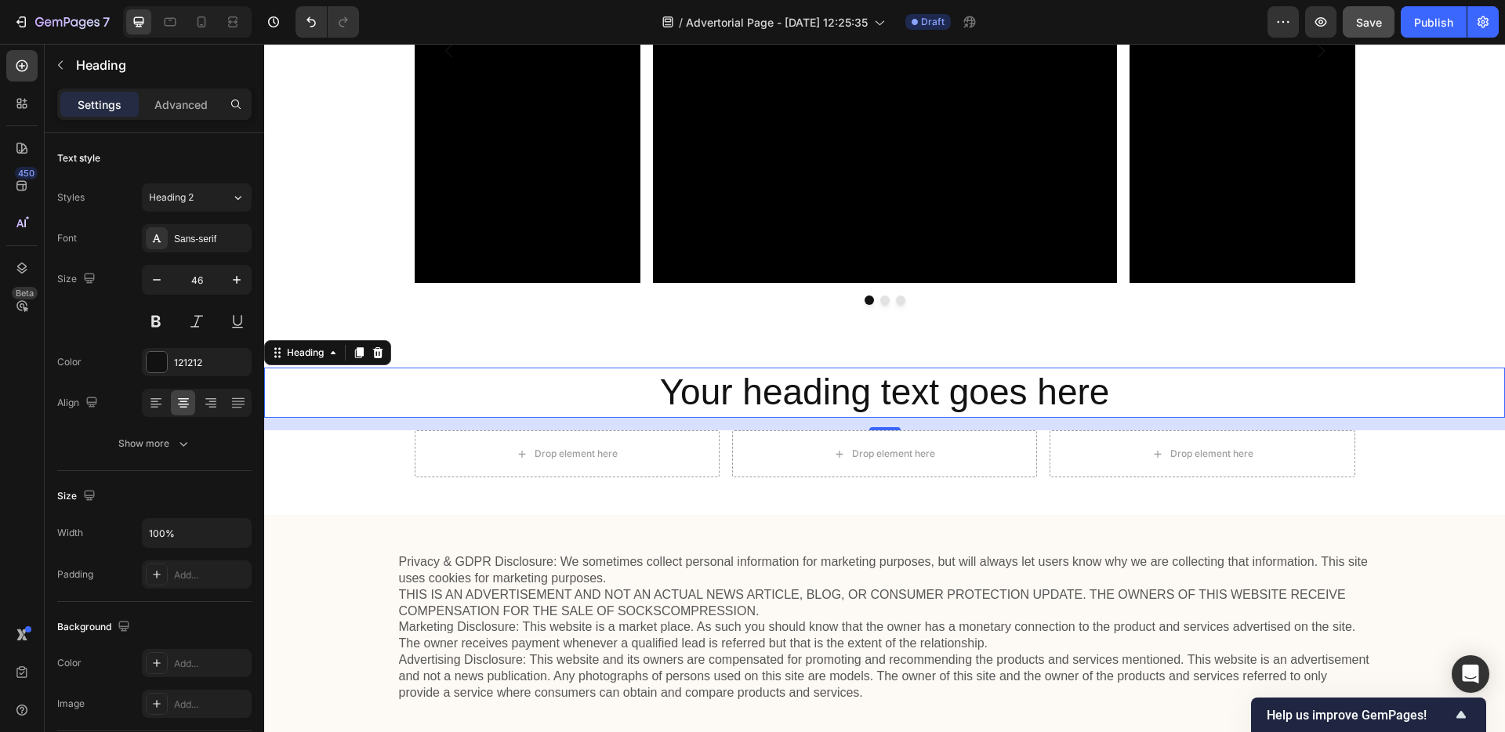
click at [743, 398] on h2 "Your heading text goes here" at bounding box center [884, 393] width 1241 height 50
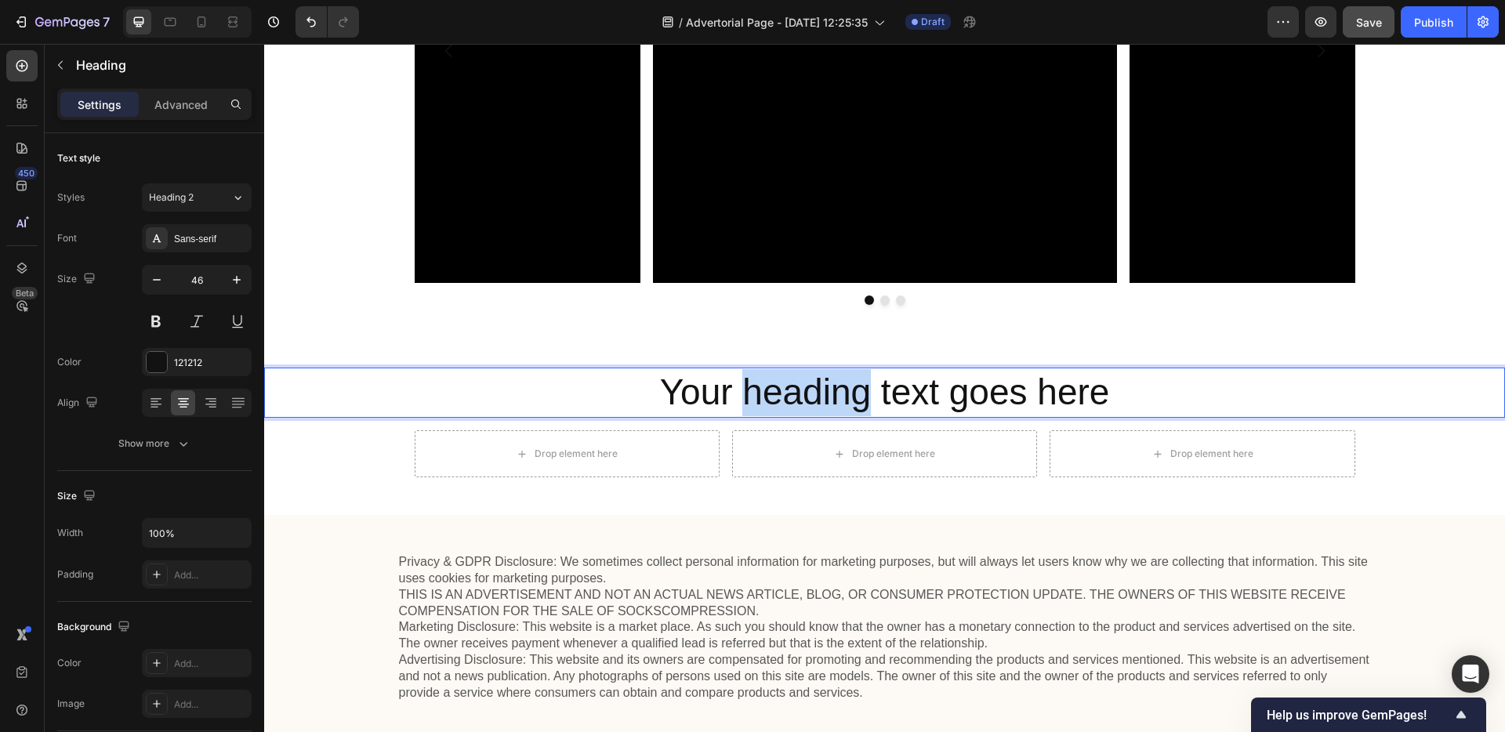
click at [743, 398] on p "Your heading text goes here" at bounding box center [885, 392] width 1238 height 47
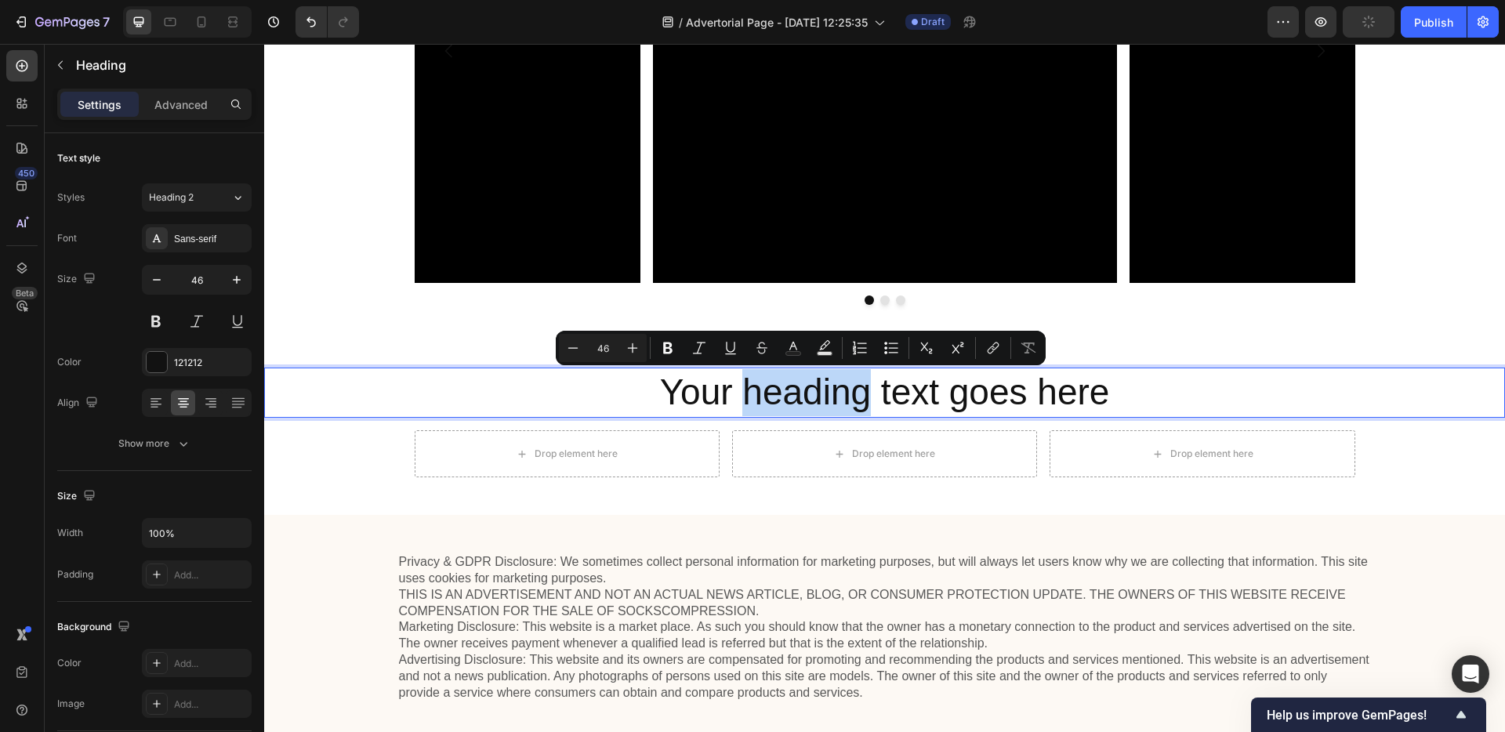
click at [743, 398] on p "Your heading text goes here" at bounding box center [885, 392] width 1238 height 47
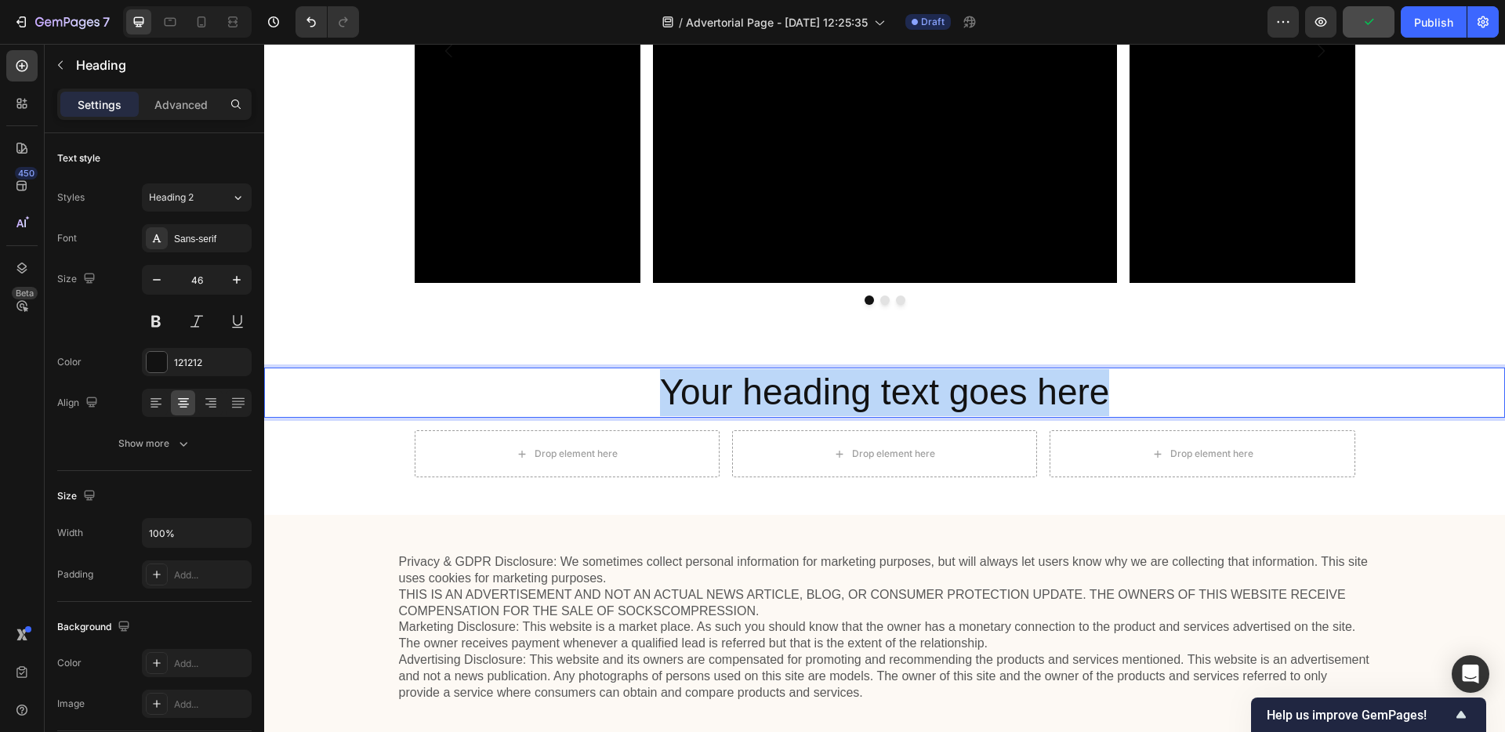
click at [743, 398] on p "Your heading text goes here" at bounding box center [885, 392] width 1238 height 47
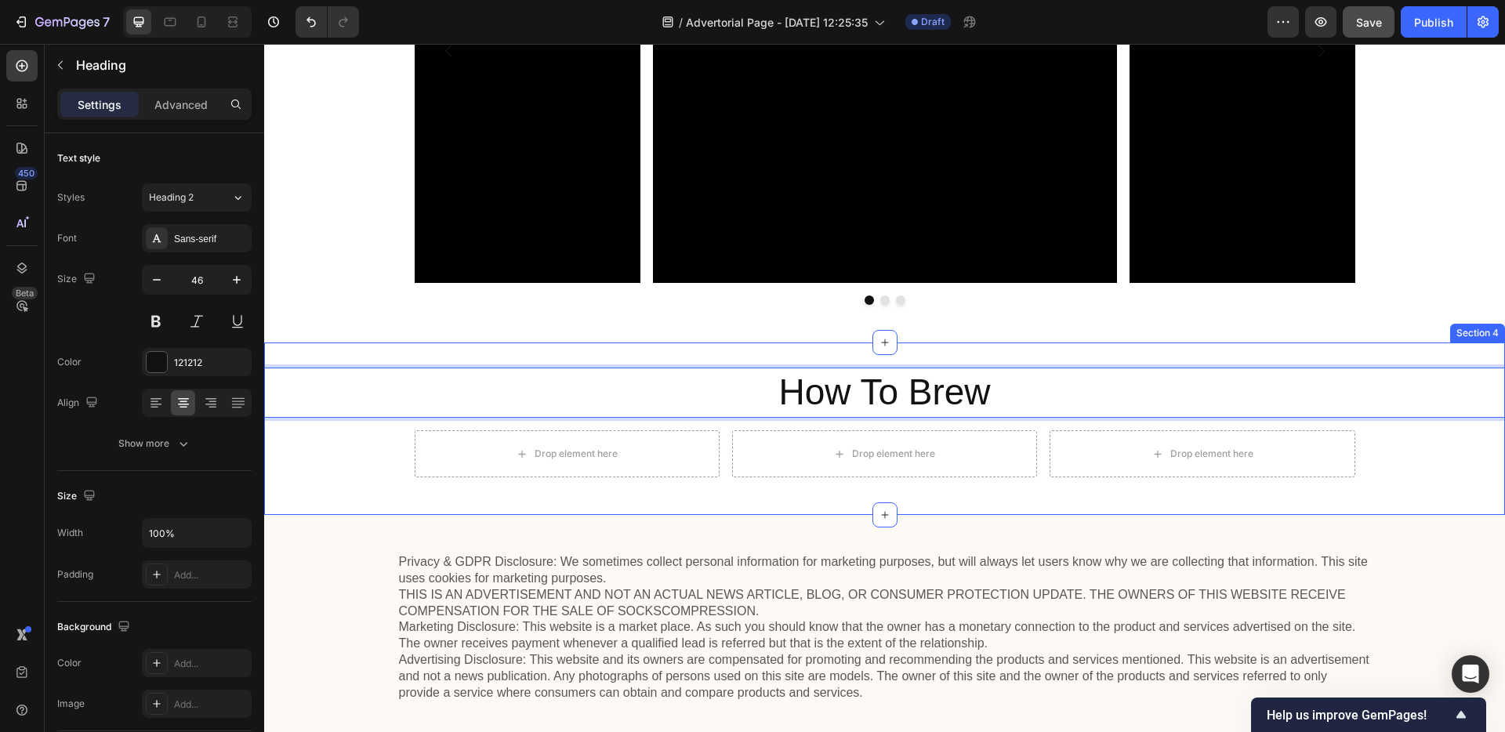
click at [797, 346] on div "How To Brew Heading 16 Drop element here Drop element here Drop element here Ro…" at bounding box center [884, 429] width 1241 height 172
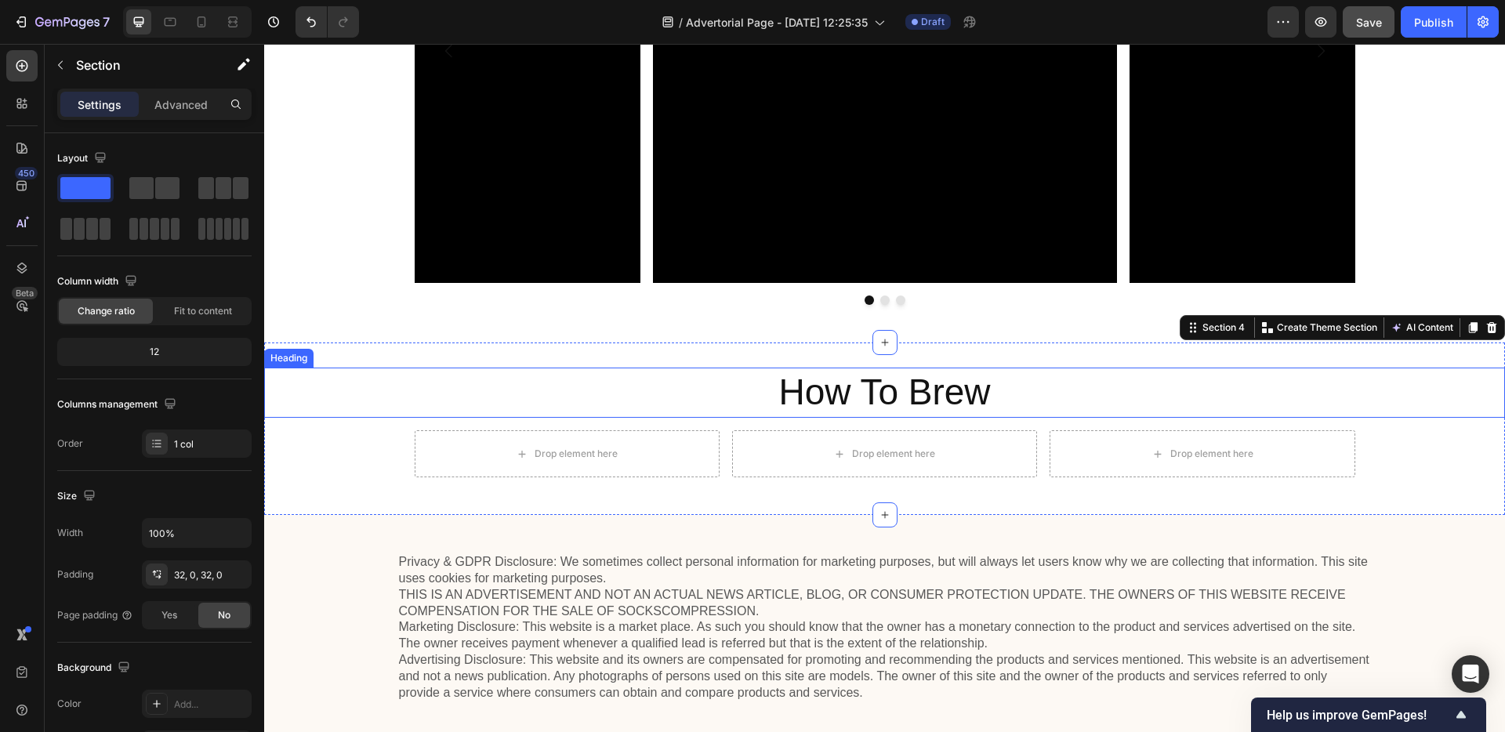
click at [1036, 411] on p "How To Brew" at bounding box center [885, 392] width 1238 height 47
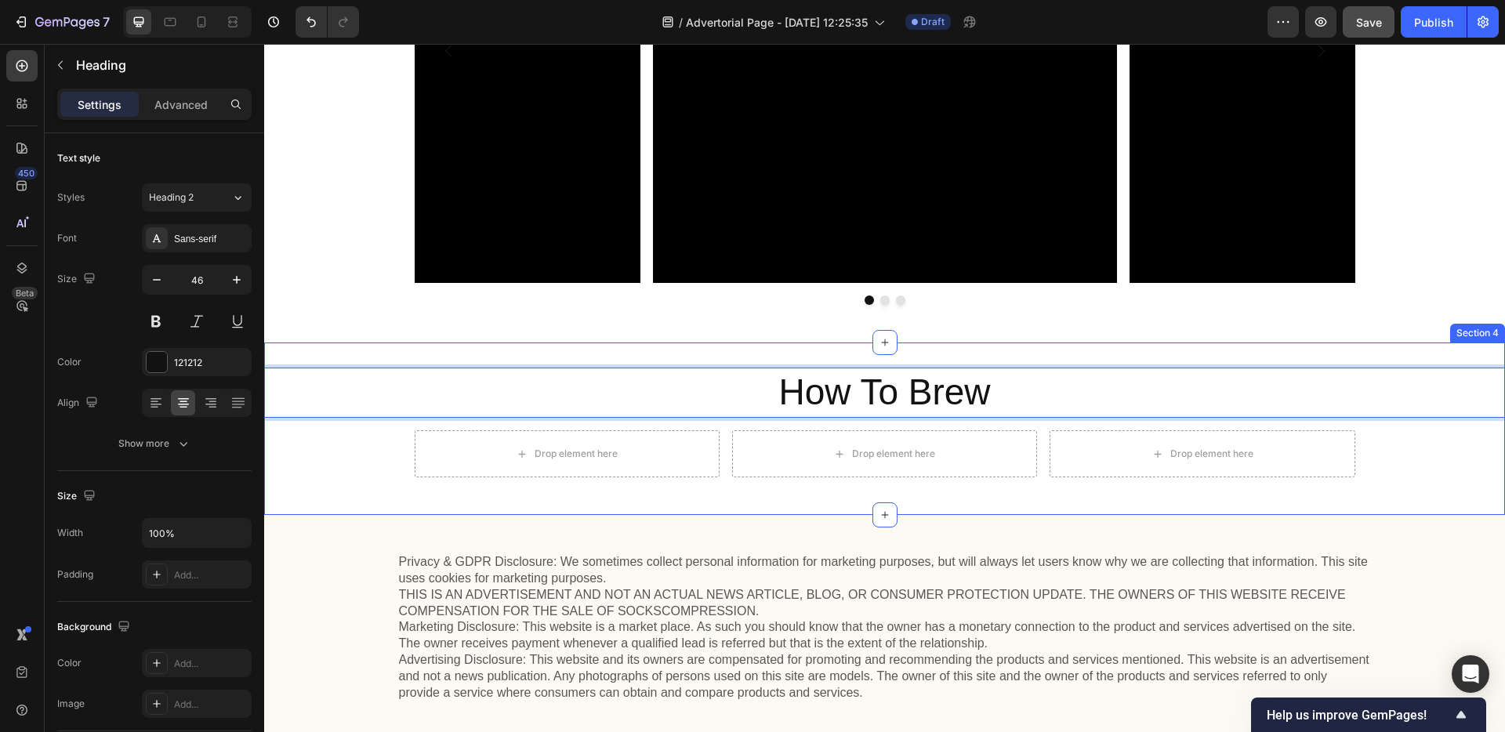
click at [1000, 358] on div "How To Brew Heading 16 Drop element here Drop element here Drop element here Ro…" at bounding box center [884, 429] width 1241 height 172
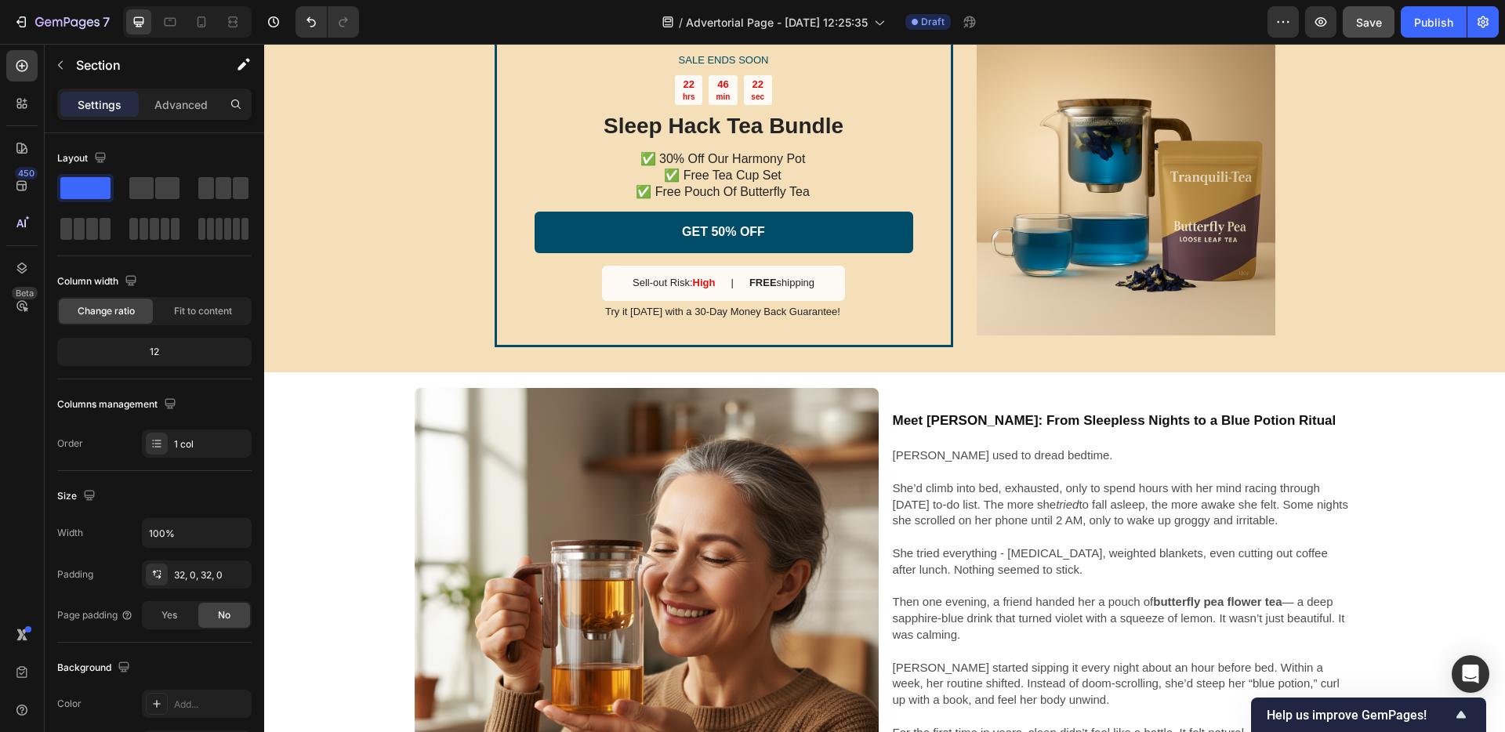
scroll to position [3509, 0]
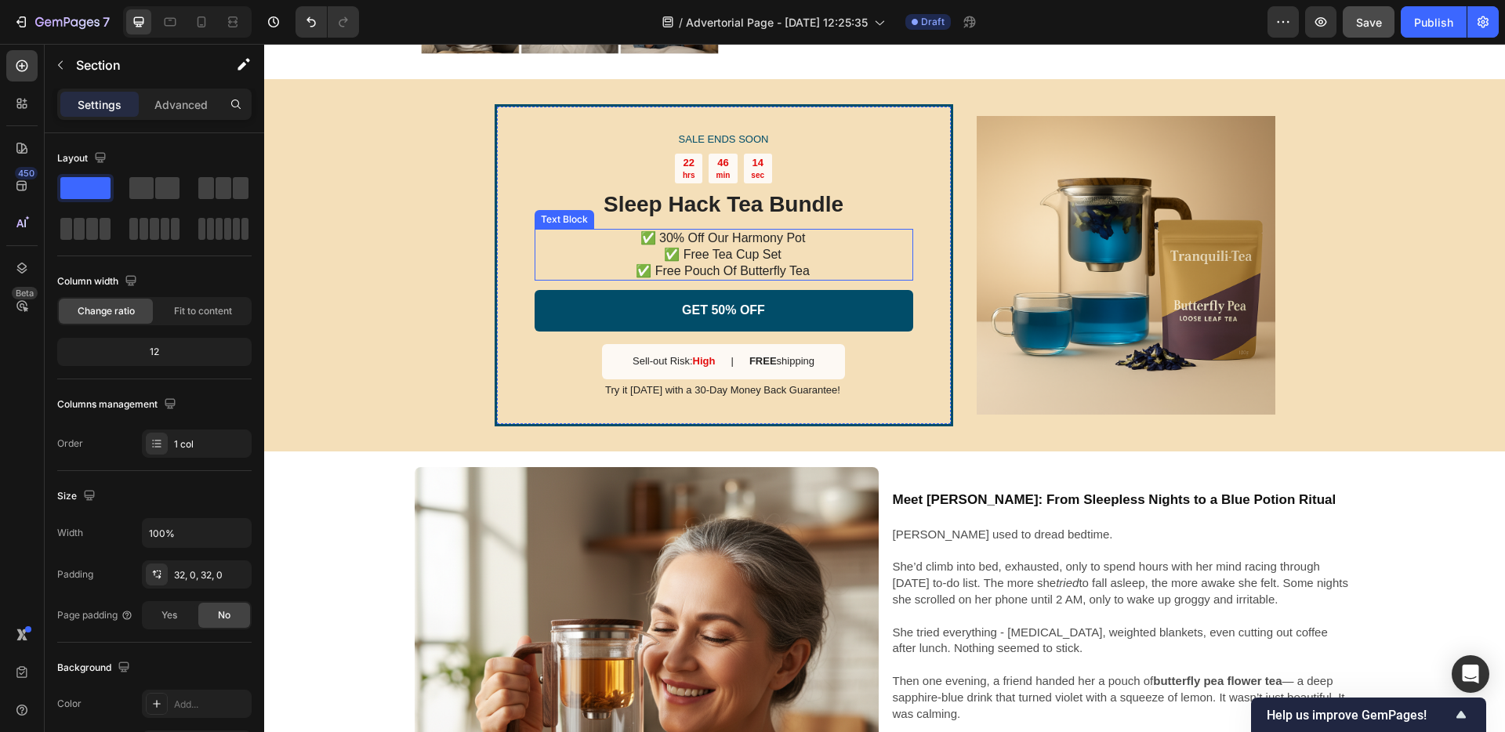
click at [760, 247] on p "✅ Free Tea Cup Set" at bounding box center [723, 255] width 377 height 16
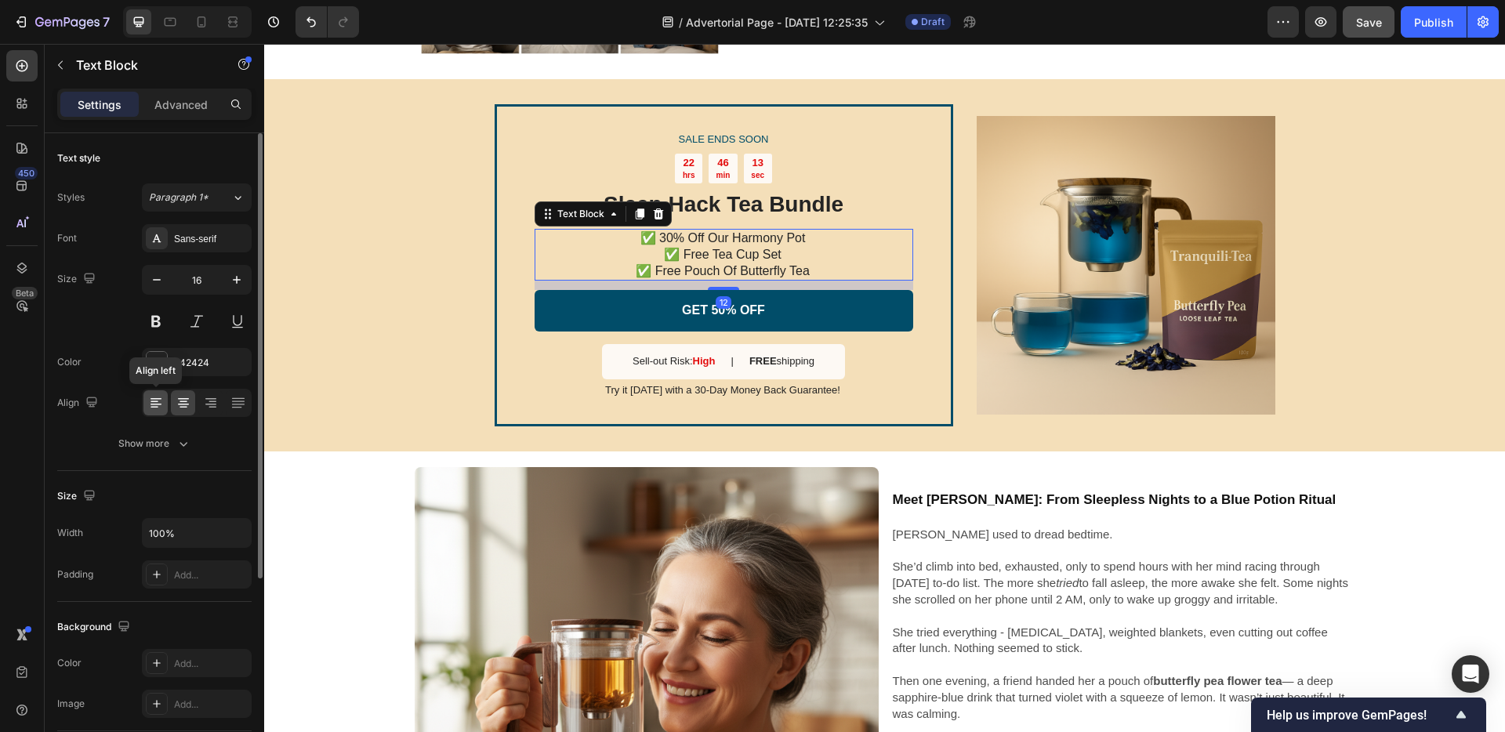
click at [155, 412] on div at bounding box center [155, 402] width 24 height 25
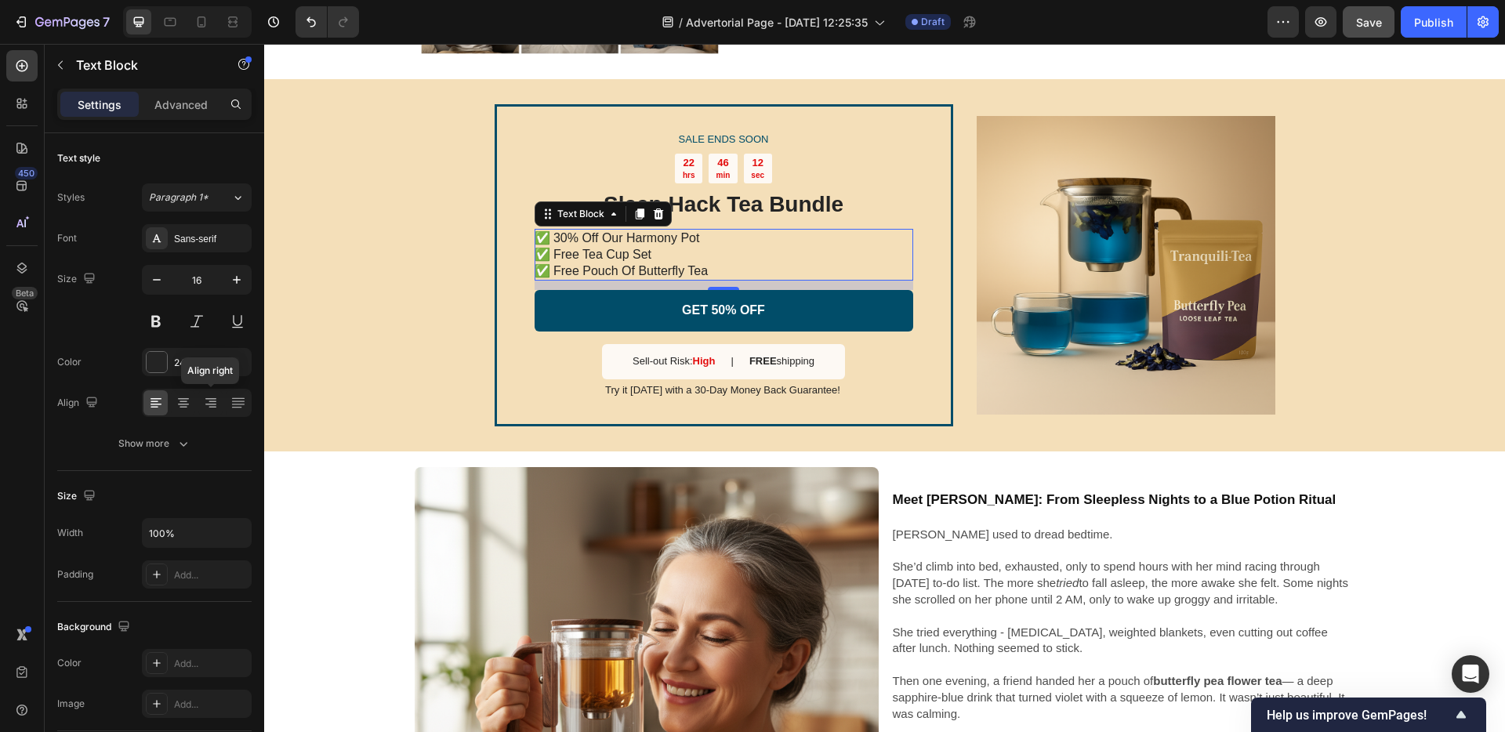
click at [296, 361] on div "SALE ENDS SOON Text Block 22 hrs 46 min 12 sec Countdown Timer Sleep Hack Tea B…" at bounding box center [884, 265] width 1241 height 372
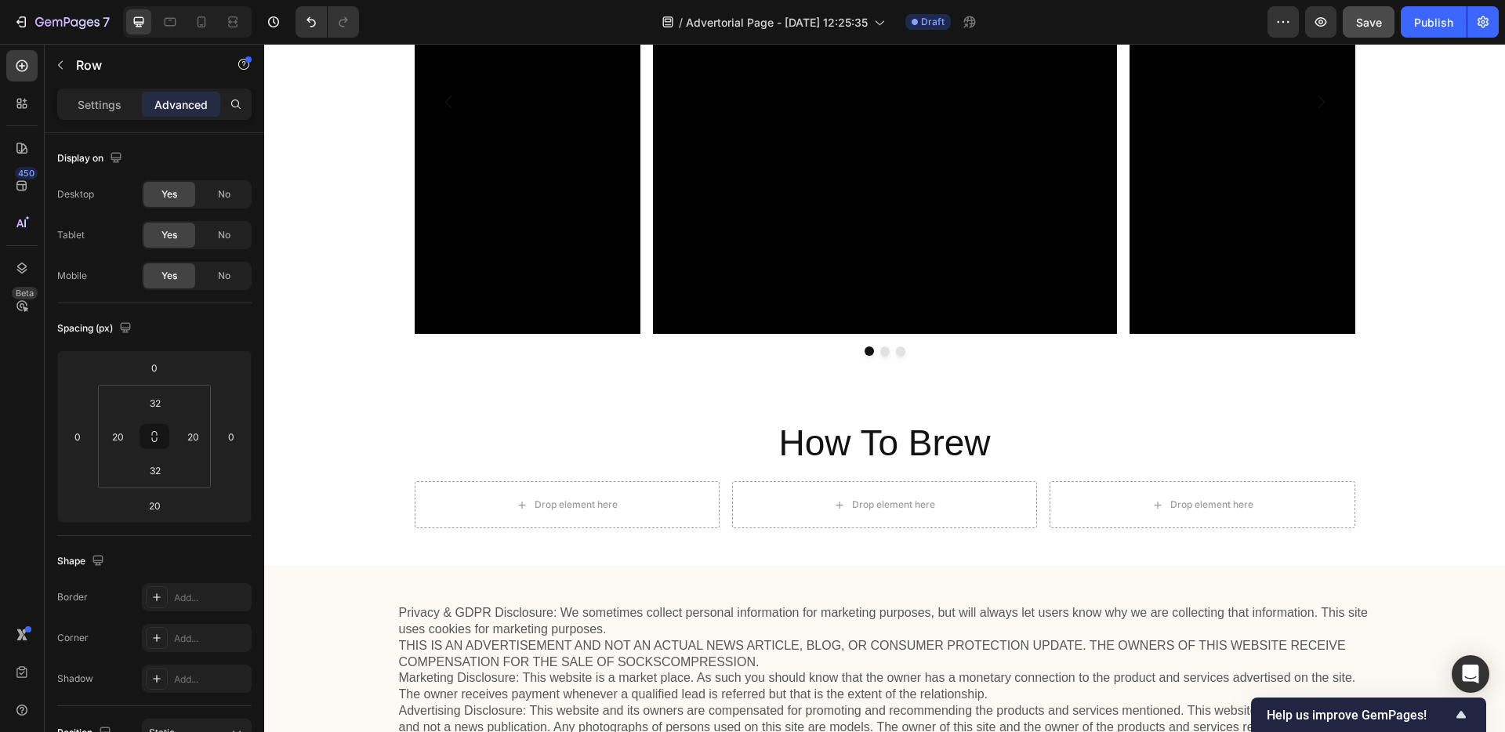
scroll to position [4743, 0]
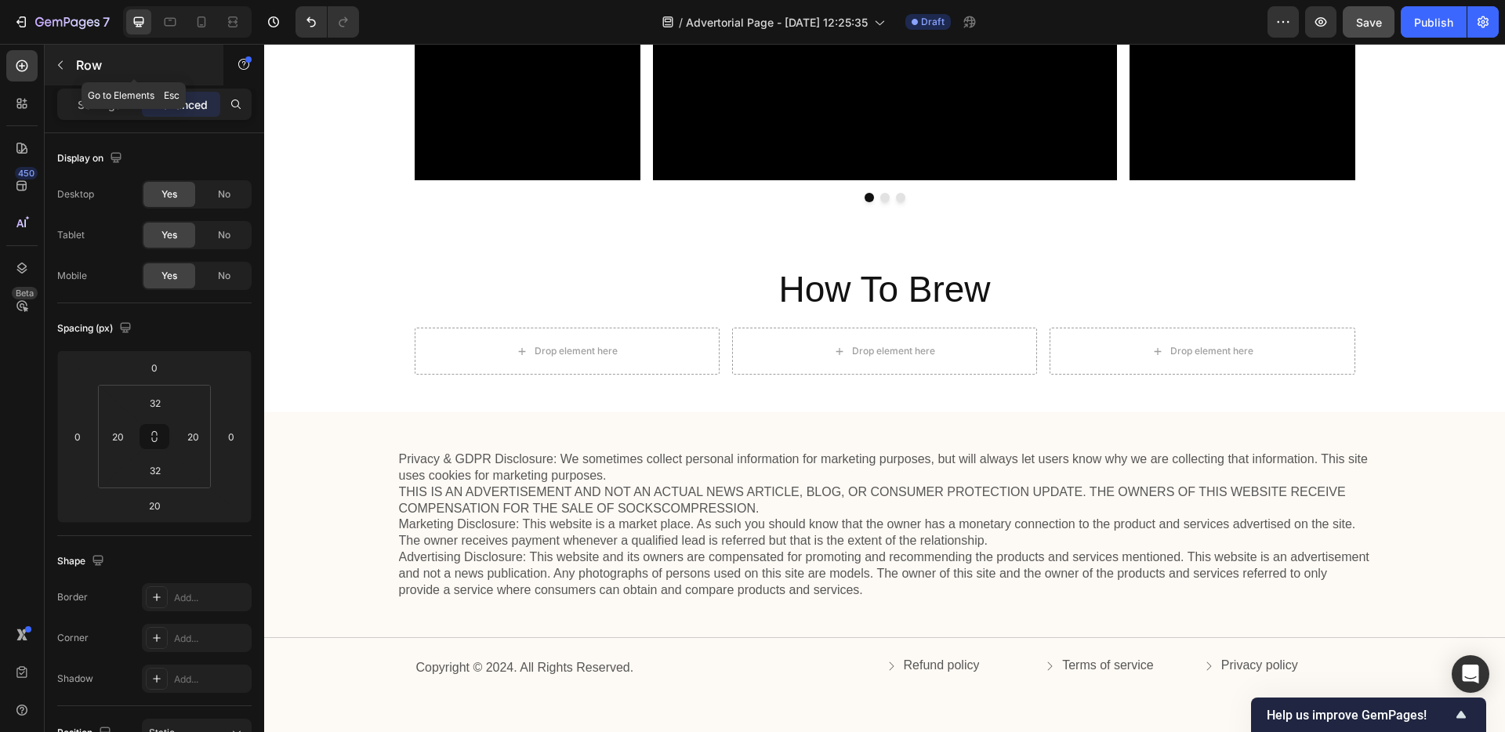
click at [100, 69] on p "Row" at bounding box center [142, 65] width 133 height 19
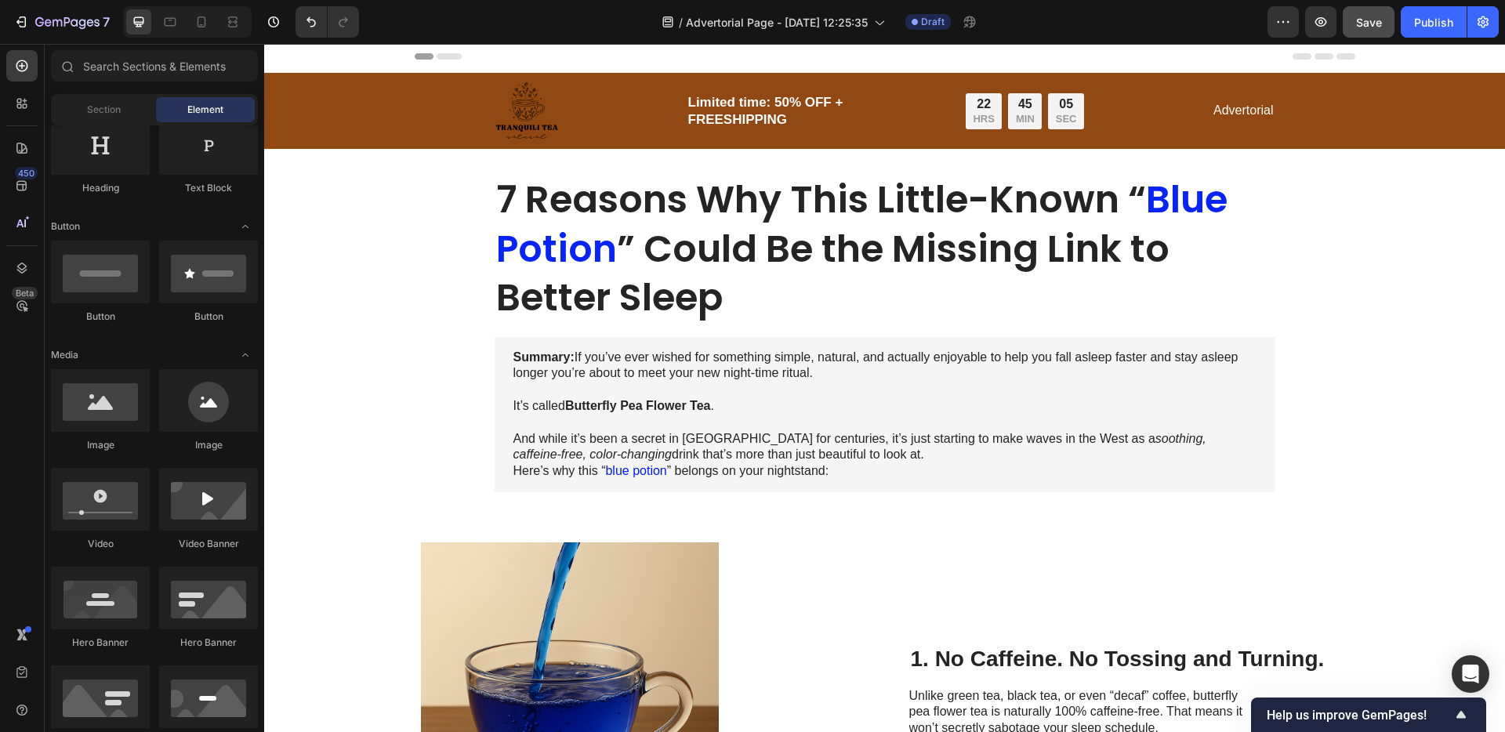
scroll to position [0, 0]
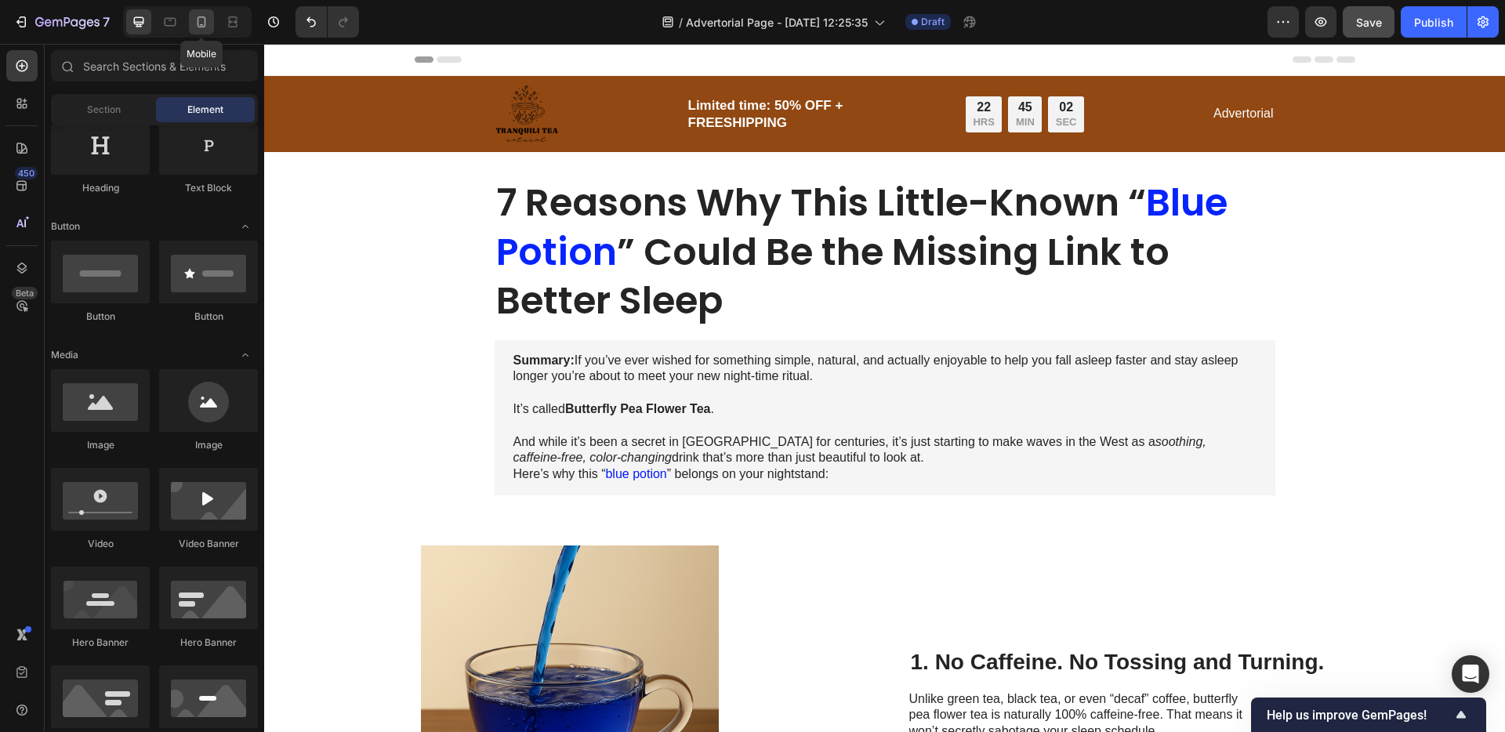
click at [210, 31] on div at bounding box center [201, 21] width 25 height 25
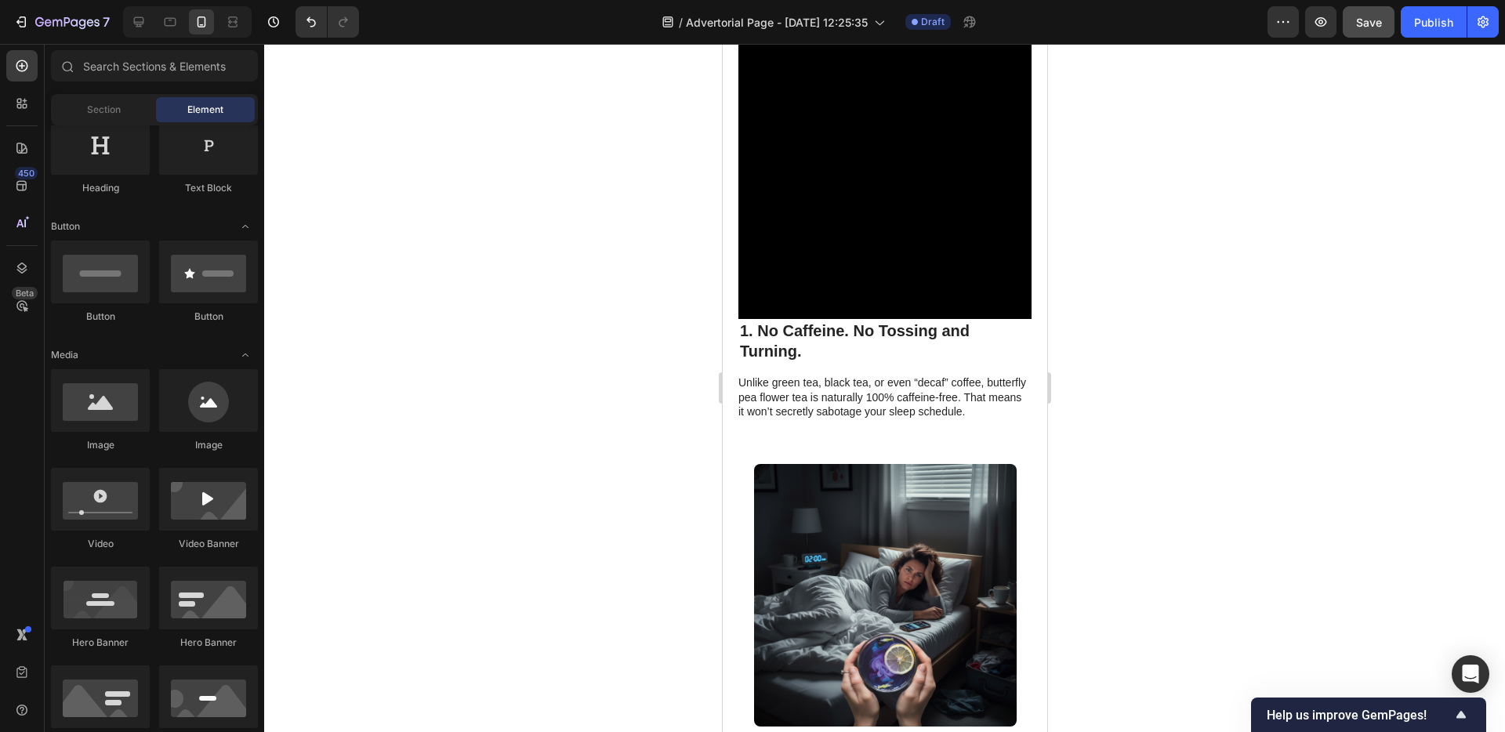
scroll to position [754, 0]
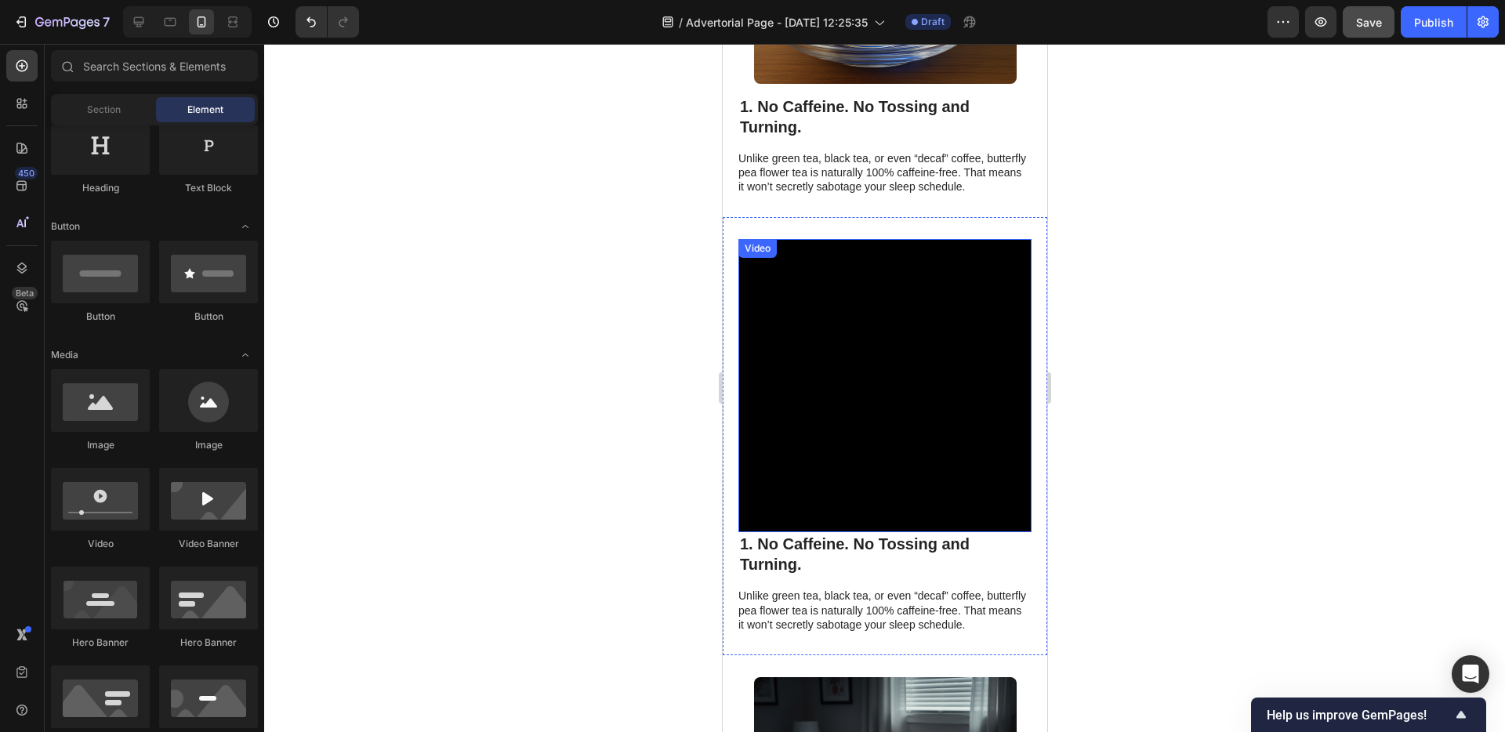
click at [877, 532] on video at bounding box center [884, 385] width 293 height 293
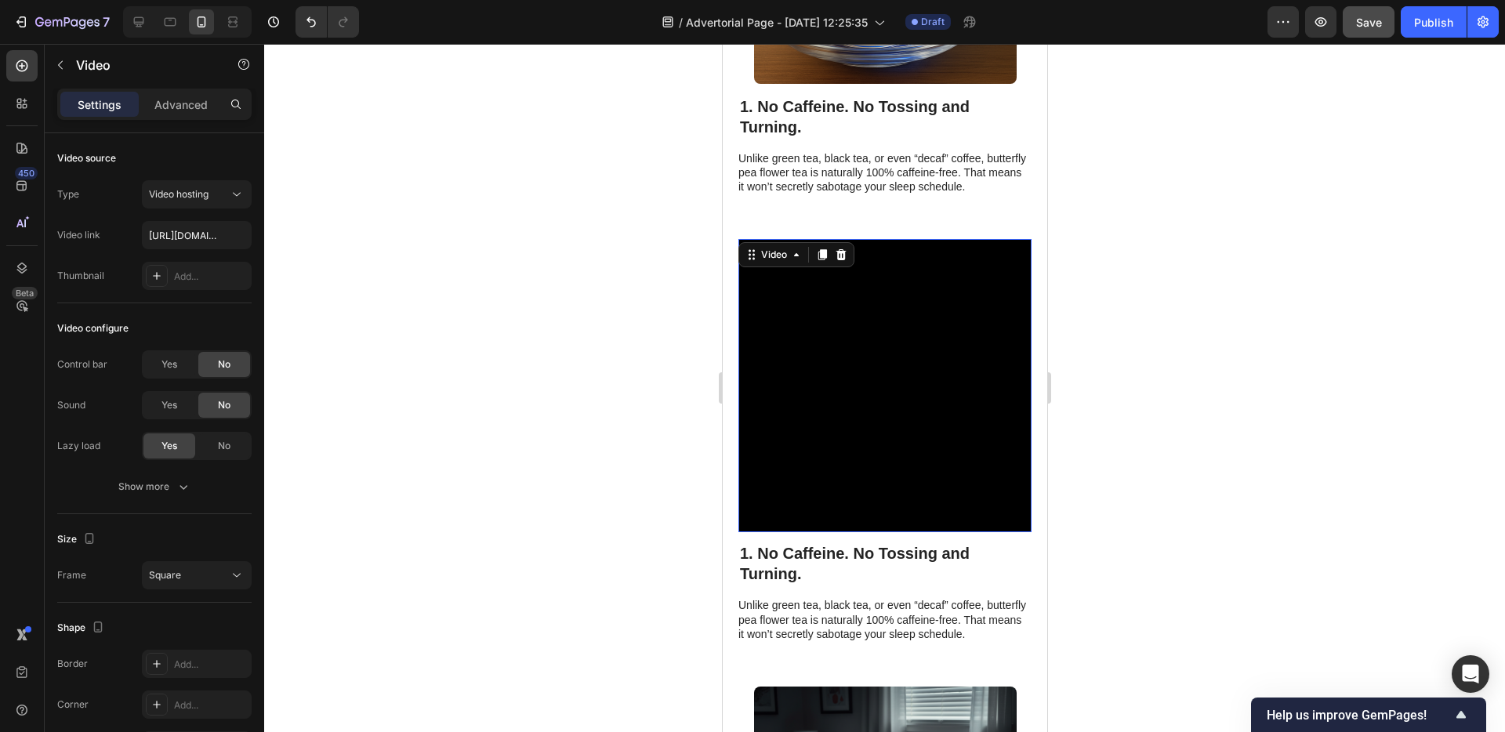
drag, startPoint x: 876, startPoint y: 549, endPoint x: 873, endPoint y: 558, distance: 9.7
click at [873, 558] on div "Video 12 1. No Caffeine. No Tossing and Turning. Heading Unlike green tea, blac…" at bounding box center [884, 441] width 325 height 448
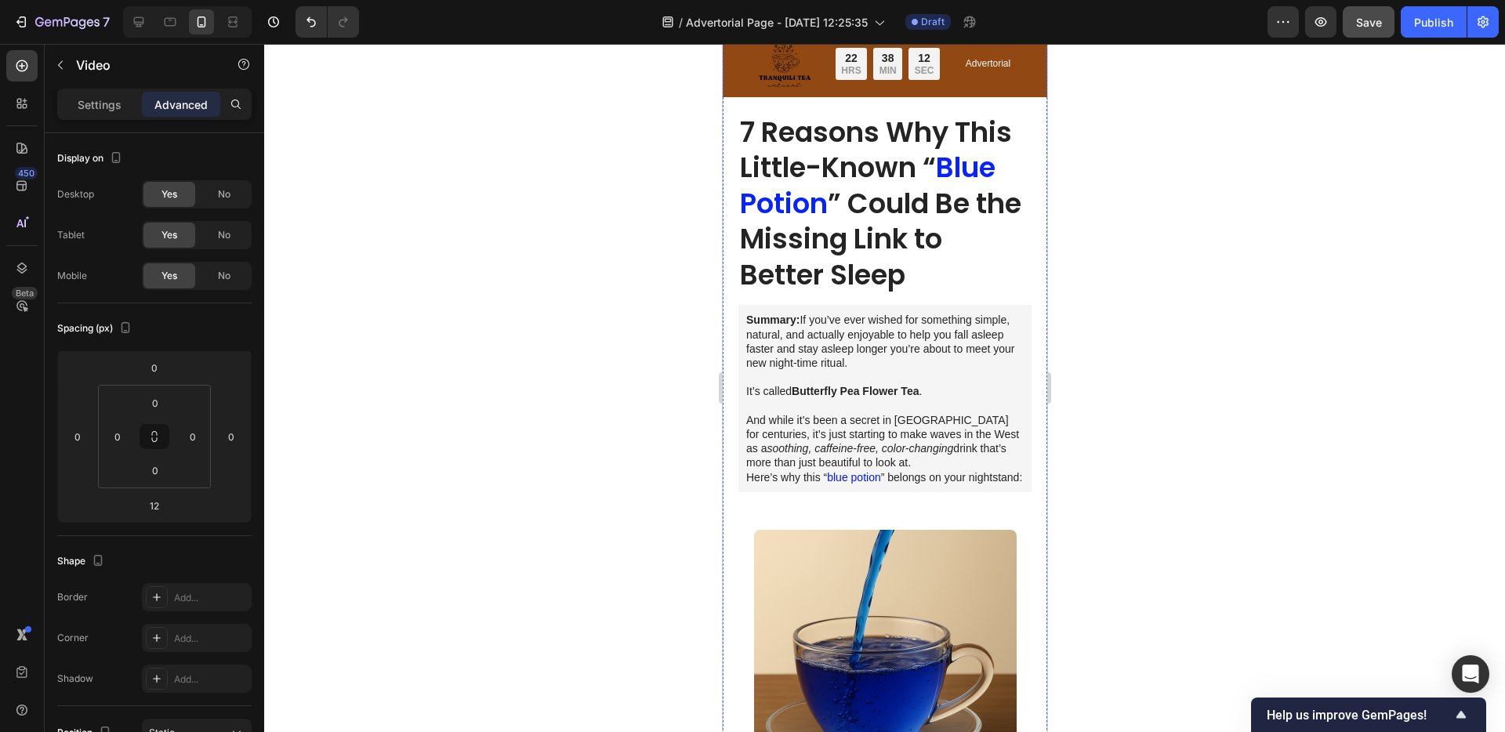
scroll to position [27, 0]
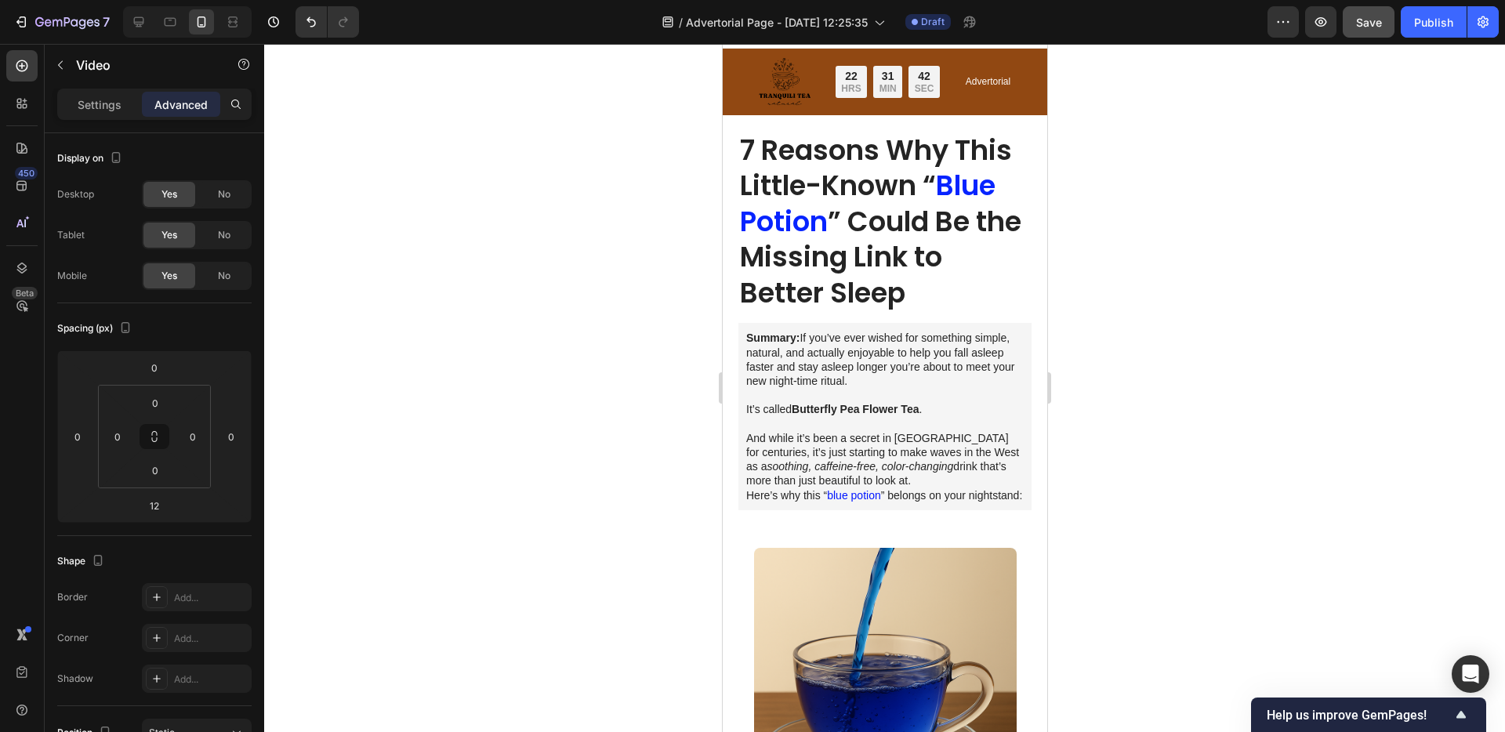
click at [628, 215] on div at bounding box center [884, 388] width 1241 height 688
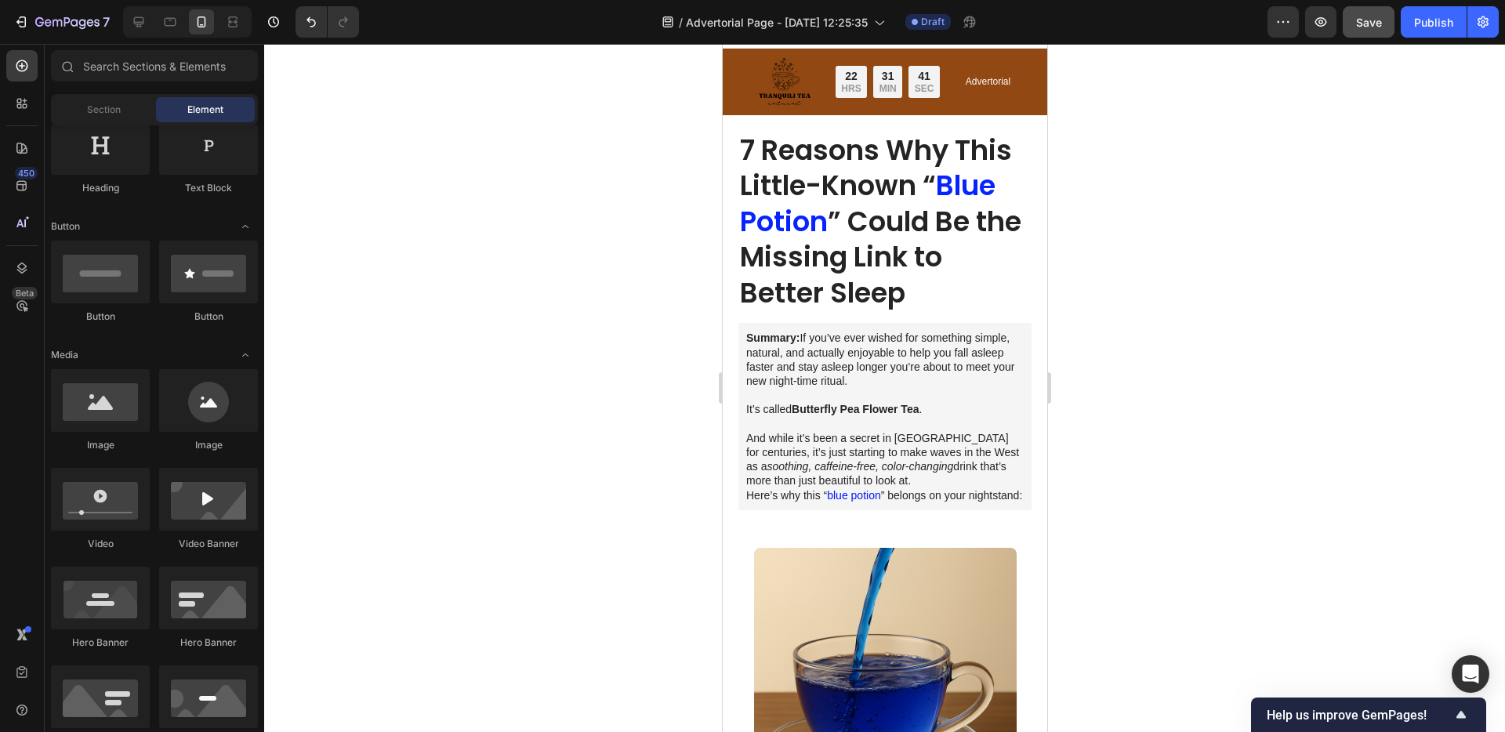
click at [1168, 296] on div at bounding box center [884, 388] width 1241 height 688
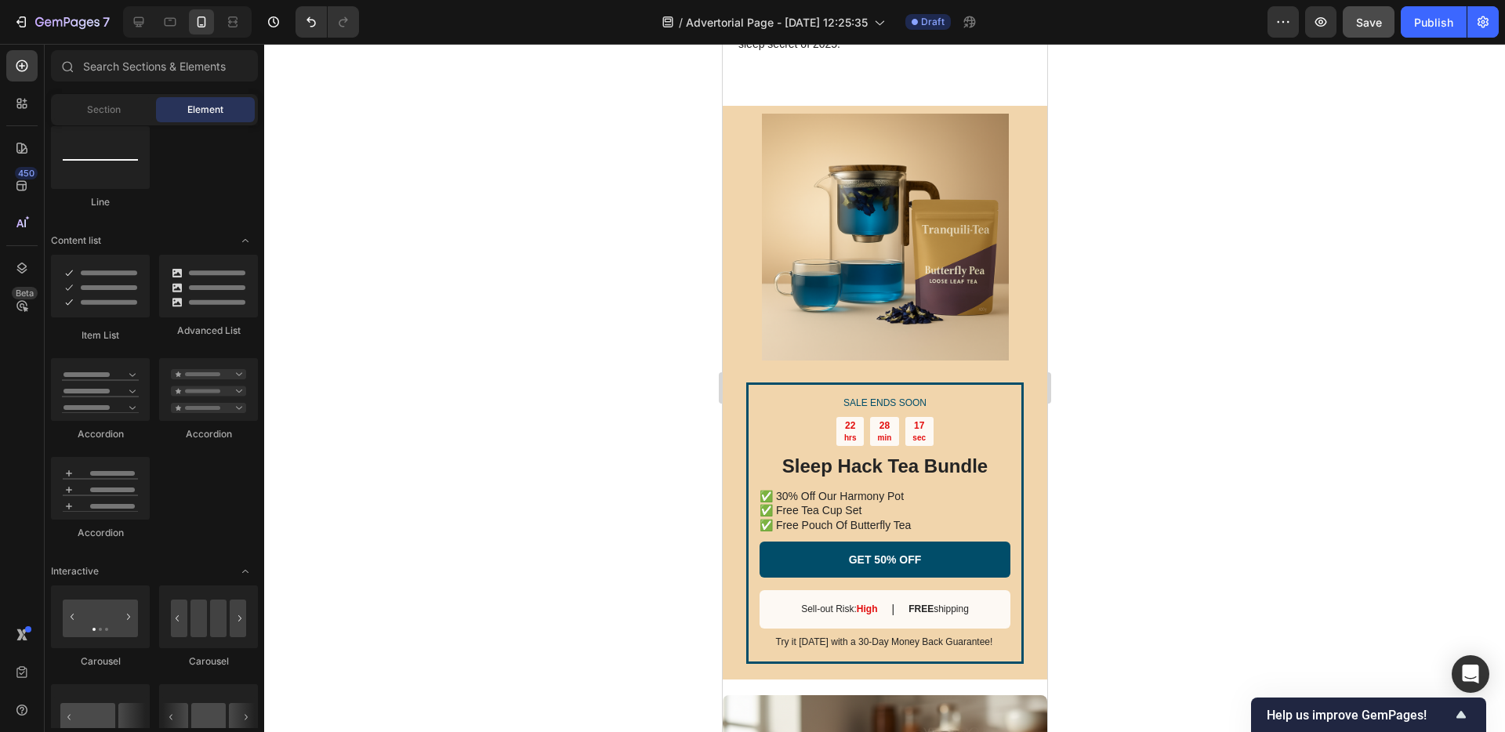
scroll to position [3936, 0]
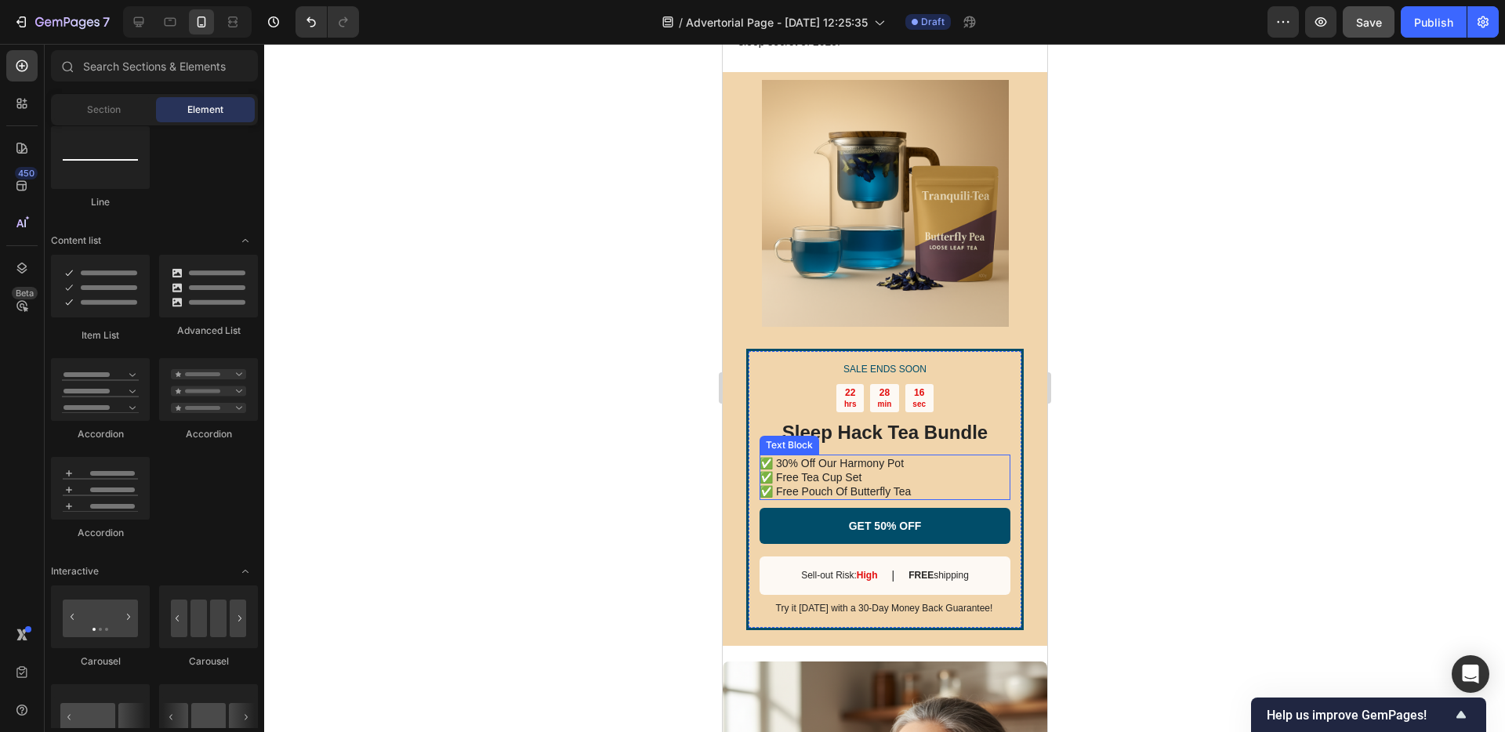
click at [934, 485] on p "✅ Free Tea Cup Set" at bounding box center [883, 477] width 249 height 14
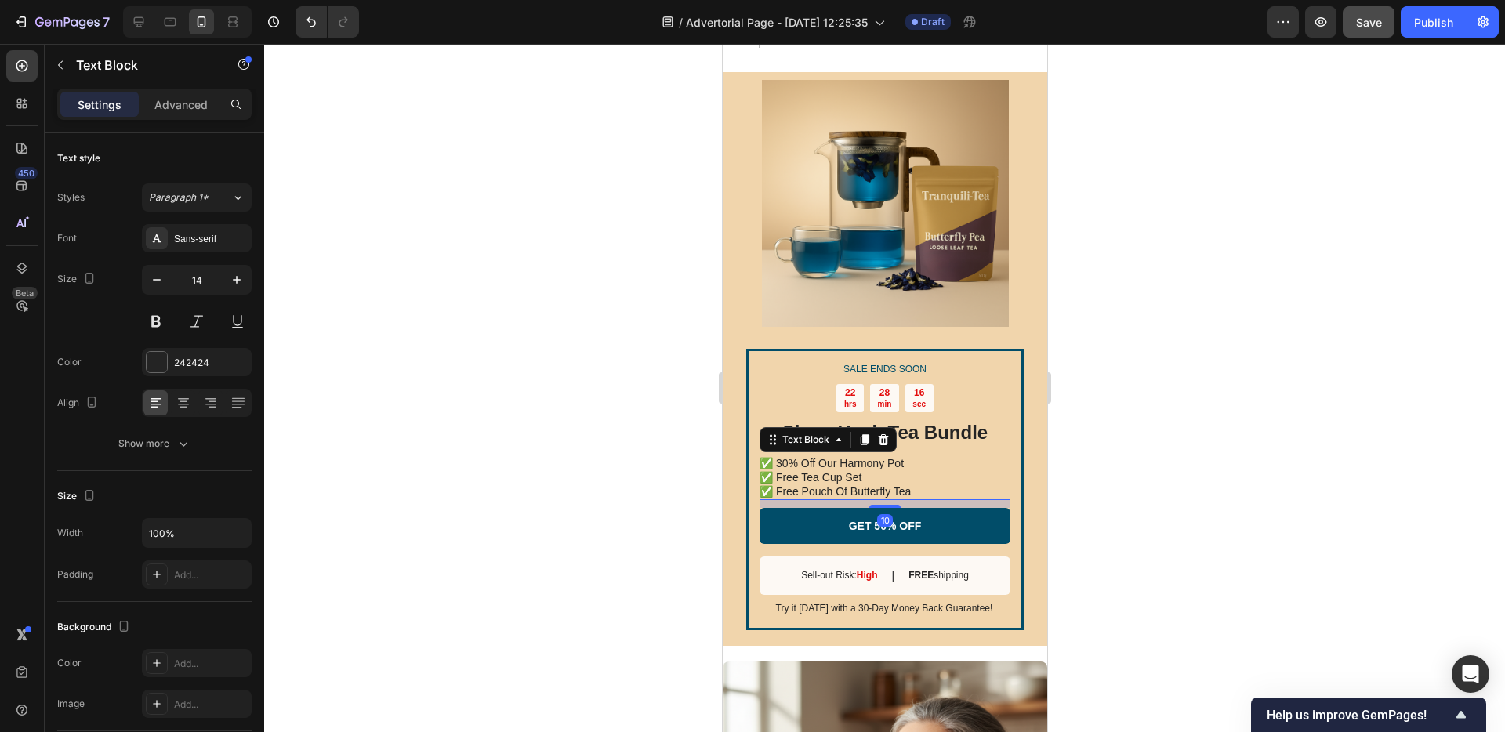
click at [927, 485] on p "✅ Free Tea Cup Set" at bounding box center [883, 477] width 249 height 14
click at [922, 499] on p "✅ Free Pouch Of Butterfly Tea" at bounding box center [883, 492] width 249 height 14
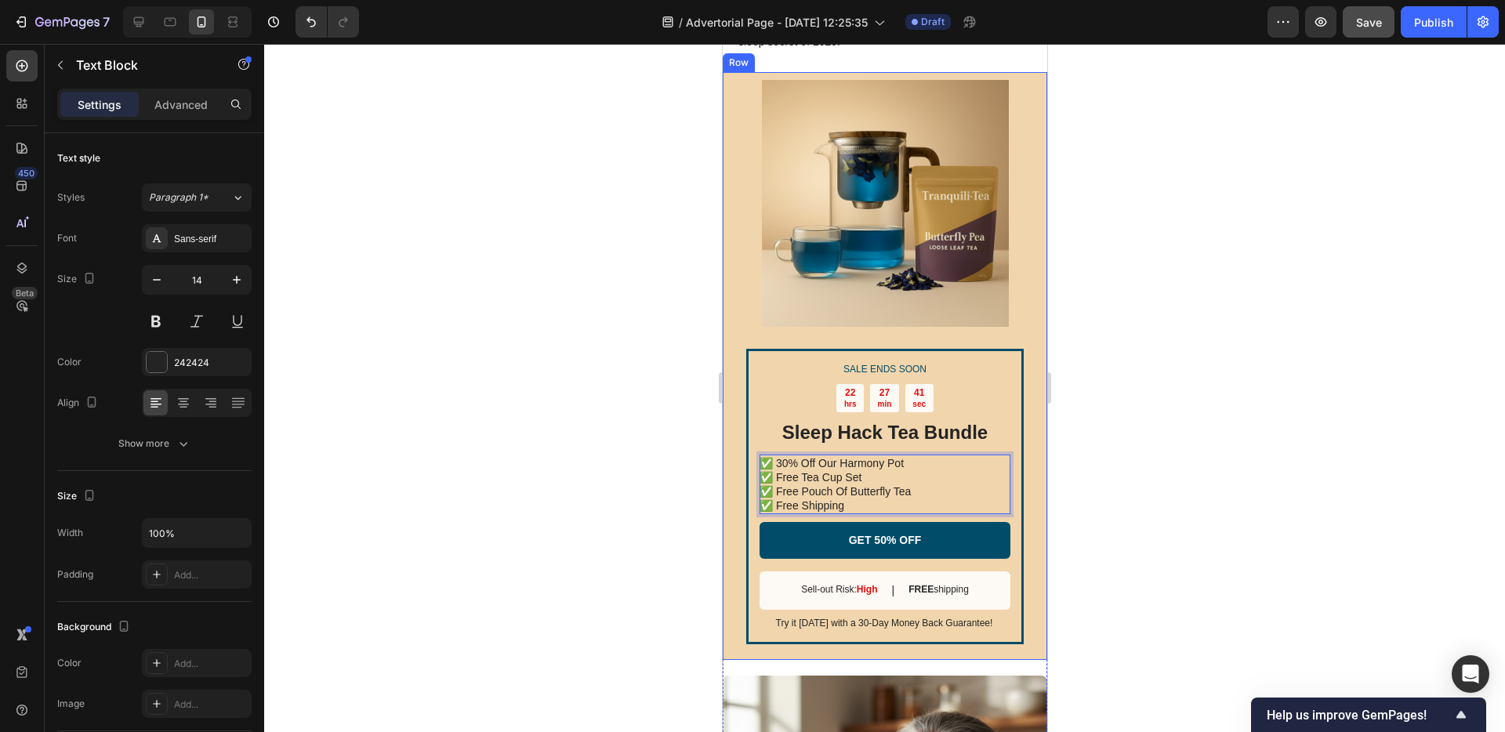
click at [1018, 504] on div "SALE ENDS SOON Text Block 22 hrs 27 min 41 sec Countdown Timer Sleep Hack Tea B…" at bounding box center [884, 366] width 325 height 588
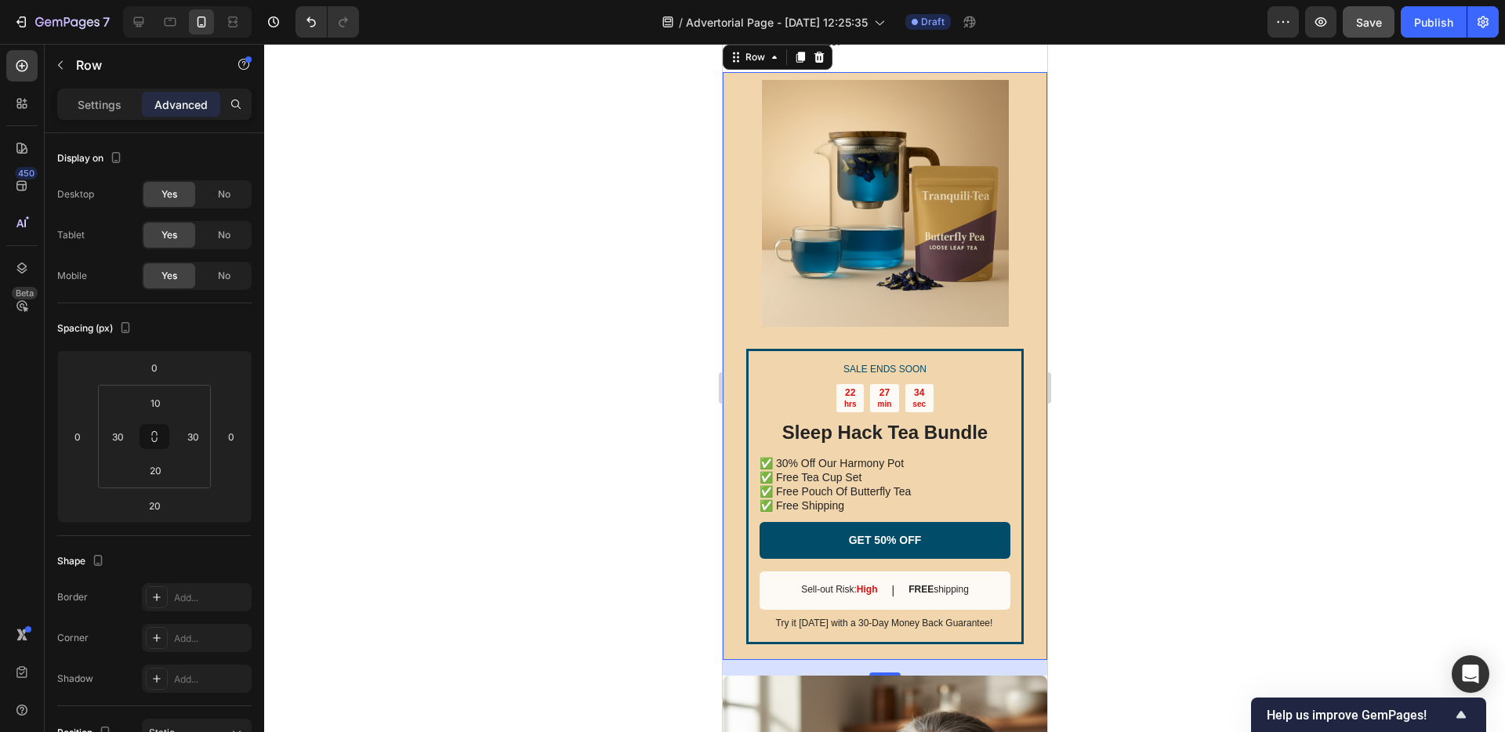
scroll to position [3957, 0]
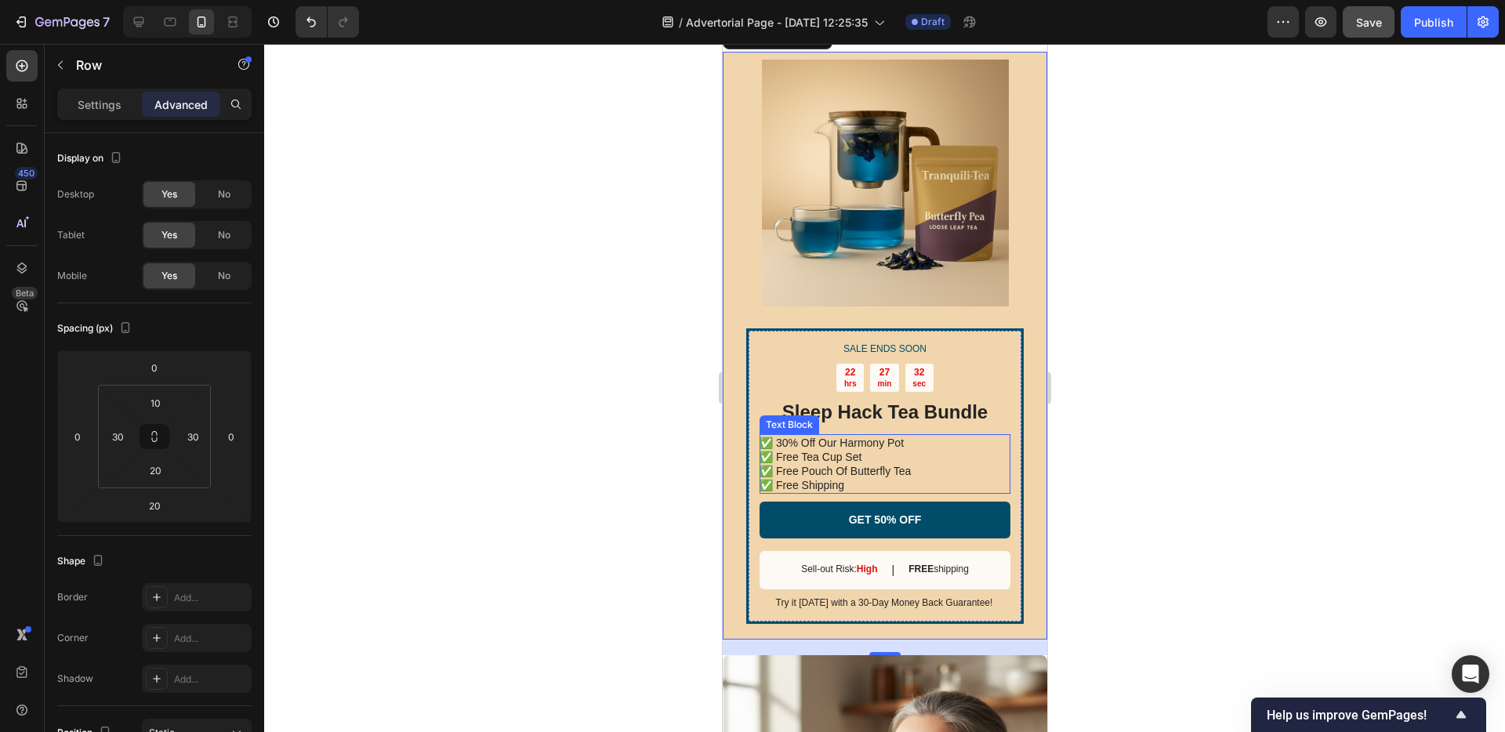
click at [831, 478] on p "✅ Free Pouch Of Butterfly Tea" at bounding box center [883, 471] width 249 height 14
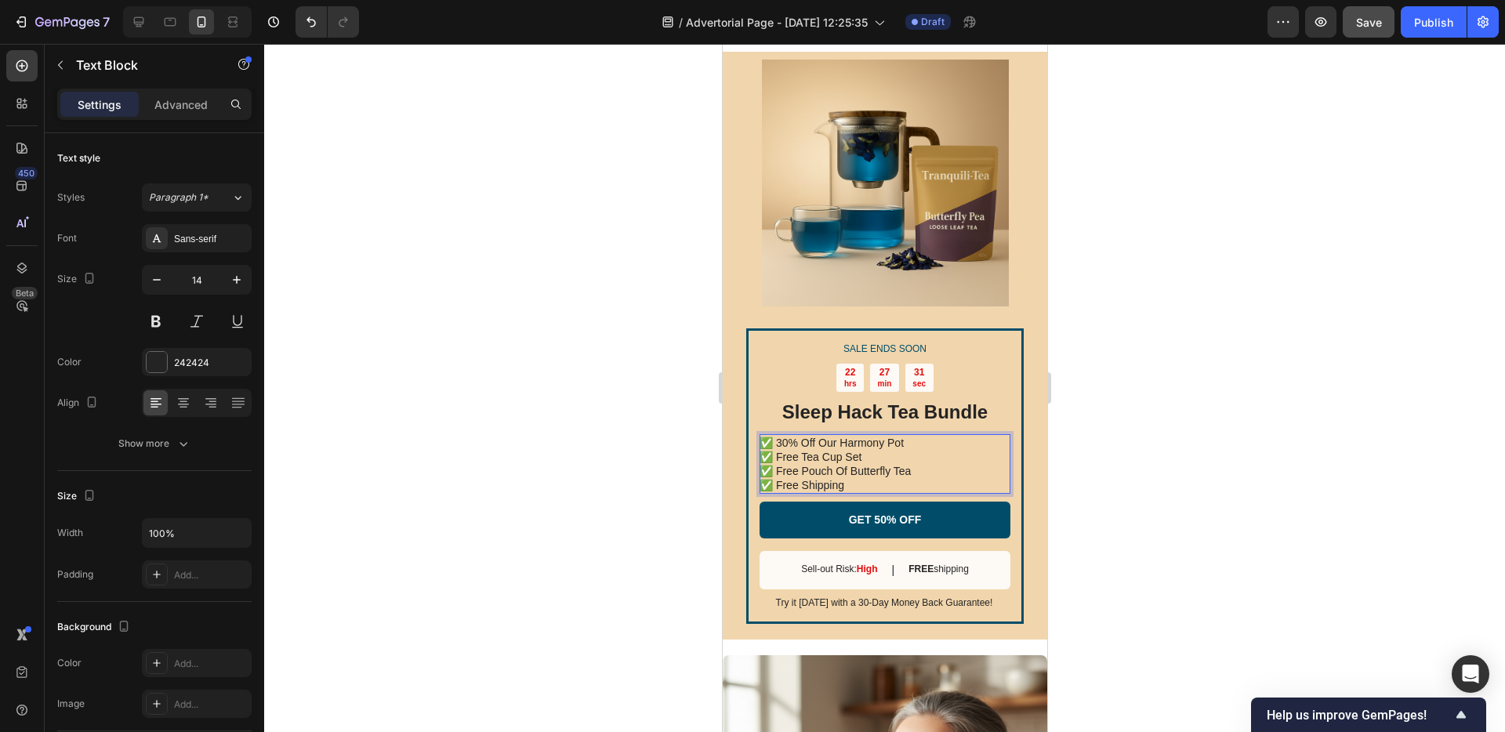
click at [829, 464] on p "✅ Free Tea Cup Set" at bounding box center [883, 457] width 249 height 14
click at [807, 478] on p "✅ Free Pouch Of Butterfly Tea" at bounding box center [883, 471] width 249 height 14
click at [798, 492] on p "✅ Free Shipping" at bounding box center [883, 485] width 249 height 14
click at [778, 492] on p "✅ Free Shipping" at bounding box center [883, 485] width 249 height 14
click at [778, 478] on p "✅ Free Pouch Of Butterfly Tea" at bounding box center [883, 471] width 249 height 14
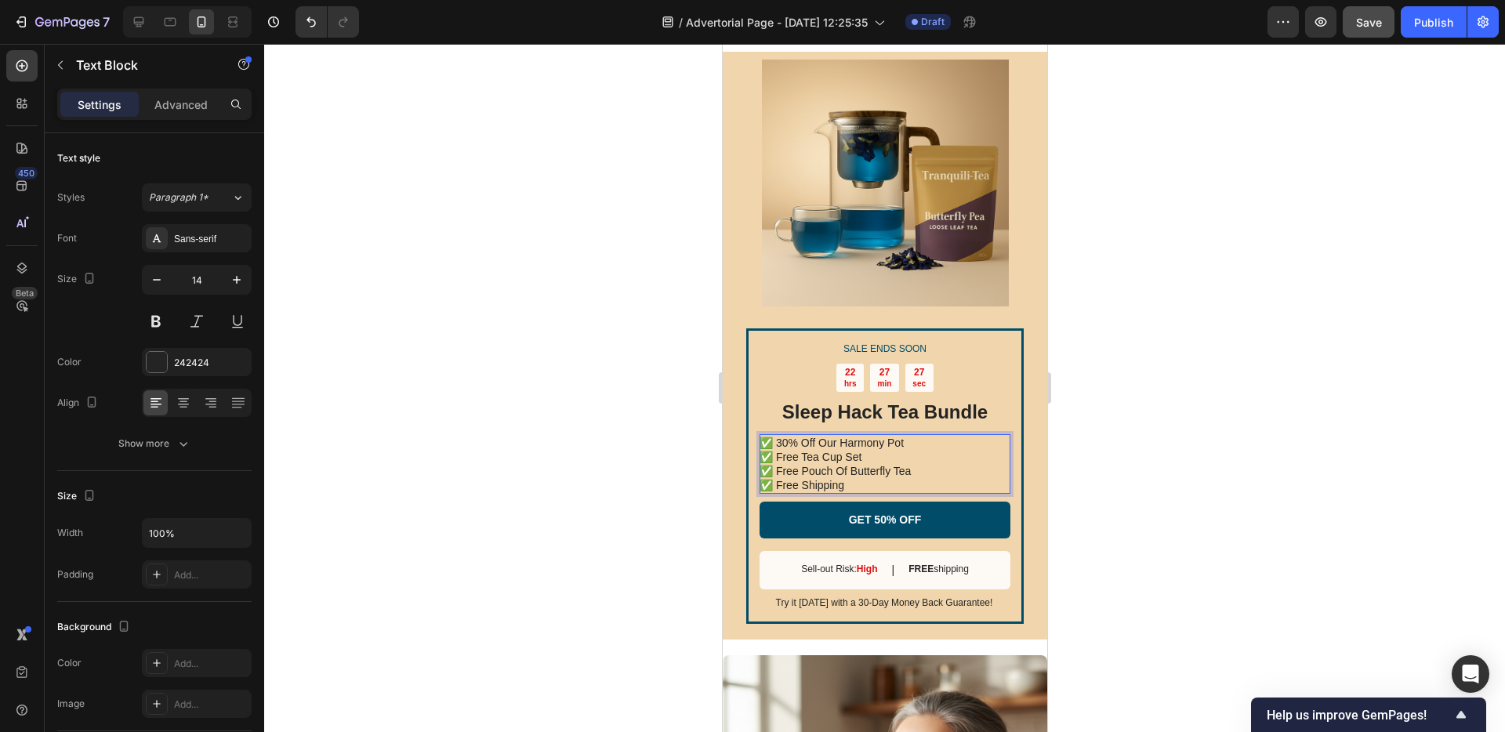
click at [778, 464] on p "✅ Free Tea Cup Set" at bounding box center [883, 457] width 249 height 14
click at [776, 450] on p "✅ 30% Off Our Harmony Pot" at bounding box center [883, 443] width 249 height 14
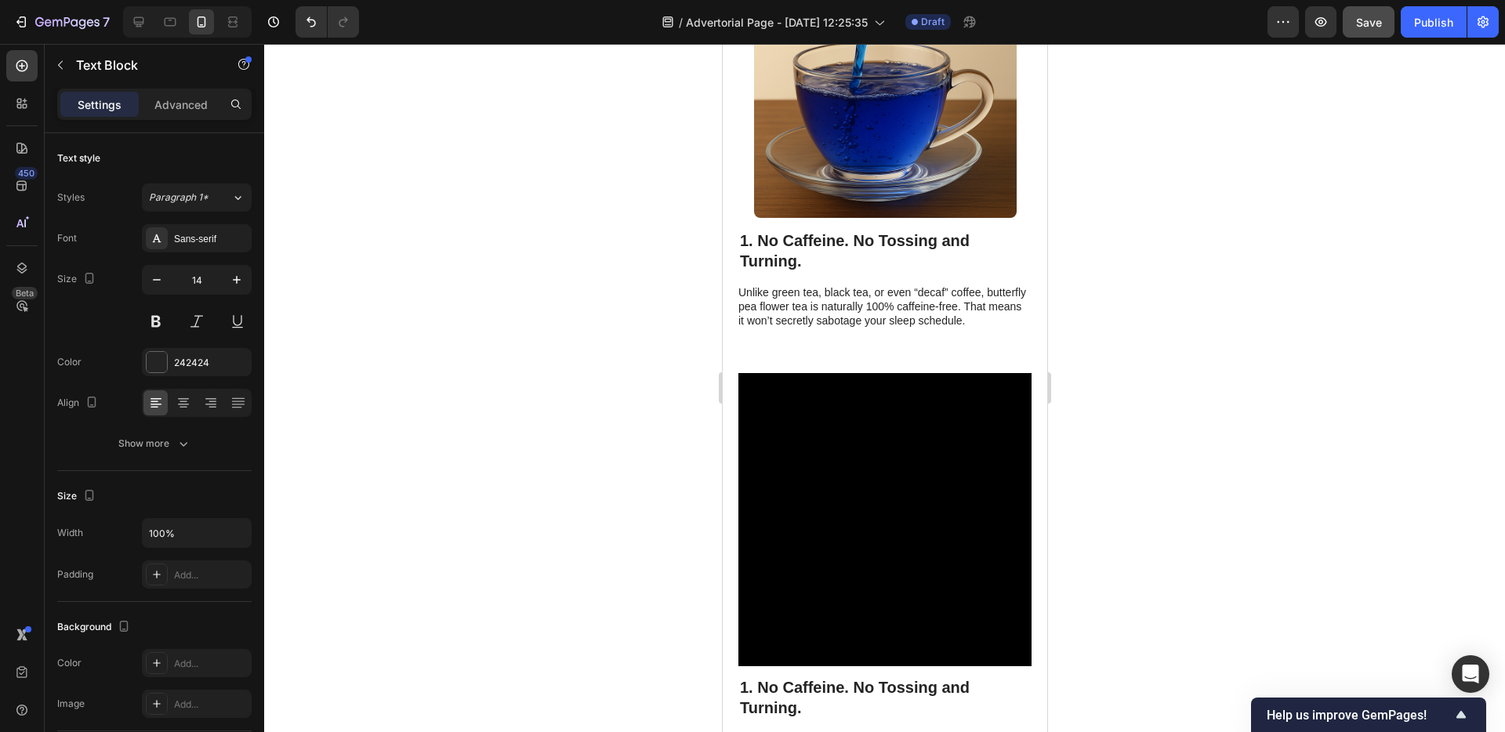
scroll to position [640, 0]
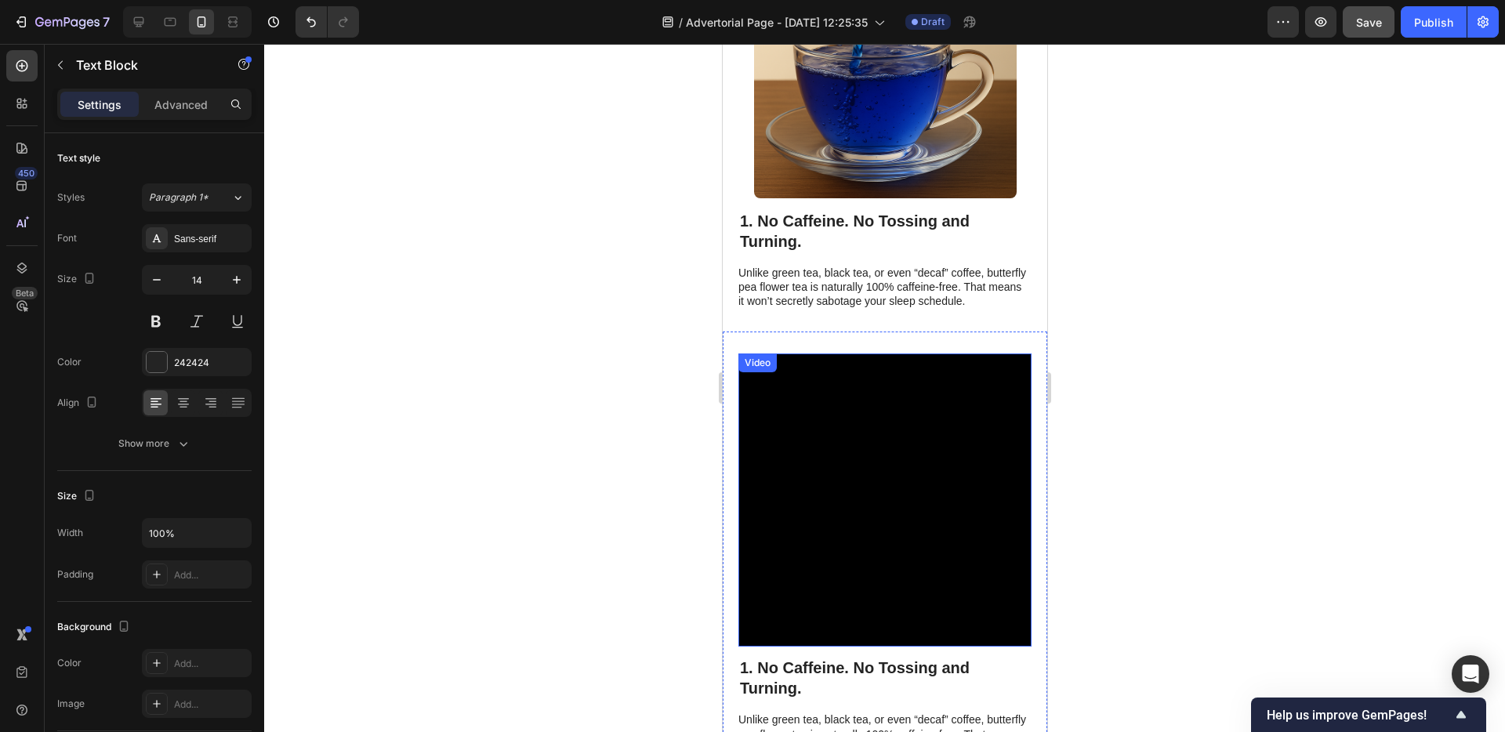
click at [856, 495] on video at bounding box center [884, 500] width 293 height 293
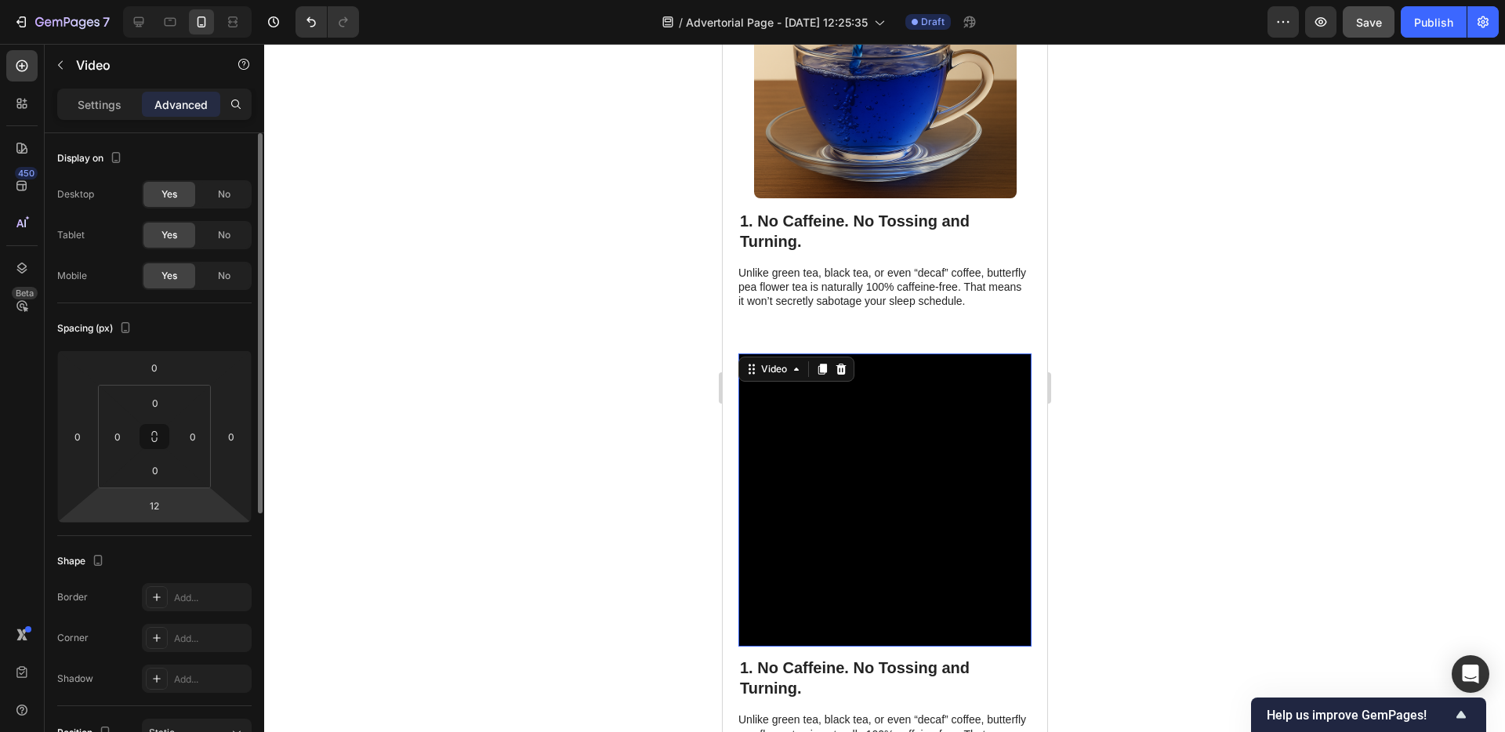
scroll to position [136, 0]
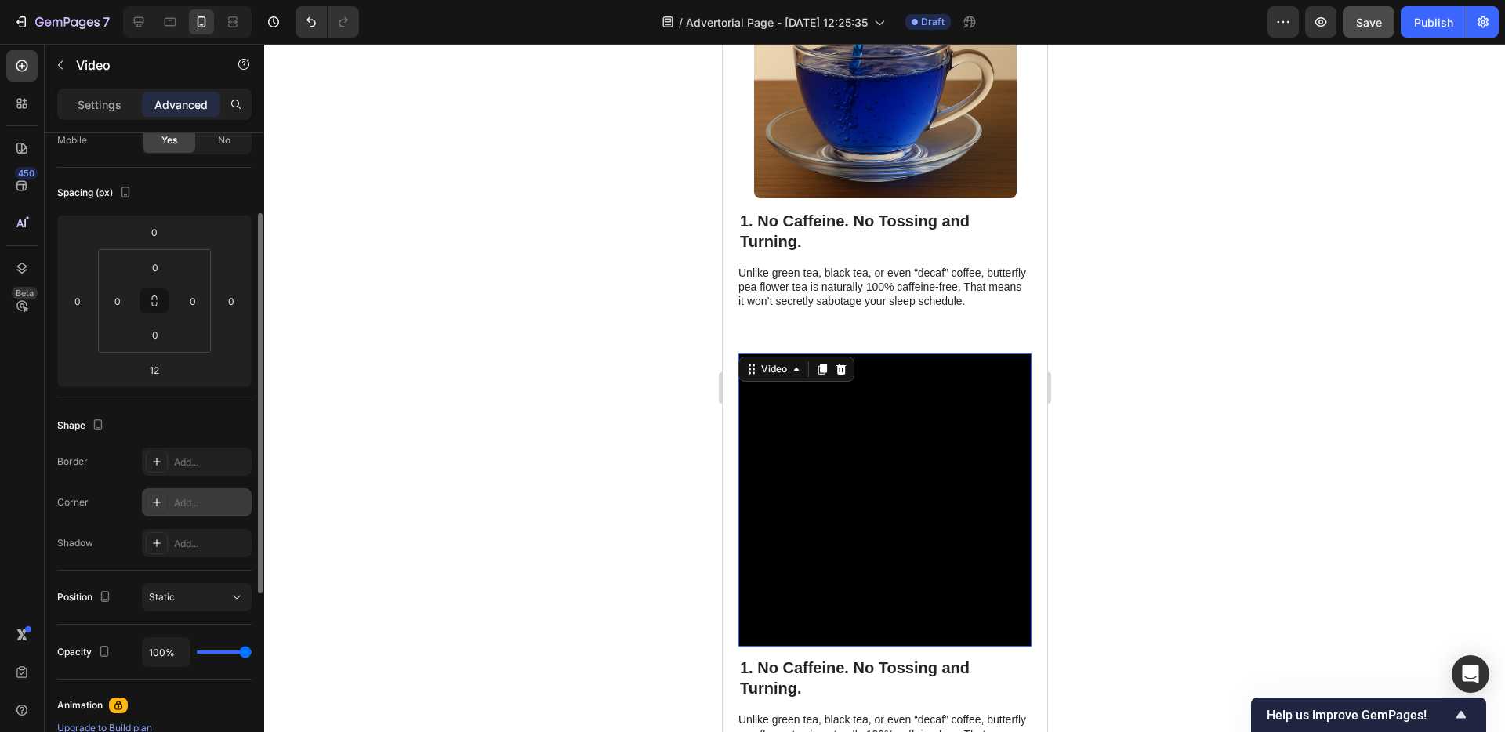
click at [187, 503] on div "Add..." at bounding box center [211, 503] width 74 height 14
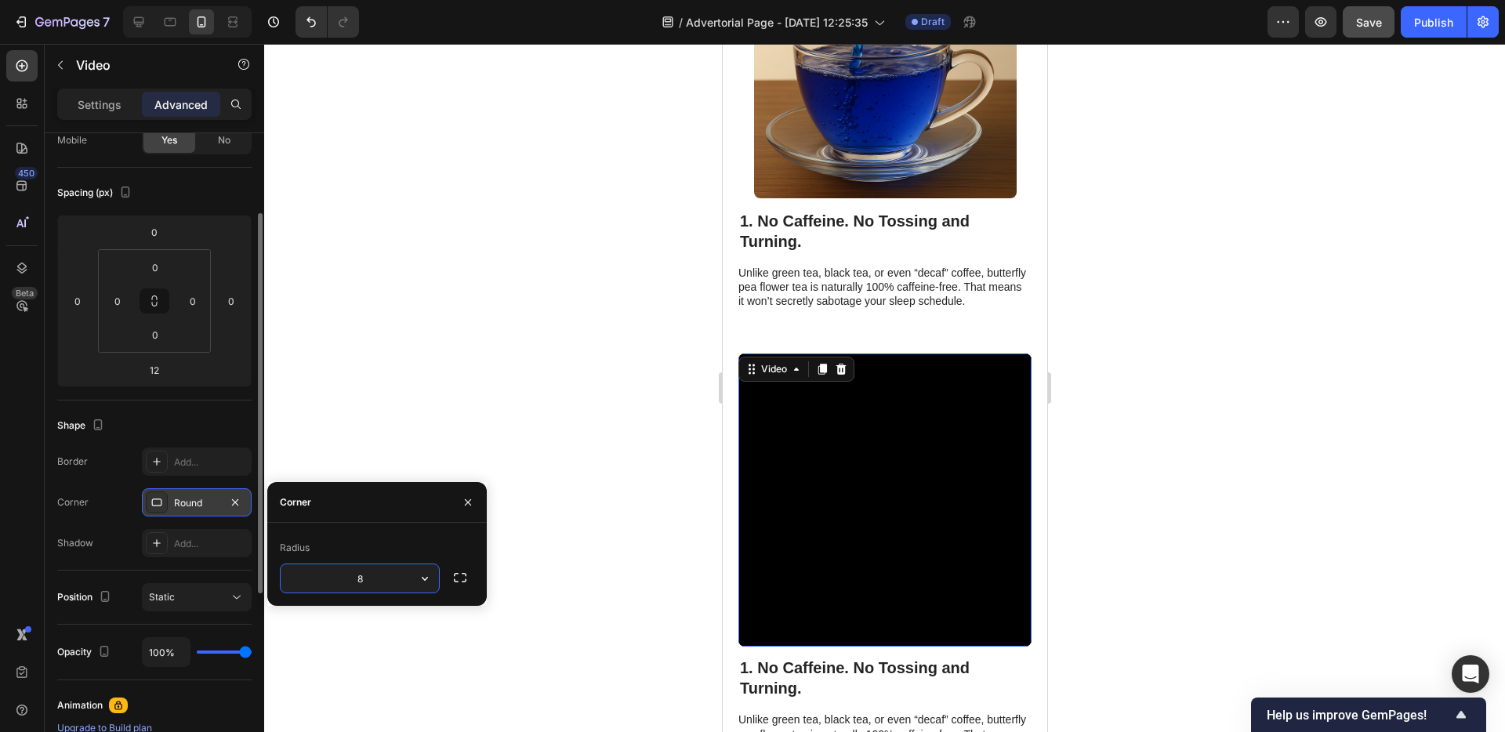
click at [220, 431] on div "Shape" at bounding box center [154, 425] width 194 height 25
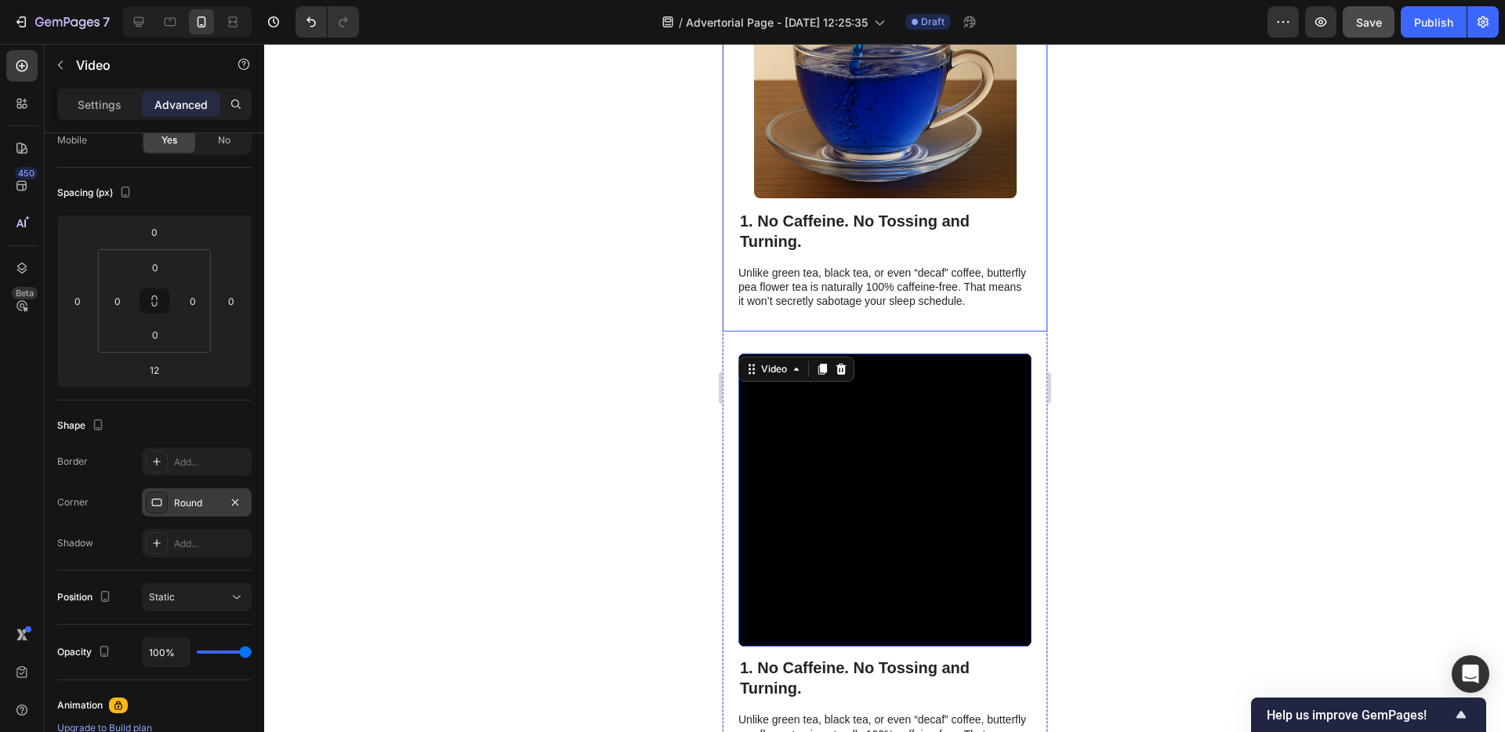
click at [851, 332] on div "Image 1. No Caffeine. No Tossing and Turning. Heading Unlike green tea, black t…" at bounding box center [884, 123] width 325 height 419
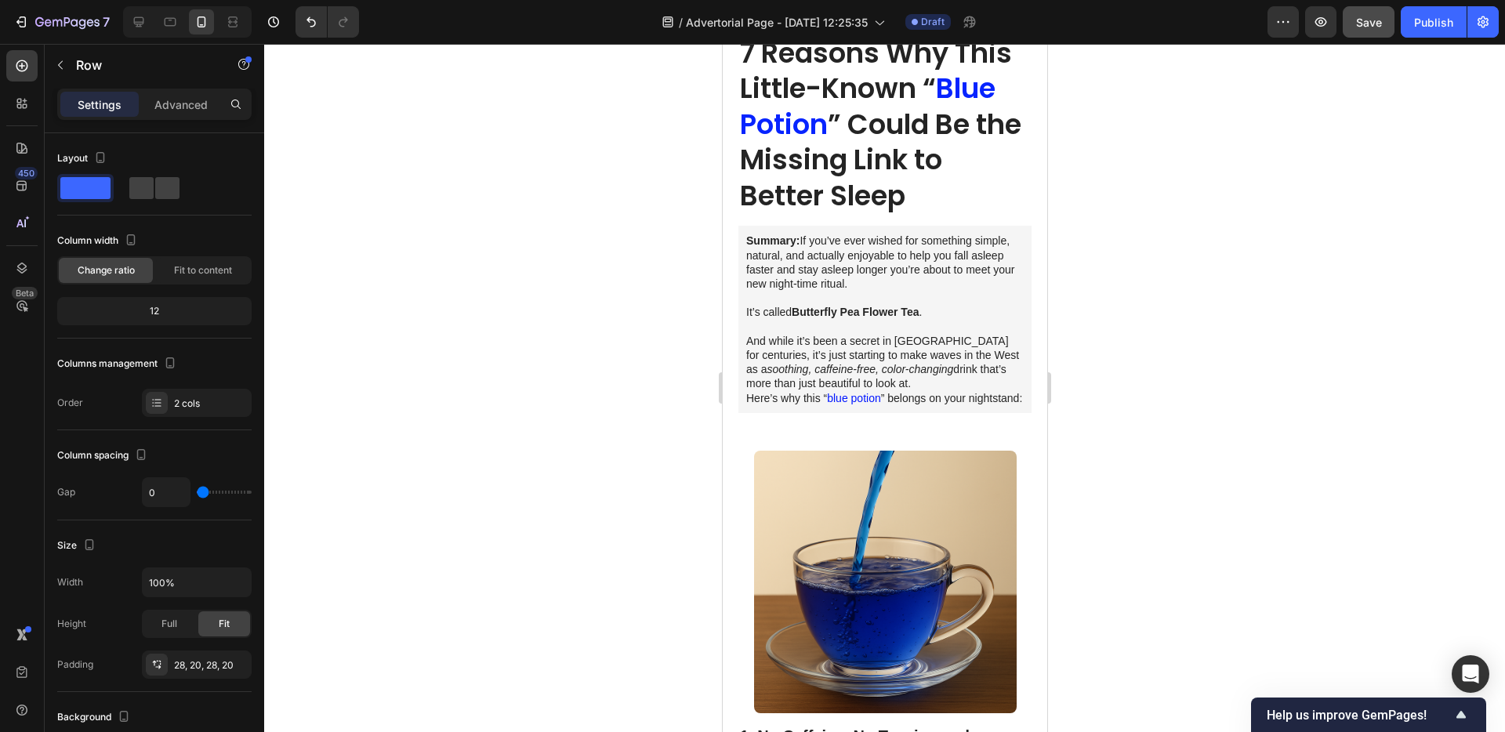
scroll to position [0, 0]
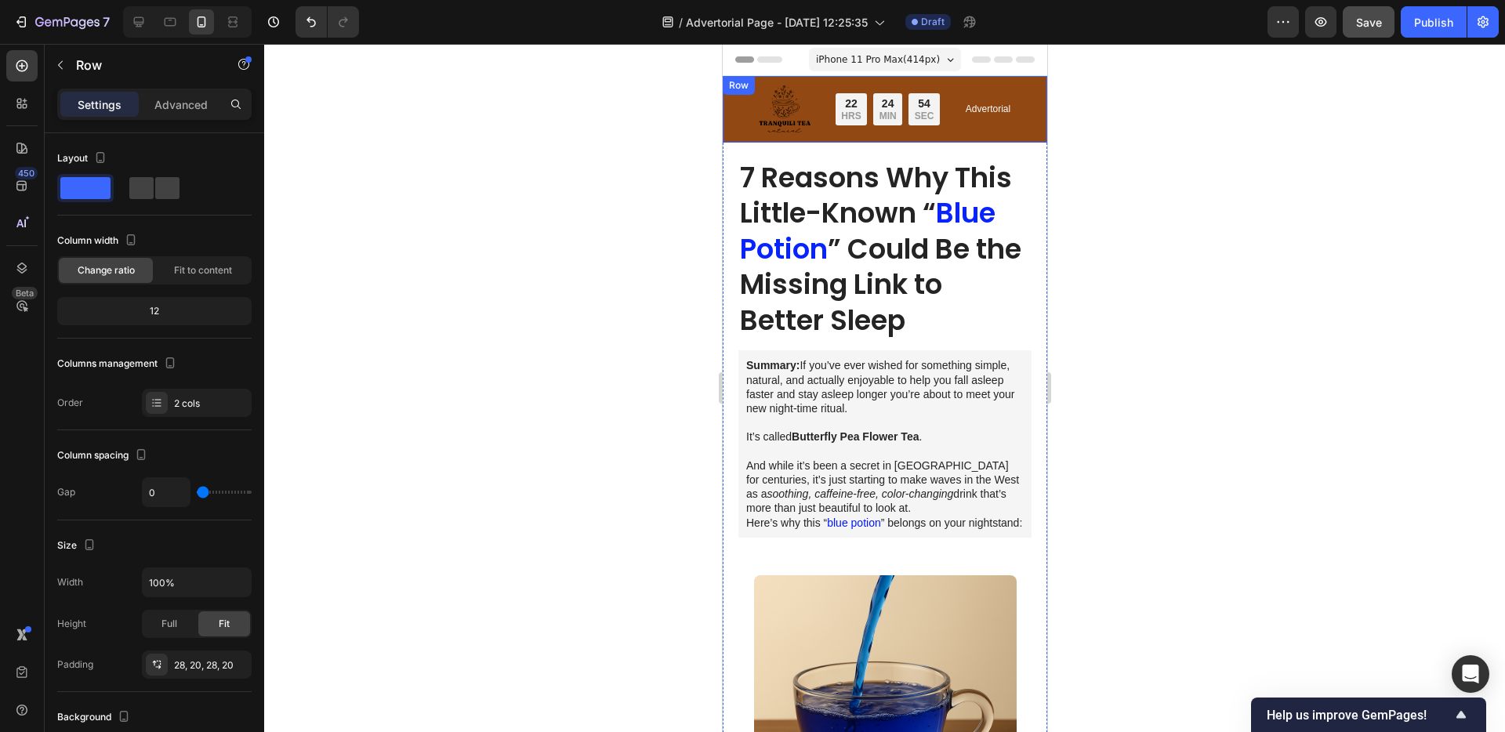
click at [924, 140] on div "Image Limited time: 50% OFF + FREESHIPPING Text Block 22 HRS 24 MIN 54 SEC Coun…" at bounding box center [884, 109] width 325 height 67
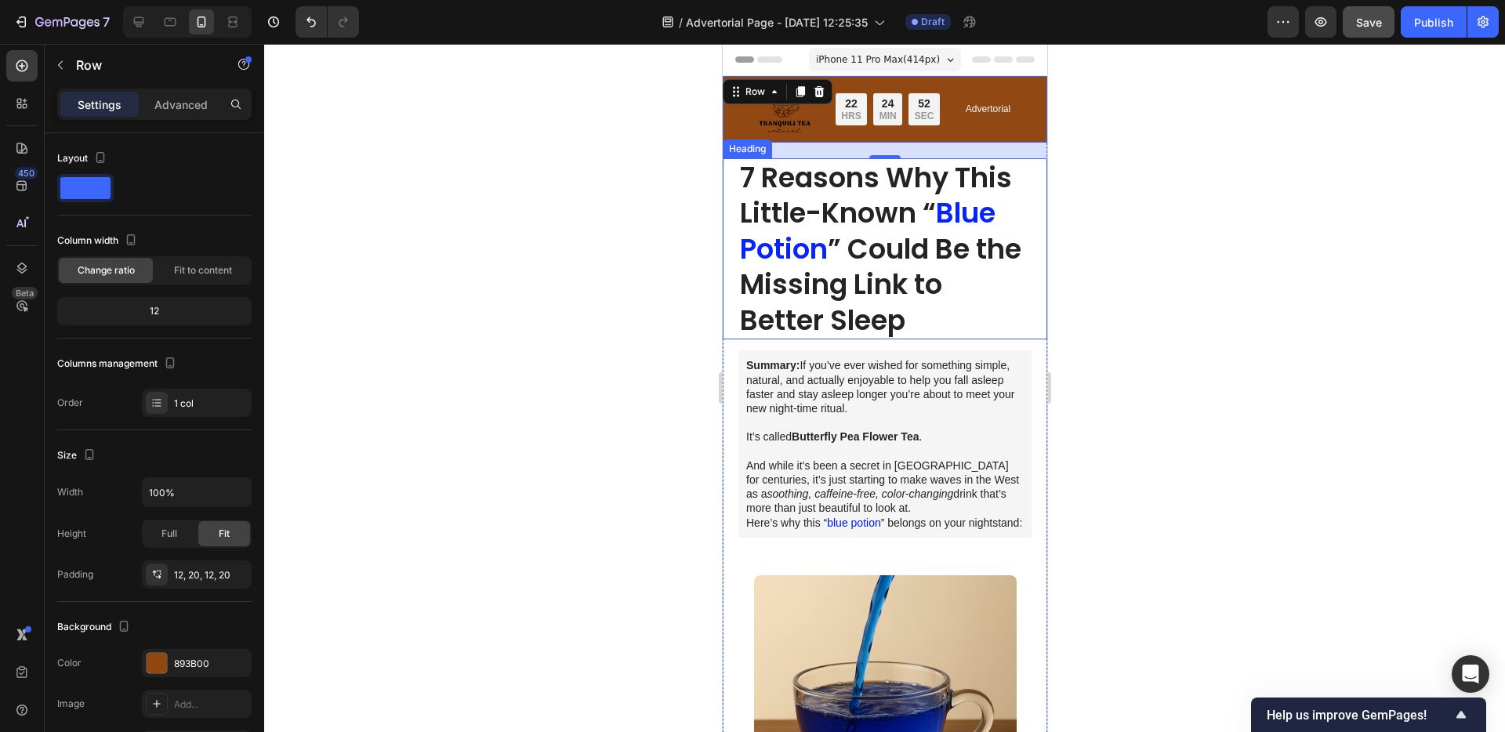
click at [890, 260] on h1 "7 Reasons Why This Little-Known “ Blue Potion ” Could Be the Missing Link to Be…" at bounding box center [884, 249] width 293 height 182
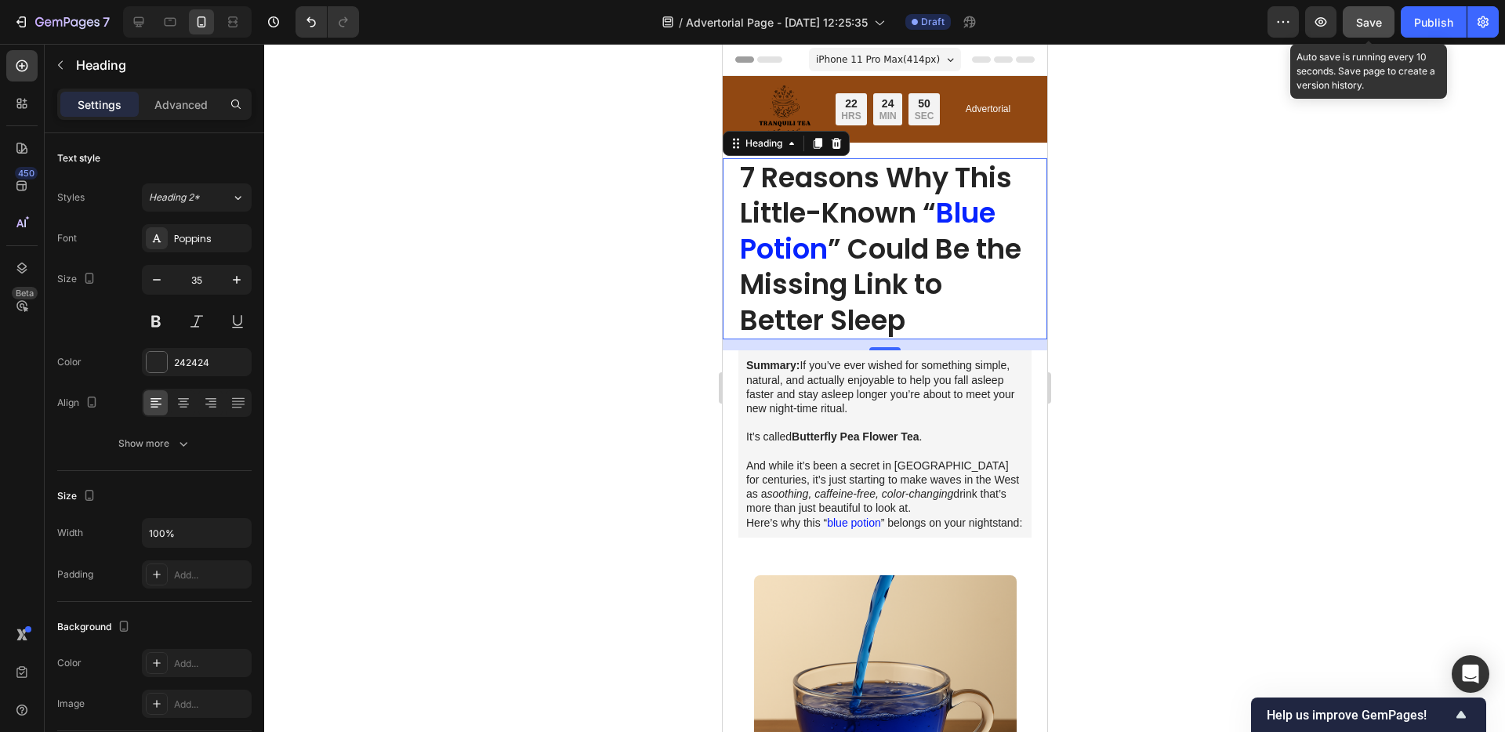
click at [1361, 29] on div "Save" at bounding box center [1369, 22] width 26 height 16
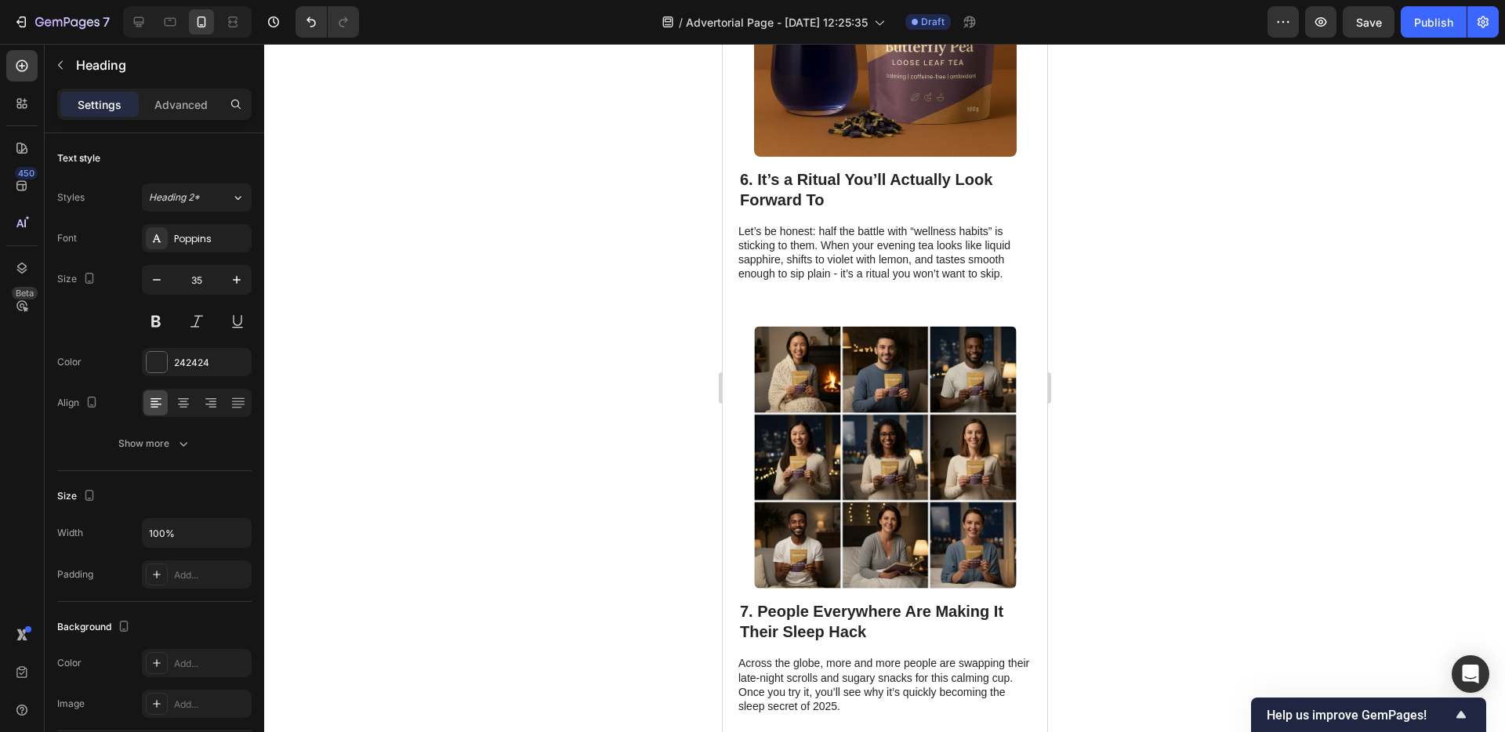
scroll to position [3799, 0]
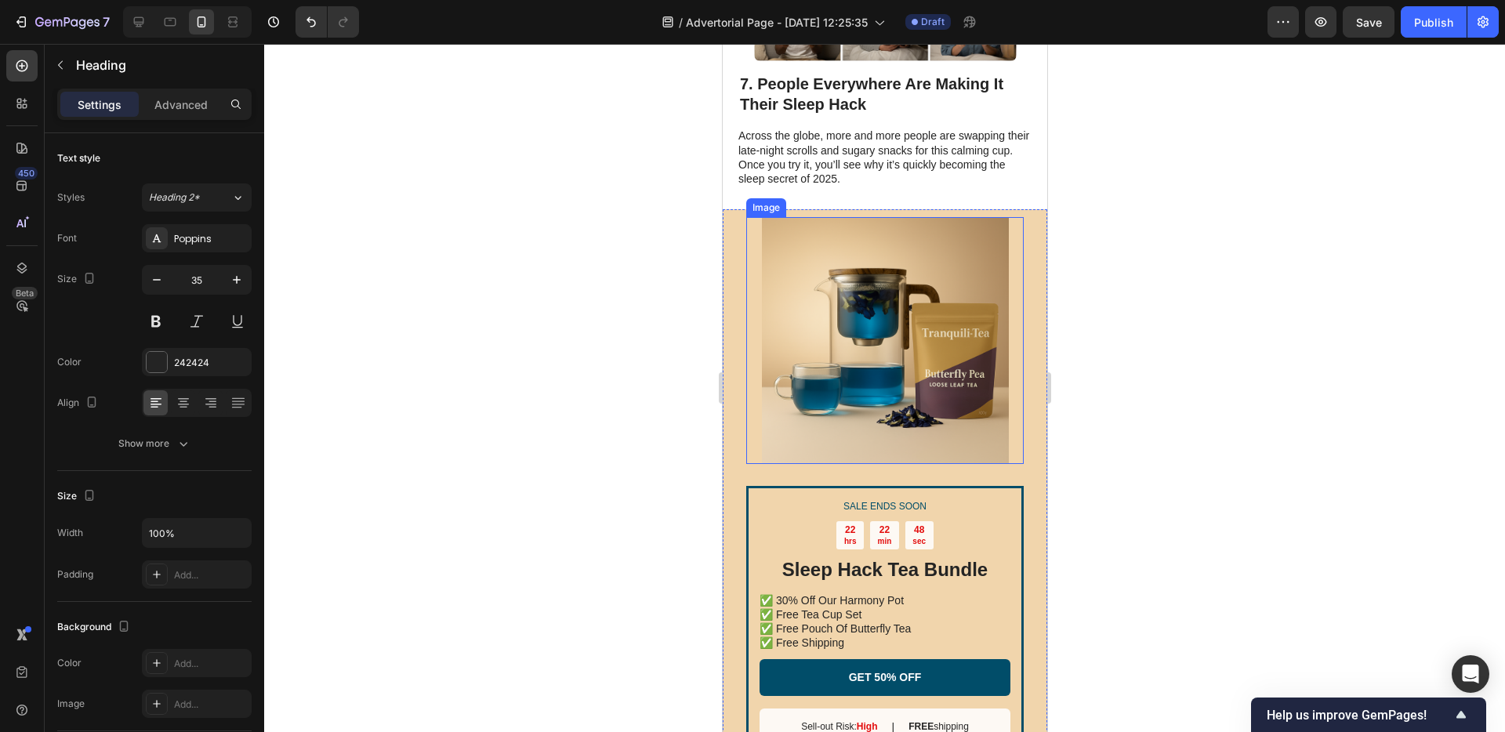
click at [890, 412] on img at bounding box center [884, 340] width 247 height 247
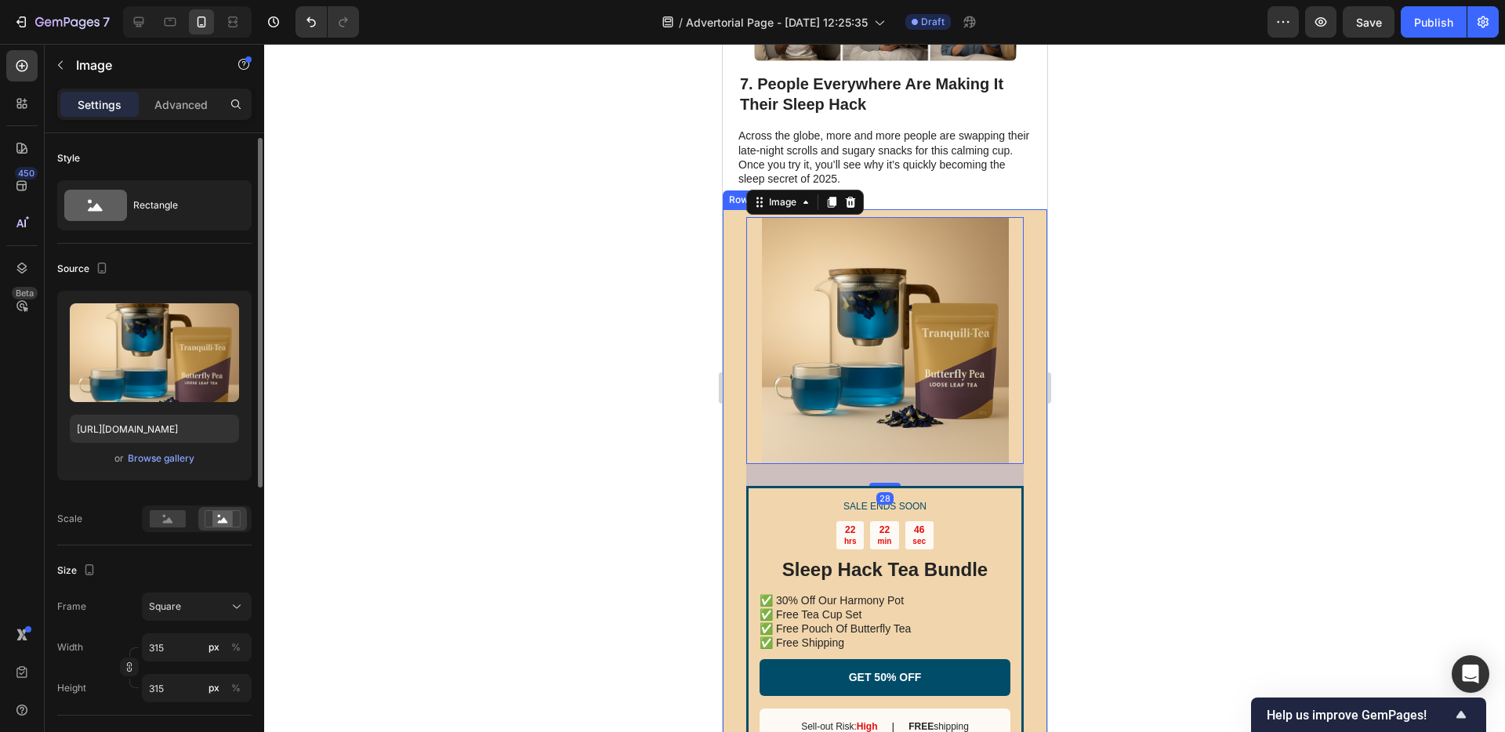
scroll to position [319, 0]
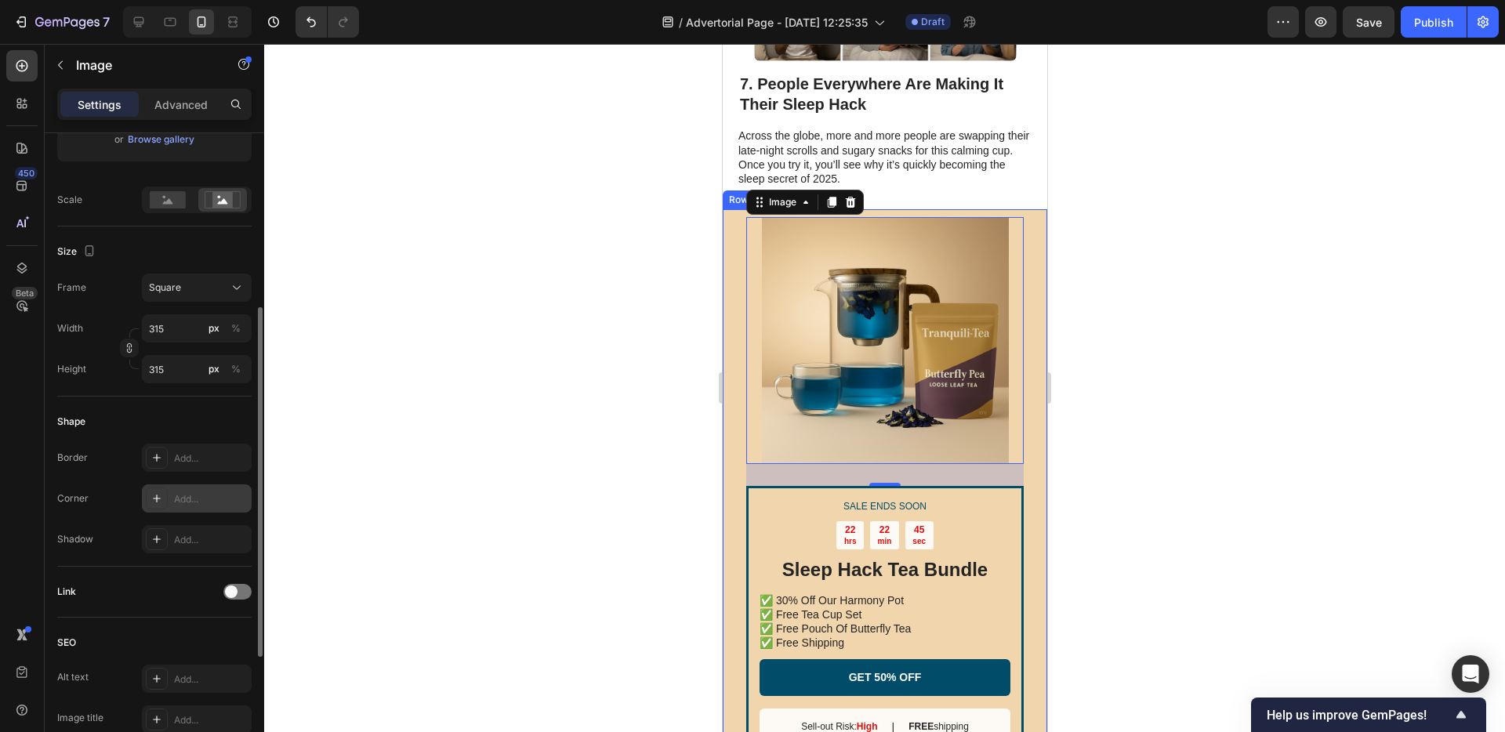
click at [185, 505] on div "Add..." at bounding box center [211, 499] width 74 height 14
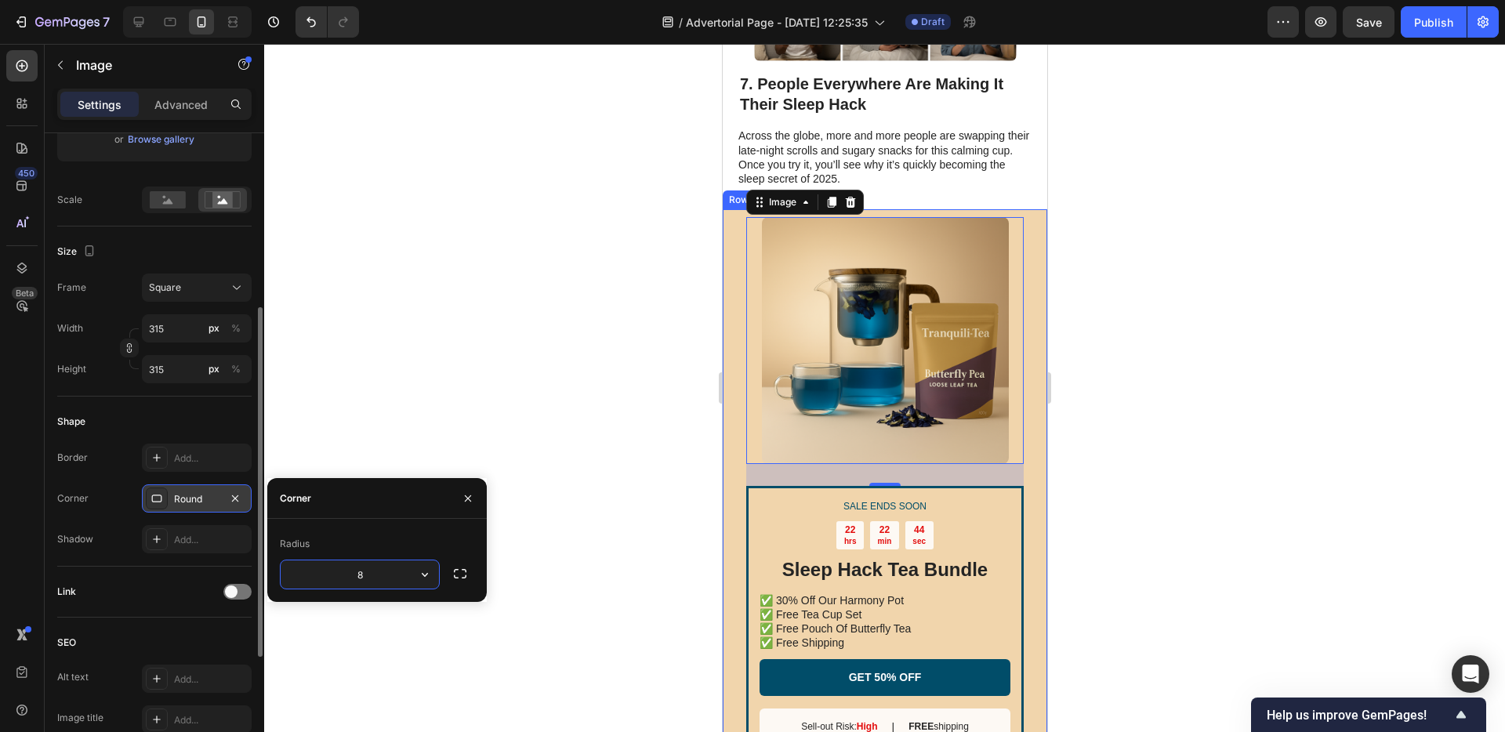
click at [122, 498] on div "Corner Round" at bounding box center [154, 499] width 194 height 28
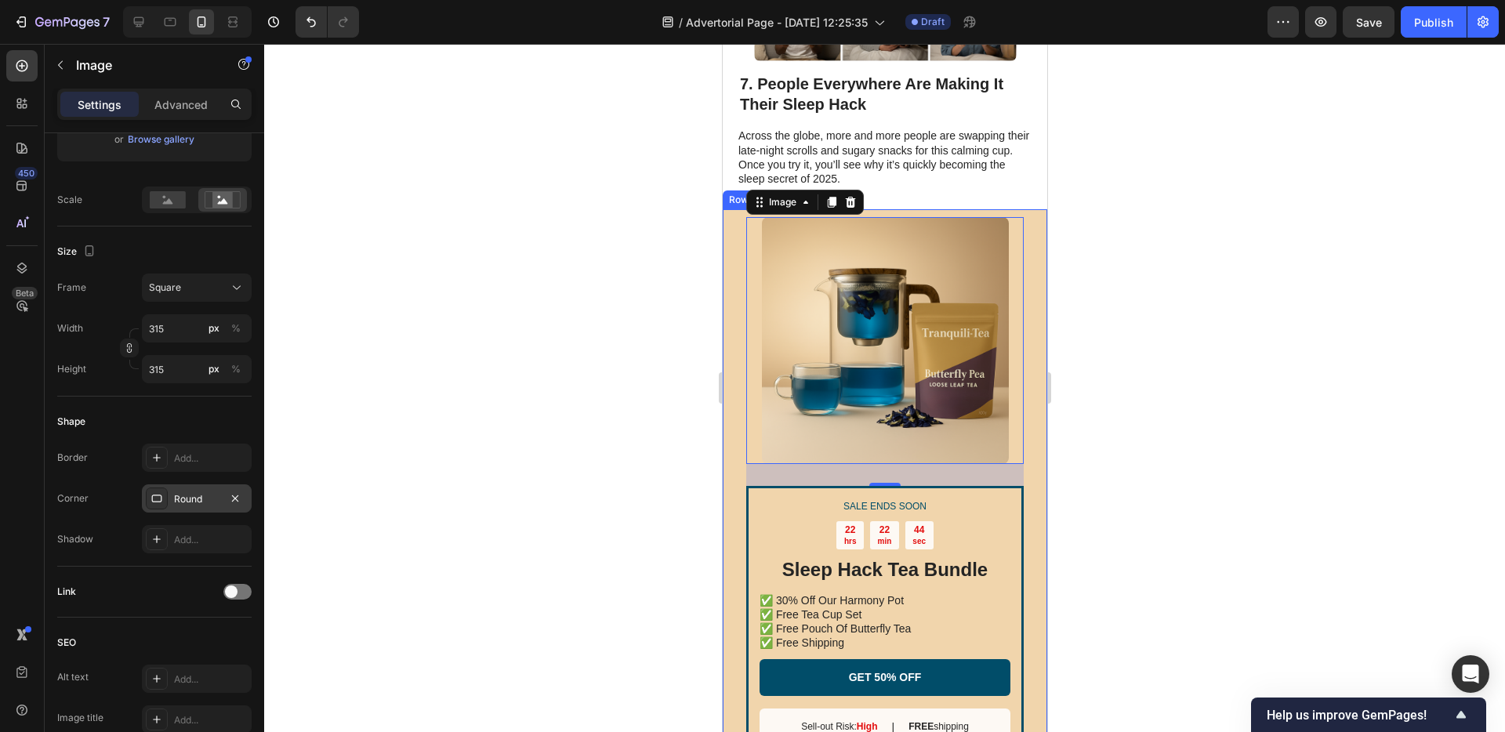
click at [474, 469] on div at bounding box center [884, 388] width 1241 height 688
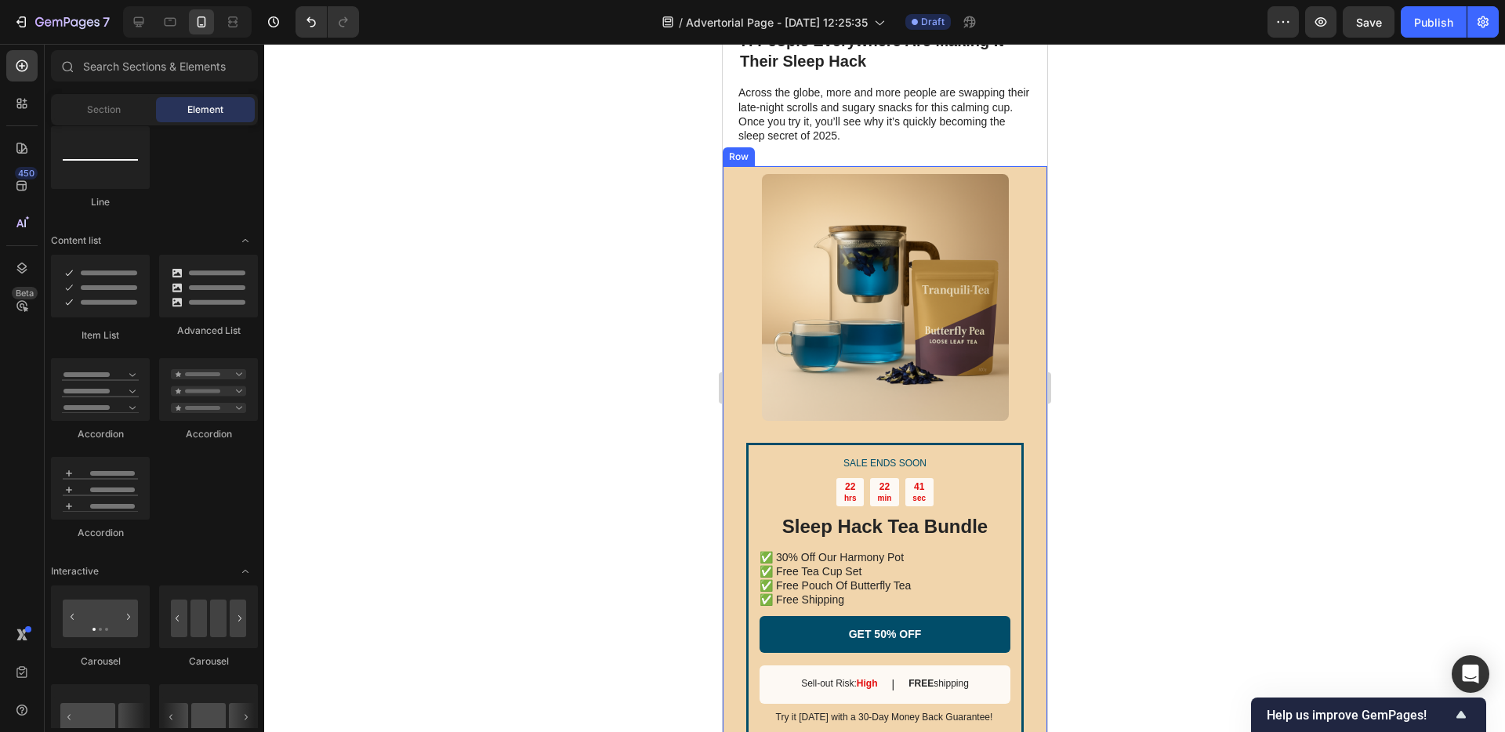
scroll to position [3931, 0]
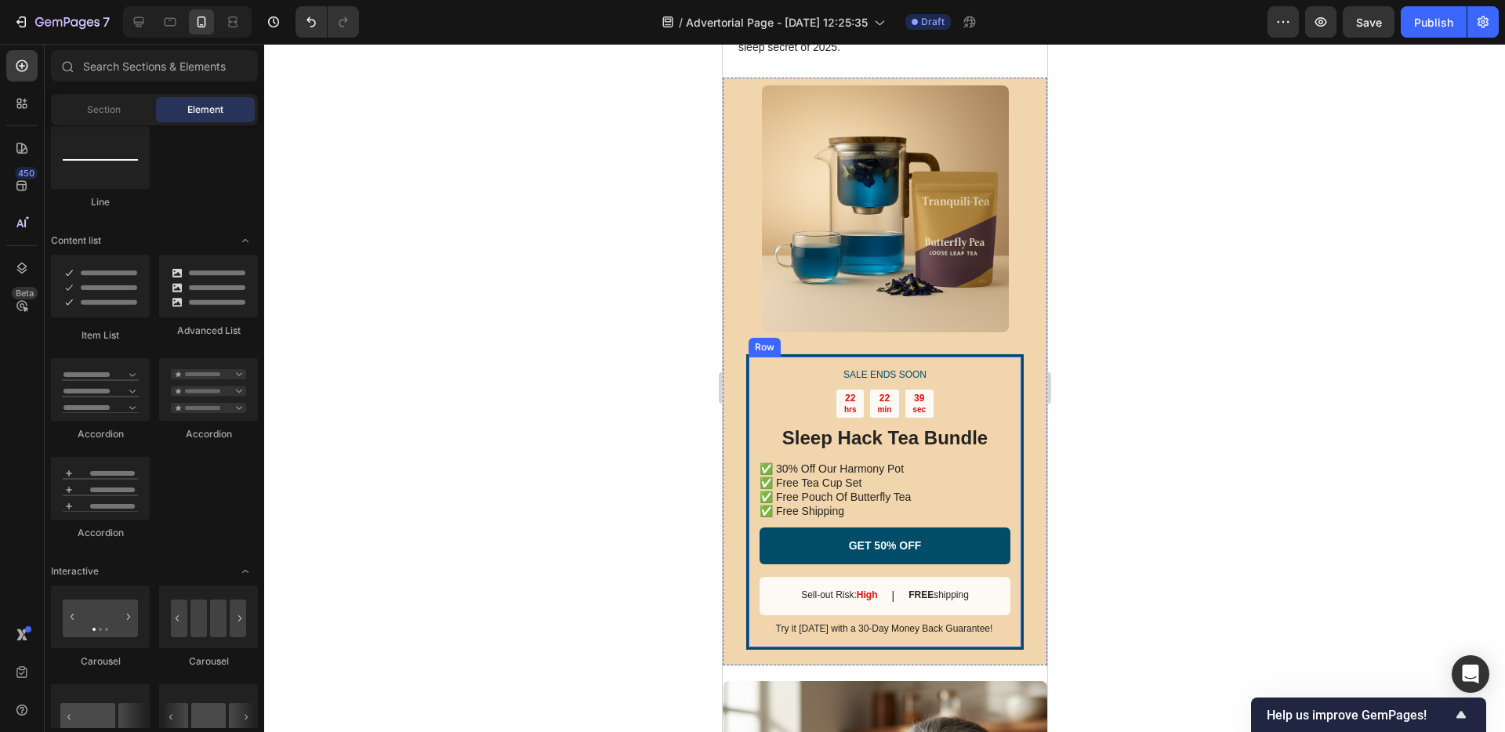
click at [746, 438] on div "SALE ENDS SOON Text Block 22 hrs 22 min 39 sec Countdown Timer Sleep Hack Tea B…" at bounding box center [885, 502] width 278 height 296
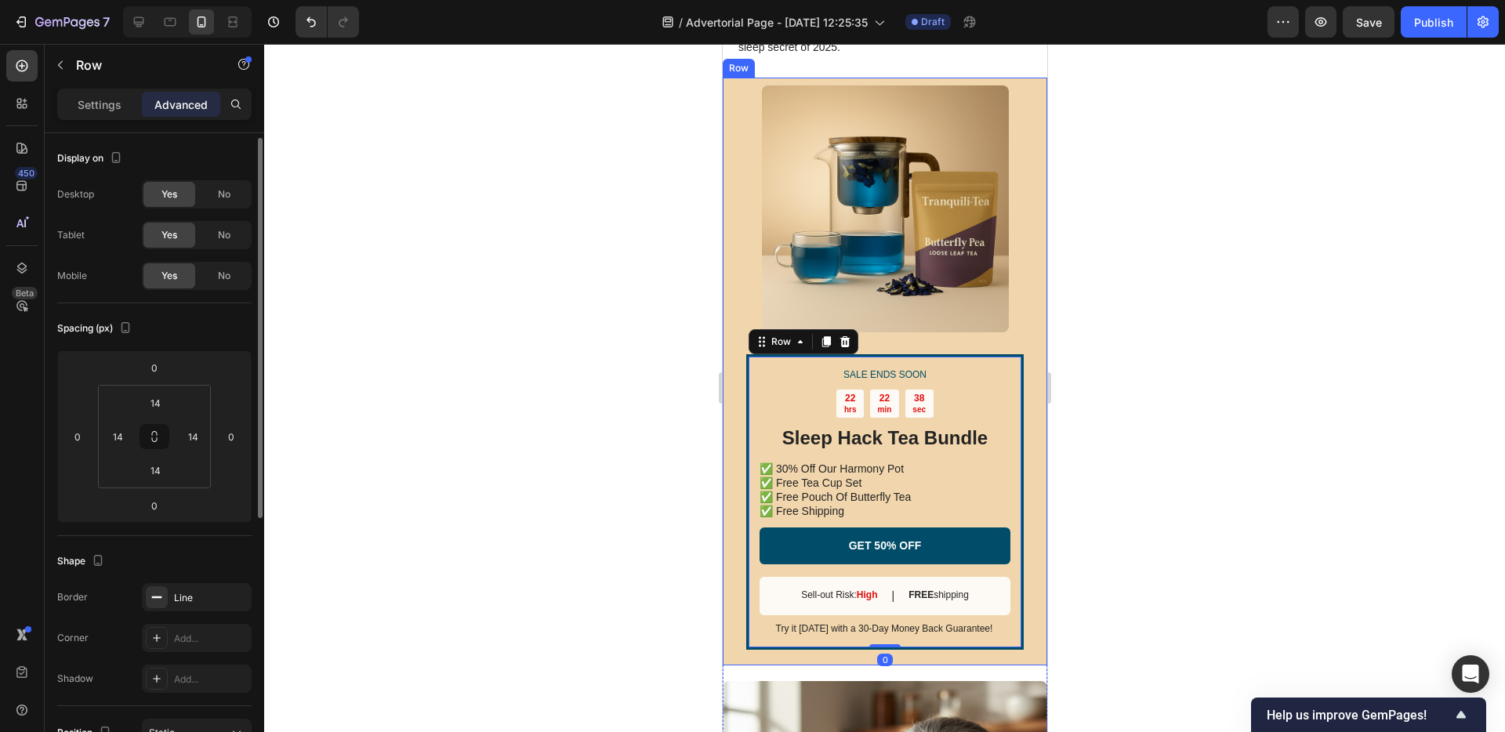
scroll to position [124, 0]
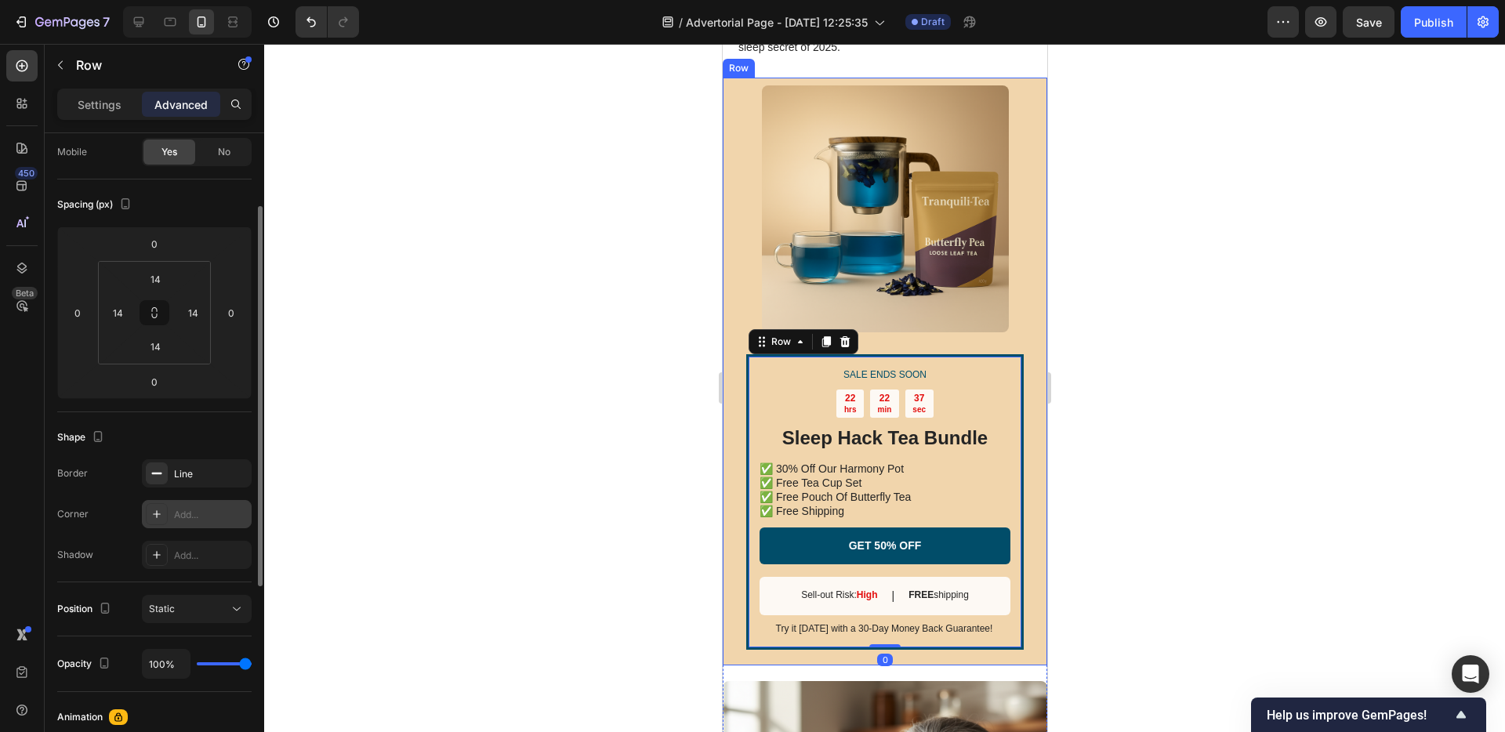
click at [191, 517] on div "Add..." at bounding box center [211, 515] width 74 height 14
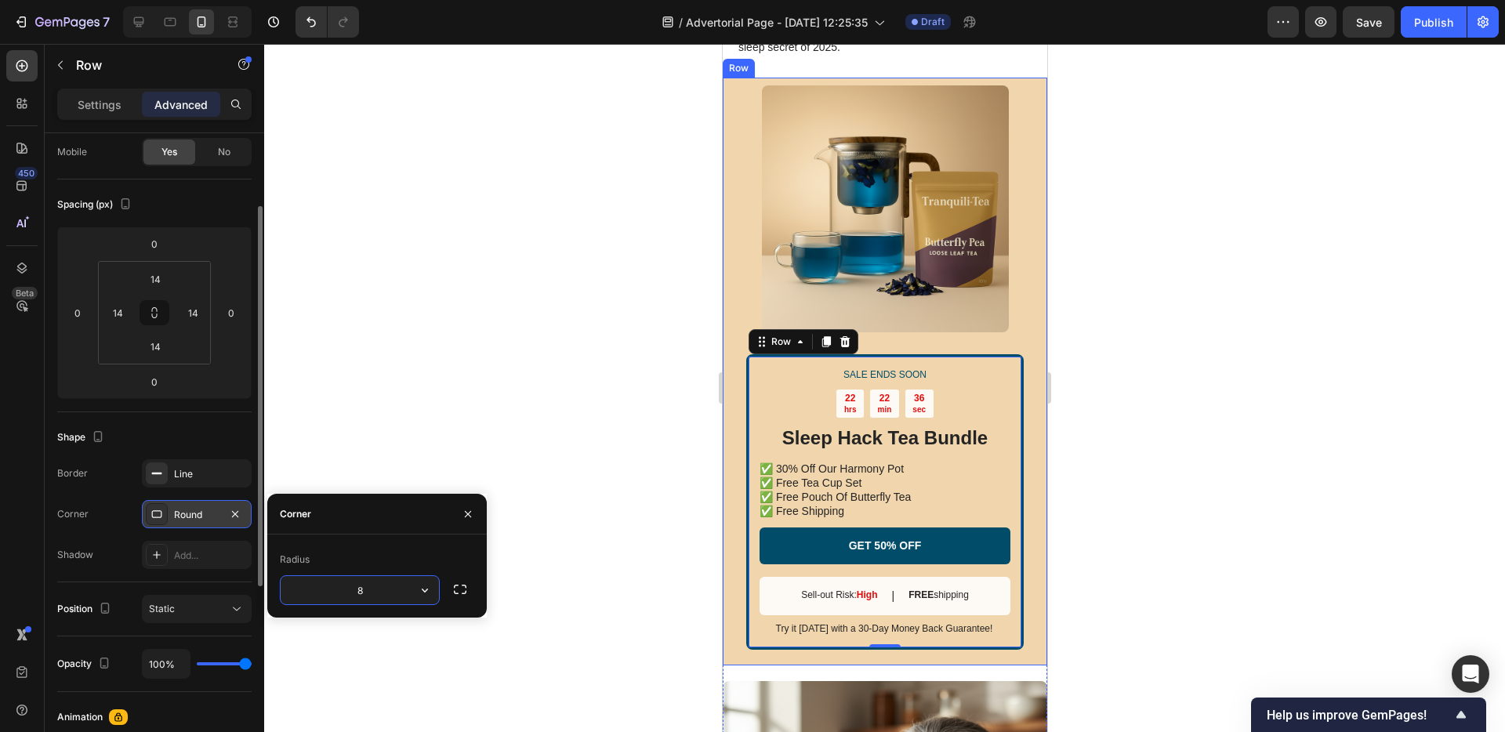
click at [449, 436] on div at bounding box center [884, 388] width 1241 height 688
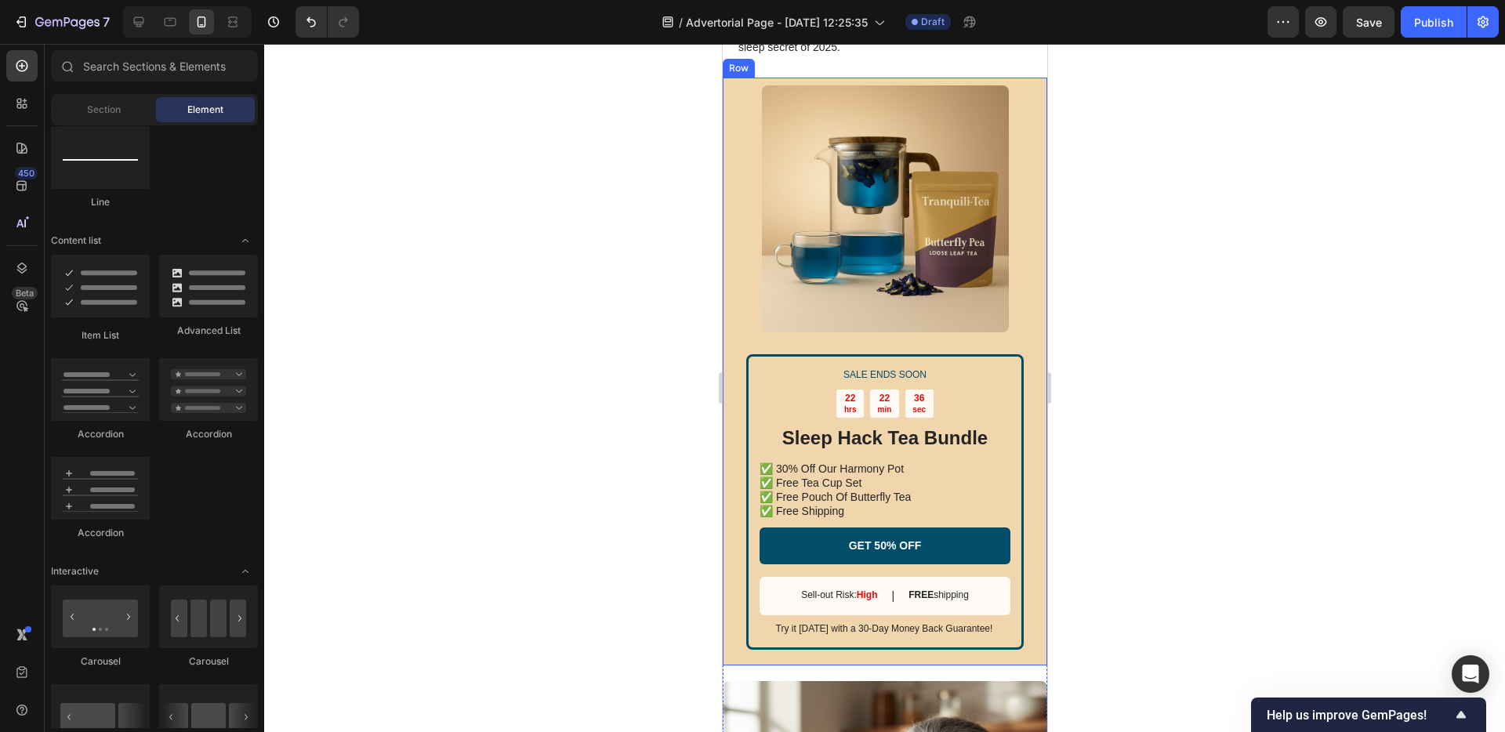
click at [506, 458] on div at bounding box center [884, 388] width 1241 height 688
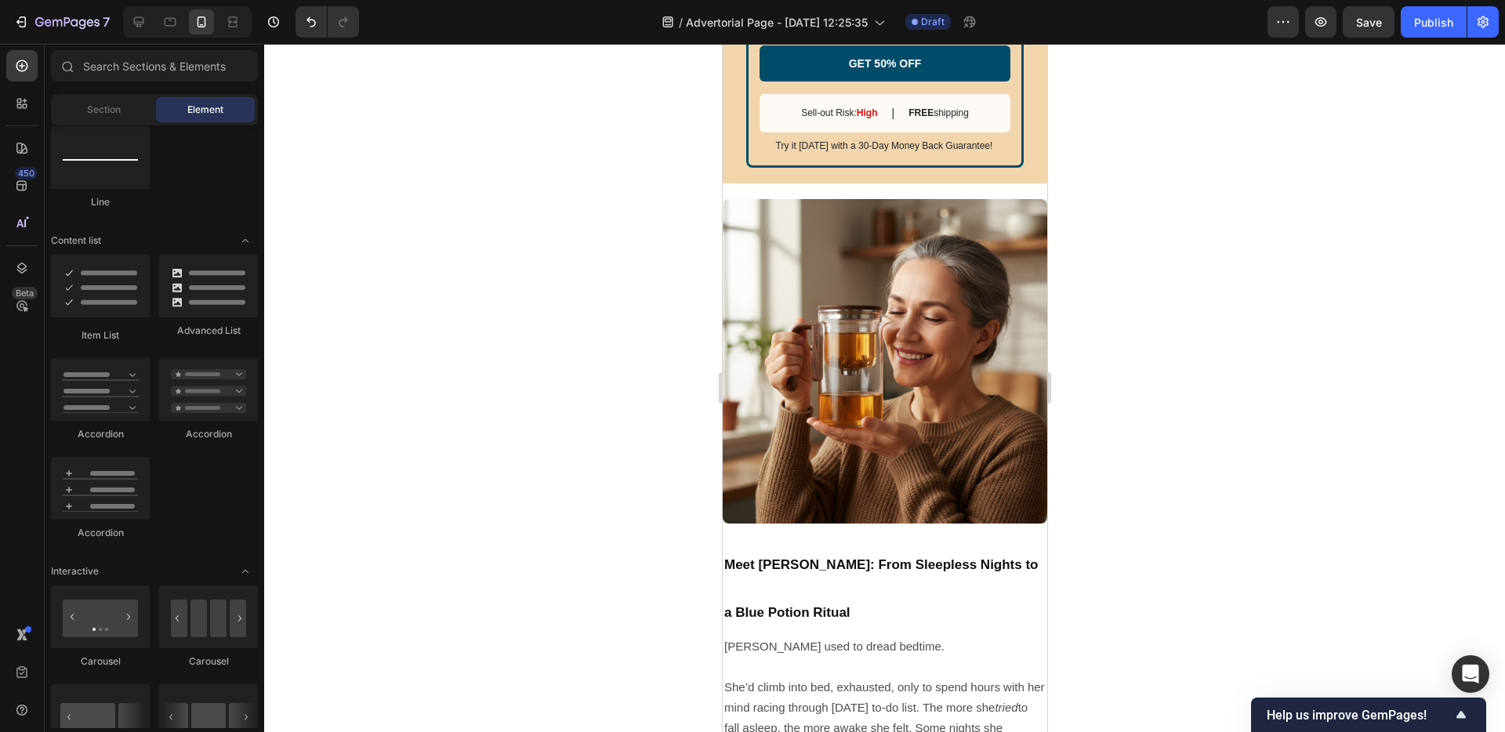
scroll to position [4448, 0]
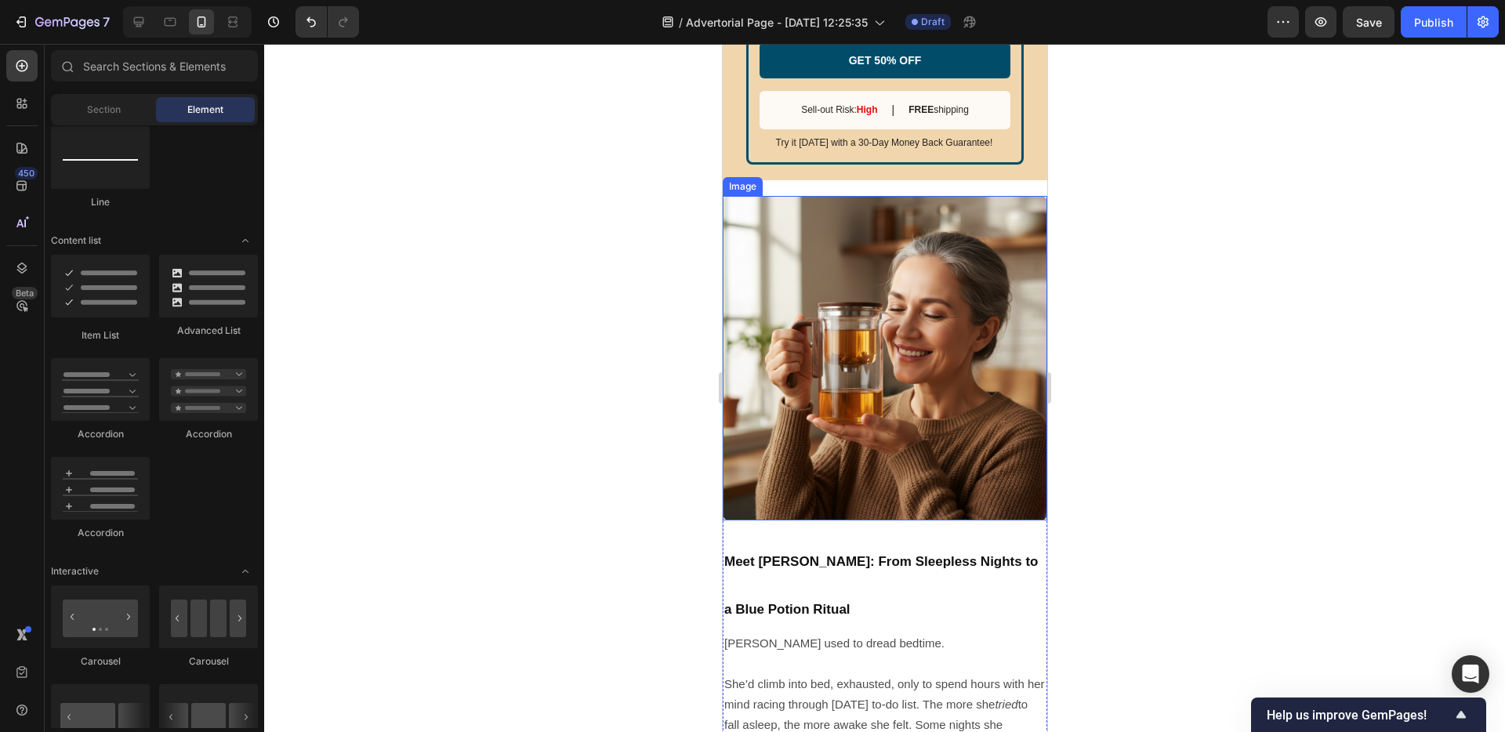
click at [938, 420] on img at bounding box center [884, 358] width 325 height 325
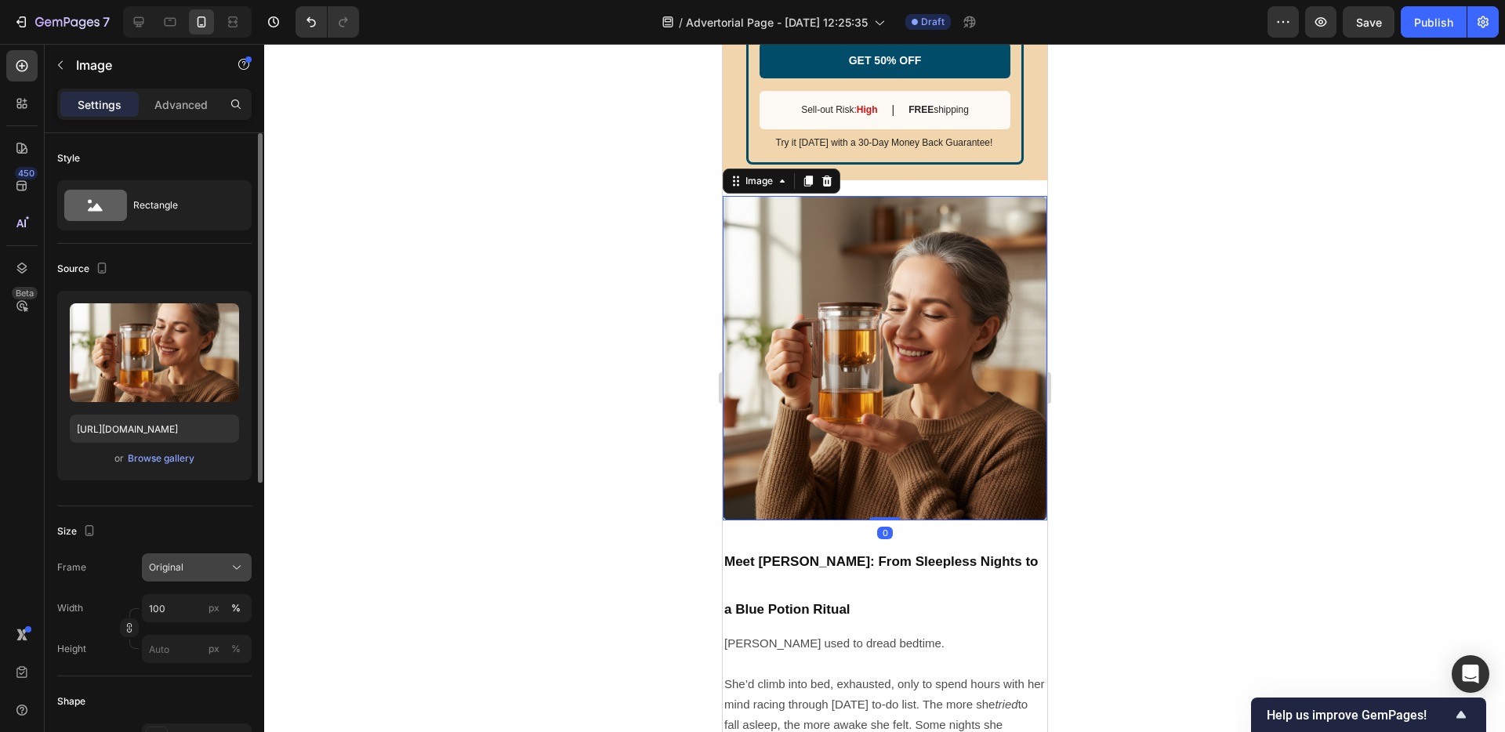
click at [210, 566] on div "Original" at bounding box center [187, 568] width 77 height 14
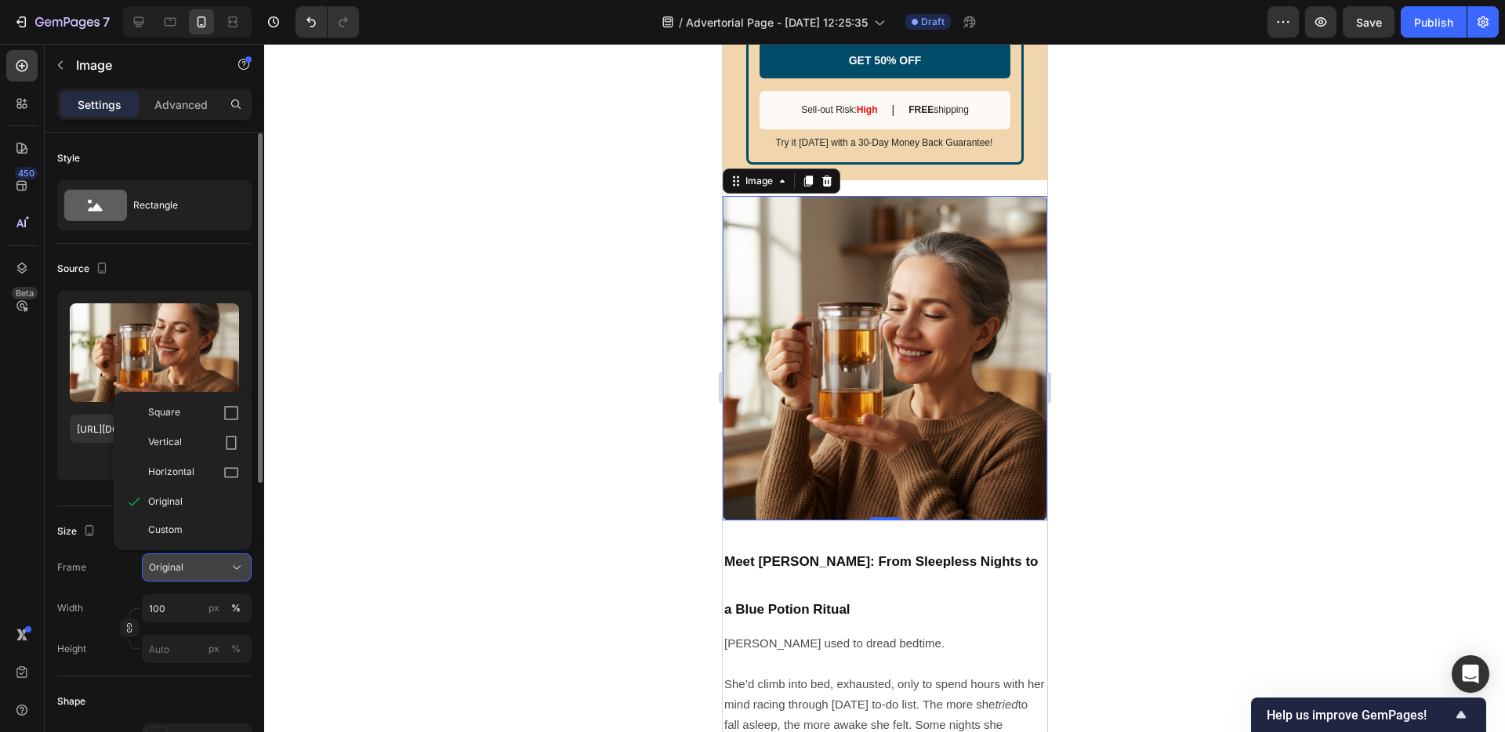
click at [210, 557] on button "Original" at bounding box center [197, 568] width 110 height 28
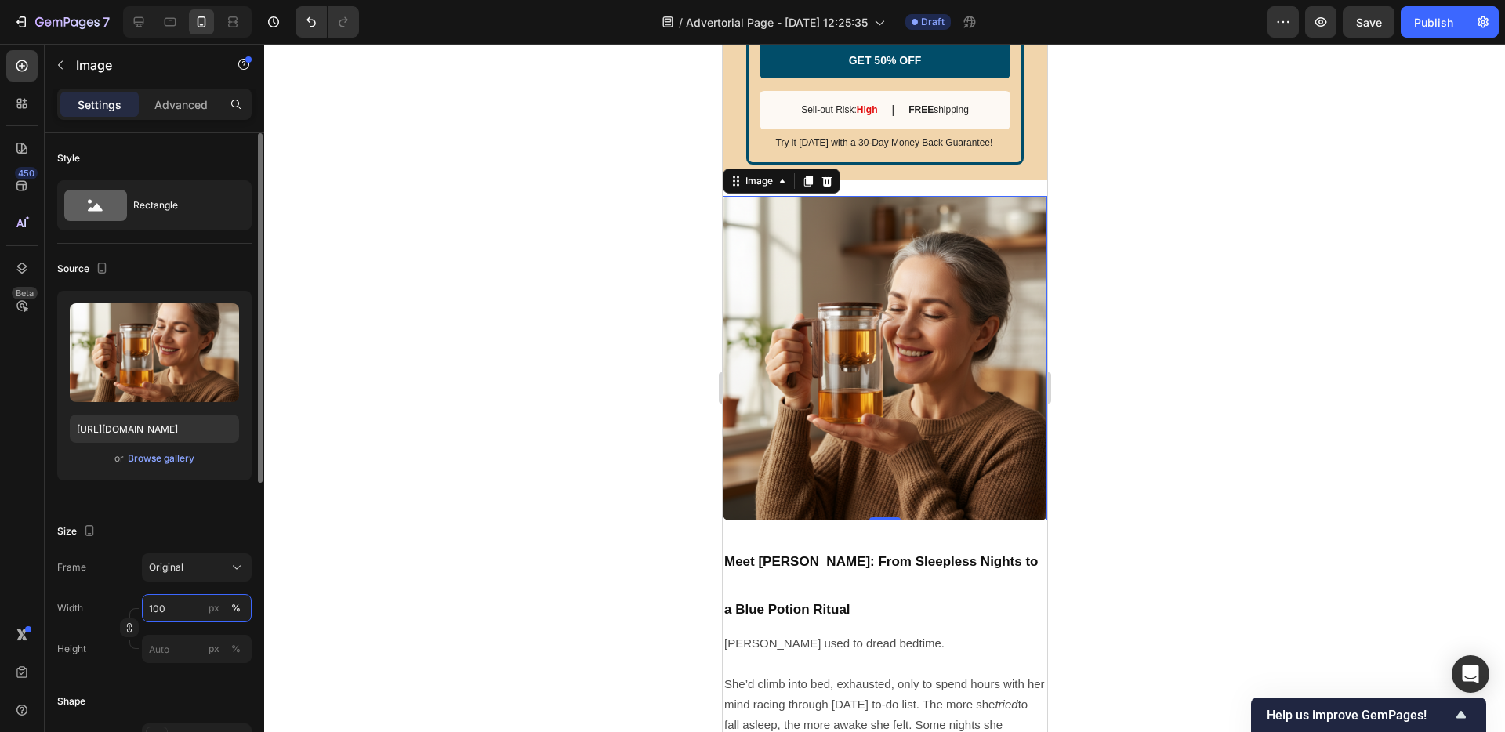
click at [185, 603] on input "100" at bounding box center [197, 608] width 110 height 28
type input "80"
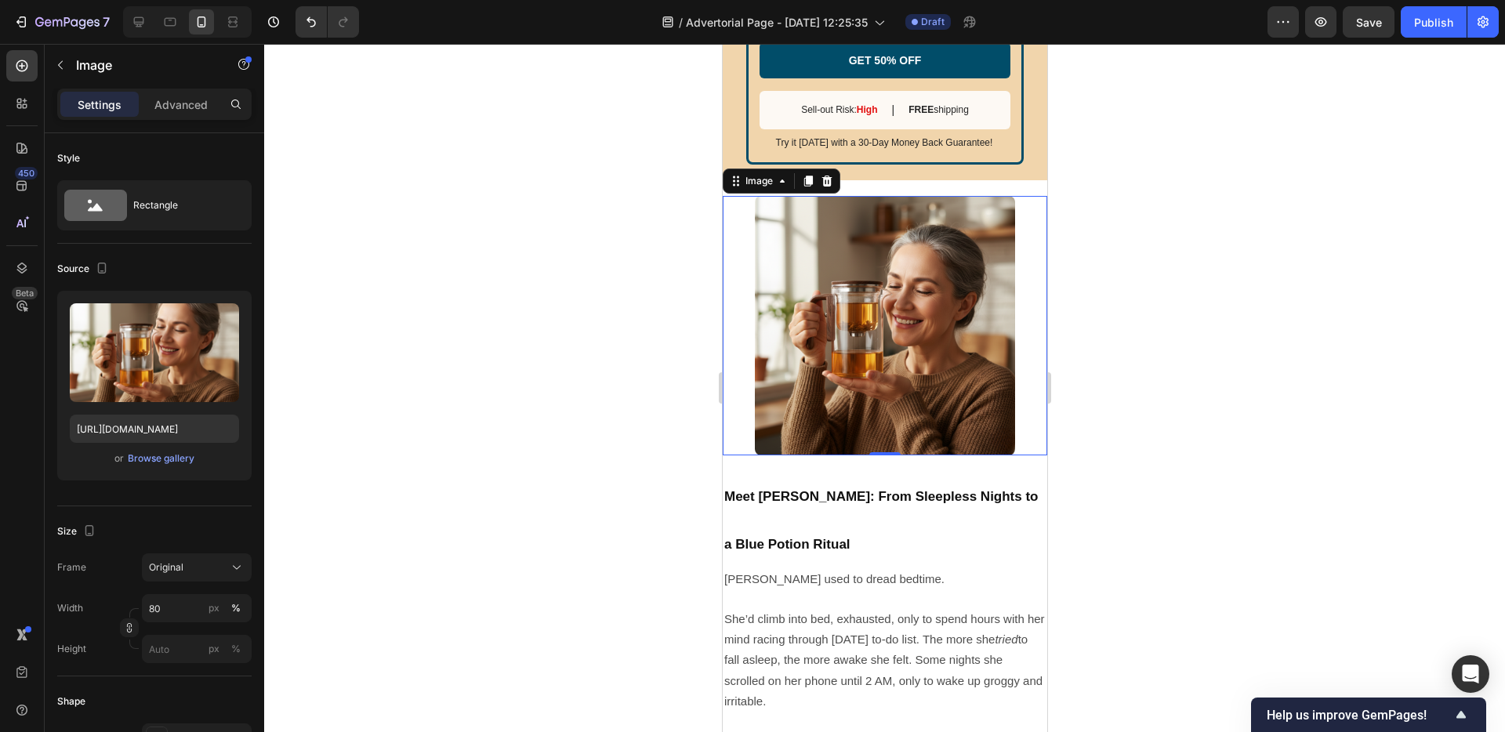
click at [463, 603] on div at bounding box center [884, 388] width 1241 height 688
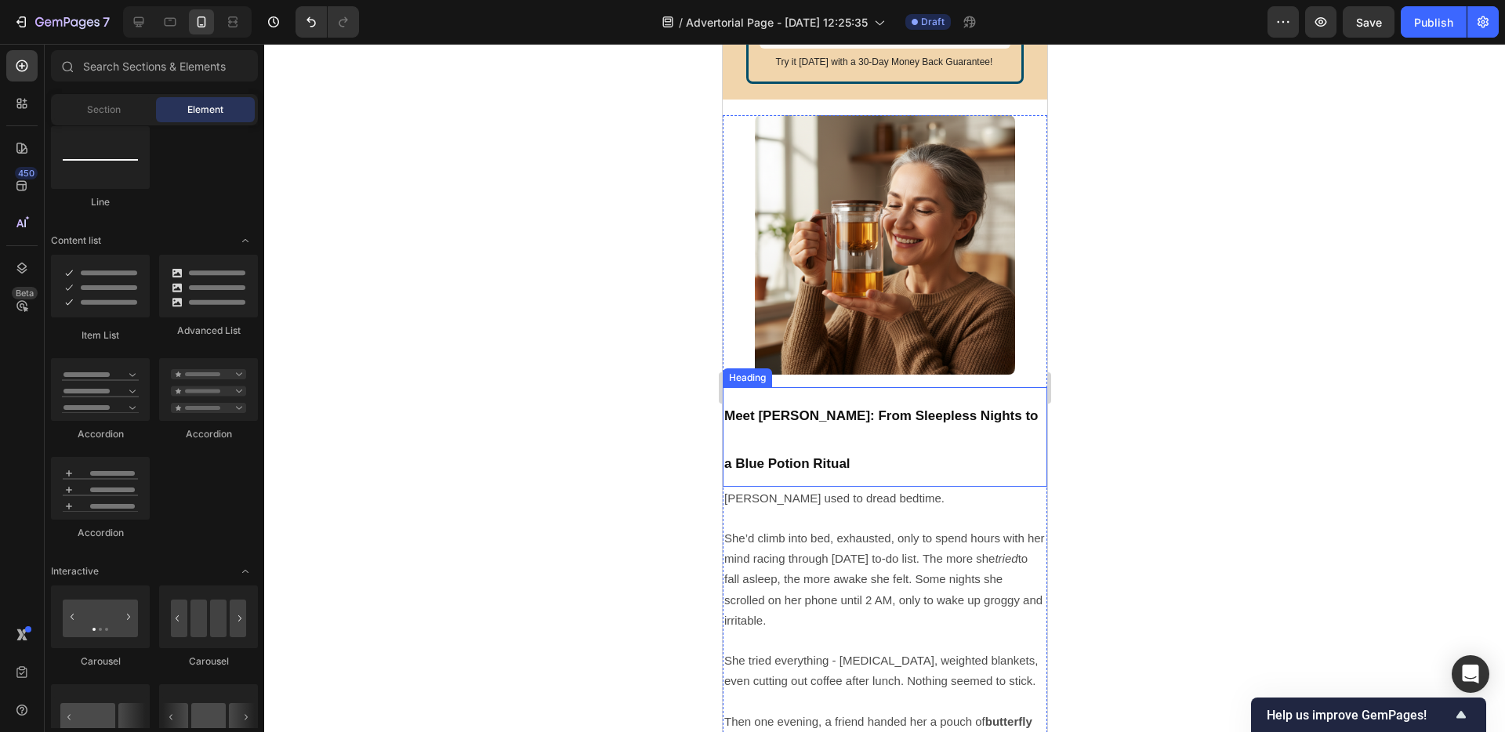
scroll to position [4540, 0]
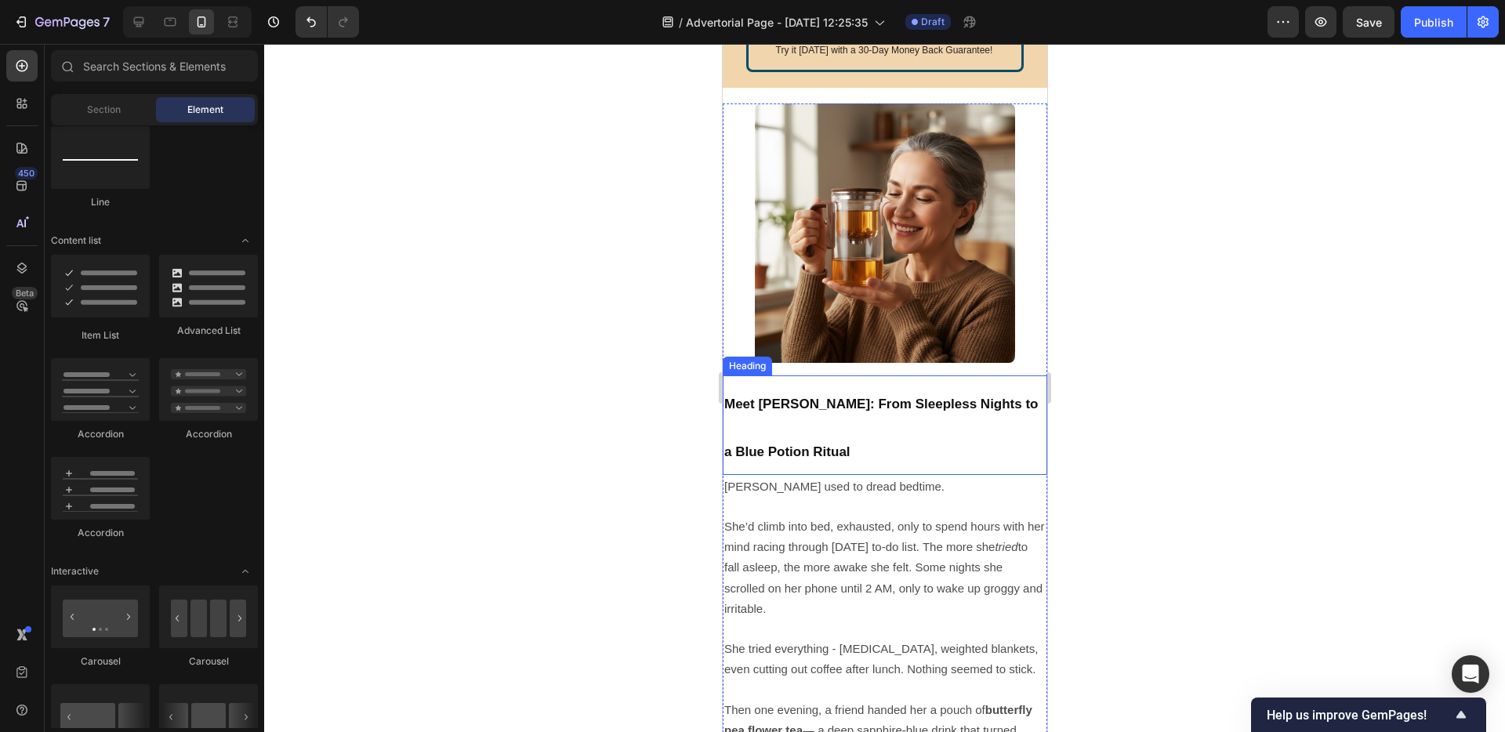
click at [854, 451] on h2 "Meet [PERSON_NAME]: From Sleepless Nights to a Blue Potion Ritual" at bounding box center [884, 426] width 325 height 100
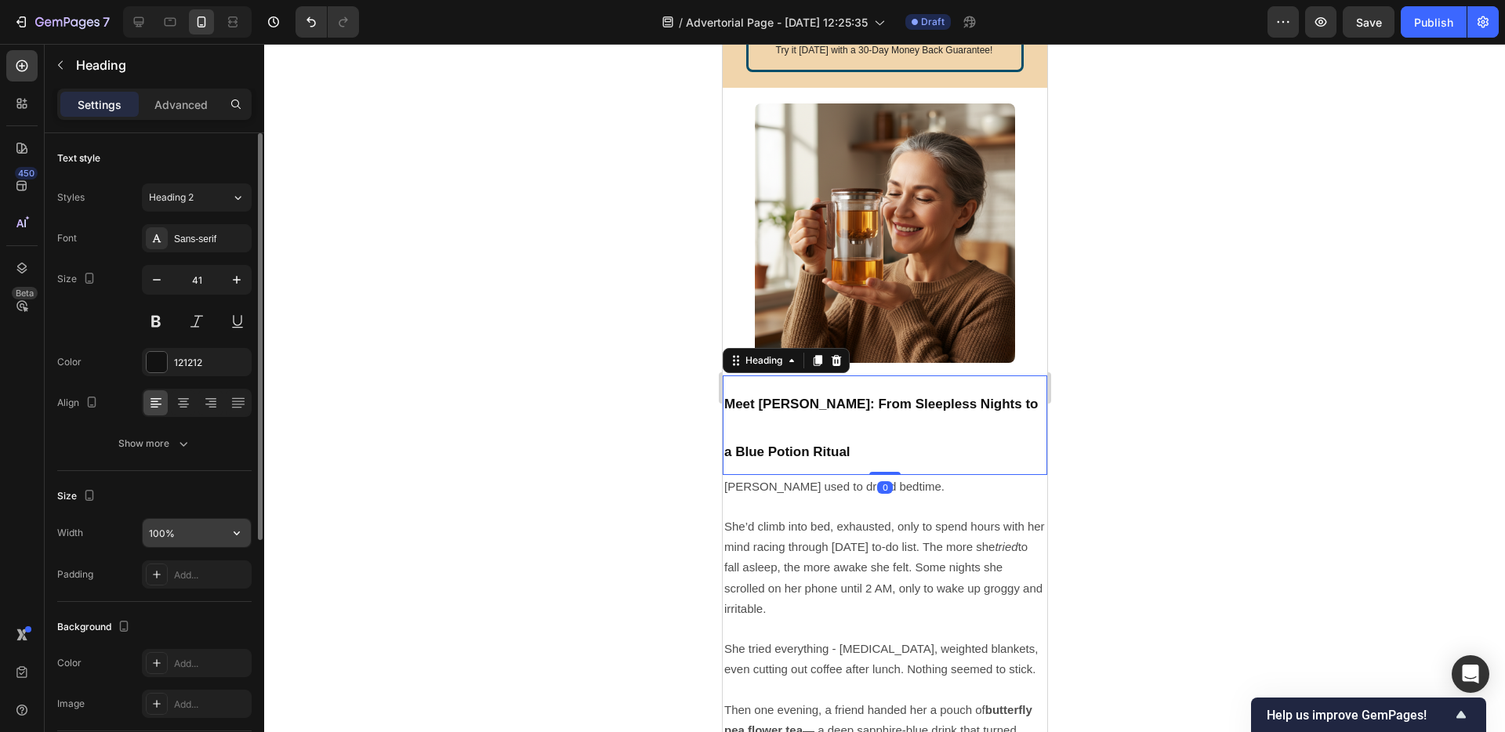
click at [219, 532] on input "100%" at bounding box center [197, 533] width 108 height 28
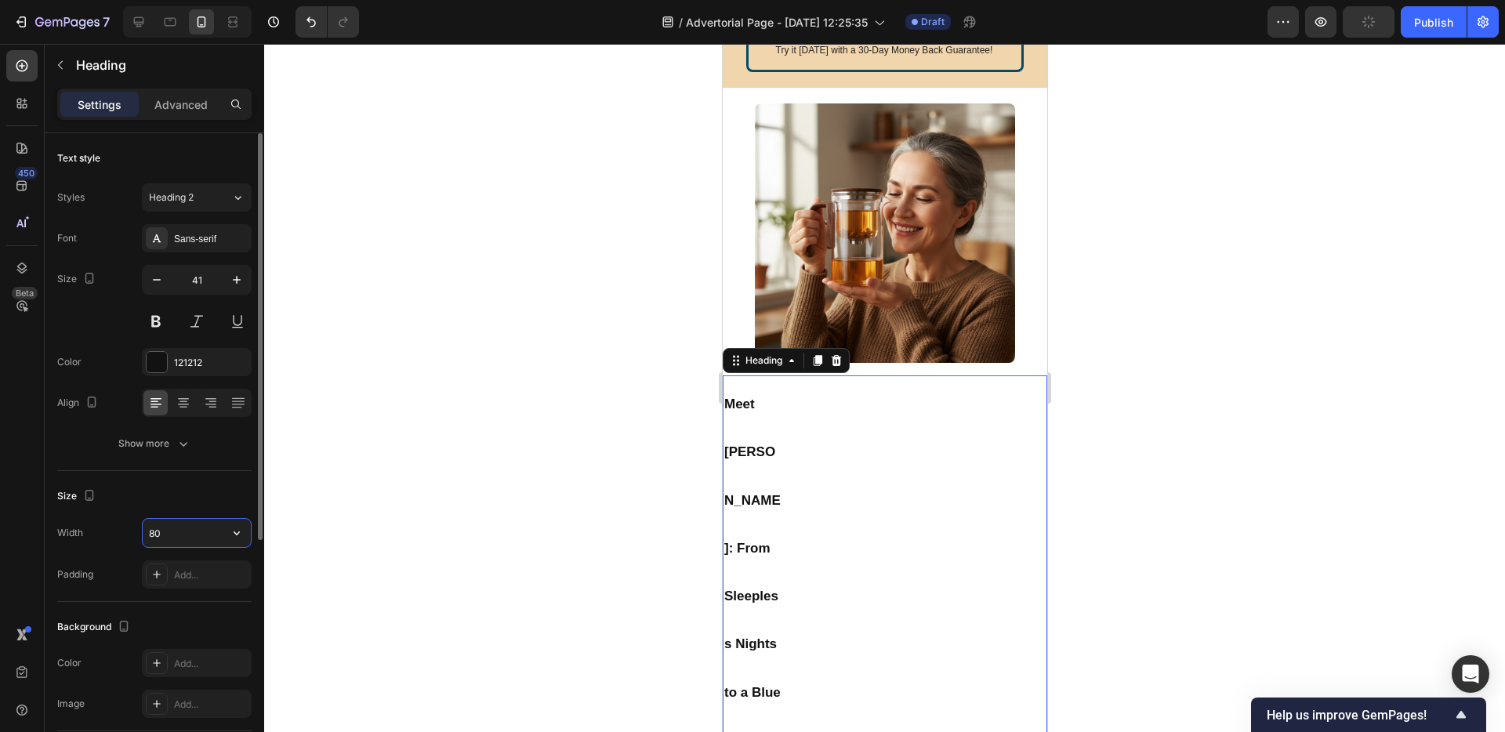
type input "8"
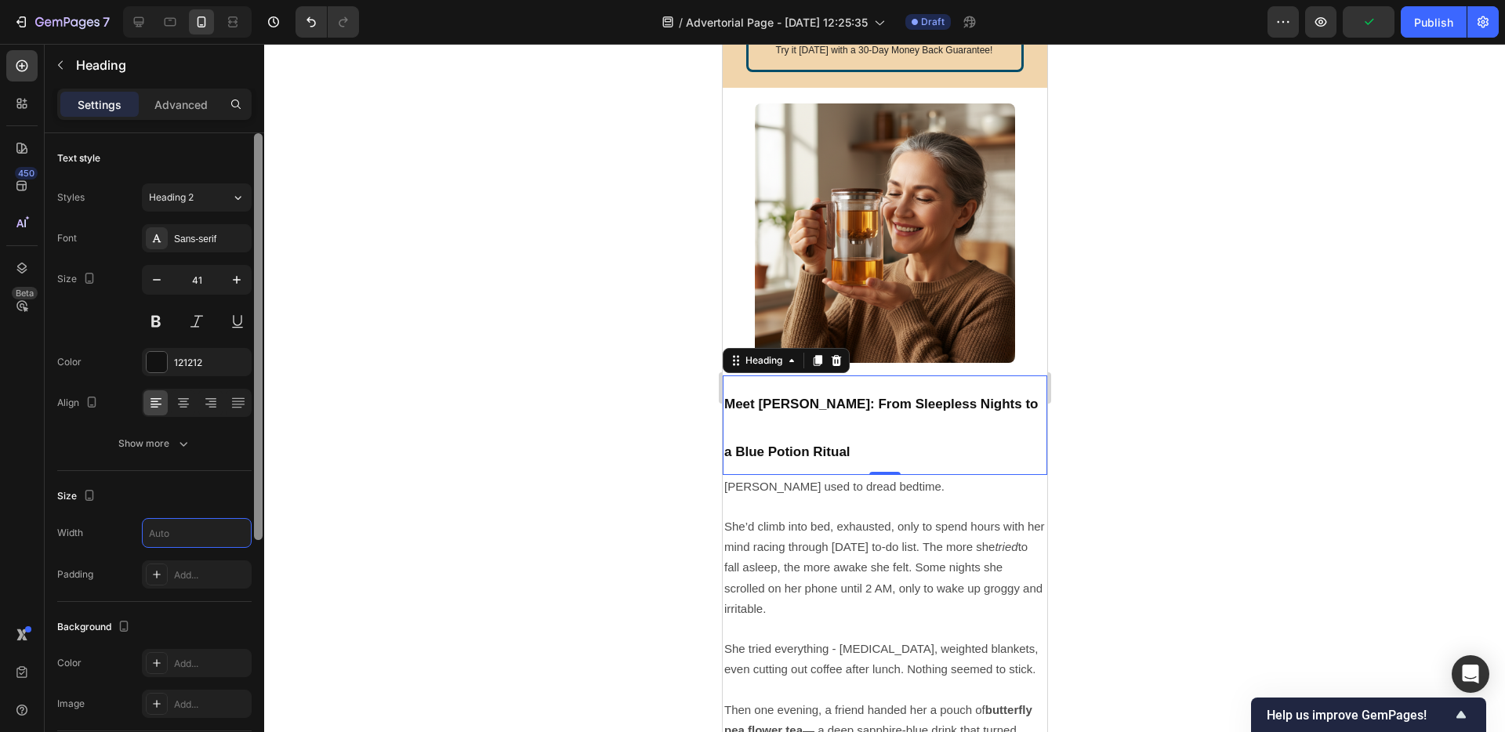
click at [252, 514] on div at bounding box center [258, 455] width 12 height 644
type input "100%"
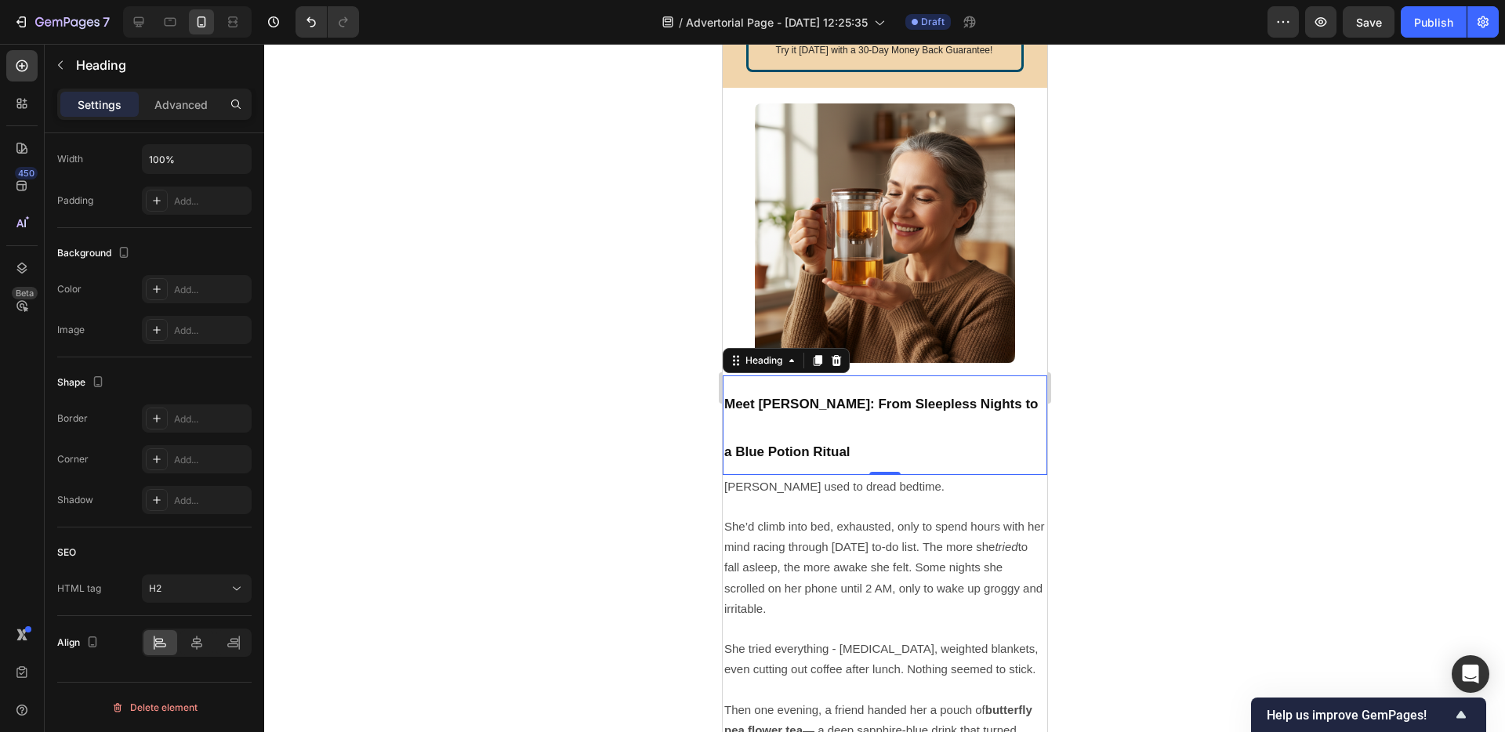
click at [802, 407] on h2 "Meet [PERSON_NAME]: From Sleepless Nights to a Blue Potion Ritual" at bounding box center [884, 426] width 325 height 100
click at [810, 439] on p "Meet [PERSON_NAME]: From Sleepless Nights to a Blue Potion Ritual" at bounding box center [884, 425] width 321 height 96
click at [822, 517] on p "She’d climb into bed, exhausted, only to spend hours with her mind racing throu…" at bounding box center [884, 568] width 321 height 103
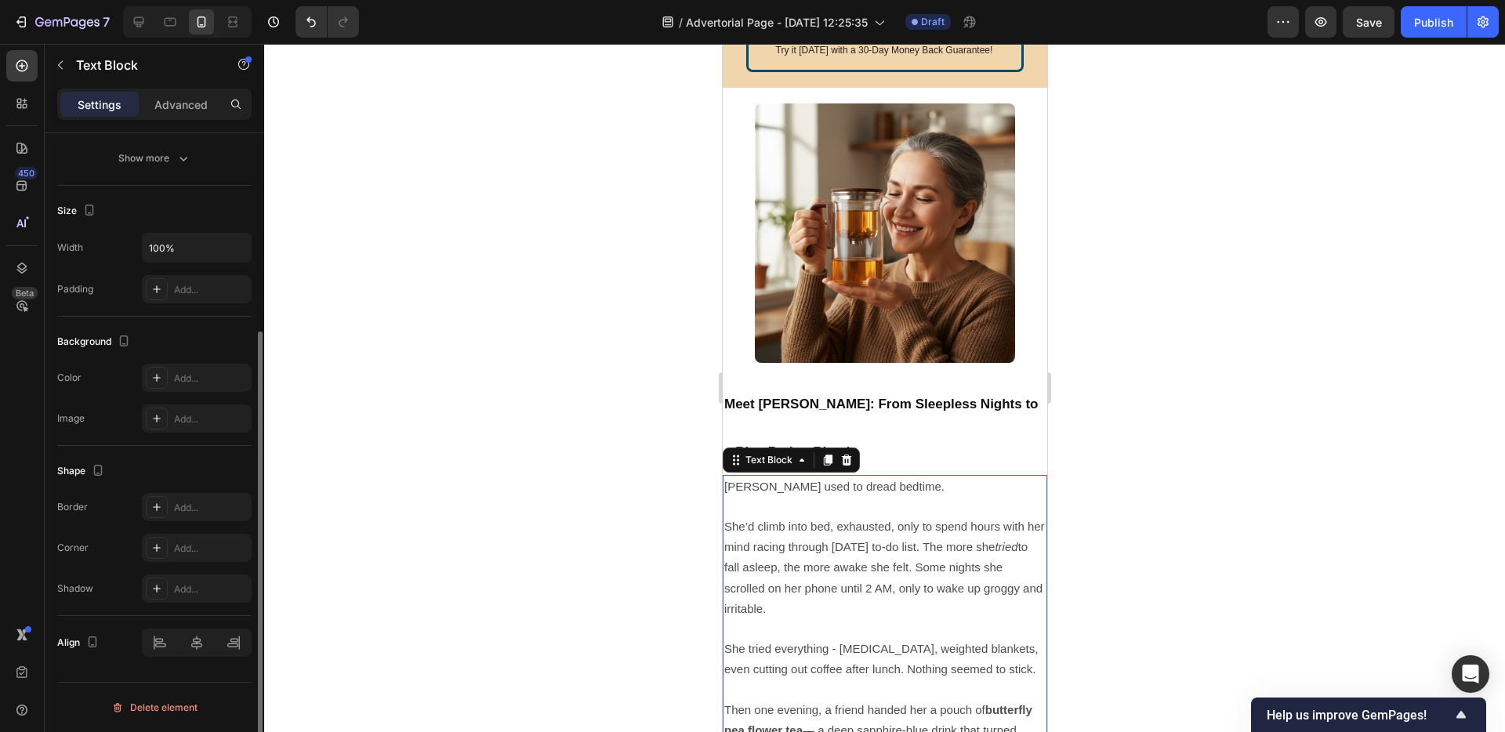
scroll to position [0, 0]
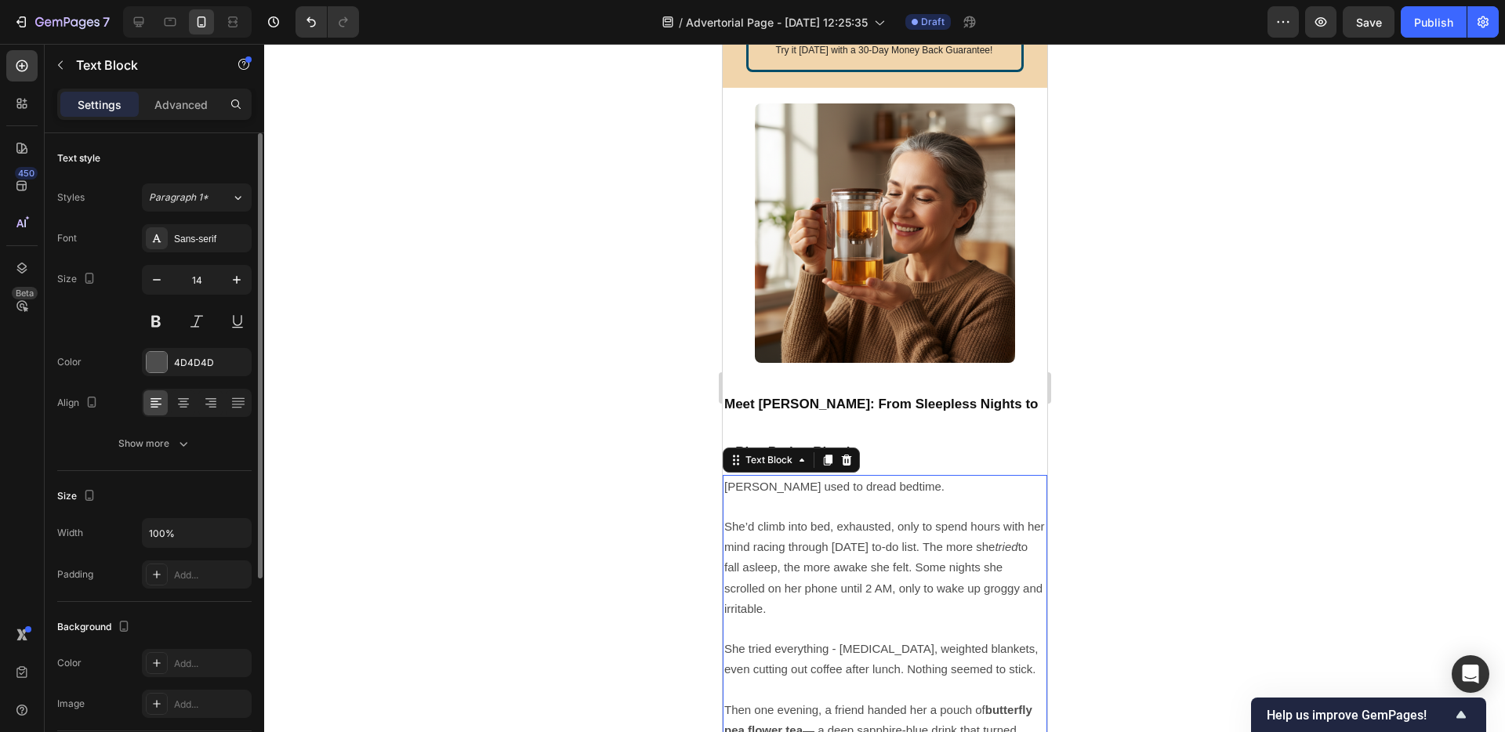
click at [916, 578] on span "She’d climb into bed, exhausted, only to spend hours with her mind racing throu…" at bounding box center [884, 568] width 321 height 96
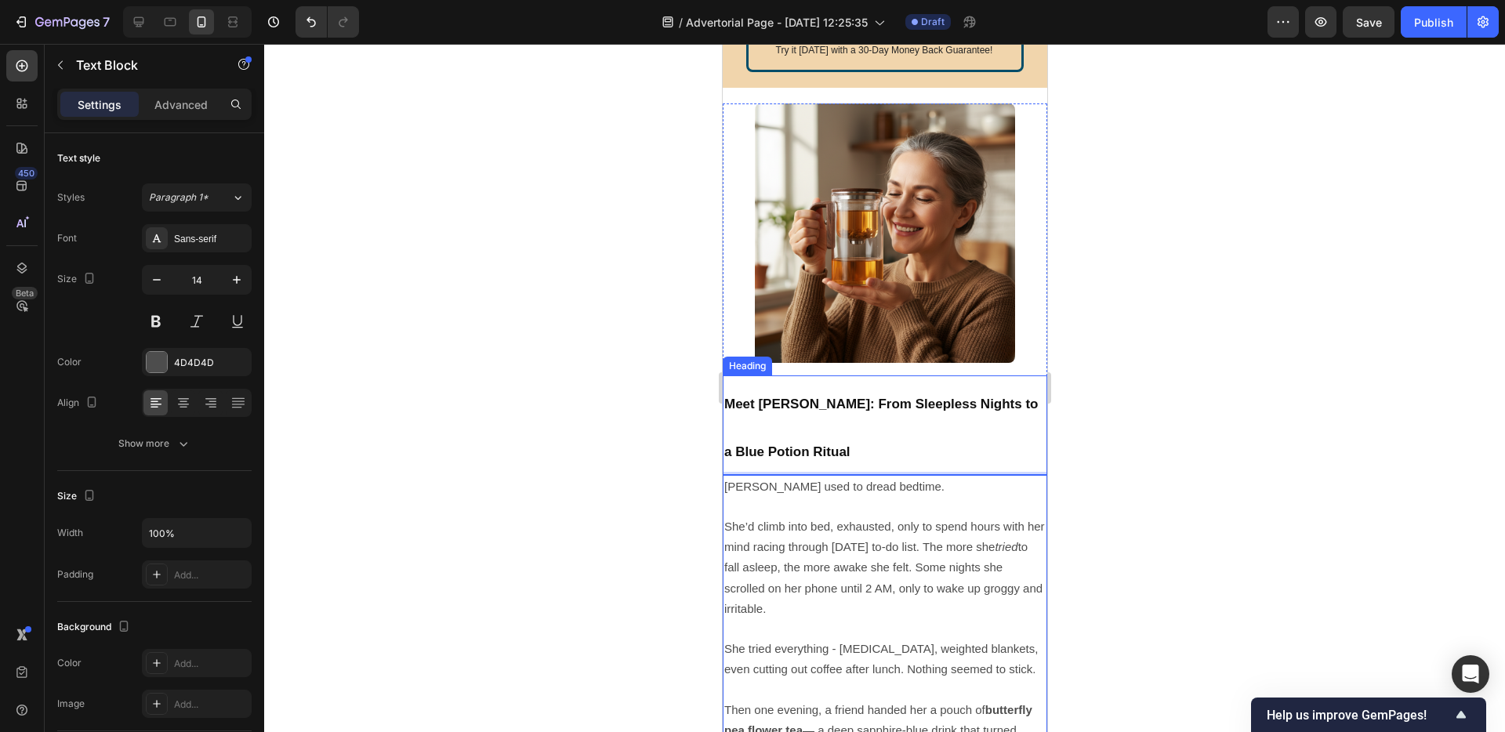
click at [835, 426] on p "⁠⁠⁠⁠⁠⁠⁠ Meet [PERSON_NAME]: From Sleepless Nights to a Blue Potion Ritual" at bounding box center [884, 425] width 321 height 96
click at [804, 419] on p "Meet [PERSON_NAME]: From Sleepless Nights to a Blue Potion Ritual" at bounding box center [884, 425] width 321 height 96
